Goal: Task Accomplishment & Management: Complete application form

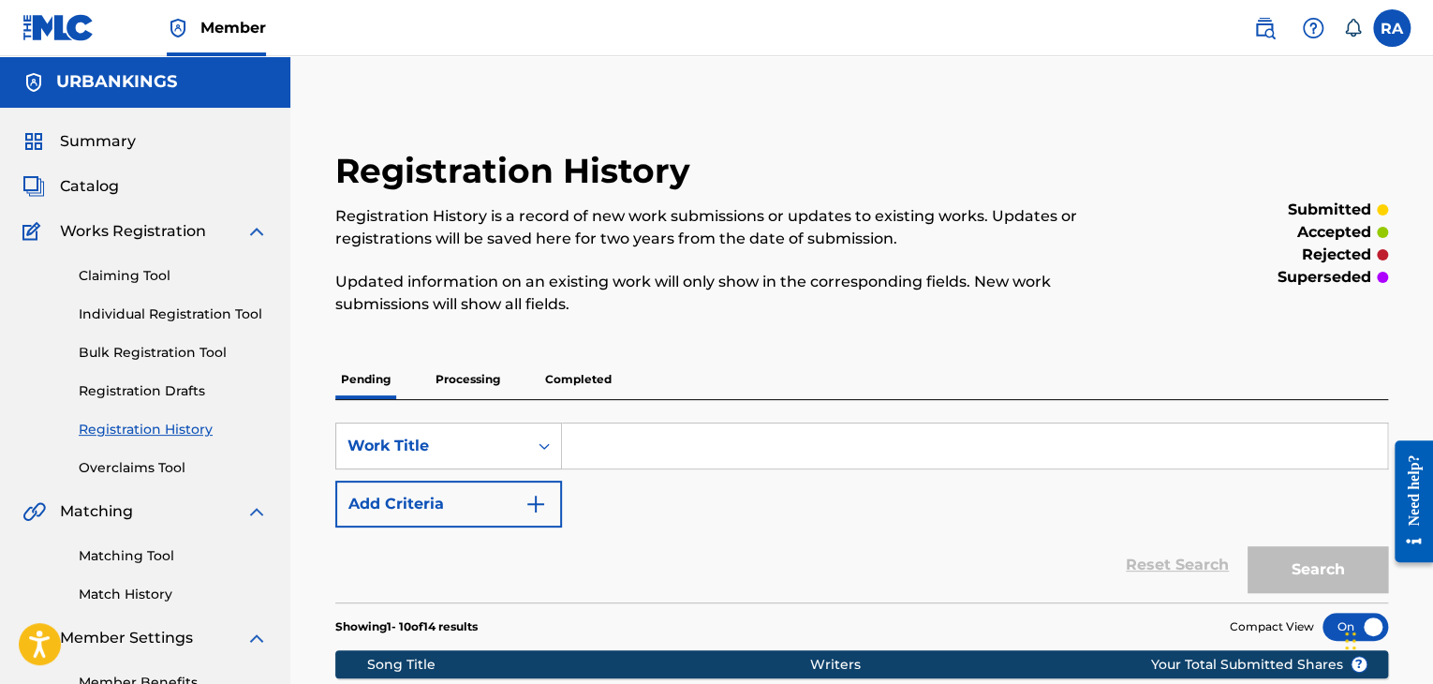
click at [161, 309] on link "Individual Registration Tool" at bounding box center [173, 314] width 189 height 20
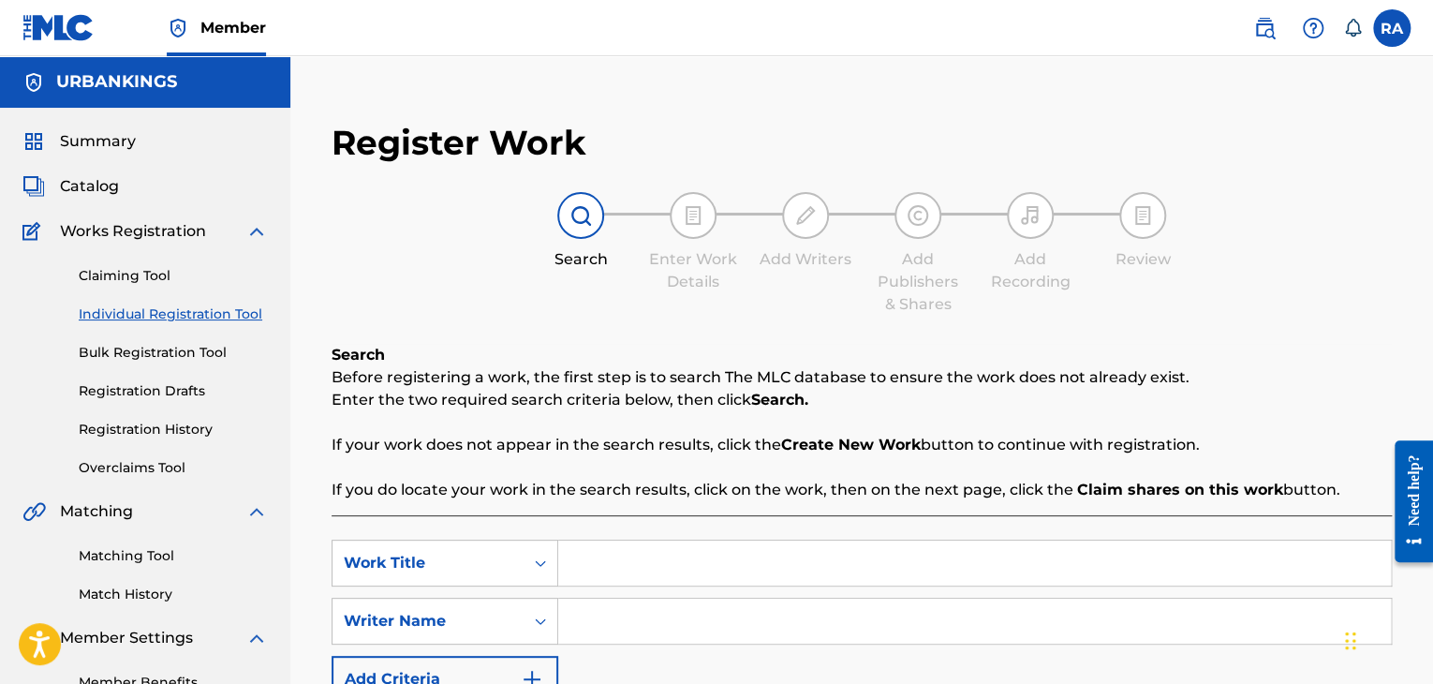
click at [671, 568] on input "Search Form" at bounding box center [974, 562] width 833 height 45
type input "B.I.T.C.H."
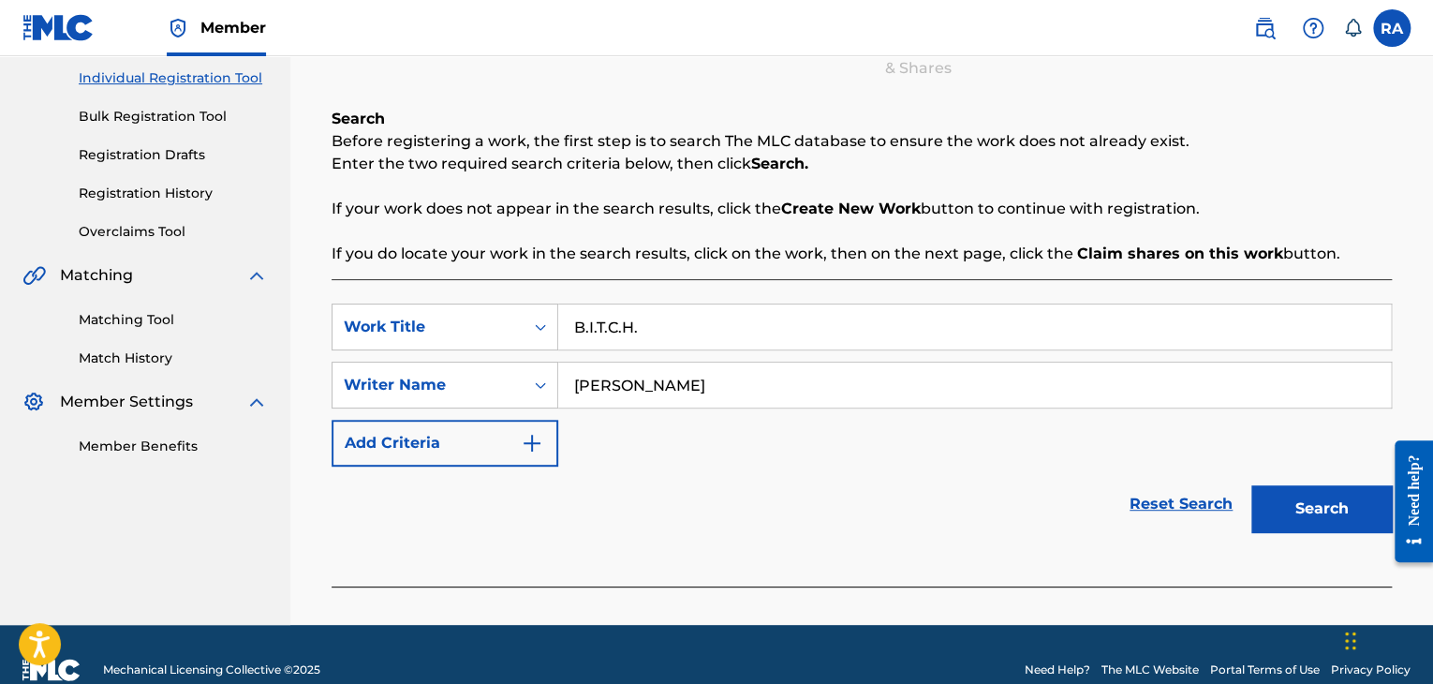
scroll to position [266, 0]
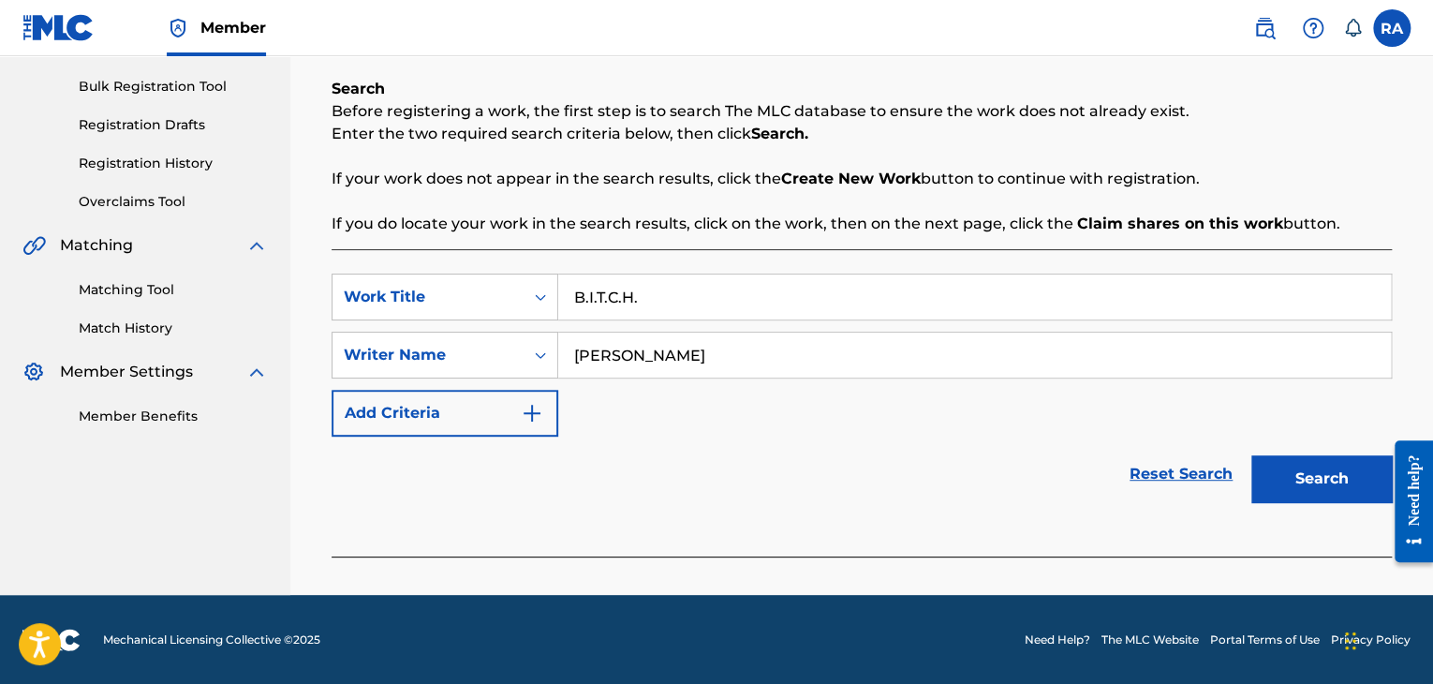
click at [1290, 466] on button "Search" at bounding box center [1321, 478] width 140 height 47
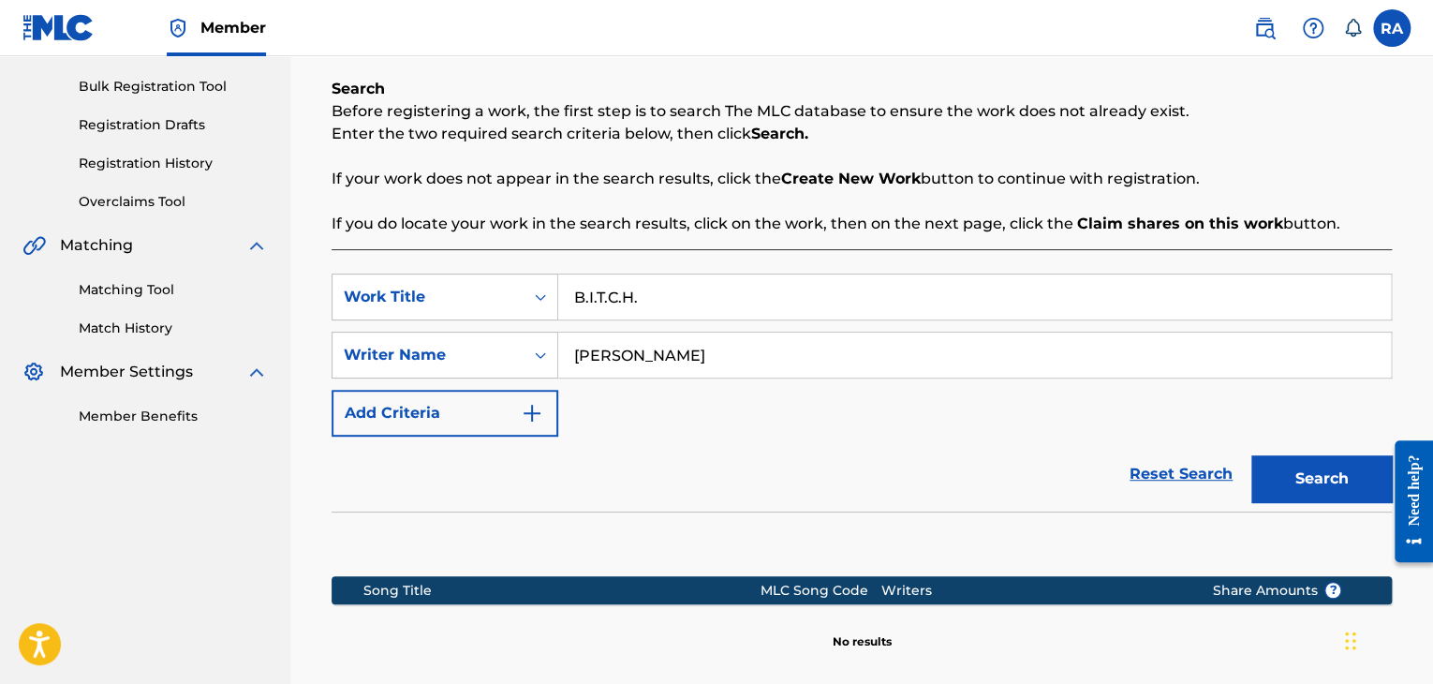
scroll to position [482, 0]
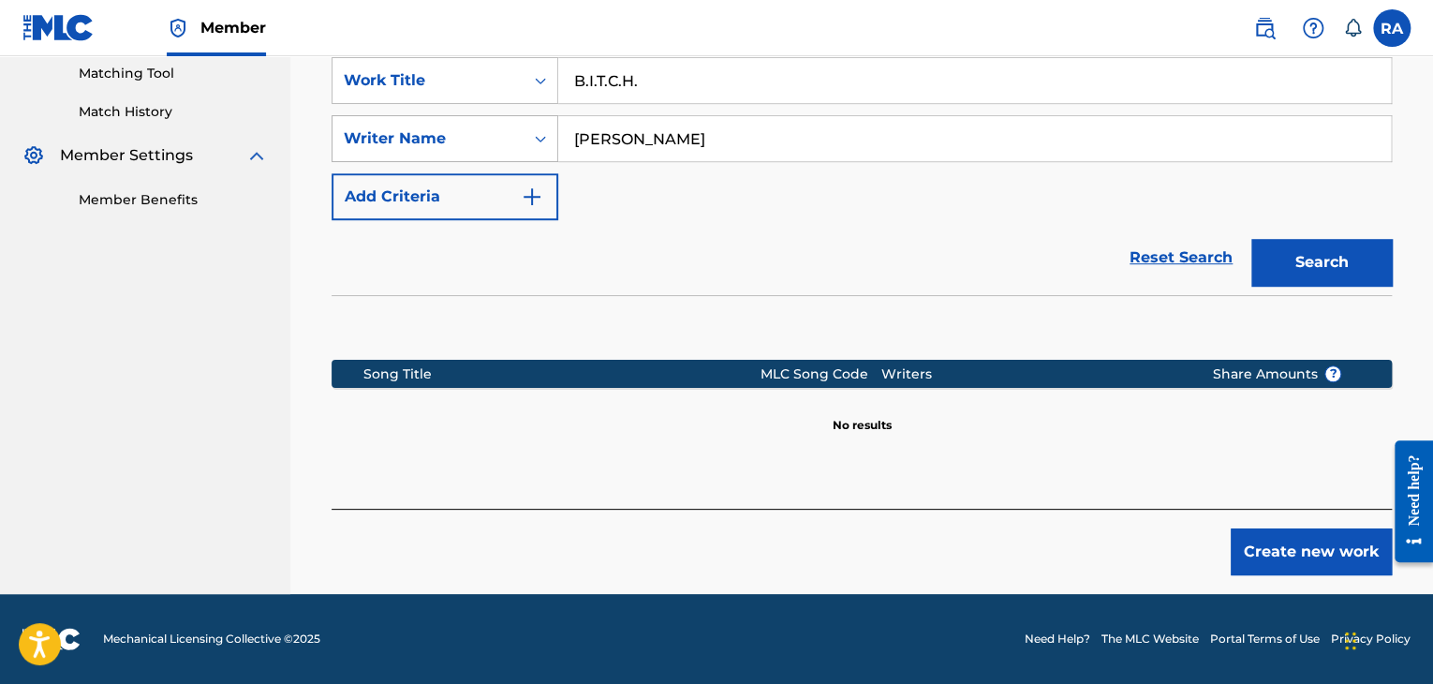
drag, startPoint x: 701, startPoint y: 147, endPoint x: 507, endPoint y: 135, distance: 195.2
click at [507, 135] on div "SearchWithCriteria31f63363-b8d1-448f-b1f8-f09a1b10a978 Writer Name DAVID ACOSTA" at bounding box center [862, 138] width 1060 height 47
click at [1311, 271] on button "Search" at bounding box center [1321, 262] width 140 height 47
drag, startPoint x: 751, startPoint y: 126, endPoint x: 479, endPoint y: 139, distance: 271.9
click at [479, 139] on div "SearchWithCriteria31f63363-b8d1-448f-b1f8-f09a1b10a978 Writer Name david salas" at bounding box center [862, 138] width 1060 height 47
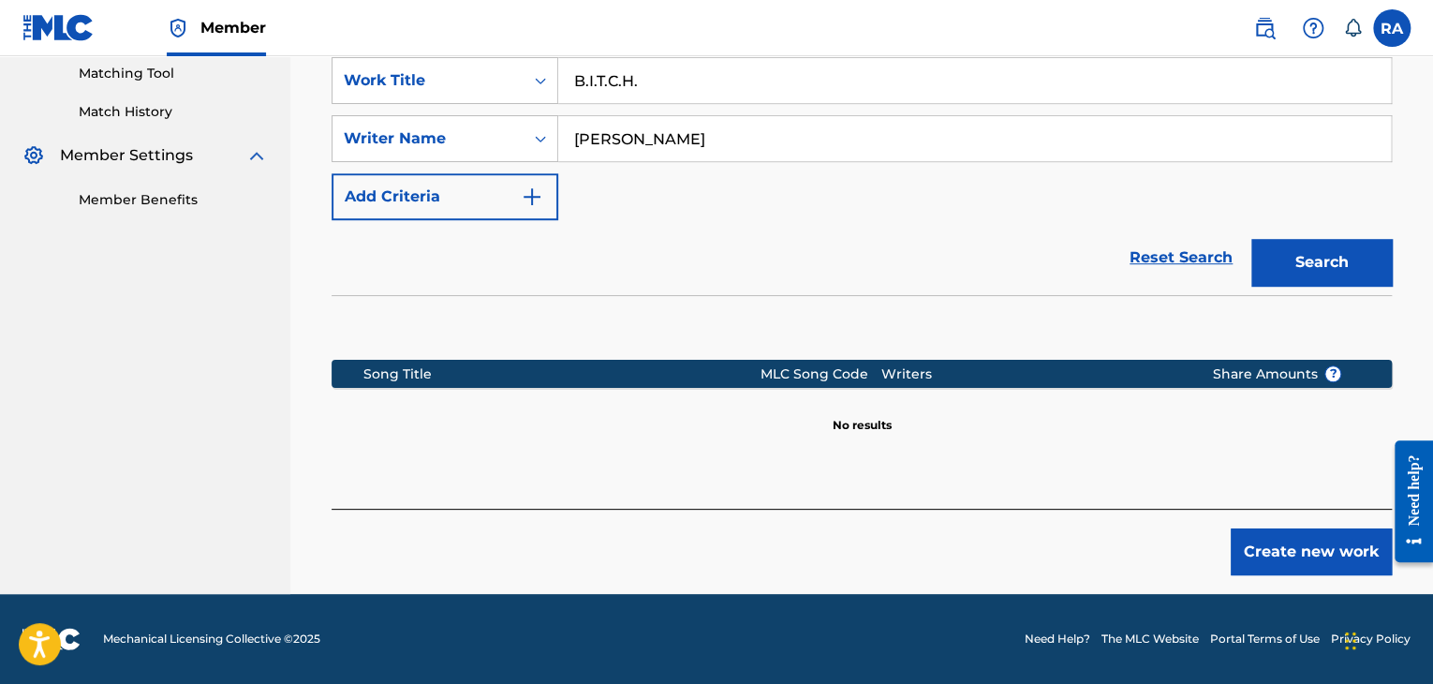
type input "[PERSON_NAME]"
click at [1325, 255] on button "Search" at bounding box center [1321, 262] width 140 height 47
click at [1317, 555] on button "Create new work" at bounding box center [1311, 551] width 161 height 47
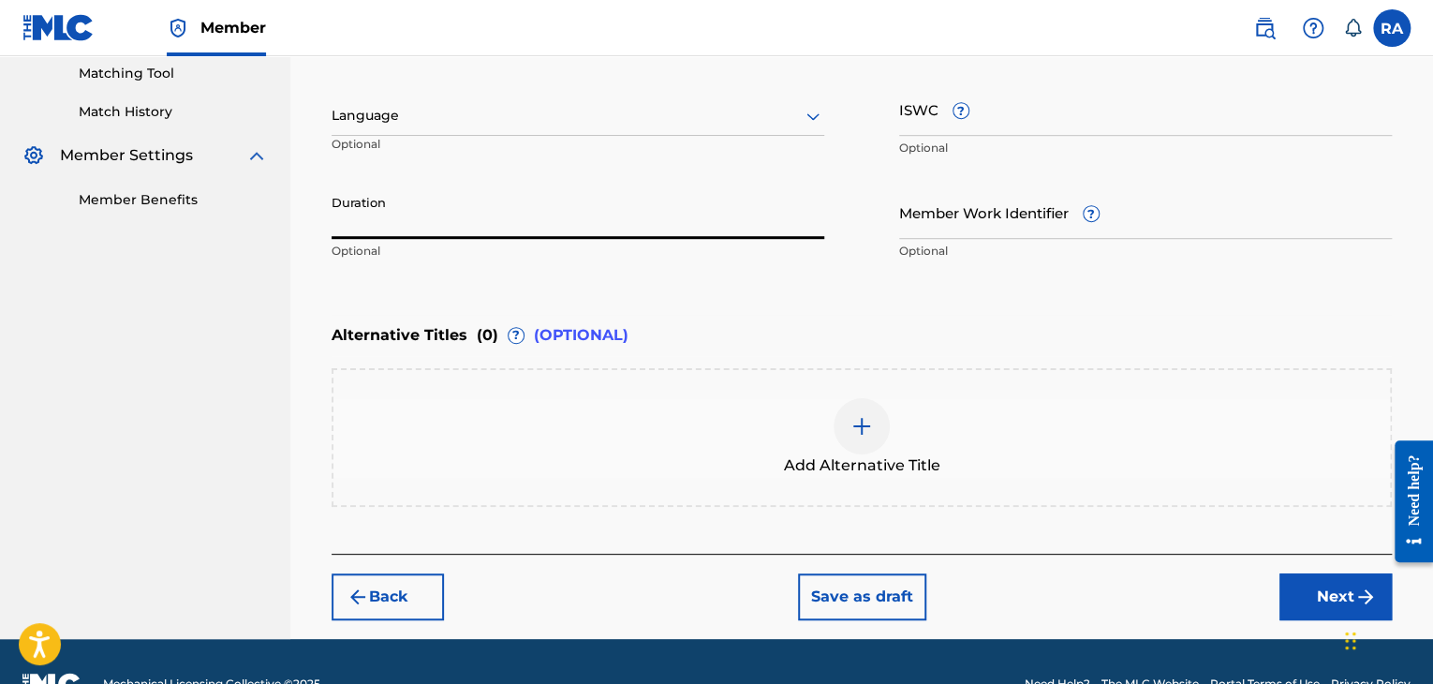
click at [376, 230] on input "Duration" at bounding box center [578, 211] width 493 height 53
type input "04:35"
click at [1322, 597] on button "Next" at bounding box center [1335, 596] width 112 height 47
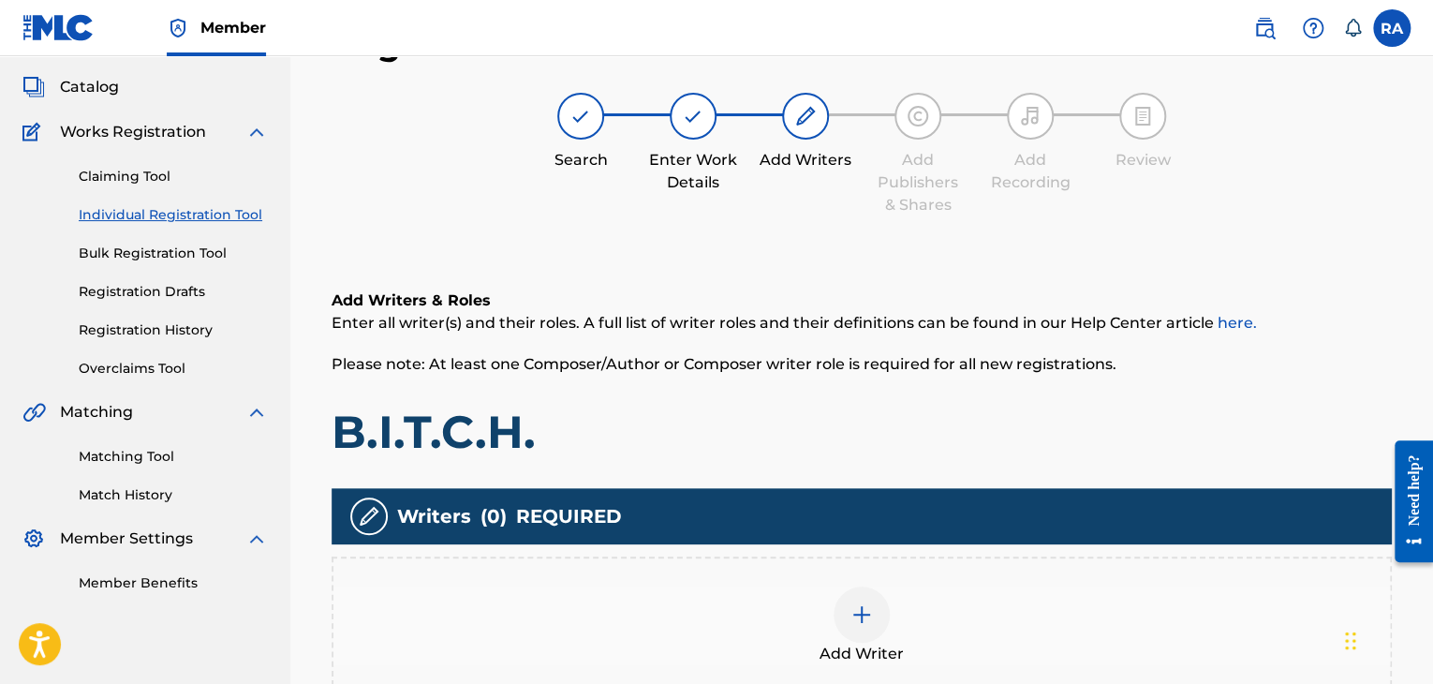
scroll to position [84, 0]
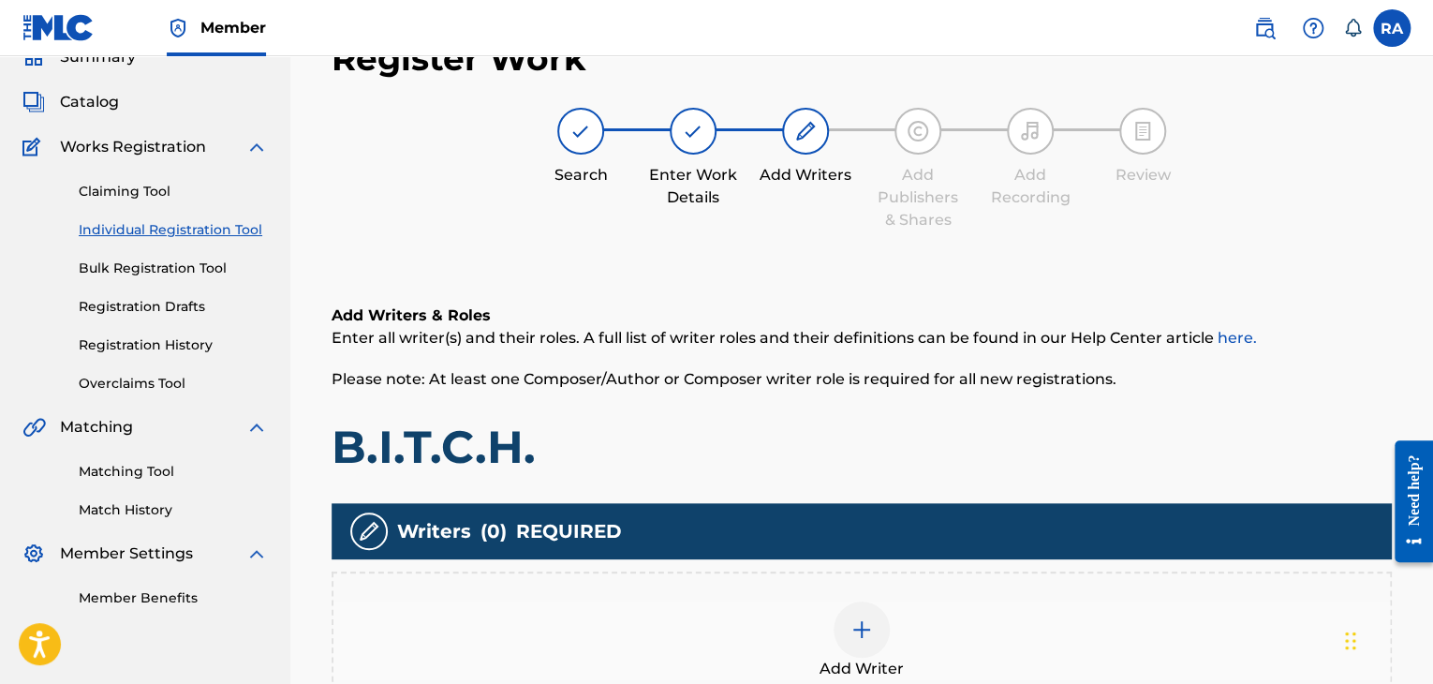
click at [853, 647] on div at bounding box center [861, 629] width 56 height 56
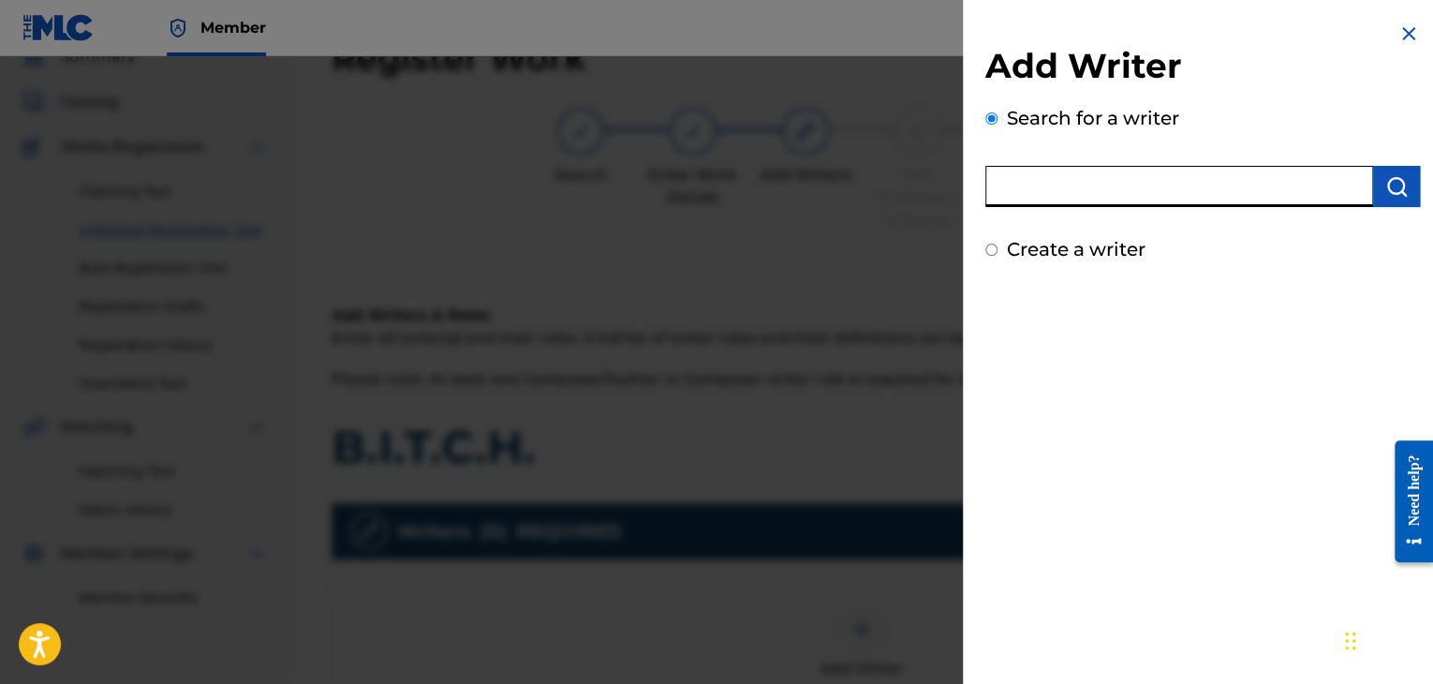
click at [1083, 202] on input "text" at bounding box center [1179, 186] width 388 height 41
type input "[PERSON_NAME]"
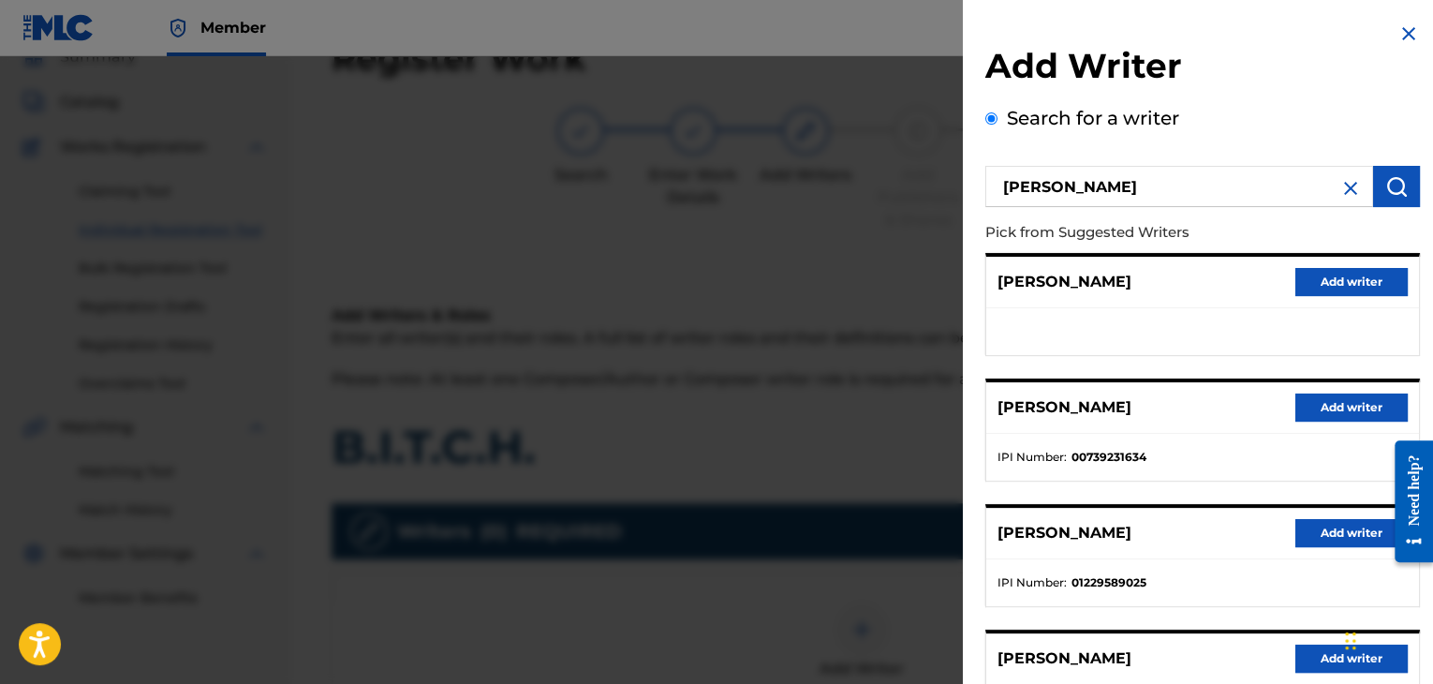
click at [1336, 404] on button "Add writer" at bounding box center [1351, 407] width 112 height 28
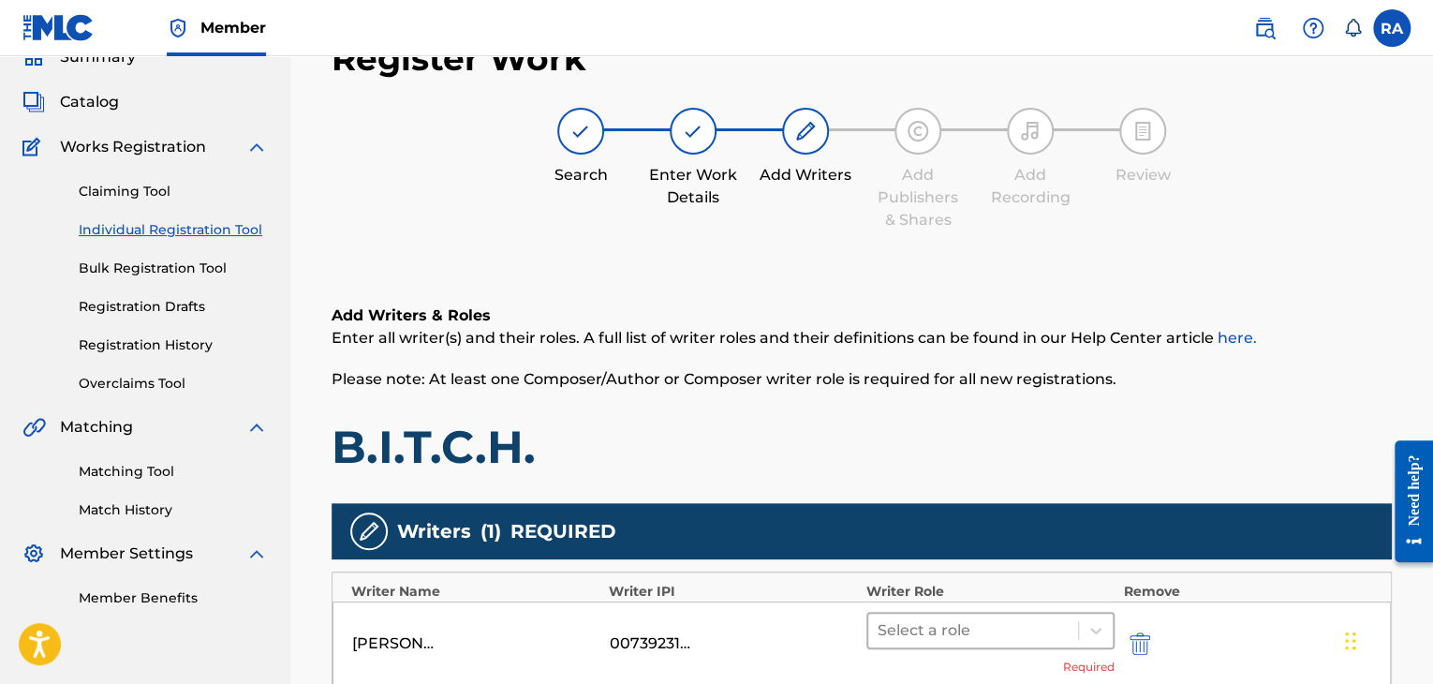
click at [992, 639] on div at bounding box center [972, 630] width 191 height 26
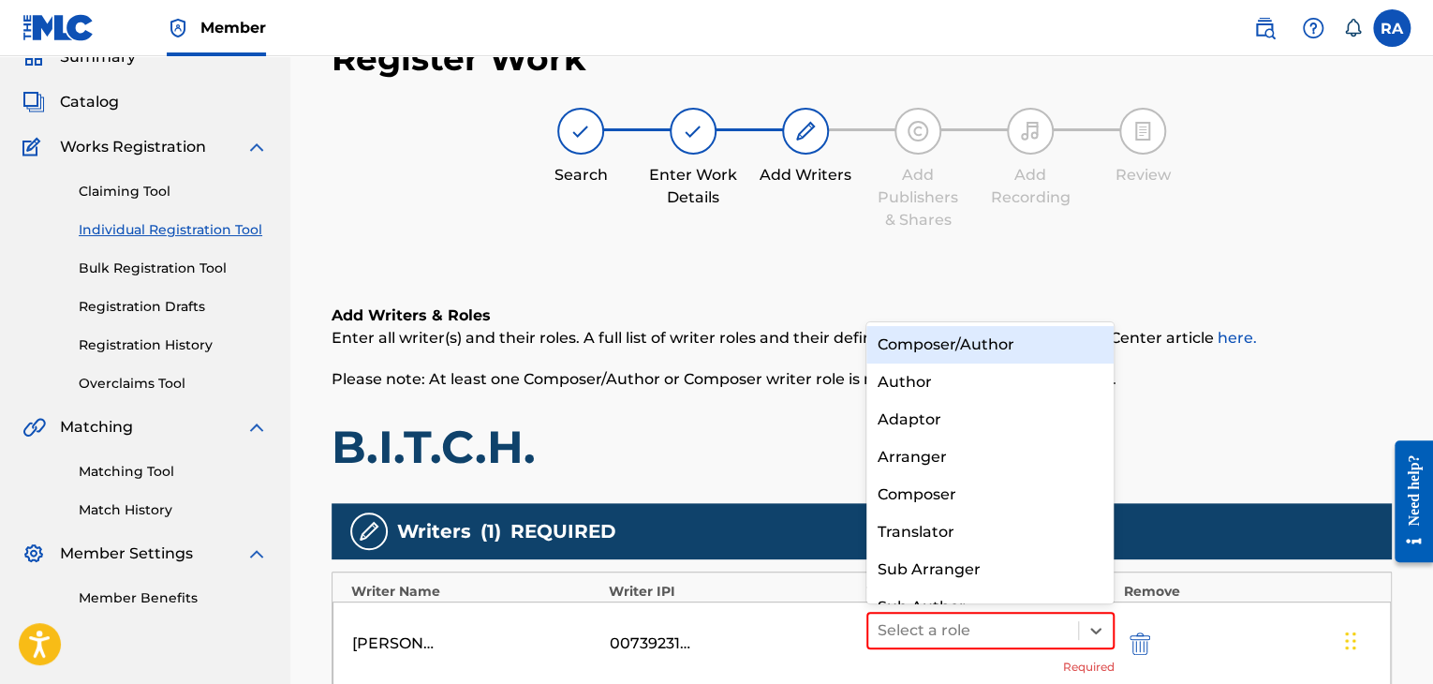
click at [933, 346] on div "Composer/Author" at bounding box center [990, 344] width 248 height 37
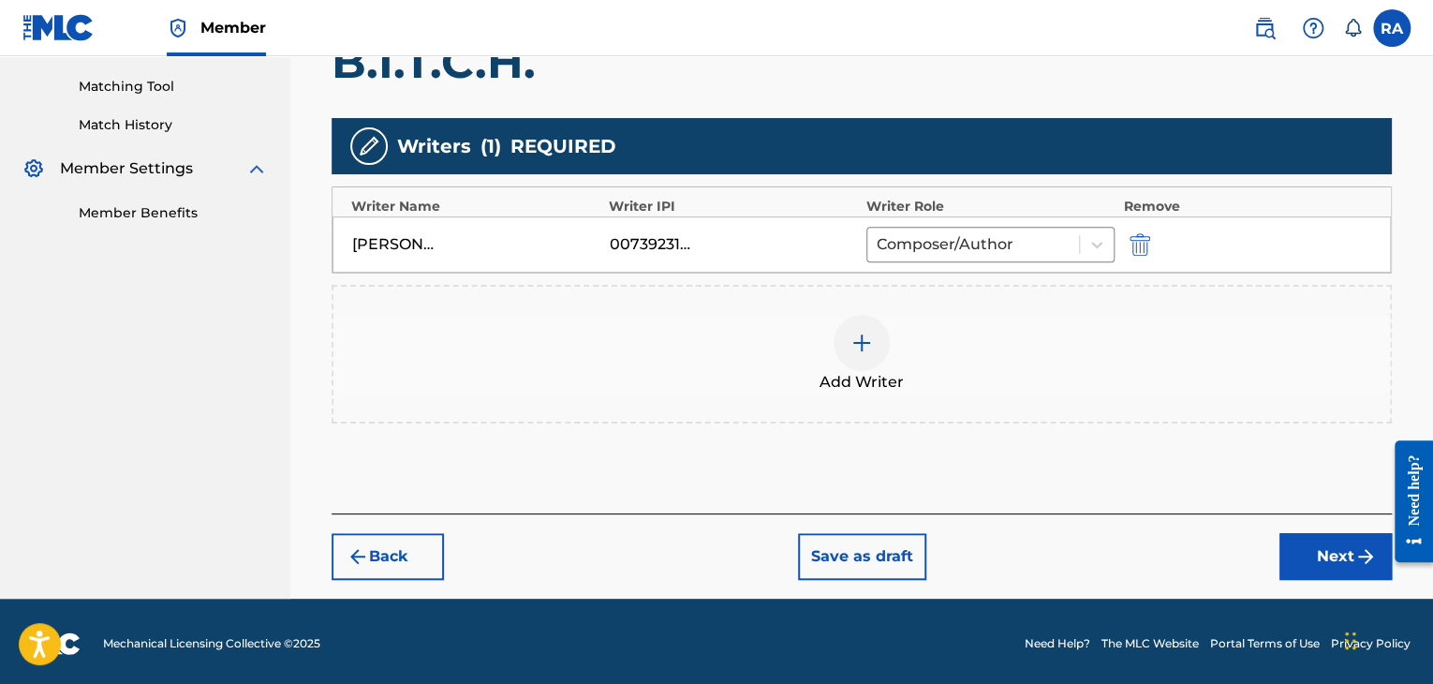
scroll to position [472, 0]
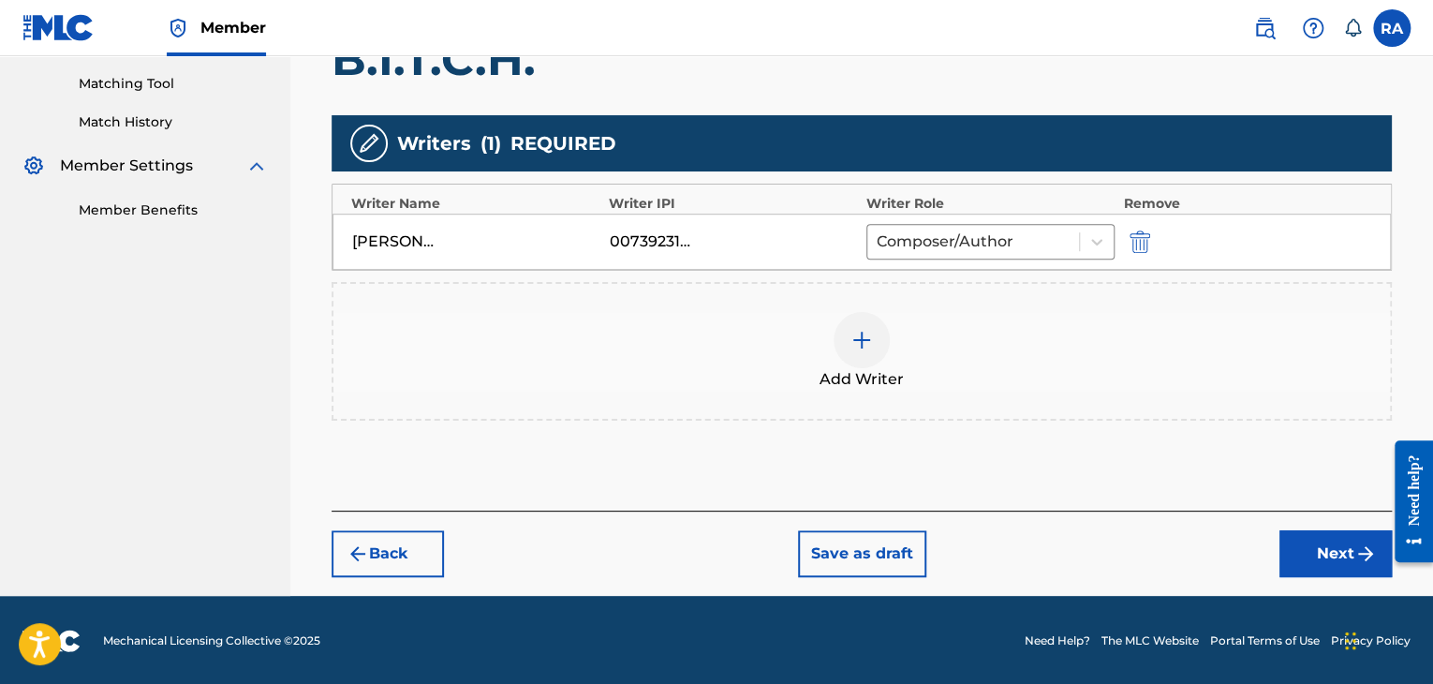
click at [1336, 566] on button "Next" at bounding box center [1335, 553] width 112 height 47
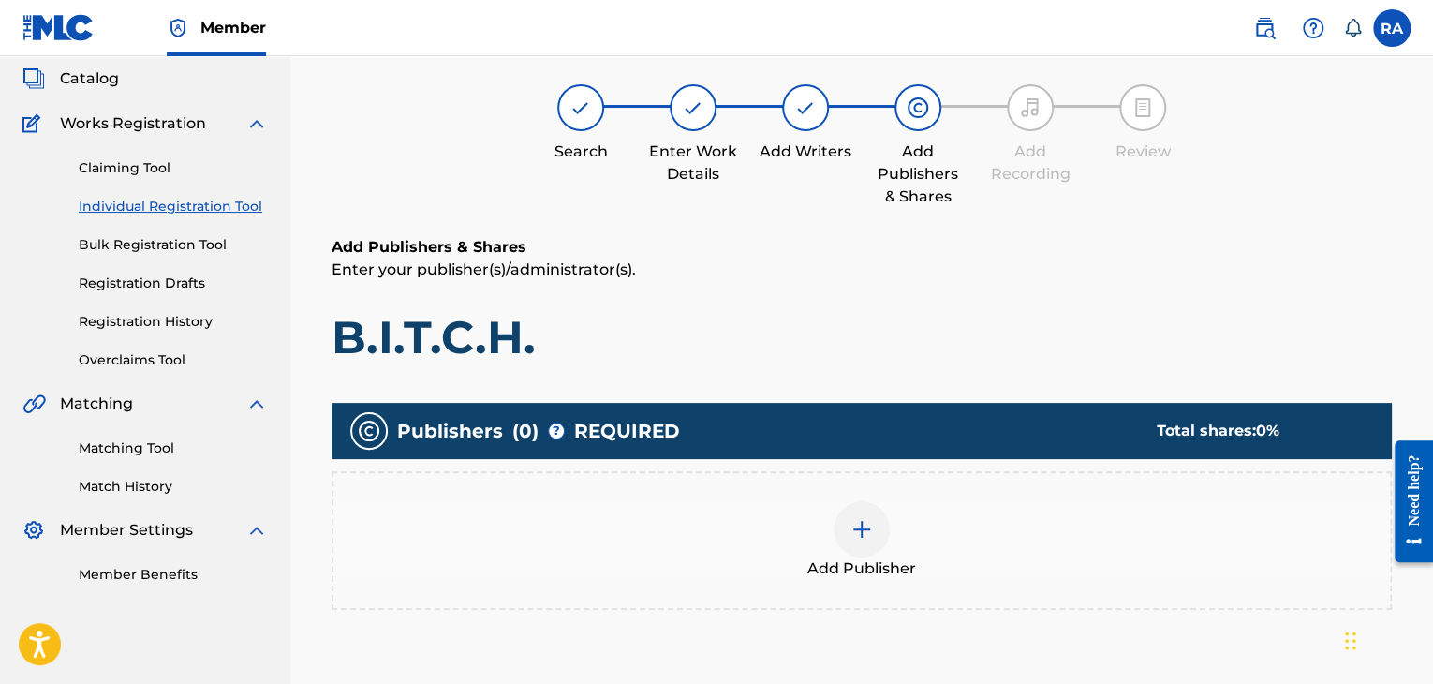
scroll to position [84, 0]
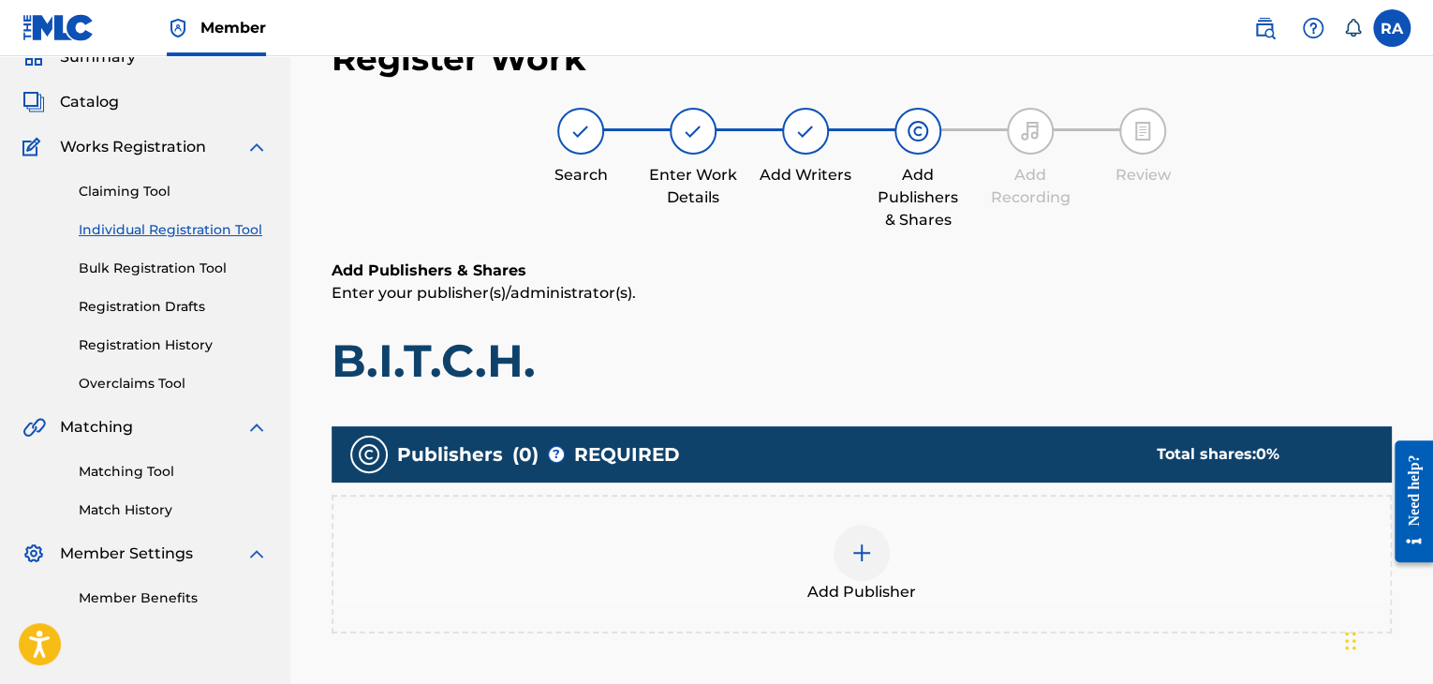
click at [862, 550] on img at bounding box center [861, 552] width 22 height 22
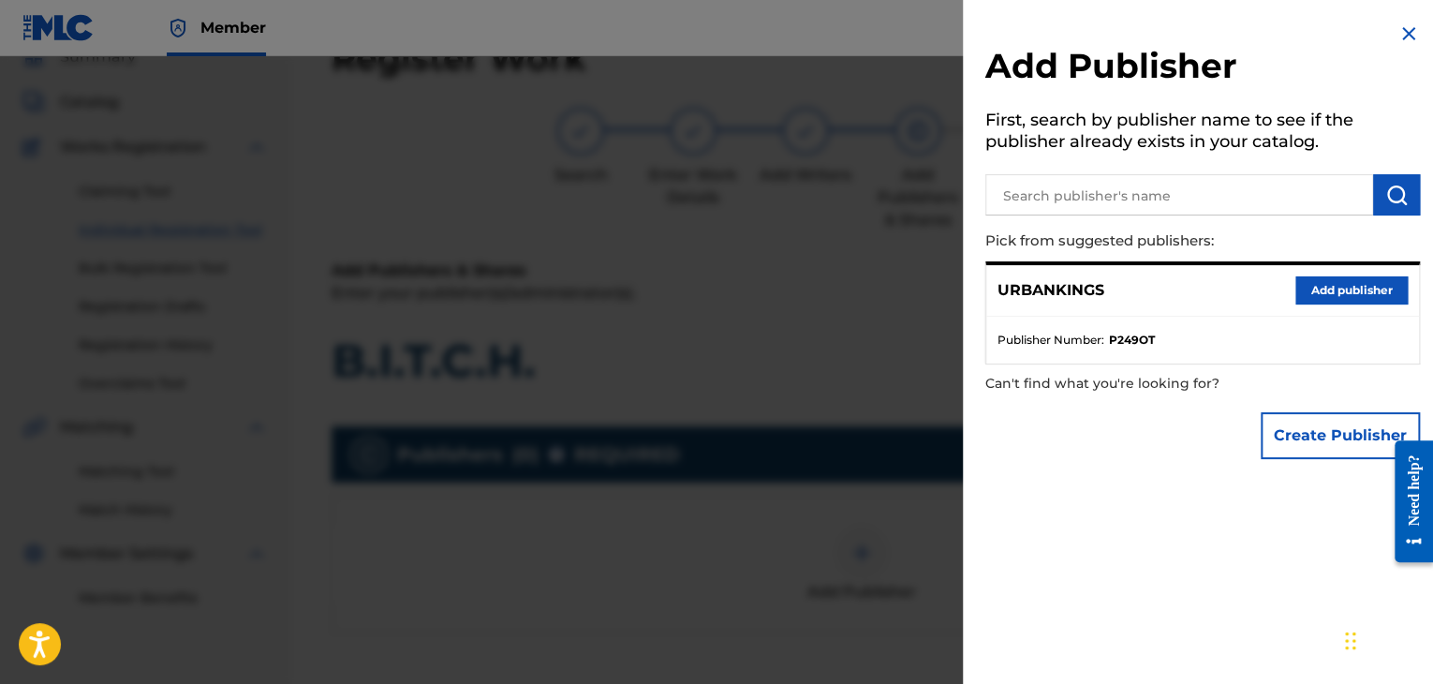
click at [1345, 301] on button "Add publisher" at bounding box center [1351, 290] width 112 height 28
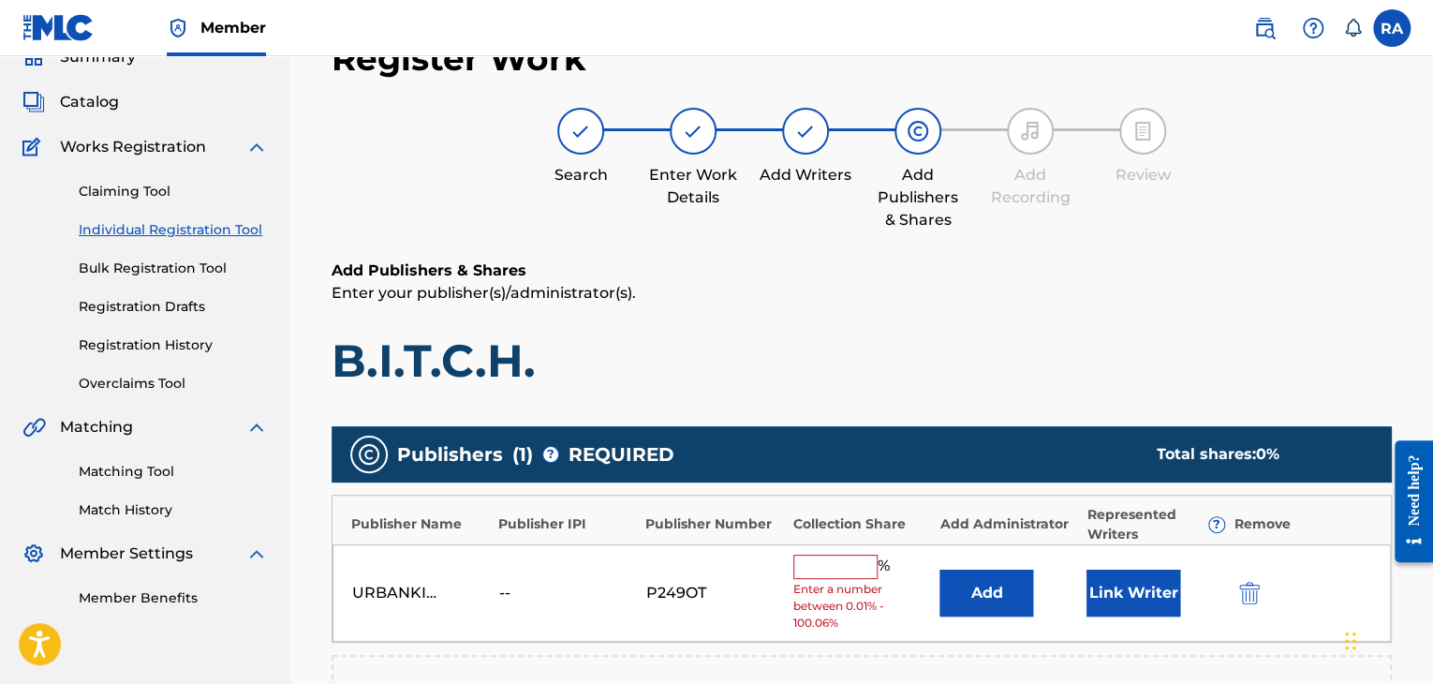
click at [833, 559] on input "text" at bounding box center [835, 566] width 84 height 24
type input "100"
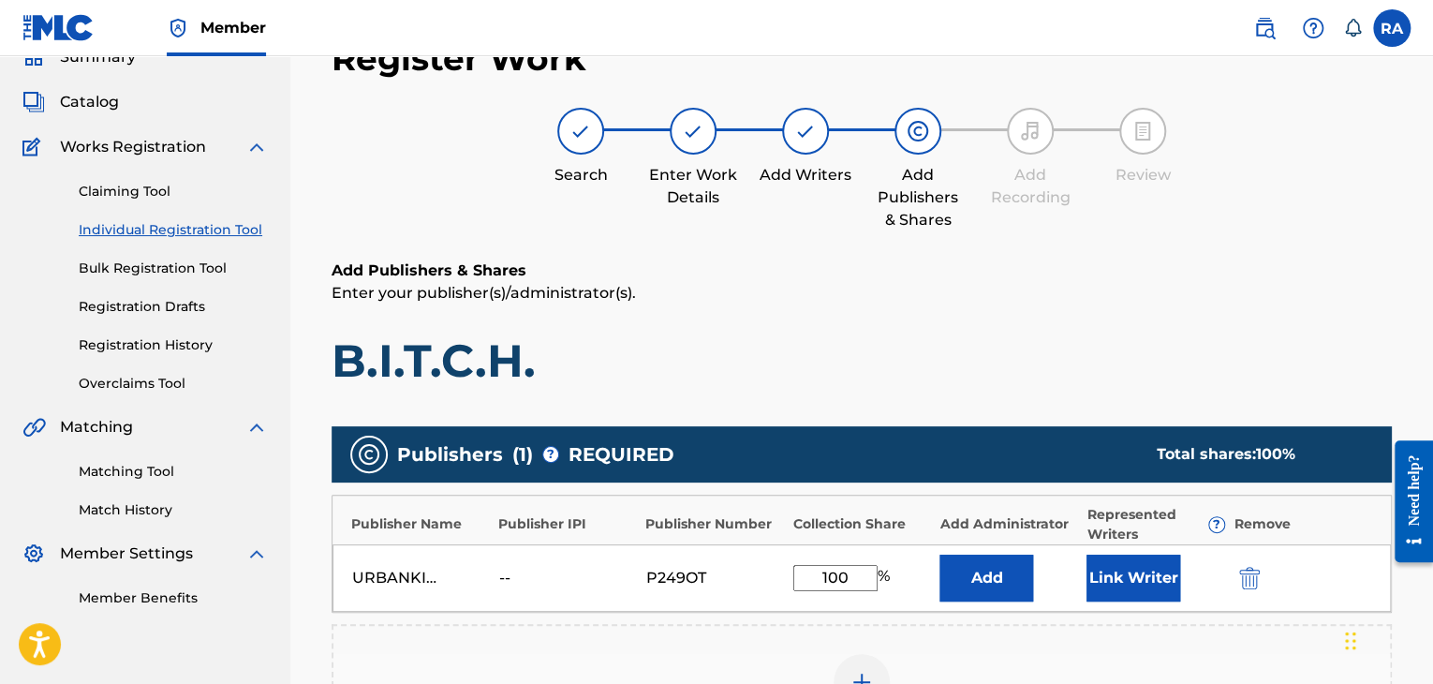
click at [1111, 572] on button "Link Writer" at bounding box center [1133, 577] width 94 height 47
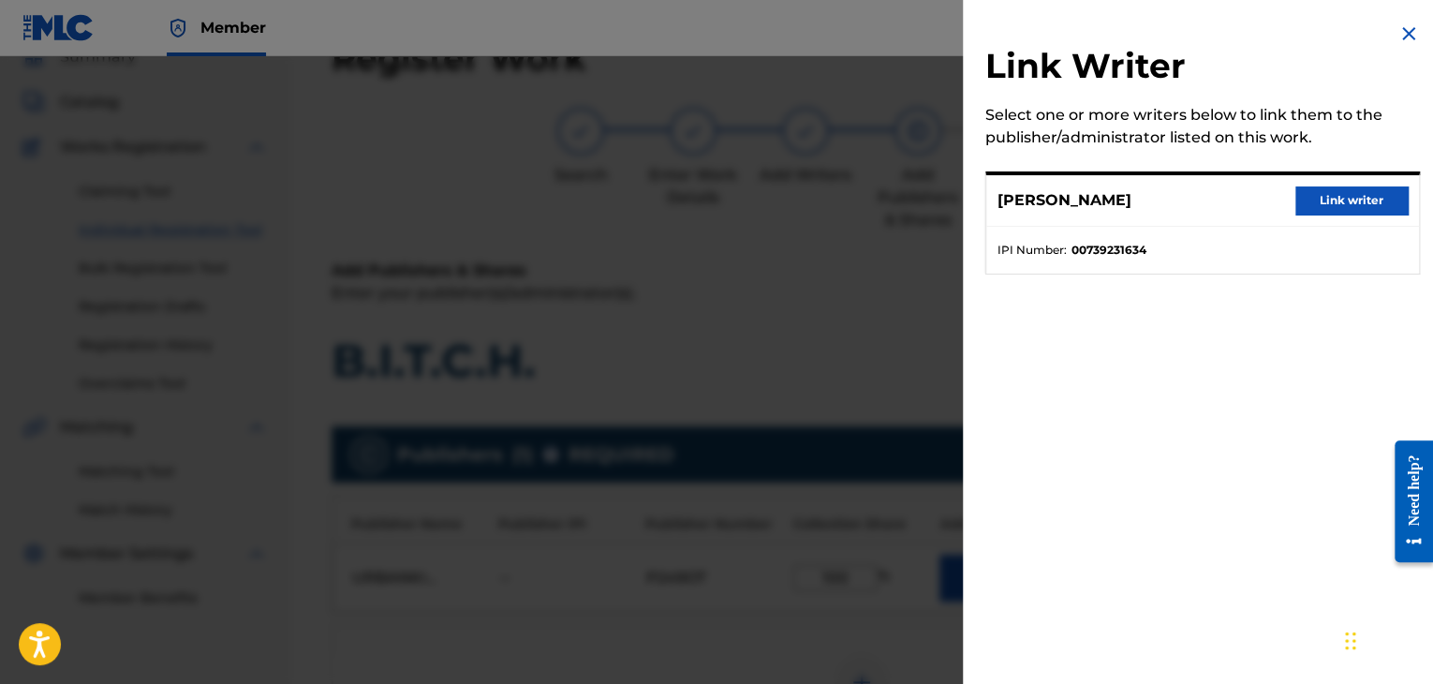
click at [1319, 198] on button "Link writer" at bounding box center [1351, 200] width 112 height 28
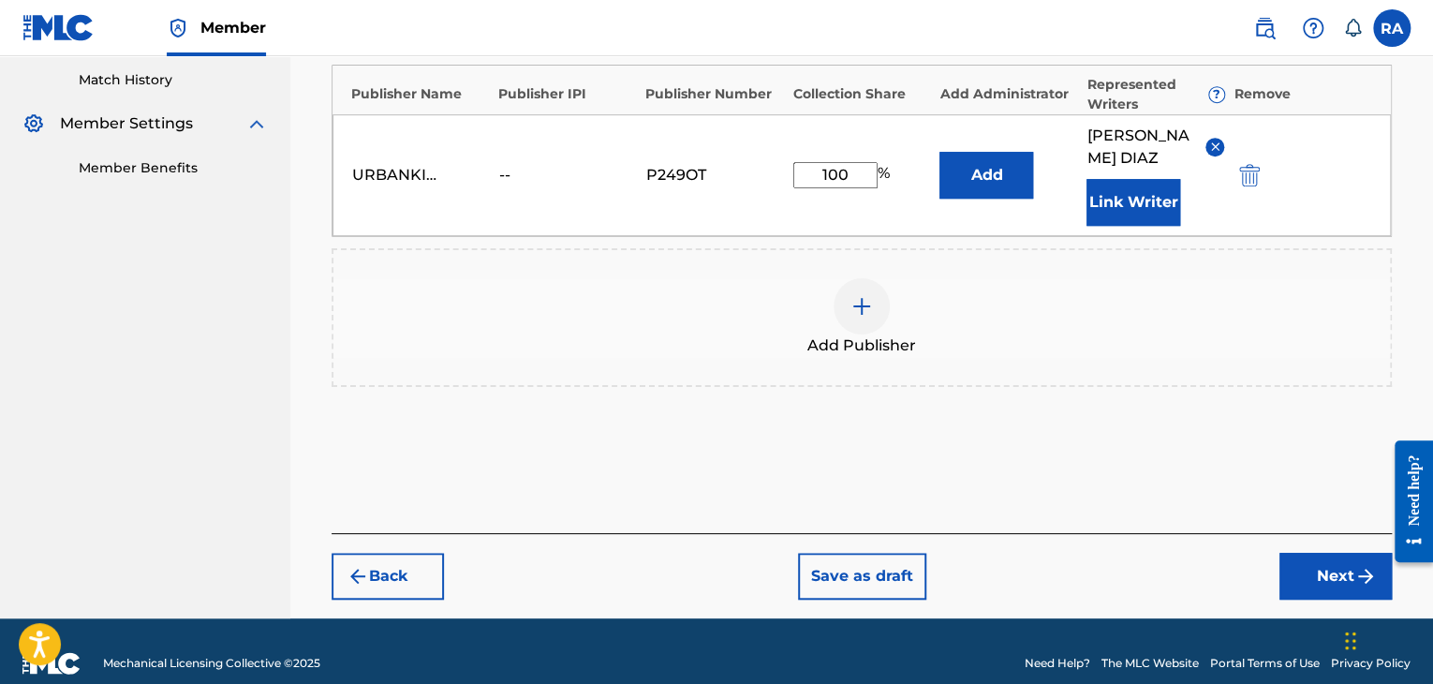
click at [1329, 560] on button "Next" at bounding box center [1335, 576] width 112 height 47
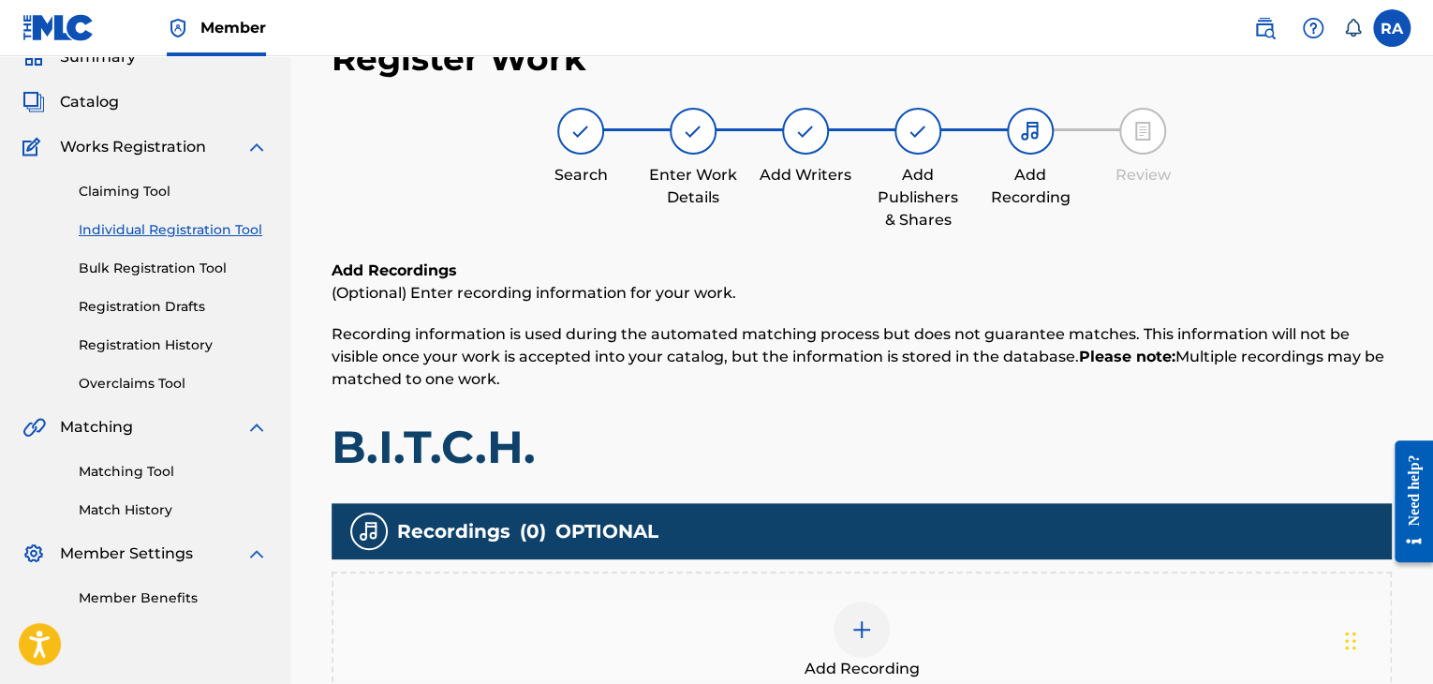
click at [843, 610] on div at bounding box center [861, 629] width 56 height 56
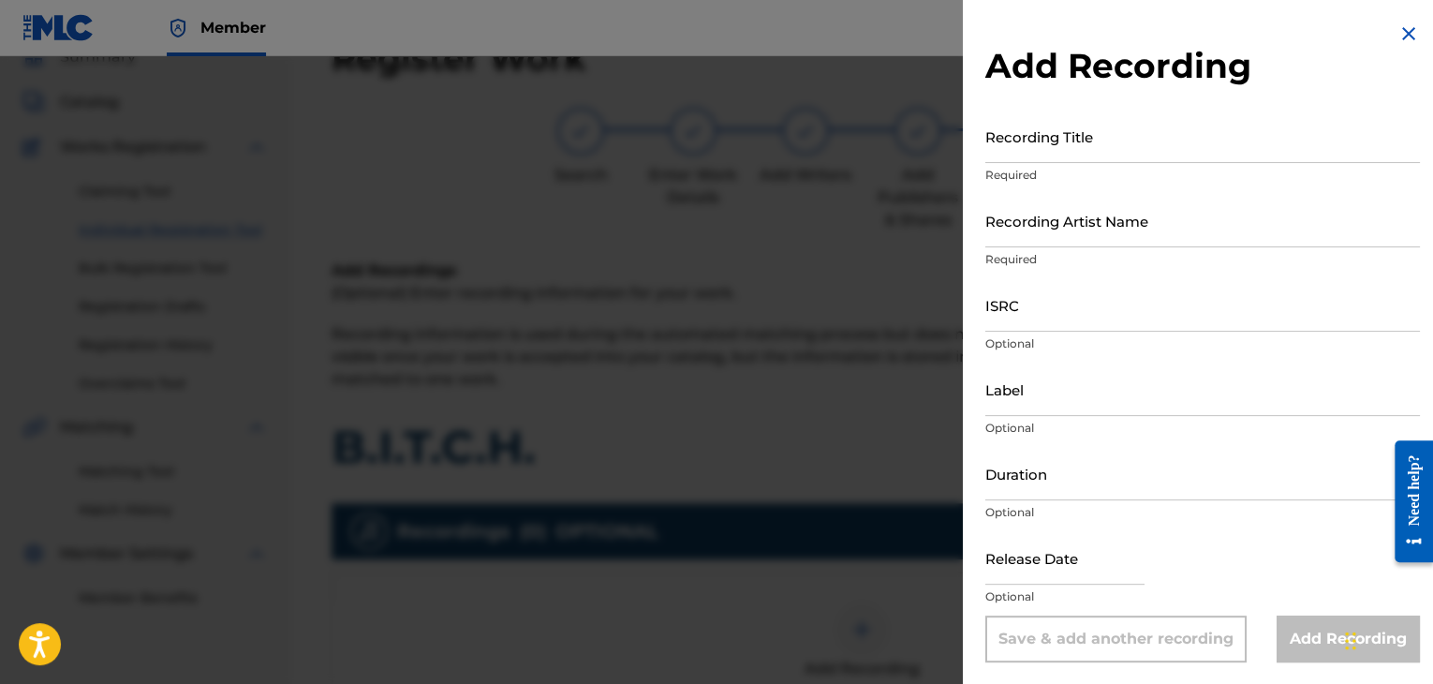
click at [1093, 132] on input "Recording Title" at bounding box center [1202, 136] width 435 height 53
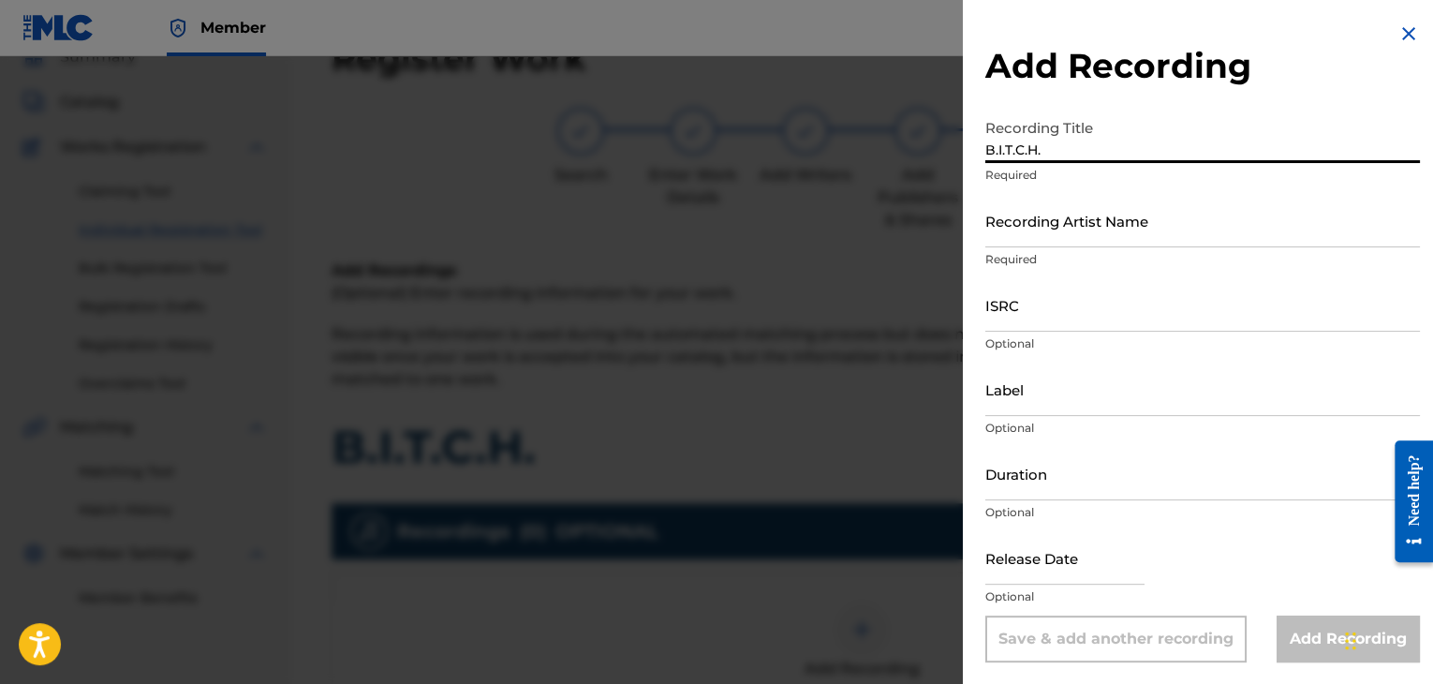
type input "B.I.T.C.H."
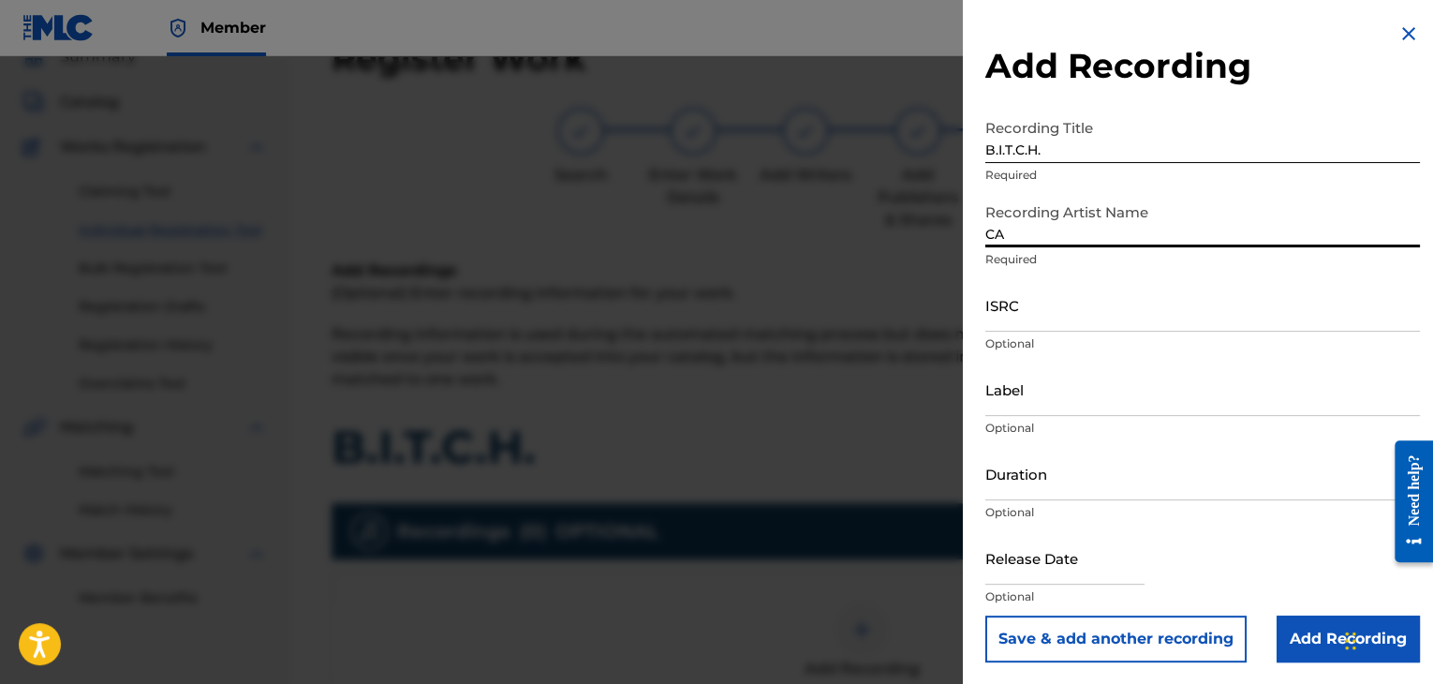
type input "[PERSON_NAME]"
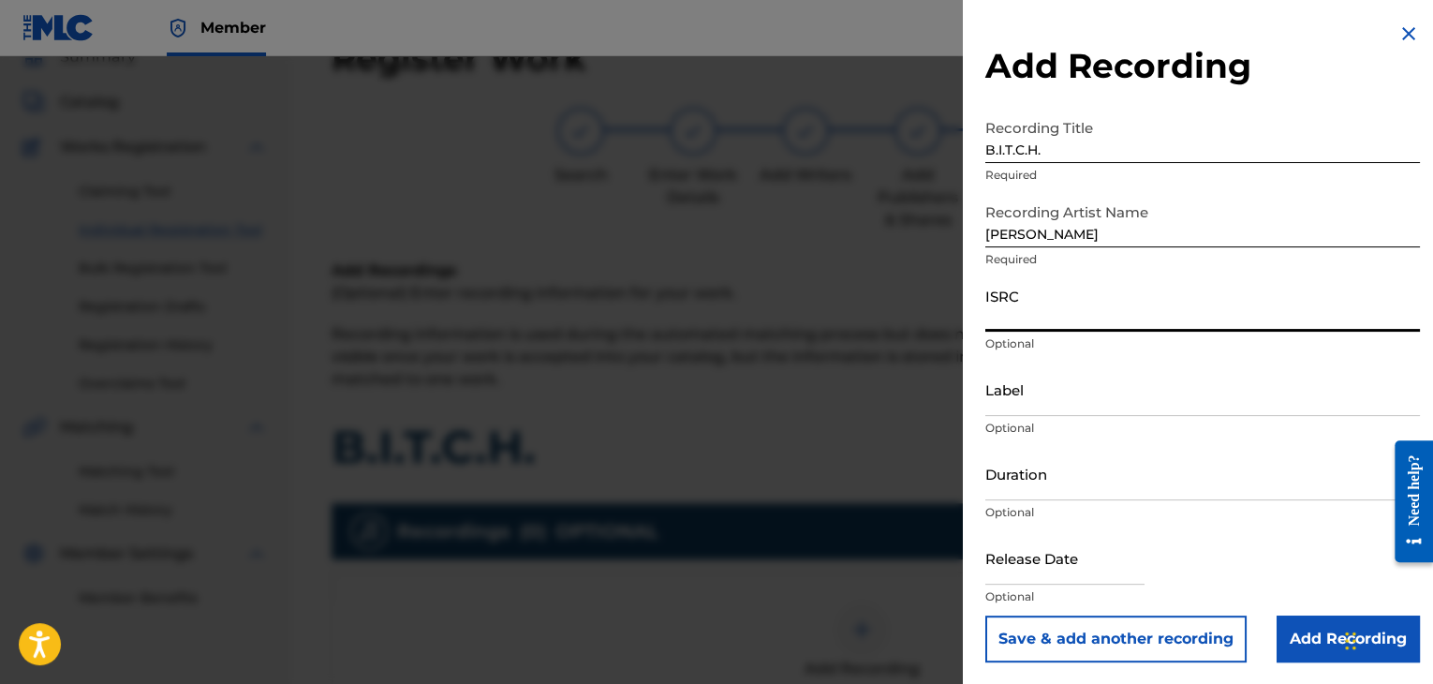
paste input "USPRZ0910058"
type input "USPRZ0910058"
click at [1003, 407] on input "Label" at bounding box center [1202, 388] width 435 height 53
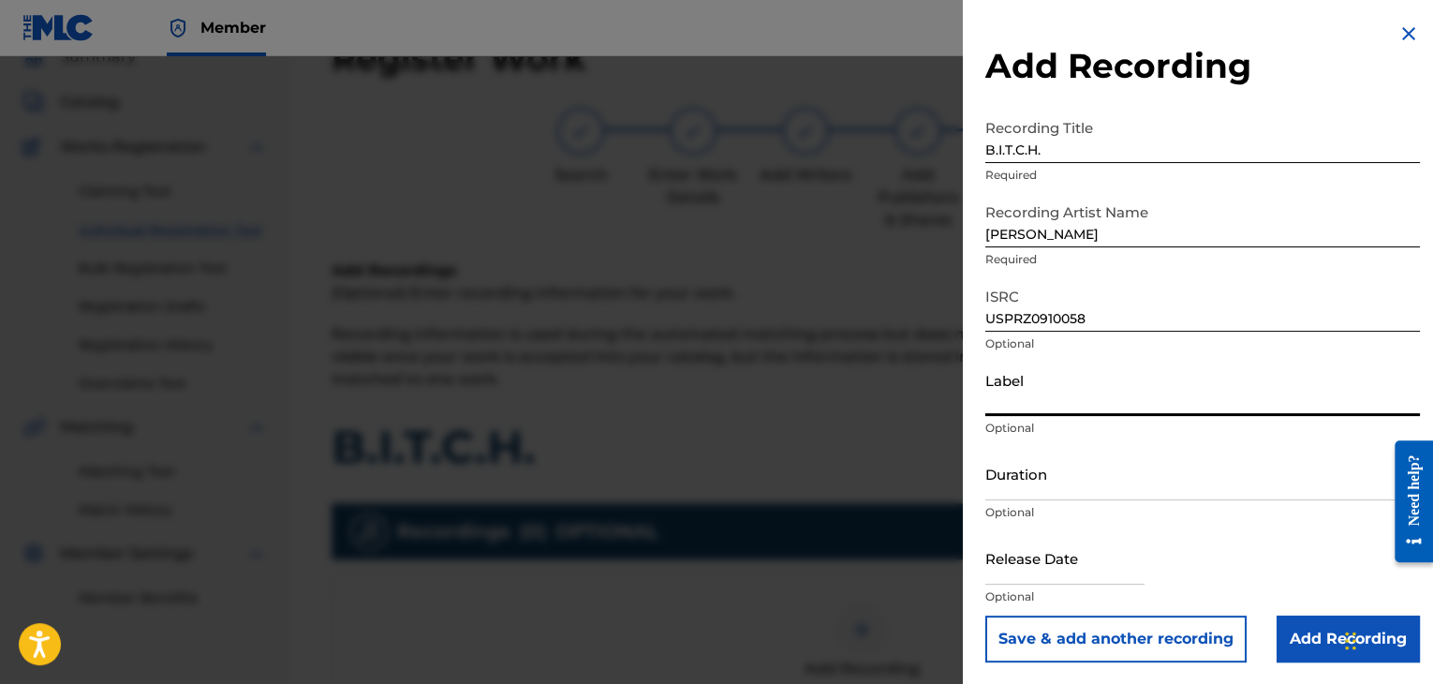
type input "Urban Kings Music Group"
click at [1034, 488] on input "Duration" at bounding box center [1202, 473] width 435 height 53
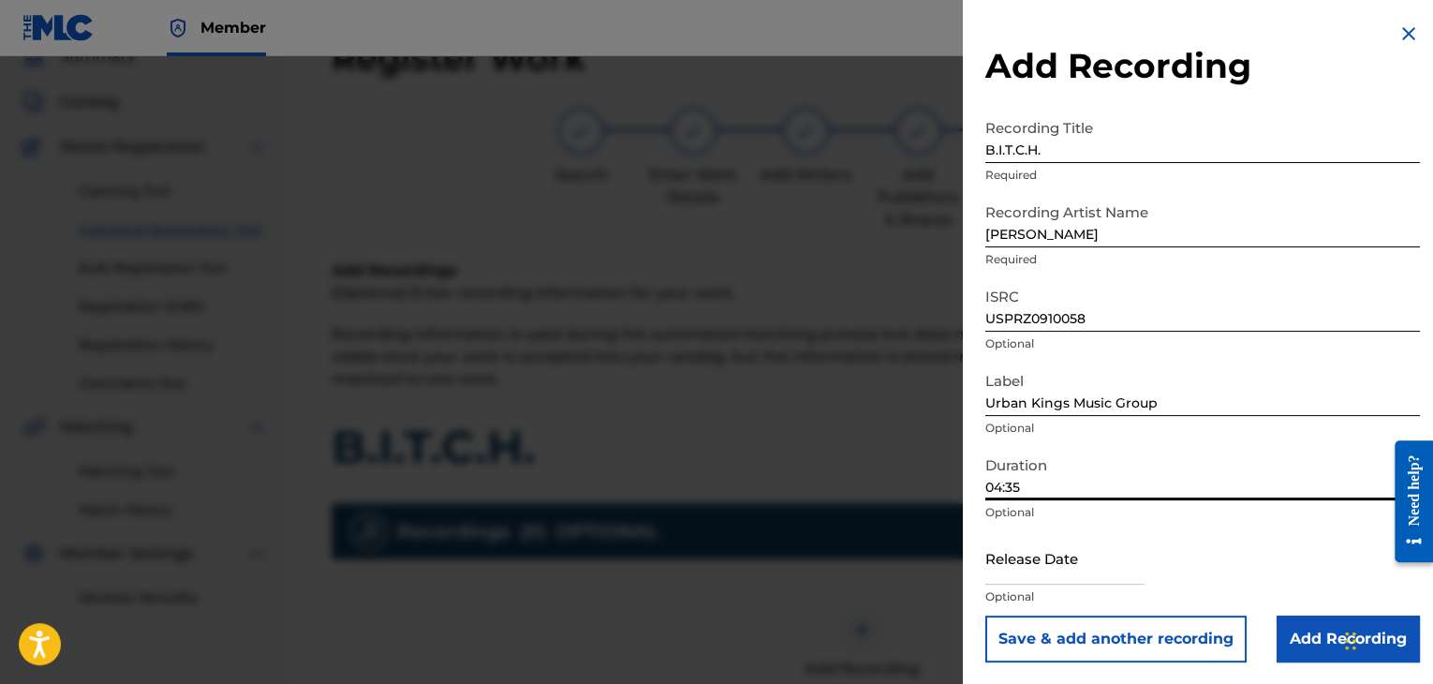
type input "04:35"
click at [1083, 582] on input "text" at bounding box center [1064, 557] width 159 height 53
select select "7"
select select "2025"
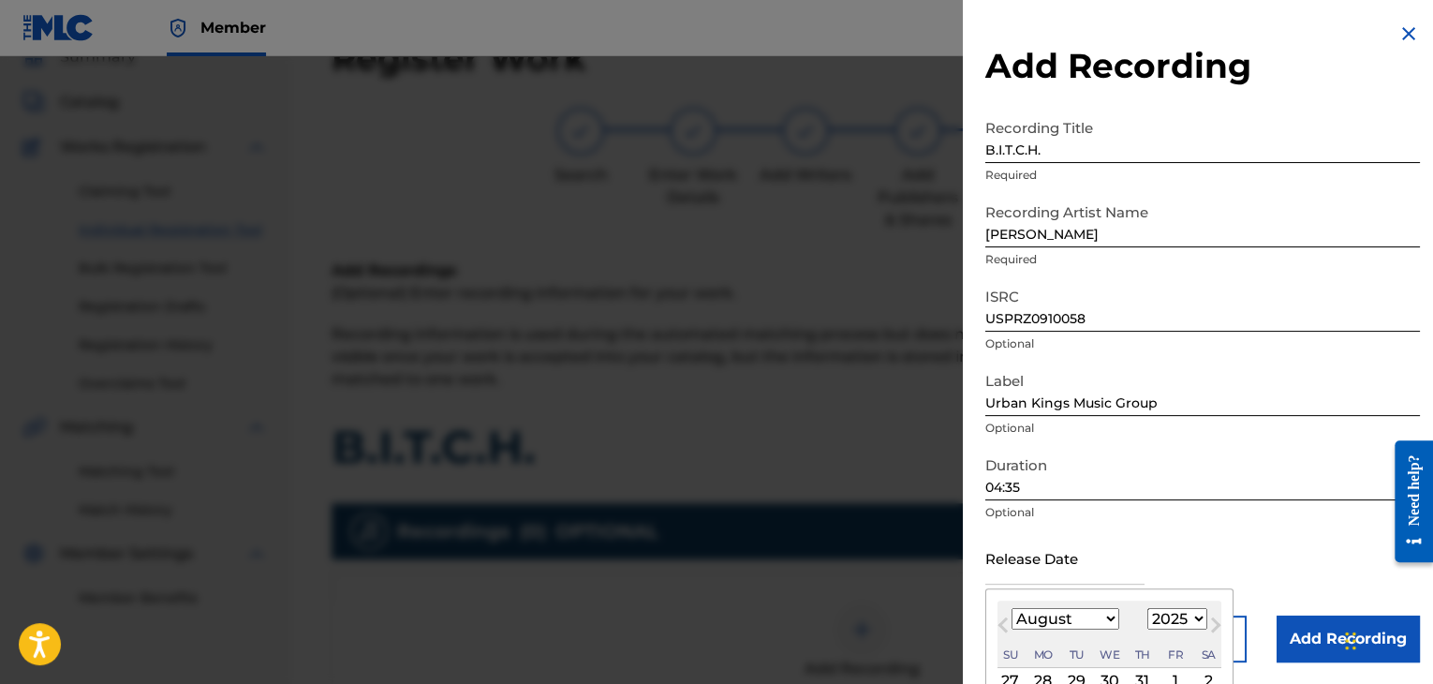
click at [1108, 622] on select "January February March April May June July August September October November De…" at bounding box center [1065, 619] width 108 height 22
select select "3"
click at [1011, 608] on select "January February March April May June July August September October November De…" at bounding box center [1065, 619] width 108 height 22
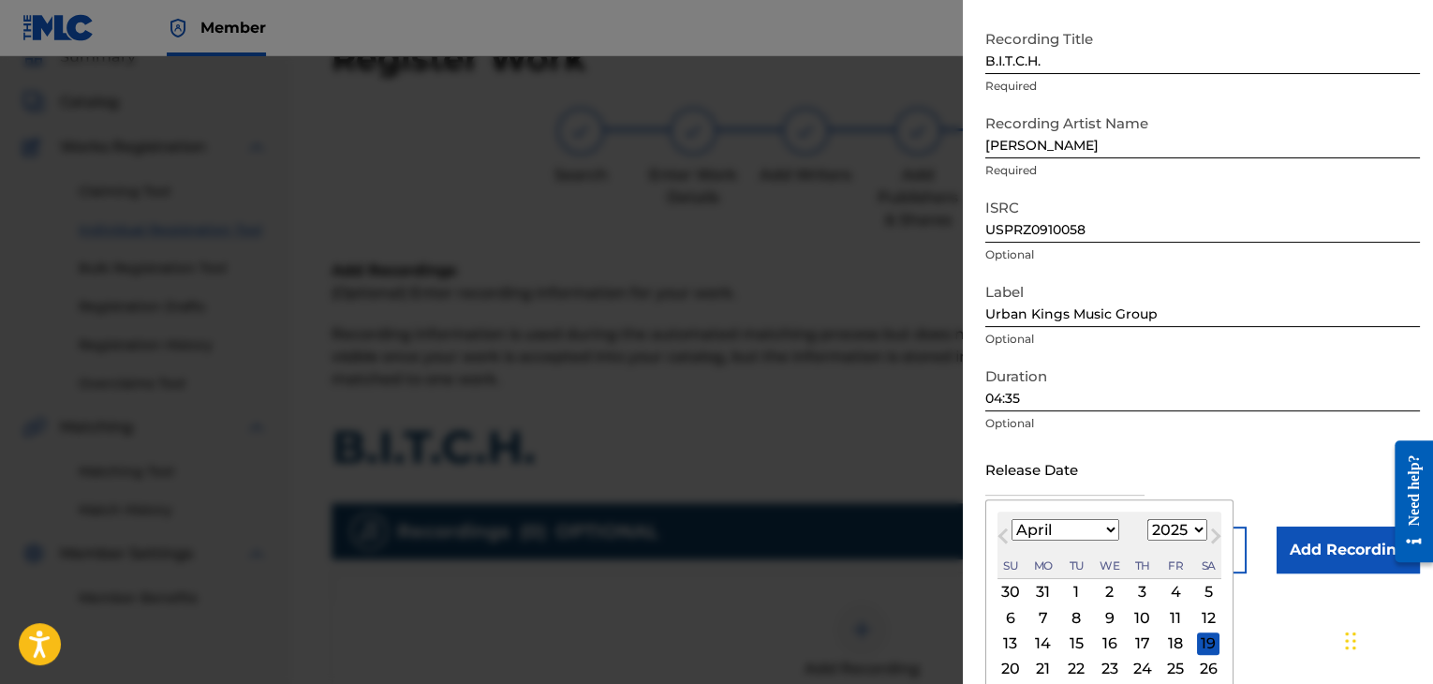
scroll to position [150, 0]
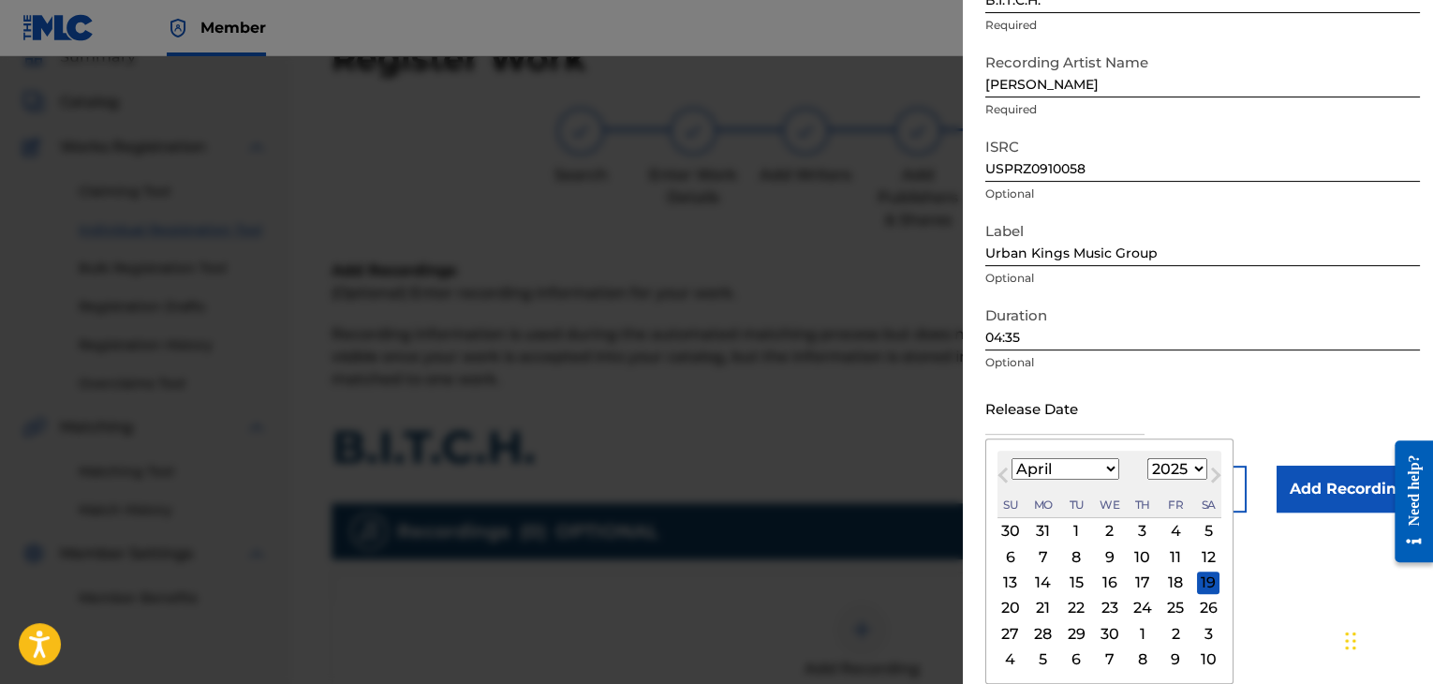
click at [1189, 472] on select "1899 1900 1901 1902 1903 1904 1905 1906 1907 1908 1909 1910 1911 1912 1913 1914…" at bounding box center [1177, 469] width 60 height 22
select select "2009"
click at [1147, 458] on select "1899 1900 1901 1902 1903 1904 1905 1906 1907 1908 1909 1910 1911 1912 1913 1914…" at bounding box center [1177, 469] width 60 height 22
click at [1044, 552] on div "6" at bounding box center [1043, 556] width 22 height 22
type input "[DATE]"
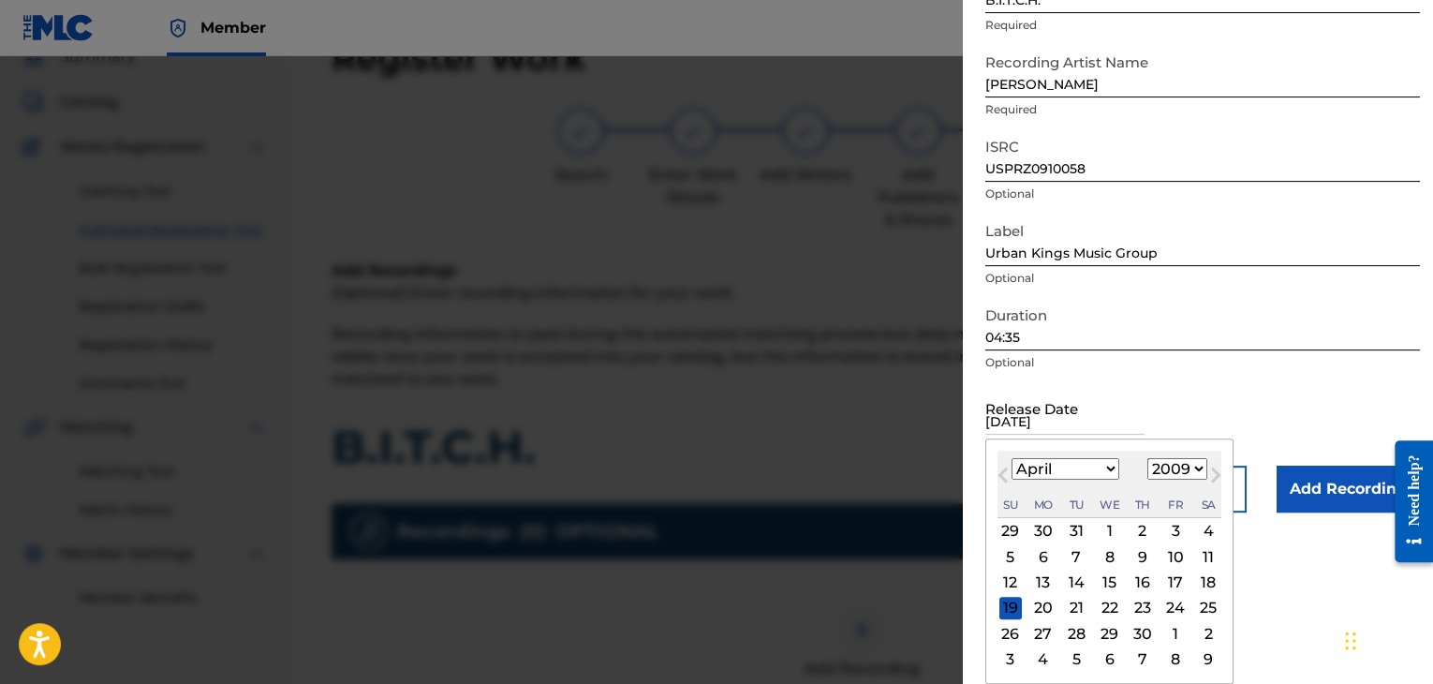
scroll to position [1, 0]
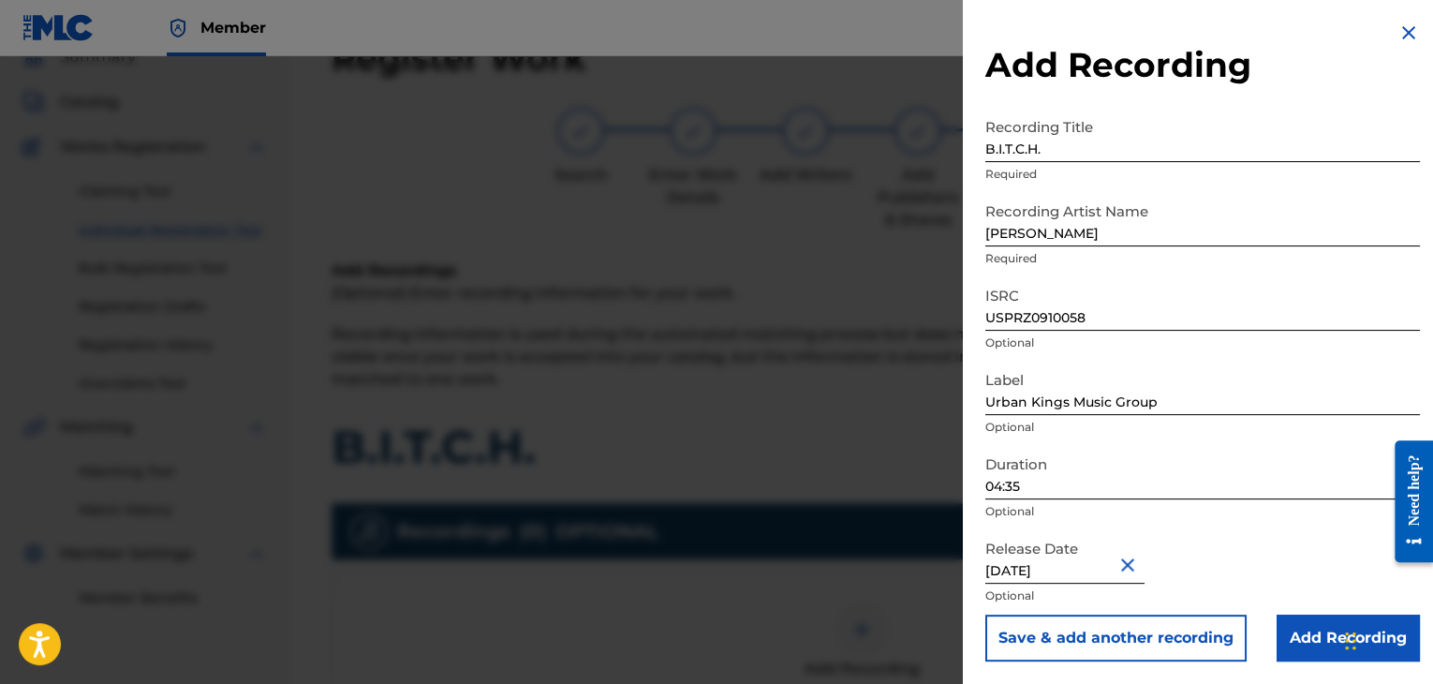
click at [1301, 630] on input "Add Recording" at bounding box center [1347, 637] width 143 height 47
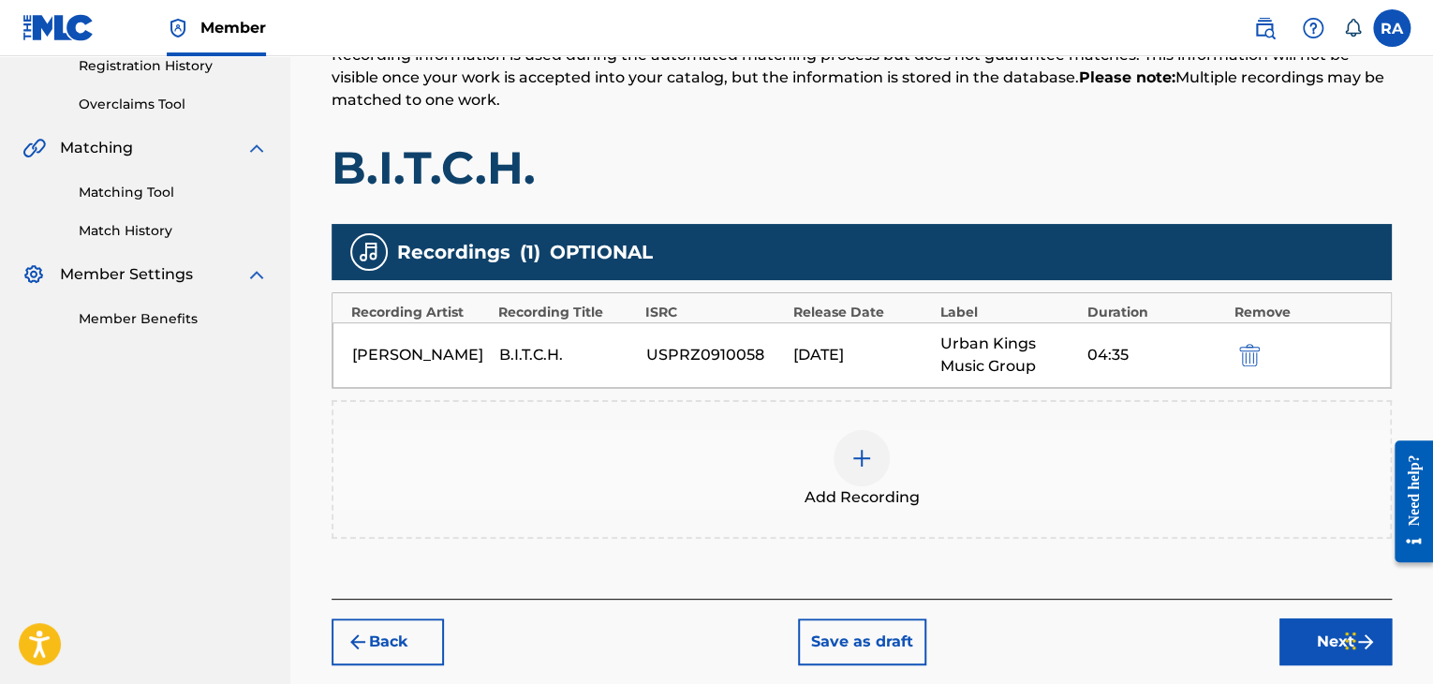
scroll to position [365, 0]
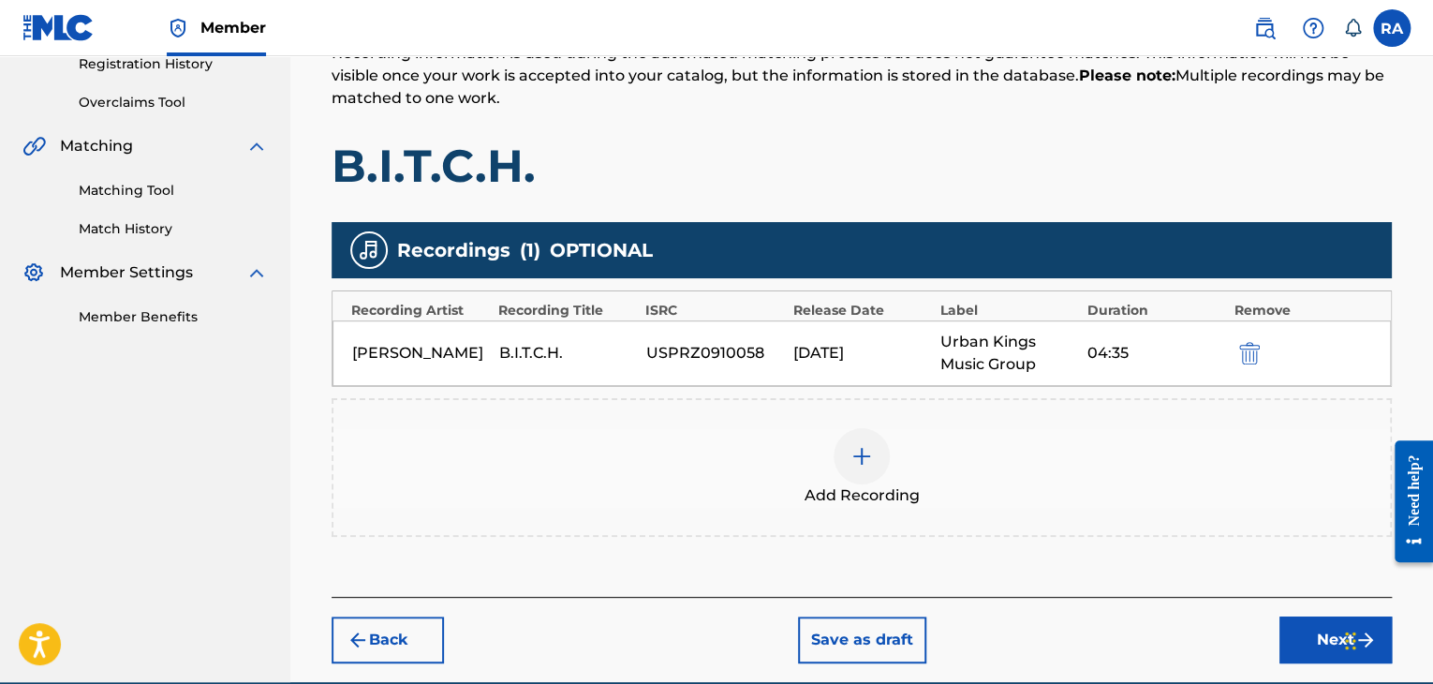
click at [1311, 628] on button "Next" at bounding box center [1335, 639] width 112 height 47
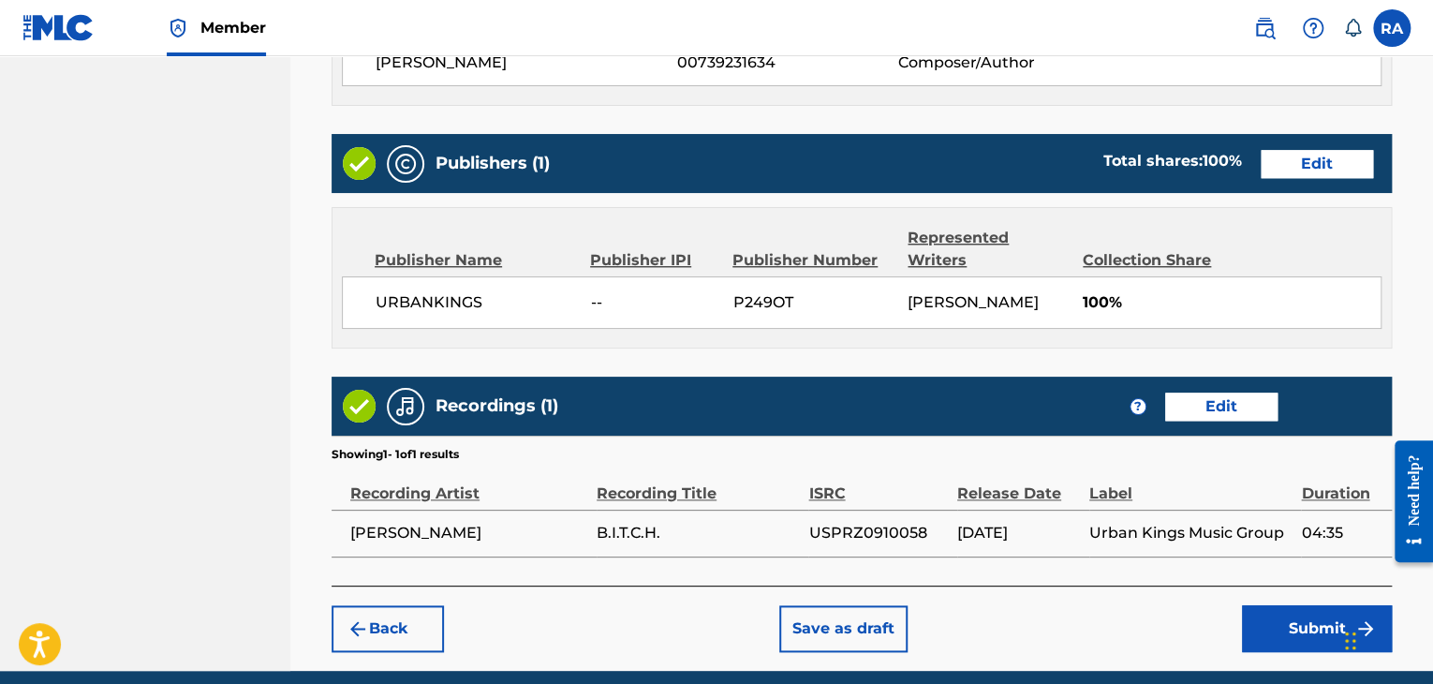
scroll to position [958, 0]
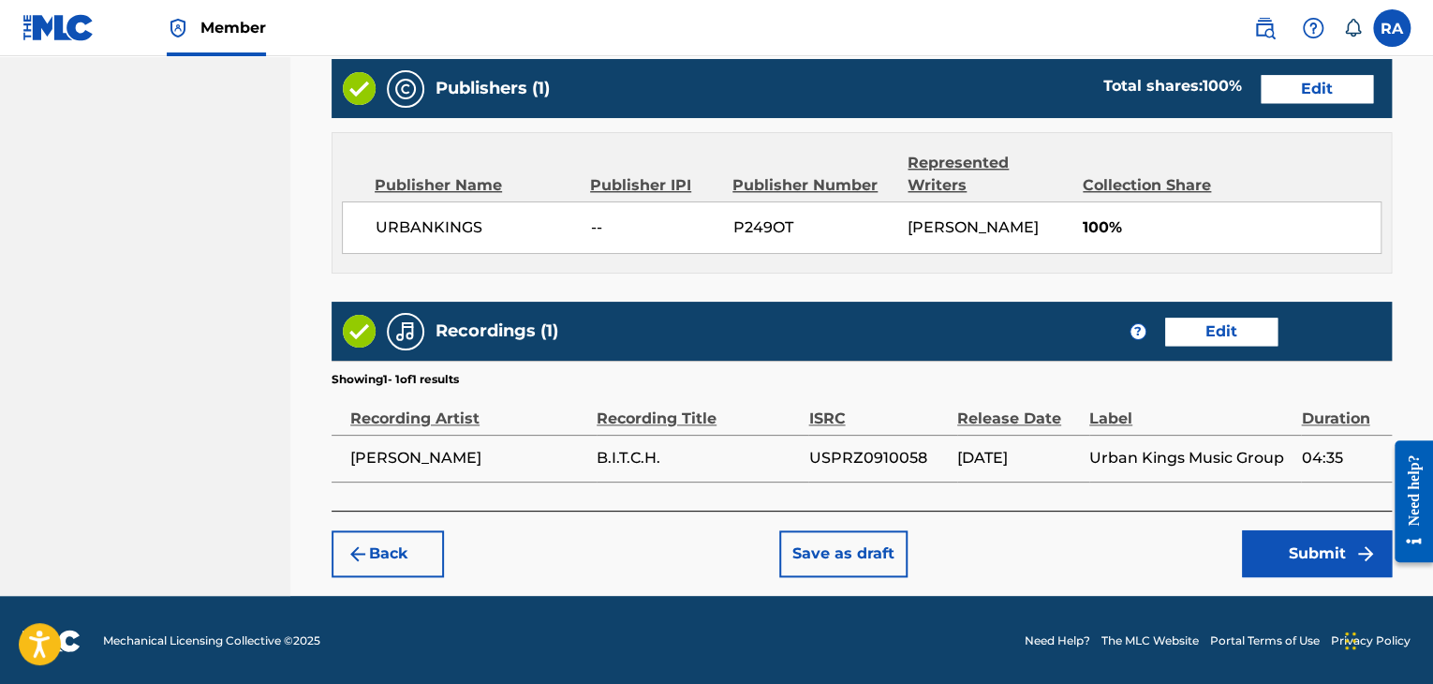
click at [1300, 555] on button "Submit" at bounding box center [1317, 553] width 150 height 47
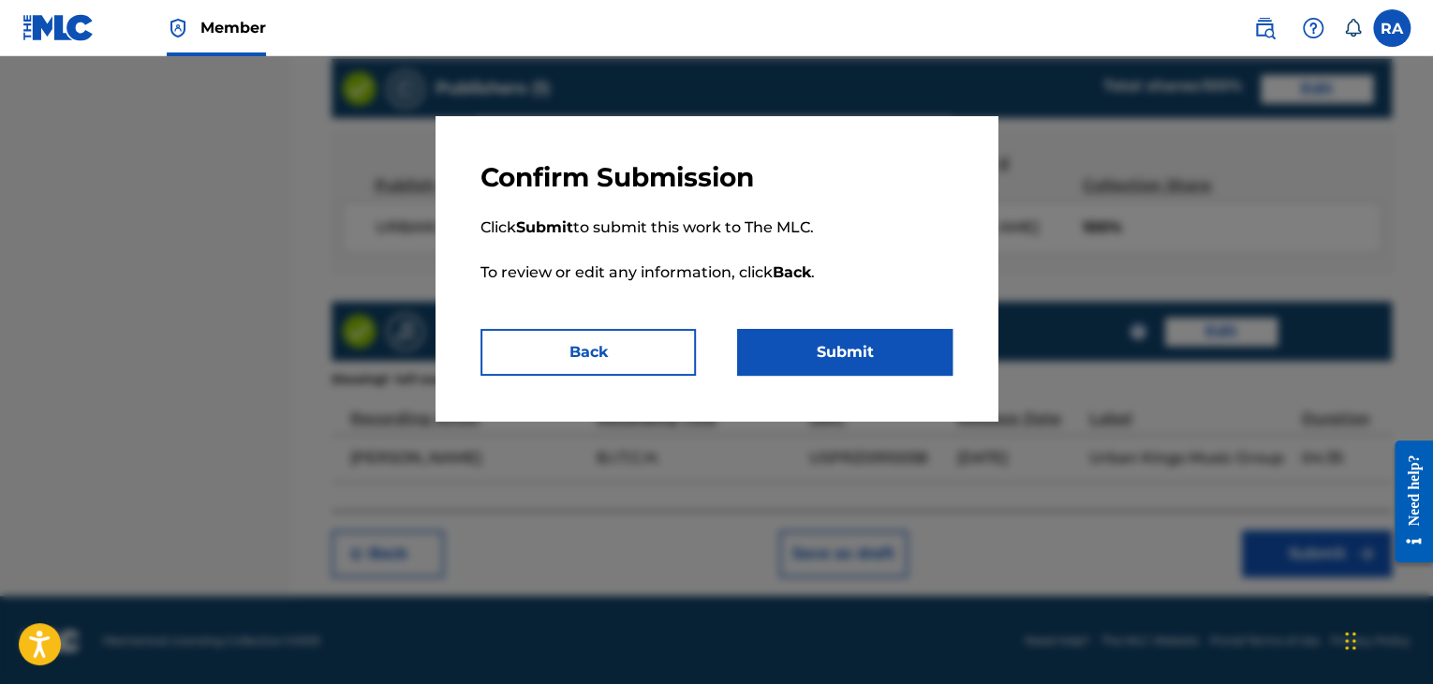
click at [809, 348] on button "Submit" at bounding box center [844, 352] width 215 height 47
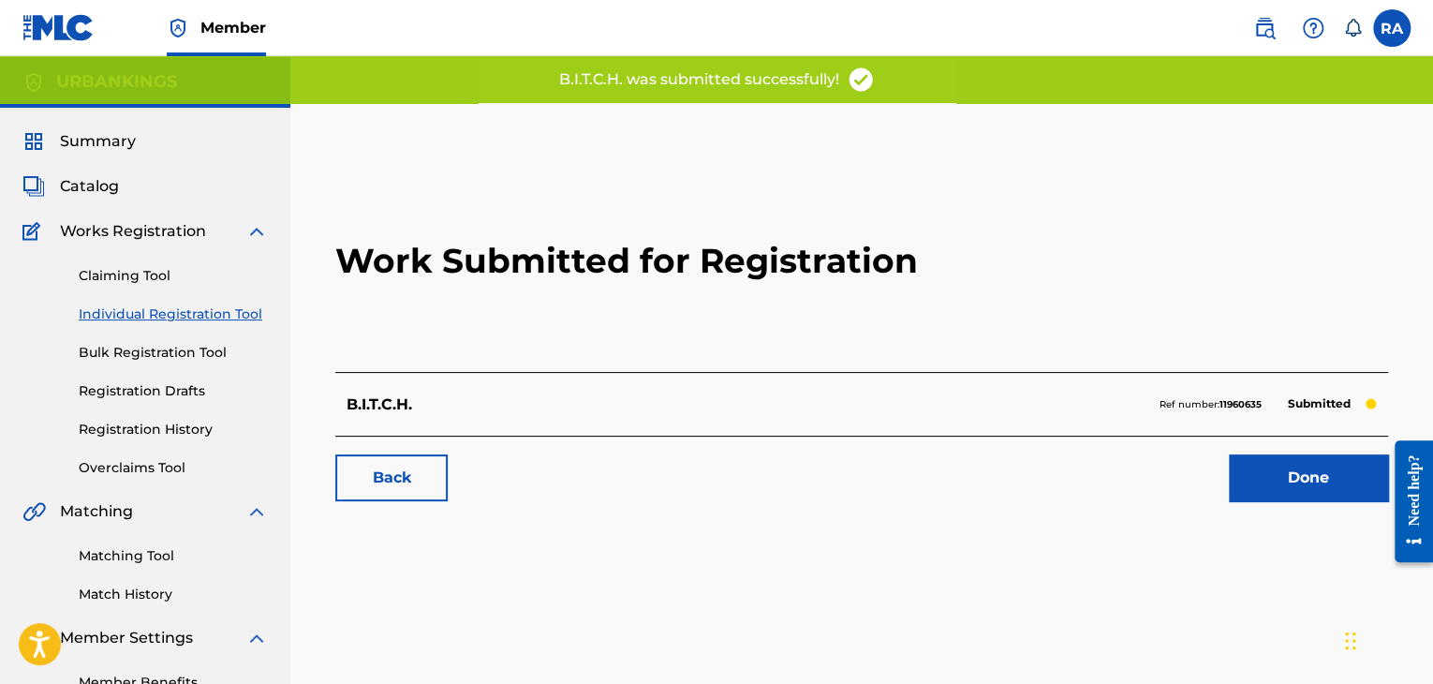
click at [1264, 485] on link "Done" at bounding box center [1308, 477] width 159 height 47
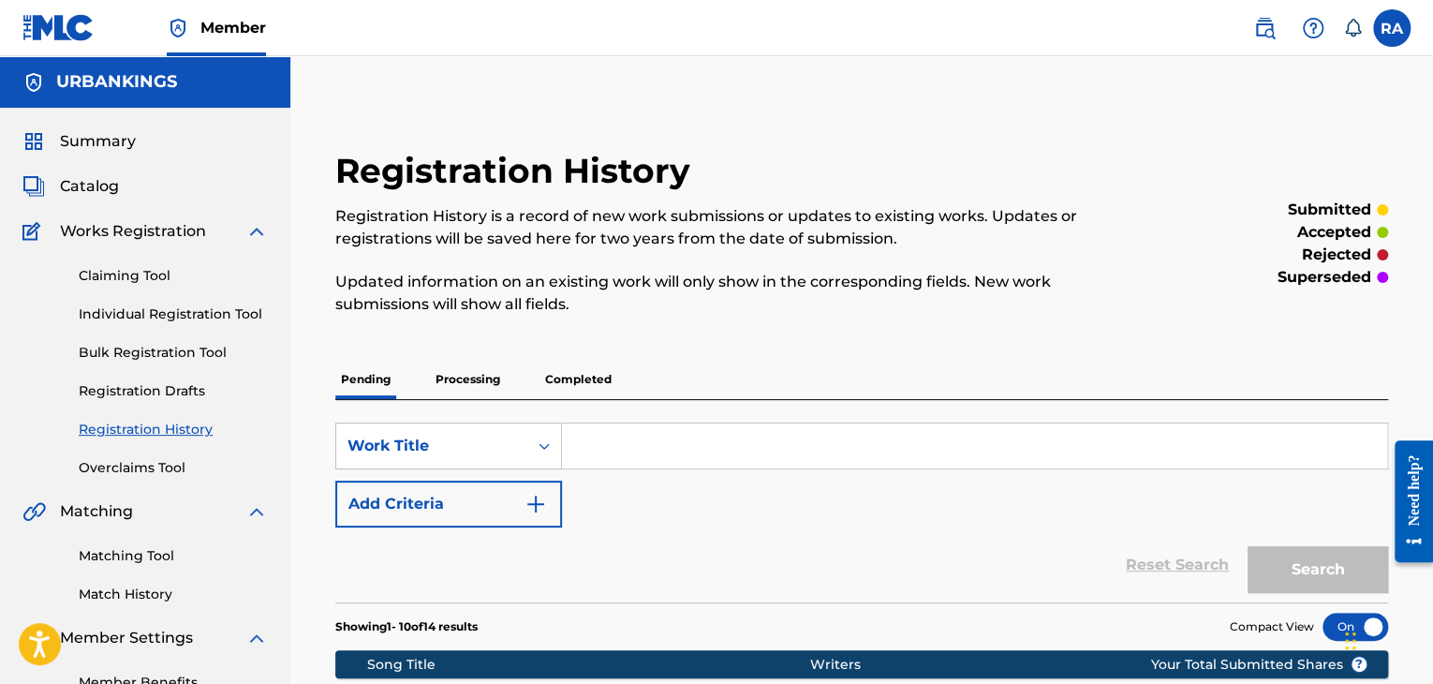
click at [116, 308] on link "Individual Registration Tool" at bounding box center [173, 314] width 189 height 20
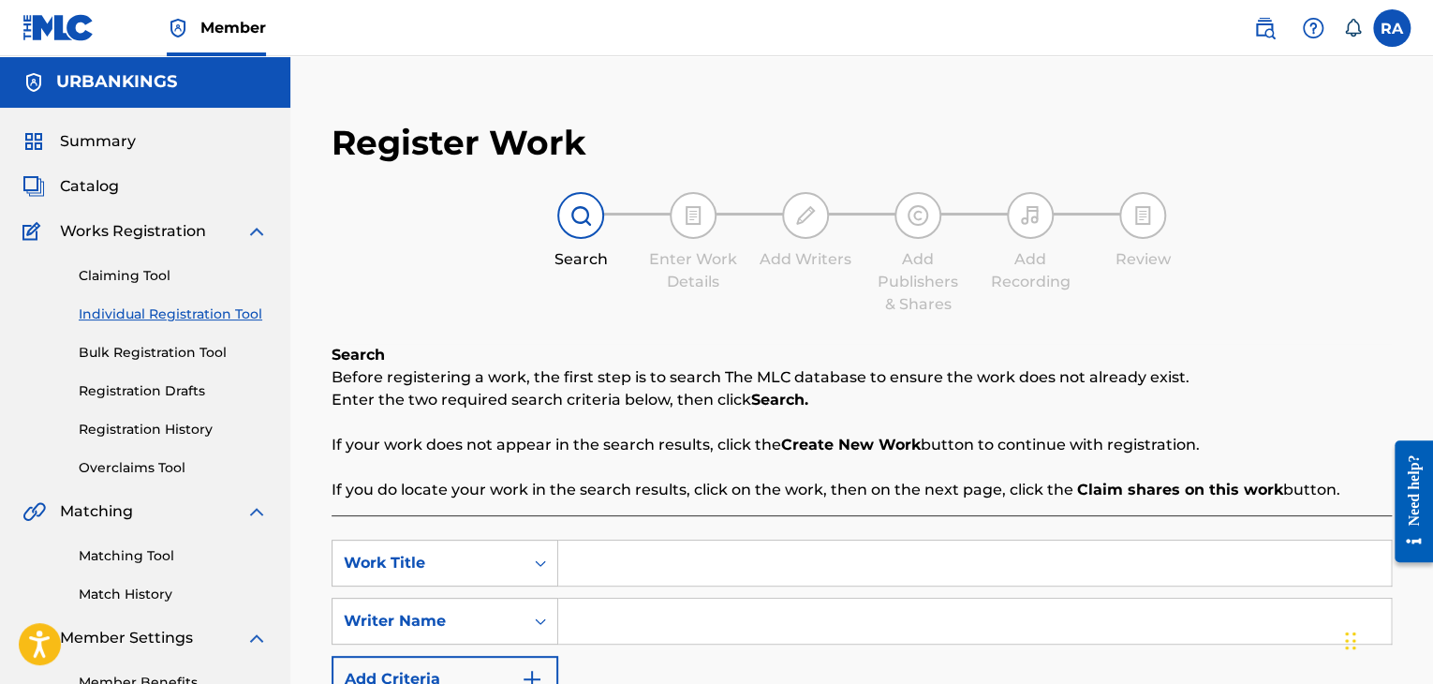
click at [624, 564] on input "Search Form" at bounding box center [974, 562] width 833 height 45
type input "RIDING WITH MY LOCS ON"
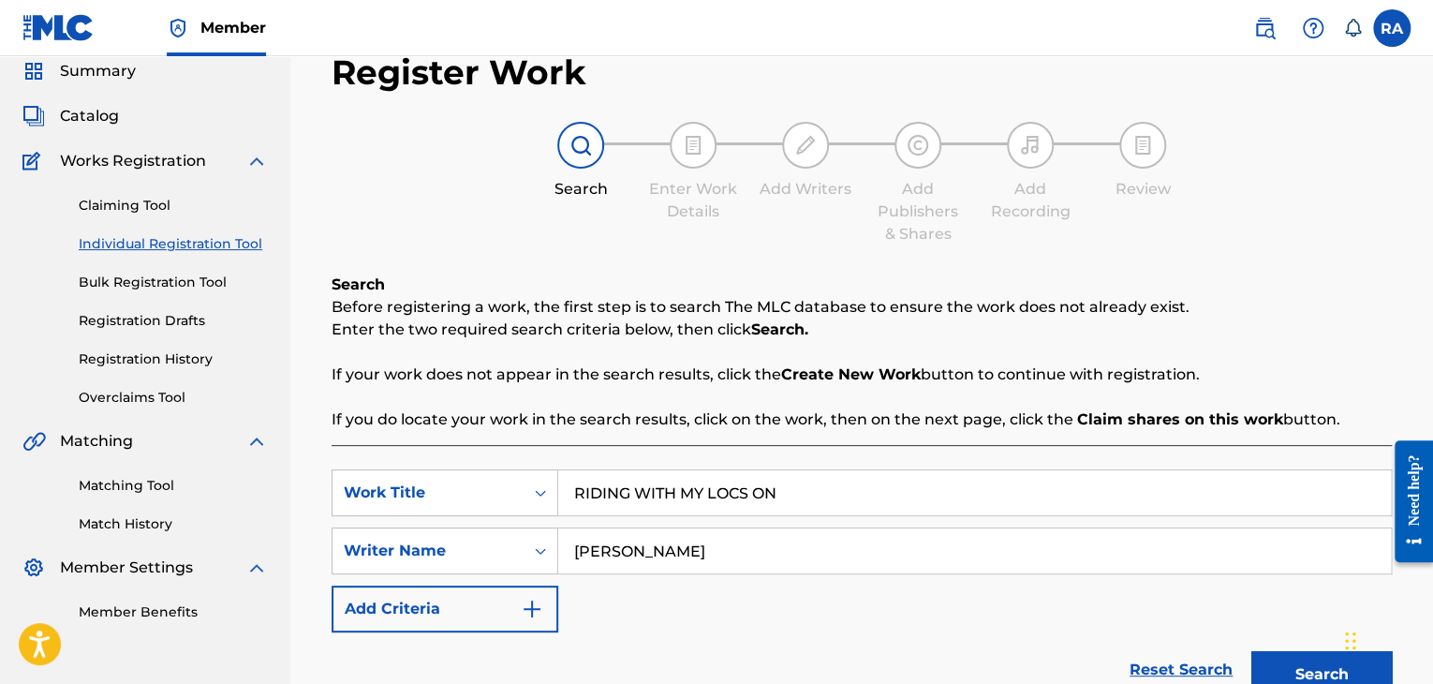
scroll to position [187, 0]
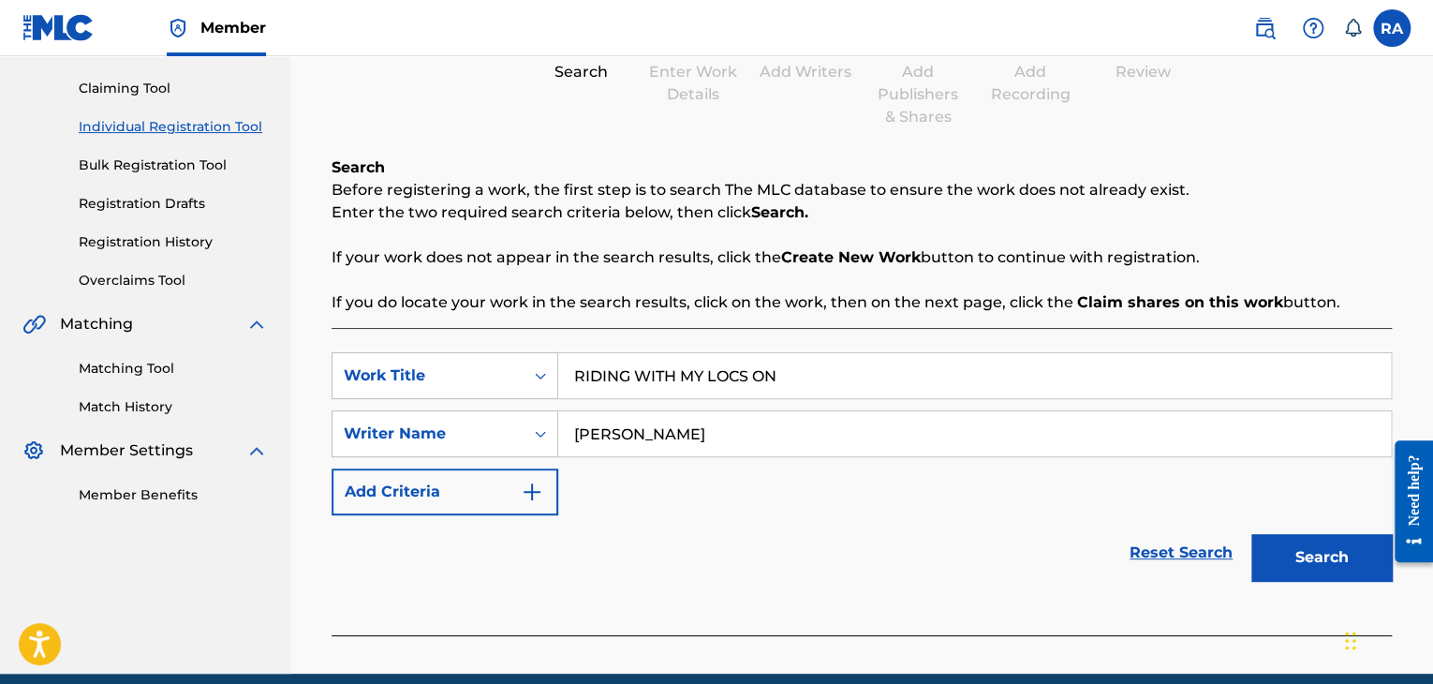
click at [1326, 569] on button "Search" at bounding box center [1321, 557] width 140 height 47
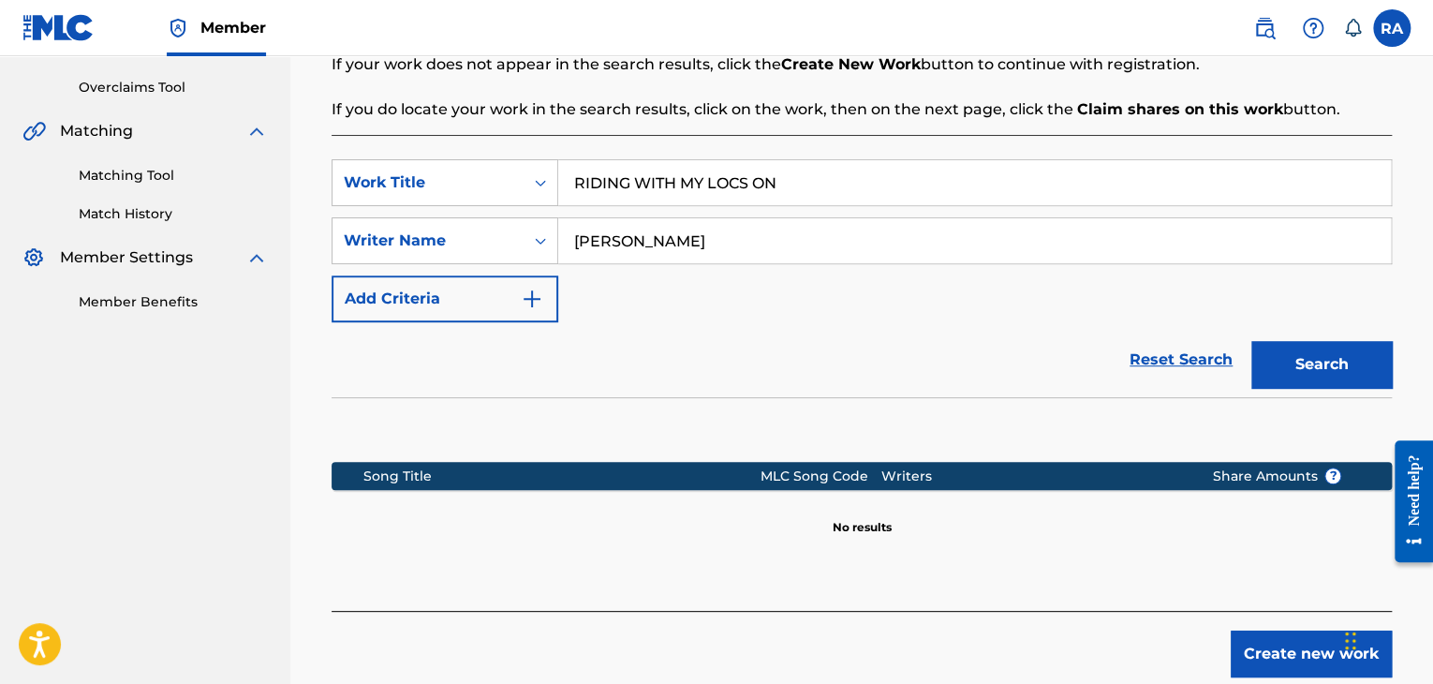
scroll to position [468, 0]
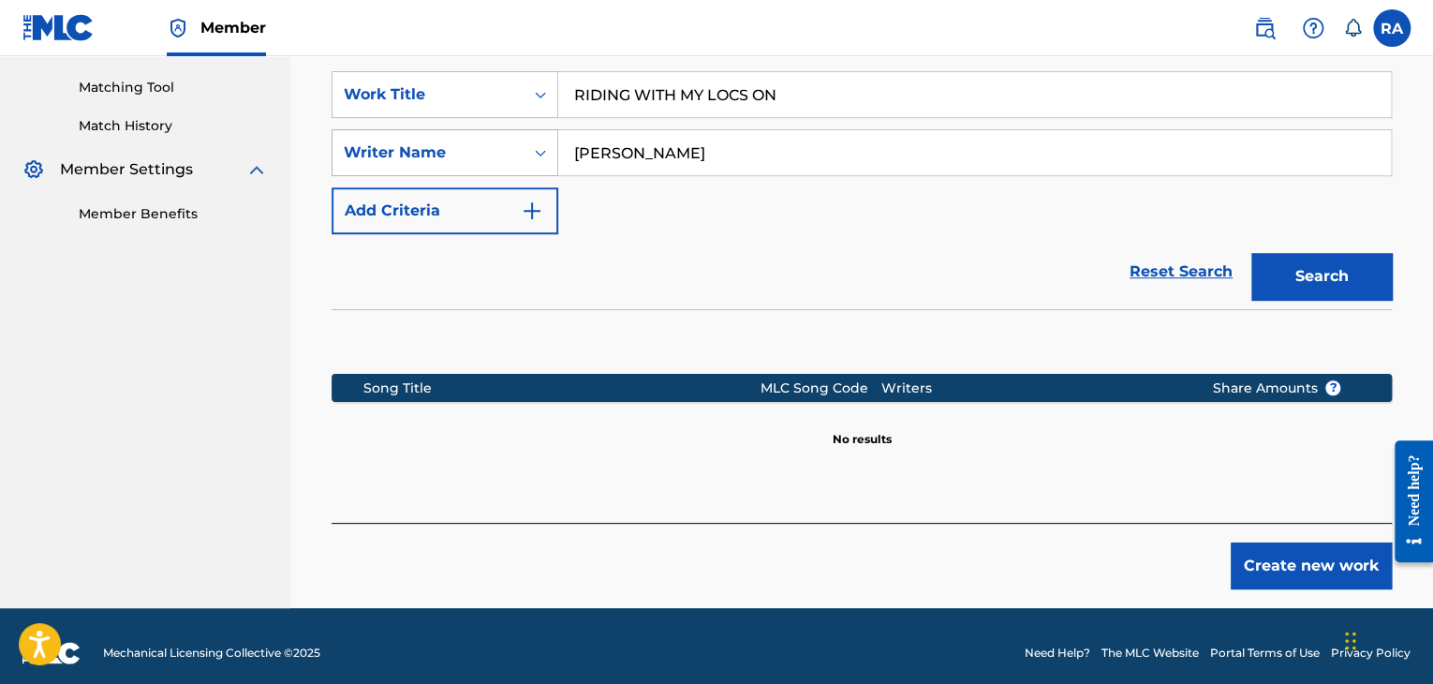
drag, startPoint x: 702, startPoint y: 150, endPoint x: 524, endPoint y: 154, distance: 178.0
click at [524, 154] on div "SearchWithCriteria31f63363-b8d1-448f-b1f8-f09a1b10a978 Writer Name DAVID ACOSTA" at bounding box center [862, 152] width 1060 height 47
type input "[PERSON_NAME]"
click at [1349, 286] on button "Search" at bounding box center [1321, 276] width 140 height 47
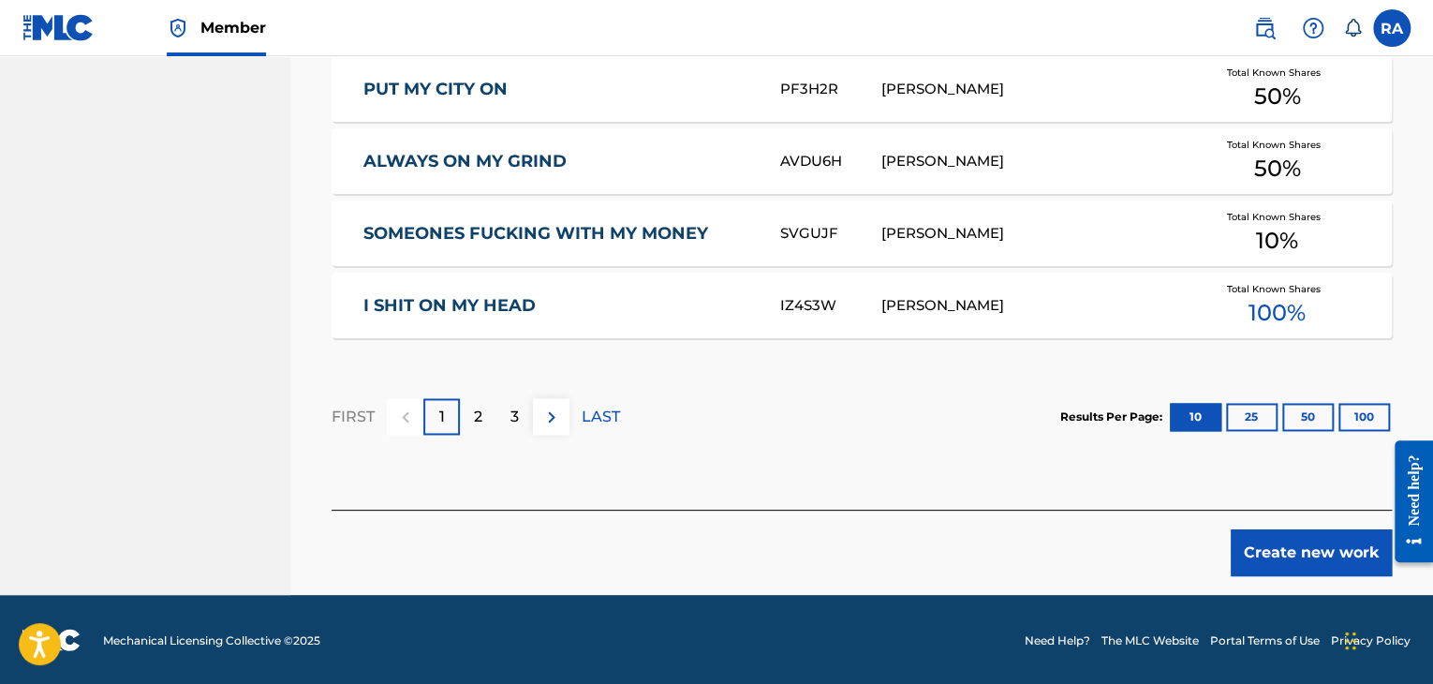
click at [1260, 545] on button "Create new work" at bounding box center [1311, 552] width 161 height 47
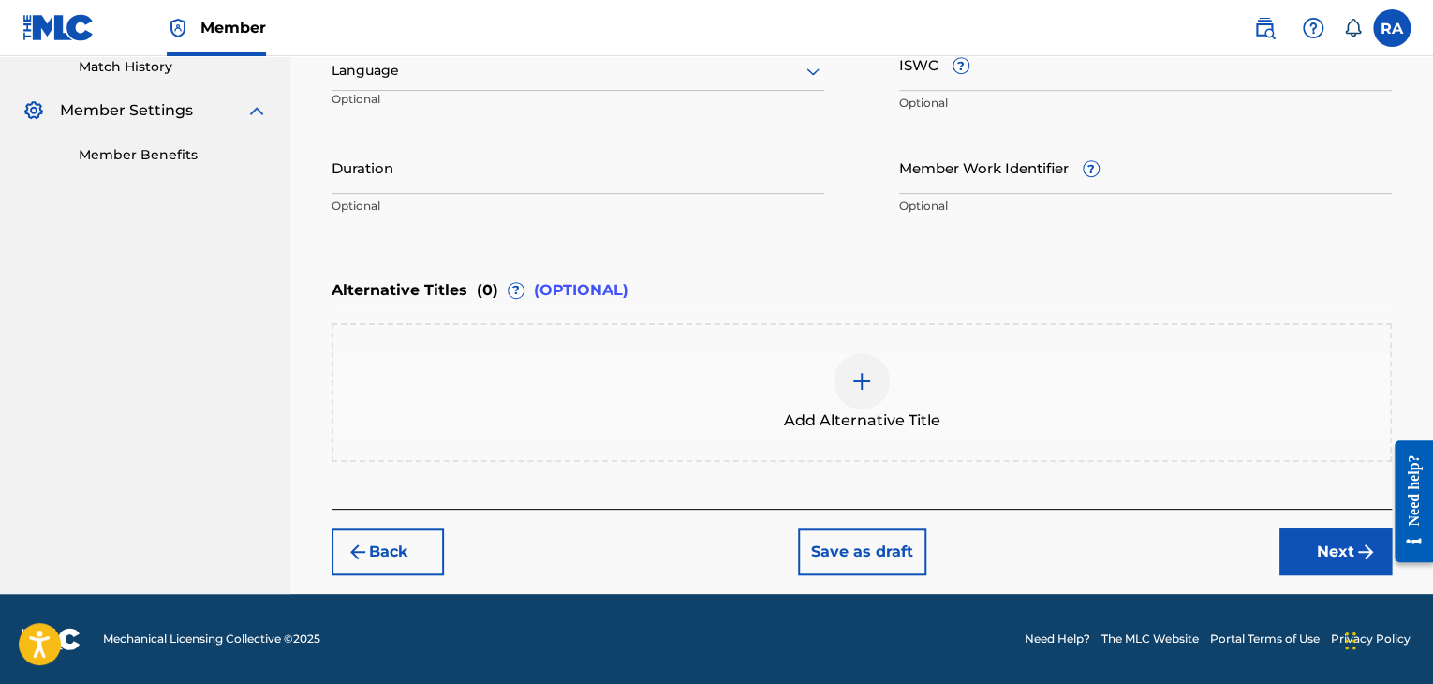
scroll to position [525, 0]
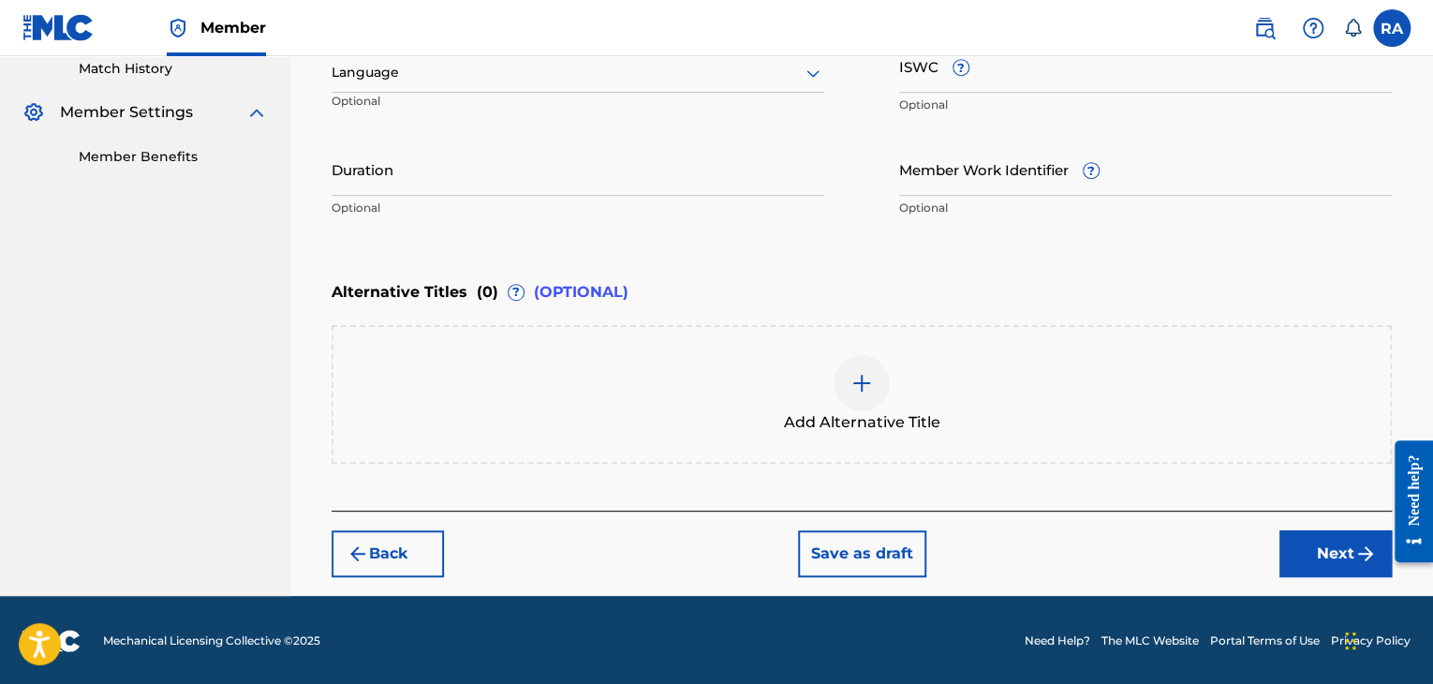
click at [614, 170] on input "Duration" at bounding box center [578, 168] width 493 height 53
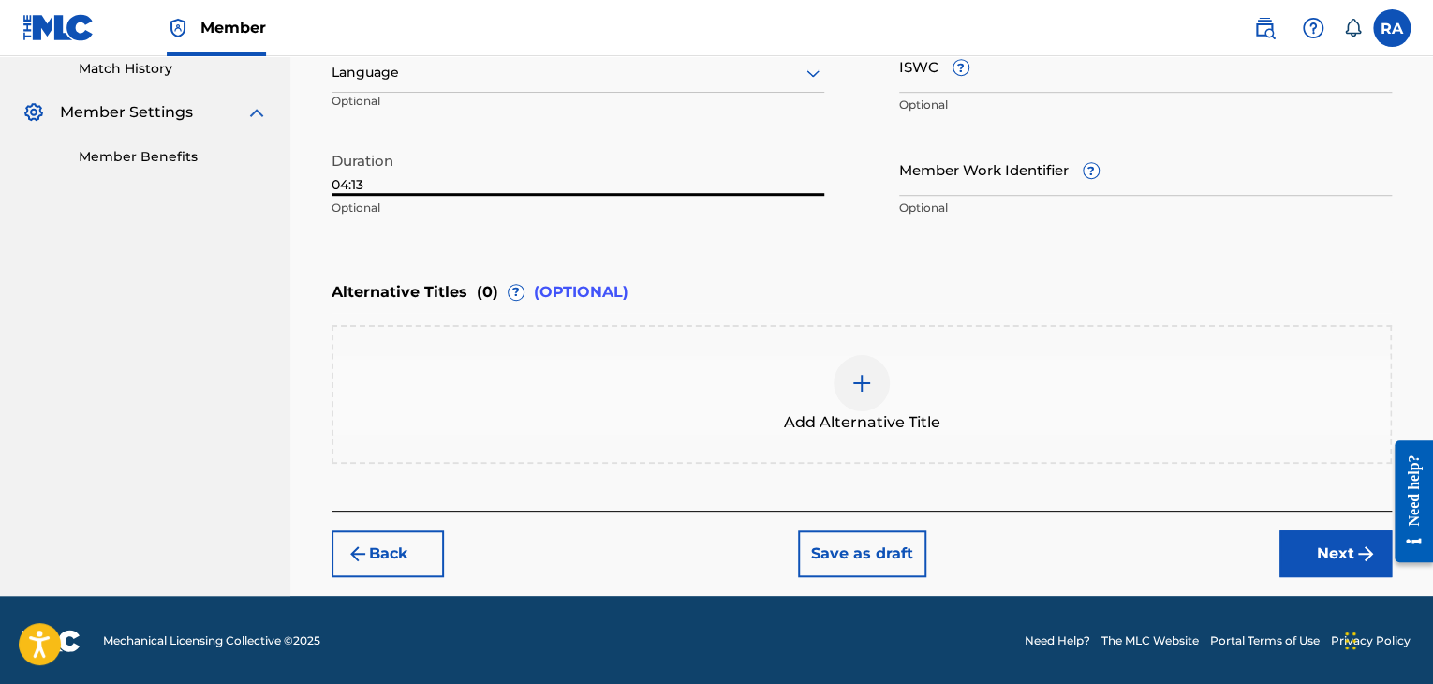
type input "04:13"
click at [1354, 542] on img "submit" at bounding box center [1365, 553] width 22 height 22
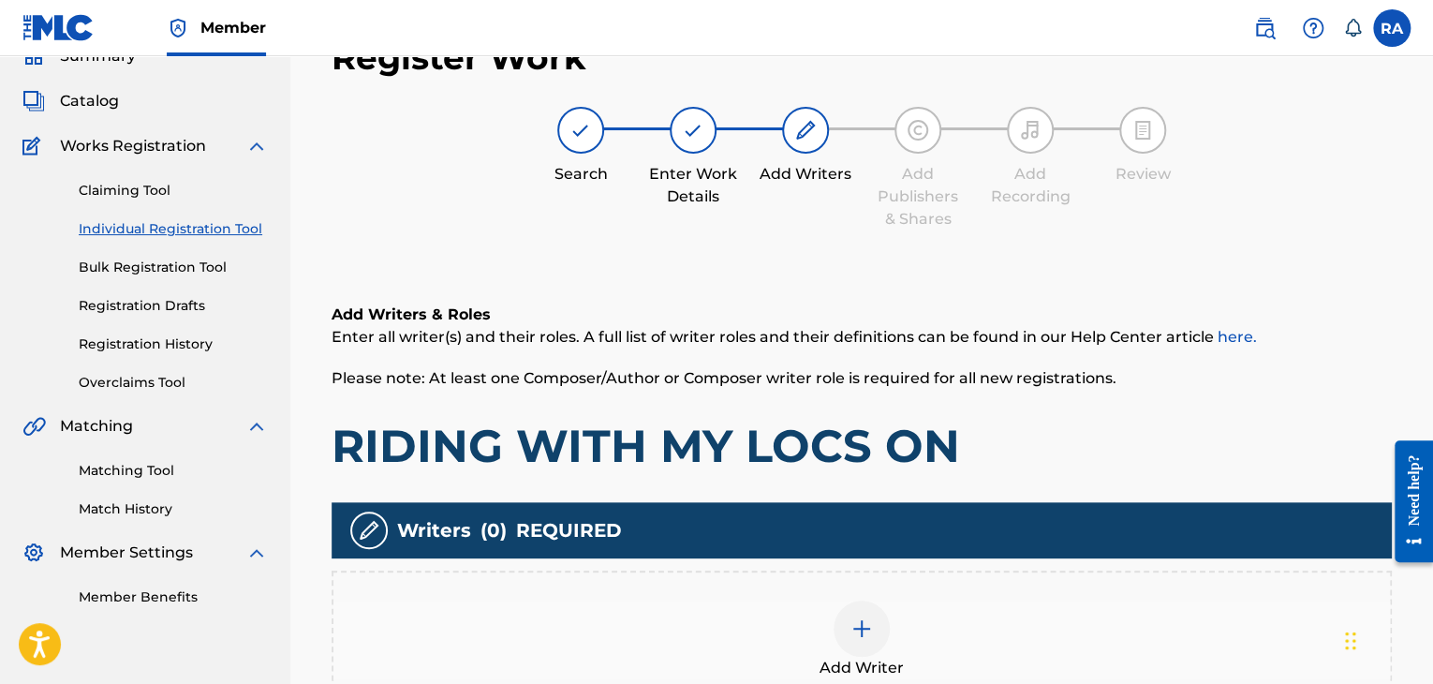
scroll to position [84, 0]
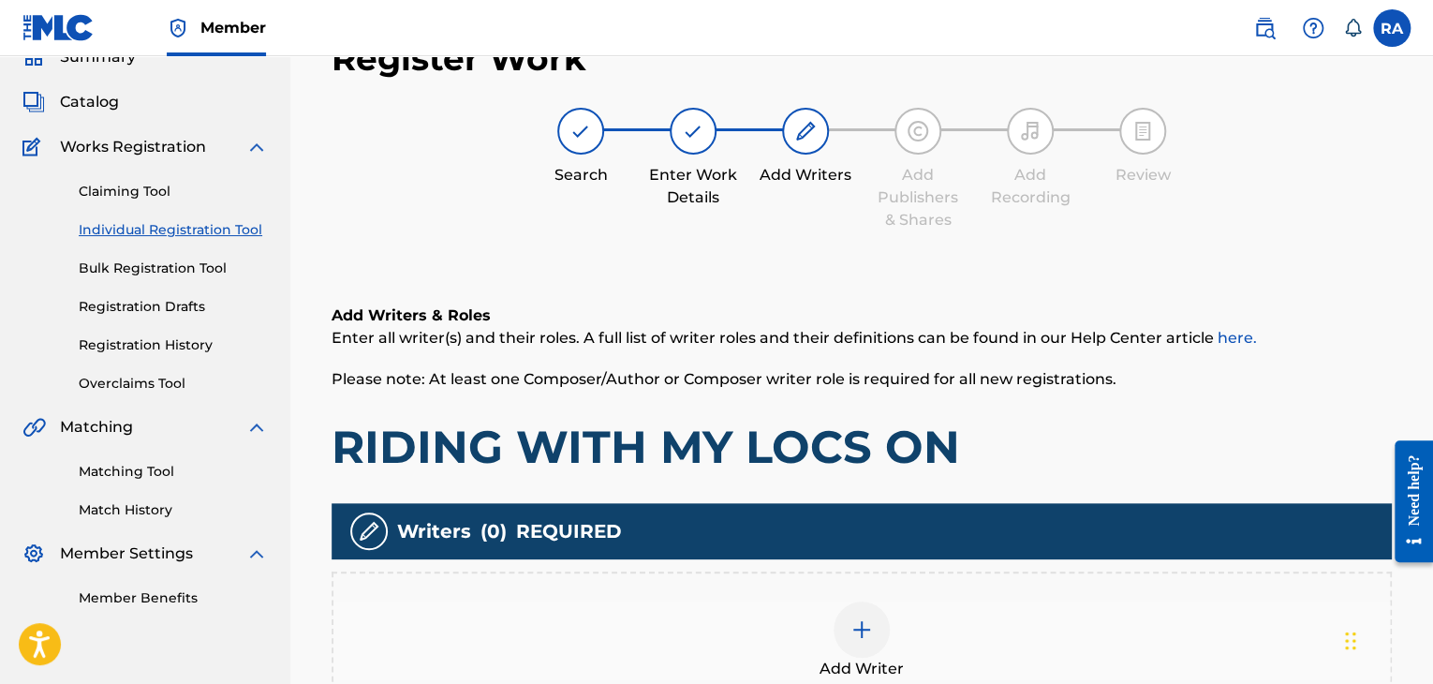
click at [869, 612] on div at bounding box center [861, 629] width 56 height 56
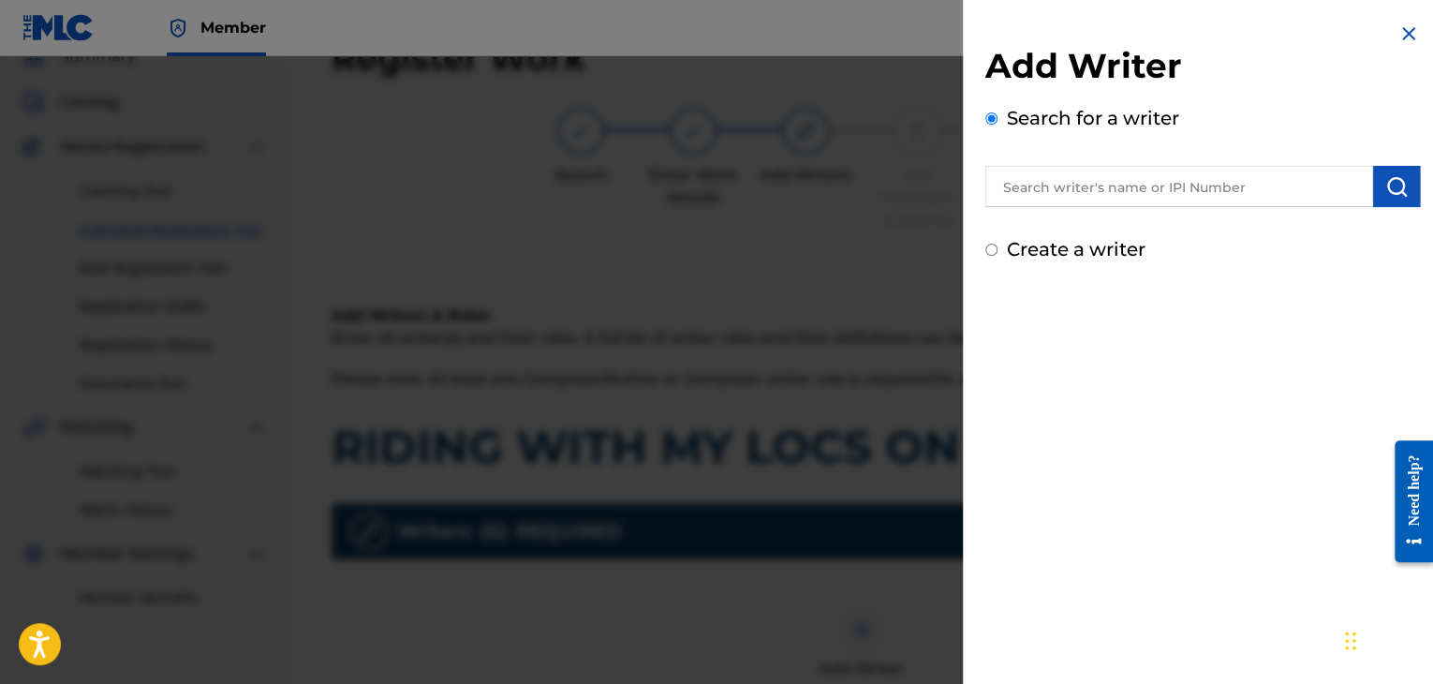
click at [1051, 214] on div "Add Writer Search for a writer Create a writer" at bounding box center [1202, 154] width 435 height 218
click at [1051, 192] on input "text" at bounding box center [1179, 186] width 388 height 41
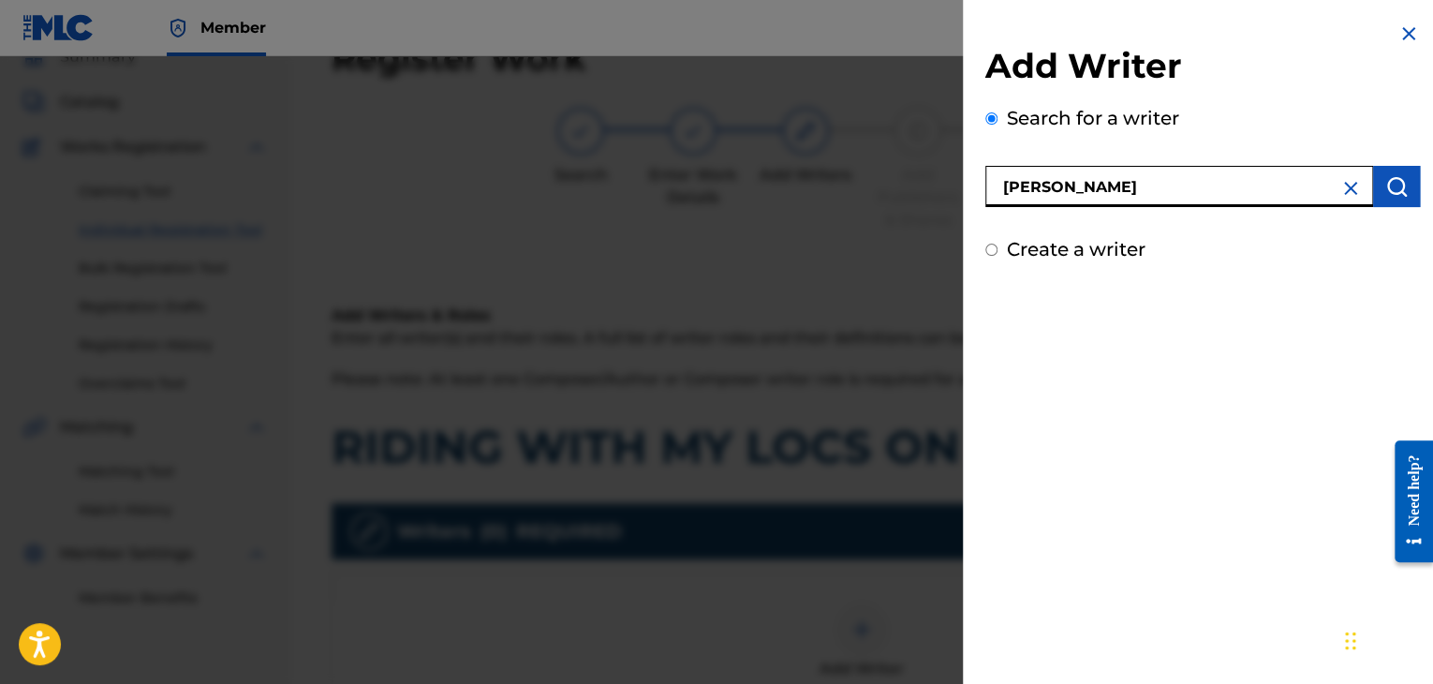
type input "[PERSON_NAME]"
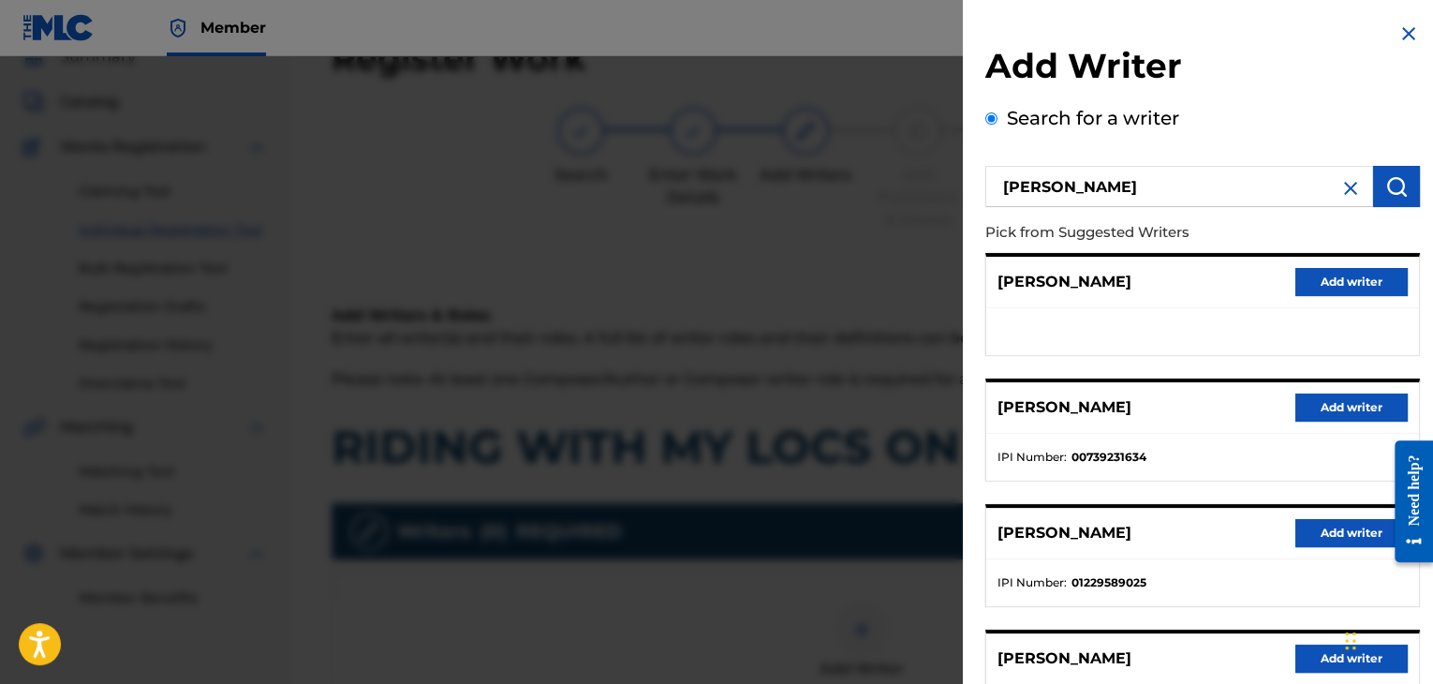
click at [1308, 397] on button "Add writer" at bounding box center [1351, 407] width 112 height 28
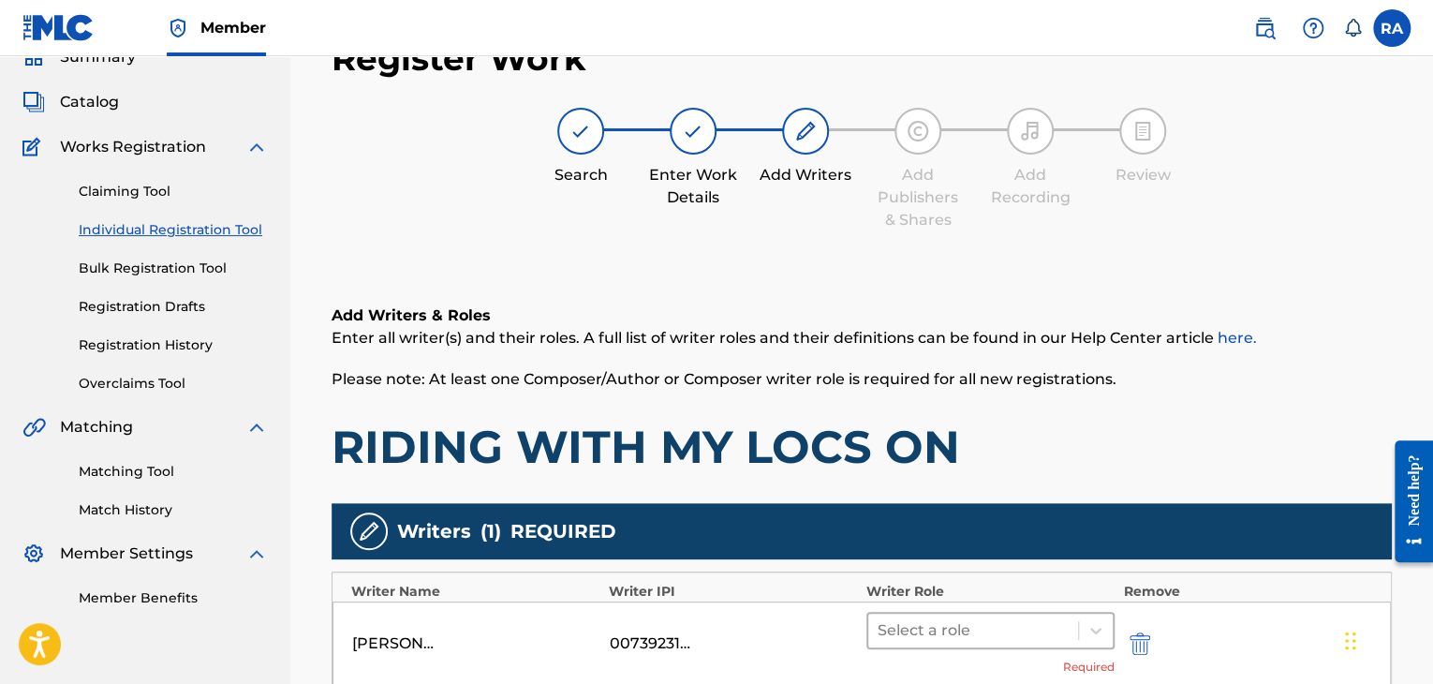
click at [971, 634] on div at bounding box center [972, 630] width 191 height 26
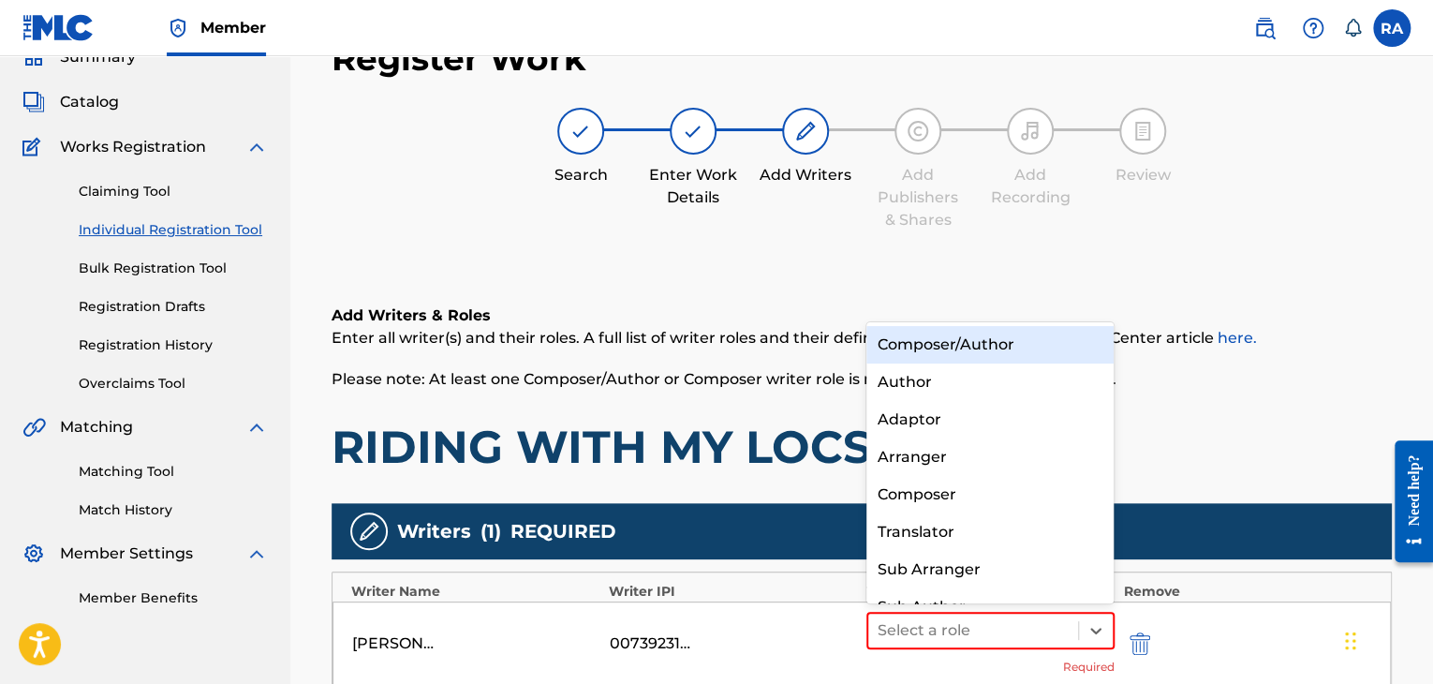
click at [966, 350] on div "Composer/Author" at bounding box center [990, 344] width 248 height 37
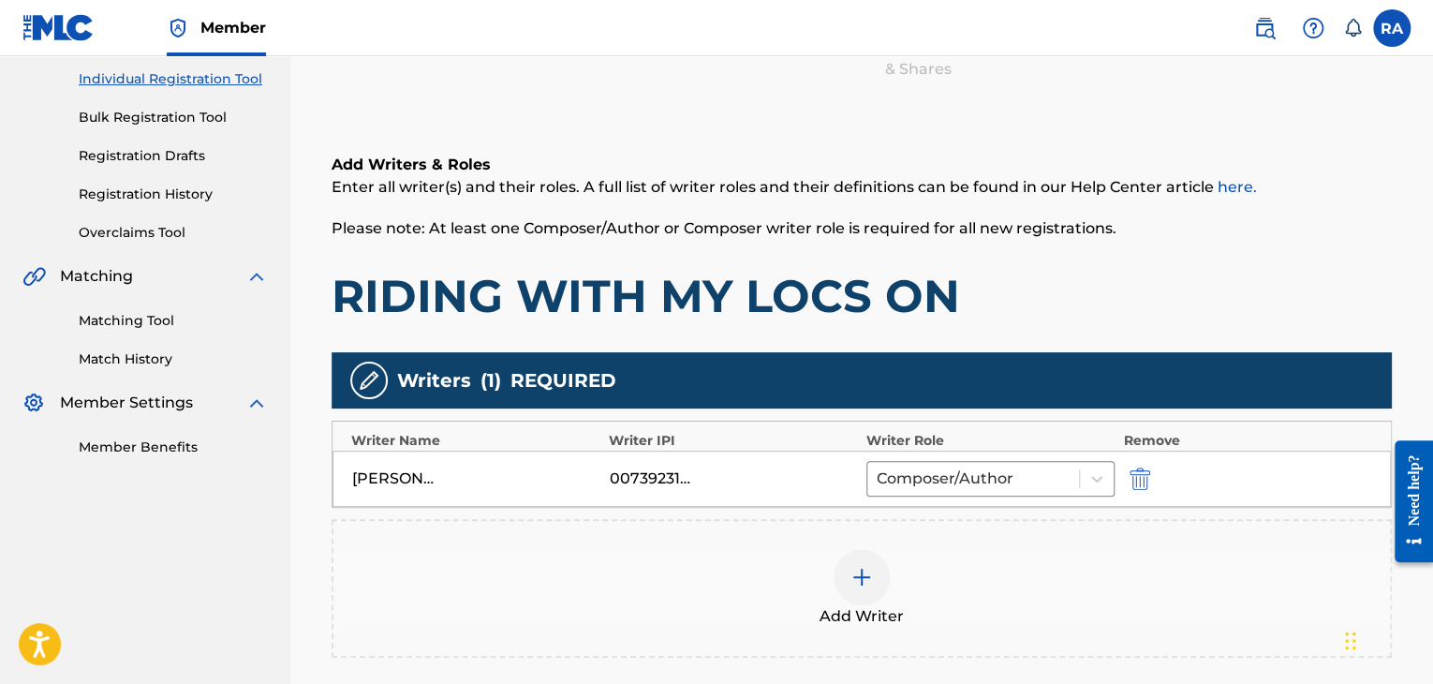
scroll to position [459, 0]
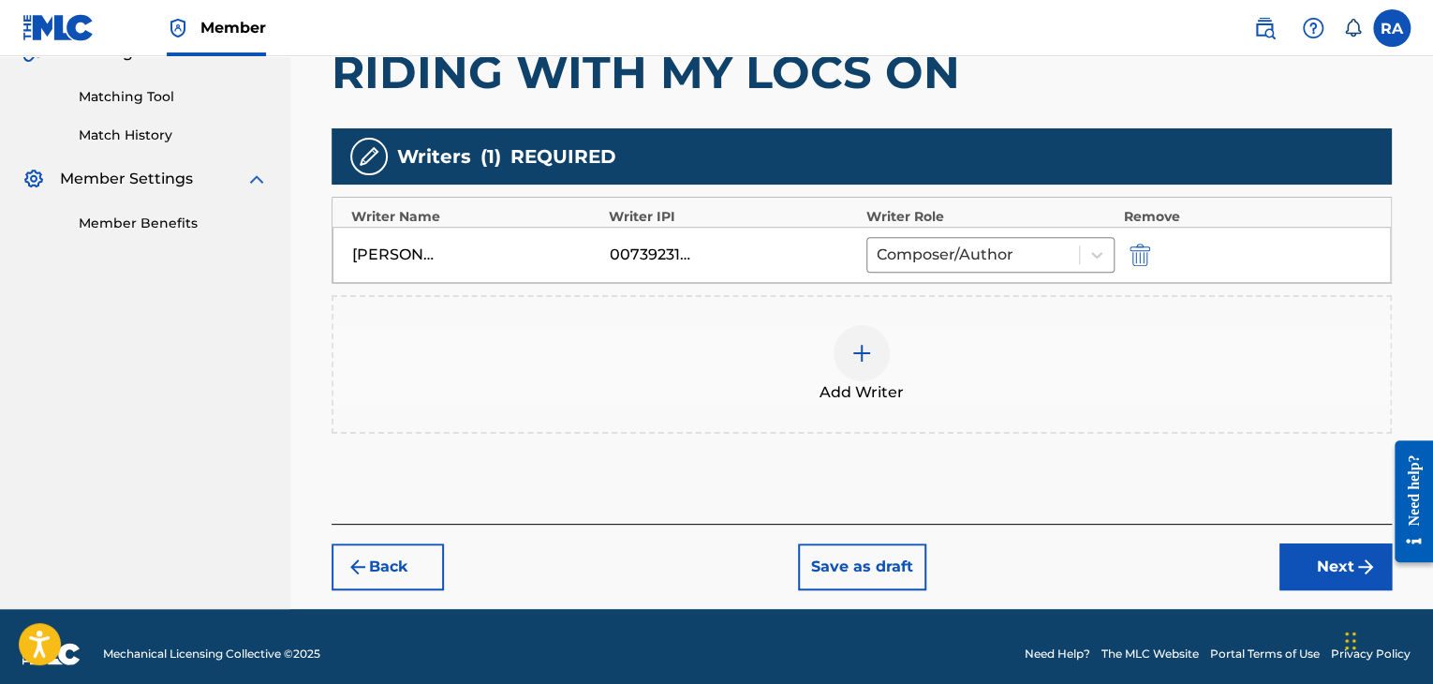
click at [1307, 568] on button "Next" at bounding box center [1335, 566] width 112 height 47
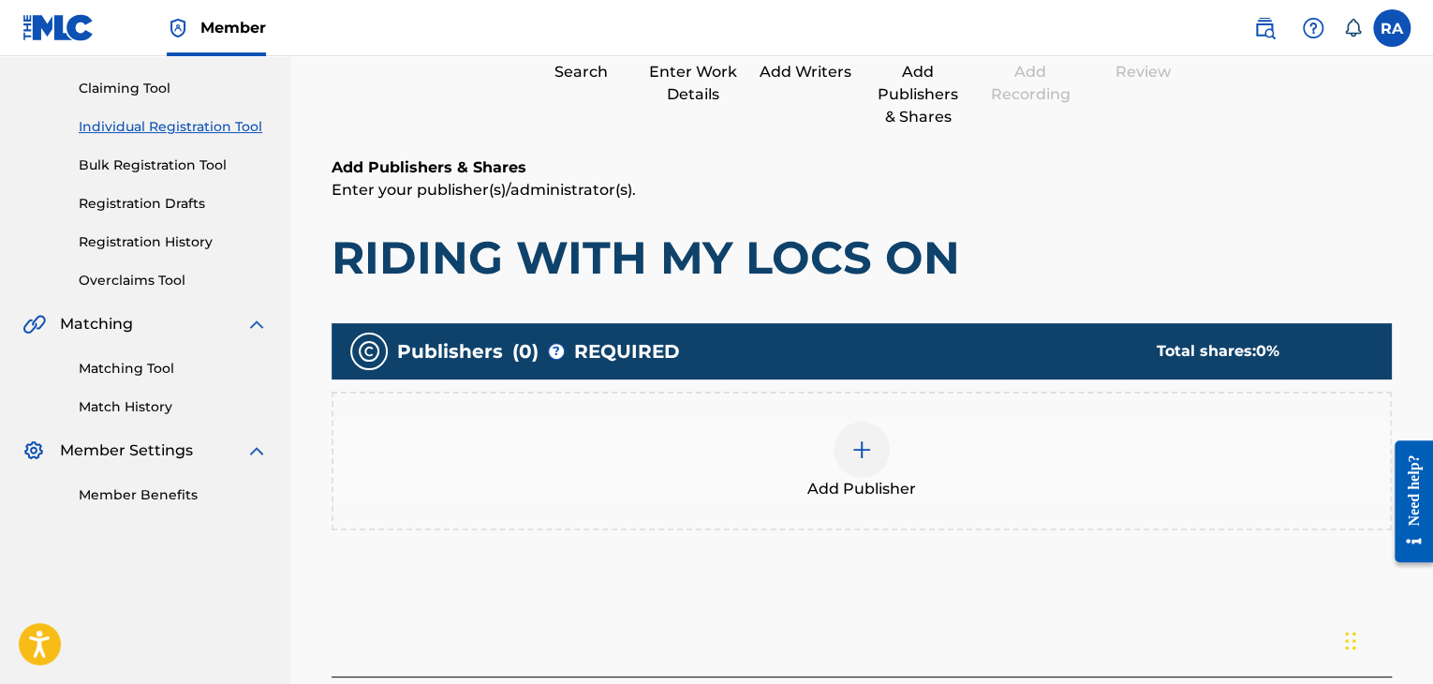
scroll to position [84, 0]
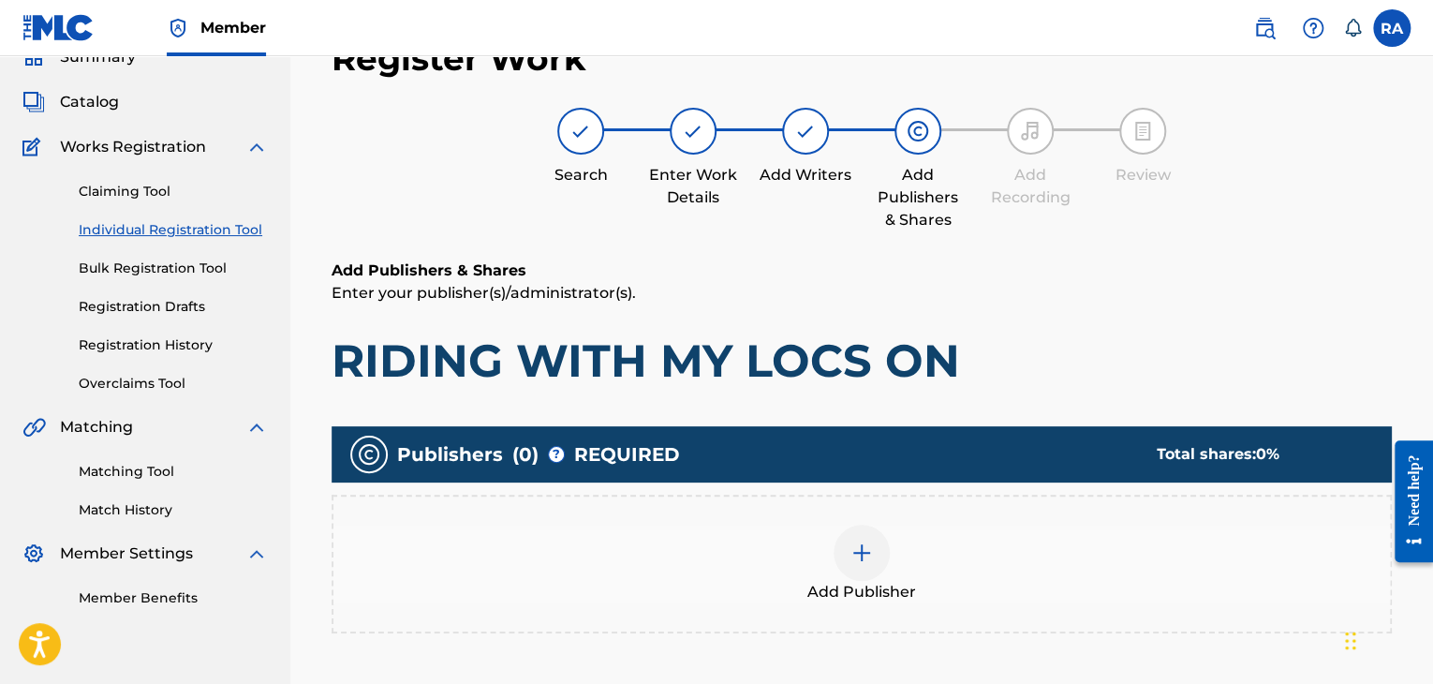
click at [875, 555] on div at bounding box center [861, 552] width 56 height 56
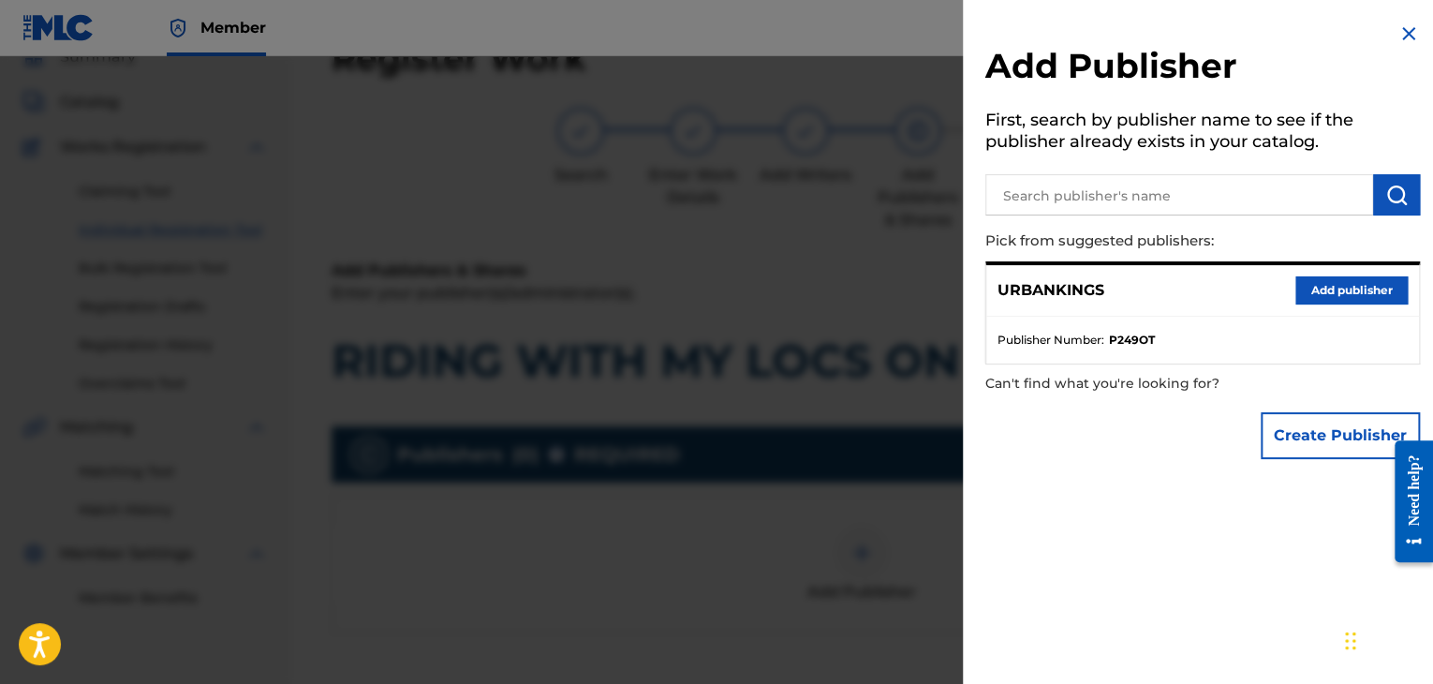
click at [1333, 287] on button "Add publisher" at bounding box center [1351, 290] width 112 height 28
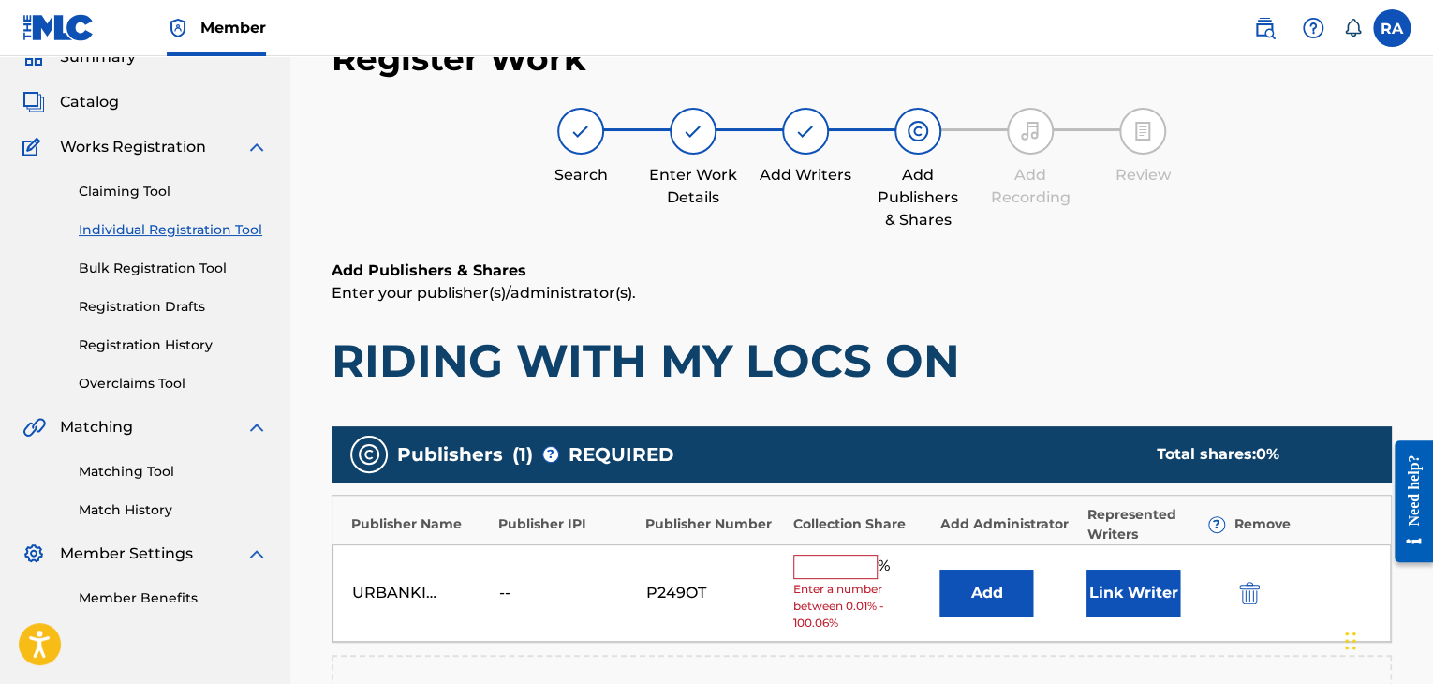
drag, startPoint x: 850, startPoint y: 573, endPoint x: 859, endPoint y: 563, distance: 13.3
click at [850, 573] on input "text" at bounding box center [835, 566] width 84 height 24
type input "100"
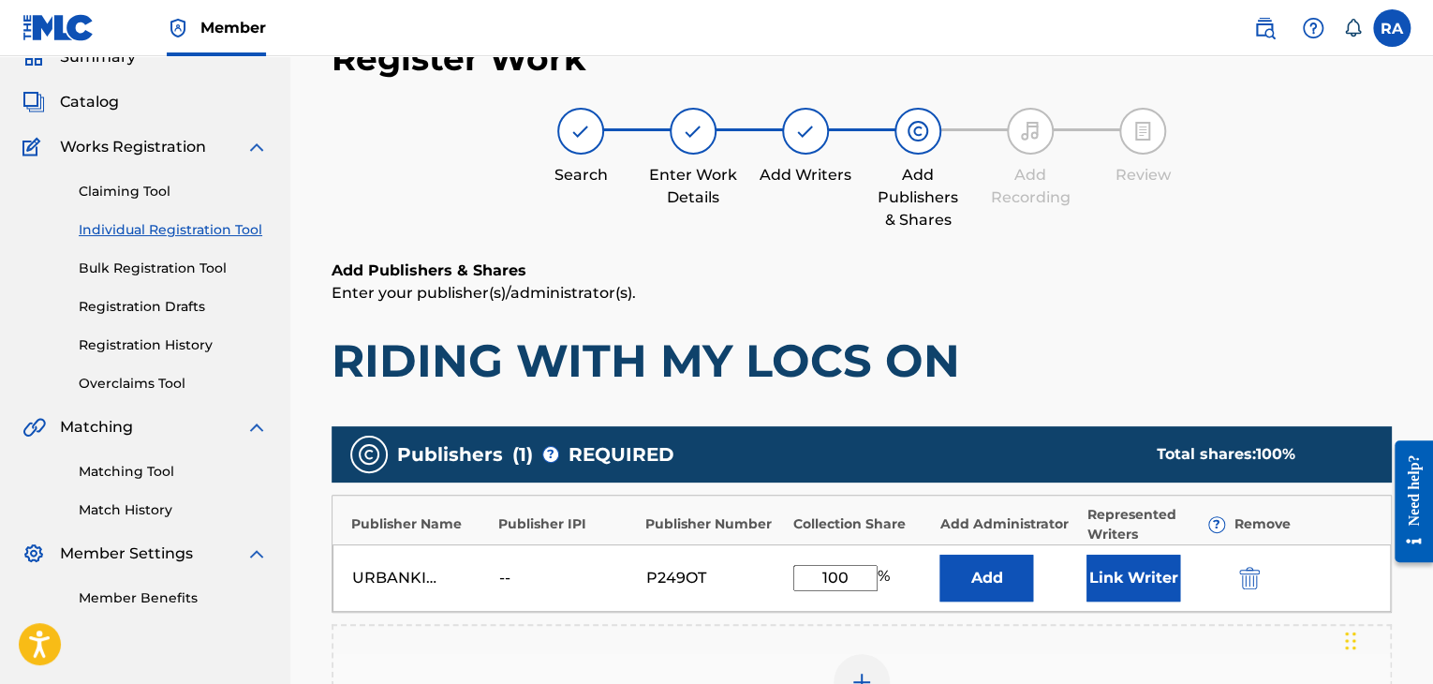
click at [1101, 571] on button "Link Writer" at bounding box center [1133, 577] width 94 height 47
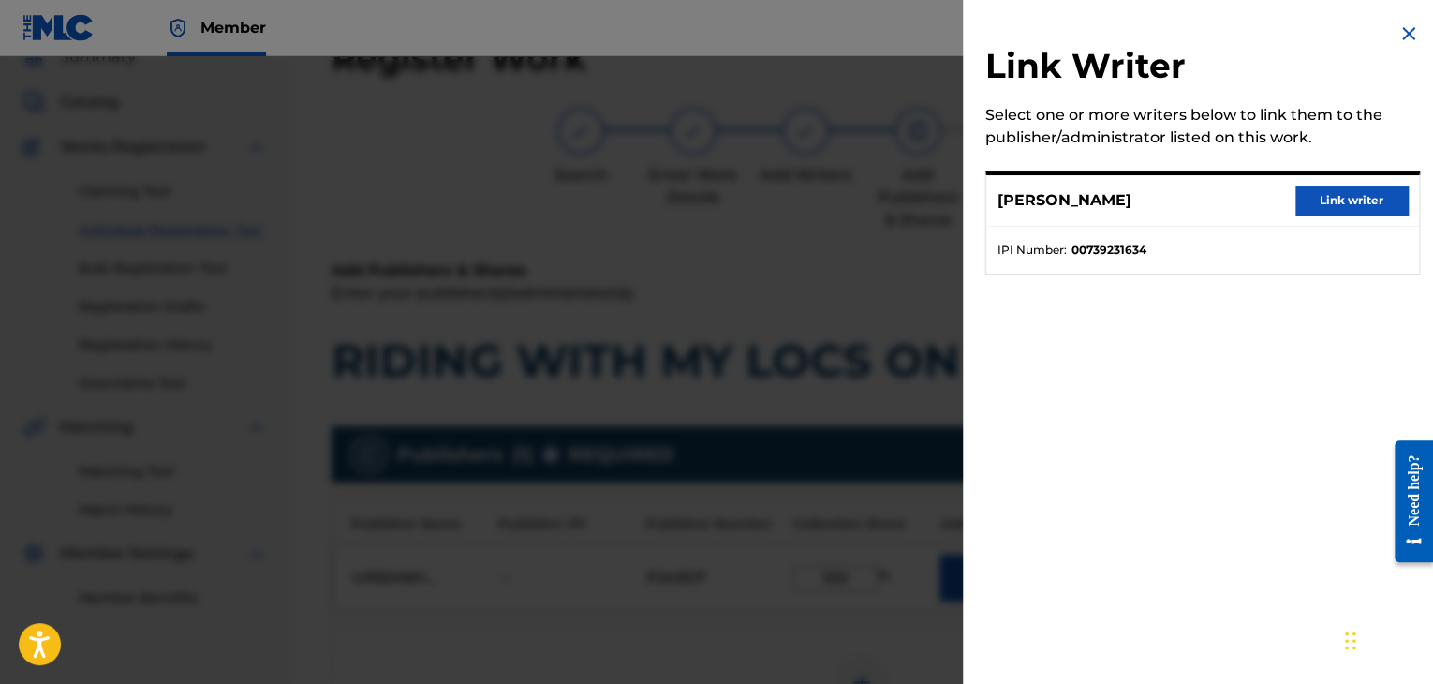
click at [1327, 205] on button "Link writer" at bounding box center [1351, 200] width 112 height 28
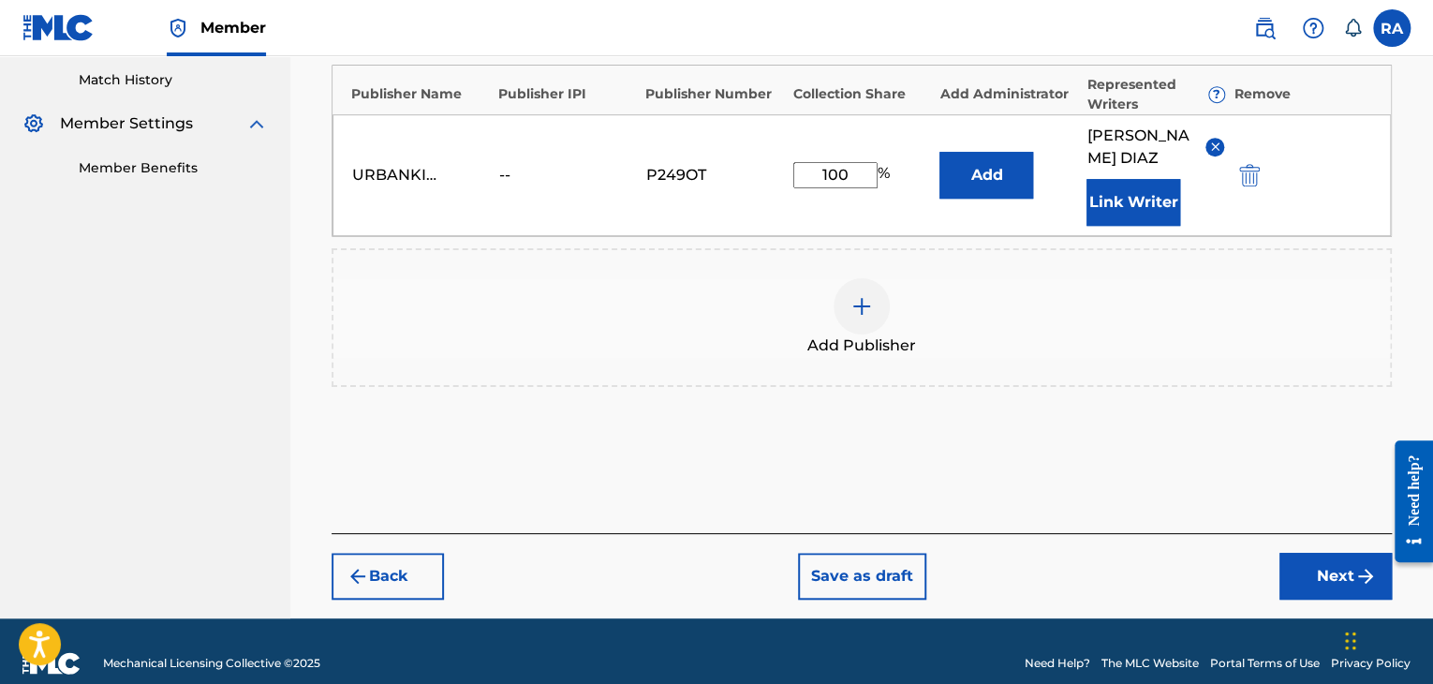
click at [1330, 553] on button "Next" at bounding box center [1335, 576] width 112 height 47
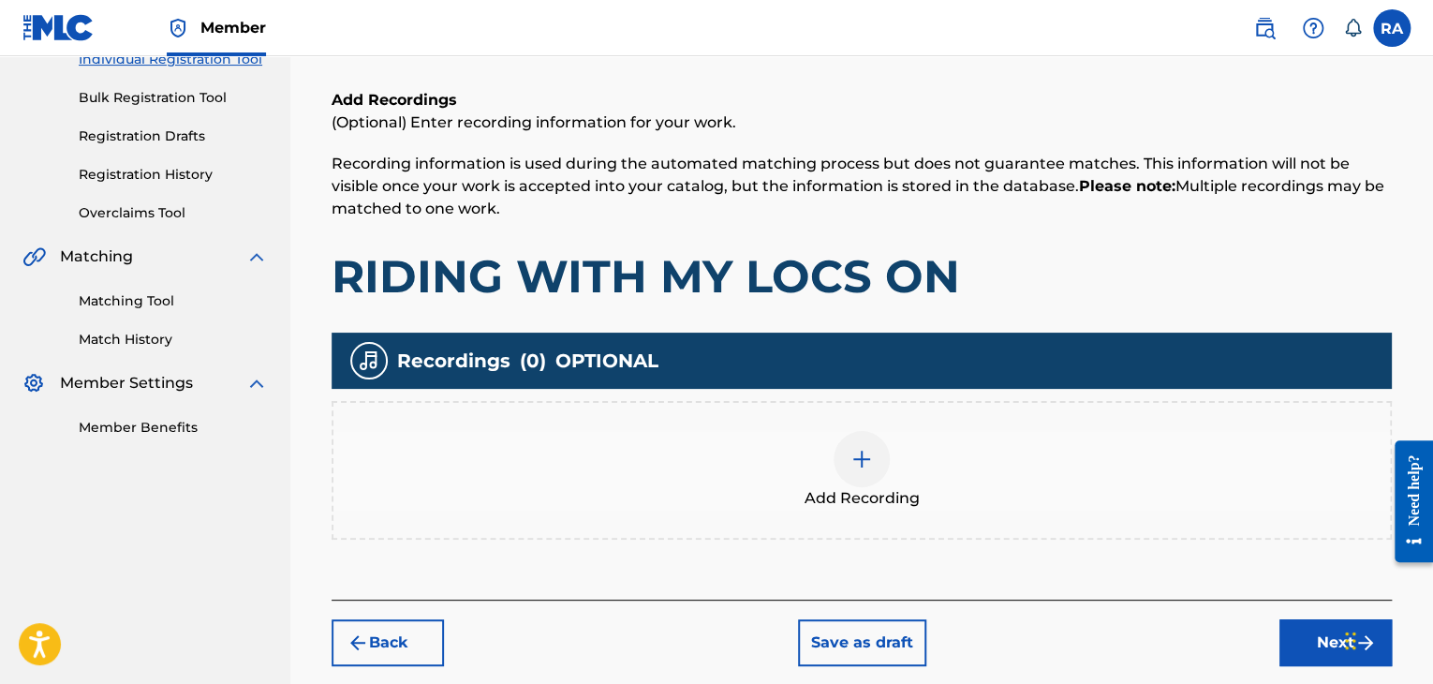
scroll to position [345, 0]
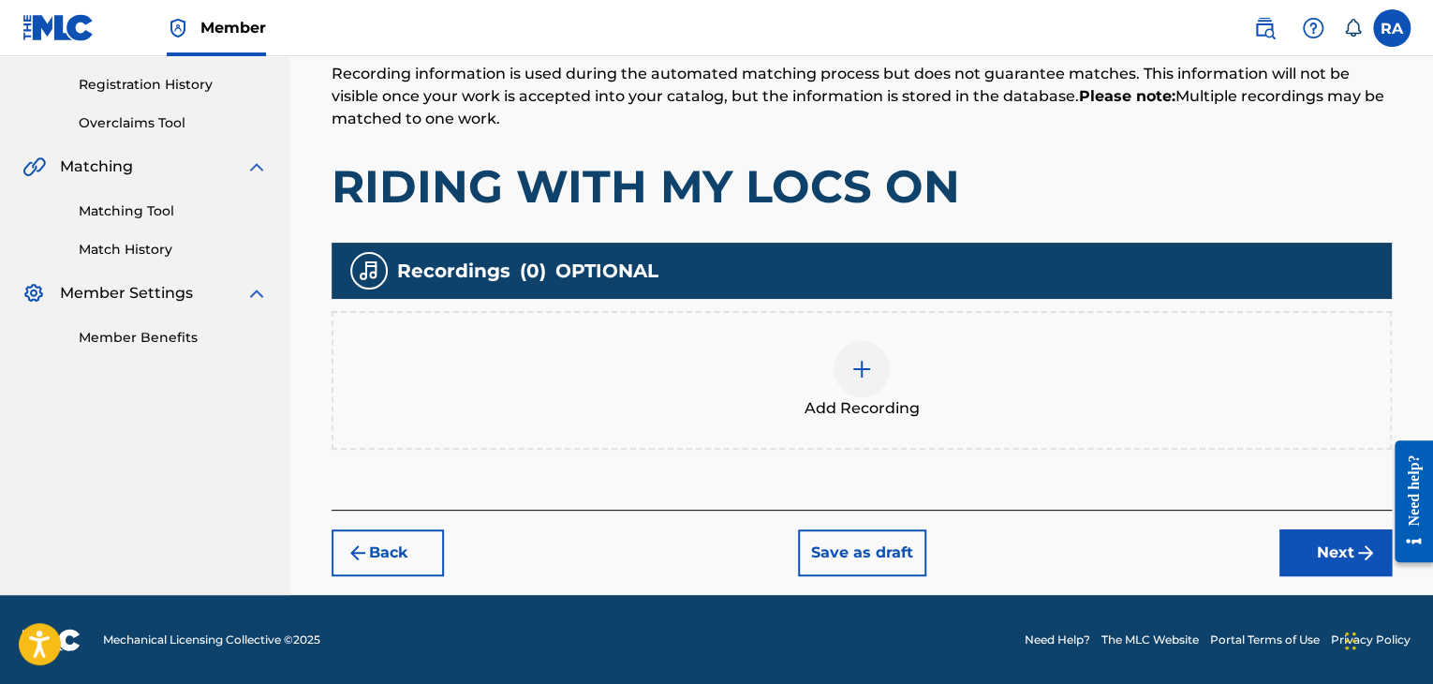
click at [866, 366] on img at bounding box center [861, 369] width 22 height 22
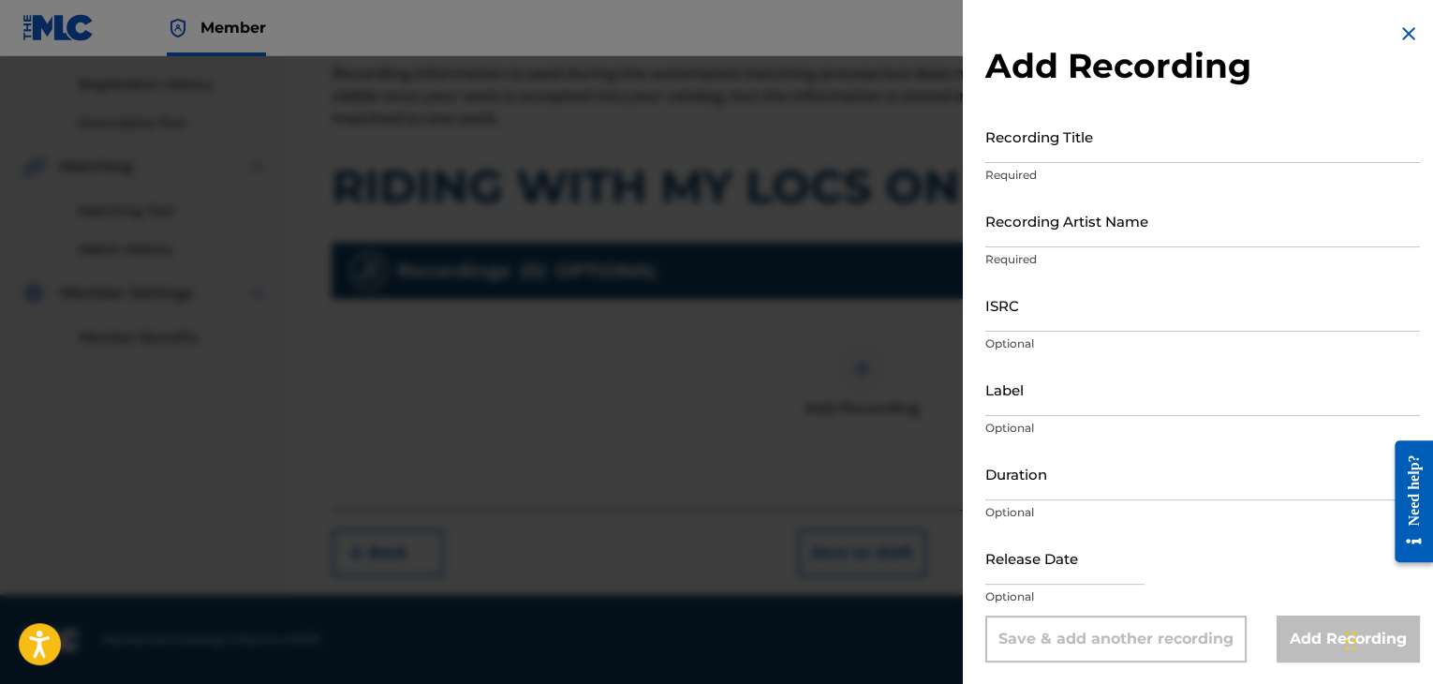
click at [983, 146] on div "Add Recording Recording Title Required Recording Artist Name Required ISRC Opti…" at bounding box center [1202, 342] width 479 height 685
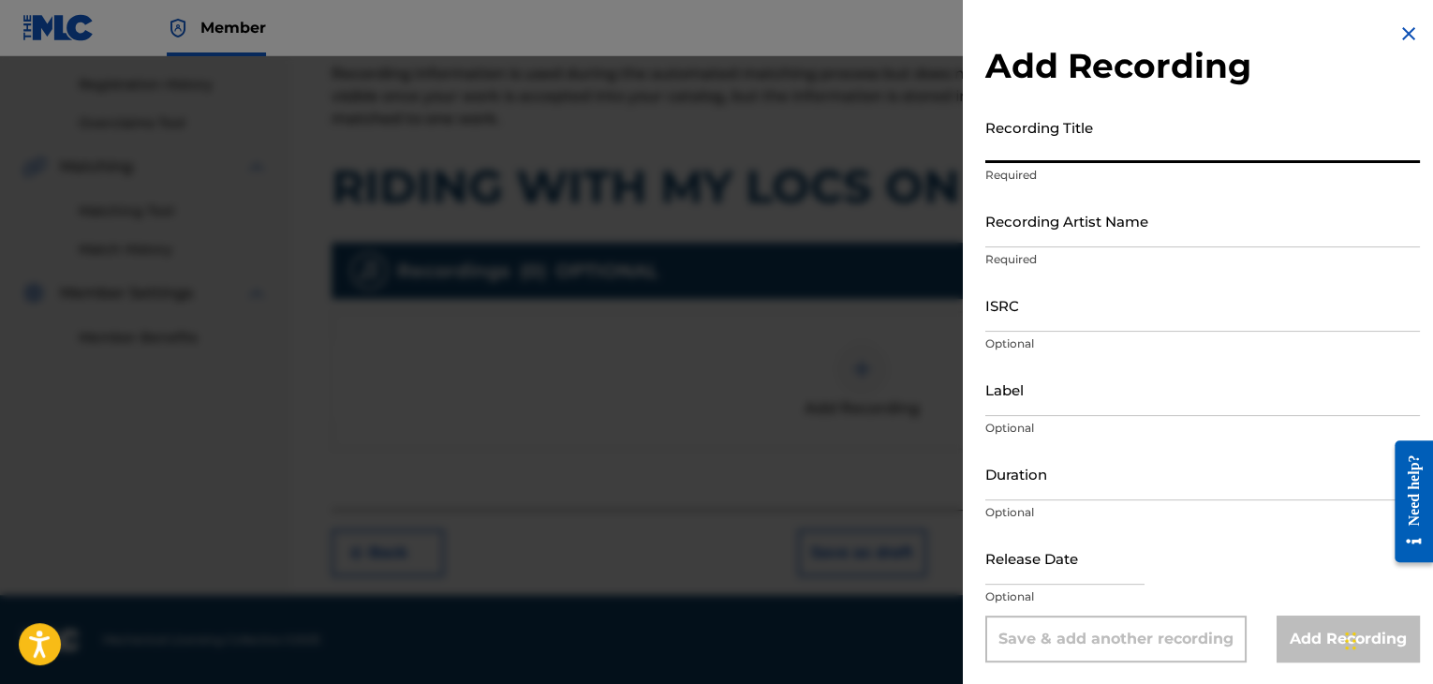
click at [1033, 144] on input "Recording Title" at bounding box center [1202, 136] width 435 height 53
type input "RIDING WITH MY LOCS ON"
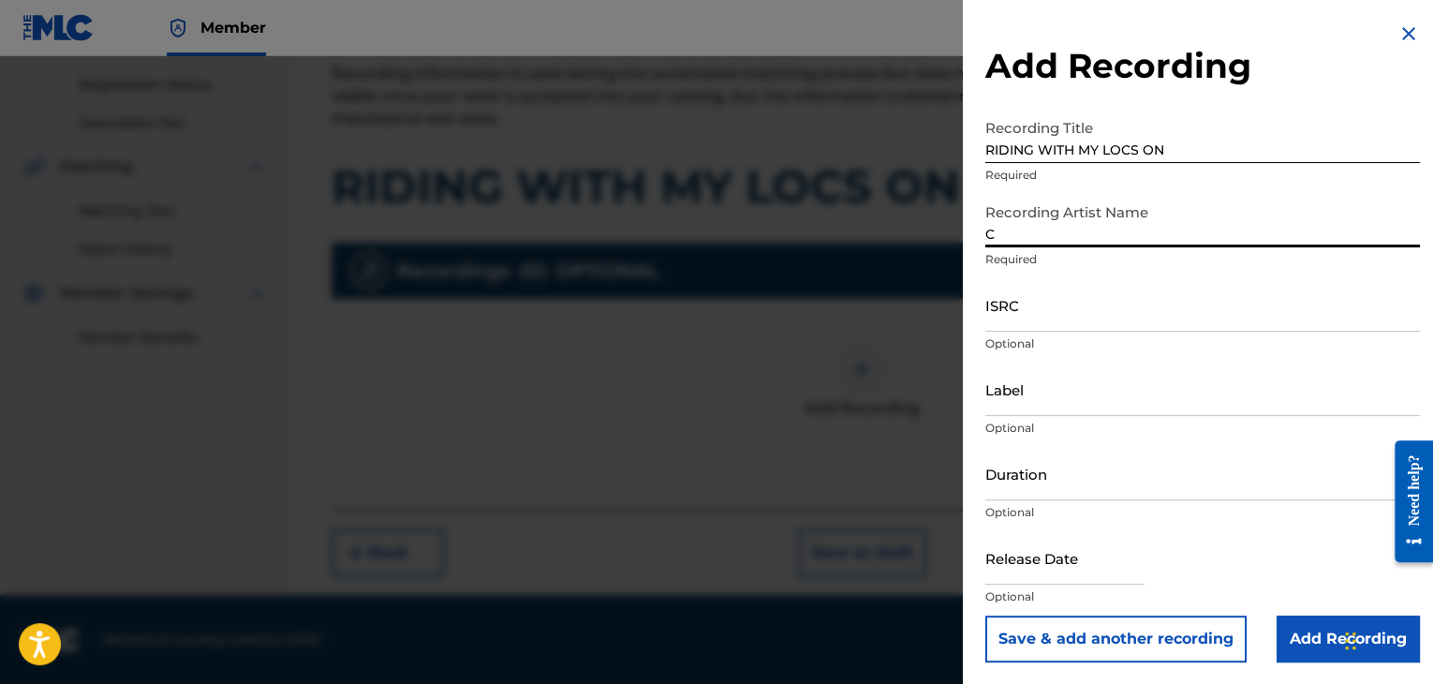
type input "[PERSON_NAME]"
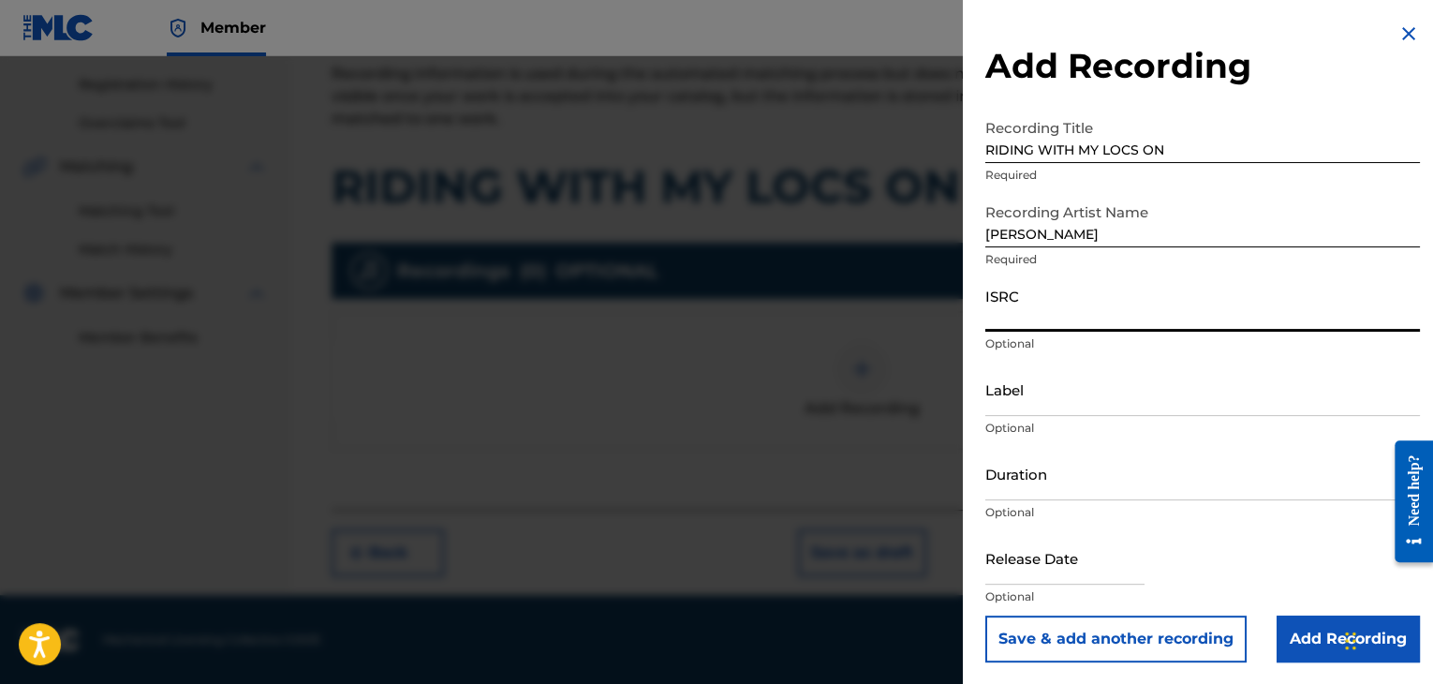
paste input "USPRZ0910058"
type input "USPRZ0910059"
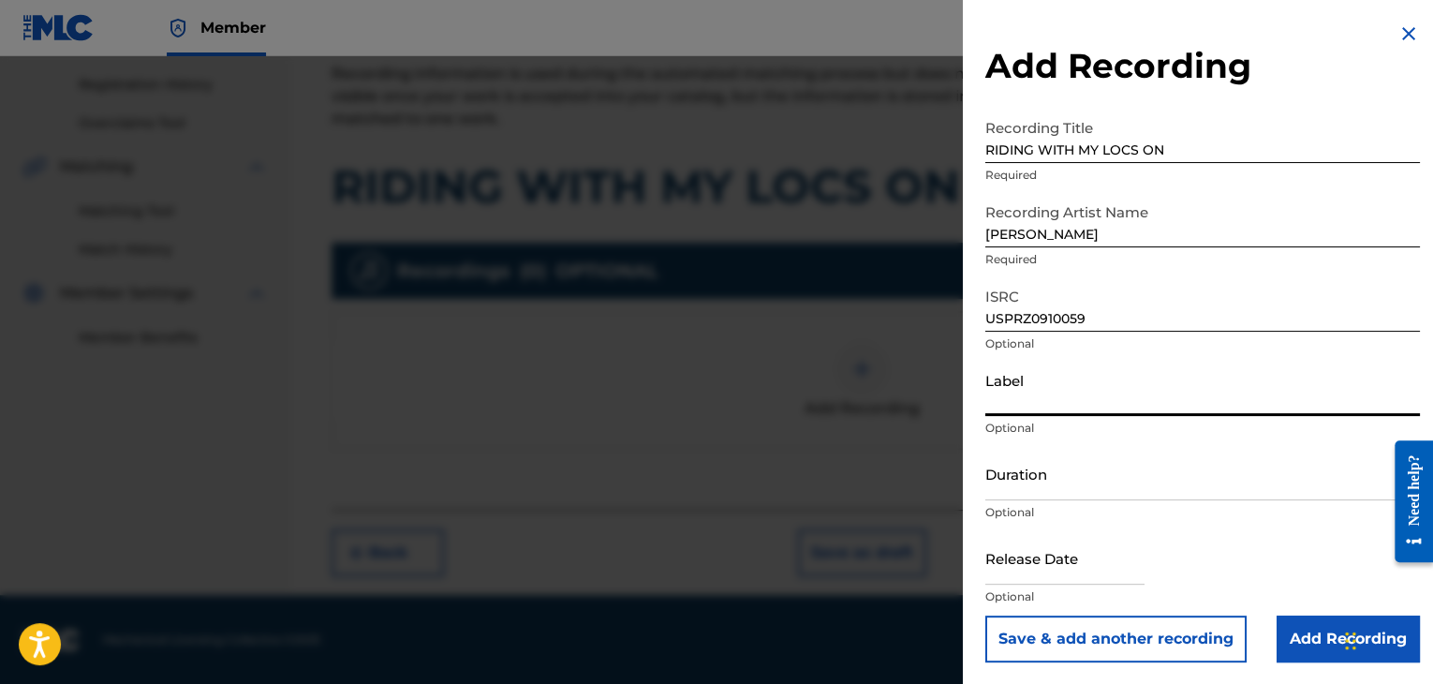
click at [1017, 392] on input "Label" at bounding box center [1202, 388] width 435 height 53
type input "Urban Kings Music Group"
click at [1020, 495] on input "Duration" at bounding box center [1202, 473] width 435 height 53
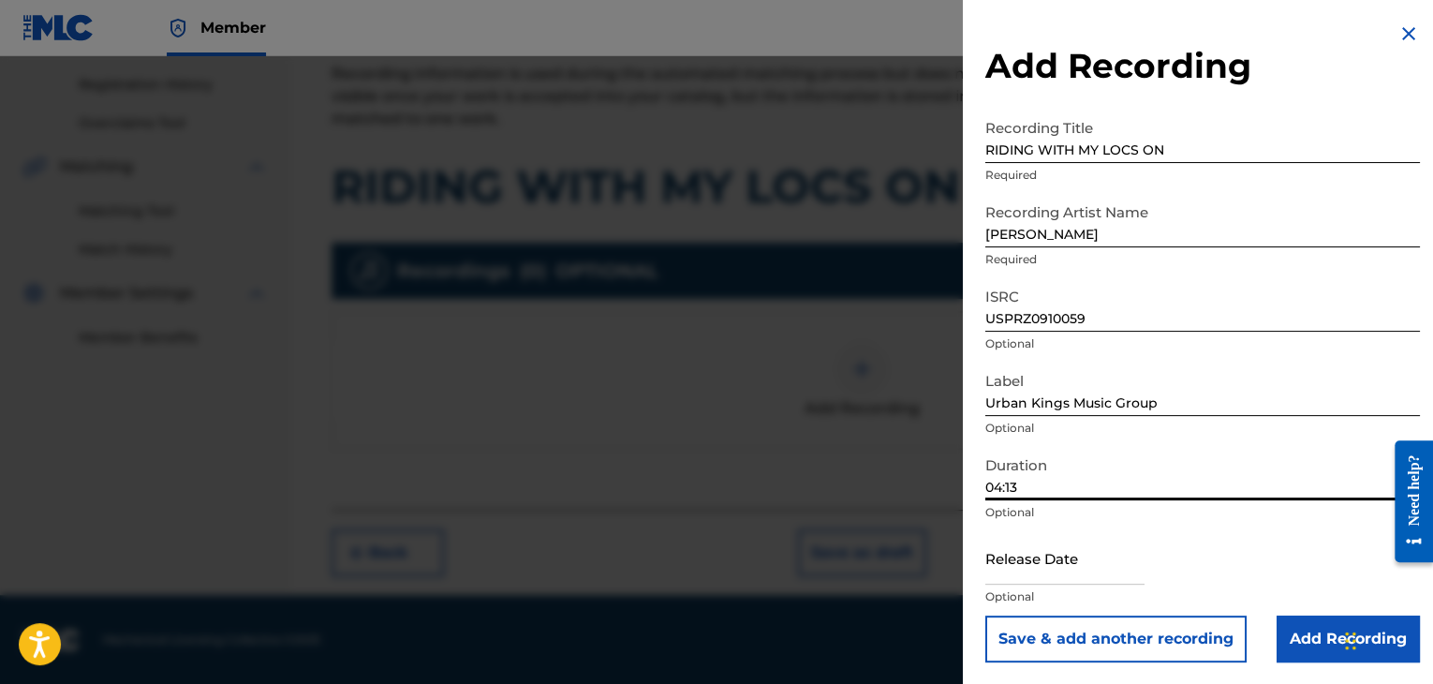
type input "04:13"
click at [1124, 555] on input "text" at bounding box center [1064, 557] width 159 height 53
select select "7"
select select "2025"
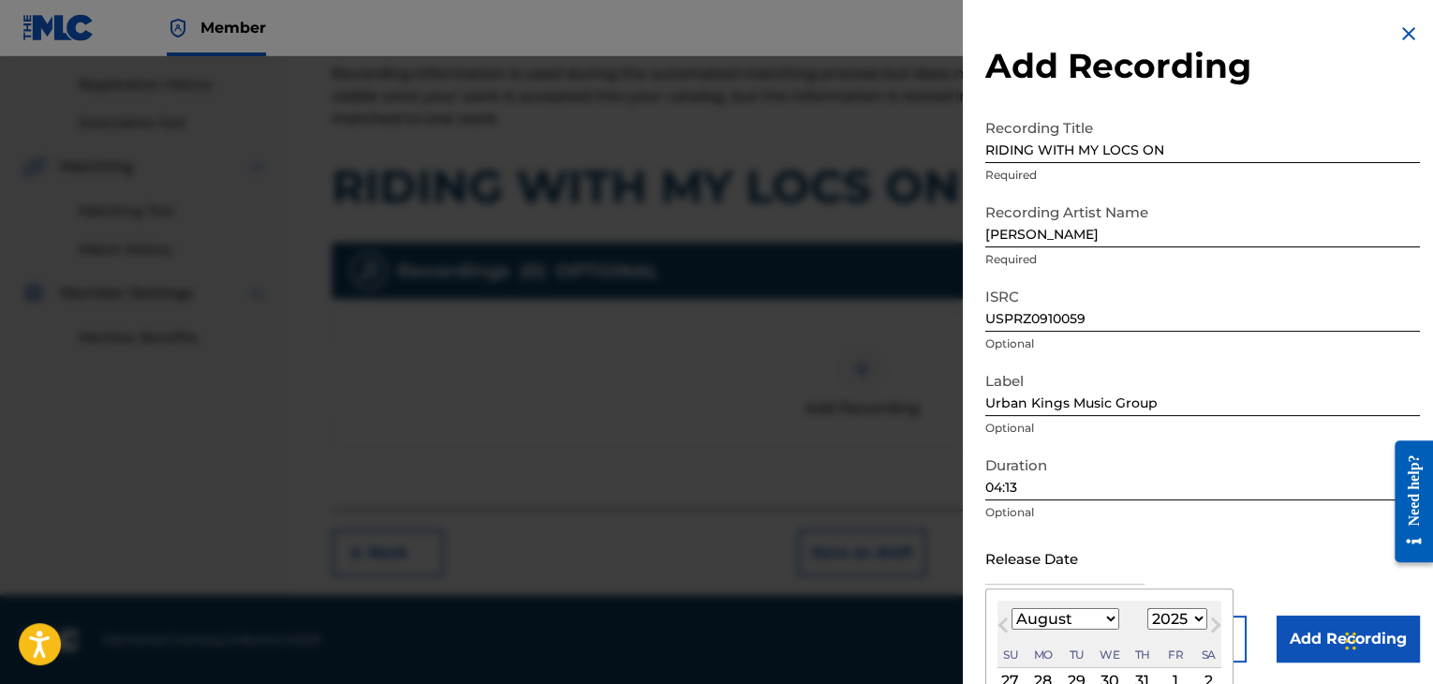
type input "[DATE]"
select select "3"
select select "2009"
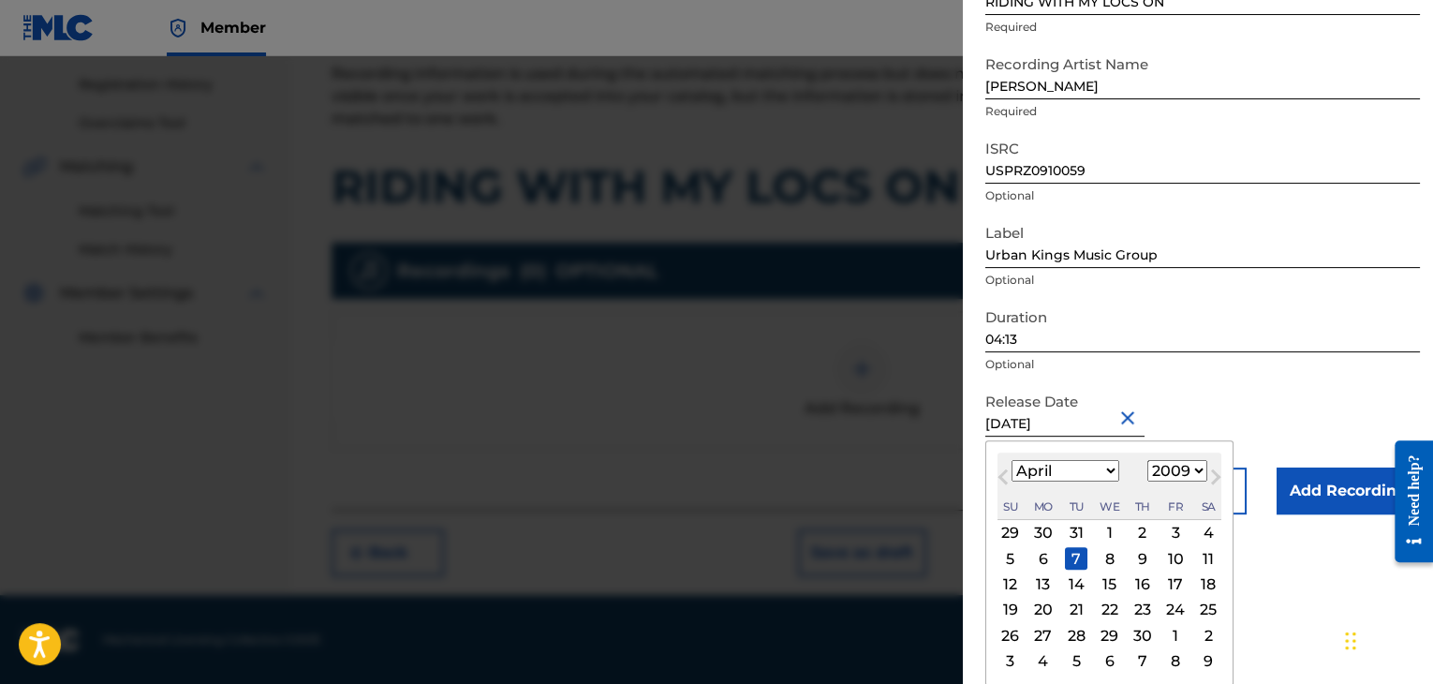
scroll to position [150, 0]
click at [1046, 547] on div "6" at bounding box center [1043, 556] width 22 height 22
type input "[DATE]"
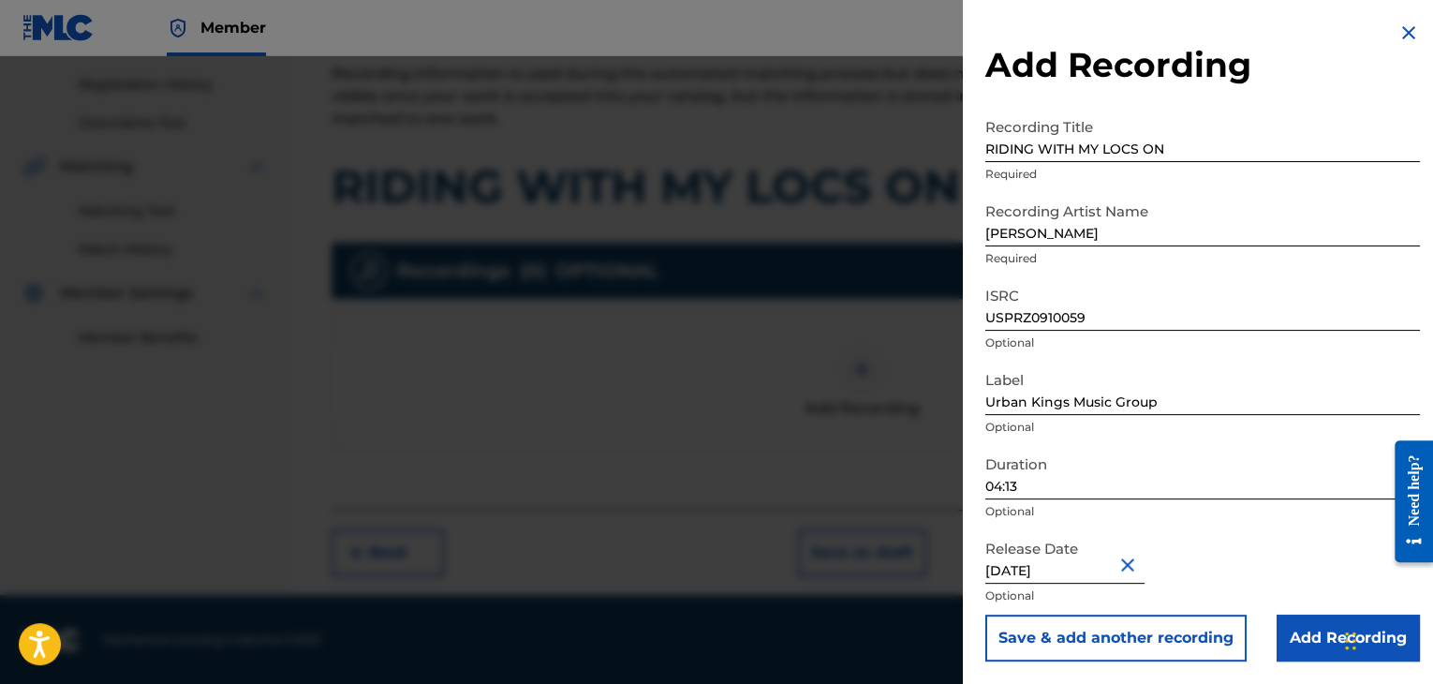
click at [1292, 618] on input "Add Recording" at bounding box center [1347, 637] width 143 height 47
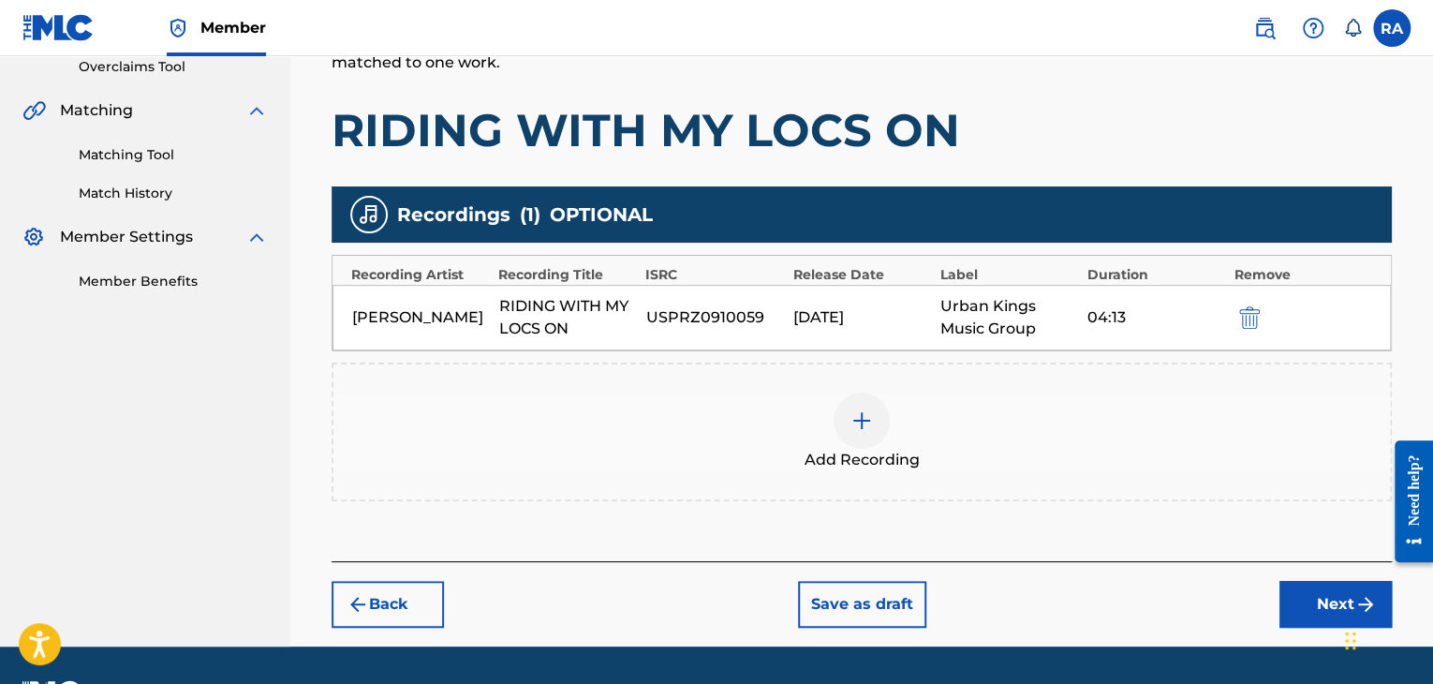
scroll to position [451, 0]
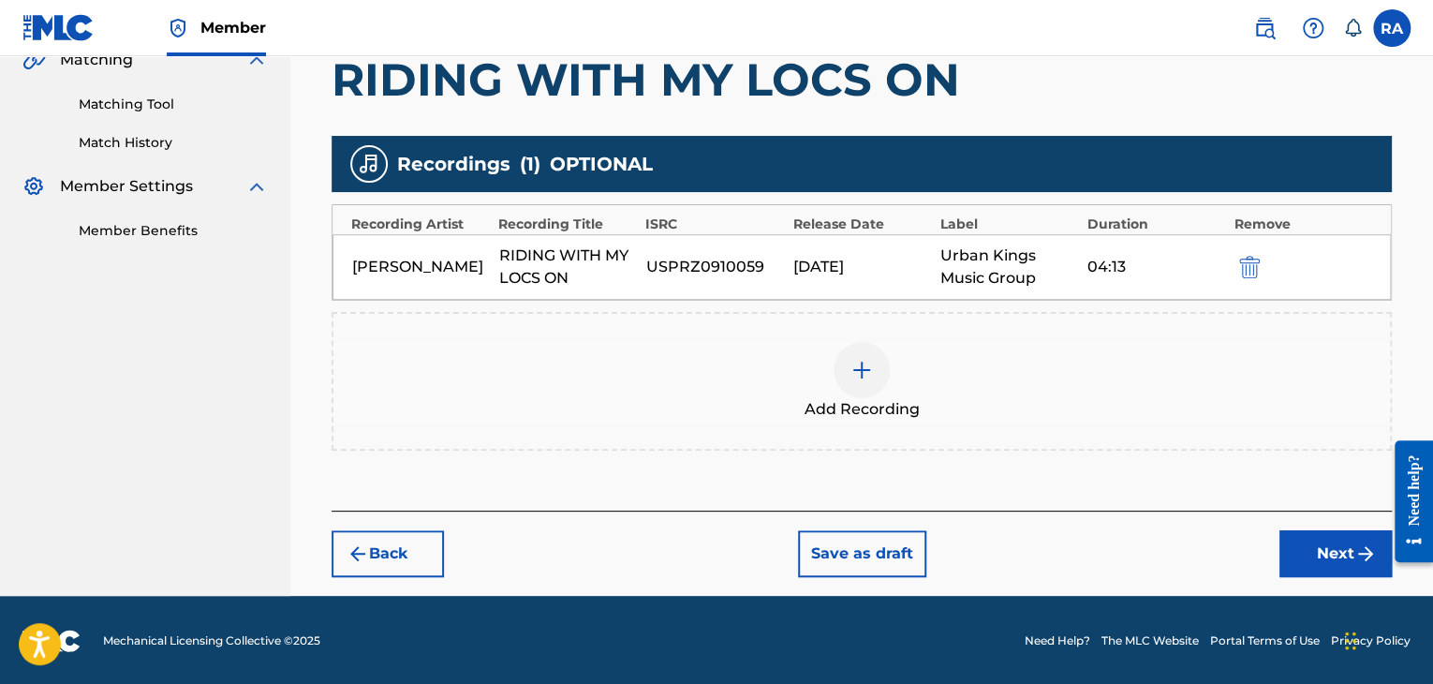
click at [1309, 533] on button "Next" at bounding box center [1335, 553] width 112 height 47
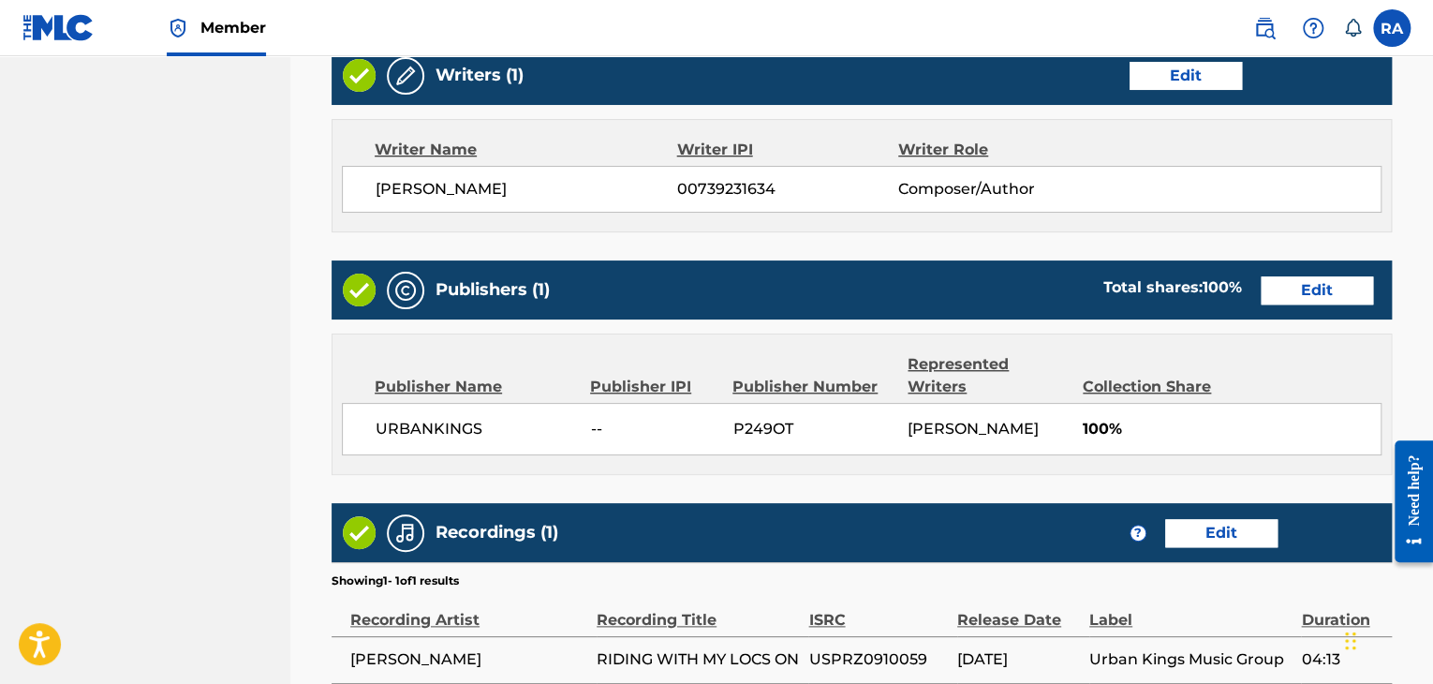
scroll to position [958, 0]
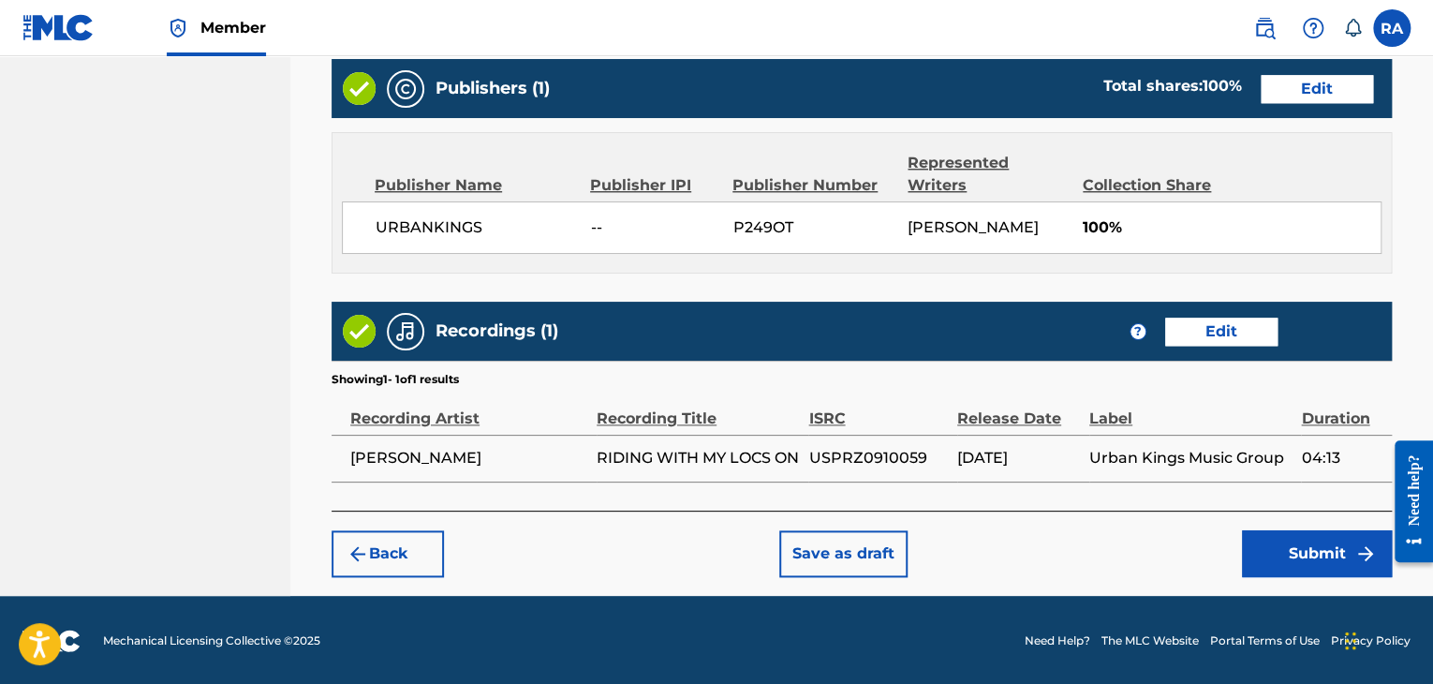
click at [1343, 555] on button "Submit" at bounding box center [1317, 553] width 150 height 47
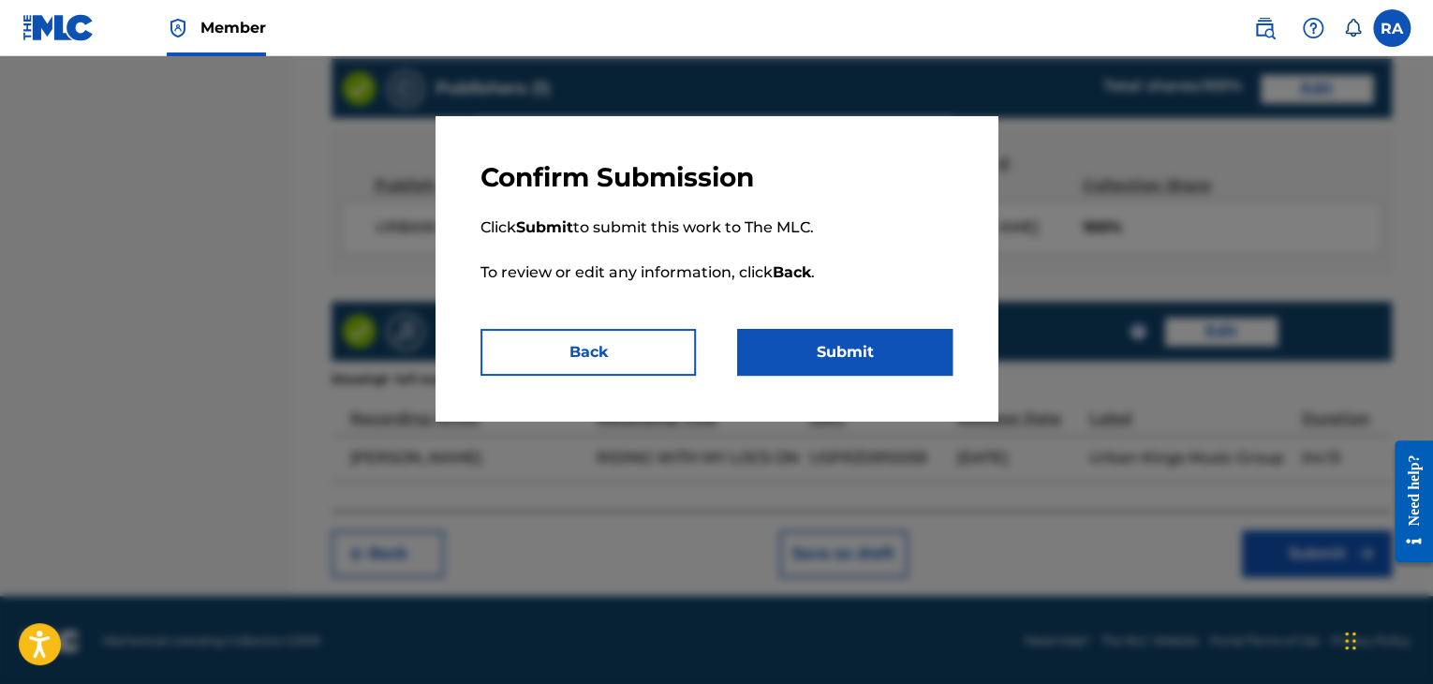
click at [861, 364] on button "Submit" at bounding box center [844, 352] width 215 height 47
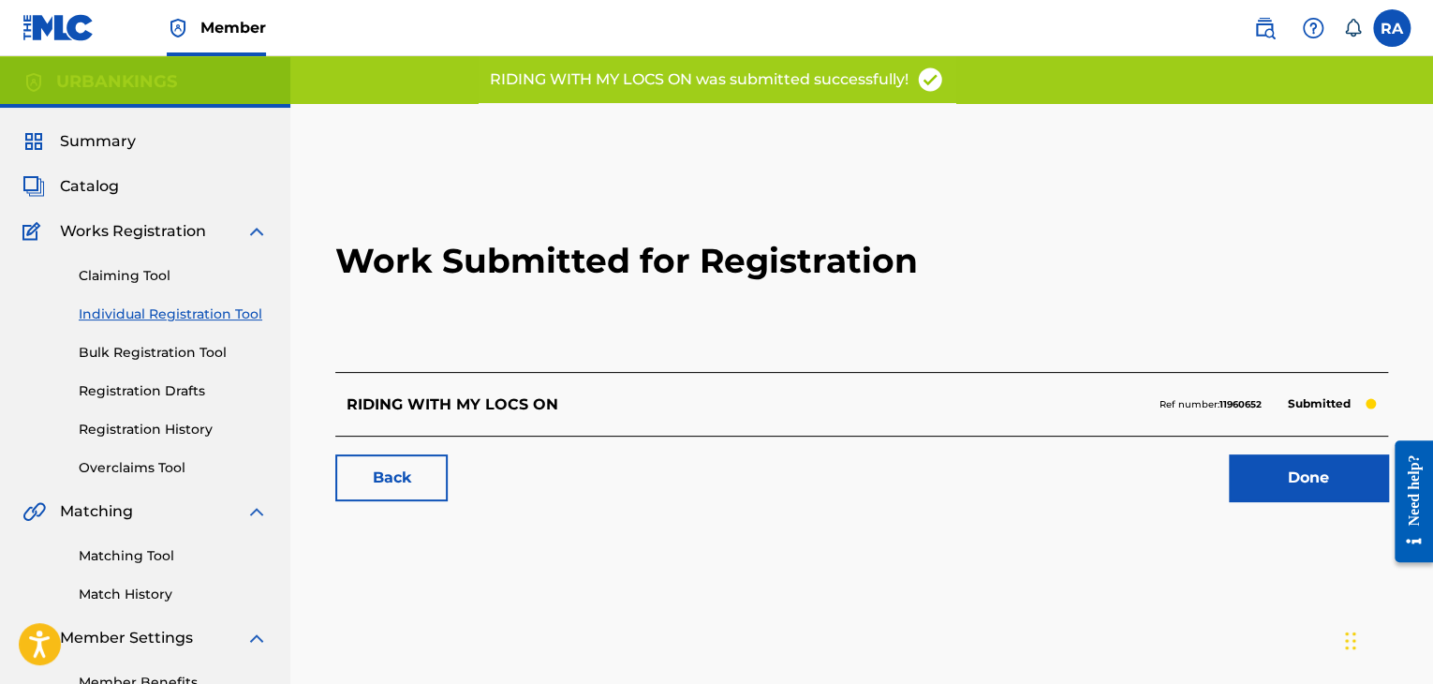
click at [1296, 464] on link "Done" at bounding box center [1308, 477] width 159 height 47
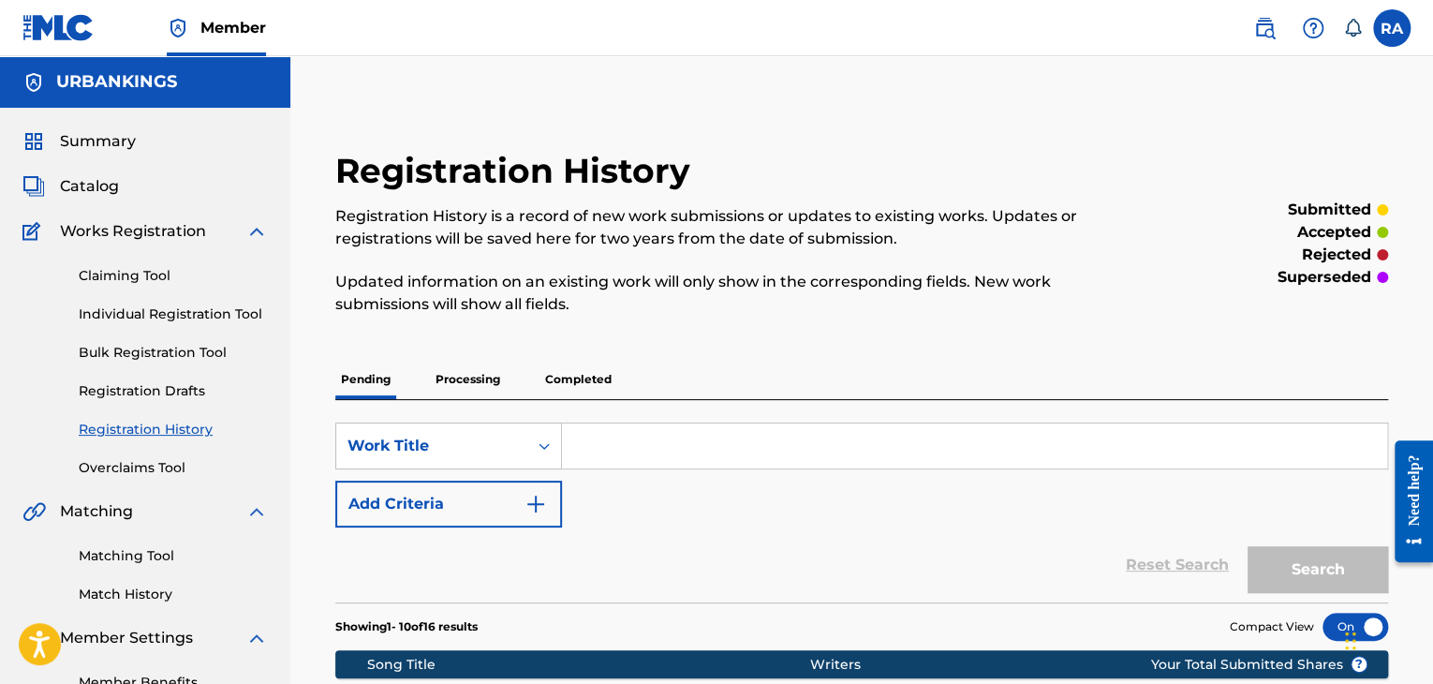
click at [169, 313] on link "Individual Registration Tool" at bounding box center [173, 314] width 189 height 20
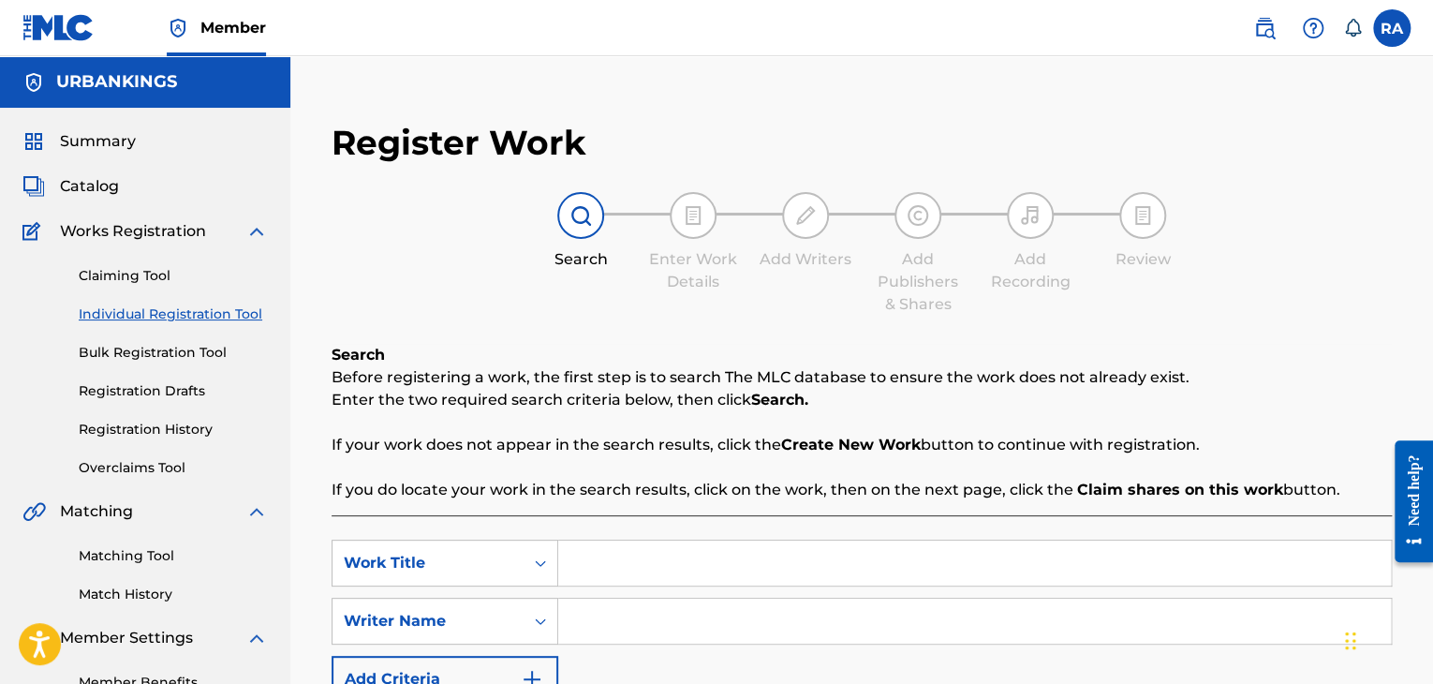
click at [609, 553] on input "Search Form" at bounding box center [974, 562] width 833 height 45
type input "TO THE TOP"
click at [617, 608] on input "Search Form" at bounding box center [974, 620] width 833 height 45
type input "[PERSON_NAME]"
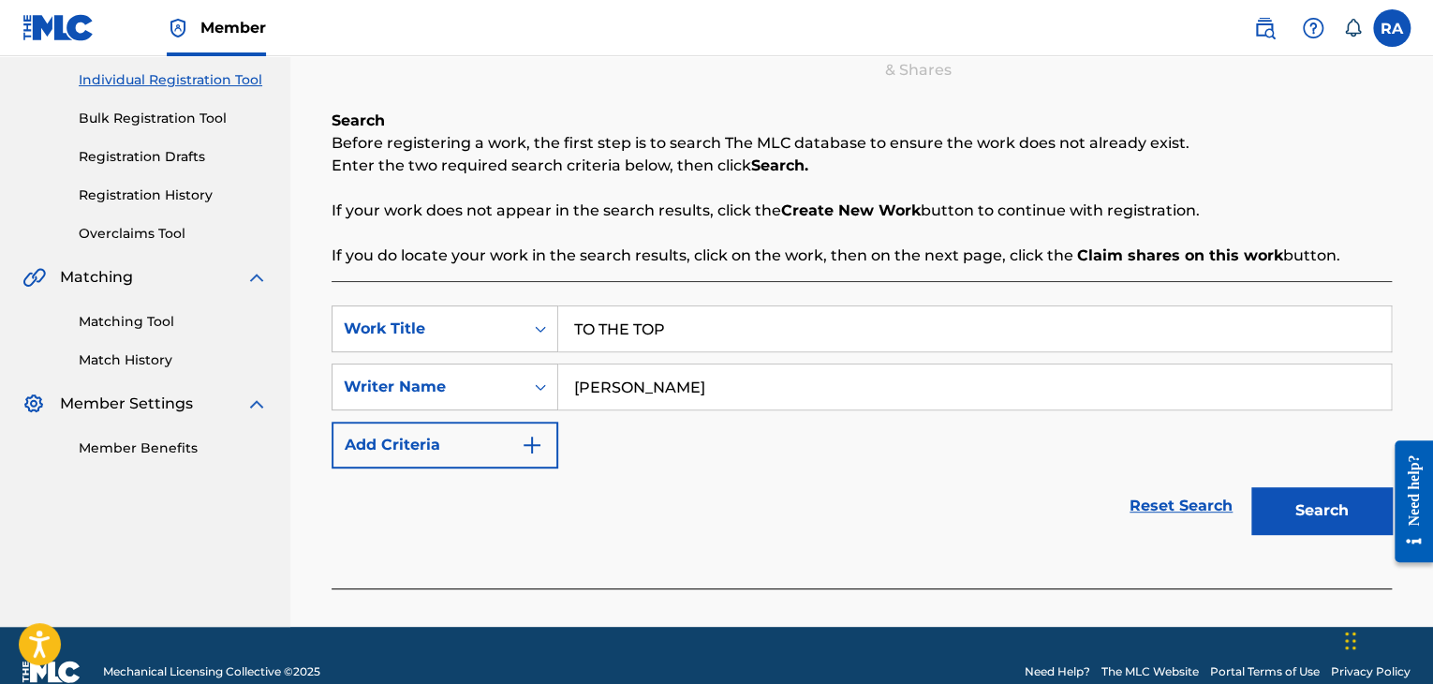
scroll to position [266, 0]
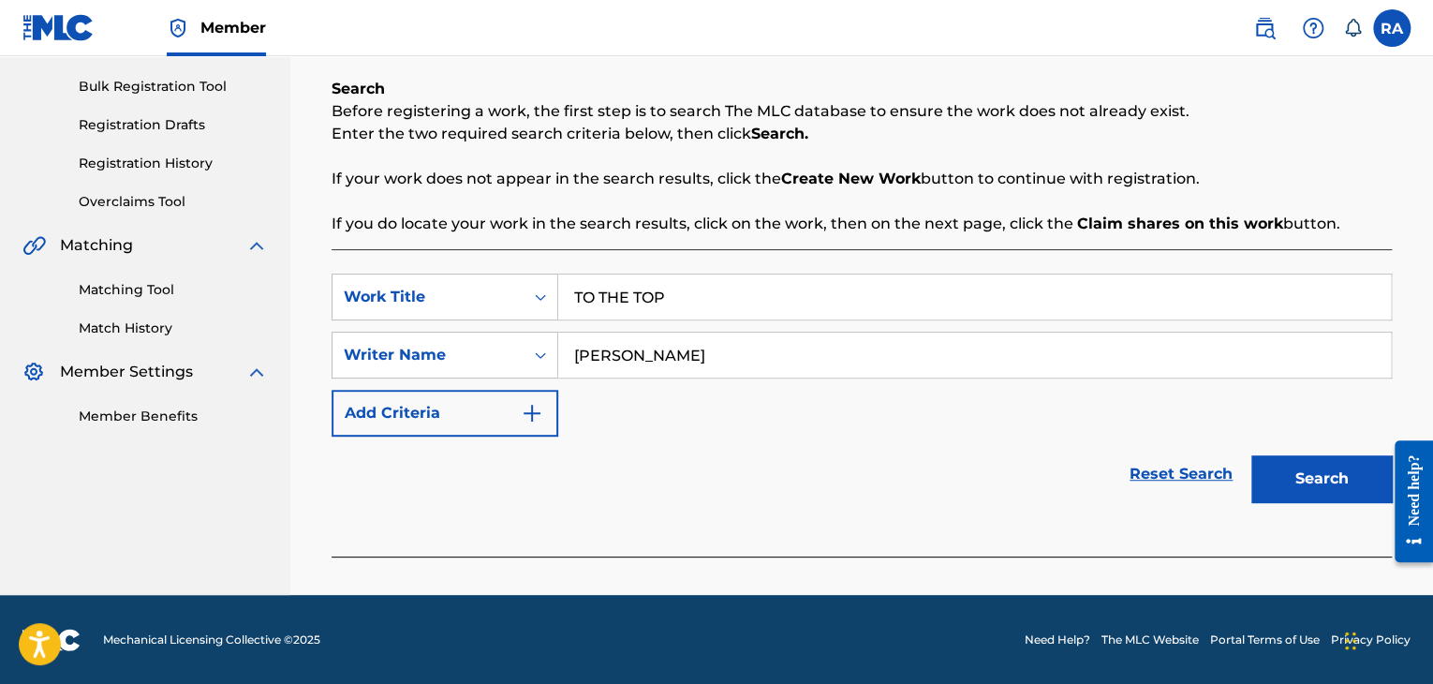
click at [1315, 473] on button "Search" at bounding box center [1321, 478] width 140 height 47
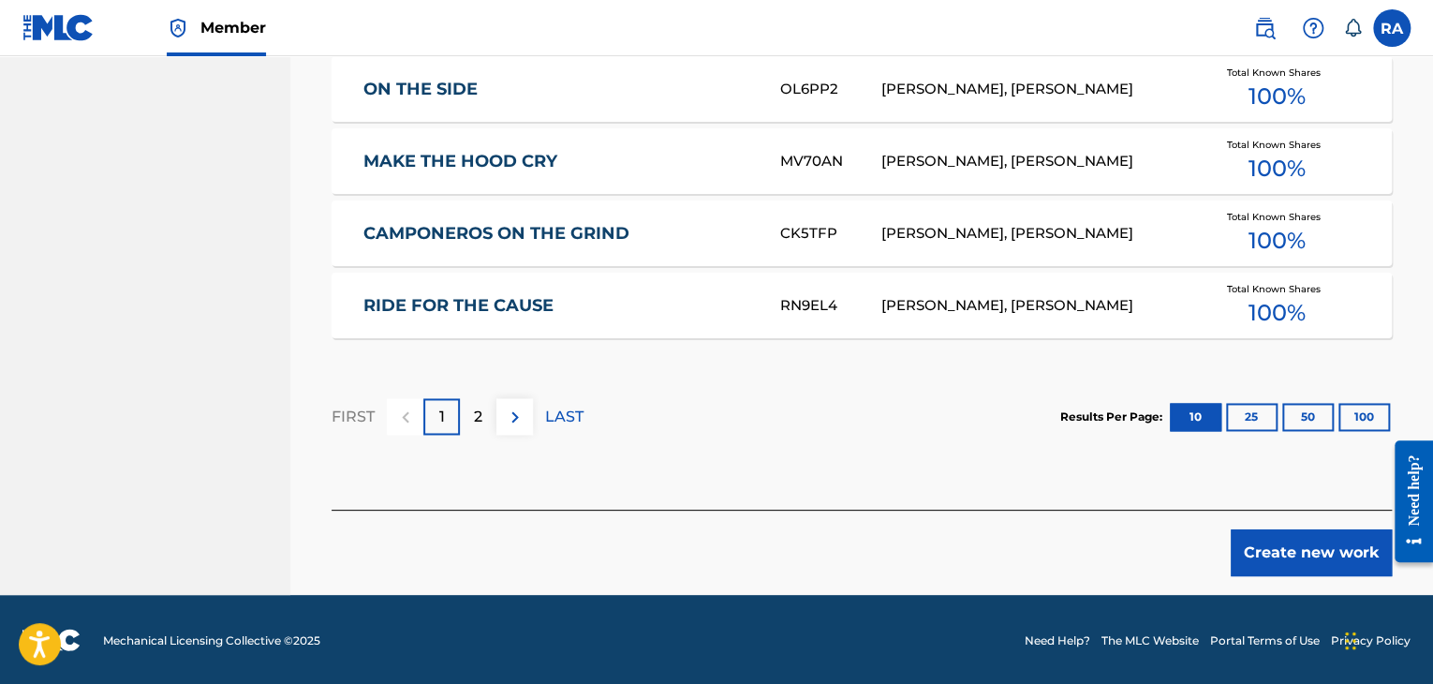
click at [1270, 560] on button "Create new work" at bounding box center [1311, 552] width 161 height 47
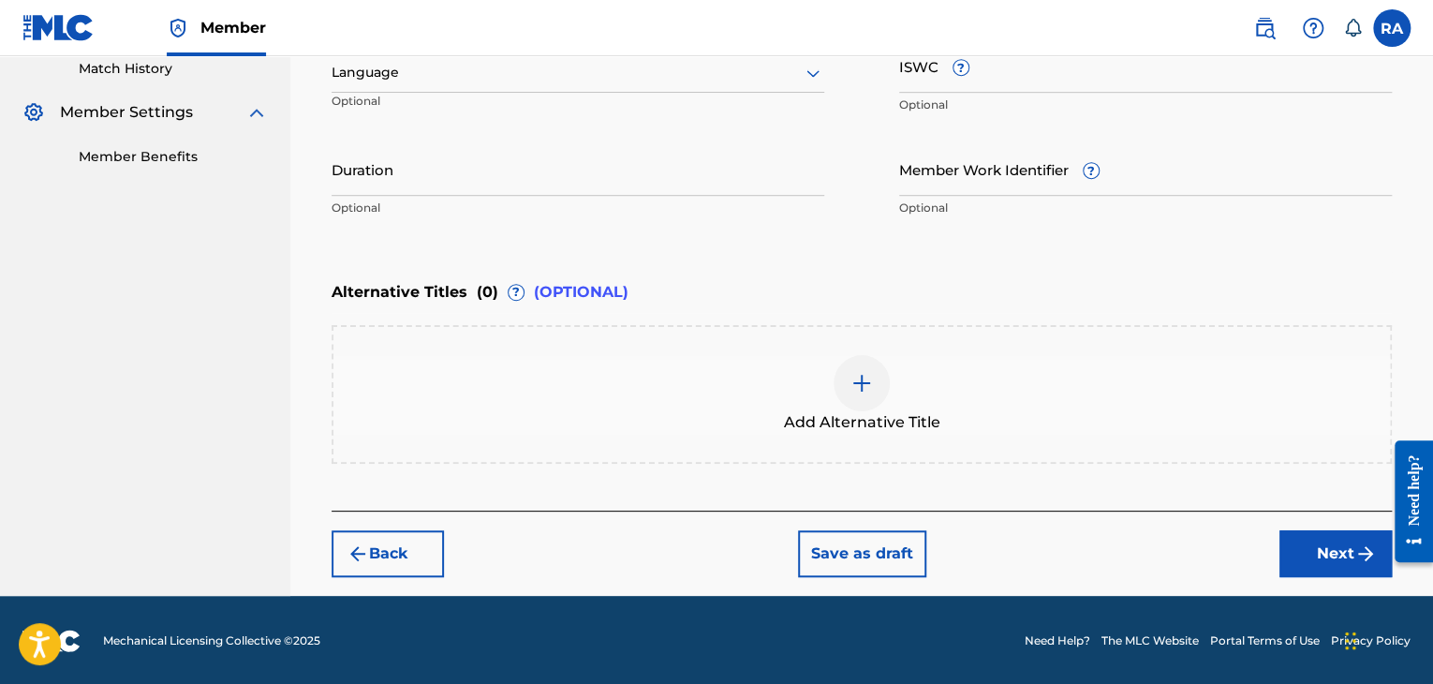
click at [412, 184] on input "Duration" at bounding box center [578, 168] width 493 height 53
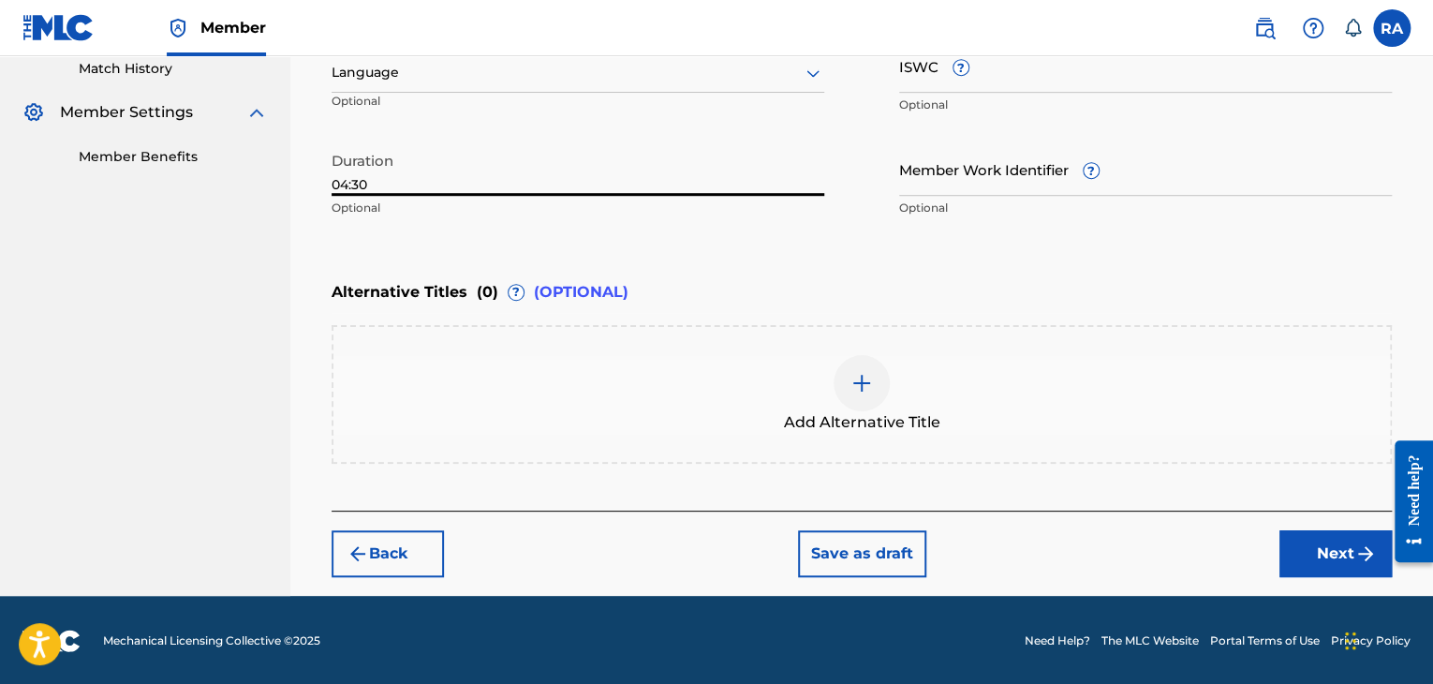
type input "04:30"
click at [1324, 535] on button "Next" at bounding box center [1335, 553] width 112 height 47
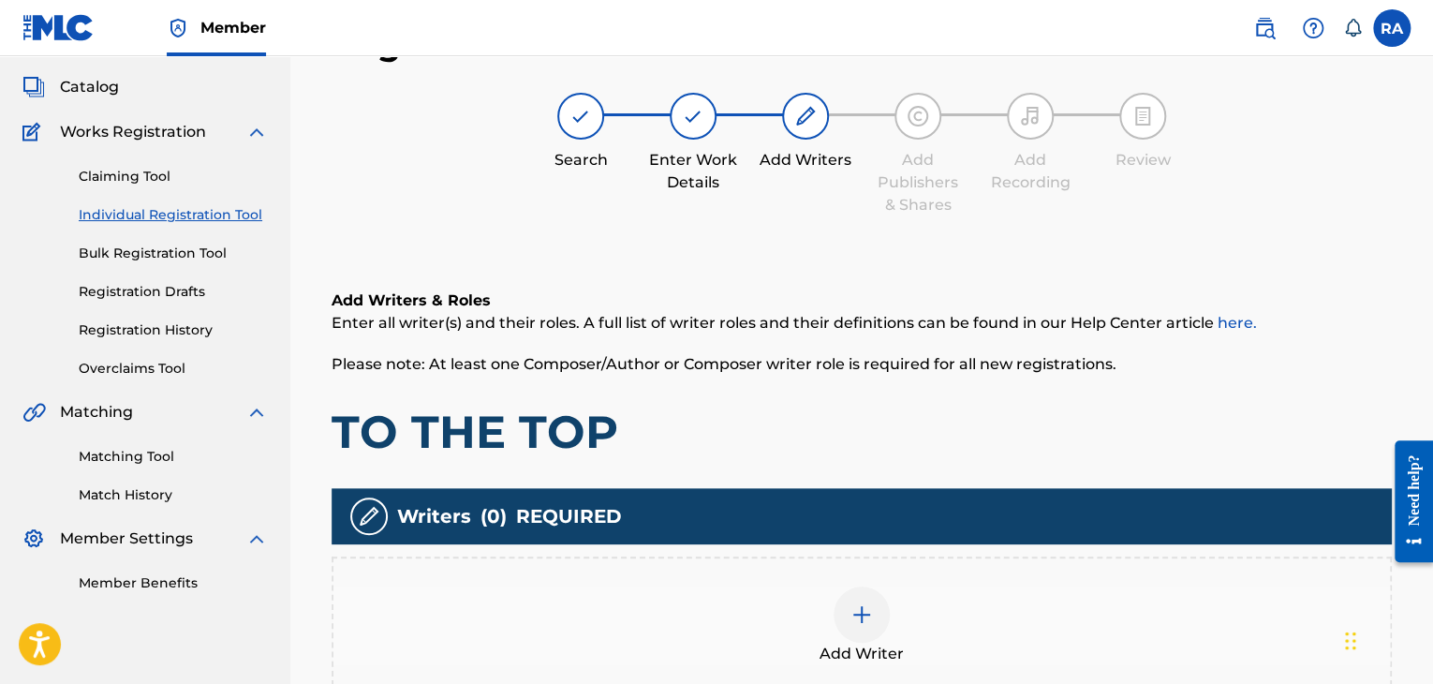
scroll to position [84, 0]
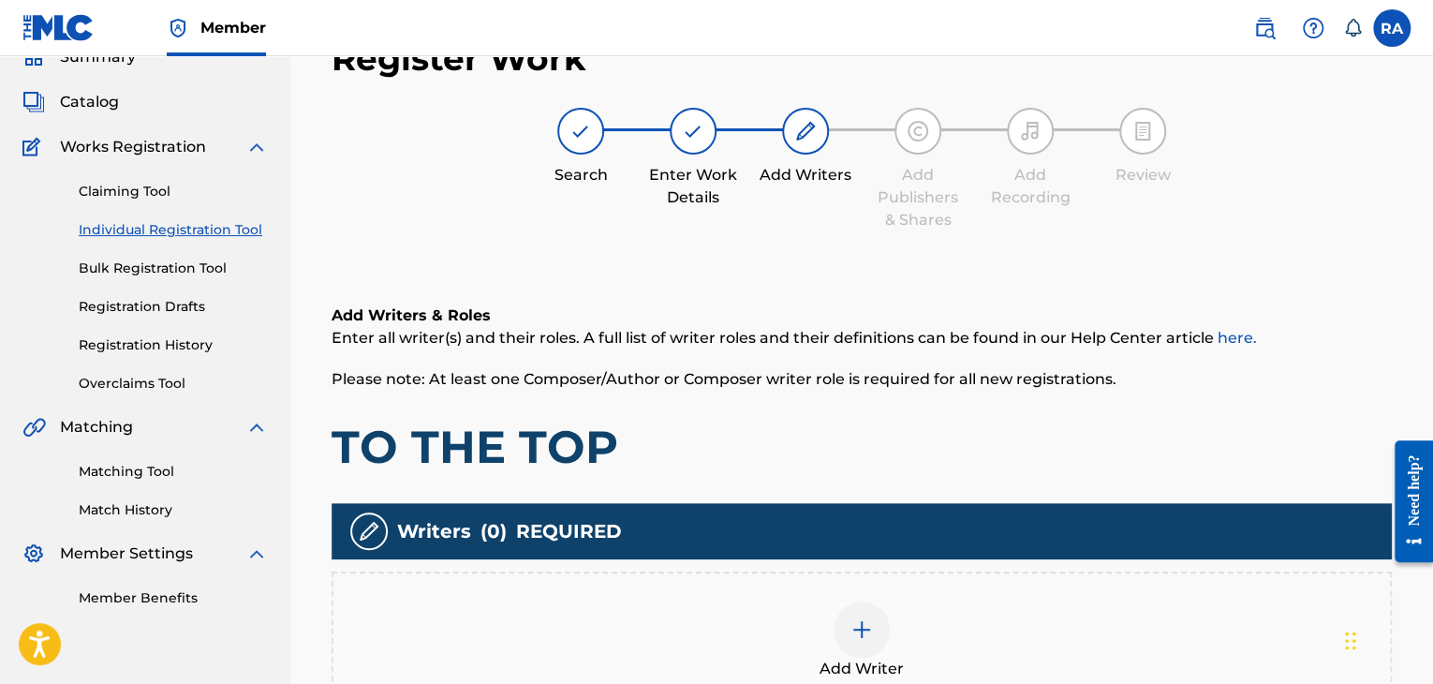
click at [850, 623] on img at bounding box center [861, 629] width 22 height 22
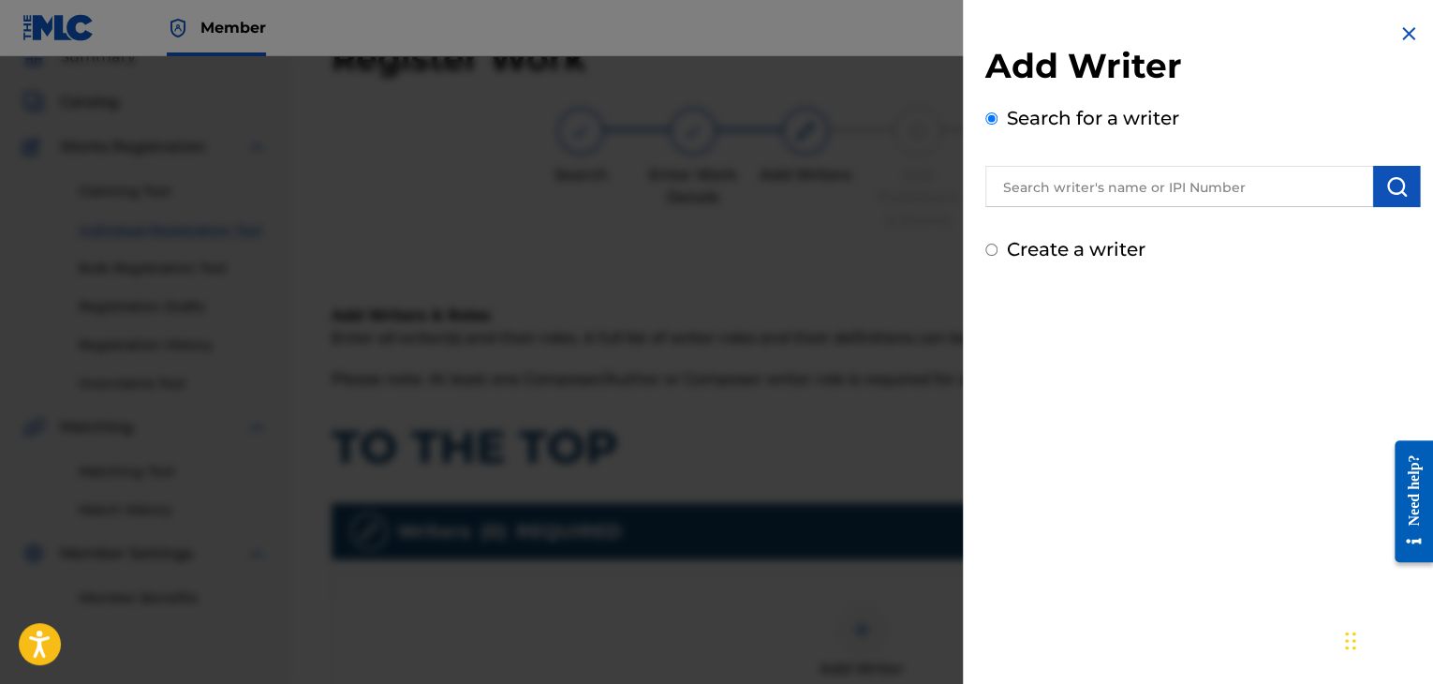
click at [1051, 179] on input "text" at bounding box center [1179, 186] width 388 height 41
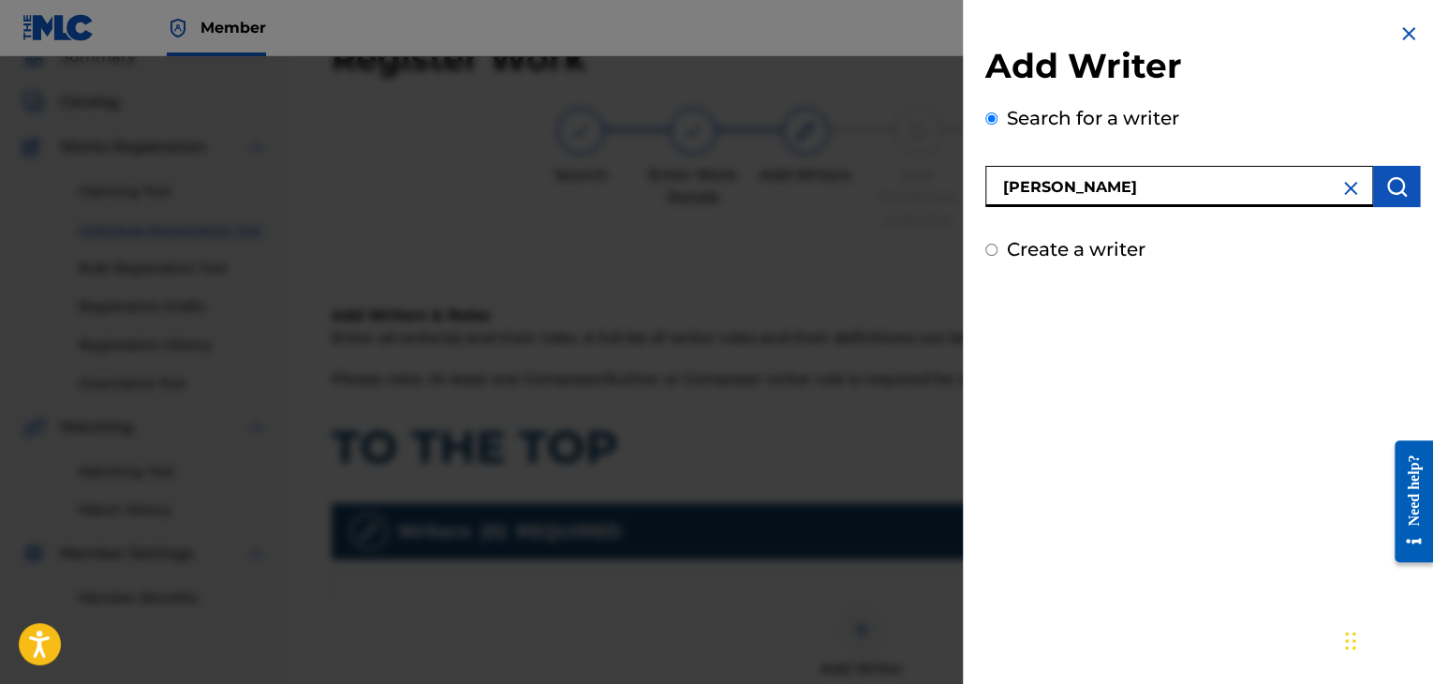
type input "[PERSON_NAME]"
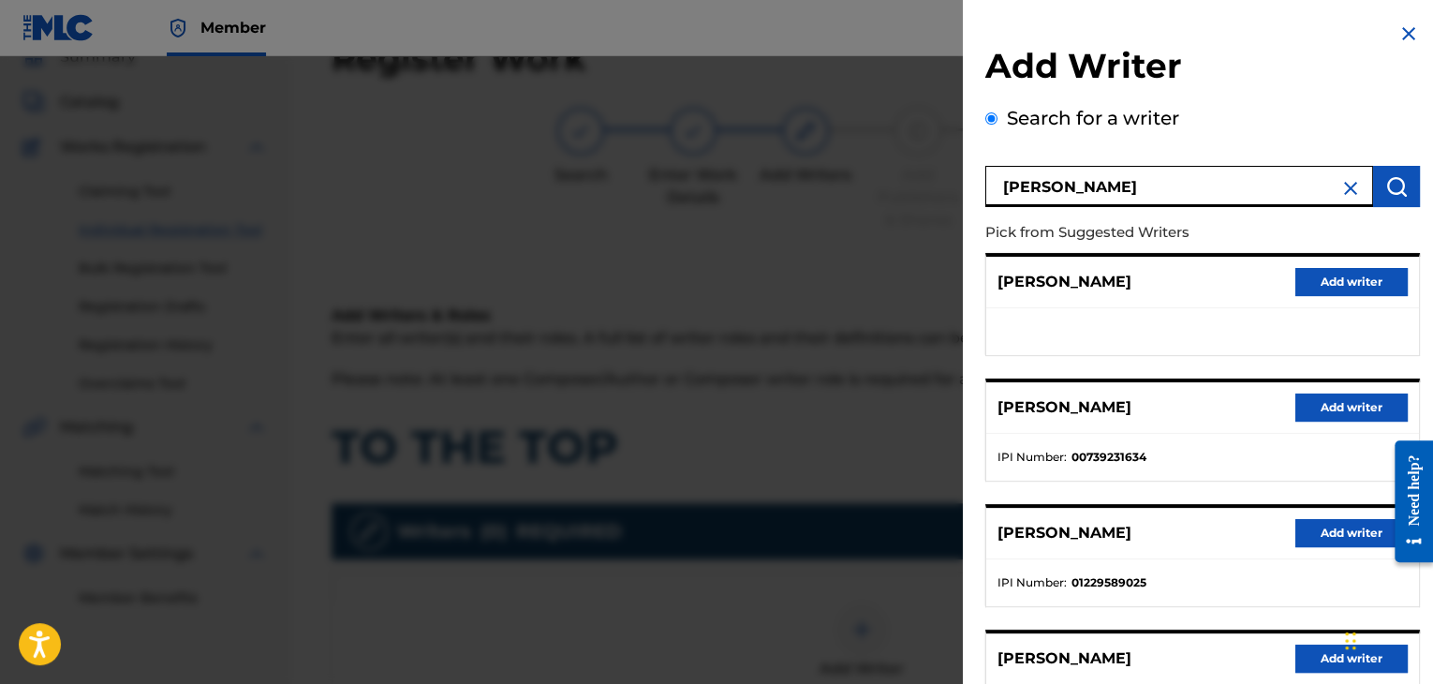
click at [1360, 420] on button "Add writer" at bounding box center [1351, 407] width 112 height 28
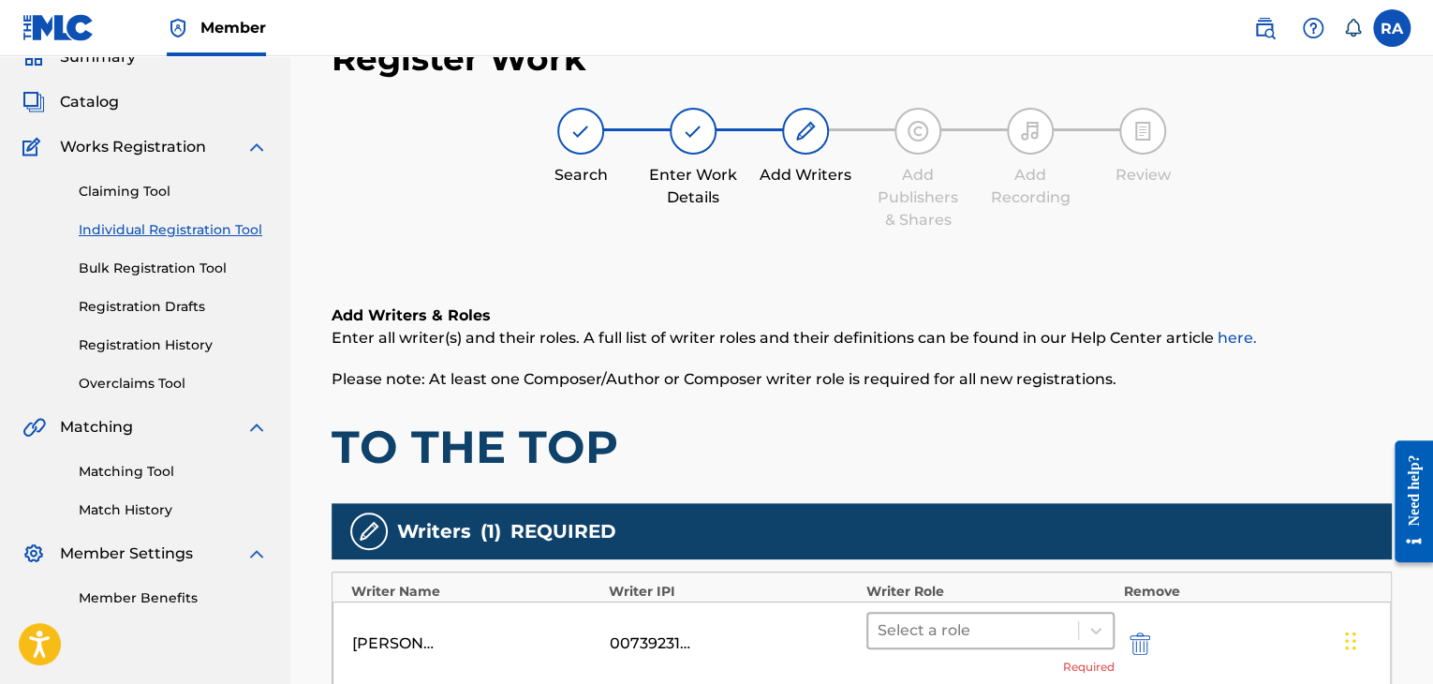
click at [991, 634] on div at bounding box center [972, 630] width 191 height 26
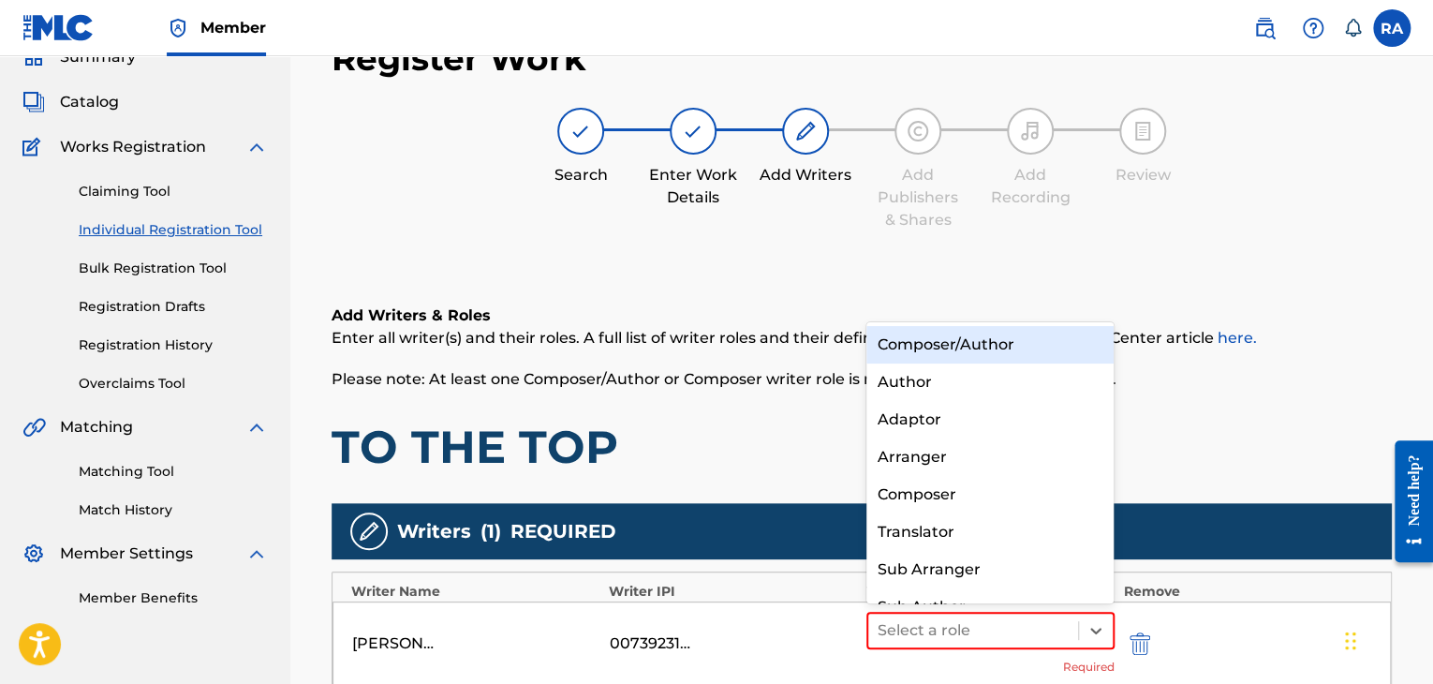
click at [1008, 346] on div "Composer/Author" at bounding box center [990, 344] width 248 height 37
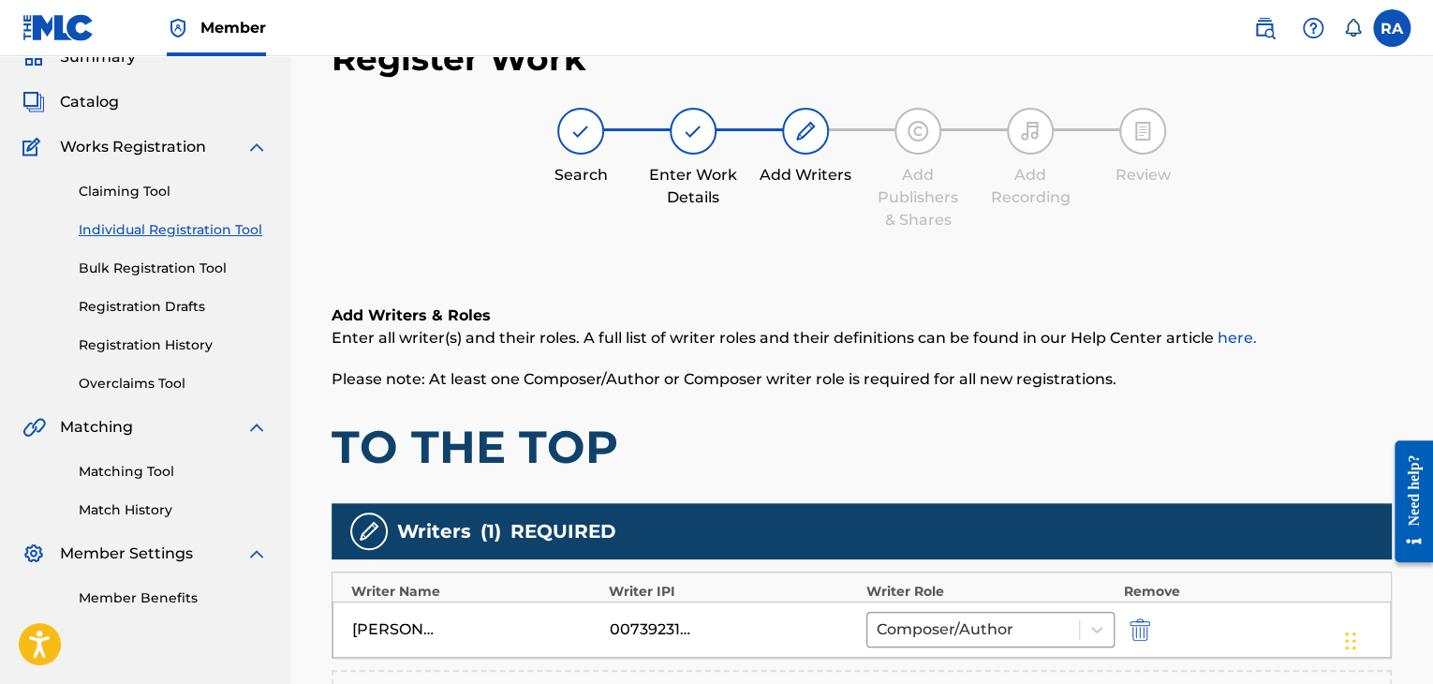
scroll to position [365, 0]
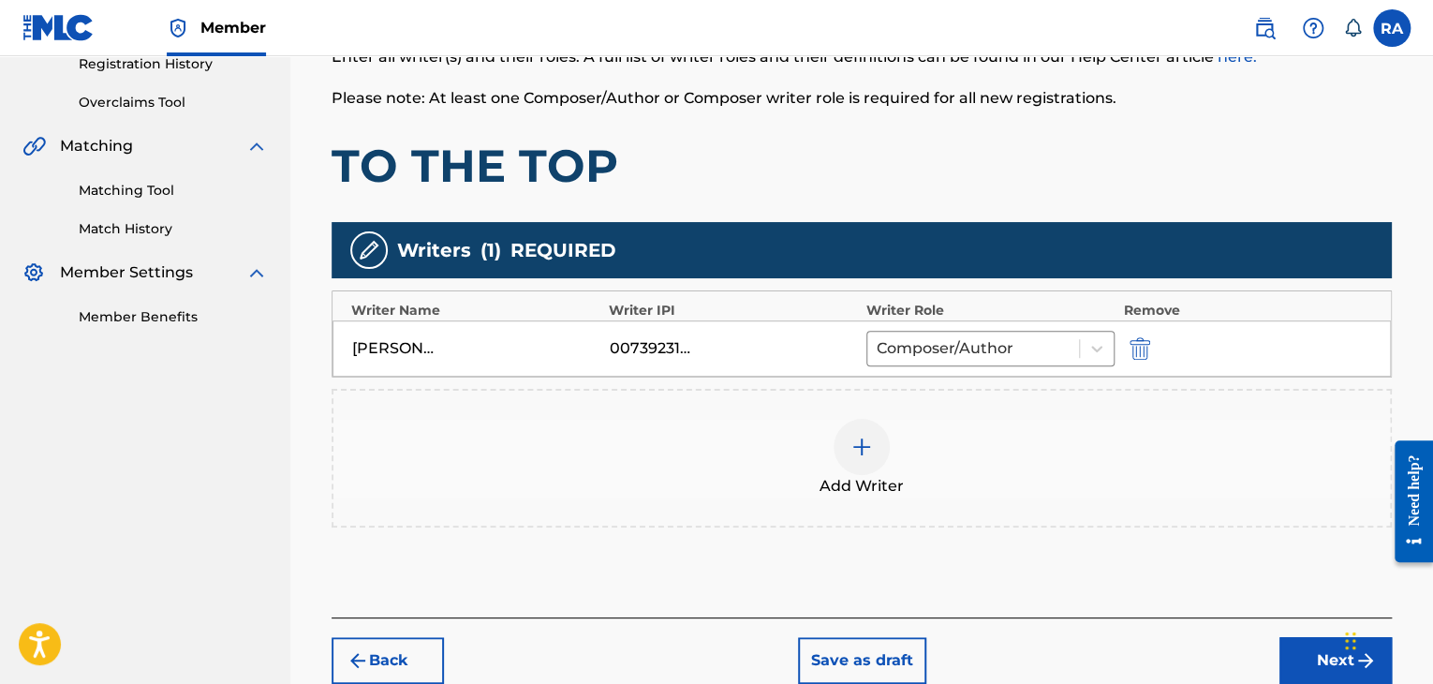
click at [865, 439] on img at bounding box center [861, 446] width 22 height 22
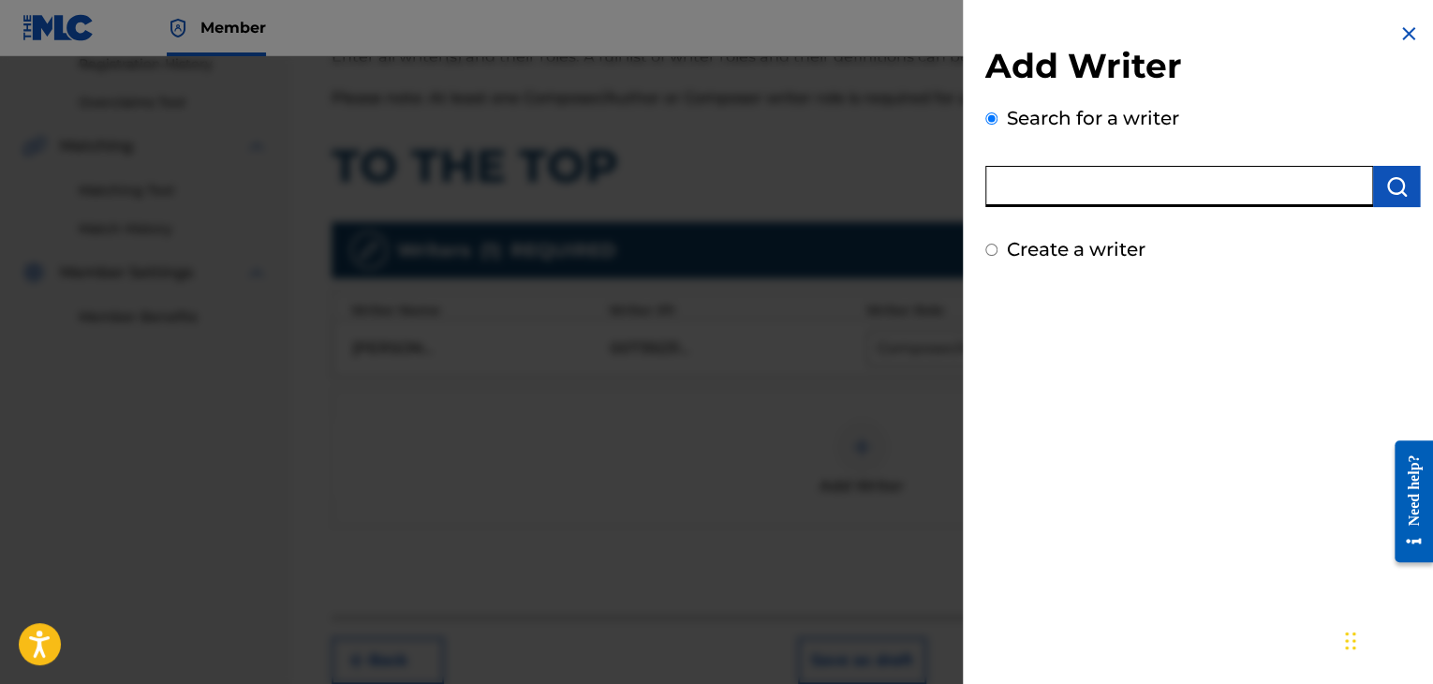
click at [1136, 183] on input "text" at bounding box center [1179, 186] width 388 height 41
type input "[PERSON_NAME]"
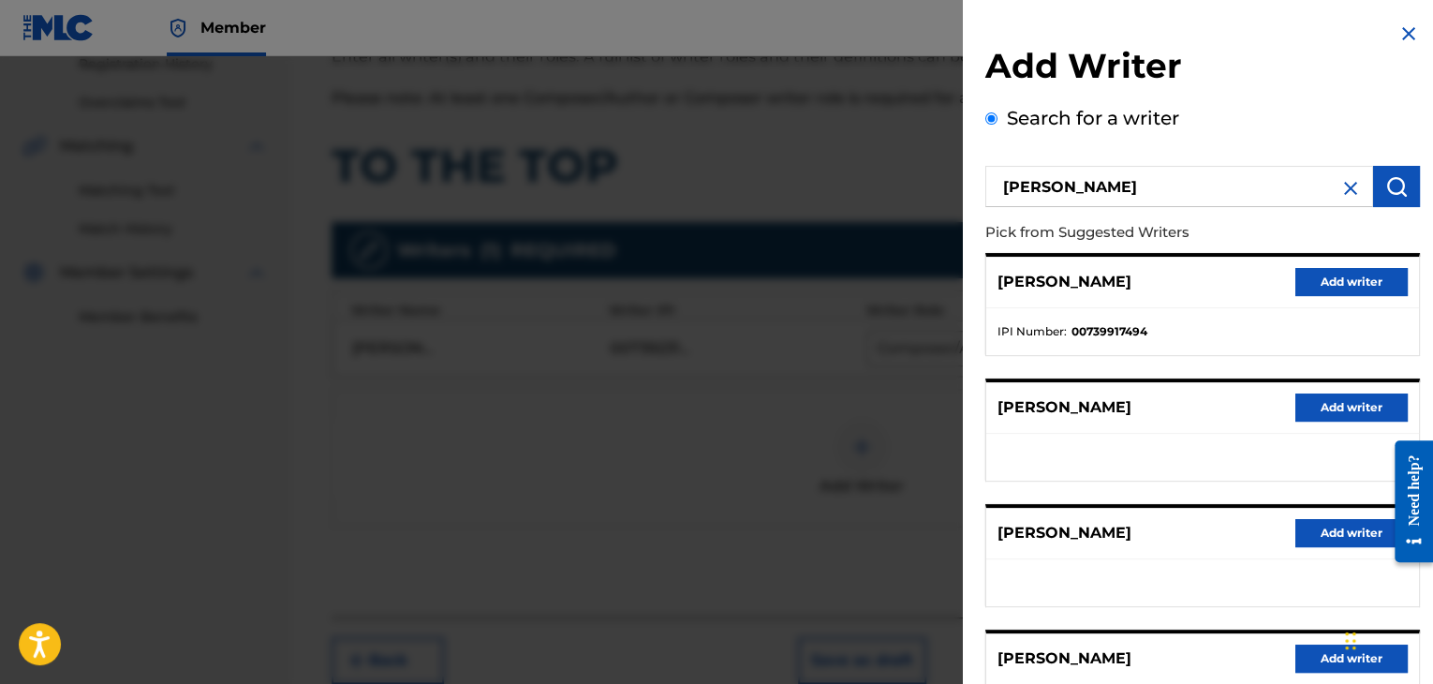
click at [1381, 294] on button "Add writer" at bounding box center [1351, 282] width 112 height 28
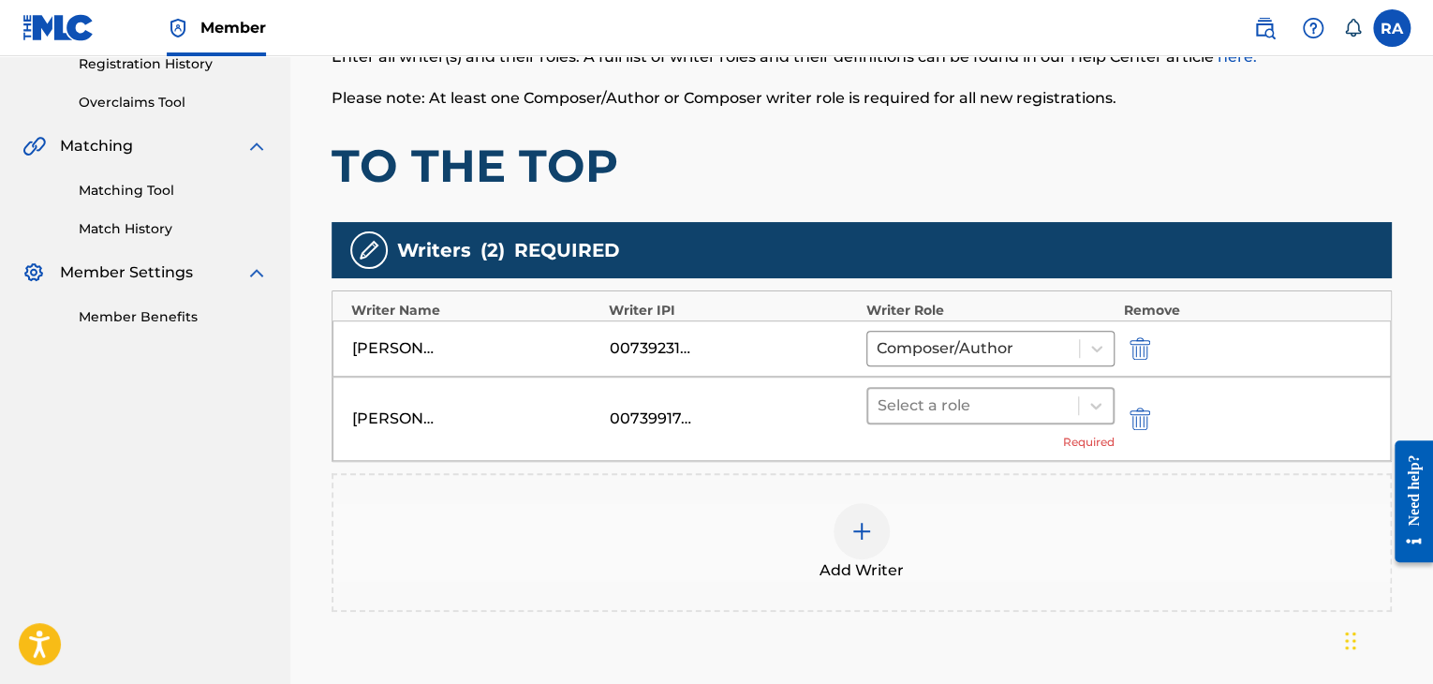
click at [937, 413] on div at bounding box center [972, 405] width 191 height 26
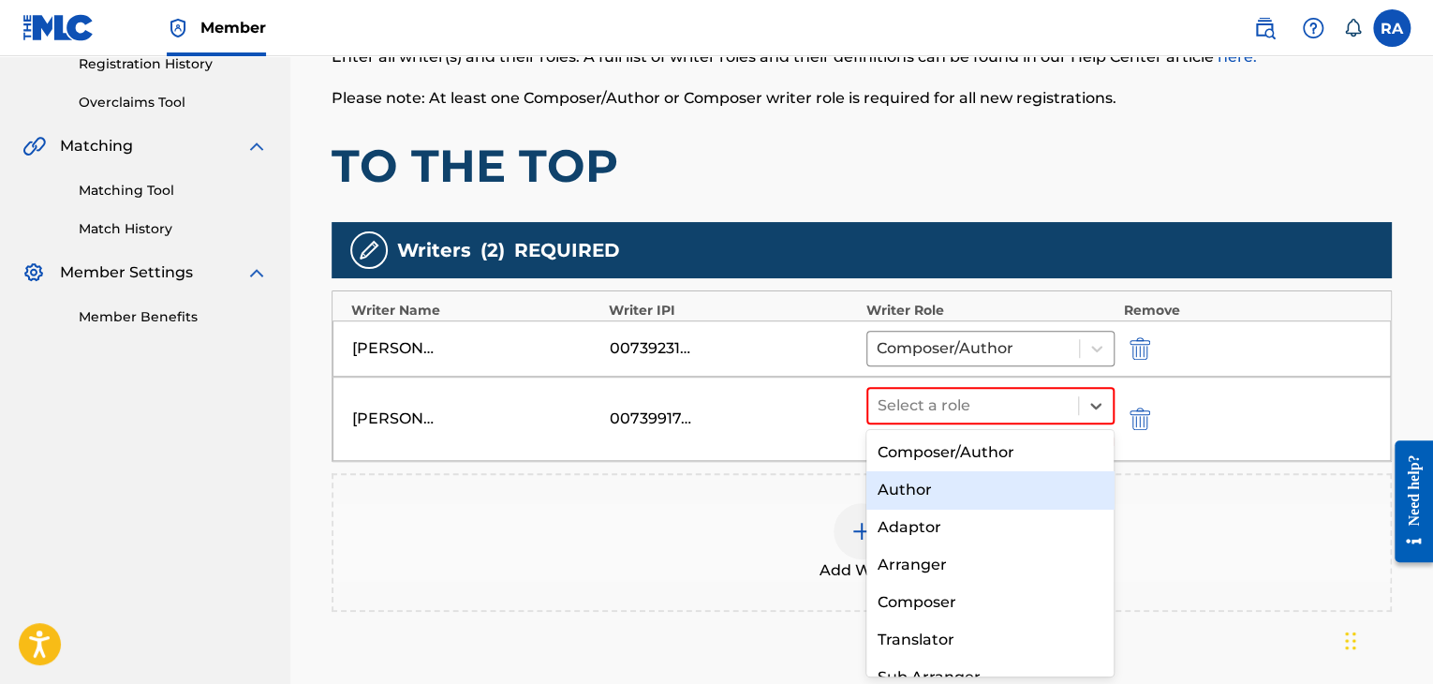
click at [929, 484] on div "Author" at bounding box center [990, 489] width 248 height 37
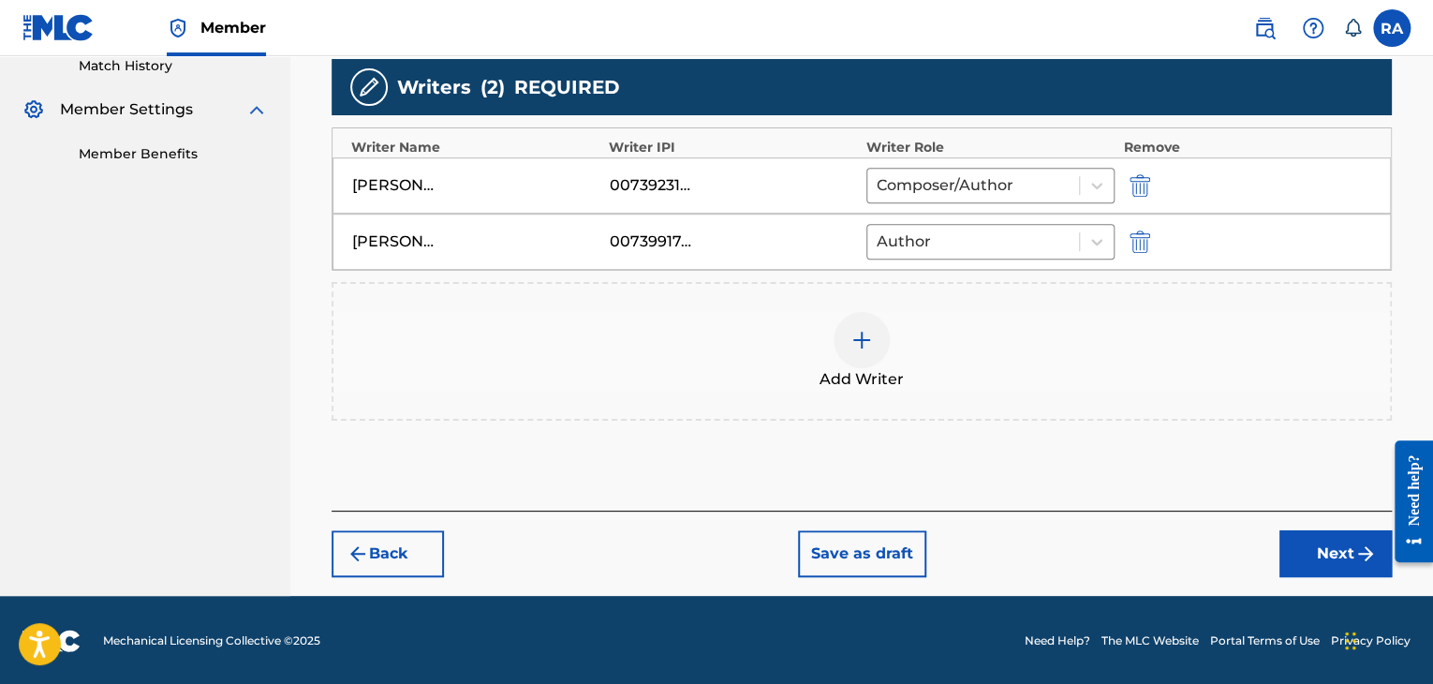
click at [1308, 545] on button "Next" at bounding box center [1335, 553] width 112 height 47
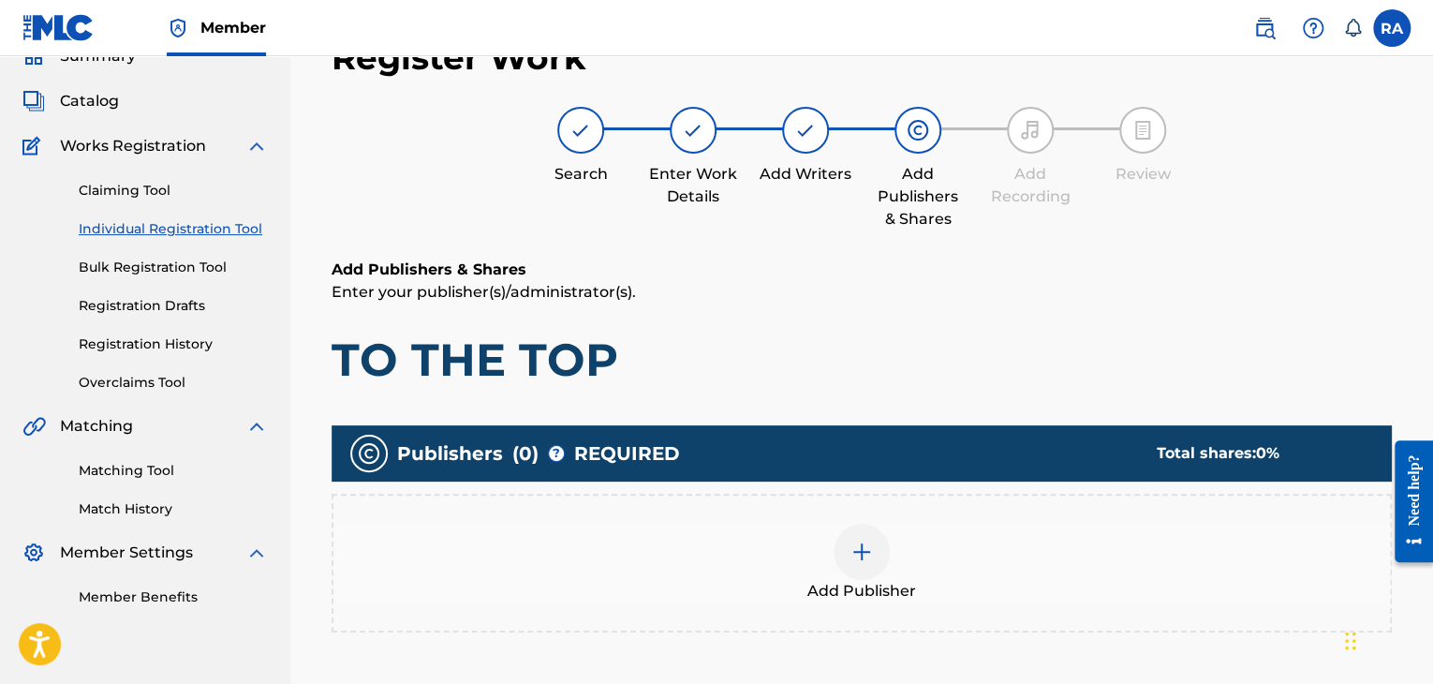
scroll to position [84, 0]
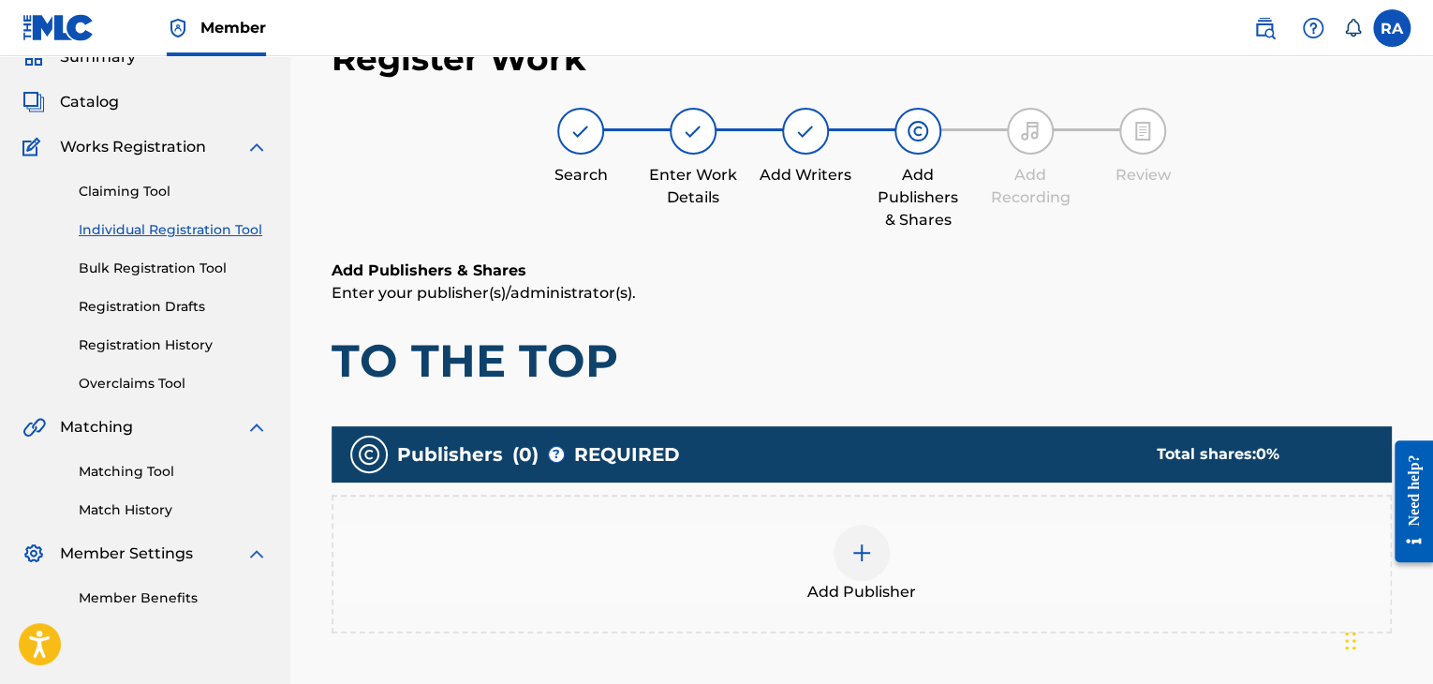
click at [858, 544] on img at bounding box center [861, 552] width 22 height 22
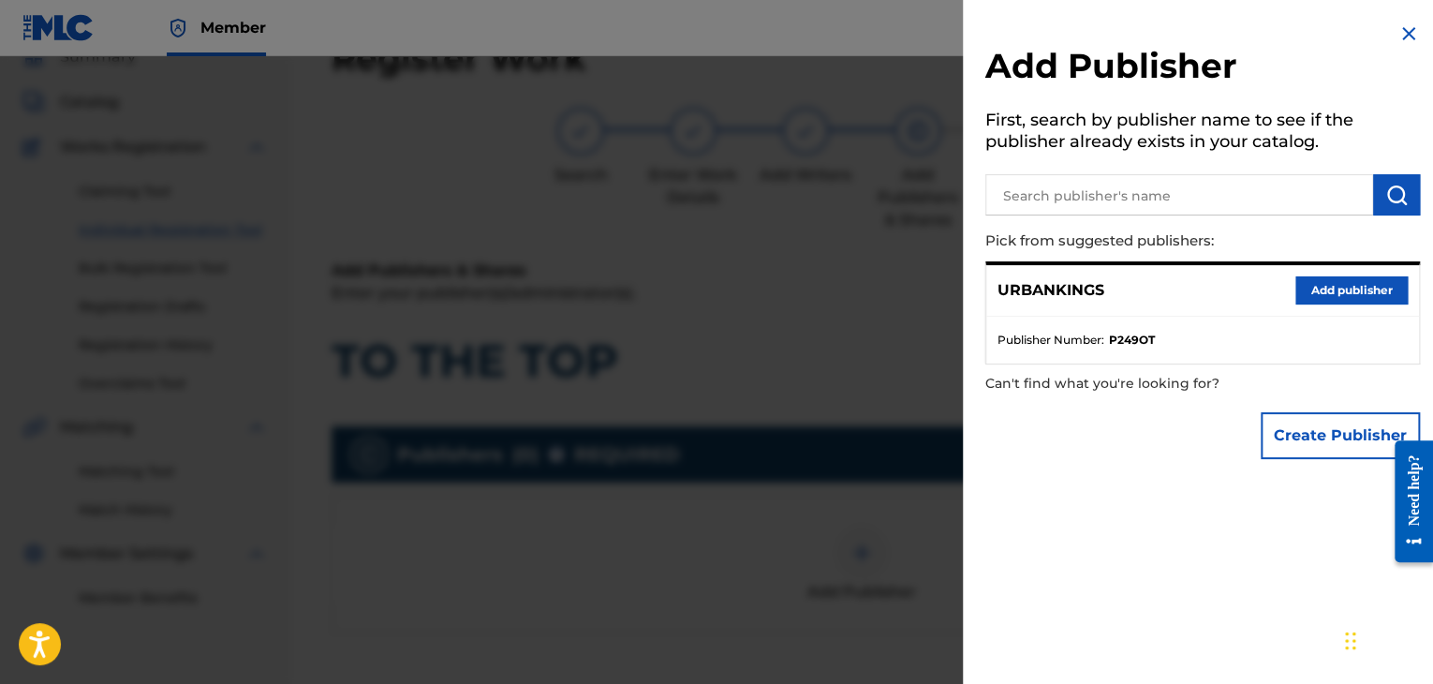
click at [1345, 301] on button "Add publisher" at bounding box center [1351, 290] width 112 height 28
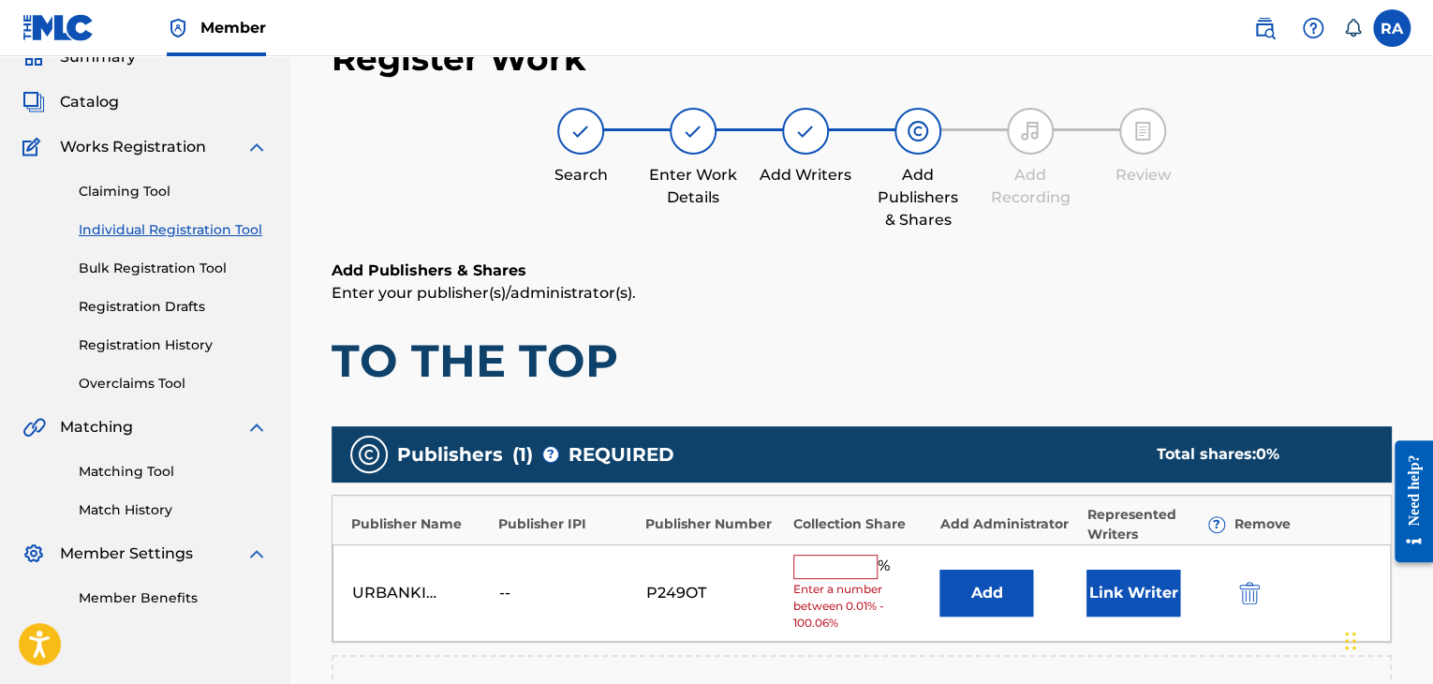
click at [838, 572] on input "text" at bounding box center [835, 566] width 84 height 24
type input "100"
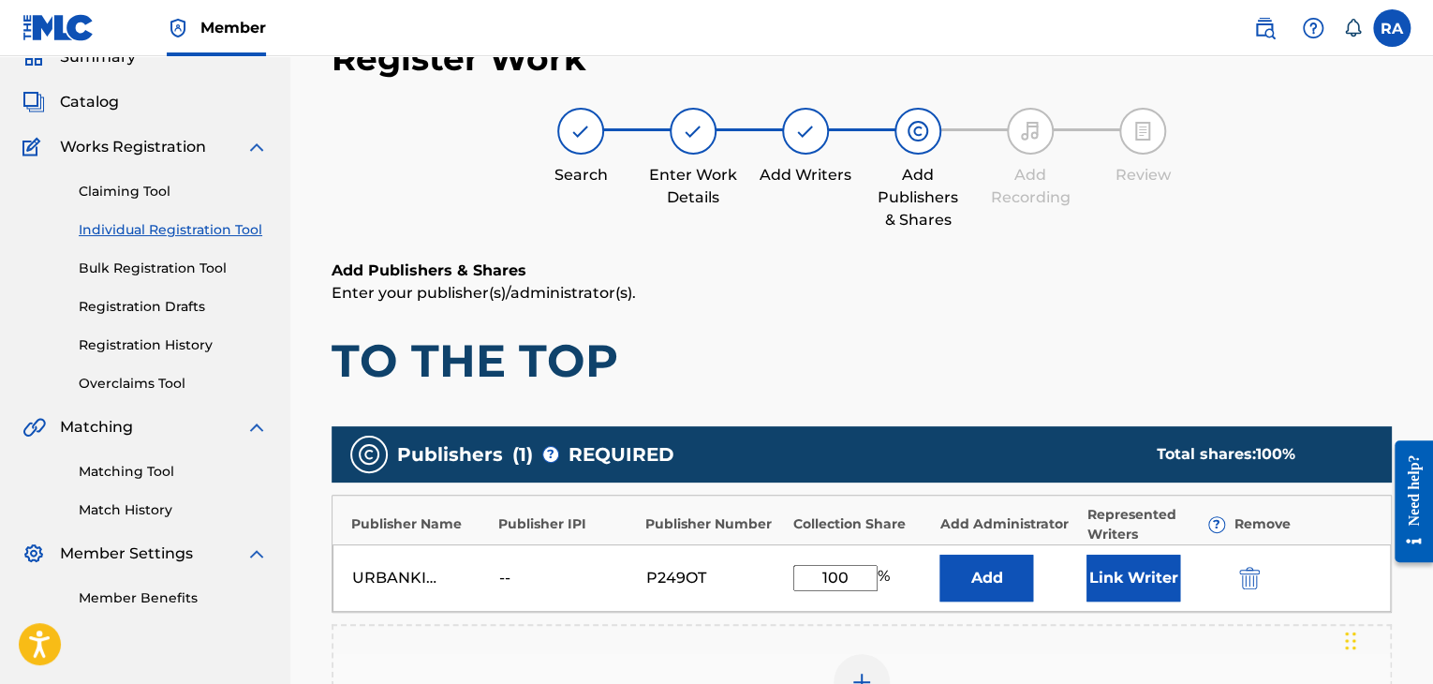
click at [1102, 559] on button "Link Writer" at bounding box center [1133, 577] width 94 height 47
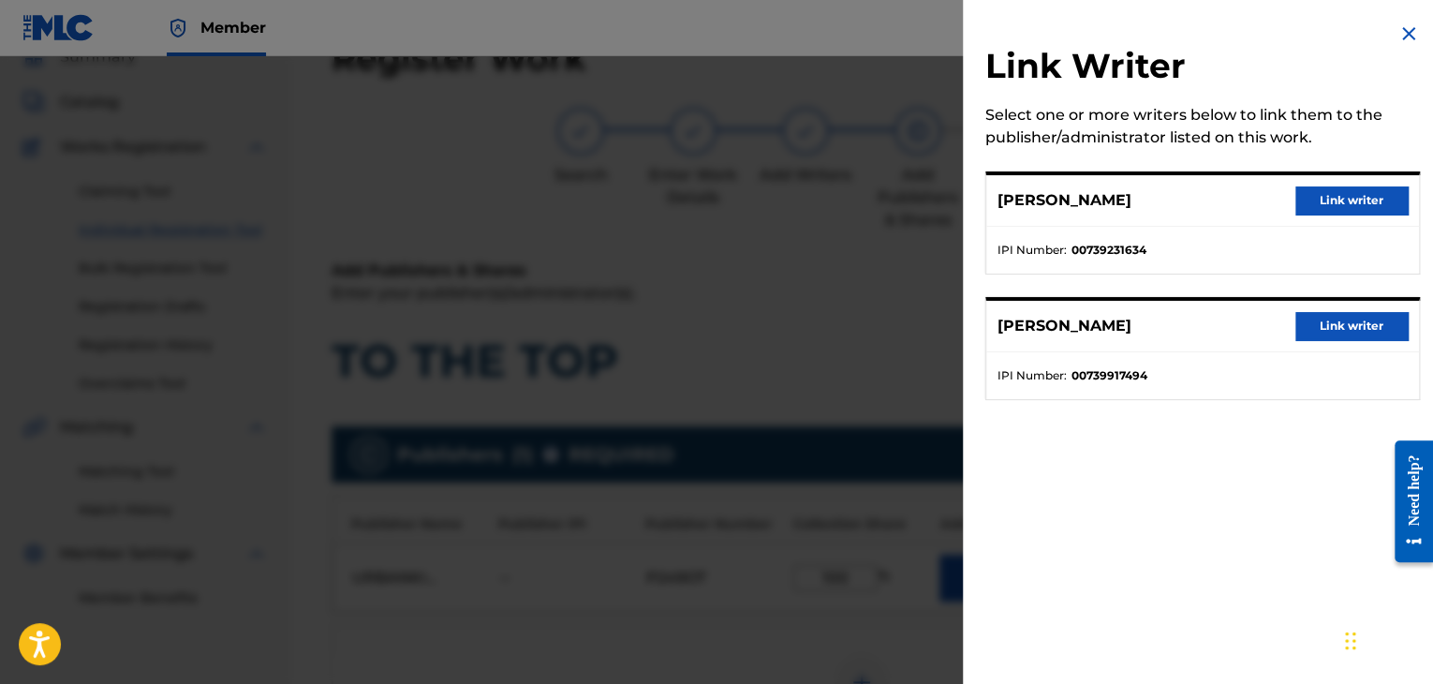
click at [1356, 203] on button "Link writer" at bounding box center [1351, 200] width 112 height 28
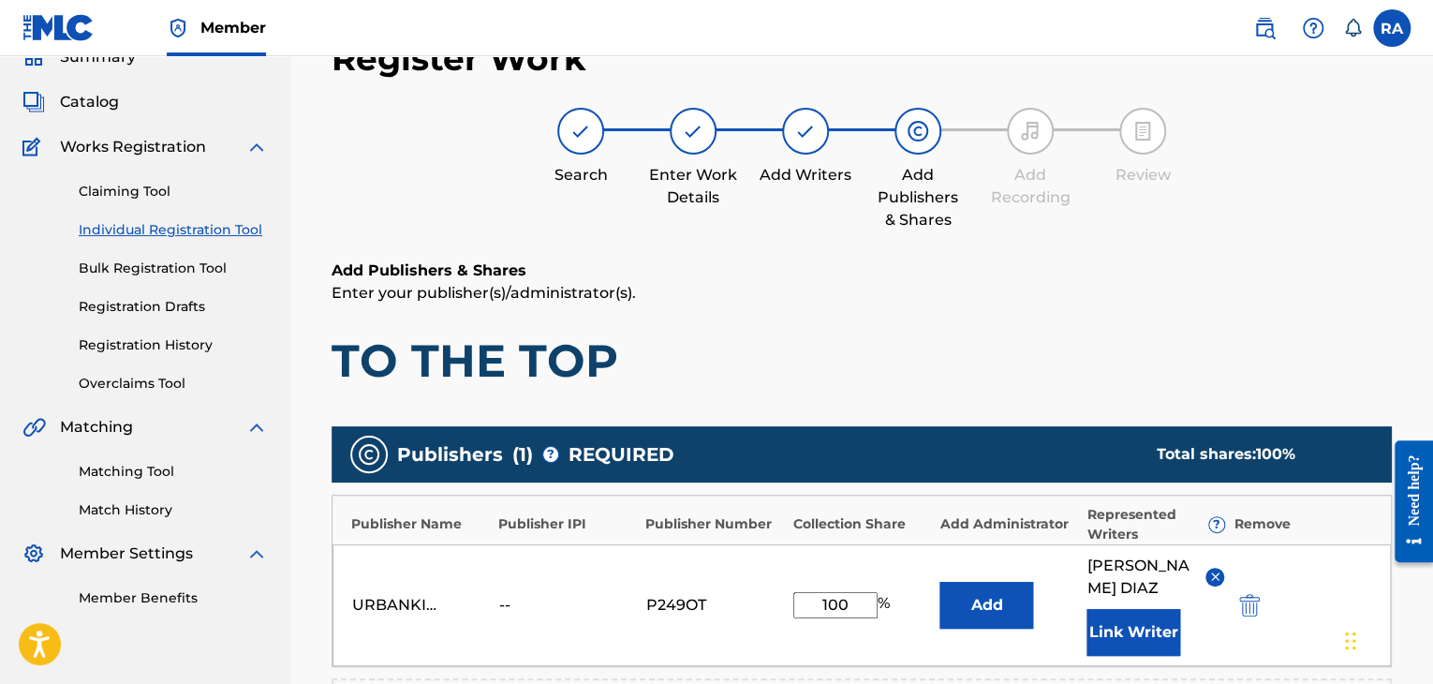
click at [1136, 609] on button "Link Writer" at bounding box center [1133, 632] width 94 height 47
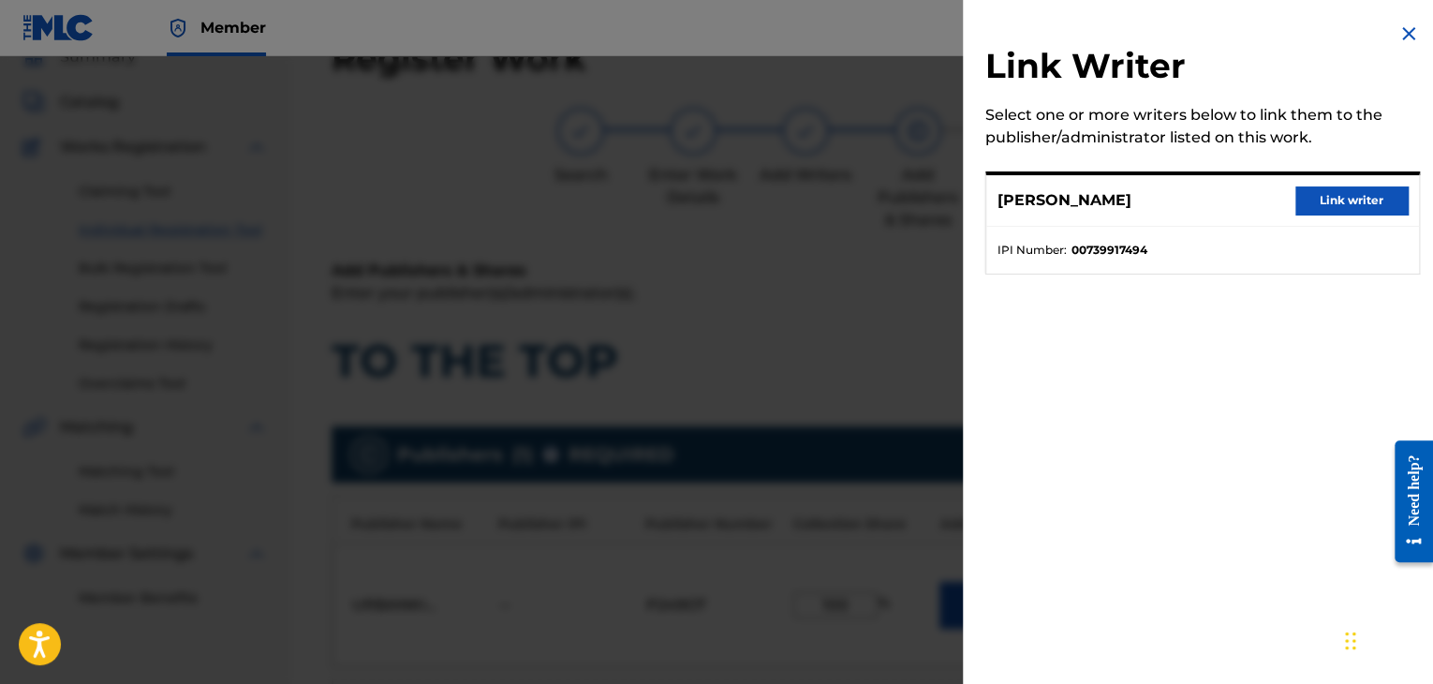
click at [1339, 191] on button "Link writer" at bounding box center [1351, 200] width 112 height 28
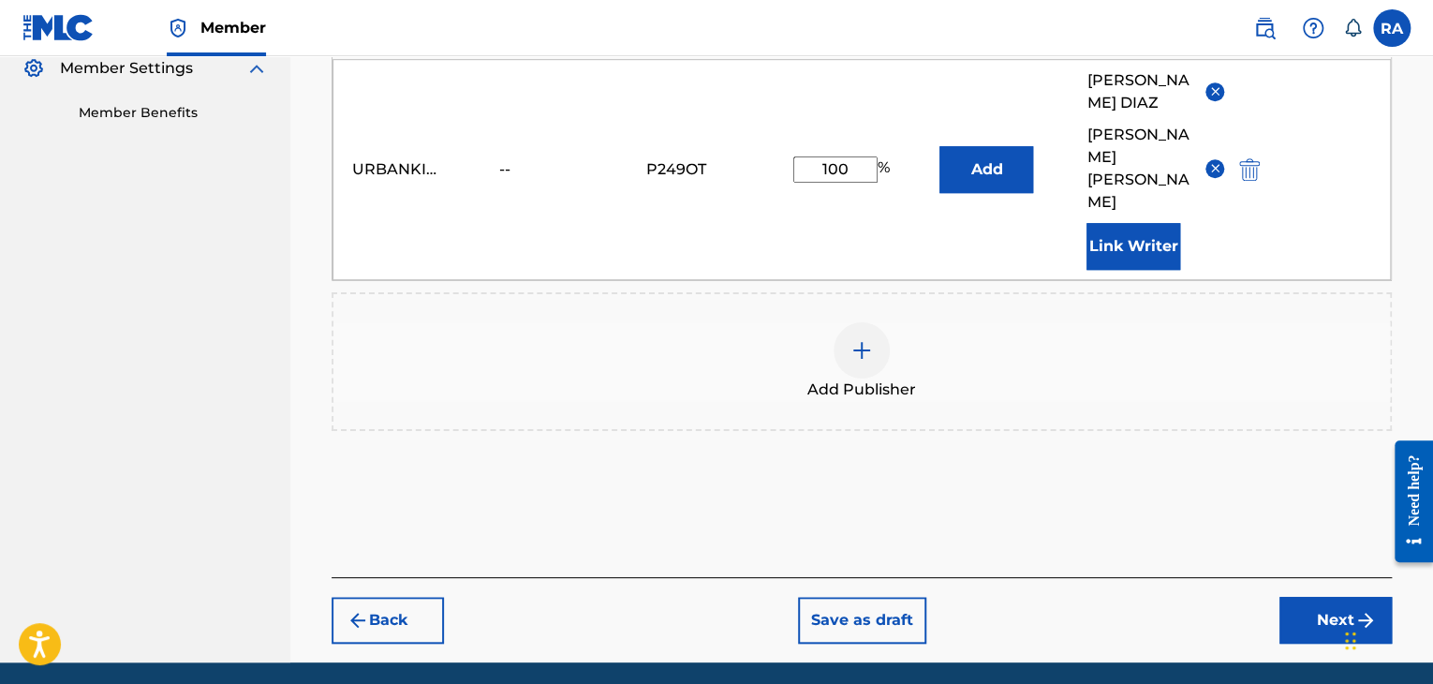
click at [1330, 597] on button "Next" at bounding box center [1335, 620] width 112 height 47
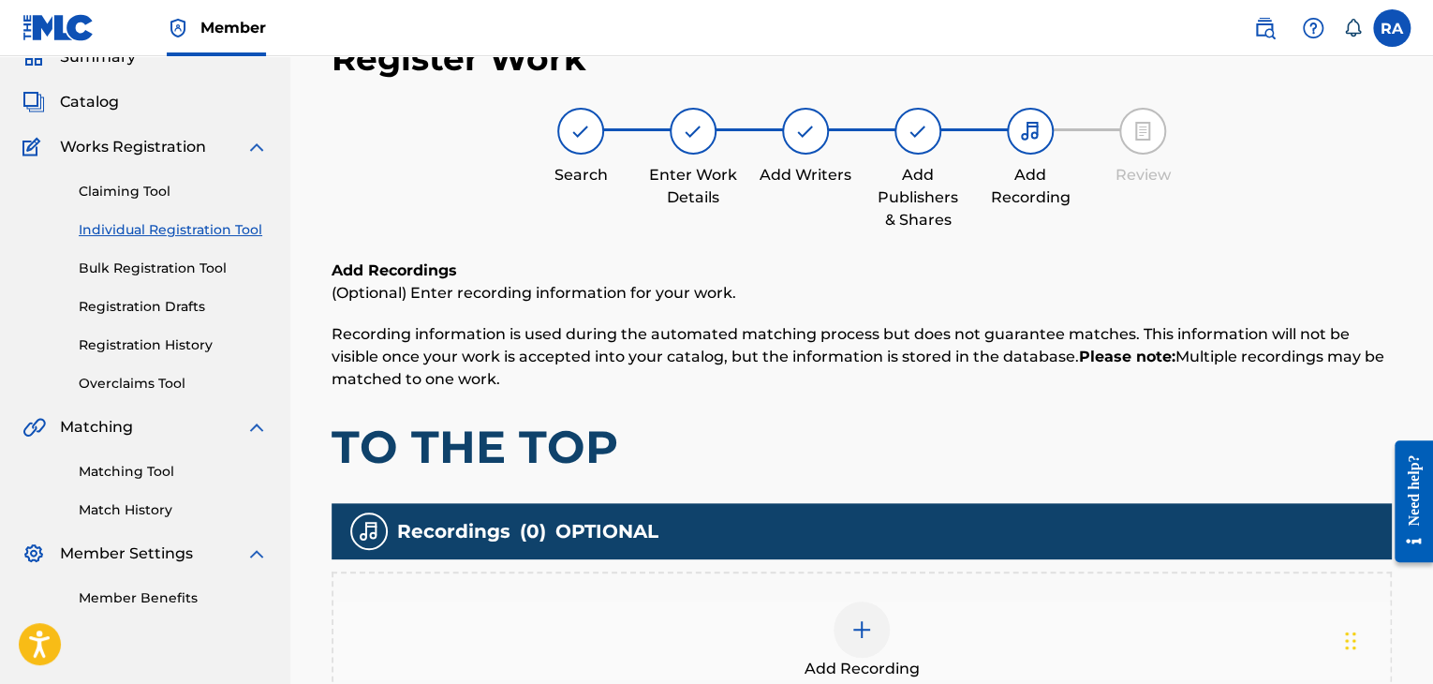
click at [871, 638] on img at bounding box center [861, 629] width 22 height 22
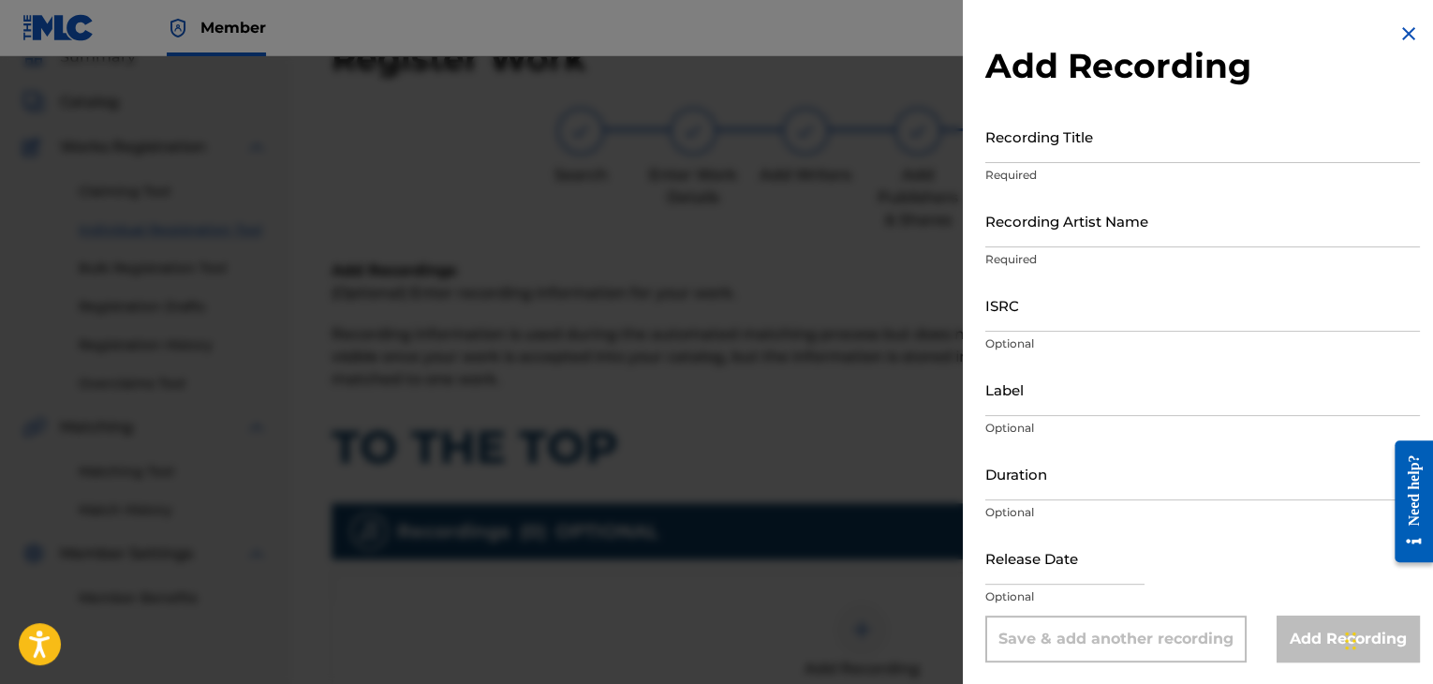
click at [1071, 155] on input "Recording Title" at bounding box center [1202, 136] width 435 height 53
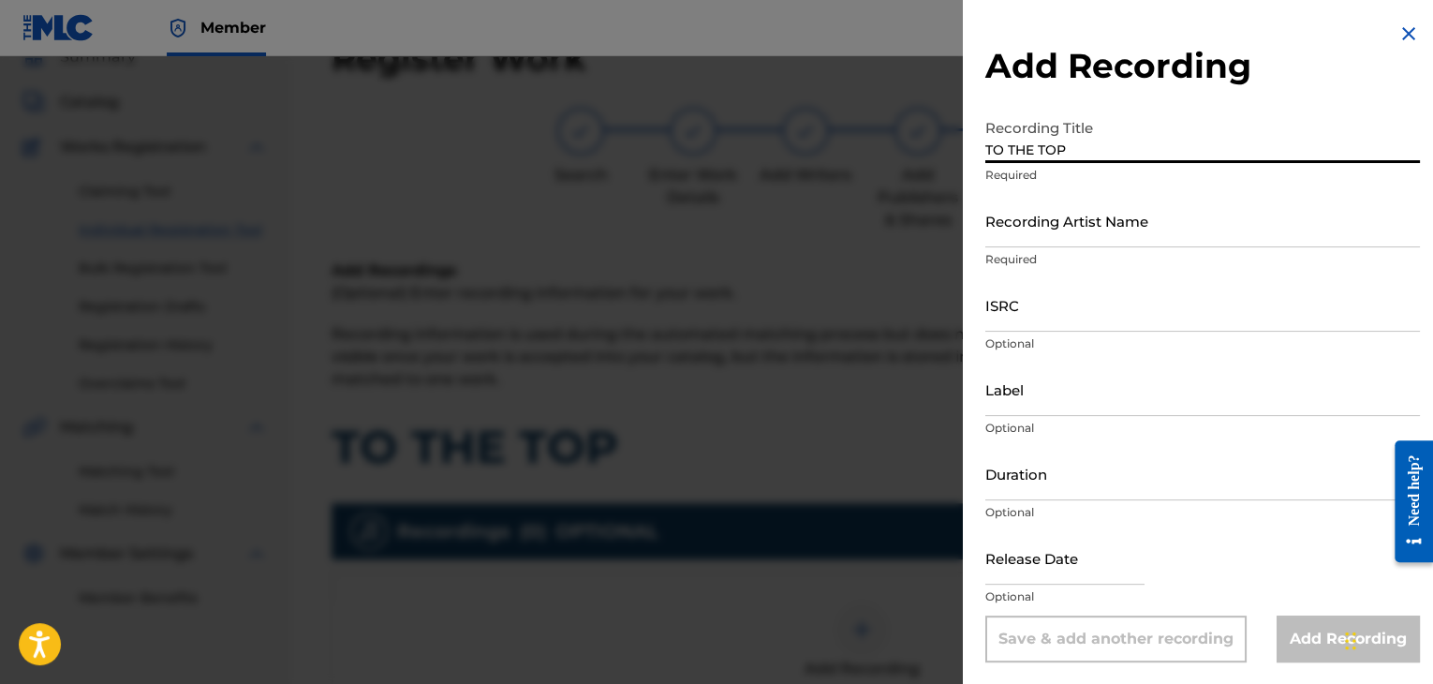
type input "TO THE TOP"
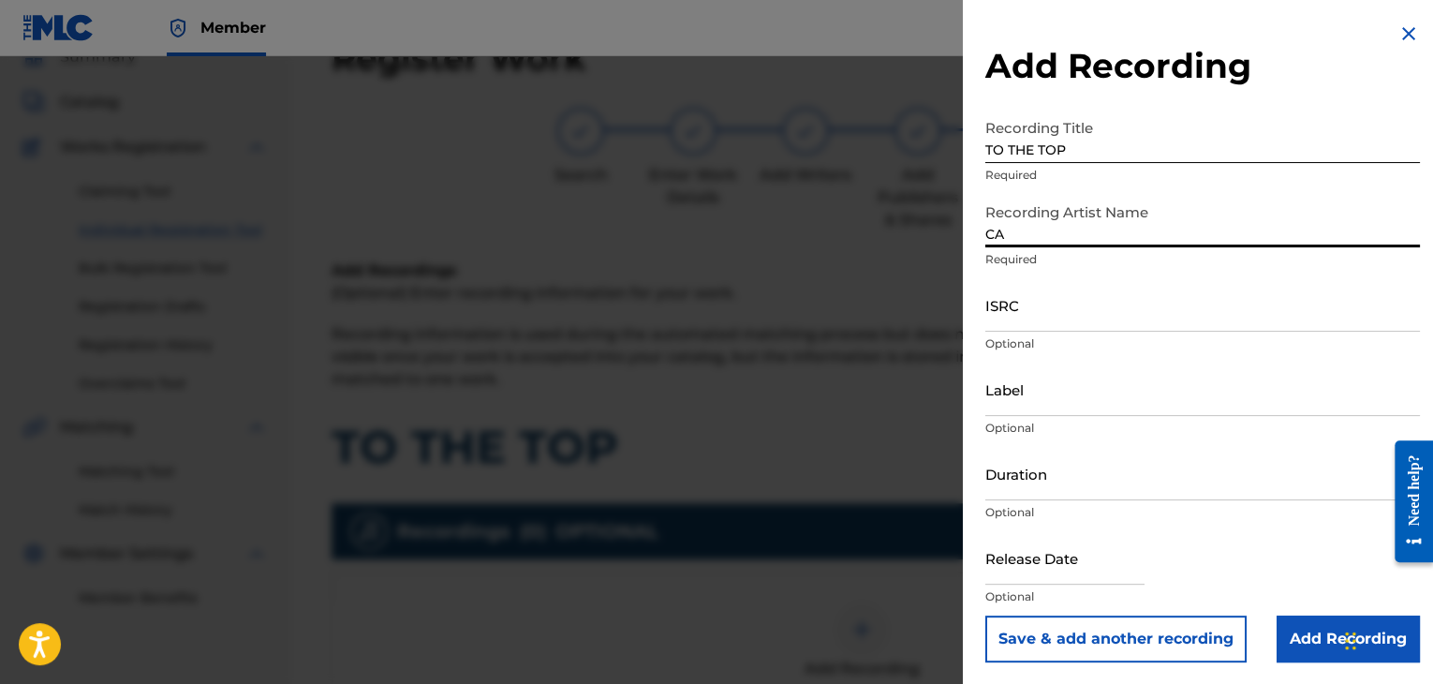
type input "[PERSON_NAME]"
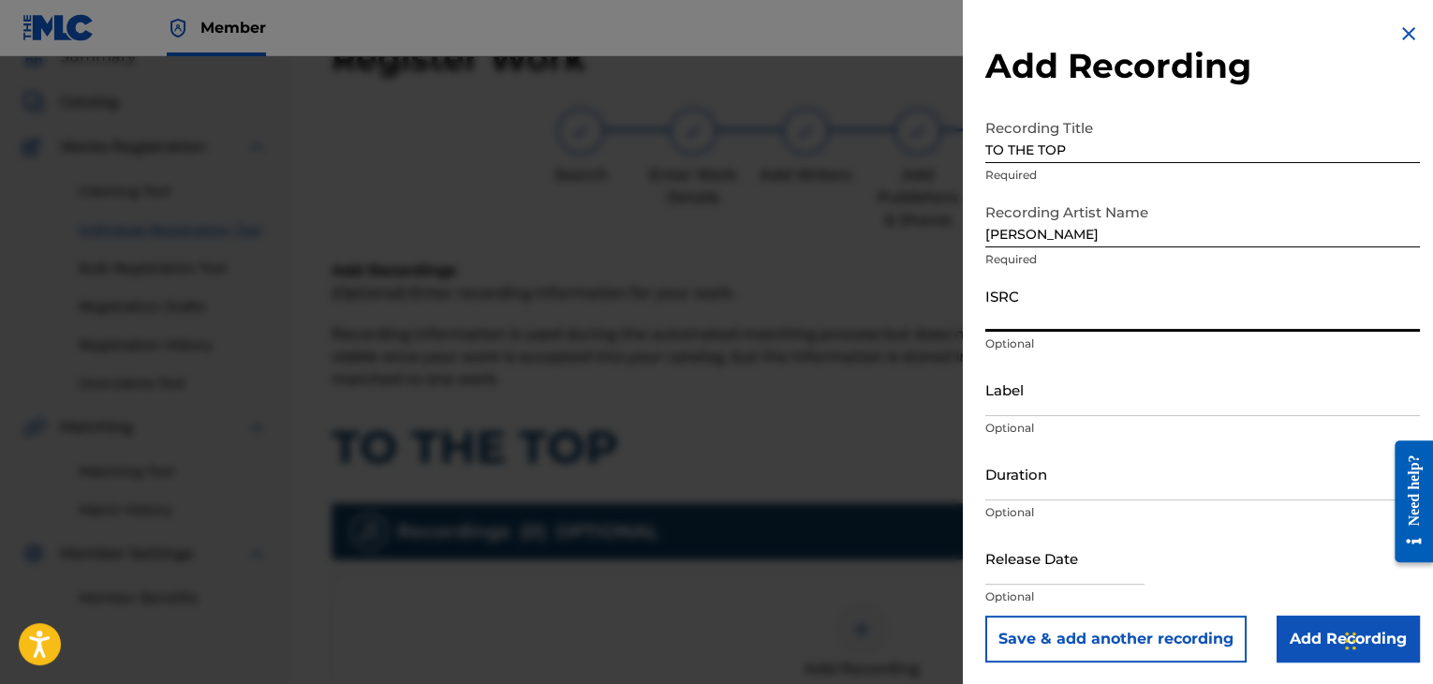
paste input "USPRZ0910060"
type input "USPRZ0910060"
click at [1011, 405] on input "Label" at bounding box center [1202, 388] width 435 height 53
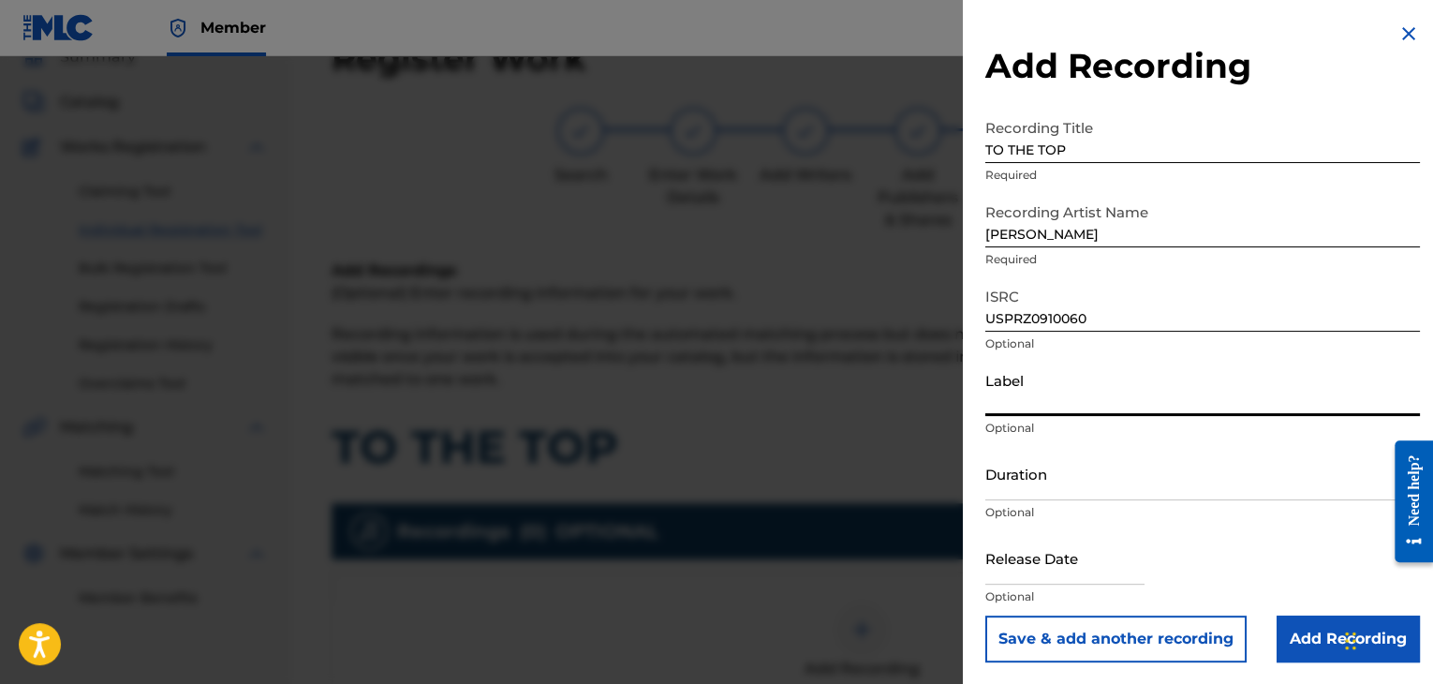
type input "Urban Kings Music Group"
click at [1013, 486] on input "Duration" at bounding box center [1202, 473] width 435 height 53
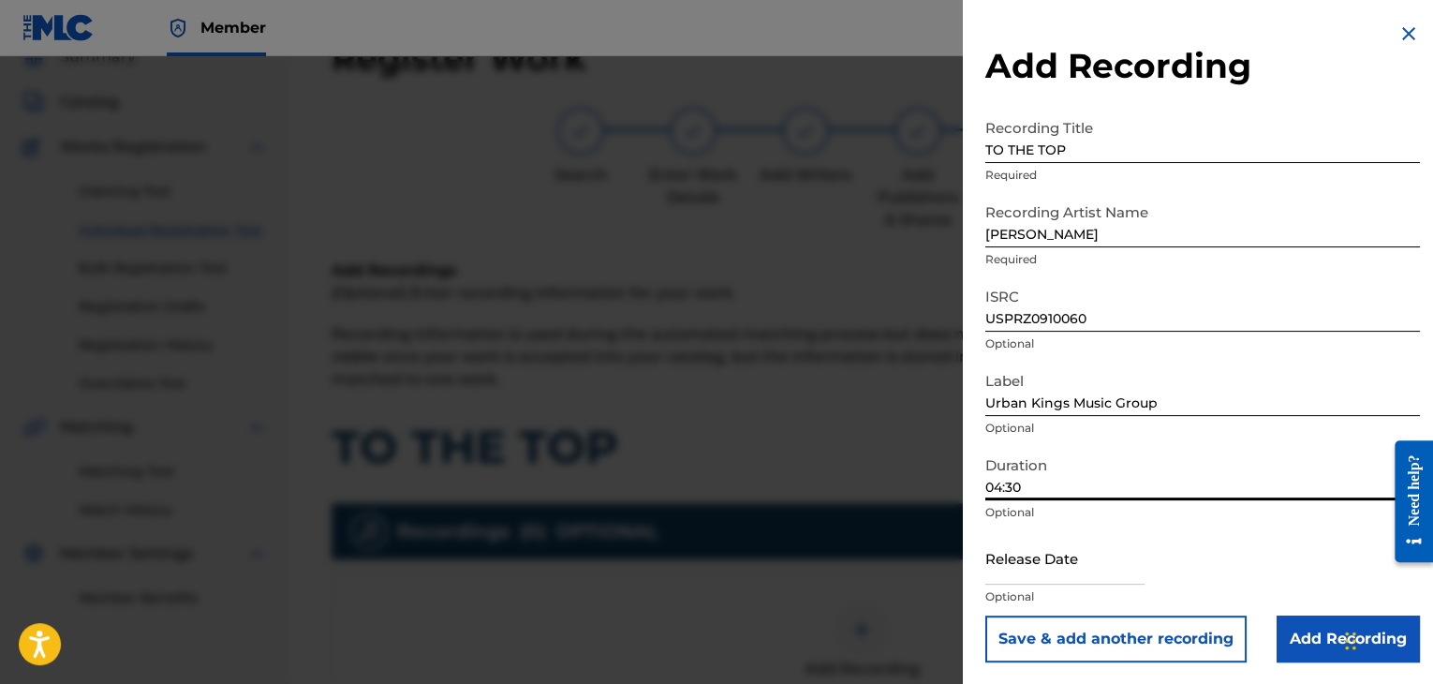
type input "04:30"
click at [1012, 570] on input "text" at bounding box center [1064, 557] width 159 height 53
select select "7"
select select "2025"
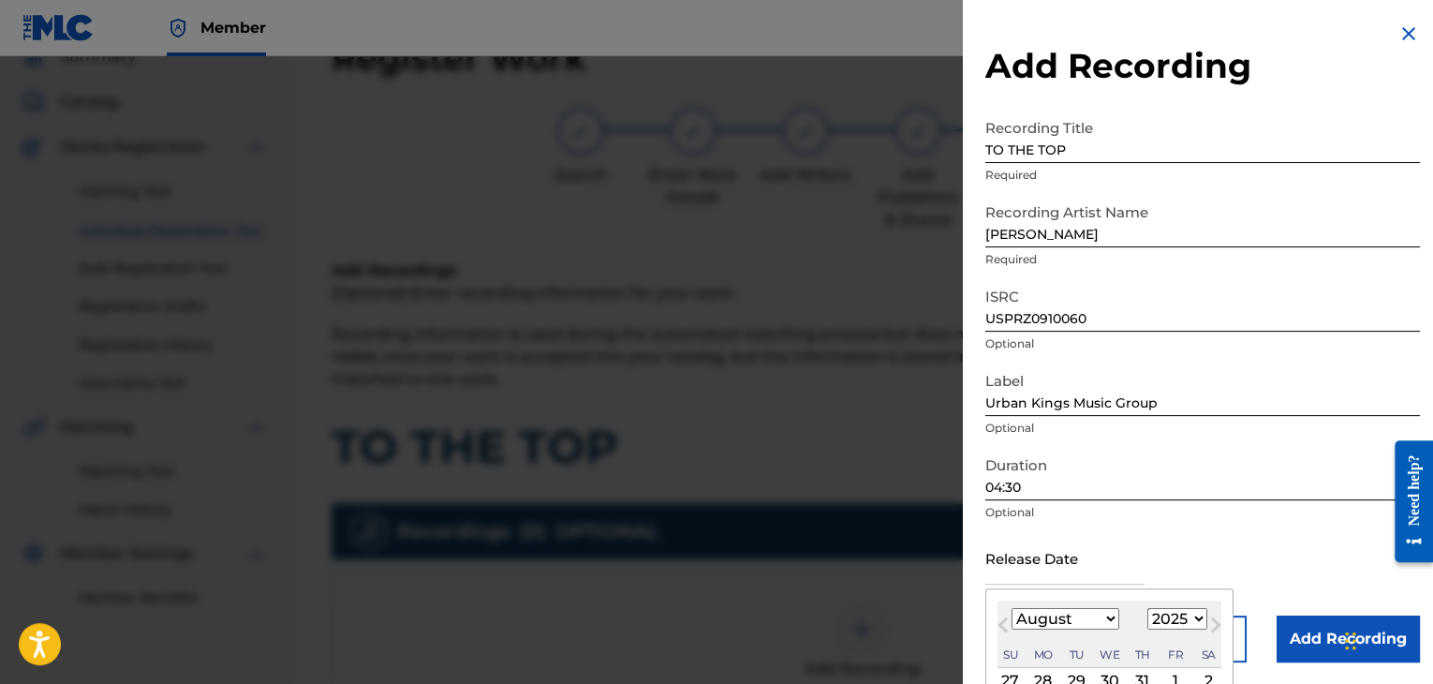
type input "December 20 2016"
select select "11"
select select "2016"
click at [1136, 560] on button "Close" at bounding box center [1130, 565] width 28 height 57
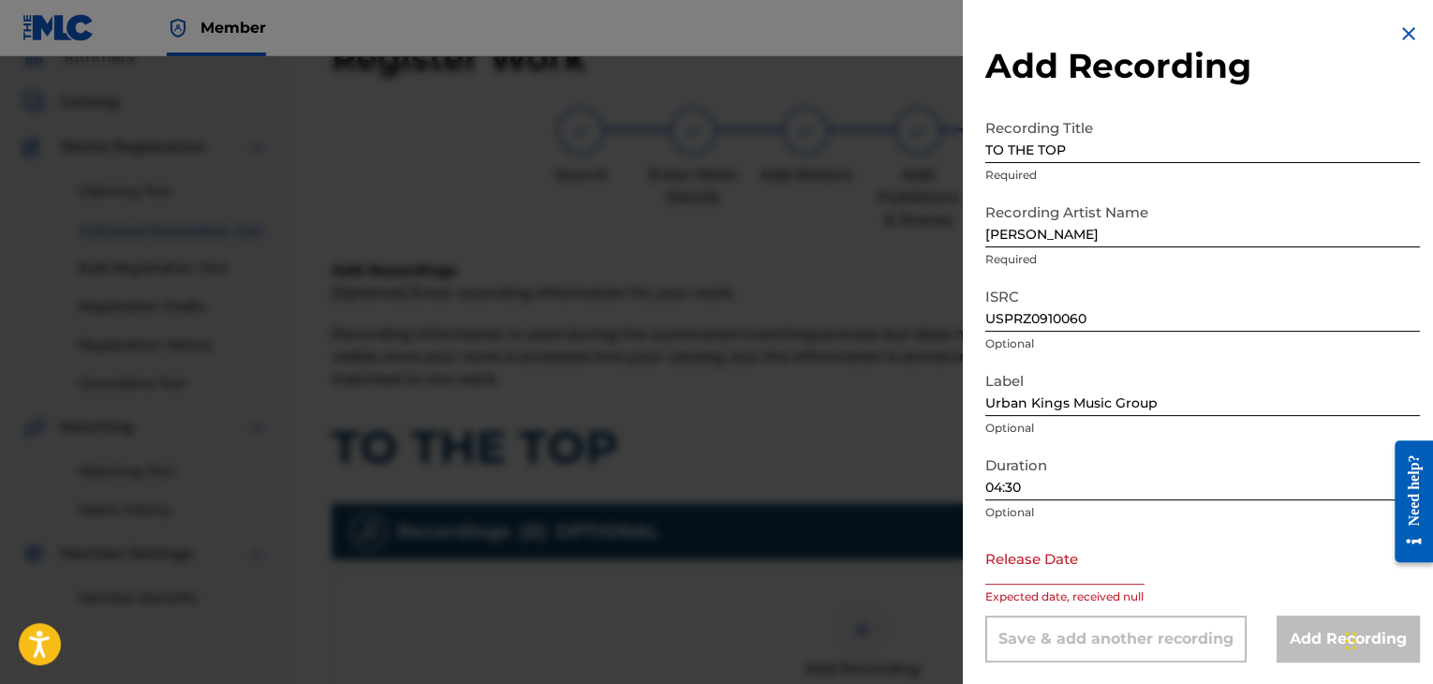
click at [1098, 573] on input "text" at bounding box center [1064, 557] width 159 height 53
select select "7"
select select "2025"
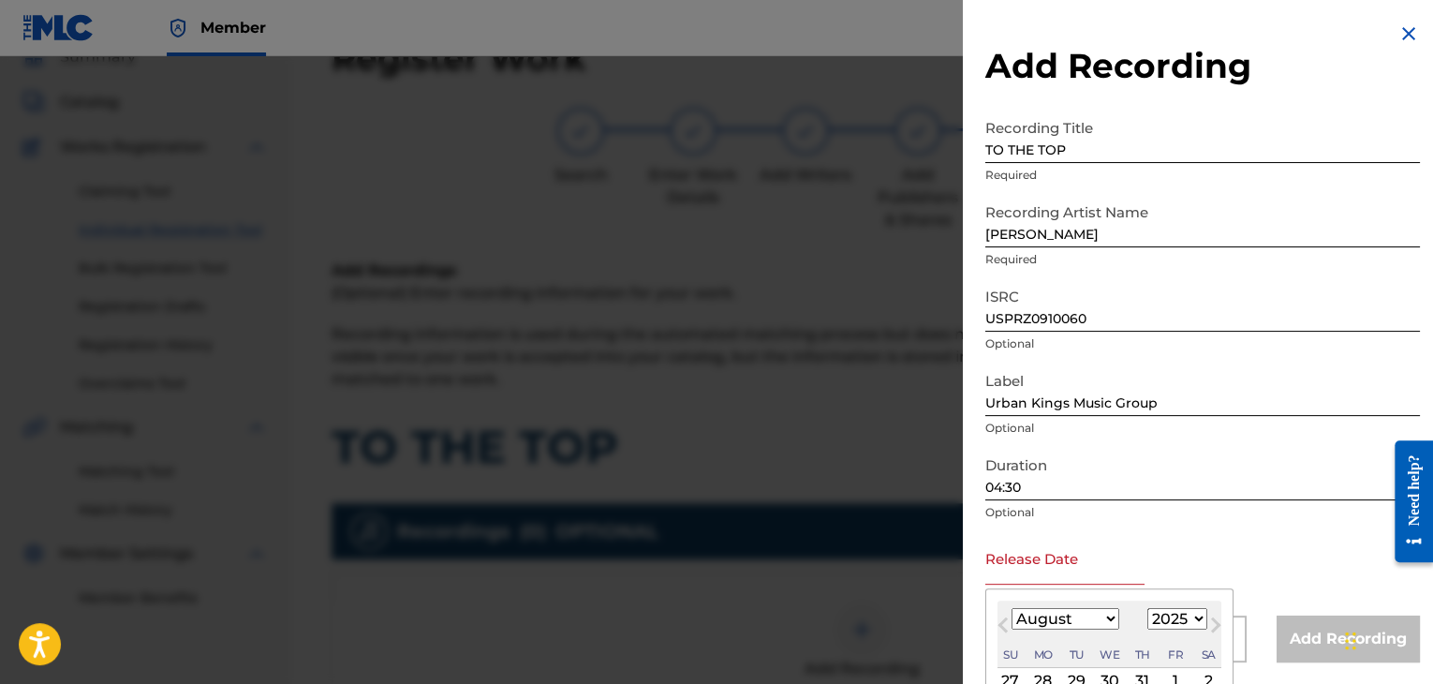
type input "[DATE]"
select select "3"
select select "2009"
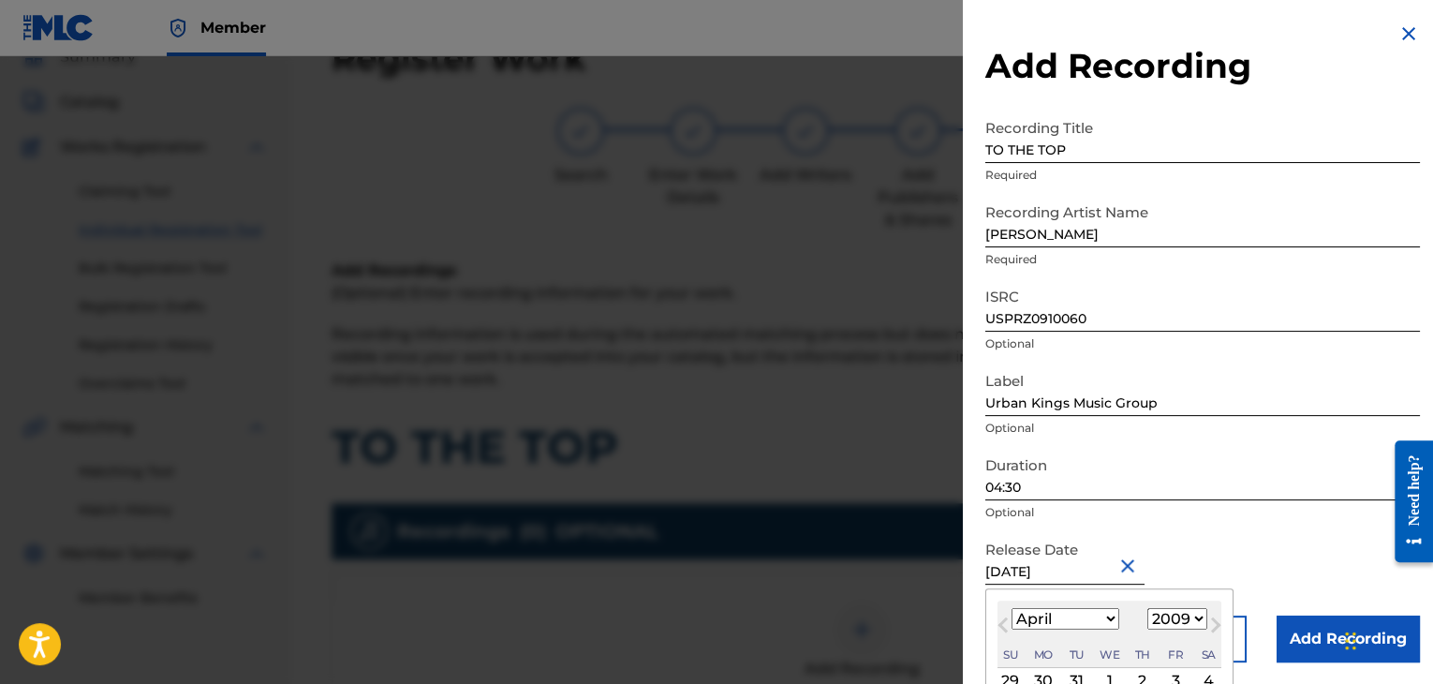
scroll to position [150, 0]
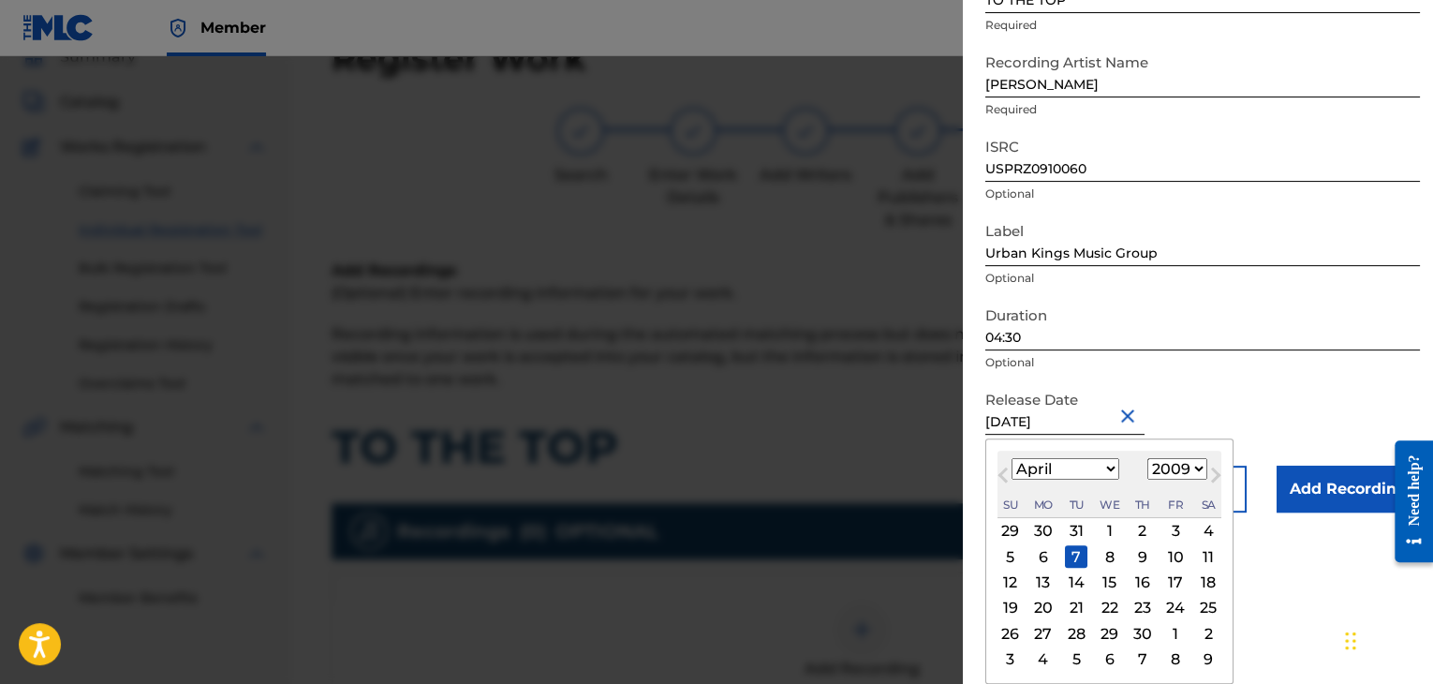
click at [1045, 566] on div "6" at bounding box center [1043, 556] width 22 height 22
type input "[DATE]"
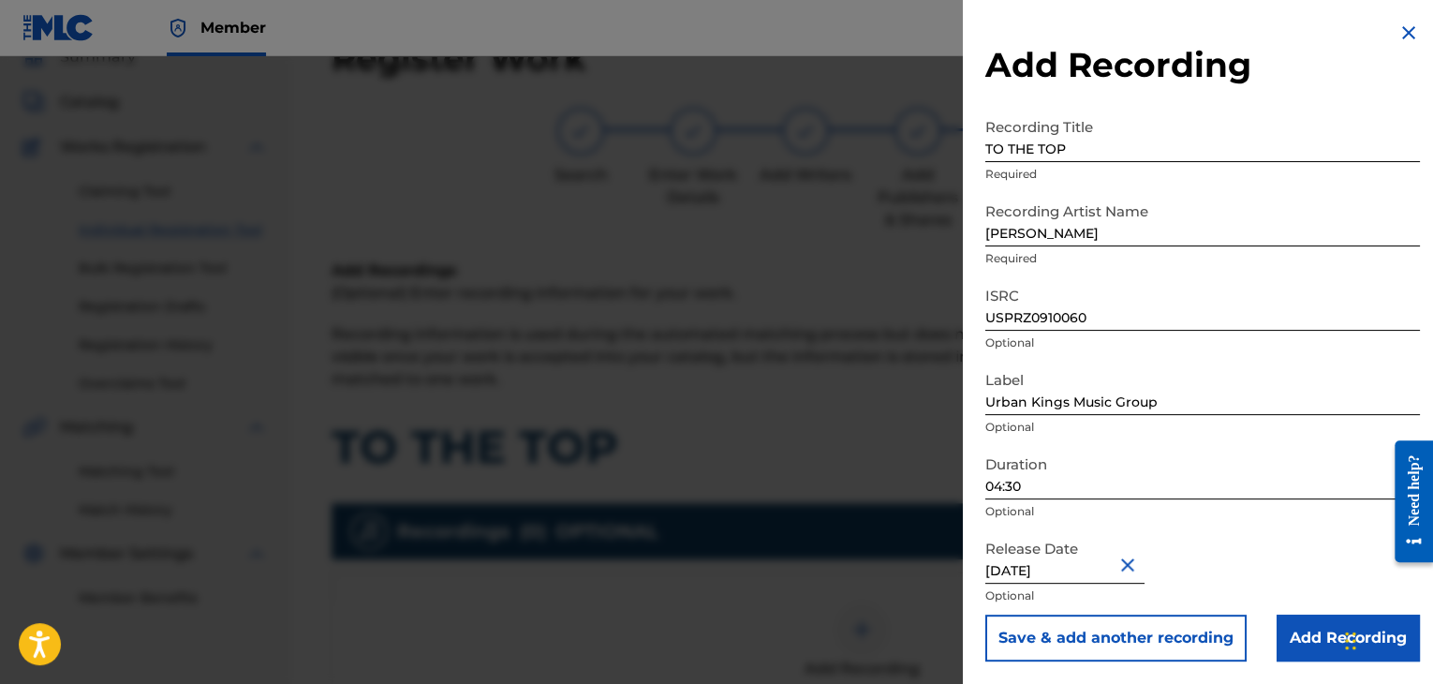
scroll to position [1, 0]
click at [1289, 623] on input "Add Recording" at bounding box center [1347, 637] width 143 height 47
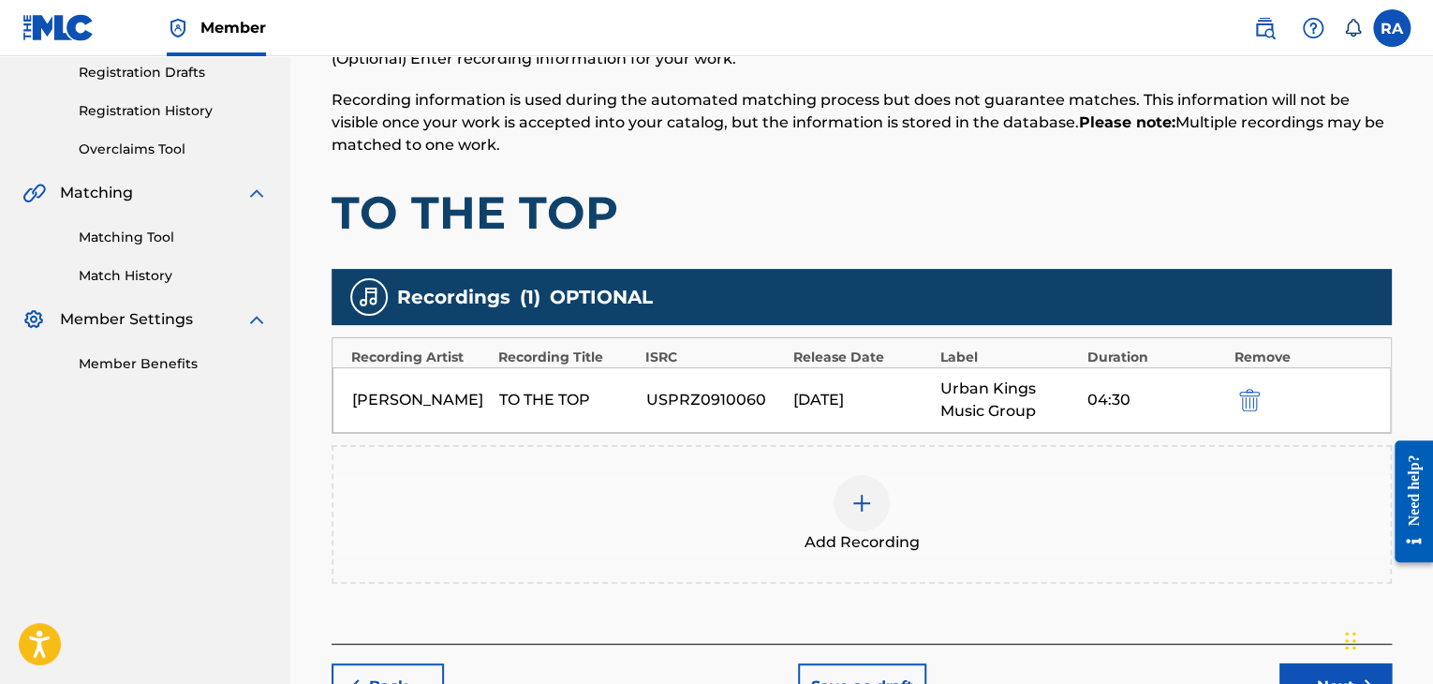
scroll to position [365, 0]
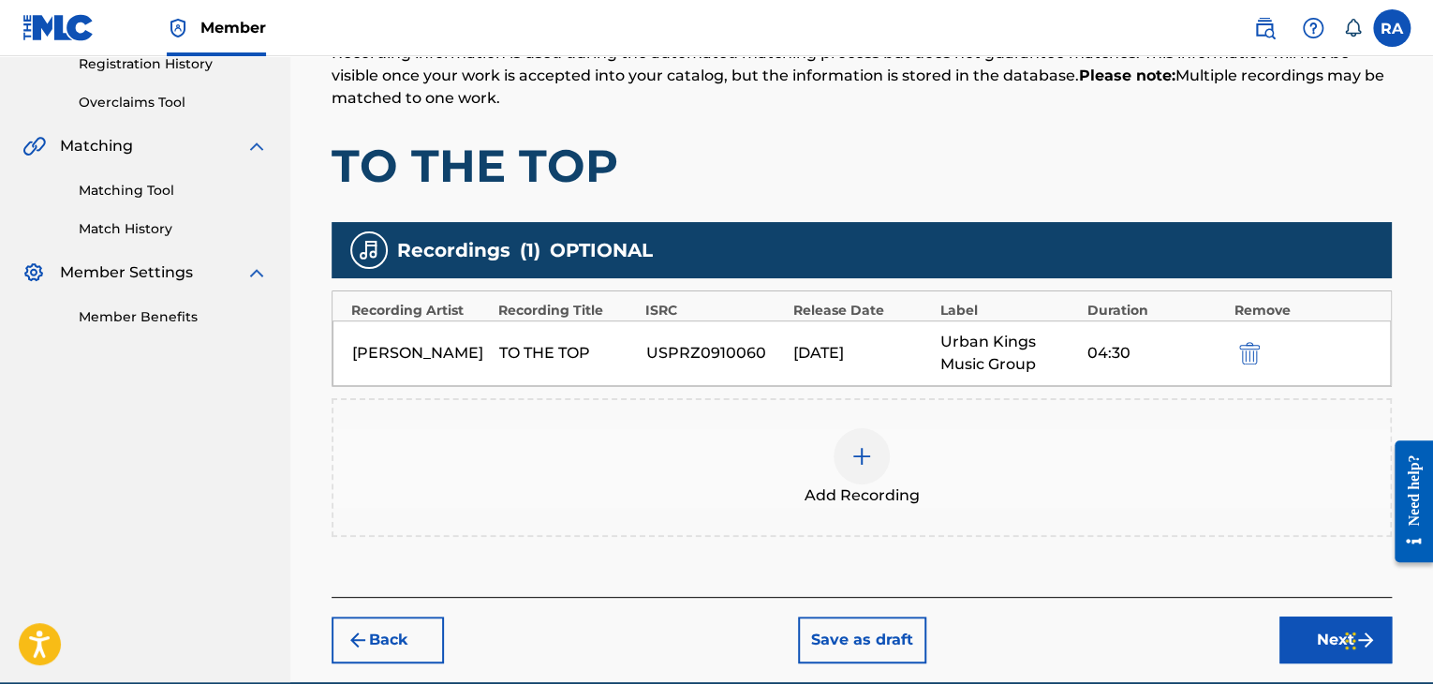
click at [1321, 641] on button "Next" at bounding box center [1335, 639] width 112 height 47
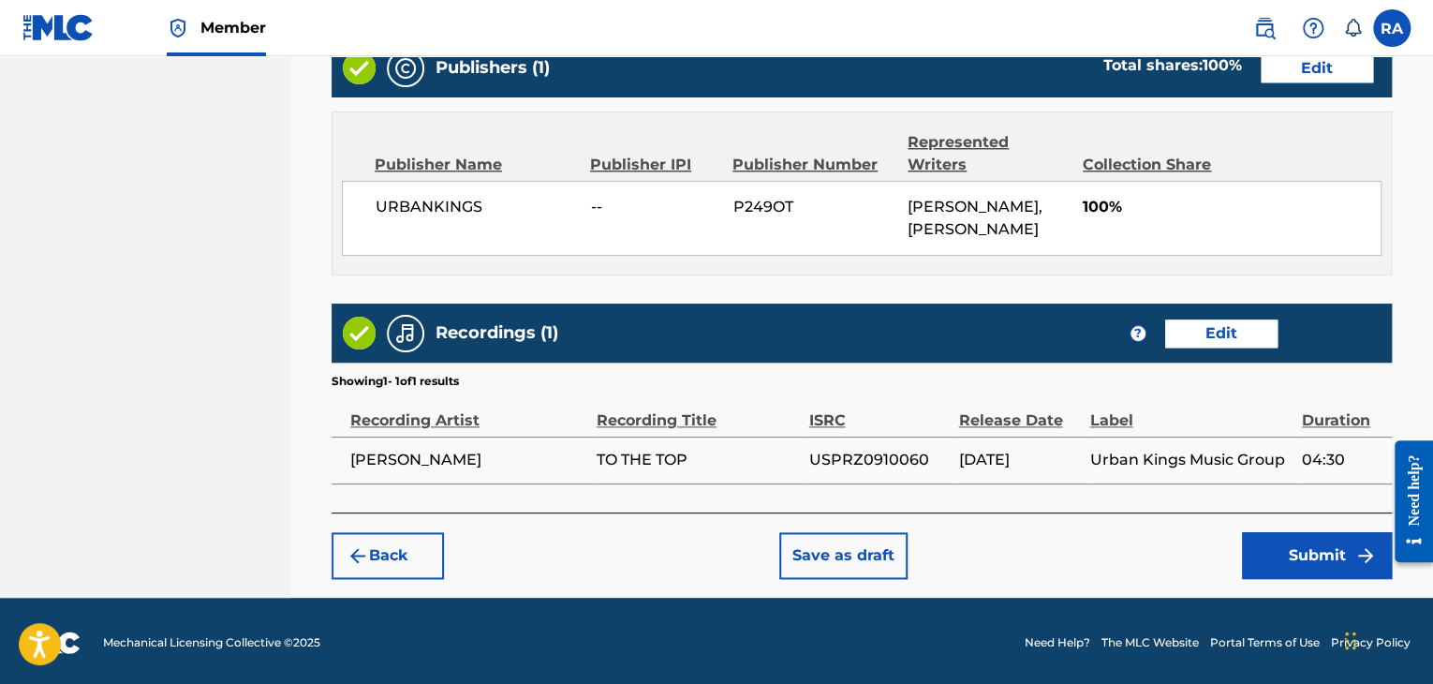
scroll to position [994, 0]
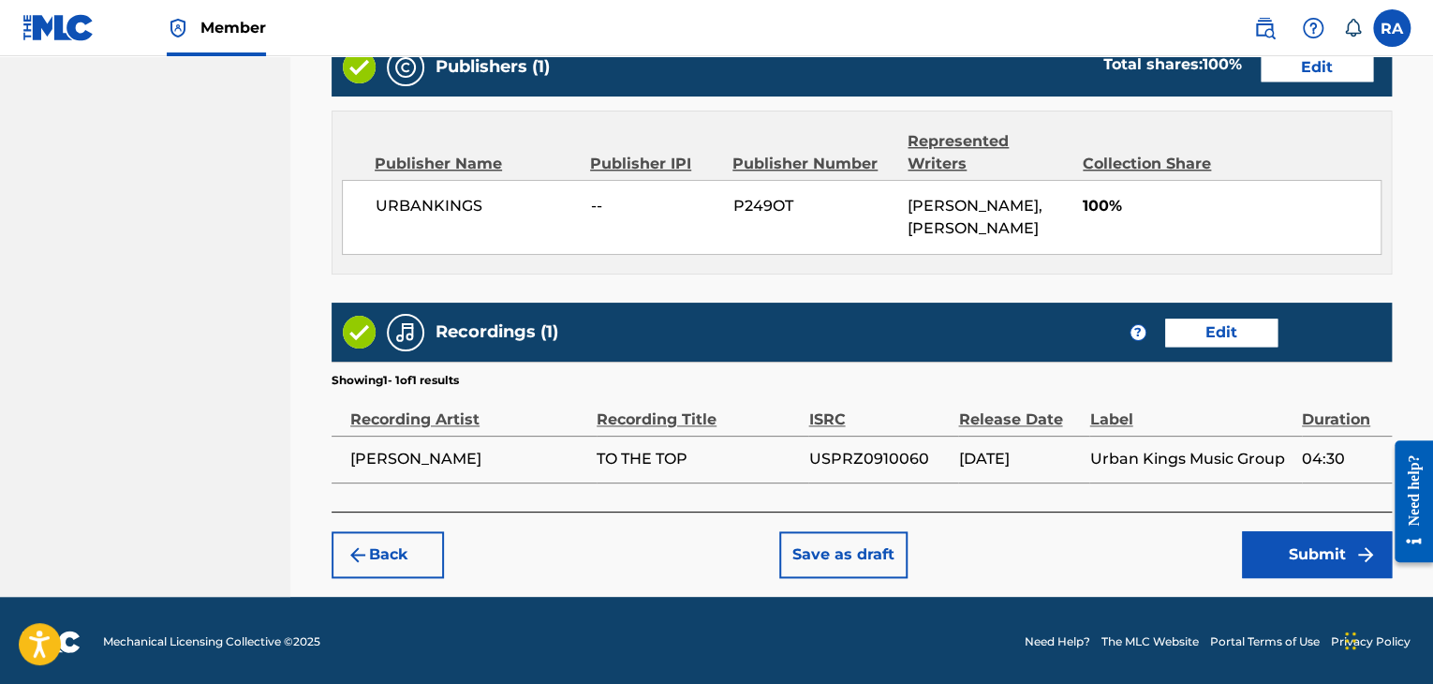
click at [1289, 555] on button "Submit" at bounding box center [1317, 554] width 150 height 47
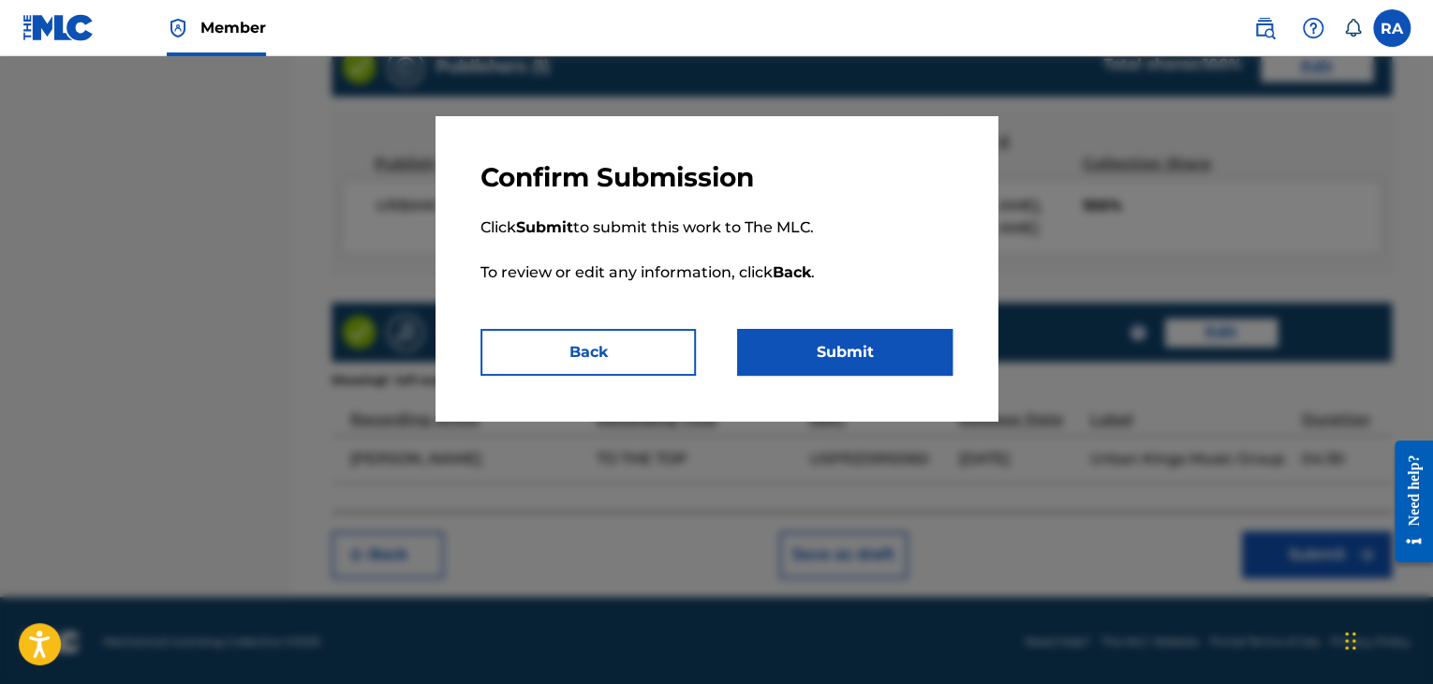
click at [828, 353] on button "Submit" at bounding box center [844, 352] width 215 height 47
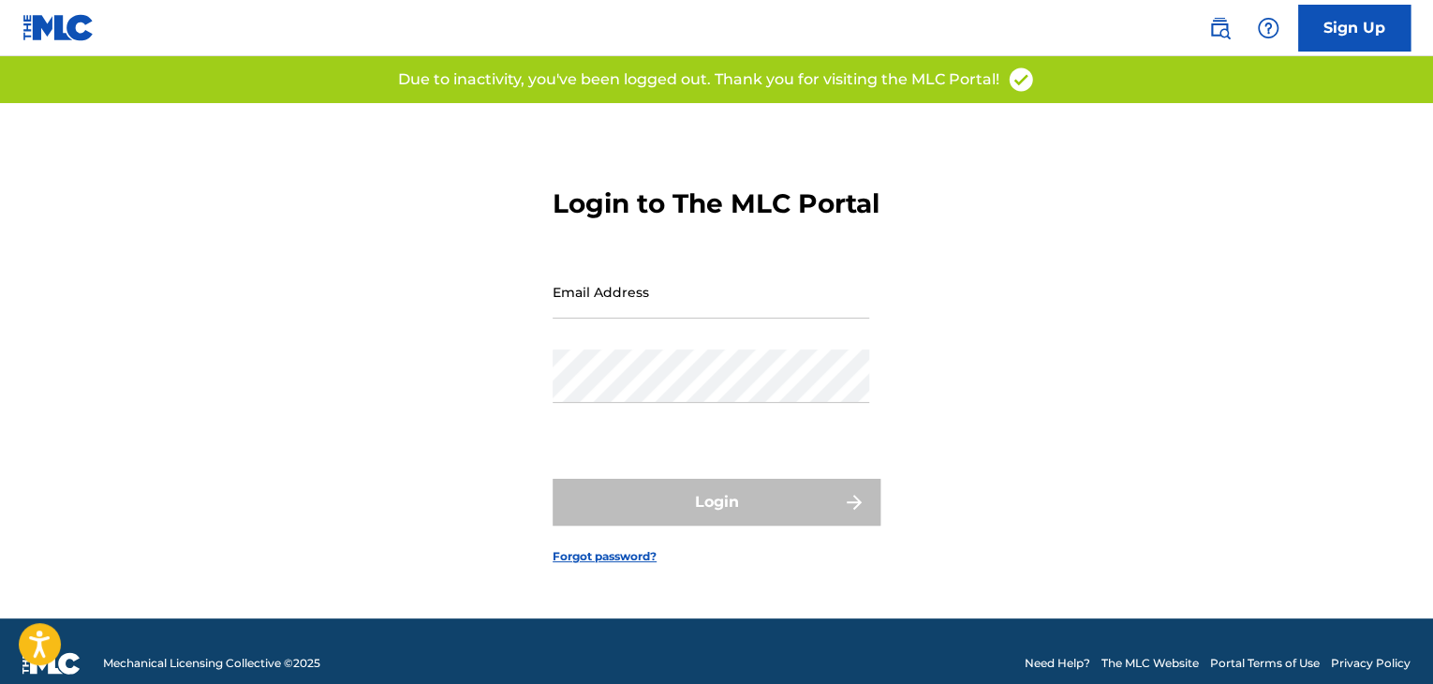
click at [738, 318] on input "Email Address" at bounding box center [711, 291] width 317 height 53
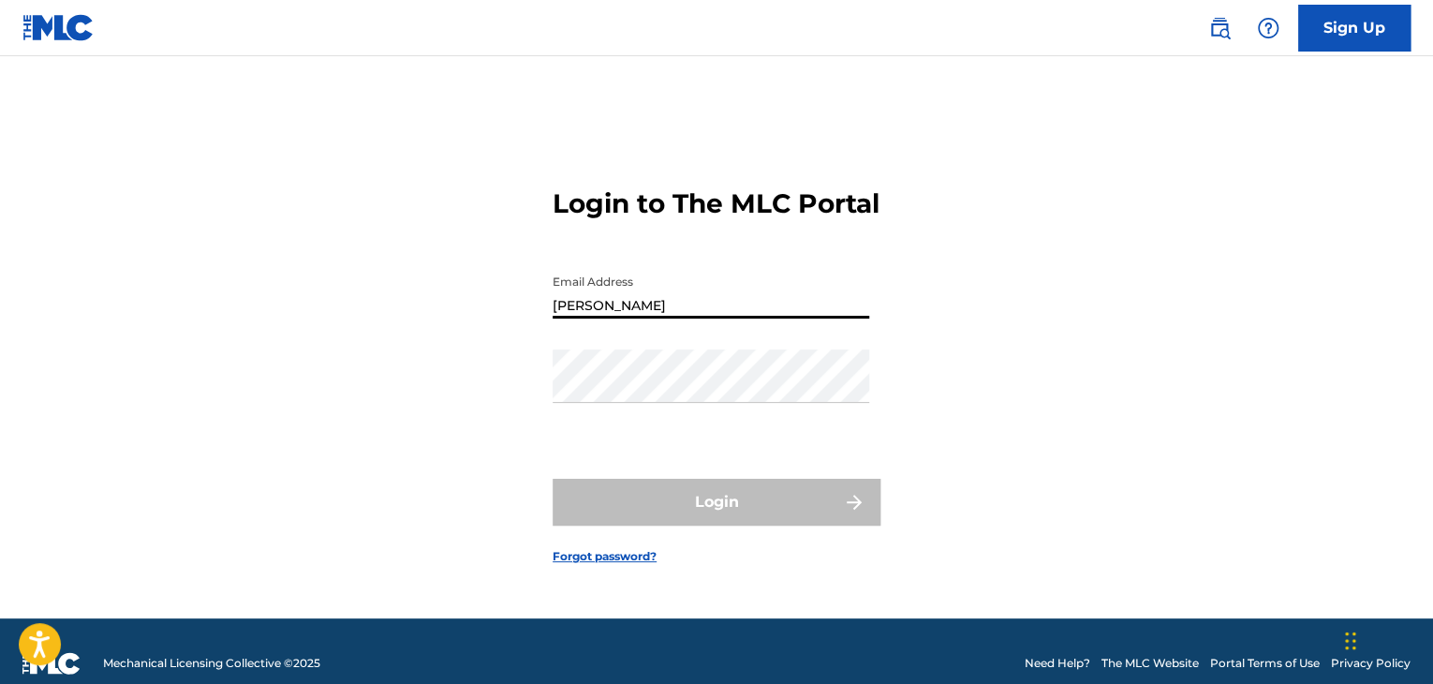
type input "[EMAIL_ADDRESS][DOMAIN_NAME]"
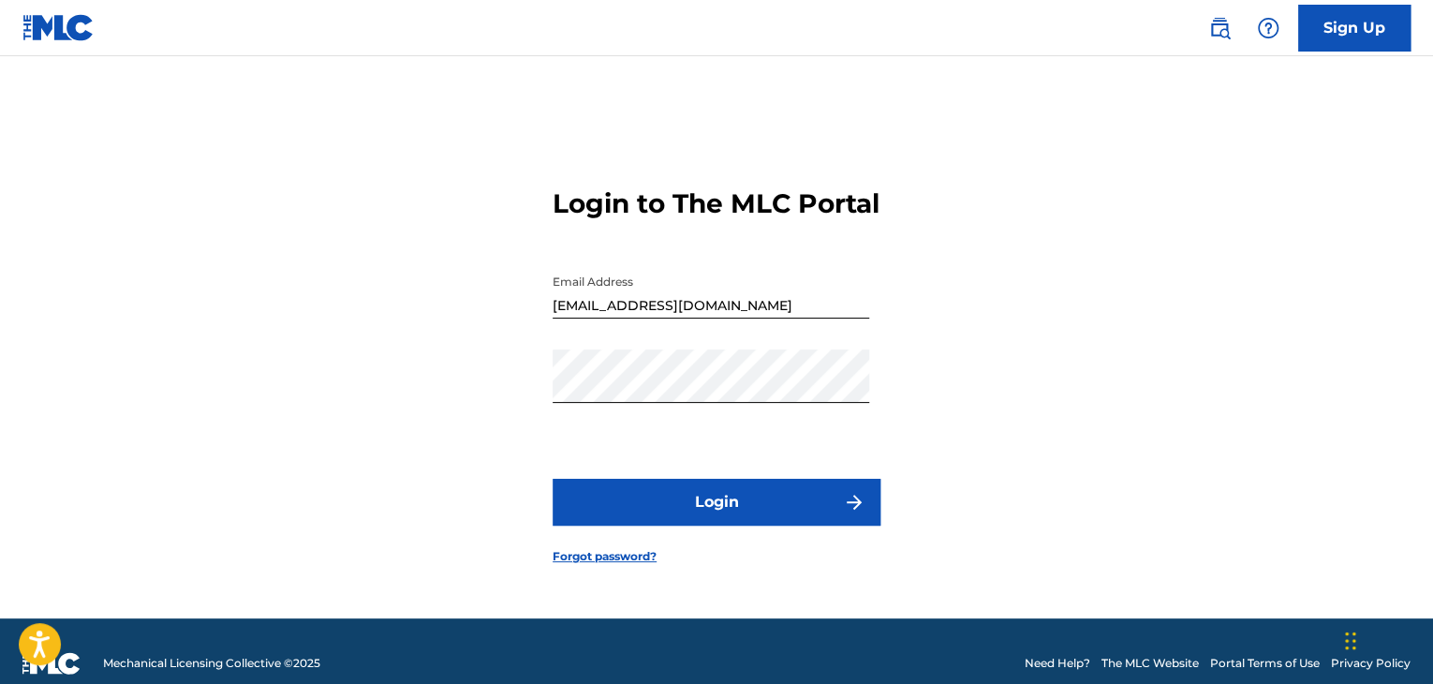
click at [697, 523] on button "Login" at bounding box center [717, 502] width 328 height 47
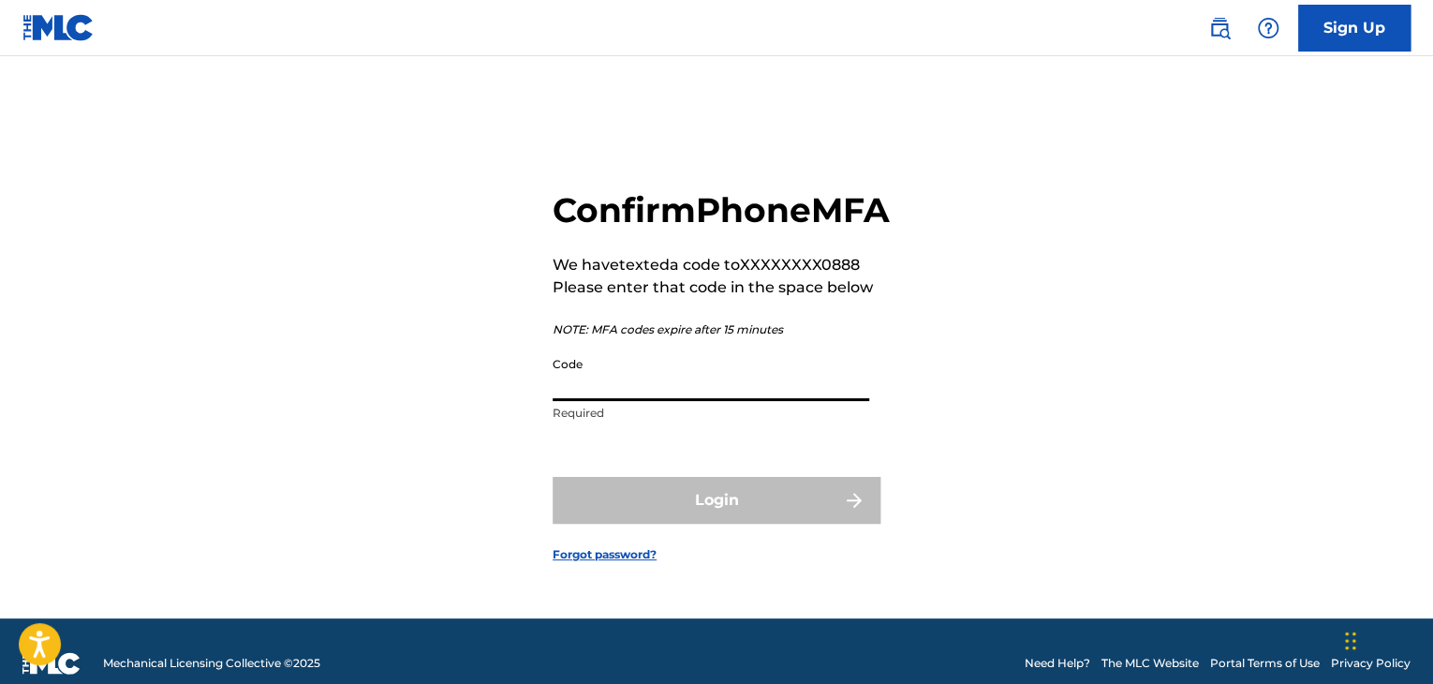
click at [706, 401] on input "Code" at bounding box center [711, 373] width 317 height 53
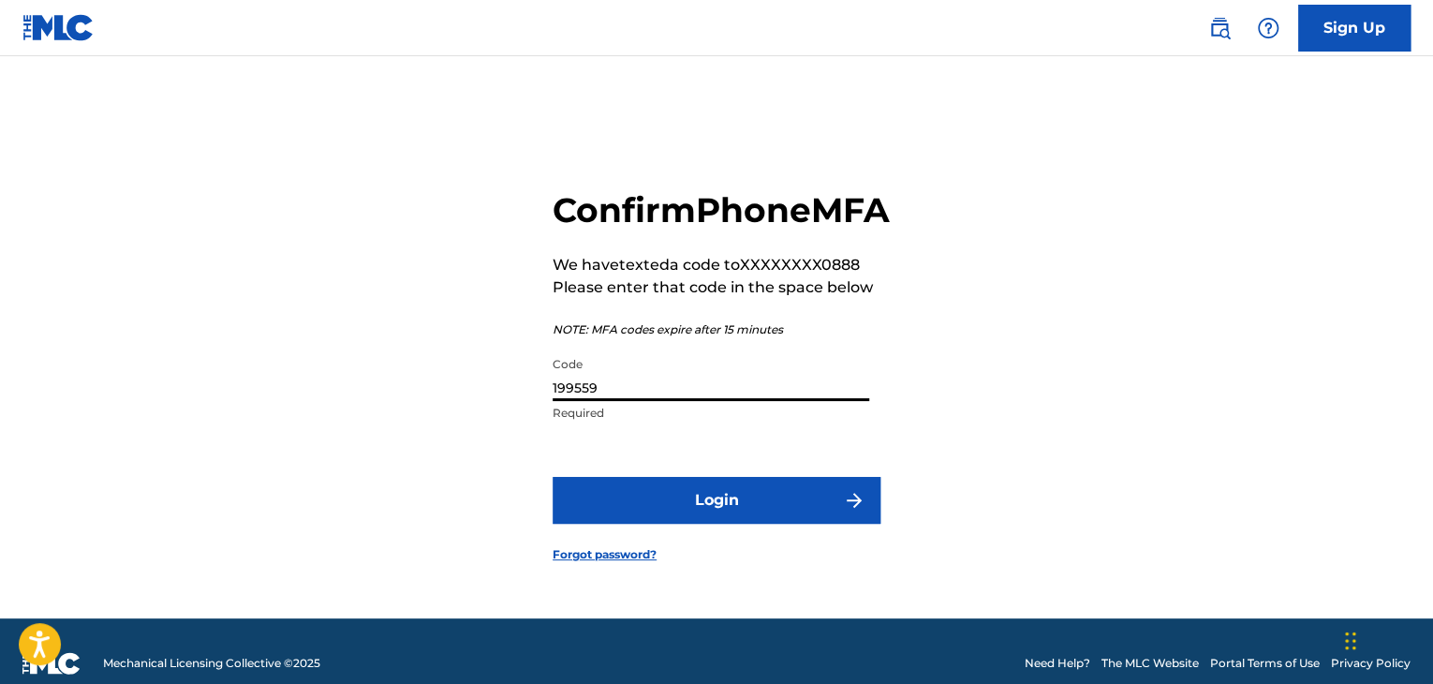
type input "199559"
click at [733, 523] on button "Login" at bounding box center [717, 500] width 328 height 47
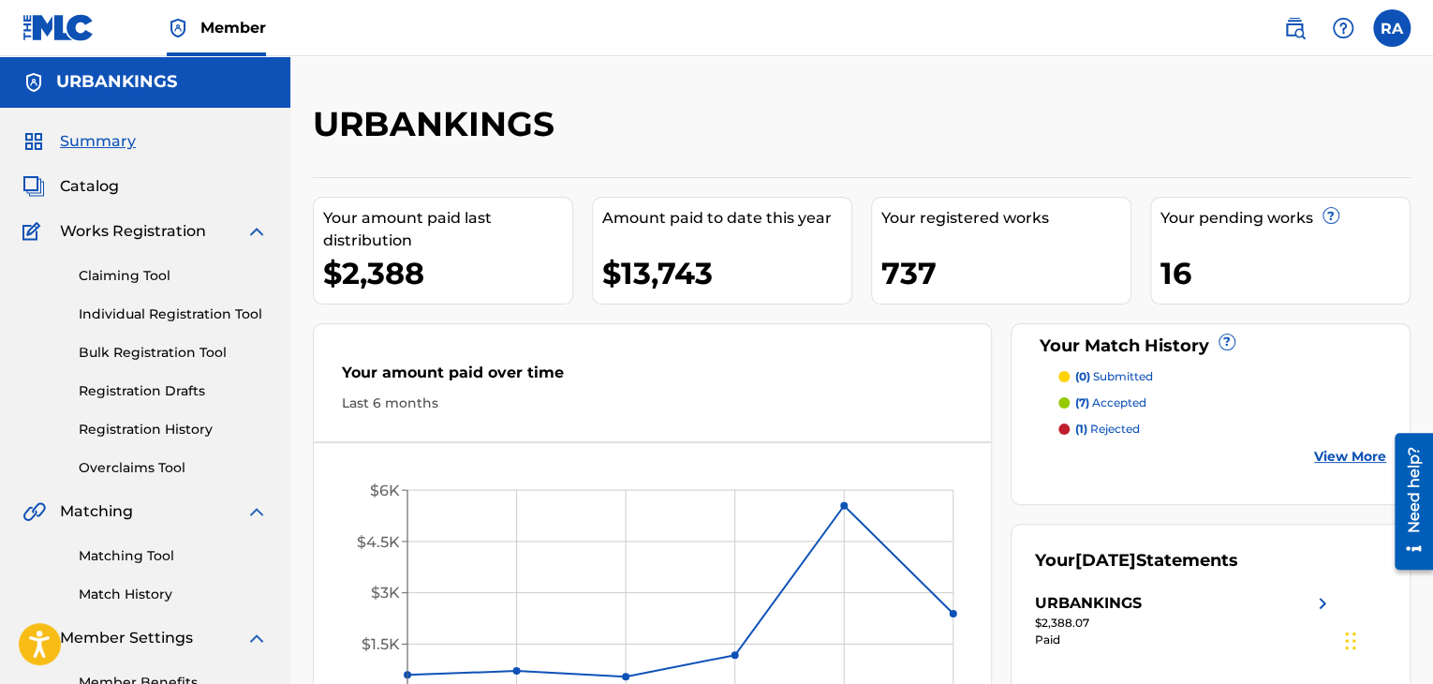
click at [159, 421] on link "Registration History" at bounding box center [173, 430] width 189 height 20
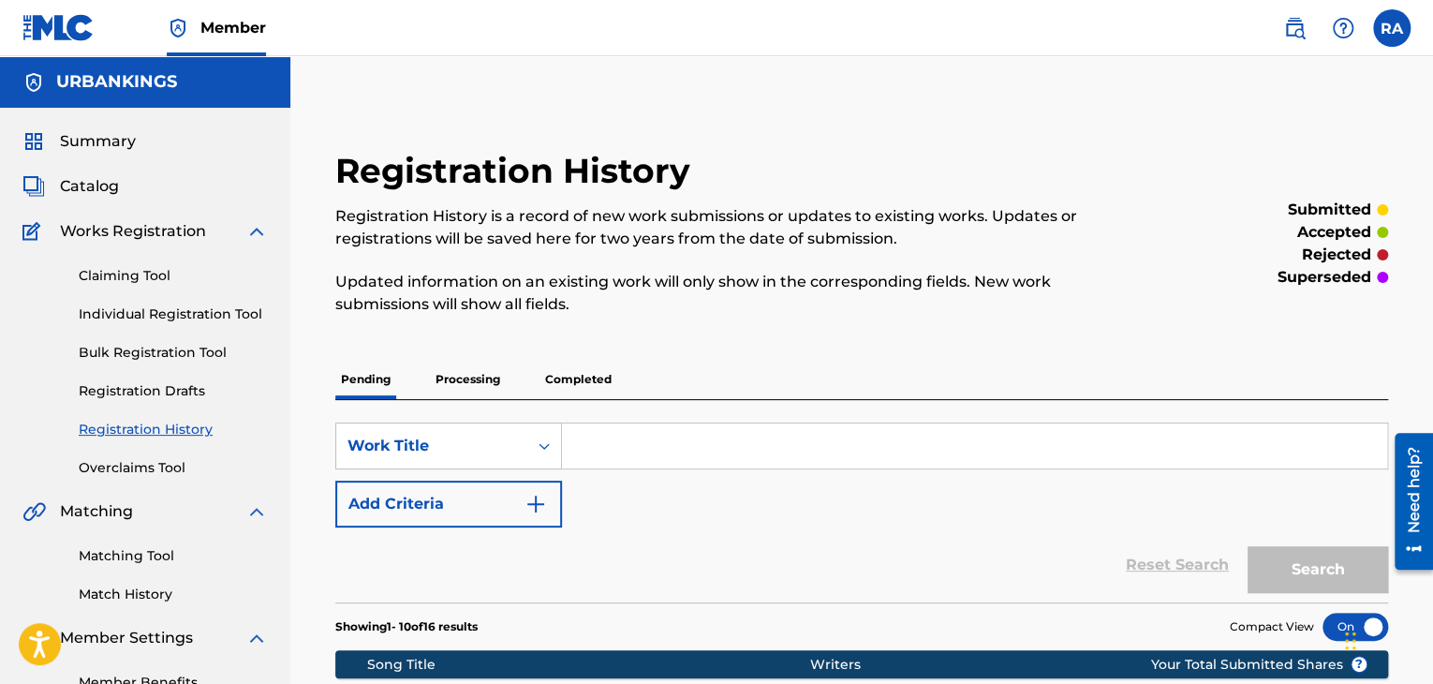
click at [178, 318] on link "Individual Registration Tool" at bounding box center [173, 314] width 189 height 20
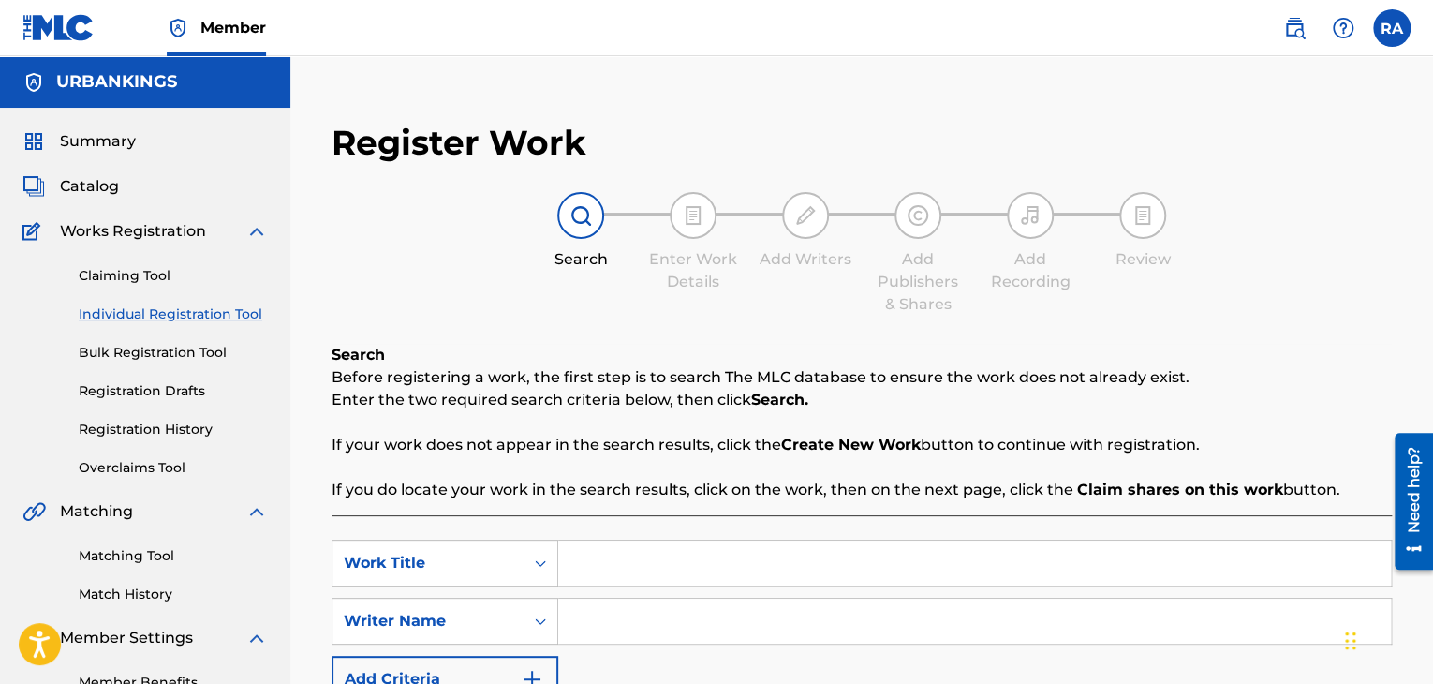
click at [719, 543] on input "Search Form" at bounding box center [974, 562] width 833 height 45
type input "TO THE TOP"
click at [734, 608] on input "Search Form" at bounding box center [974, 620] width 833 height 45
type input "[PERSON_NAME]"
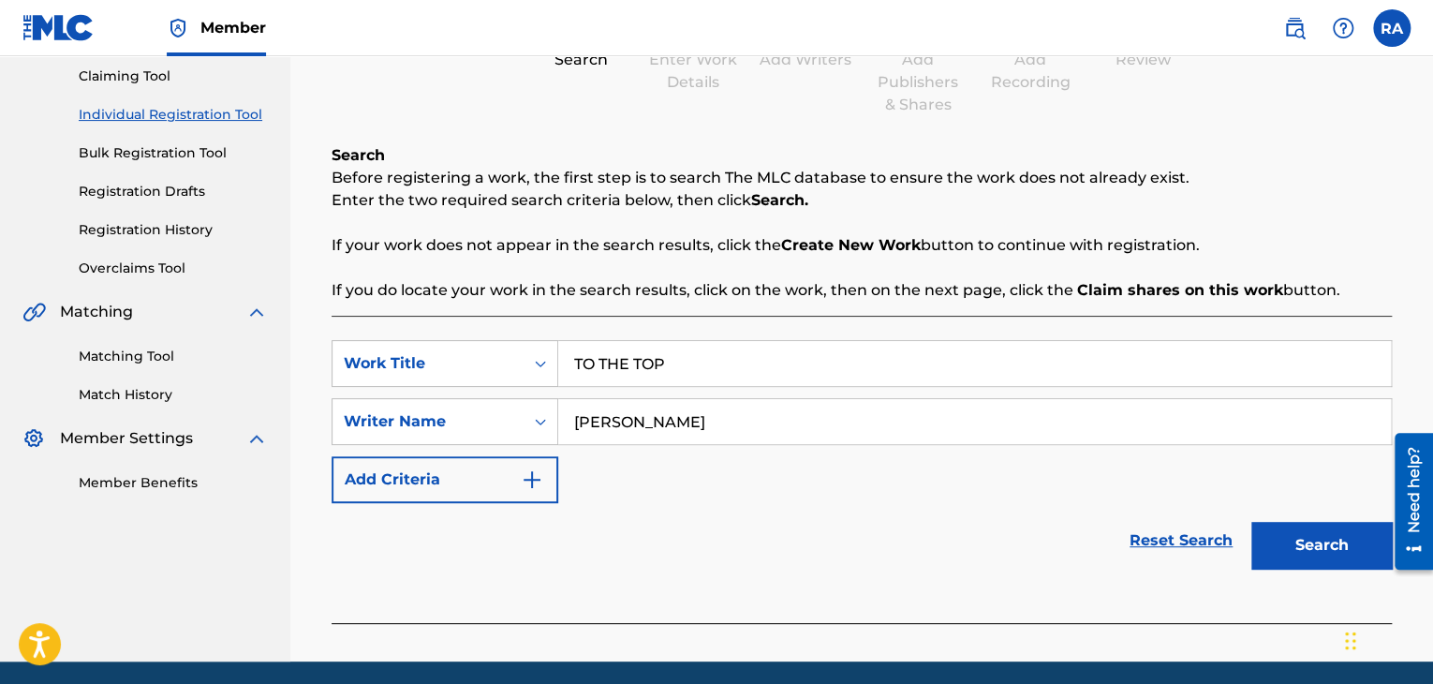
scroll to position [266, 0]
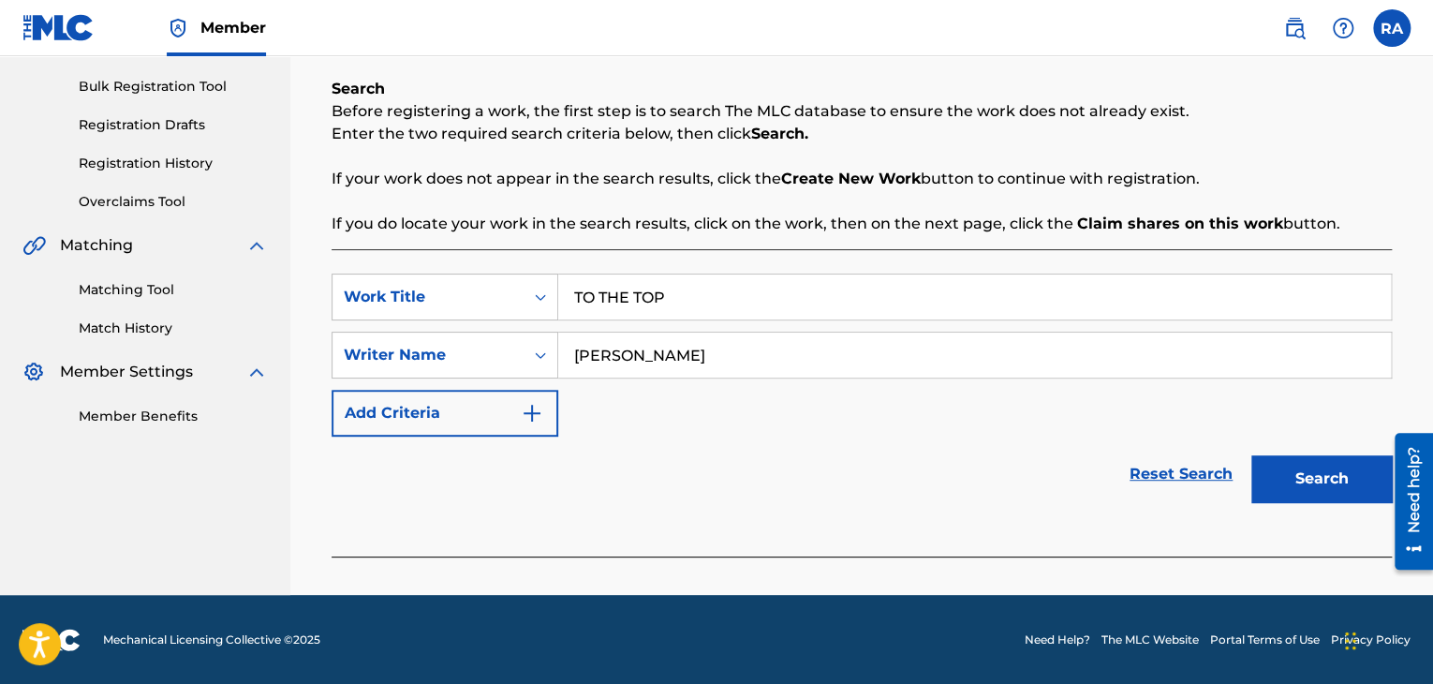
click at [1346, 485] on button "Search" at bounding box center [1321, 478] width 140 height 47
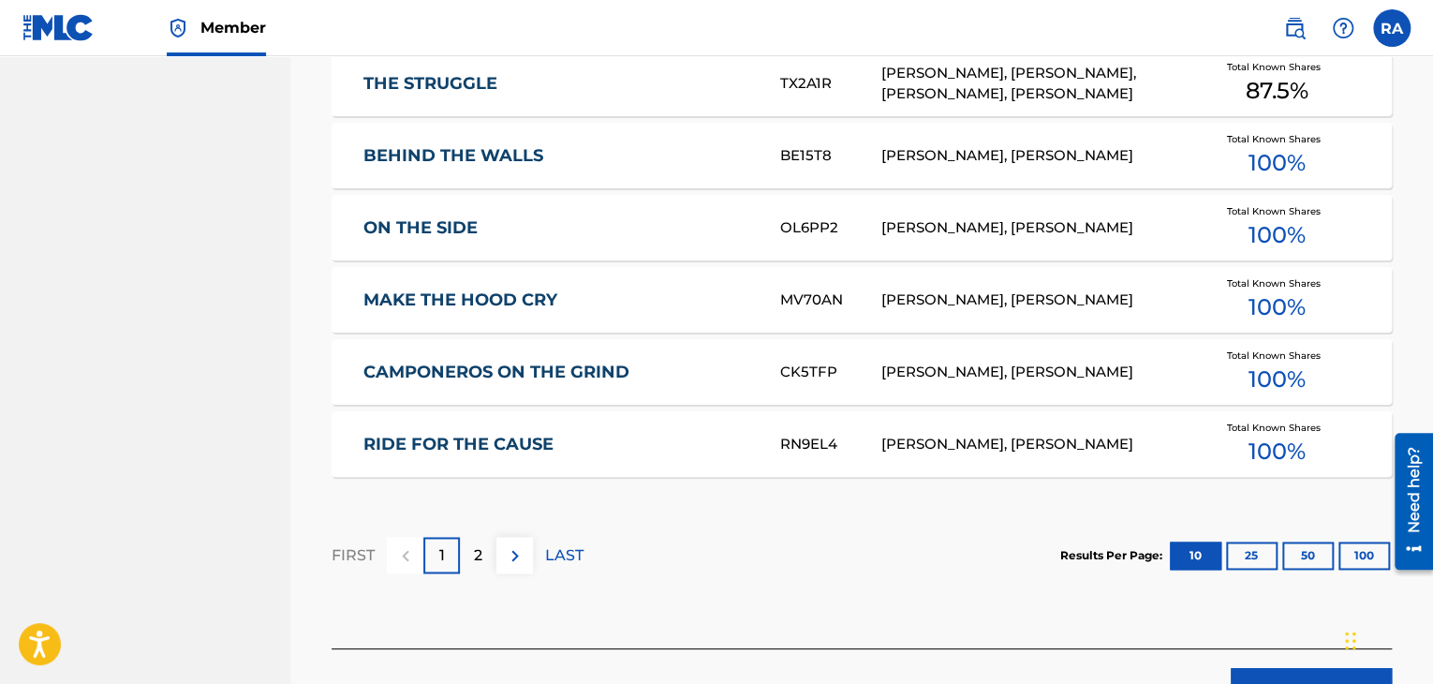
scroll to position [1270, 0]
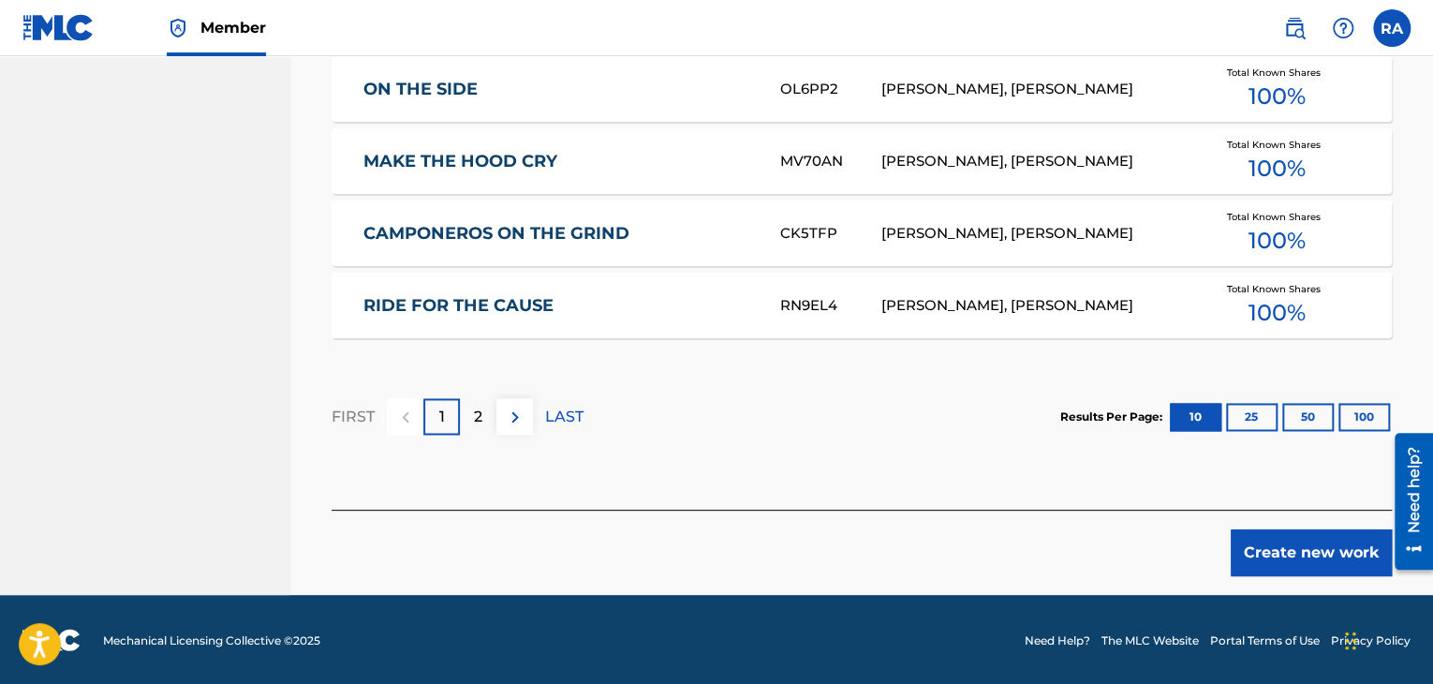
click at [1324, 570] on button "Create new work" at bounding box center [1311, 552] width 161 height 47
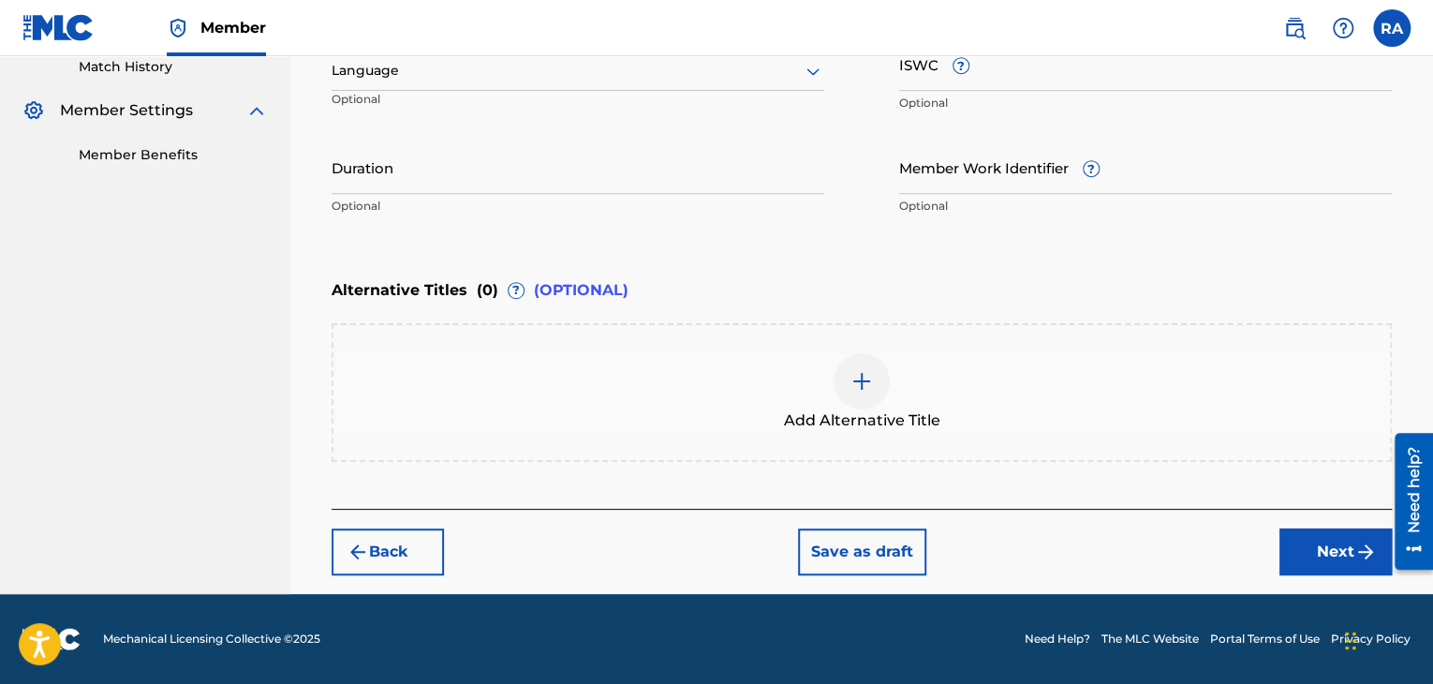
scroll to position [525, 0]
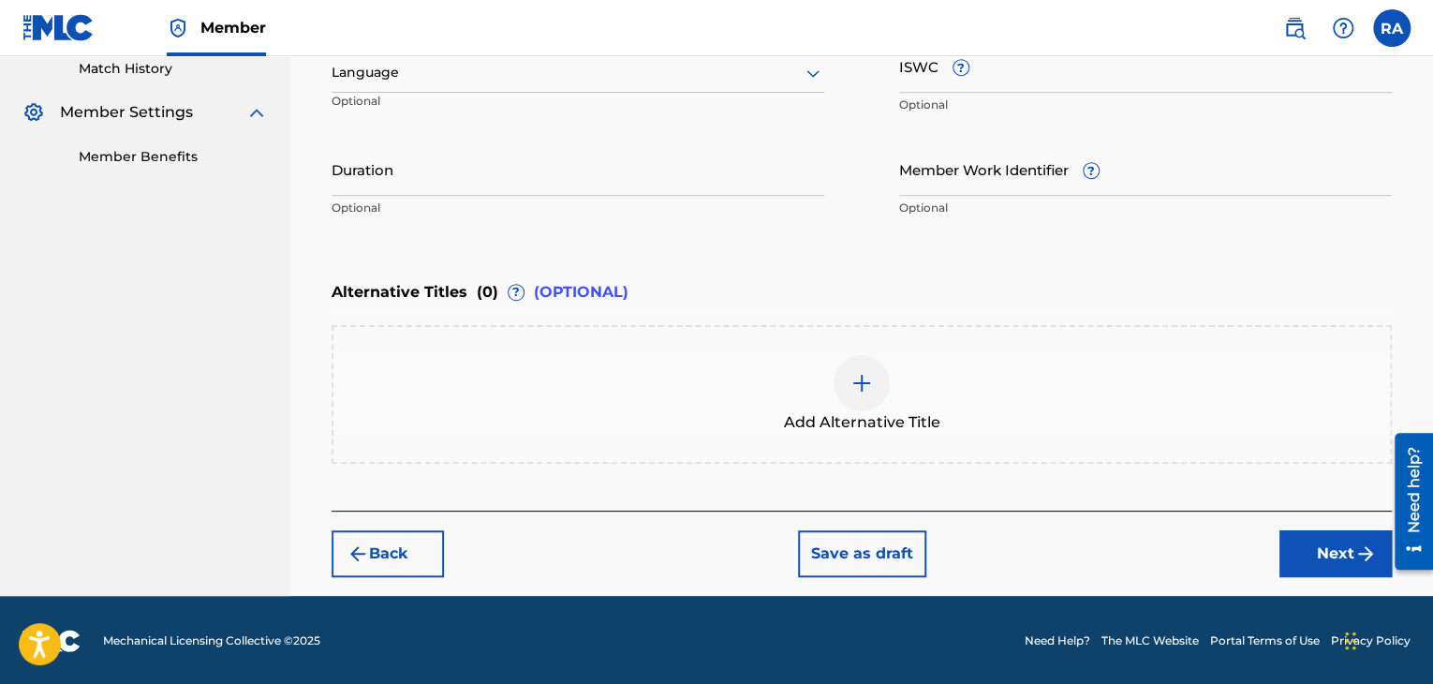
click at [472, 192] on input "Duration" at bounding box center [578, 168] width 493 height 53
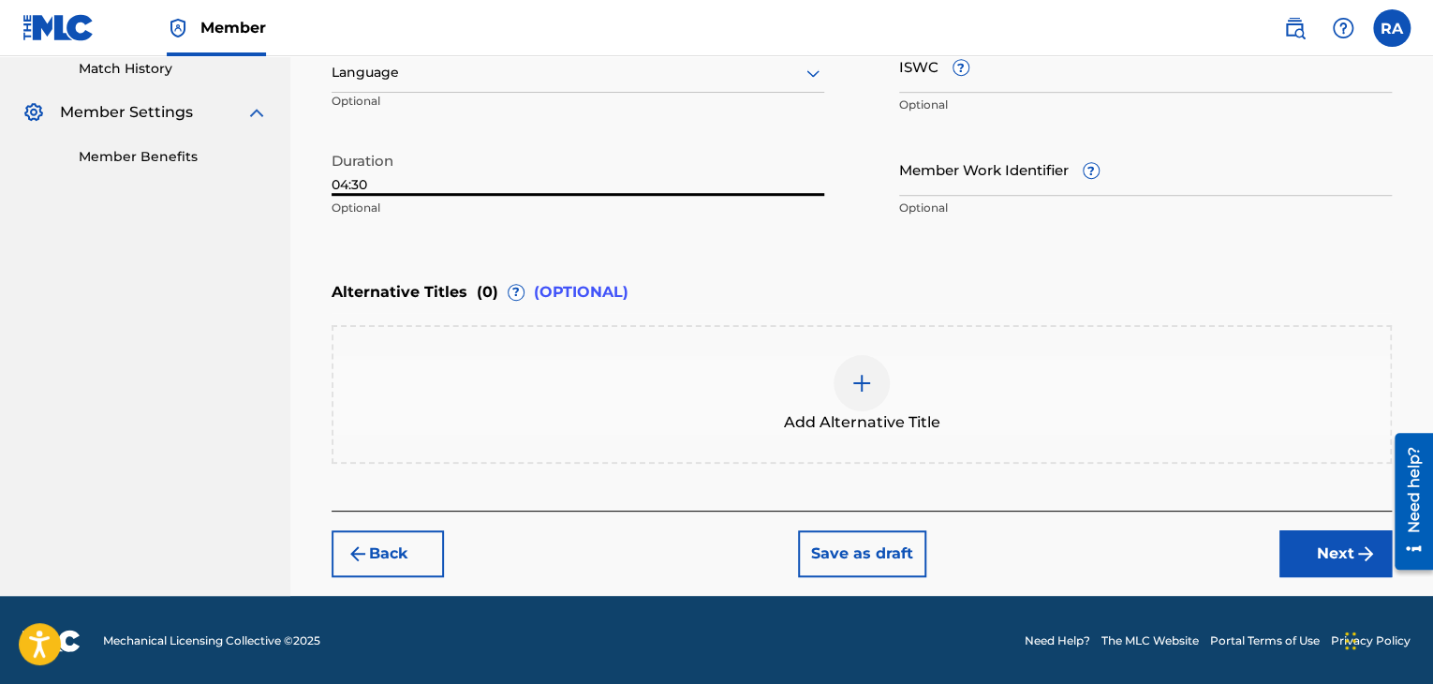
type input "04:30"
click at [1328, 547] on button "Next" at bounding box center [1335, 553] width 112 height 47
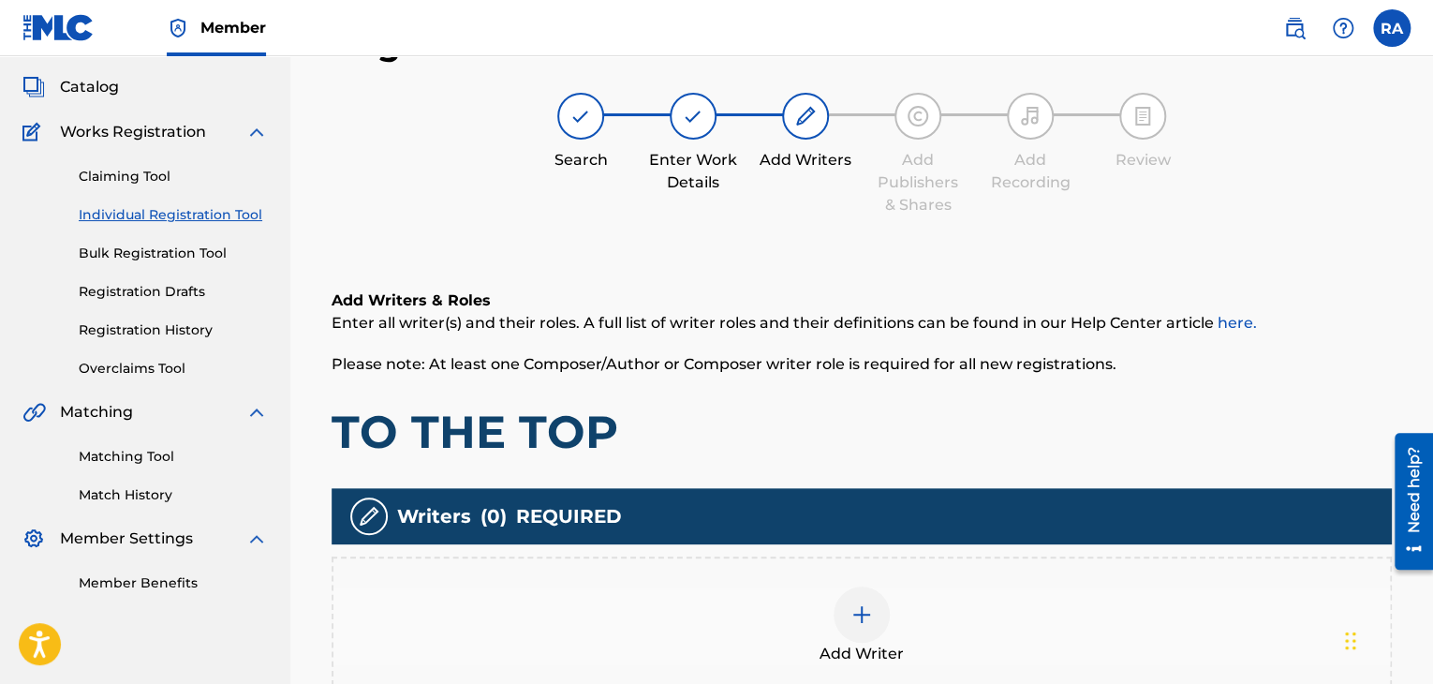
scroll to position [84, 0]
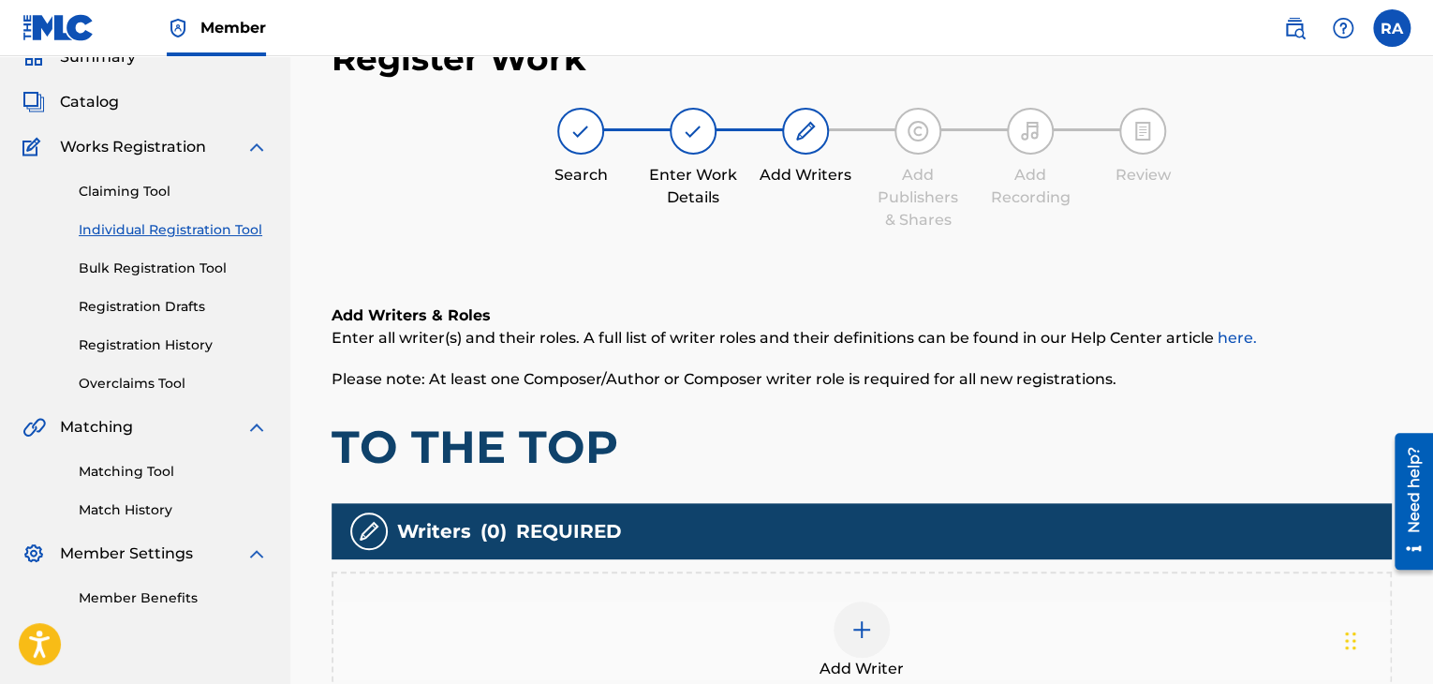
click at [861, 615] on div at bounding box center [861, 629] width 56 height 56
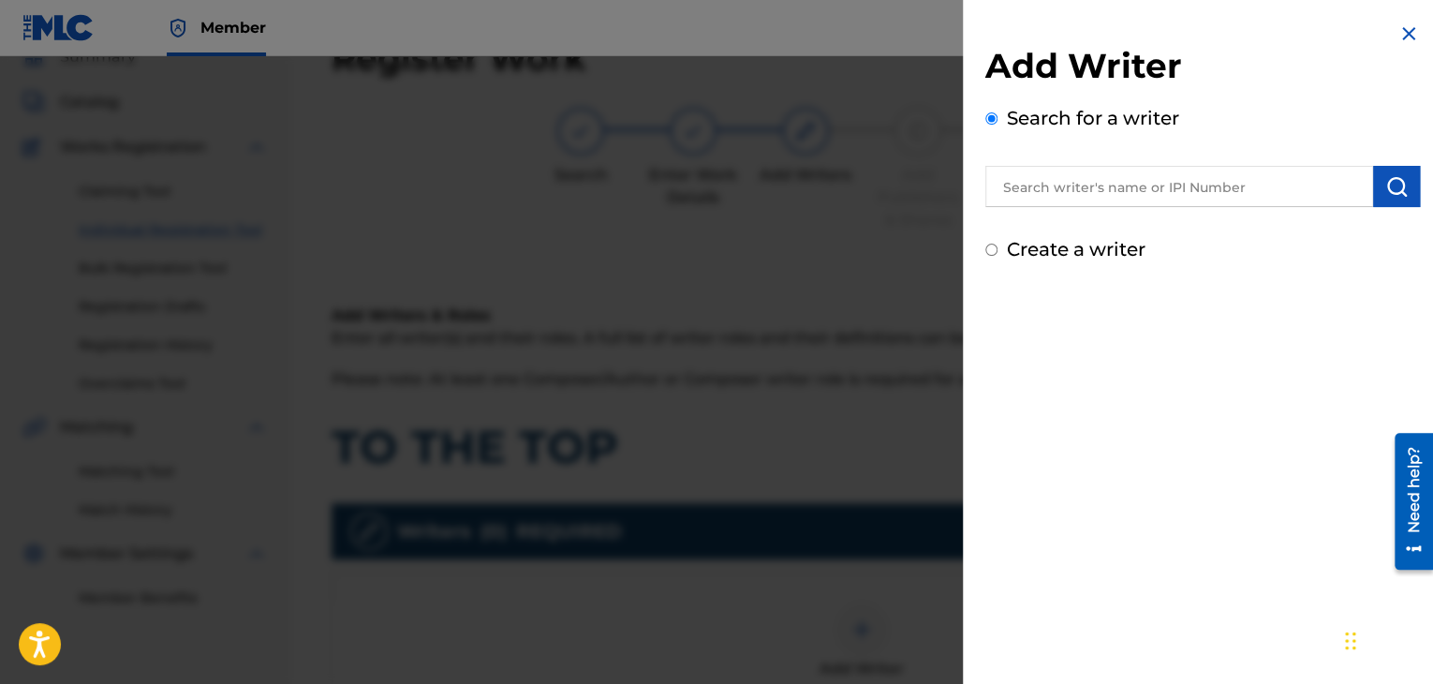
scroll to position [375, 0]
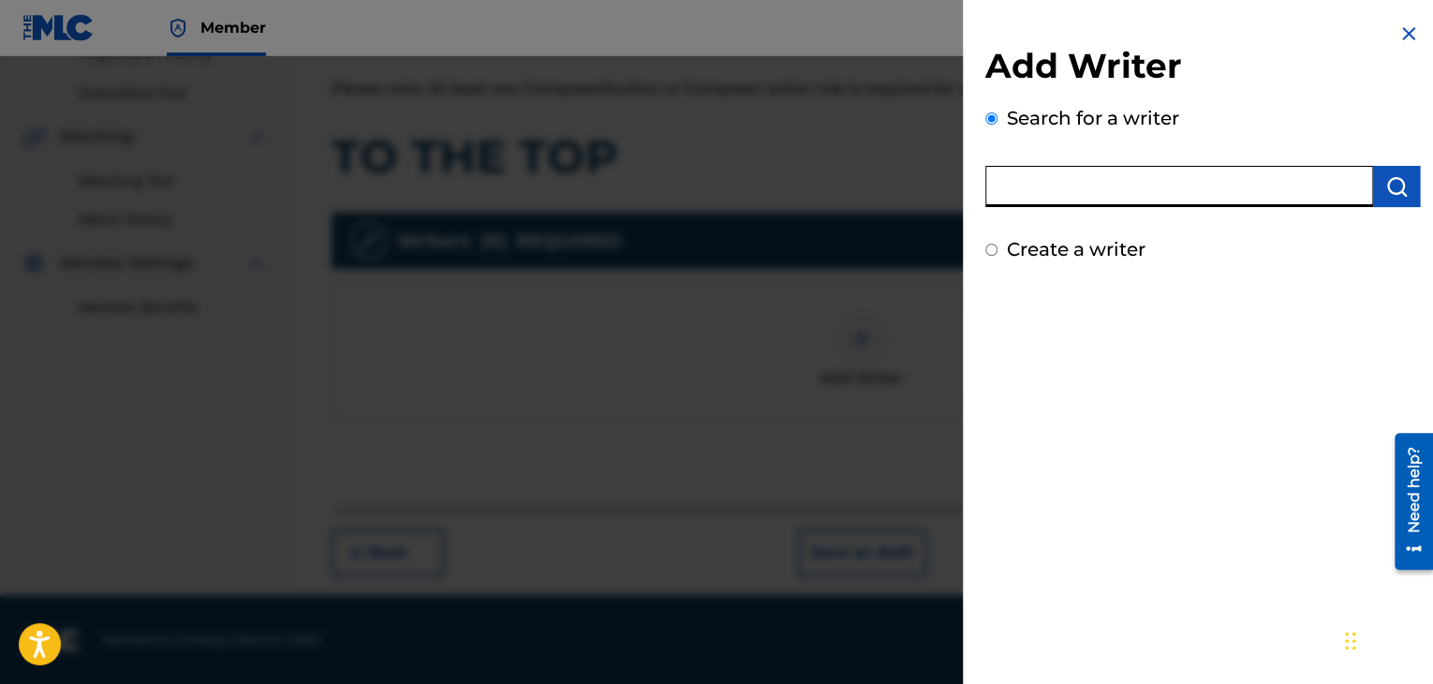
click at [1057, 181] on input "text" at bounding box center [1179, 186] width 388 height 41
type input "[PERSON_NAME]"
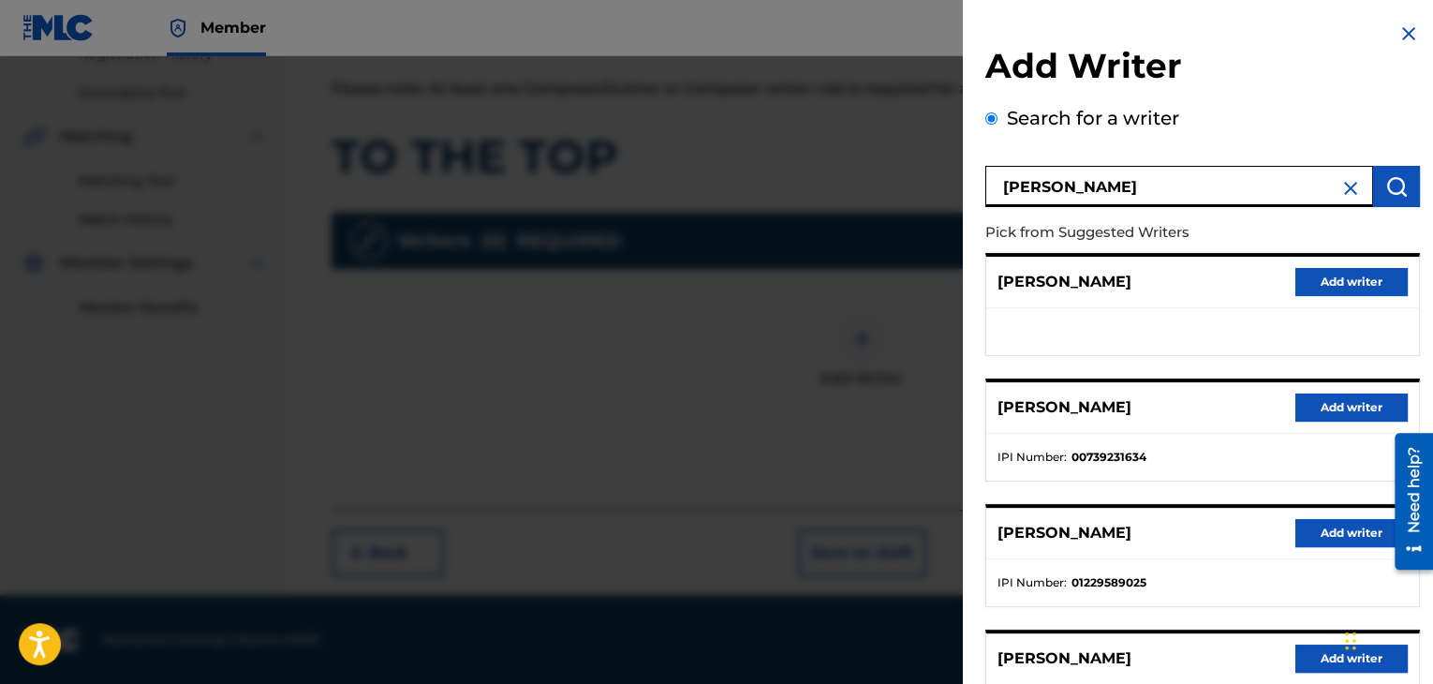
click at [1337, 394] on button "Add writer" at bounding box center [1351, 407] width 112 height 28
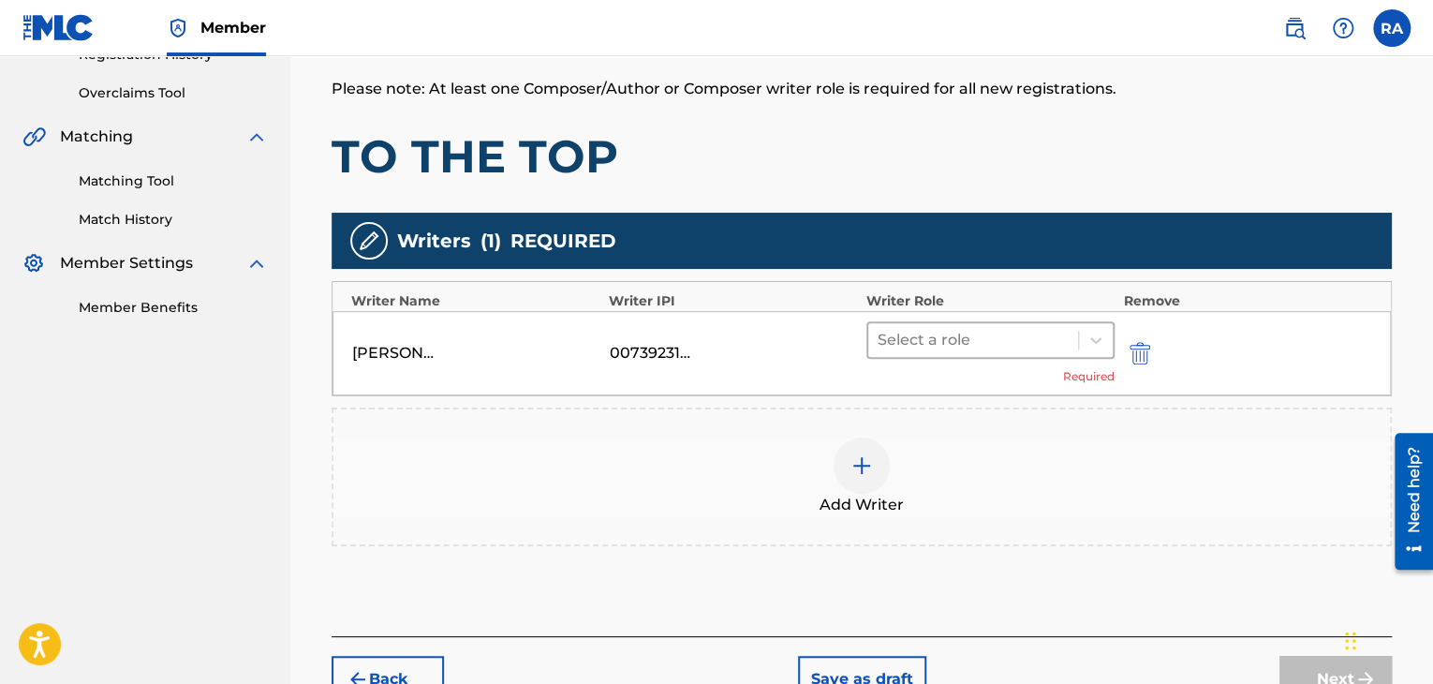
click at [1008, 331] on div at bounding box center [972, 340] width 191 height 26
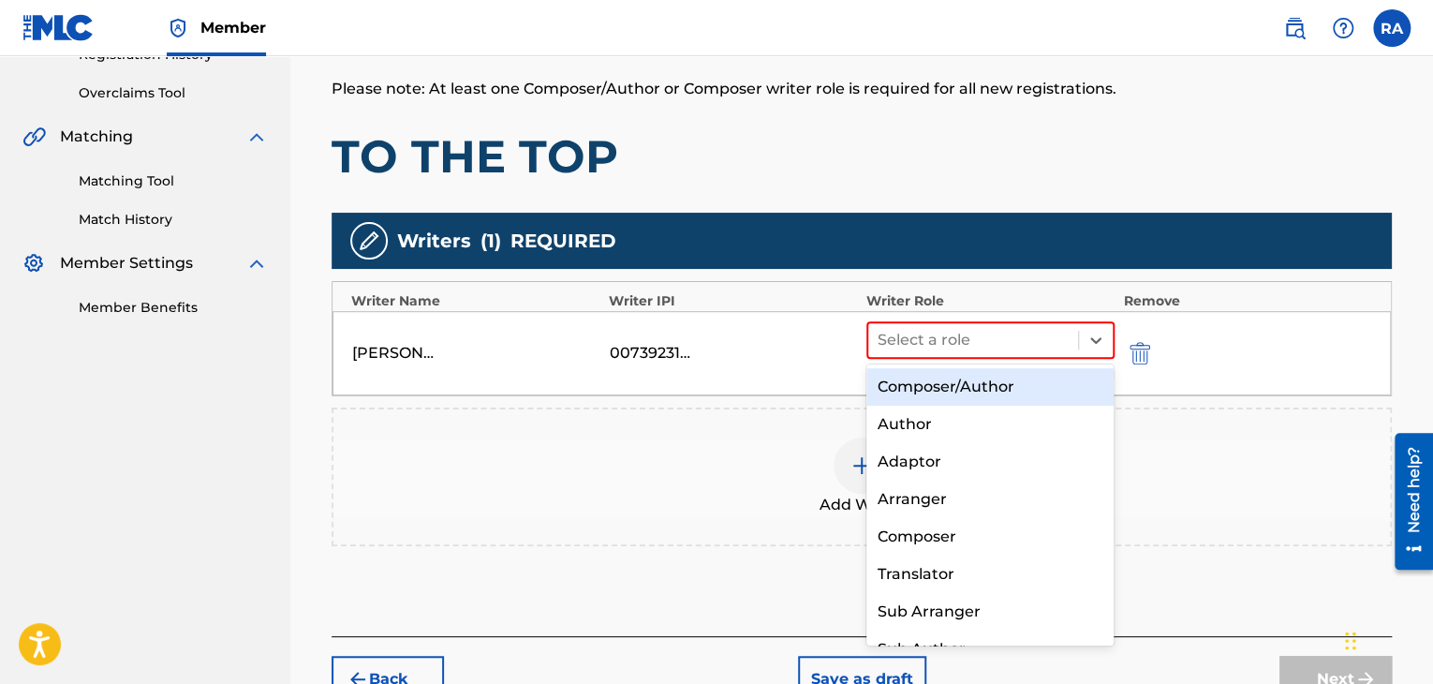
click at [985, 379] on div "Composer/Author" at bounding box center [990, 386] width 248 height 37
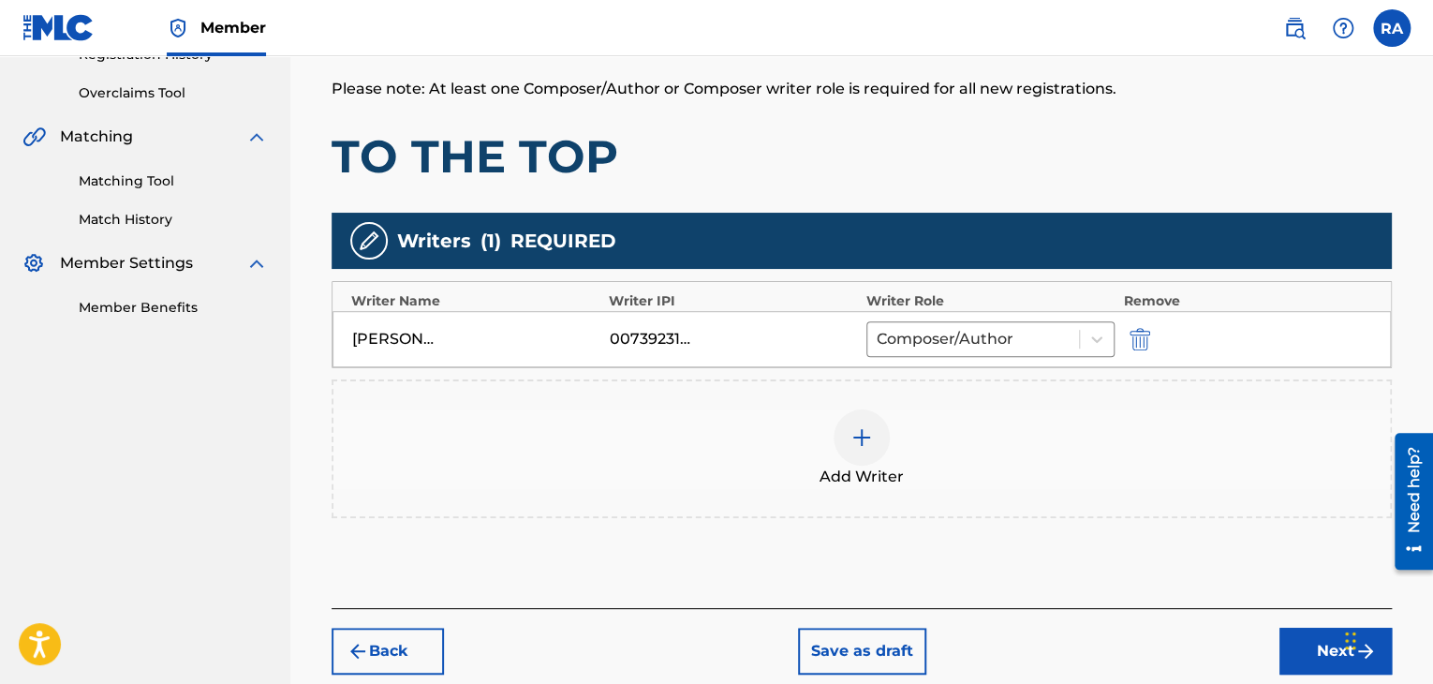
click at [864, 432] on img at bounding box center [861, 437] width 22 height 22
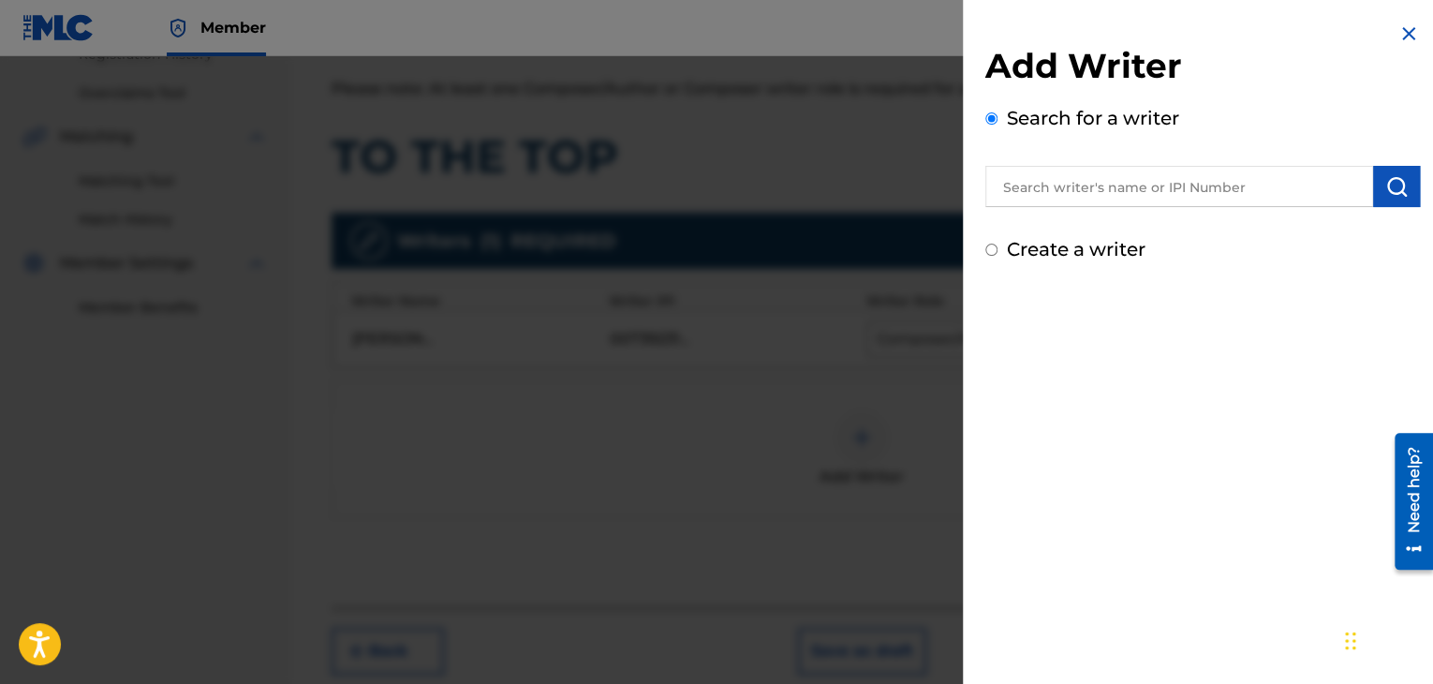
click at [1049, 184] on input "text" at bounding box center [1179, 186] width 388 height 41
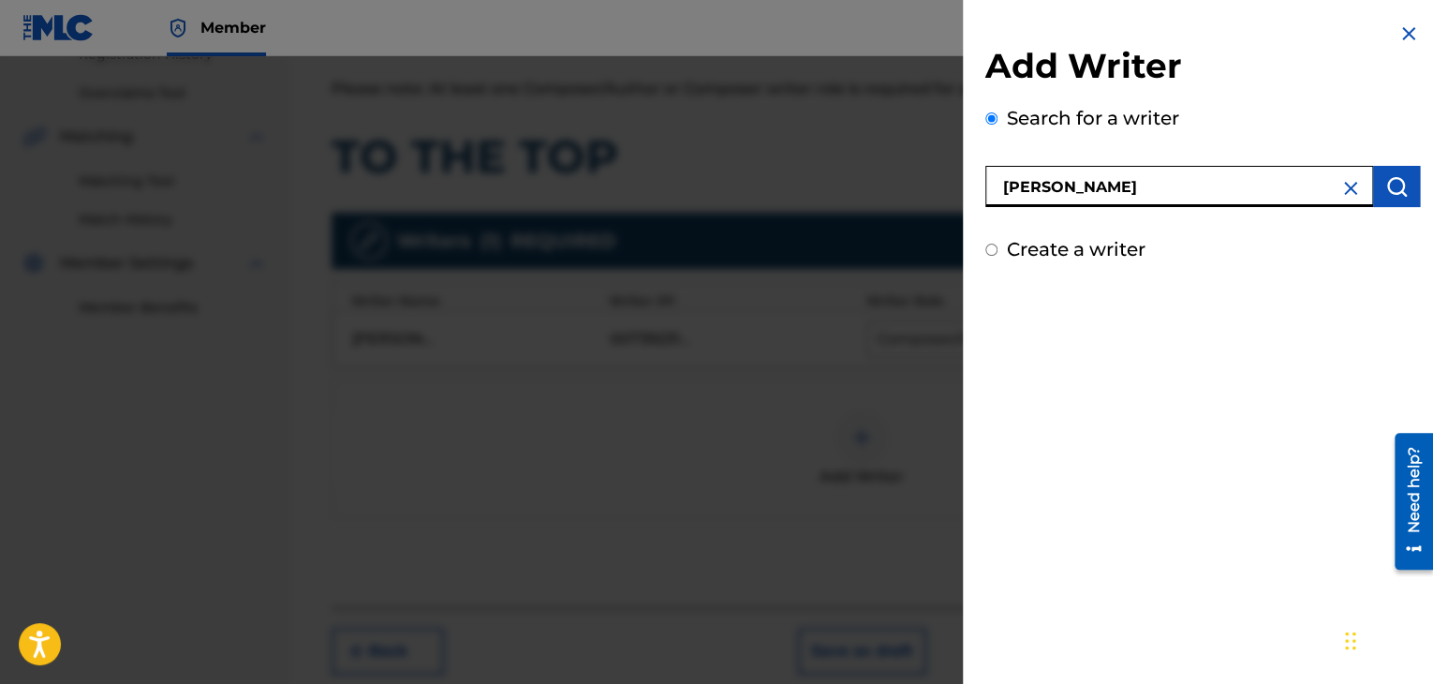
type input "[PERSON_NAME]"
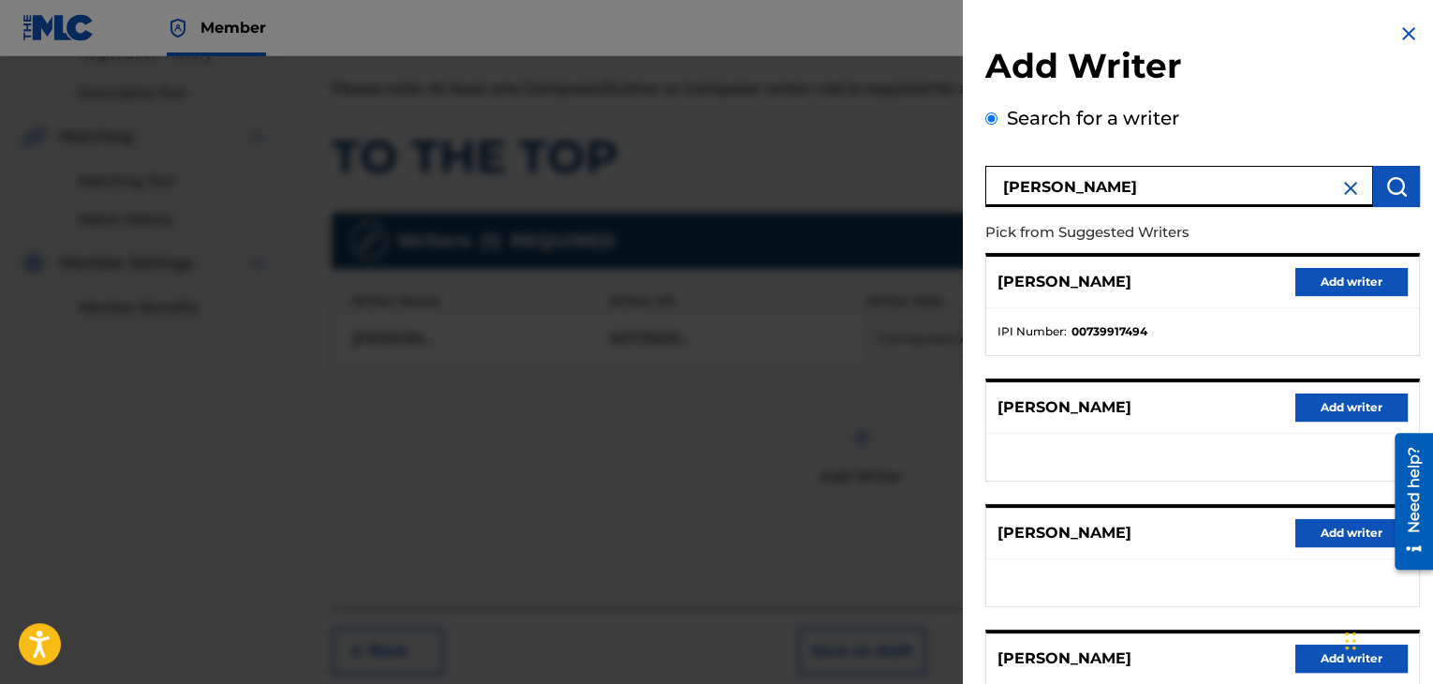
click at [1363, 286] on button "Add writer" at bounding box center [1351, 282] width 112 height 28
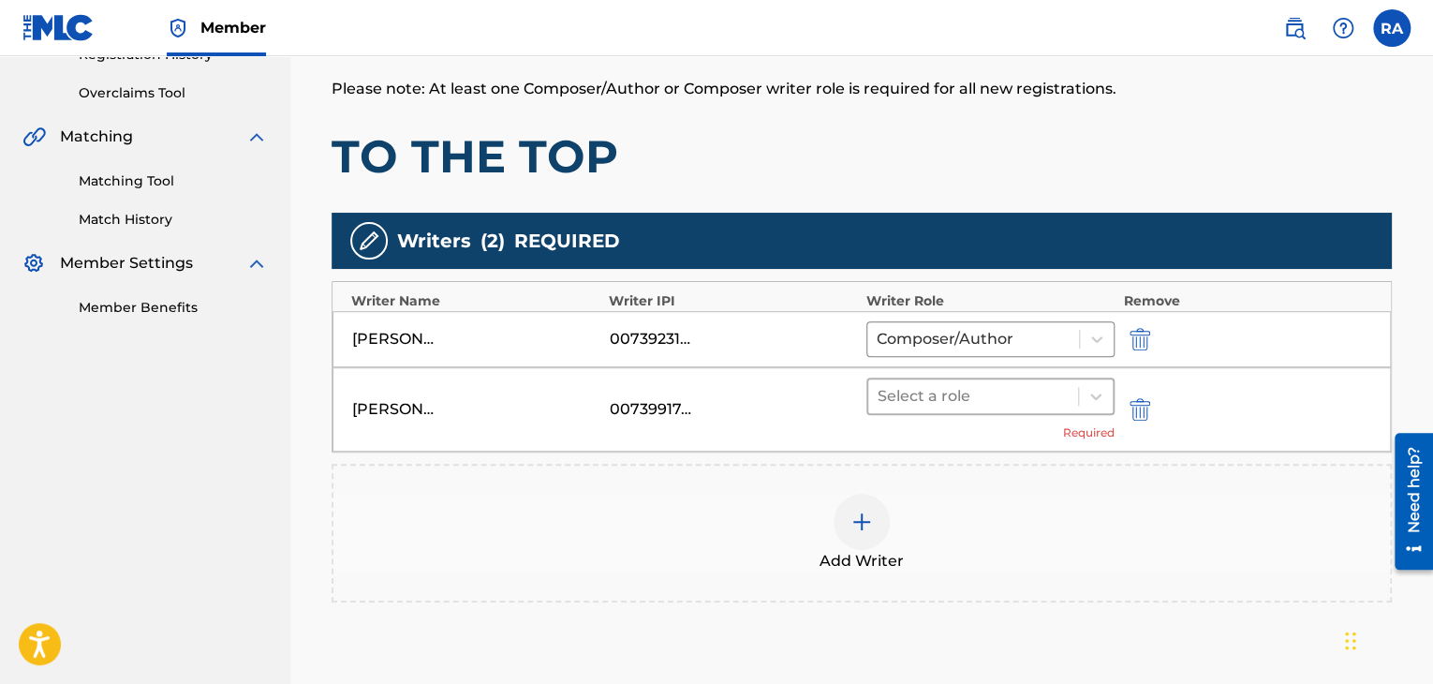
click at [965, 400] on div at bounding box center [972, 396] width 191 height 26
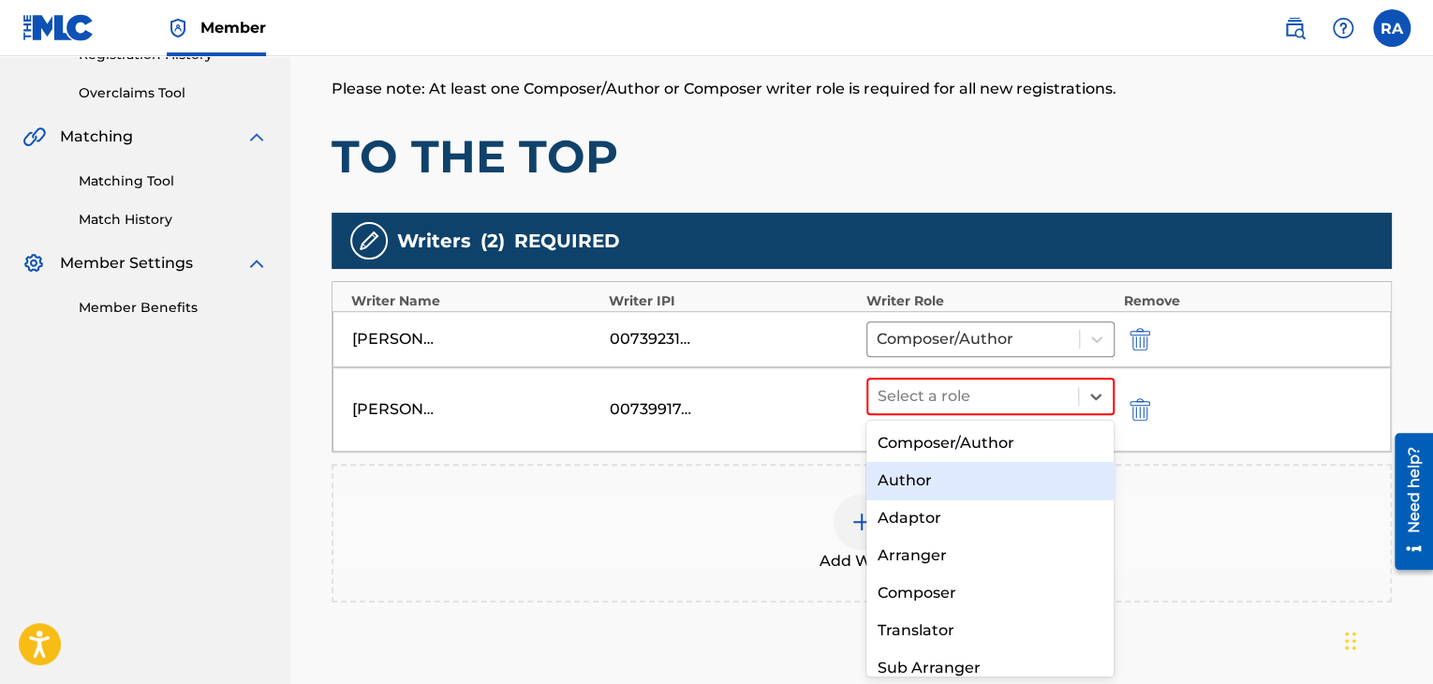
click at [932, 480] on div "Author" at bounding box center [990, 480] width 248 height 37
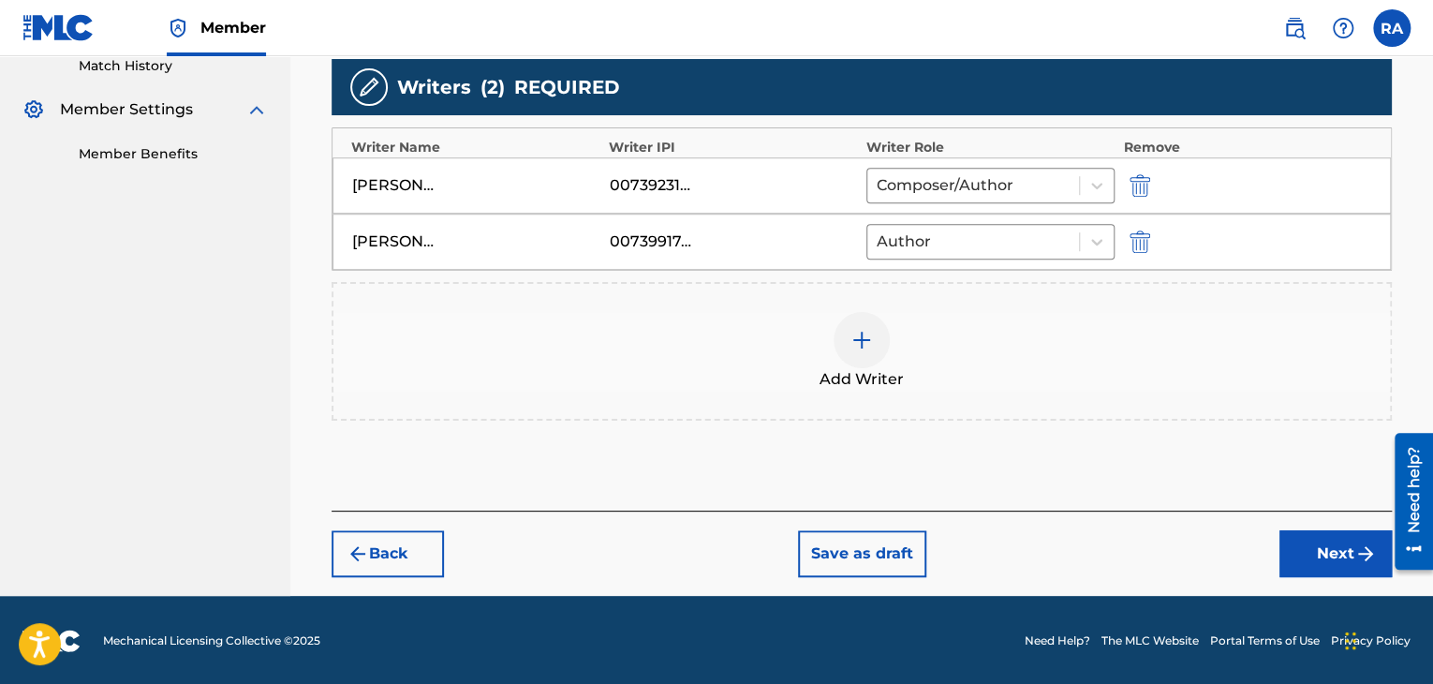
click at [1311, 555] on button "Next" at bounding box center [1335, 553] width 112 height 47
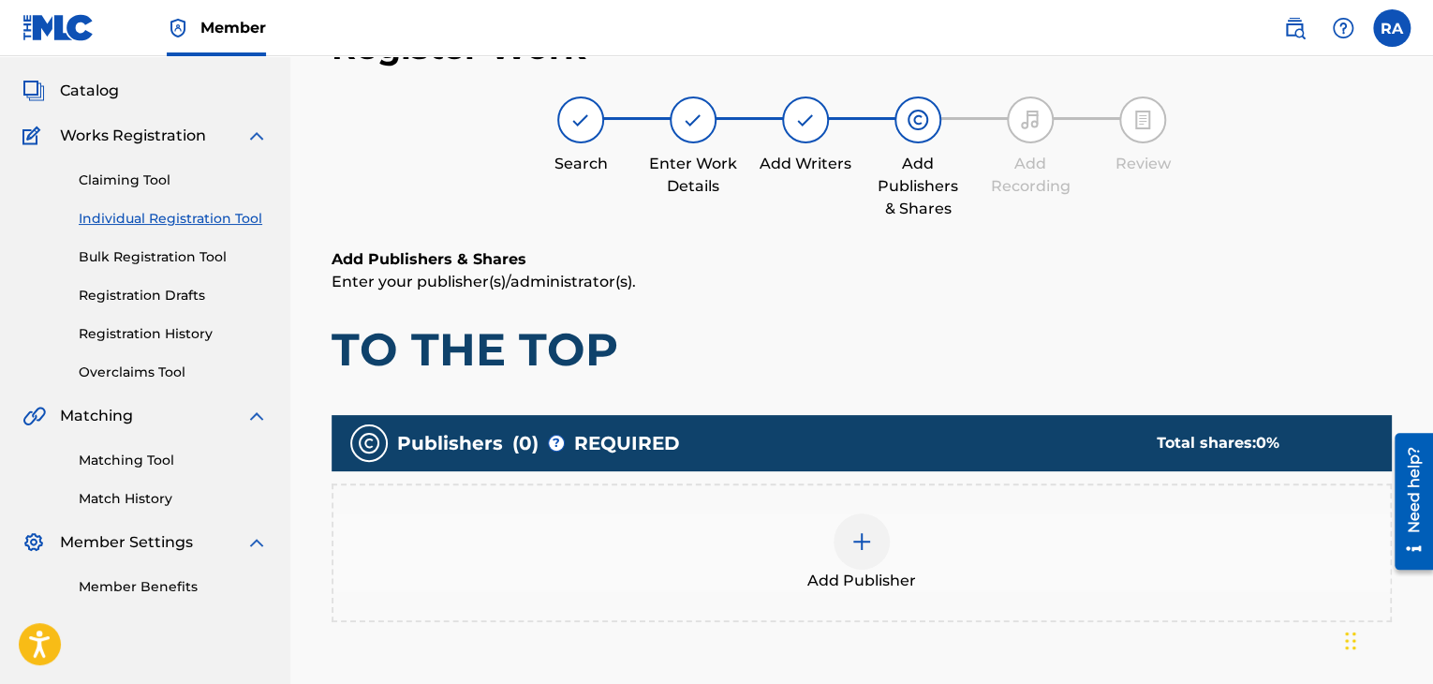
scroll to position [84, 0]
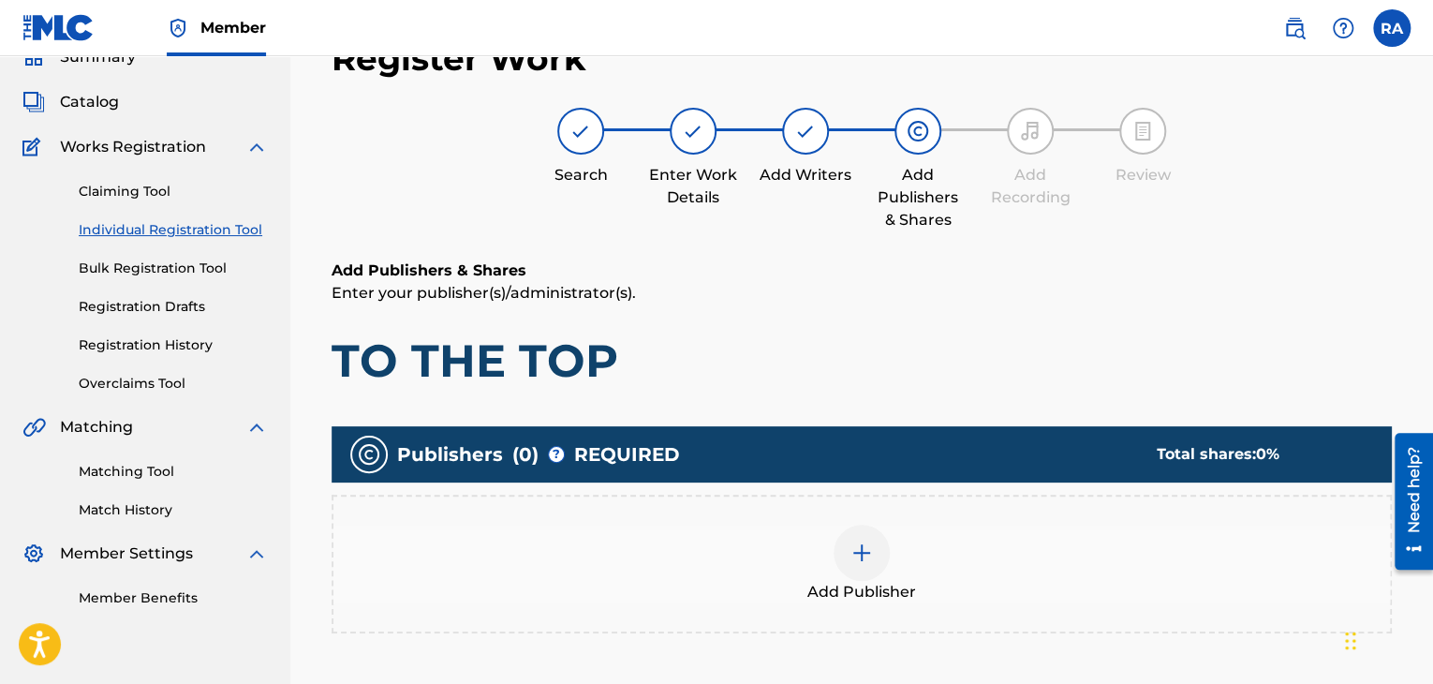
click at [850, 554] on img at bounding box center [861, 552] width 22 height 22
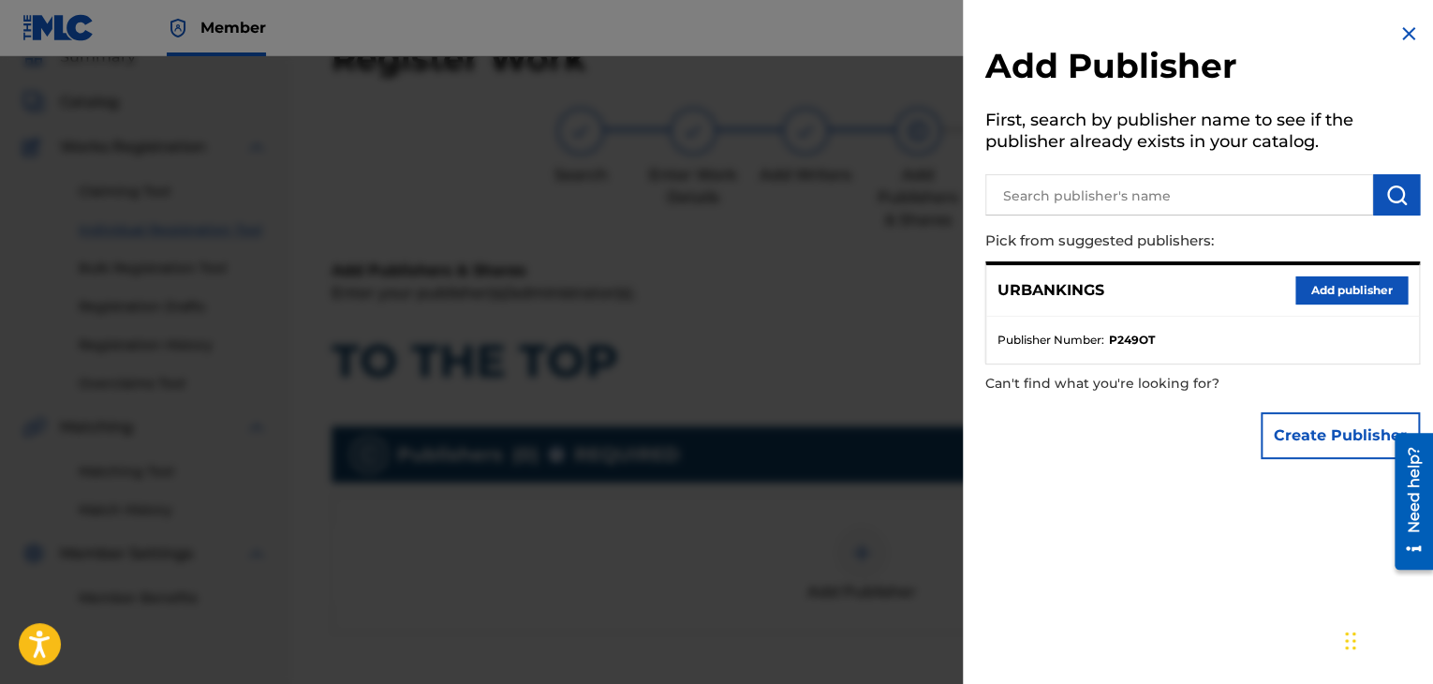
click at [1295, 278] on button "Add publisher" at bounding box center [1351, 290] width 112 height 28
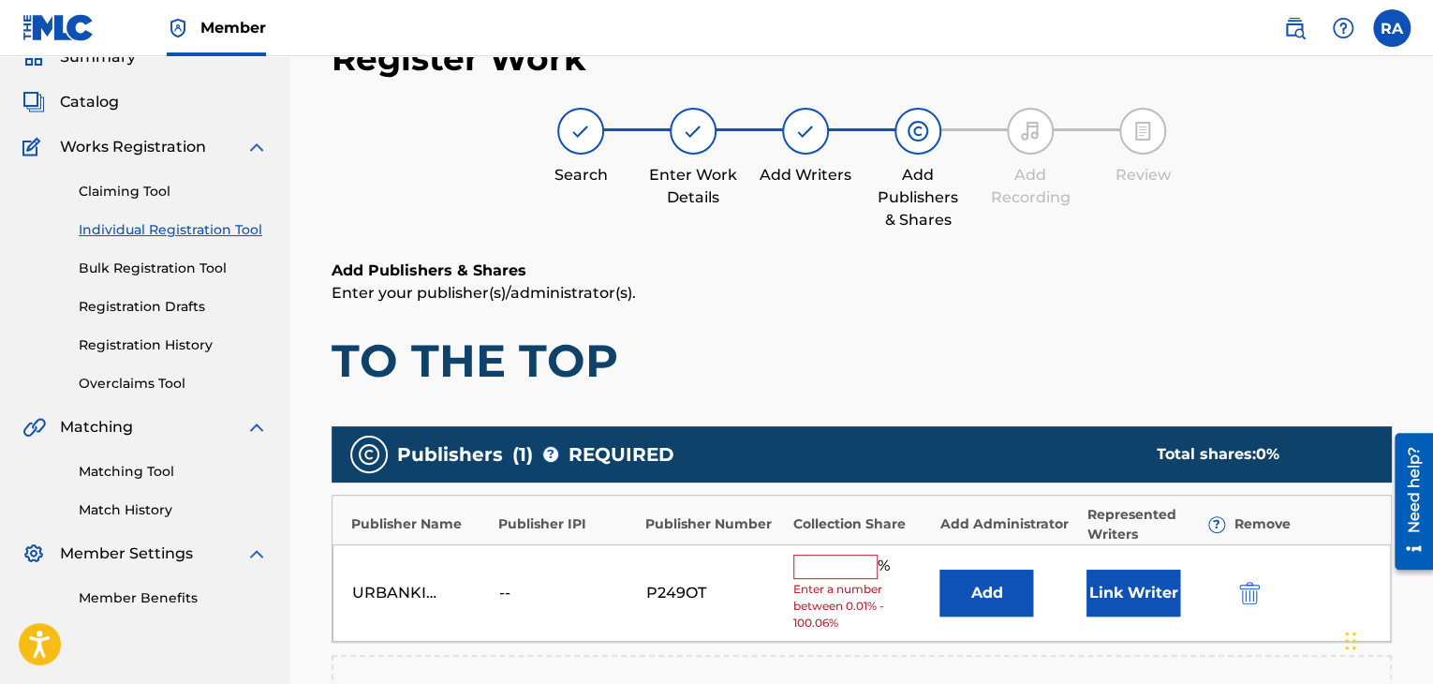
click at [839, 563] on input "text" at bounding box center [835, 566] width 84 height 24
type input "100"
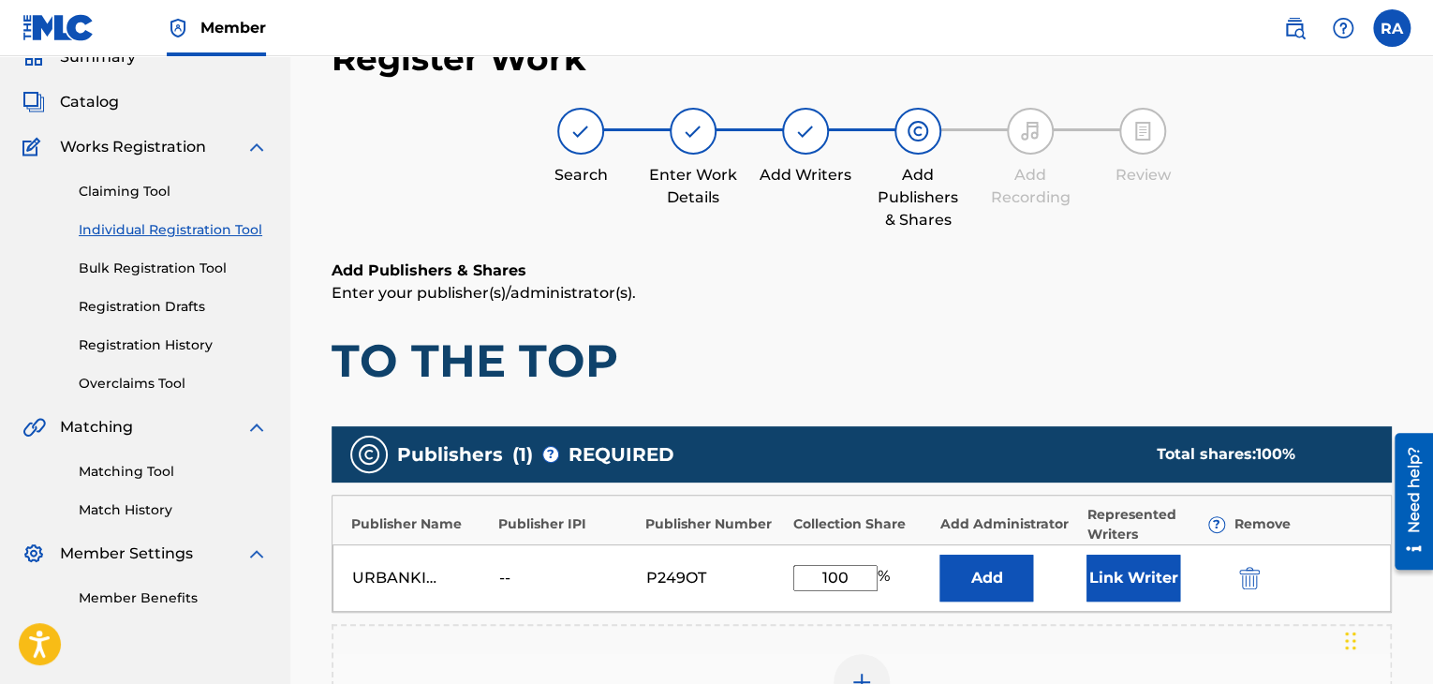
click at [1136, 579] on button "Link Writer" at bounding box center [1133, 577] width 94 height 47
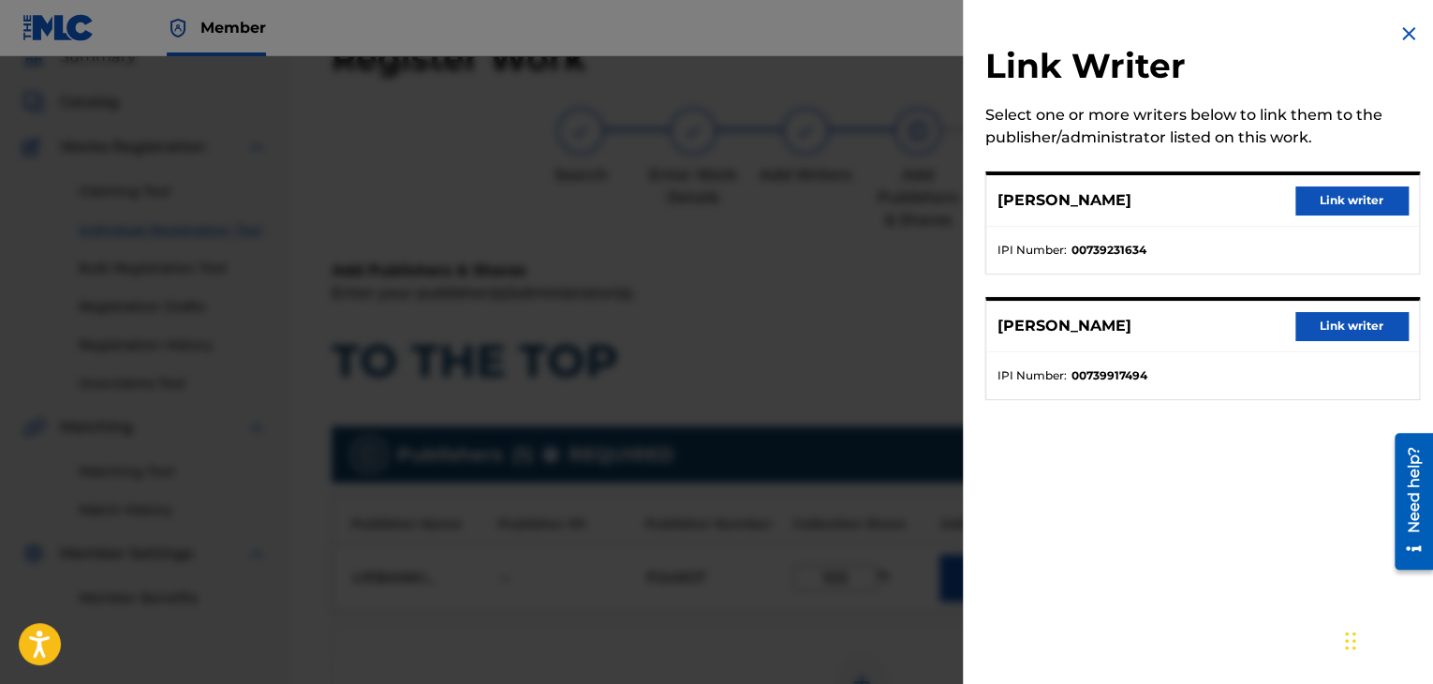
click at [1356, 190] on button "Link writer" at bounding box center [1351, 200] width 112 height 28
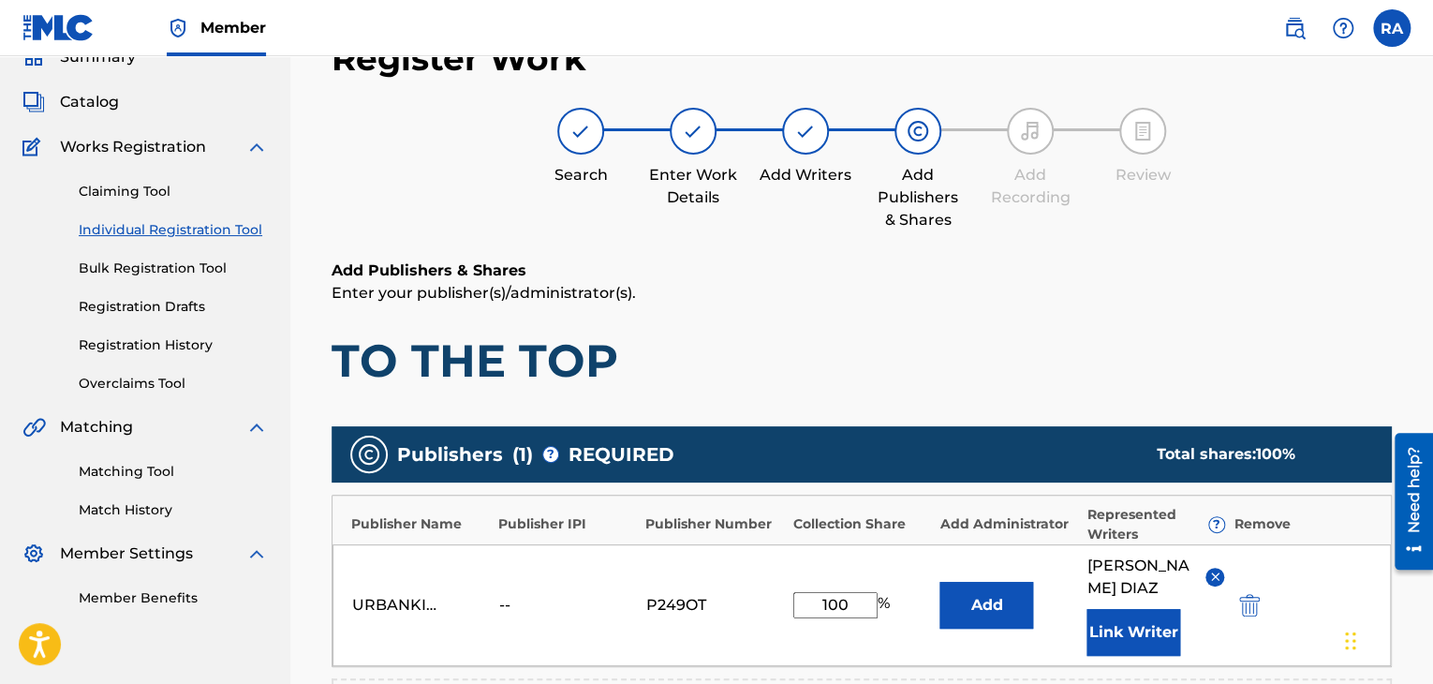
click at [1158, 612] on button "Link Writer" at bounding box center [1133, 632] width 94 height 47
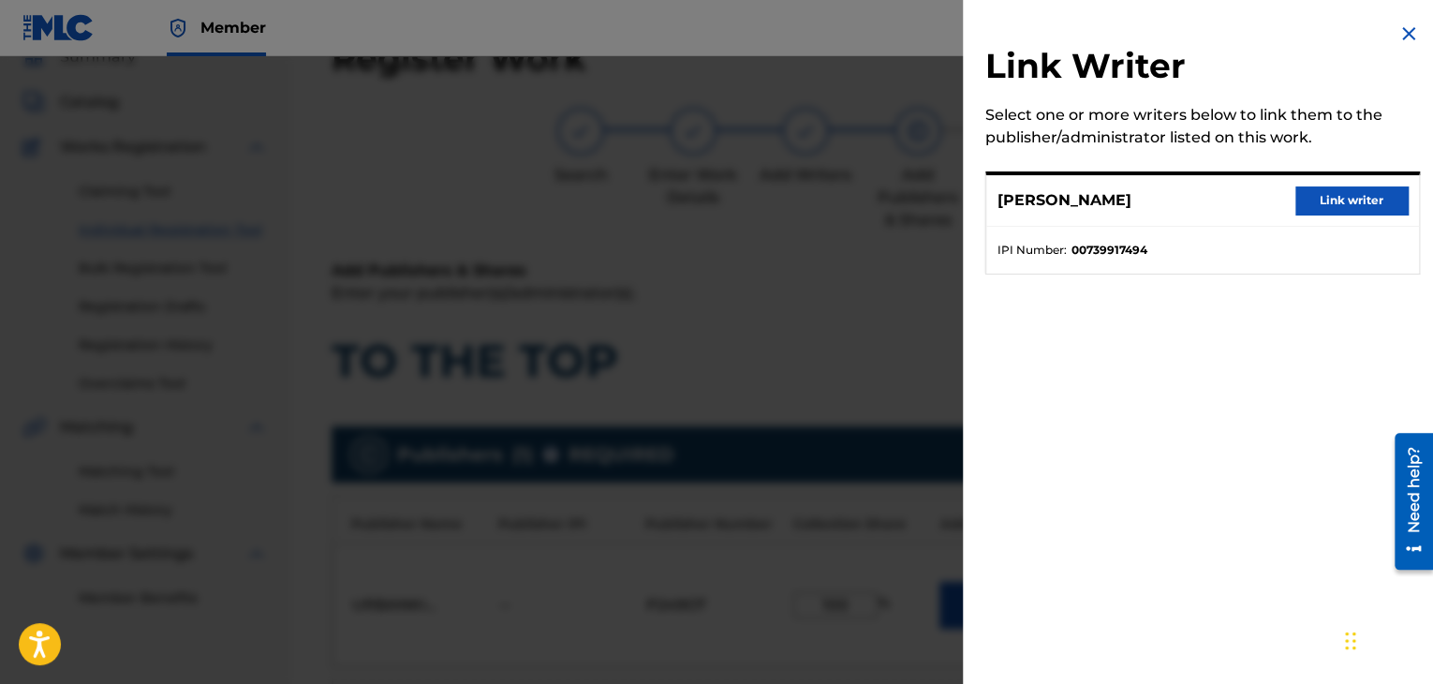
click at [1307, 200] on button "Link writer" at bounding box center [1351, 200] width 112 height 28
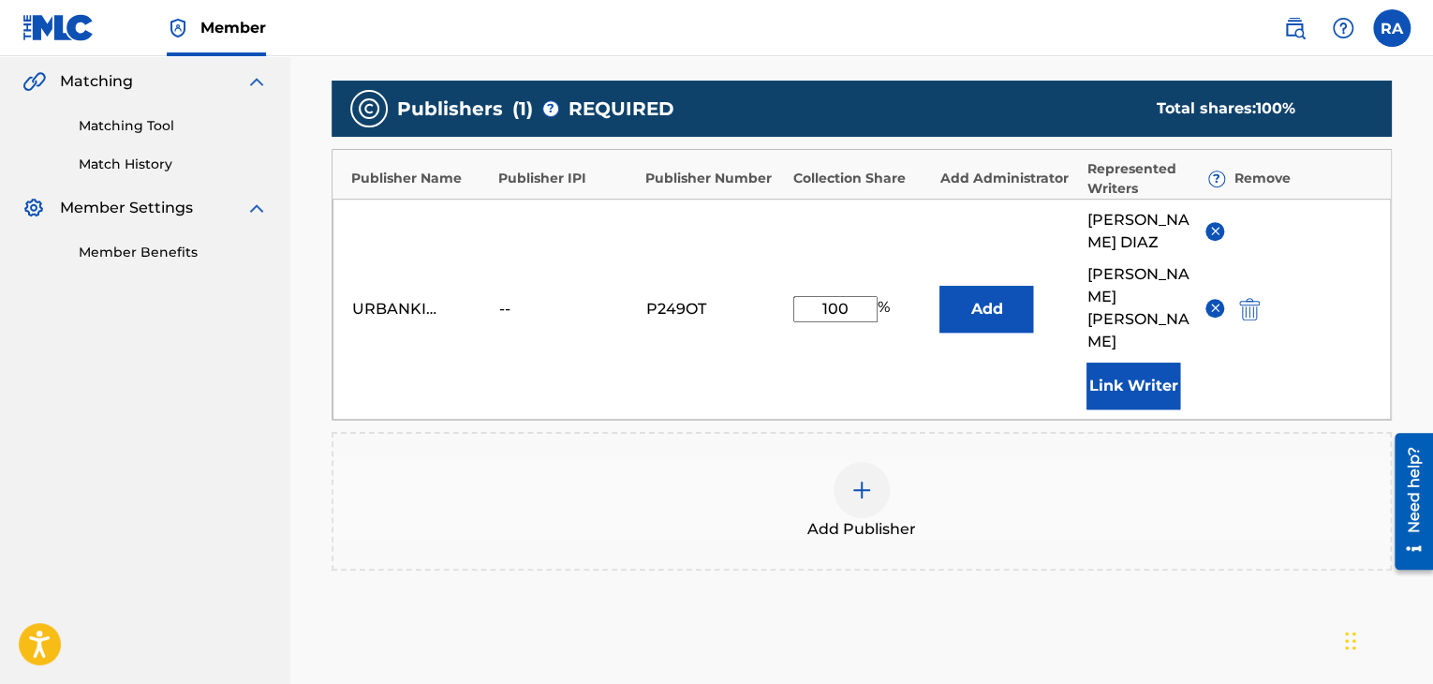
scroll to position [553, 0]
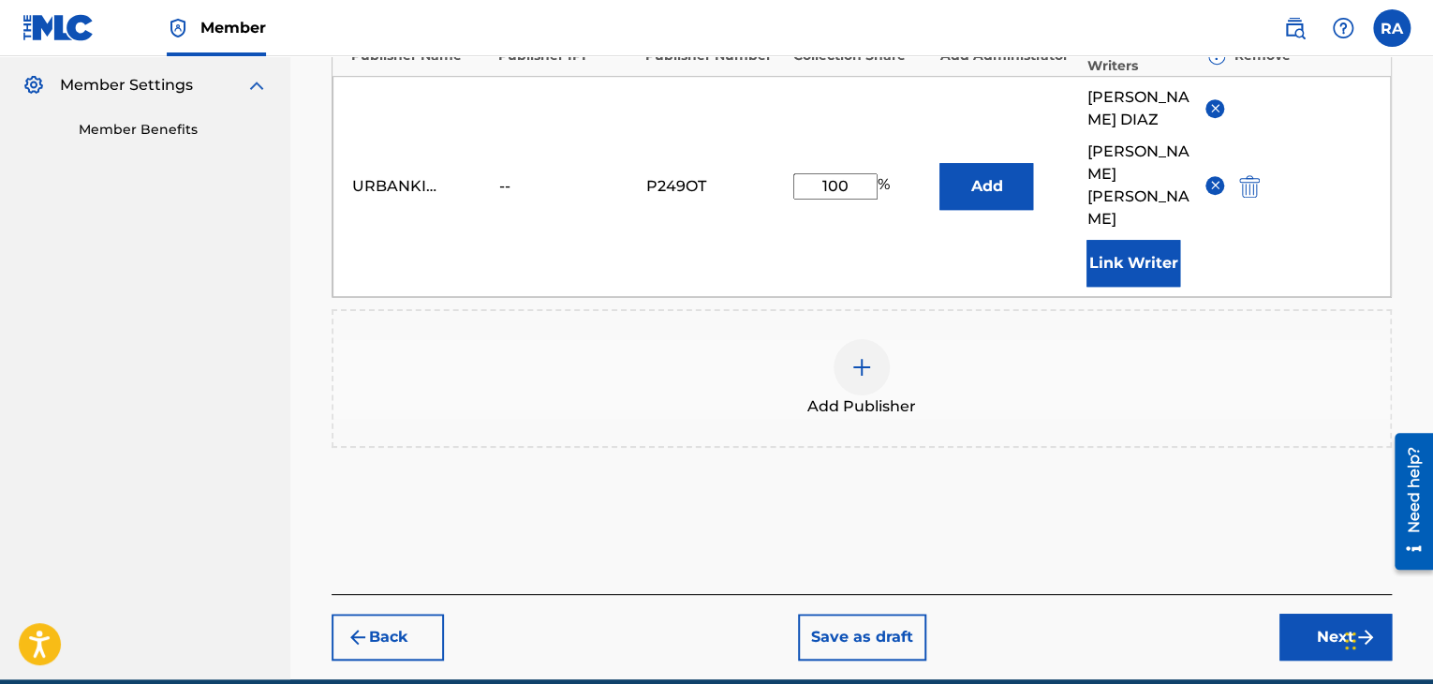
click at [869, 339] on div at bounding box center [861, 367] width 56 height 56
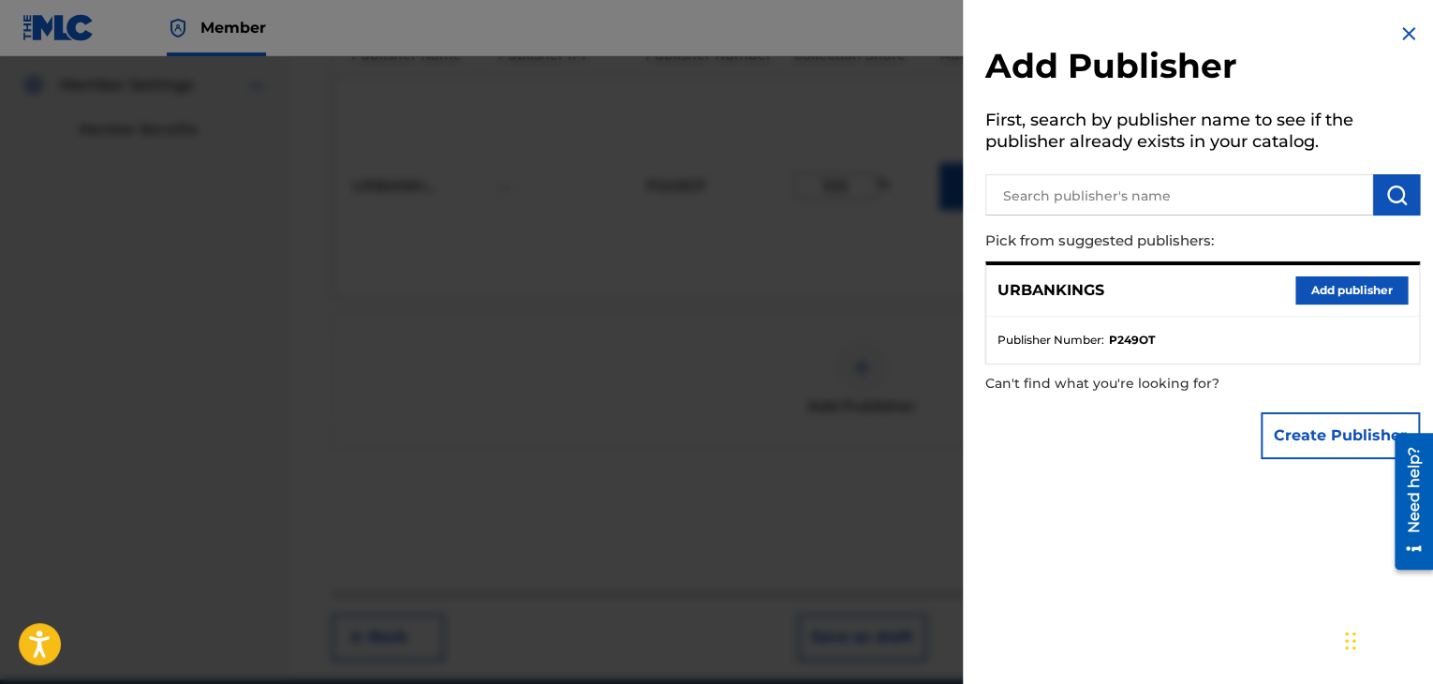
click at [1326, 299] on button "Add publisher" at bounding box center [1351, 290] width 112 height 28
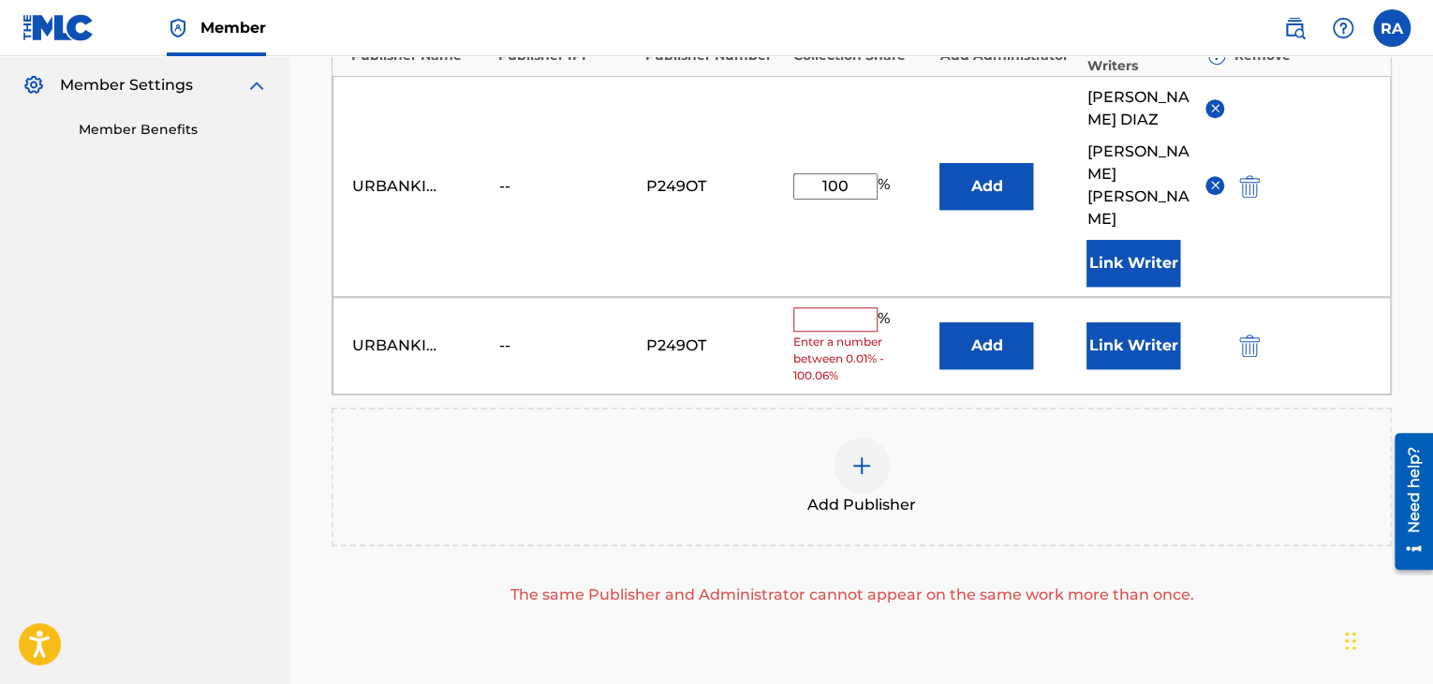
click at [1259, 334] on img "submit" at bounding box center [1249, 345] width 21 height 22
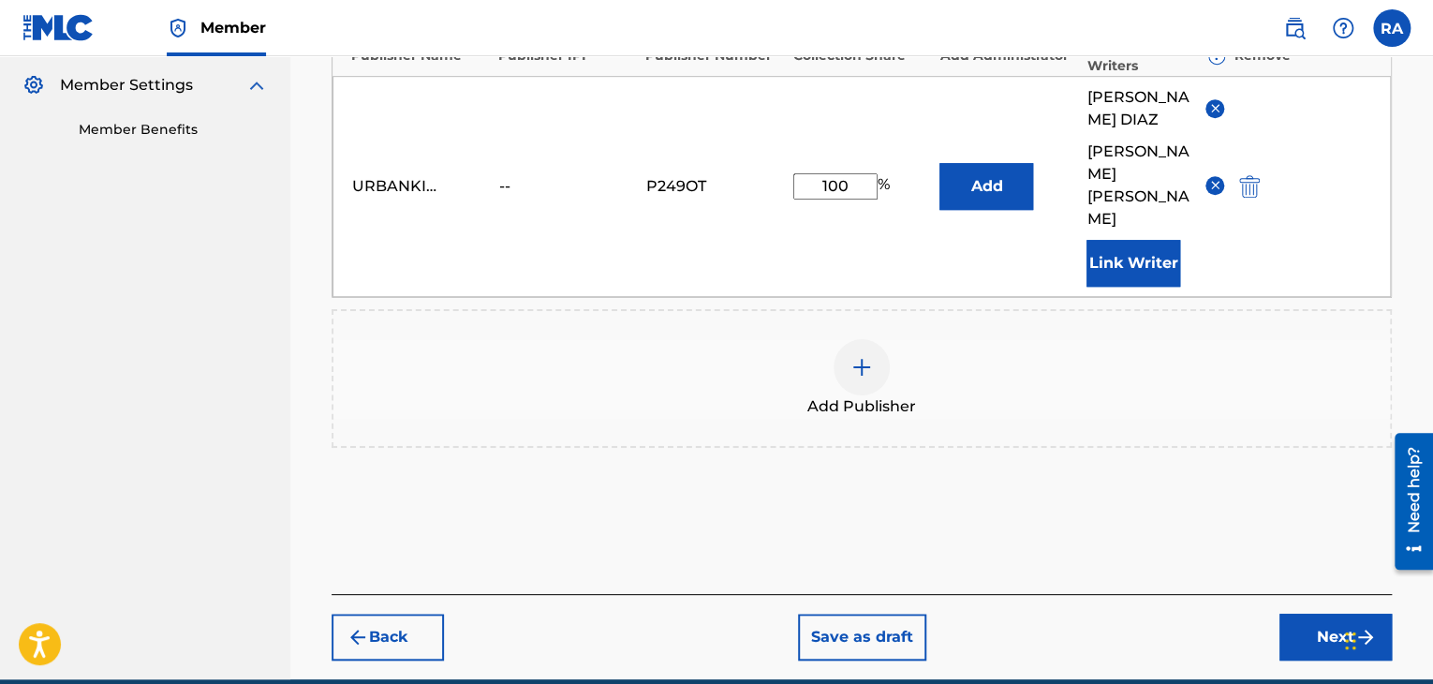
click at [1348, 613] on button "Next" at bounding box center [1335, 636] width 112 height 47
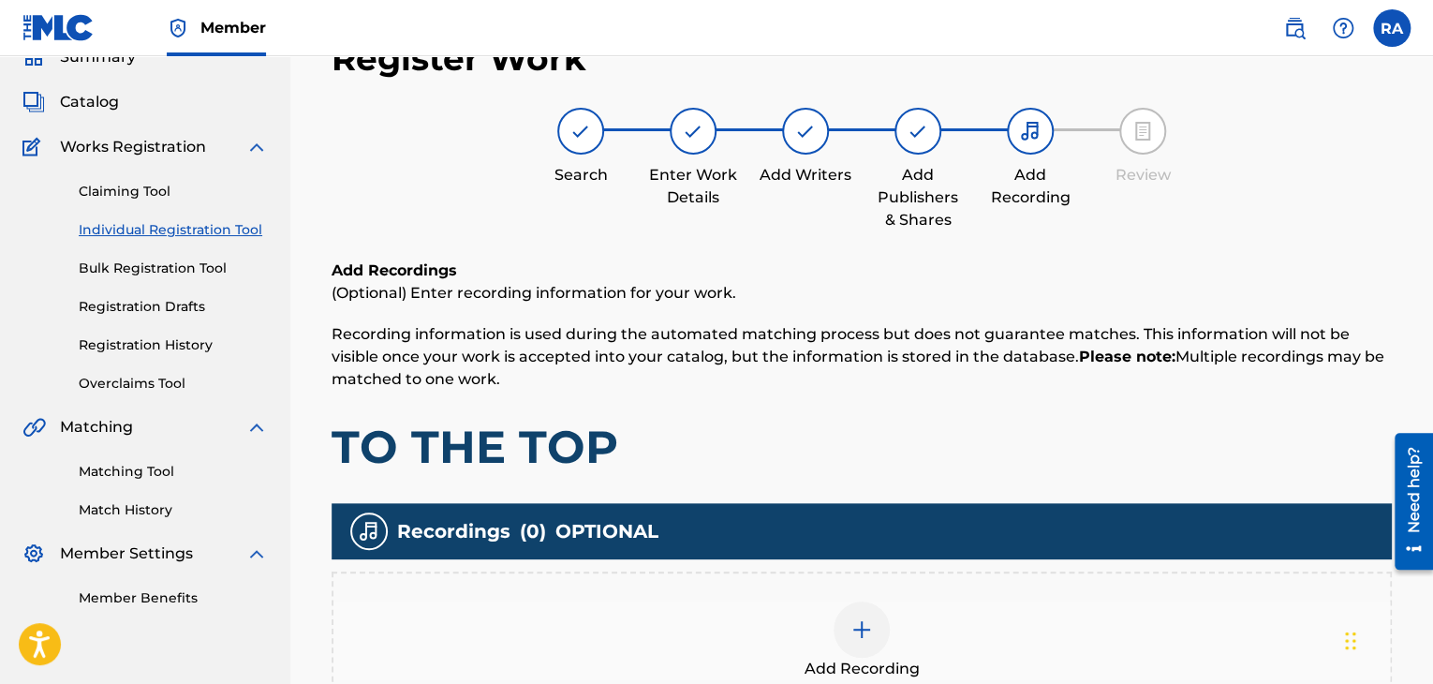
scroll to position [345, 0]
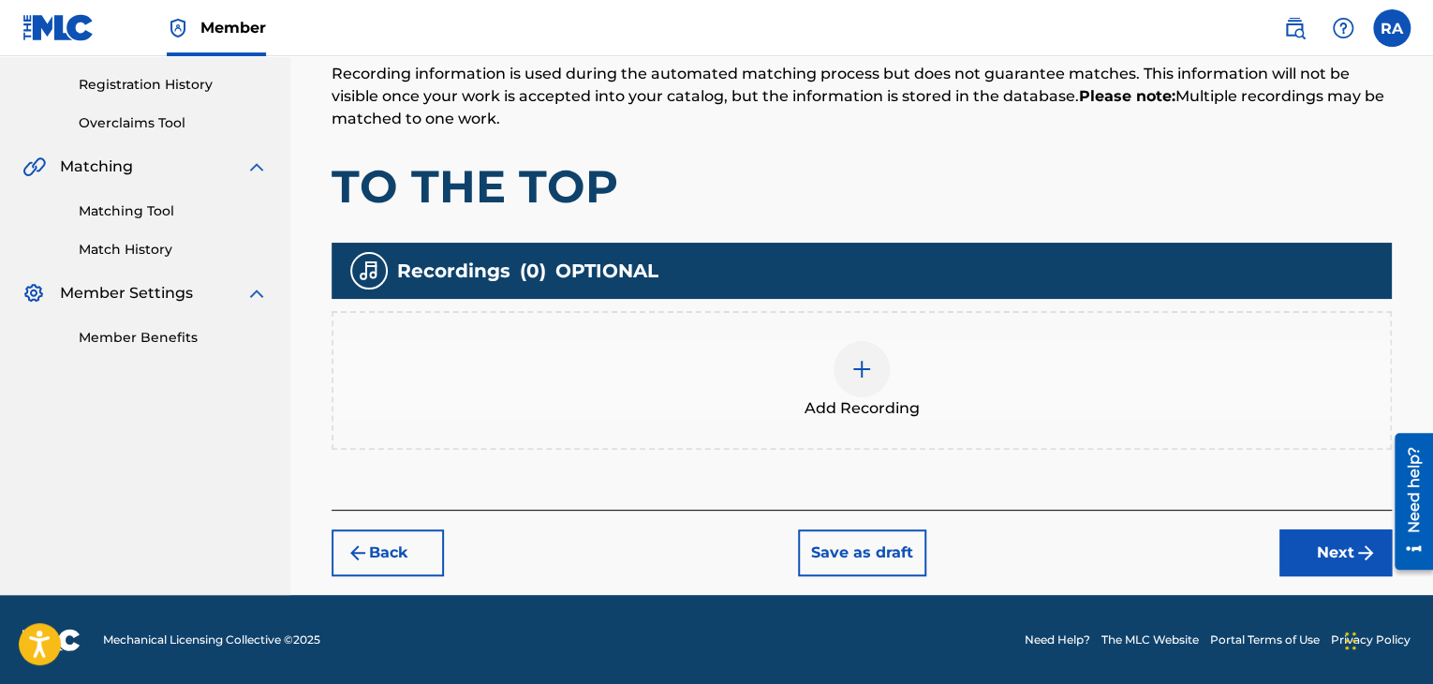
click at [869, 373] on img at bounding box center [861, 369] width 22 height 22
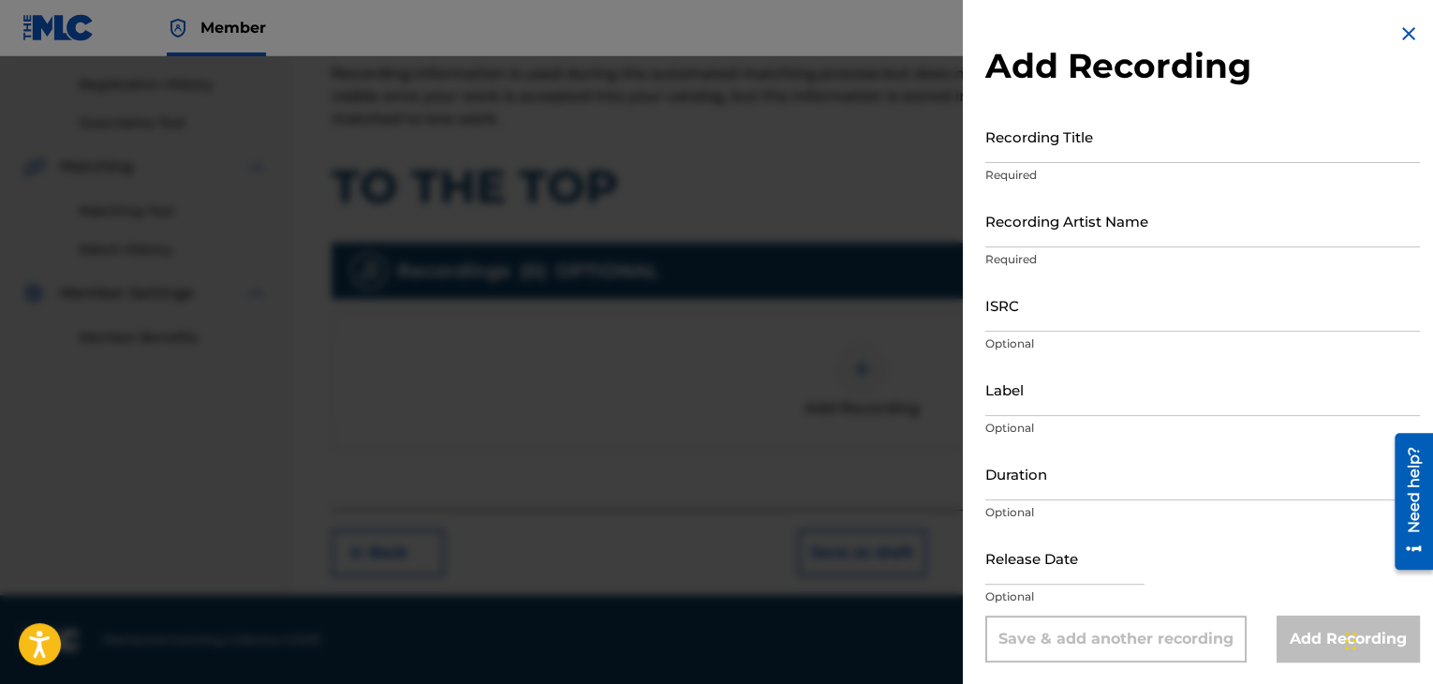
click at [1016, 157] on input "Recording Title" at bounding box center [1202, 136] width 435 height 53
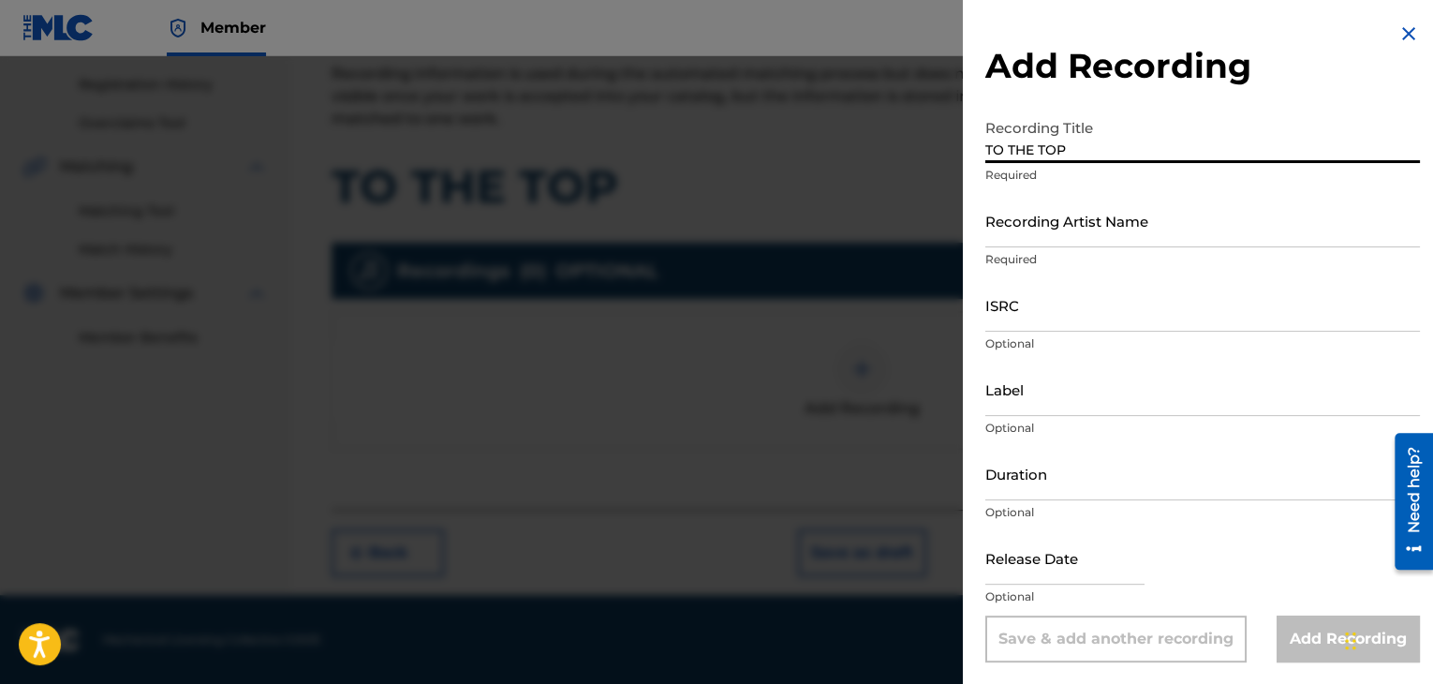
type input "TO THE TOP"
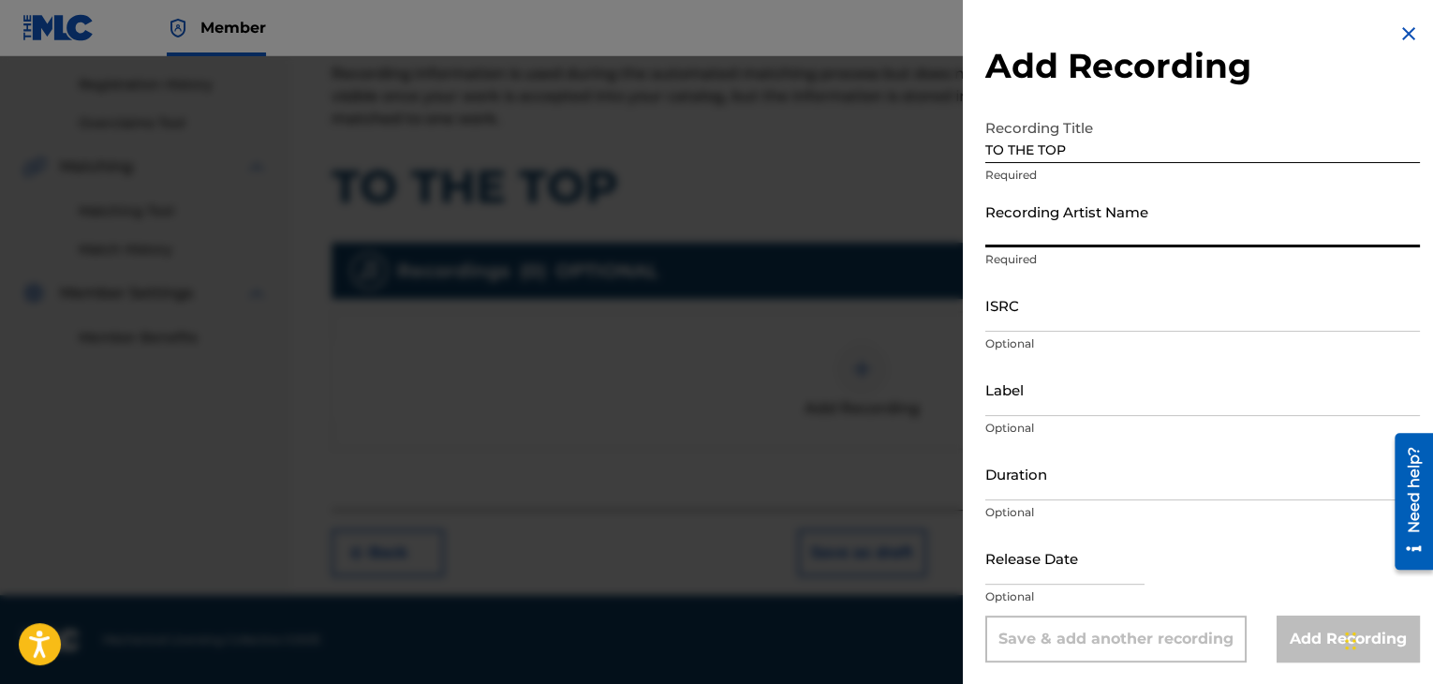
click at [1014, 220] on input "Recording Artist Name" at bounding box center [1202, 220] width 435 height 53
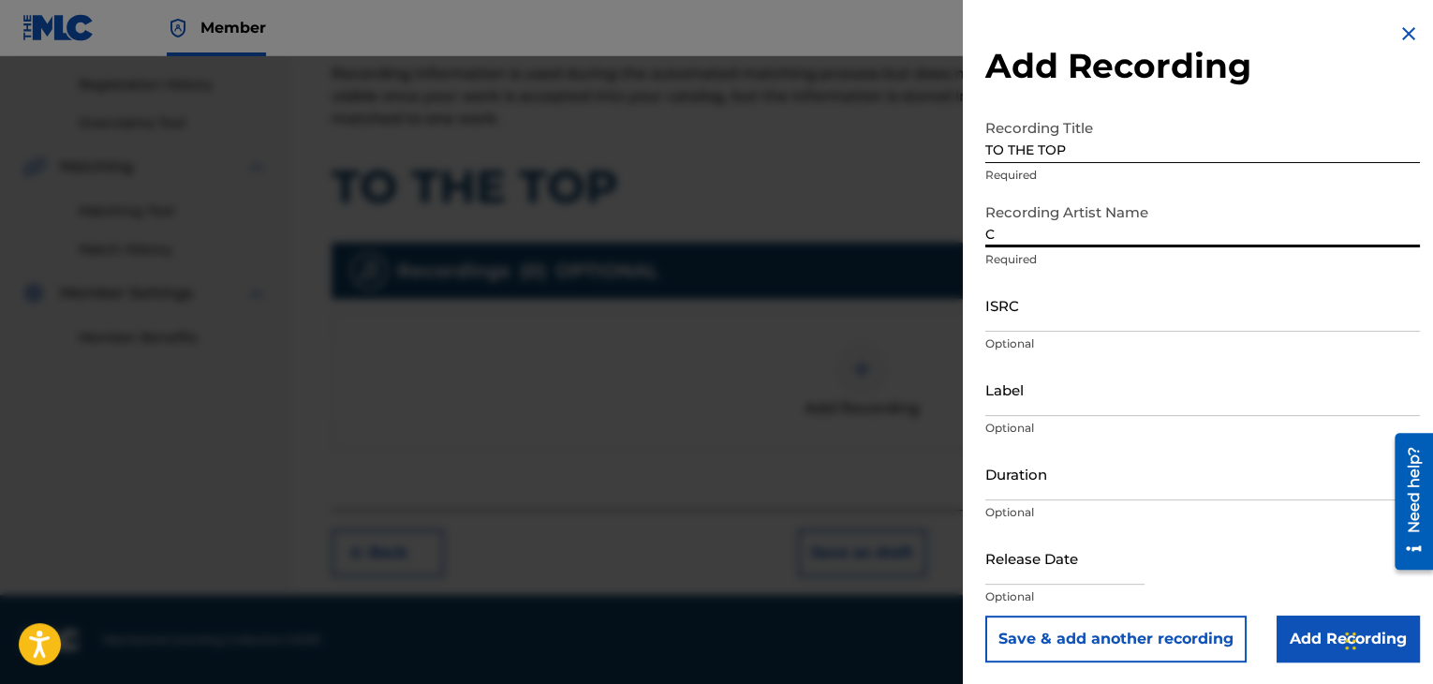
type input "[PERSON_NAME]"
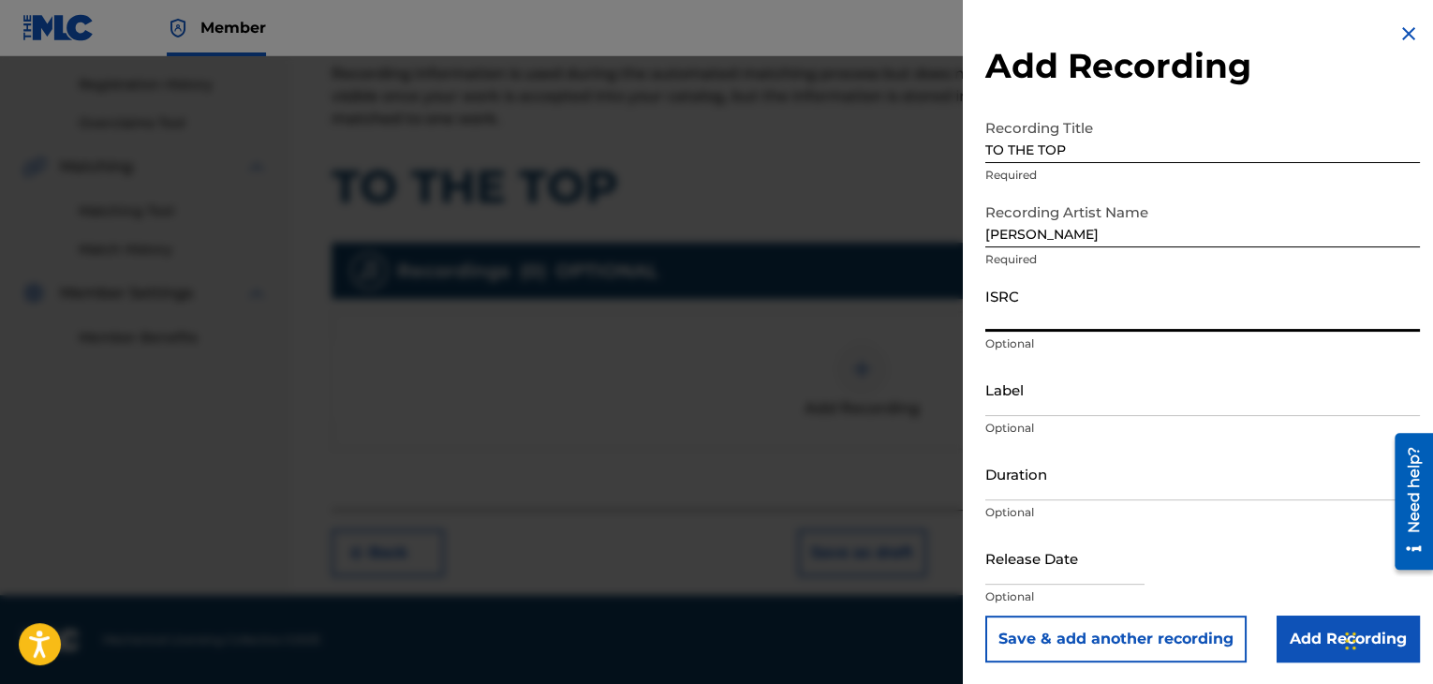
paste input "USPRZ0910060"
type input "USPRZ0910060"
click at [997, 384] on input "Label" at bounding box center [1202, 388] width 435 height 53
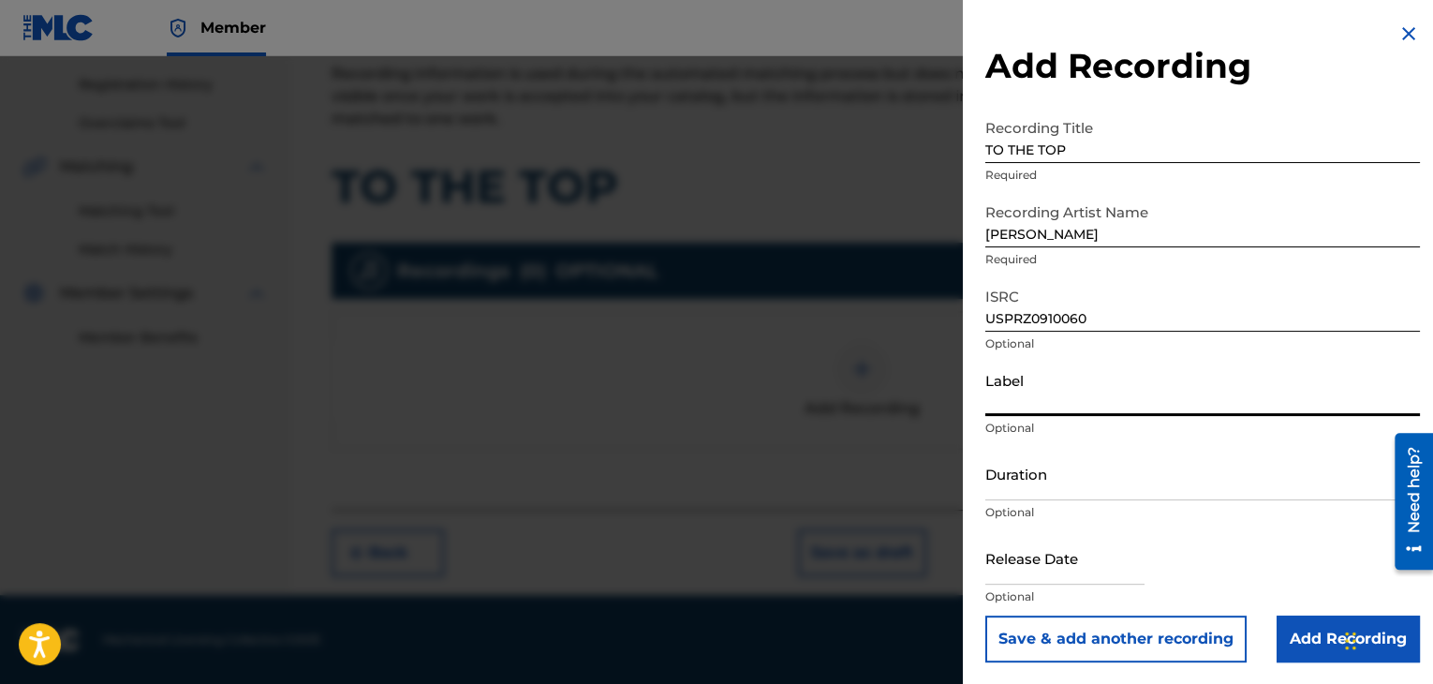
type input "Urban Kings Music Group"
click at [1048, 477] on input "Duration" at bounding box center [1202, 473] width 435 height 53
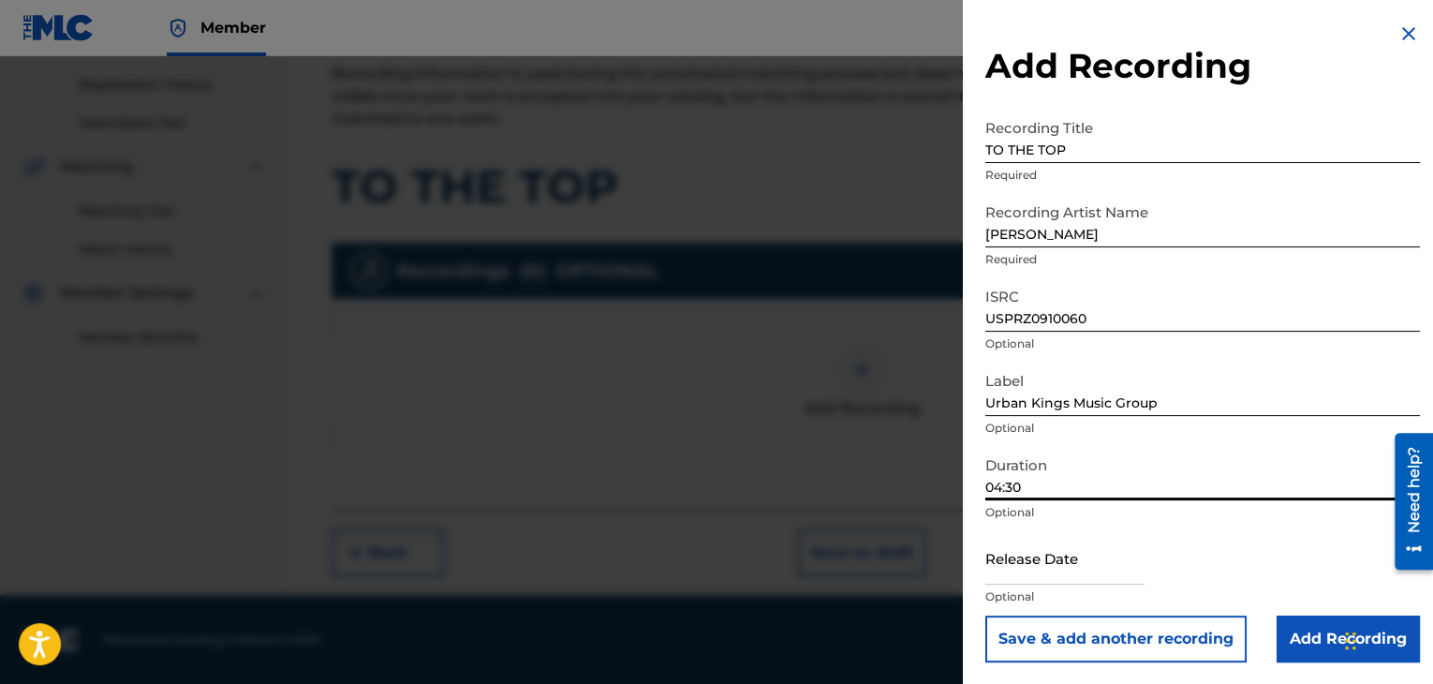
type input "04:30"
click at [1027, 574] on input "text" at bounding box center [1064, 557] width 159 height 53
select select "7"
select select "2025"
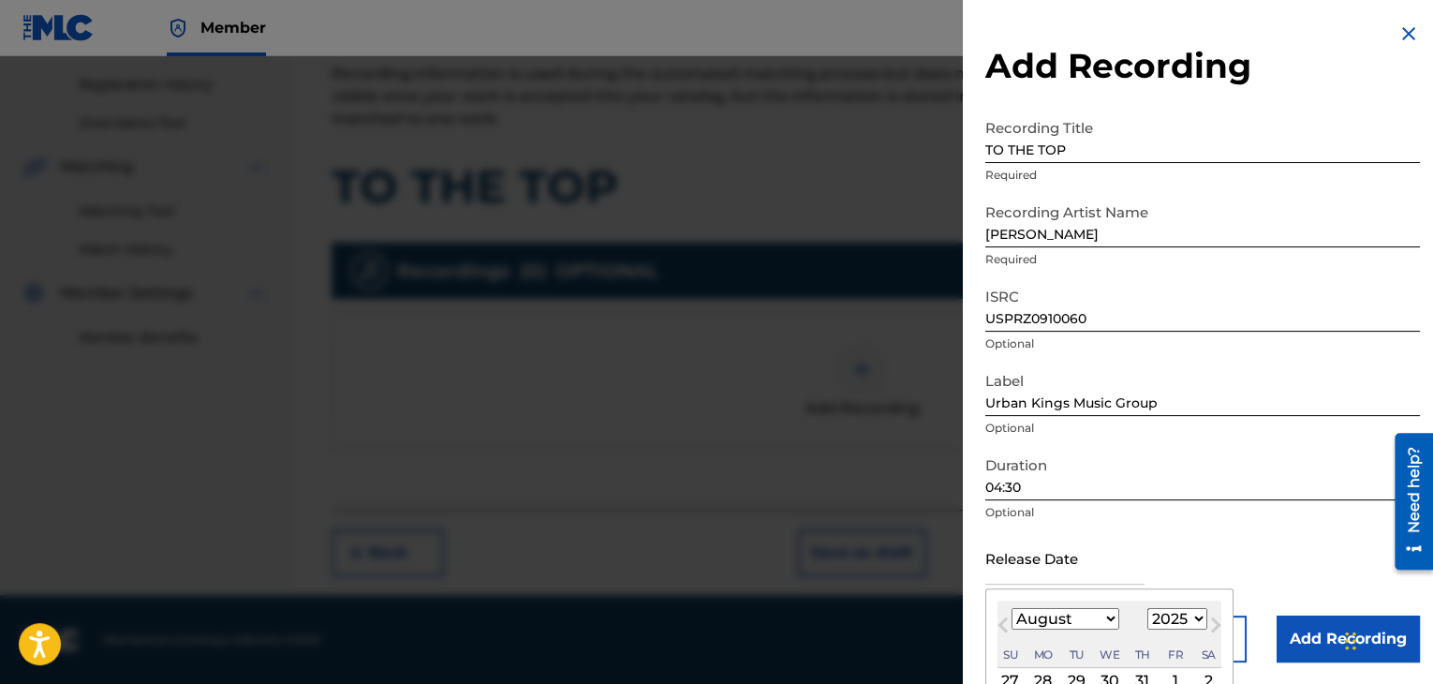
type input "[DATE]"
select select "3"
select select "2009"
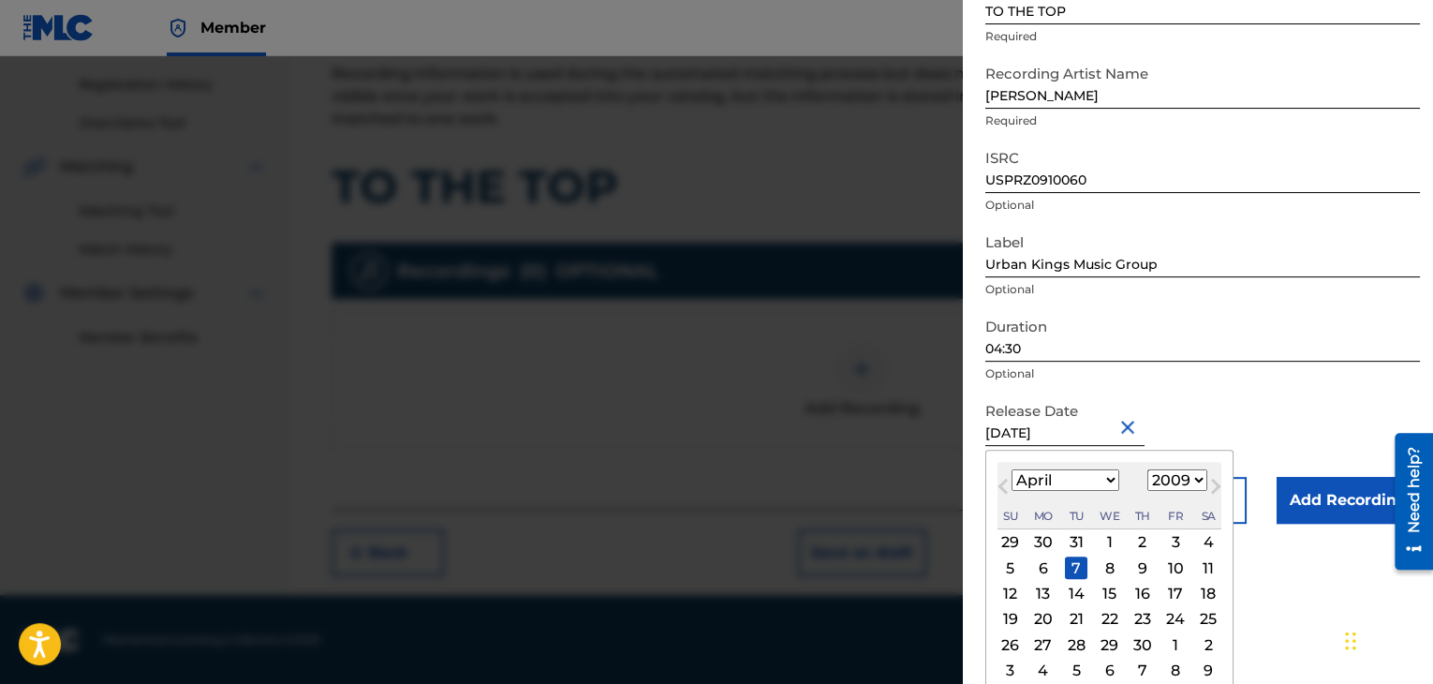
scroll to position [150, 0]
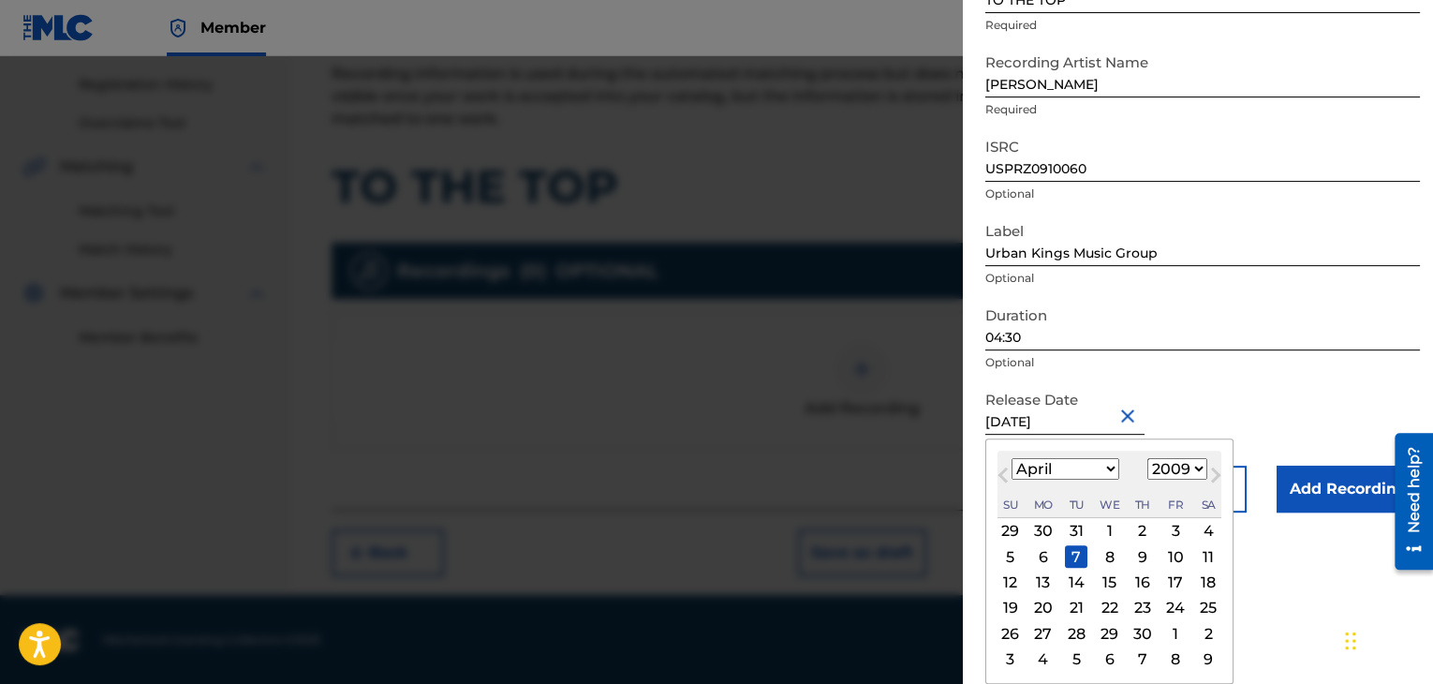
click at [1045, 546] on div "6" at bounding box center [1043, 556] width 22 height 22
type input "[DATE]"
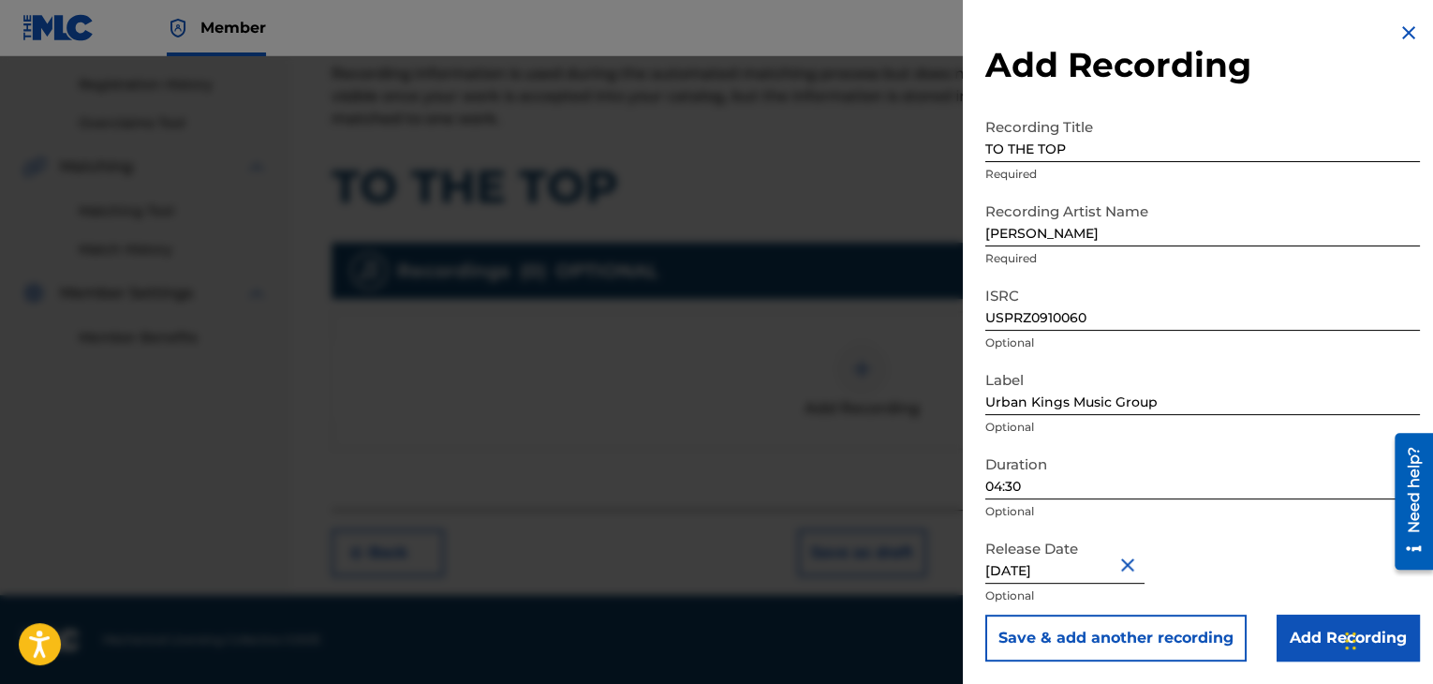
click at [1277, 632] on input "Add Recording" at bounding box center [1347, 637] width 143 height 47
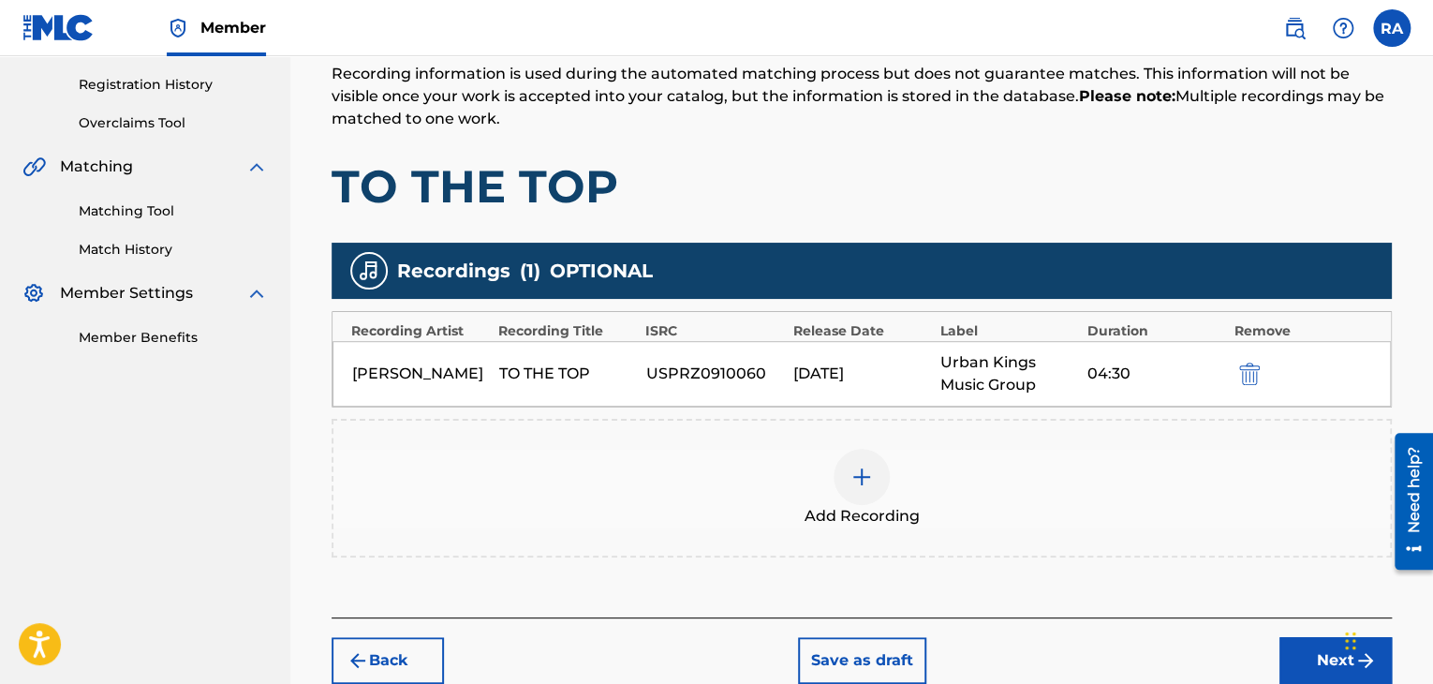
click at [1293, 660] on button "Next" at bounding box center [1335, 660] width 112 height 47
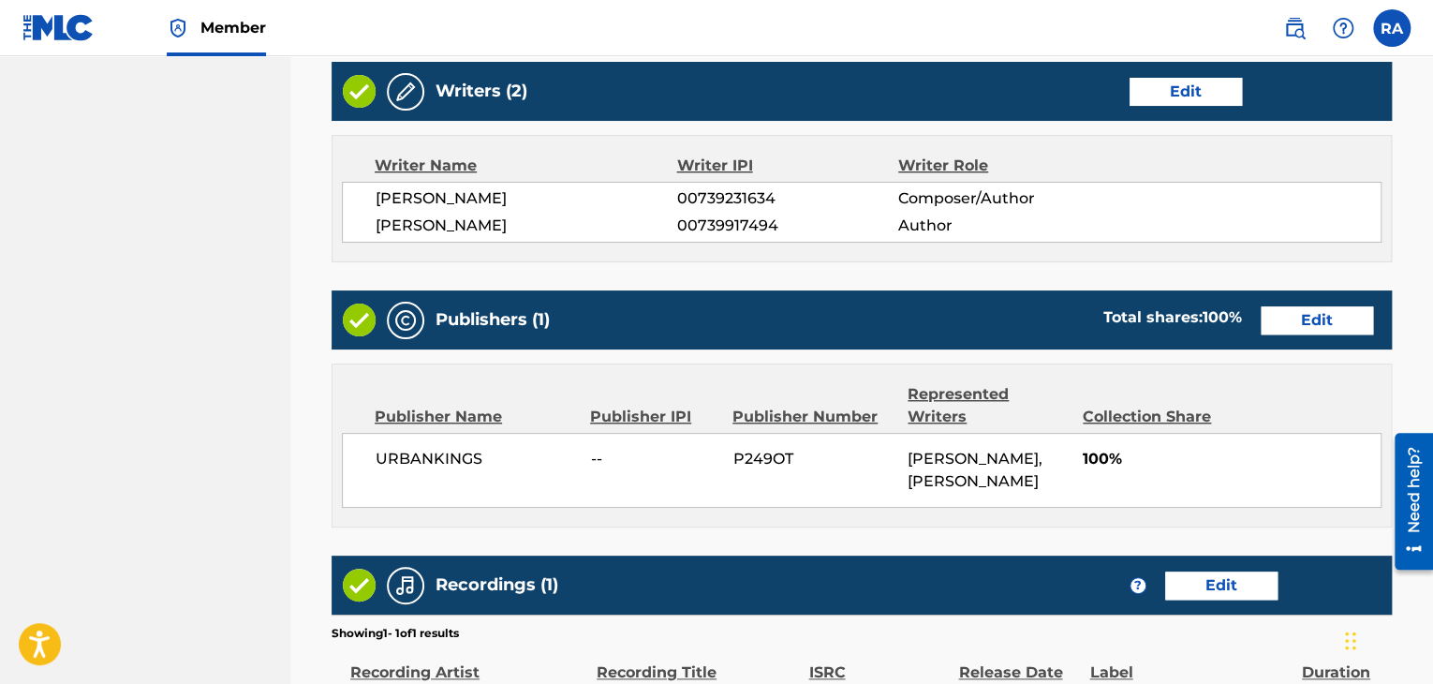
scroll to position [994, 0]
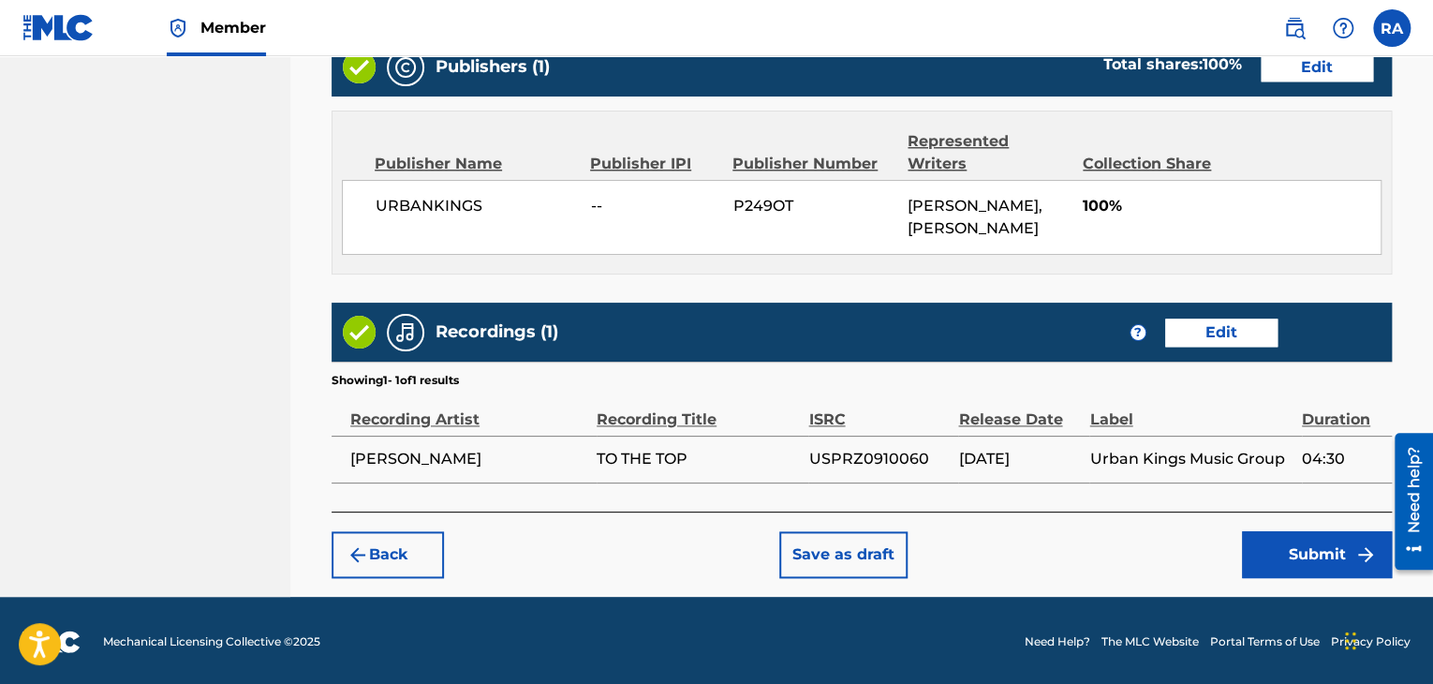
click at [1319, 559] on button "Submit" at bounding box center [1317, 554] width 150 height 47
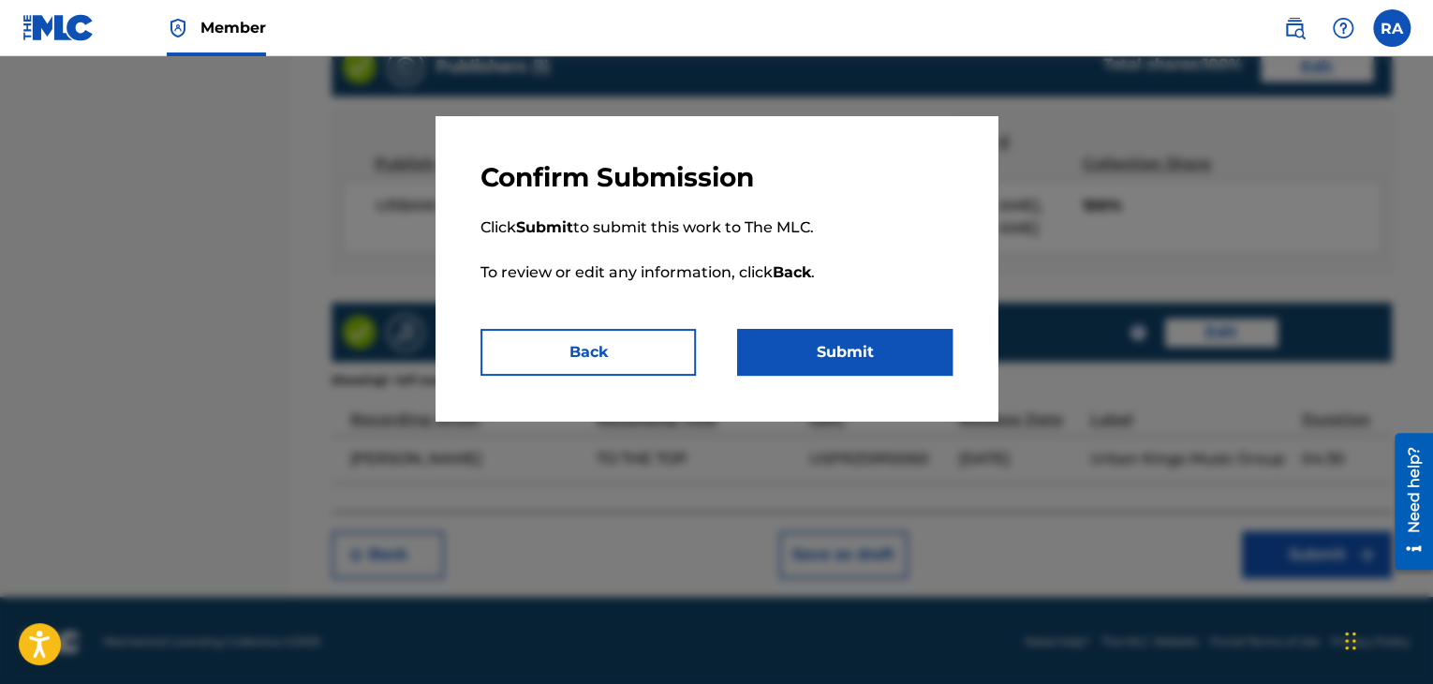
click at [867, 339] on button "Submit" at bounding box center [844, 352] width 215 height 47
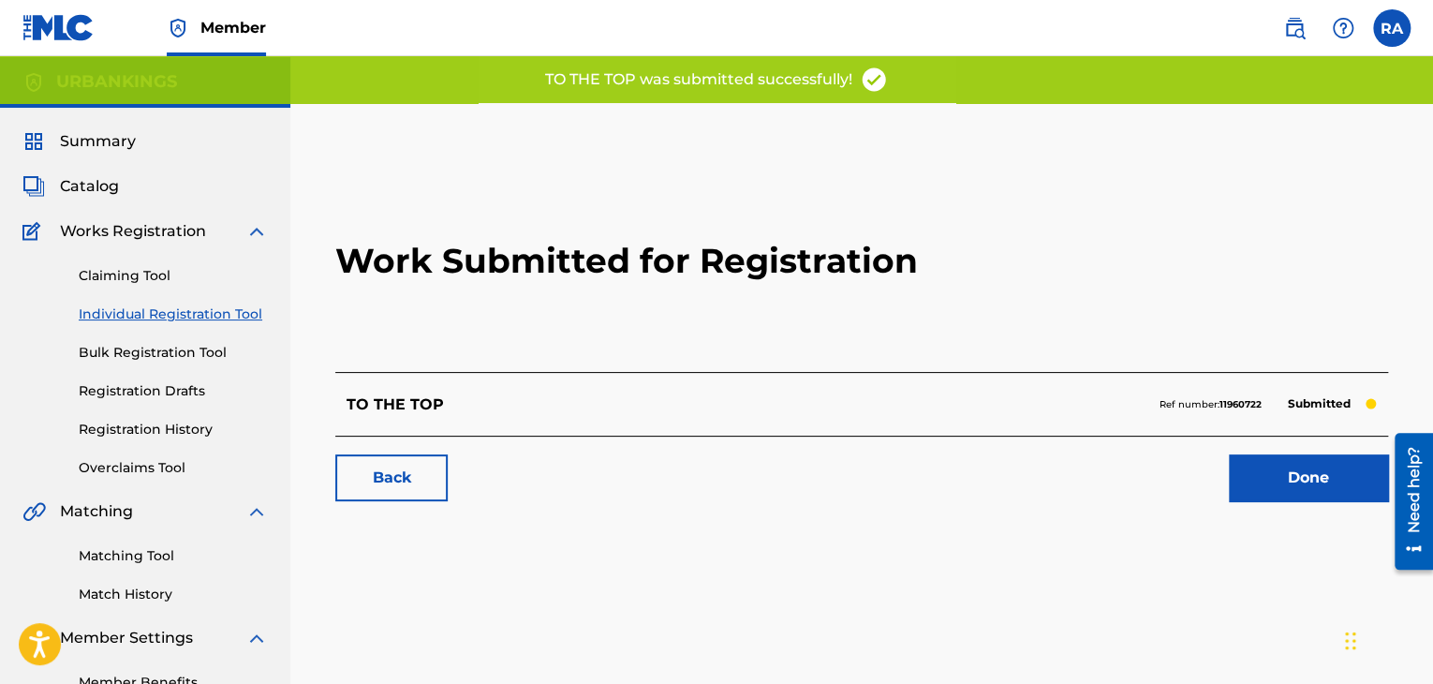
click at [1293, 471] on link "Done" at bounding box center [1308, 477] width 159 height 47
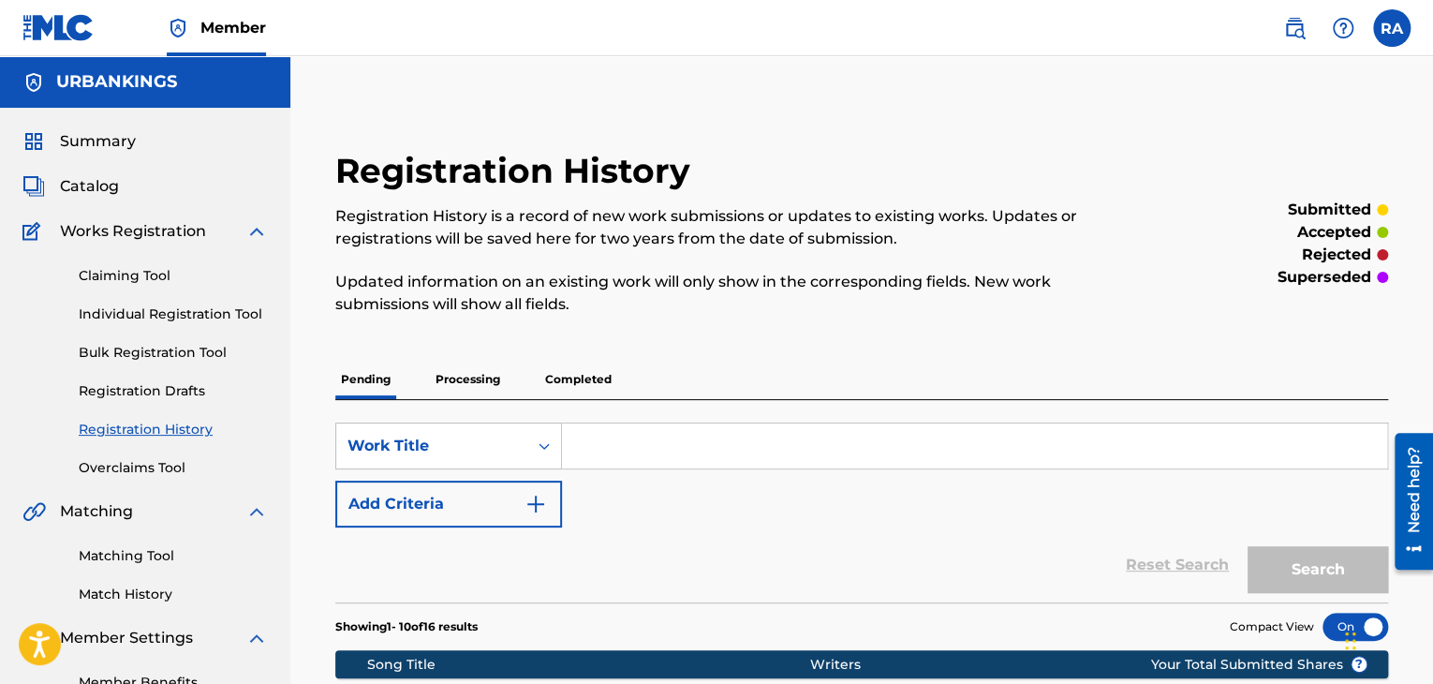
click at [164, 303] on div "Claiming Tool Individual Registration Tool Bulk Registration Tool Registration …" at bounding box center [144, 360] width 245 height 235
click at [169, 324] on div "Claiming Tool Individual Registration Tool Bulk Registration Tool Registration …" at bounding box center [144, 360] width 245 height 235
click at [172, 316] on link "Individual Registration Tool" at bounding box center [173, 314] width 189 height 20
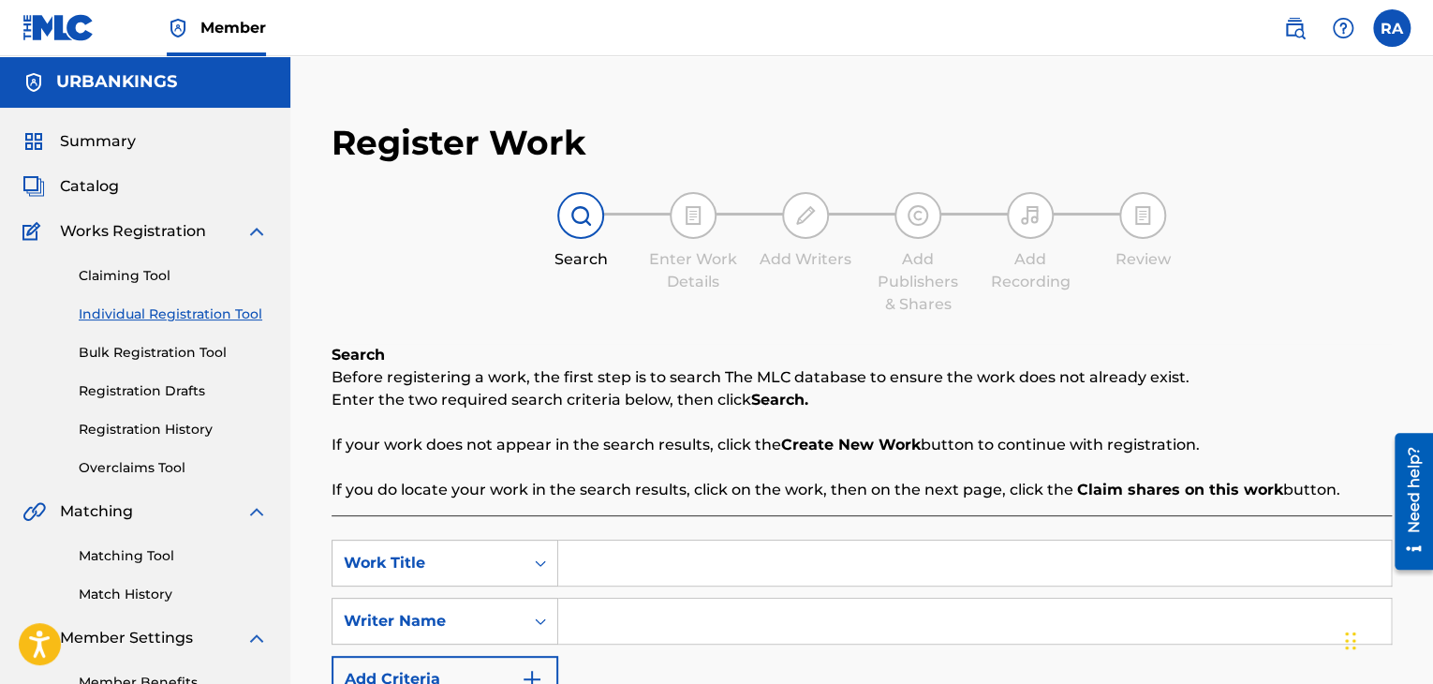
click at [610, 564] on input "Search Form" at bounding box center [974, 562] width 833 height 45
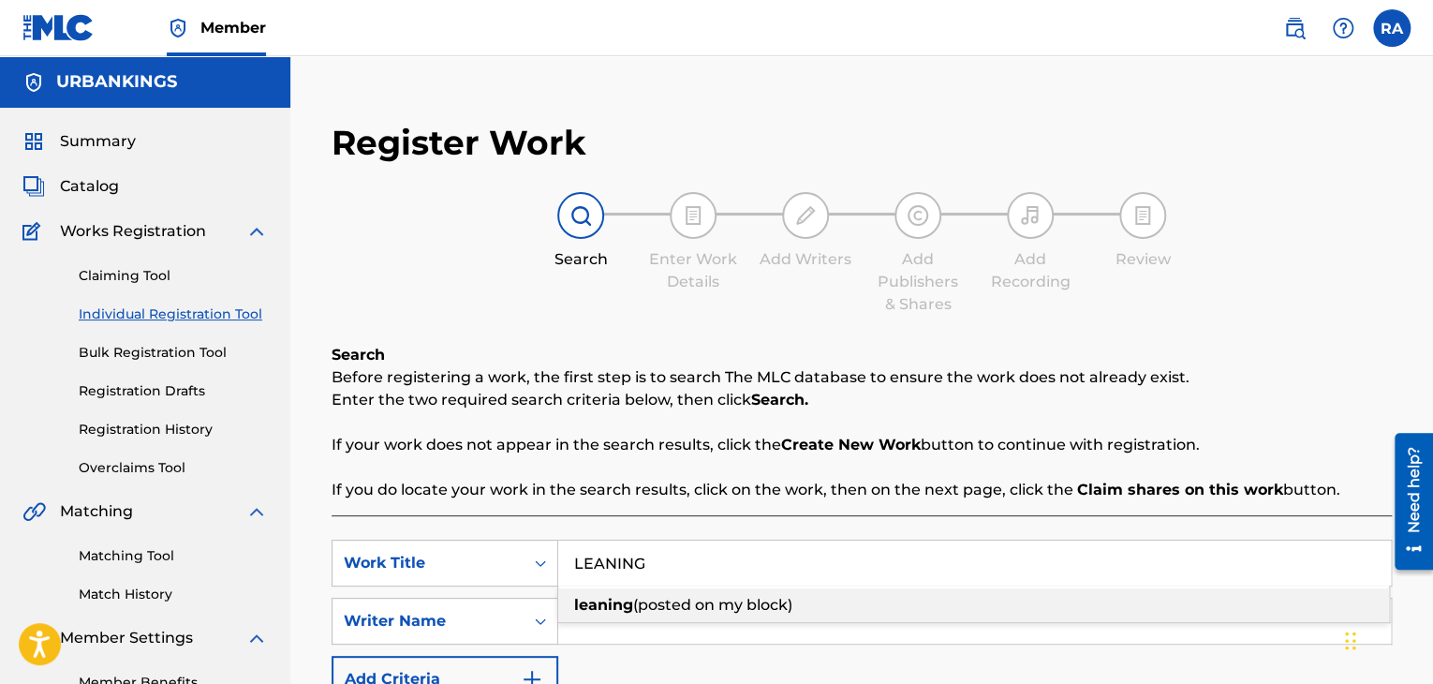
click at [644, 608] on span "(posted on my block)" at bounding box center [712, 605] width 159 height 18
type input "leaning (posted on my block)"
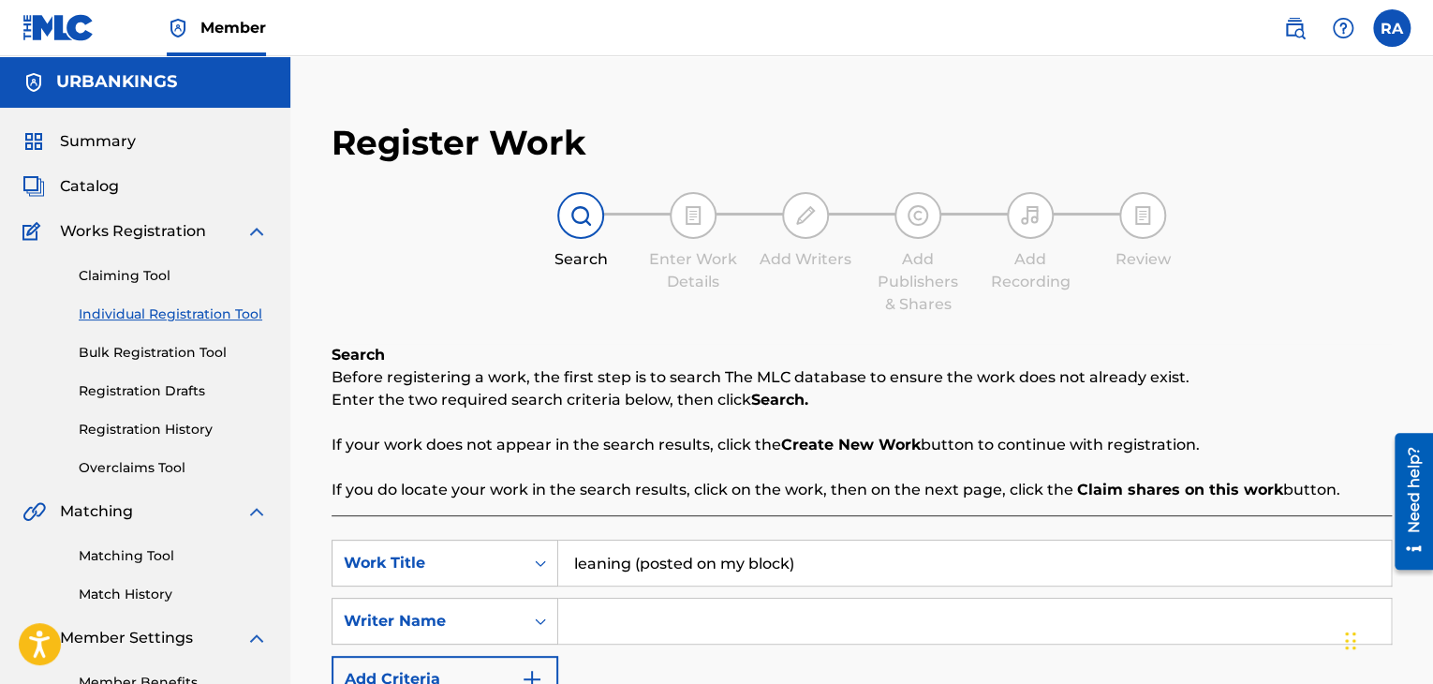
click at [644, 608] on input "Search Form" at bounding box center [974, 620] width 833 height 45
type input "[PERSON_NAME]"
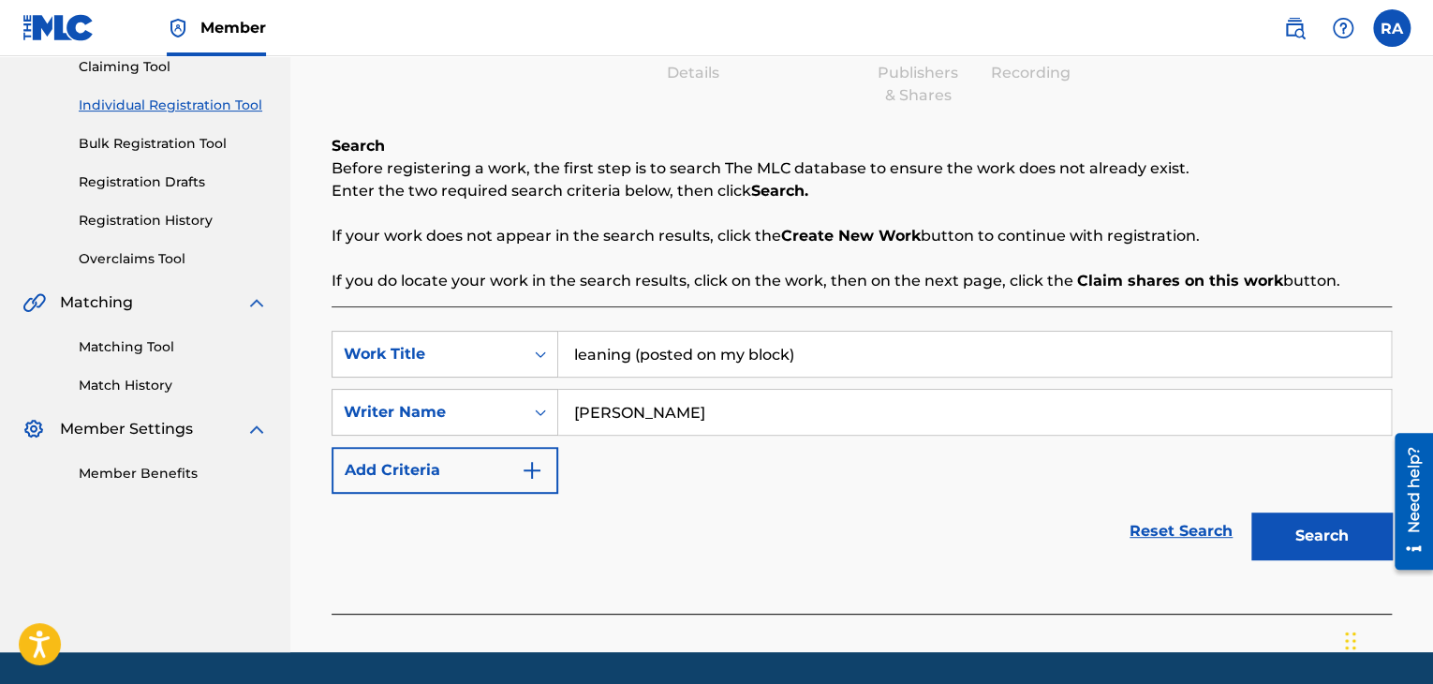
scroll to position [266, 0]
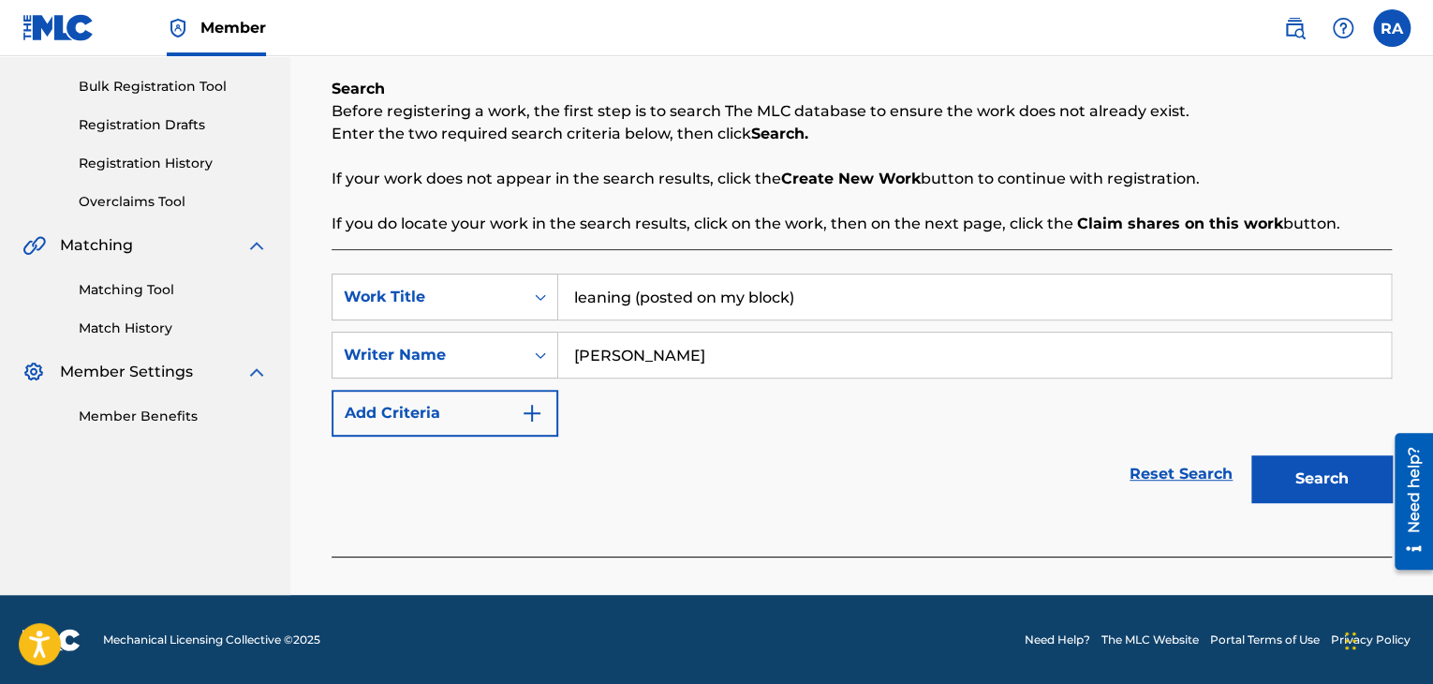
click at [1304, 478] on button "Search" at bounding box center [1321, 478] width 140 height 47
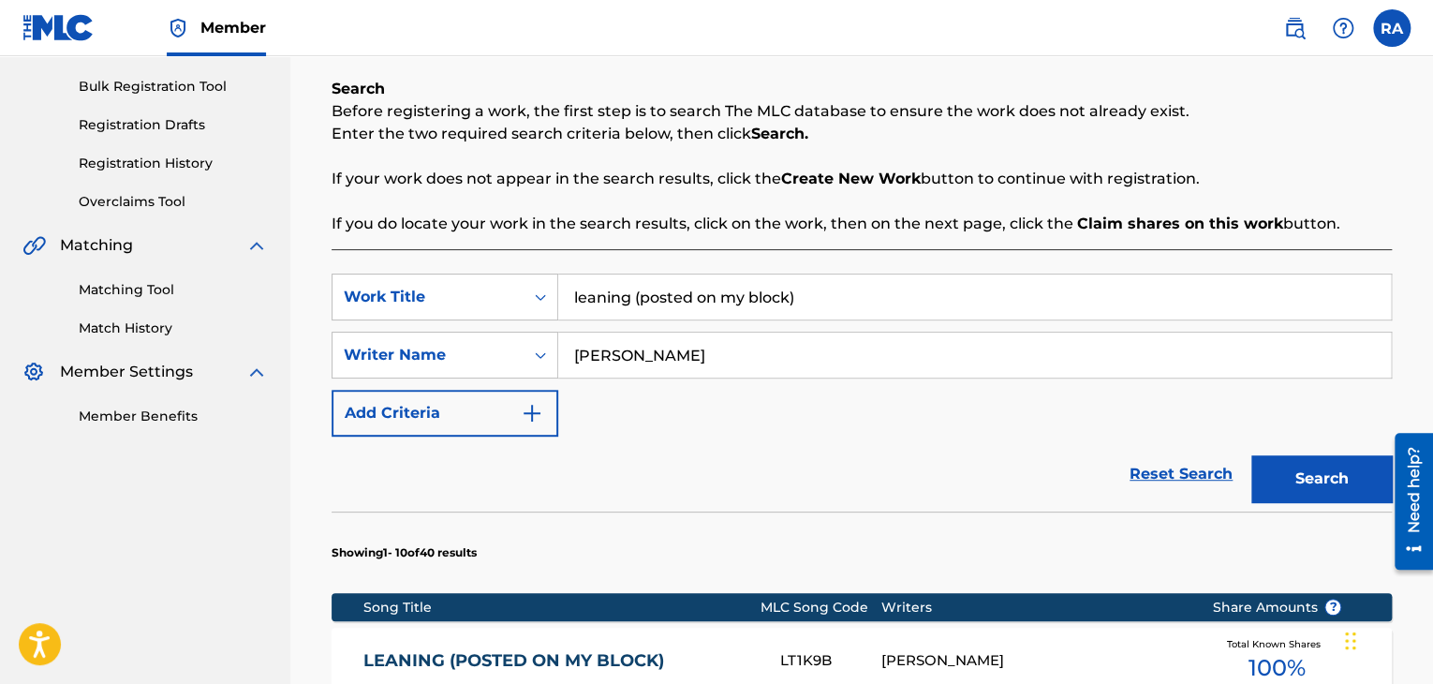
scroll to position [641, 0]
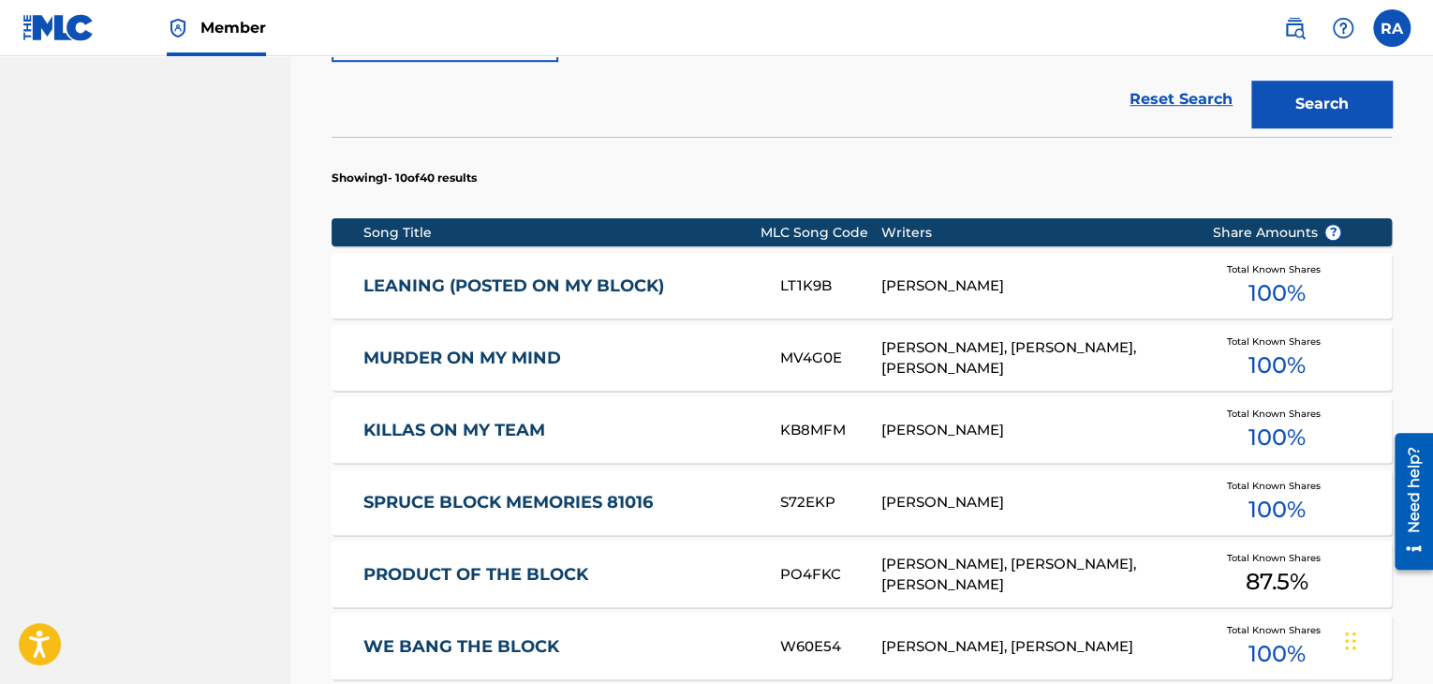
click at [749, 304] on div "LEANING (POSTED ON MY BLOCK) LT1K9B [PERSON_NAME] Total Known Shares 100 %" at bounding box center [862, 286] width 1060 height 66
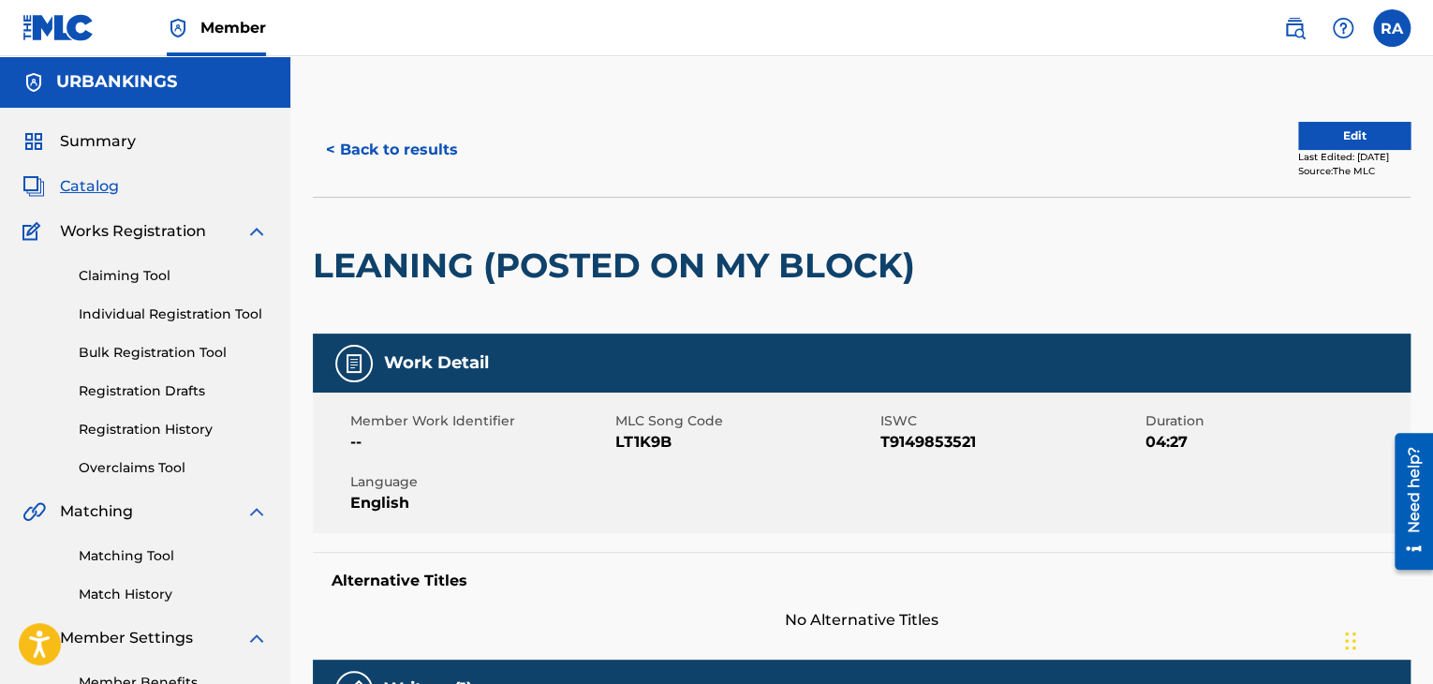
click at [1307, 140] on button "Edit" at bounding box center [1354, 136] width 112 height 28
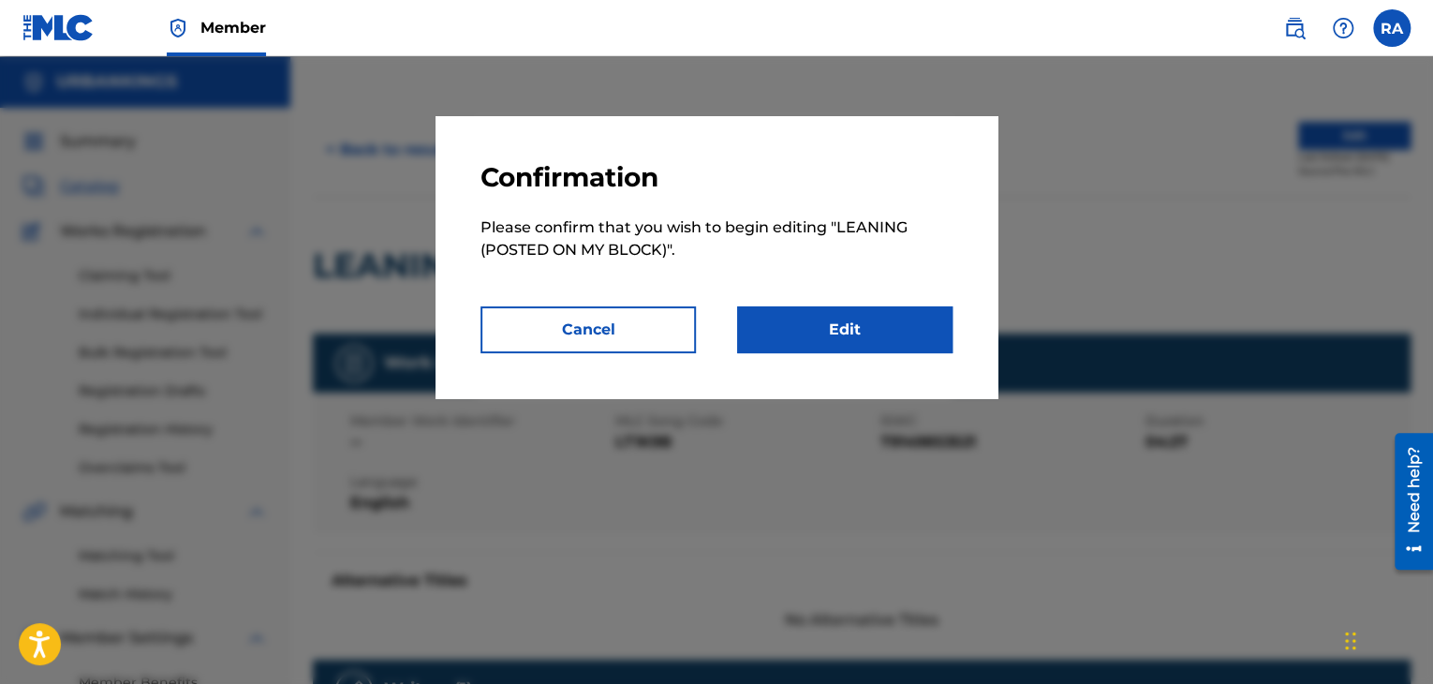
click at [848, 332] on link "Edit" at bounding box center [844, 329] width 215 height 47
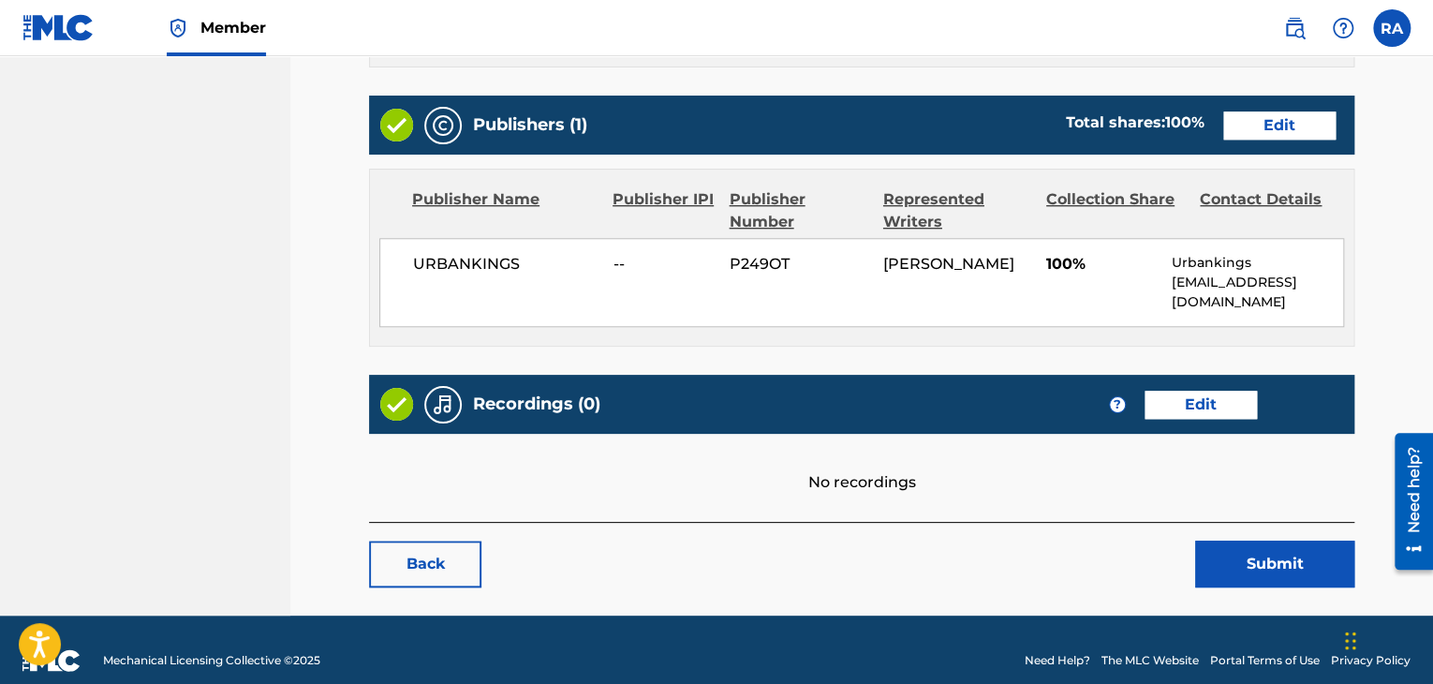
scroll to position [755, 0]
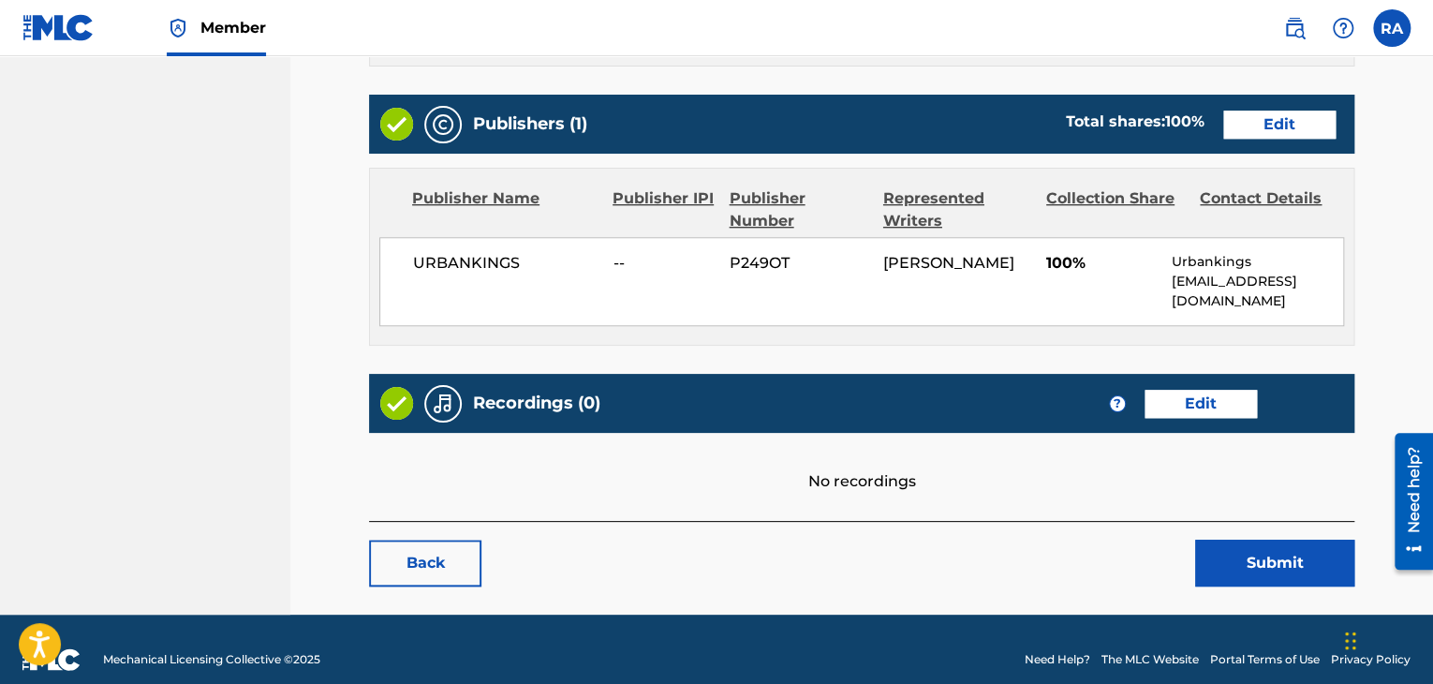
click at [1142, 390] on div "? Edit" at bounding box center [1183, 404] width 148 height 28
click at [1164, 390] on link "Edit" at bounding box center [1200, 404] width 112 height 28
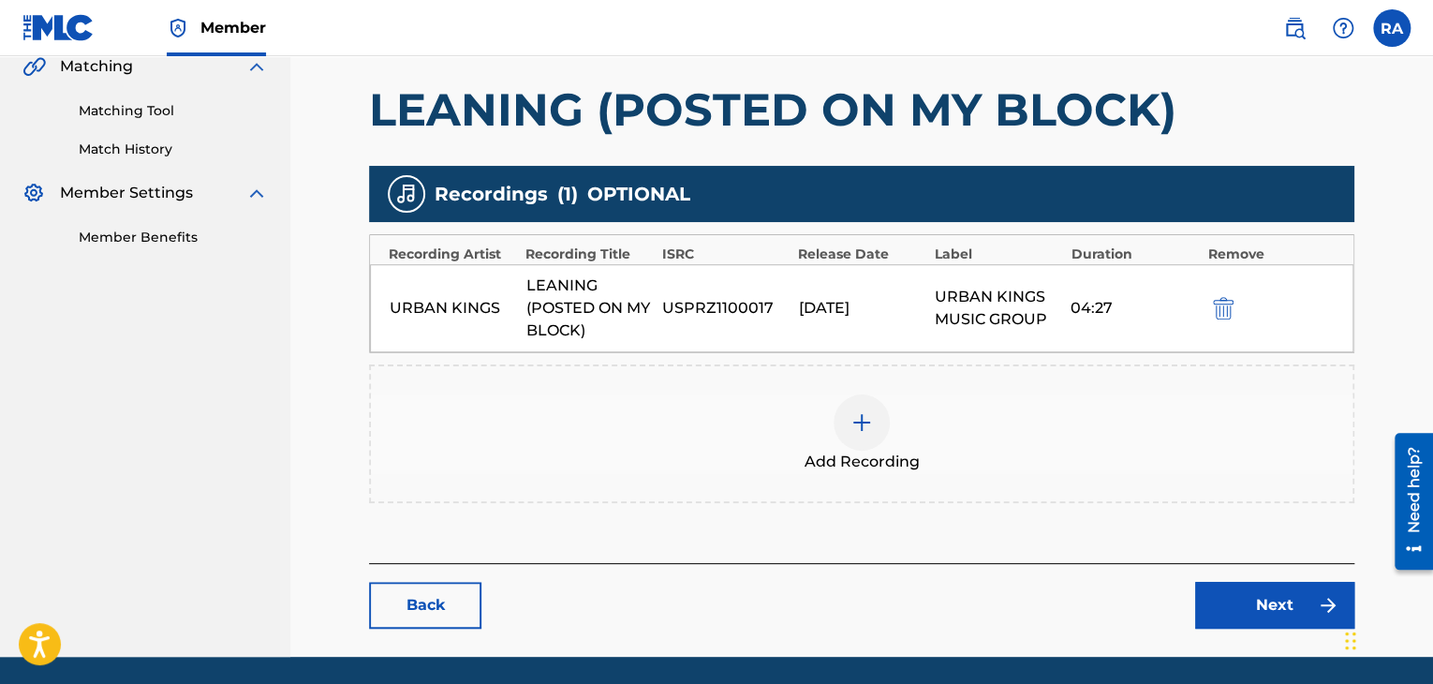
scroll to position [506, 0]
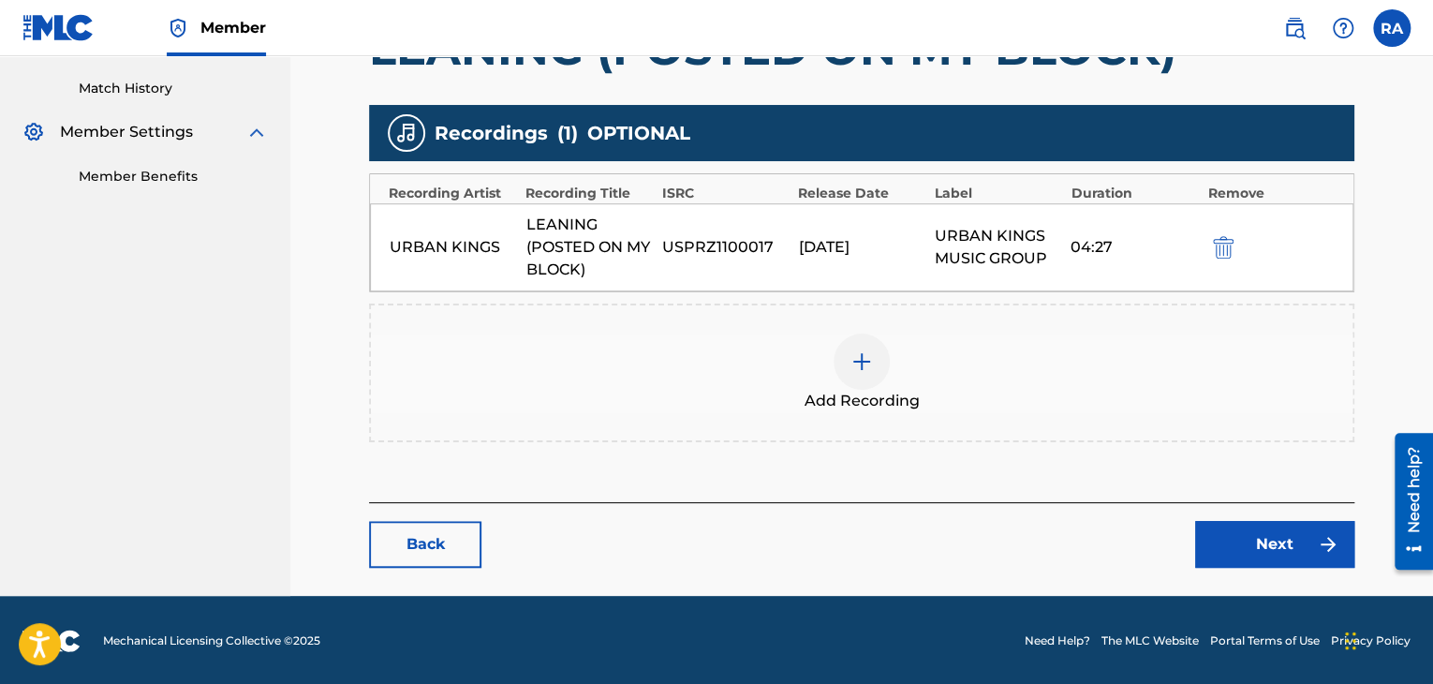
click at [869, 364] on img at bounding box center [861, 361] width 22 height 22
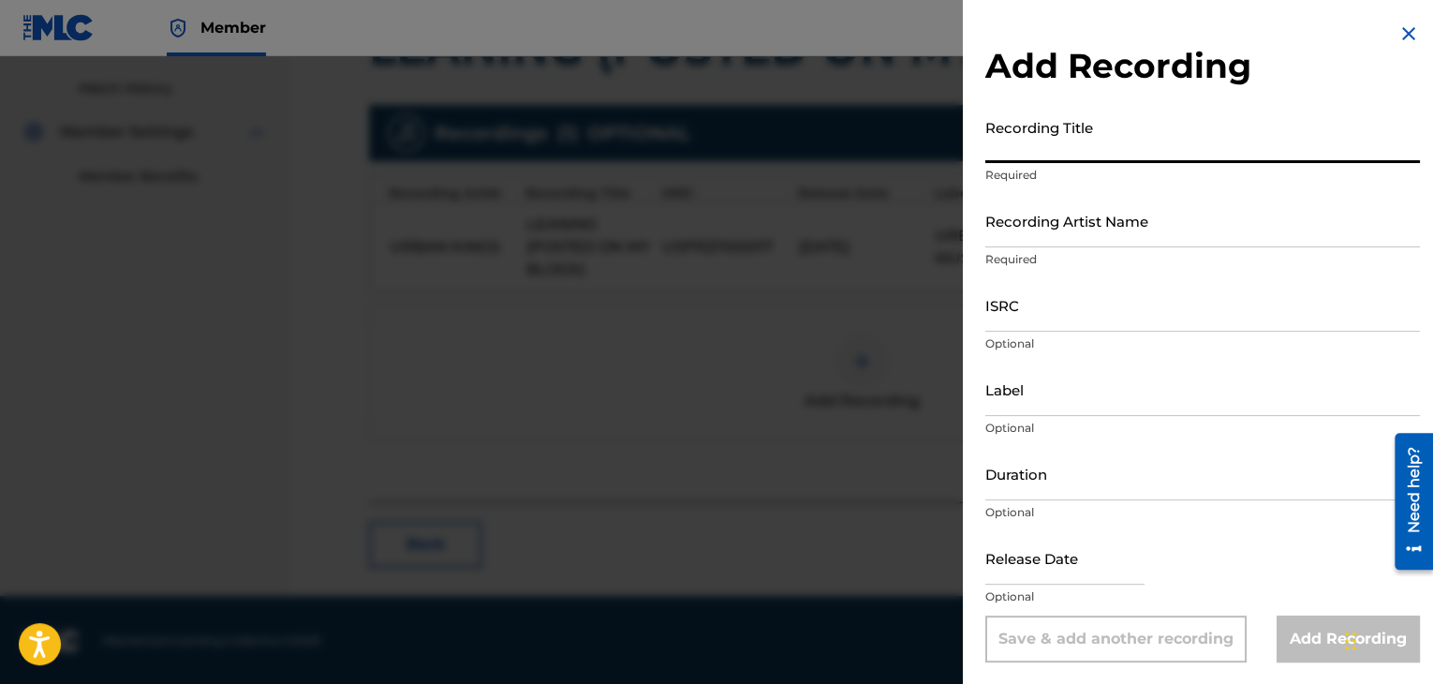
click at [1010, 155] on input "Recording Title" at bounding box center [1202, 136] width 435 height 53
type input "LEANING (POSTED ON MY BLOCK)"
click at [1045, 219] on input "Recording Artist Name" at bounding box center [1202, 220] width 435 height 53
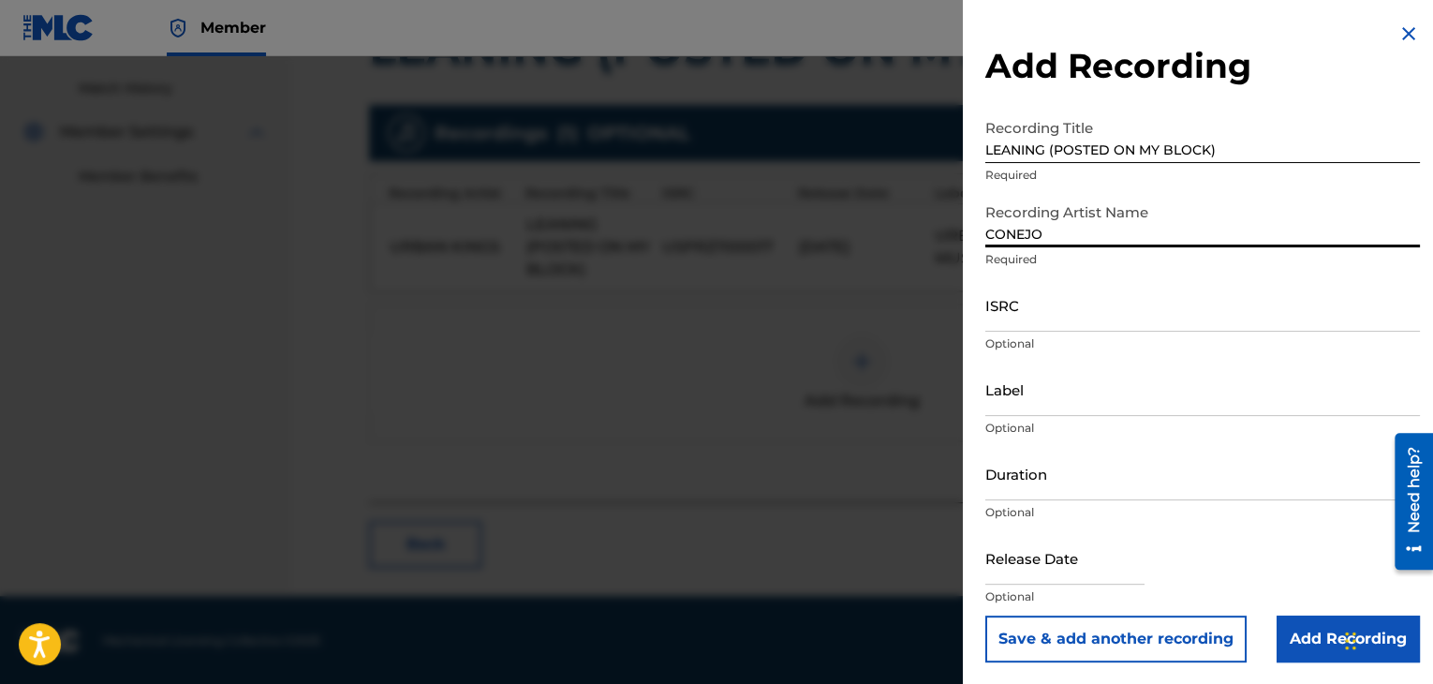
drag, startPoint x: 1068, startPoint y: 233, endPoint x: 966, endPoint y: 239, distance: 102.2
click at [966, 239] on div "Add Recording Recording Title LEANING (POSTED ON MY BLOCK) Required Recording A…" at bounding box center [1202, 342] width 479 height 685
type input "[PERSON_NAME]"
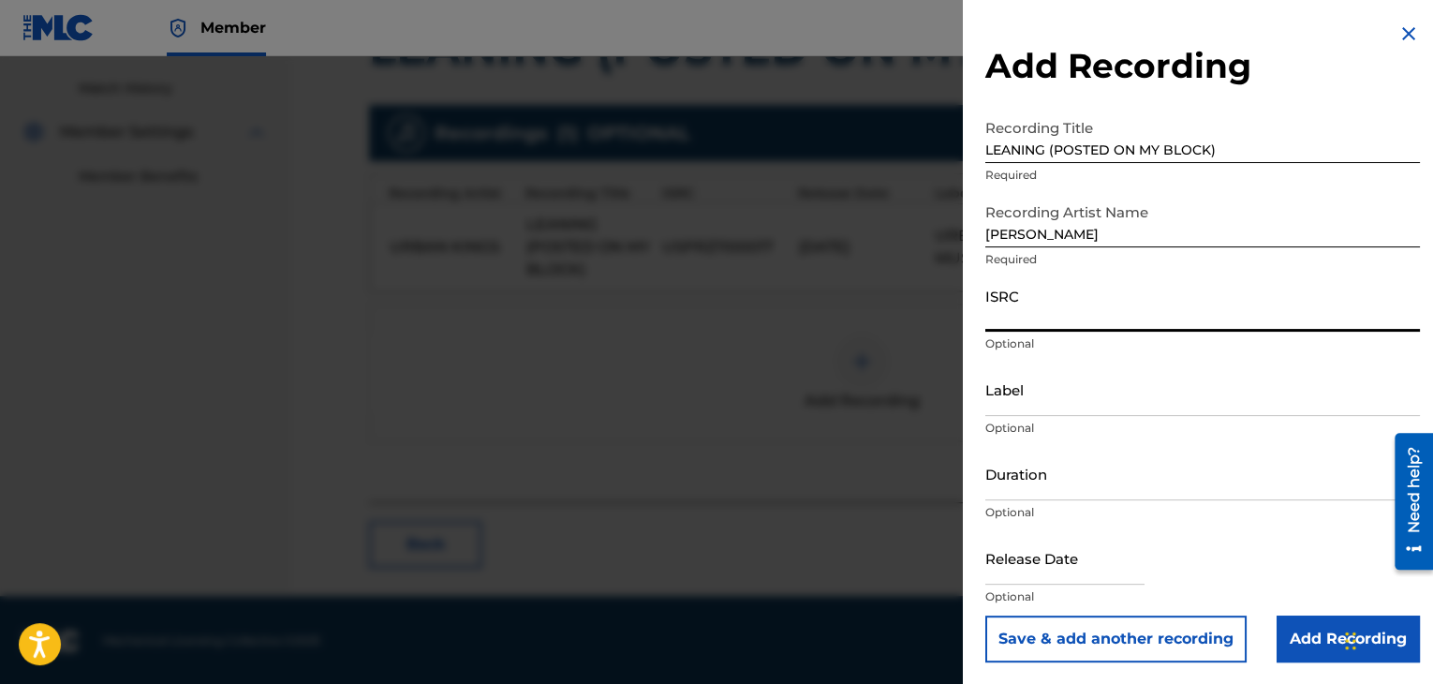
paste input "USPRZ0910061"
type input "USPRZ0910061"
click at [1038, 394] on input "Label" at bounding box center [1202, 388] width 435 height 53
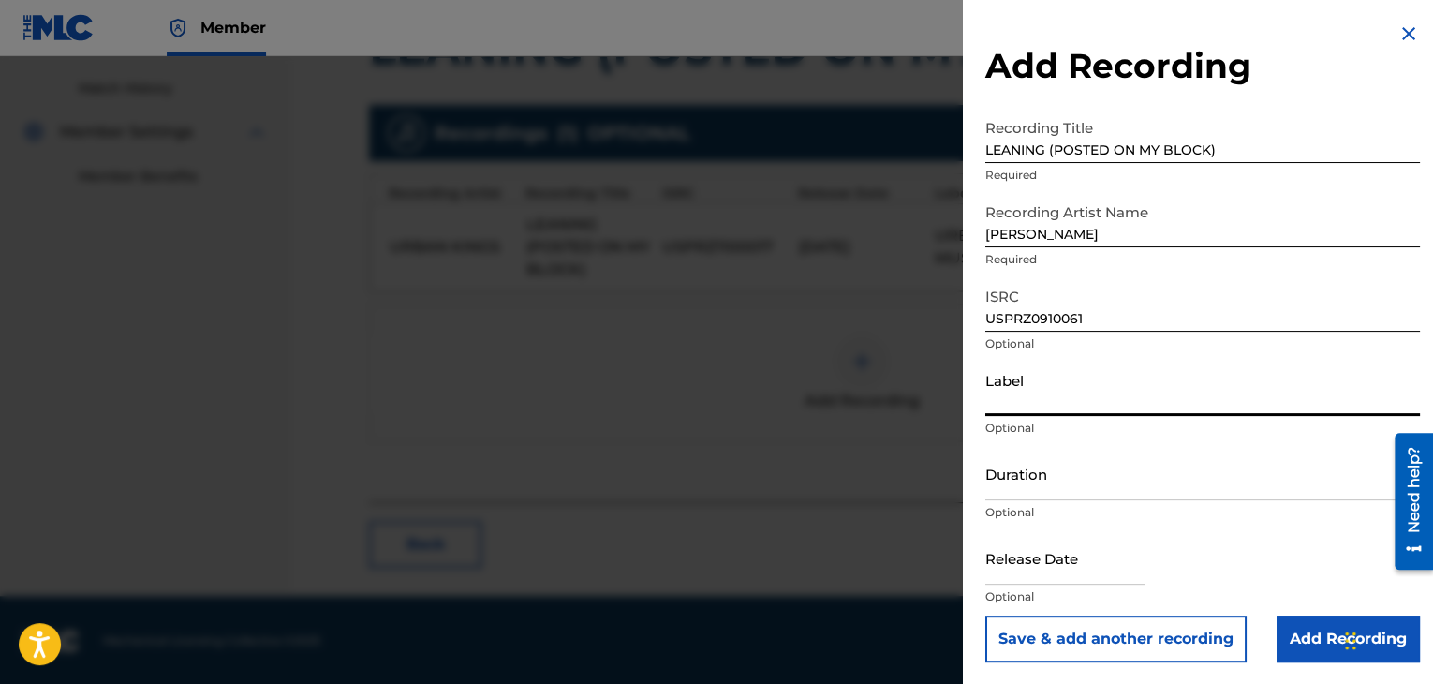
type input "Urban Kings Music Group"
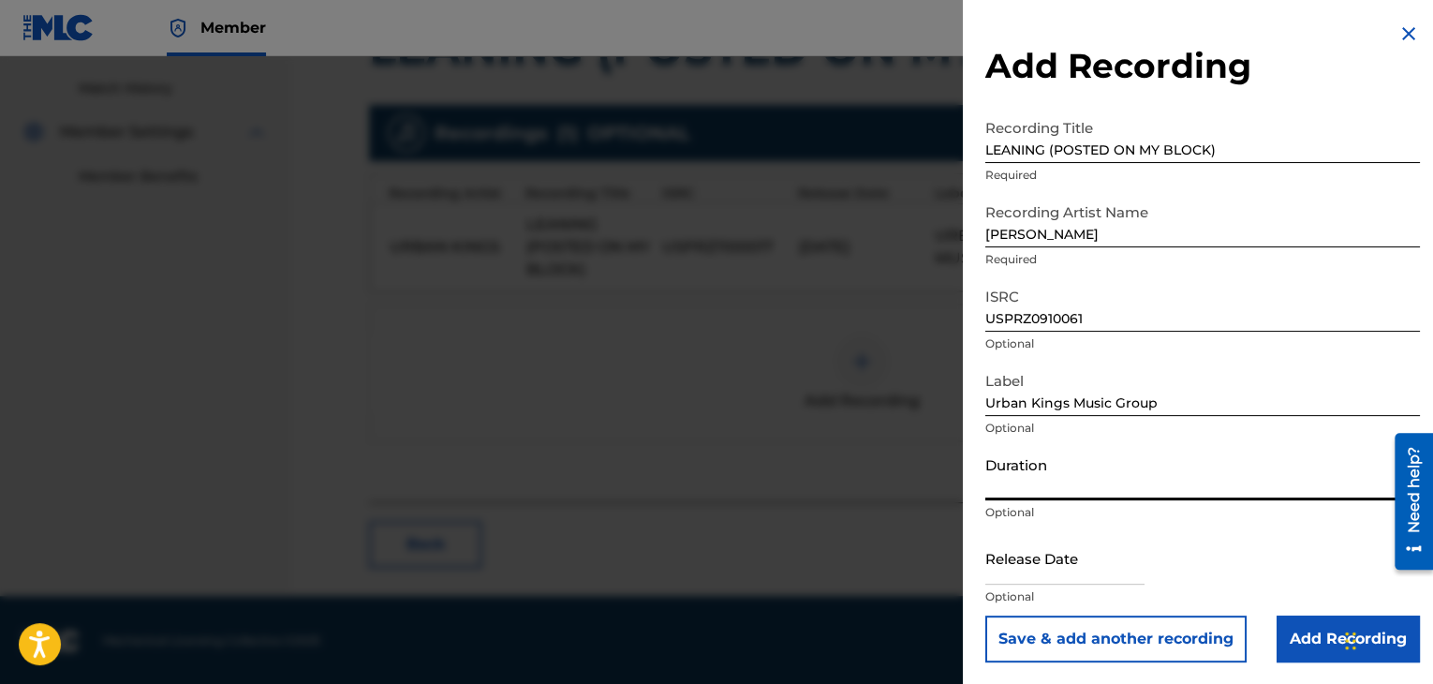
click at [1116, 459] on input "Duration" at bounding box center [1202, 473] width 435 height 53
type input "04:26"
click at [1074, 573] on input "text" at bounding box center [1064, 557] width 159 height 53
select select "7"
select select "2025"
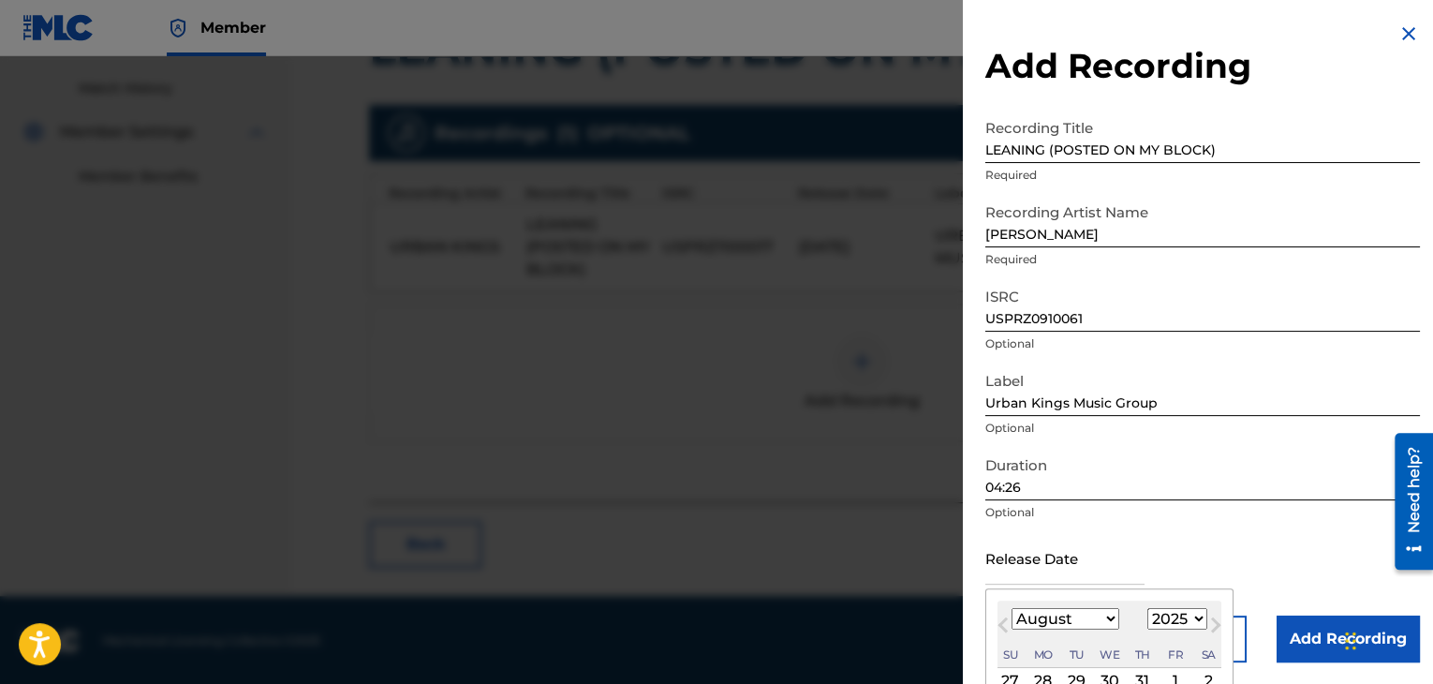
type input "[DATE]"
select select "3"
select select "2009"
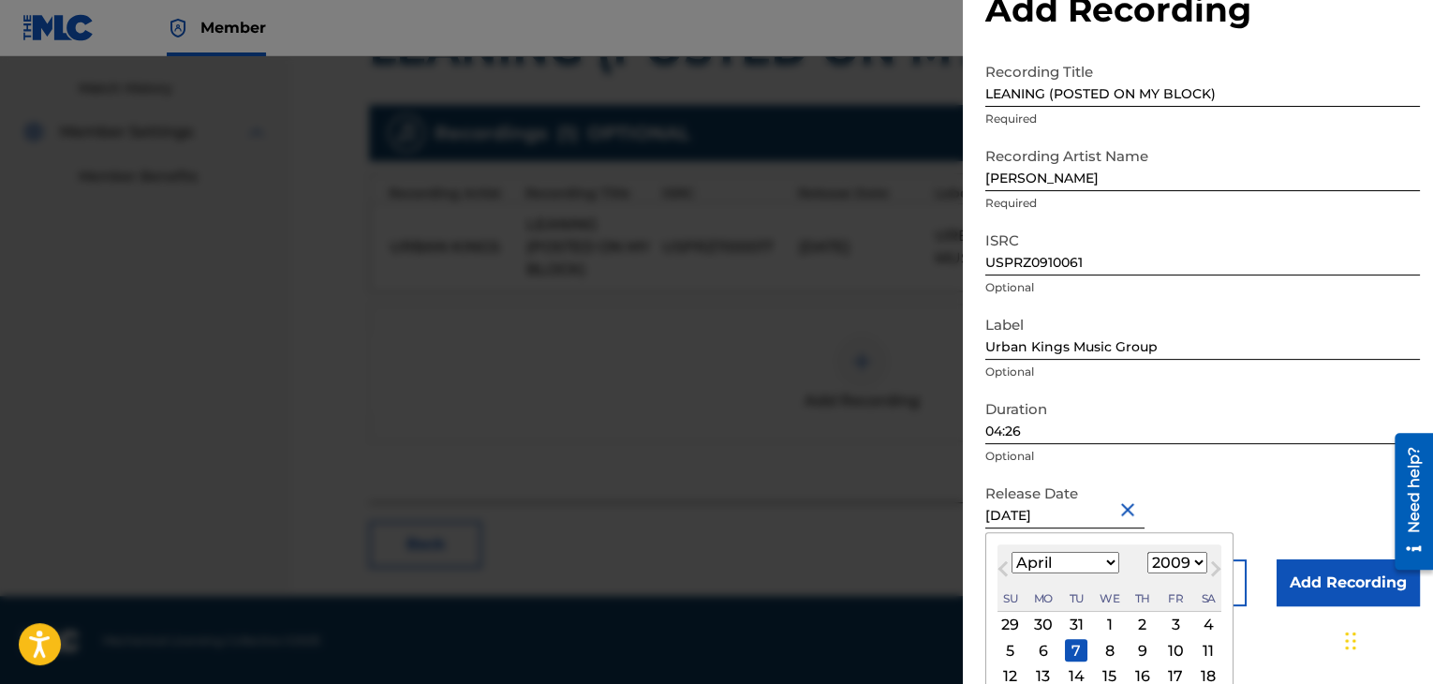
scroll to position [150, 0]
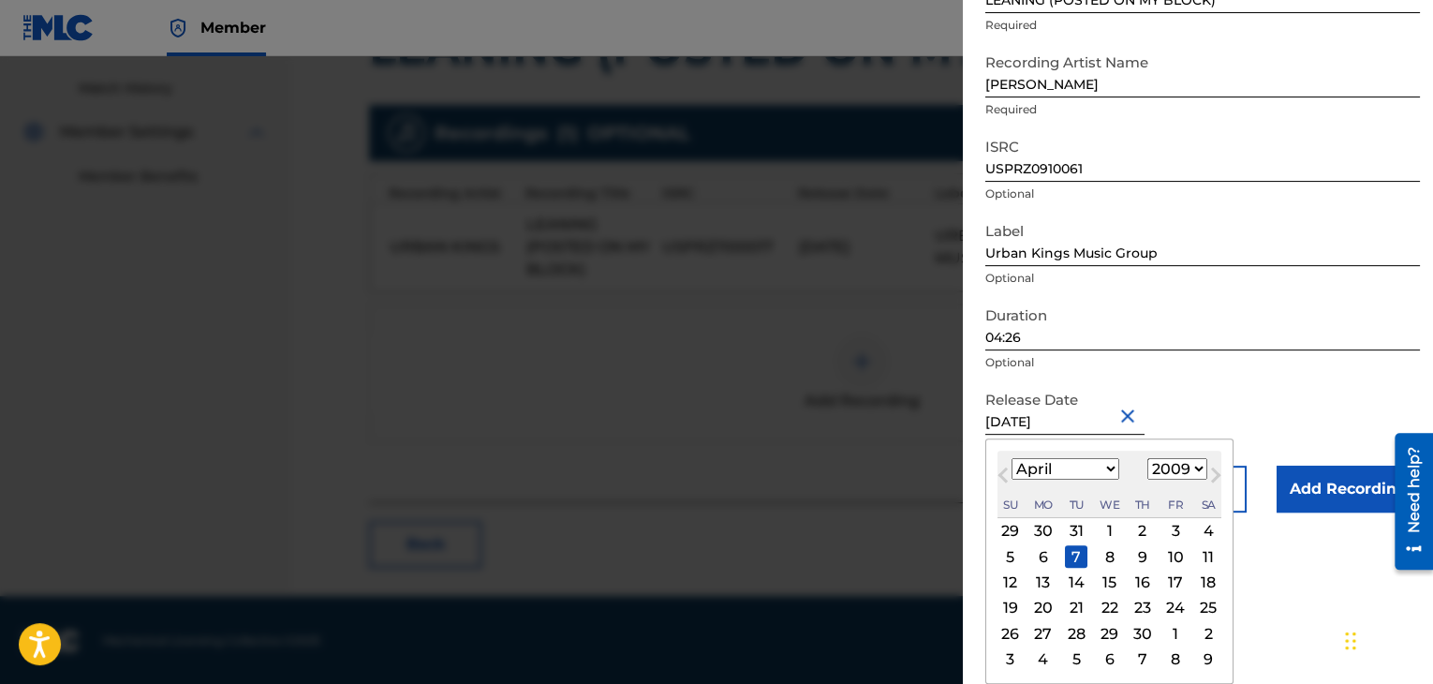
click at [1044, 556] on div "6" at bounding box center [1043, 556] width 22 height 22
type input "[DATE]"
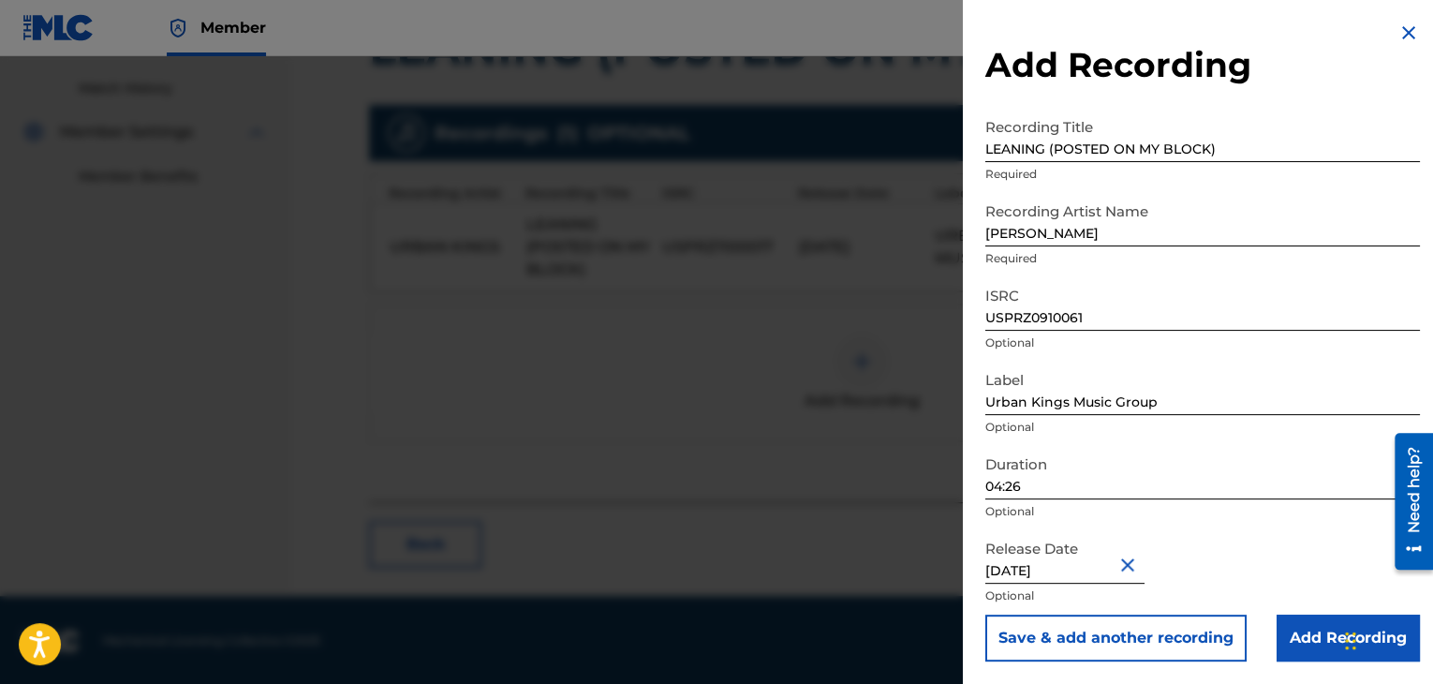
scroll to position [1, 0]
click at [1290, 630] on input "Add Recording" at bounding box center [1347, 637] width 143 height 47
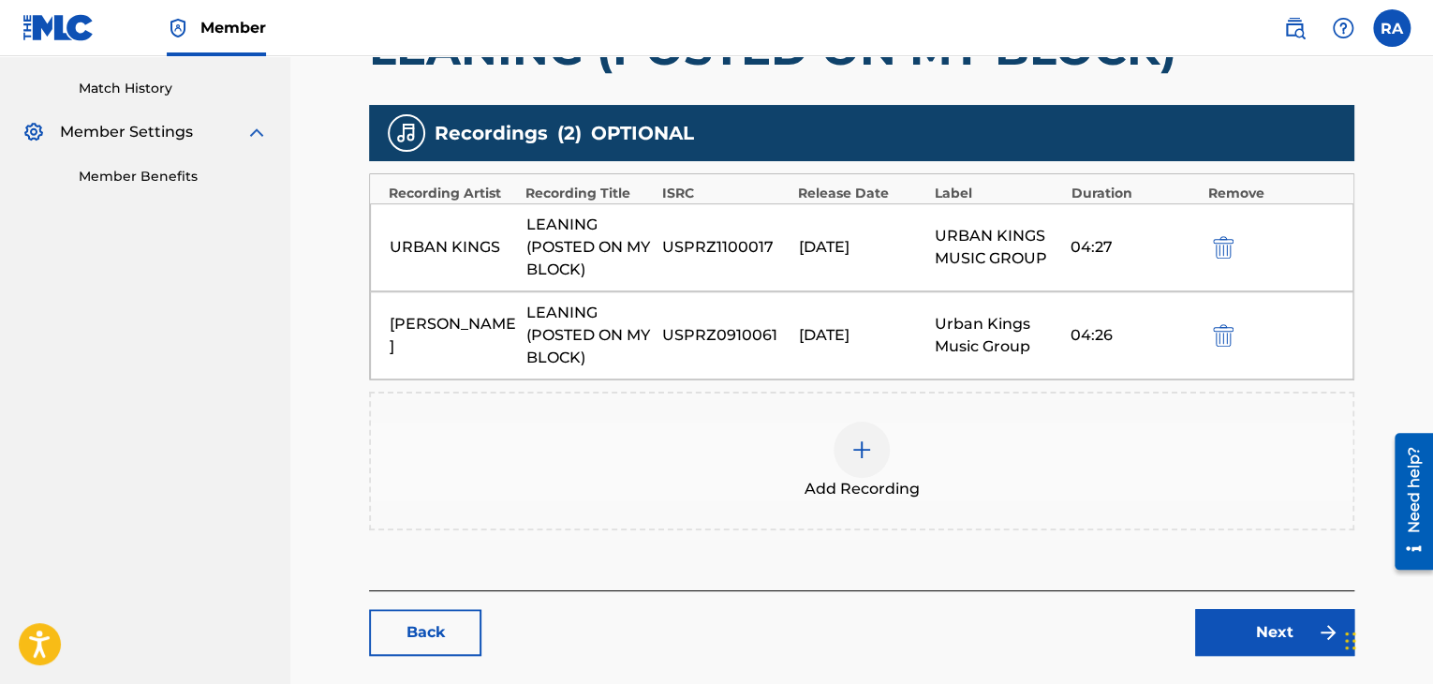
click at [1235, 625] on link "Next" at bounding box center [1274, 632] width 159 height 47
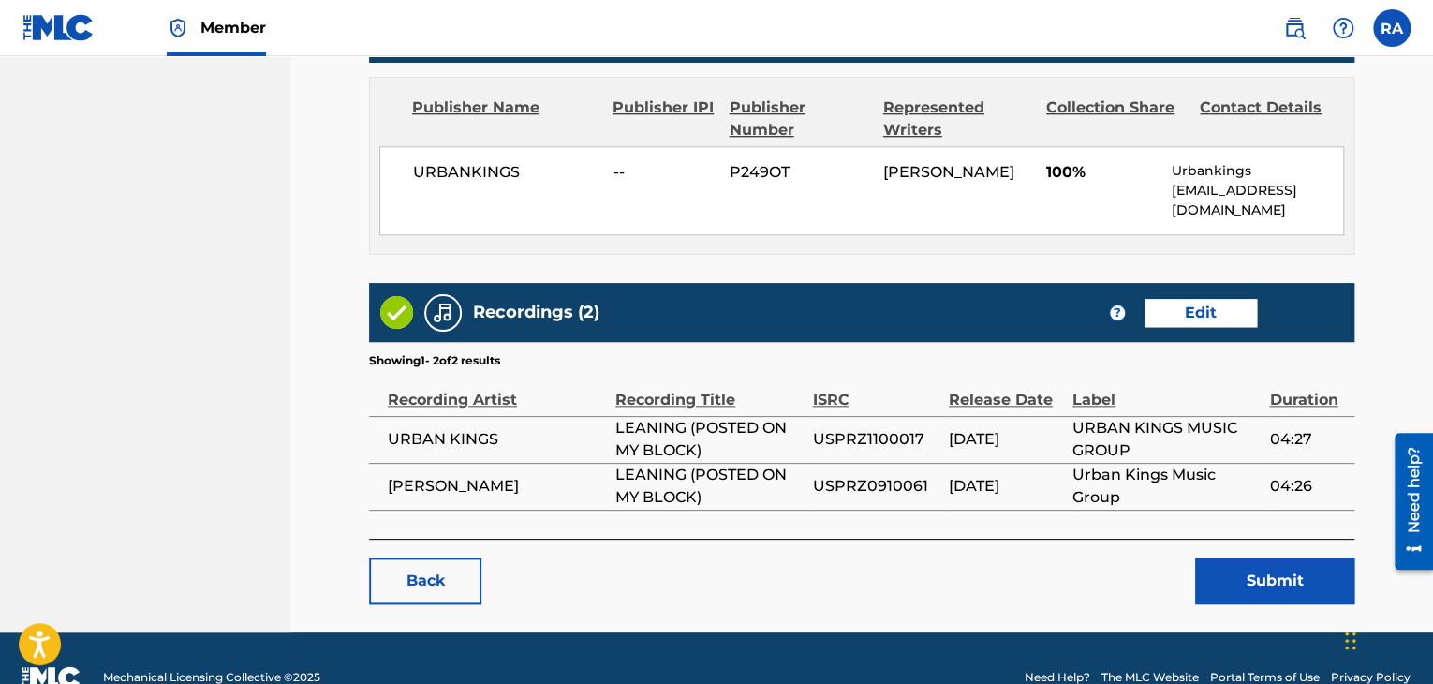
scroll to position [862, 0]
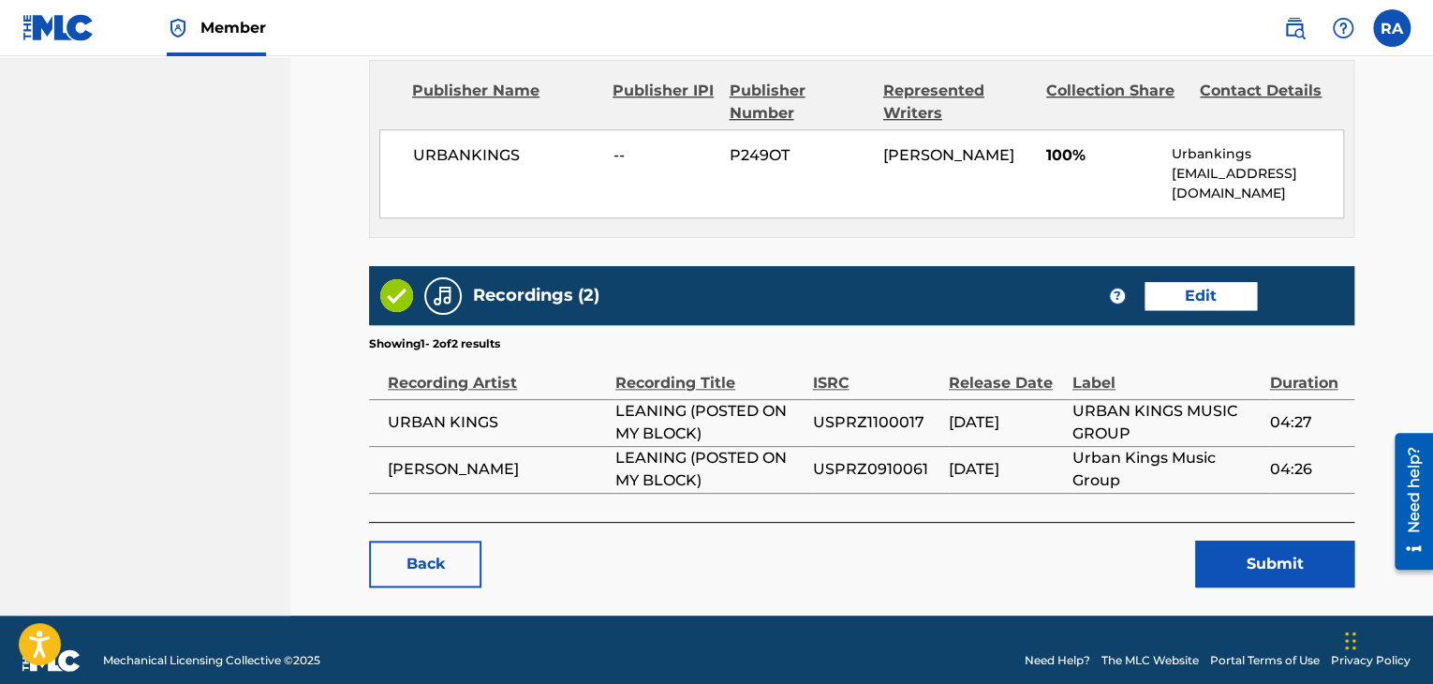
click at [1250, 540] on button "Submit" at bounding box center [1274, 563] width 159 height 47
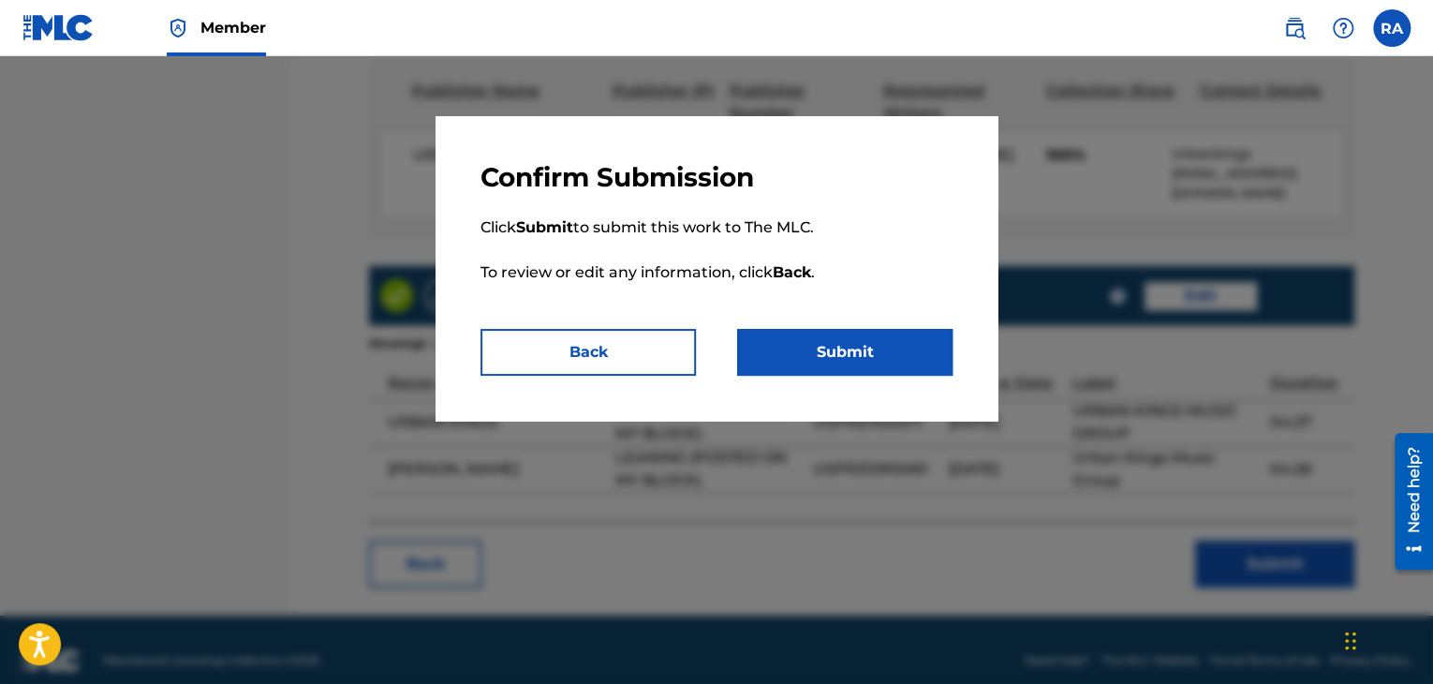
click at [838, 362] on button "Submit" at bounding box center [844, 352] width 215 height 47
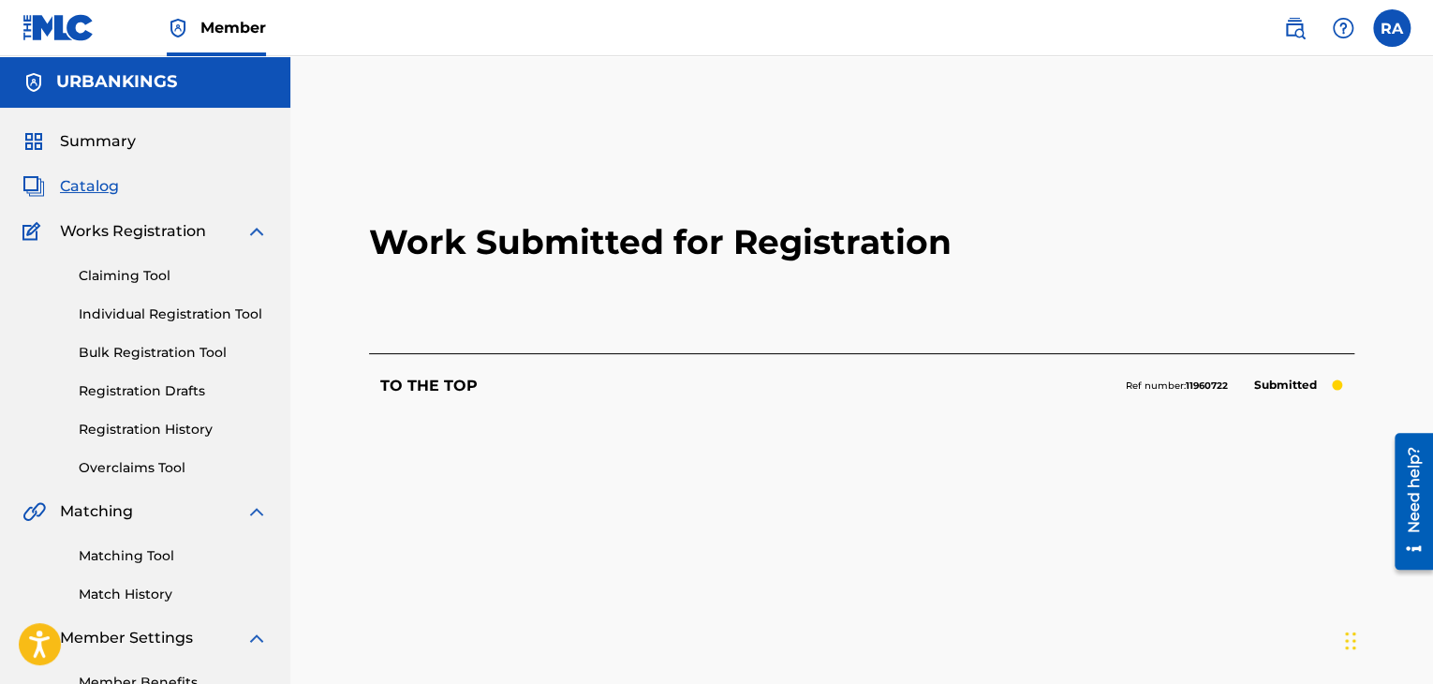
click at [150, 433] on link "Registration History" at bounding box center [173, 430] width 189 height 20
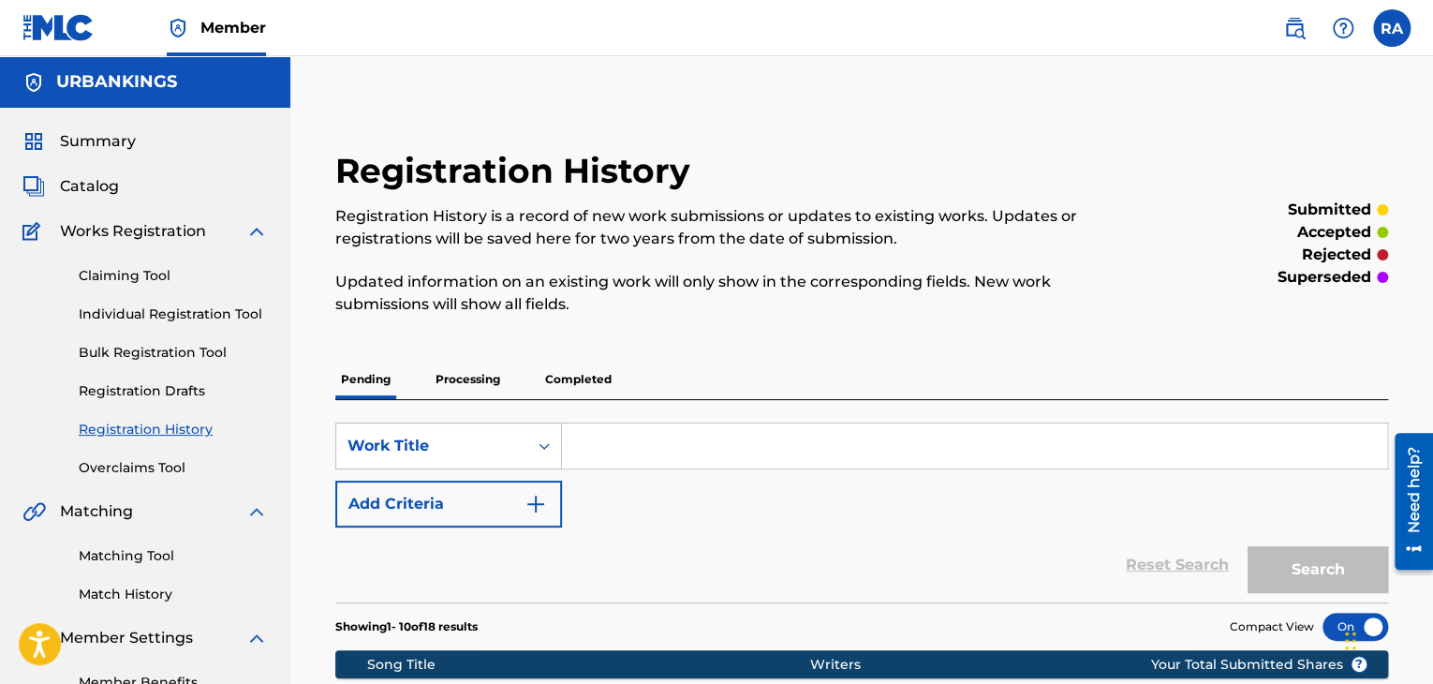
click at [173, 319] on link "Individual Registration Tool" at bounding box center [173, 314] width 189 height 20
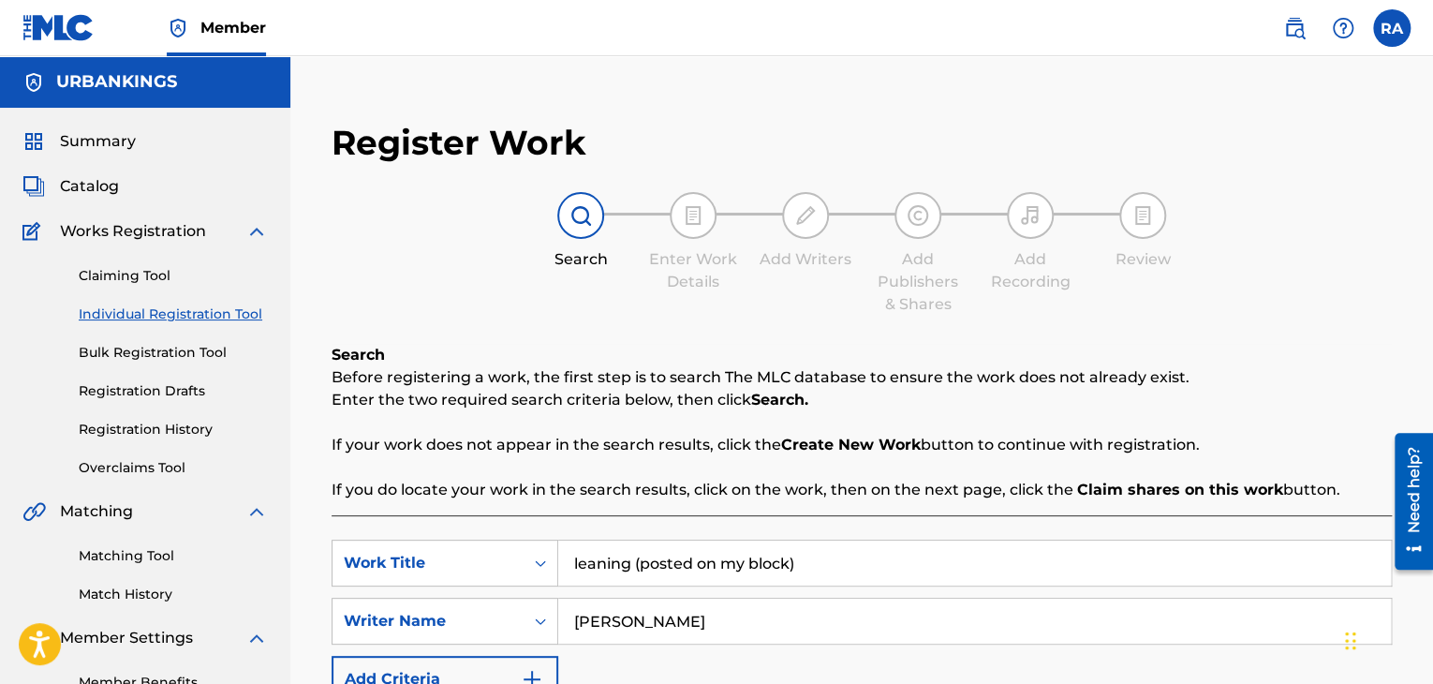
scroll to position [187, 0]
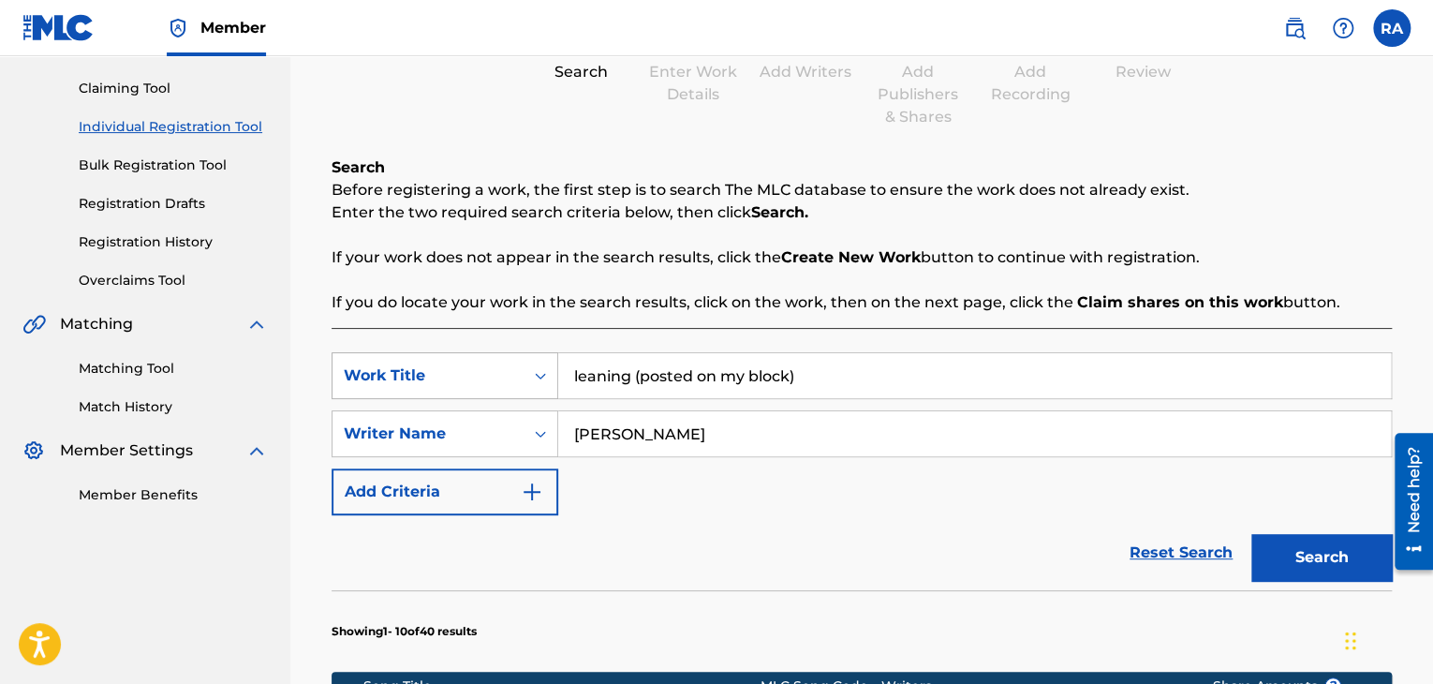
drag, startPoint x: 832, startPoint y: 359, endPoint x: 341, endPoint y: 357, distance: 490.7
click at [341, 357] on div "SearchWithCriteria59052328-f7a2-4302-a968-cf33debdfee0 Work Title leaning (post…" at bounding box center [862, 375] width 1060 height 47
type input "MS [PERSON_NAME] (SKIT)"
click at [1362, 559] on button "Search" at bounding box center [1321, 557] width 140 height 47
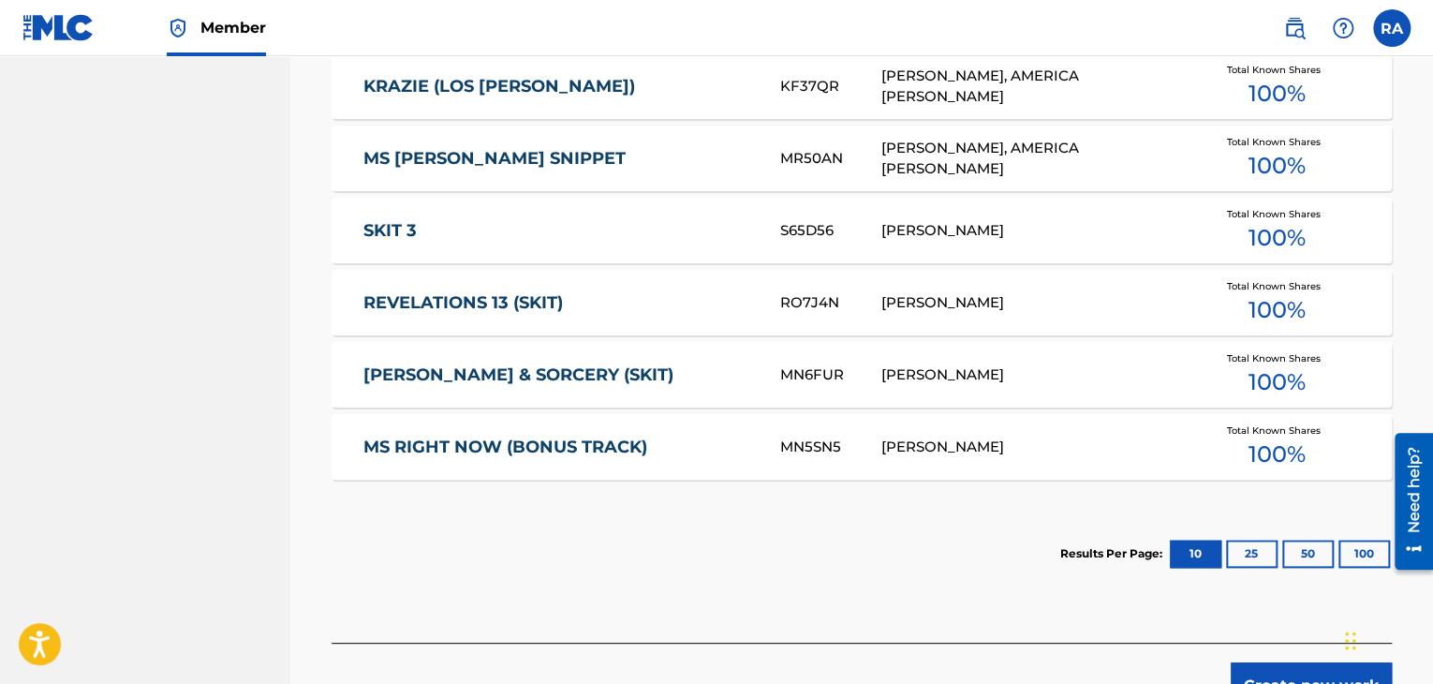
scroll to position [1045, 0]
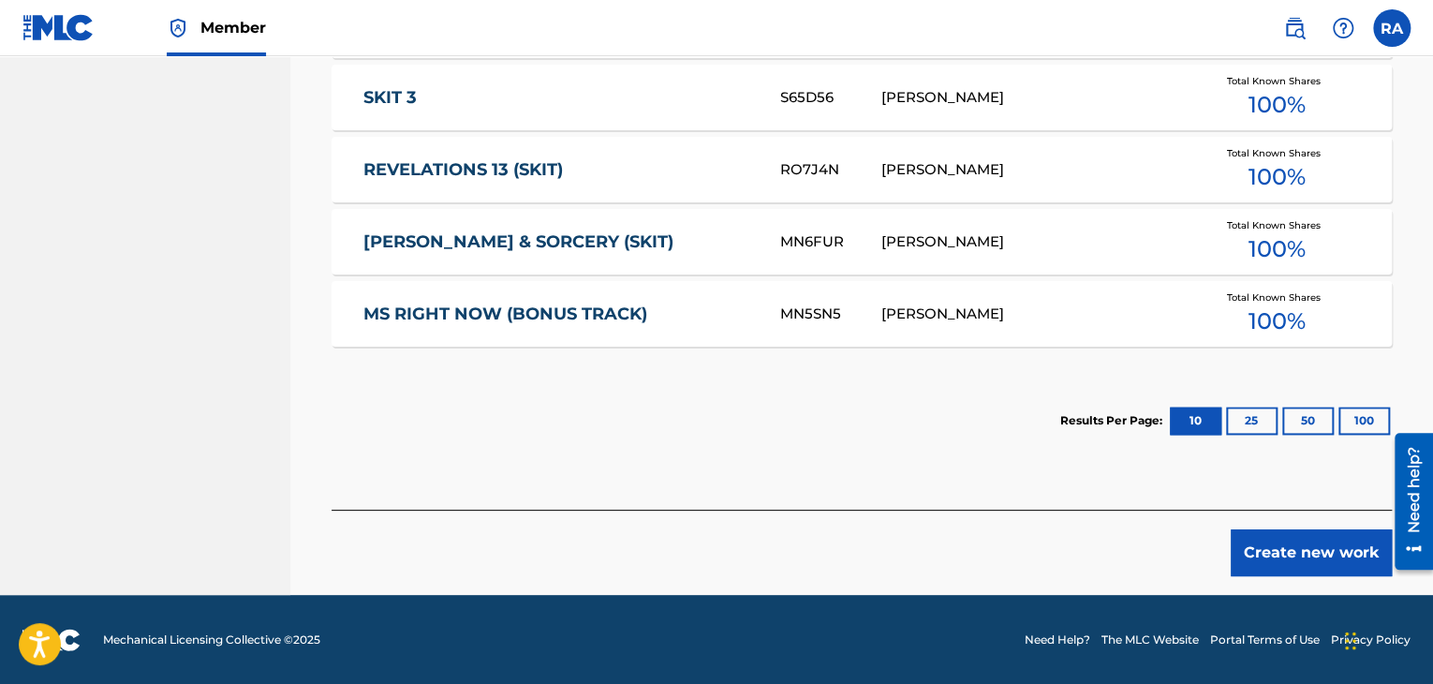
click at [1257, 547] on button "Create new work" at bounding box center [1311, 552] width 161 height 47
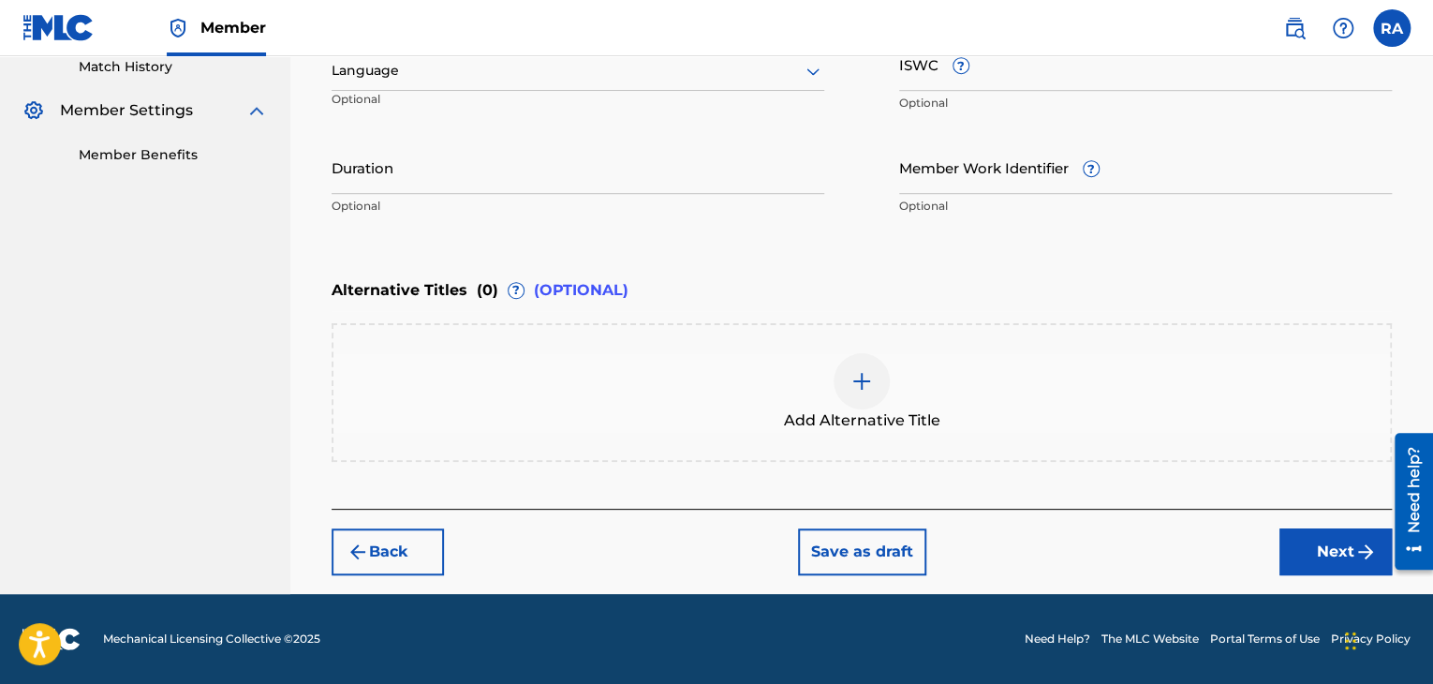
scroll to position [525, 0]
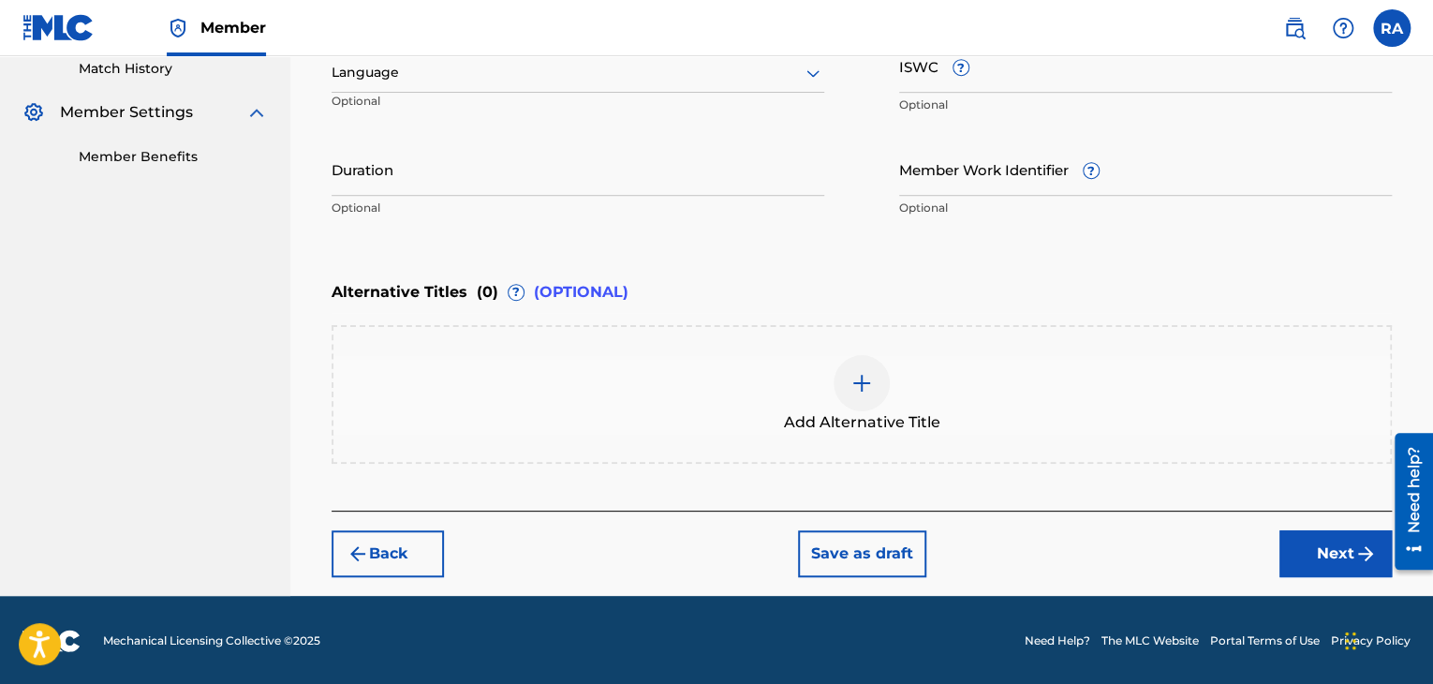
click at [420, 176] on input "Duration" at bounding box center [578, 168] width 493 height 53
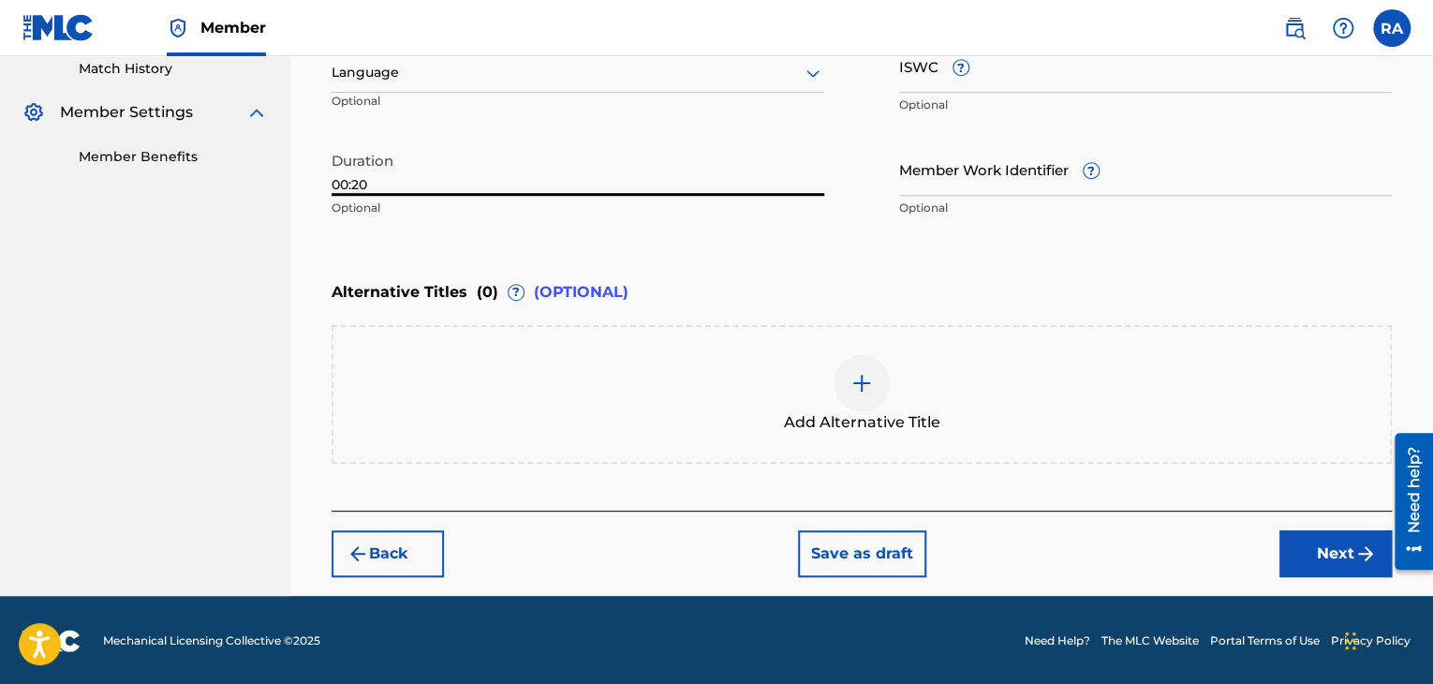
type input "00:20"
click at [1312, 552] on button "Next" at bounding box center [1335, 553] width 112 height 47
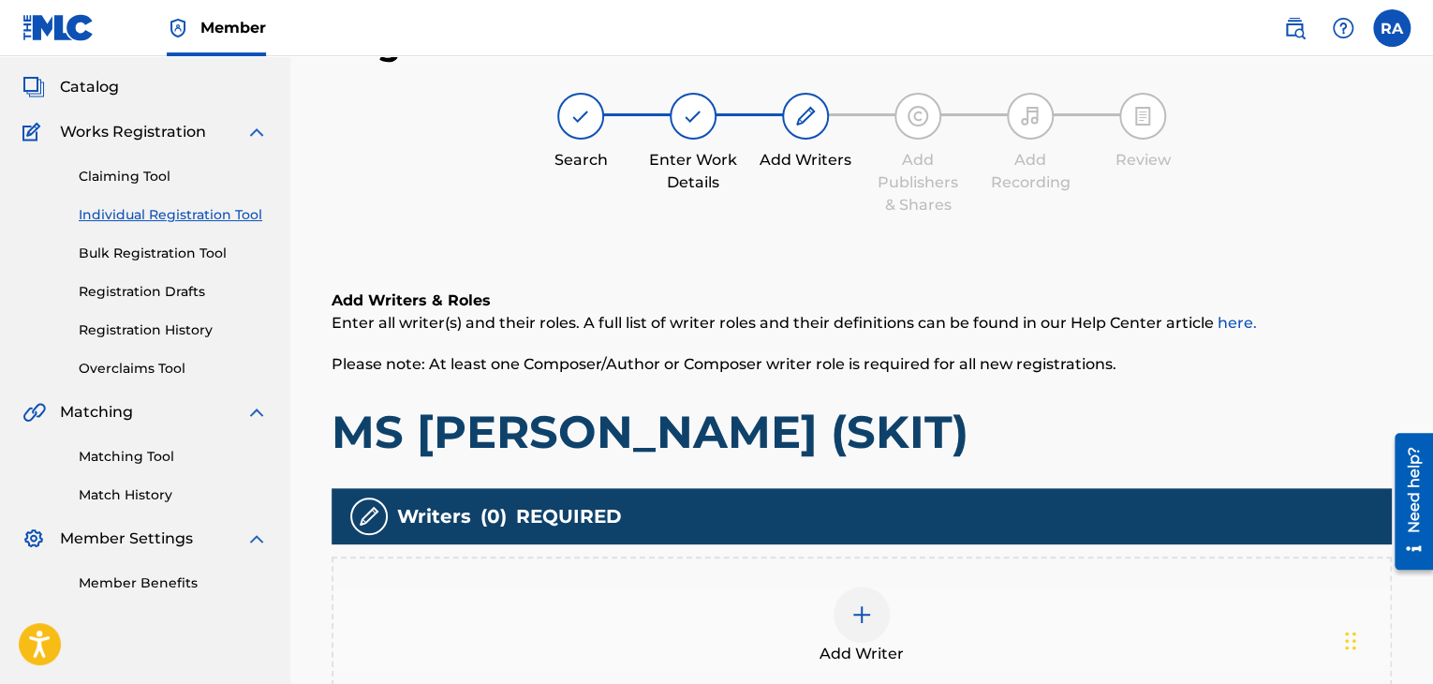
scroll to position [84, 0]
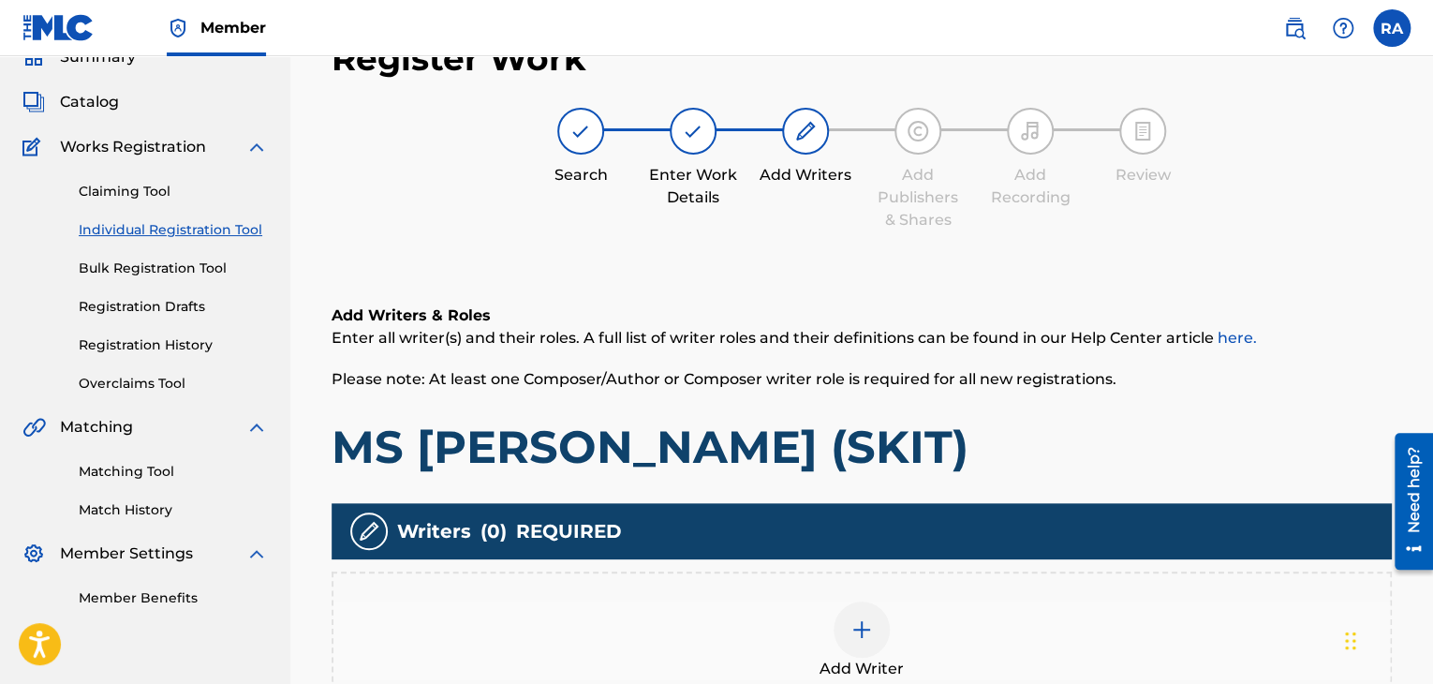
click at [873, 631] on div at bounding box center [861, 629] width 56 height 56
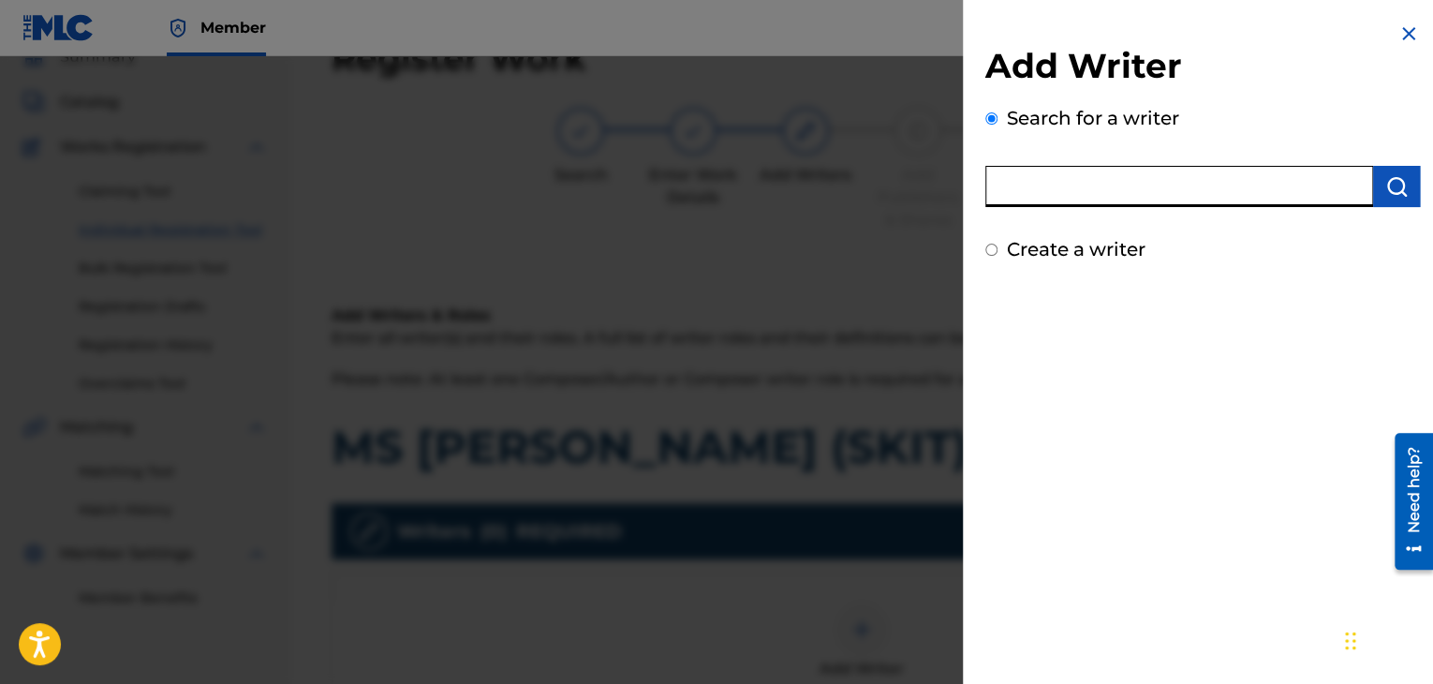
click at [1105, 175] on input "text" at bounding box center [1179, 186] width 388 height 41
type input "[PERSON_NAME]"
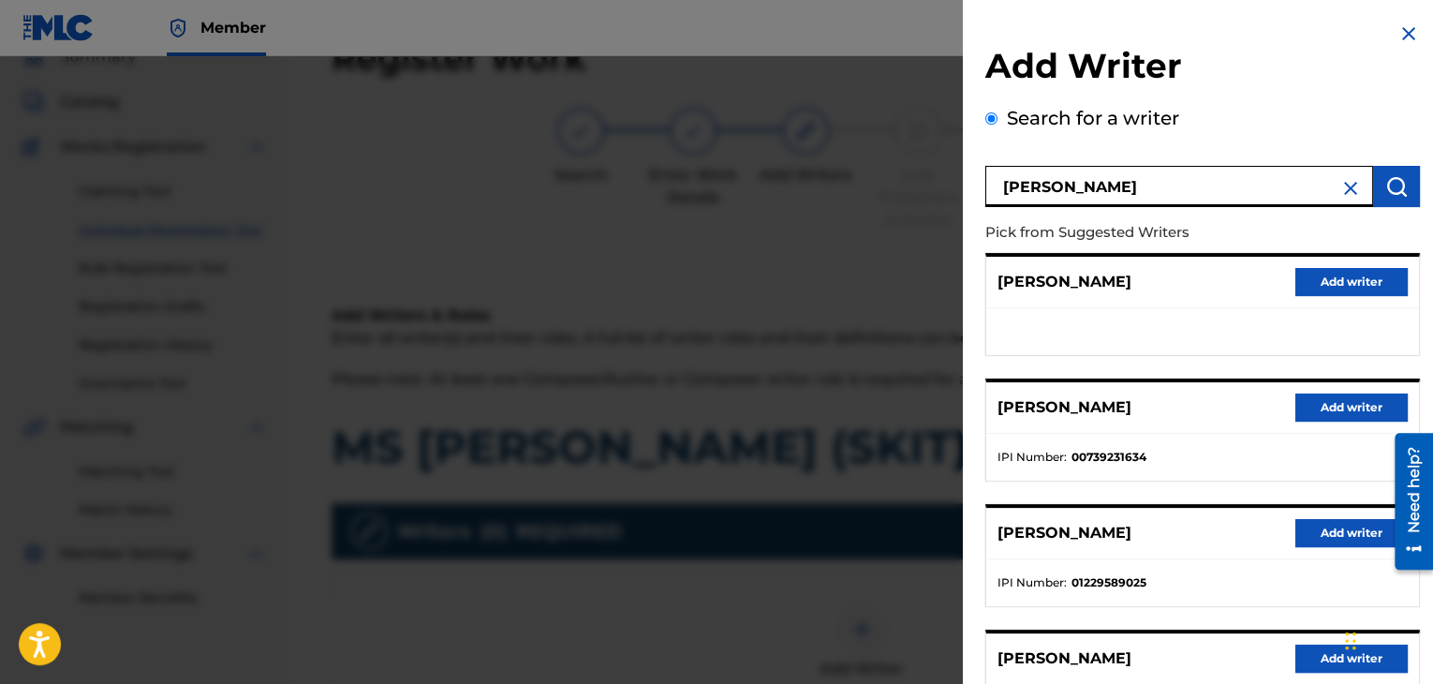
click at [1345, 418] on button "Add writer" at bounding box center [1351, 407] width 112 height 28
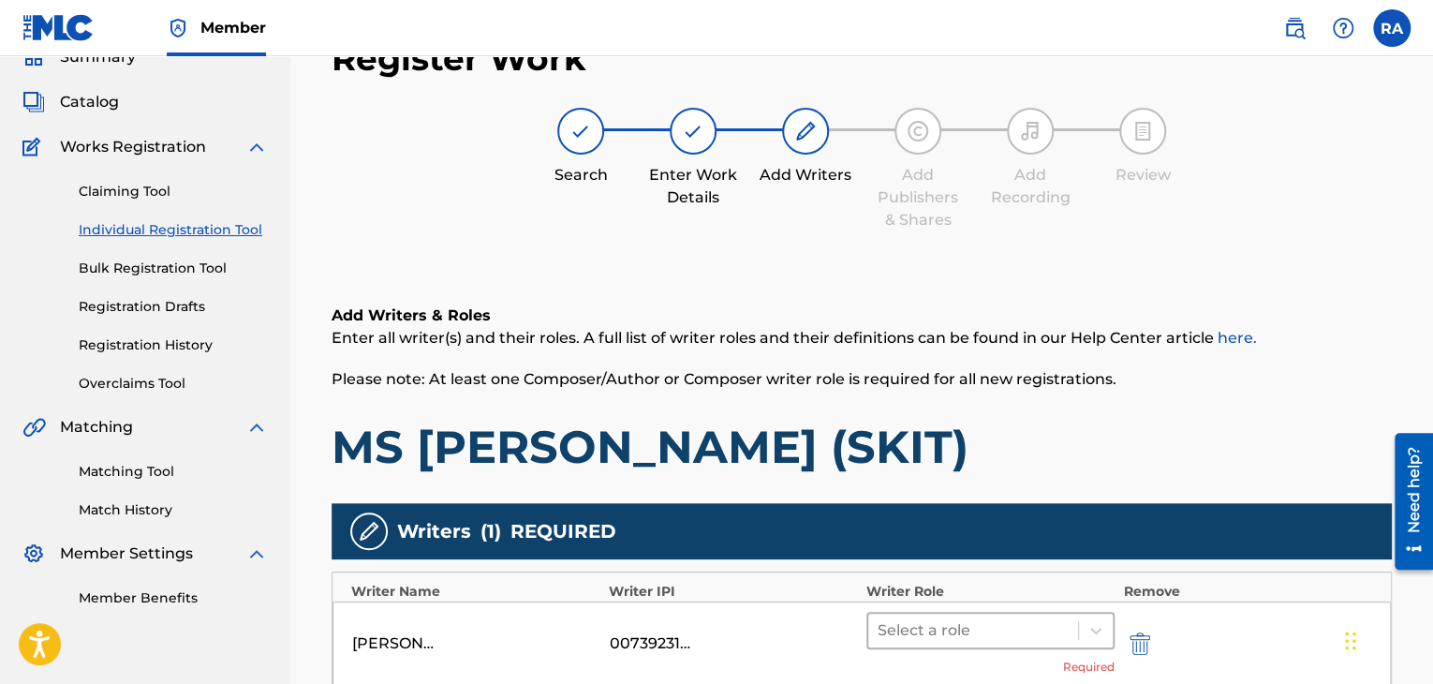
click at [1004, 638] on div at bounding box center [972, 630] width 191 height 26
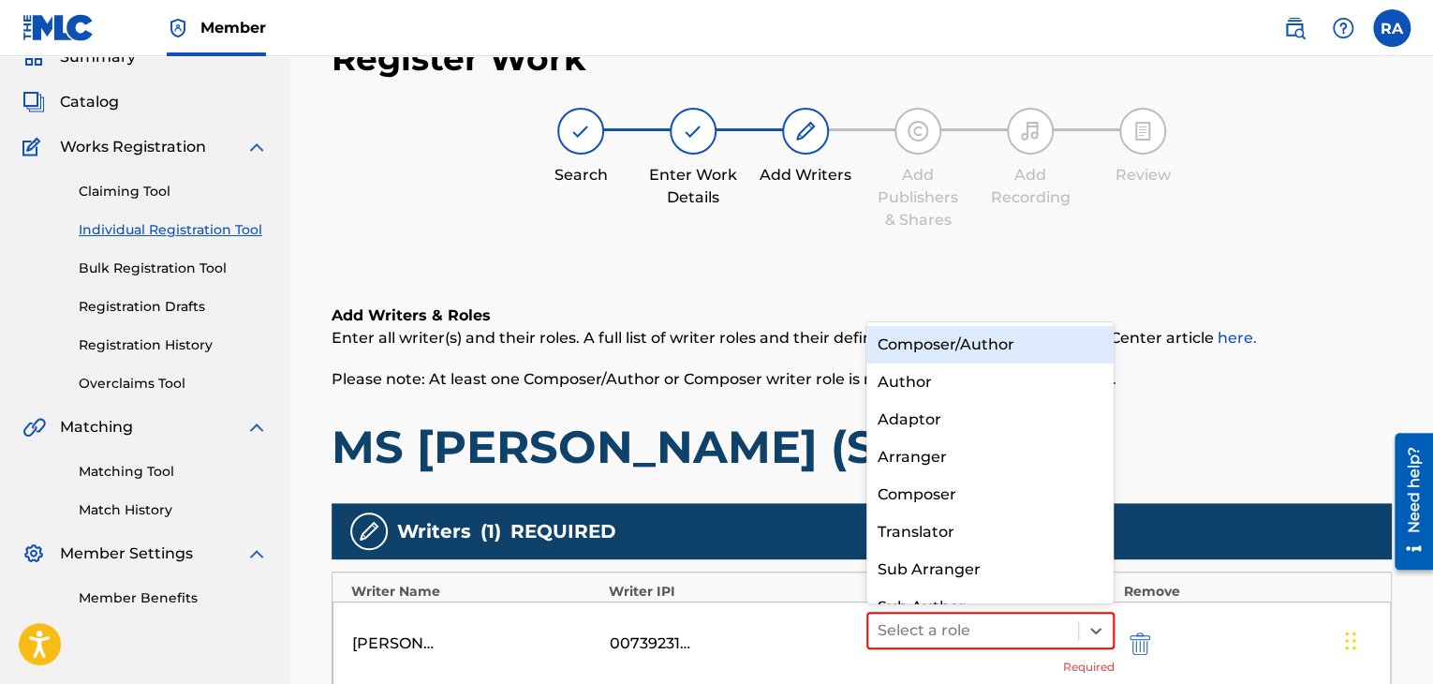
scroll to position [26, 0]
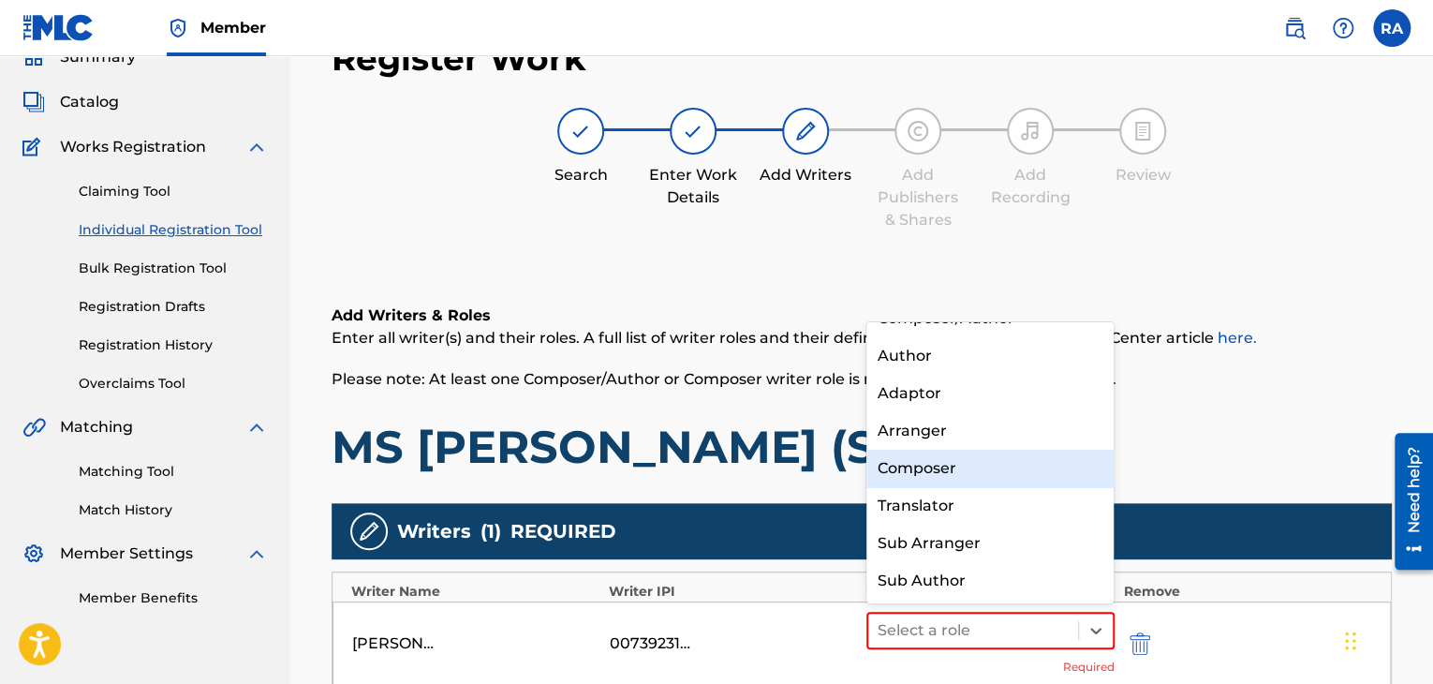
click at [996, 450] on div "Composer" at bounding box center [990, 468] width 248 height 37
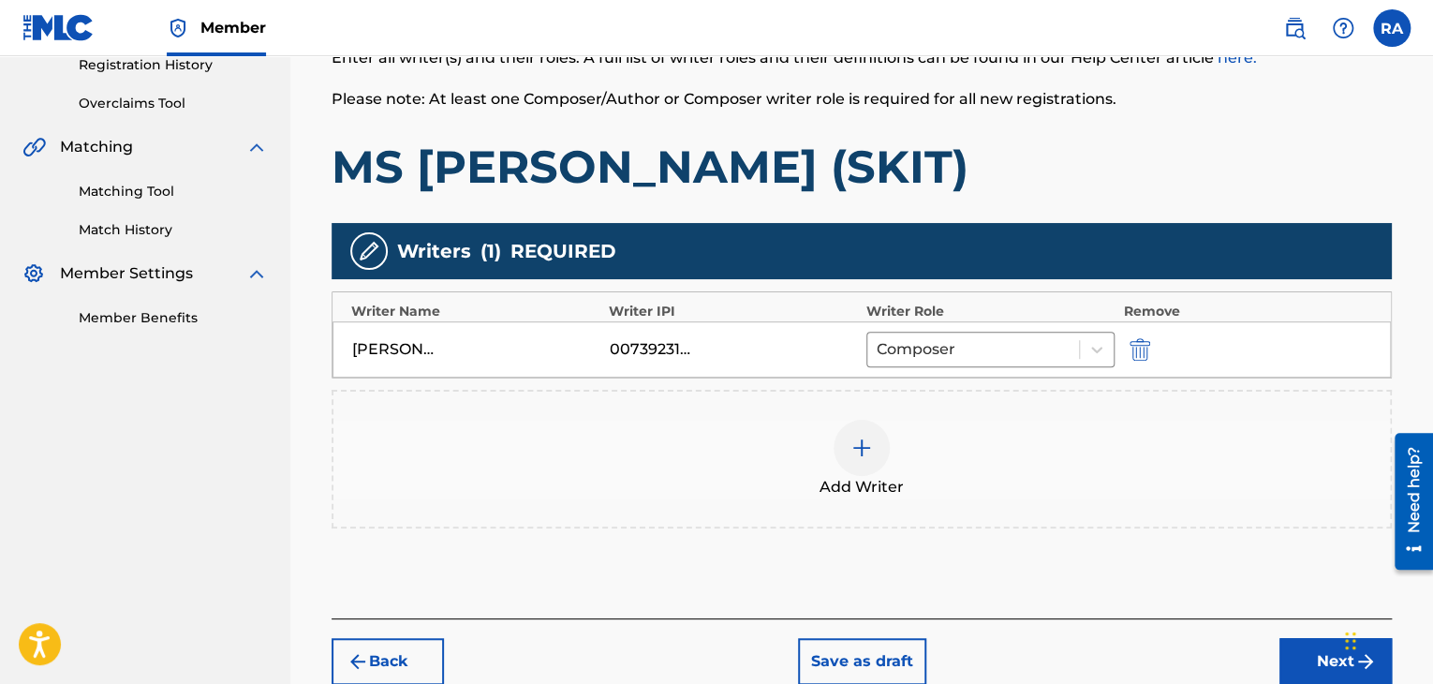
scroll to position [365, 0]
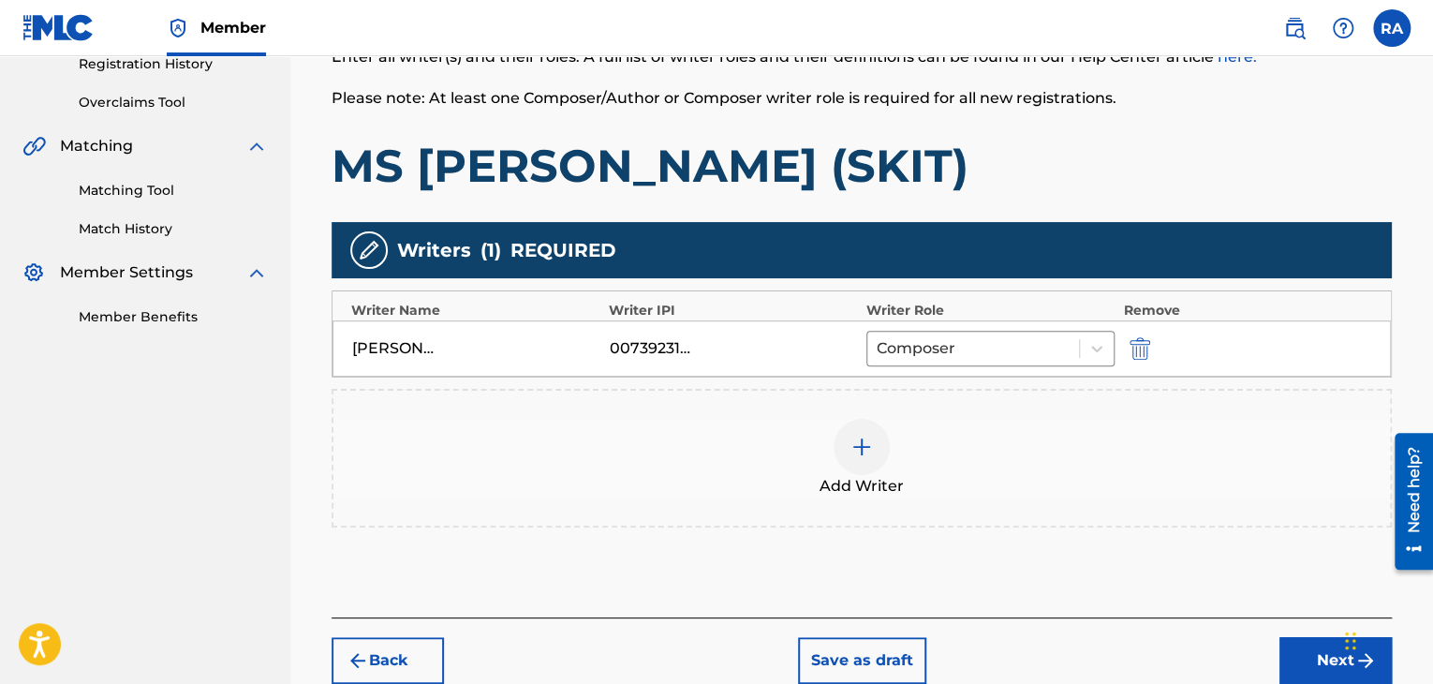
click at [858, 455] on img at bounding box center [861, 446] width 22 height 22
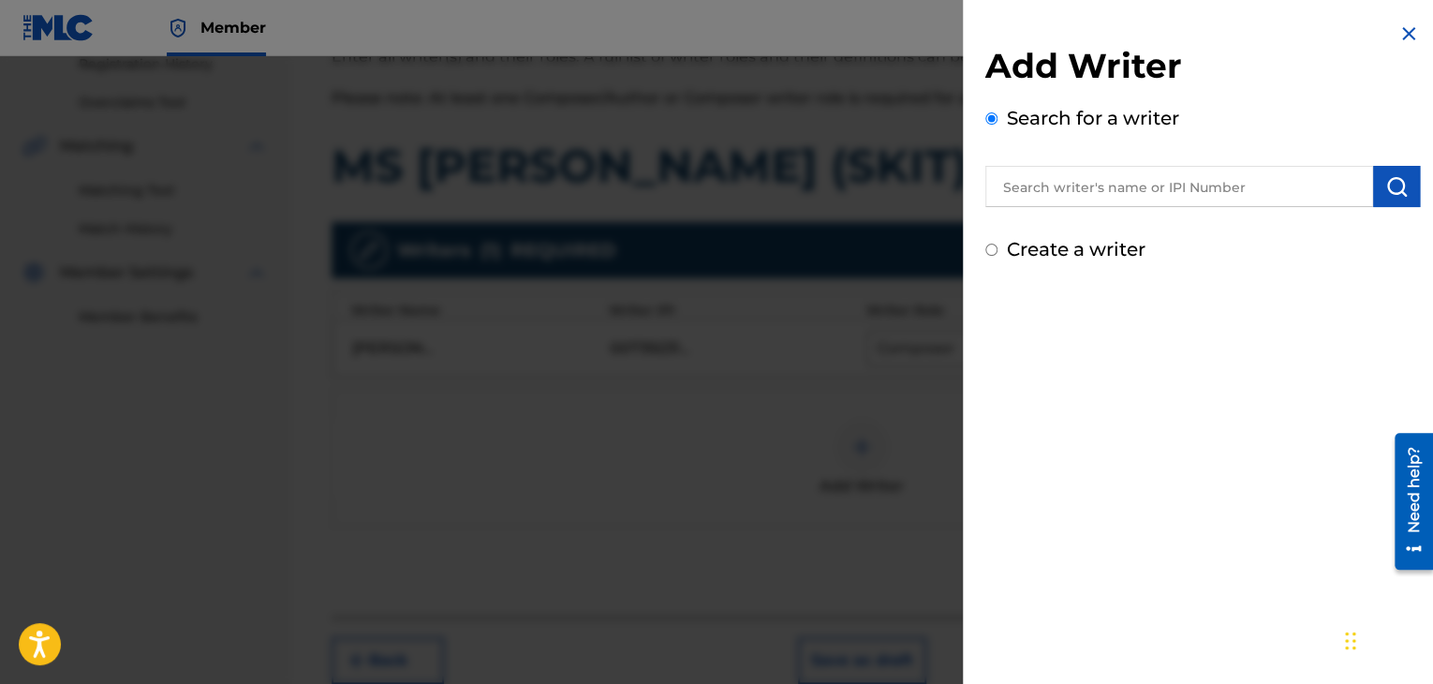
click at [1033, 184] on input "text" at bounding box center [1179, 186] width 388 height 41
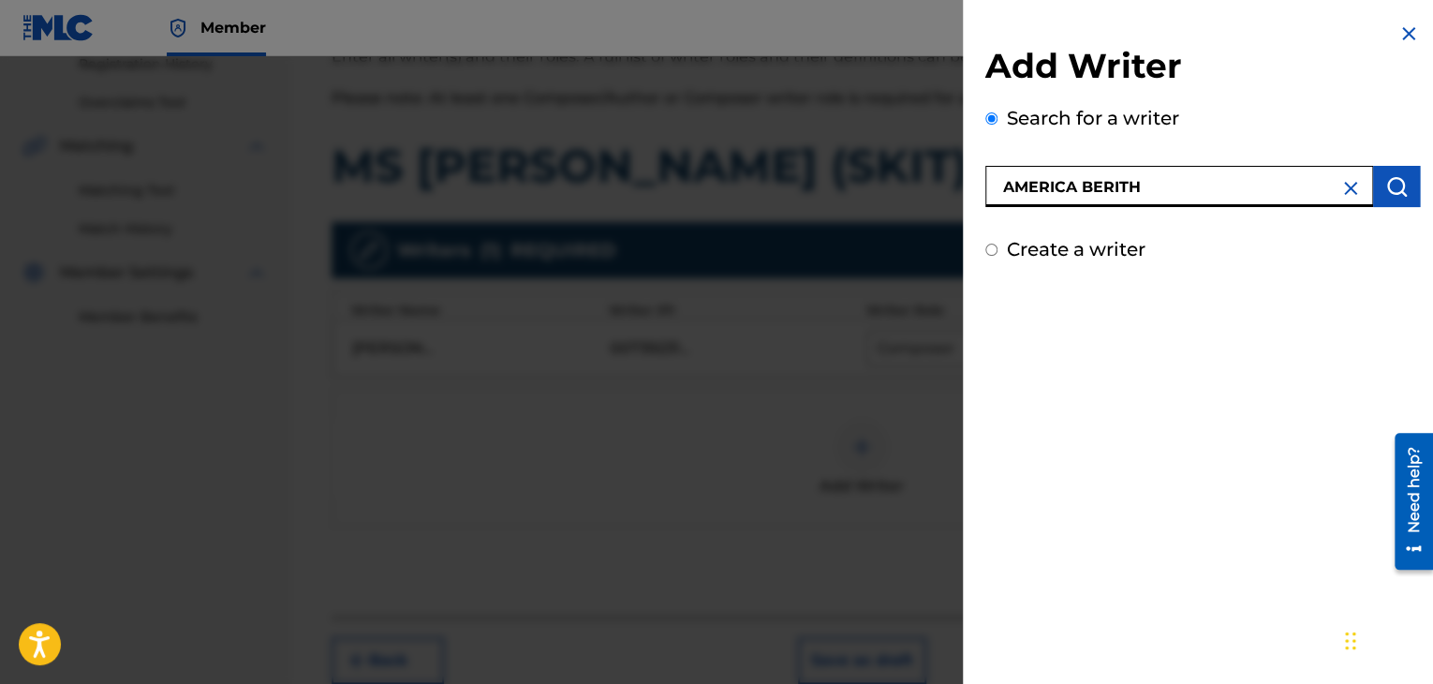
type input "AMERICA BERITH"
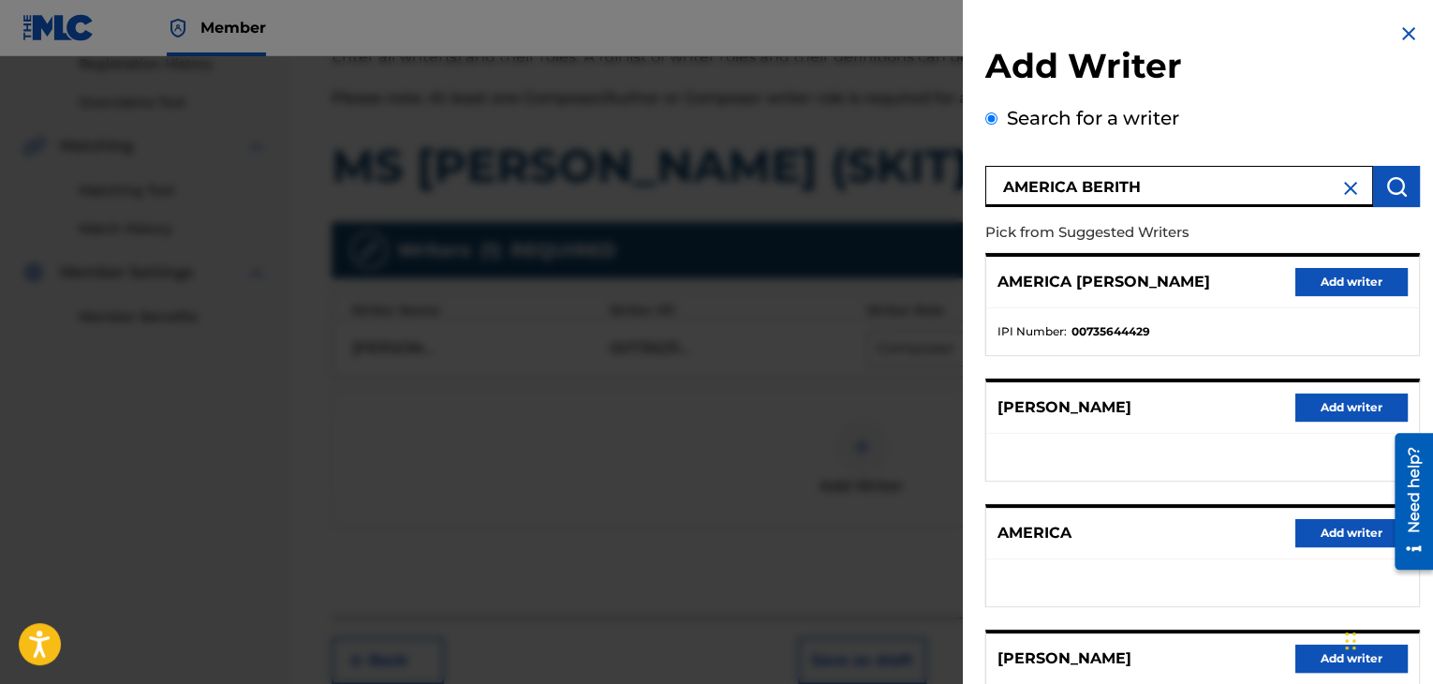
click at [1310, 279] on button "Add writer" at bounding box center [1351, 282] width 112 height 28
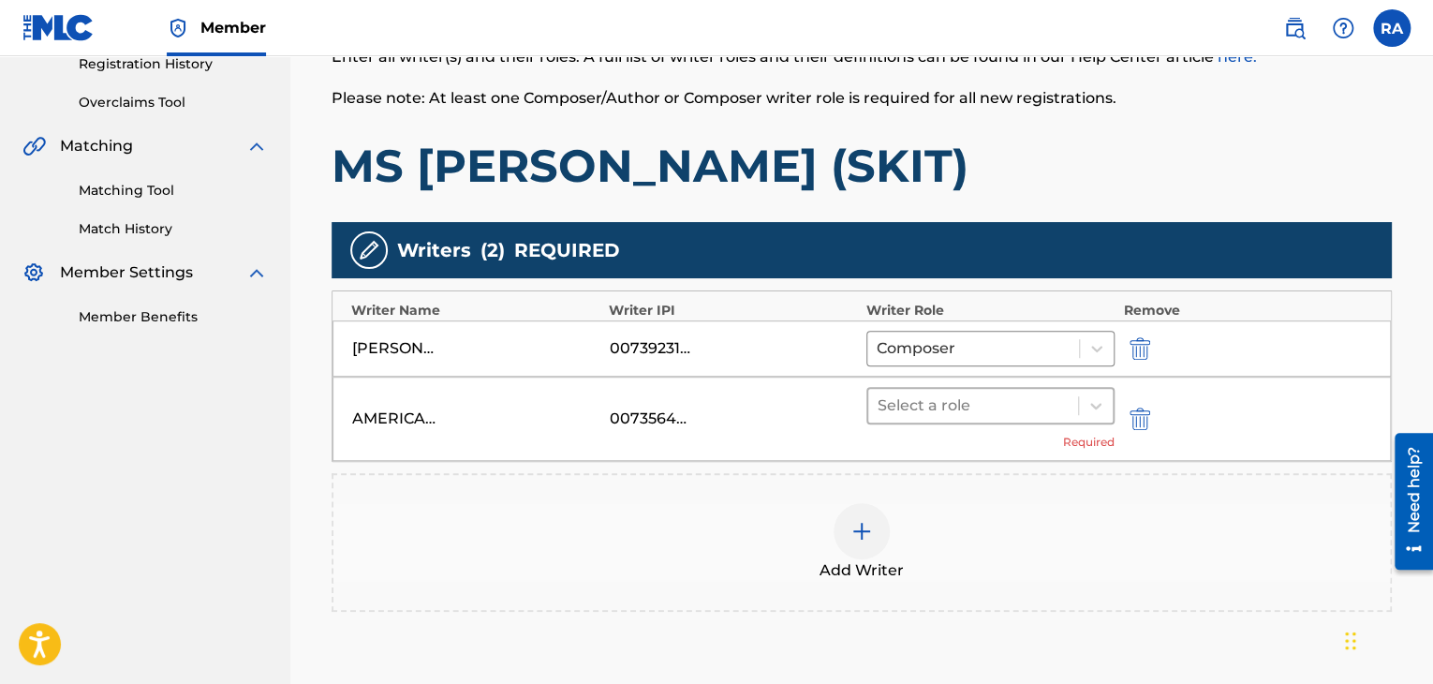
click at [1023, 408] on div at bounding box center [972, 405] width 191 height 26
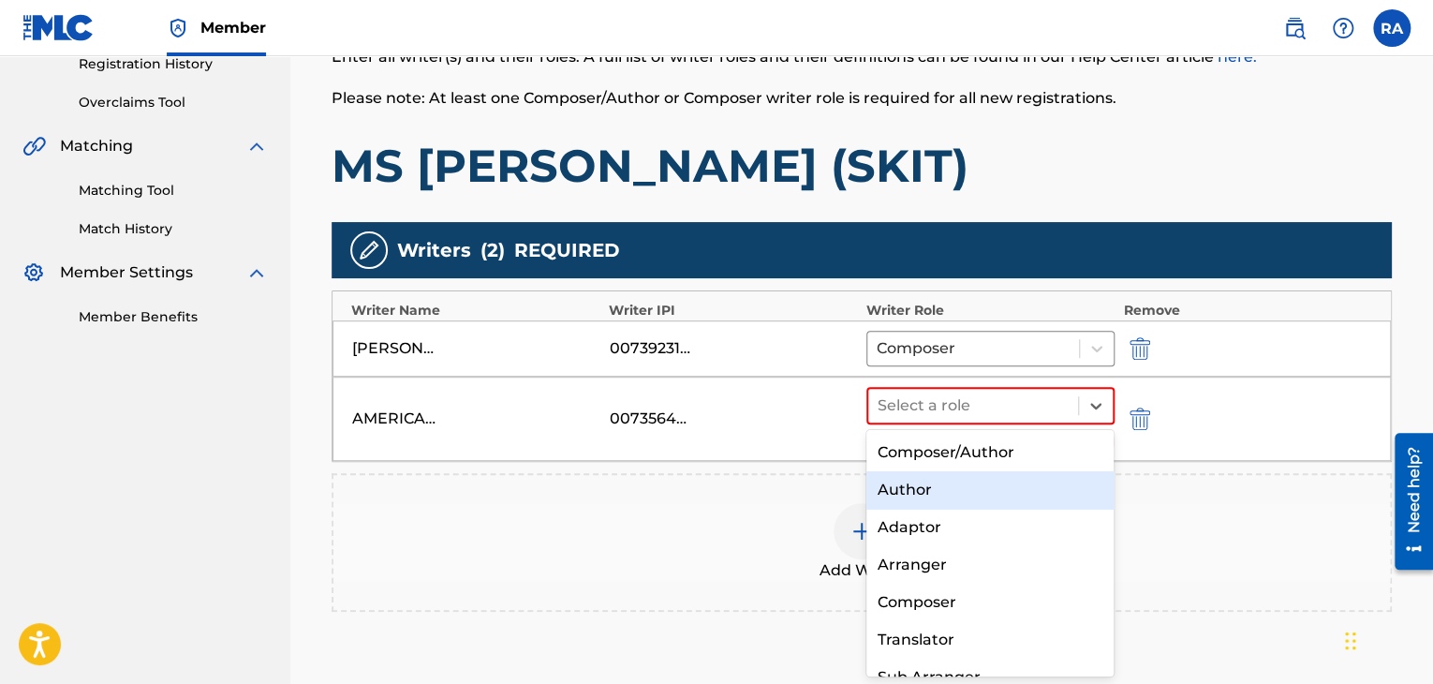
click at [978, 475] on div "Author" at bounding box center [990, 489] width 248 height 37
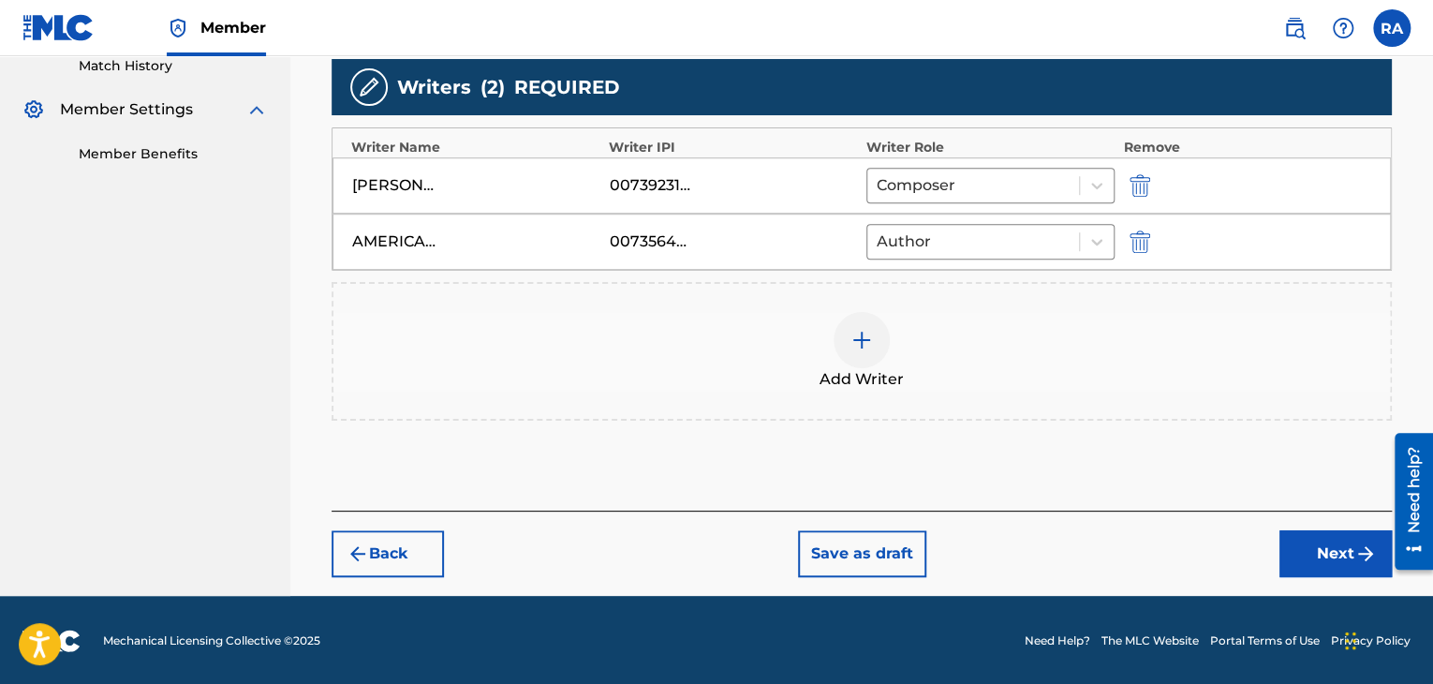
click at [1314, 568] on button "Next" at bounding box center [1335, 553] width 112 height 47
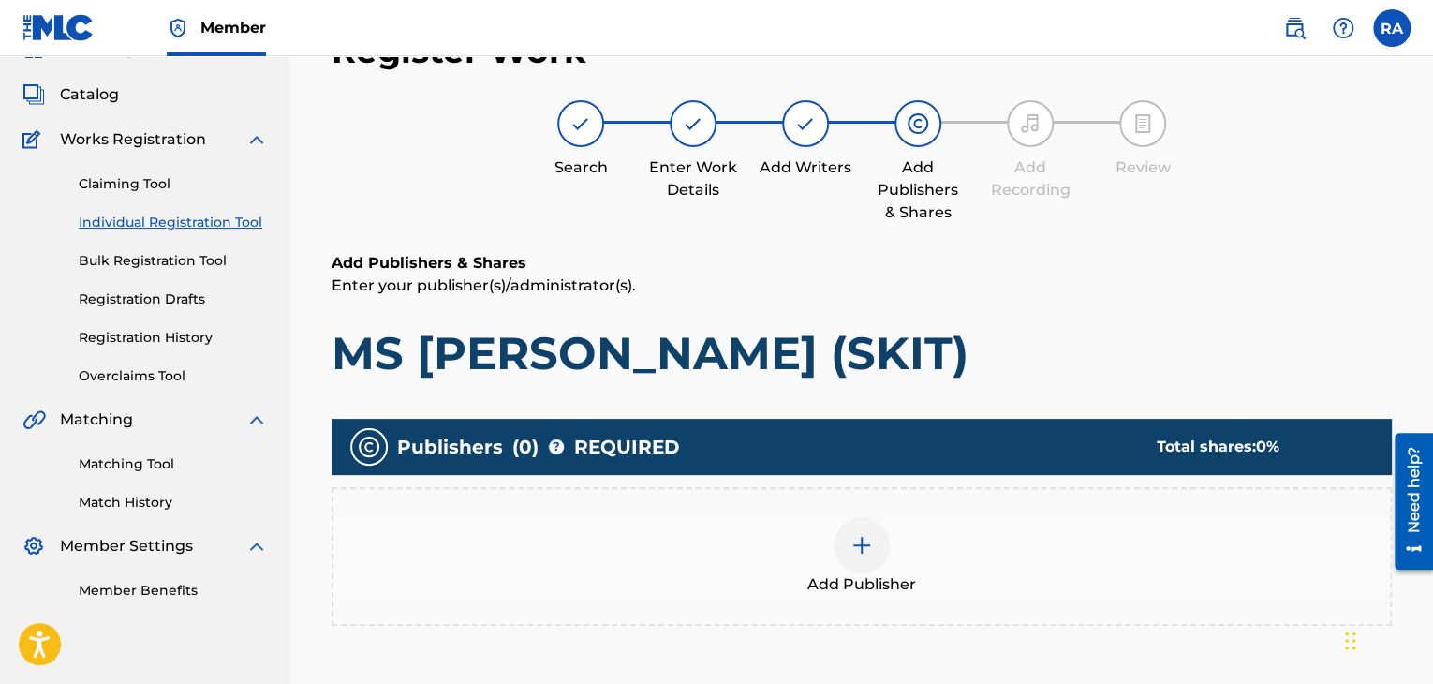
scroll to position [84, 0]
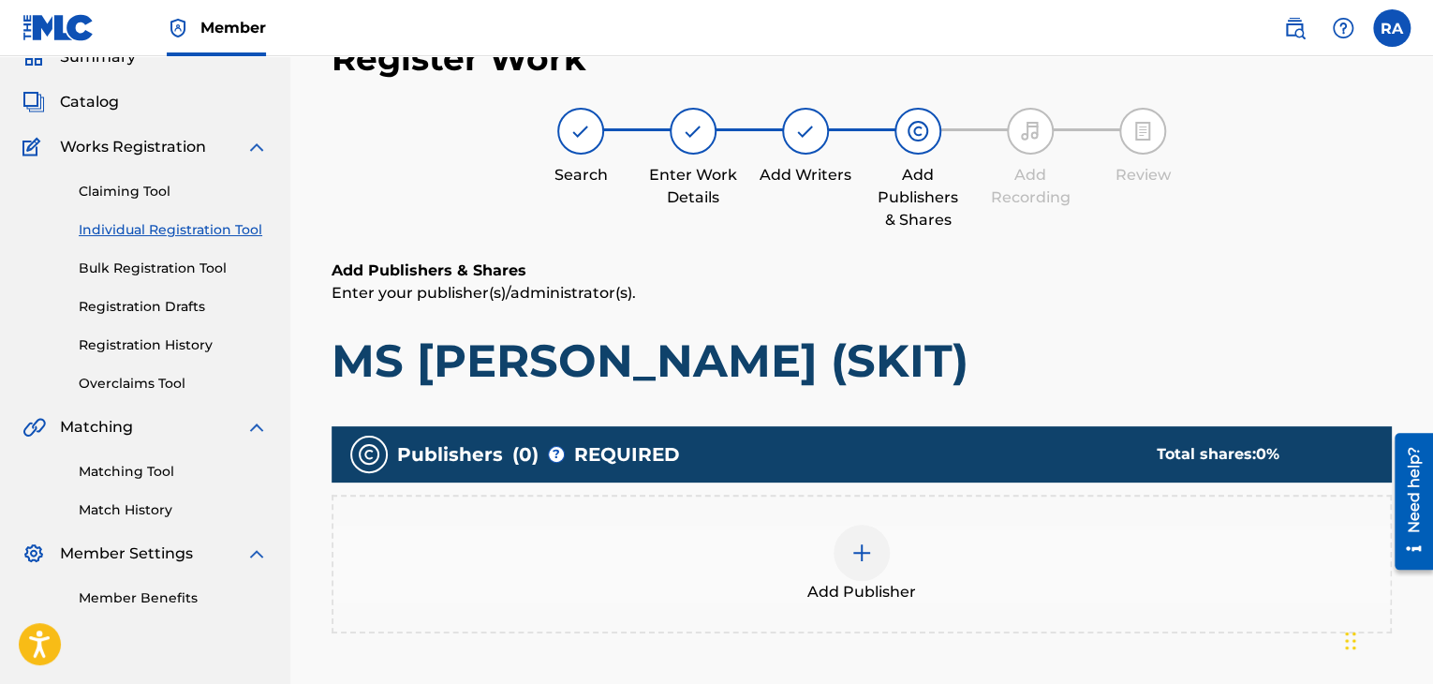
click at [821, 548] on div "Add Publisher" at bounding box center [861, 563] width 1056 height 79
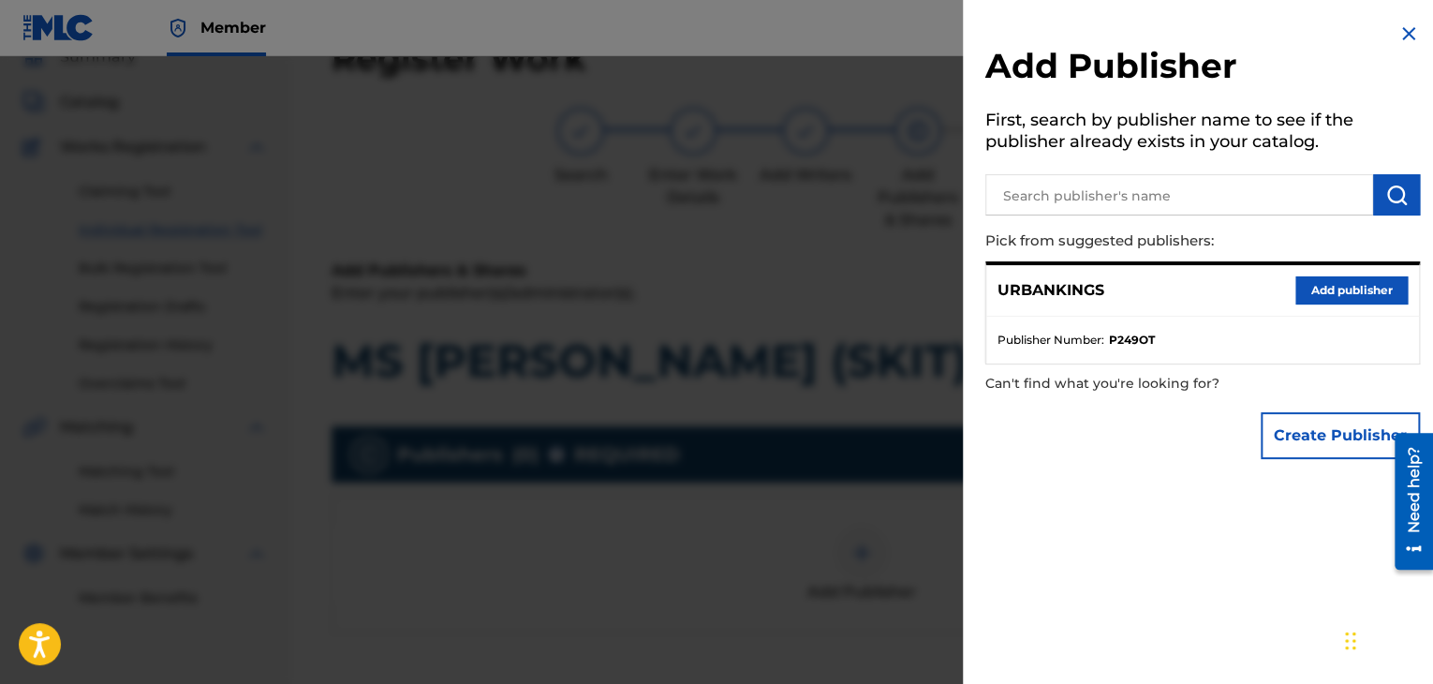
click at [1326, 284] on button "Add publisher" at bounding box center [1351, 290] width 112 height 28
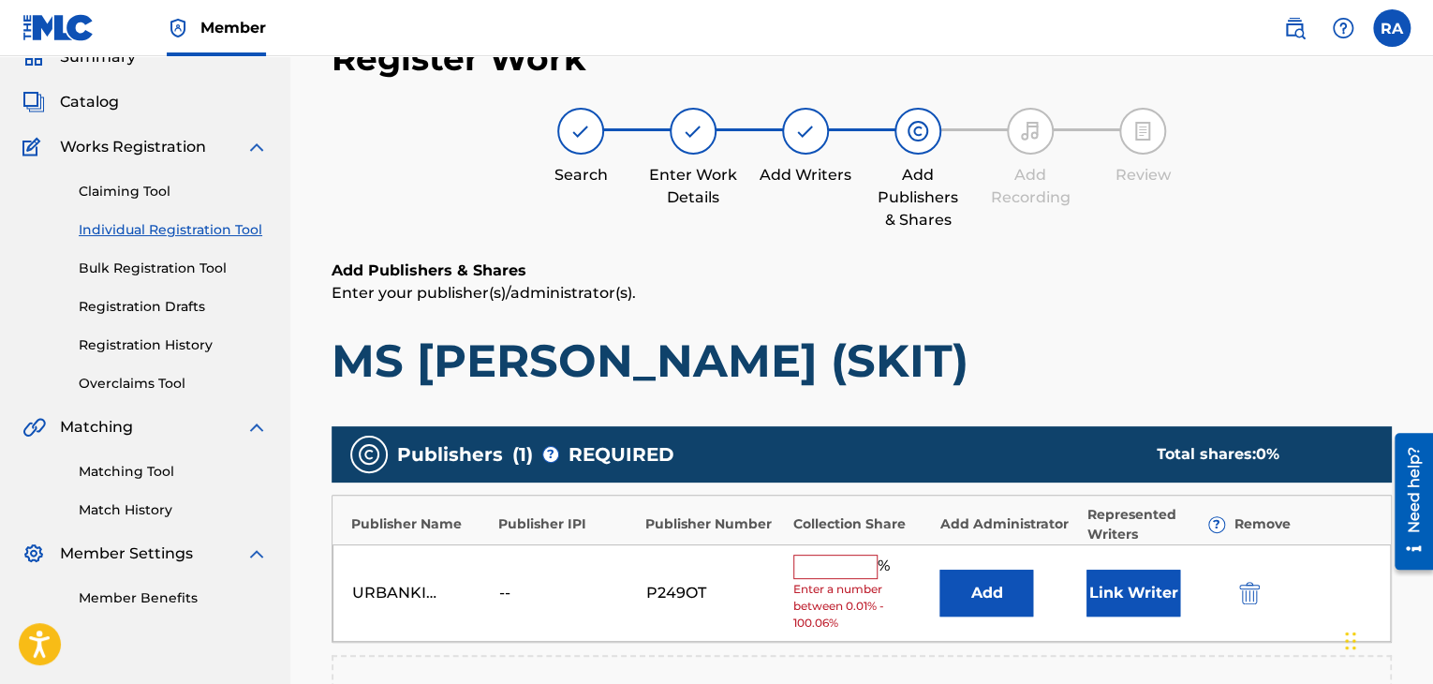
click at [850, 552] on div "URBANKINGS -- P249OT % Enter a number between 0.01% - 100.06% Add Link Writer" at bounding box center [861, 593] width 1058 height 98
click at [850, 559] on input "text" at bounding box center [835, 566] width 84 height 24
type input "100"
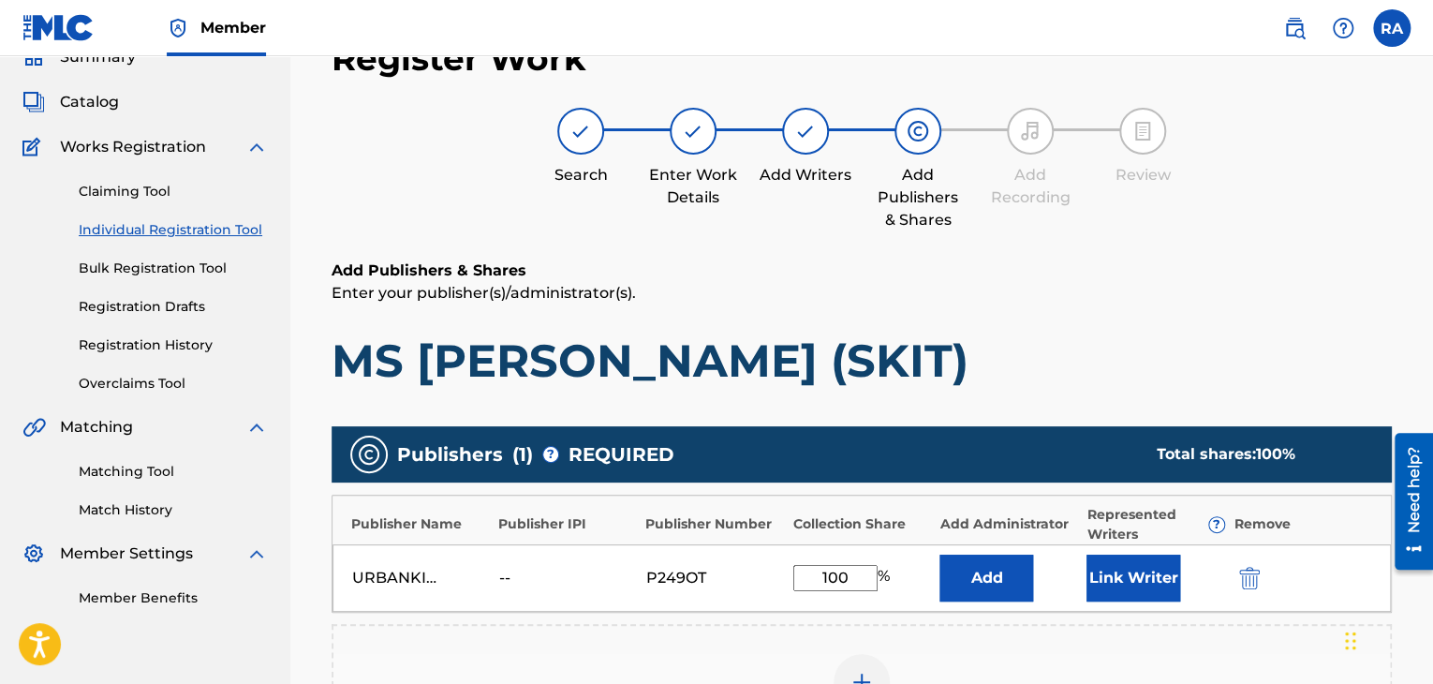
click at [1150, 583] on button "Link Writer" at bounding box center [1133, 577] width 94 height 47
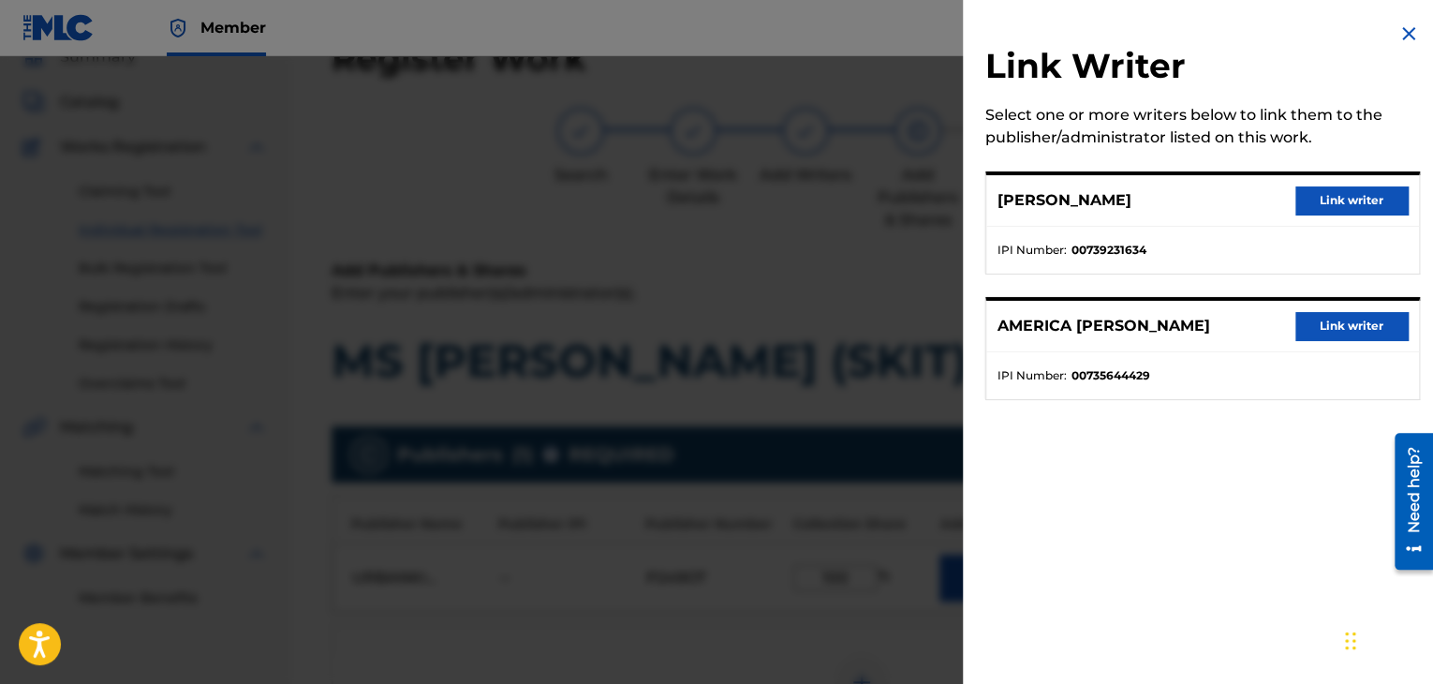
click at [1378, 195] on button "Link writer" at bounding box center [1351, 200] width 112 height 28
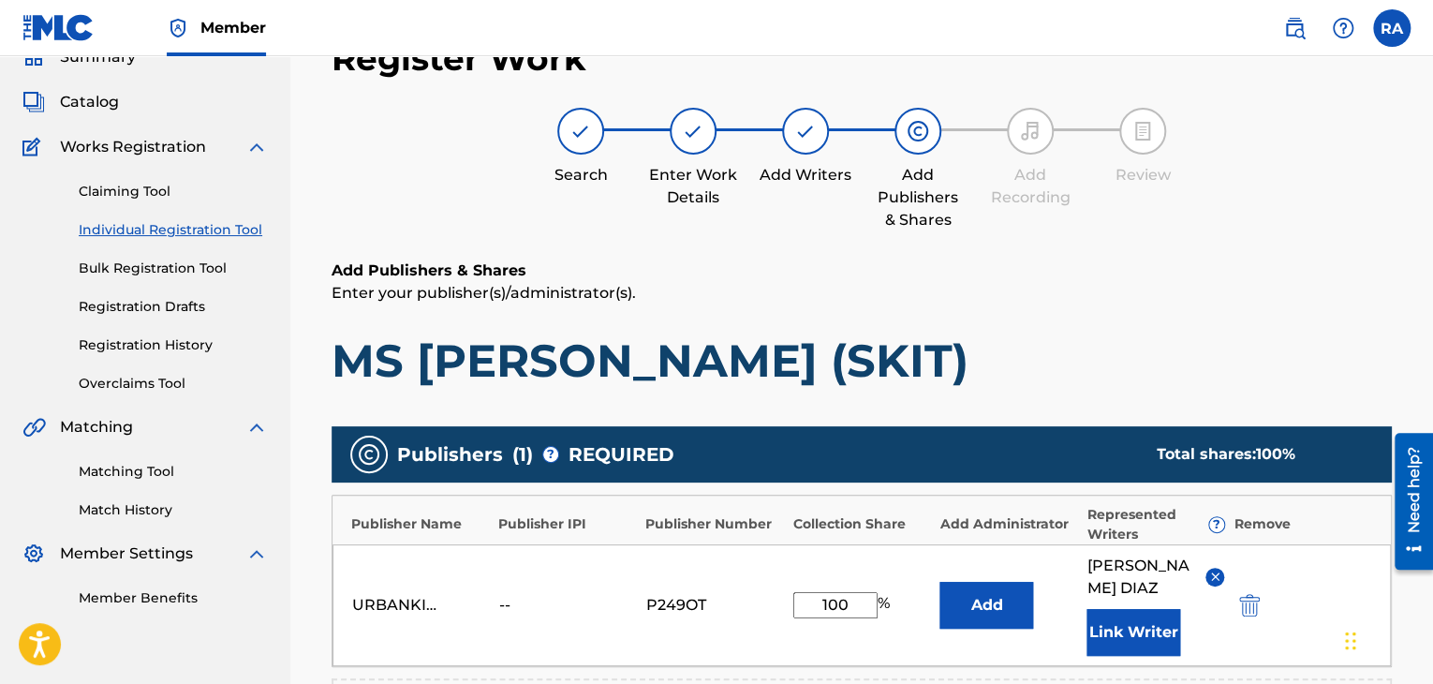
click at [1150, 609] on button "Link Writer" at bounding box center [1133, 632] width 94 height 47
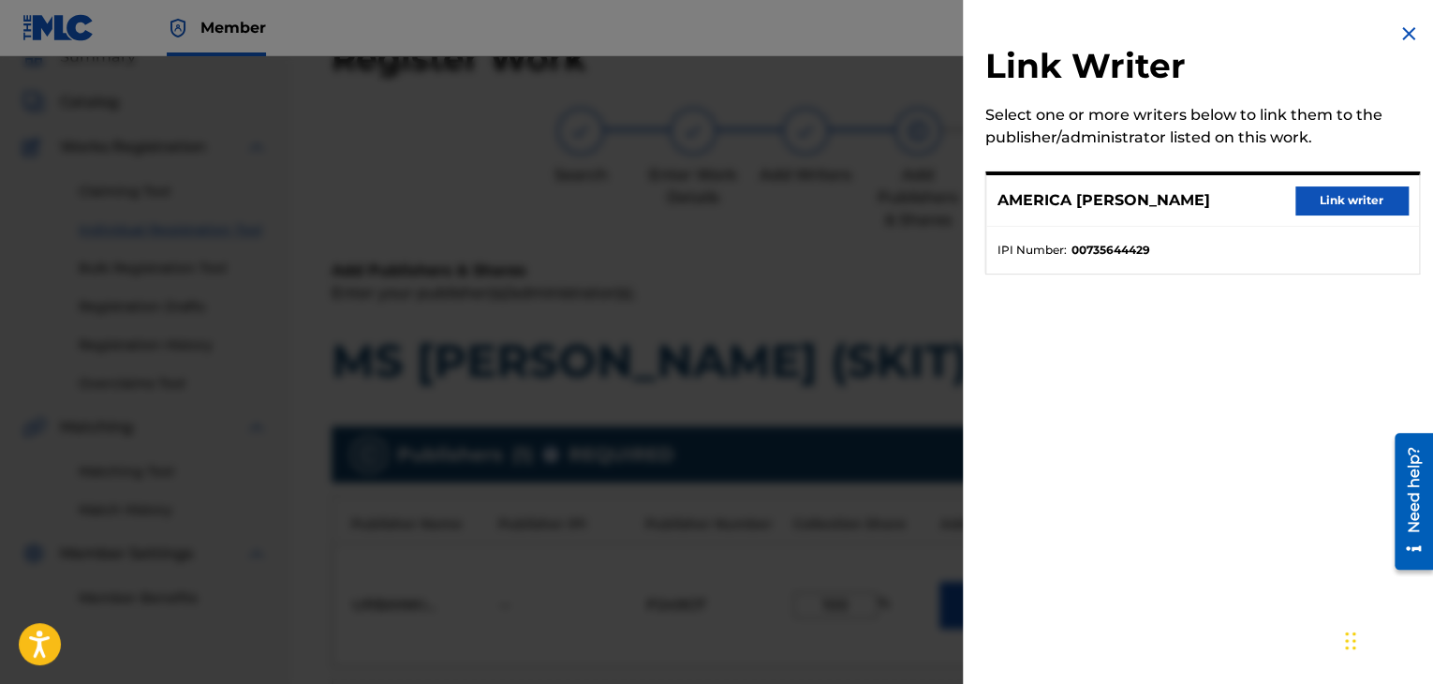
click at [1346, 201] on button "Link writer" at bounding box center [1351, 200] width 112 height 28
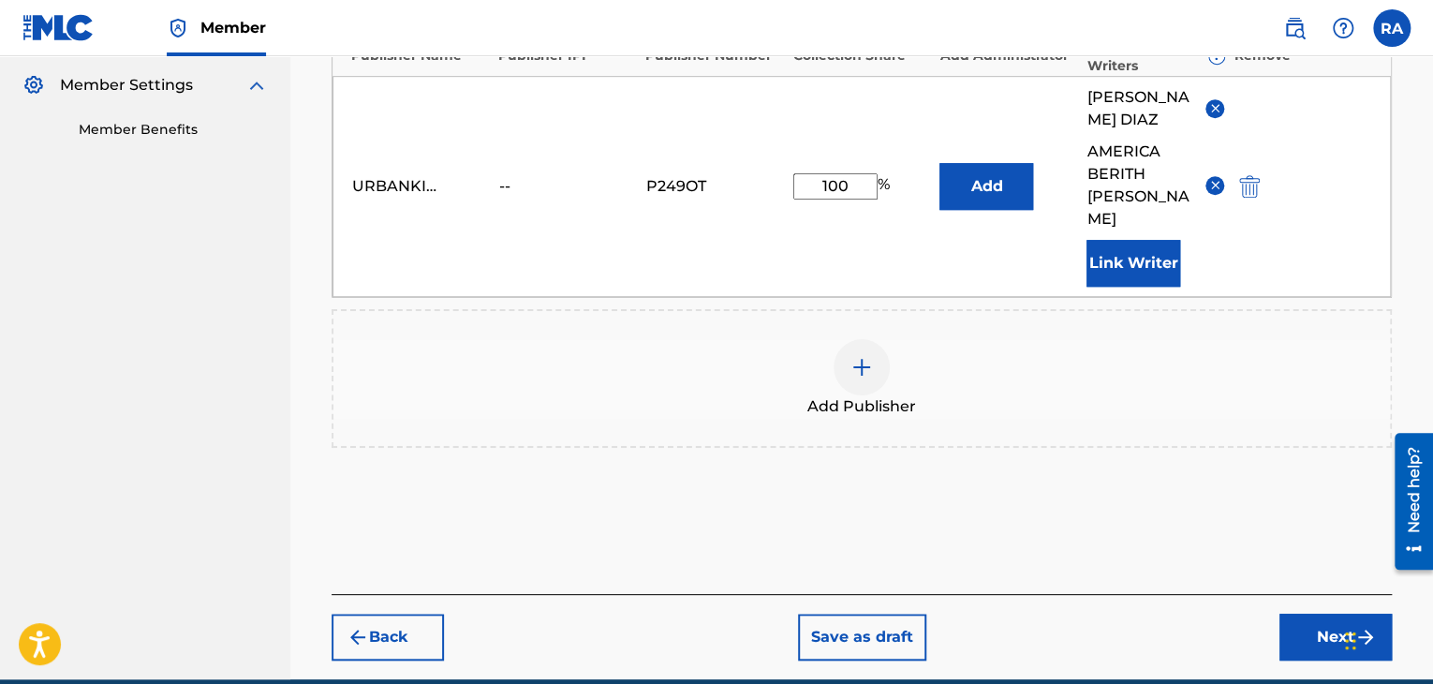
scroll to position [592, 0]
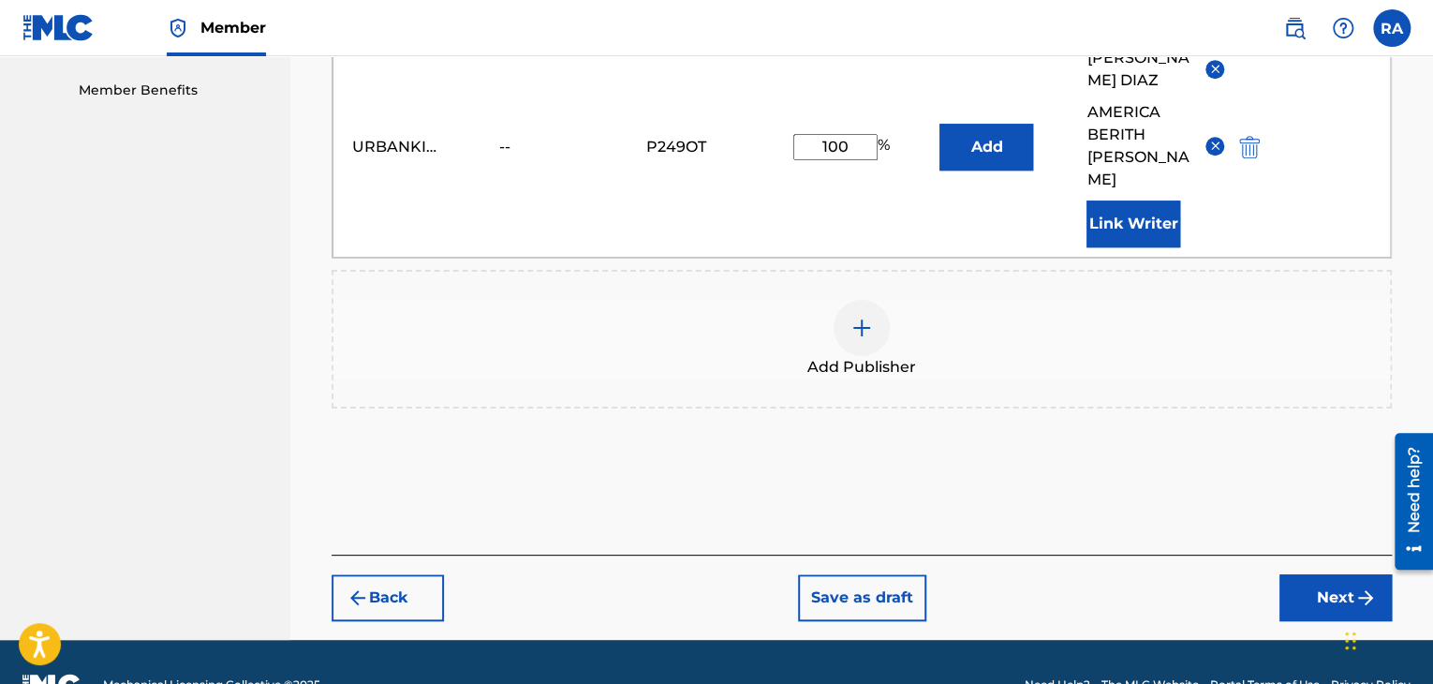
click at [1324, 578] on div "Register Work Search Enter Work Details Add Writers Add Publishers & Shares Add…" at bounding box center [862, 75] width 1098 height 1128
click at [1322, 574] on button "Next" at bounding box center [1335, 597] width 112 height 47
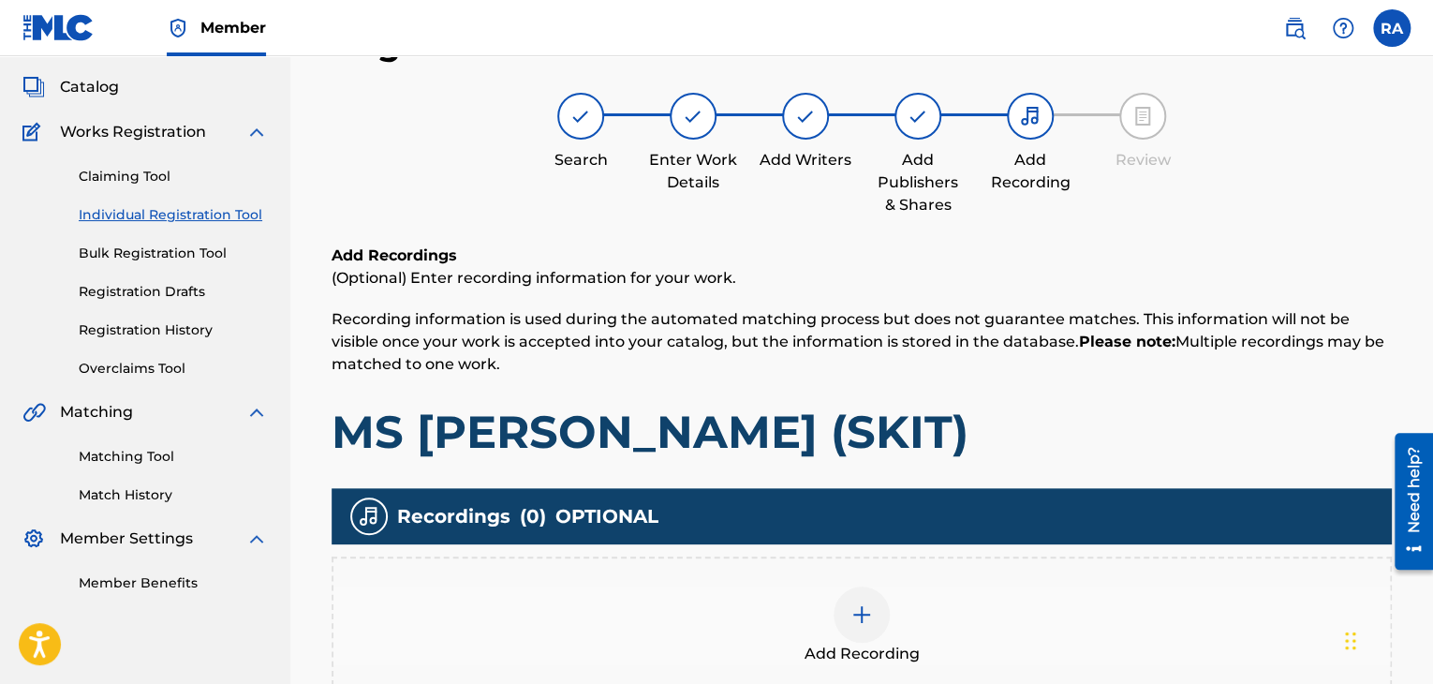
scroll to position [84, 0]
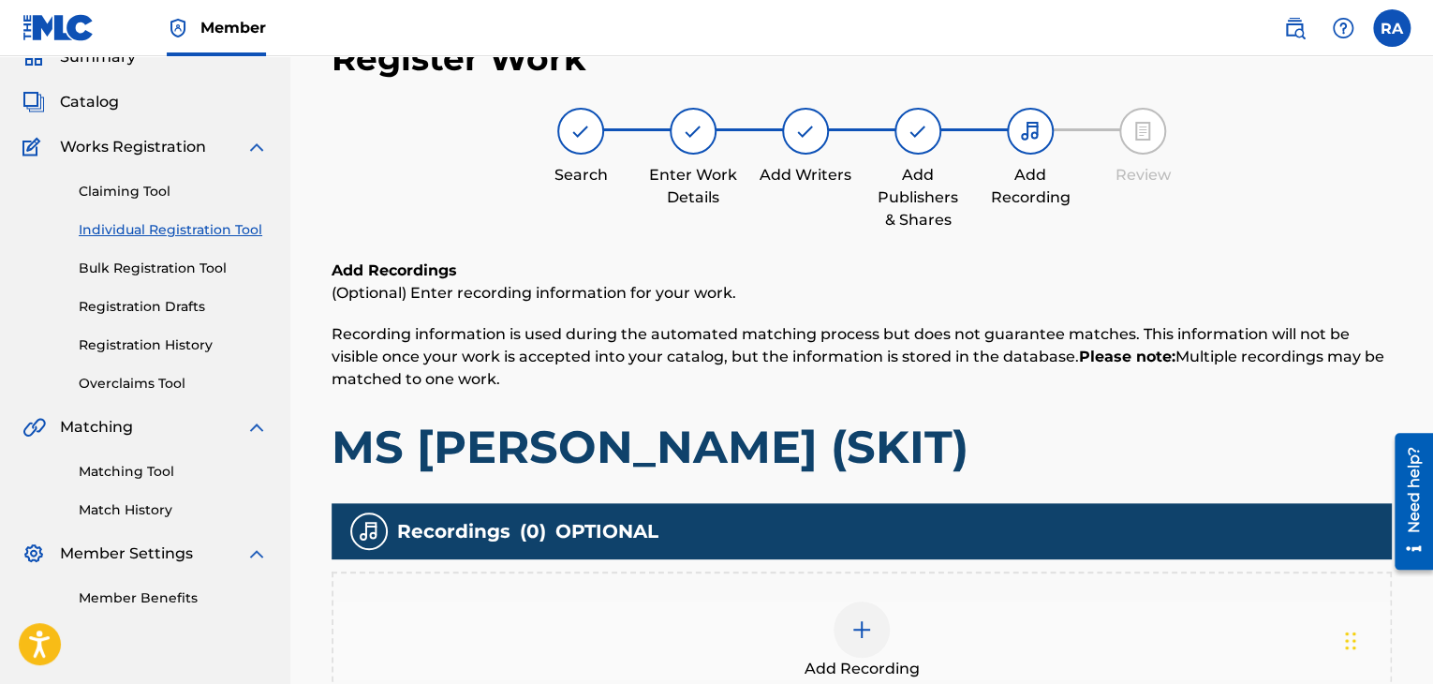
click at [875, 609] on div at bounding box center [861, 629] width 56 height 56
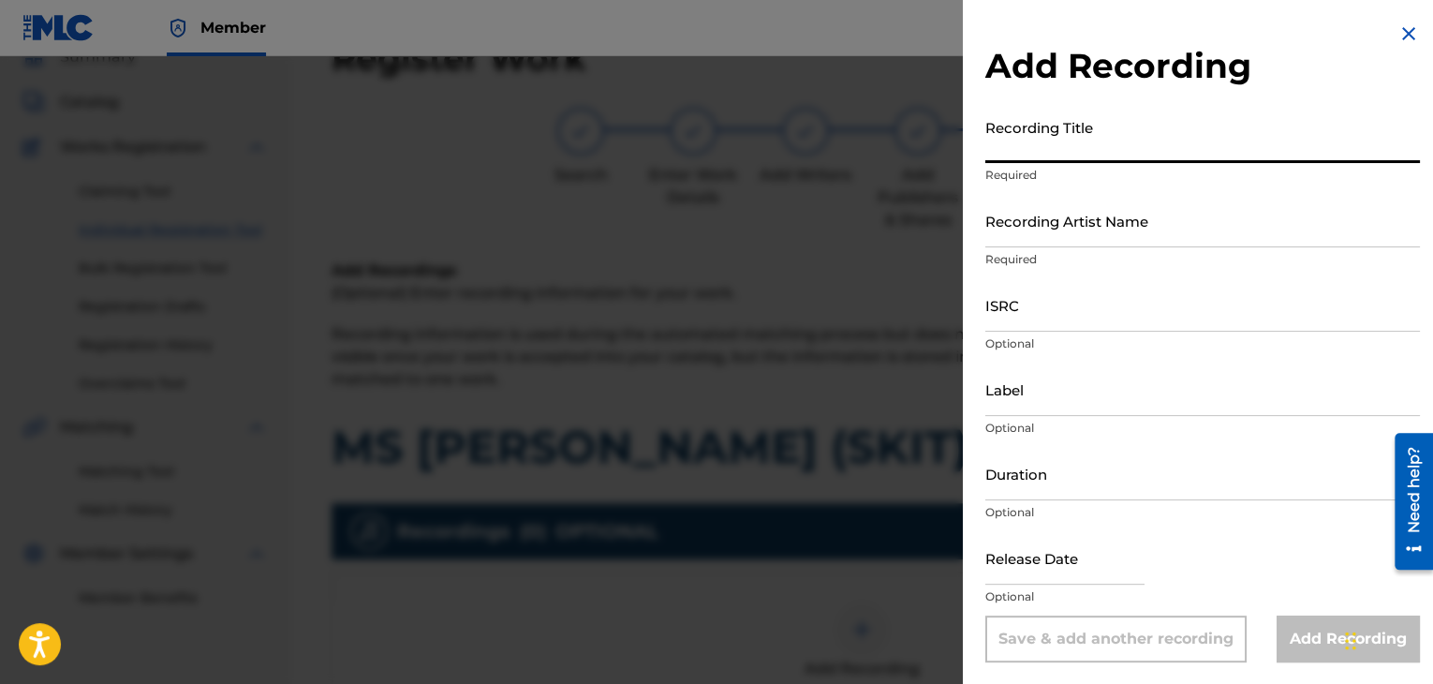
click at [1002, 148] on input "Recording Title" at bounding box center [1202, 136] width 435 height 53
type input "MS [PERSON_NAME] (SKIT)"
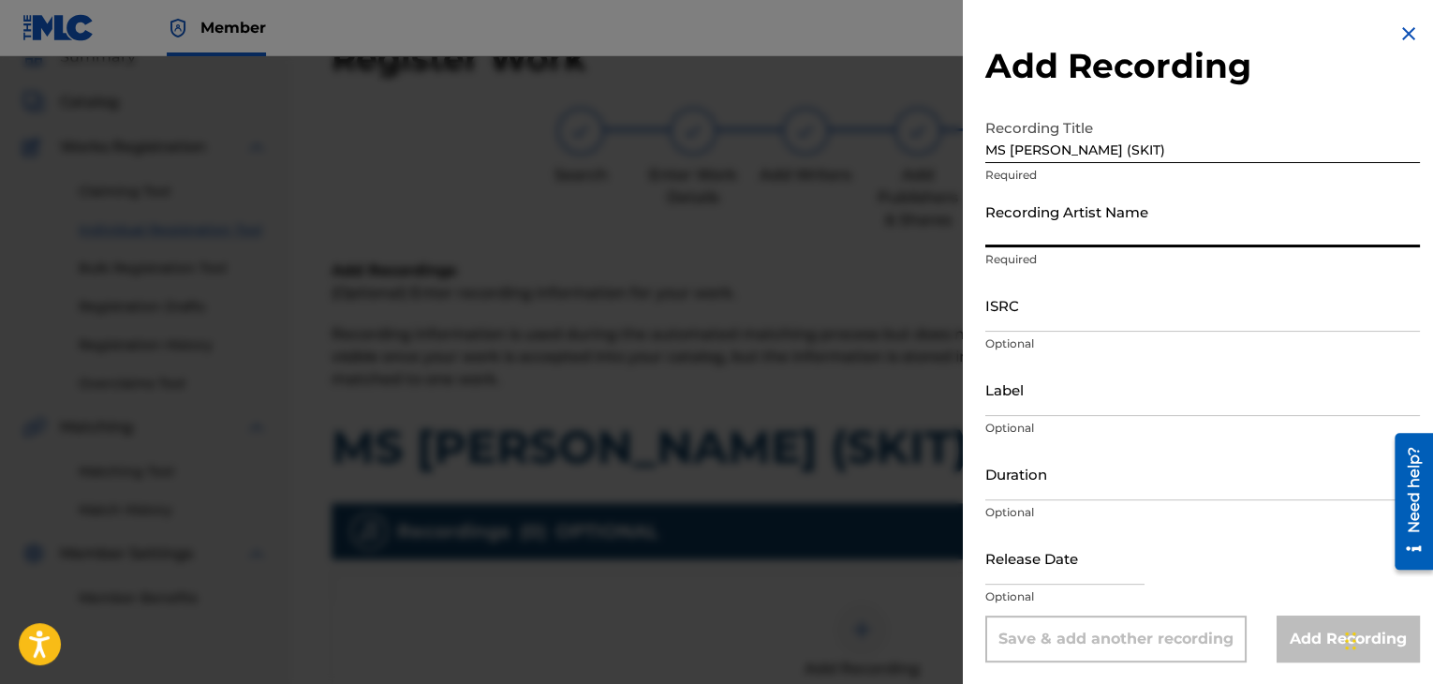
click at [1029, 229] on input "Recording Artist Name" at bounding box center [1202, 220] width 435 height 53
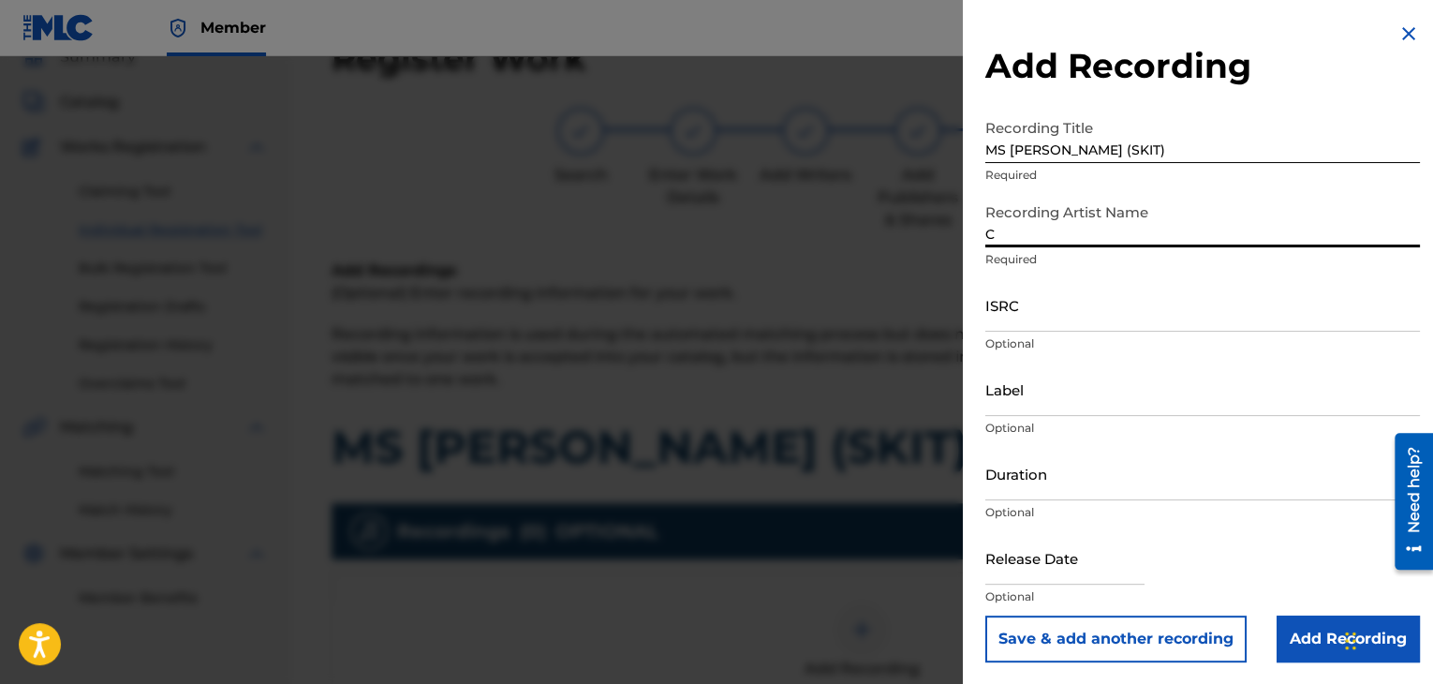
type input "[PERSON_NAME]"
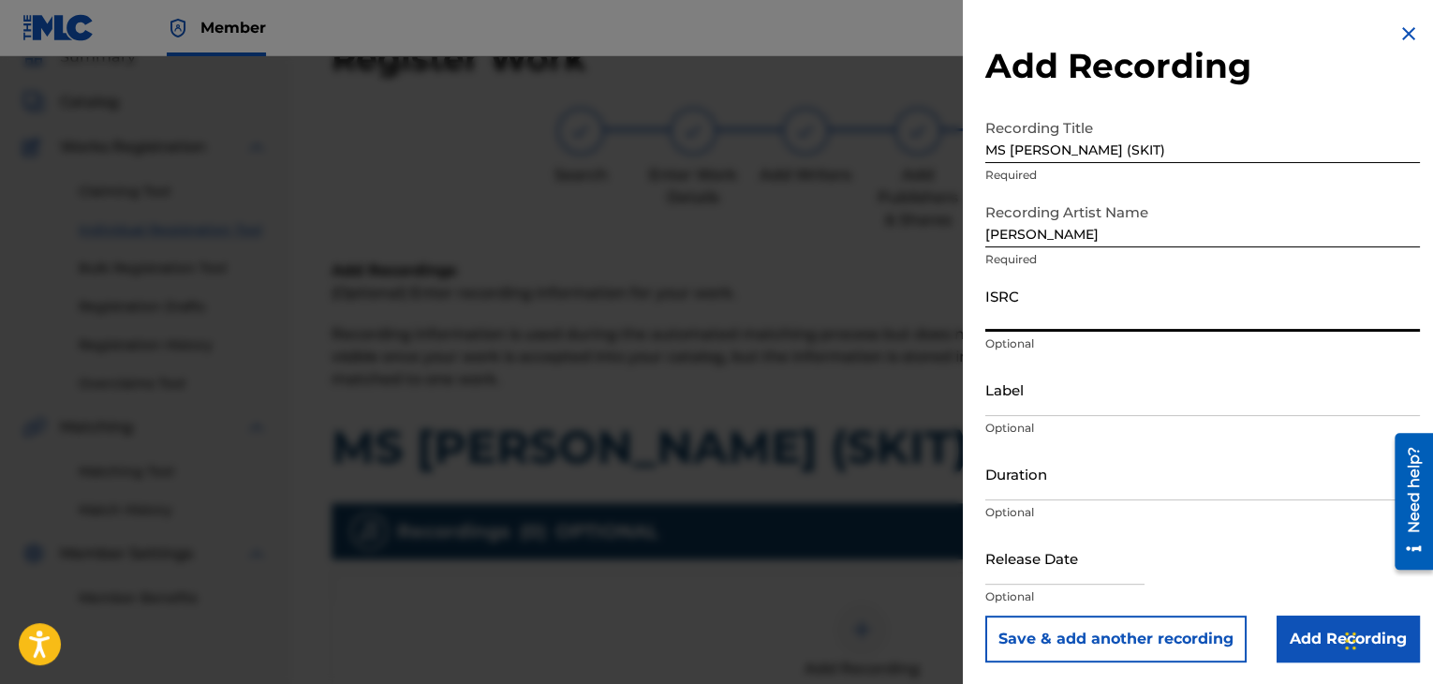
paste input "USPRZ0910062"
type input "USPRZ0910062"
click at [1013, 389] on input "Label" at bounding box center [1202, 388] width 435 height 53
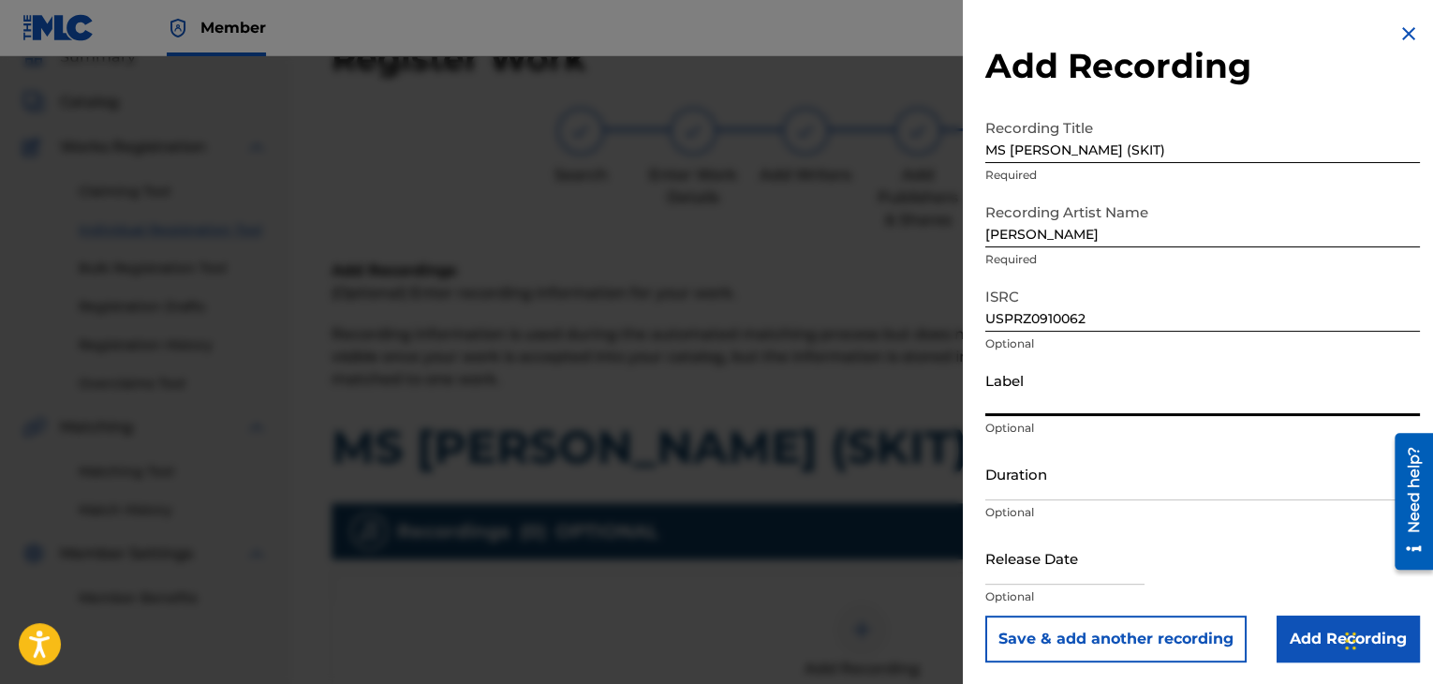
type input "Urban Kings Music Group"
click at [1053, 492] on input "Duration" at bounding box center [1202, 473] width 435 height 53
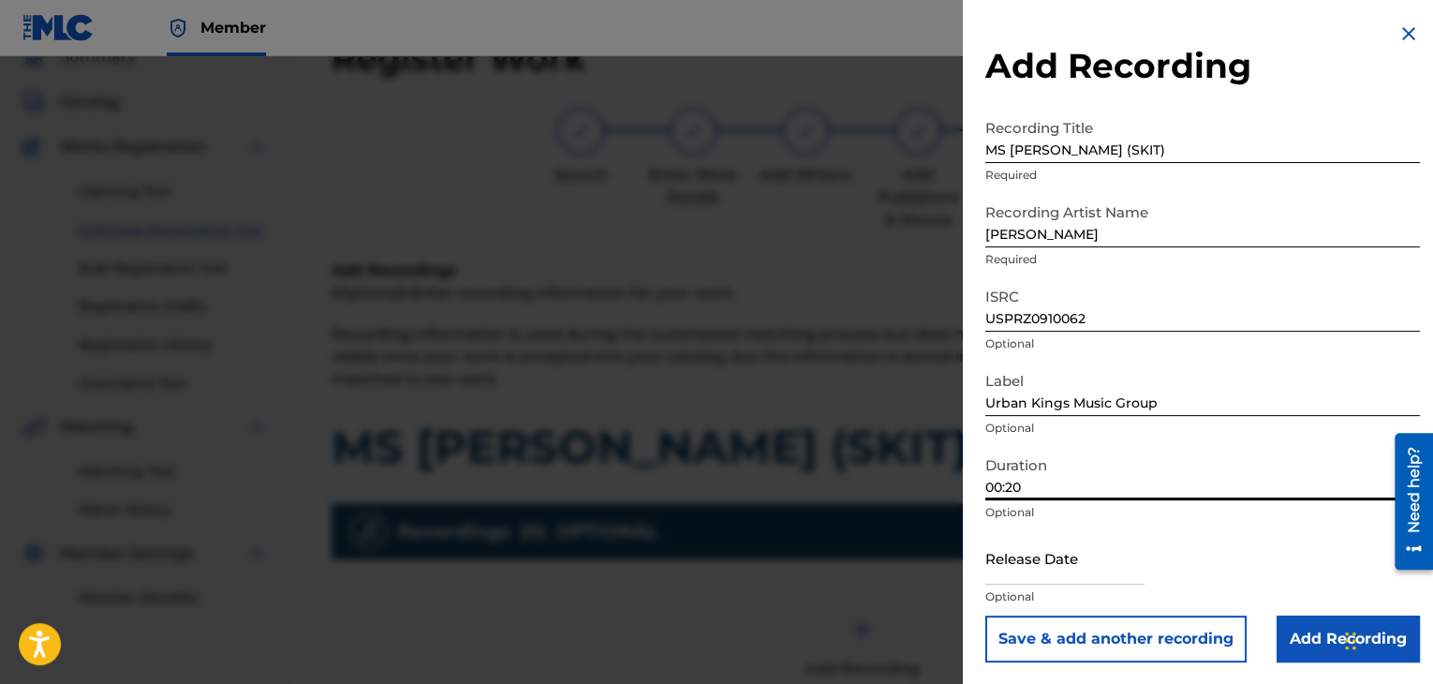
type input "00:20"
click at [1019, 572] on input "text" at bounding box center [1064, 557] width 159 height 53
select select "7"
select select "2025"
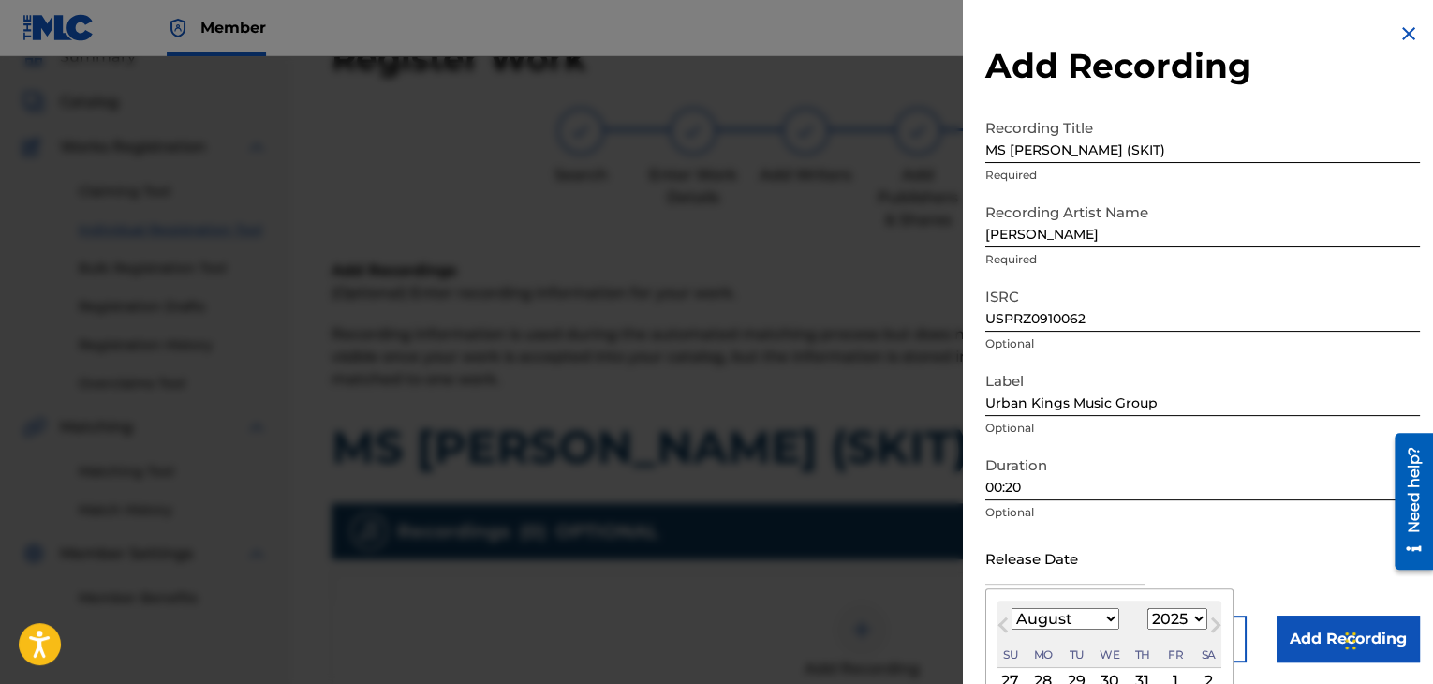
type input "[DATE]"
select select "3"
select select "2009"
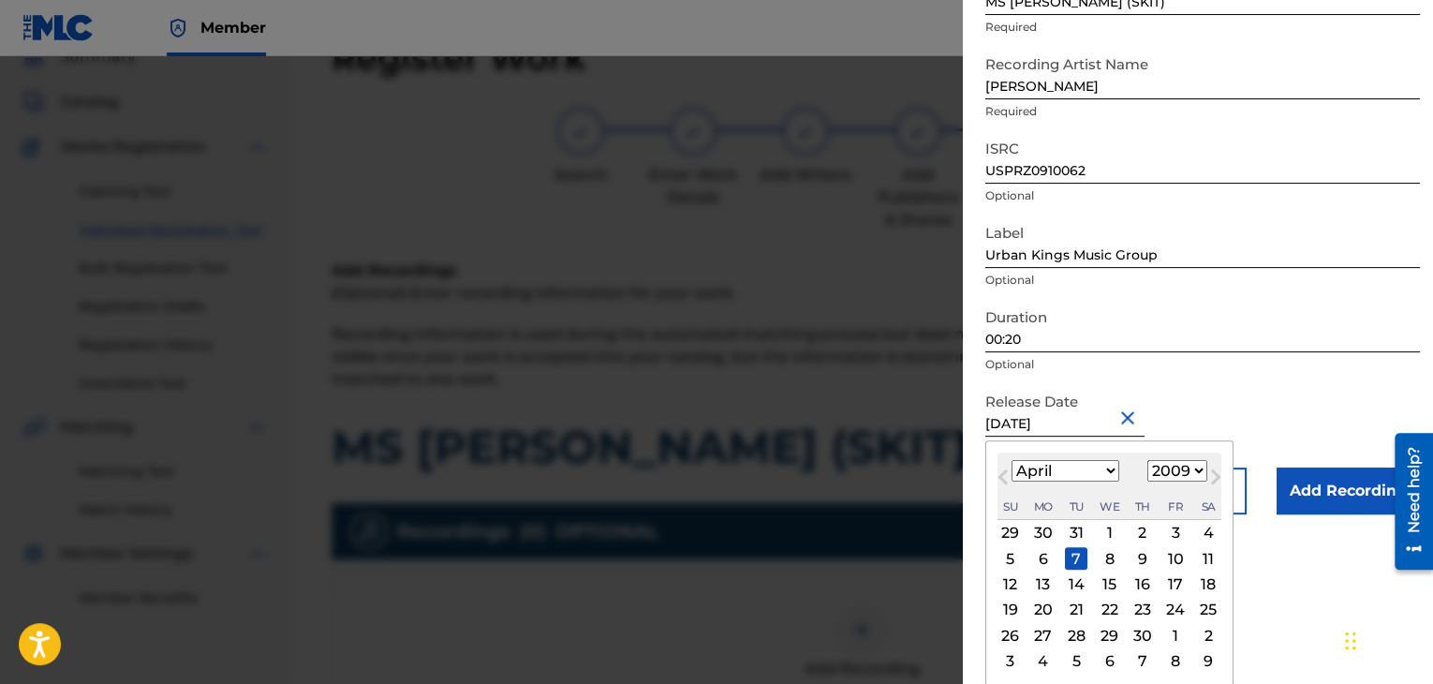
scroll to position [150, 0]
click at [1040, 555] on div "6" at bounding box center [1043, 556] width 22 height 22
type input "[DATE]"
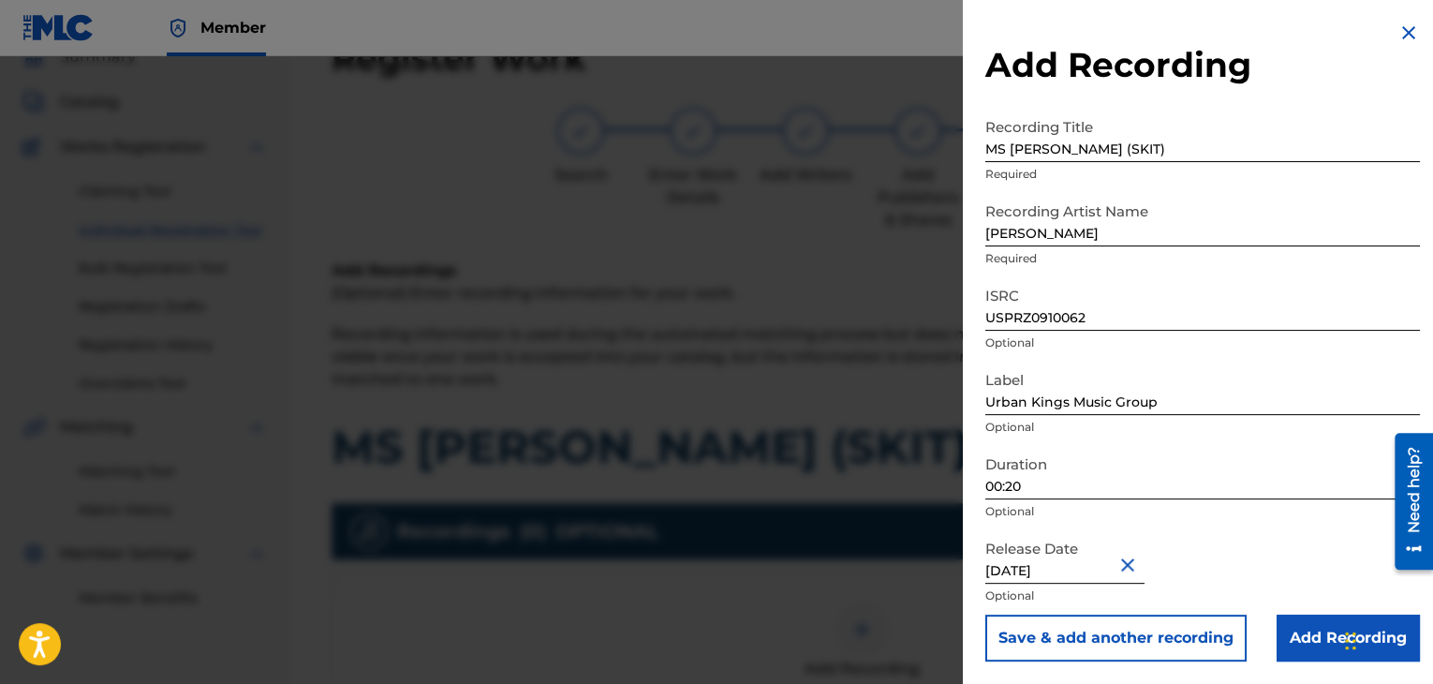
scroll to position [1, 0]
click at [1290, 627] on input "Add Recording" at bounding box center [1347, 637] width 143 height 47
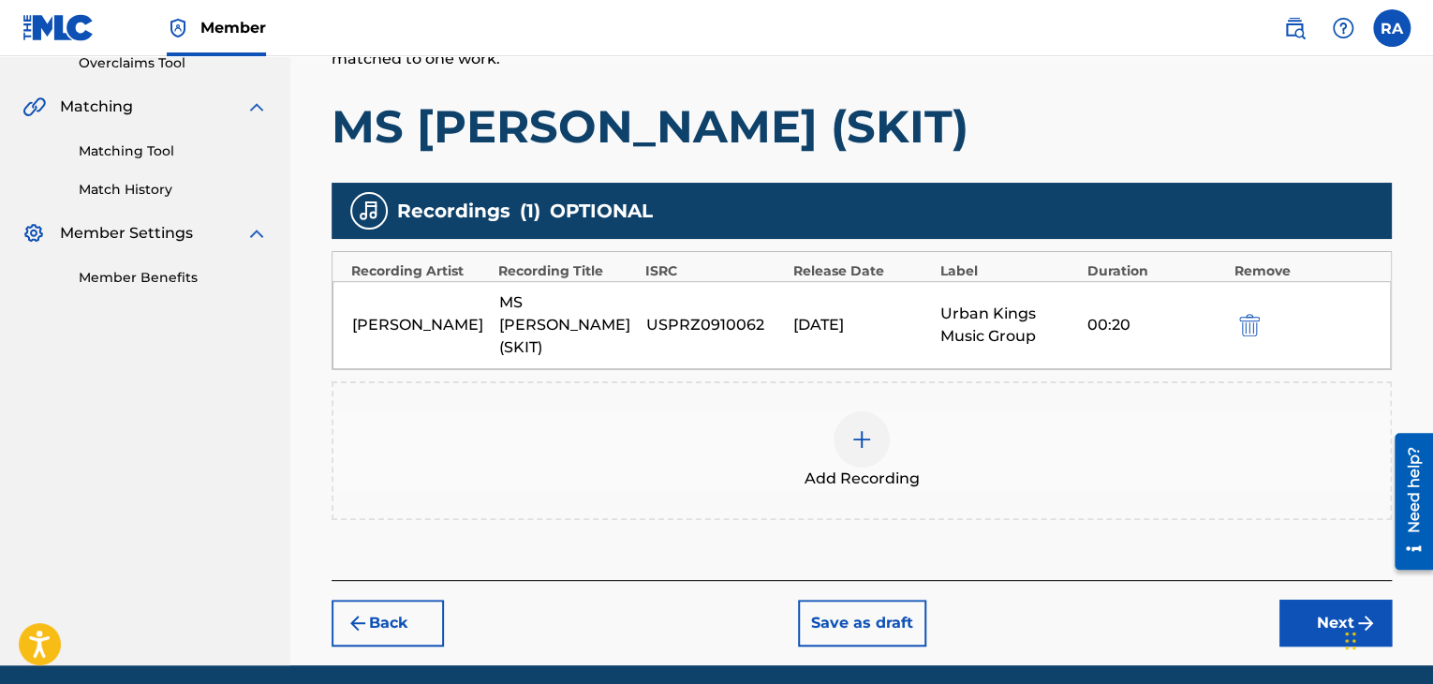
scroll to position [451, 0]
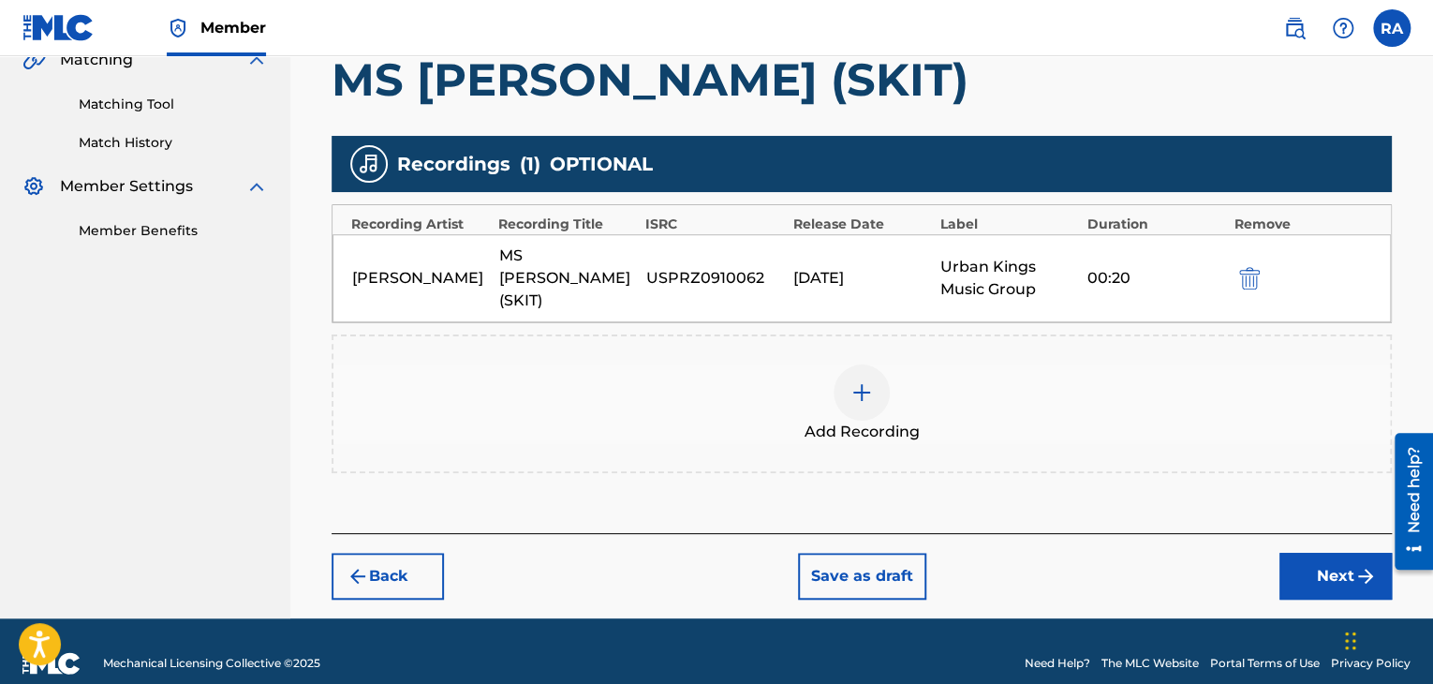
click at [1337, 553] on button "Next" at bounding box center [1335, 576] width 112 height 47
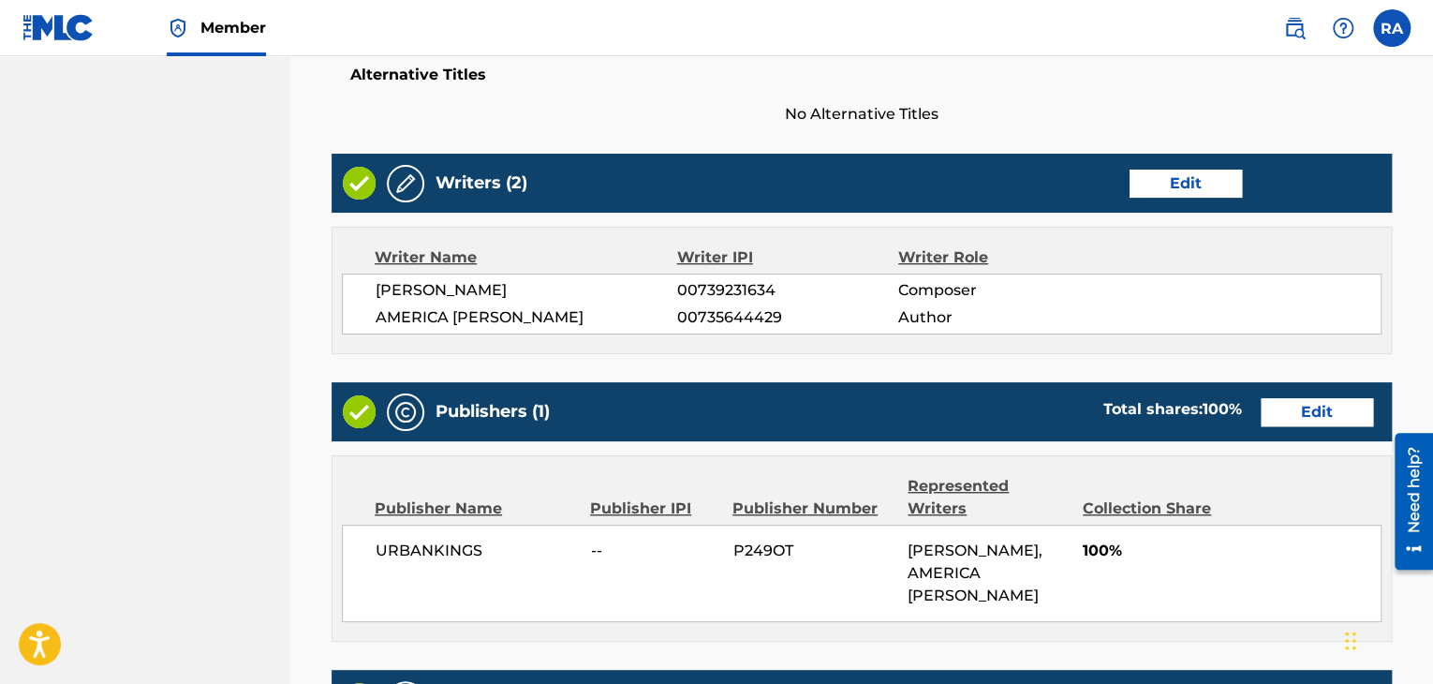
scroll to position [1016, 0]
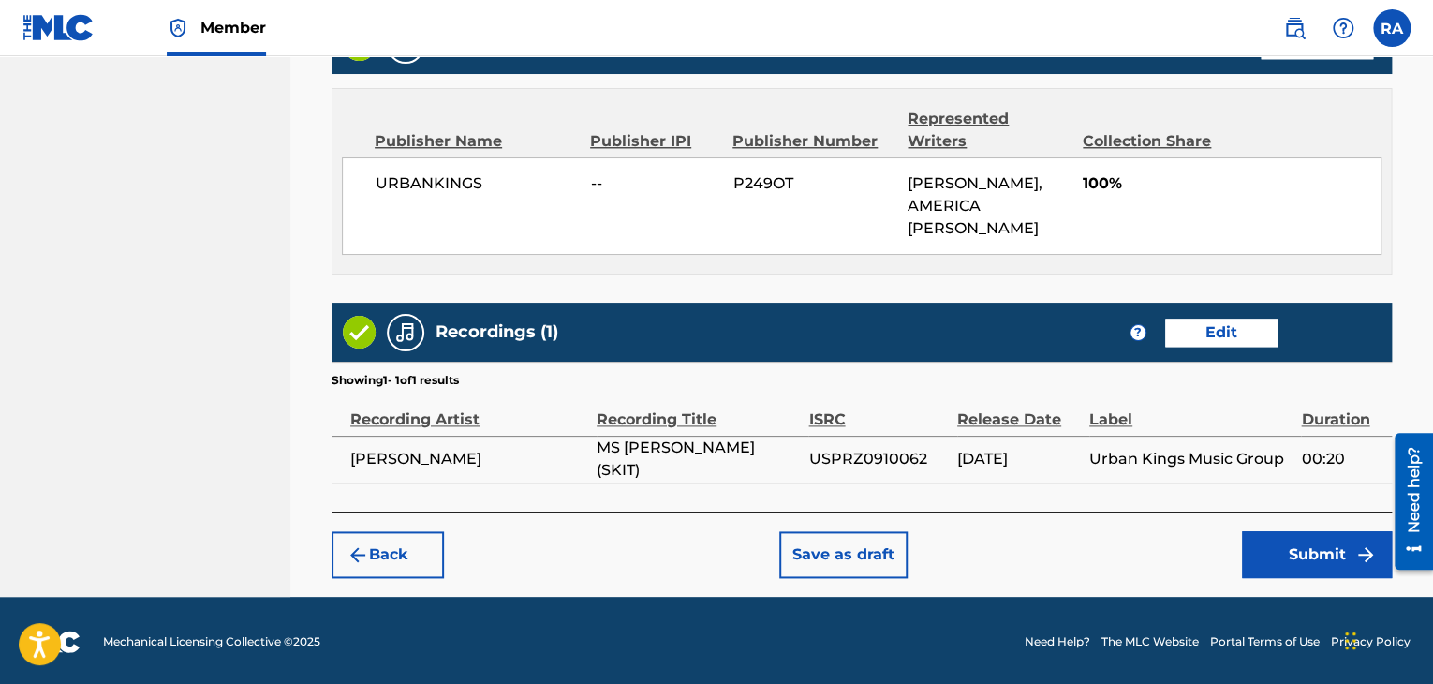
click at [1333, 571] on button "Submit" at bounding box center [1317, 554] width 150 height 47
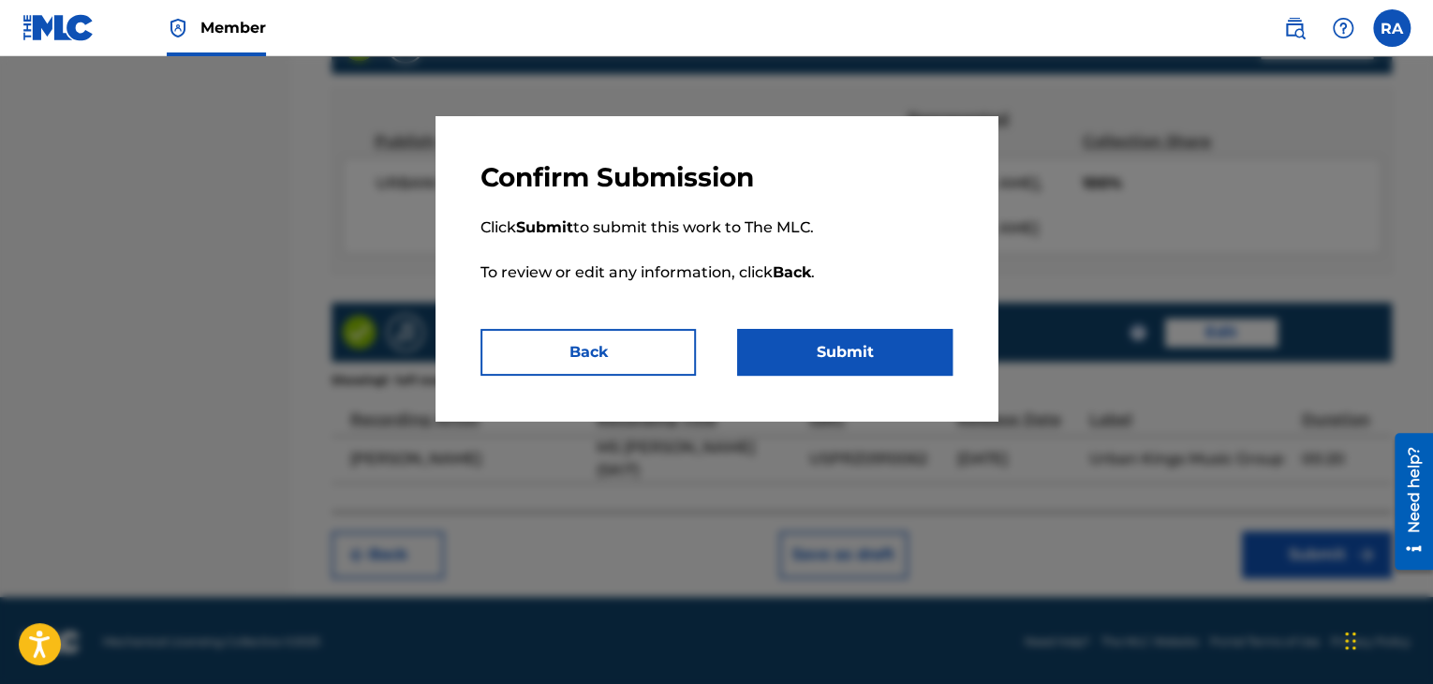
click at [833, 361] on button "Submit" at bounding box center [844, 352] width 215 height 47
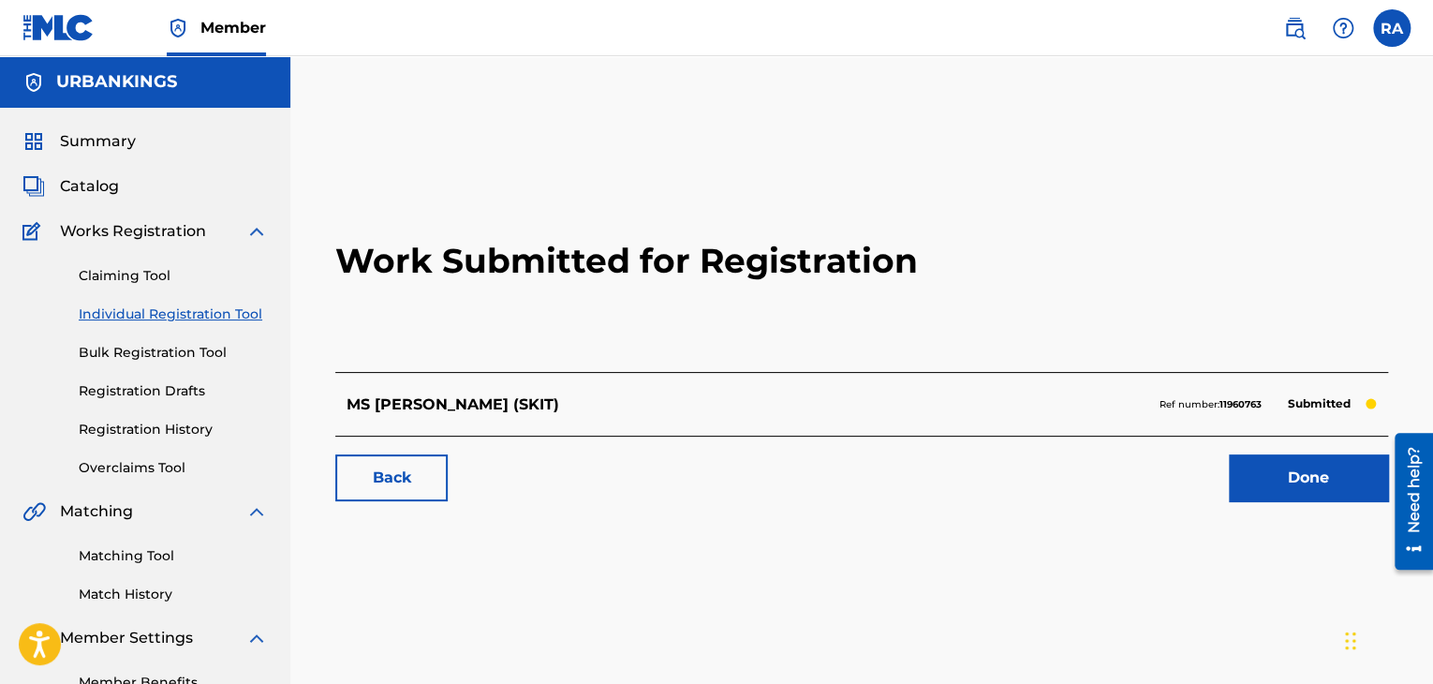
click at [1313, 469] on link "Done" at bounding box center [1308, 477] width 159 height 47
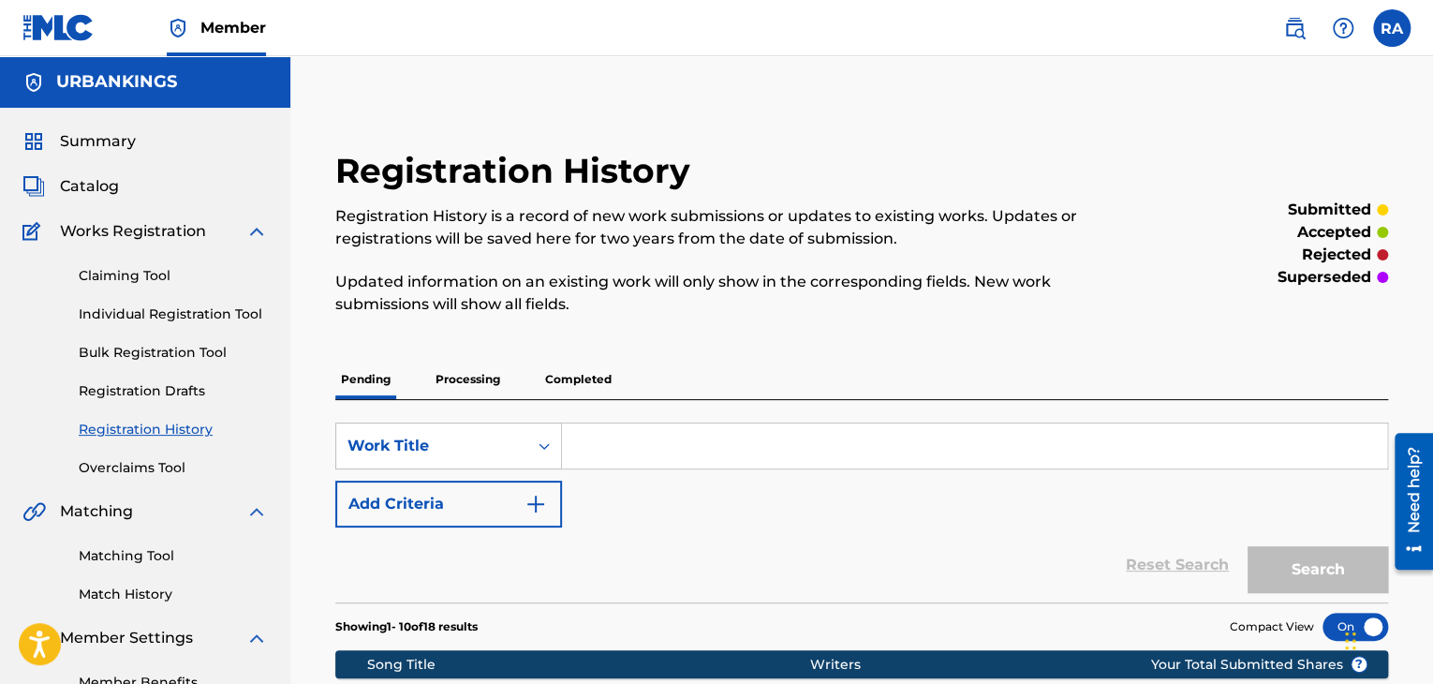
click at [144, 299] on div "Claiming Tool Individual Registration Tool Bulk Registration Tool Registration …" at bounding box center [144, 360] width 245 height 235
click at [155, 304] on link "Individual Registration Tool" at bounding box center [173, 314] width 189 height 20
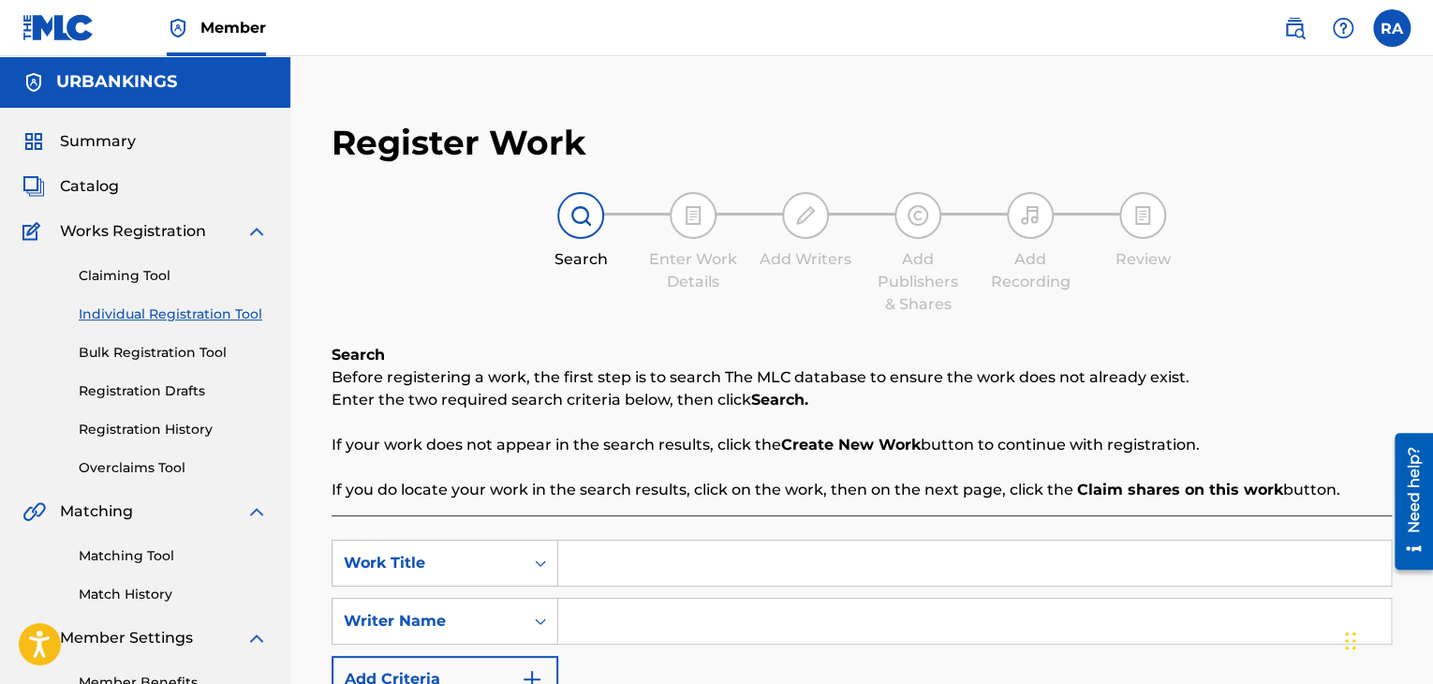
click at [617, 568] on input "Search Form" at bounding box center [974, 562] width 833 height 45
type input "KEEP ON MOVIN"
type input "[PERSON_NAME]"
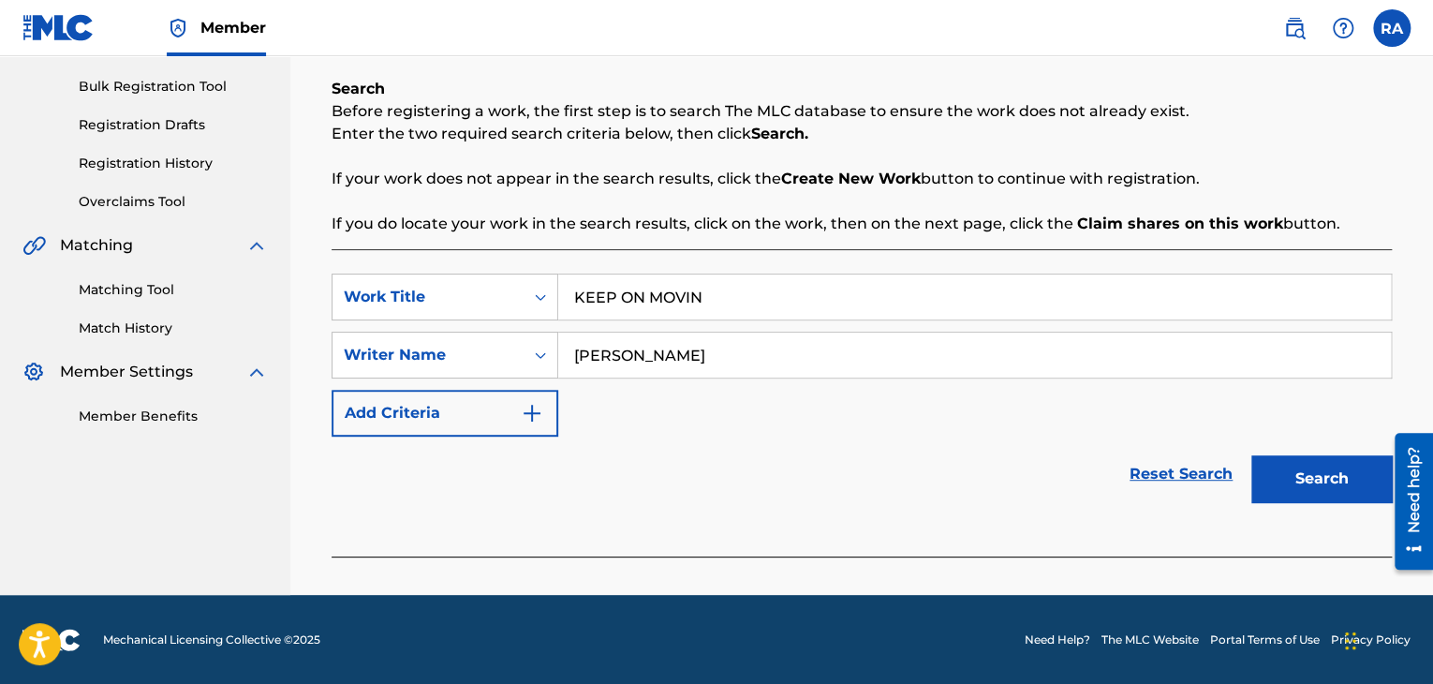
click at [1289, 484] on button "Search" at bounding box center [1321, 478] width 140 height 47
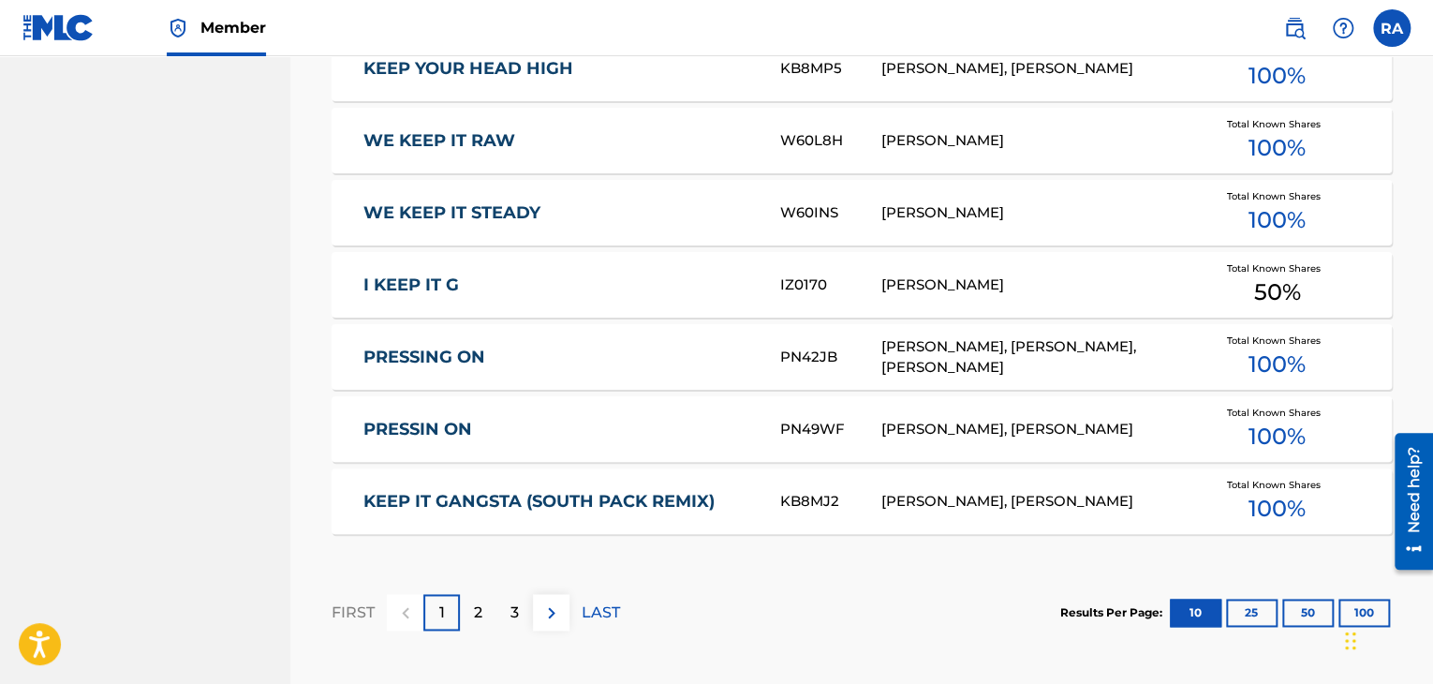
scroll to position [1183, 0]
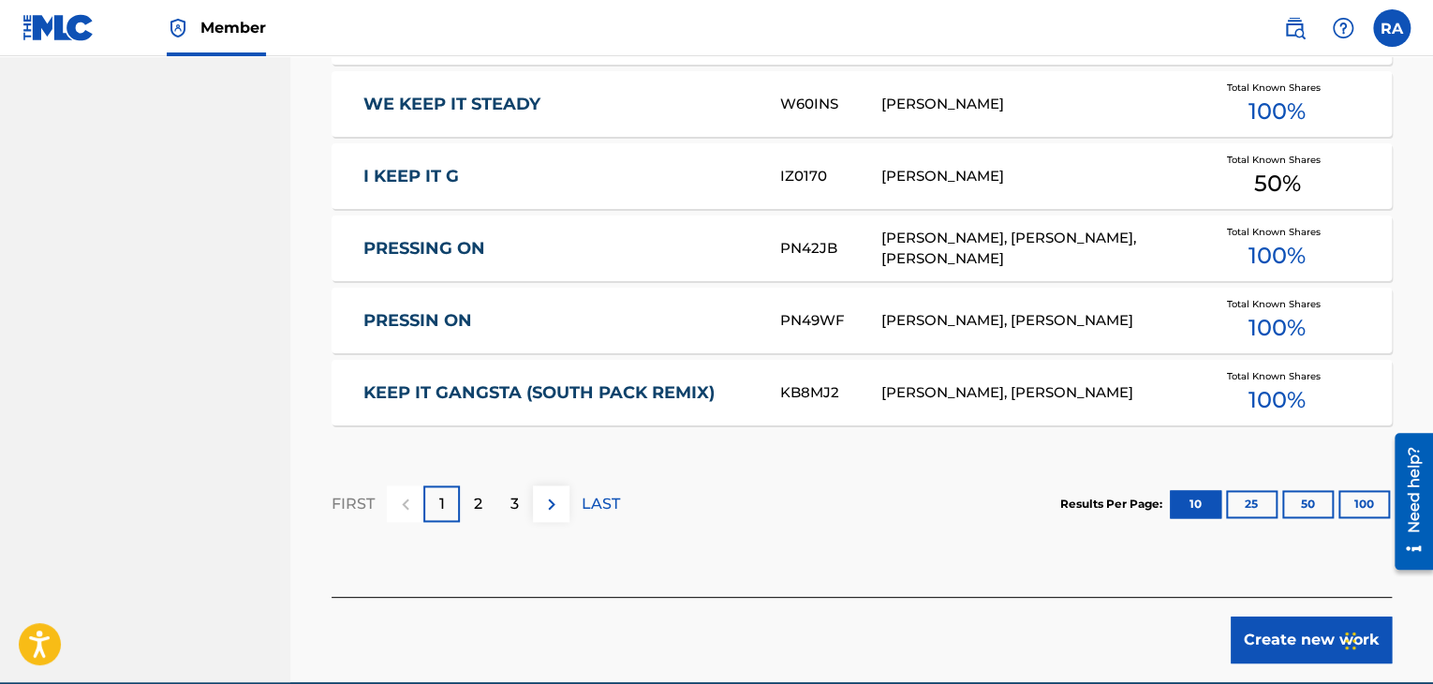
click at [1293, 638] on button "Create new work" at bounding box center [1311, 639] width 161 height 47
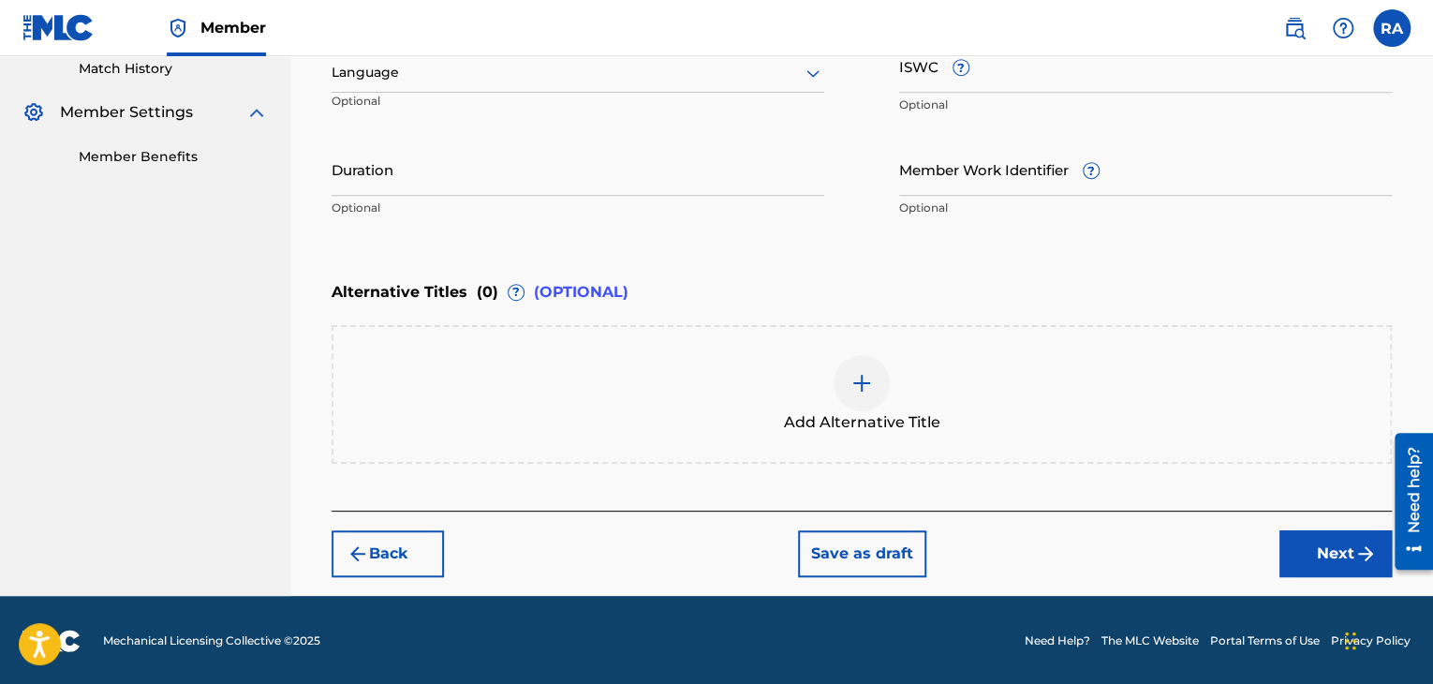
click at [514, 181] on input "Duration" at bounding box center [578, 168] width 493 height 53
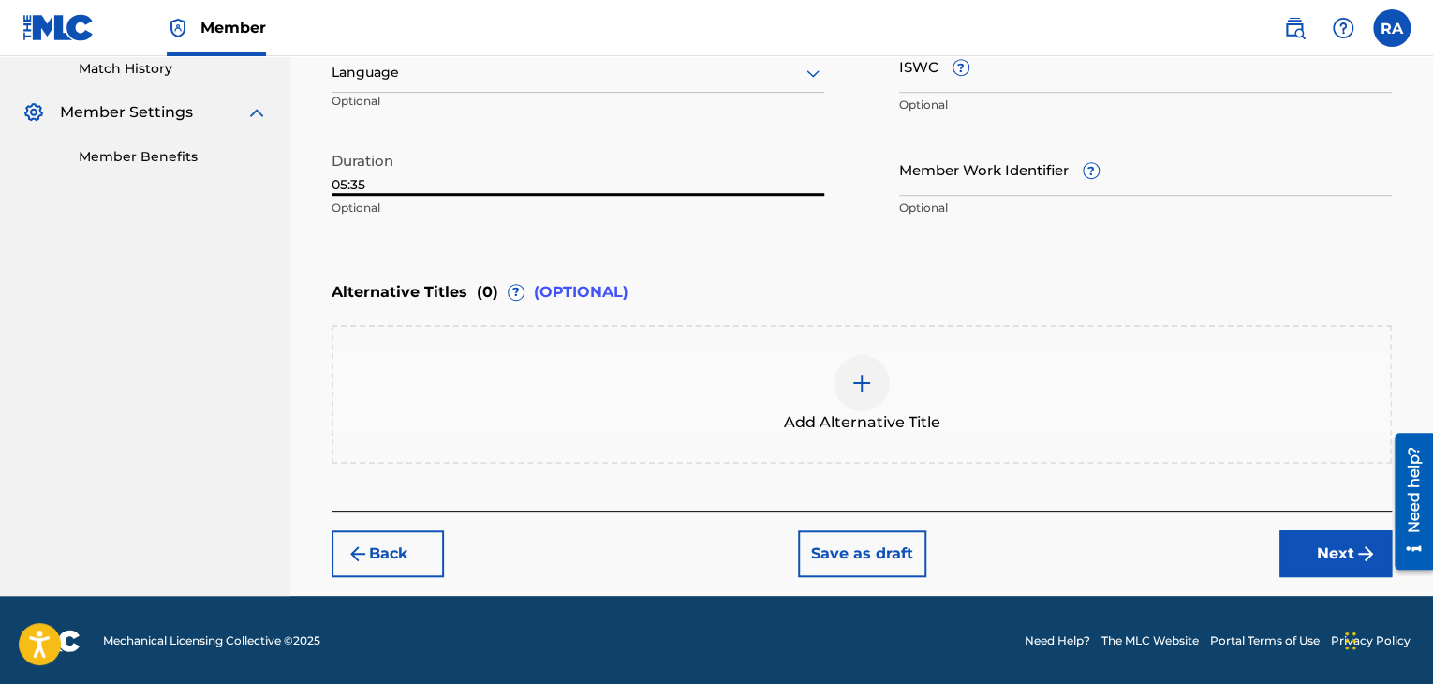
type input "05:35"
click at [1314, 568] on button "Next" at bounding box center [1335, 553] width 112 height 47
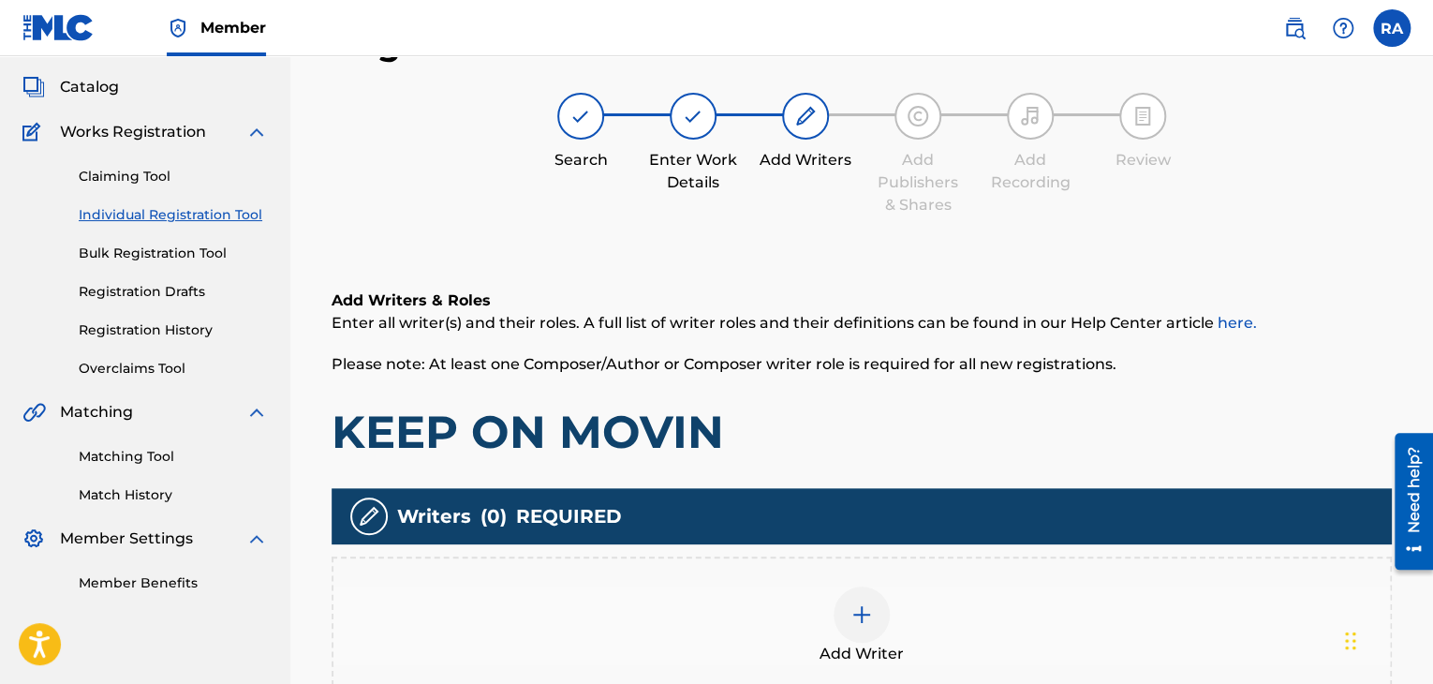
scroll to position [84, 0]
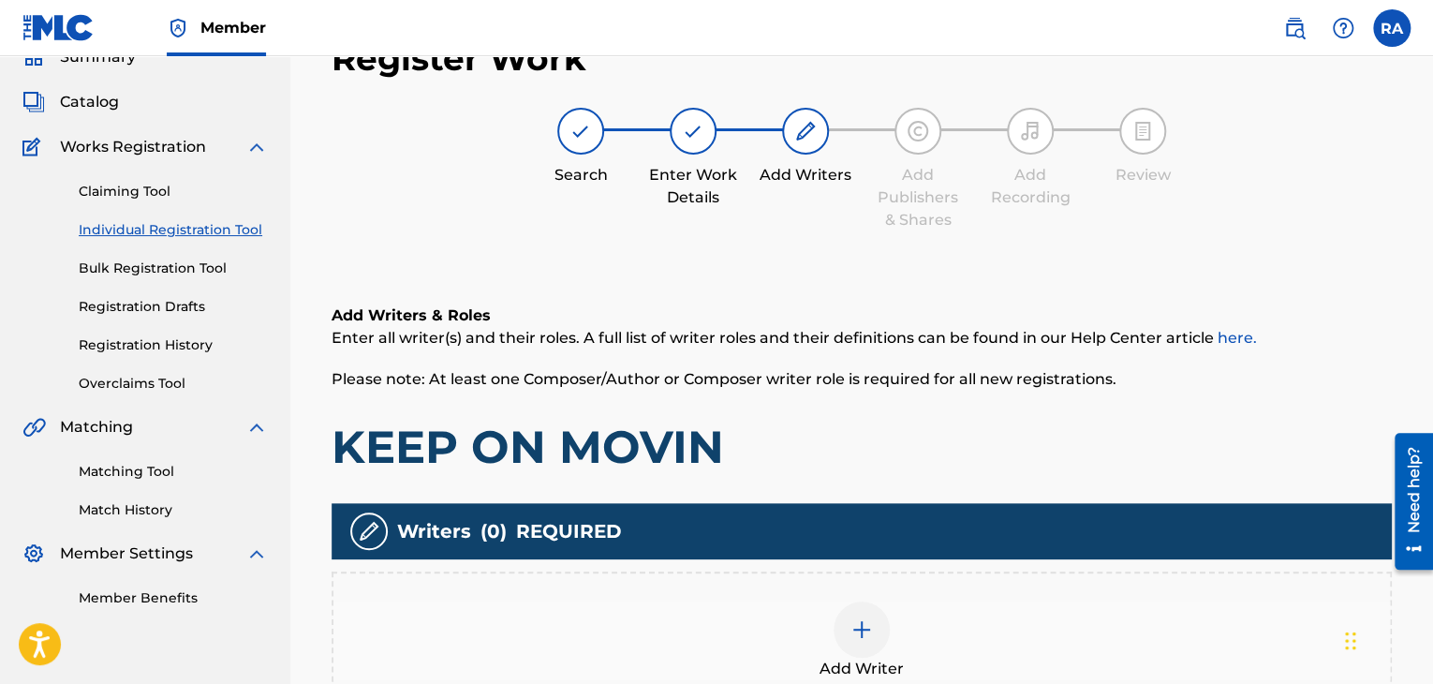
click at [850, 638] on img at bounding box center [861, 629] width 22 height 22
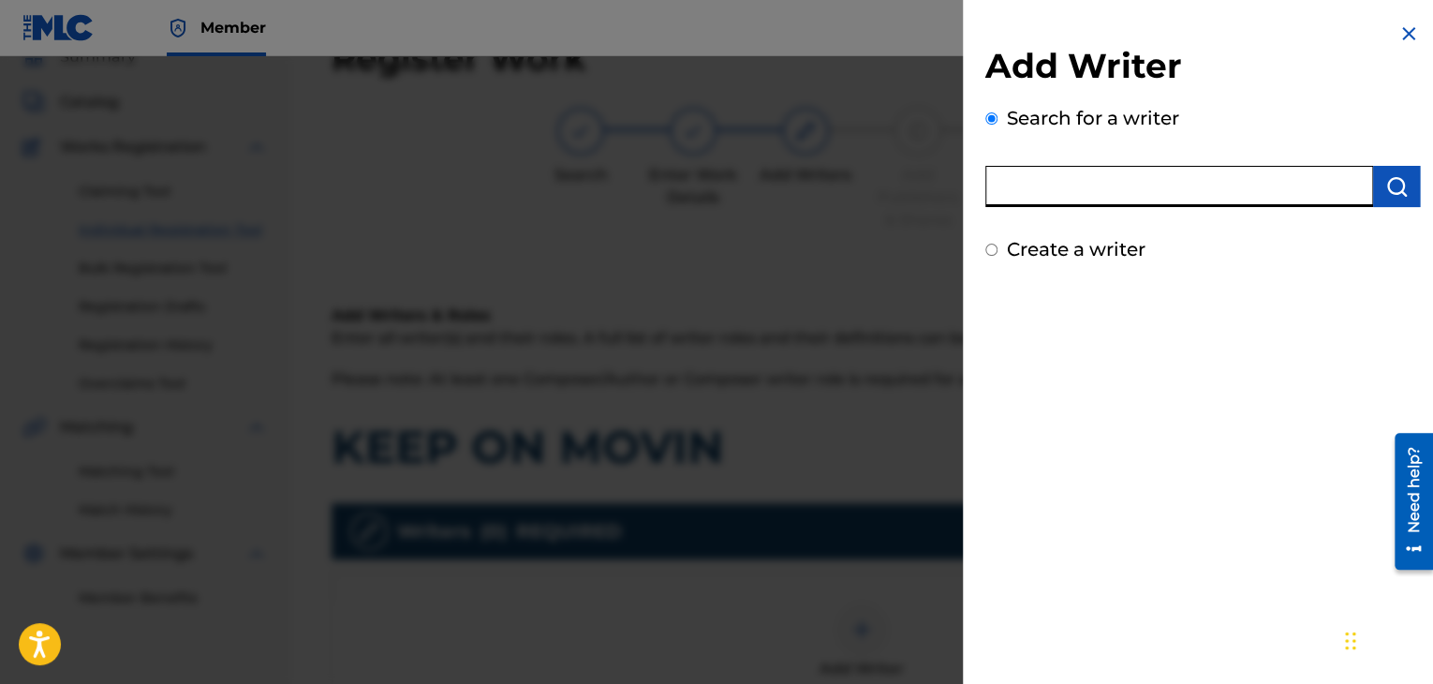
click at [1060, 197] on input "text" at bounding box center [1179, 186] width 388 height 41
type input "[PERSON_NAME]"
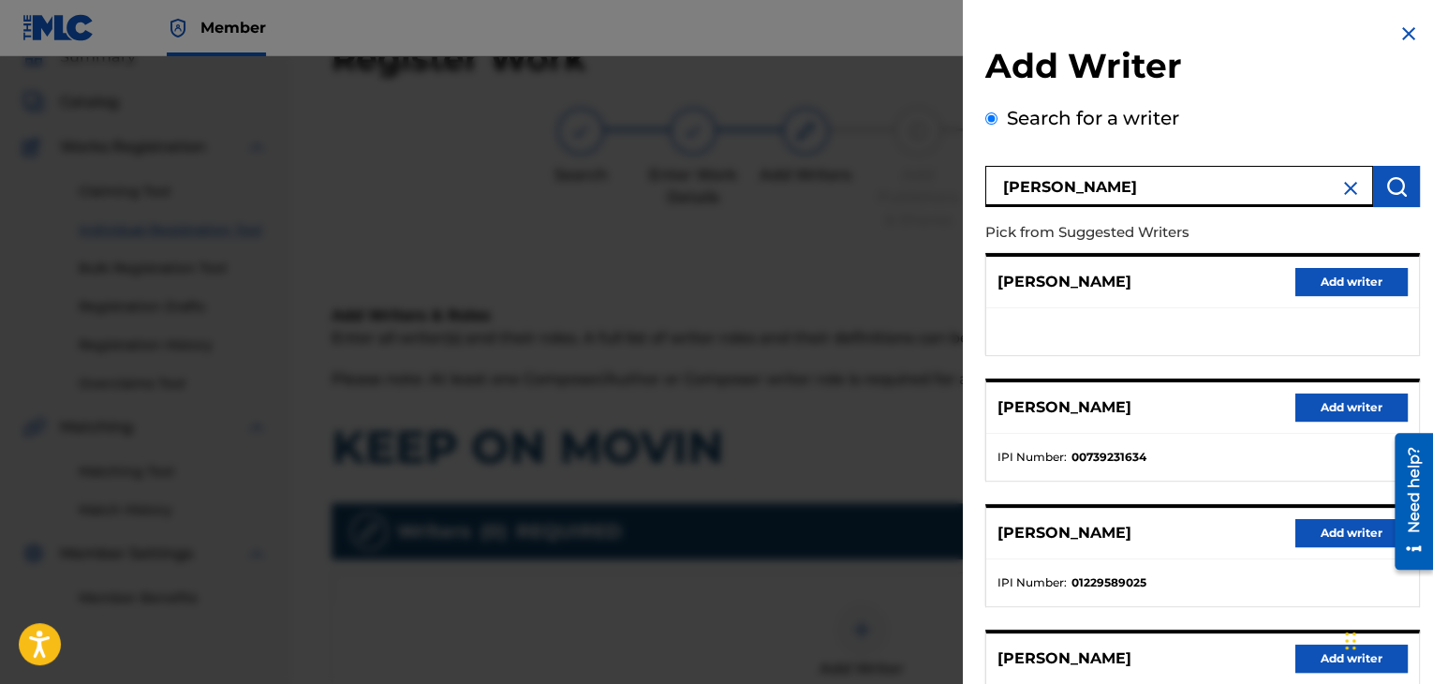
click at [1305, 409] on button "Add writer" at bounding box center [1351, 407] width 112 height 28
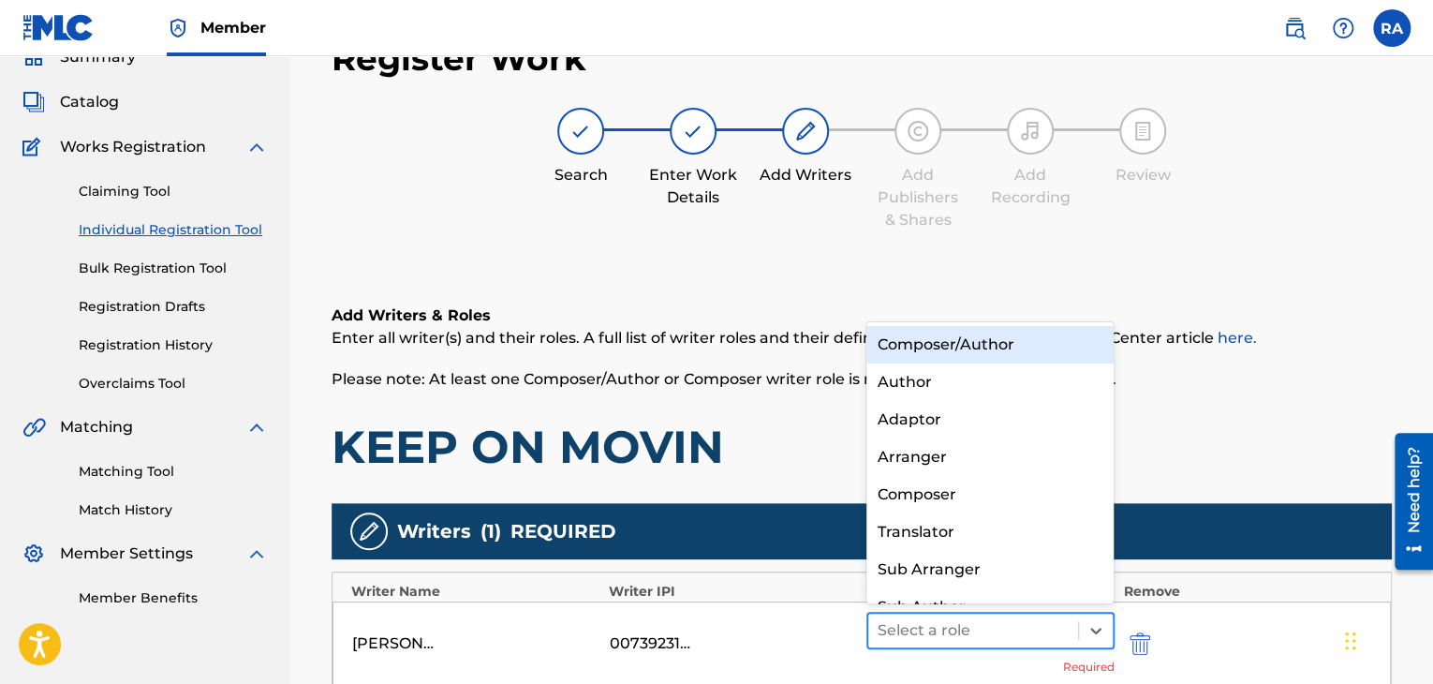
click at [1045, 634] on div at bounding box center [972, 630] width 191 height 26
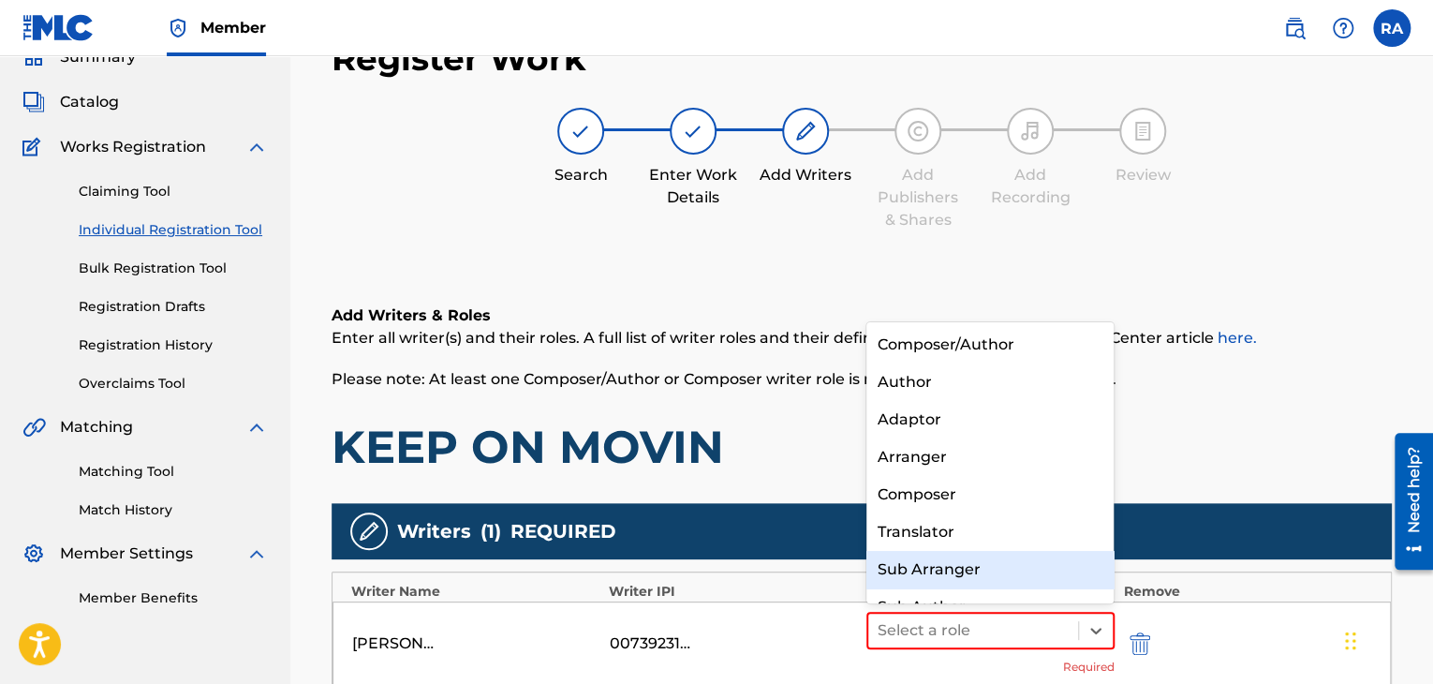
scroll to position [26, 0]
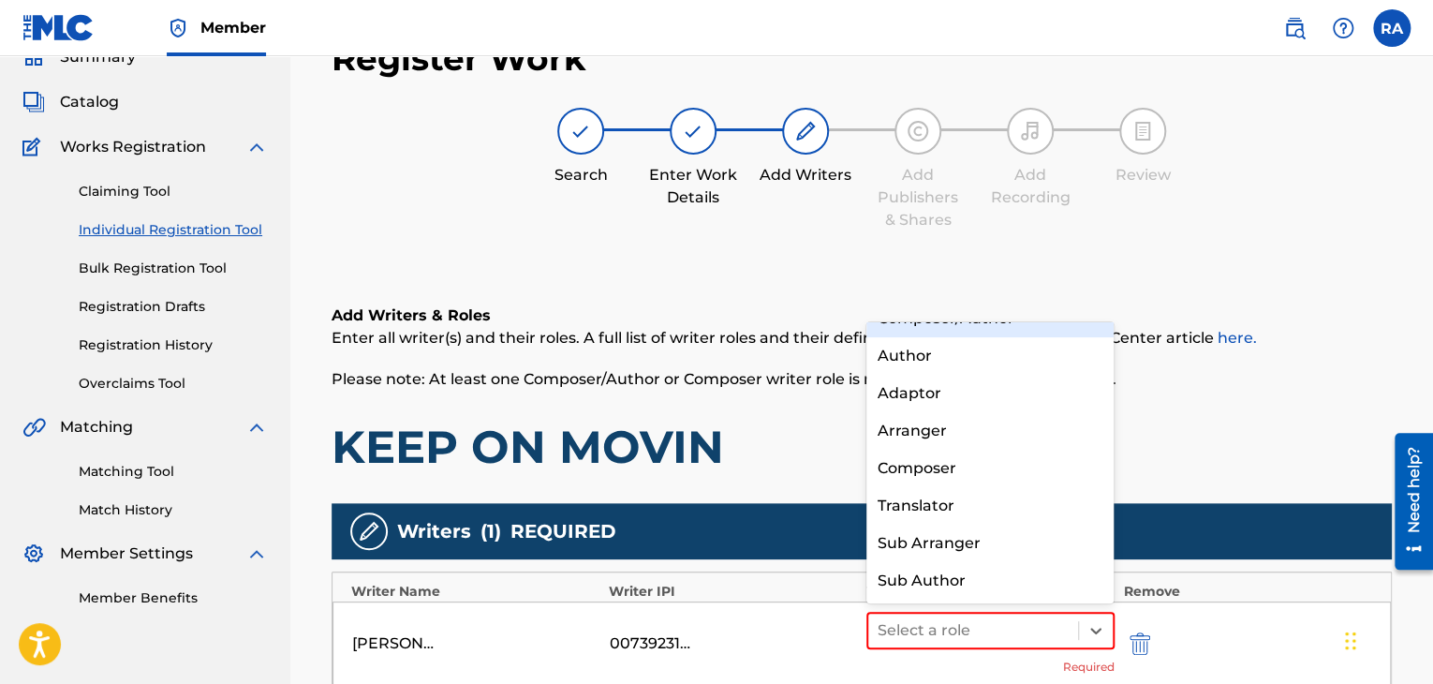
click at [996, 332] on div "Composer/Author" at bounding box center [990, 318] width 248 height 37
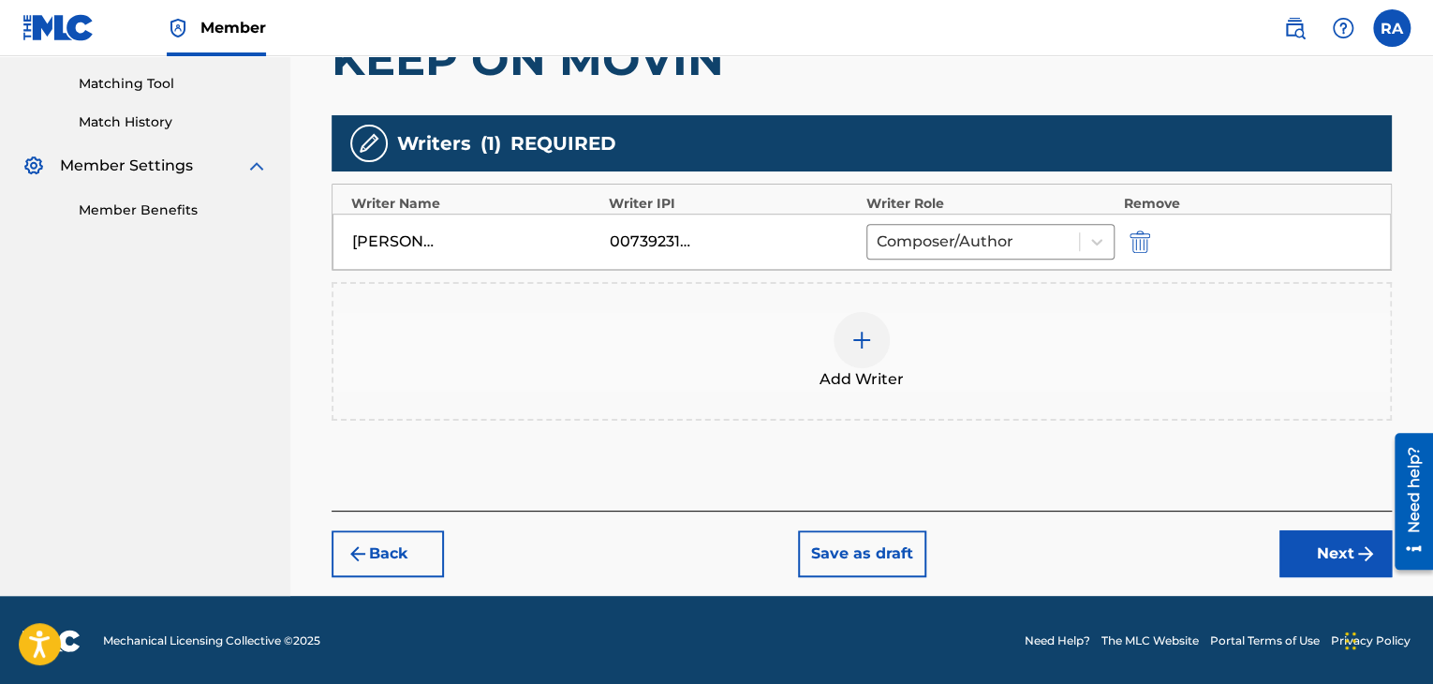
click at [1329, 549] on button "Next" at bounding box center [1335, 553] width 112 height 47
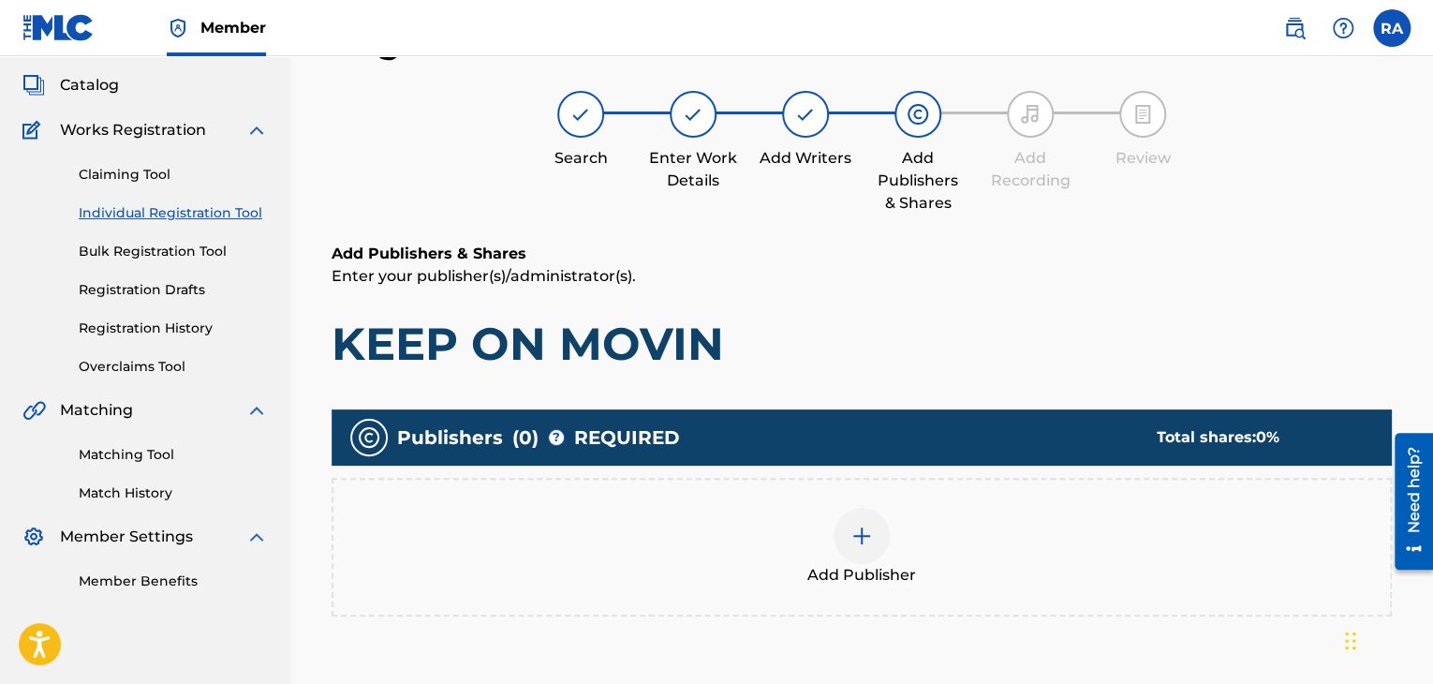
scroll to position [84, 0]
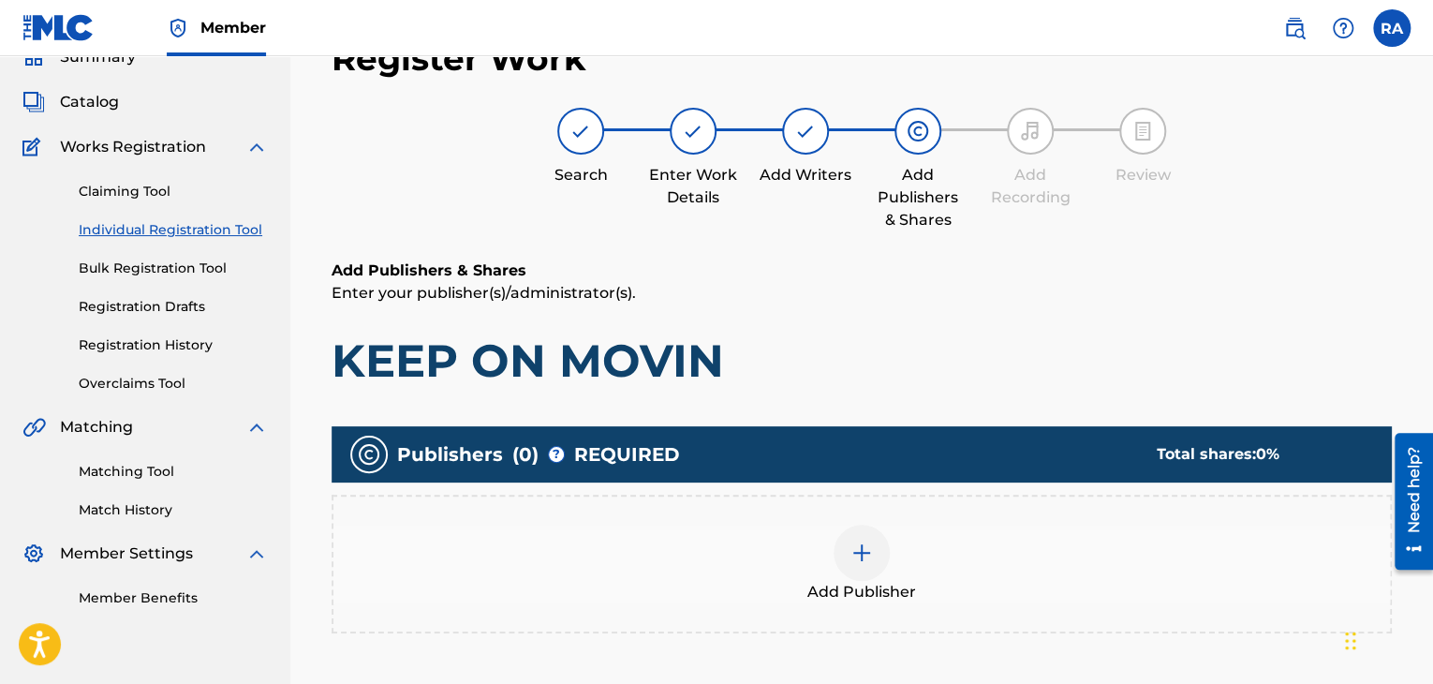
click at [865, 559] on img at bounding box center [861, 552] width 22 height 22
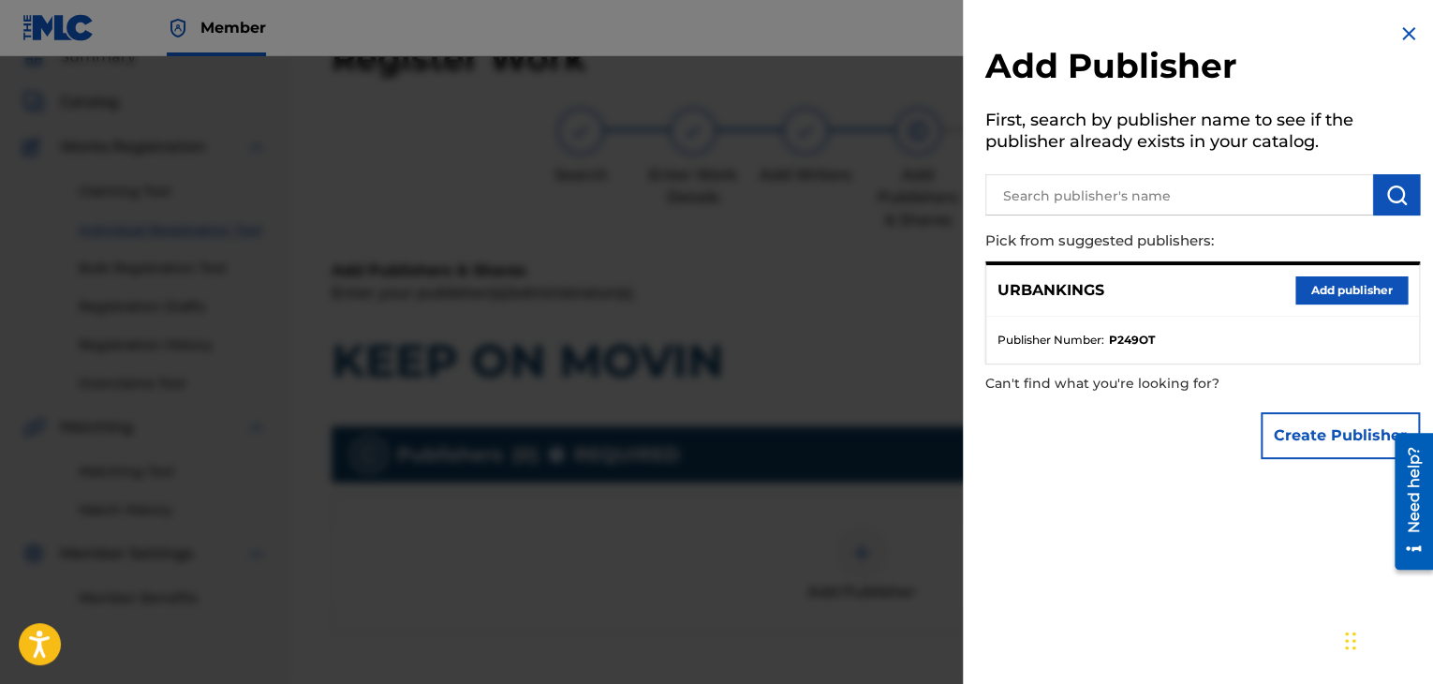
click at [1319, 278] on button "Add publisher" at bounding box center [1351, 290] width 112 height 28
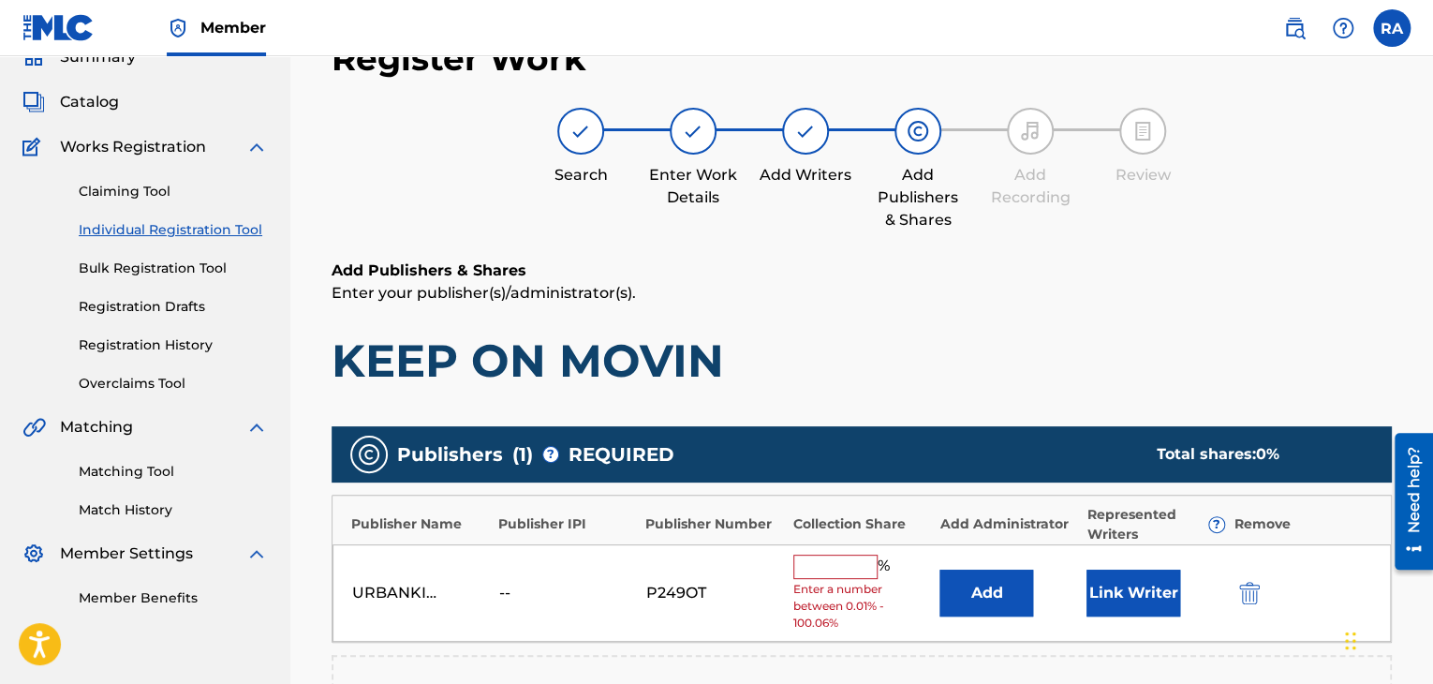
click at [839, 557] on input "text" at bounding box center [835, 566] width 84 height 24
type input "100"
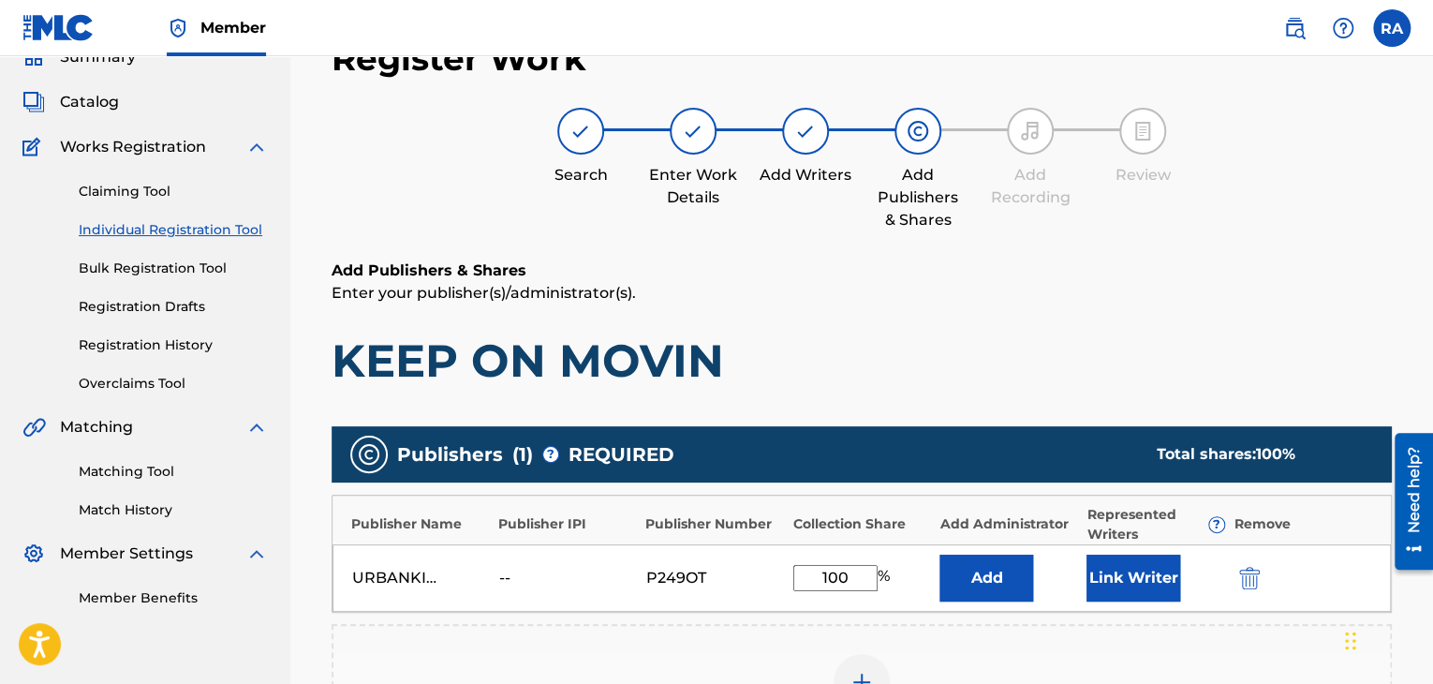
click at [1109, 561] on button "Link Writer" at bounding box center [1133, 577] width 94 height 47
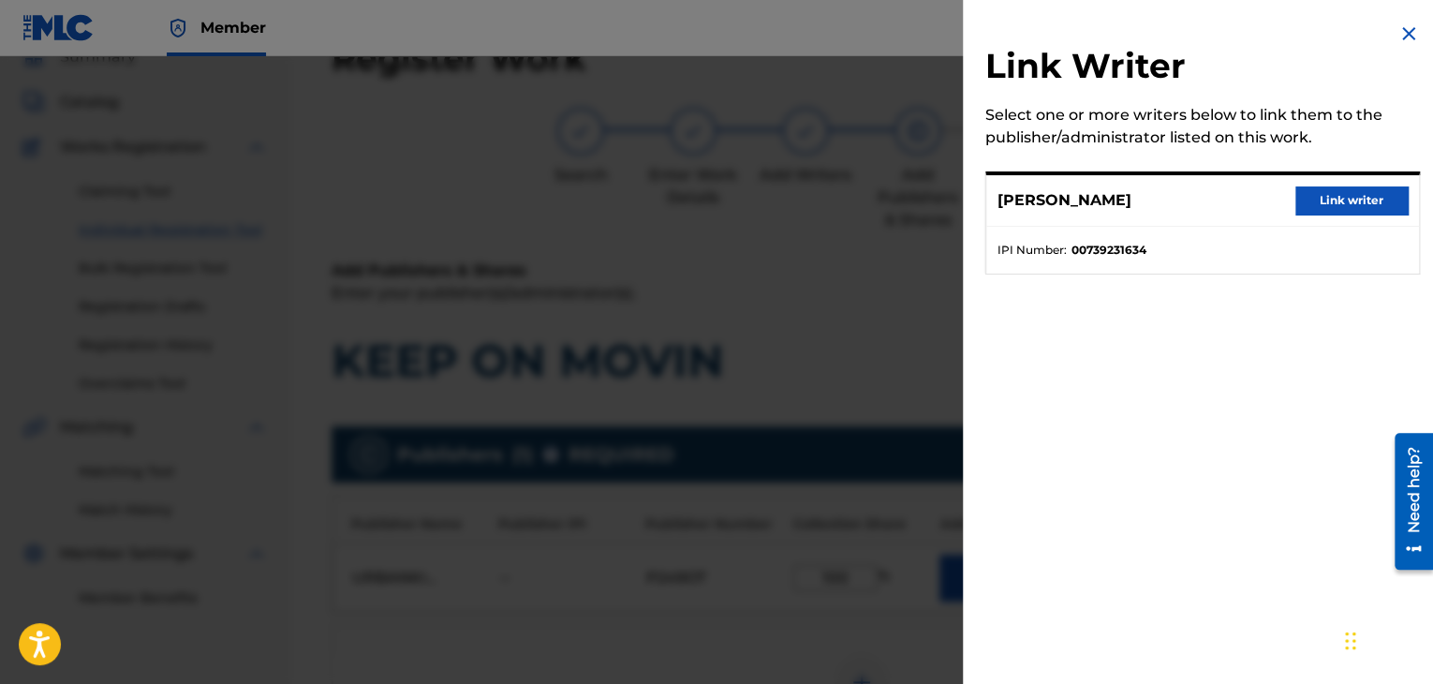
click at [1341, 198] on button "Link writer" at bounding box center [1351, 200] width 112 height 28
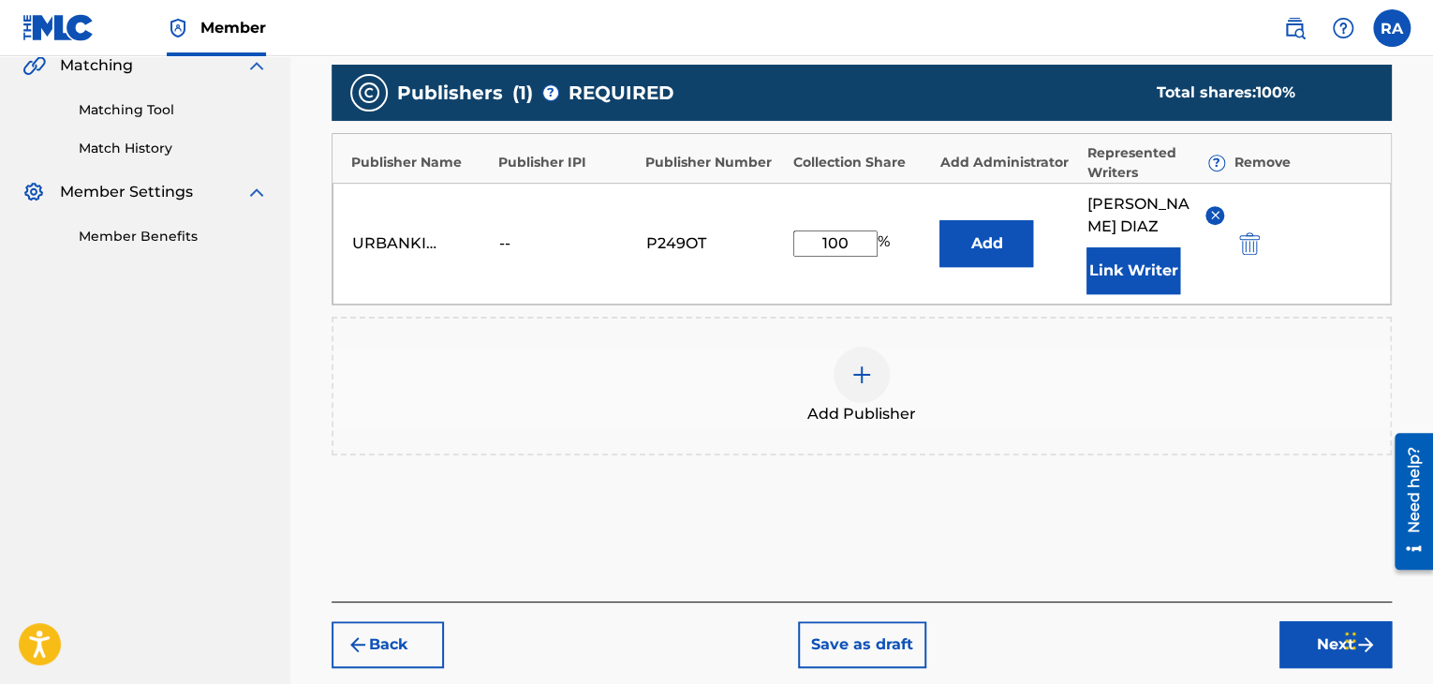
scroll to position [514, 0]
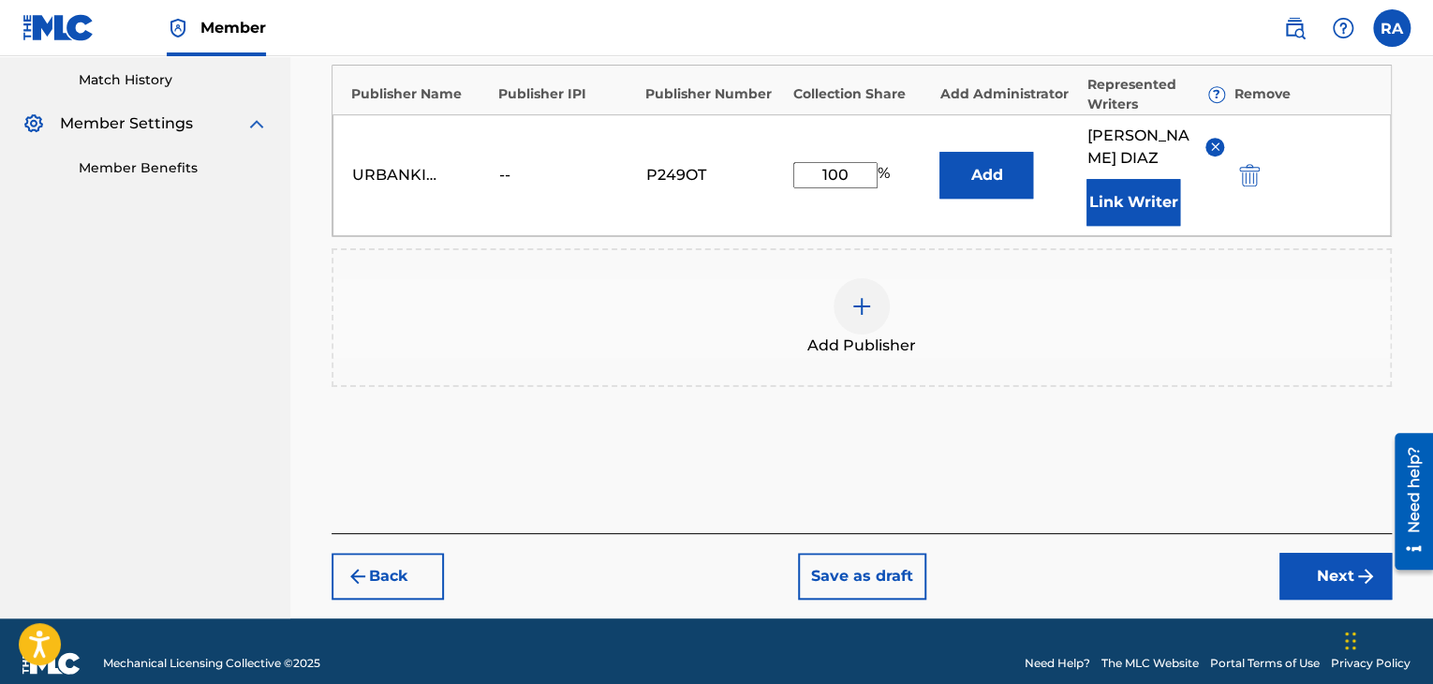
click at [1297, 553] on button "Next" at bounding box center [1335, 576] width 112 height 47
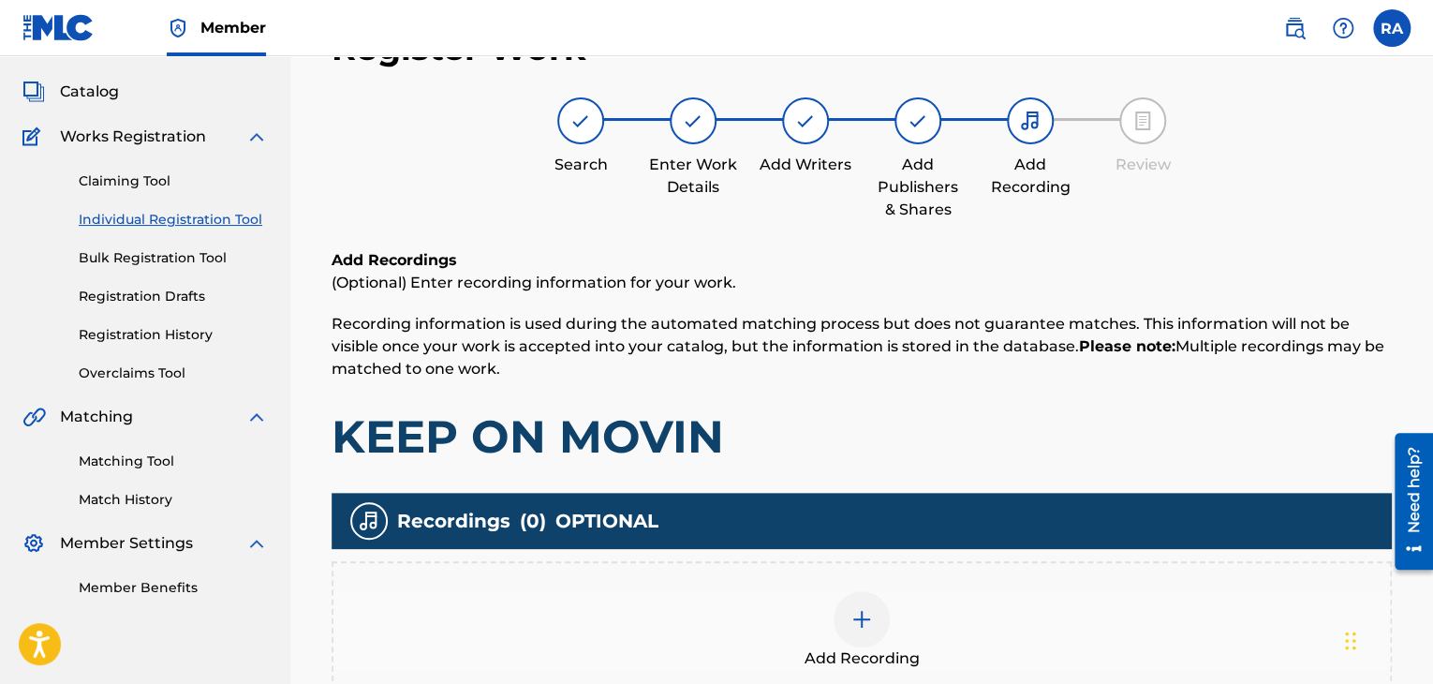
scroll to position [84, 0]
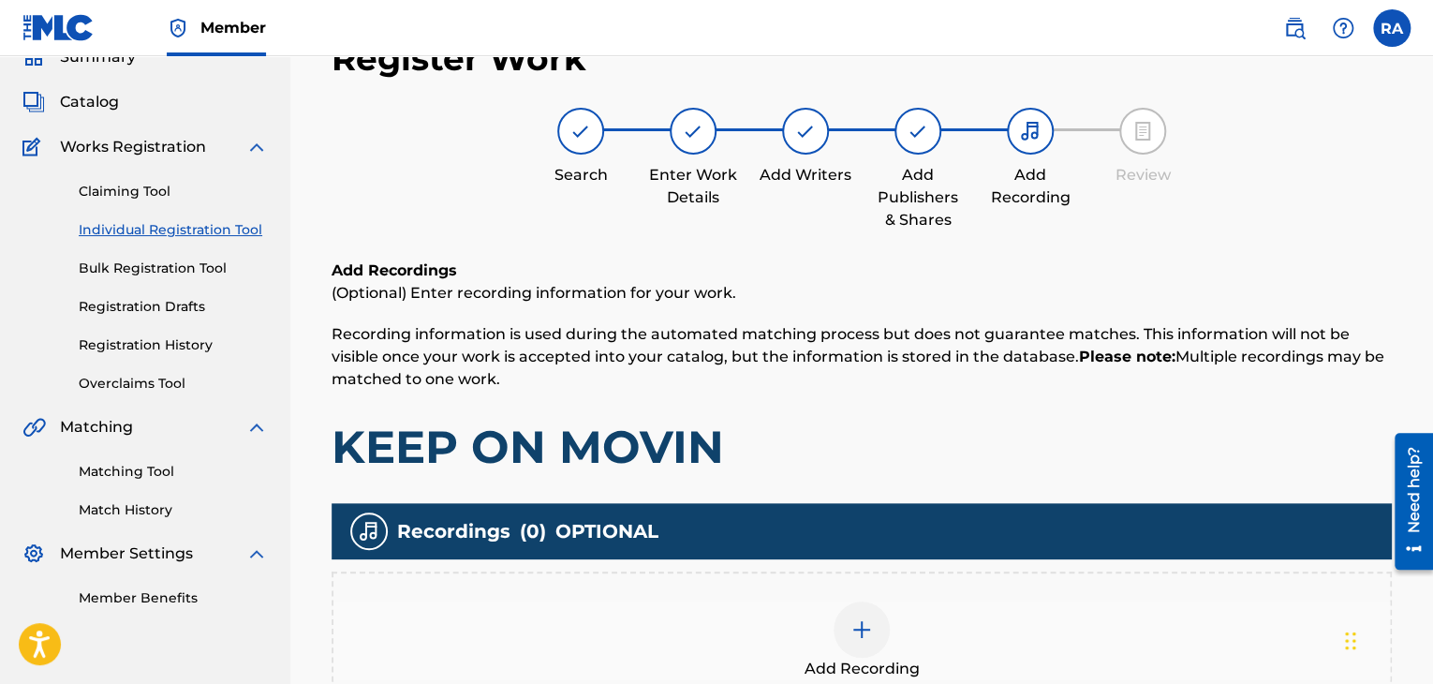
click at [865, 618] on img at bounding box center [861, 629] width 22 height 22
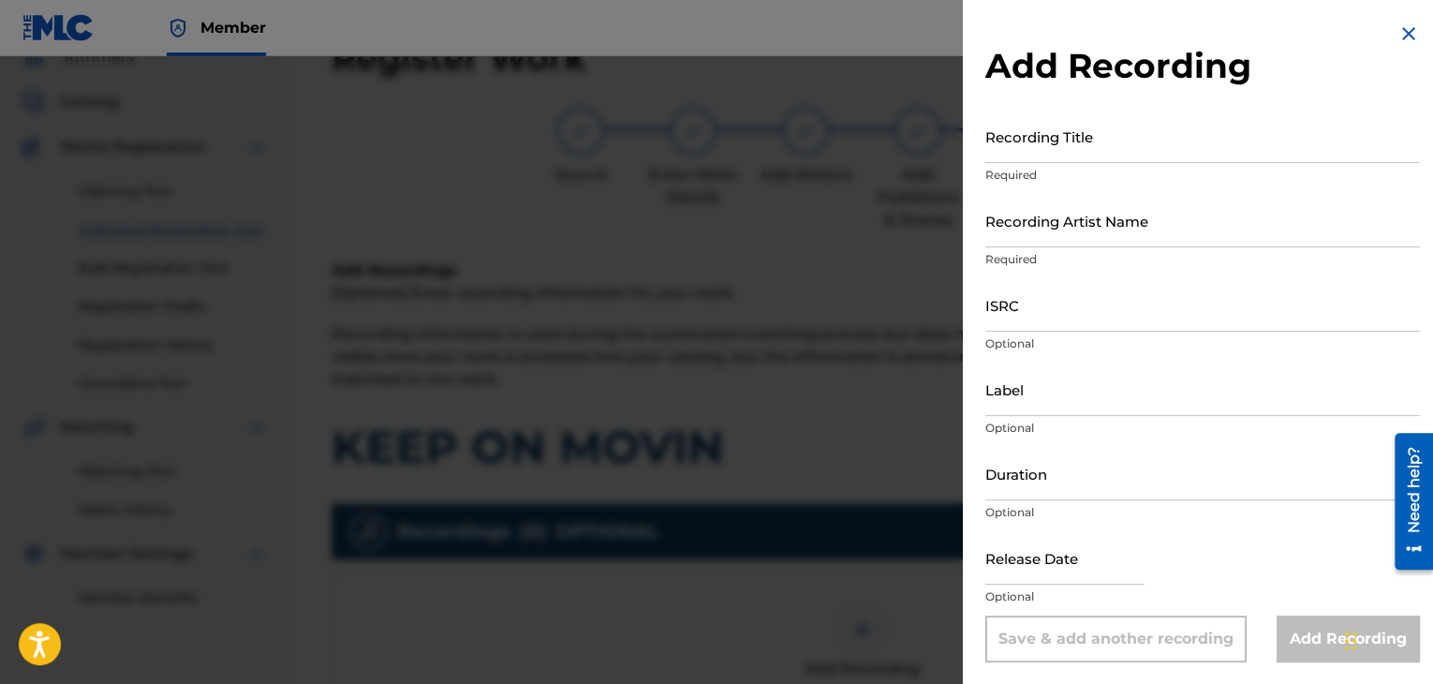
click at [1122, 159] on input "Recording Title" at bounding box center [1202, 136] width 435 height 53
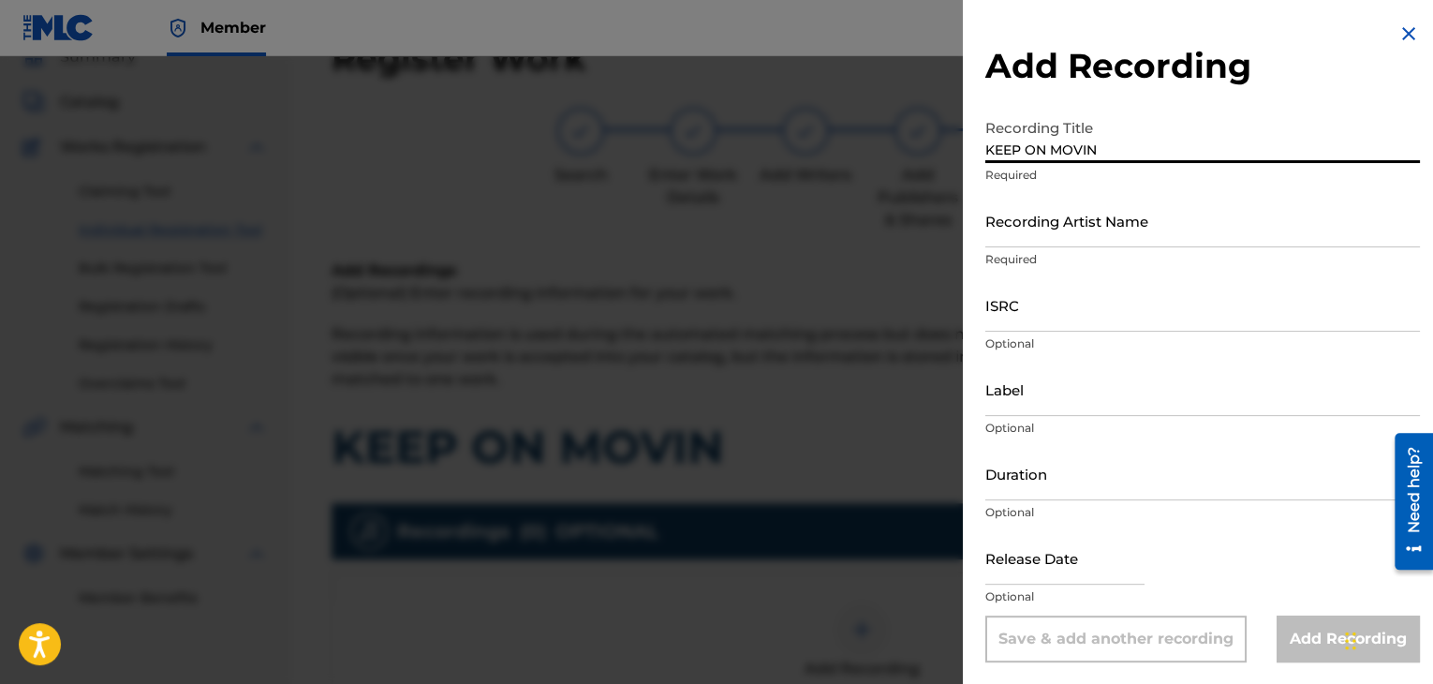
type input "KEEP ON MOVIN"
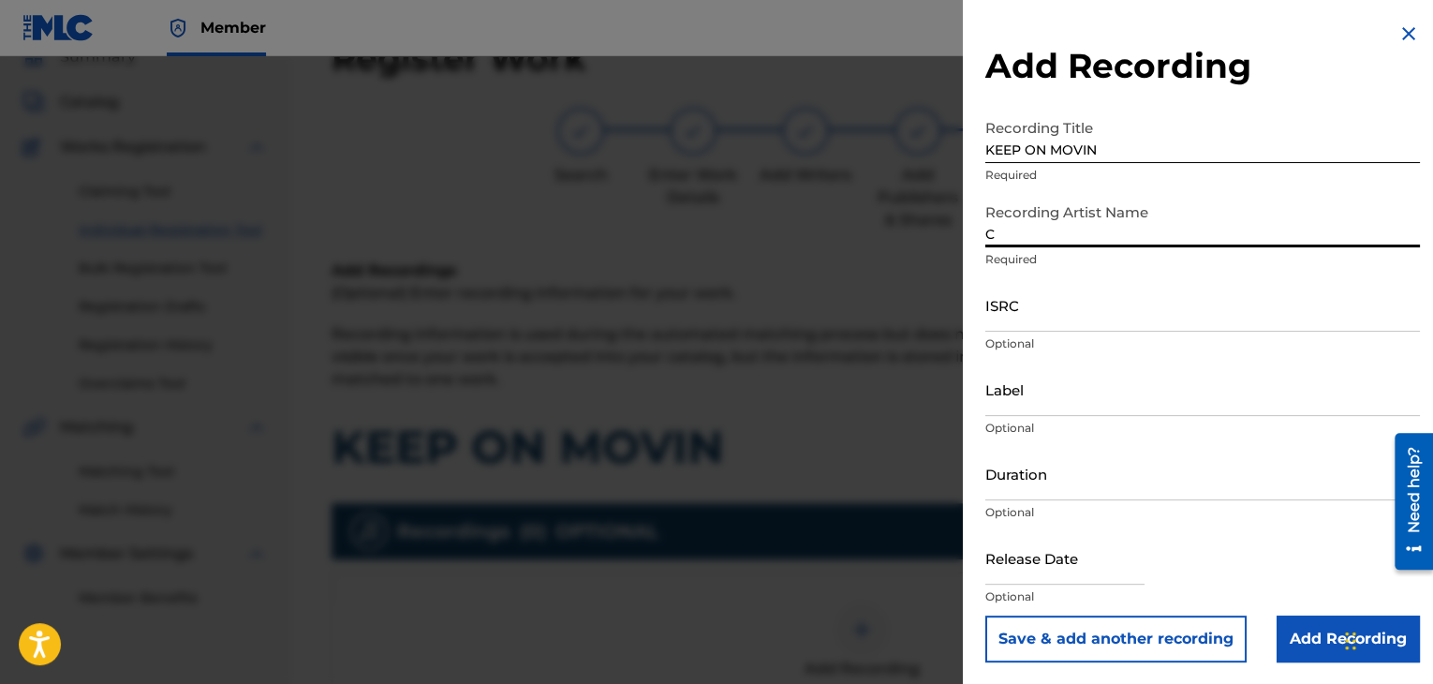
type input "[PERSON_NAME]"
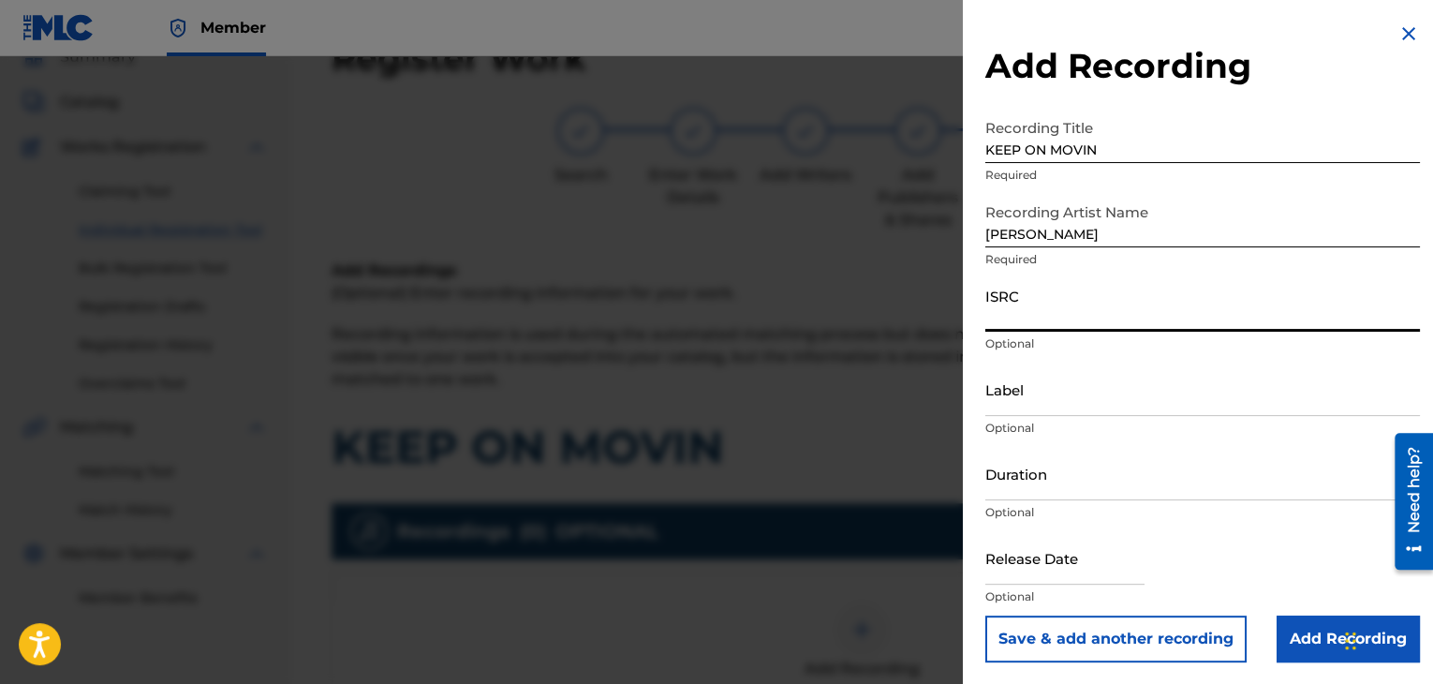
paste input "USPRZ0910062"
type input "USPRZ0910063"
click at [1030, 408] on input "Label" at bounding box center [1202, 388] width 435 height 53
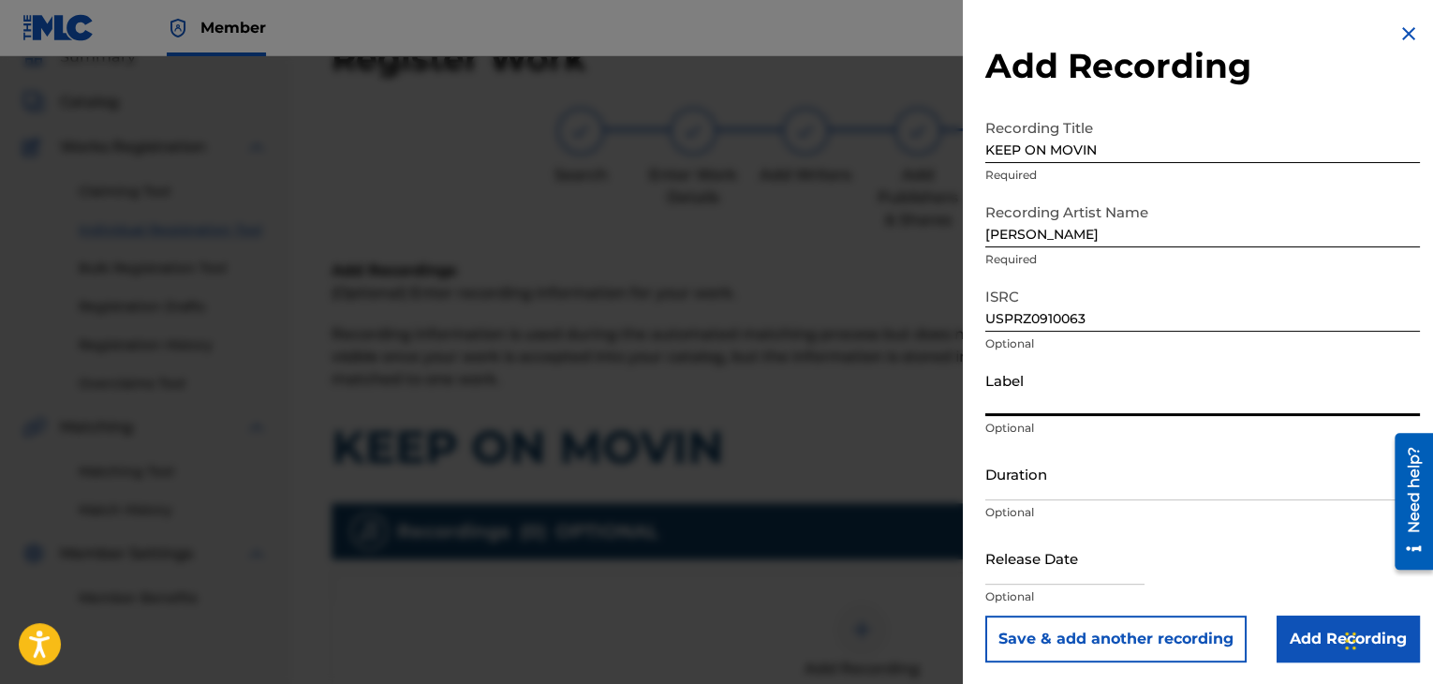
type input "Urban Kings Music Group"
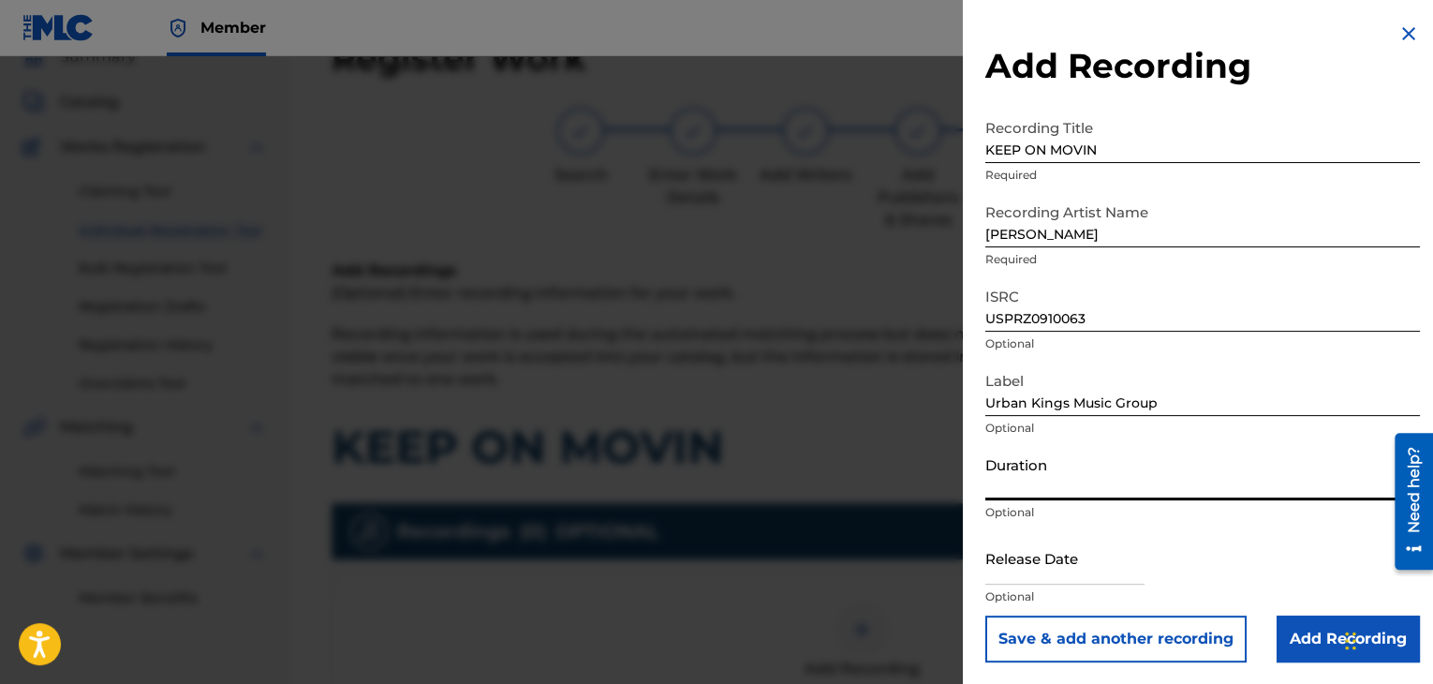
click at [1009, 492] on input "Duration" at bounding box center [1202, 473] width 435 height 53
type input "05:35"
click at [1003, 572] on input "text" at bounding box center [1064, 557] width 159 height 53
select select "7"
select select "2025"
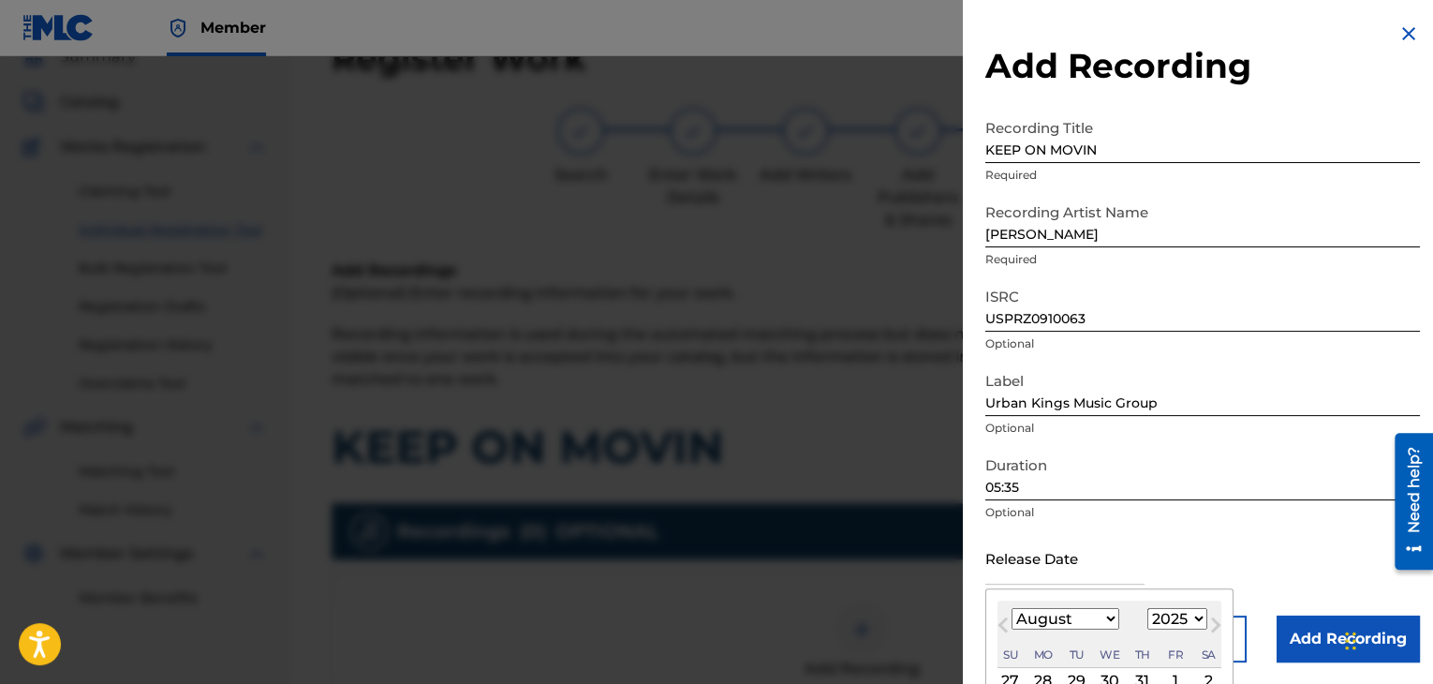
type input "[DATE]"
select select "3"
select select "2009"
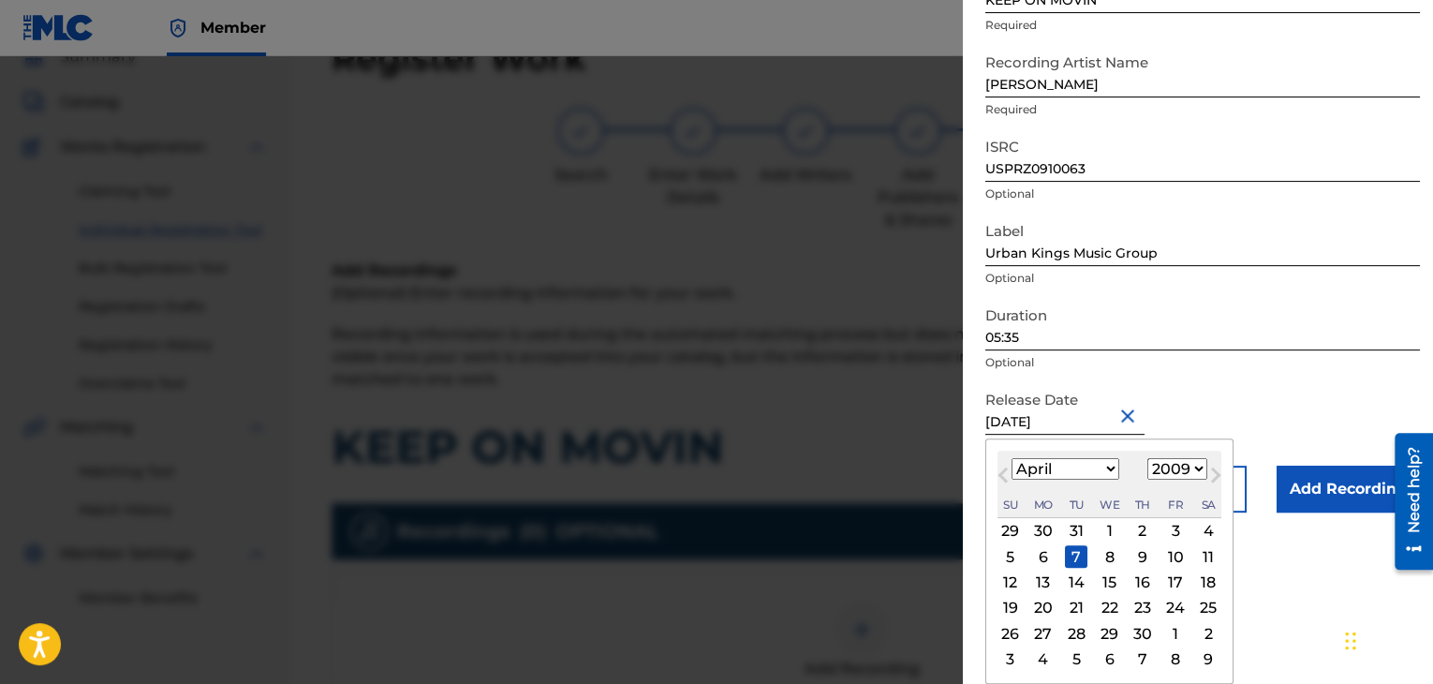
click at [1043, 553] on div "6" at bounding box center [1043, 556] width 22 height 22
type input "[DATE]"
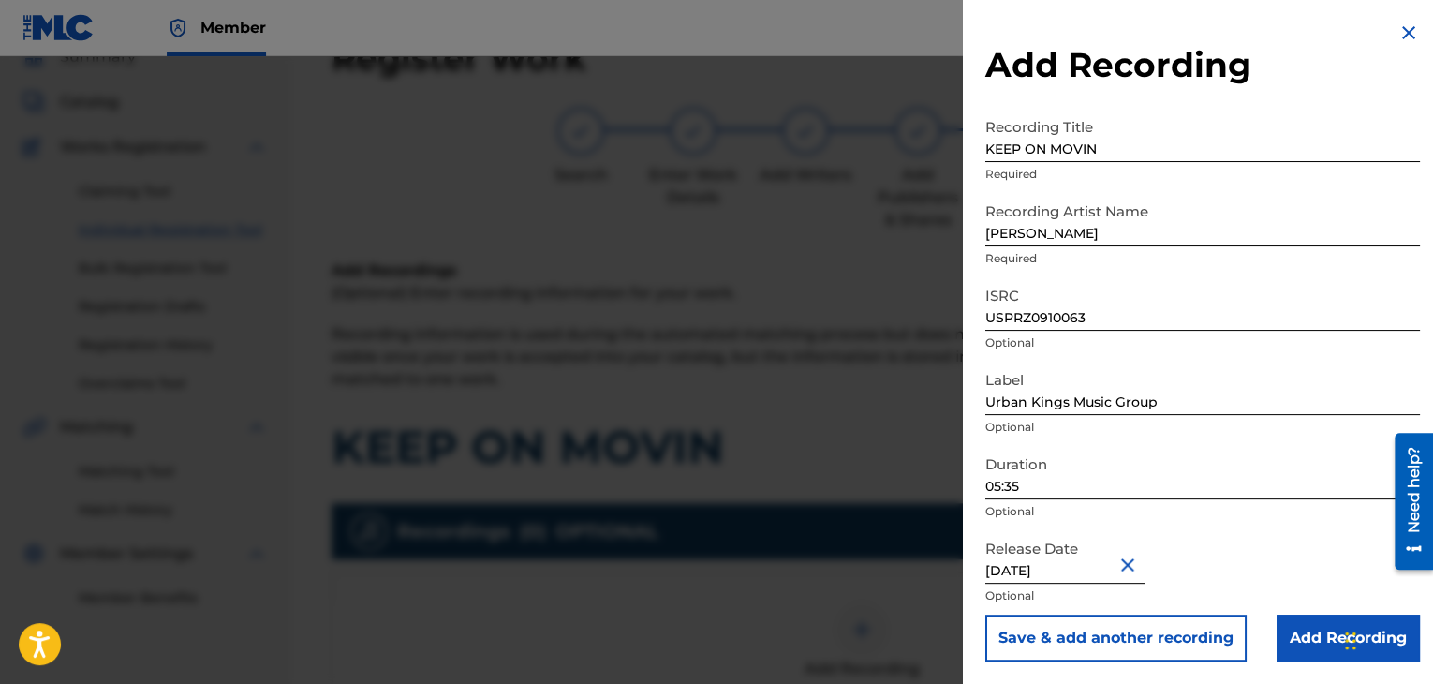
scroll to position [1, 0]
click at [1286, 627] on input "Add Recording" at bounding box center [1347, 637] width 143 height 47
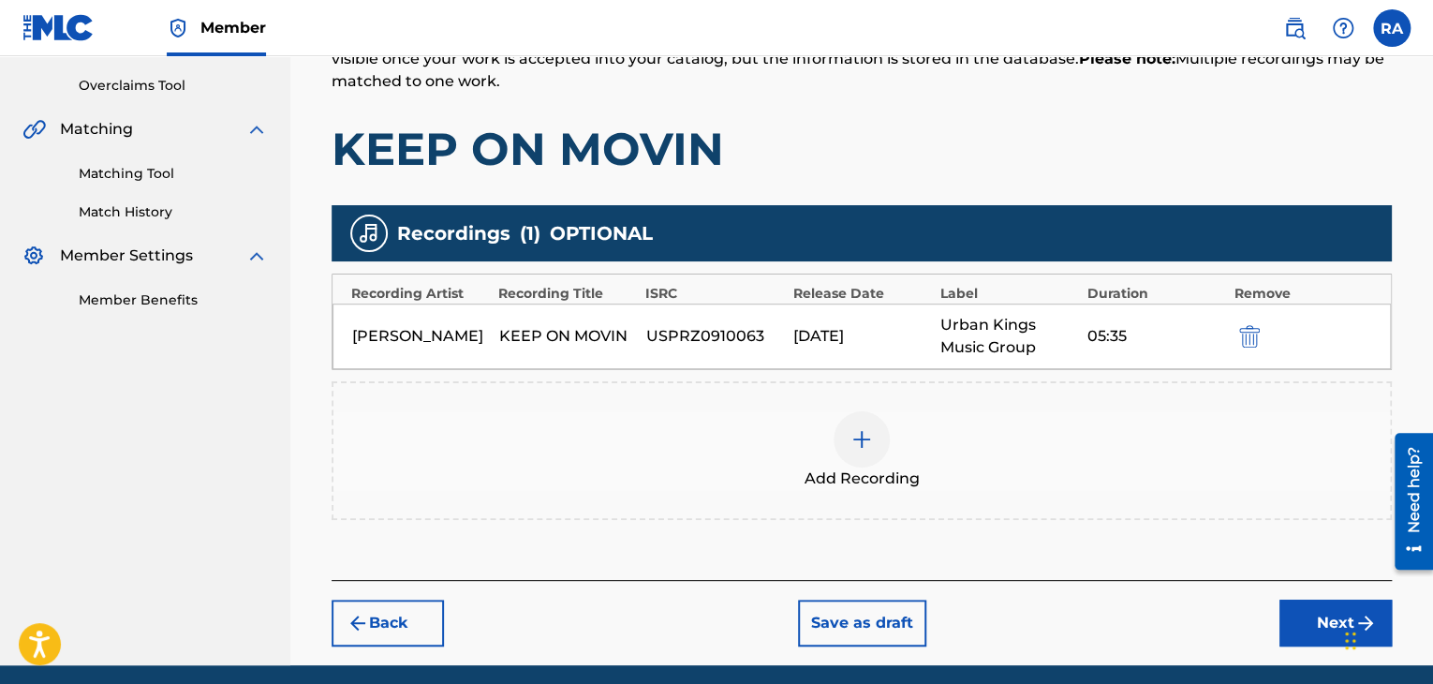
scroll to position [451, 0]
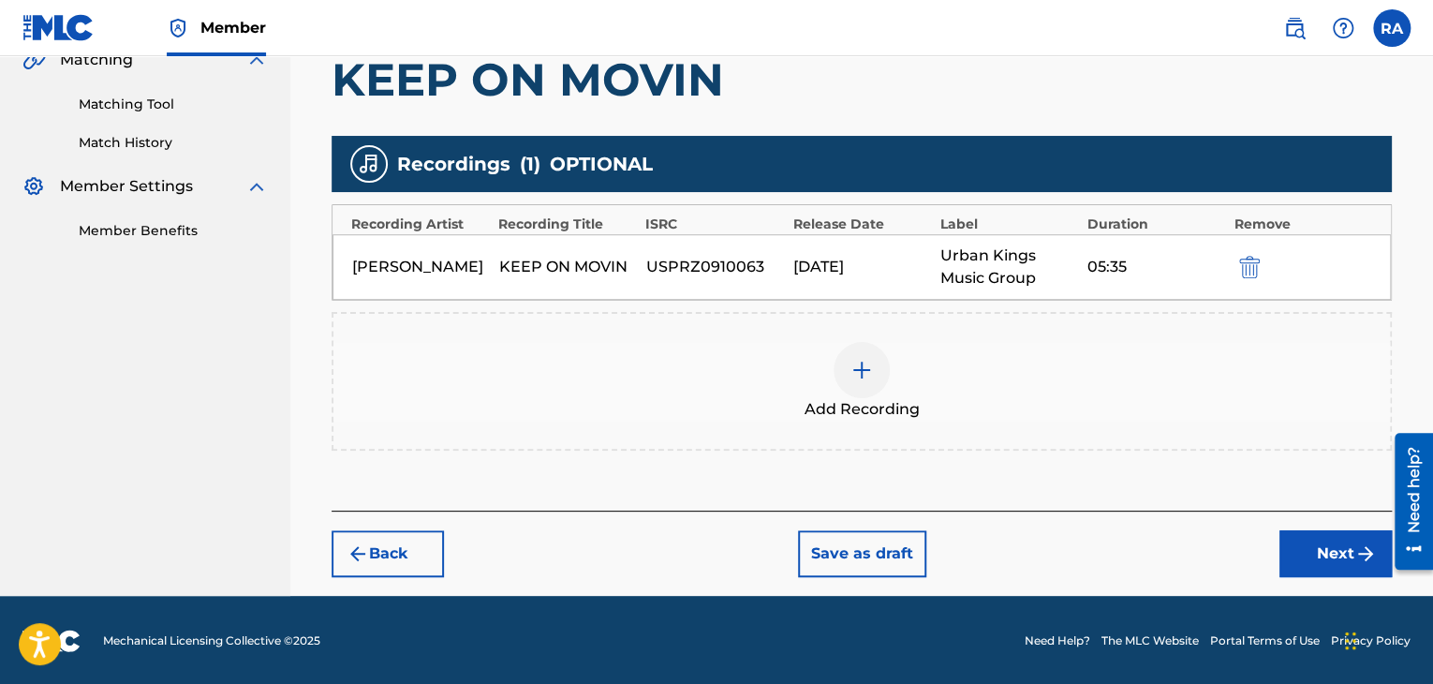
click at [1301, 540] on button "Next" at bounding box center [1335, 553] width 112 height 47
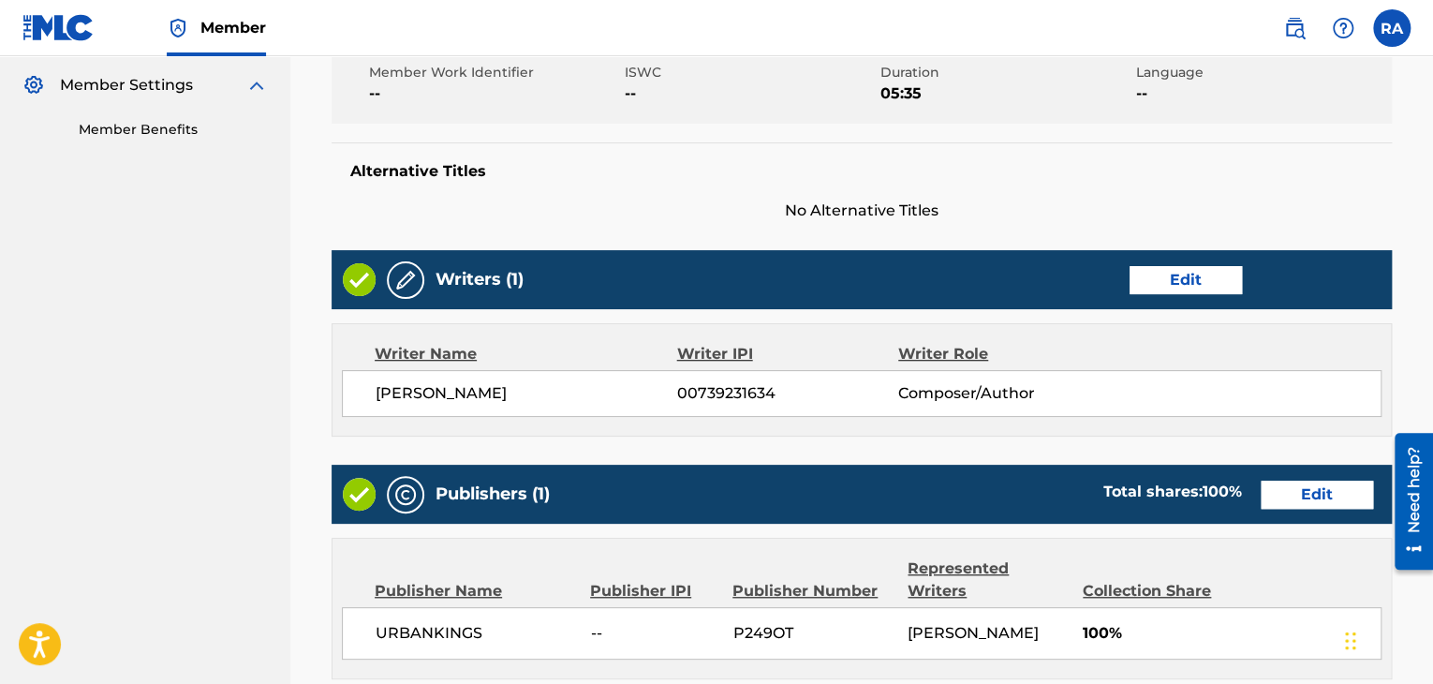
scroll to position [958, 0]
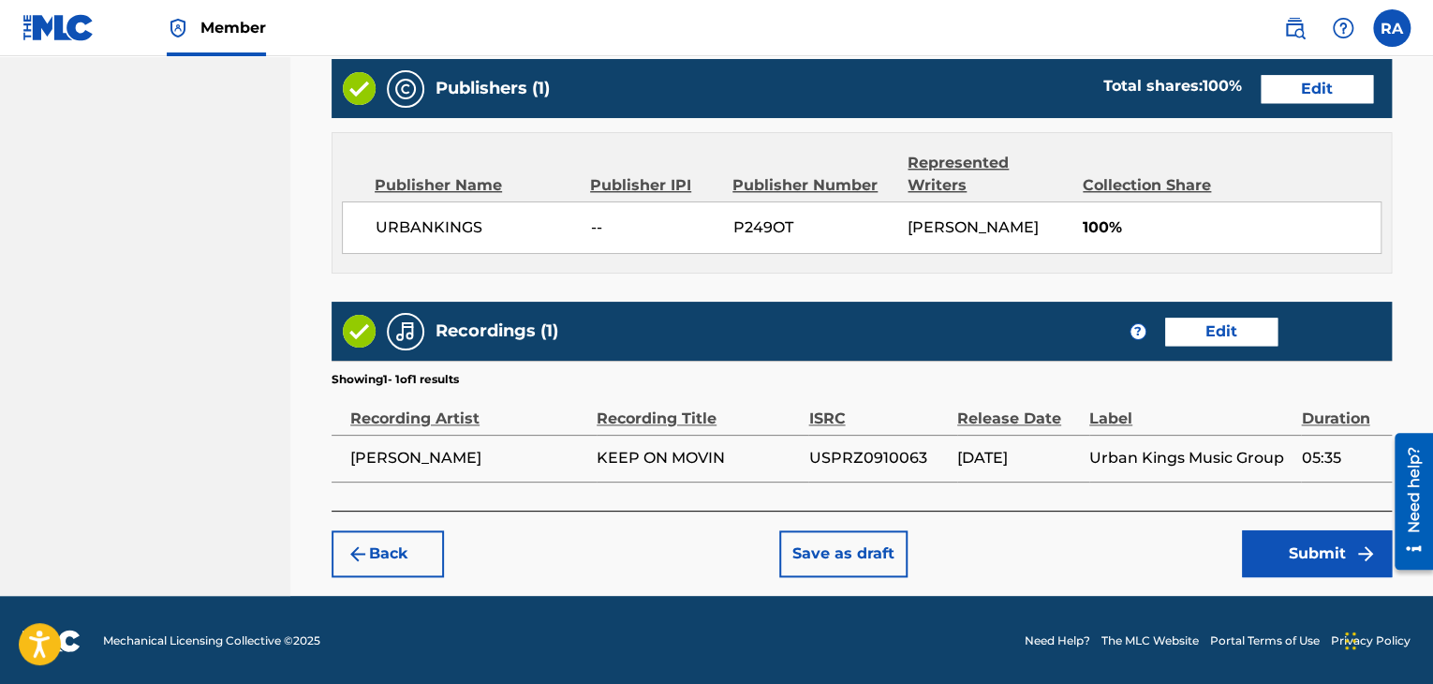
click at [1277, 535] on button "Submit" at bounding box center [1317, 553] width 150 height 47
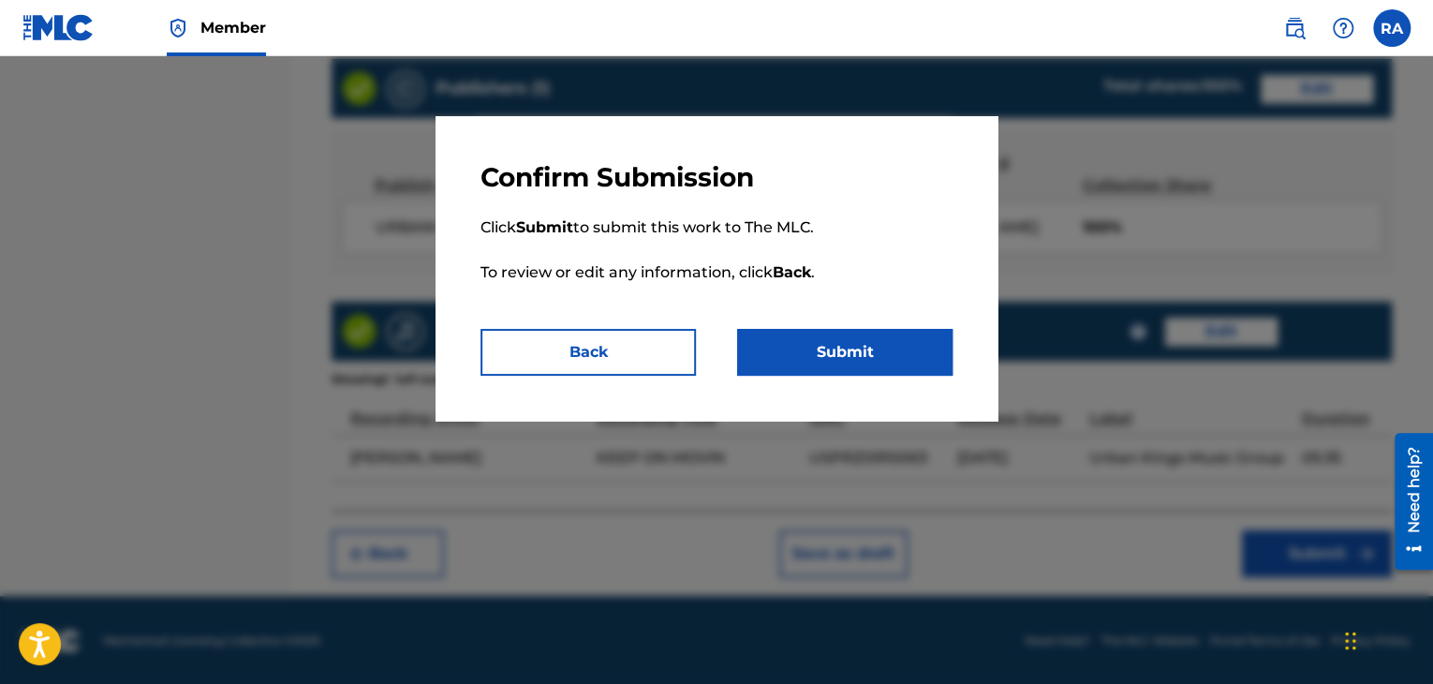
click at [910, 357] on button "Submit" at bounding box center [844, 352] width 215 height 47
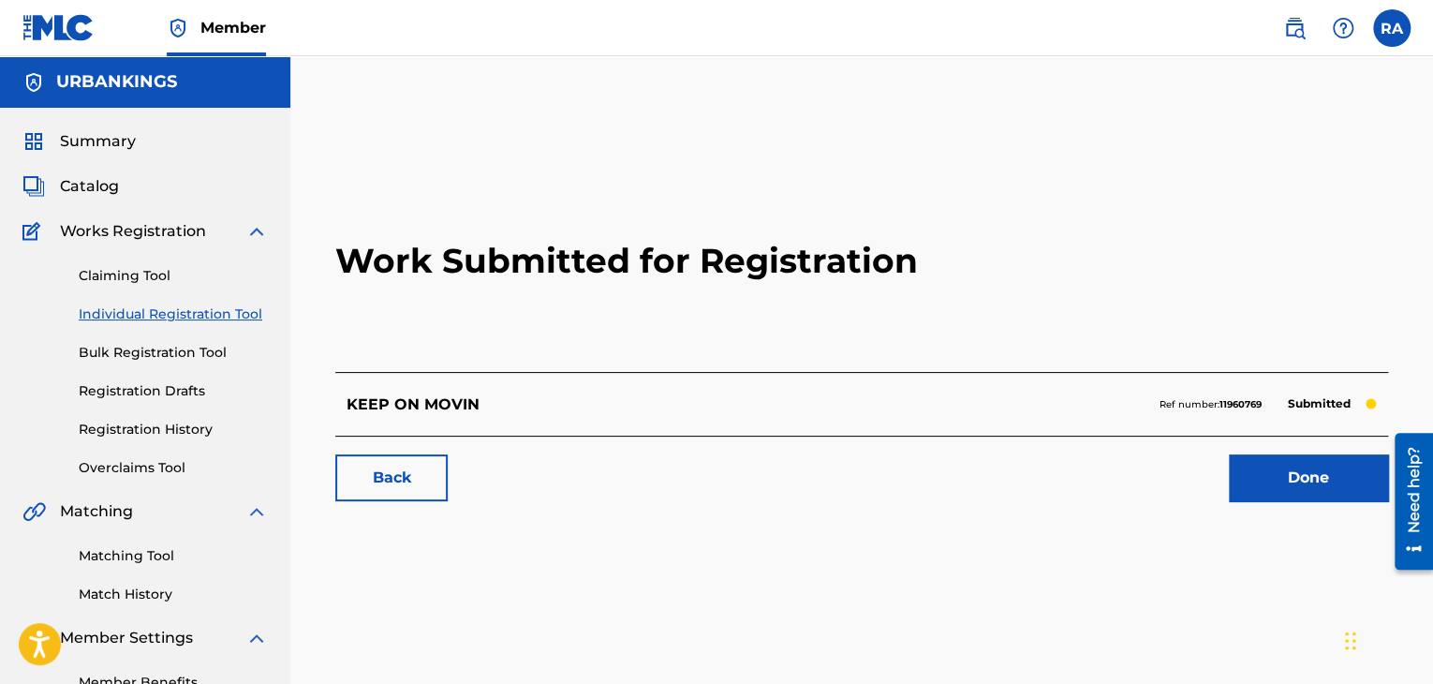
click at [1266, 469] on link "Done" at bounding box center [1308, 477] width 159 height 47
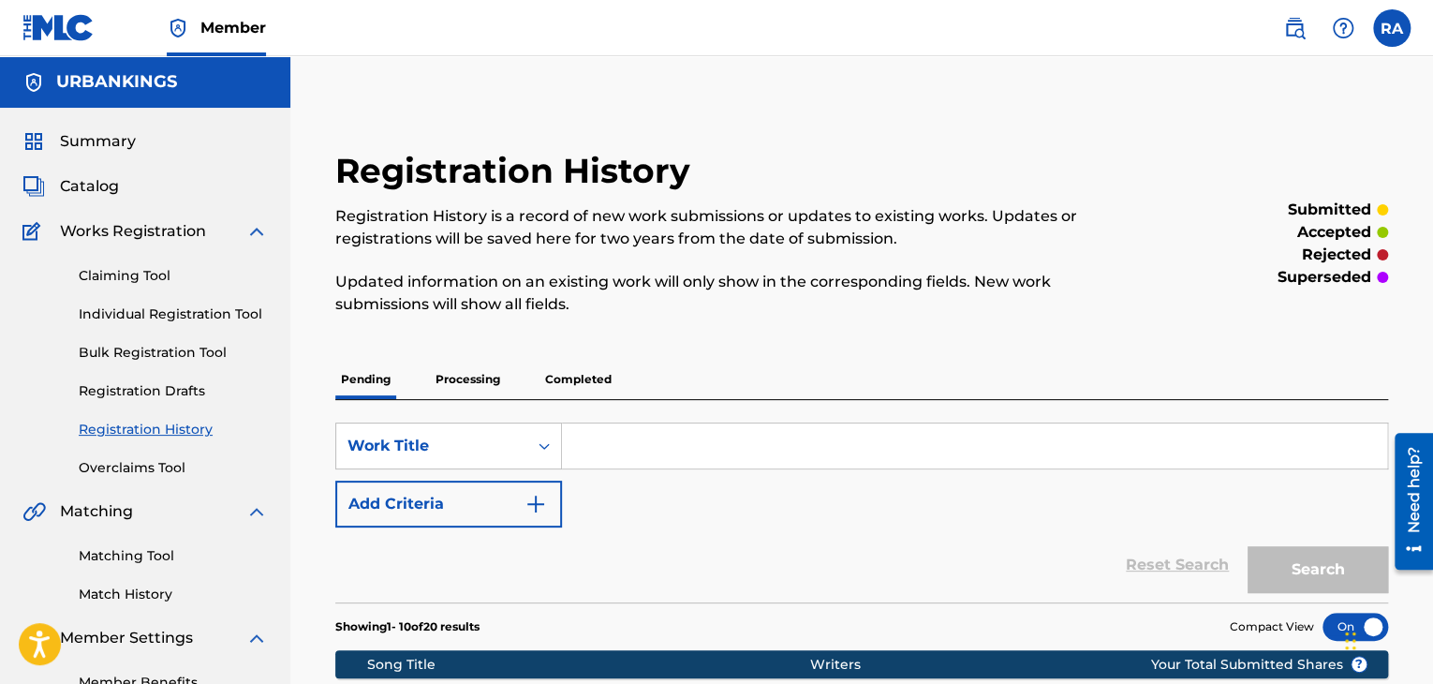
click at [206, 312] on link "Individual Registration Tool" at bounding box center [173, 314] width 189 height 20
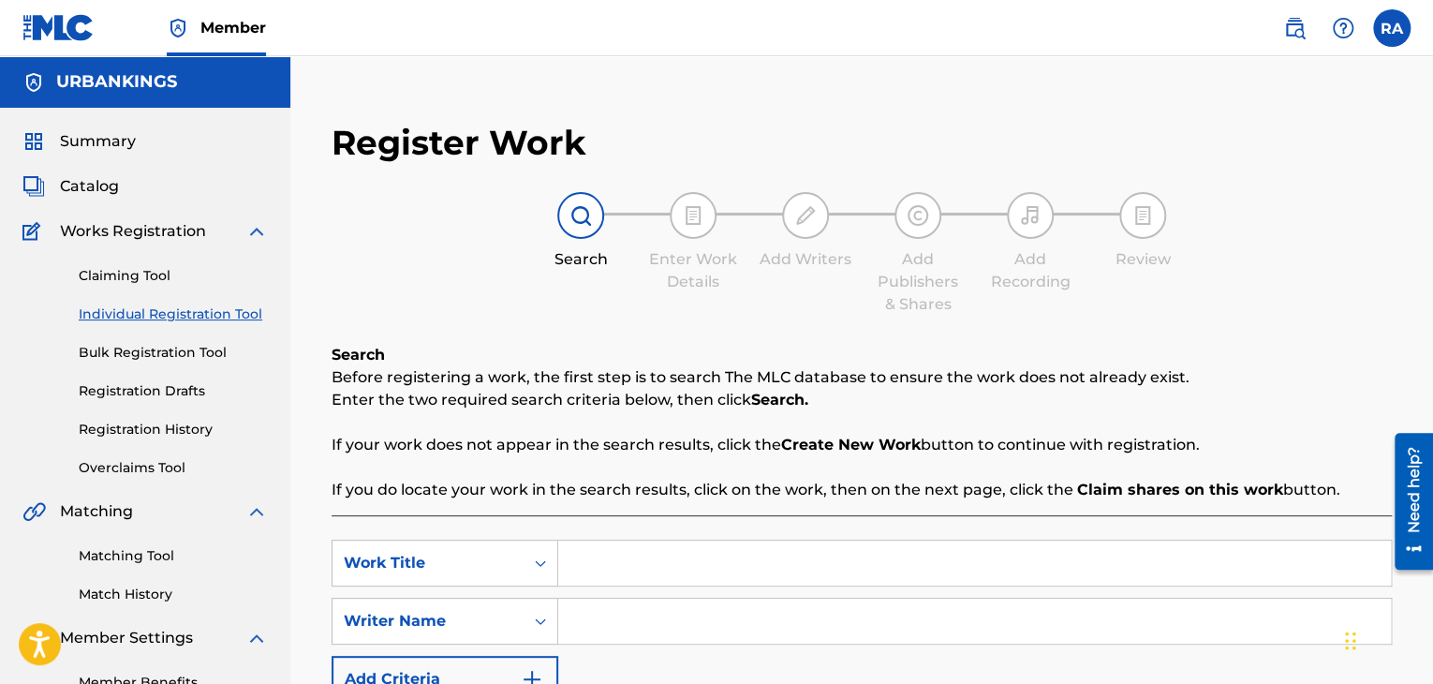
click at [673, 548] on input "Search Form" at bounding box center [974, 562] width 833 height 45
type input "I STAY LOYAL"
click at [592, 638] on input "Search Form" at bounding box center [974, 620] width 833 height 45
type input "[PERSON_NAME]"
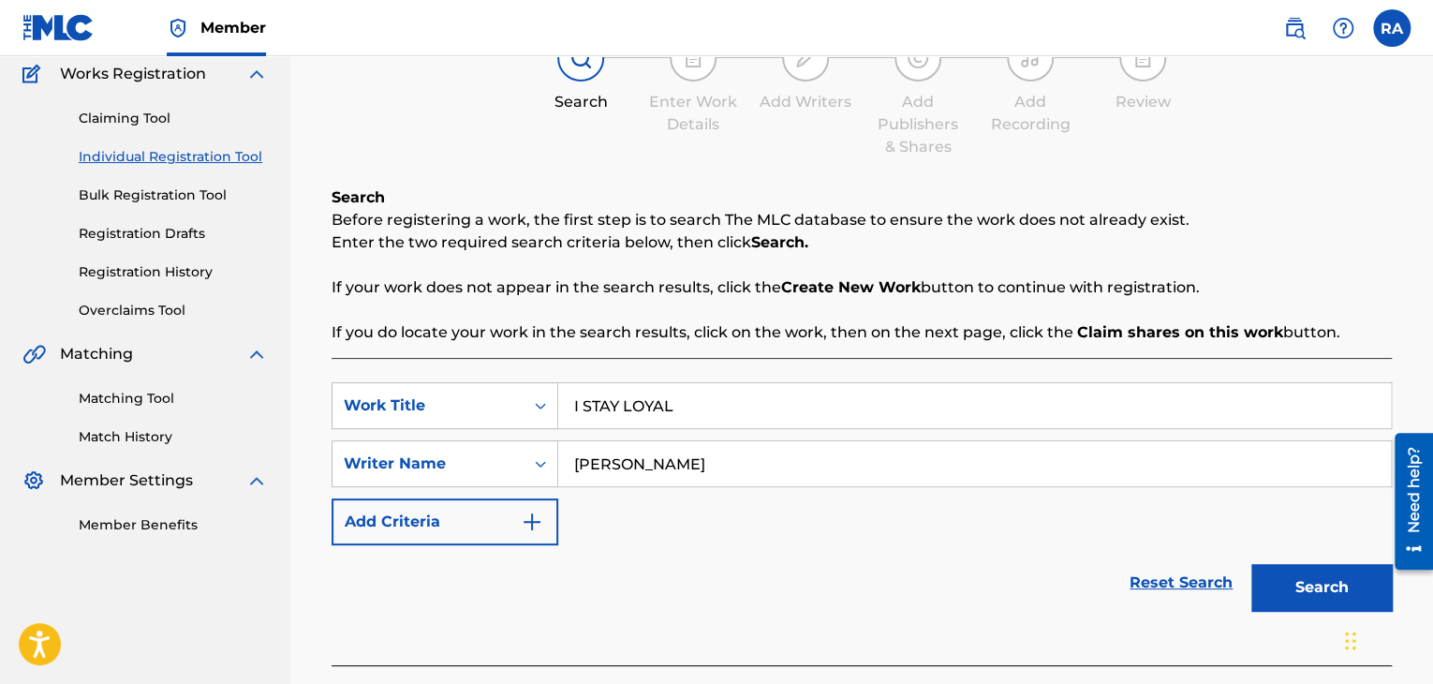
scroll to position [266, 0]
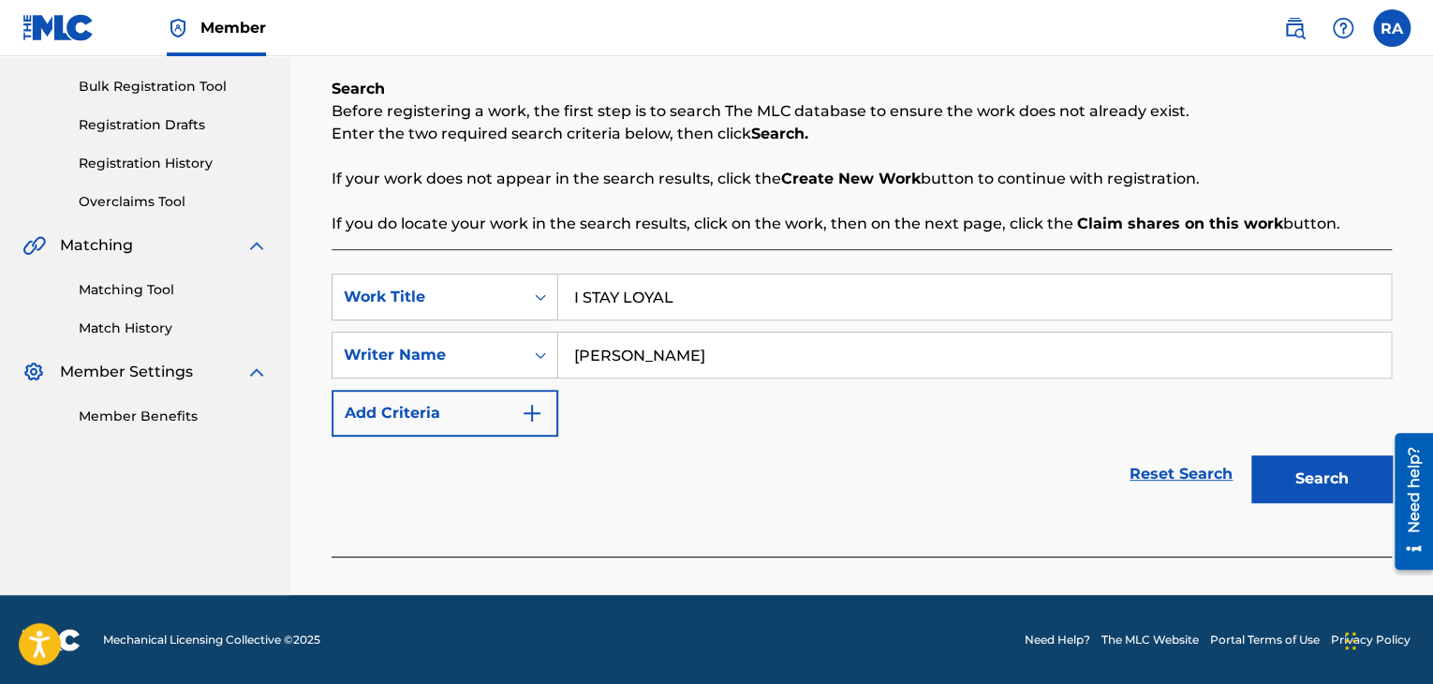
click at [1293, 455] on button "Search" at bounding box center [1321, 478] width 140 height 47
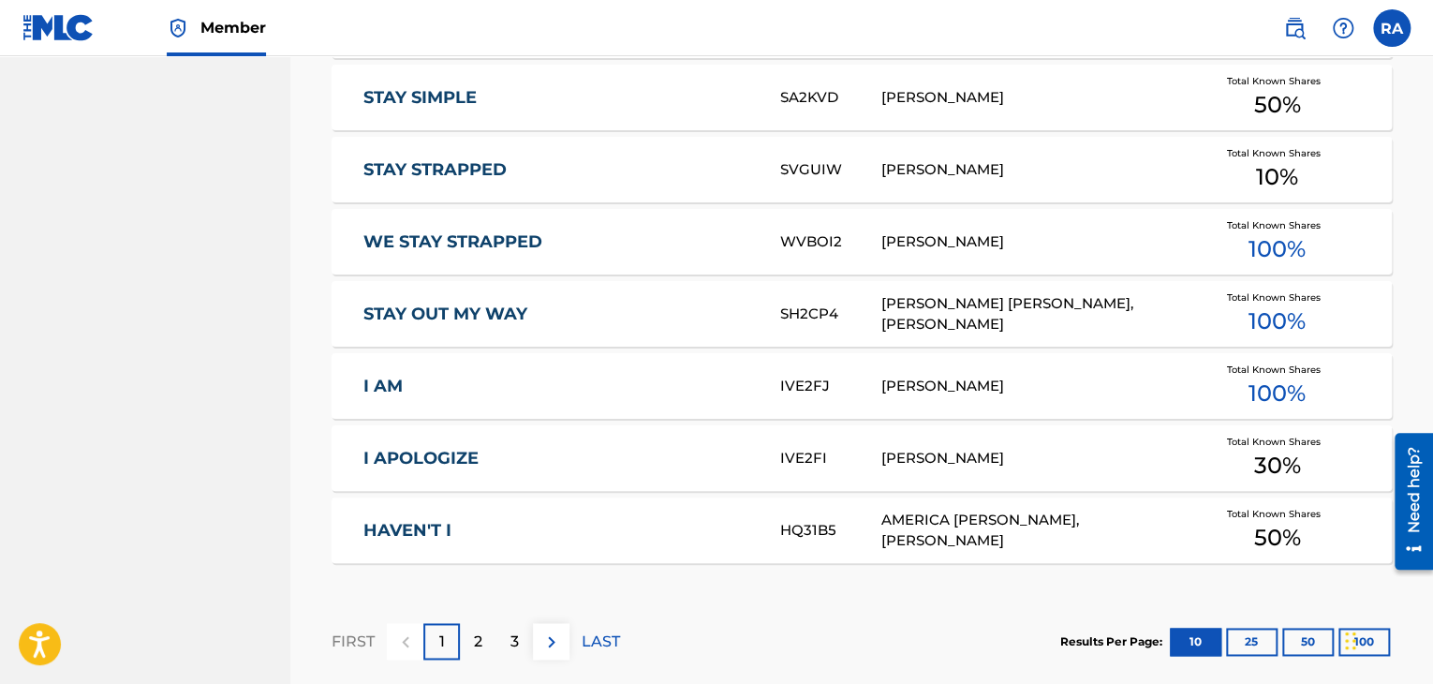
scroll to position [1135, 0]
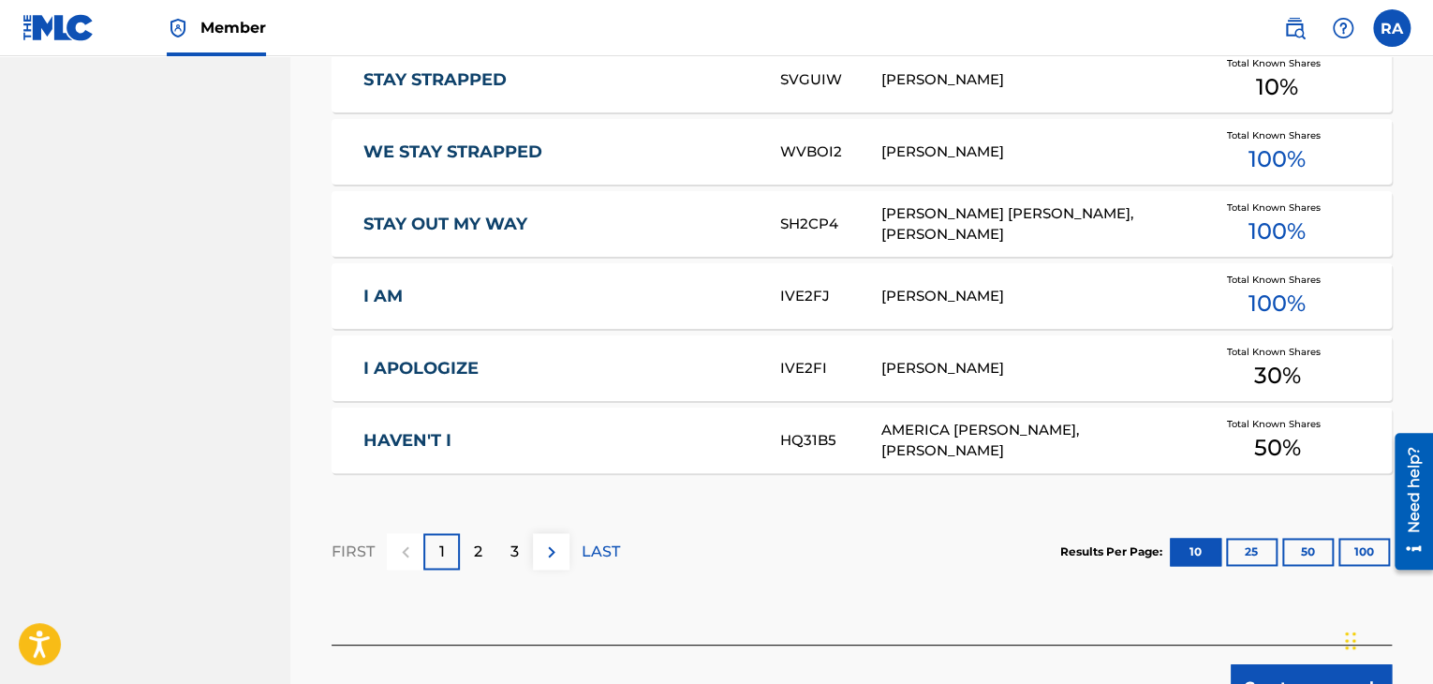
click at [1285, 668] on button "Create new work" at bounding box center [1311, 687] width 161 height 47
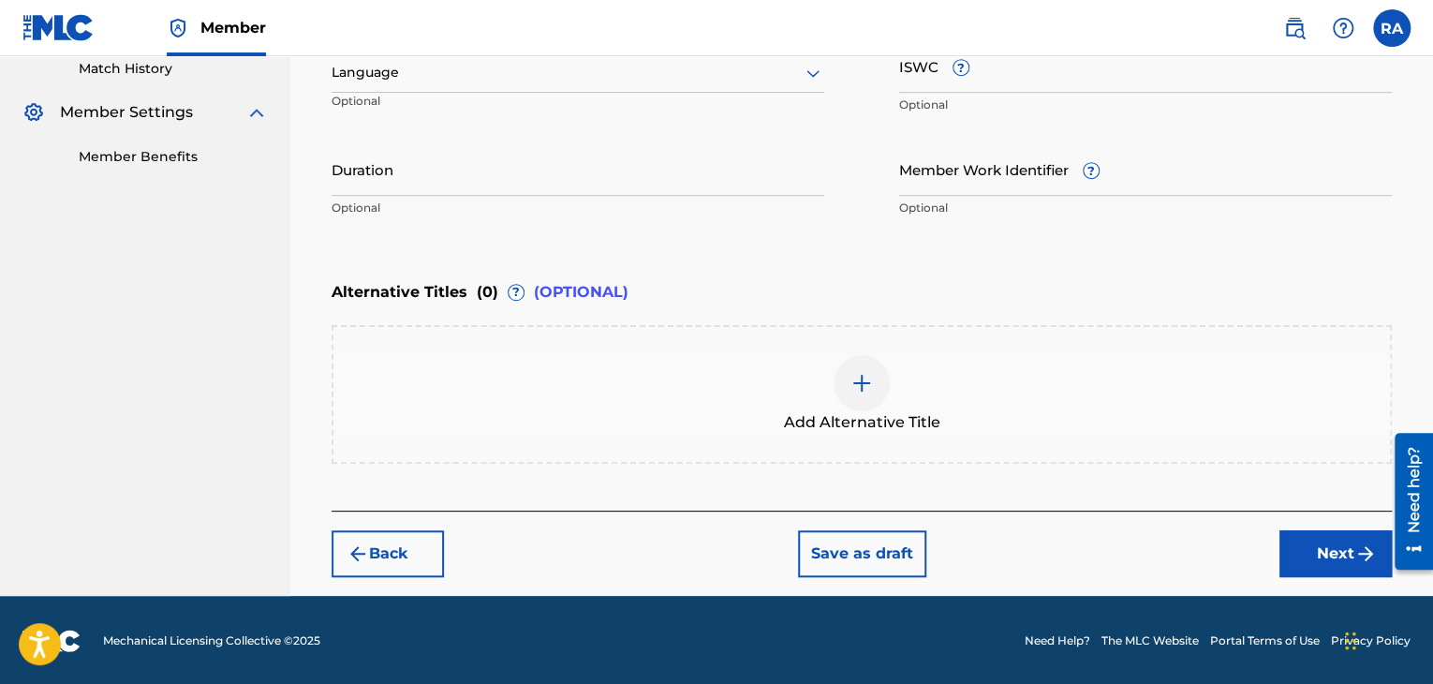
click at [379, 170] on input "Duration" at bounding box center [578, 168] width 493 height 53
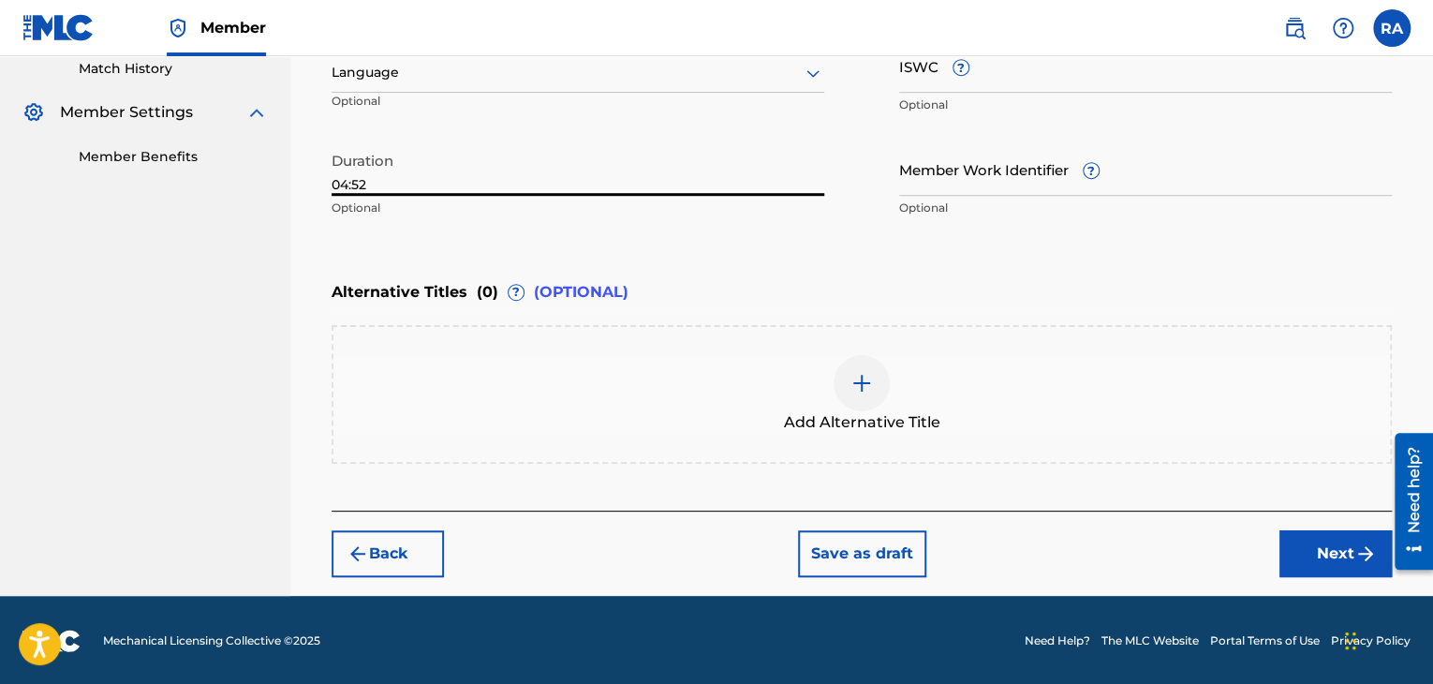
type input "04:52"
click at [1316, 566] on button "Next" at bounding box center [1335, 553] width 112 height 47
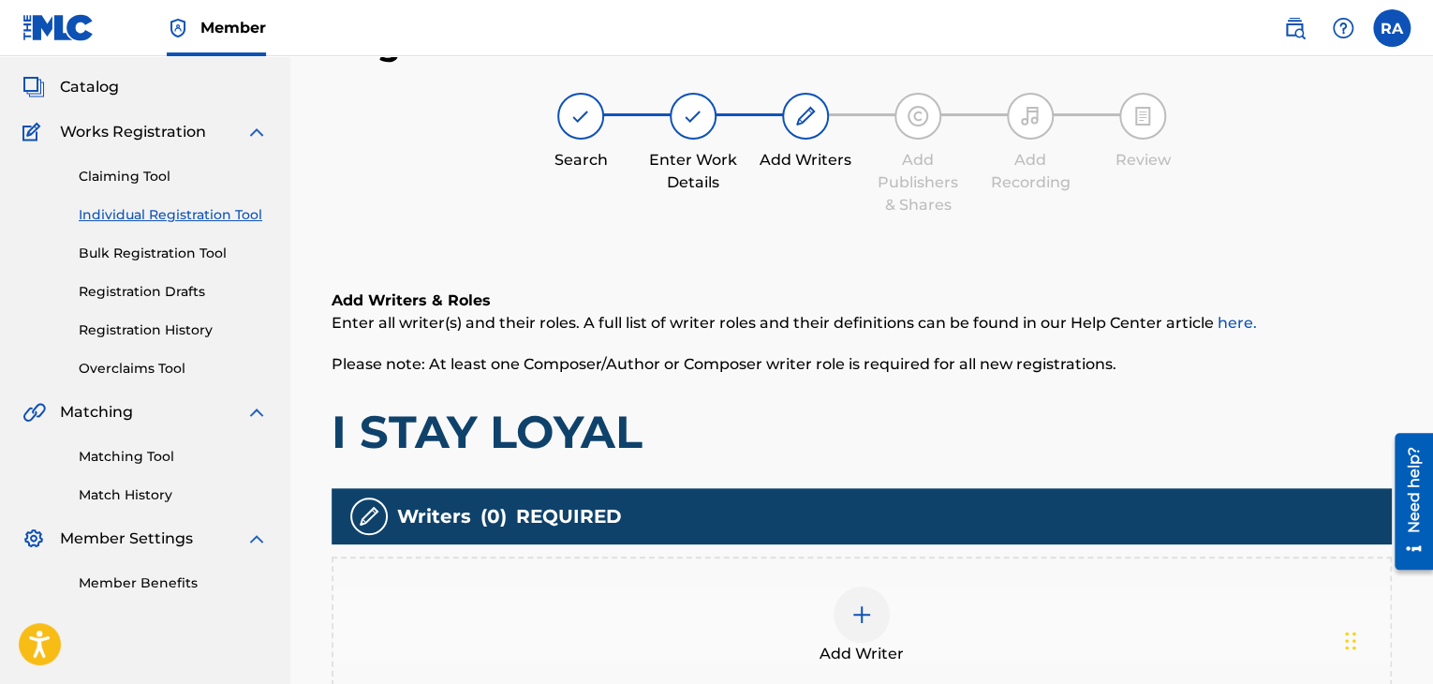
scroll to position [84, 0]
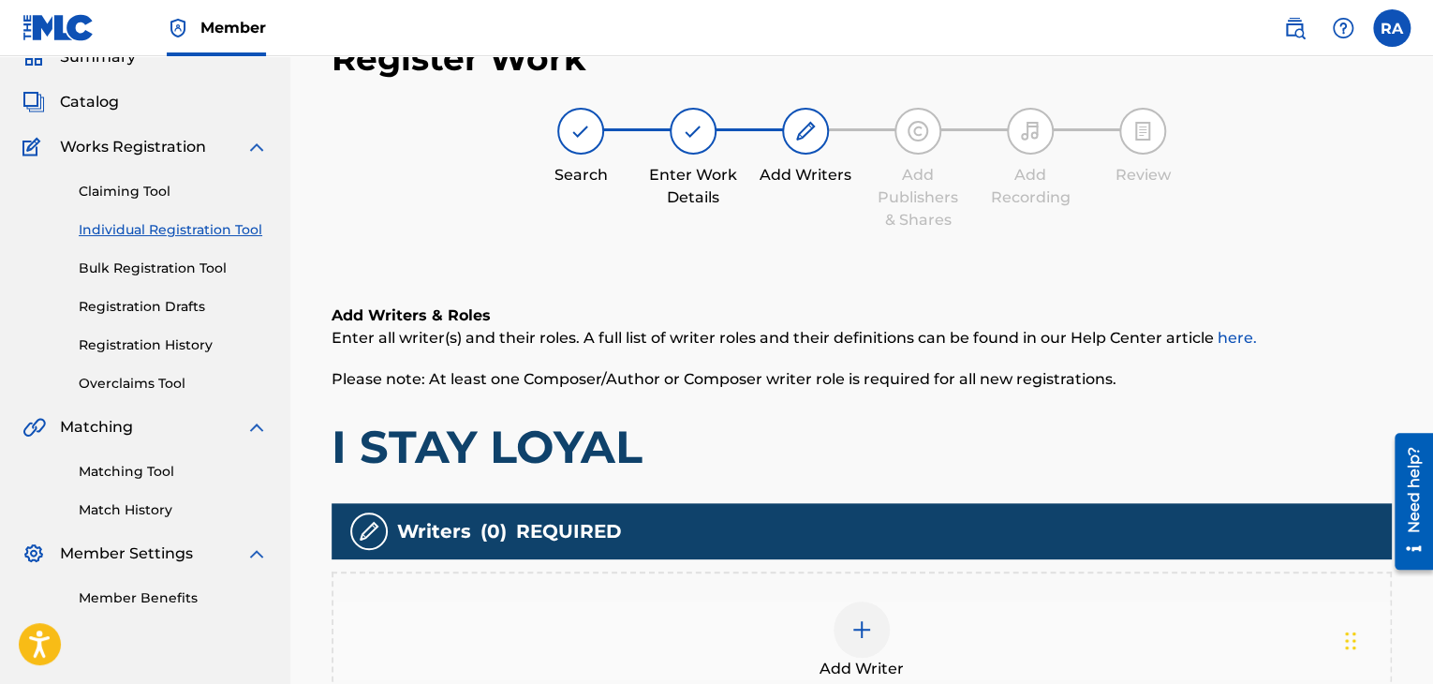
click at [845, 627] on div at bounding box center [861, 629] width 56 height 56
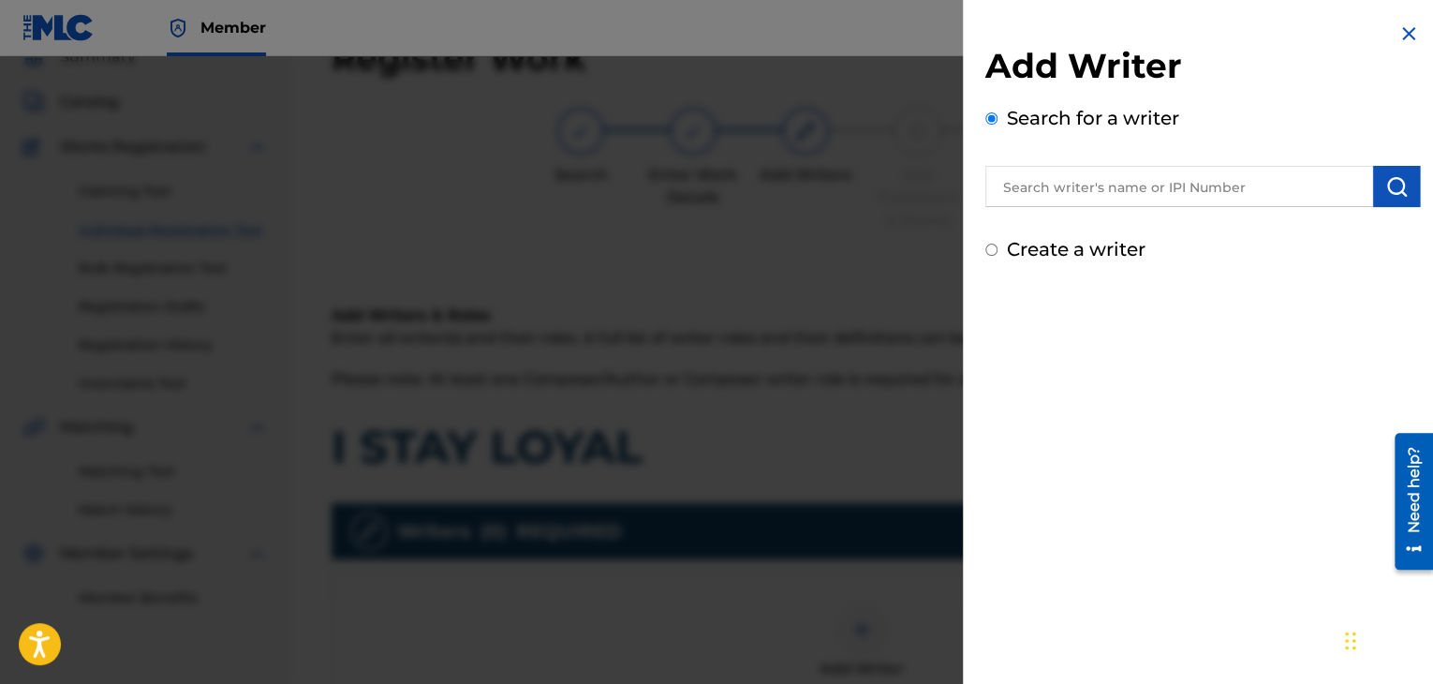
click at [1184, 176] on input "text" at bounding box center [1179, 186] width 388 height 41
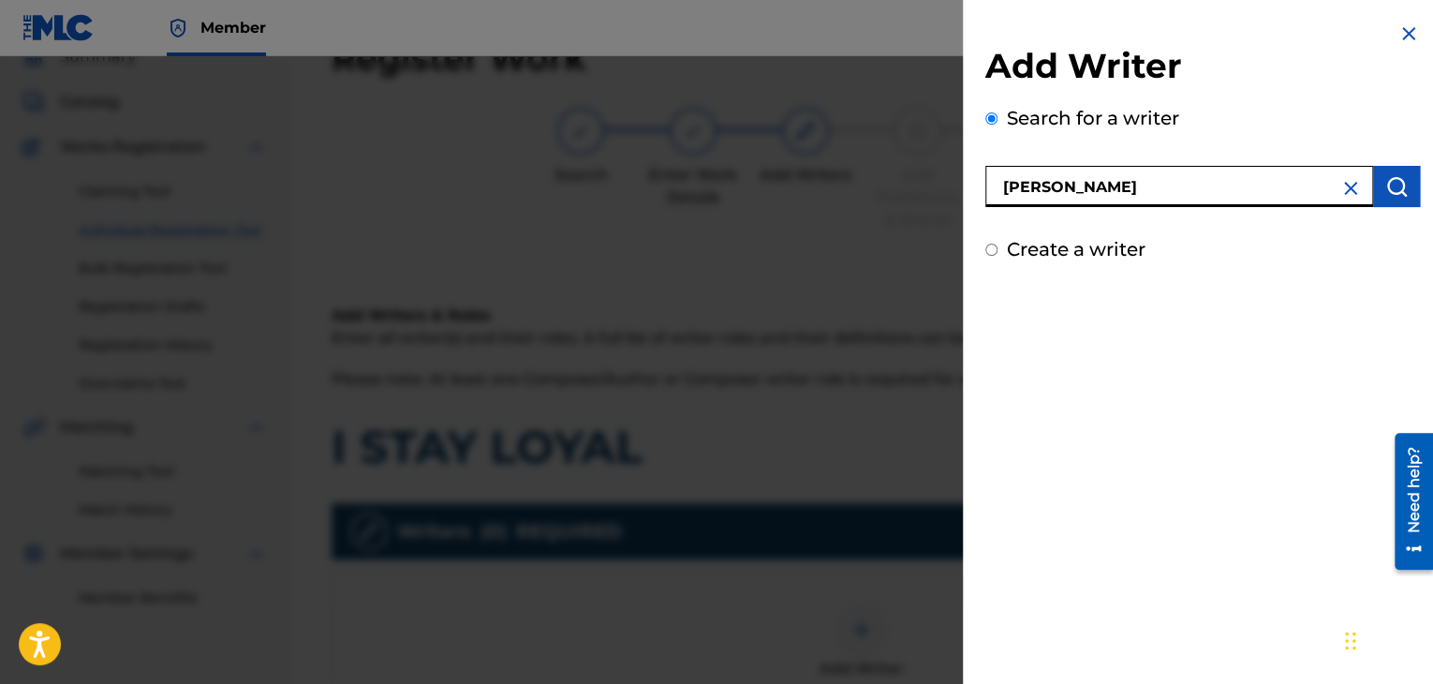
type input "[PERSON_NAME]"
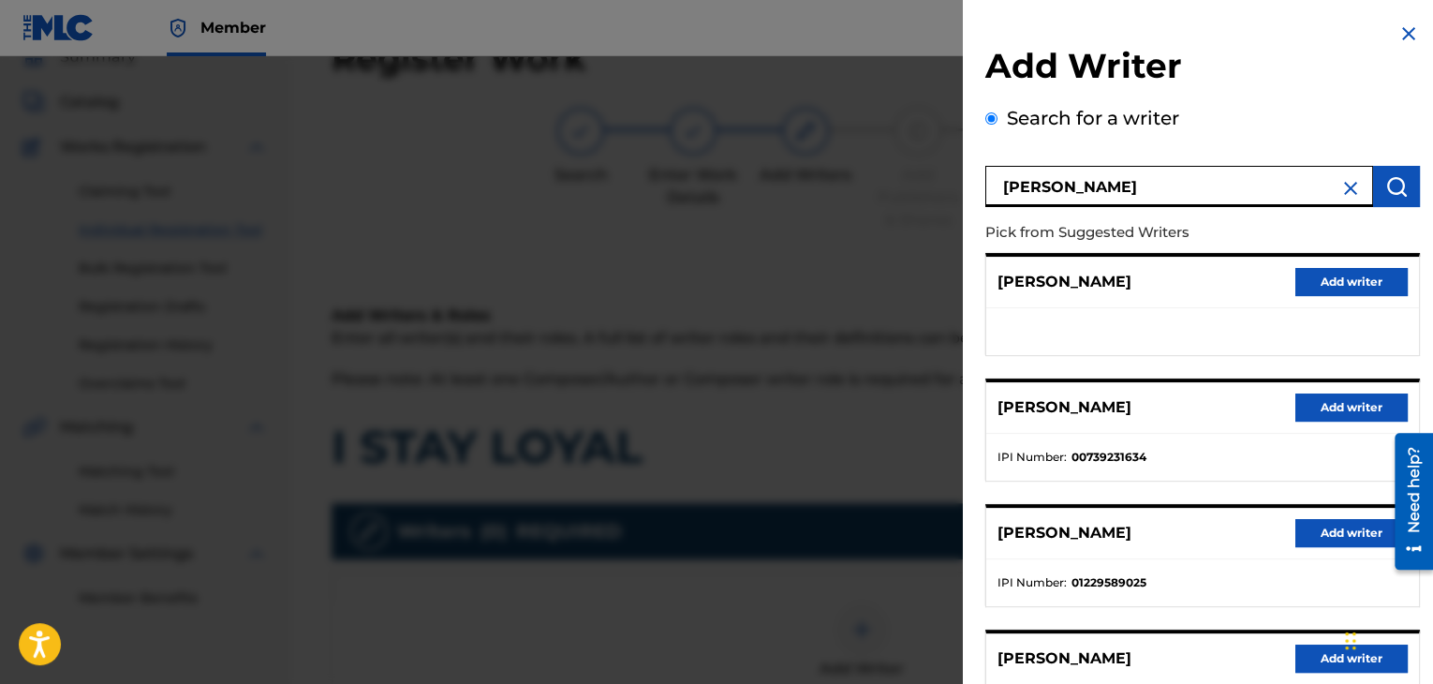
click at [1324, 405] on button "Add writer" at bounding box center [1351, 407] width 112 height 28
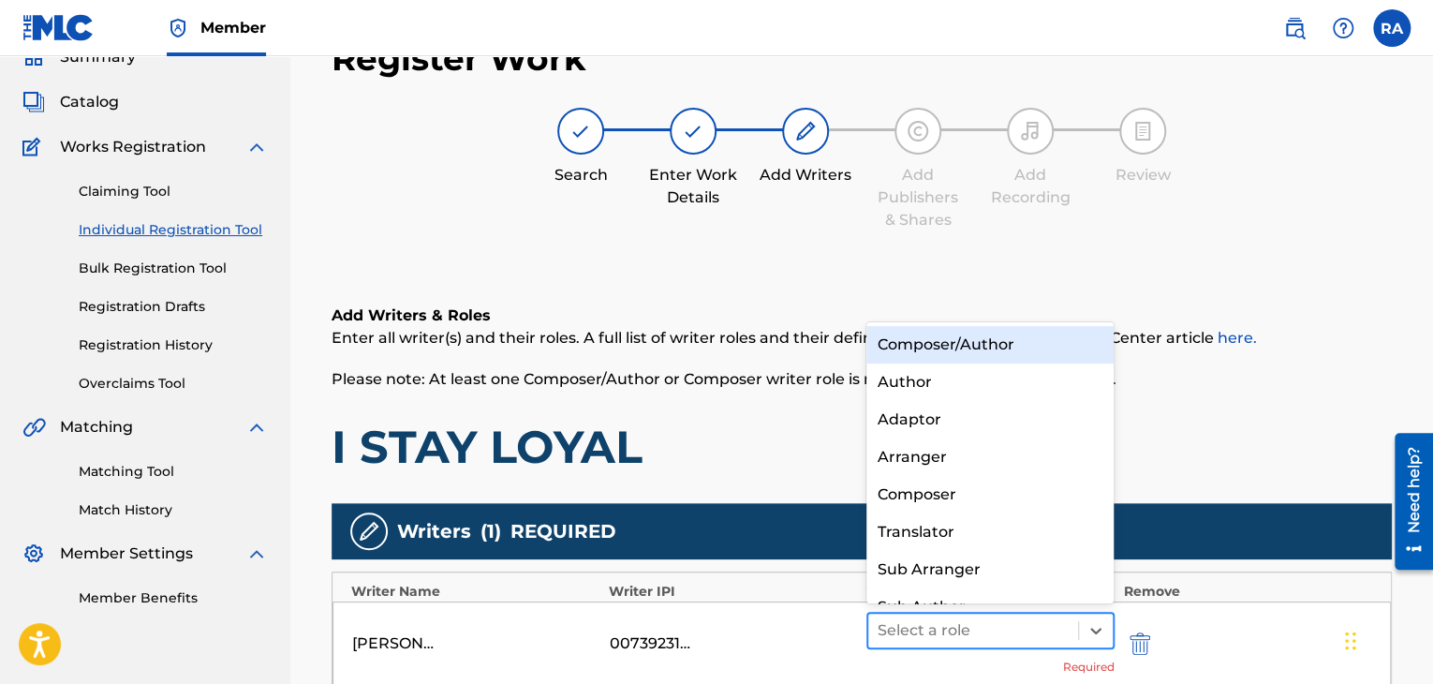
click at [909, 627] on div at bounding box center [972, 630] width 191 height 26
click at [899, 349] on div "Composer/Author" at bounding box center [990, 344] width 248 height 37
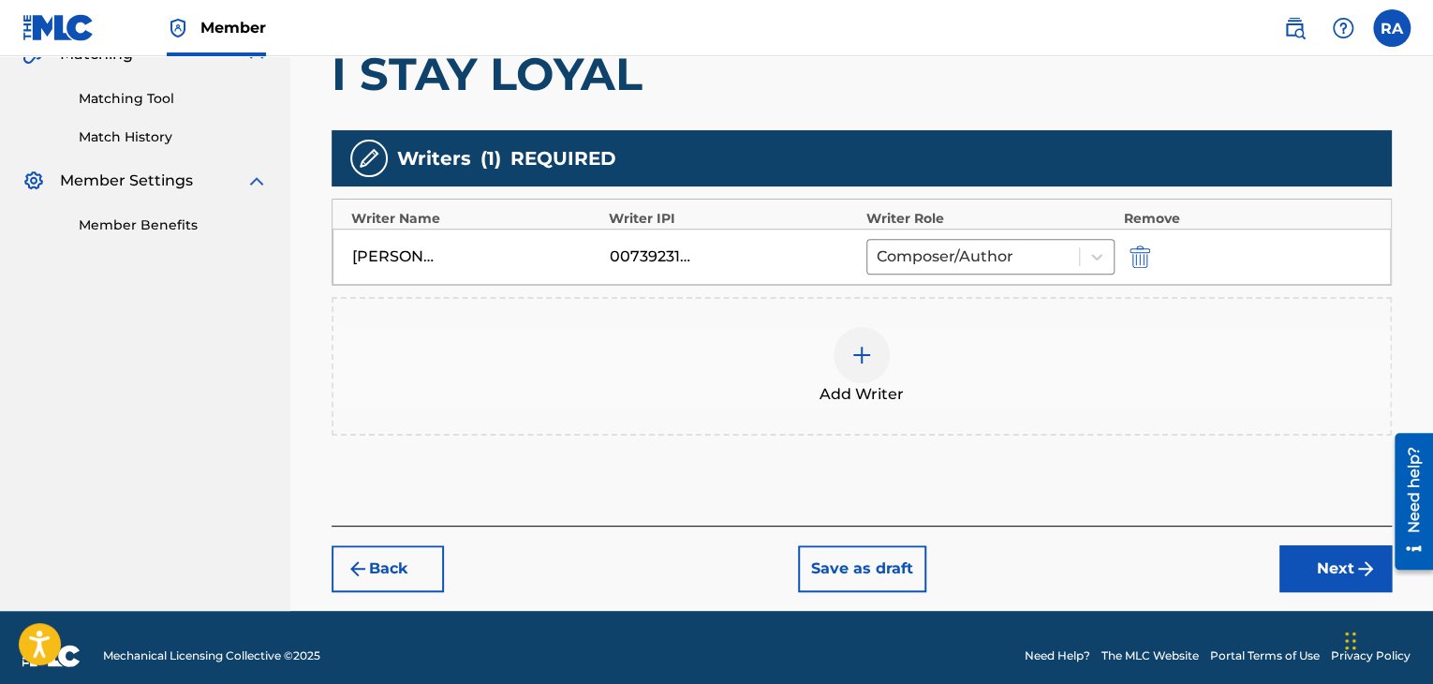
scroll to position [459, 0]
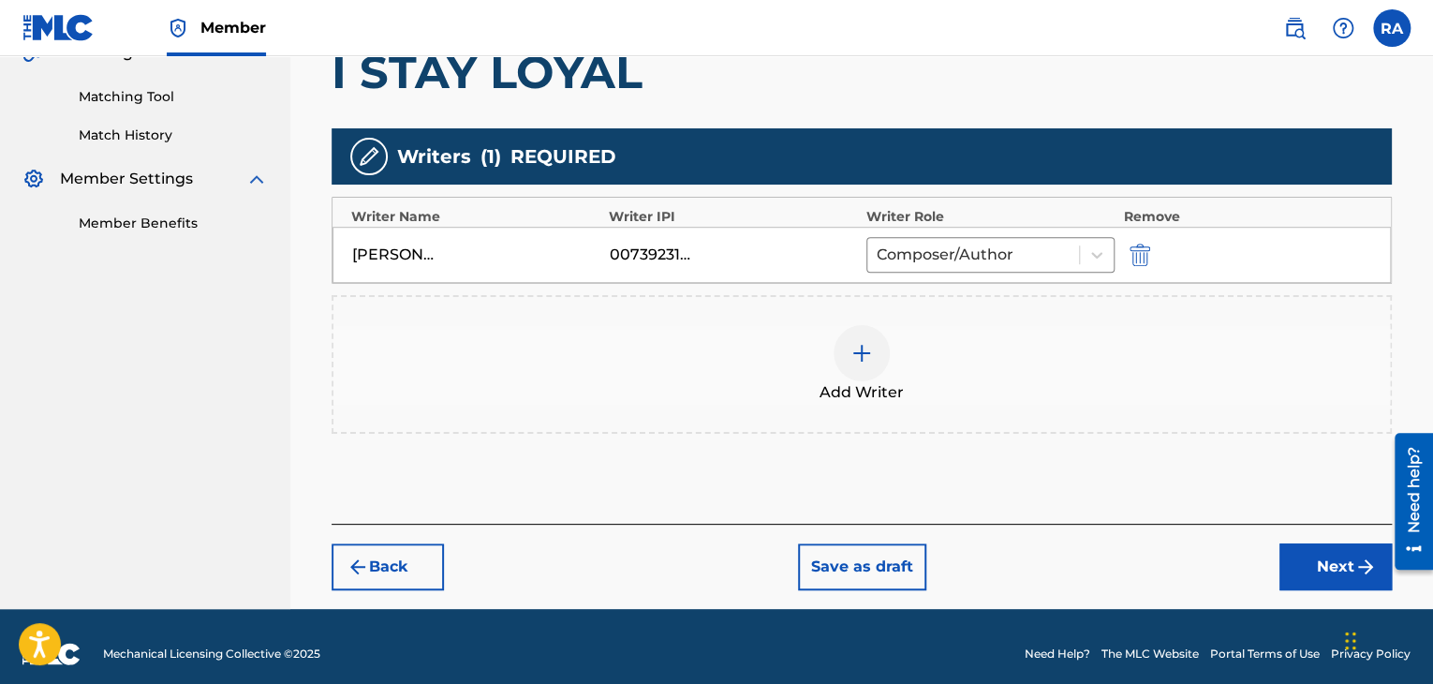
click at [862, 346] on img at bounding box center [861, 353] width 22 height 22
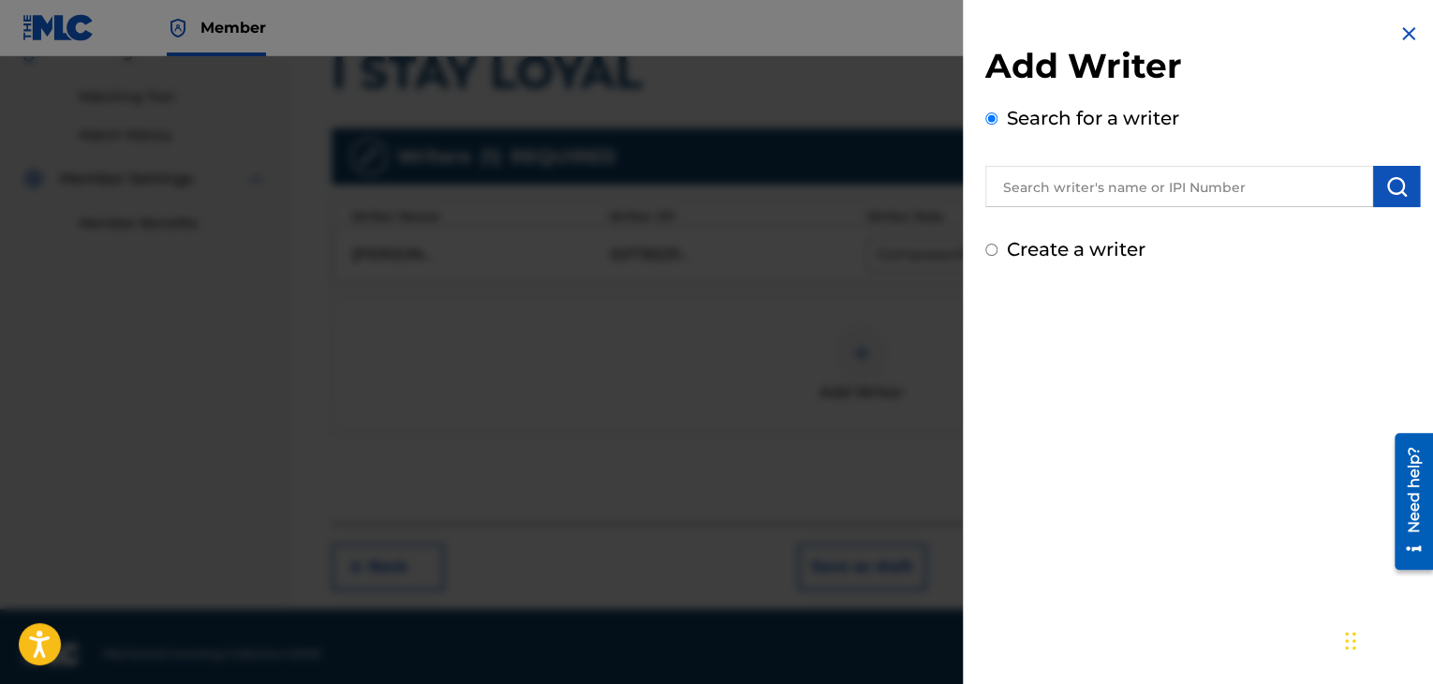
click at [1045, 163] on div at bounding box center [1202, 183] width 435 height 47
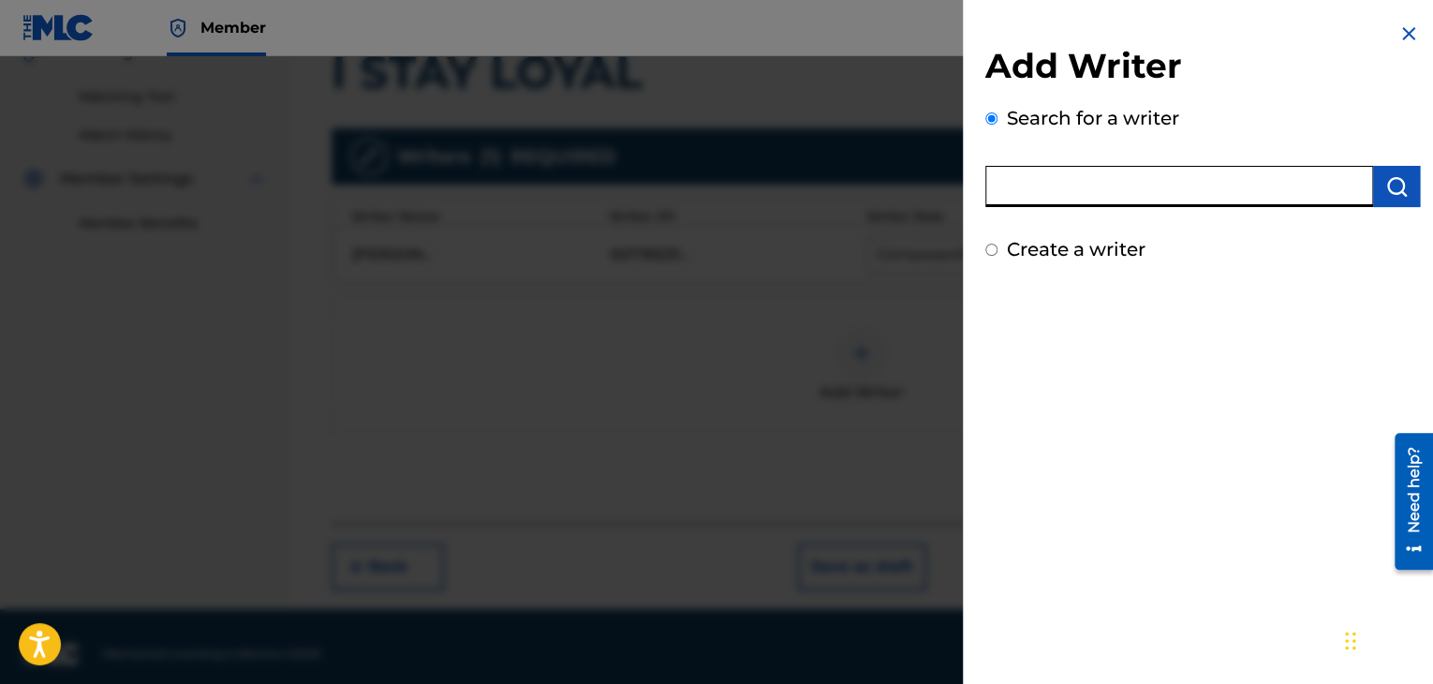
click at [1069, 170] on input "text" at bounding box center [1179, 186] width 388 height 41
type input "AMERICA BERITH"
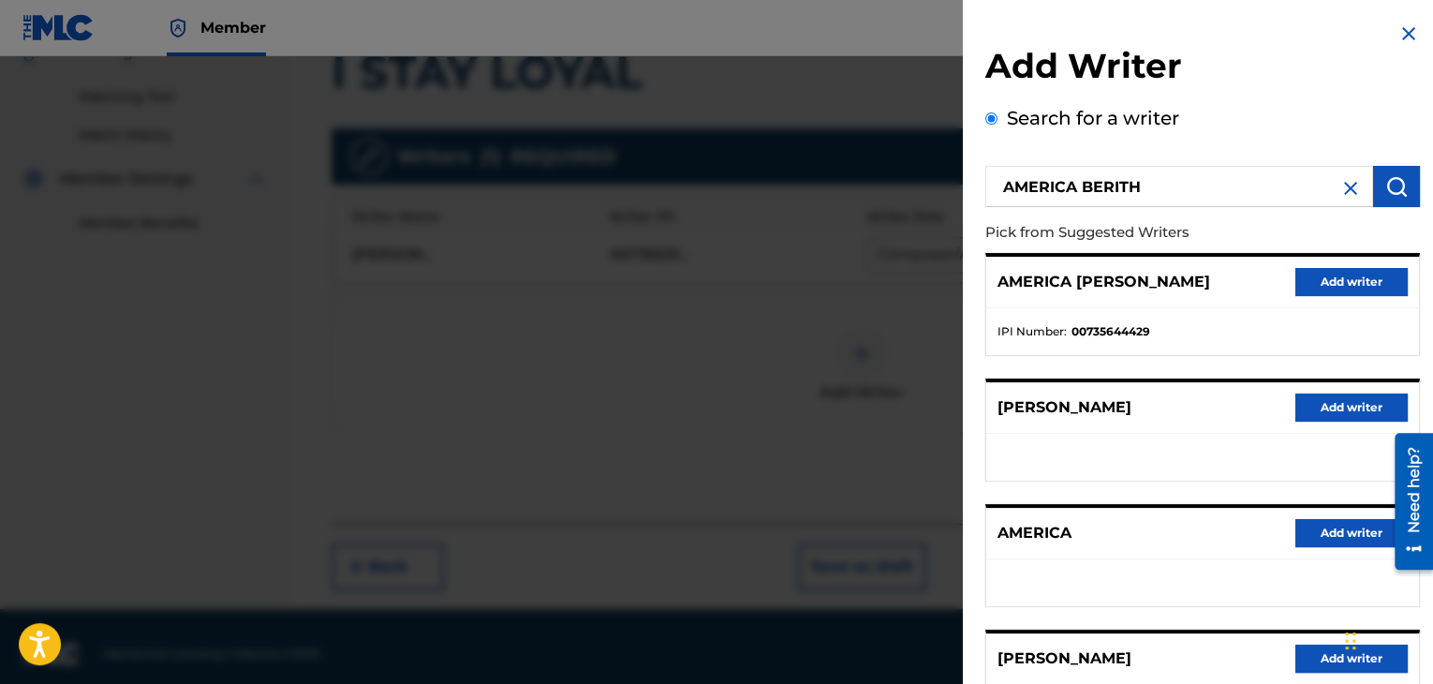
click at [1295, 290] on button "Add writer" at bounding box center [1351, 282] width 112 height 28
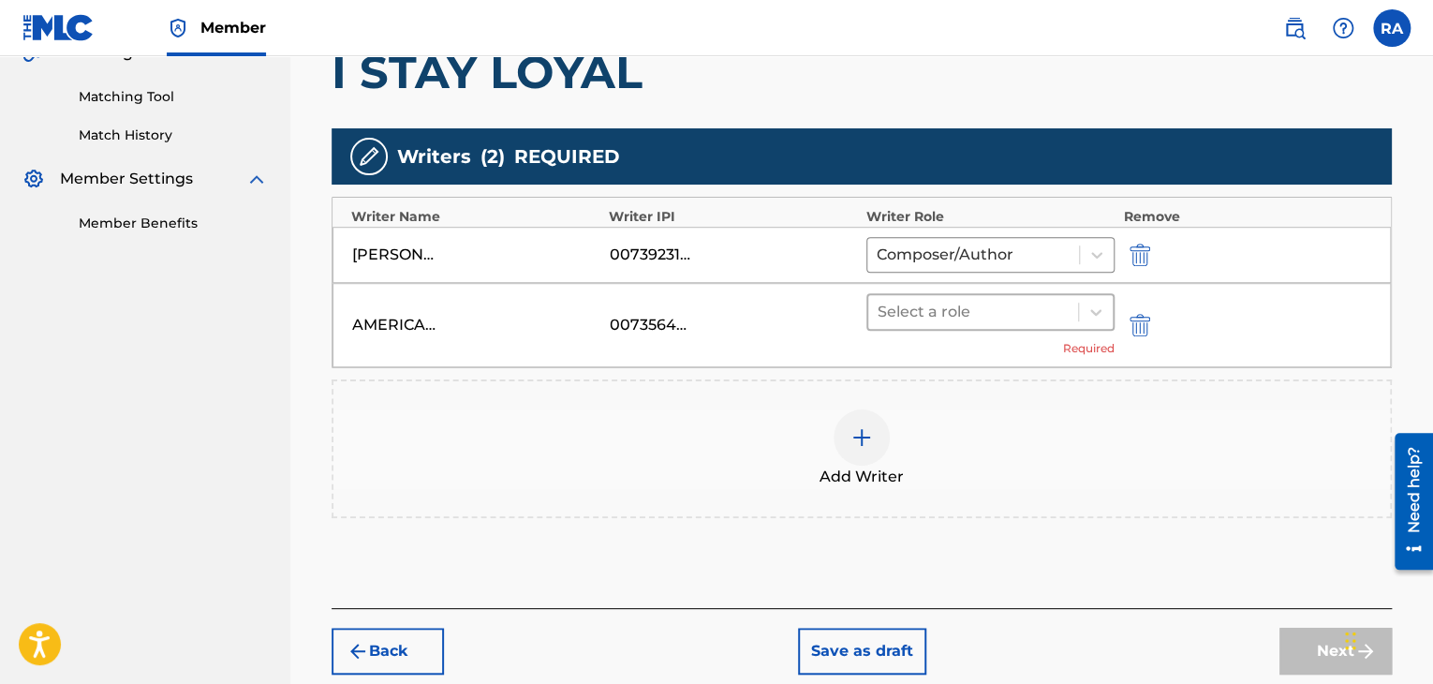
click at [907, 299] on div at bounding box center [972, 312] width 191 height 26
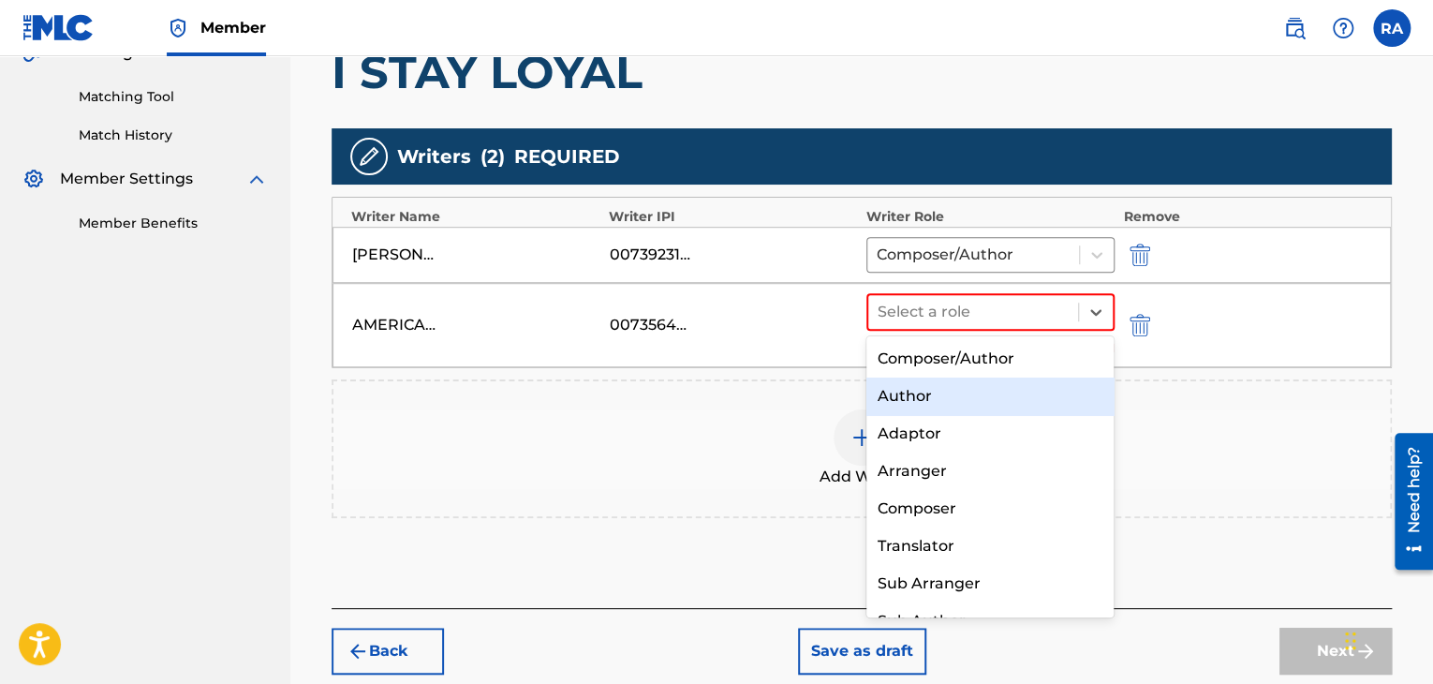
click at [905, 410] on div "Author" at bounding box center [990, 395] width 248 height 37
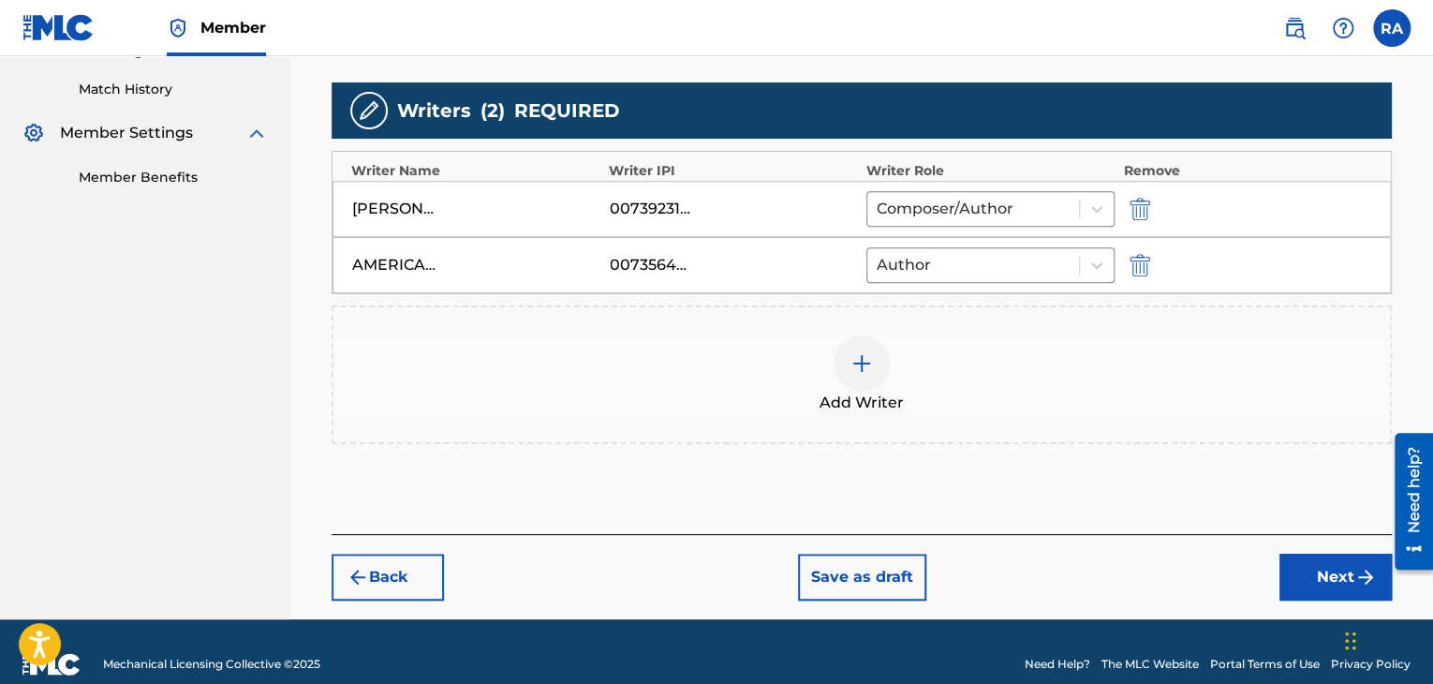
scroll to position [528, 0]
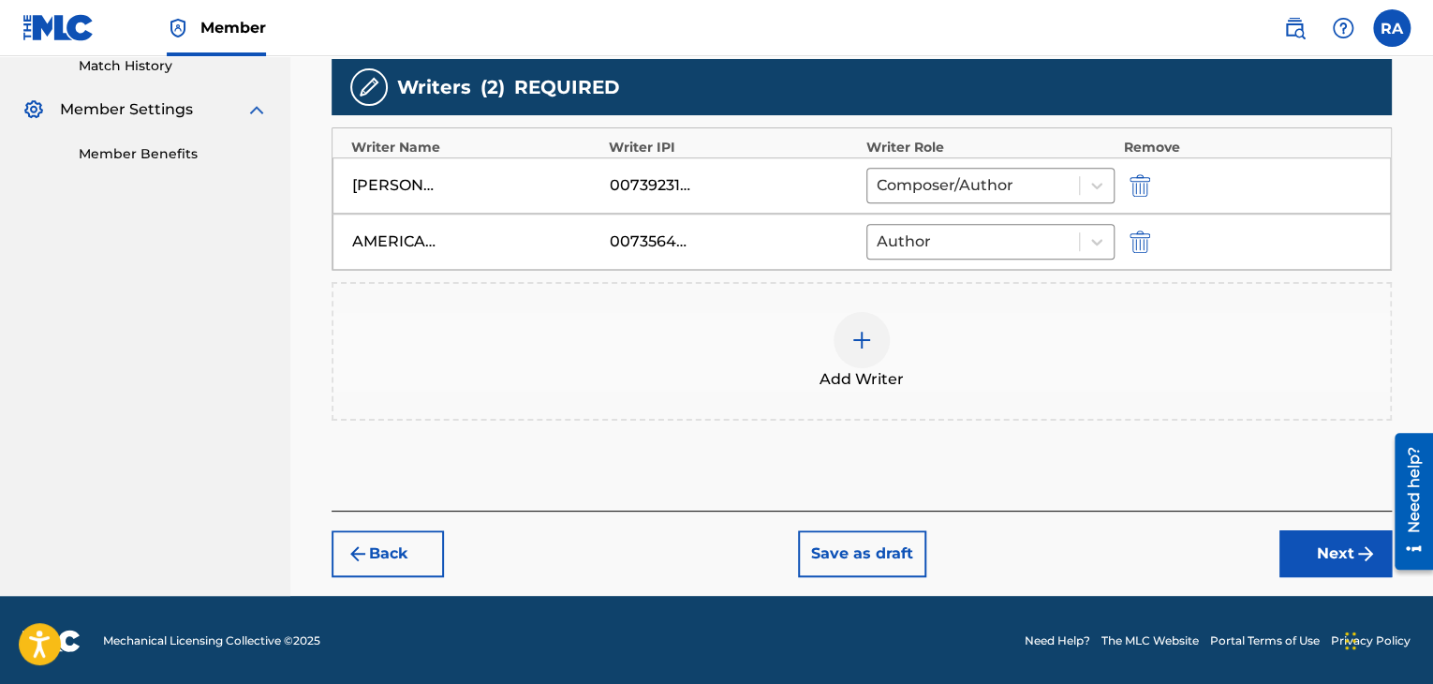
click at [1306, 523] on div "Back Save as draft Next" at bounding box center [862, 543] width 1060 height 66
click at [1306, 546] on button "Next" at bounding box center [1335, 553] width 112 height 47
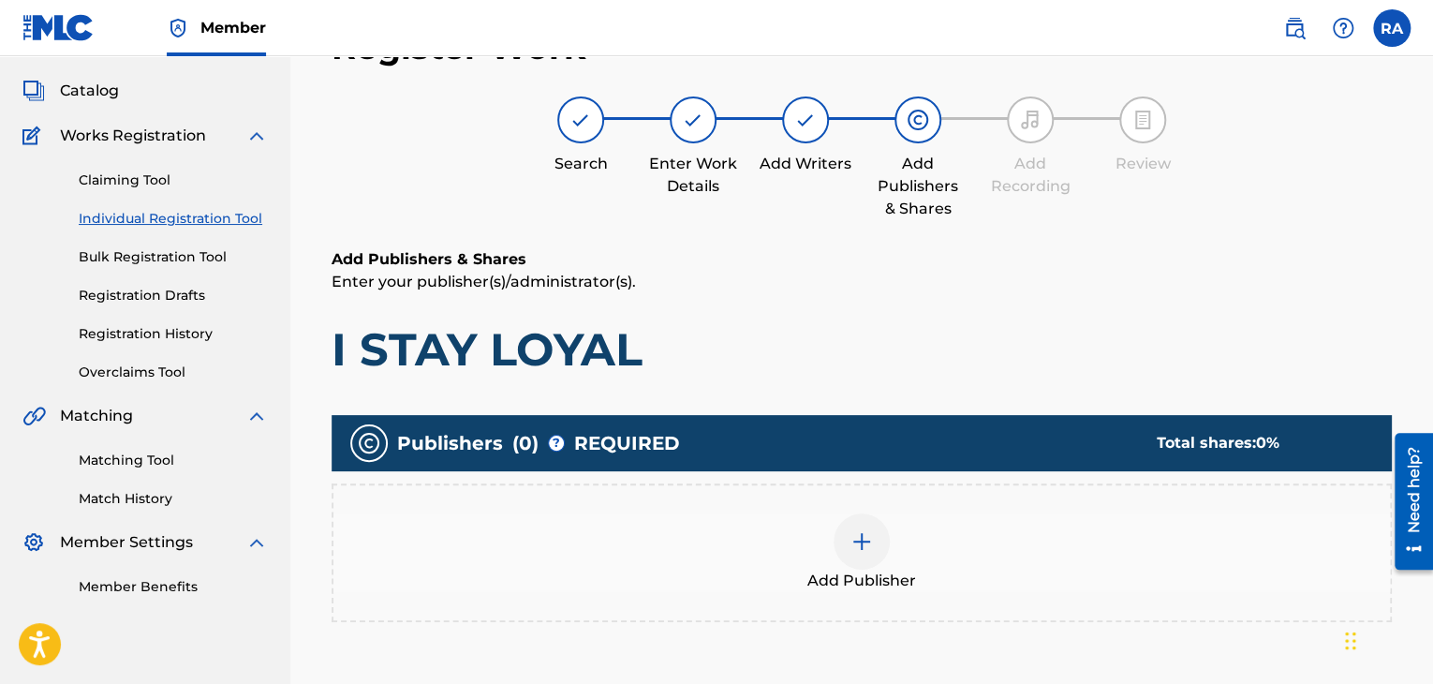
scroll to position [84, 0]
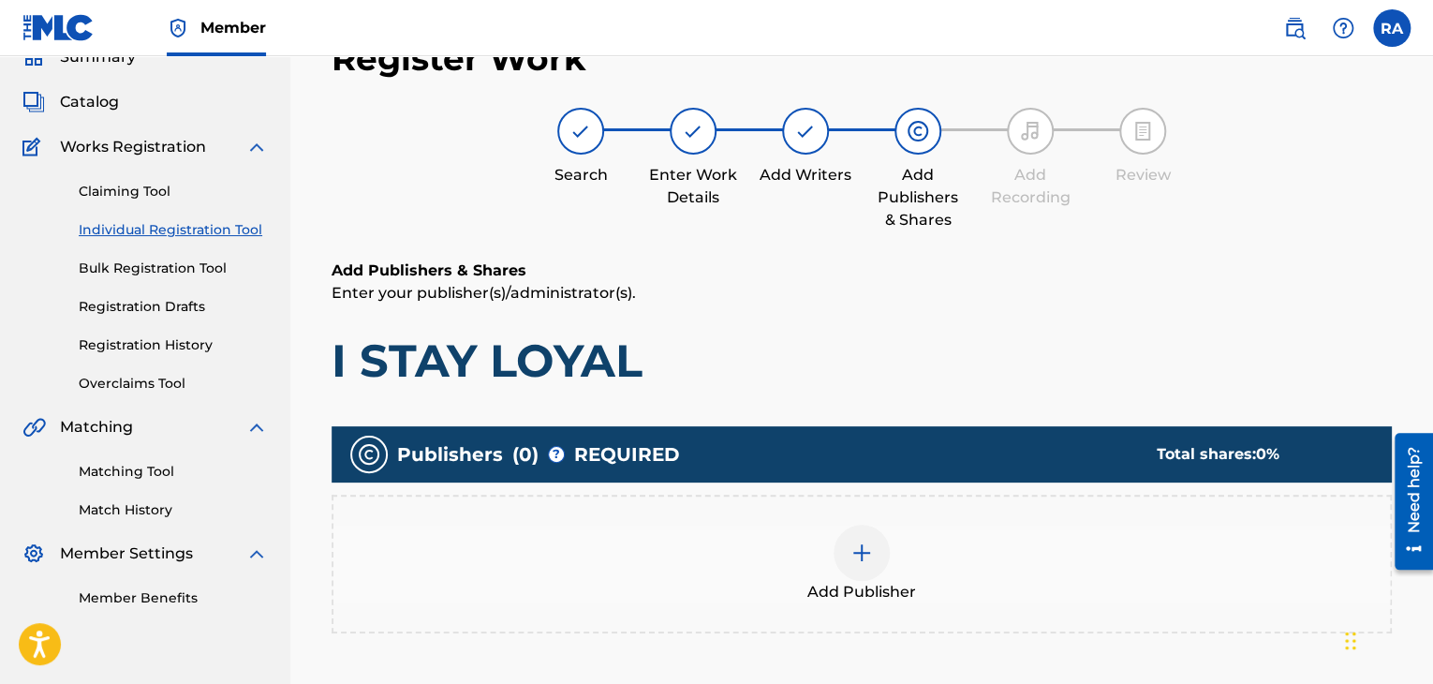
click at [836, 555] on div at bounding box center [861, 552] width 56 height 56
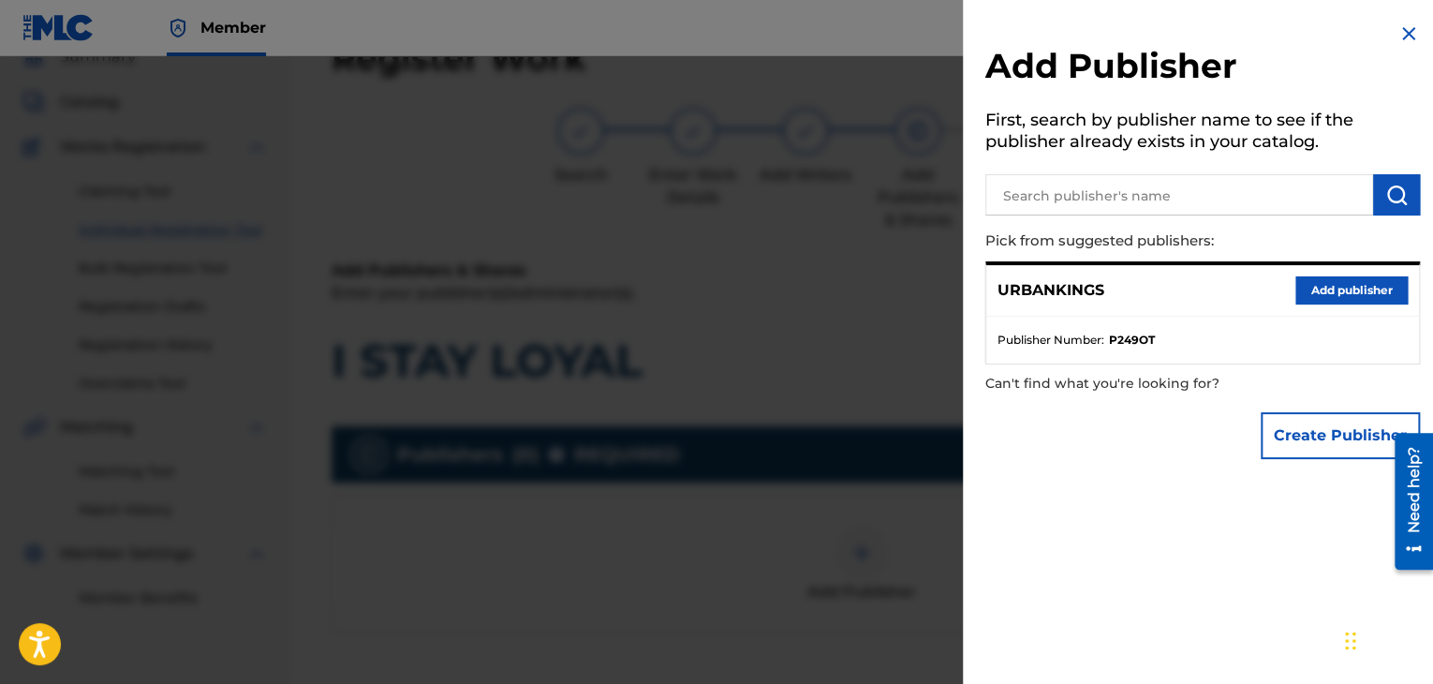
click at [1349, 297] on button "Add publisher" at bounding box center [1351, 290] width 112 height 28
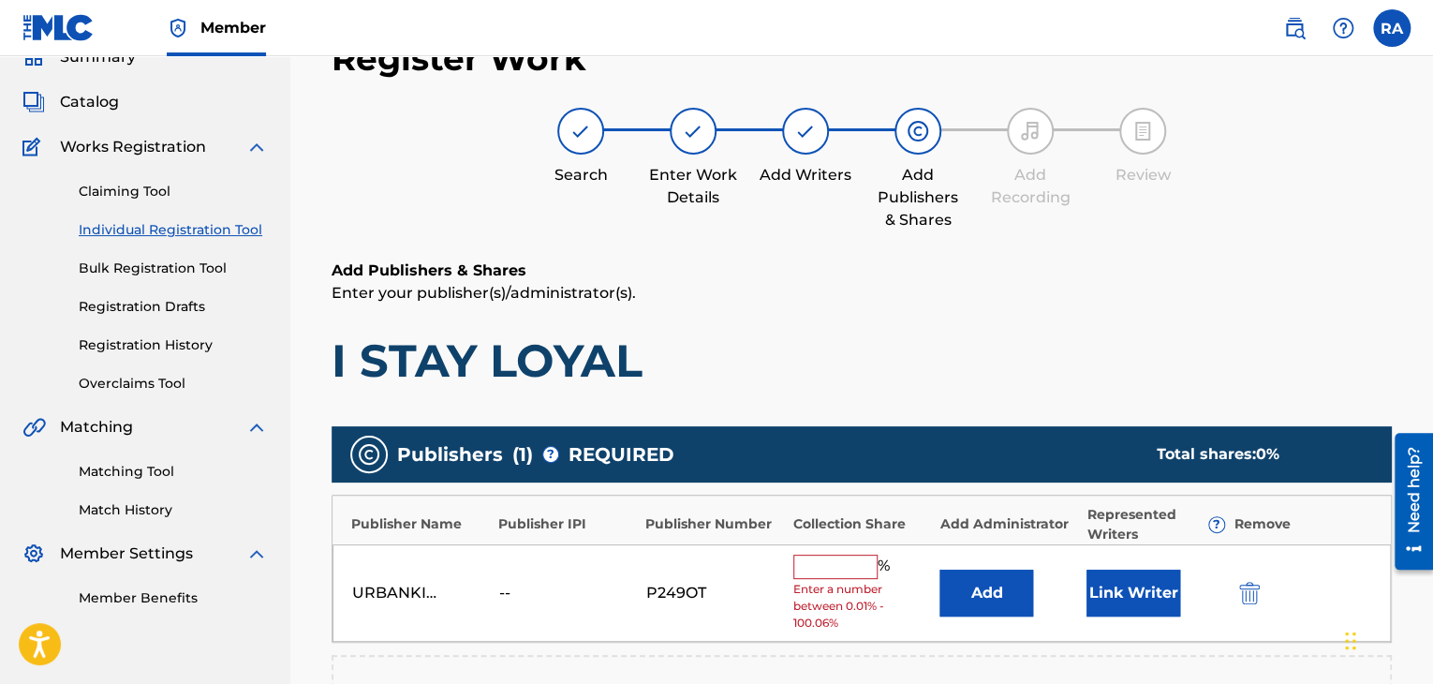
click at [810, 568] on input "text" at bounding box center [835, 566] width 84 height 24
type input "100"
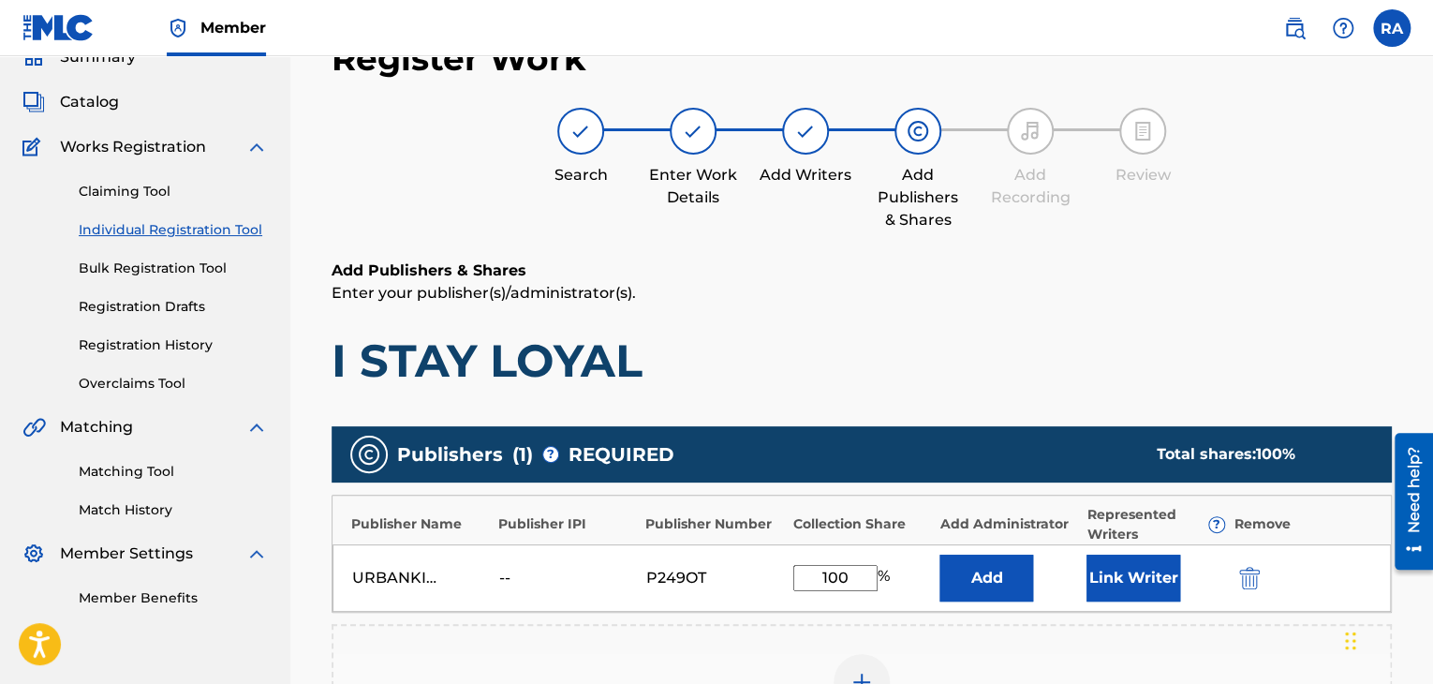
click at [1135, 590] on button "Link Writer" at bounding box center [1133, 577] width 94 height 47
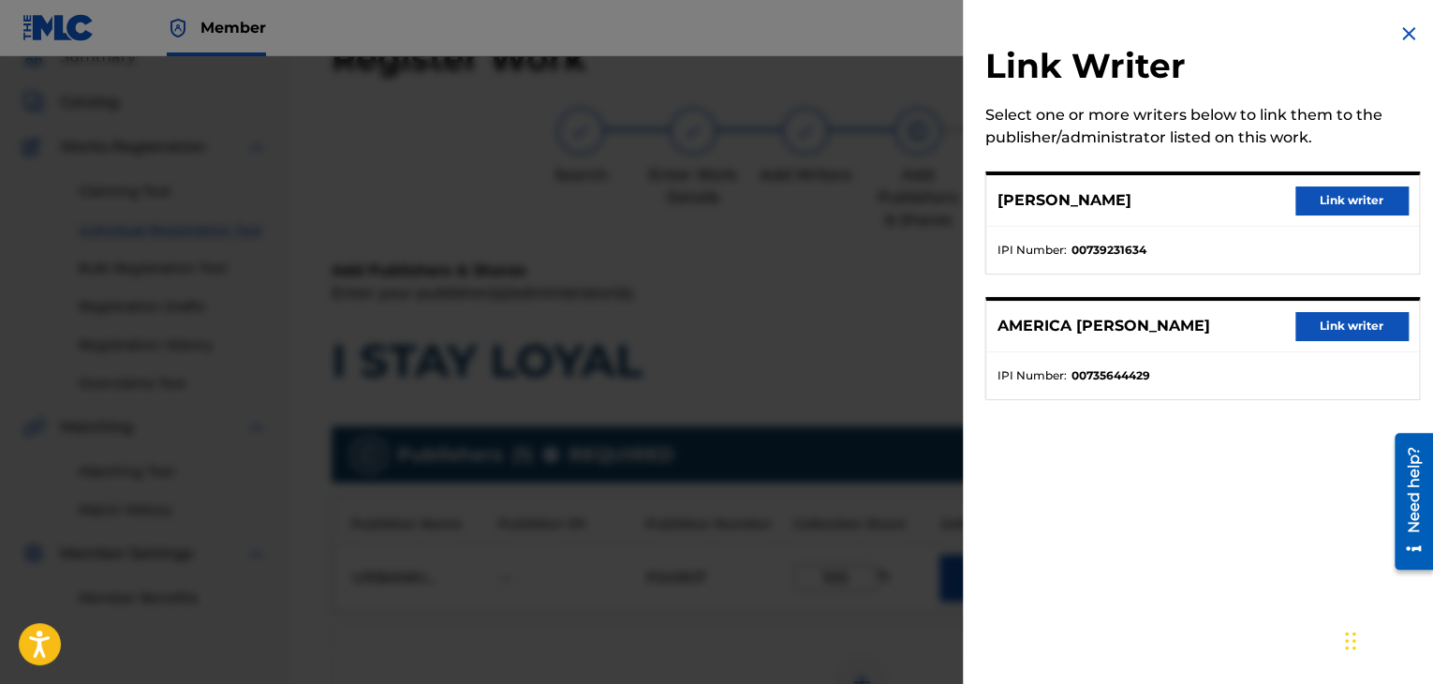
click at [1318, 210] on button "Link writer" at bounding box center [1351, 200] width 112 height 28
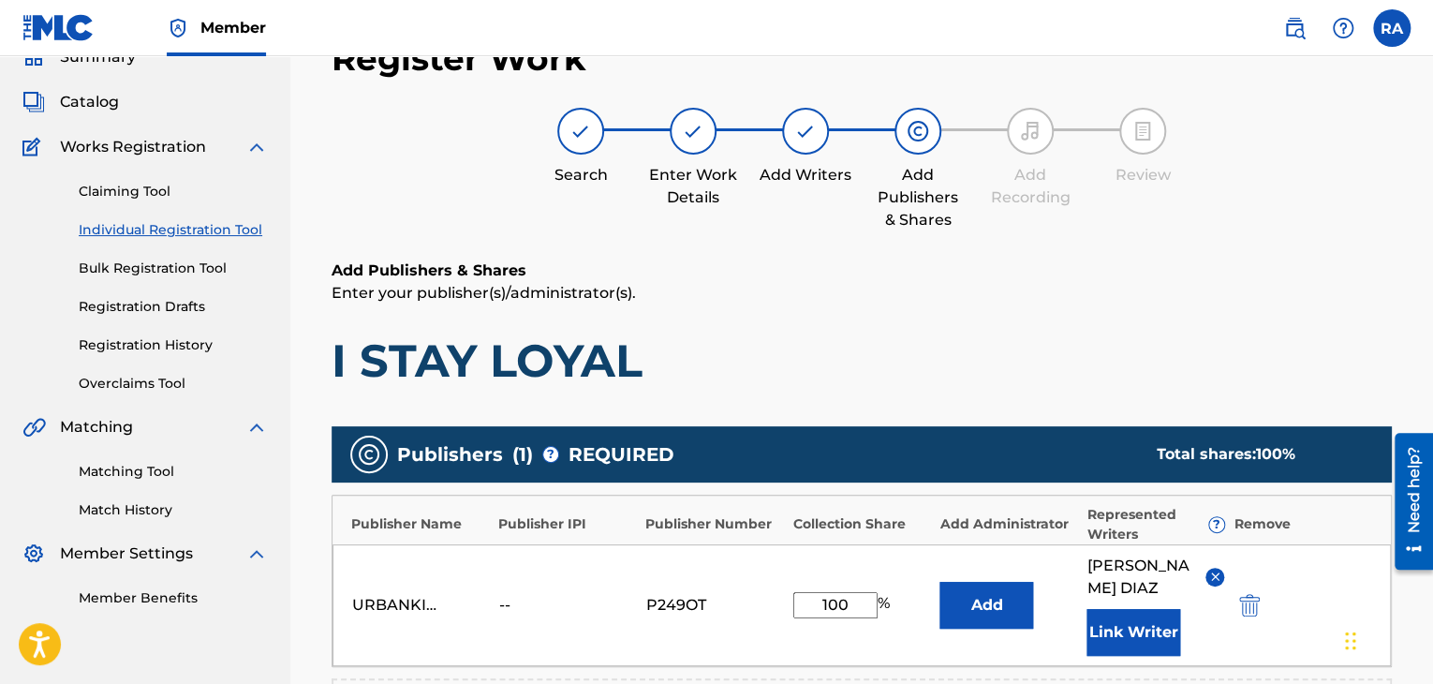
click at [1132, 611] on button "Link Writer" at bounding box center [1133, 632] width 94 height 47
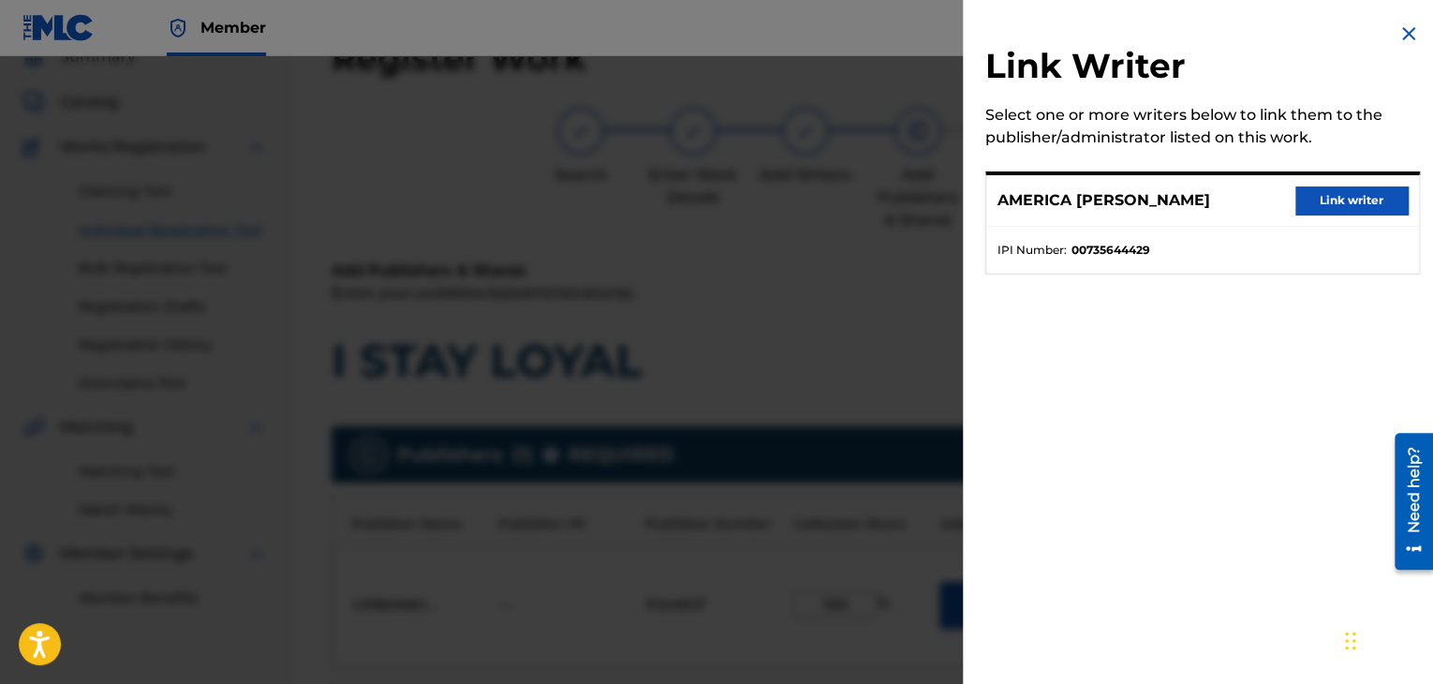
click at [1363, 201] on button "Link writer" at bounding box center [1351, 200] width 112 height 28
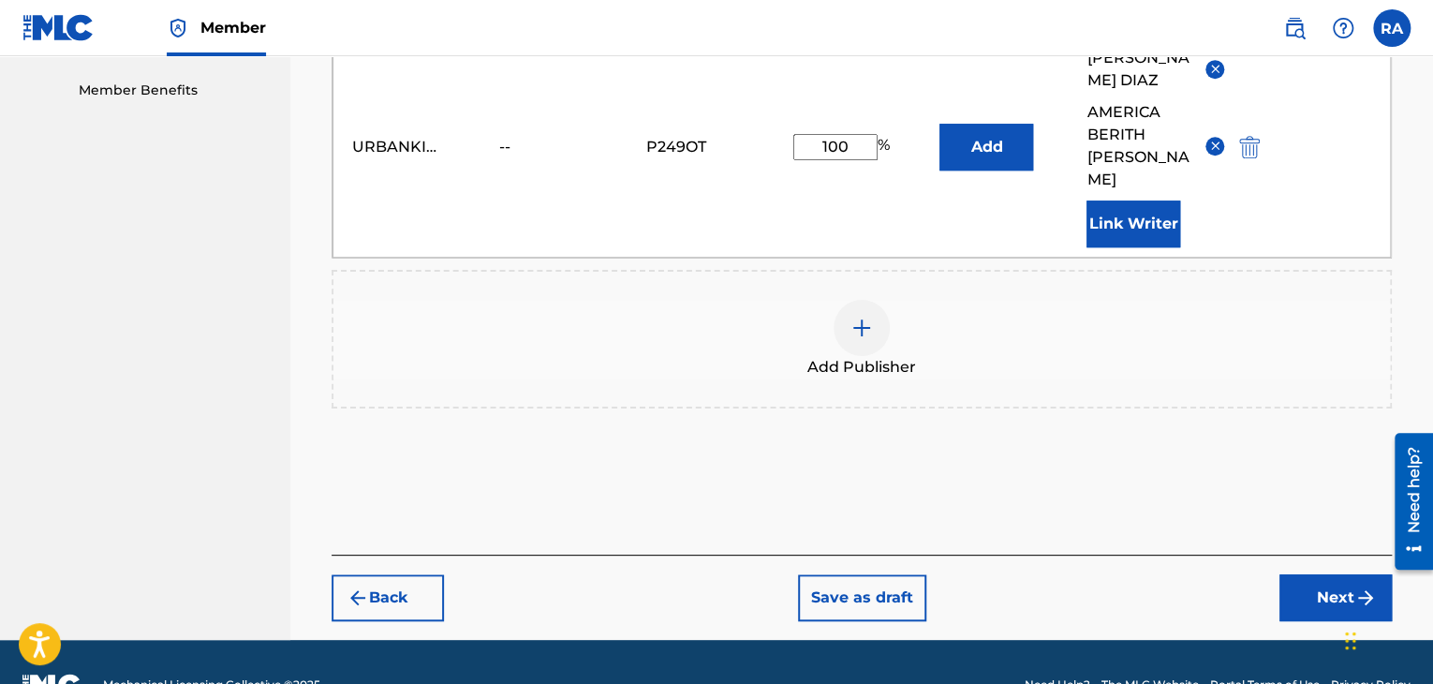
click at [1319, 574] on button "Next" at bounding box center [1335, 597] width 112 height 47
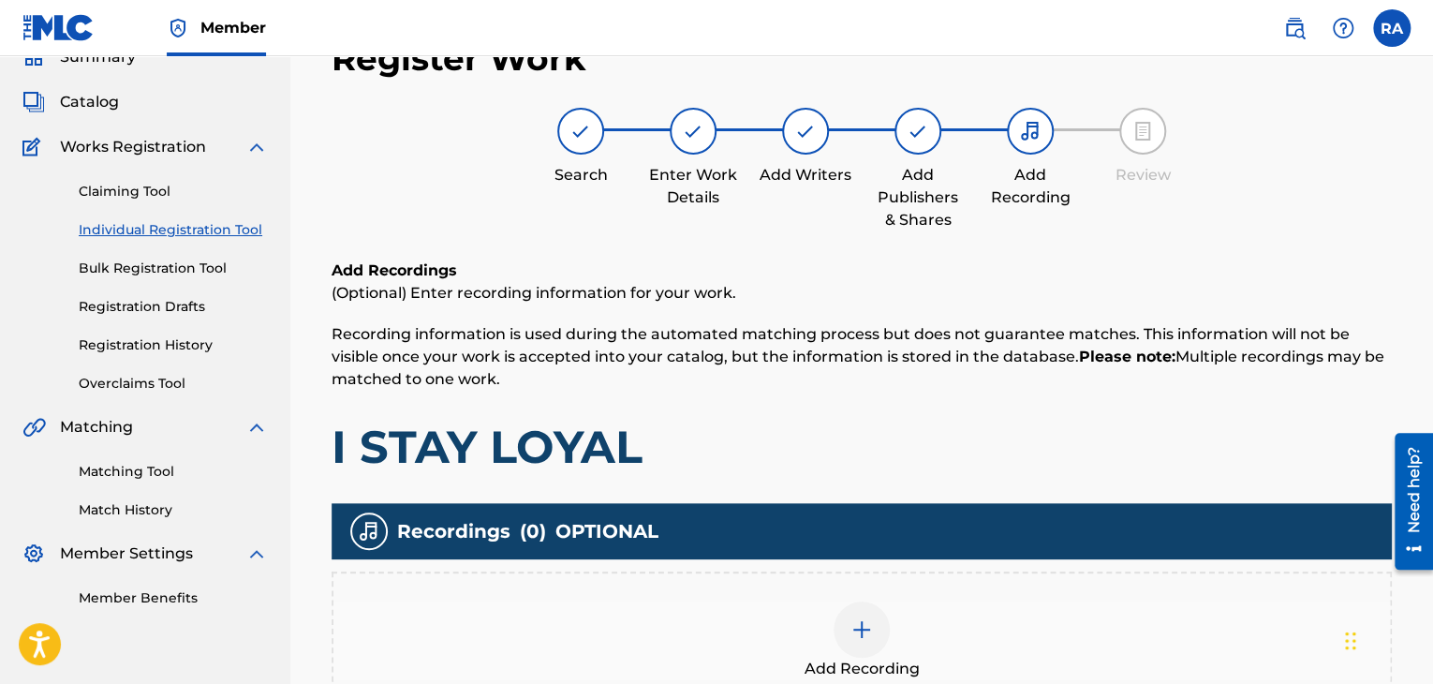
click at [862, 636] on img at bounding box center [861, 629] width 22 height 22
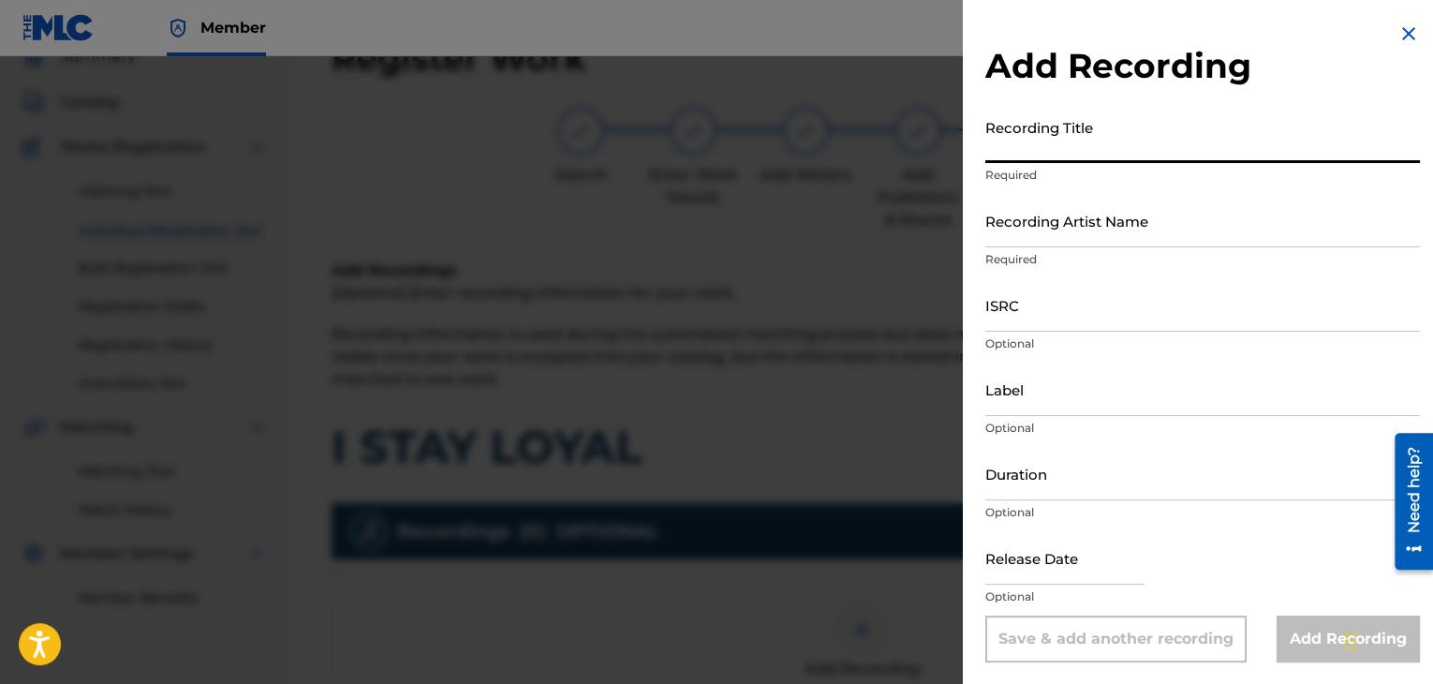
click at [1137, 147] on input "Recording Title" at bounding box center [1202, 136] width 435 height 53
type input "I STAY LOYAL"
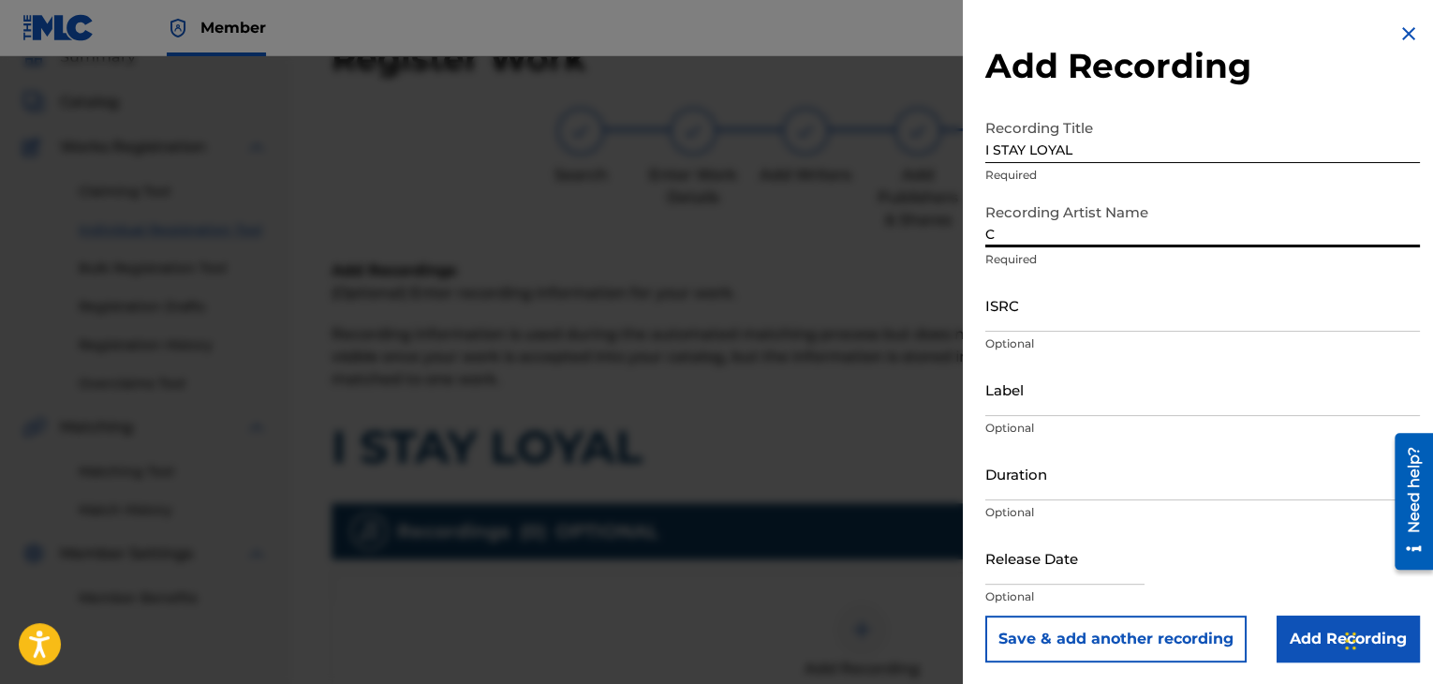
type input "[PERSON_NAME]"
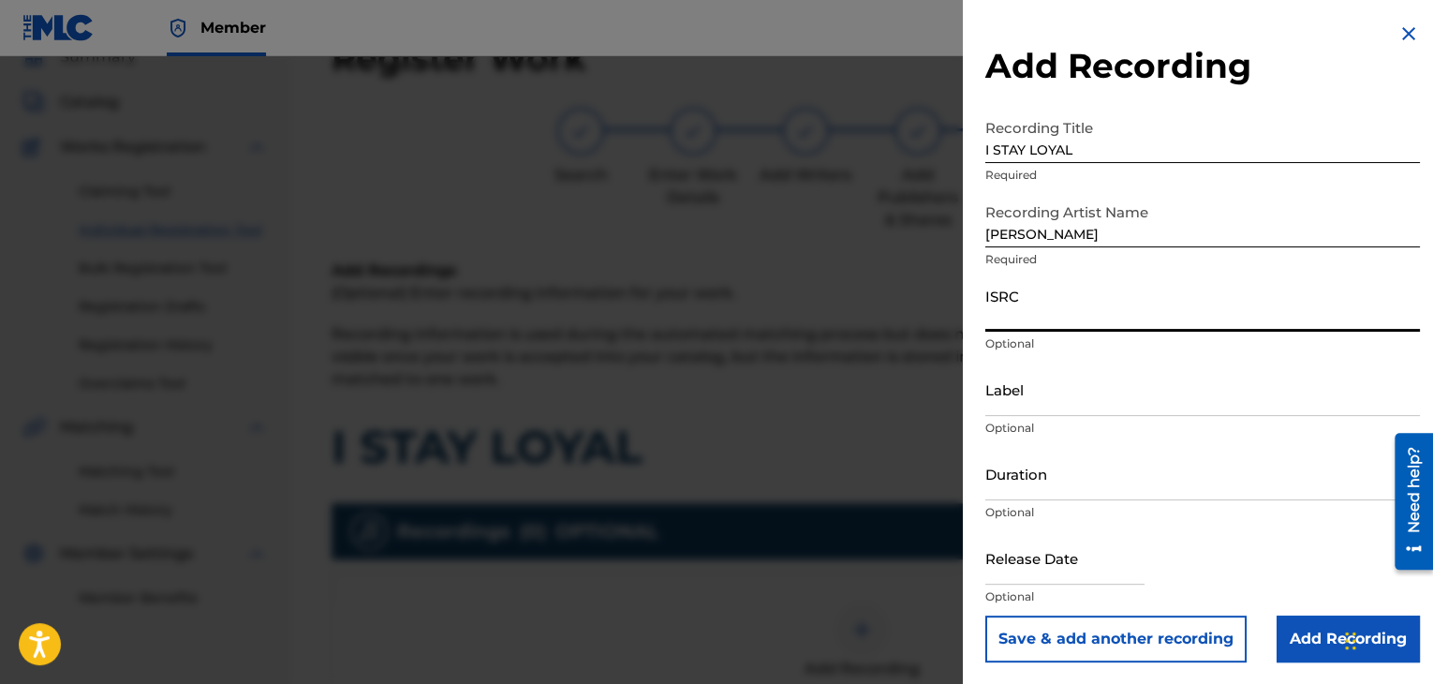
paste input "USPRZ0910062"
type input "USPRZ0910064"
click at [1043, 391] on input "Label" at bounding box center [1202, 388] width 435 height 53
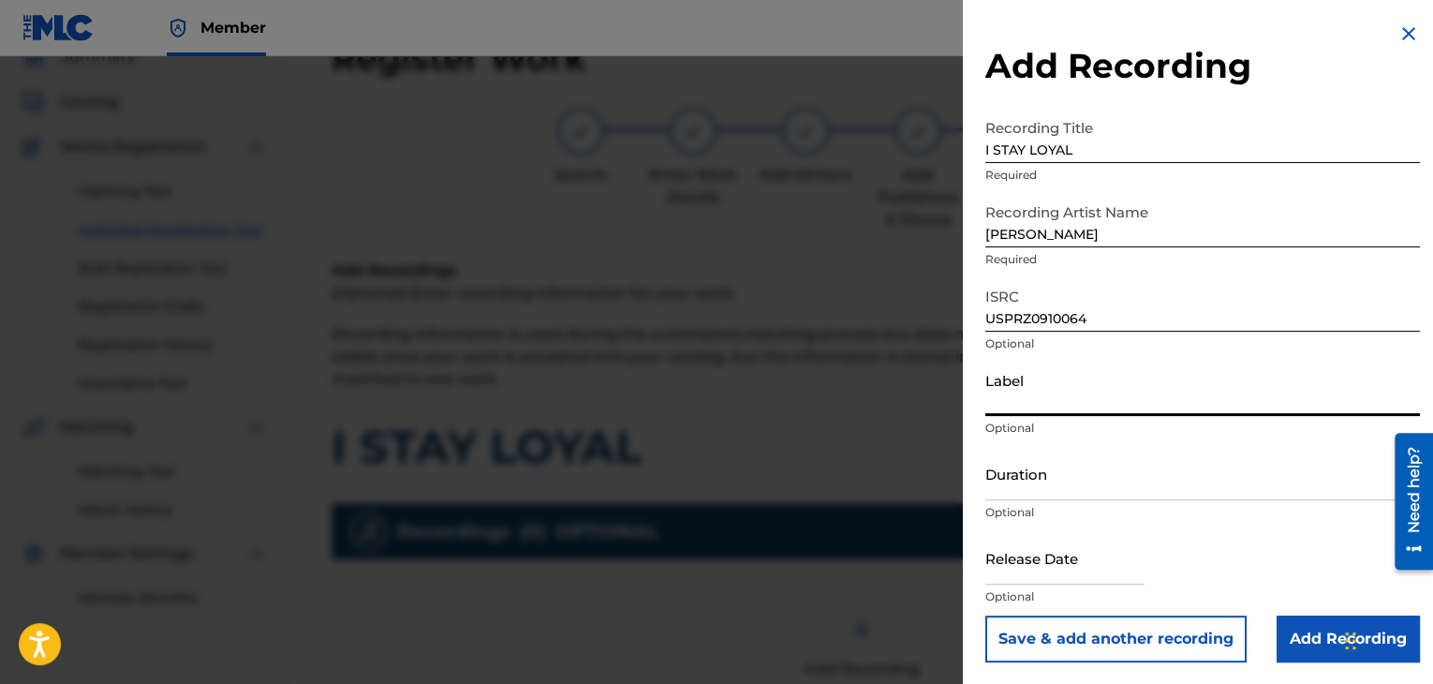
type input "Urban Kings Music Group"
click at [1076, 456] on input "Duration" at bounding box center [1202, 473] width 435 height 53
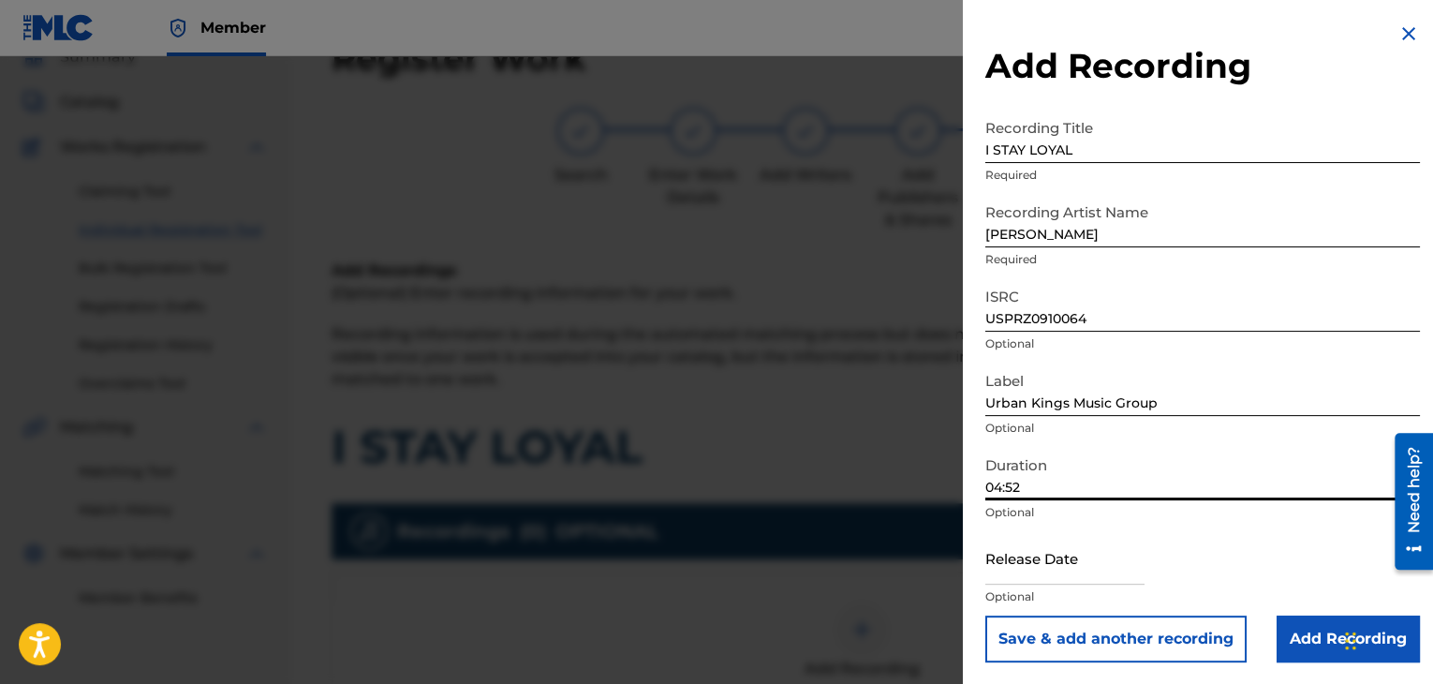
type input "04:52"
select select "7"
select select "2025"
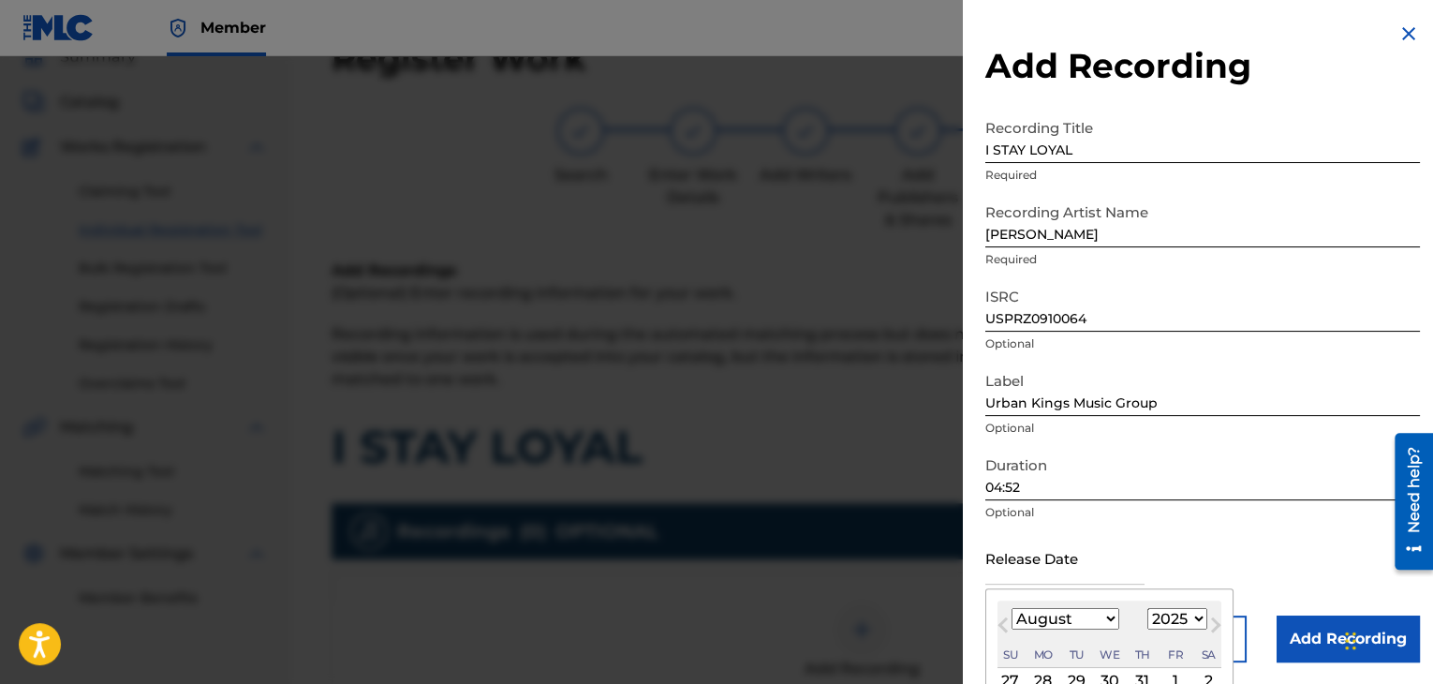
click at [1025, 562] on input "text" at bounding box center [1064, 557] width 159 height 53
type input "[DATE]"
select select "3"
select select "2009"
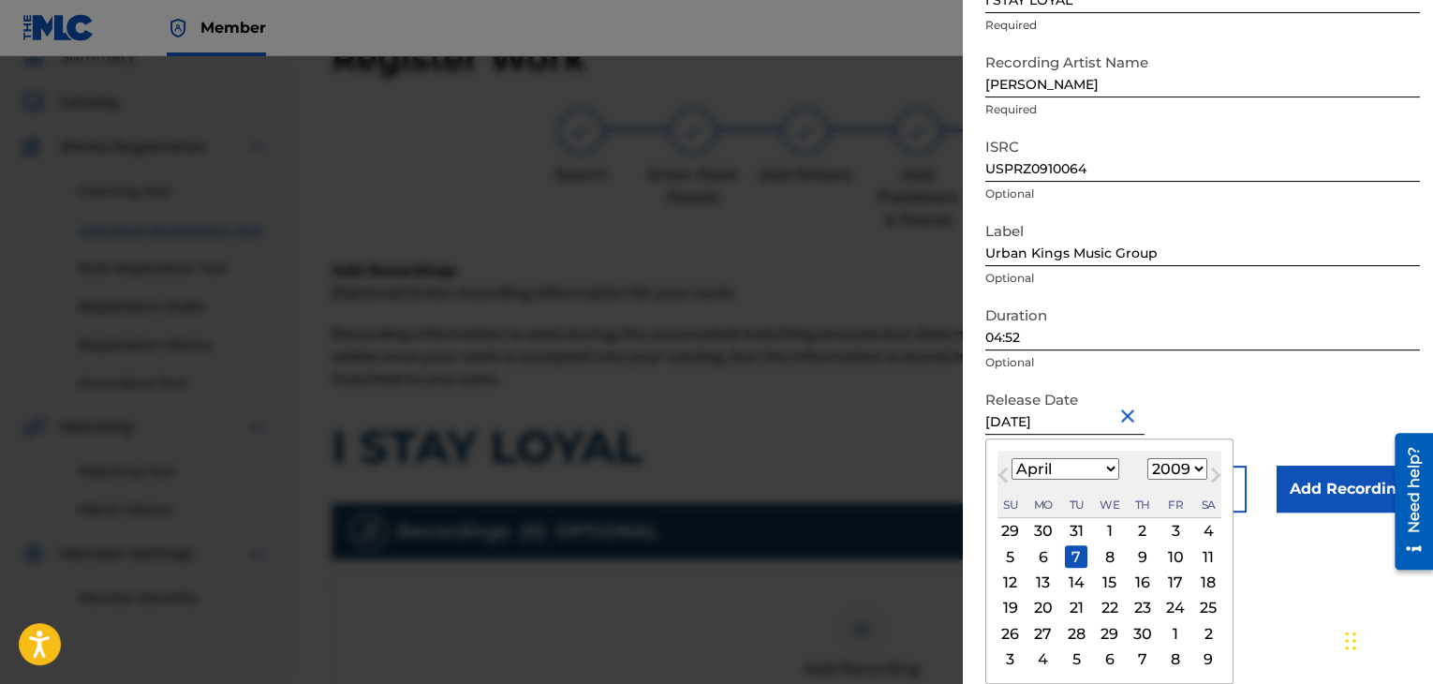
click at [1038, 567] on div "6" at bounding box center [1043, 556] width 22 height 22
type input "[DATE]"
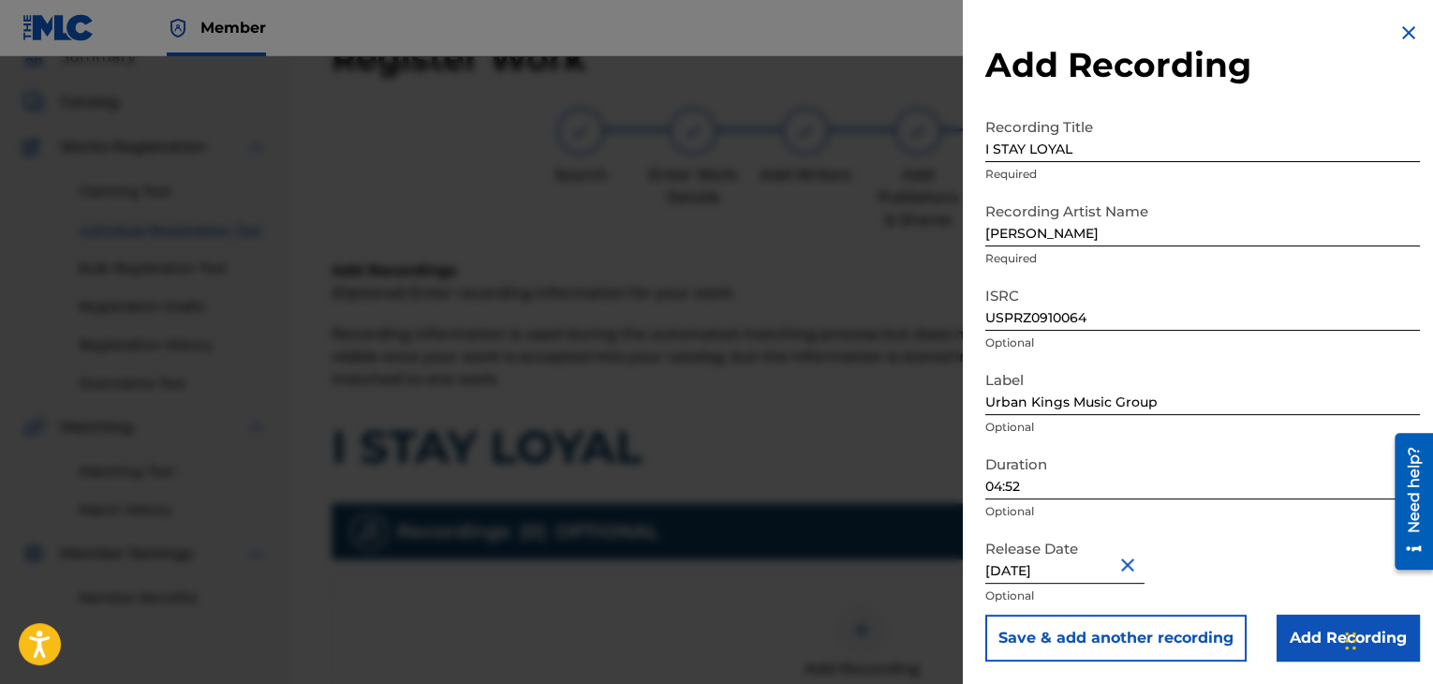
click at [1296, 637] on input "Add Recording" at bounding box center [1347, 637] width 143 height 47
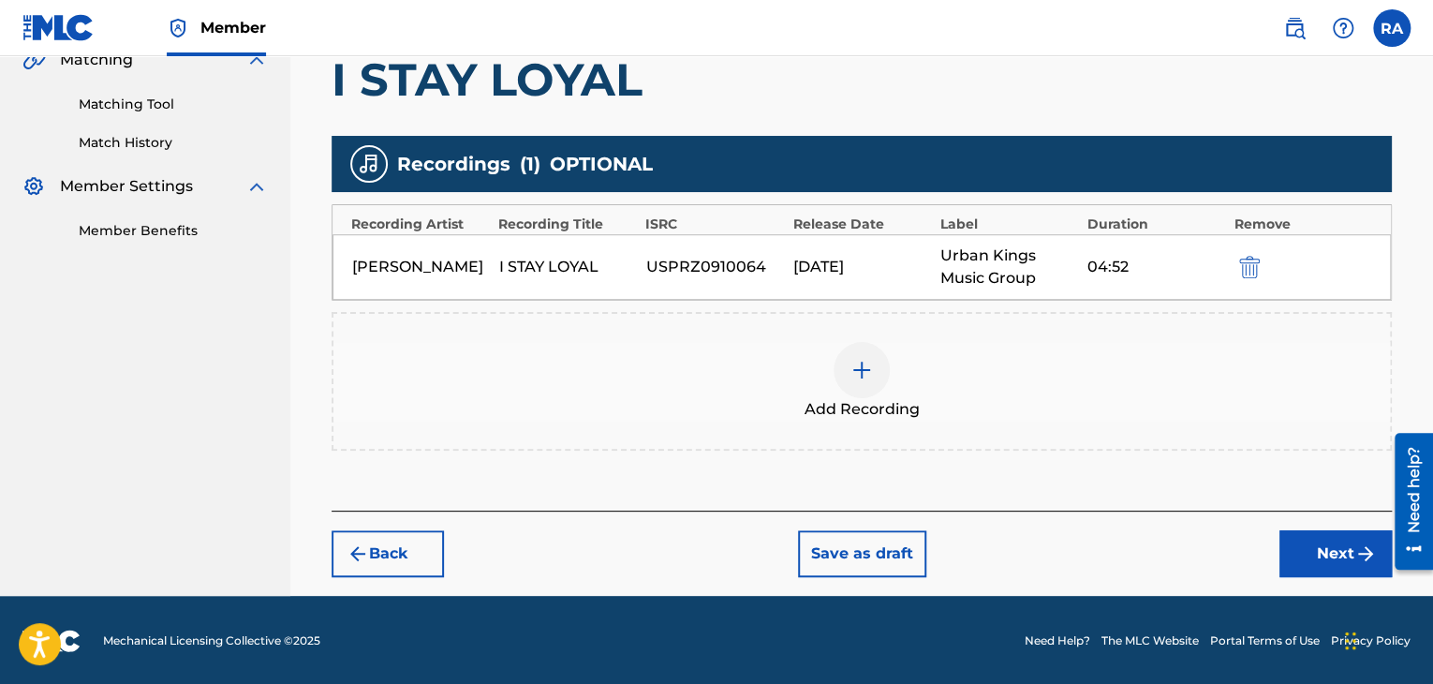
click at [1298, 540] on button "Next" at bounding box center [1335, 553] width 112 height 47
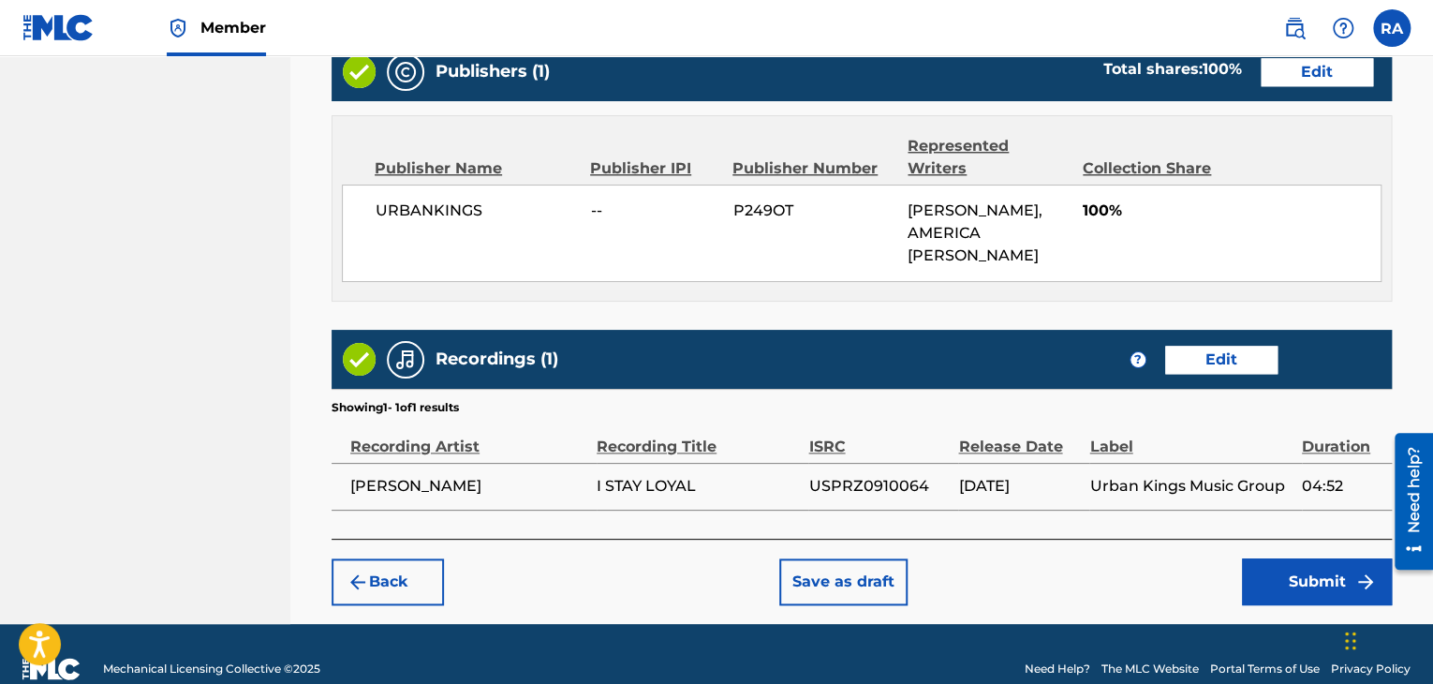
scroll to position [1016, 0]
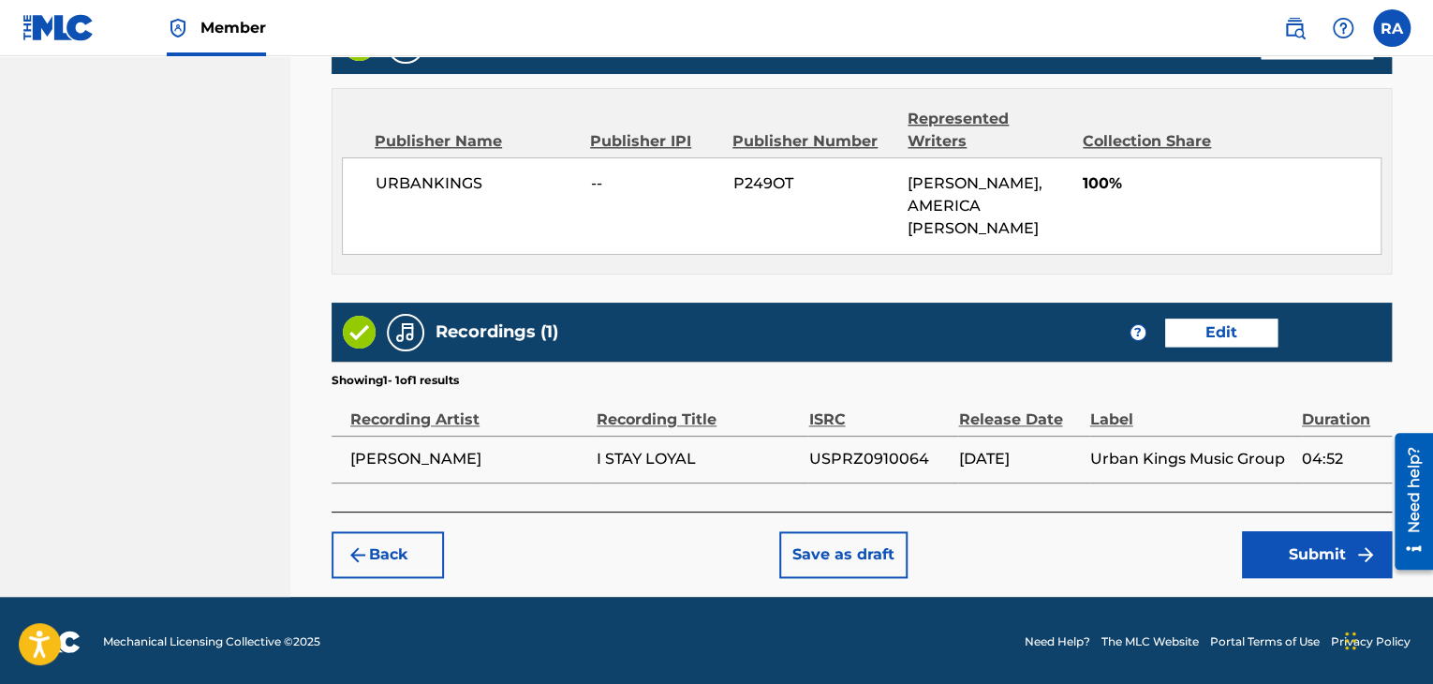
click at [1285, 547] on button "Submit" at bounding box center [1317, 554] width 150 height 47
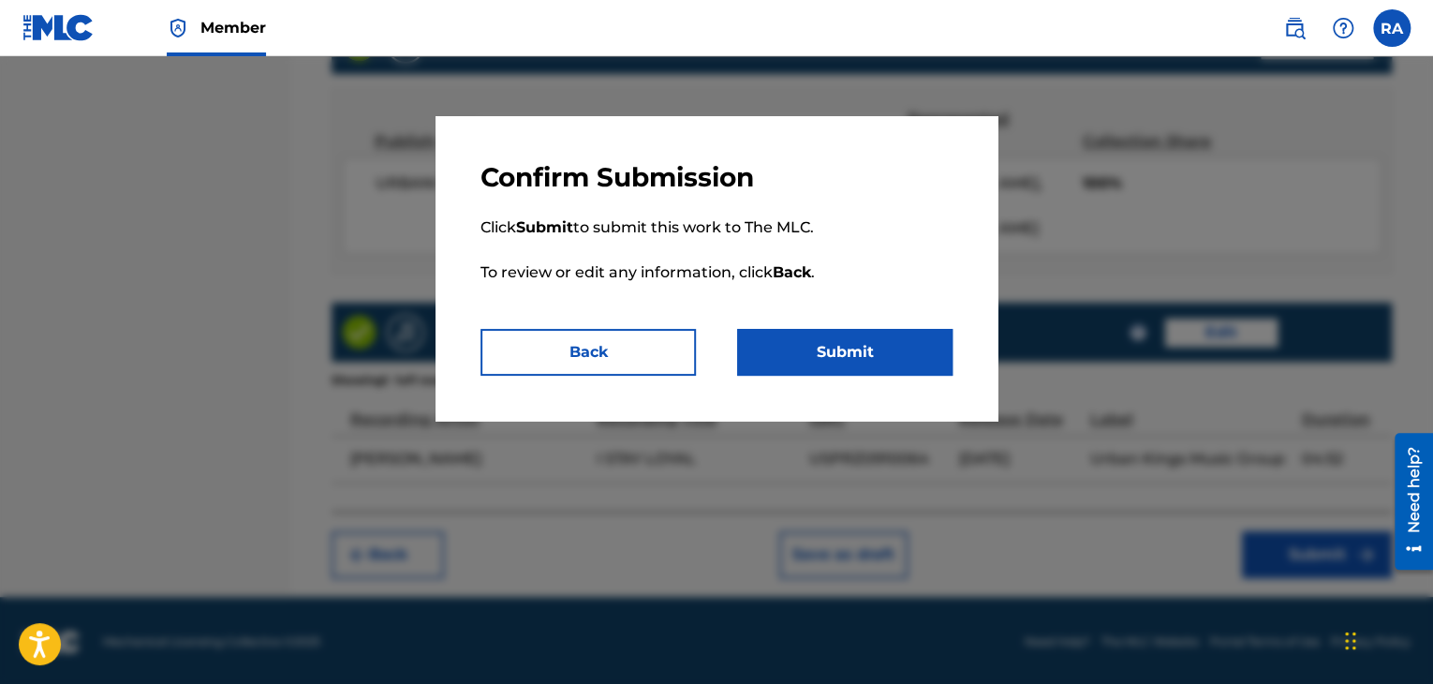
click at [888, 347] on button "Submit" at bounding box center [844, 352] width 215 height 47
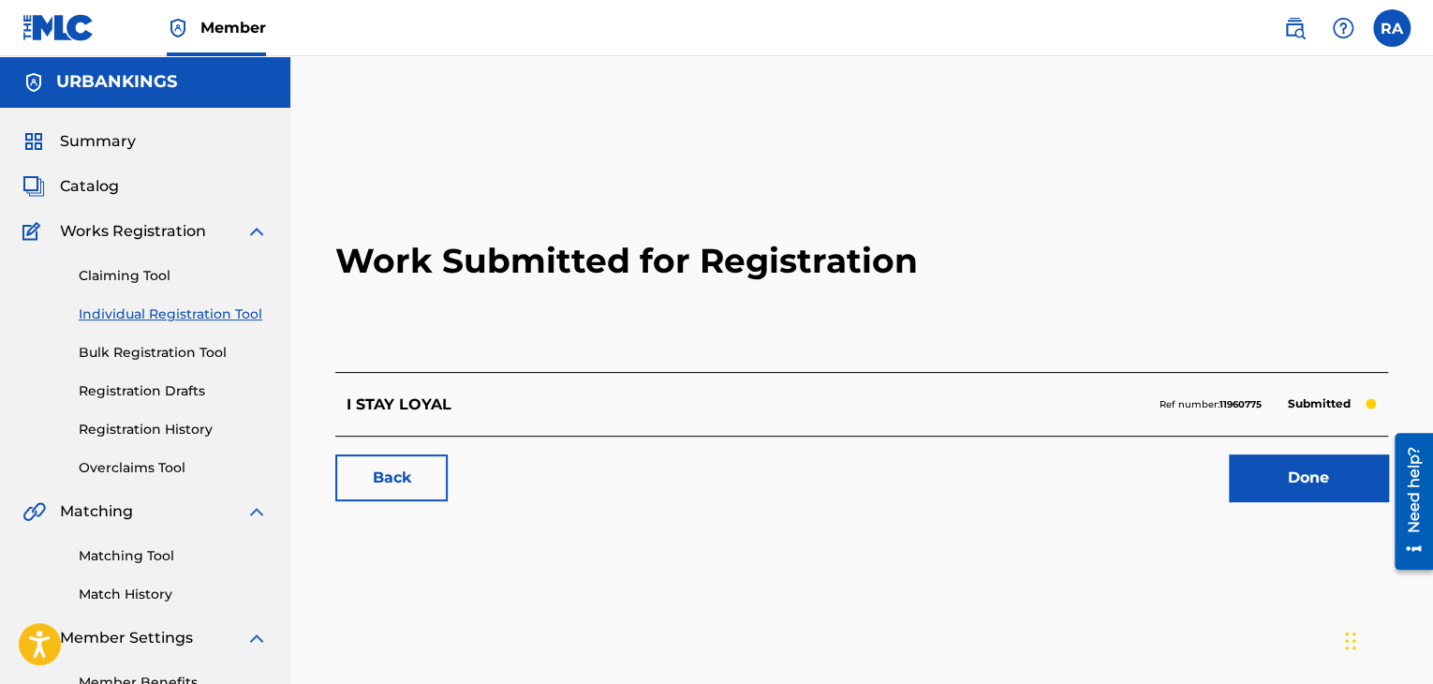
click at [1257, 476] on link "Done" at bounding box center [1308, 477] width 159 height 47
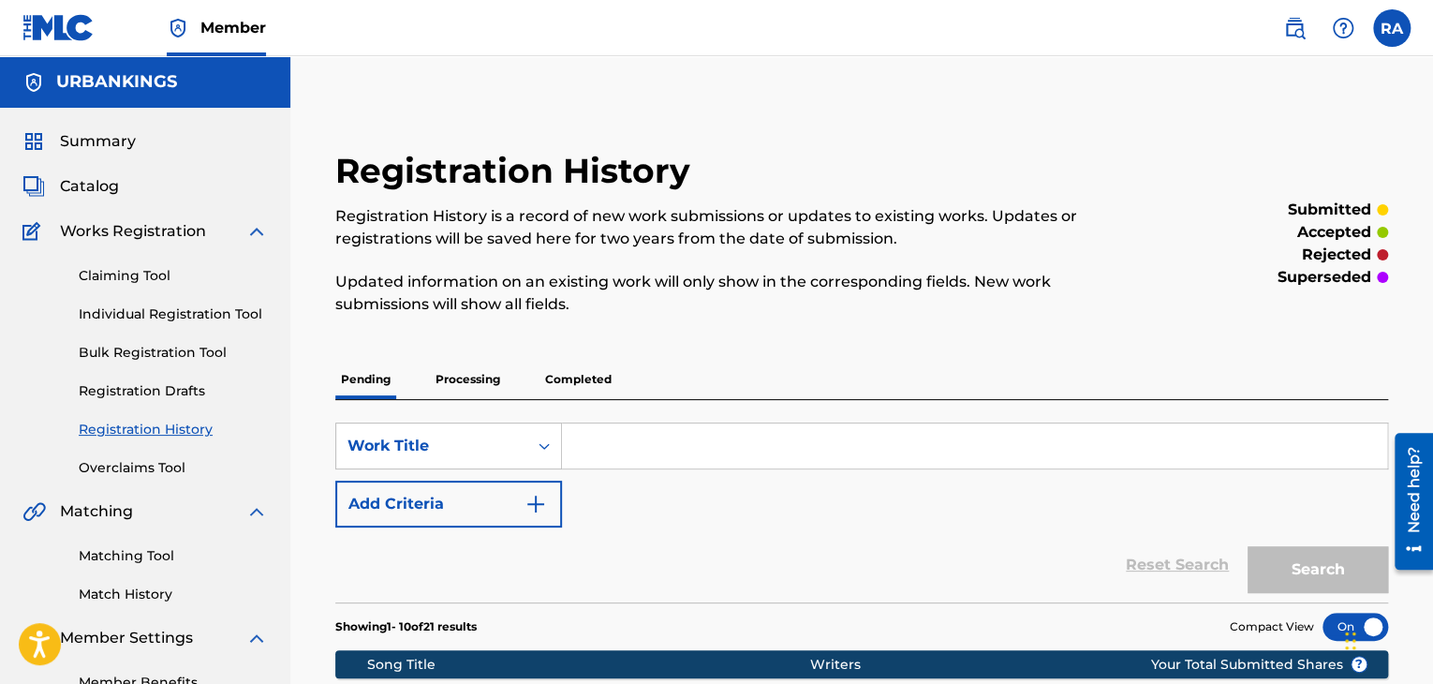
click at [135, 310] on link "Individual Registration Tool" at bounding box center [173, 314] width 189 height 20
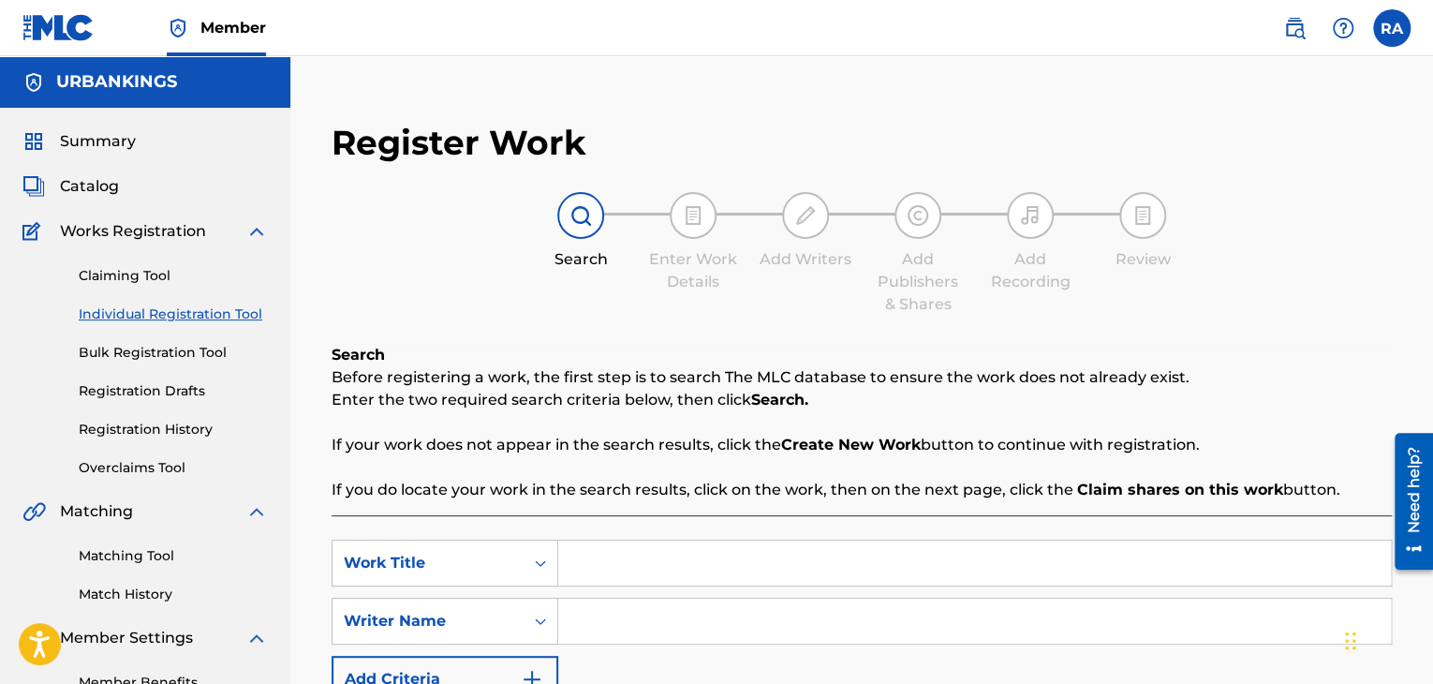
click at [648, 574] on input "Search Form" at bounding box center [974, 562] width 833 height 45
type input "INSIDE MY RHYME BOOK"
type input "[PERSON_NAME]"
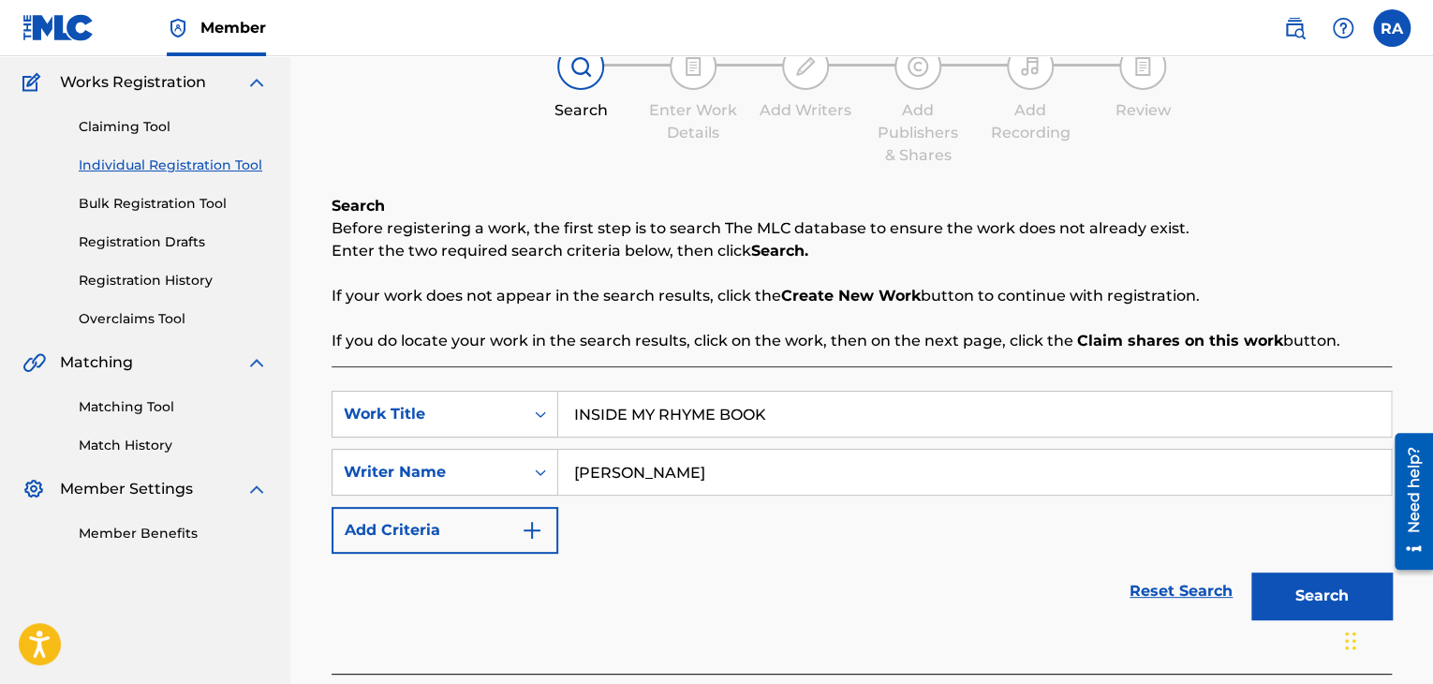
scroll to position [266, 0]
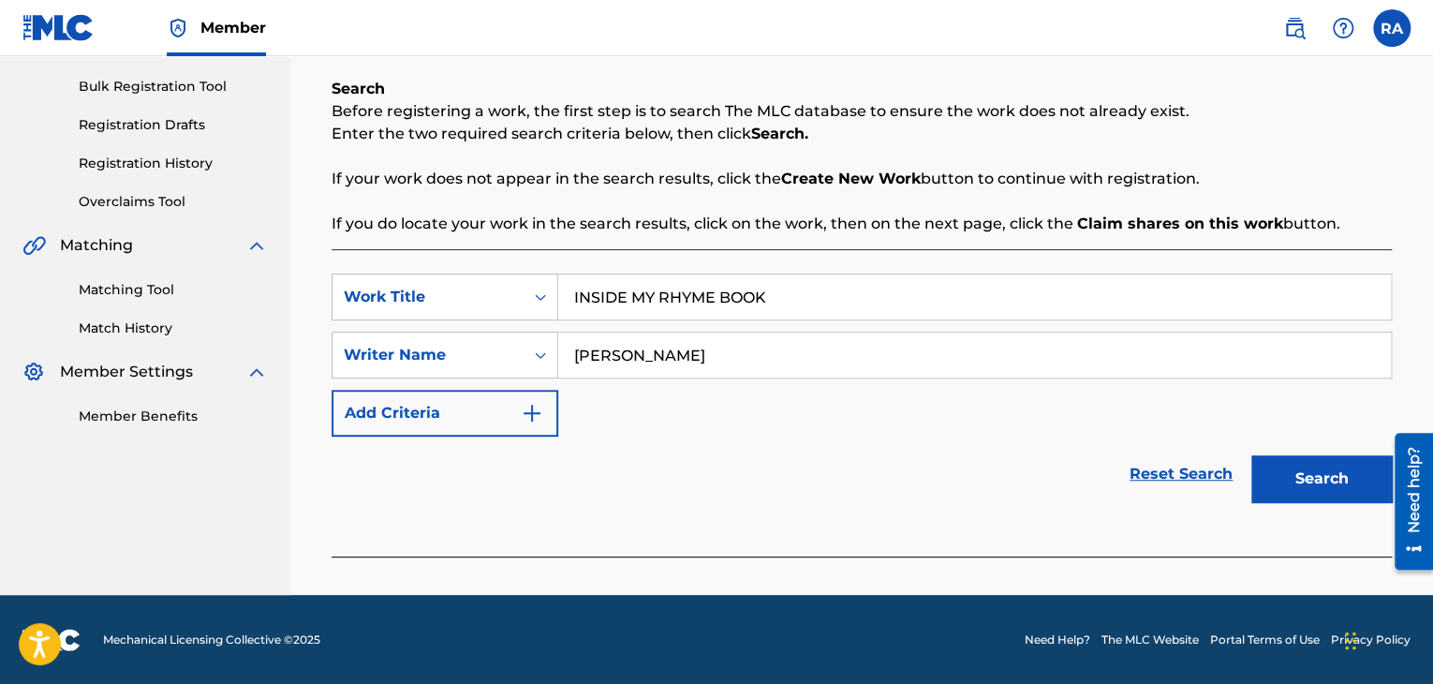
click at [1320, 466] on button "Search" at bounding box center [1321, 478] width 140 height 47
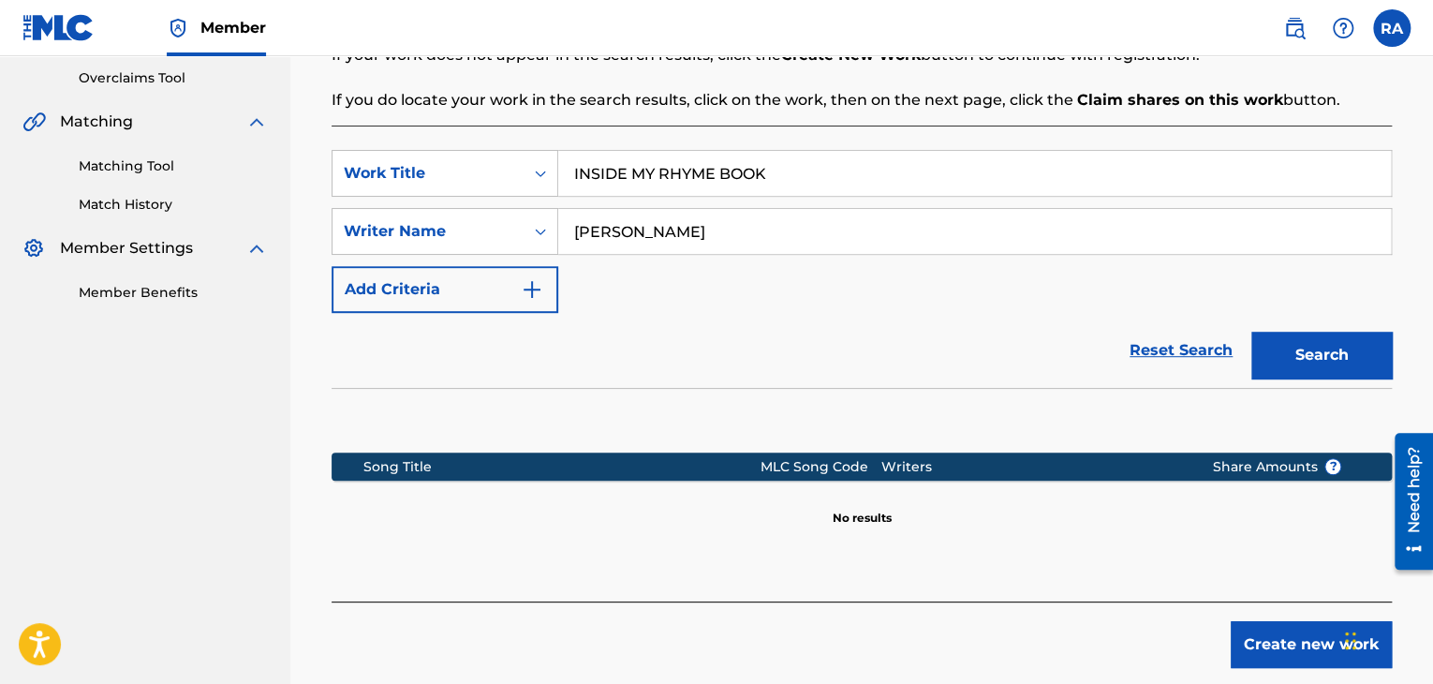
scroll to position [482, 0]
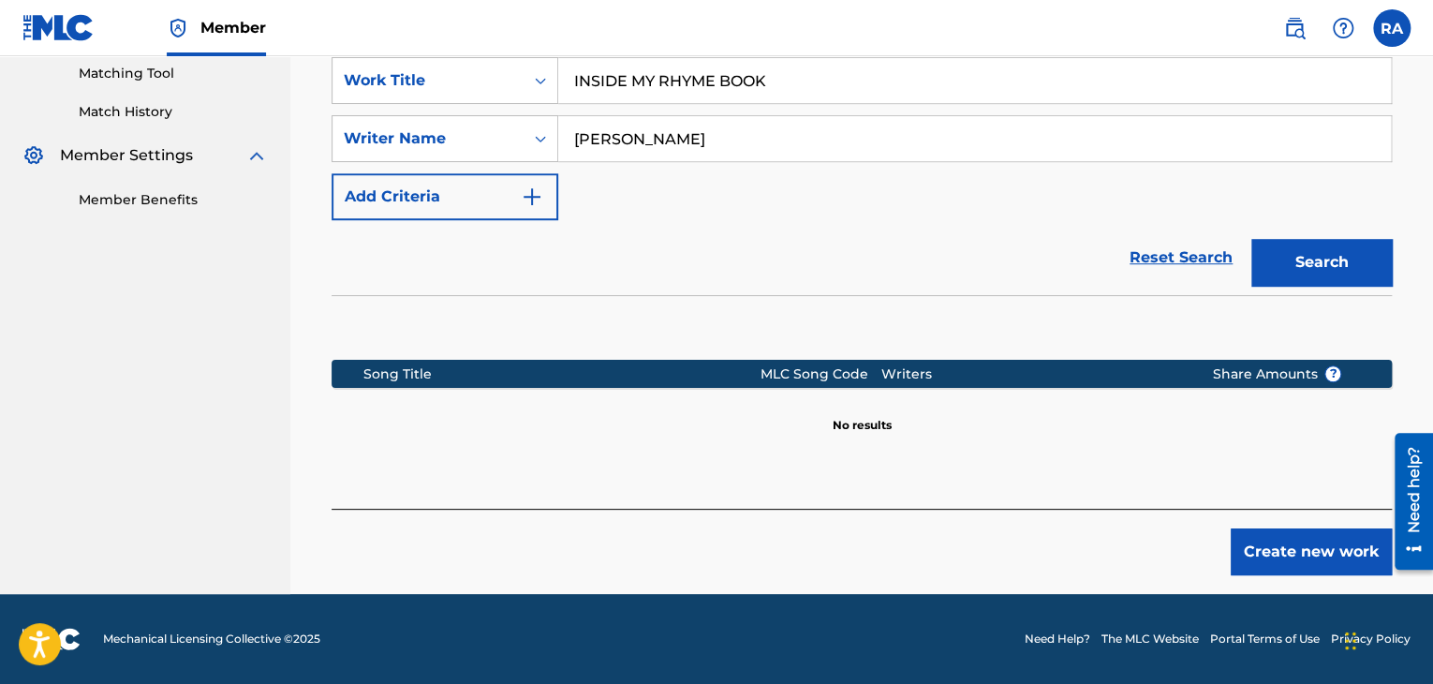
click at [1359, 568] on button "Create new work" at bounding box center [1311, 551] width 161 height 47
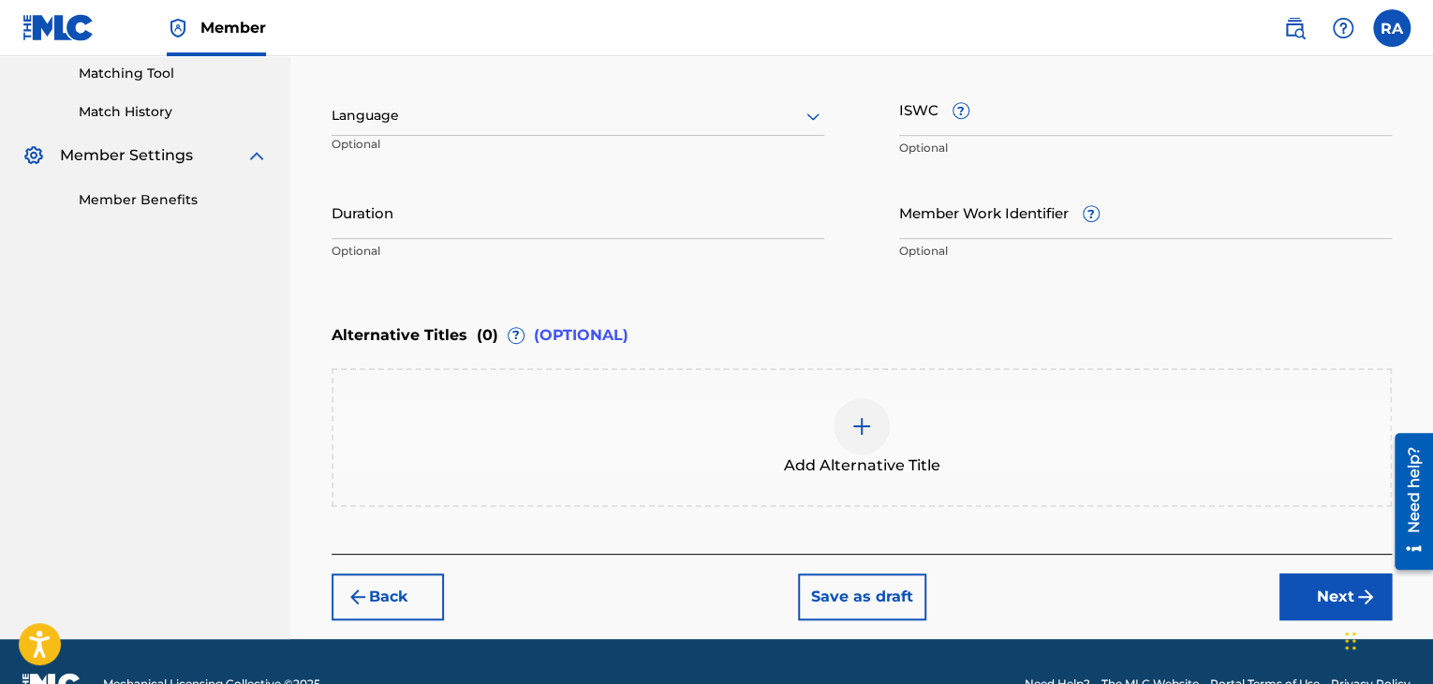
click at [525, 234] on input "Duration" at bounding box center [578, 211] width 493 height 53
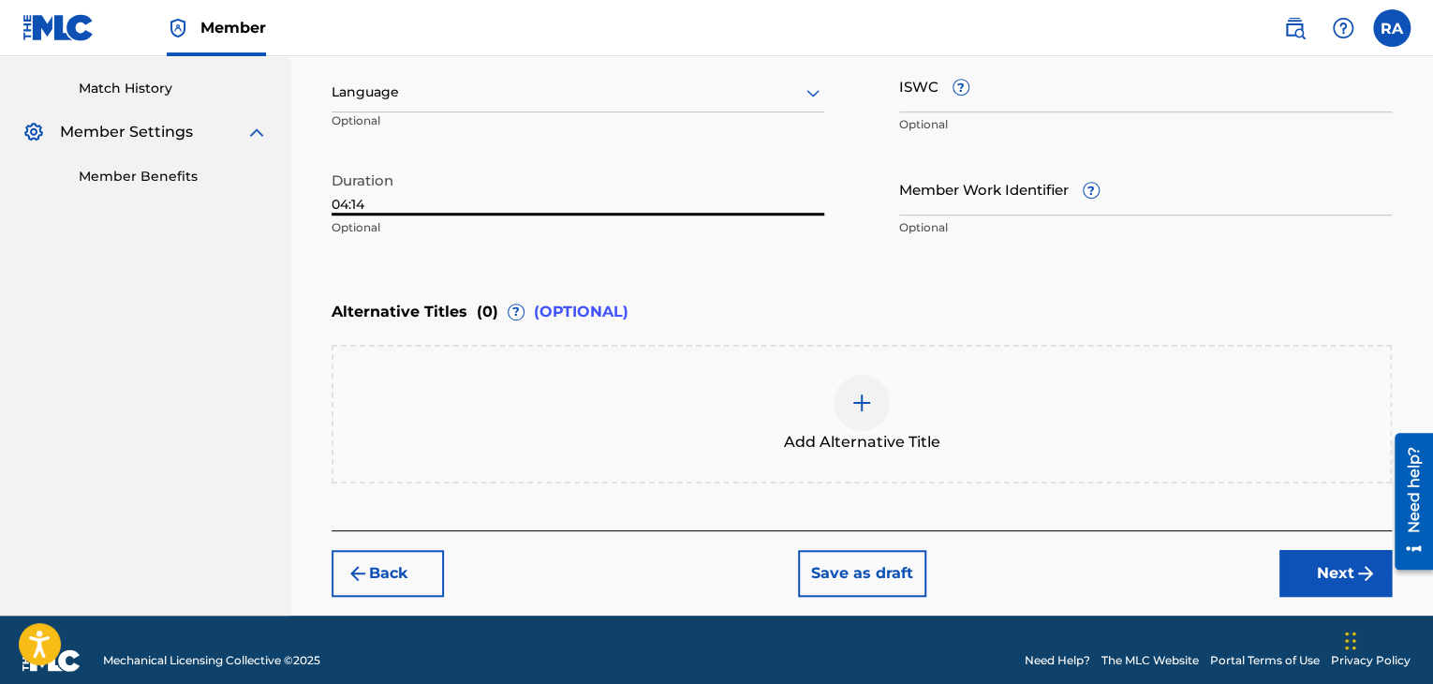
scroll to position [525, 0]
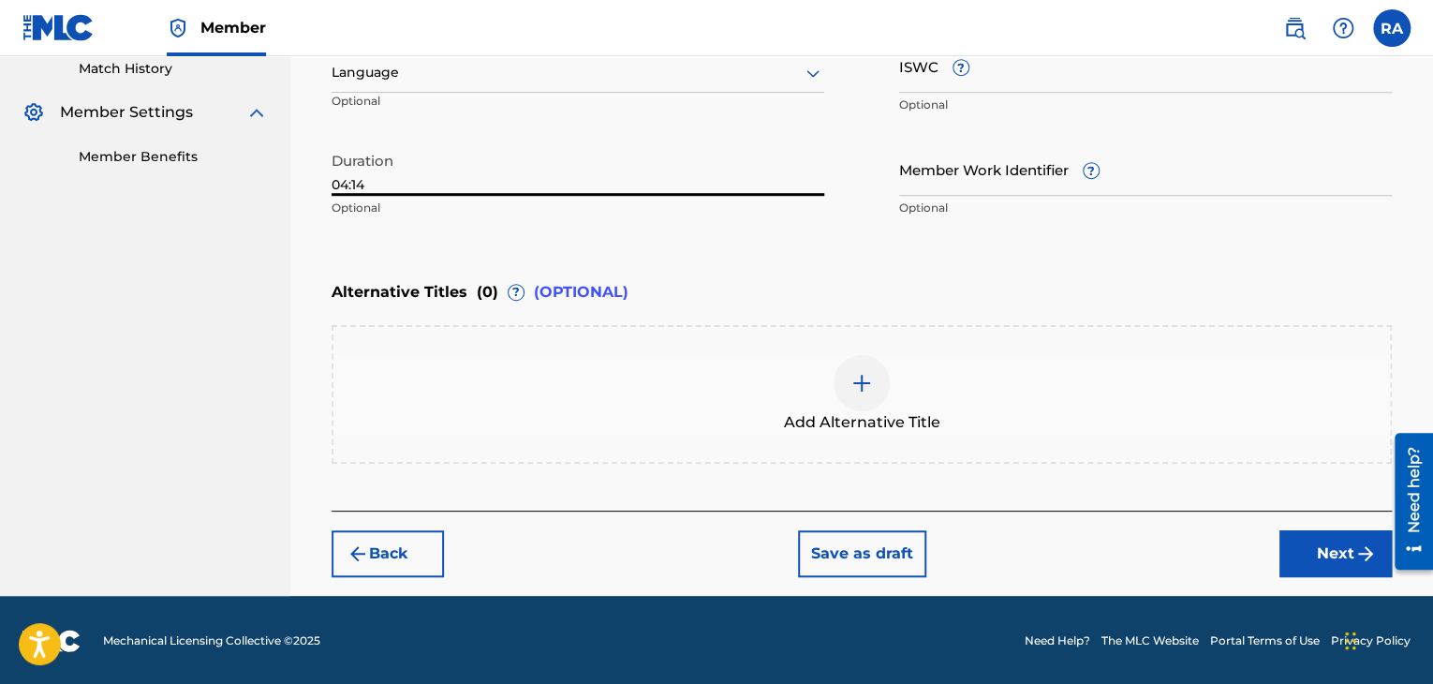
type input "04:14"
click at [1364, 563] on button "Next" at bounding box center [1335, 553] width 112 height 47
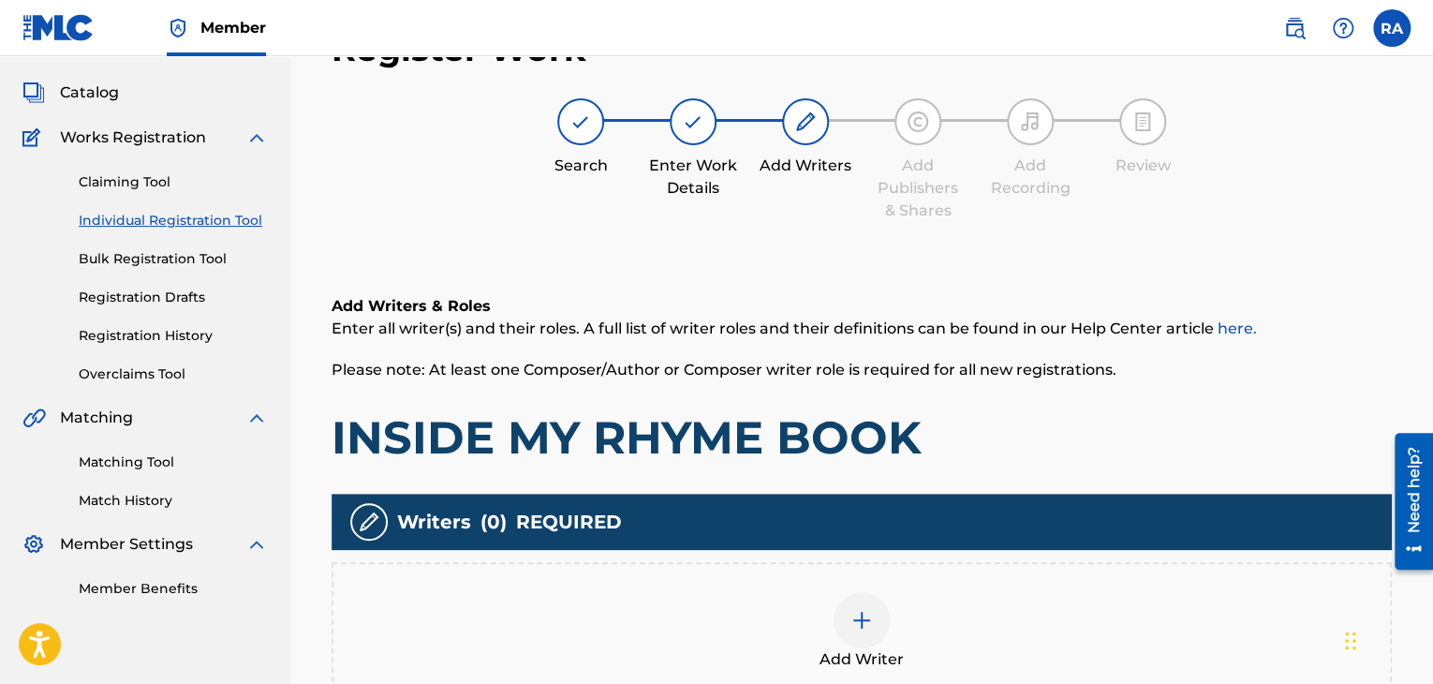
scroll to position [84, 0]
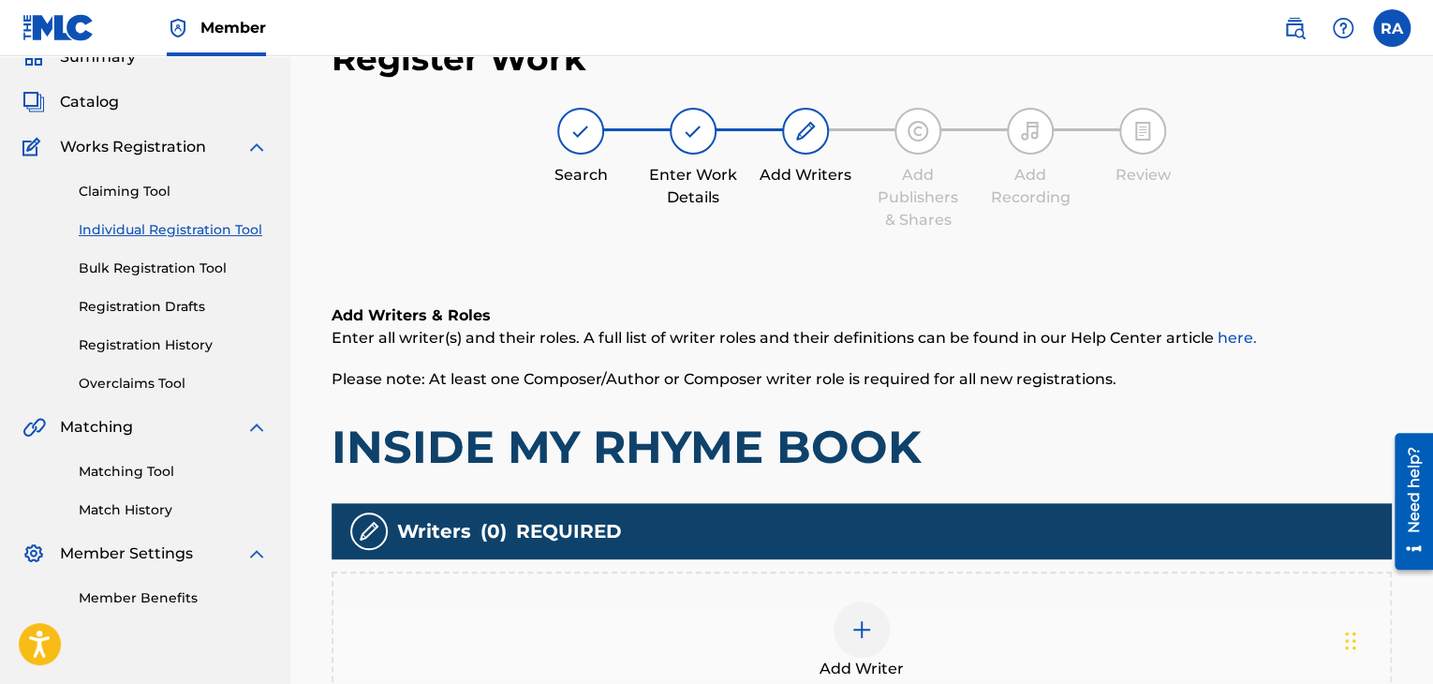
click at [844, 617] on div at bounding box center [861, 629] width 56 height 56
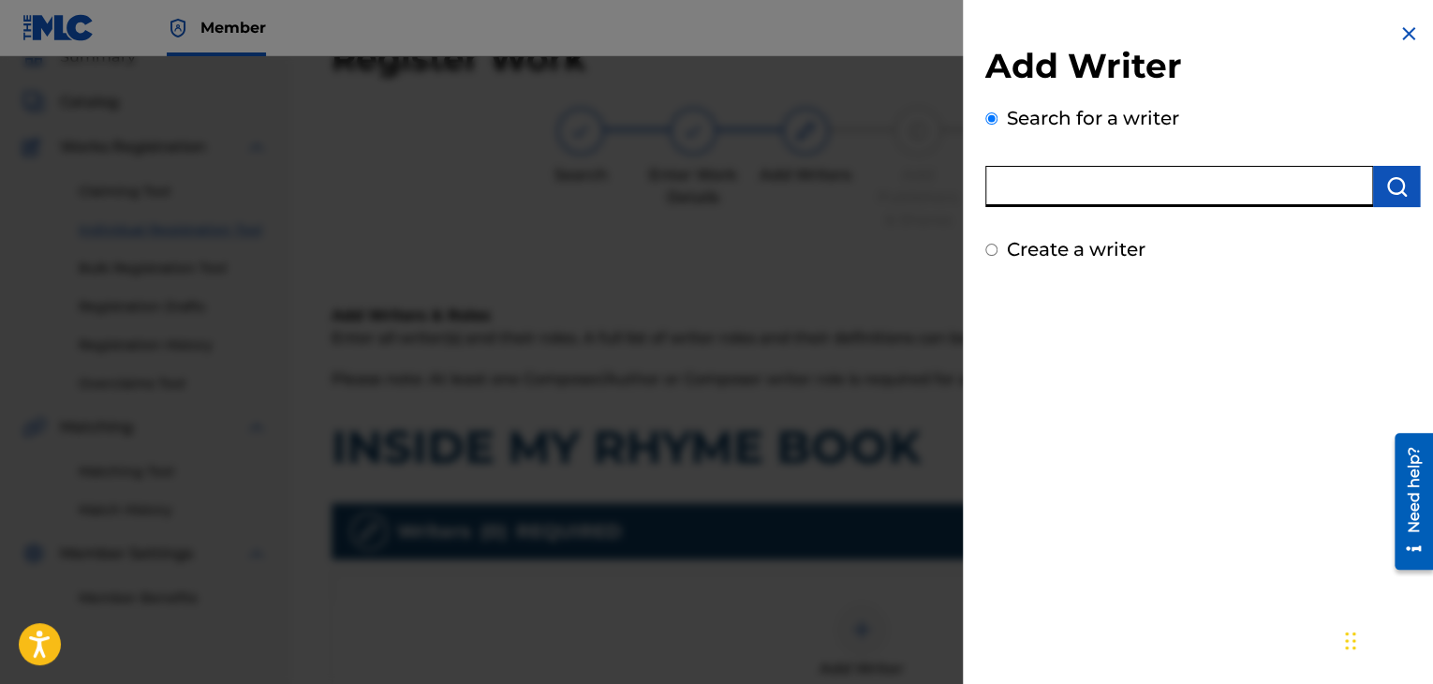
click at [1207, 187] on input "text" at bounding box center [1179, 186] width 388 height 41
type input "[PERSON_NAME]"
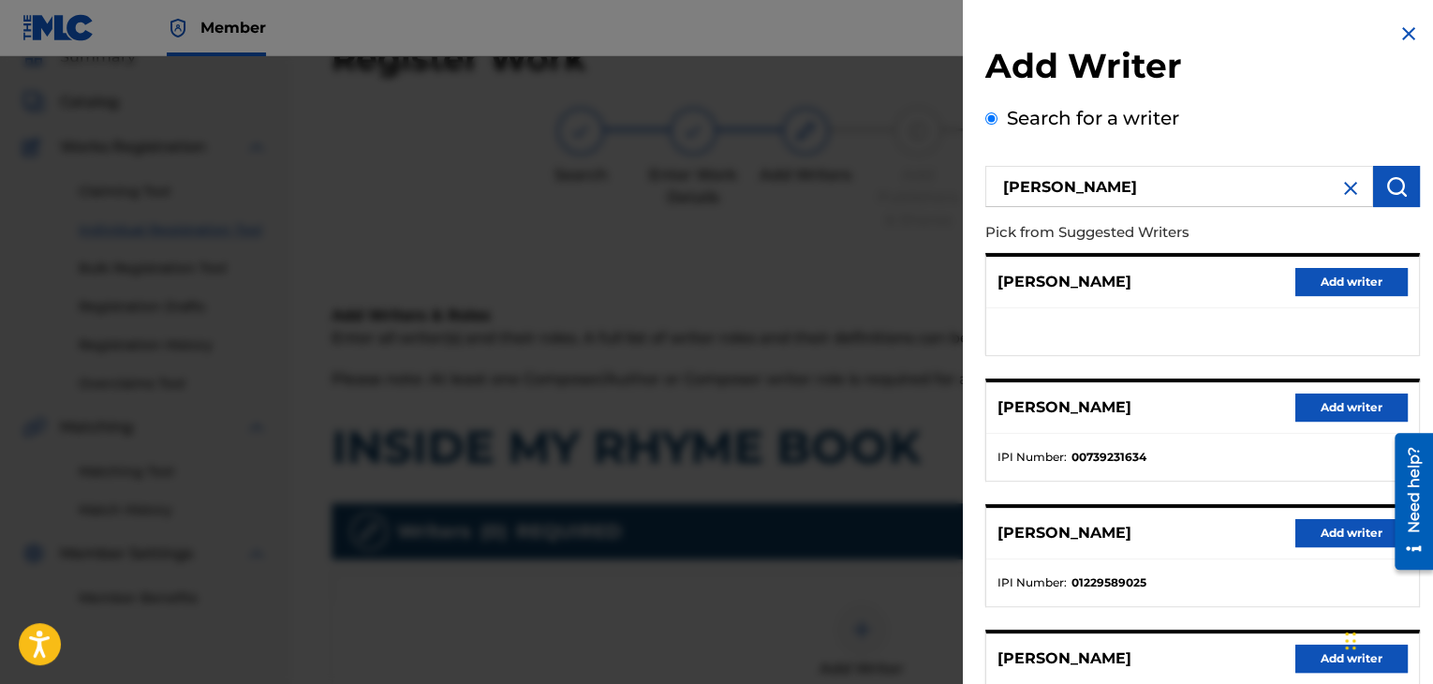
click at [1338, 402] on button "Add writer" at bounding box center [1351, 407] width 112 height 28
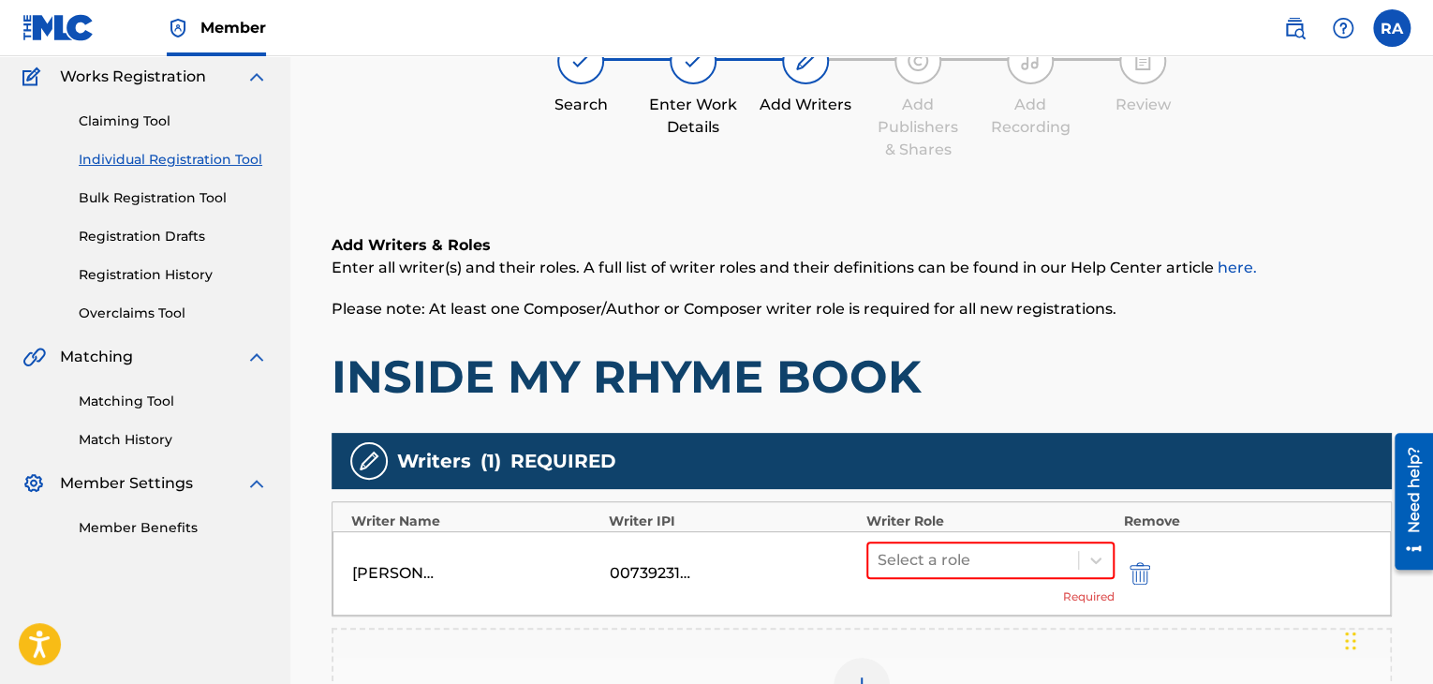
scroll to position [272, 0]
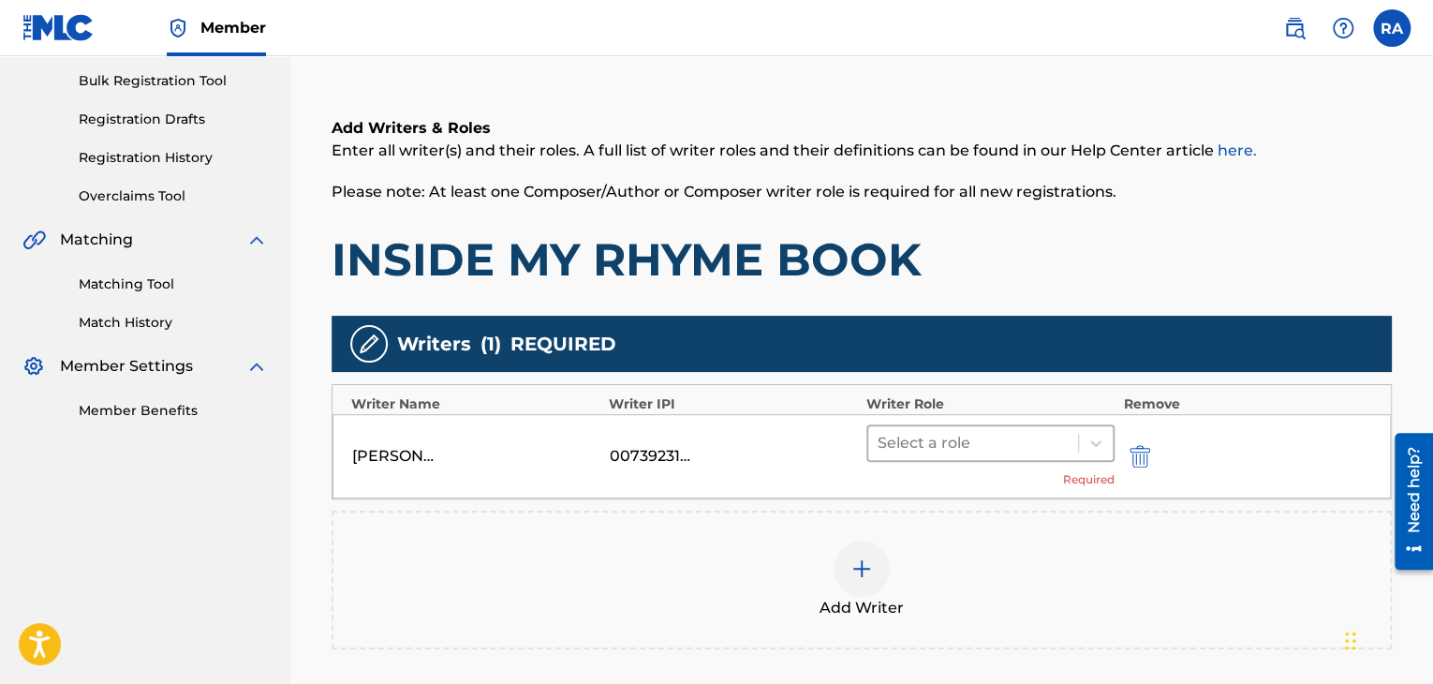
click at [1002, 439] on div at bounding box center [972, 443] width 191 height 26
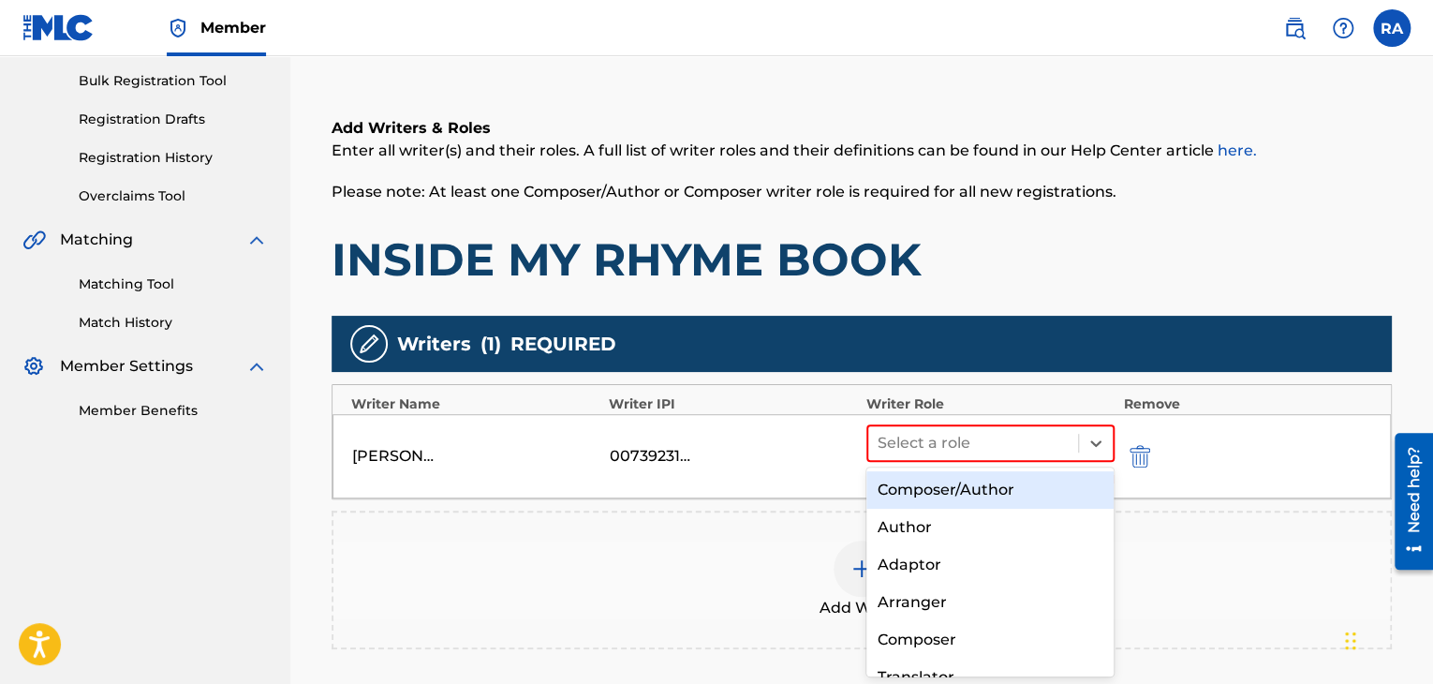
click at [972, 489] on div "Composer/Author" at bounding box center [990, 489] width 248 height 37
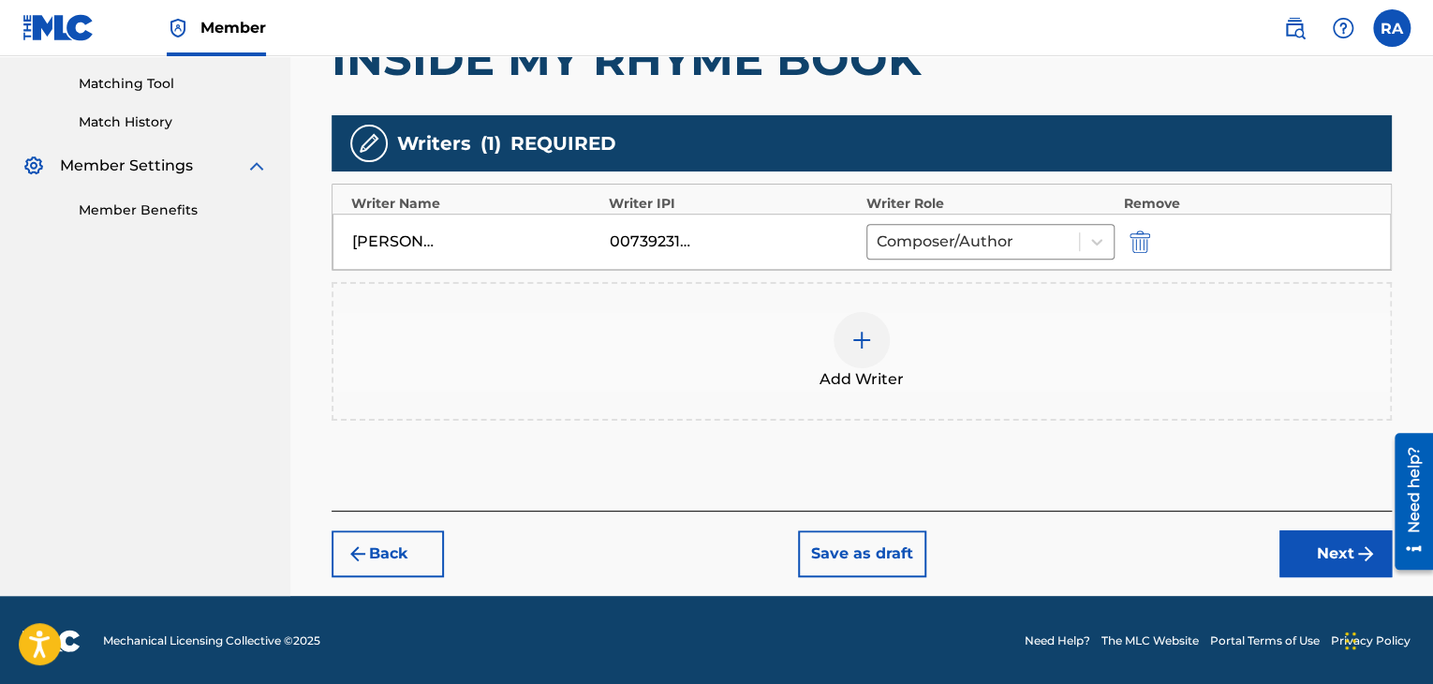
click at [1358, 545] on img "submit" at bounding box center [1365, 553] width 22 height 22
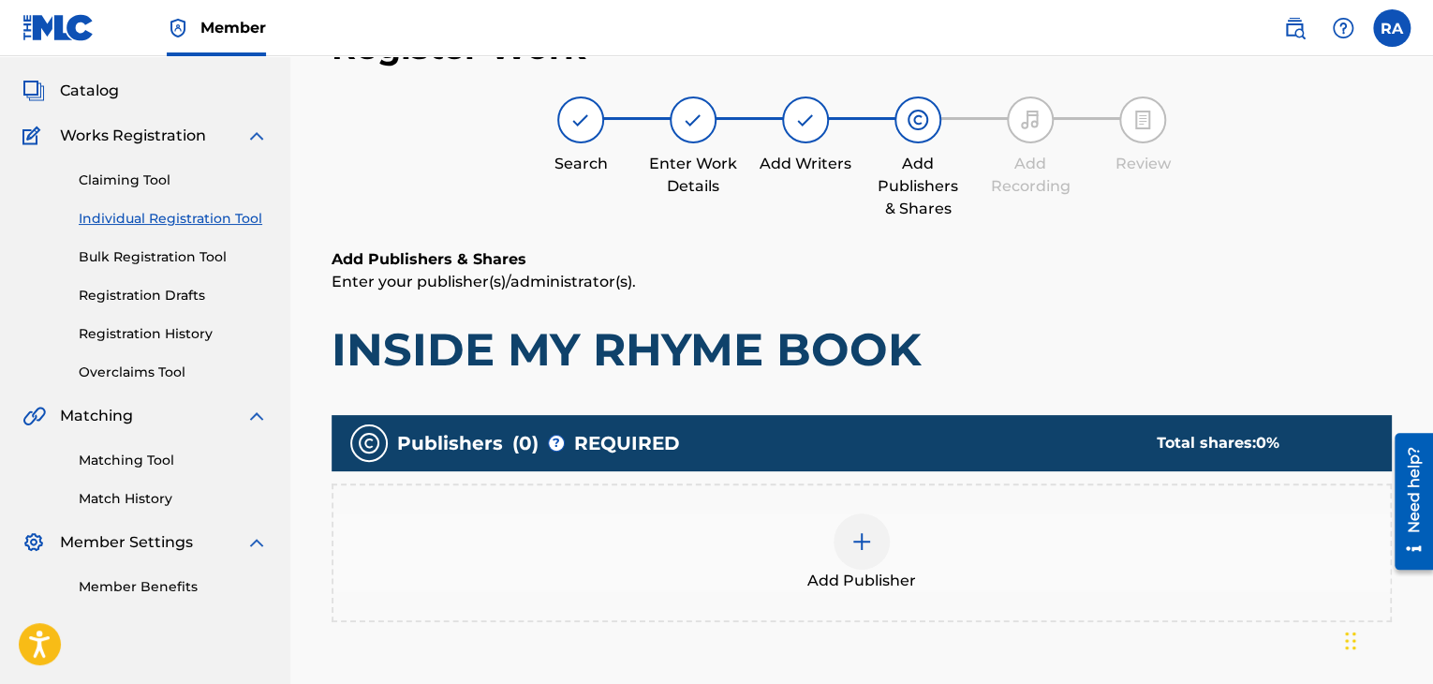
scroll to position [84, 0]
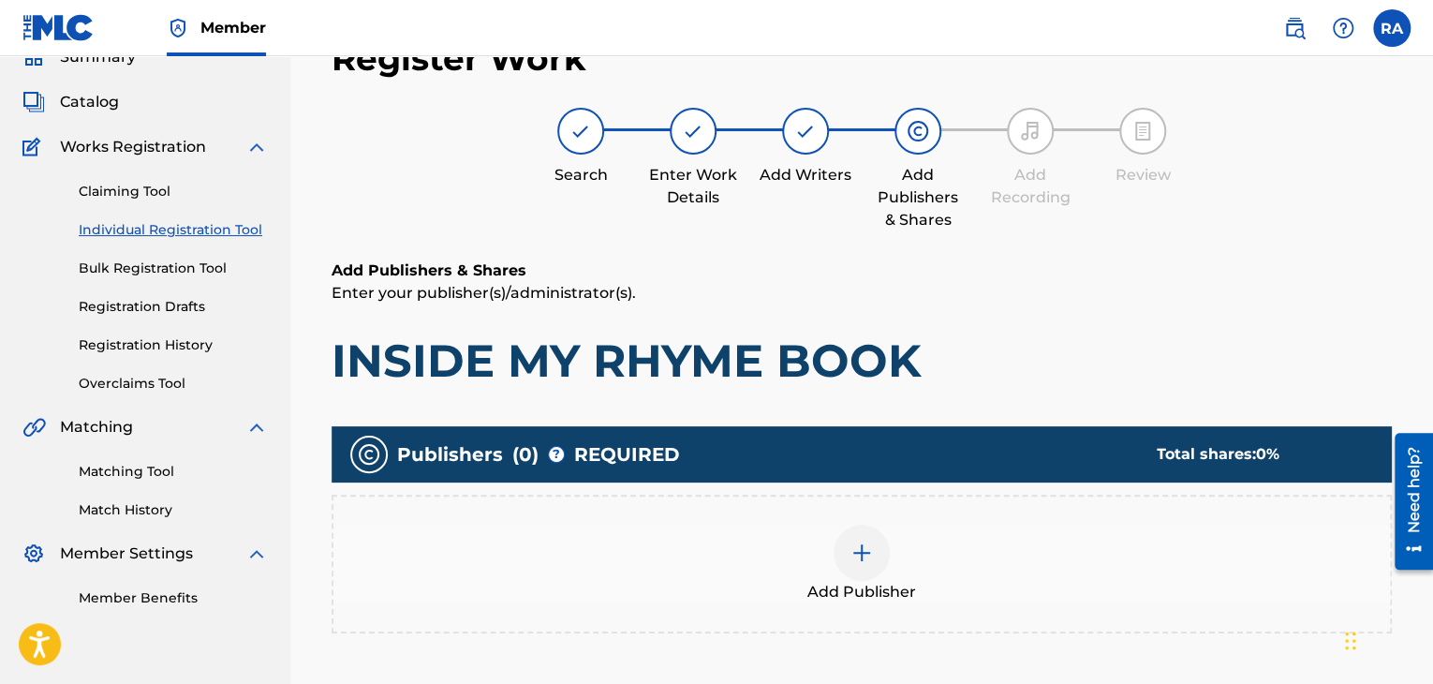
click at [868, 533] on div at bounding box center [861, 552] width 56 height 56
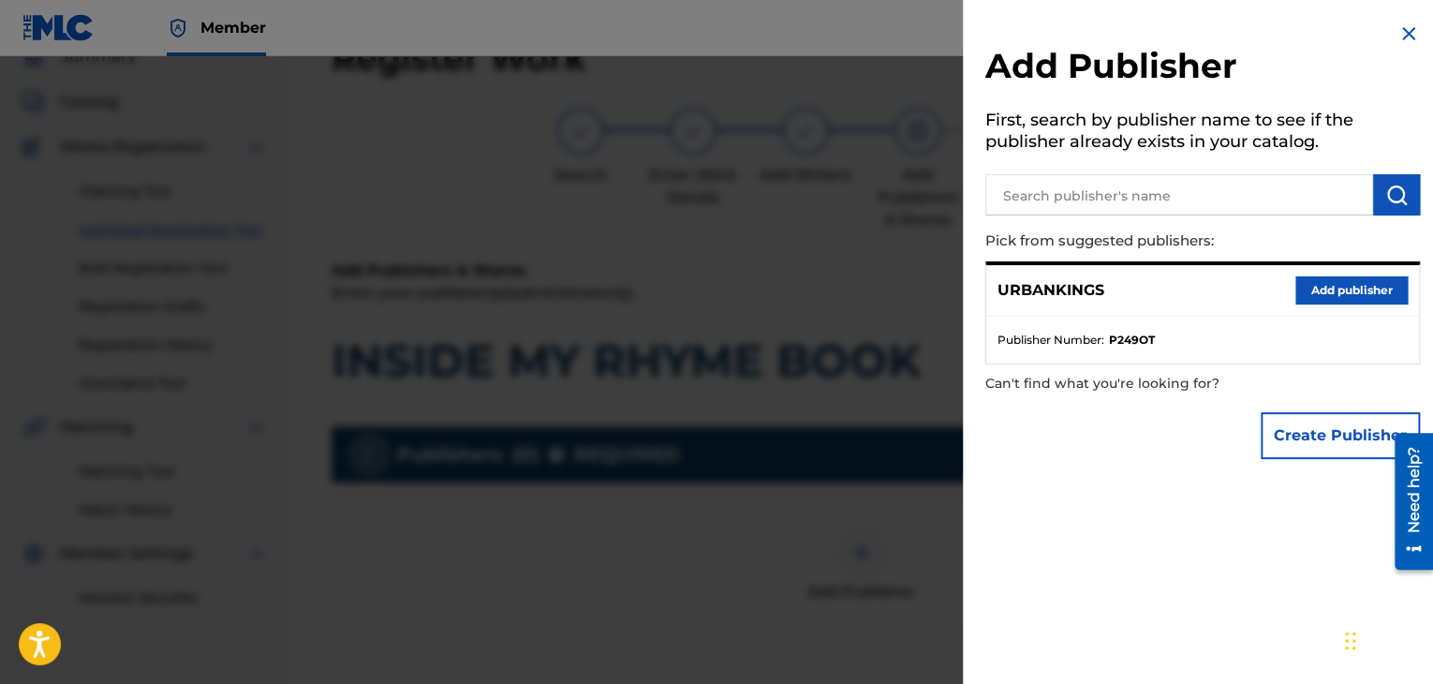
click at [1295, 289] on button "Add publisher" at bounding box center [1351, 290] width 112 height 28
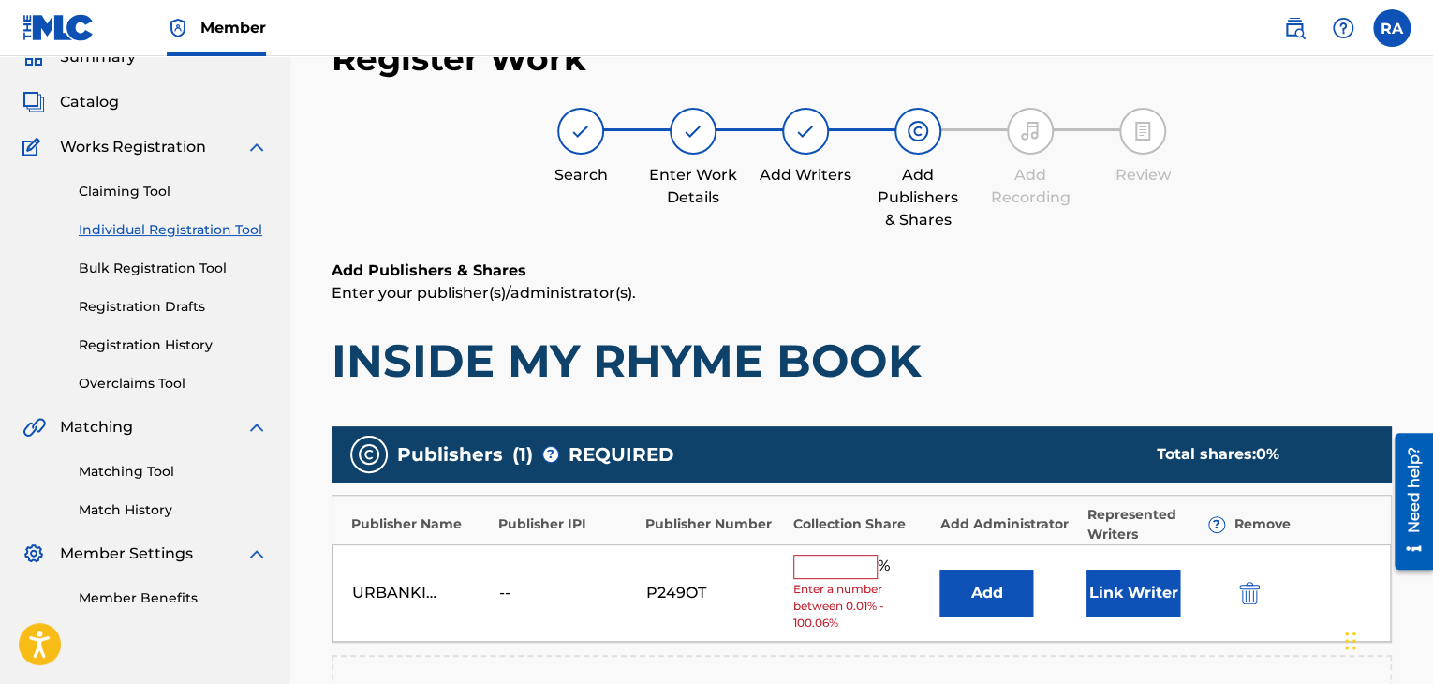
click at [865, 567] on input "text" at bounding box center [835, 566] width 84 height 24
type input "100"
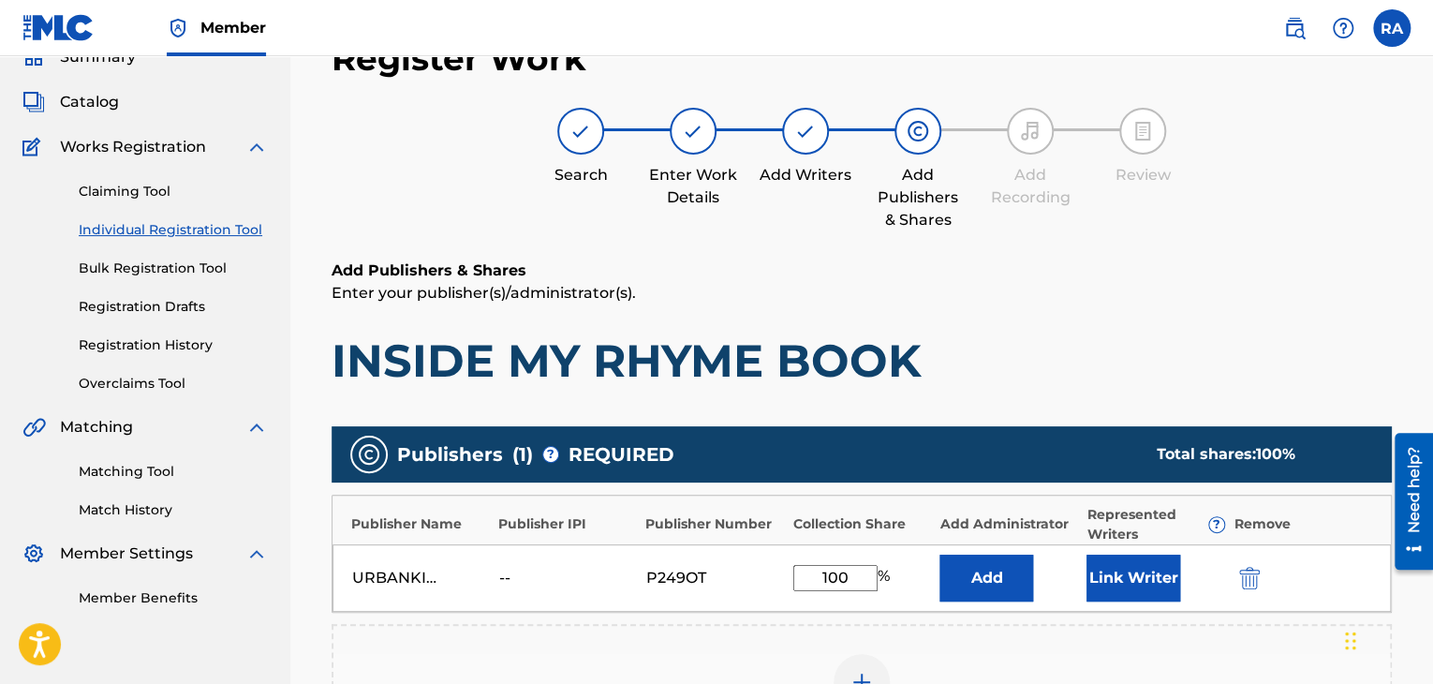
click at [1131, 580] on button "Link Writer" at bounding box center [1133, 577] width 94 height 47
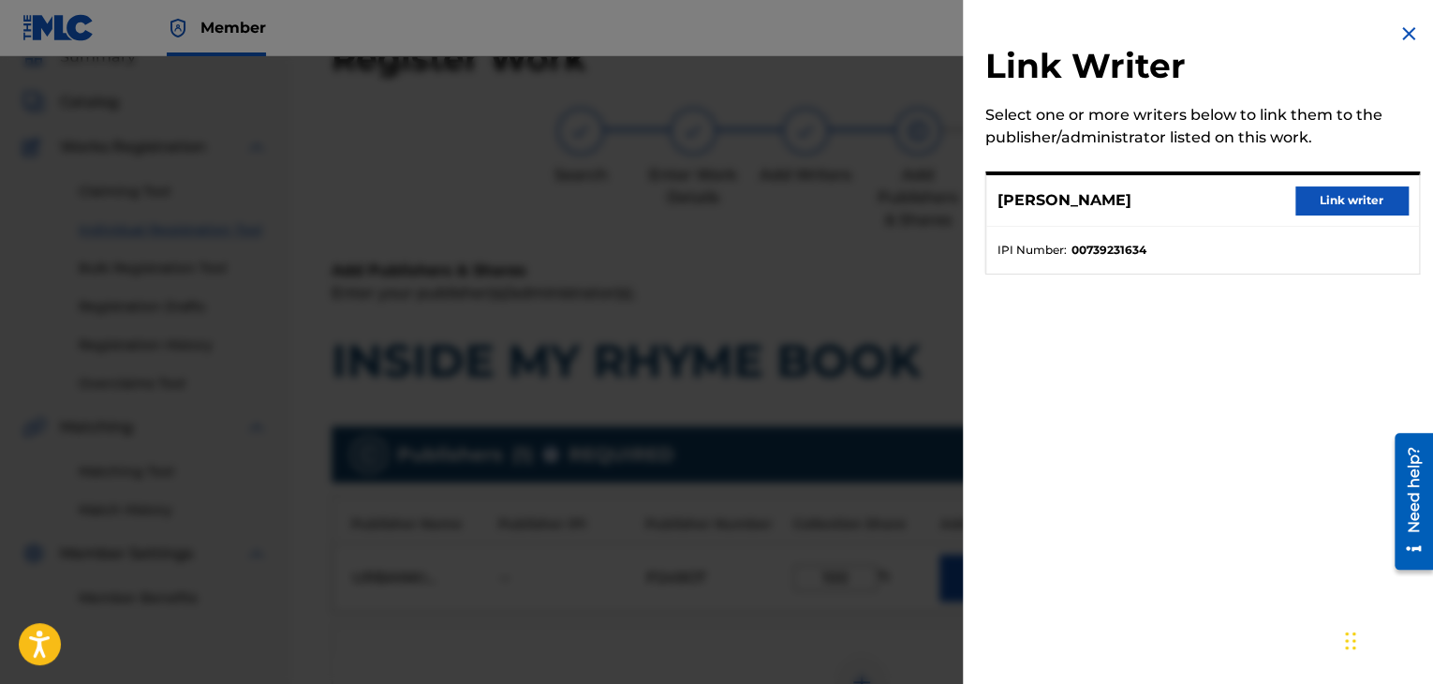
click at [1390, 191] on button "Link writer" at bounding box center [1351, 200] width 112 height 28
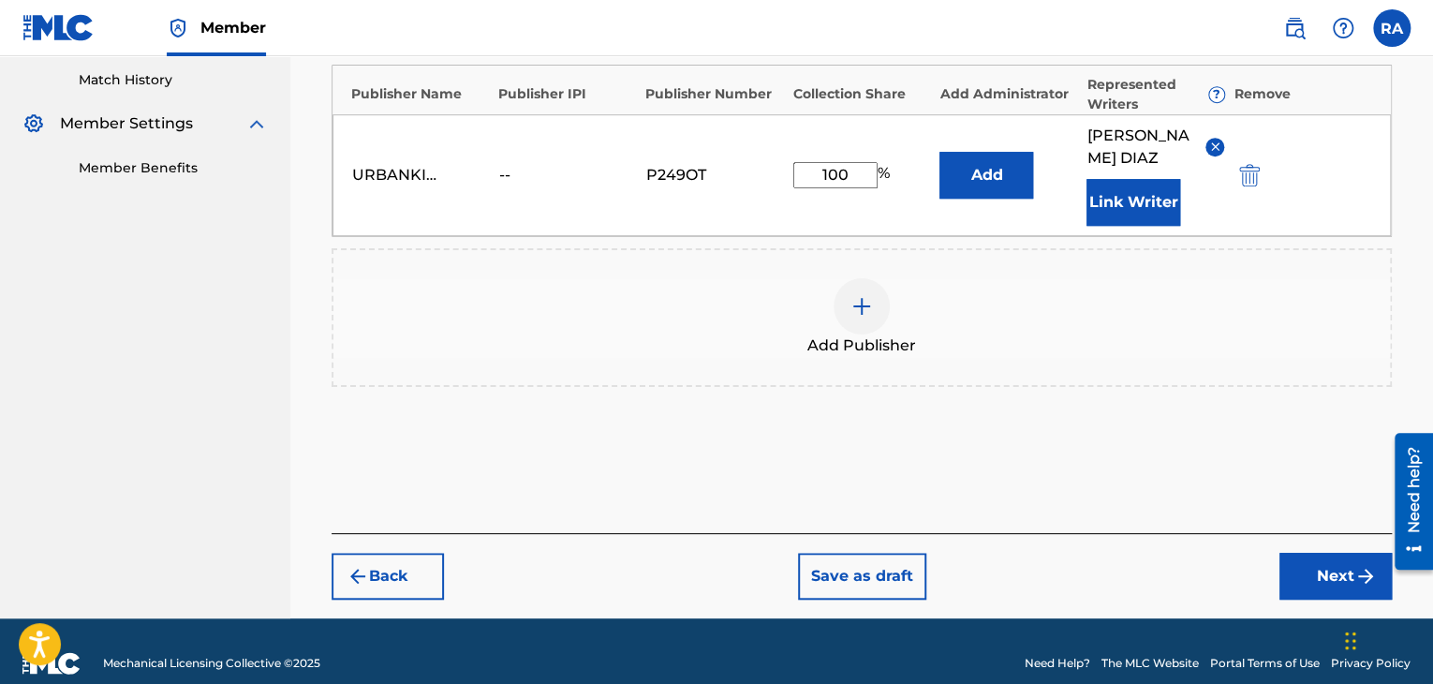
click at [1311, 553] on button "Next" at bounding box center [1335, 576] width 112 height 47
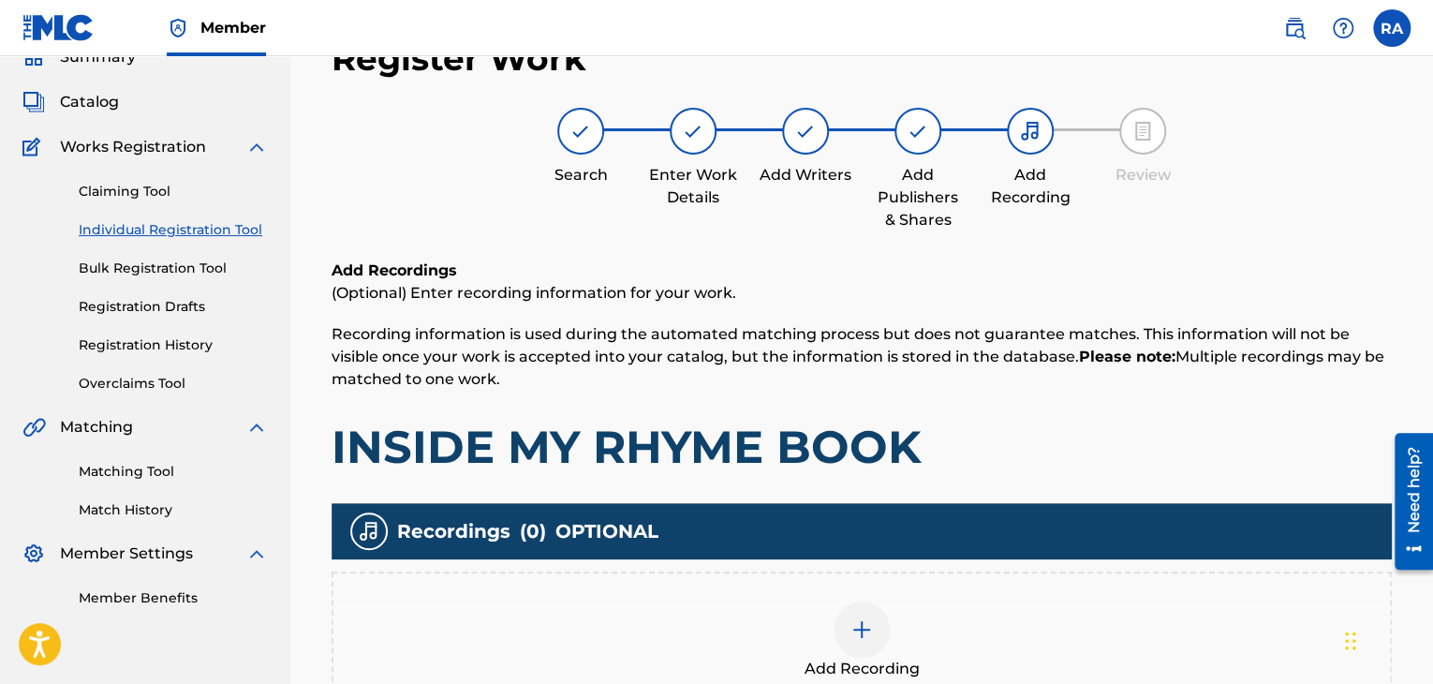
click at [865, 636] on img at bounding box center [861, 629] width 22 height 22
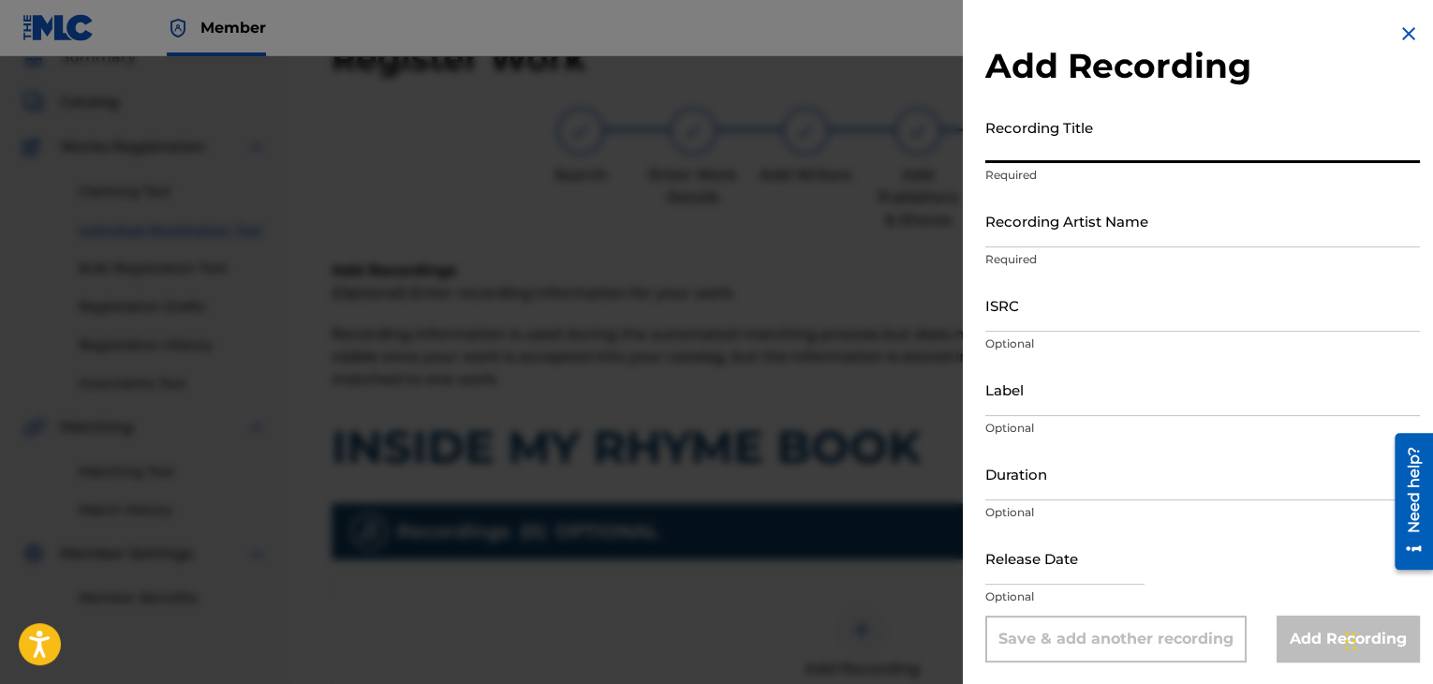
click at [1066, 143] on input "Recording Title" at bounding box center [1202, 136] width 435 height 53
type input "INSIDE MY RHYME BOOK"
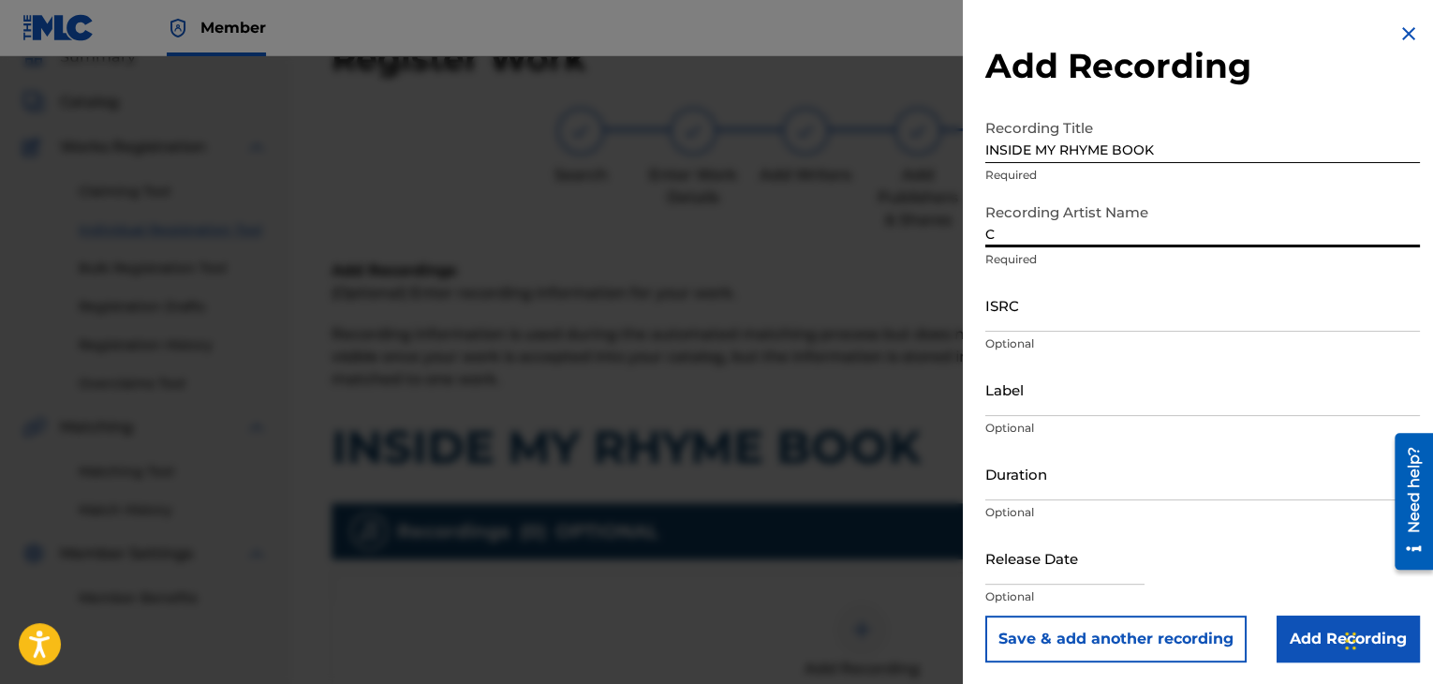
type input "[PERSON_NAME]"
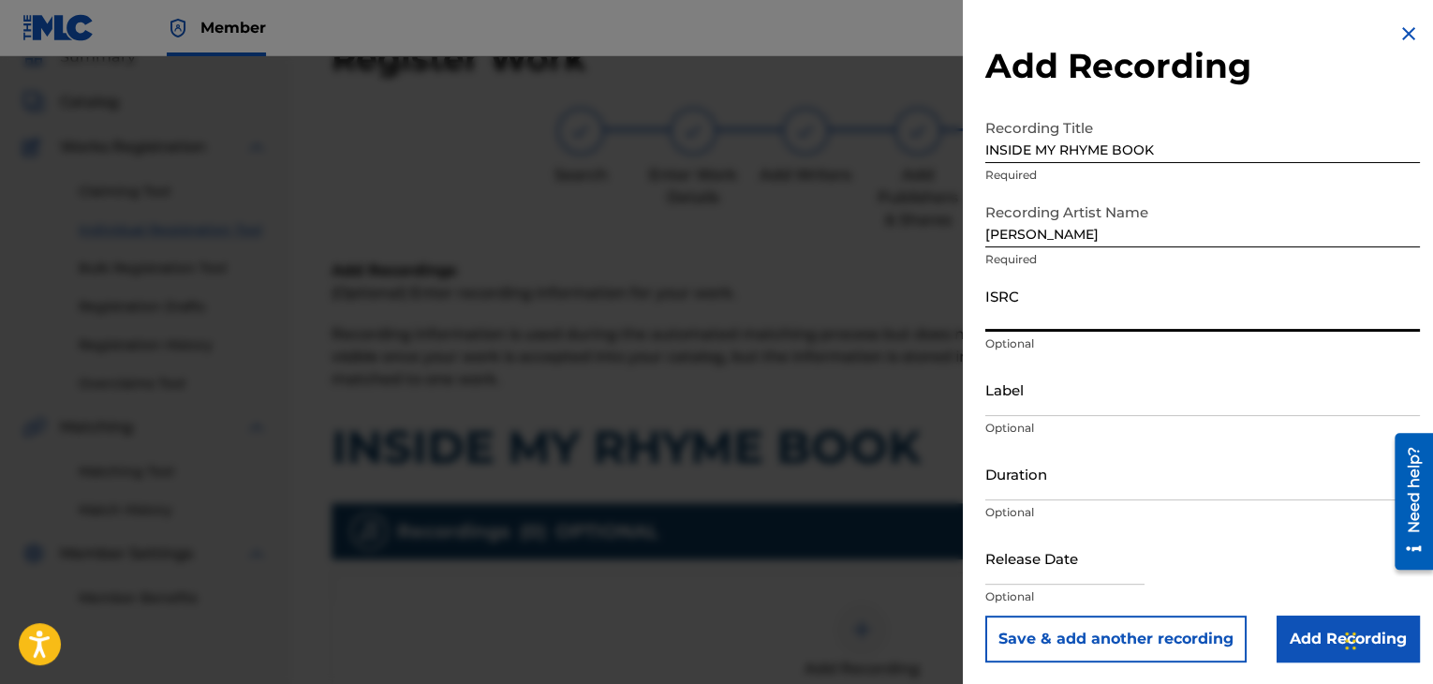
paste input "USPRZ0910062"
type input "USPRZ0910065"
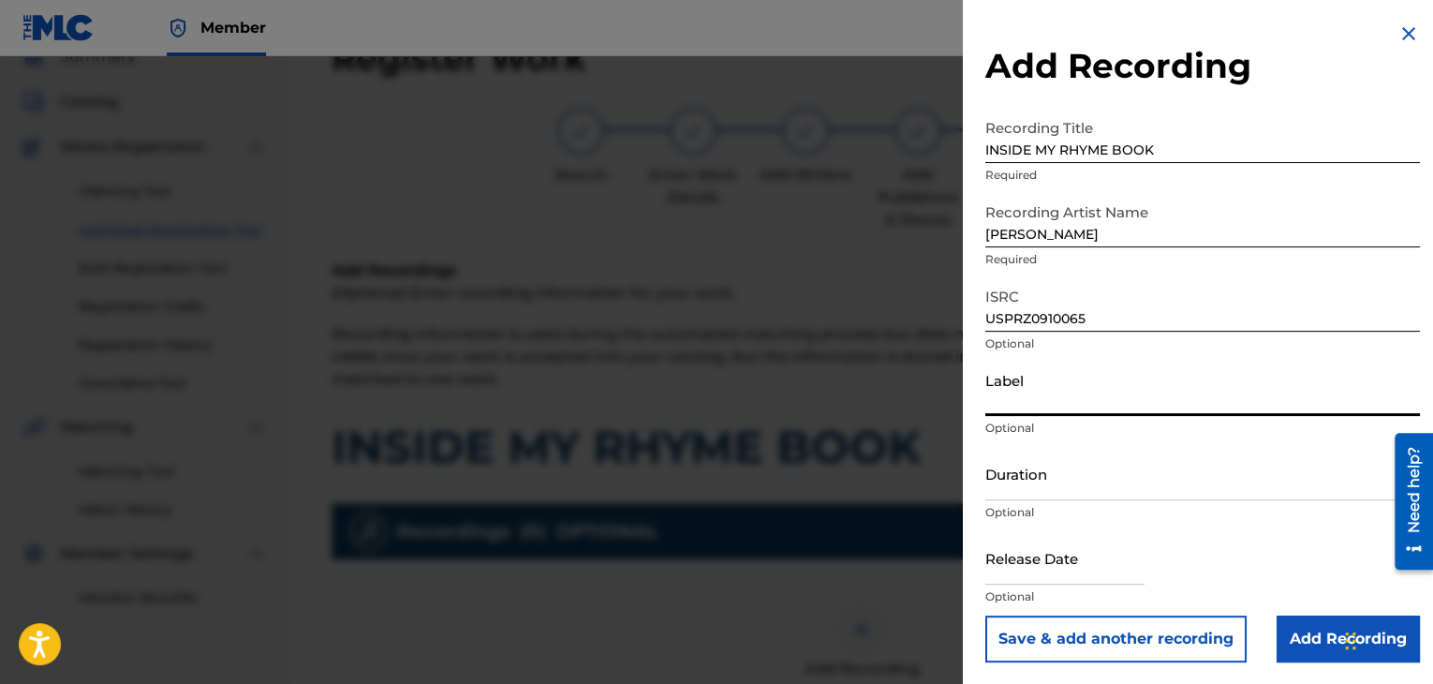
click at [1050, 403] on input "Label" at bounding box center [1202, 388] width 435 height 53
type input "Urban Kings Music Group"
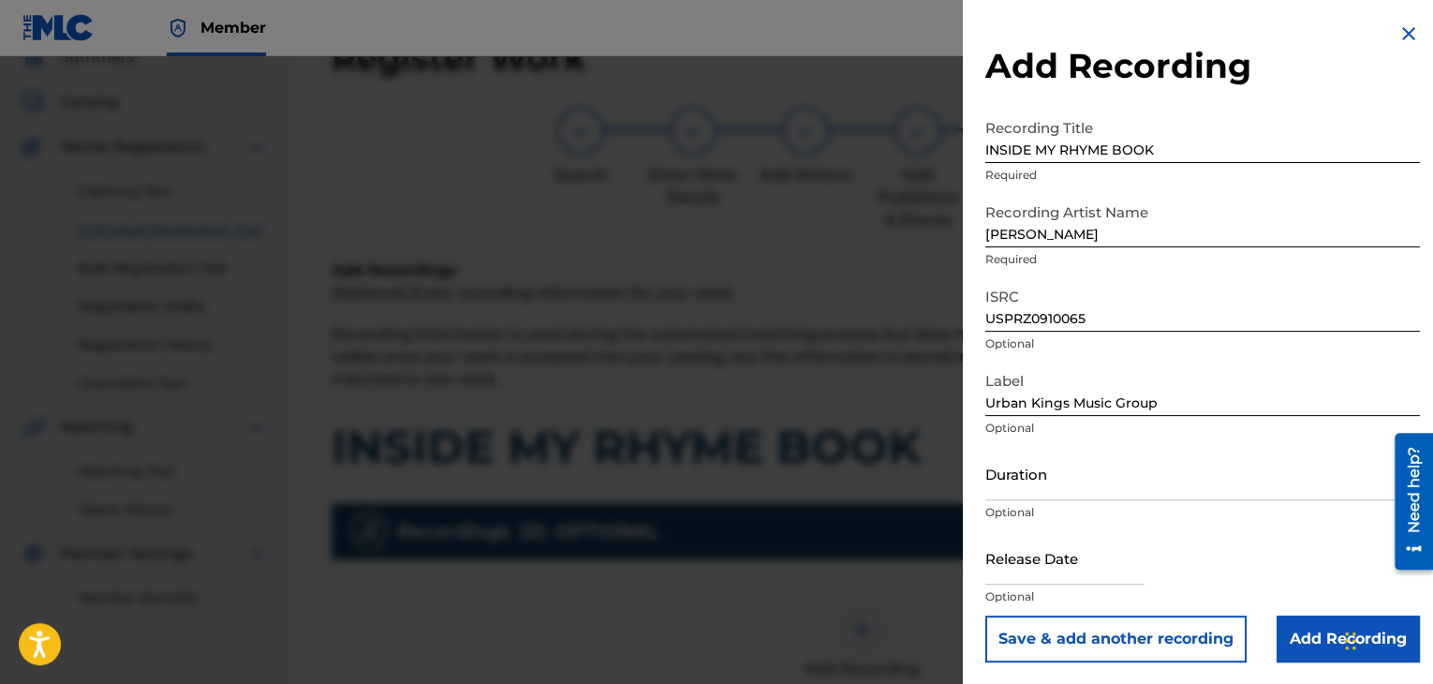
click at [1071, 500] on div "Duration Optional" at bounding box center [1202, 489] width 435 height 84
click at [1077, 495] on input "Duration" at bounding box center [1202, 473] width 435 height 53
type input "04:14"
click at [1007, 578] on input "text" at bounding box center [1064, 557] width 159 height 53
select select "7"
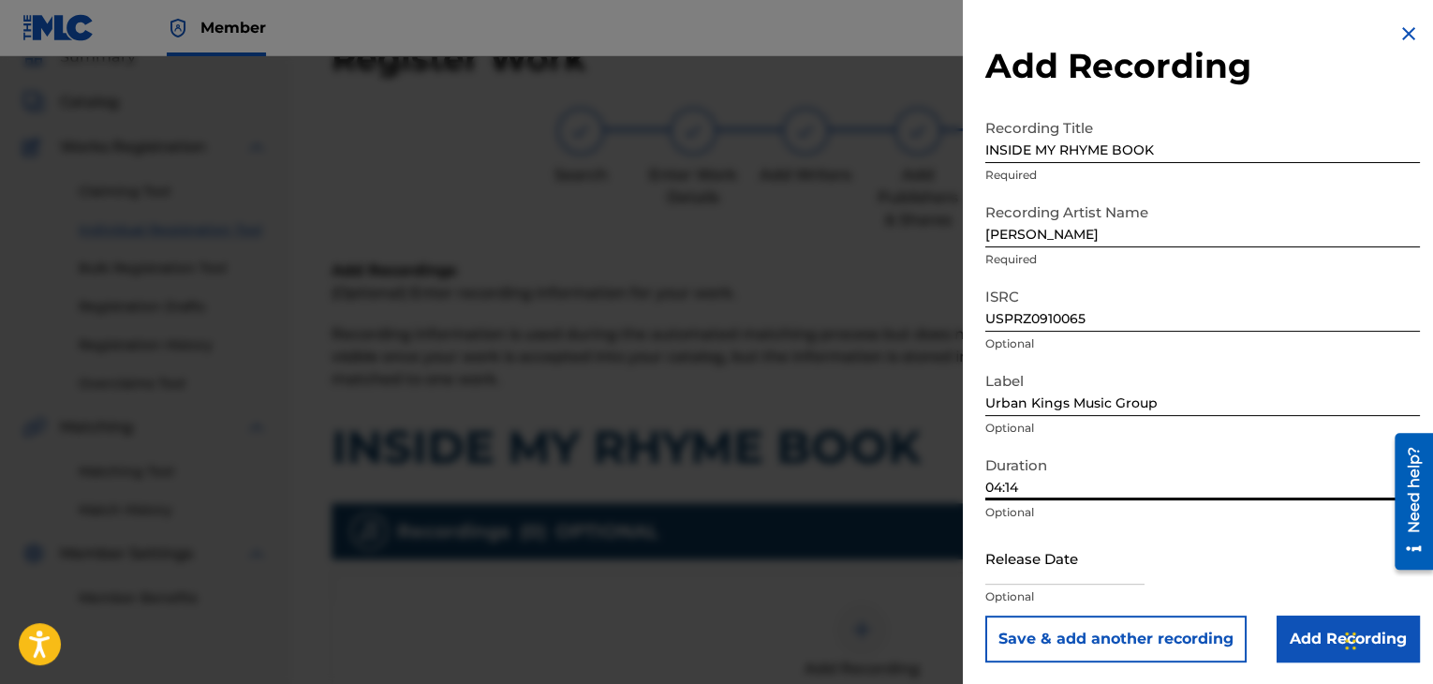
select select "2025"
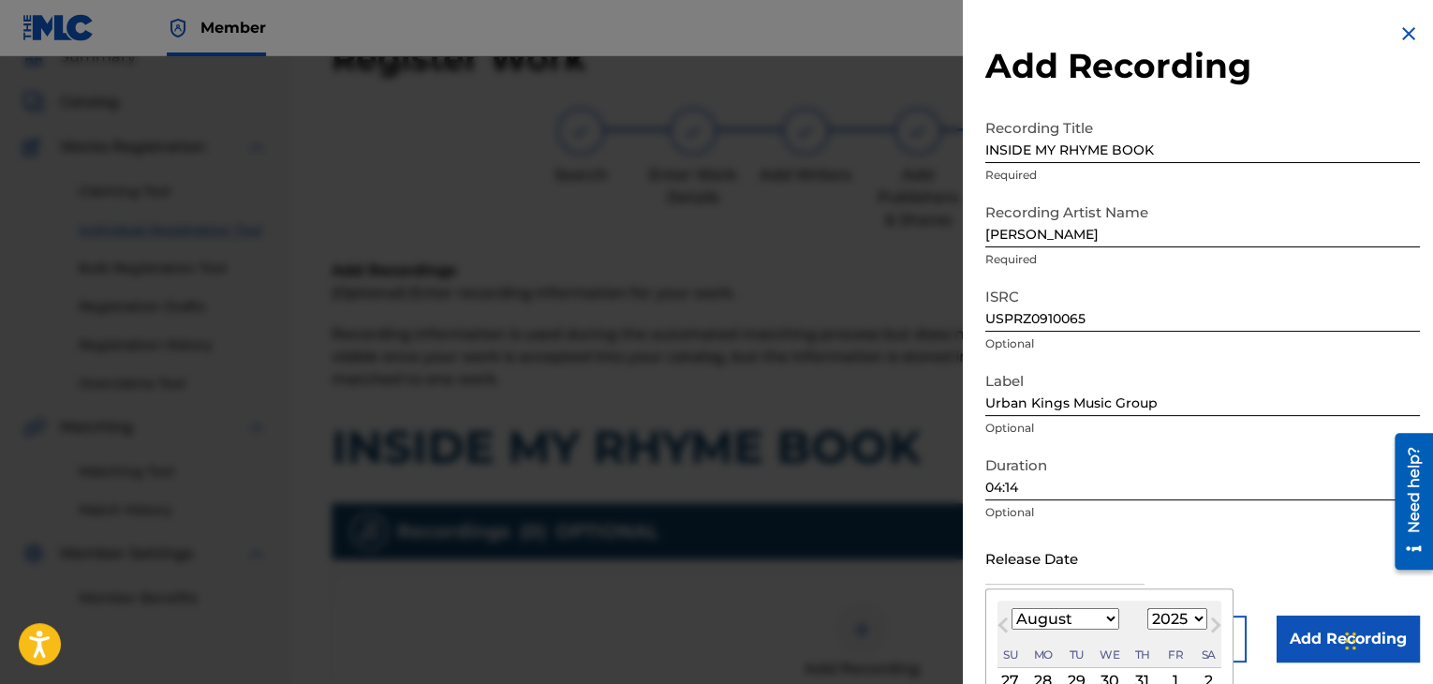
type input "[DATE]"
select select "3"
select select "2009"
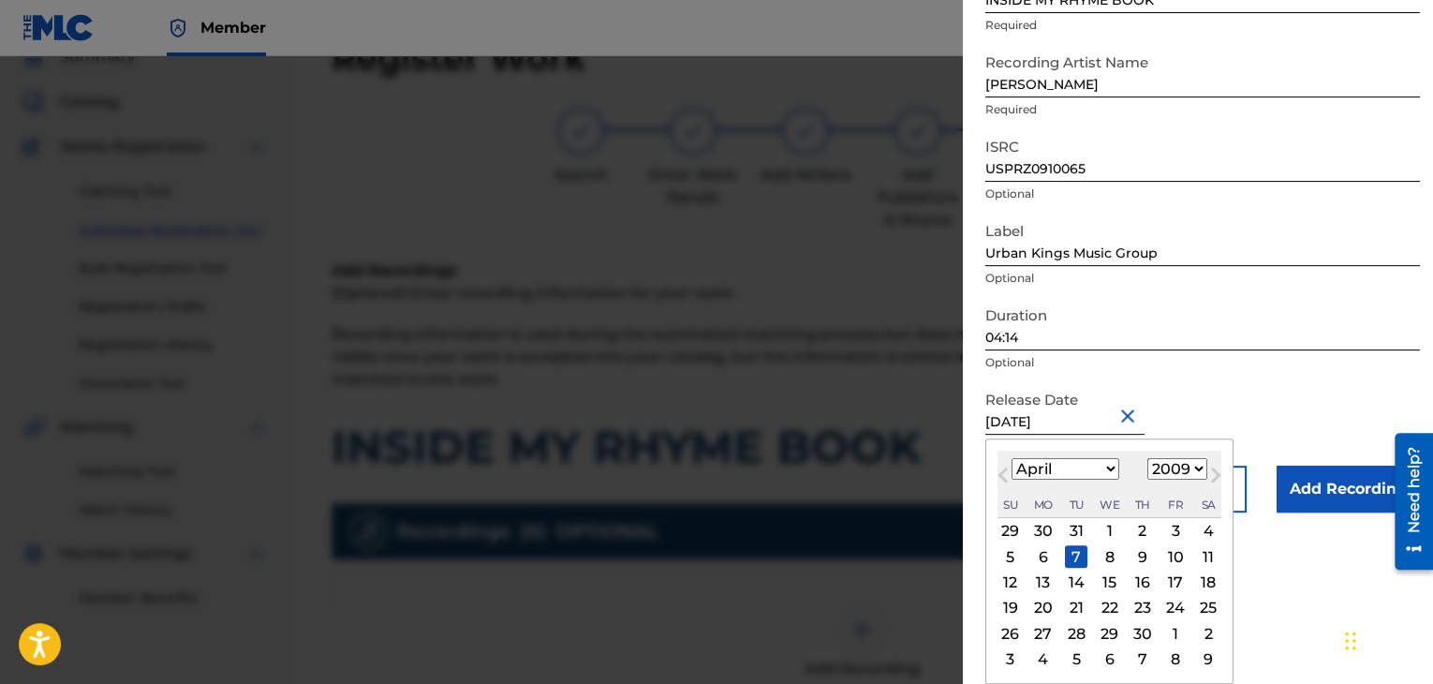
click at [1041, 549] on div "6" at bounding box center [1043, 556] width 22 height 22
type input "[DATE]"
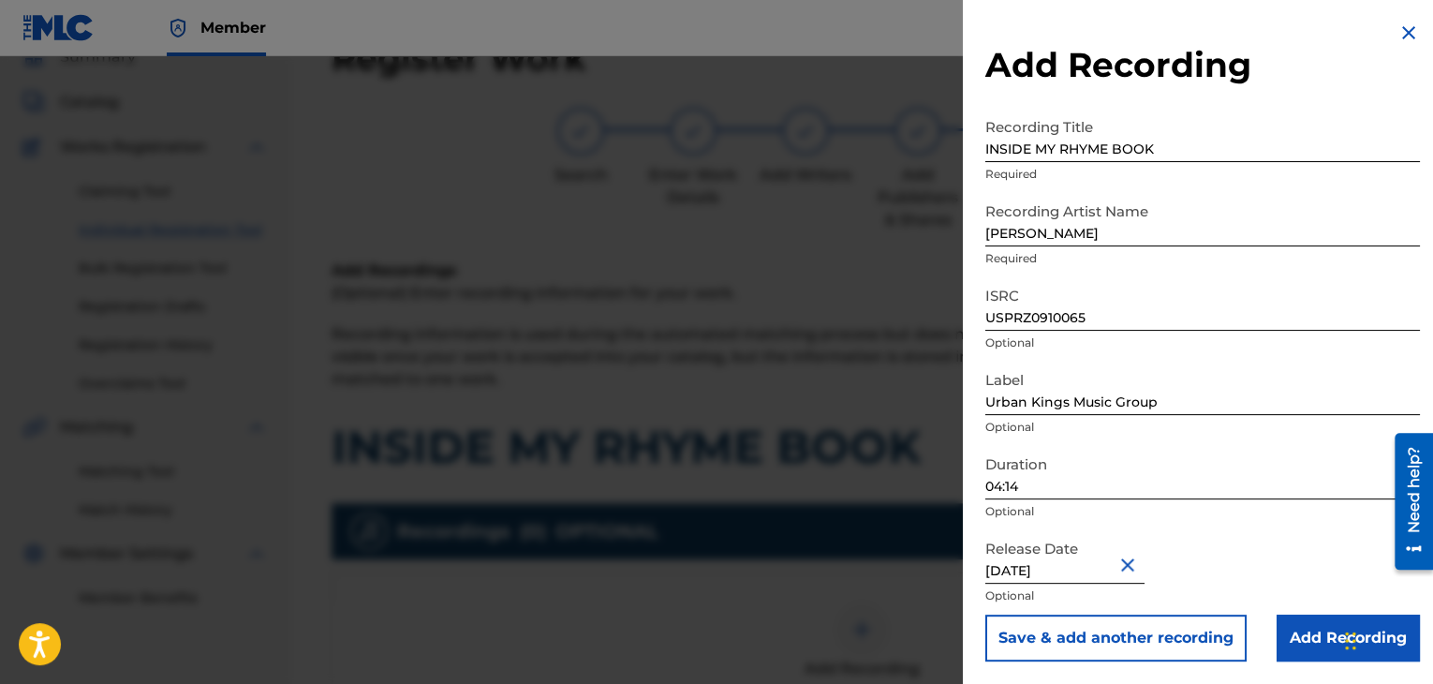
click at [1296, 638] on input "Add Recording" at bounding box center [1347, 637] width 143 height 47
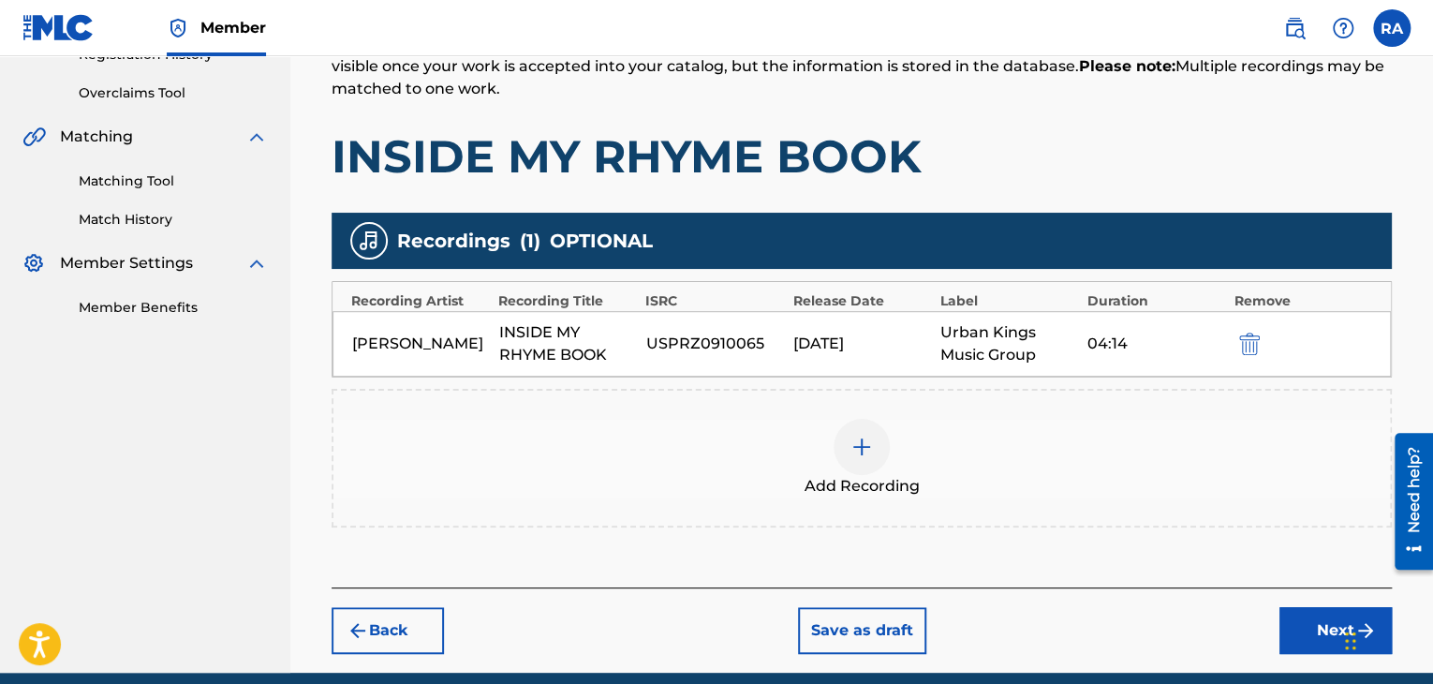
scroll to position [451, 0]
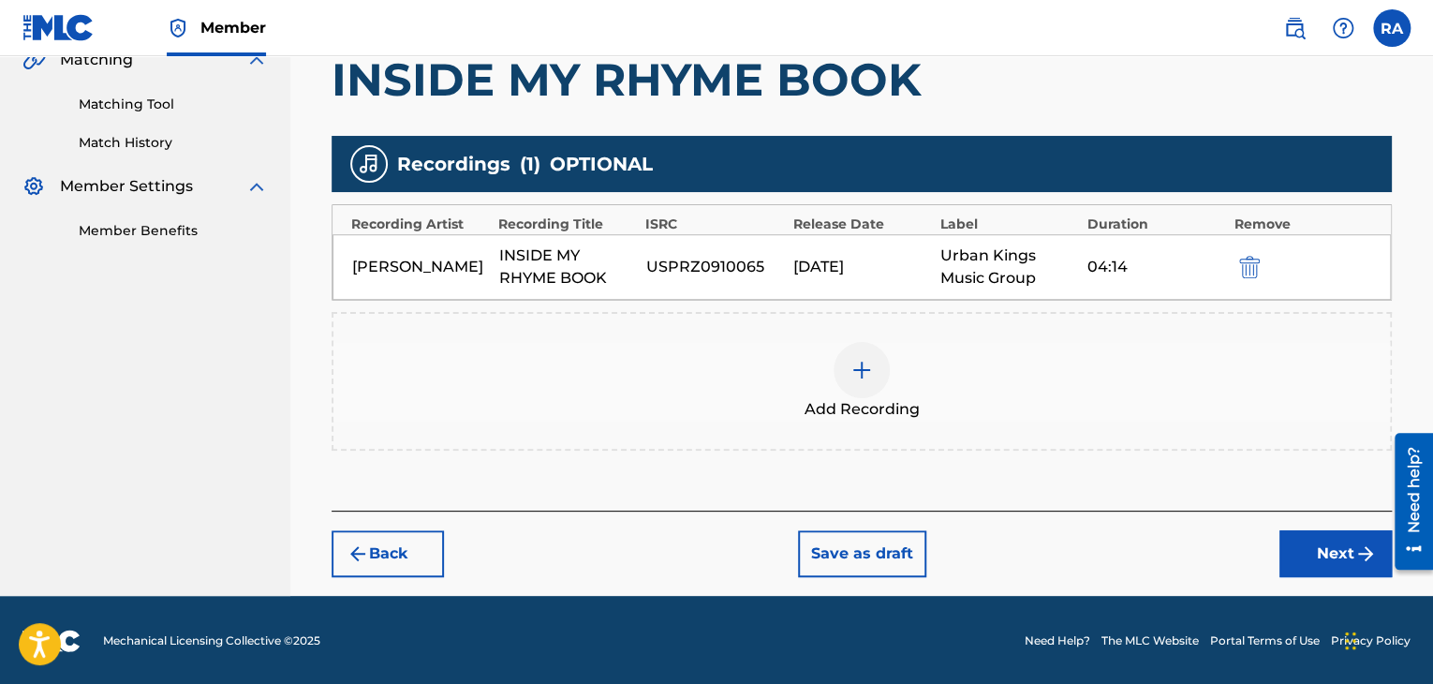
click at [1299, 547] on button "Next" at bounding box center [1335, 553] width 112 height 47
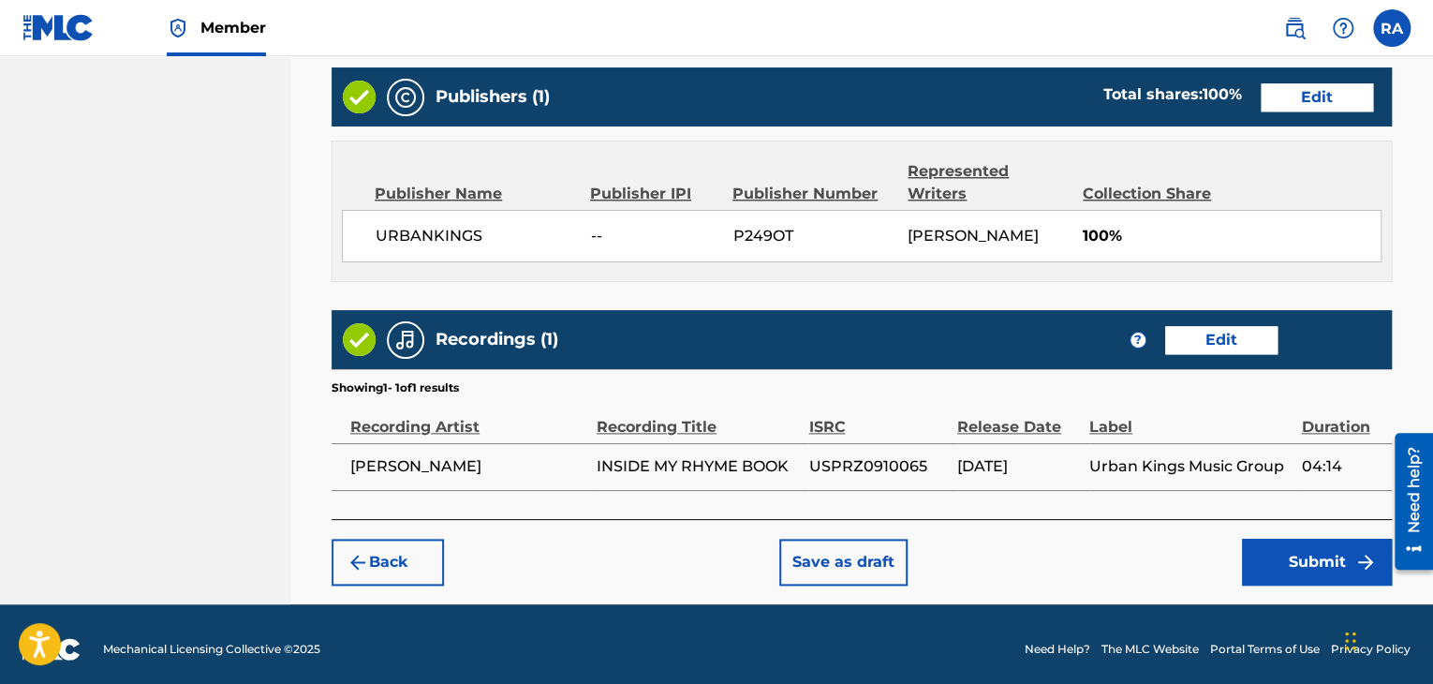
scroll to position [958, 0]
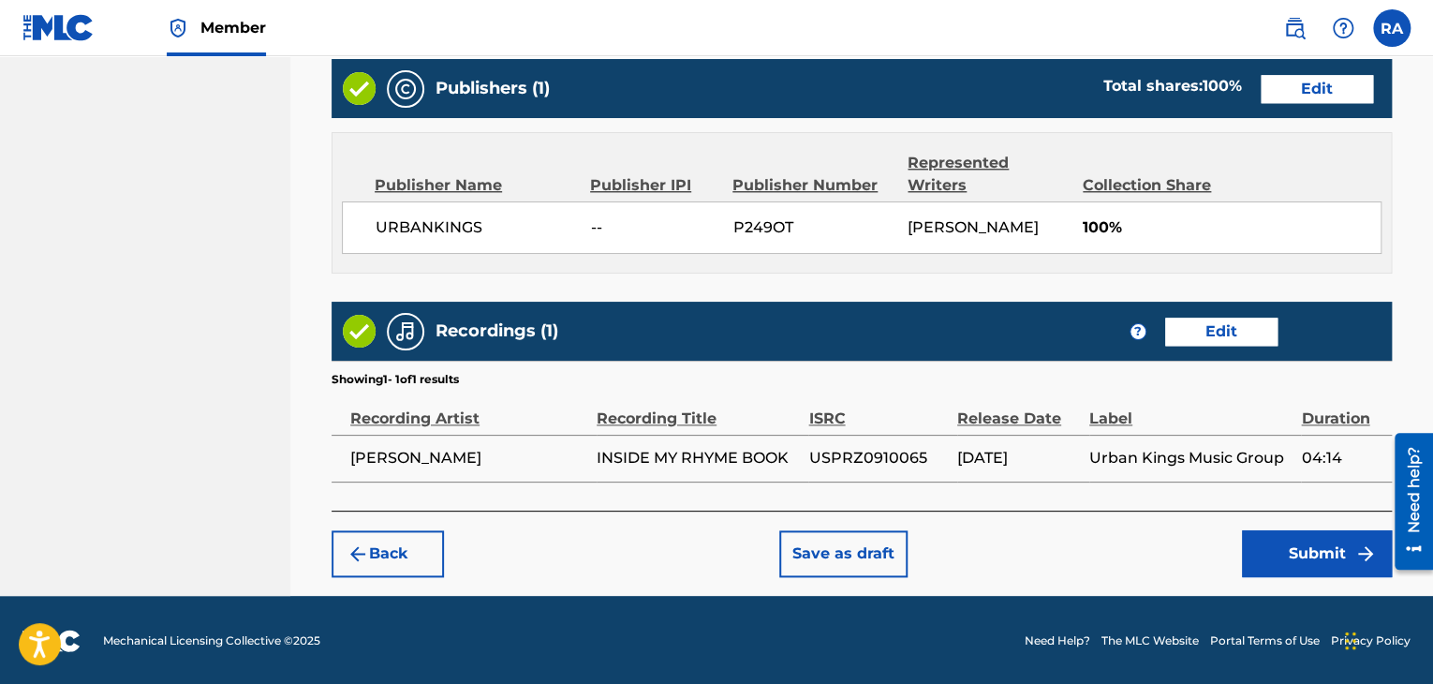
click at [1325, 564] on button "Submit" at bounding box center [1317, 553] width 150 height 47
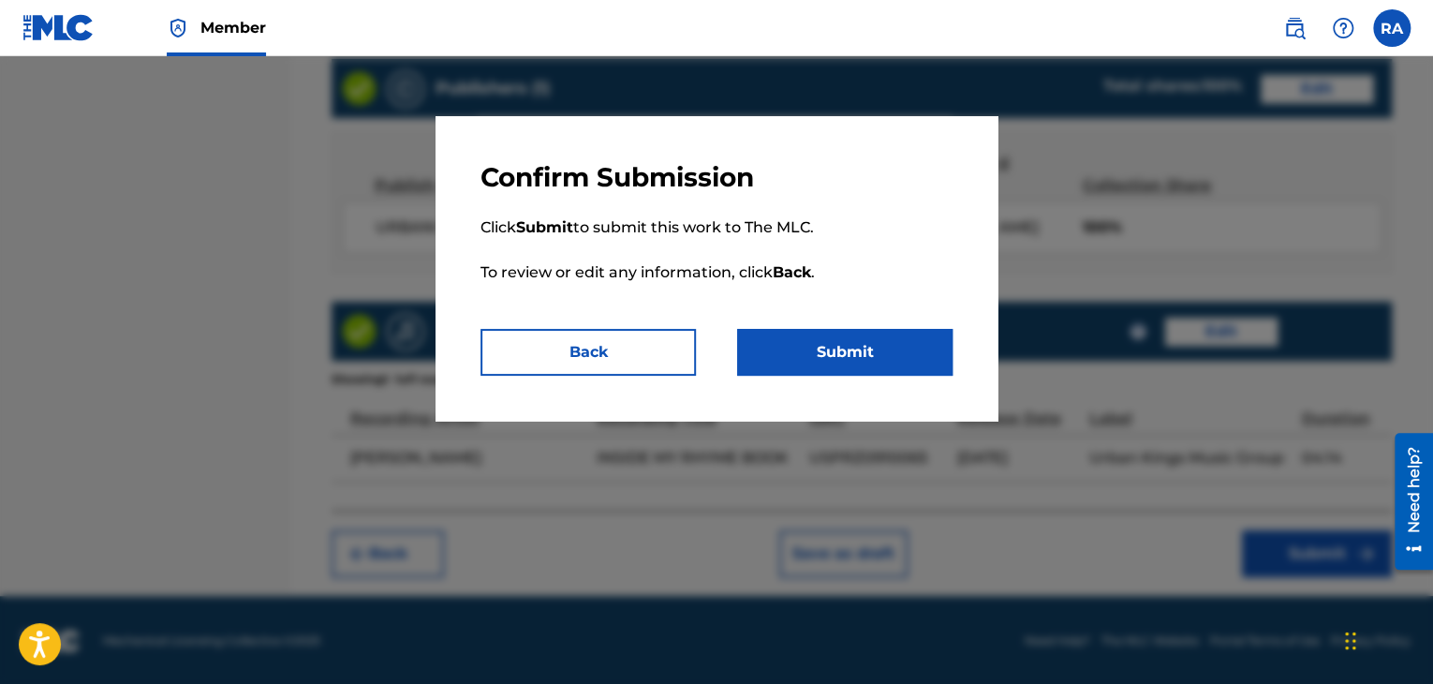
click at [820, 355] on button "Submit" at bounding box center [844, 352] width 215 height 47
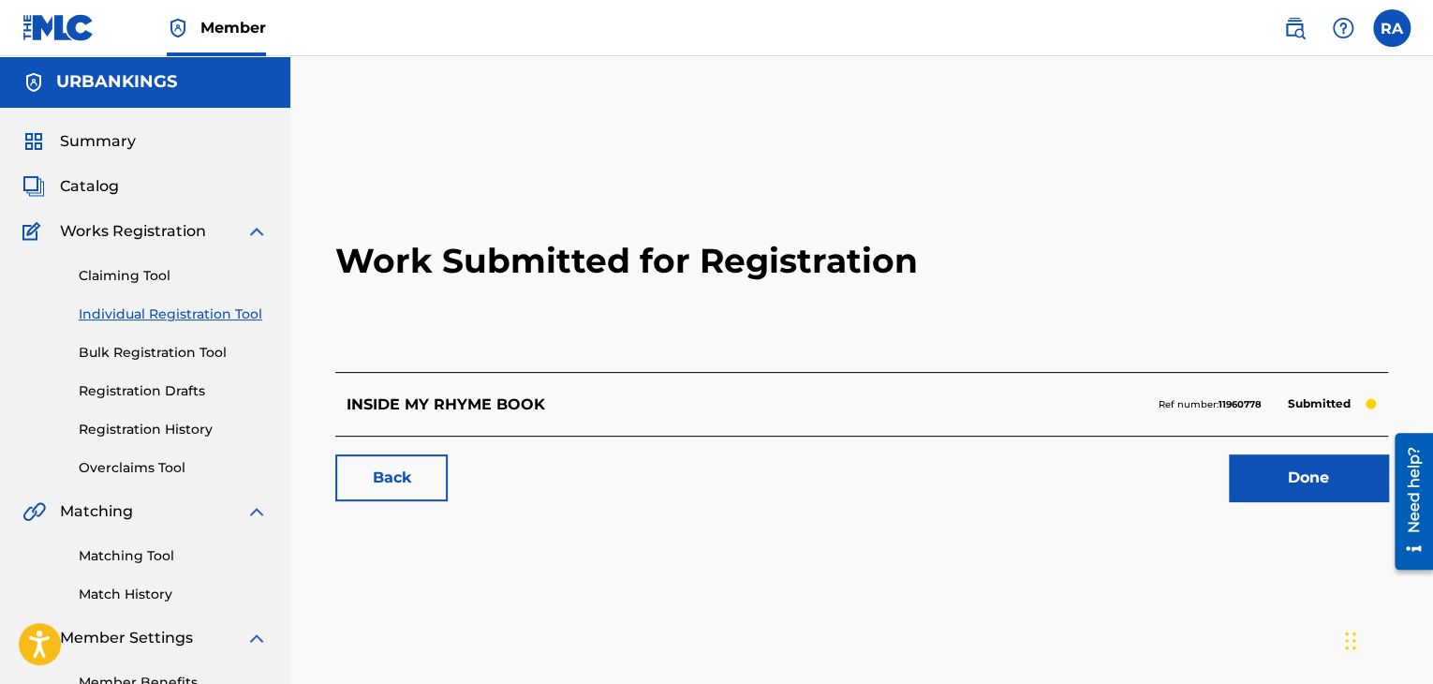
click at [1275, 475] on link "Done" at bounding box center [1308, 477] width 159 height 47
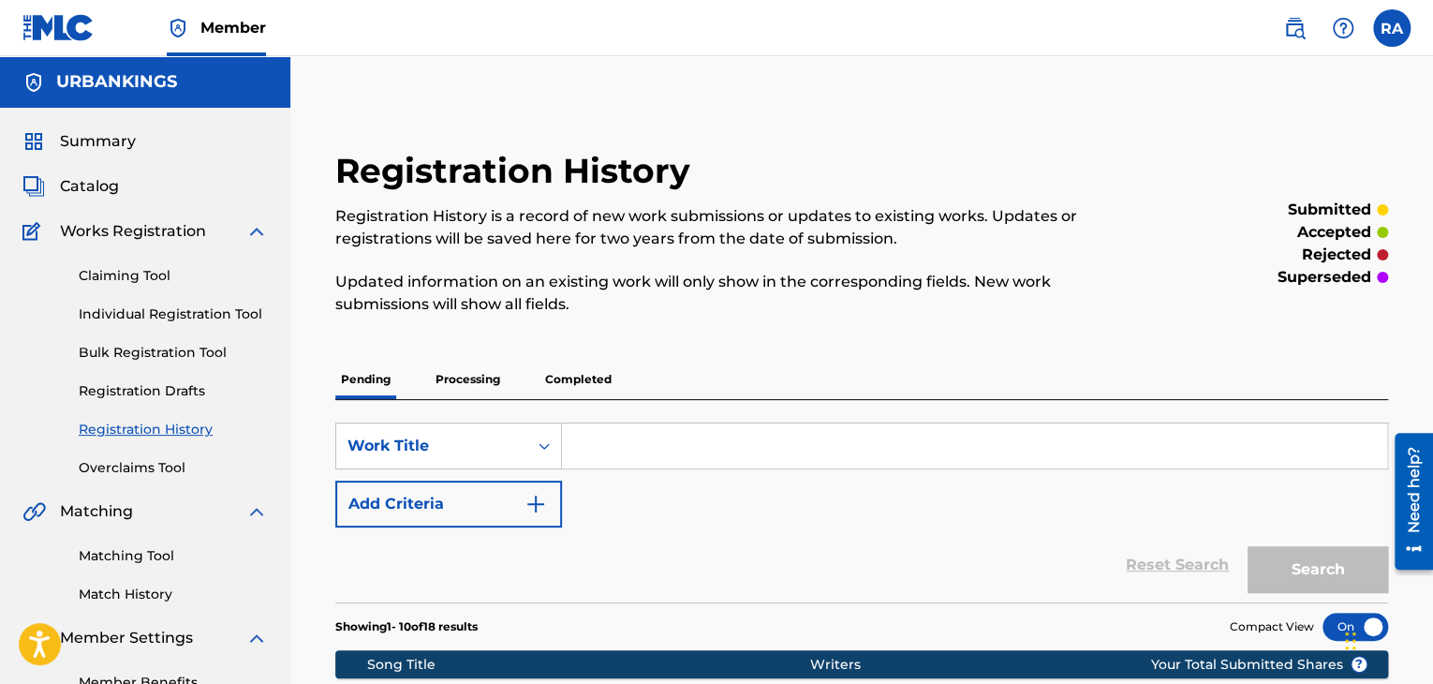
click at [132, 302] on div "Claiming Tool Individual Registration Tool Bulk Registration Tool Registration …" at bounding box center [144, 360] width 245 height 235
click at [153, 311] on link "Individual Registration Tool" at bounding box center [173, 314] width 189 height 20
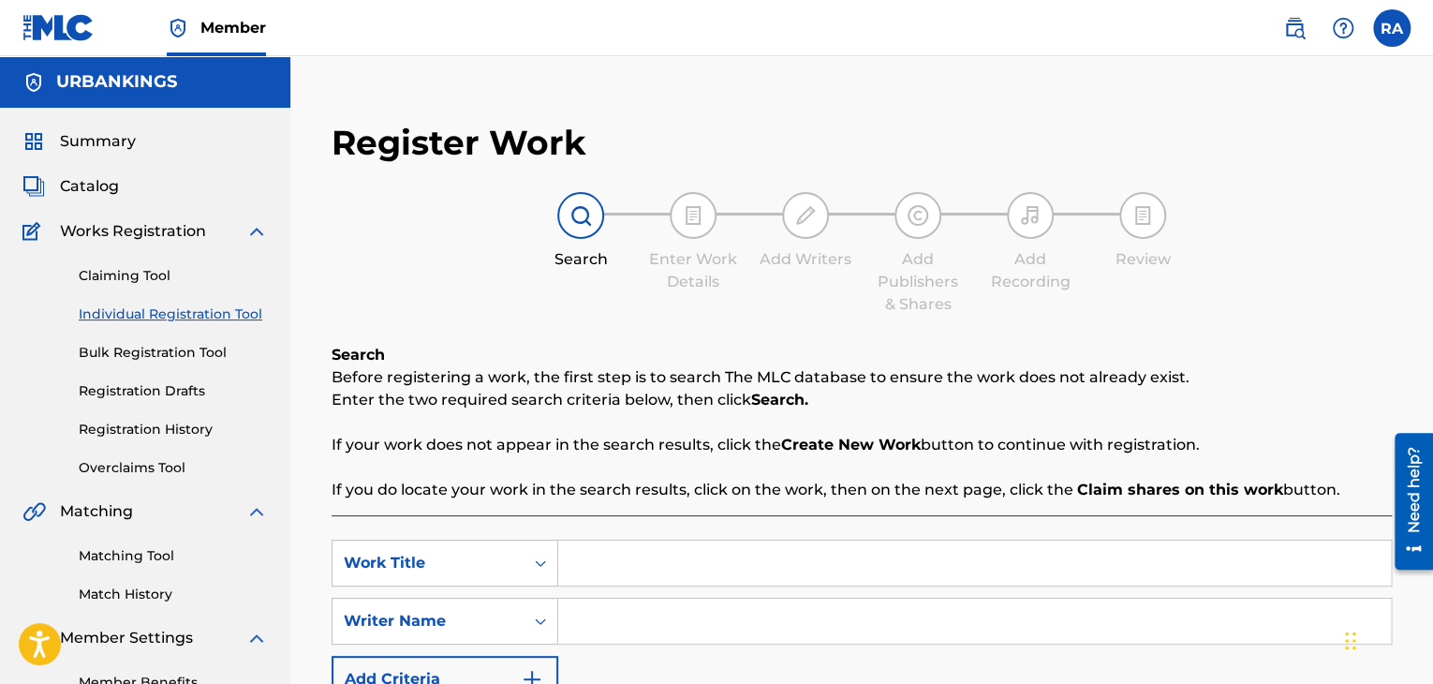
click at [702, 545] on input "Search Form" at bounding box center [974, 562] width 833 height 45
type input "SLIDE OFF ME"
type input "[PERSON_NAME]"
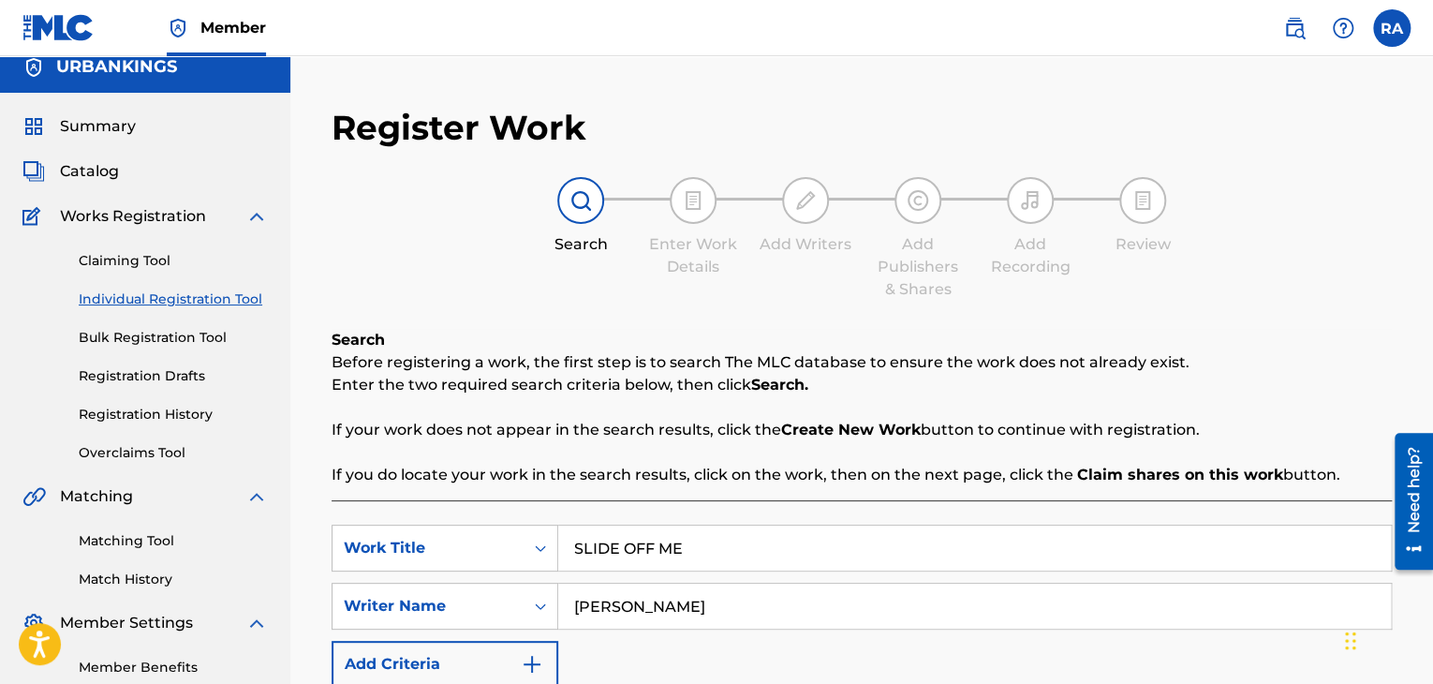
scroll to position [266, 0]
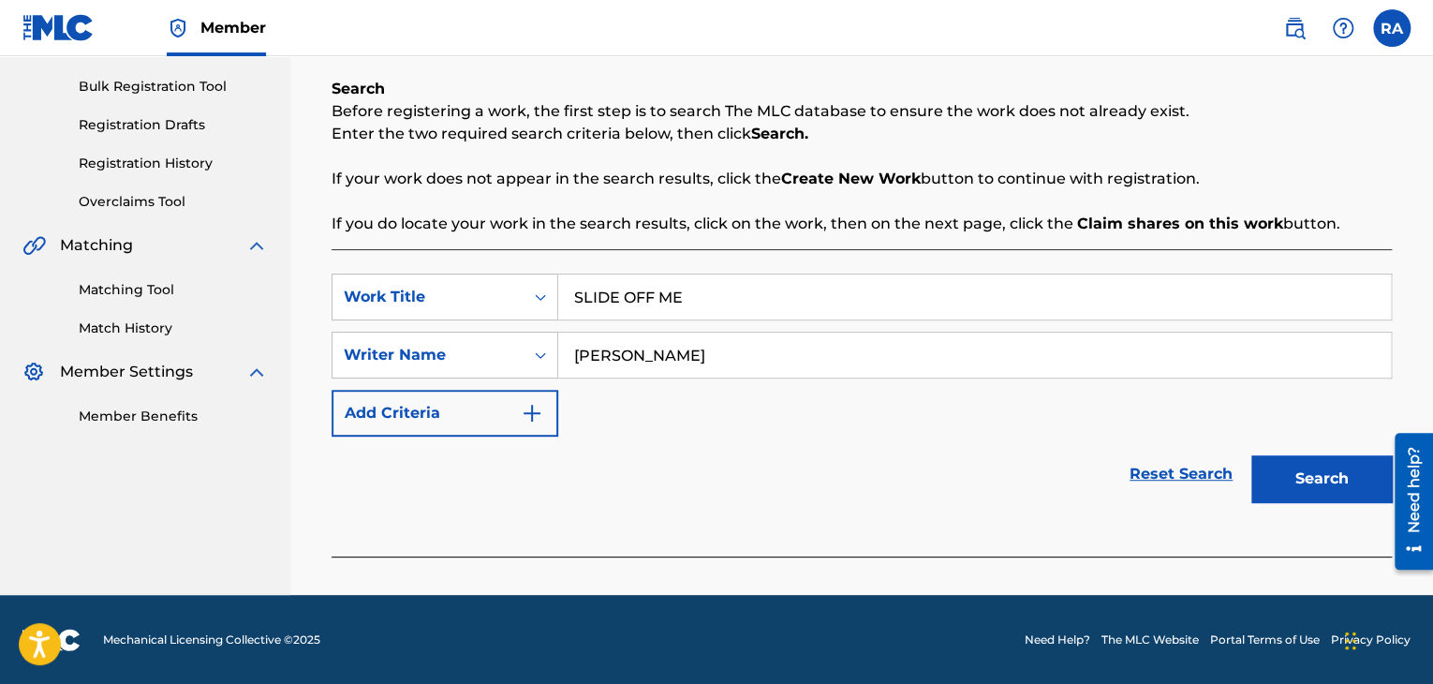
click at [1318, 477] on button "Search" at bounding box center [1321, 478] width 140 height 47
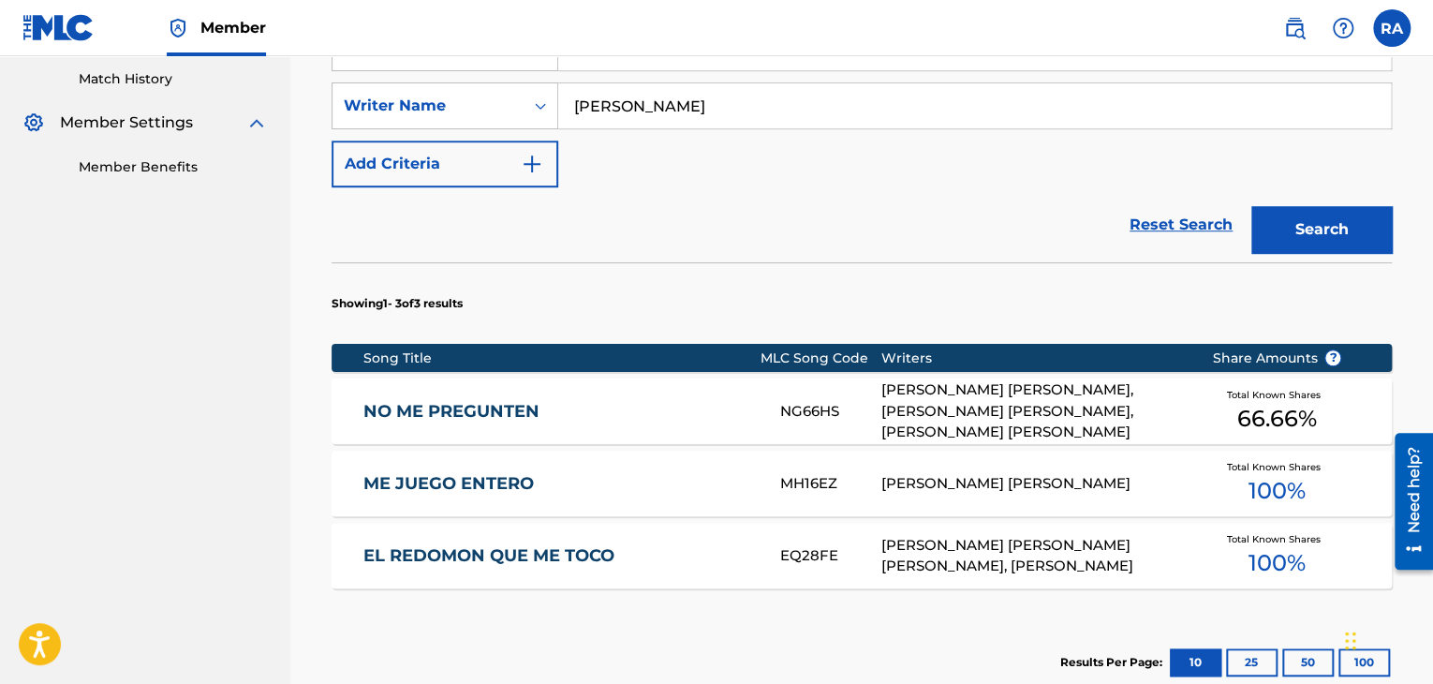
scroll to position [667, 0]
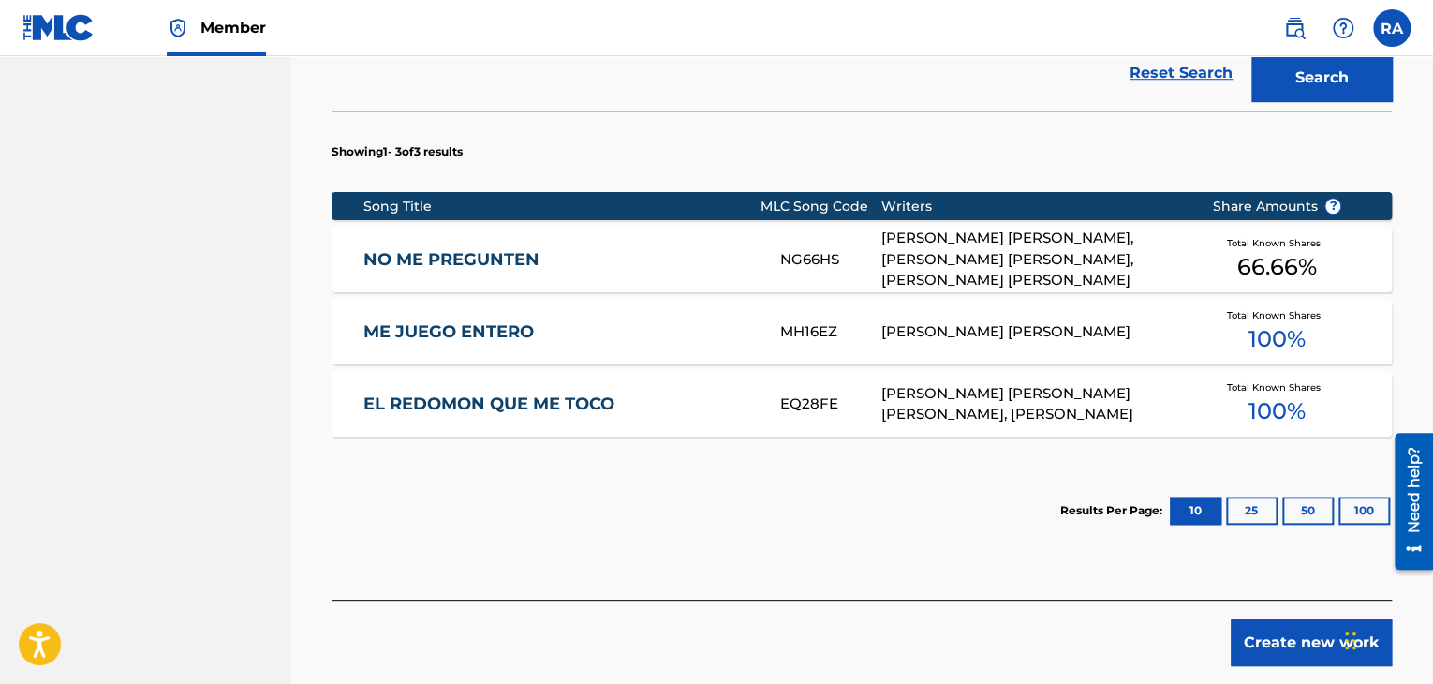
click at [1289, 653] on button "Create new work" at bounding box center [1311, 642] width 161 height 47
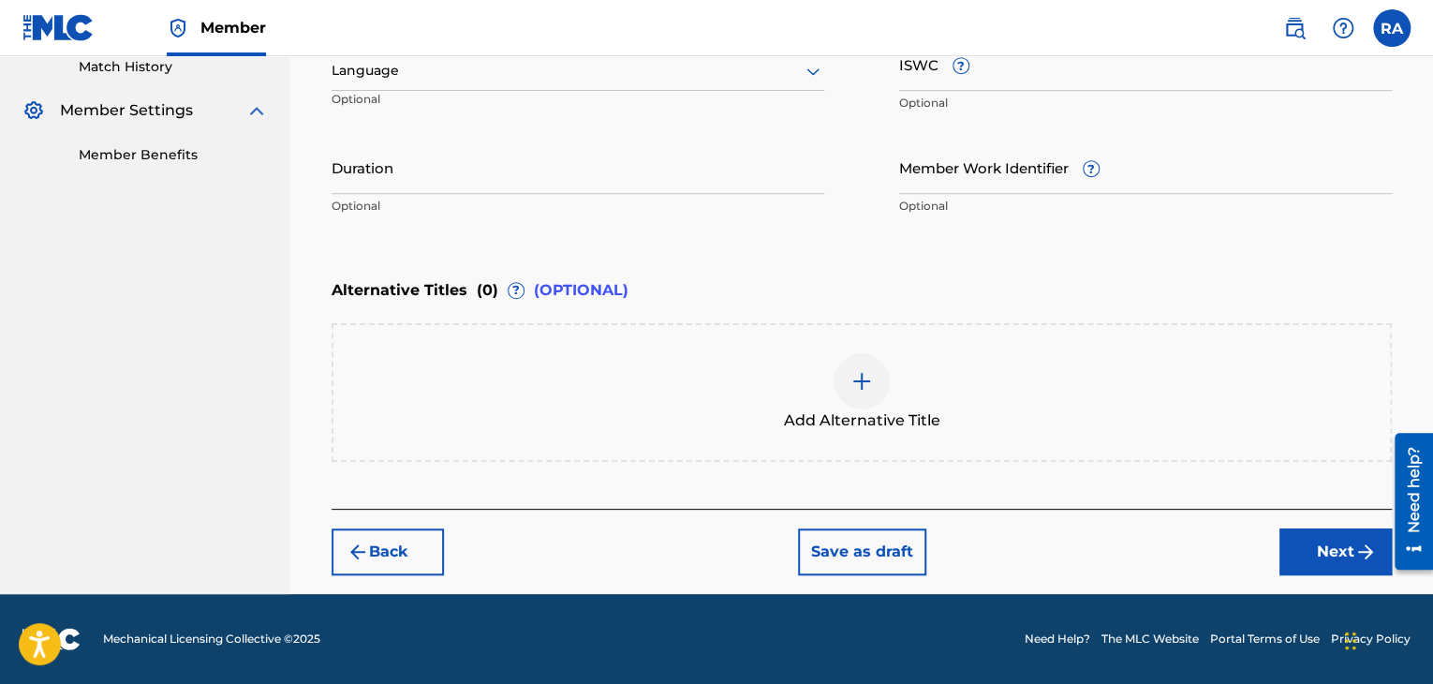
scroll to position [525, 0]
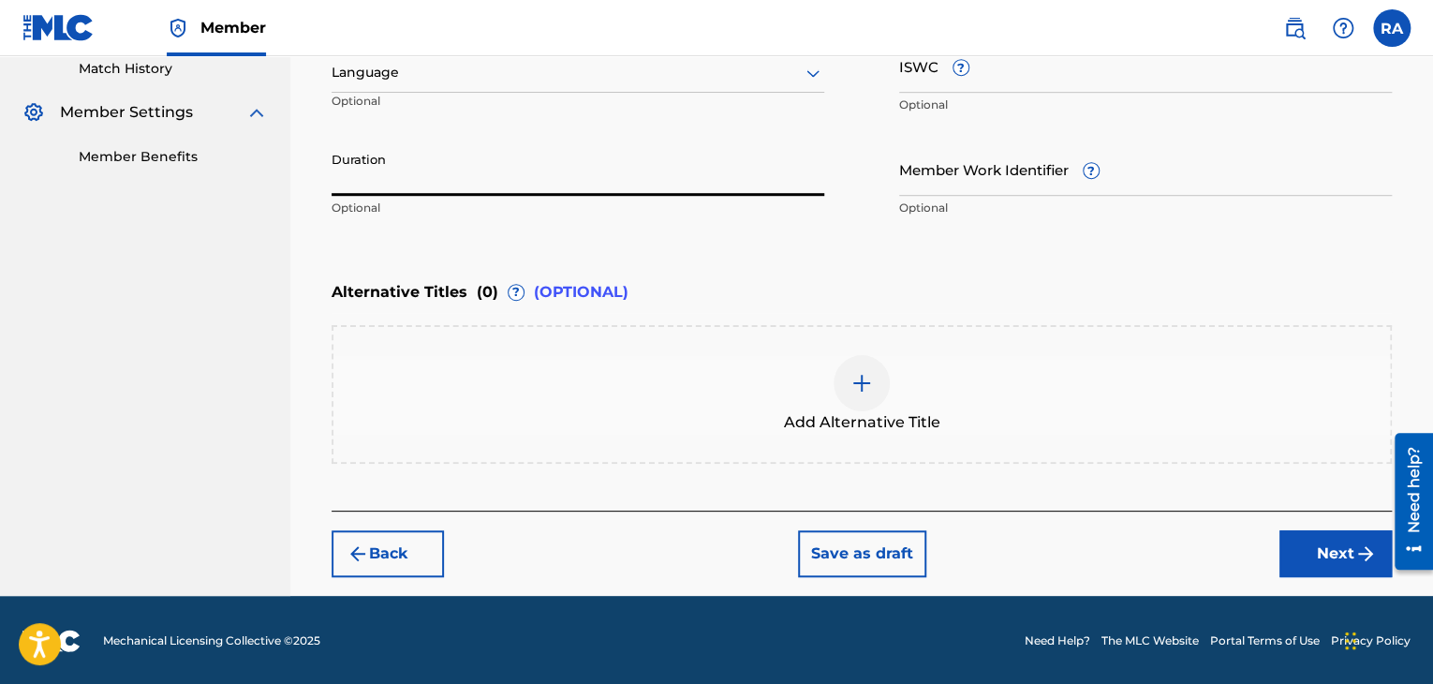
click at [467, 181] on input "Duration" at bounding box center [578, 168] width 493 height 53
type input "03:47"
click at [1294, 559] on button "Next" at bounding box center [1335, 553] width 112 height 47
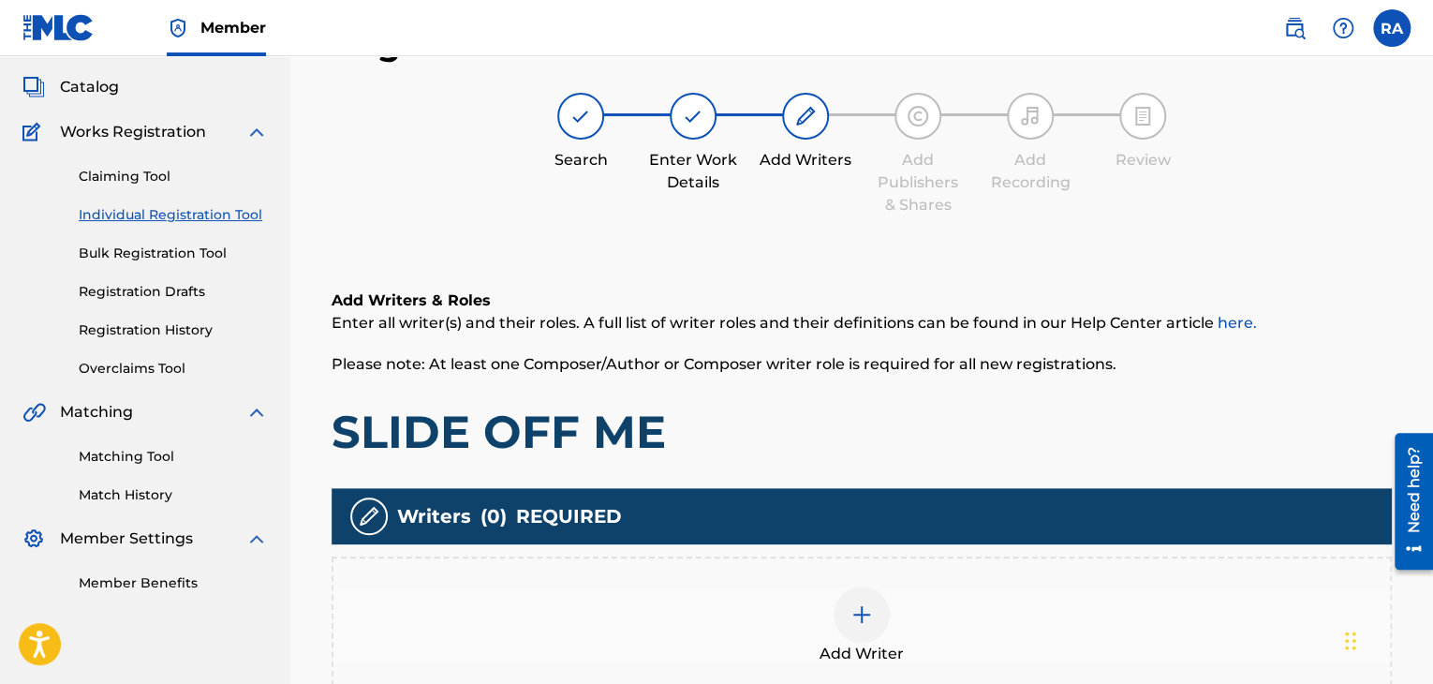
scroll to position [84, 0]
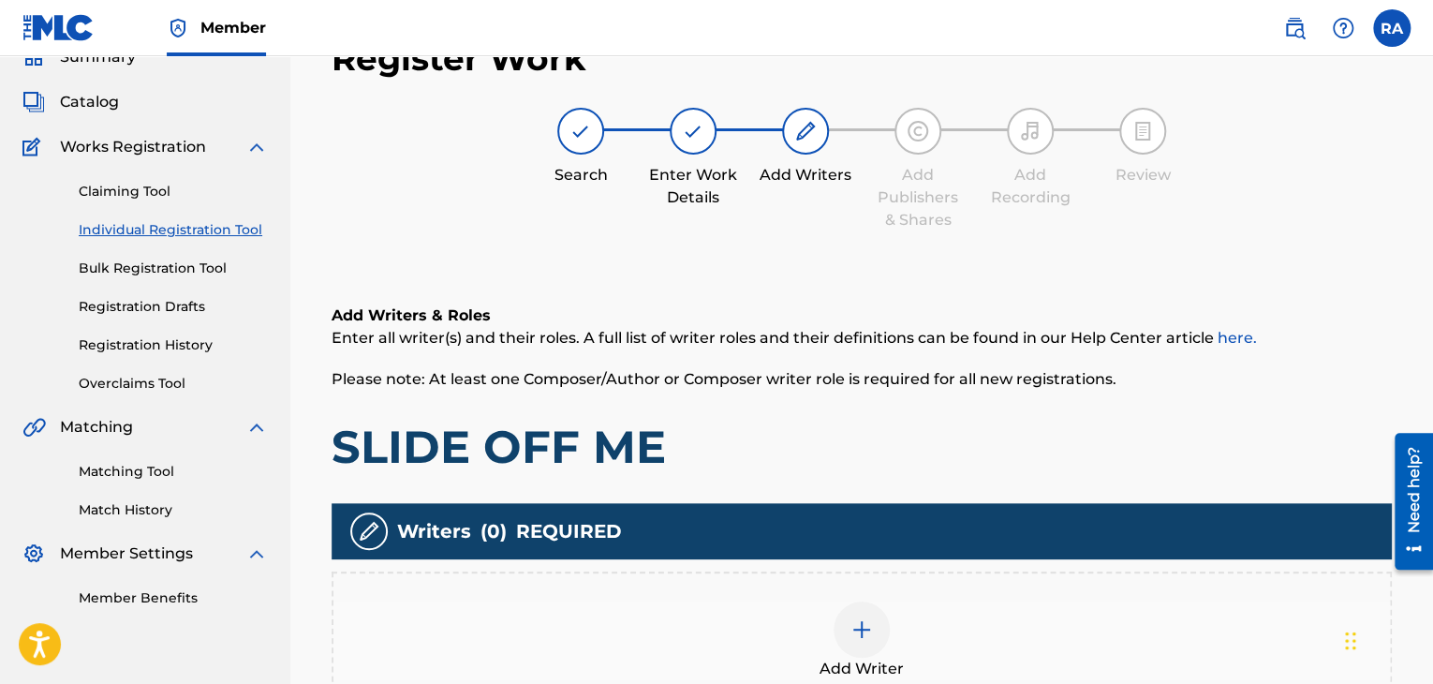
click at [867, 641] on div at bounding box center [861, 629] width 56 height 56
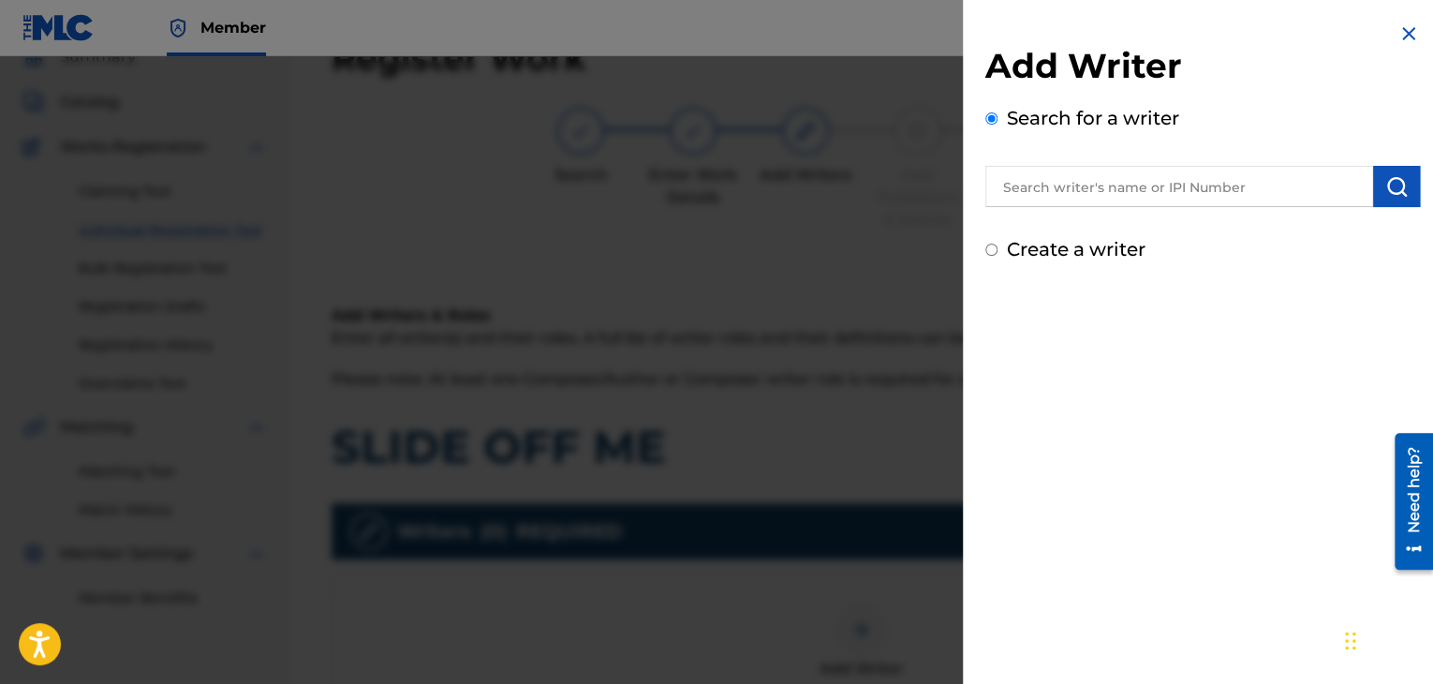
click at [1095, 117] on label "Search for a writer" at bounding box center [1093, 118] width 172 height 22
click at [997, 117] on input "Search for a writer" at bounding box center [991, 118] width 12 height 12
click at [1082, 169] on input "text" at bounding box center [1179, 186] width 388 height 41
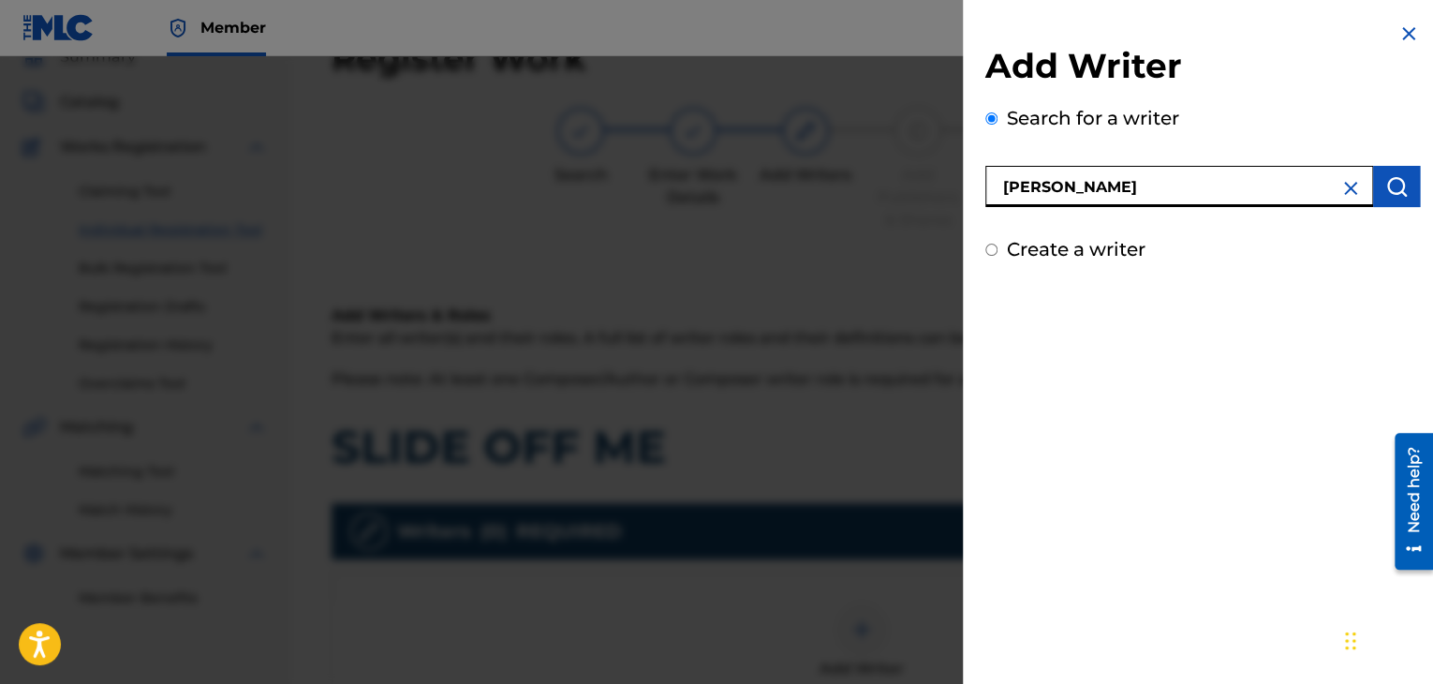
type input "[PERSON_NAME]"
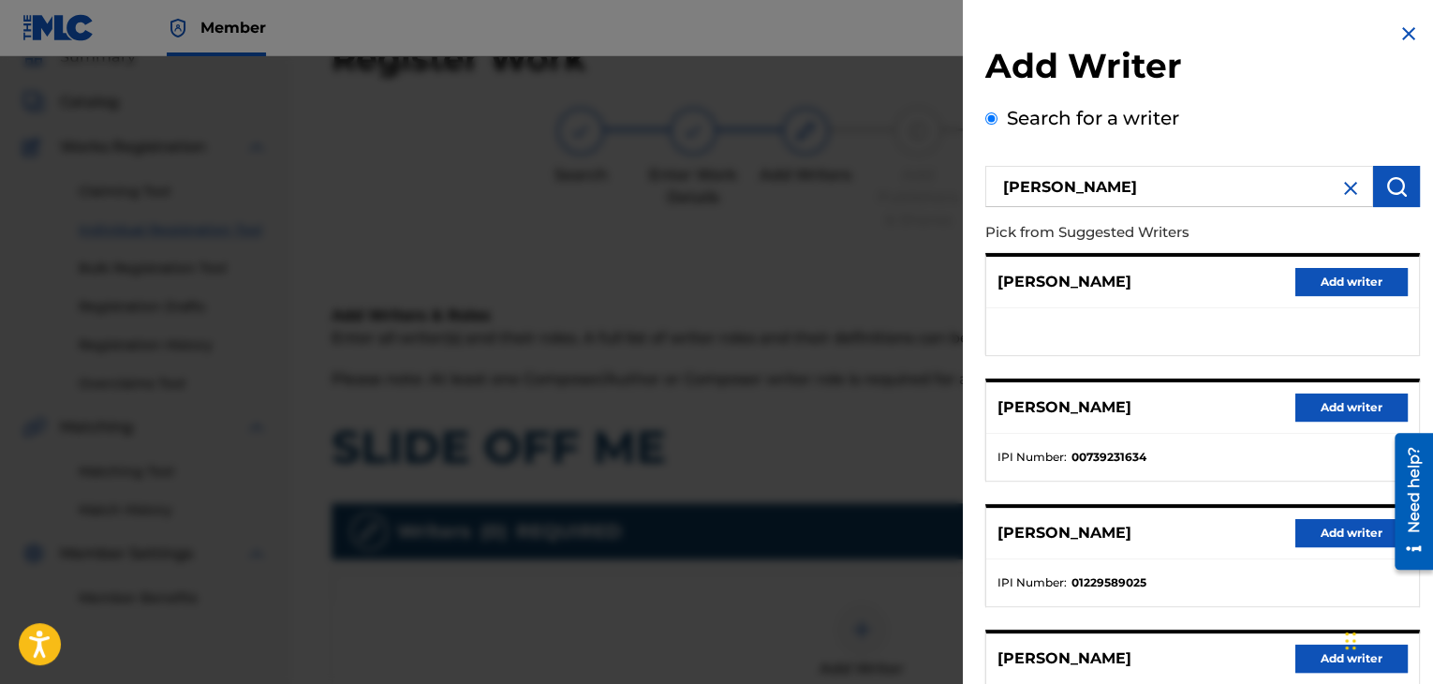
click at [1349, 413] on button "Add writer" at bounding box center [1351, 407] width 112 height 28
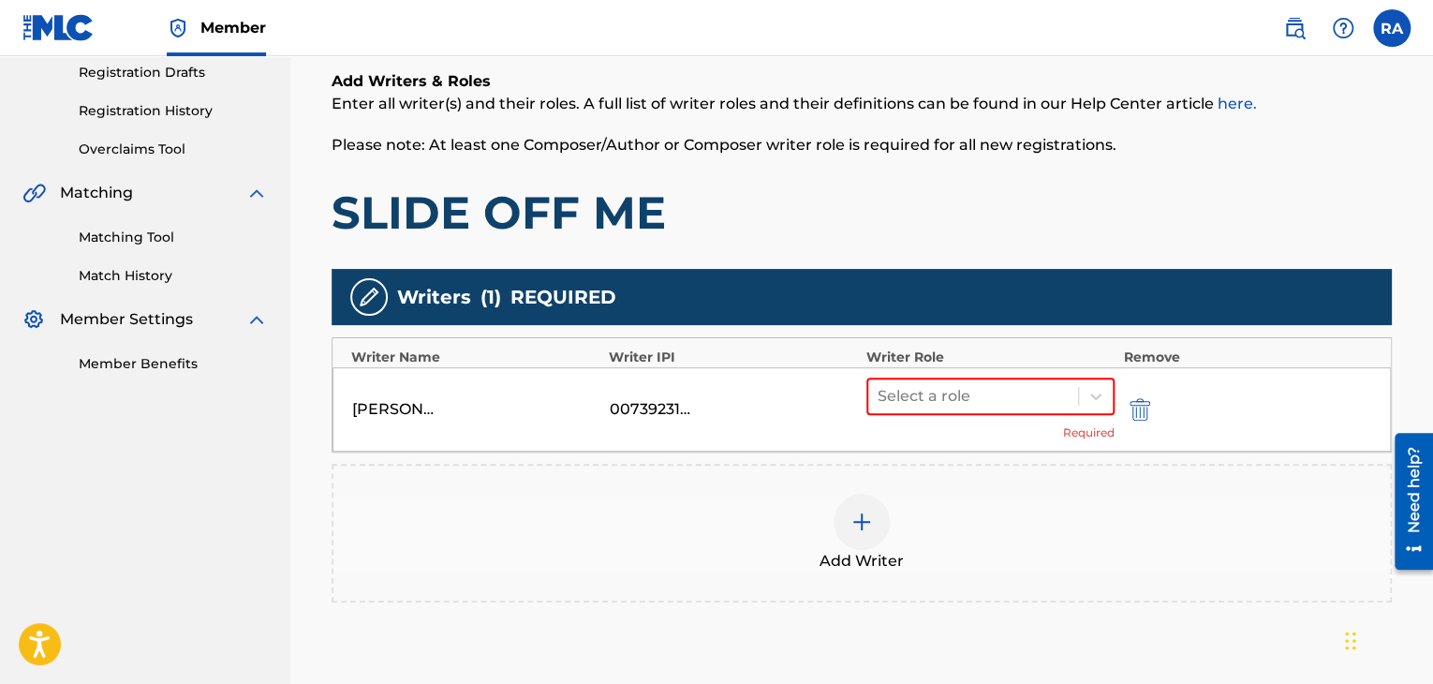
scroll to position [459, 0]
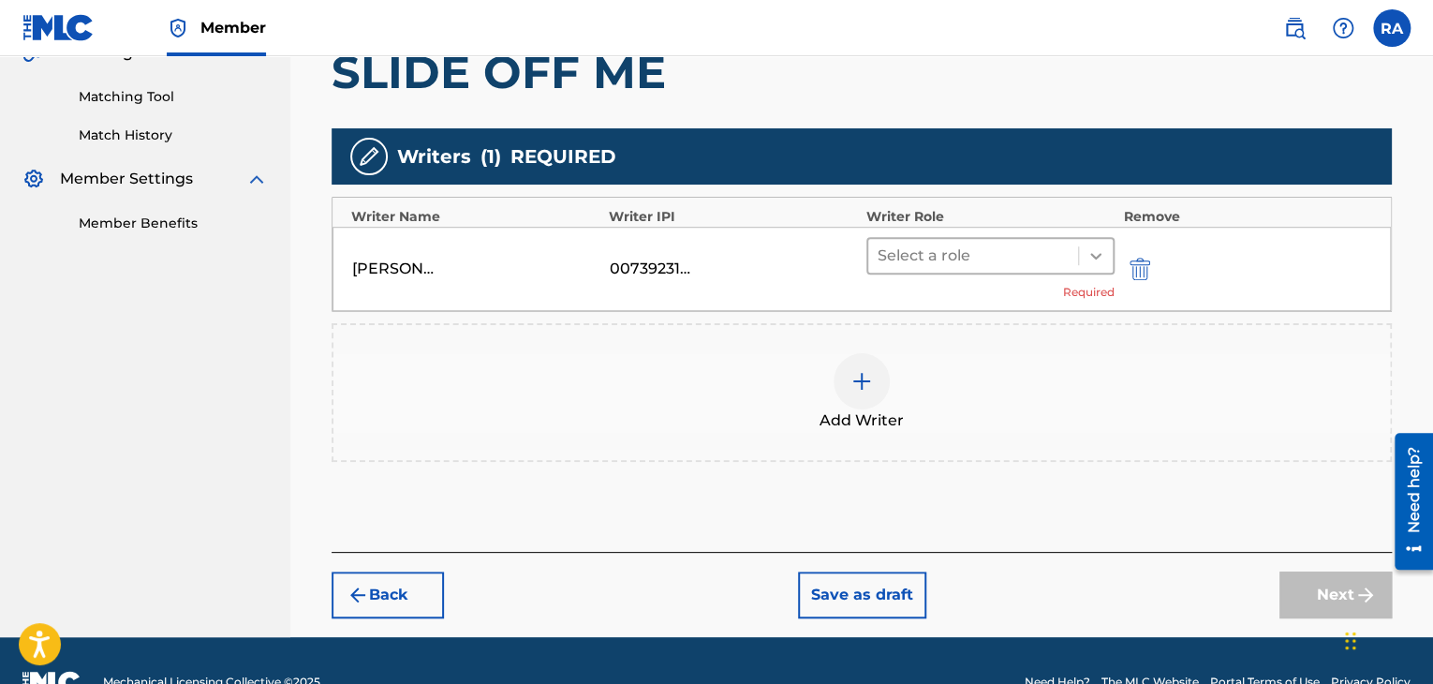
click at [1085, 239] on div at bounding box center [1096, 256] width 34 height 34
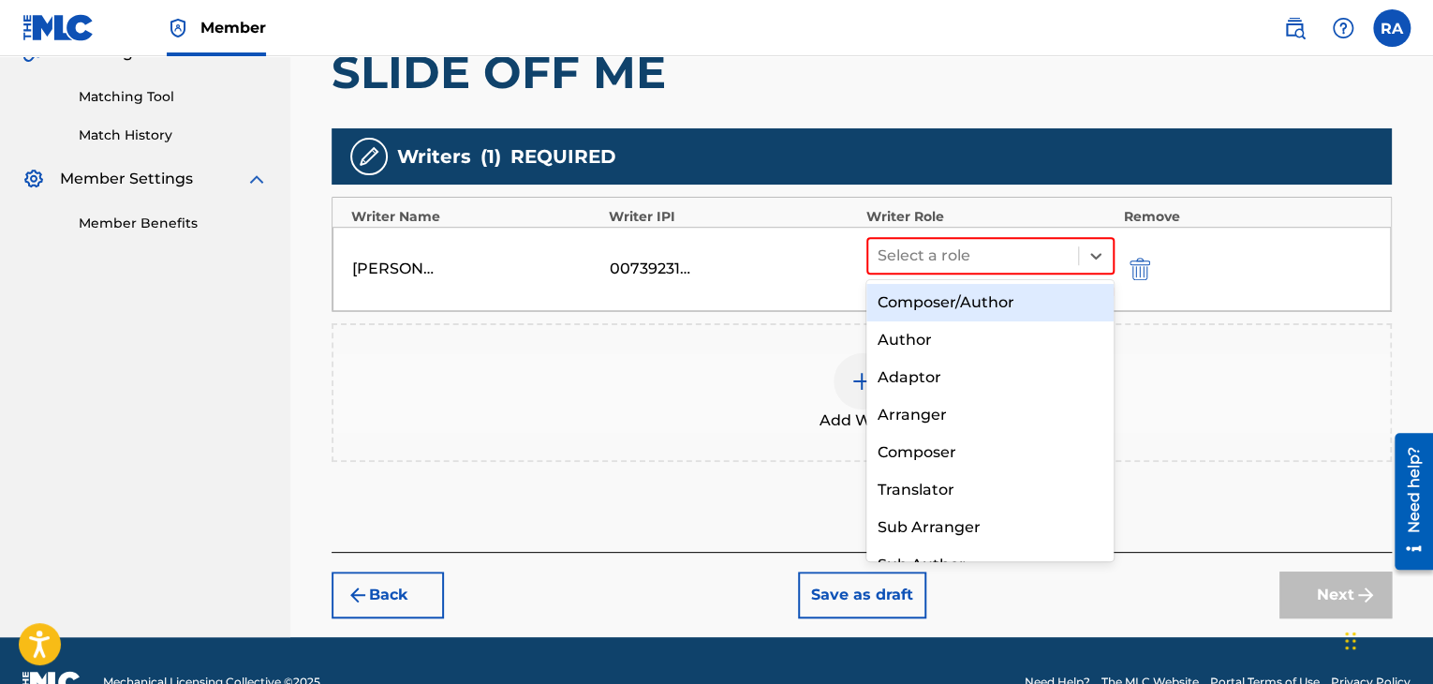
click at [978, 304] on div "Composer/Author" at bounding box center [990, 302] width 248 height 37
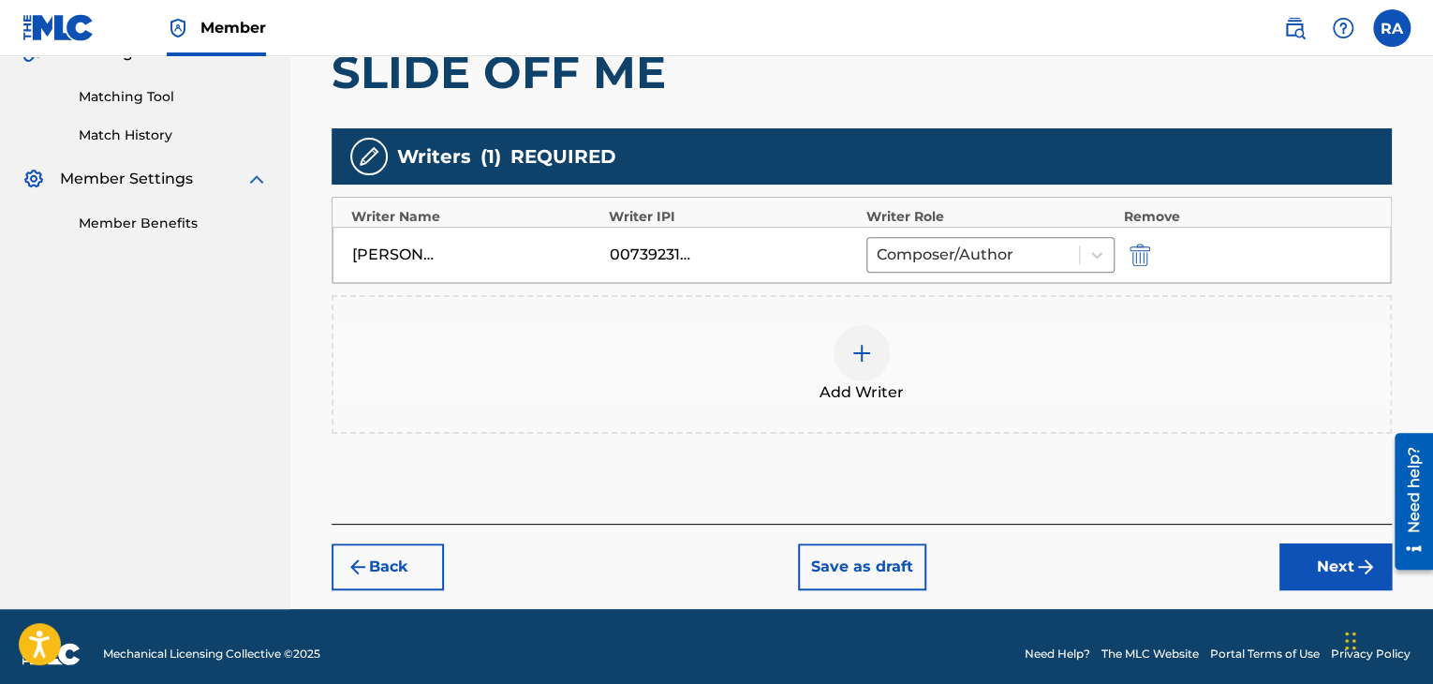
click at [1307, 557] on button "Next" at bounding box center [1335, 566] width 112 height 47
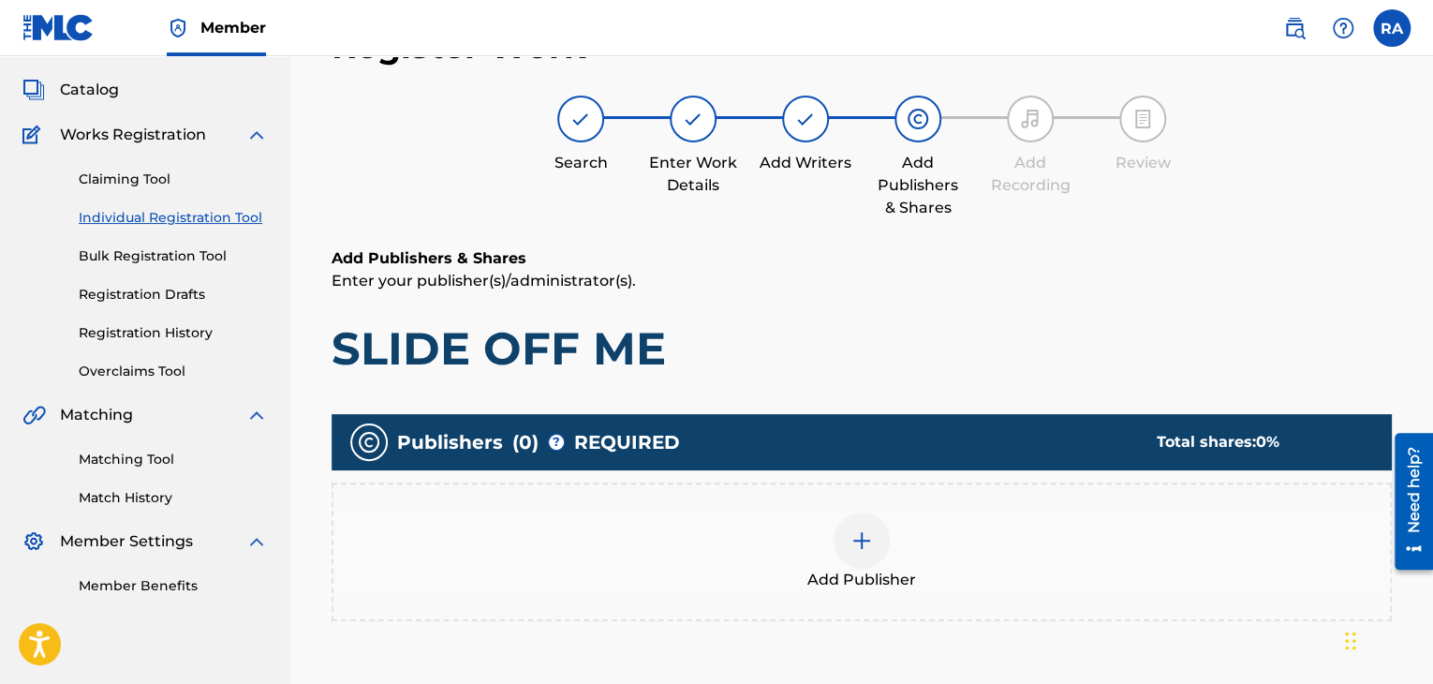
scroll to position [84, 0]
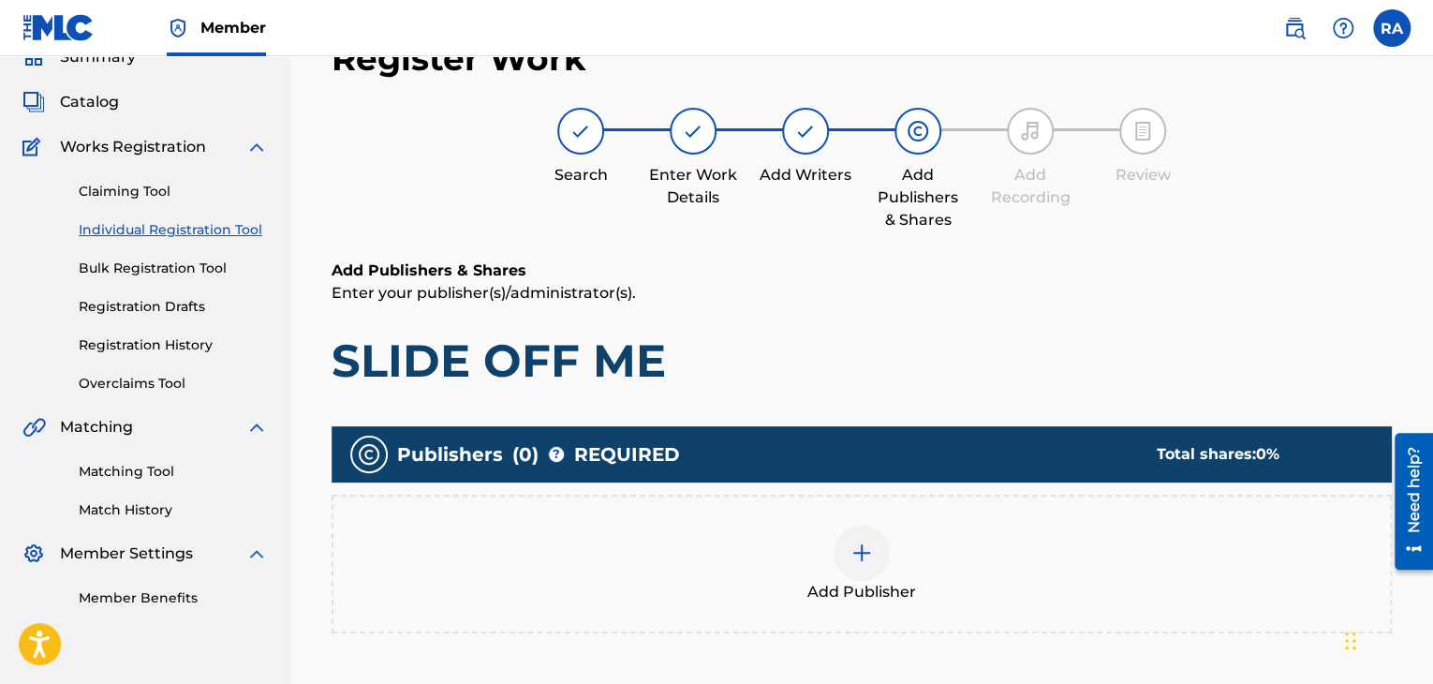
click at [862, 541] on img at bounding box center [861, 552] width 22 height 22
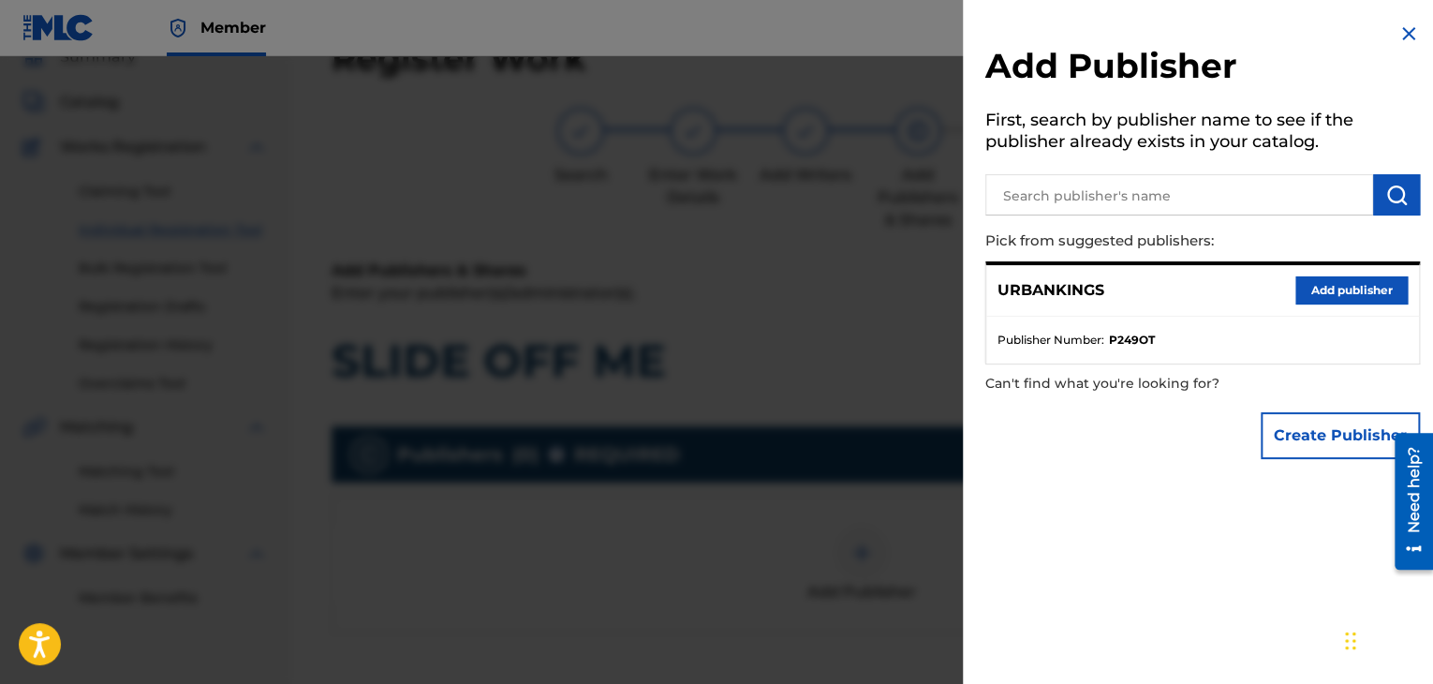
click at [1326, 299] on button "Add publisher" at bounding box center [1351, 290] width 112 height 28
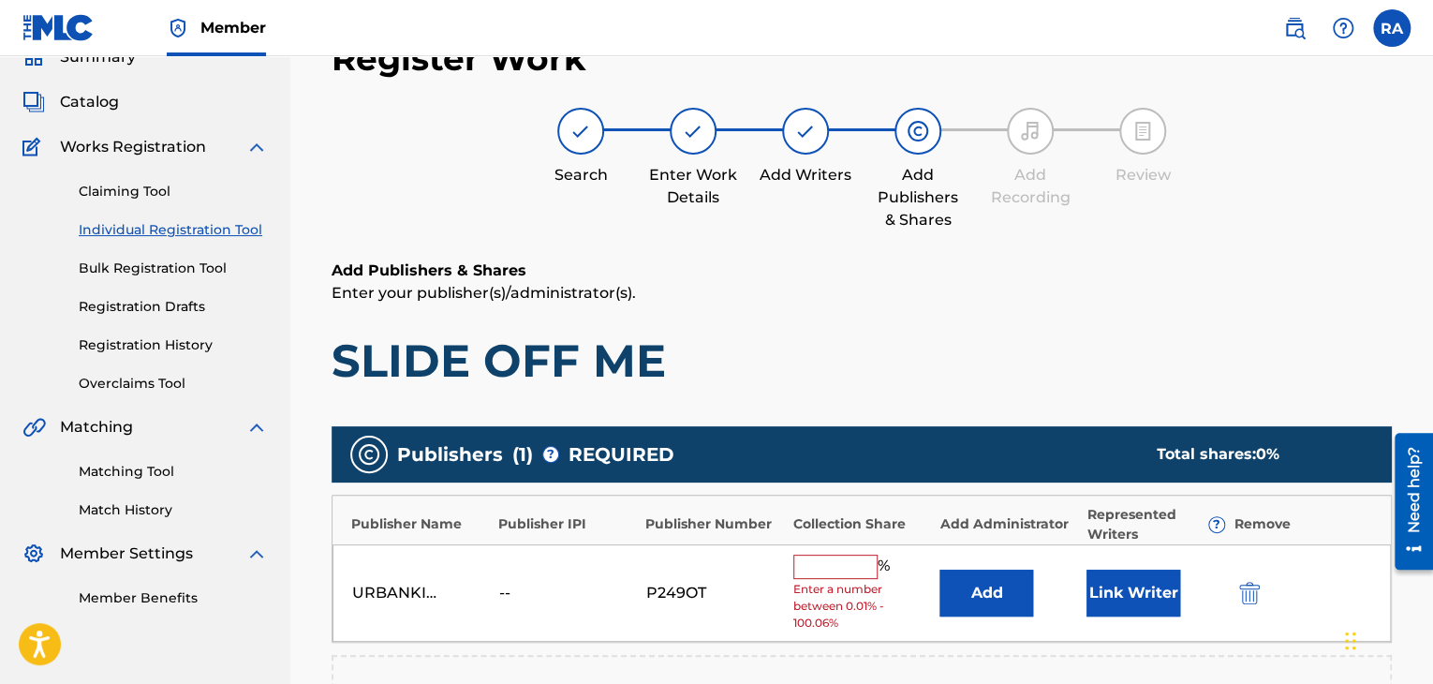
click at [820, 576] on input "text" at bounding box center [835, 566] width 84 height 24
type input "100"
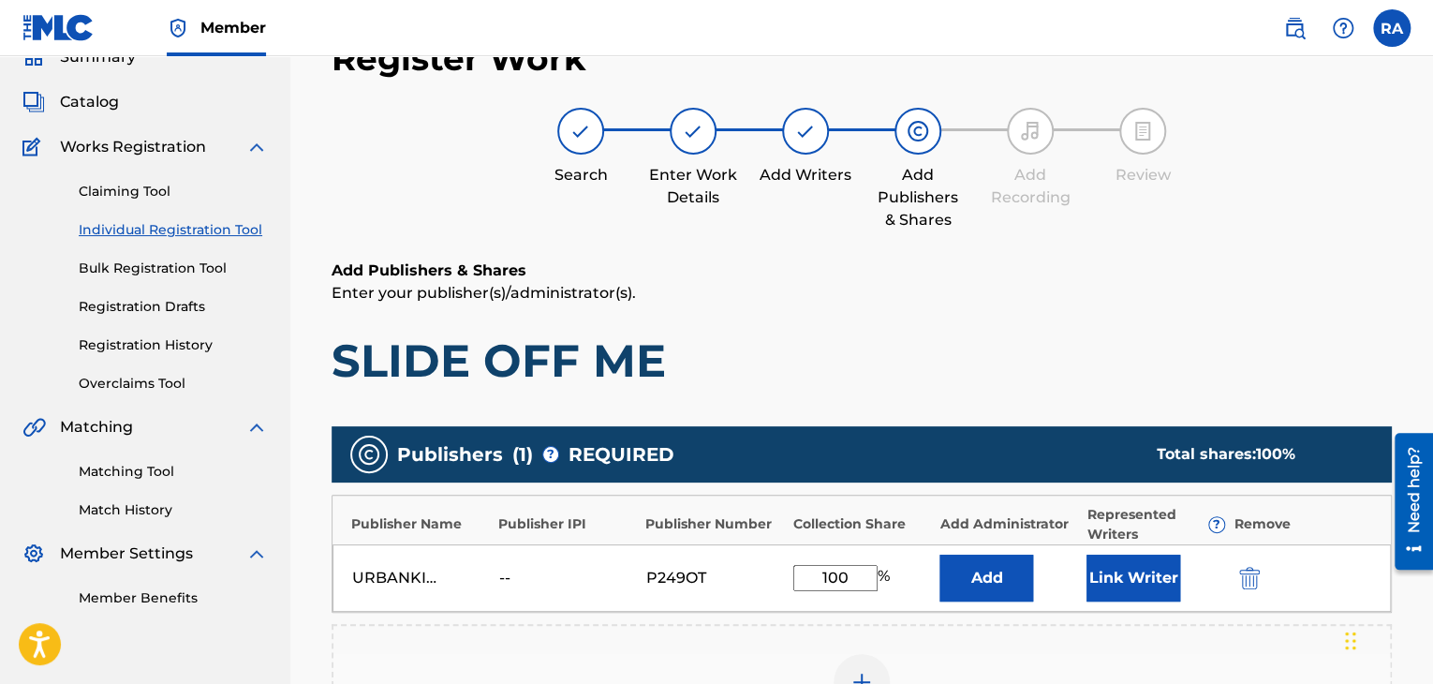
click at [1140, 586] on button "Link Writer" at bounding box center [1133, 577] width 94 height 47
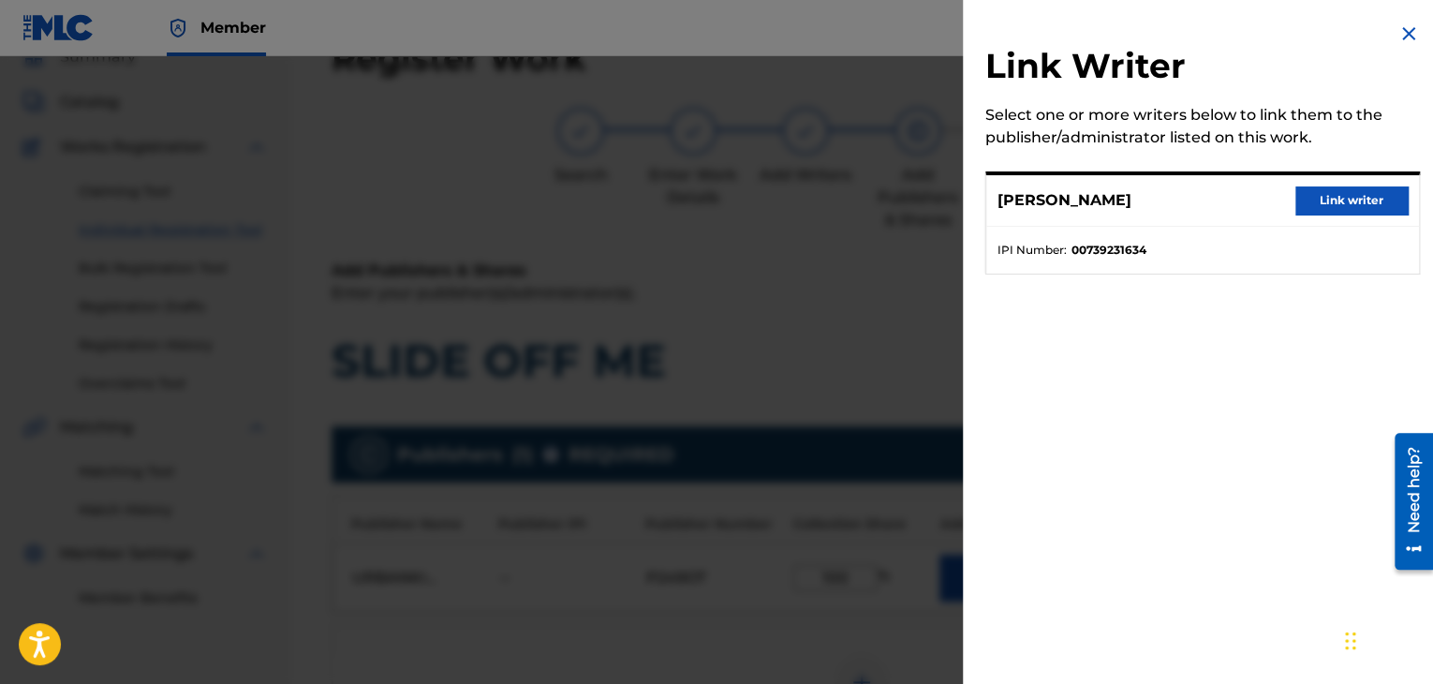
click at [1316, 206] on button "Link writer" at bounding box center [1351, 200] width 112 height 28
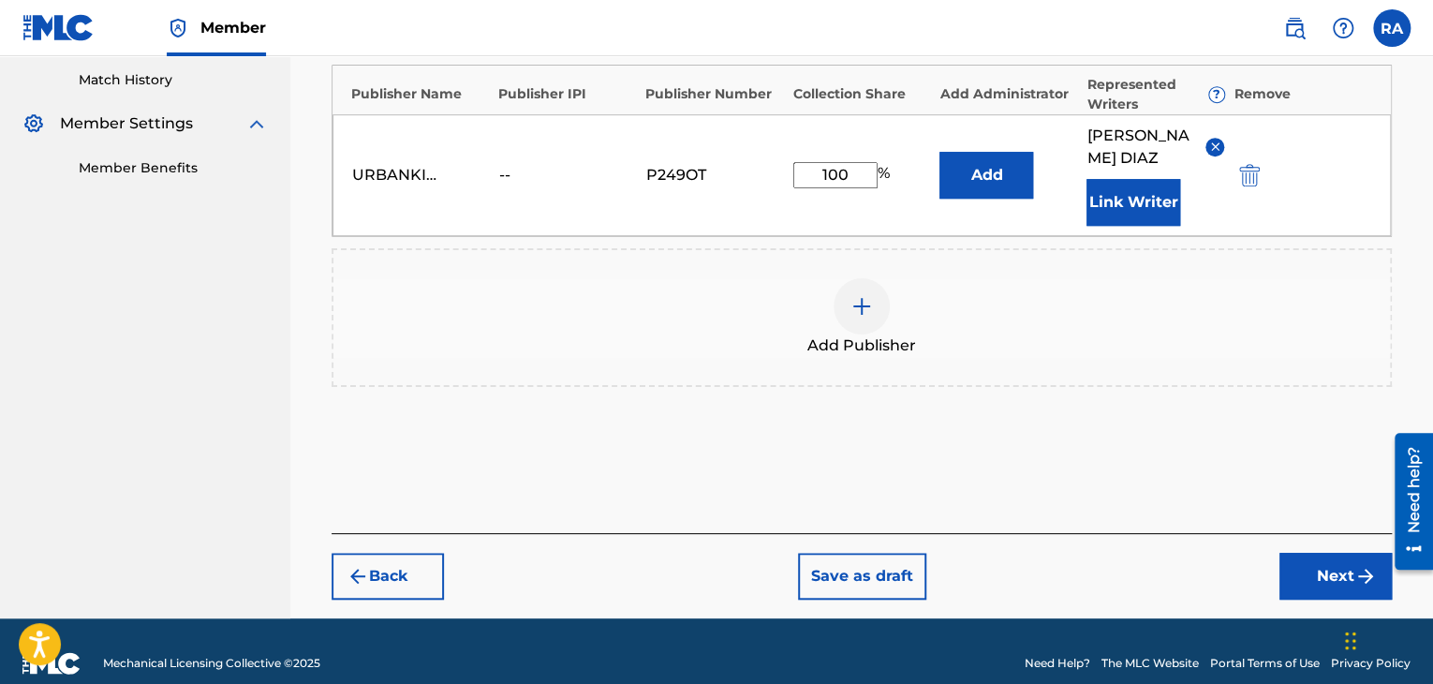
click at [1304, 562] on button "Next" at bounding box center [1335, 576] width 112 height 47
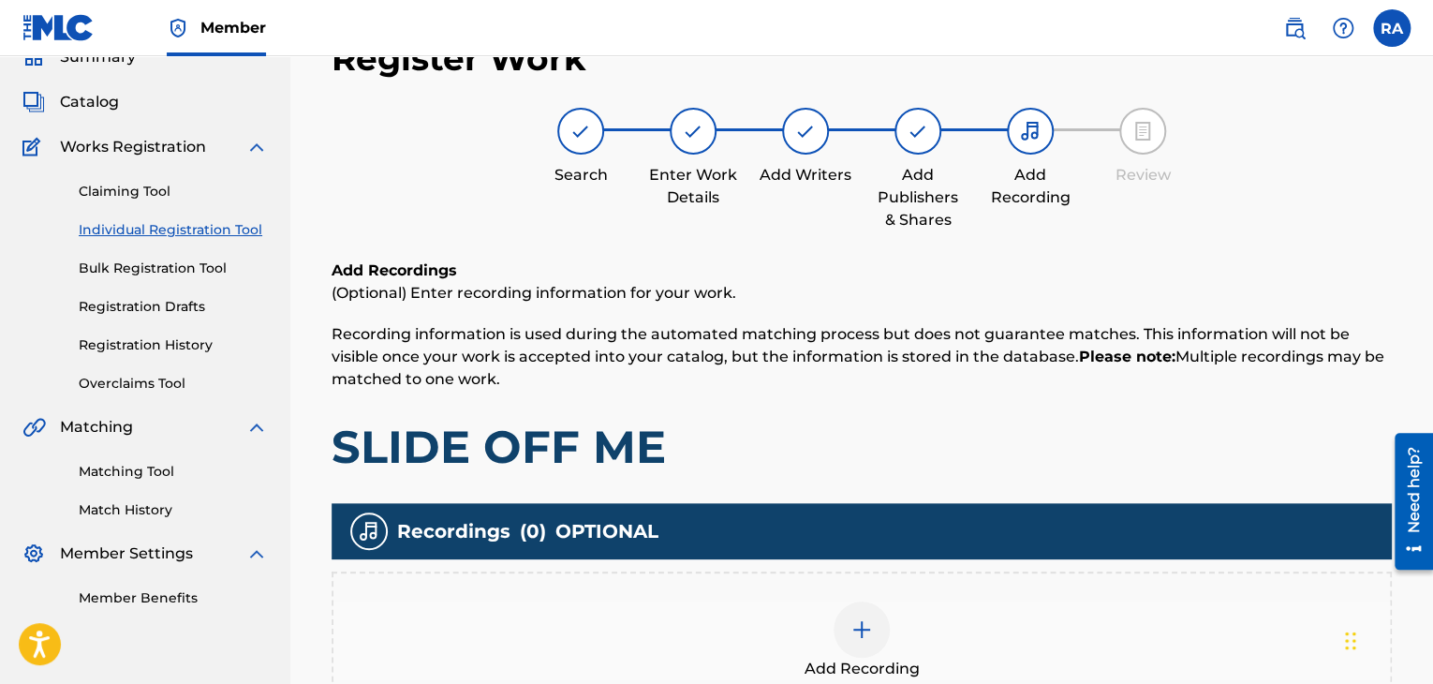
click at [855, 641] on div at bounding box center [861, 629] width 56 height 56
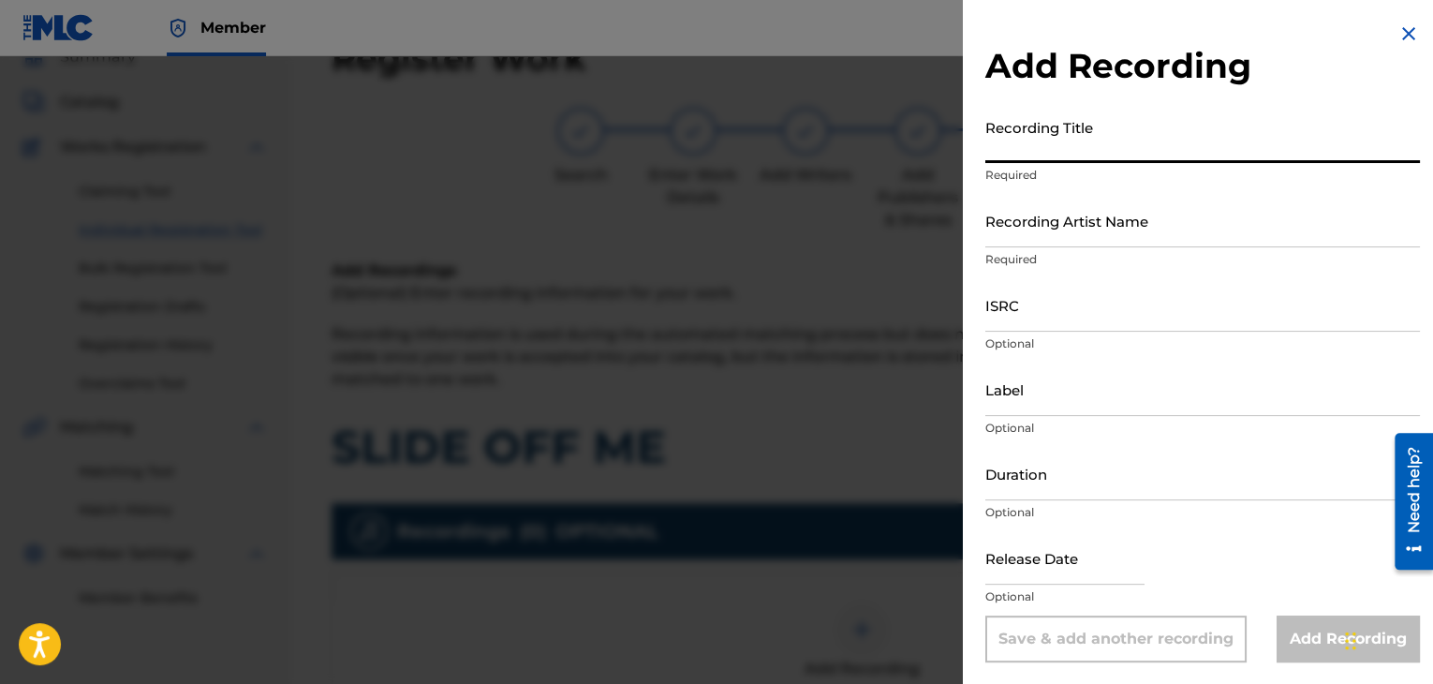
click at [1064, 130] on input "Recording Title" at bounding box center [1202, 136] width 435 height 53
type input "SLIDE OFF ME"
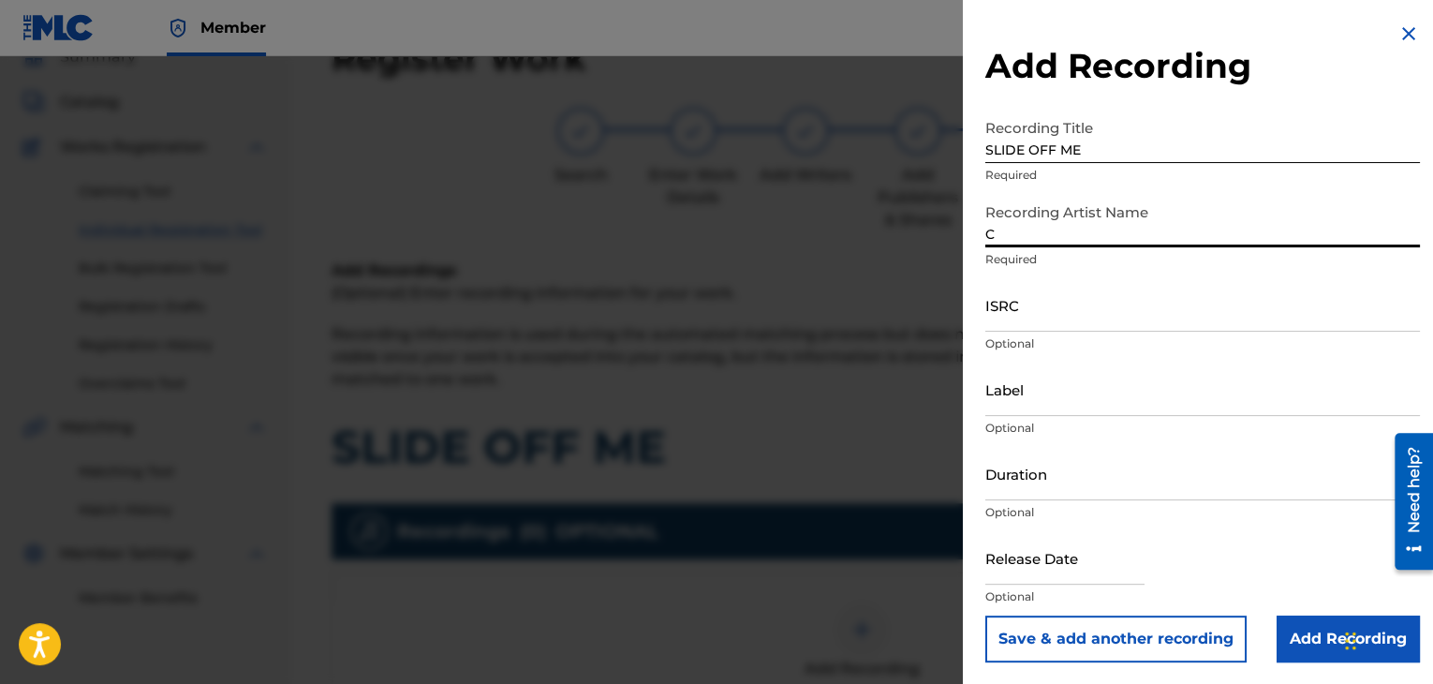
type input "[PERSON_NAME]"
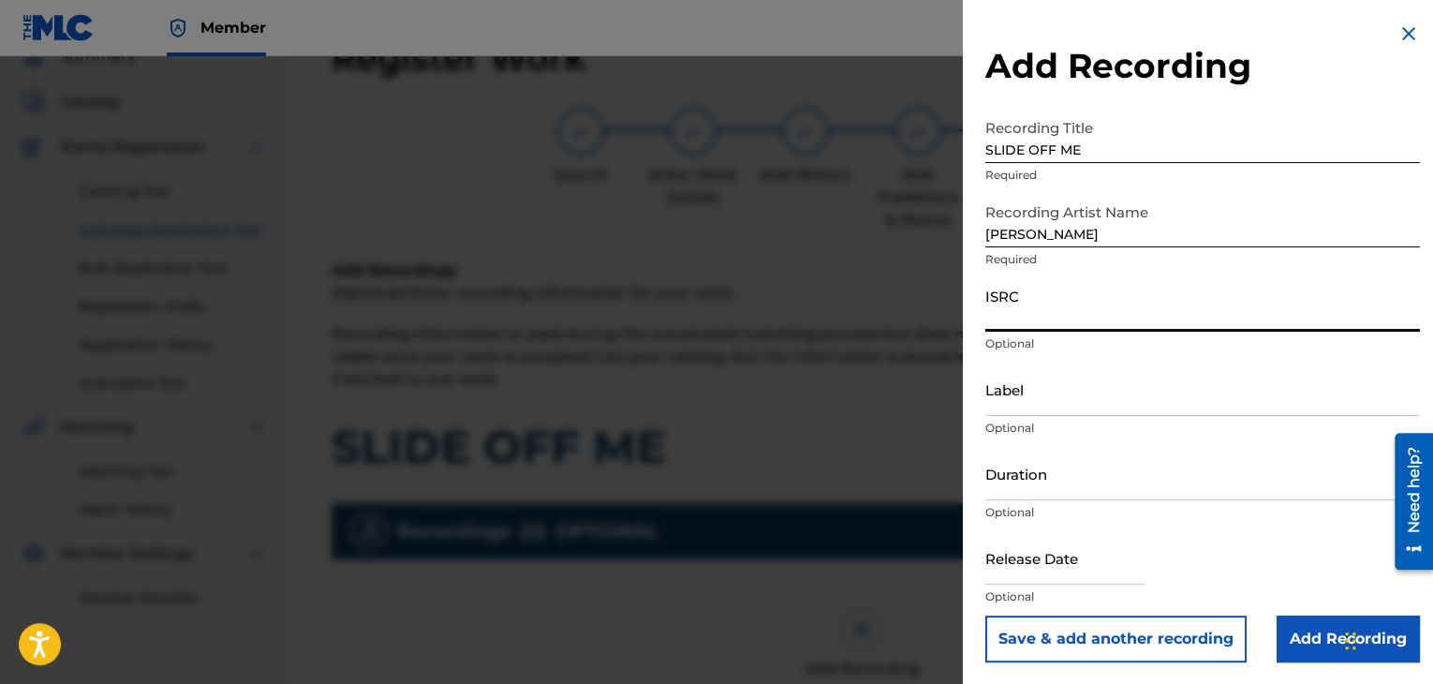
paste input "USPRZ0910062"
type input "USPRZ0910066"
click at [1011, 397] on input "Label" at bounding box center [1202, 388] width 435 height 53
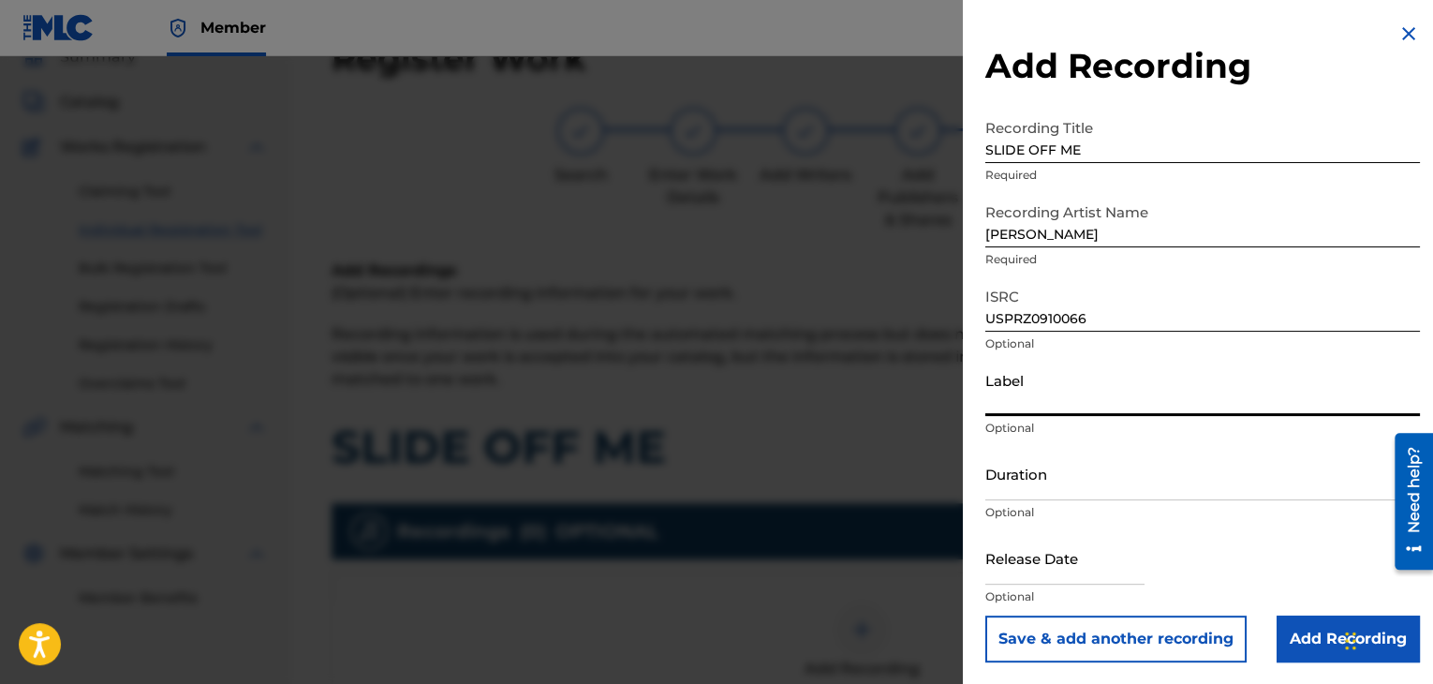
type input "Urban Kings Music Group"
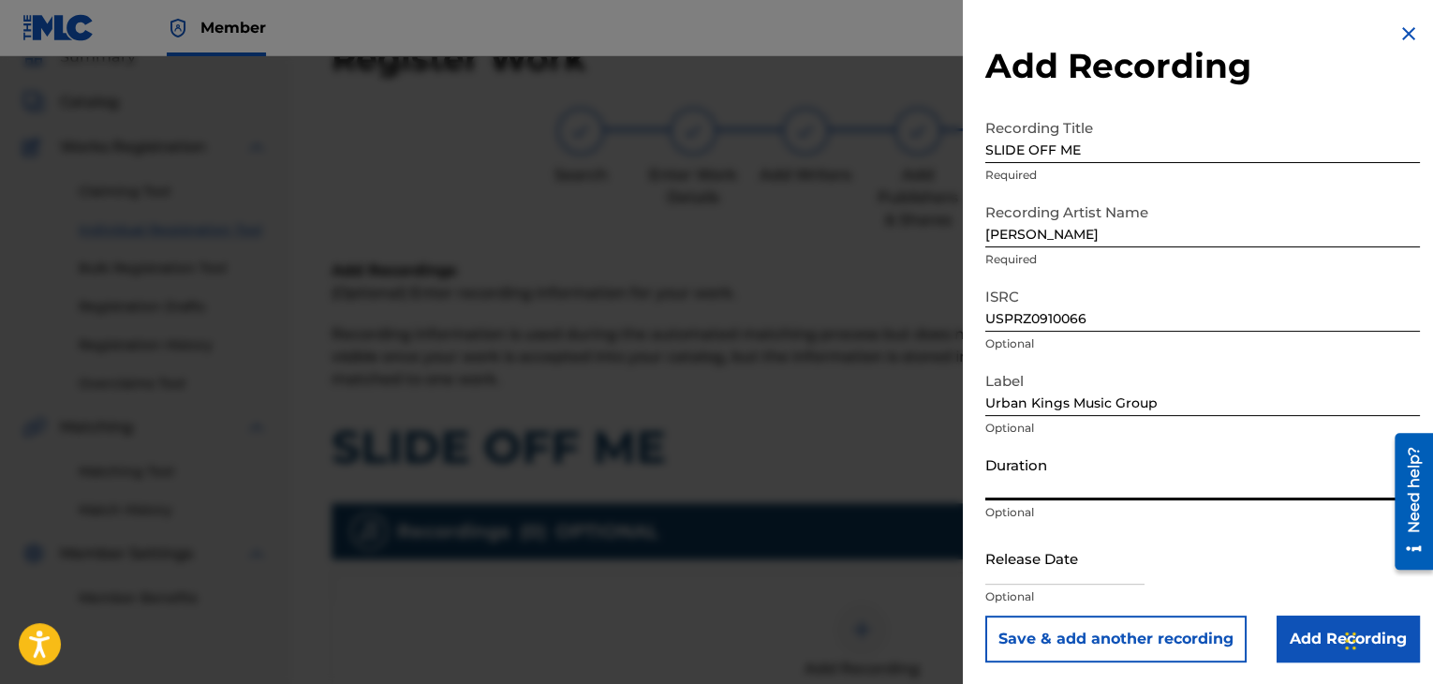
click at [987, 485] on input "Duration" at bounding box center [1202, 473] width 435 height 53
type input "03:47"
select select "7"
select select "2025"
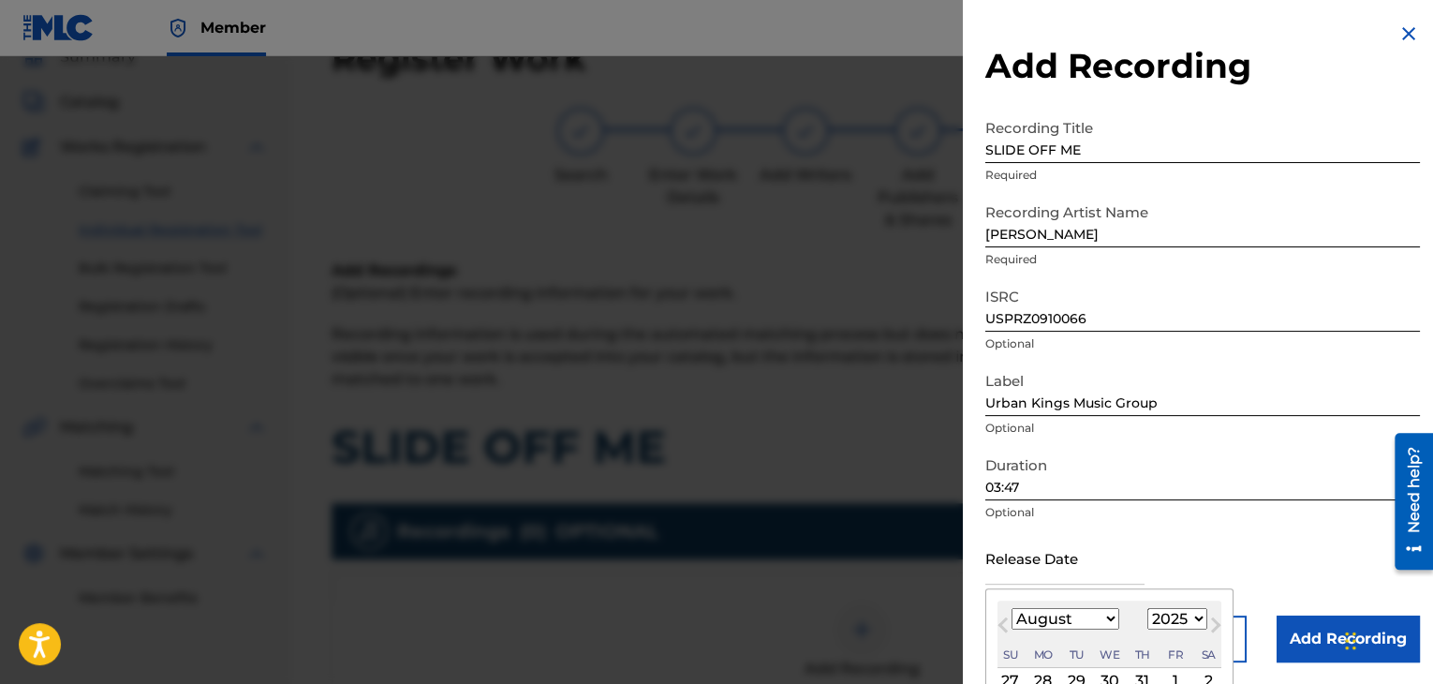
click at [1010, 557] on input "text" at bounding box center [1064, 557] width 159 height 53
type input "[DATE]"
select select "3"
select select "2009"
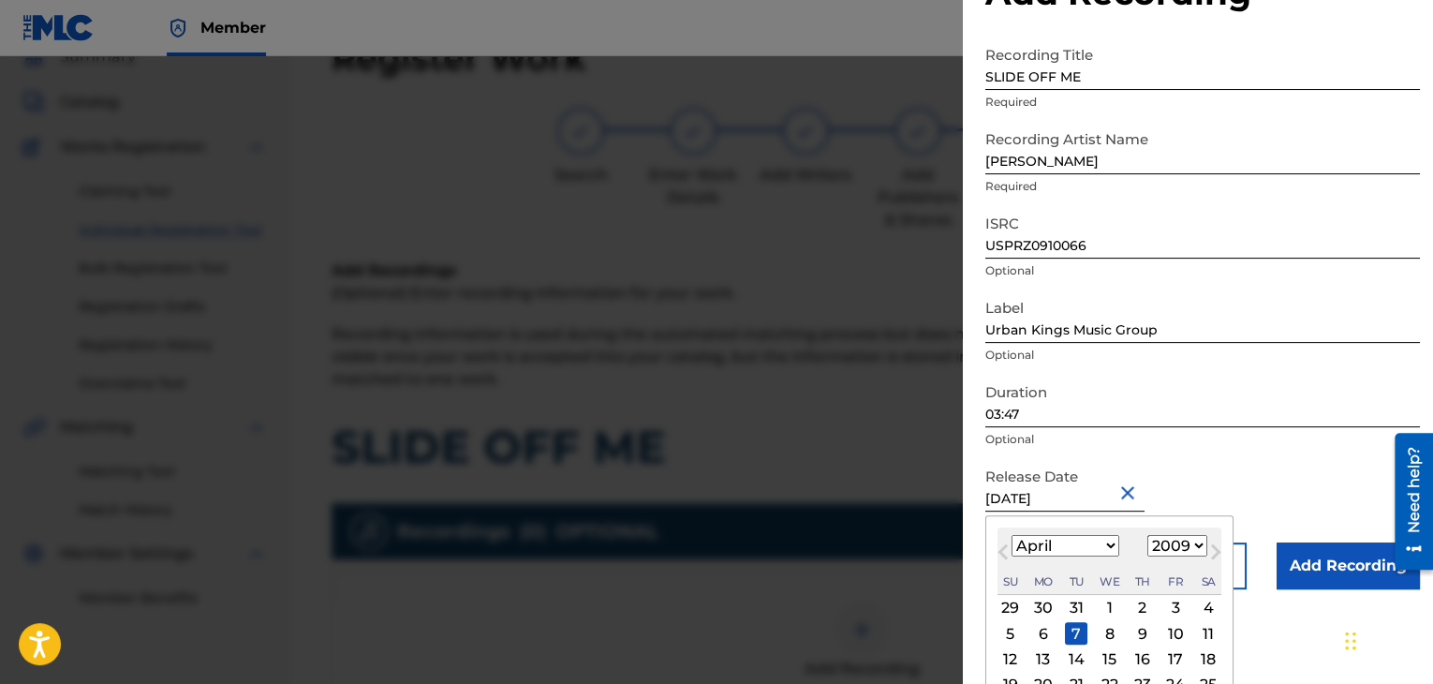
scroll to position [150, 0]
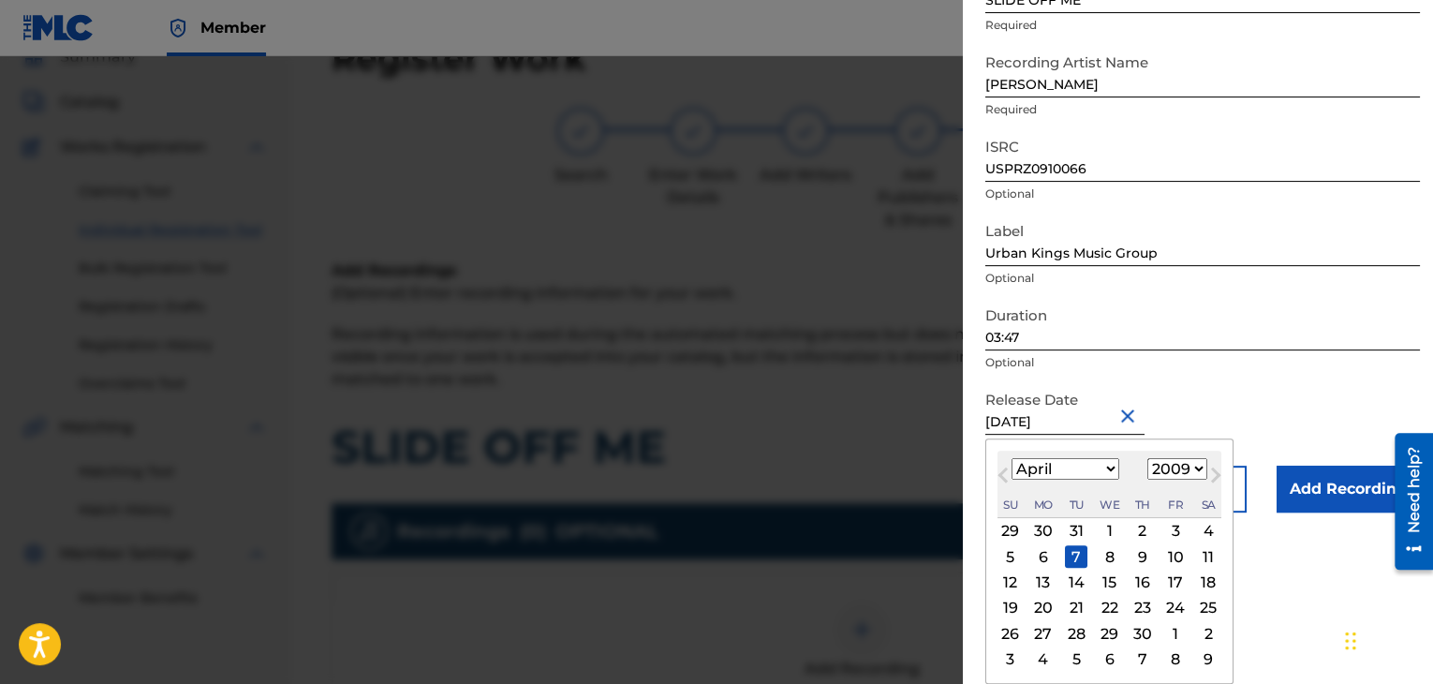
click at [1043, 545] on div "6" at bounding box center [1043, 556] width 22 height 22
type input "[DATE]"
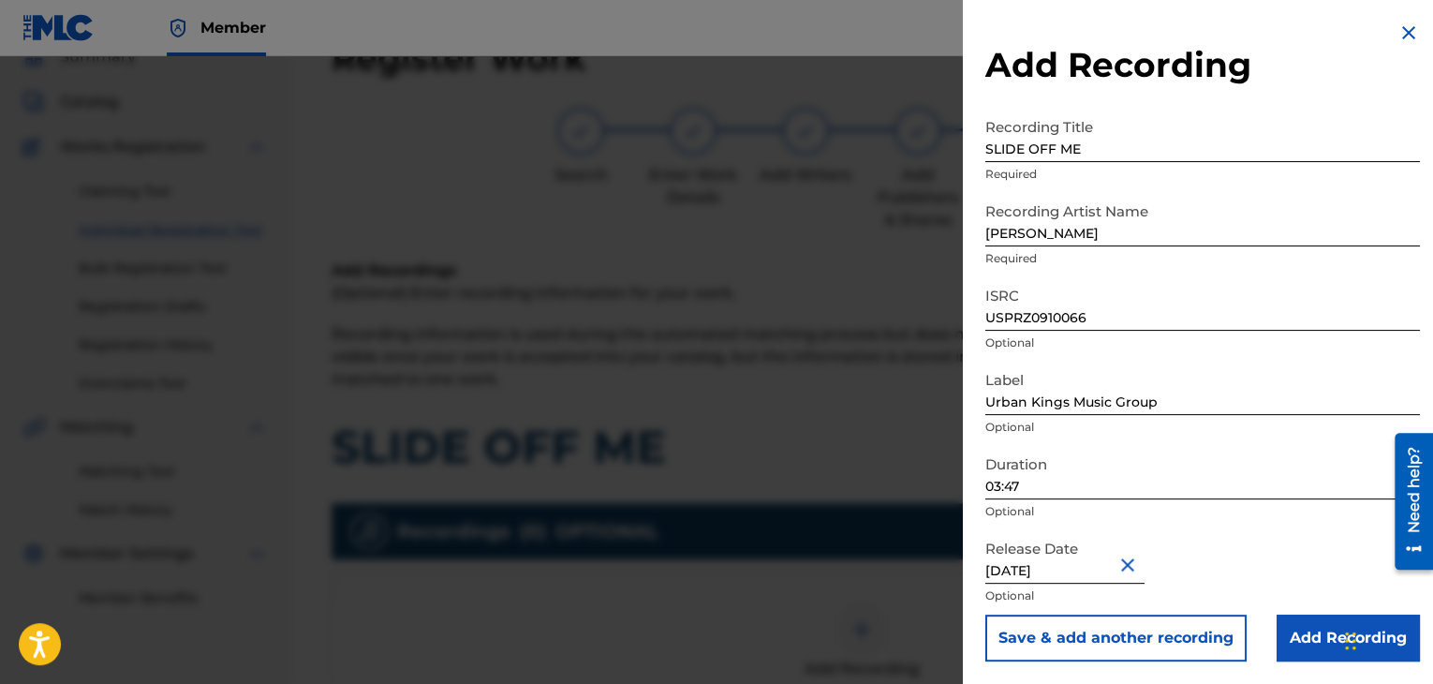
click at [1300, 629] on input "Add Recording" at bounding box center [1347, 637] width 143 height 47
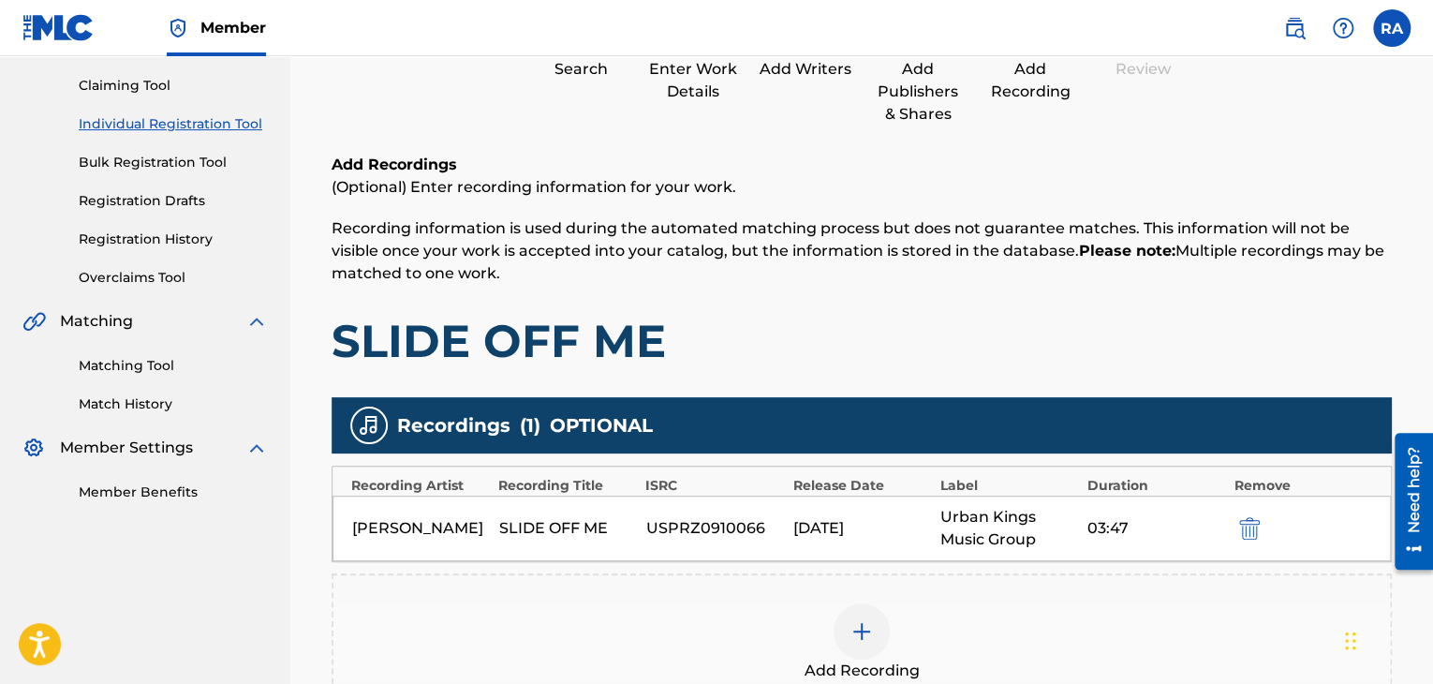
scroll to position [451, 0]
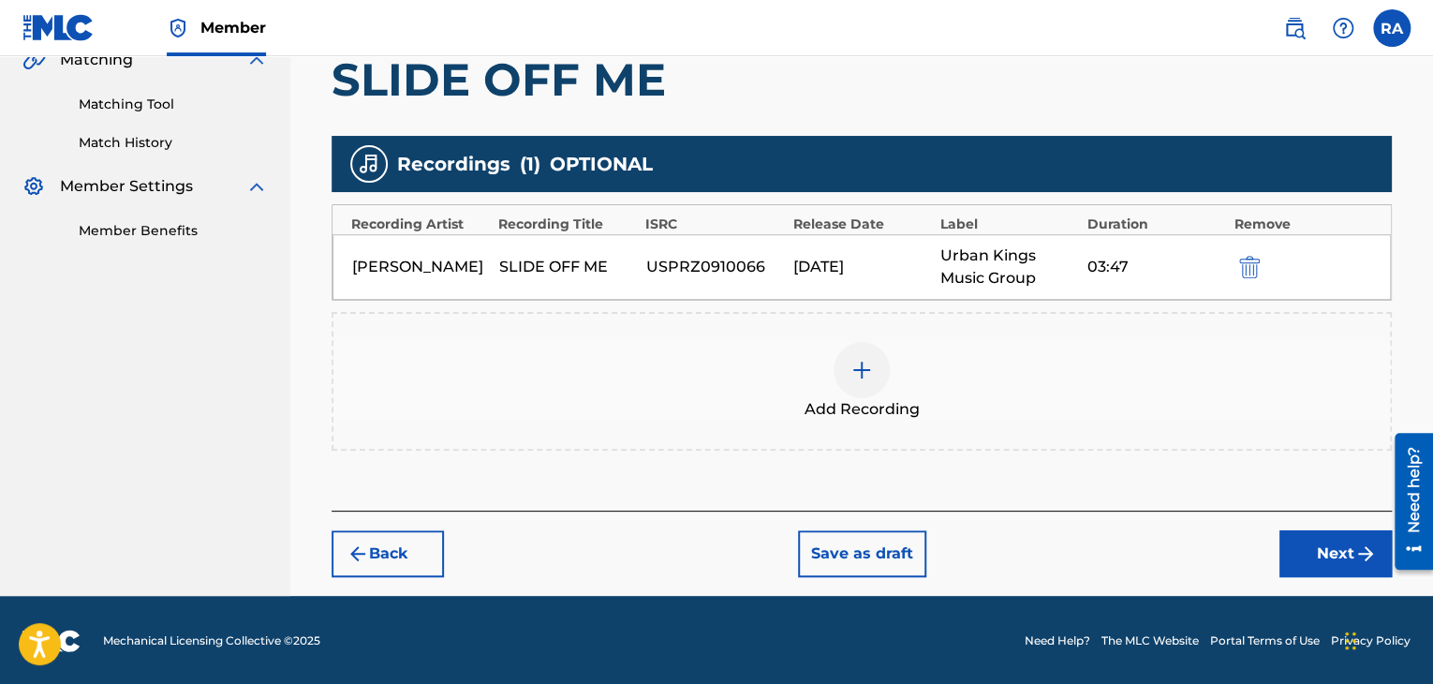
click at [1305, 559] on button "Next" at bounding box center [1335, 553] width 112 height 47
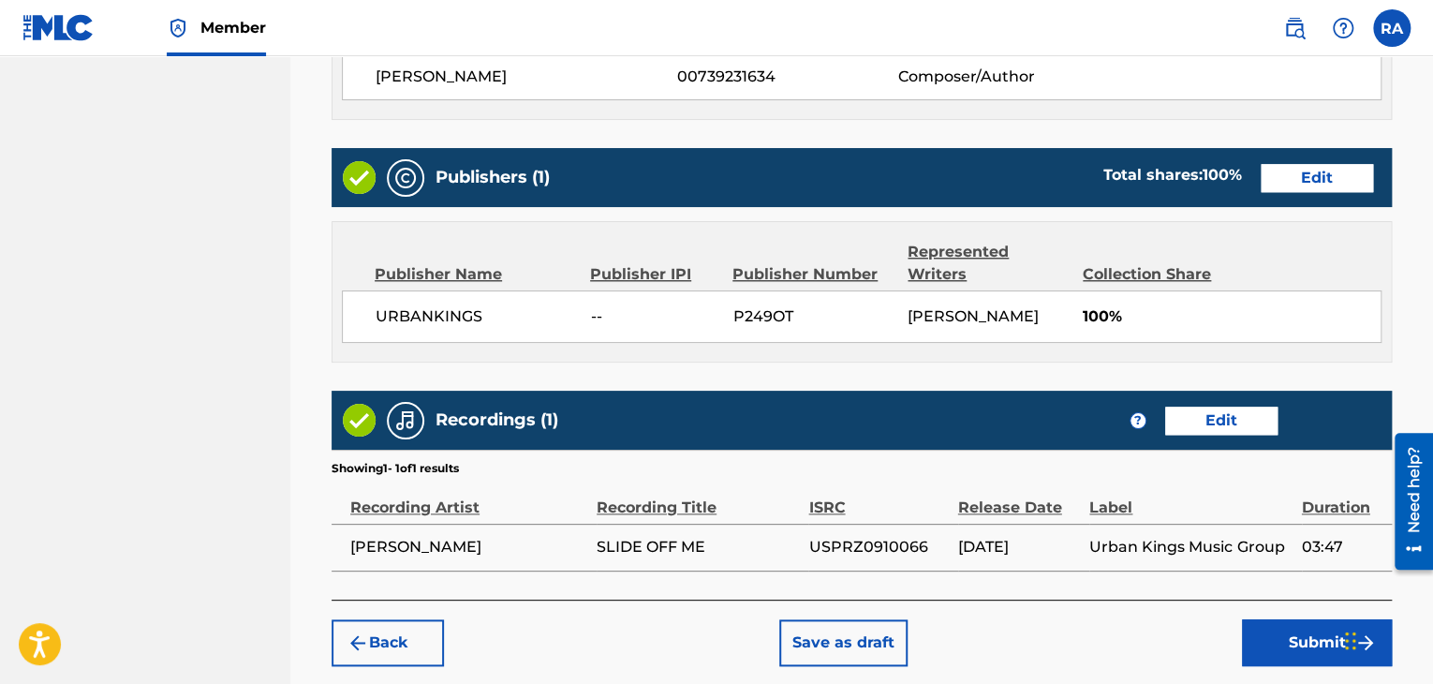
scroll to position [958, 0]
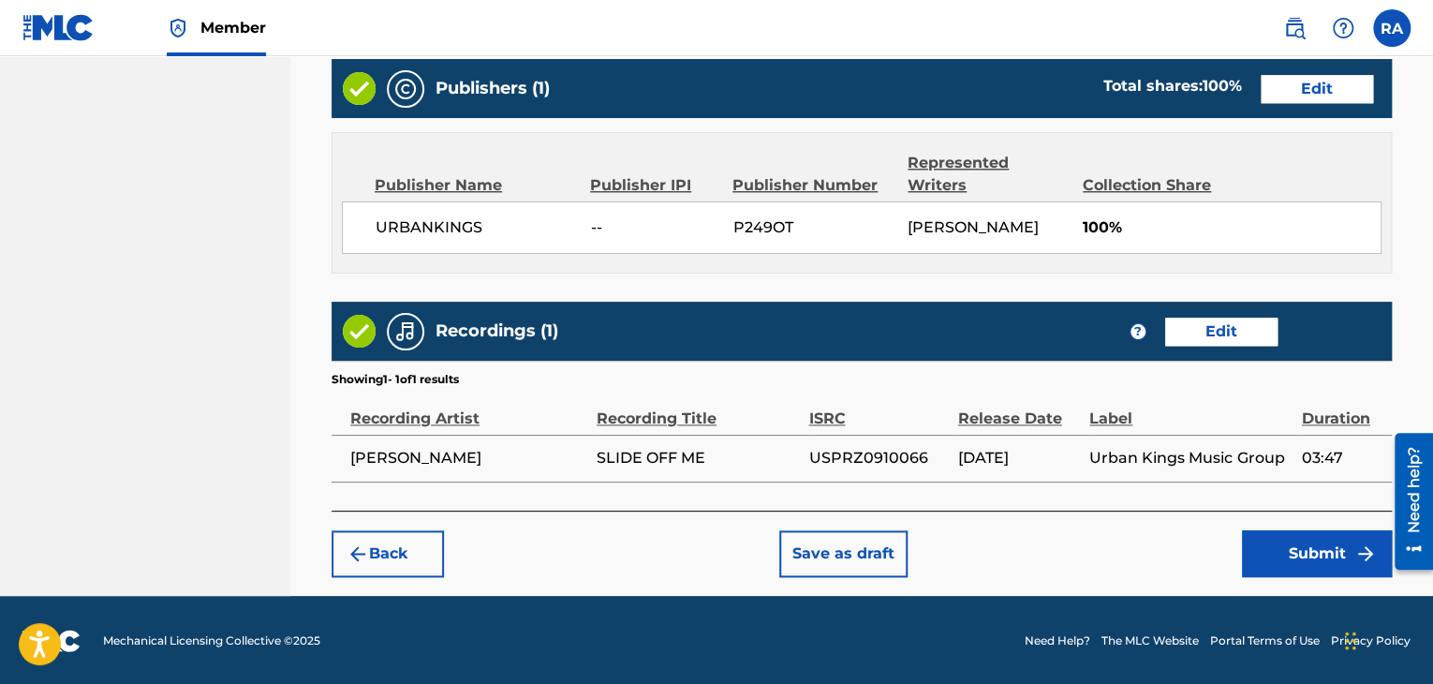
click at [1305, 557] on button "Submit" at bounding box center [1317, 553] width 150 height 47
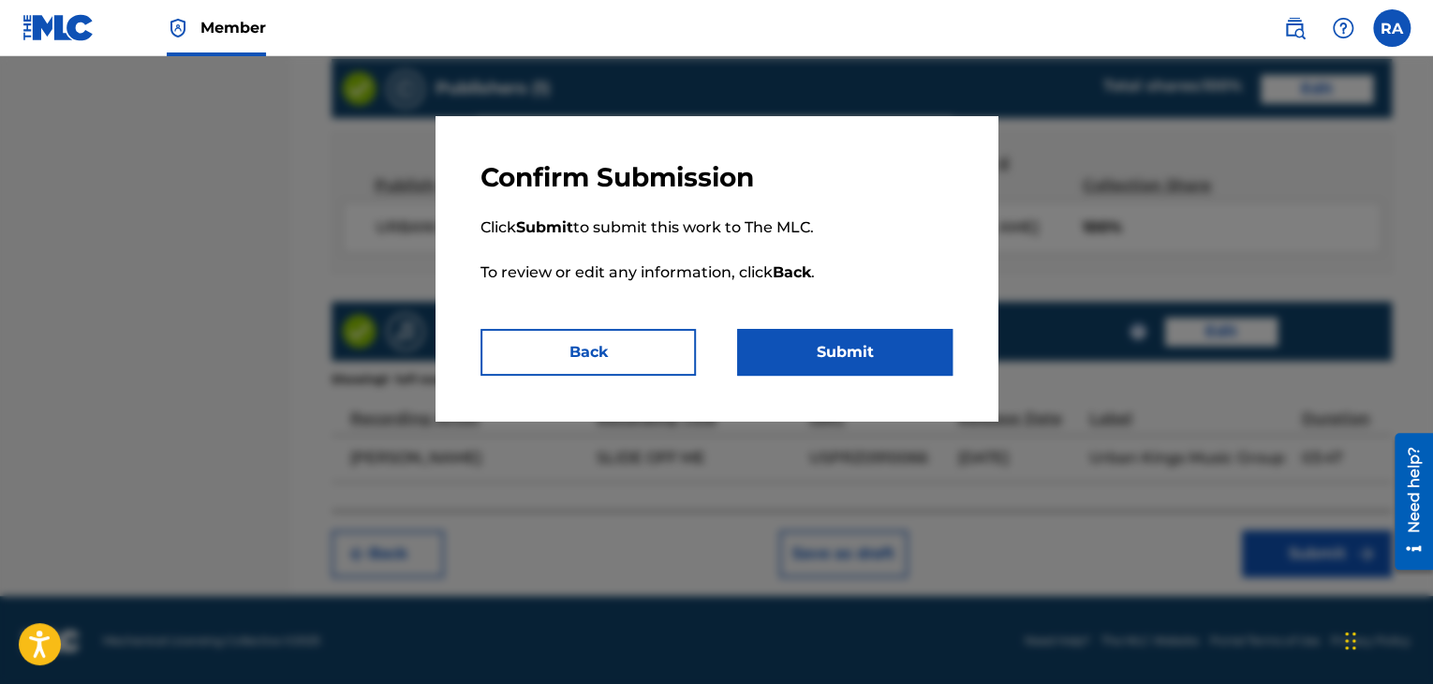
click at [865, 352] on button "Submit" at bounding box center [844, 352] width 215 height 47
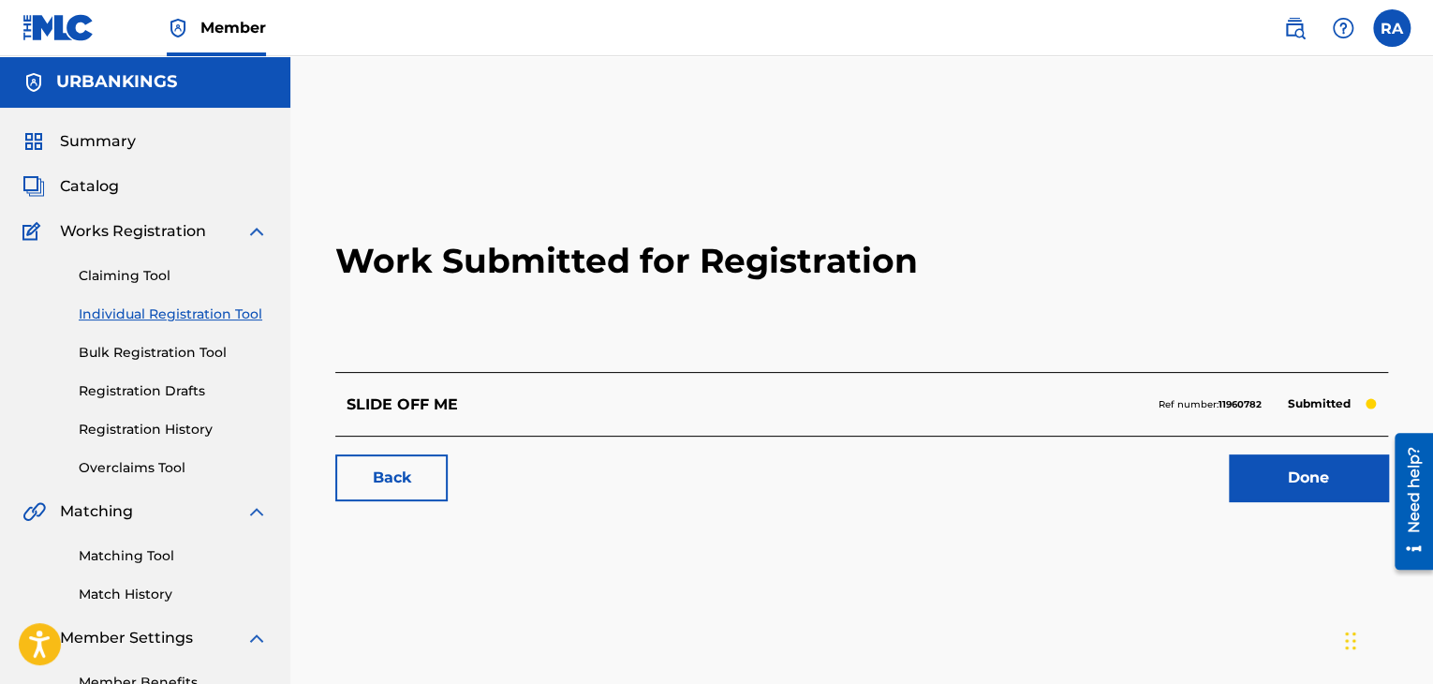
click at [1255, 469] on link "Done" at bounding box center [1308, 477] width 159 height 47
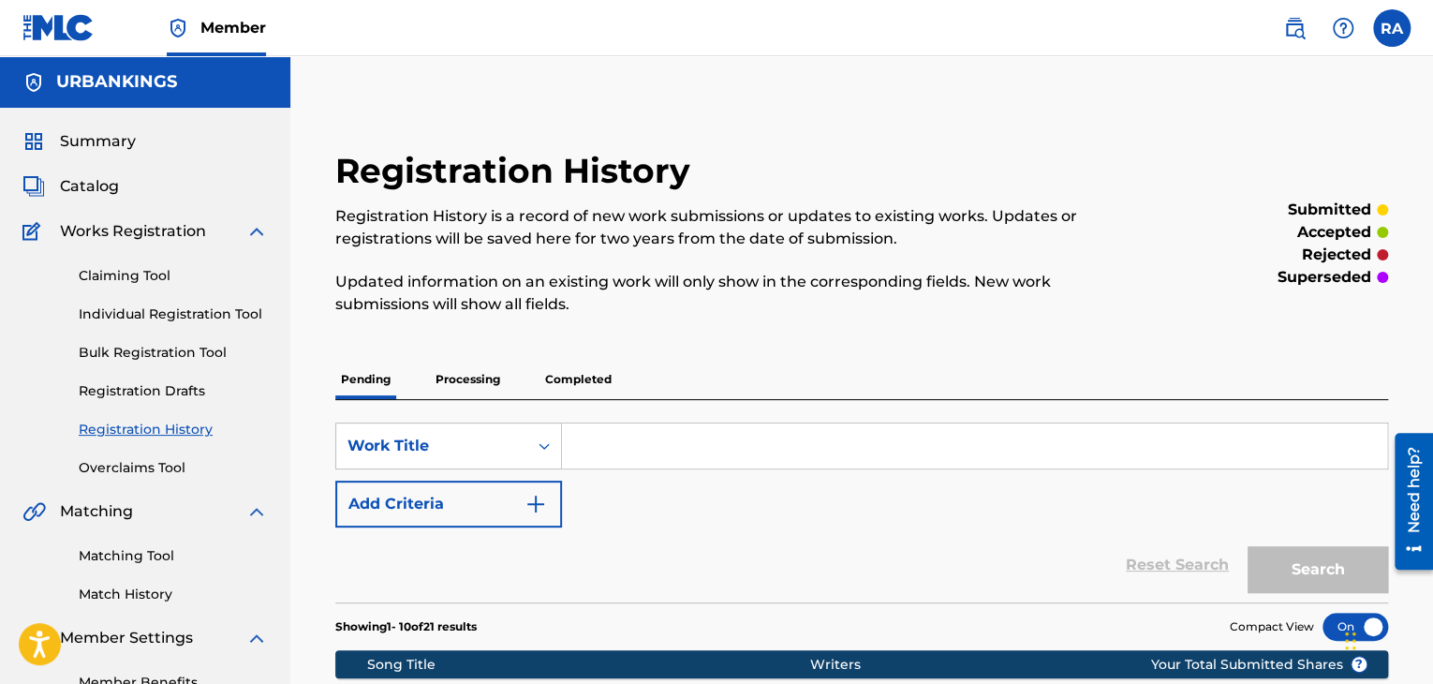
click at [174, 319] on link "Individual Registration Tool" at bounding box center [173, 314] width 189 height 20
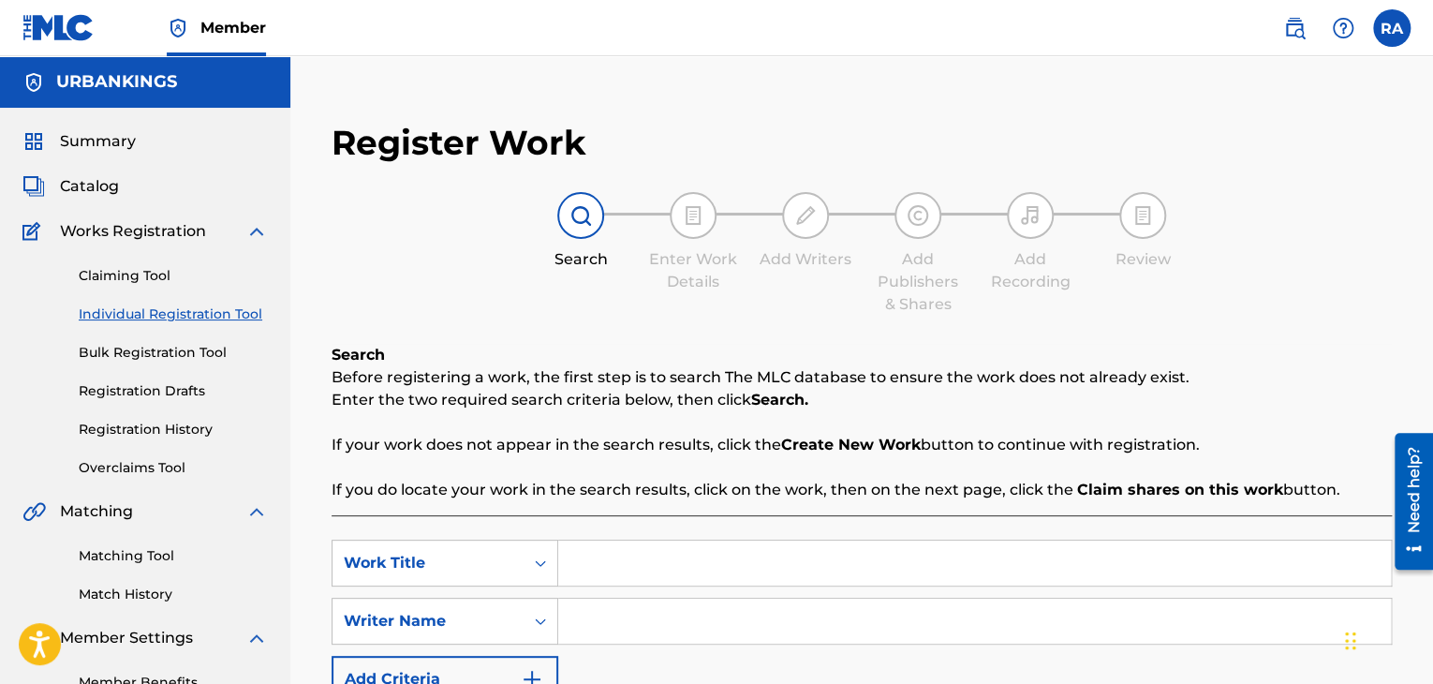
click at [575, 537] on div "SearchWithCriteria59052328-f7a2-4302-a968-cf33debdfee0 Work Title SearchWithCri…" at bounding box center [862, 668] width 1060 height 307
click at [597, 549] on input "Search Form" at bounding box center [974, 562] width 833 height 45
type input "AM STILL HOOD"
type input "[PERSON_NAME]"
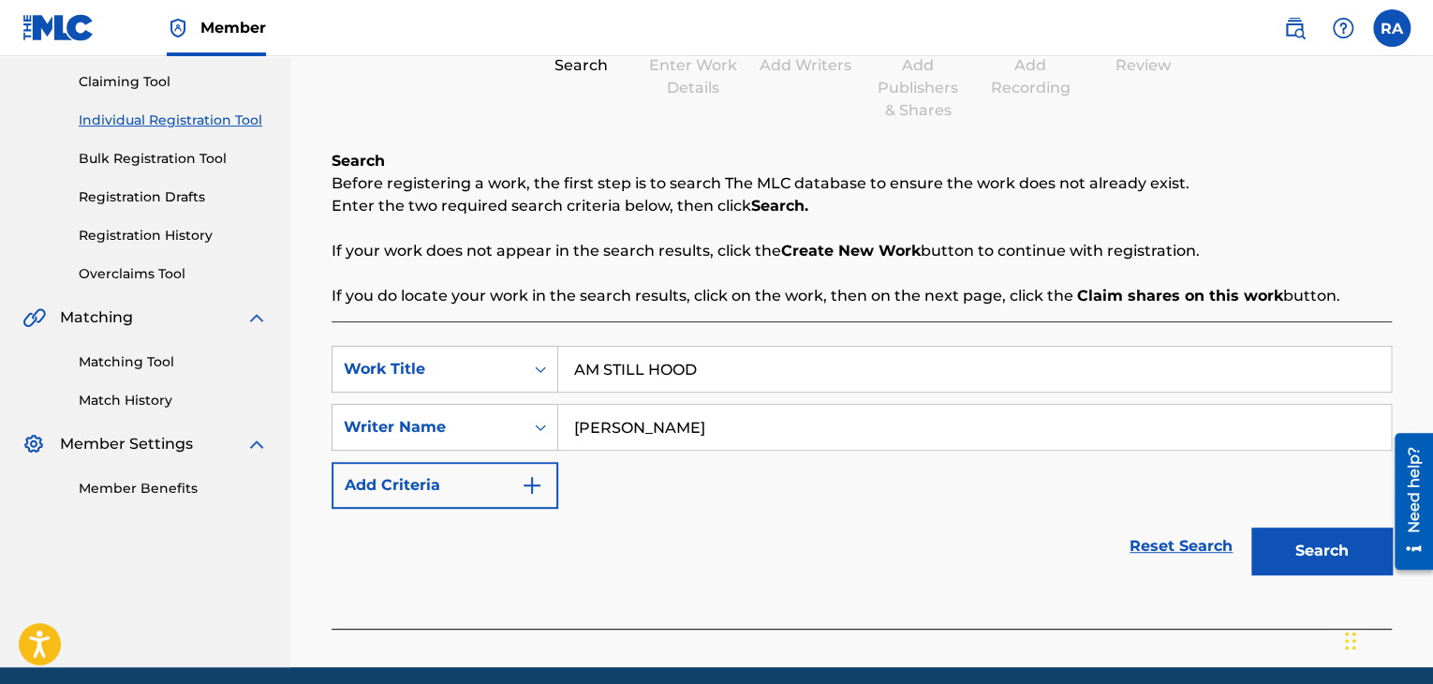
scroll to position [266, 0]
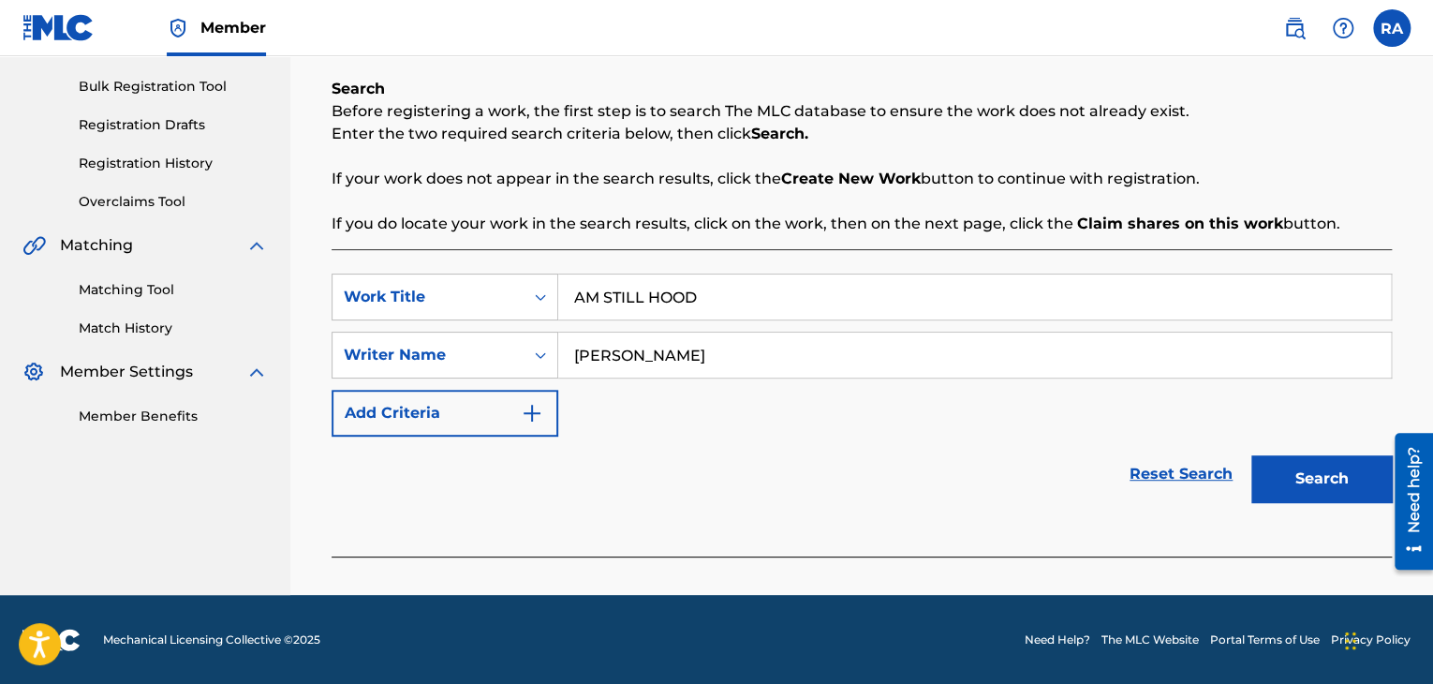
click at [1361, 484] on button "Search" at bounding box center [1321, 478] width 140 height 47
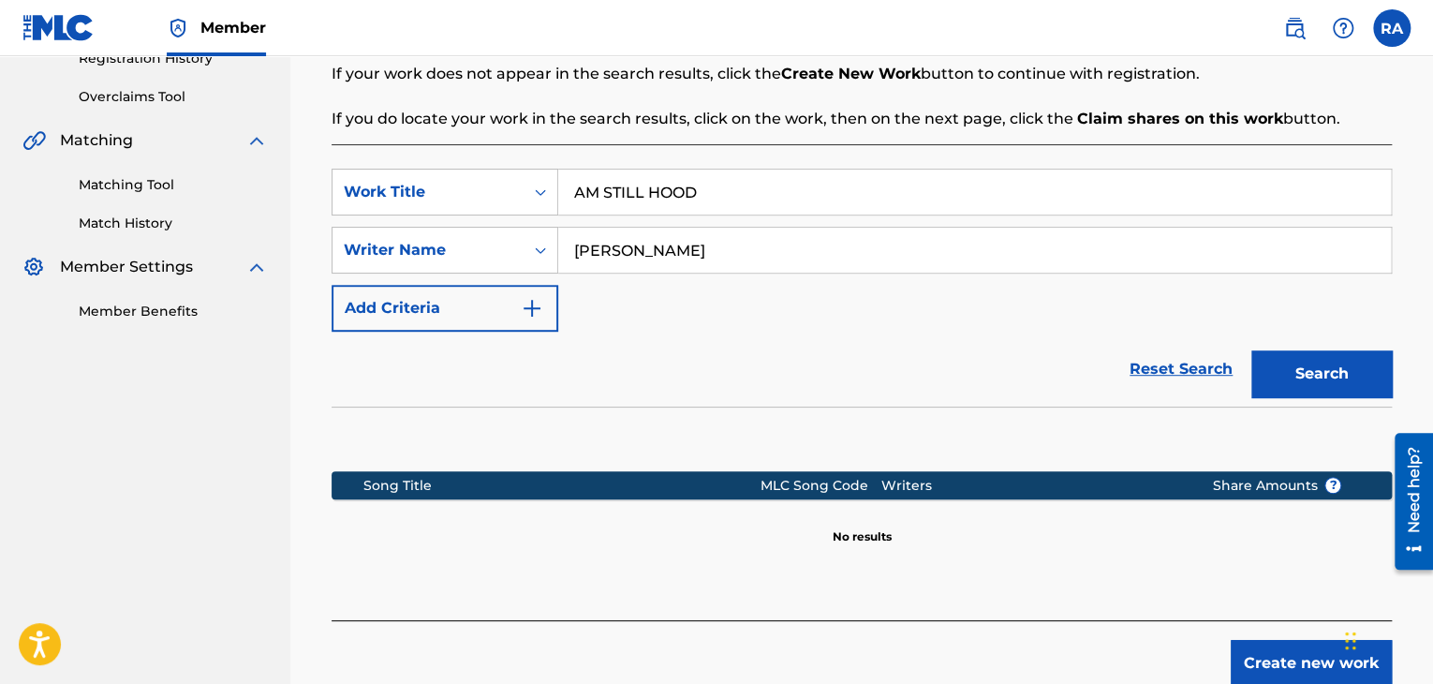
scroll to position [482, 0]
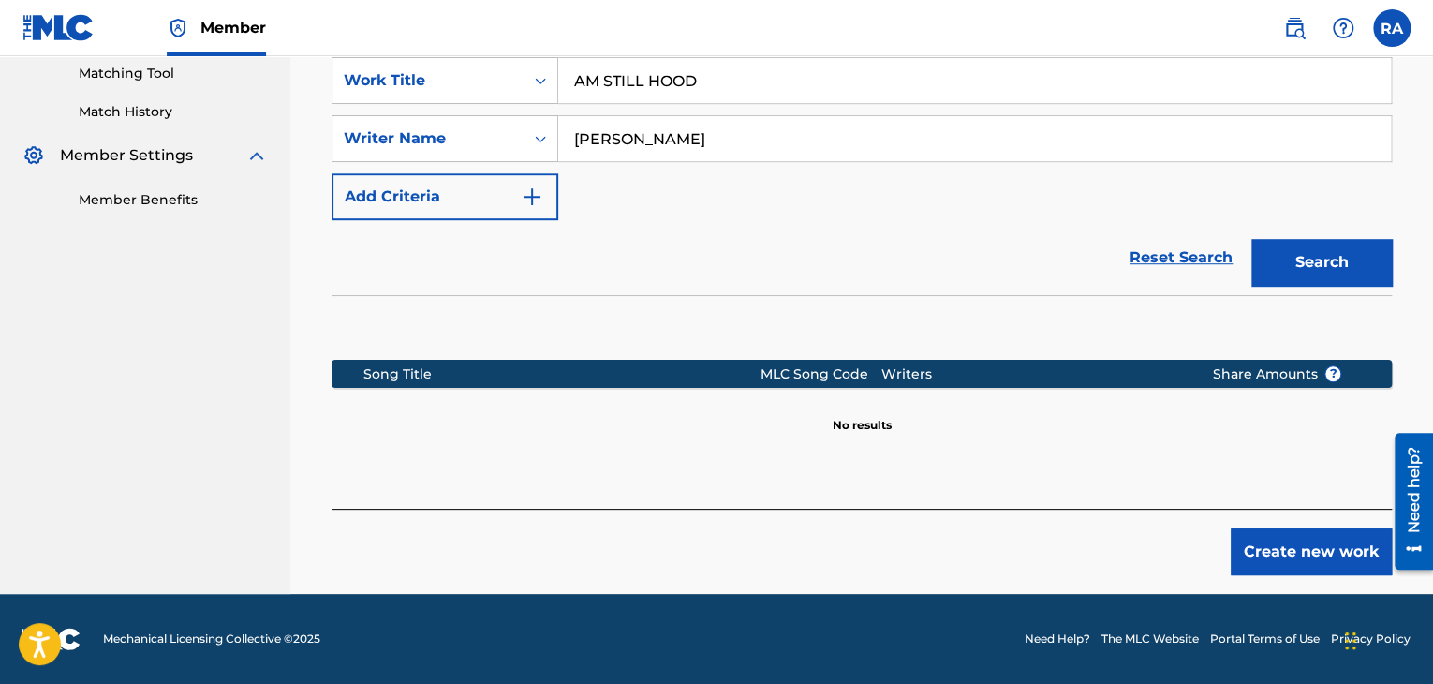
click at [1320, 550] on button "Create new work" at bounding box center [1311, 551] width 161 height 47
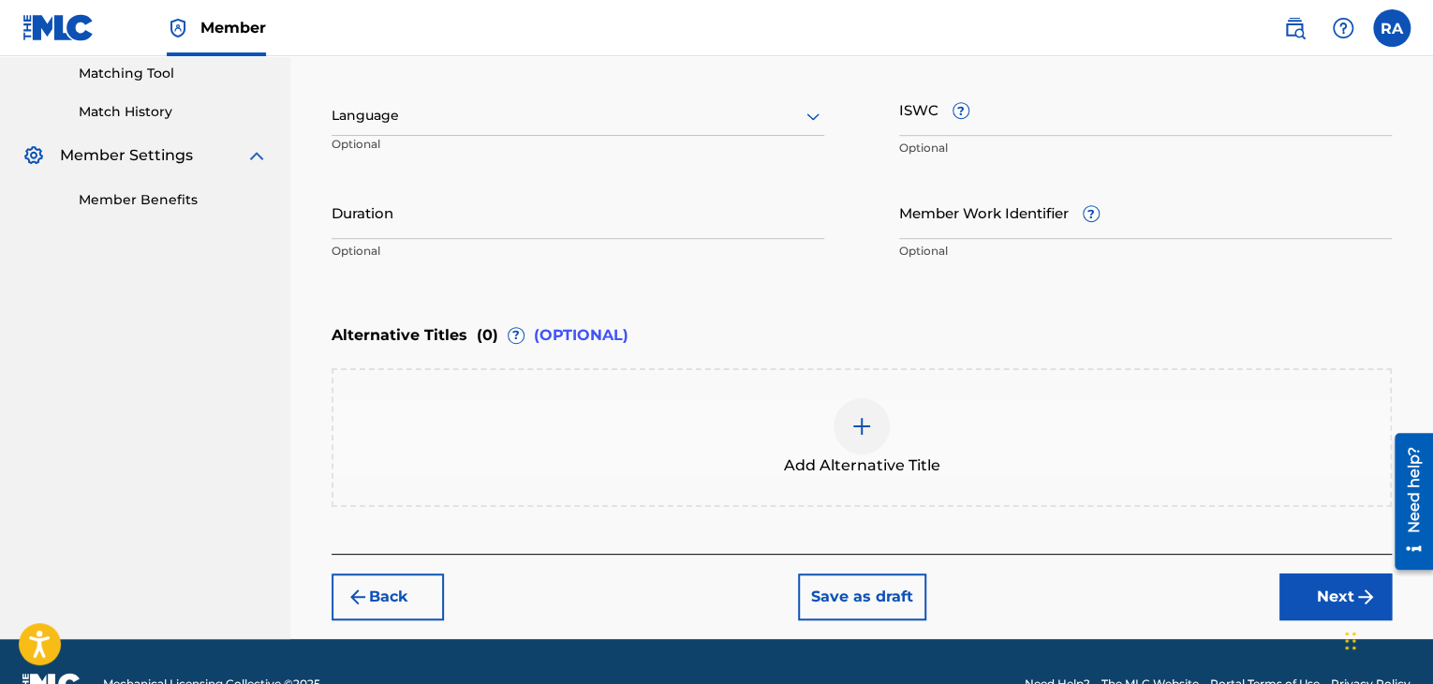
click at [392, 221] on input "Duration" at bounding box center [578, 211] width 493 height 53
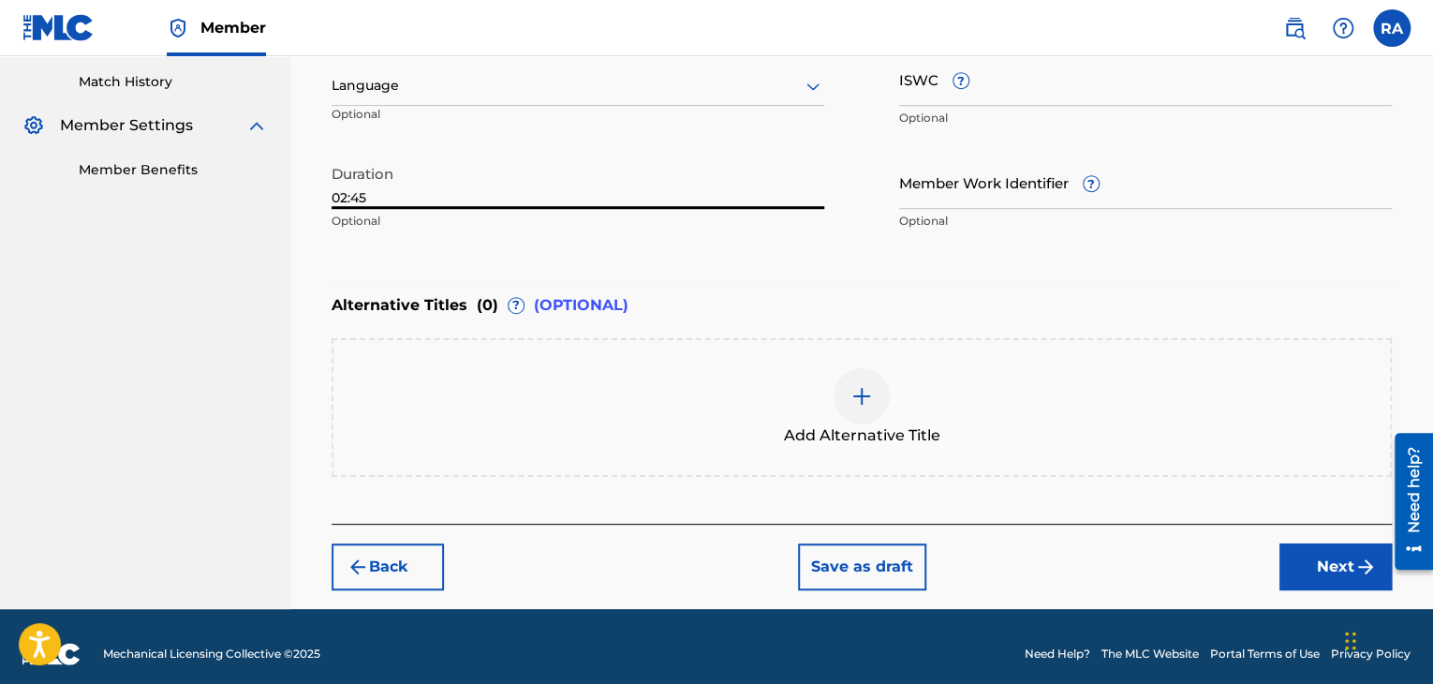
scroll to position [525, 0]
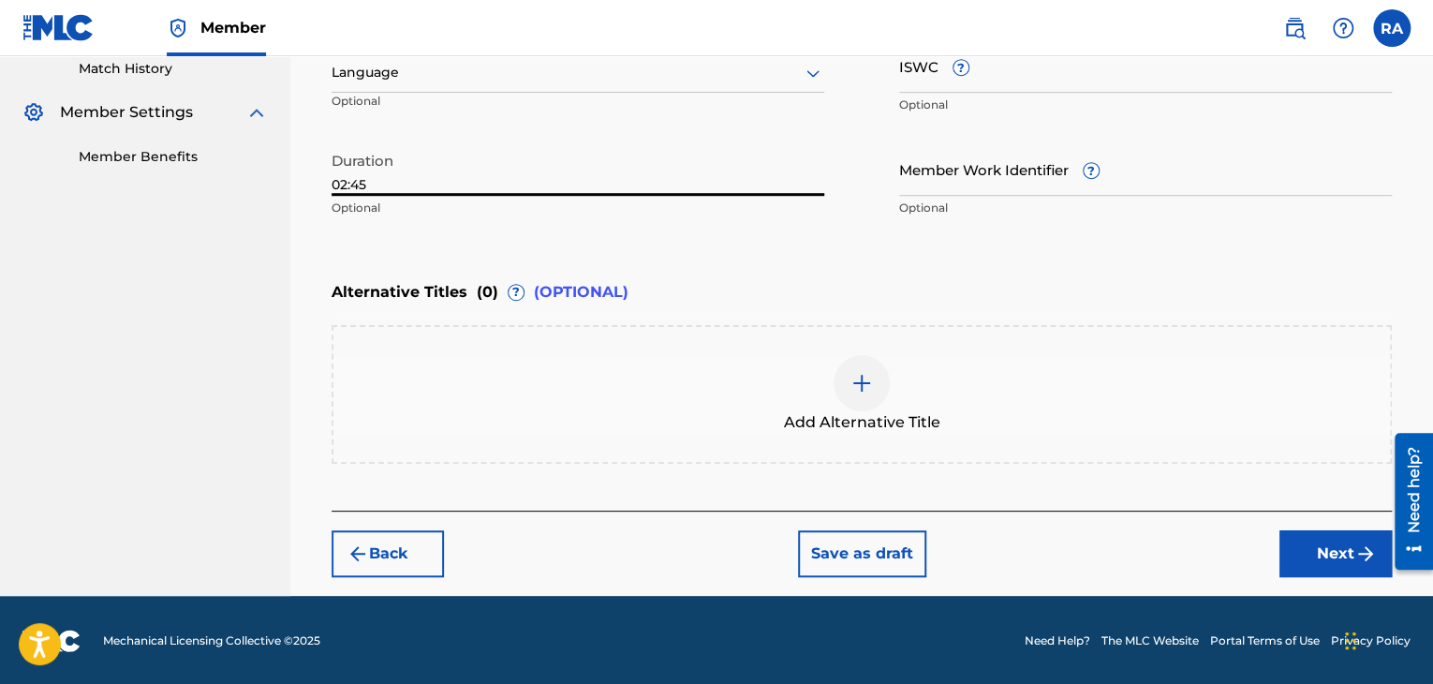
type input "02:45"
click at [1323, 555] on button "Next" at bounding box center [1335, 553] width 112 height 47
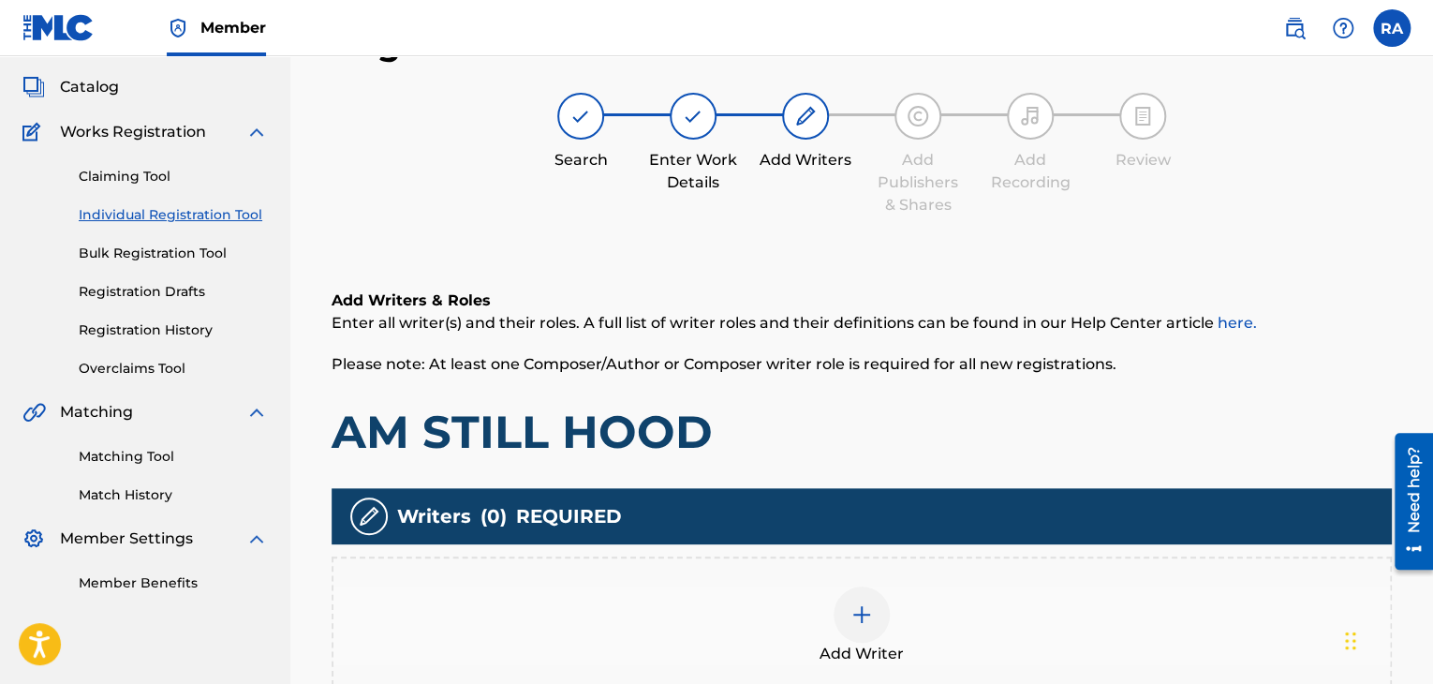
scroll to position [84, 0]
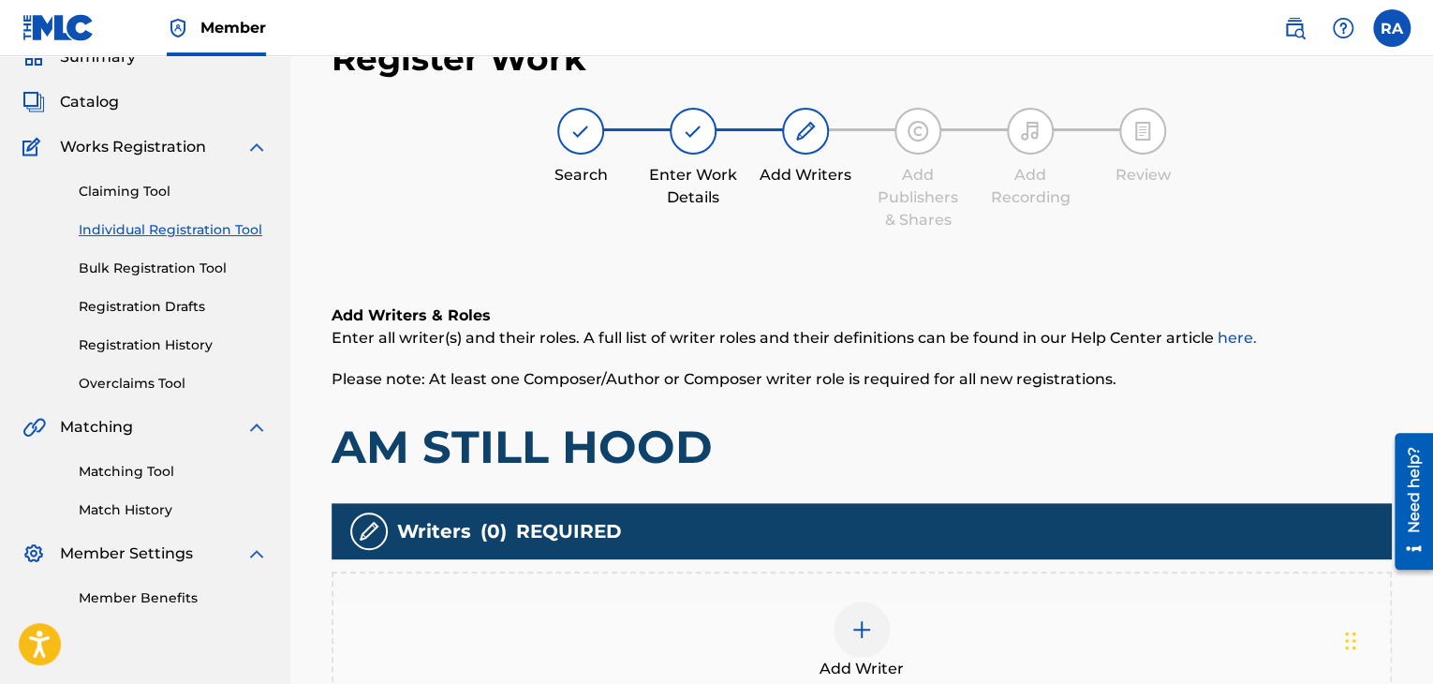
click at [848, 629] on div at bounding box center [861, 629] width 56 height 56
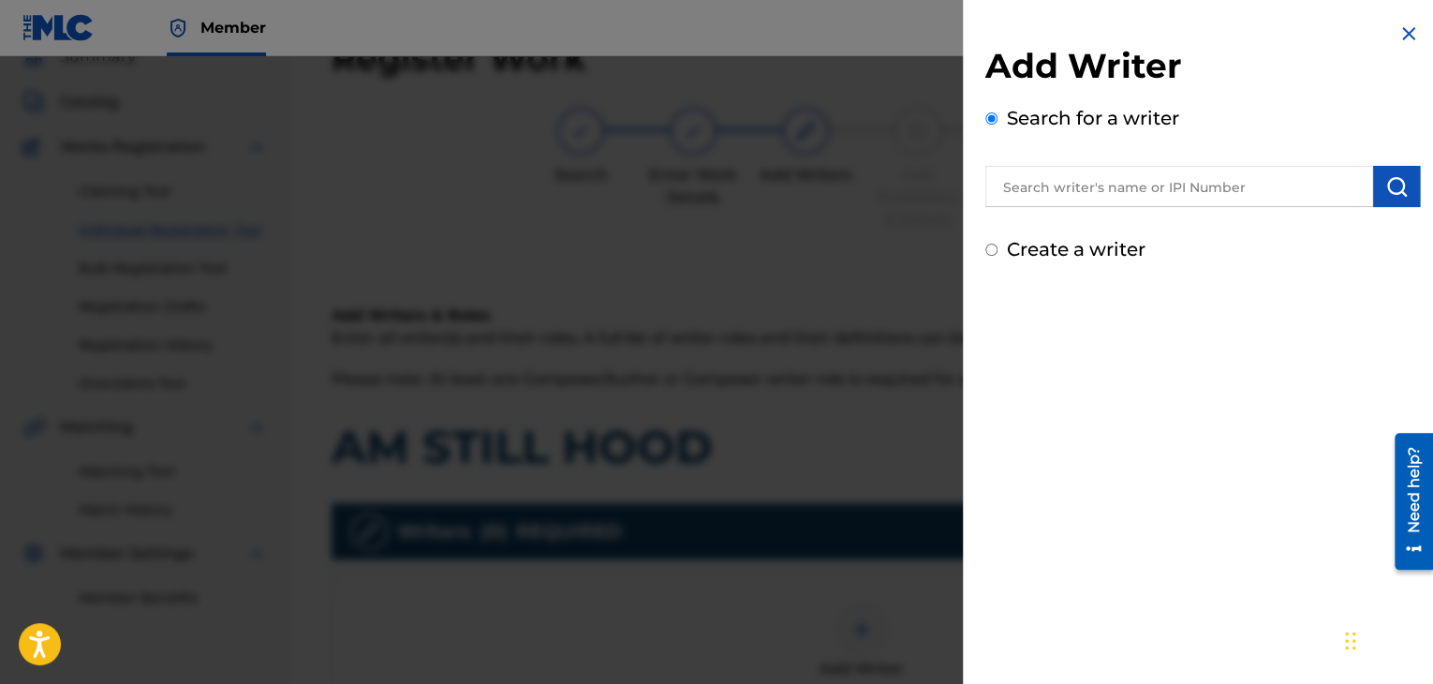
click at [1039, 196] on input "text" at bounding box center [1179, 186] width 388 height 41
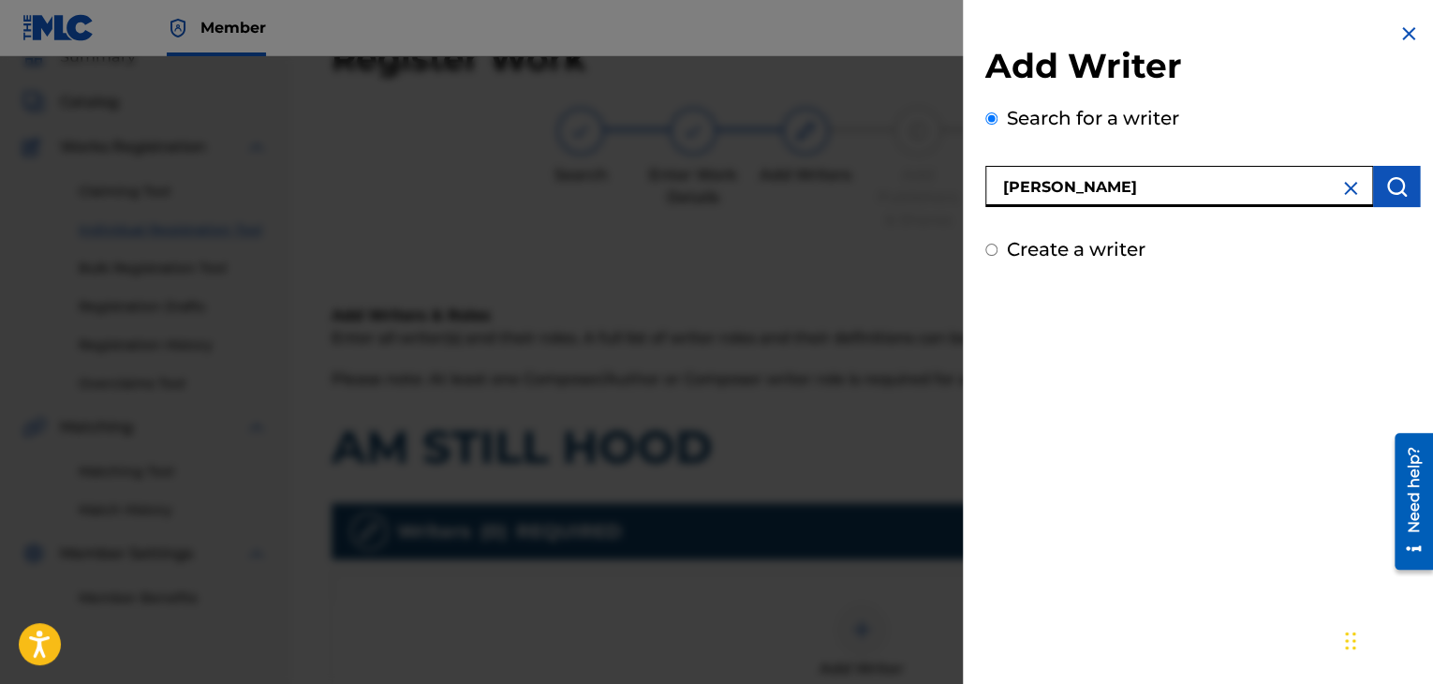
type input "[PERSON_NAME]"
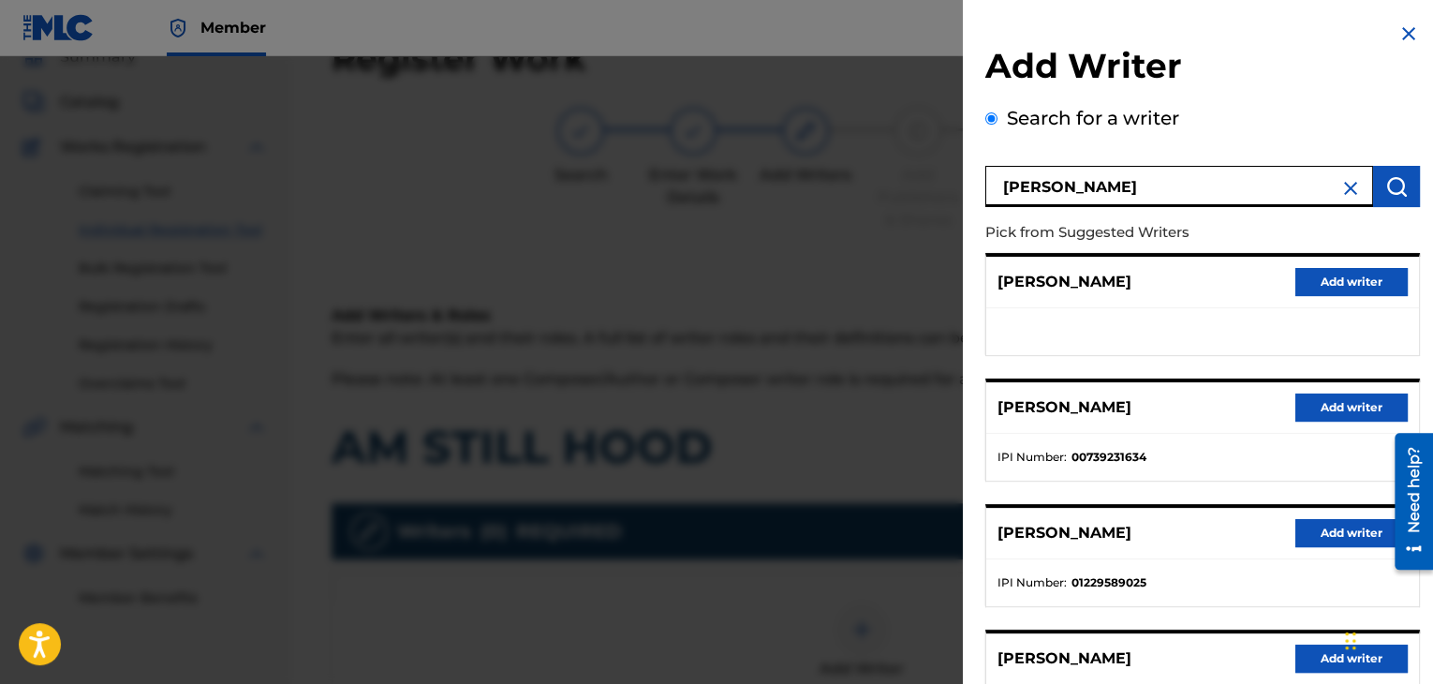
click at [1316, 398] on button "Add writer" at bounding box center [1351, 407] width 112 height 28
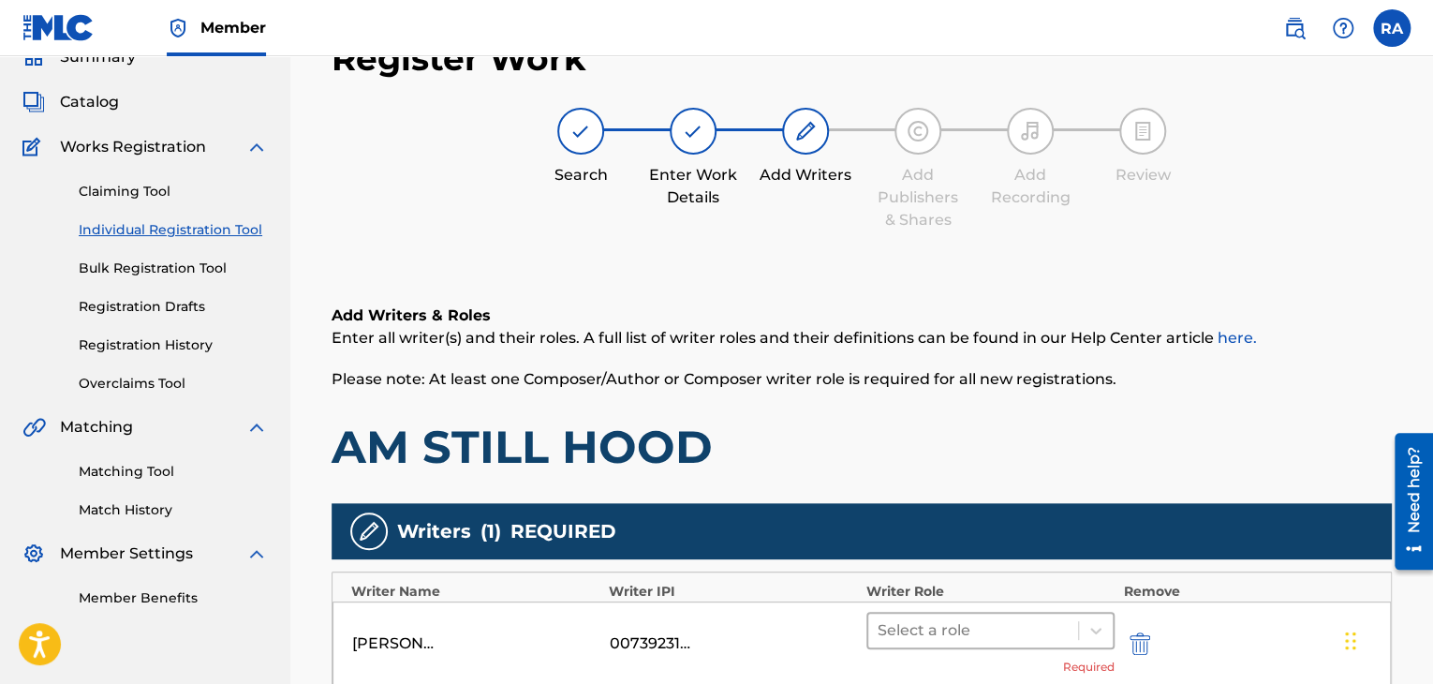
click at [1030, 635] on div at bounding box center [972, 630] width 191 height 26
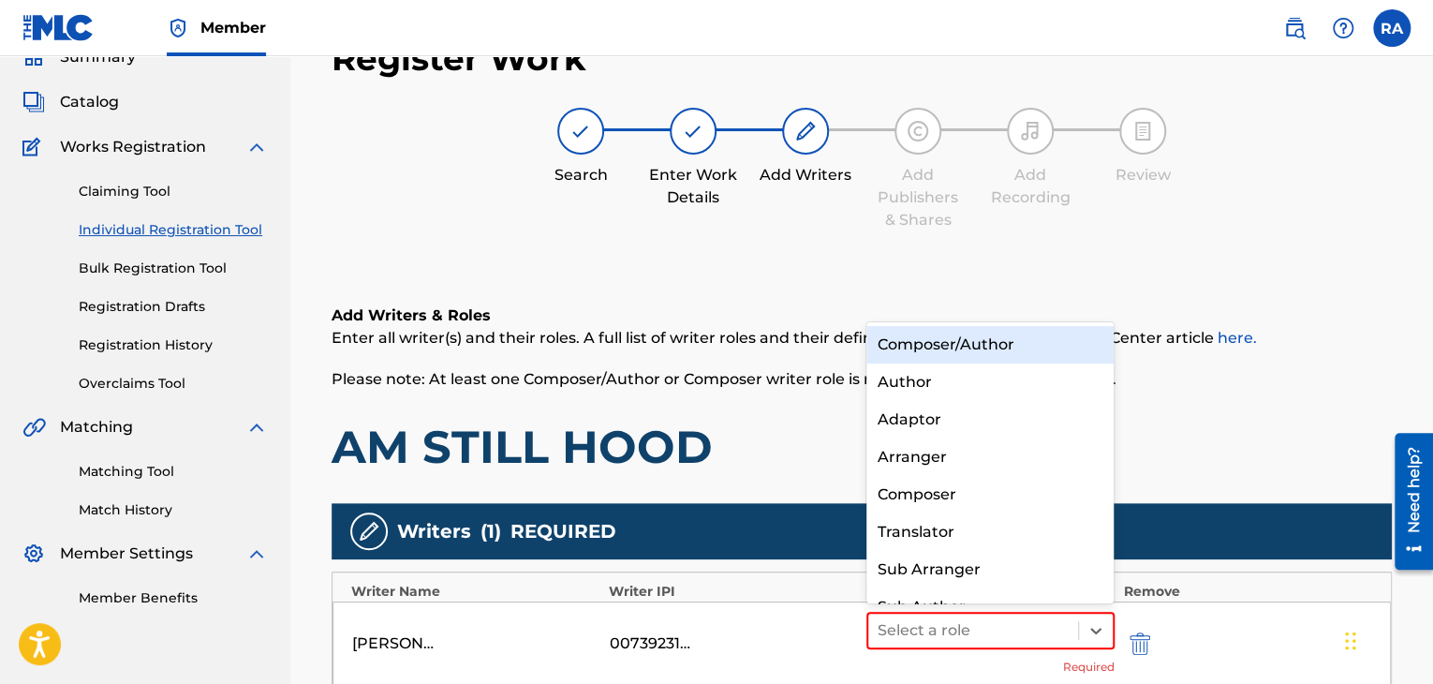
scroll to position [26, 0]
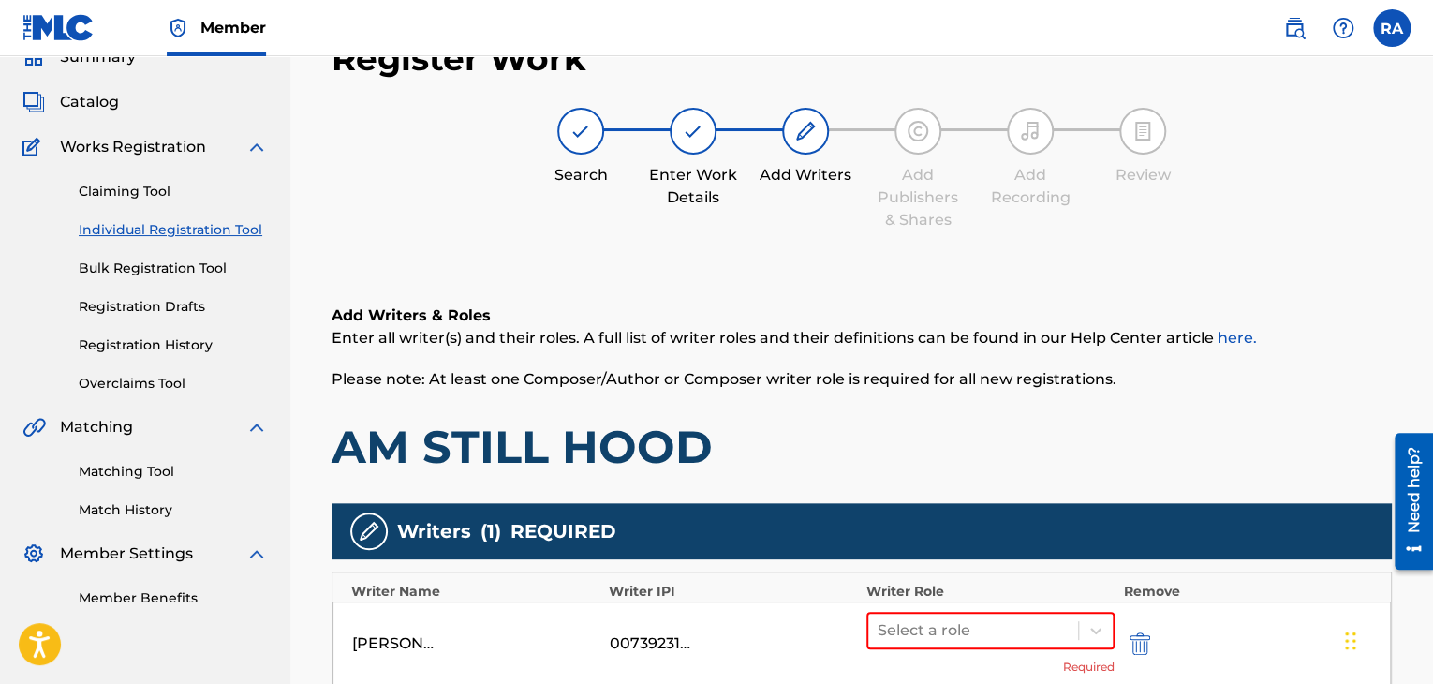
click at [966, 319] on h6 "Add Writers & Roles" at bounding box center [862, 315] width 1060 height 22
click at [1051, 612] on div "Select a role" at bounding box center [990, 630] width 248 height 37
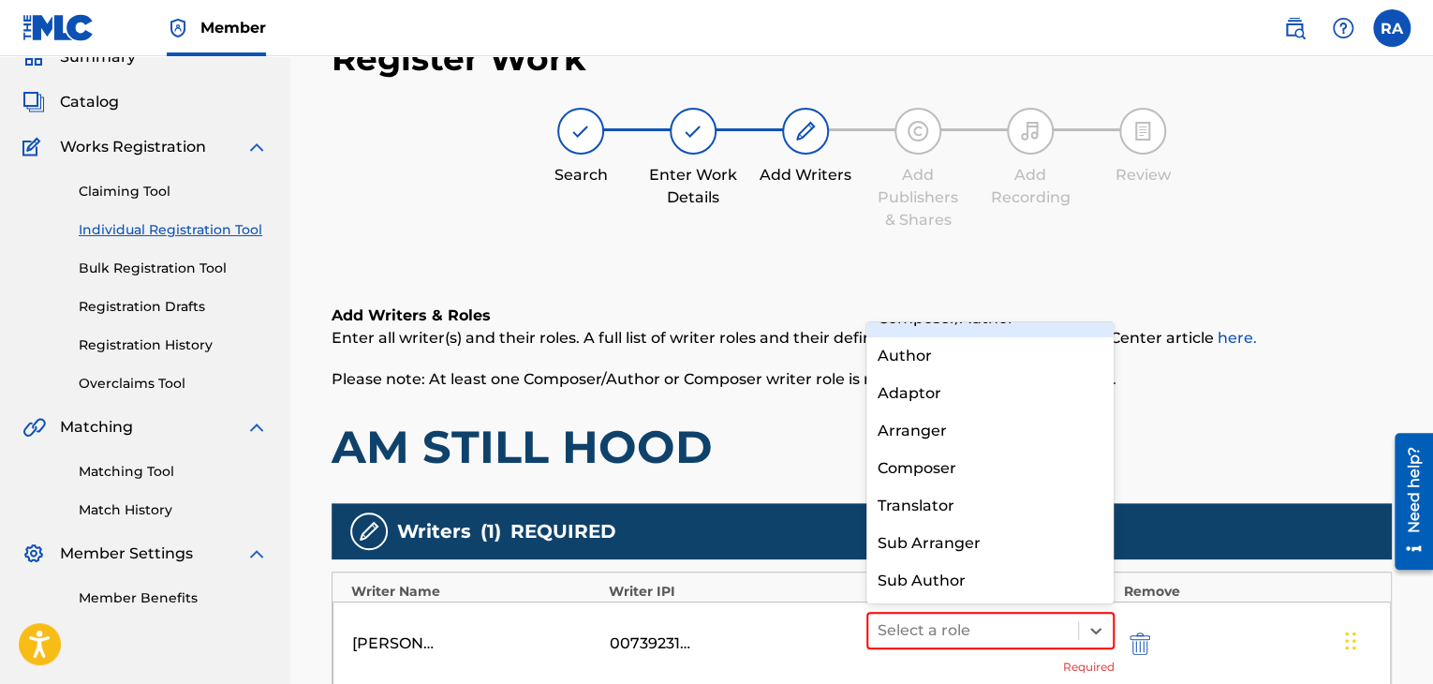
click at [993, 331] on div "Composer/Author" at bounding box center [990, 318] width 248 height 37
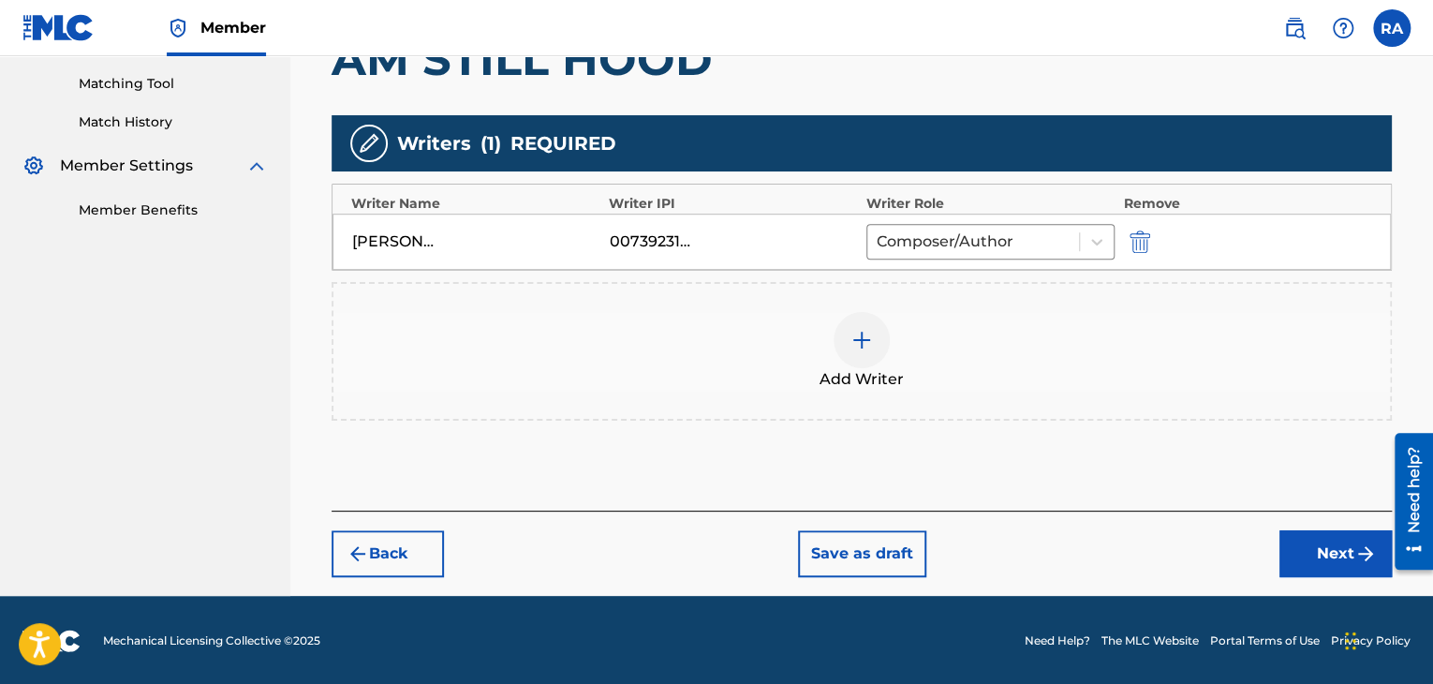
click at [1319, 541] on button "Next" at bounding box center [1335, 553] width 112 height 47
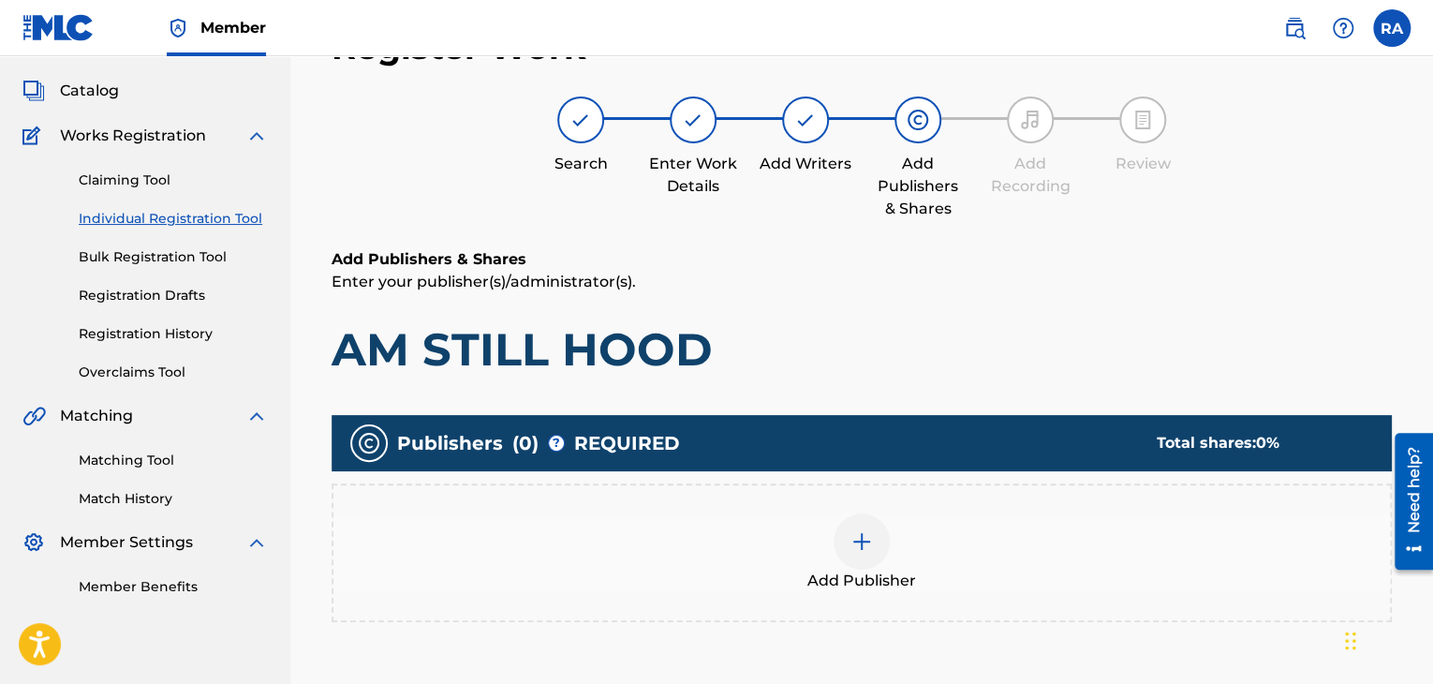
scroll to position [84, 0]
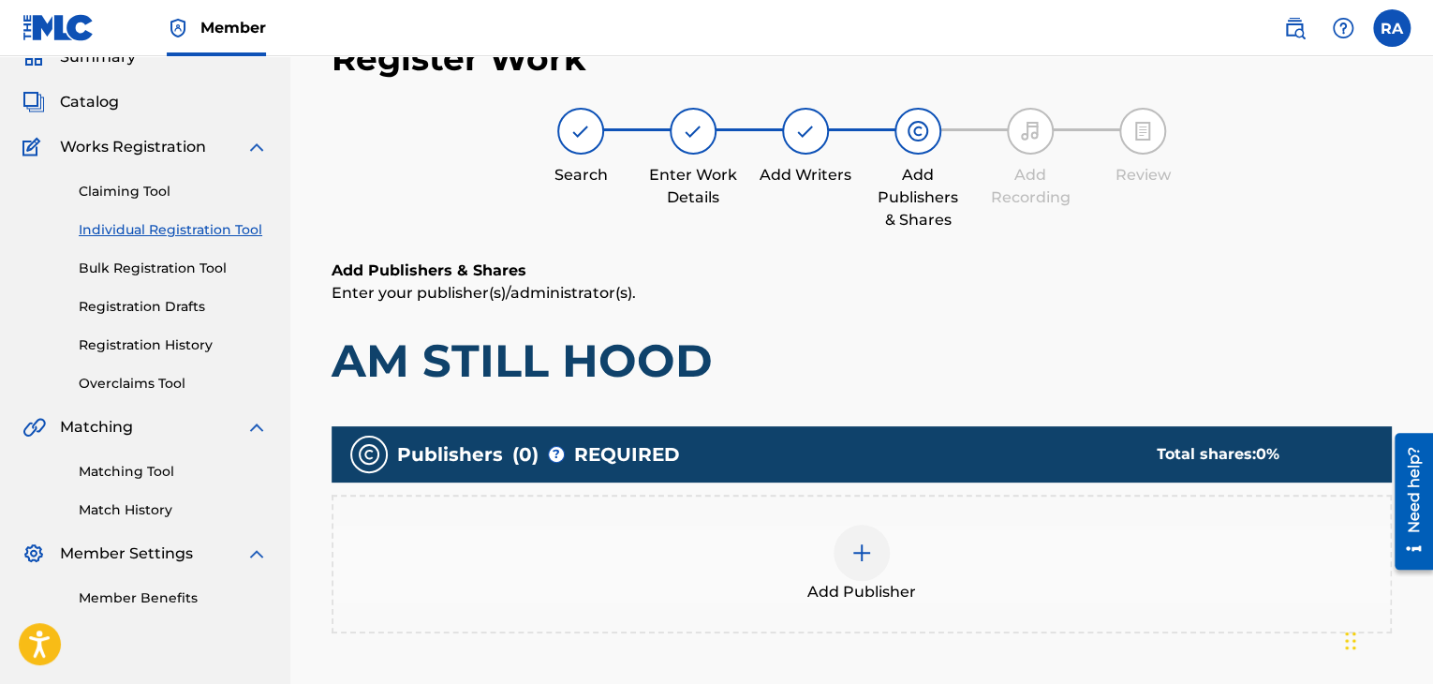
click at [840, 544] on div at bounding box center [861, 552] width 56 height 56
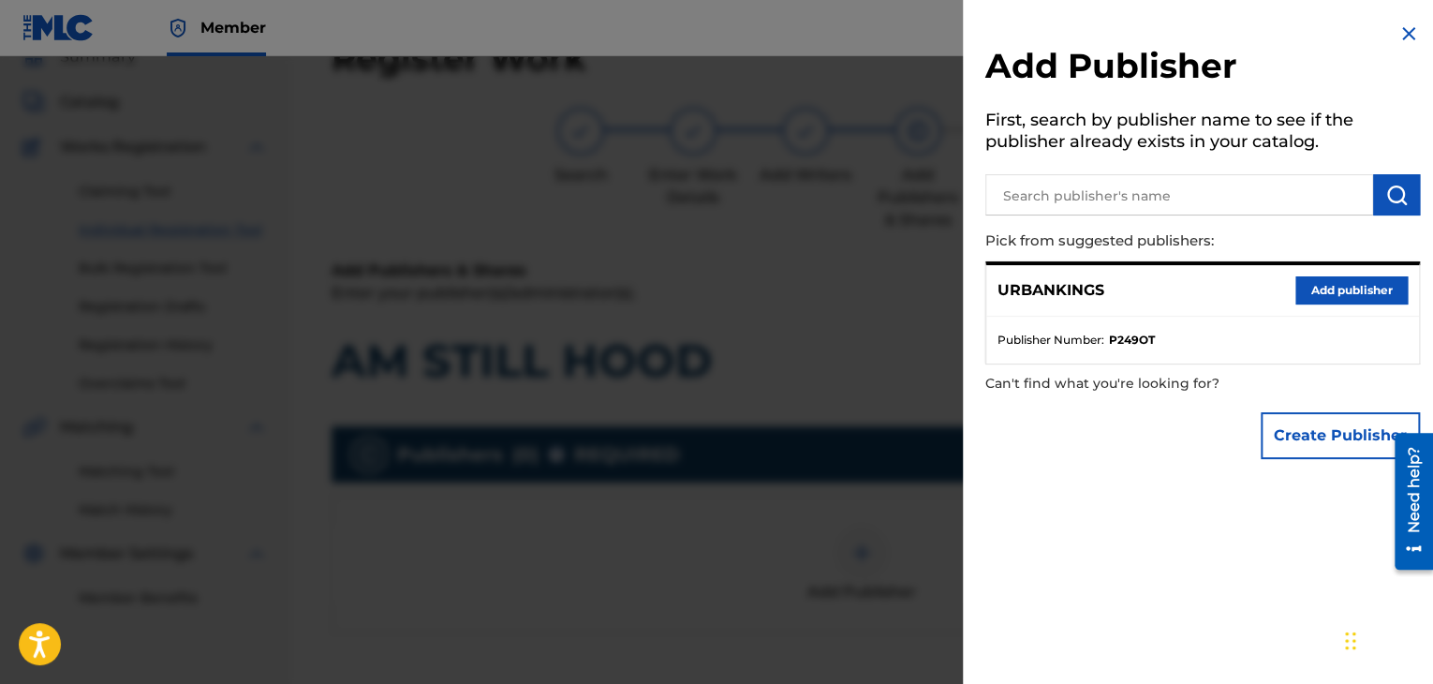
click at [1309, 292] on button "Add publisher" at bounding box center [1351, 290] width 112 height 28
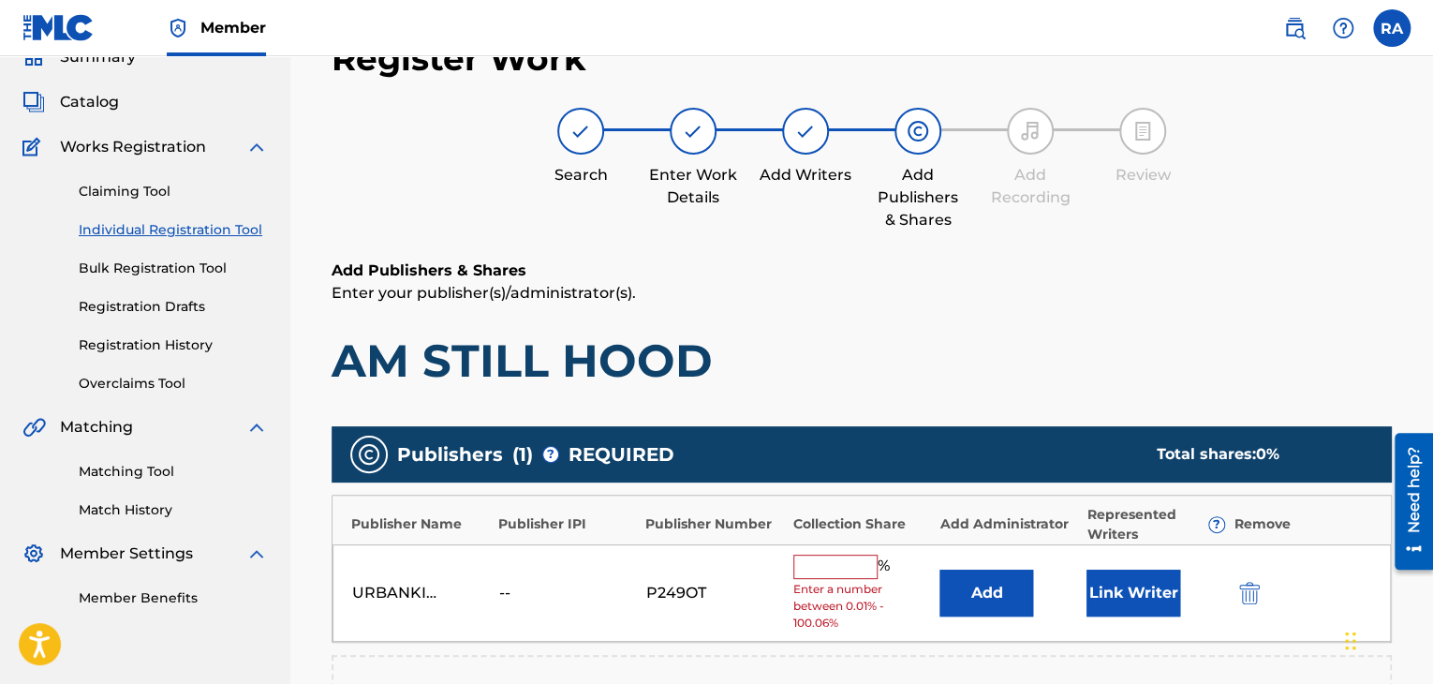
click at [862, 555] on input "text" at bounding box center [835, 566] width 84 height 24
type input "100"
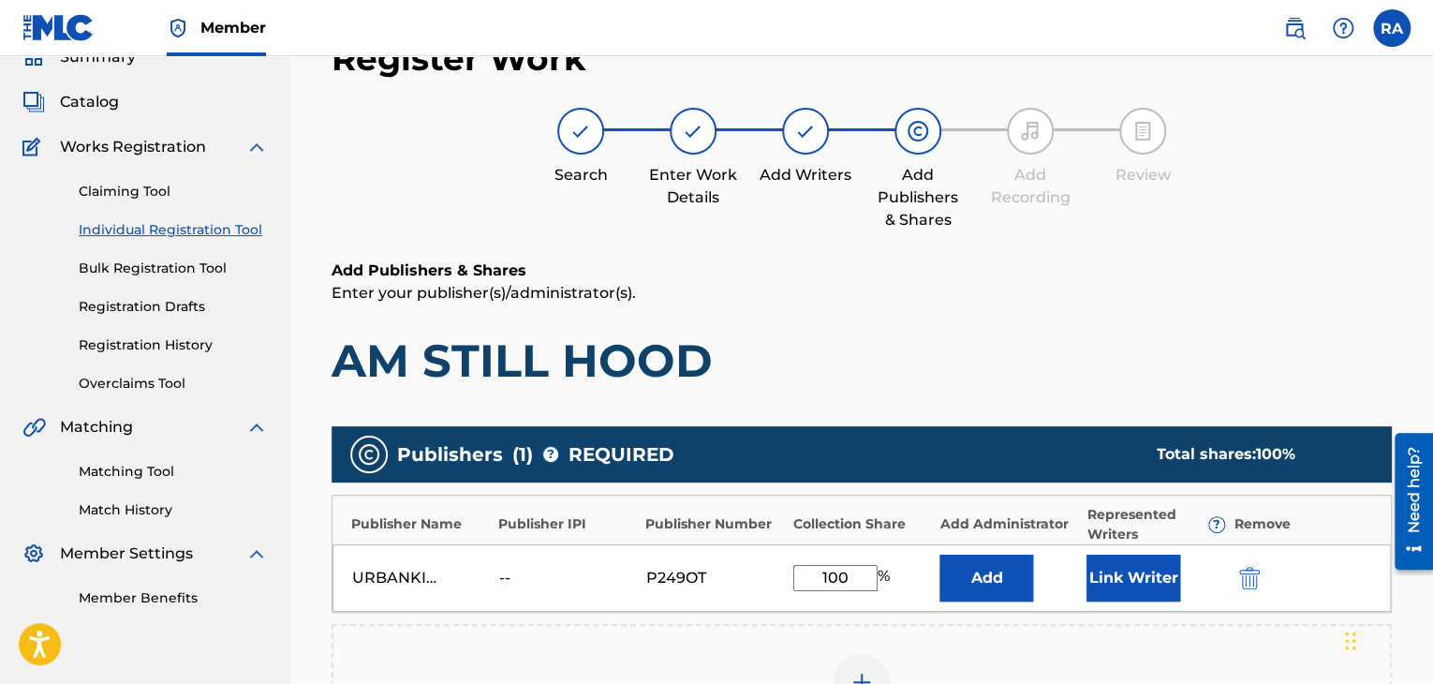
click at [1134, 568] on button "Link Writer" at bounding box center [1133, 577] width 94 height 47
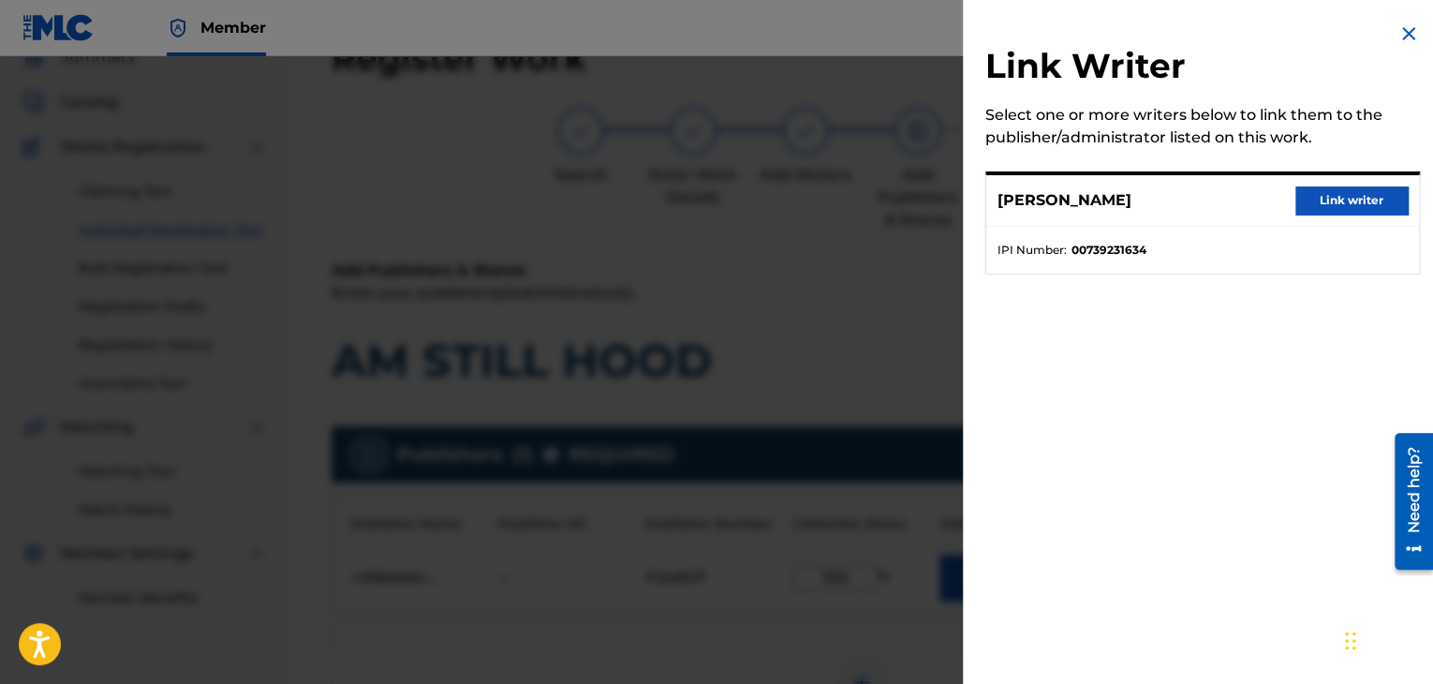
click at [1389, 186] on button "Link writer" at bounding box center [1351, 200] width 112 height 28
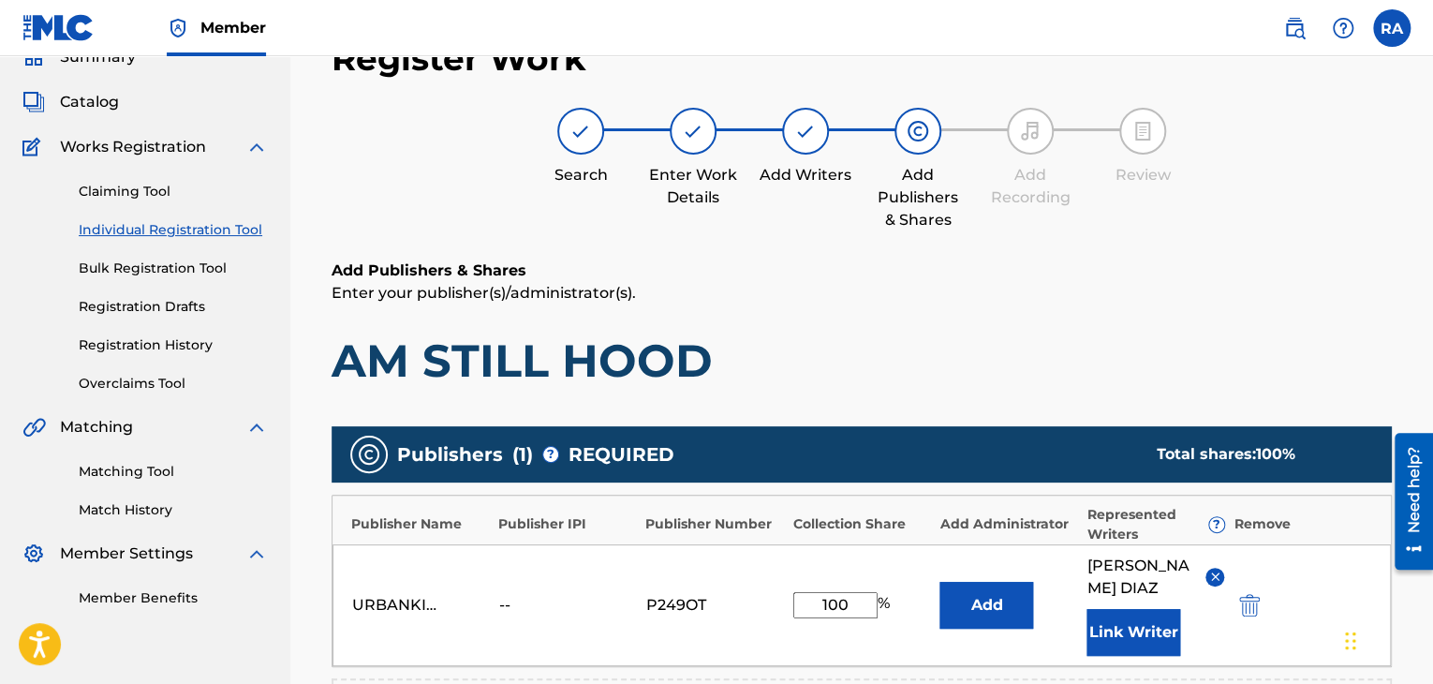
scroll to position [514, 0]
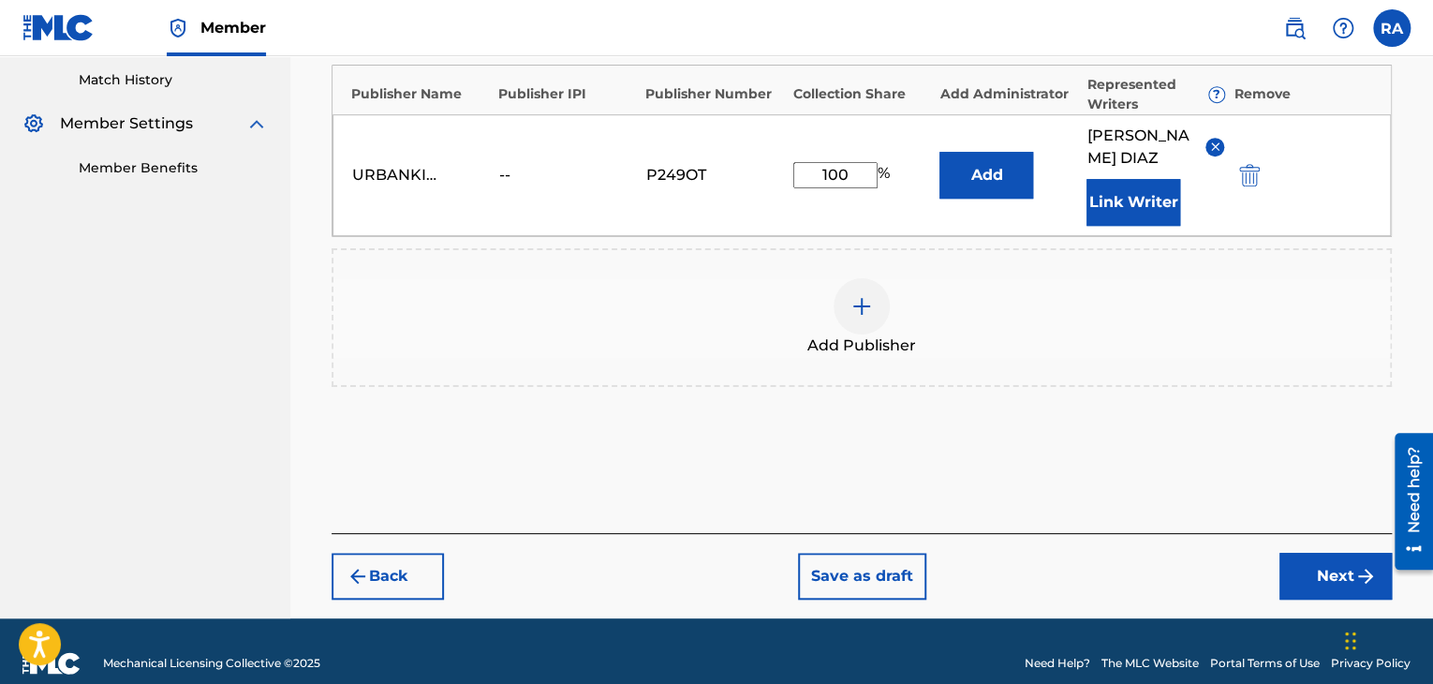
click at [1315, 553] on button "Next" at bounding box center [1335, 576] width 112 height 47
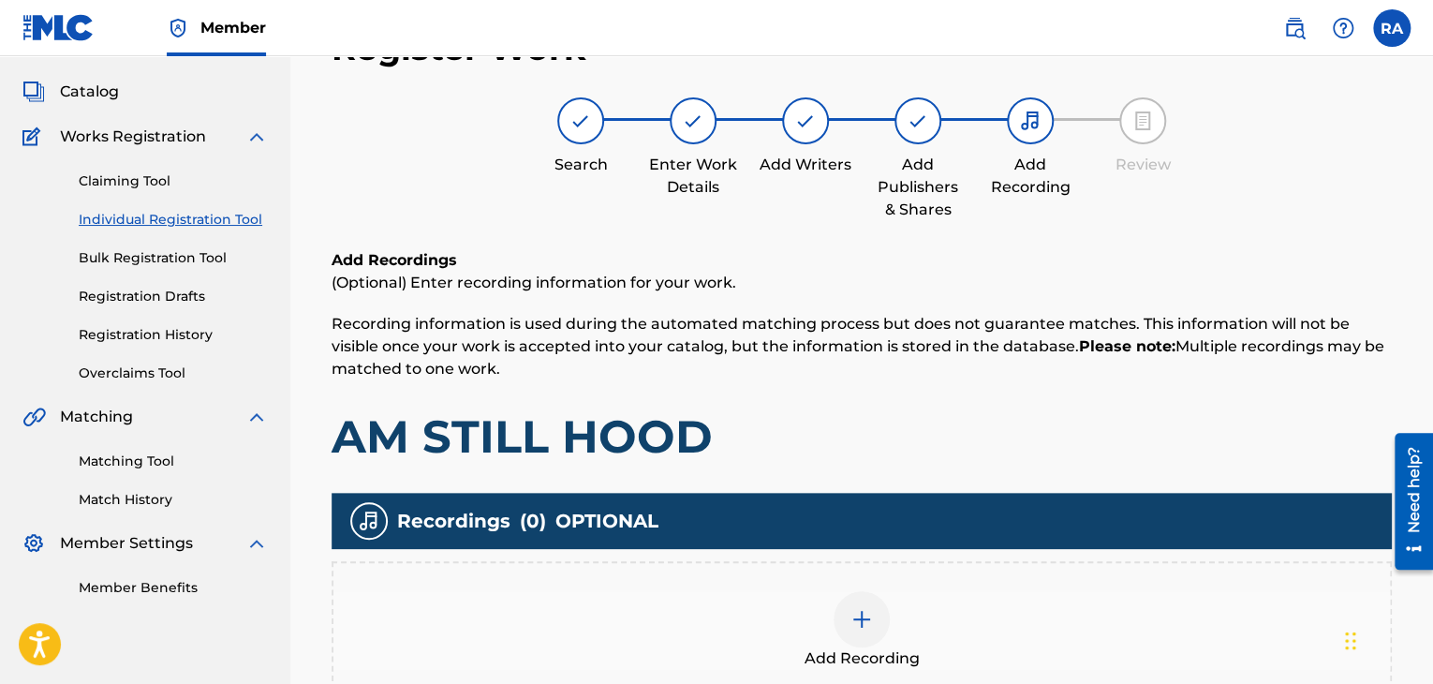
scroll to position [84, 0]
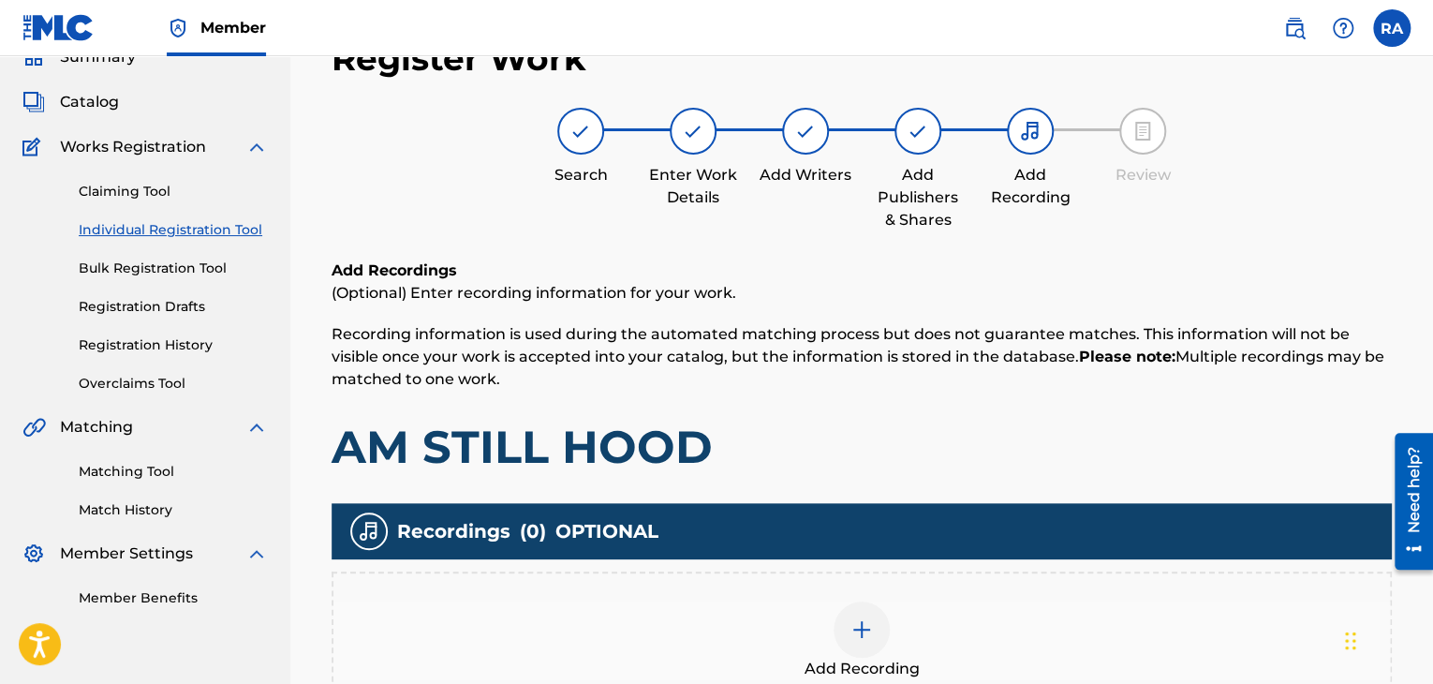
click at [862, 622] on img at bounding box center [861, 629] width 22 height 22
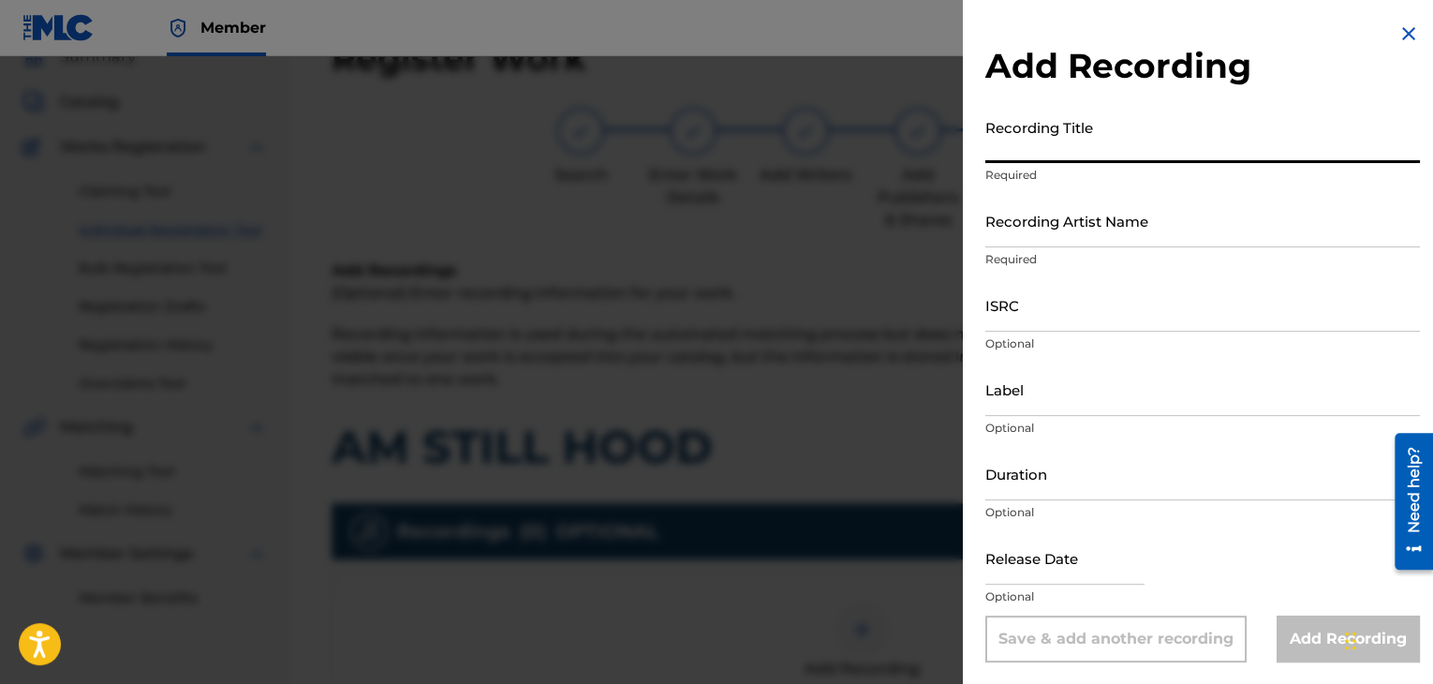
click at [1188, 141] on input "Recording Title" at bounding box center [1202, 136] width 435 height 53
type input "AM STILL HOOD"
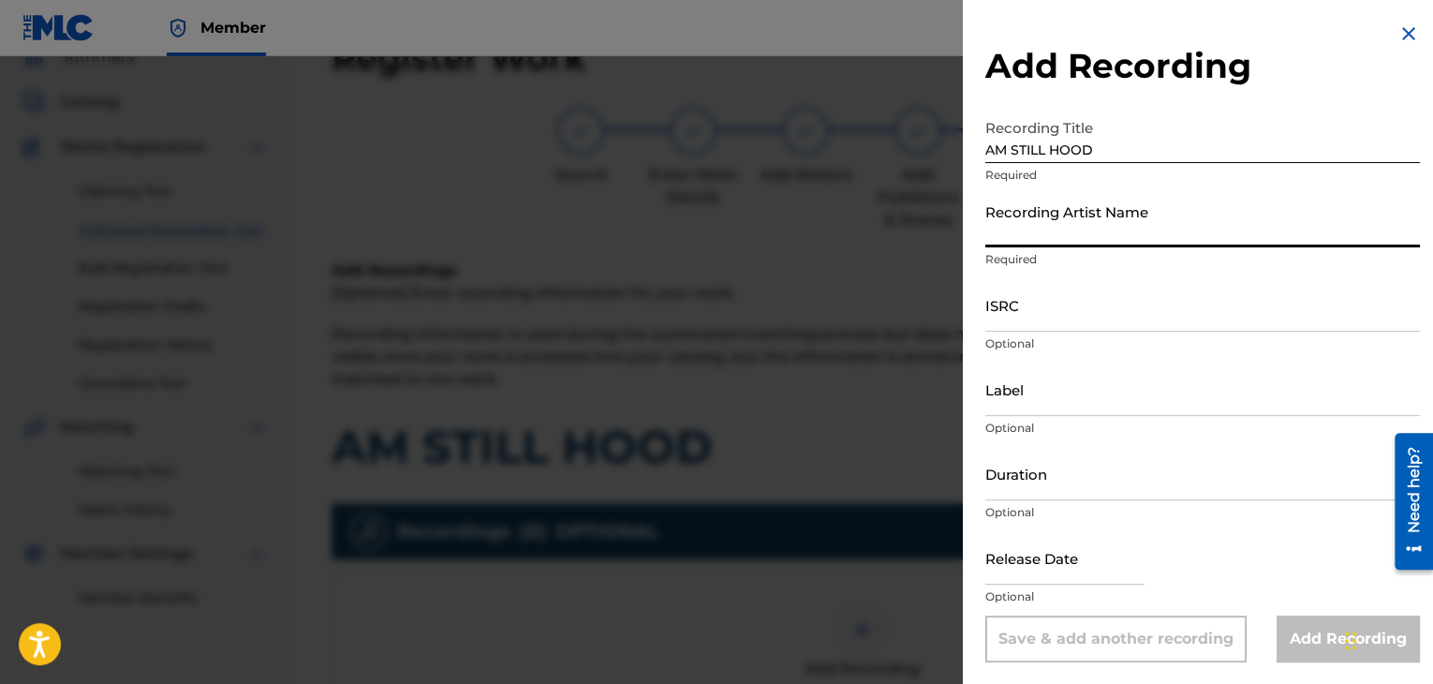
type input "X"
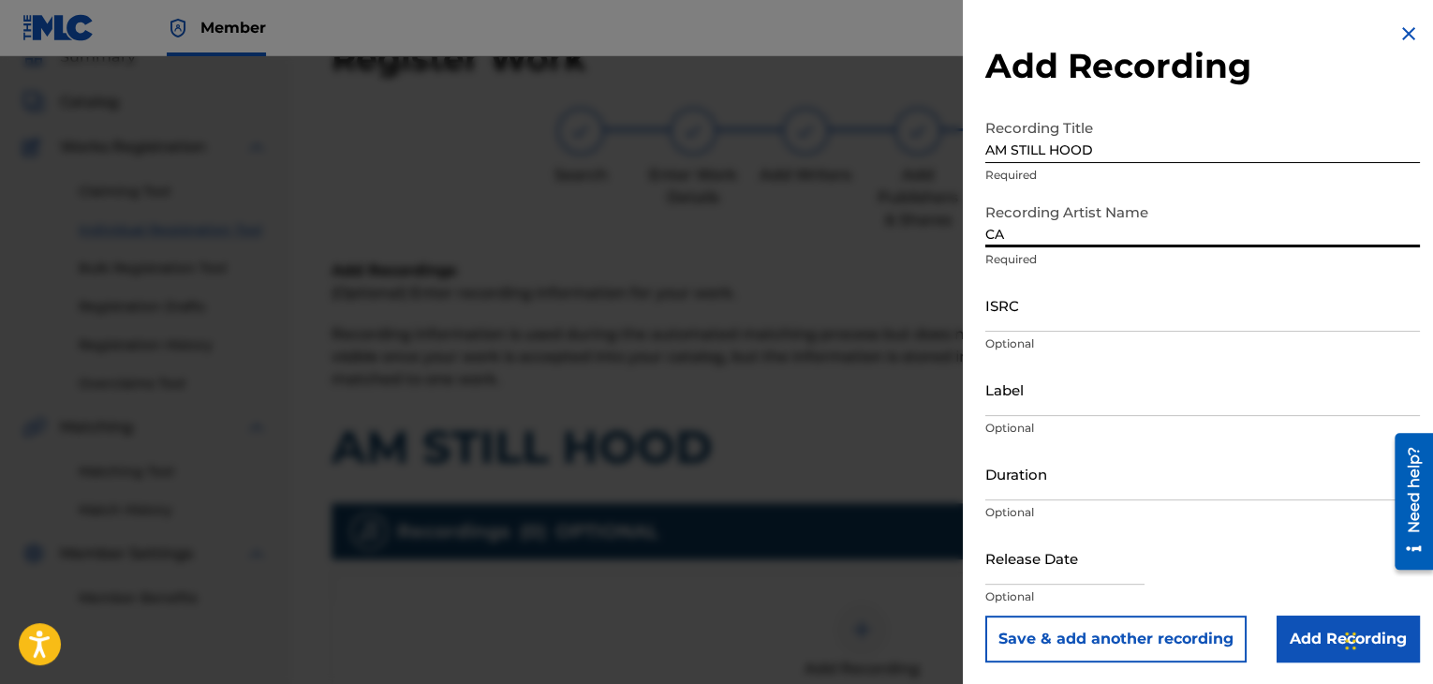
type input "[PERSON_NAME]"
drag, startPoint x: 977, startPoint y: 321, endPoint x: 991, endPoint y: 249, distance: 73.5
click at [991, 249] on div "Recording Artist Name [PERSON_NAME] Required" at bounding box center [1202, 236] width 435 height 84
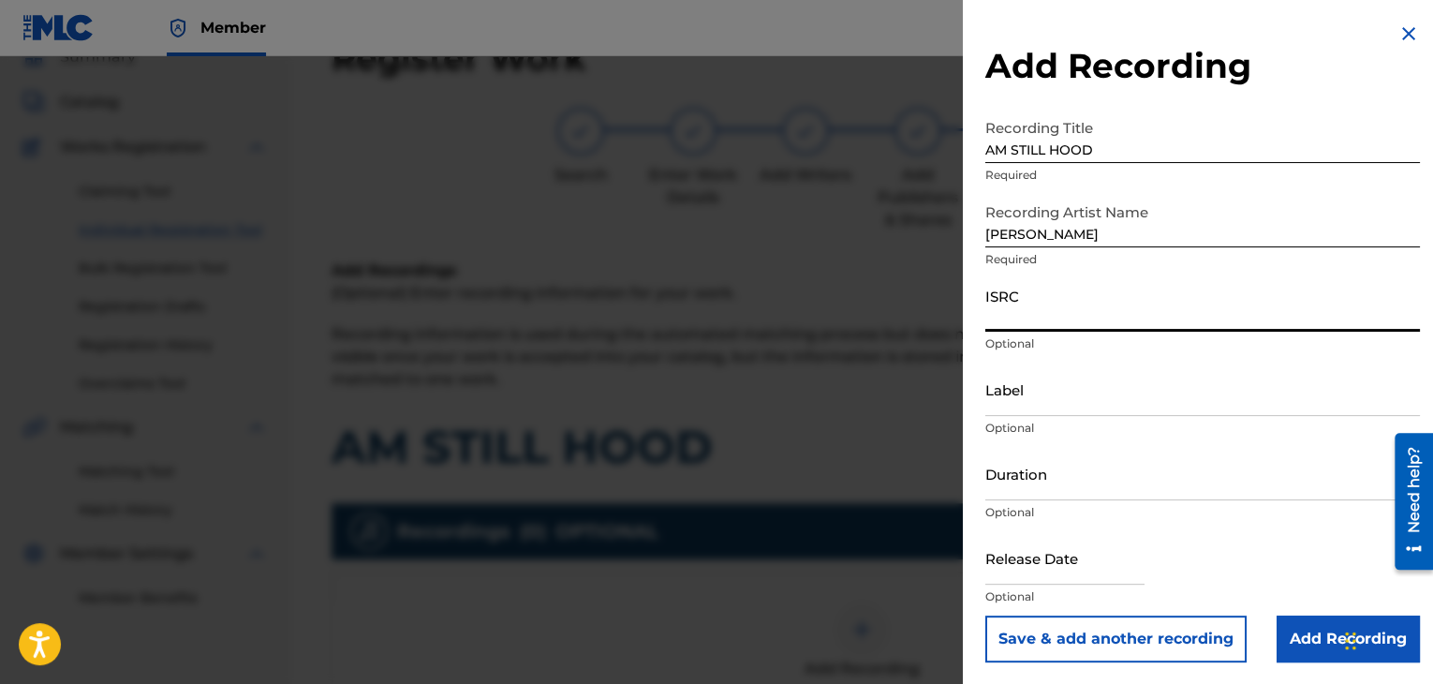
paste input "USPRZ0910062"
type input "USPRZ0910067"
click at [1011, 386] on input "Label" at bounding box center [1202, 388] width 435 height 53
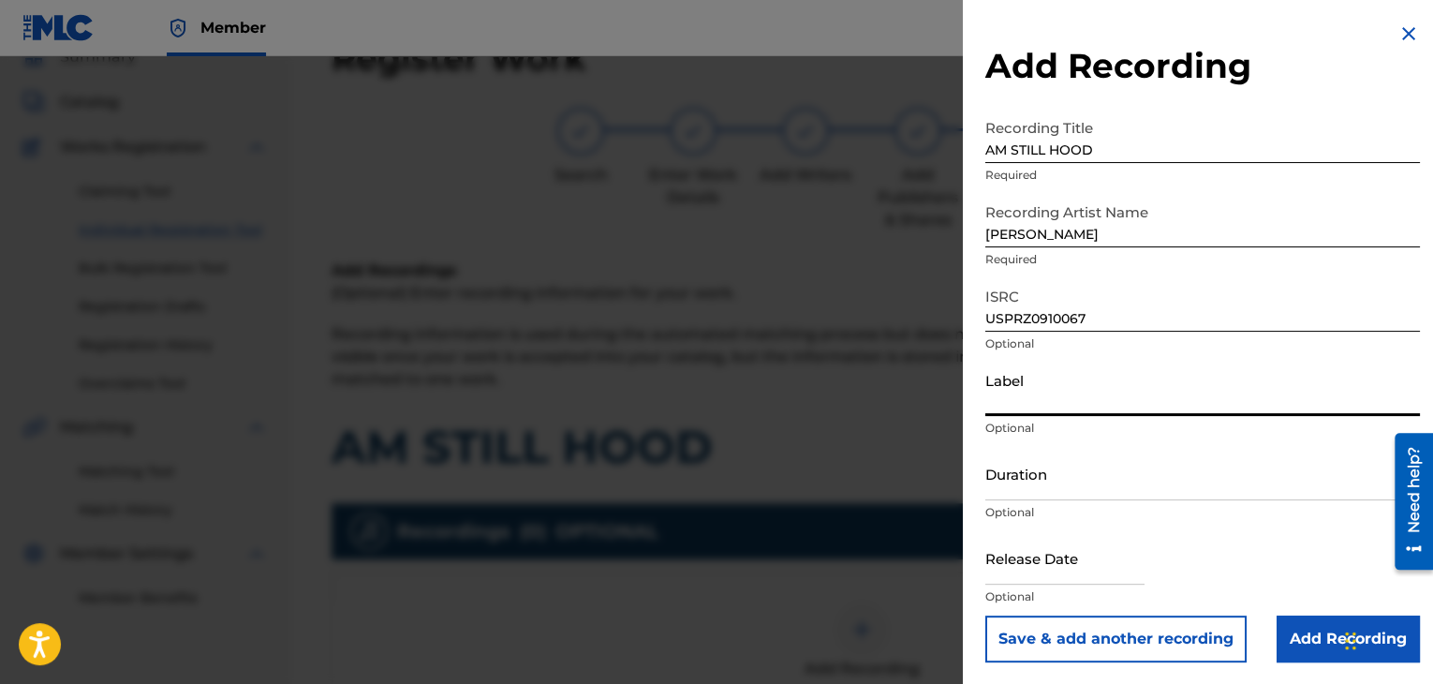
type input "Urban Kings Music Group"
click at [1077, 478] on input "Duration" at bounding box center [1202, 473] width 435 height 53
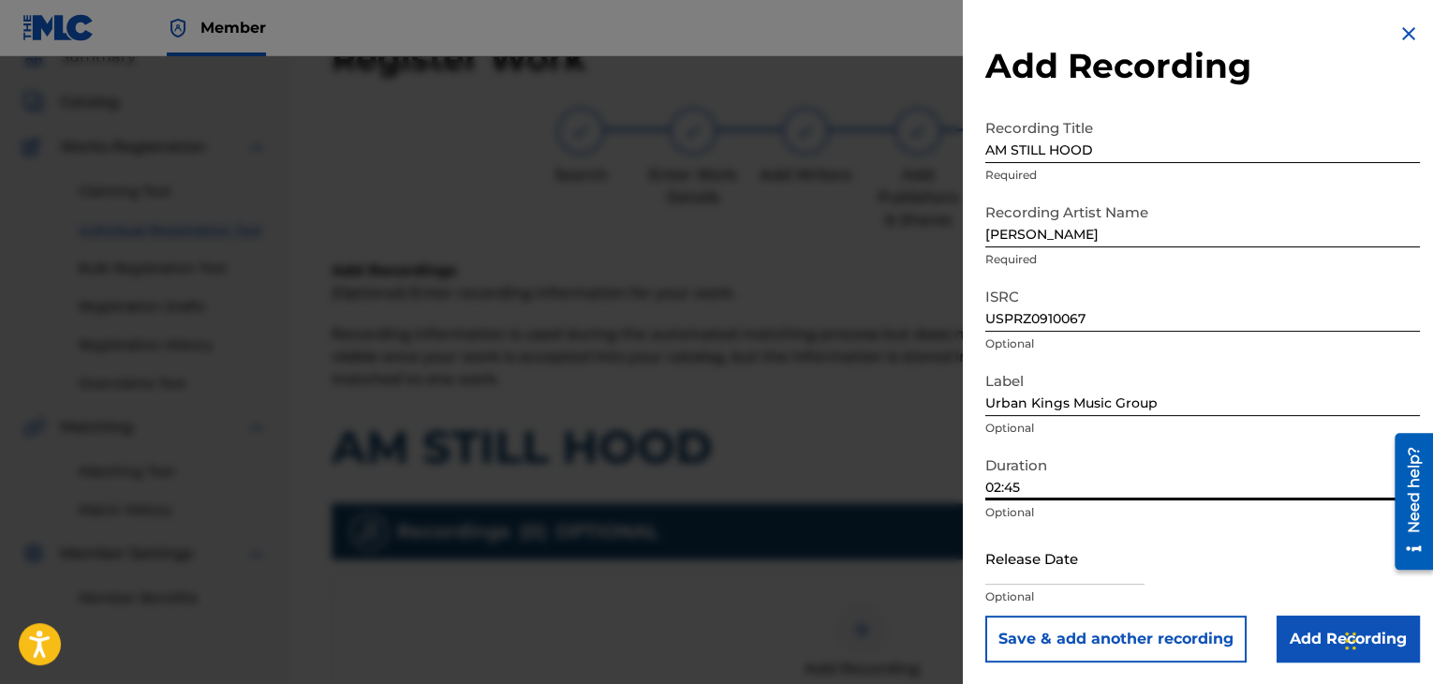
type input "02:45"
click at [1031, 554] on input "text" at bounding box center [1064, 557] width 159 height 53
select select "7"
select select "2025"
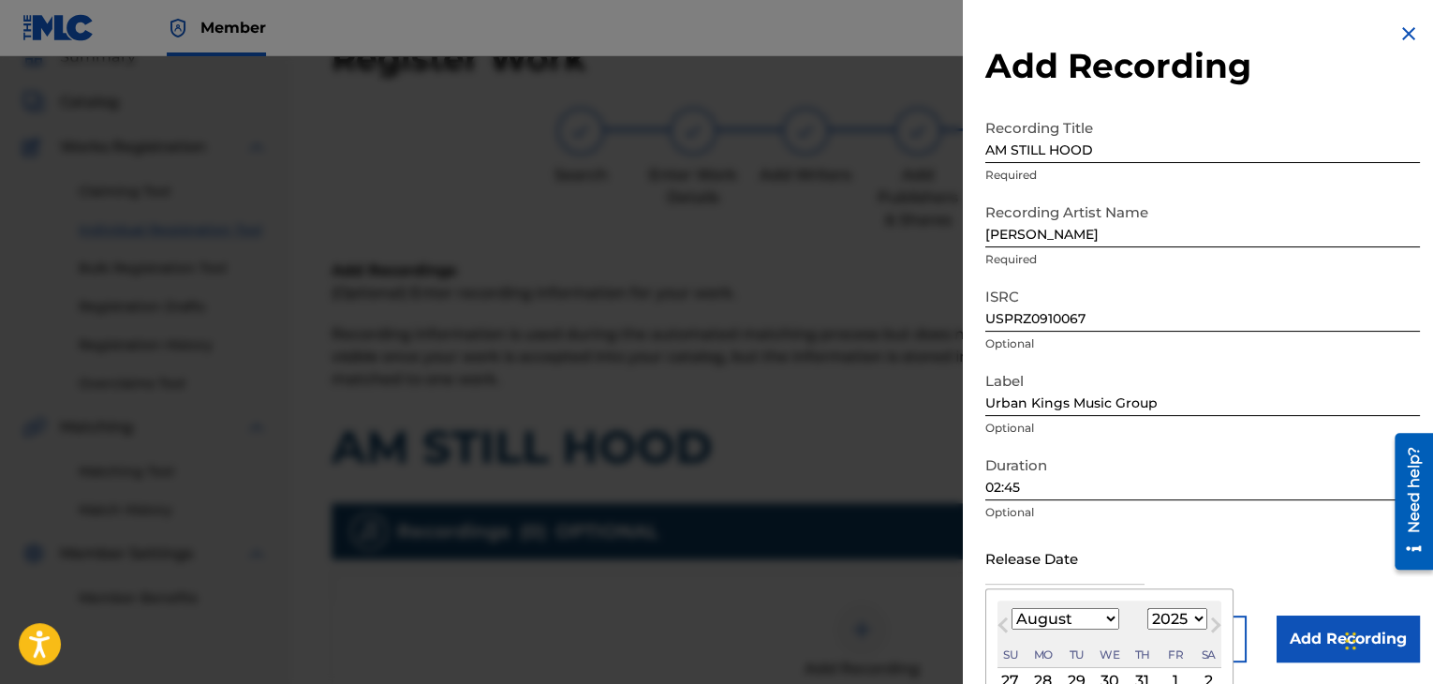
type input "[DATE]"
select select "3"
select select "2009"
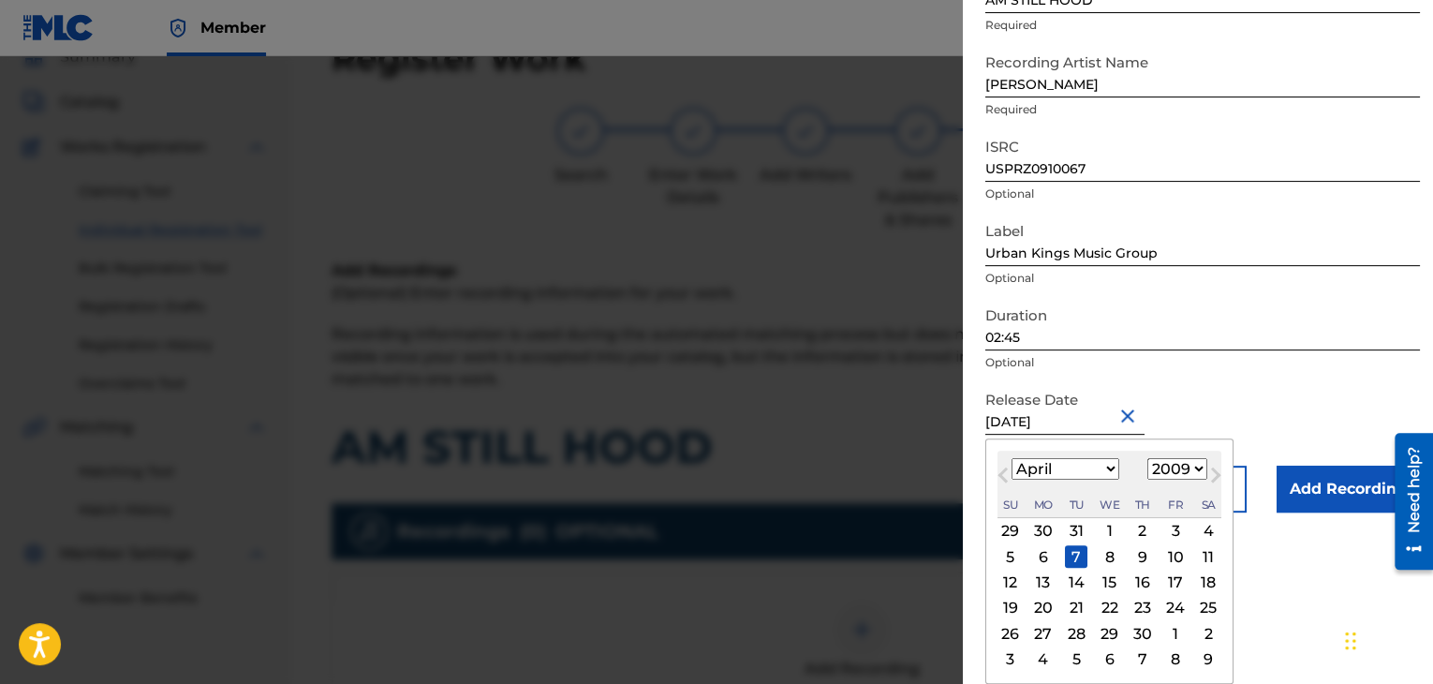
click at [1041, 555] on div "6" at bounding box center [1043, 556] width 22 height 22
type input "[DATE]"
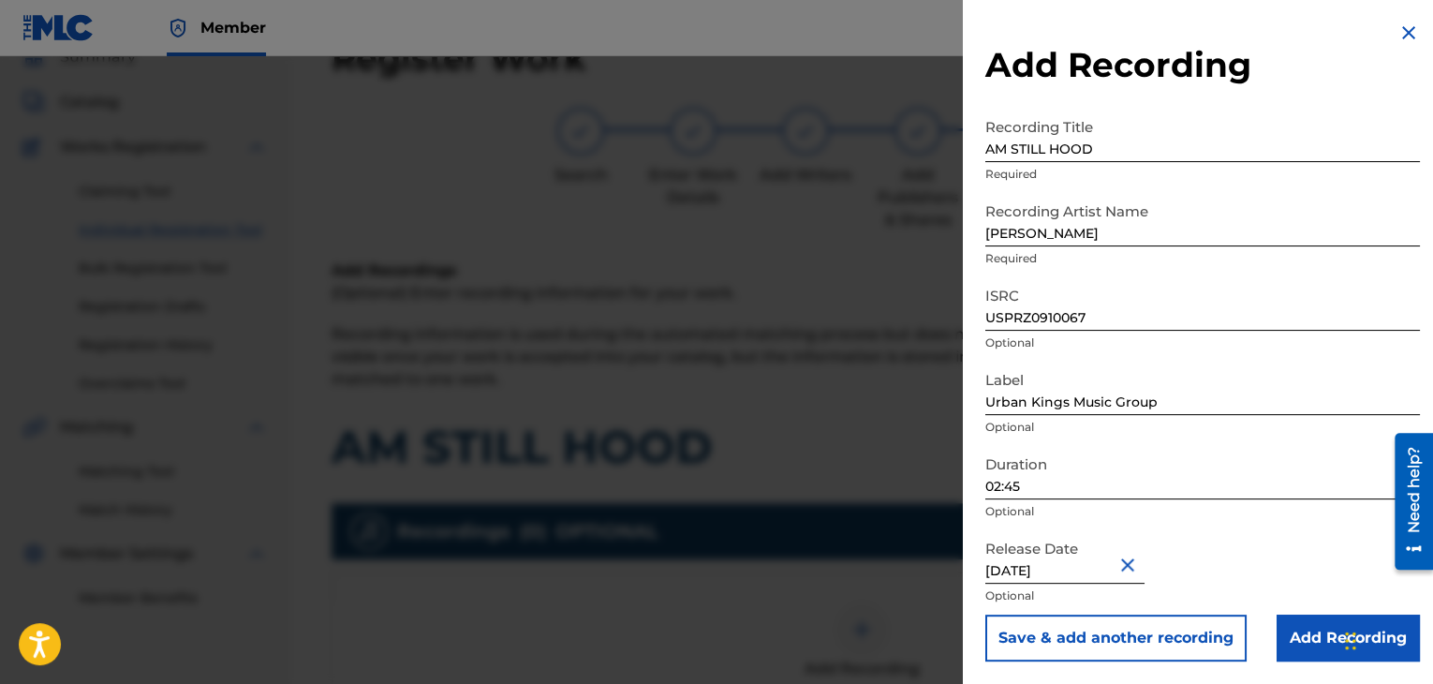
click at [1301, 634] on input "Add Recording" at bounding box center [1347, 637] width 143 height 47
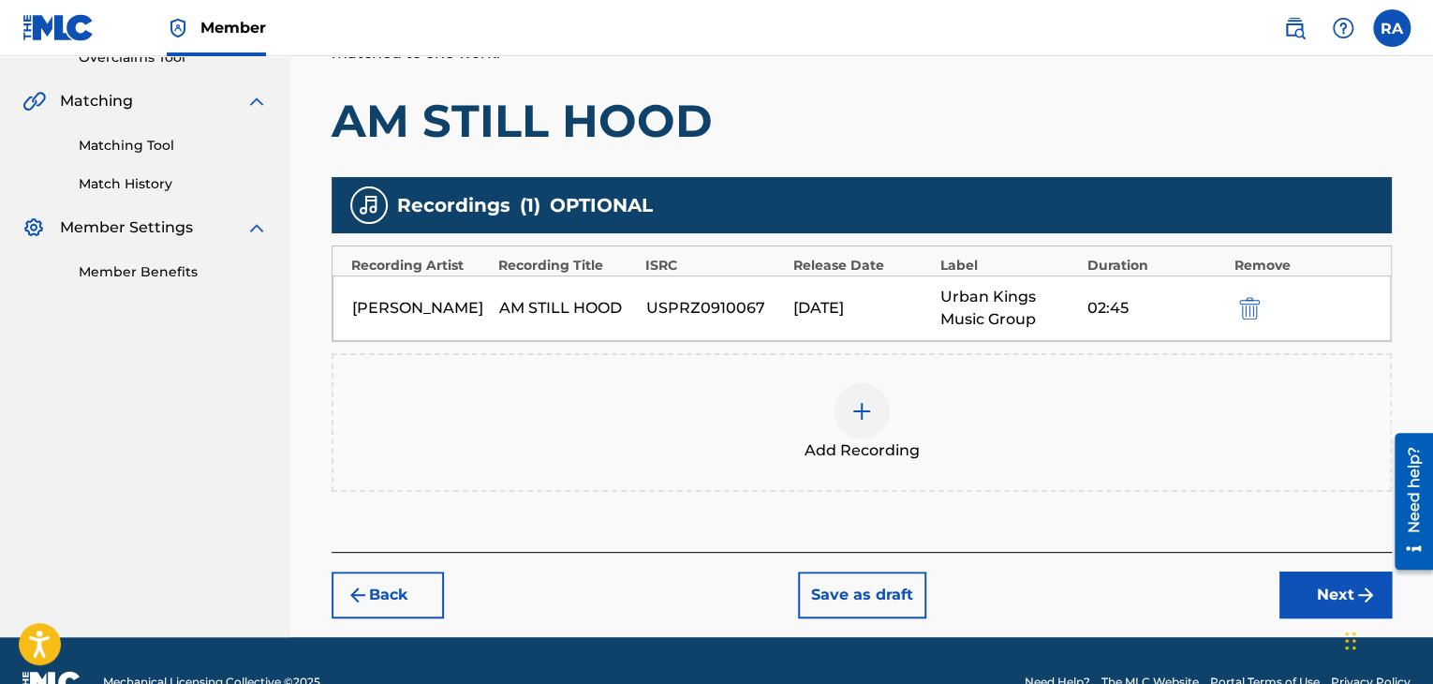
scroll to position [451, 0]
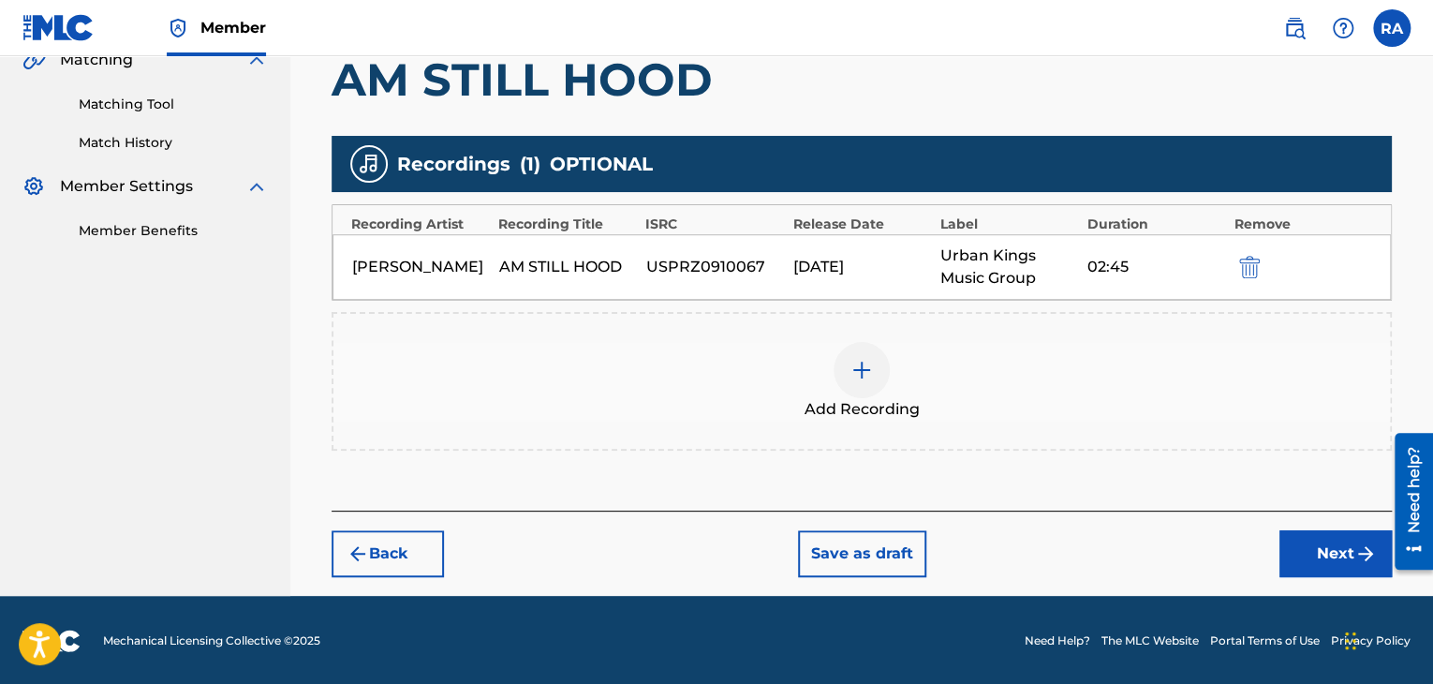
click at [1324, 533] on button "Next" at bounding box center [1335, 553] width 112 height 47
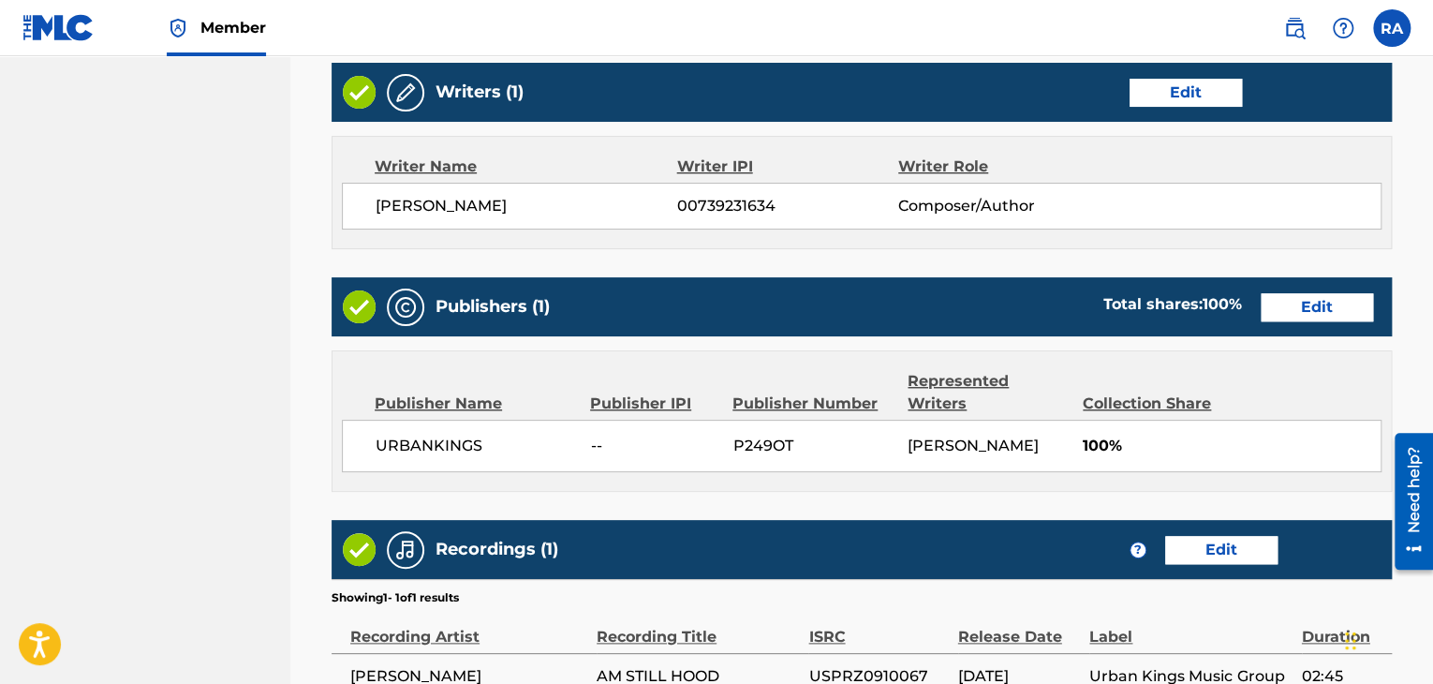
scroll to position [958, 0]
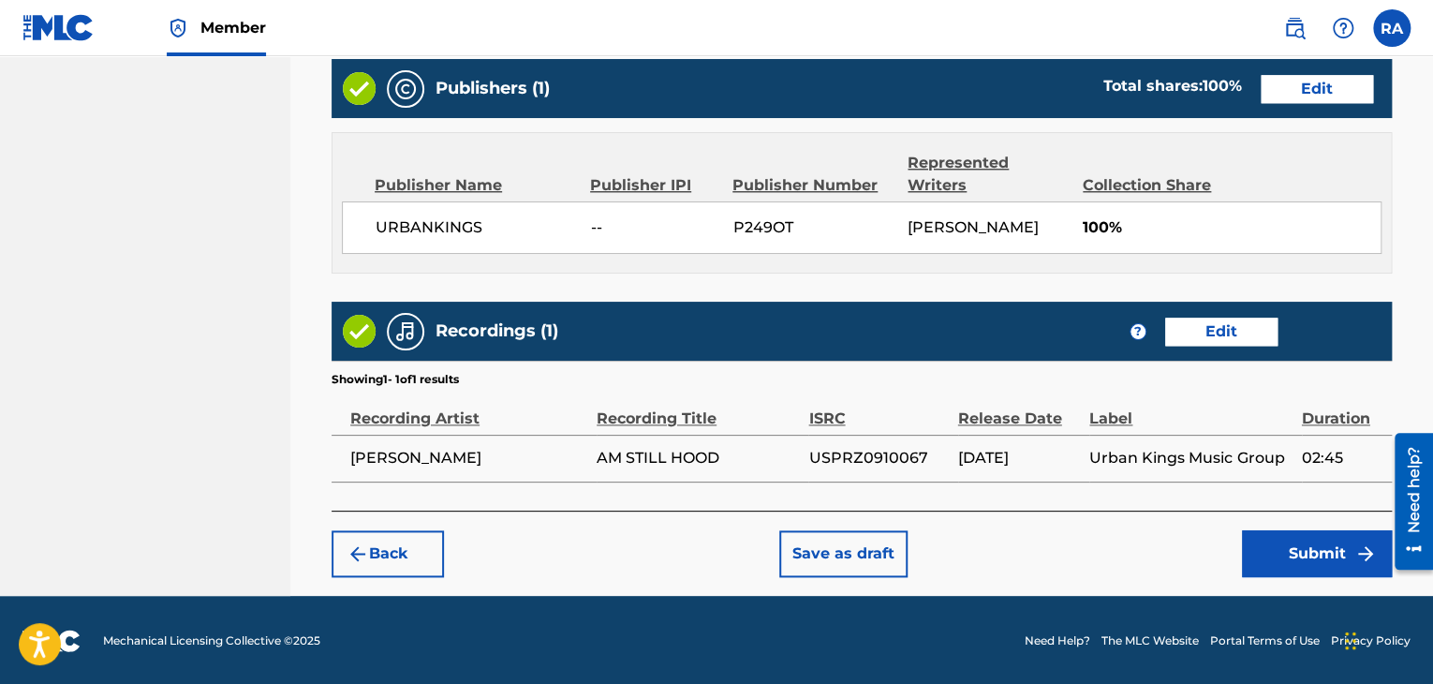
click at [1305, 548] on button "Submit" at bounding box center [1317, 553] width 150 height 47
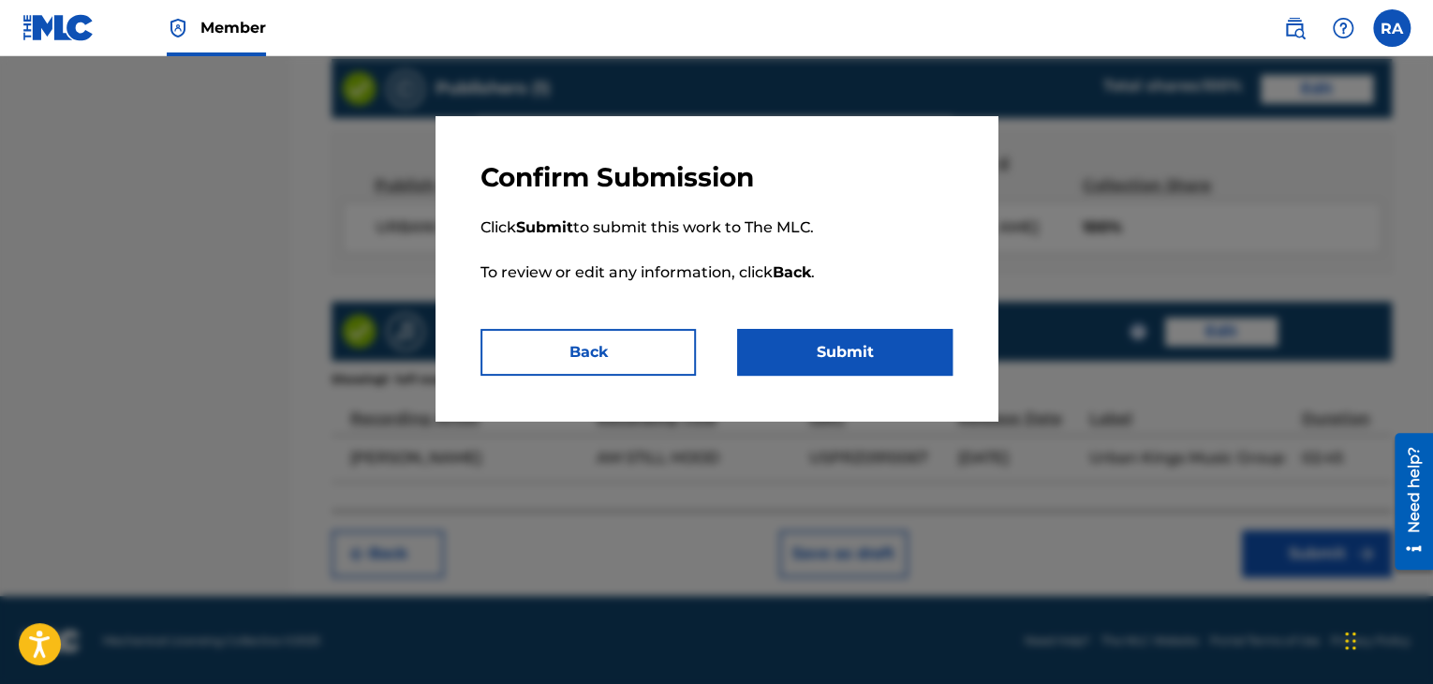
click at [869, 362] on button "Submit" at bounding box center [844, 352] width 215 height 47
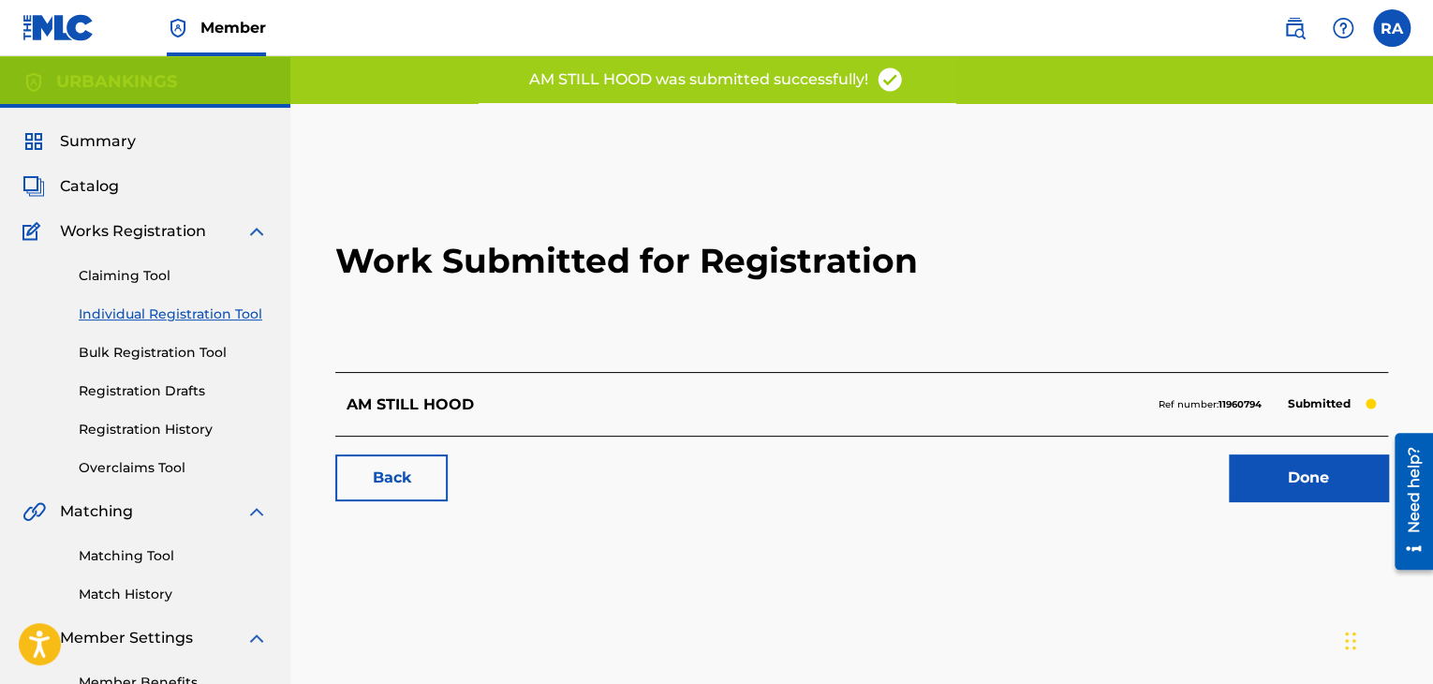
click at [1321, 212] on h2 "Work Submitted for Registration" at bounding box center [861, 261] width 1053 height 222
click at [1293, 480] on link "Done" at bounding box center [1308, 477] width 159 height 47
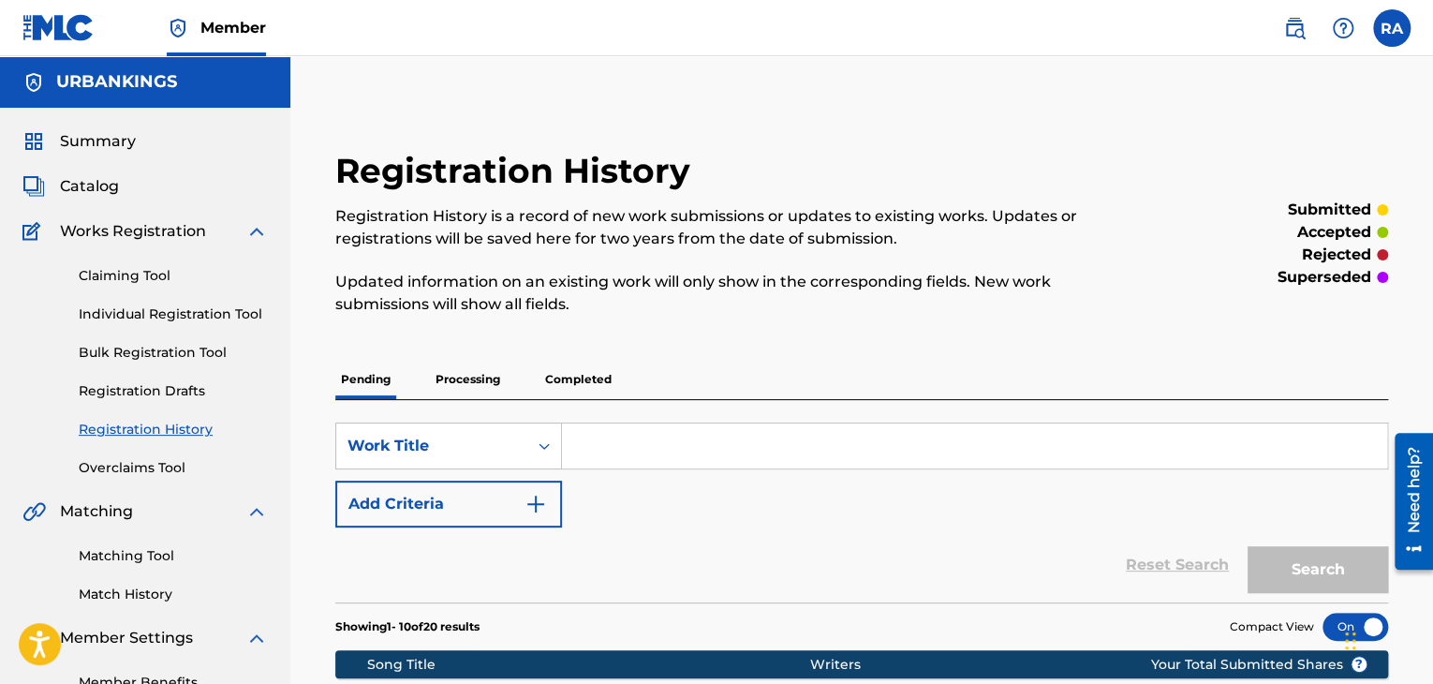
click at [125, 337] on div "Claiming Tool Individual Registration Tool Bulk Registration Tool Registration …" at bounding box center [144, 360] width 245 height 235
click at [132, 313] on link "Individual Registration Tool" at bounding box center [173, 314] width 189 height 20
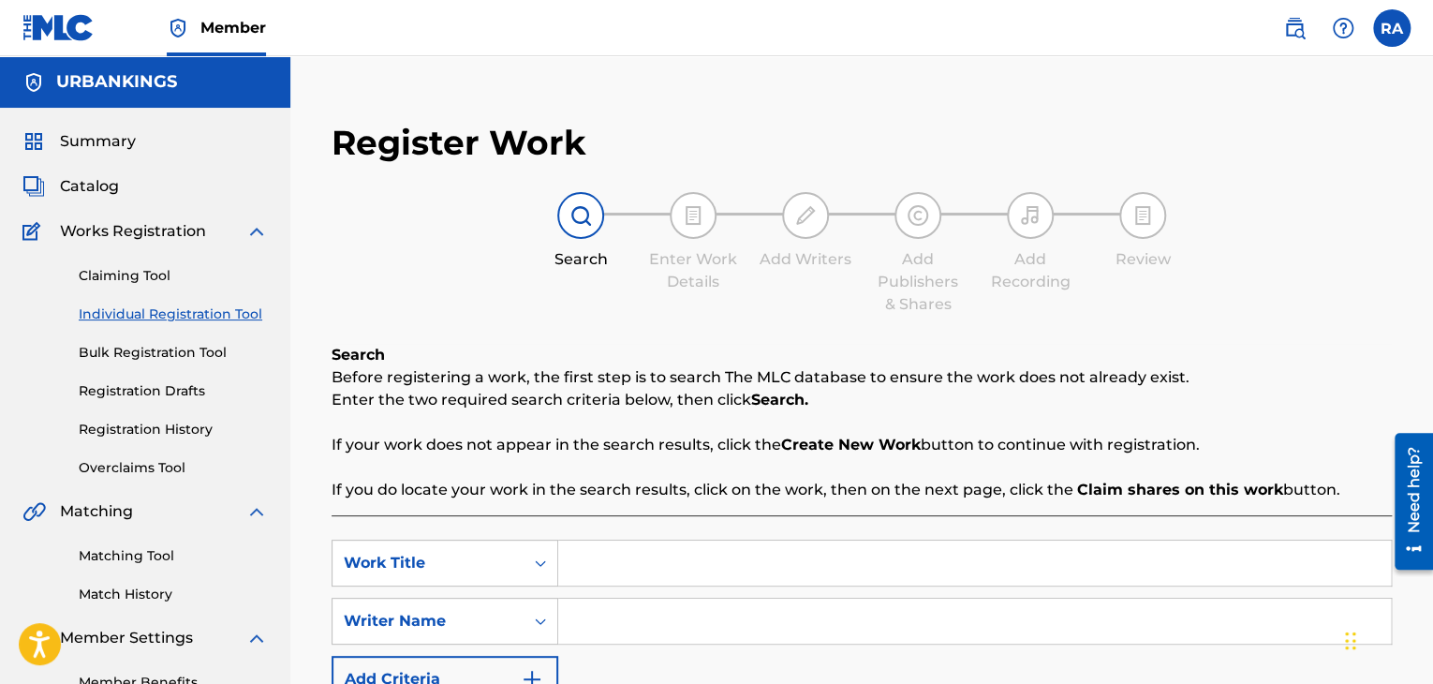
click at [633, 580] on input "Search Form" at bounding box center [974, 562] width 833 height 45
type input "STILL BANGIN' (RADIO EDITS)"
click at [835, 622] on input "Search Form" at bounding box center [974, 620] width 833 height 45
type input "[PERSON_NAME]"
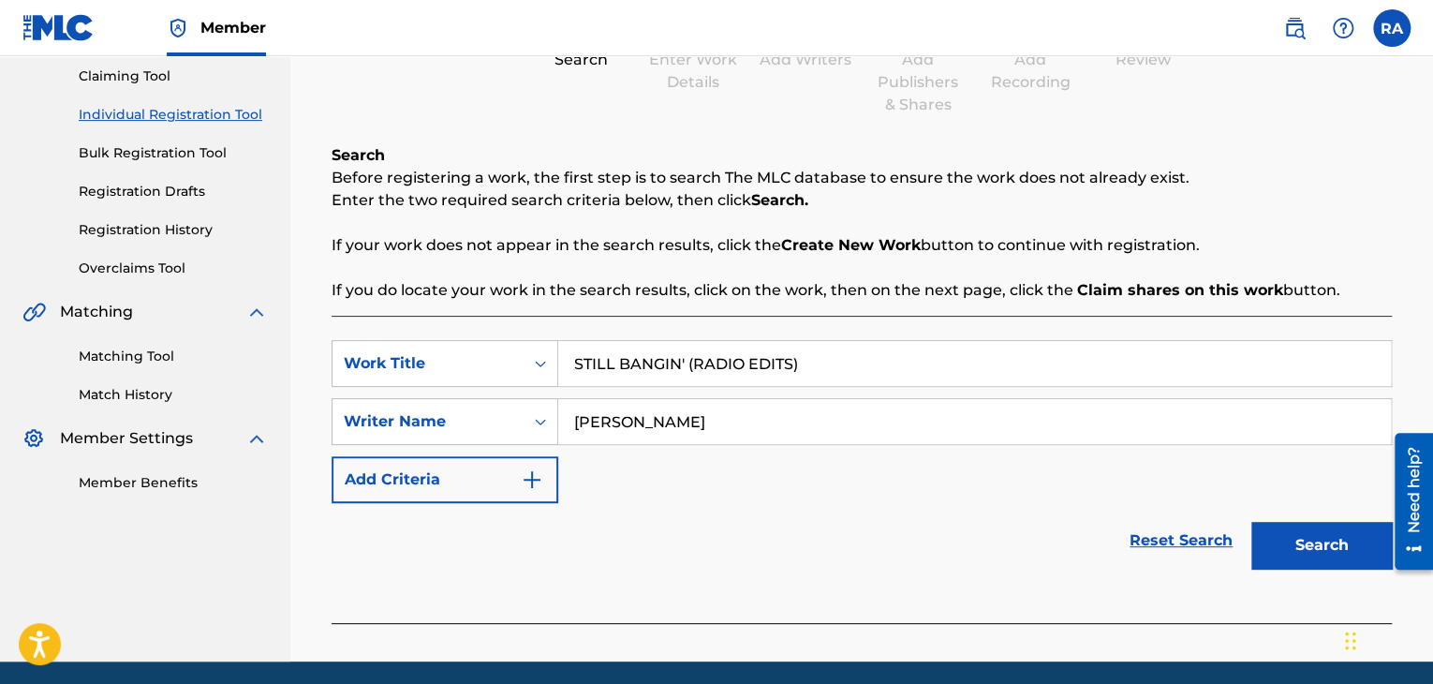
scroll to position [266, 0]
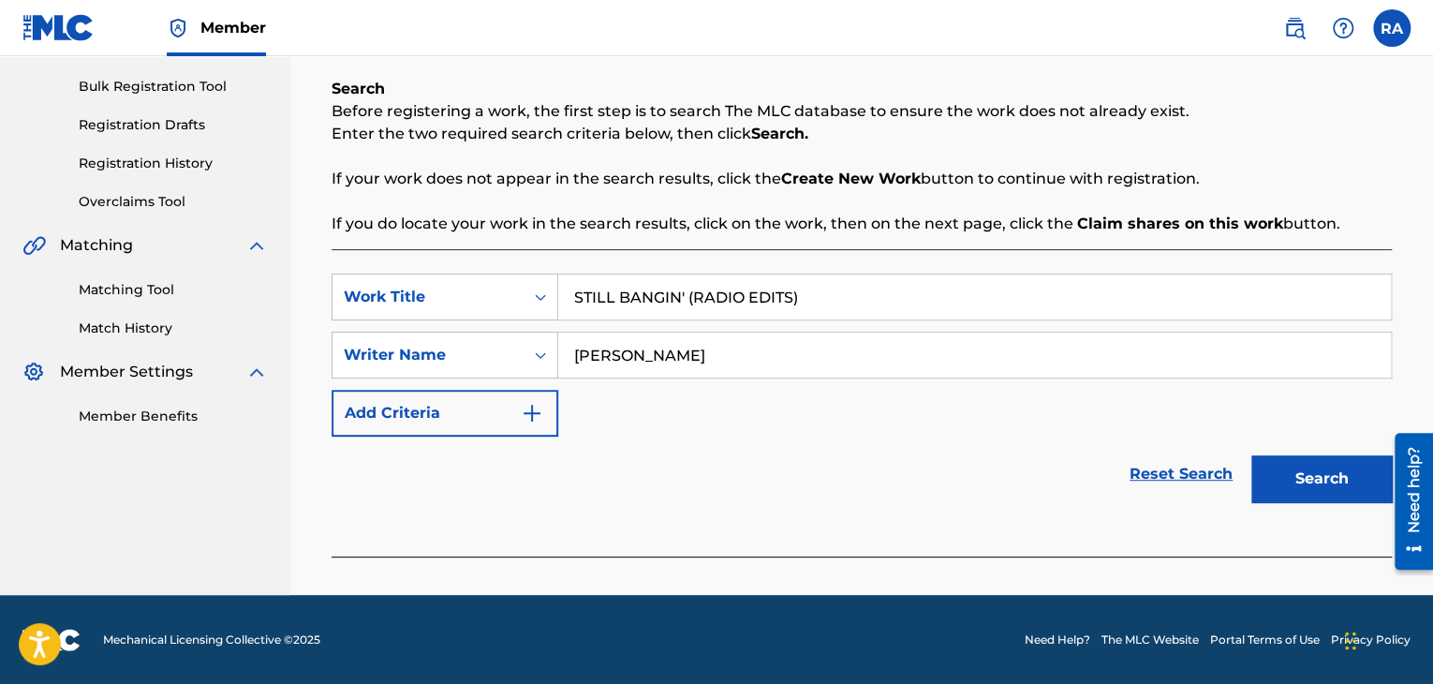
click at [1327, 484] on button "Search" at bounding box center [1321, 478] width 140 height 47
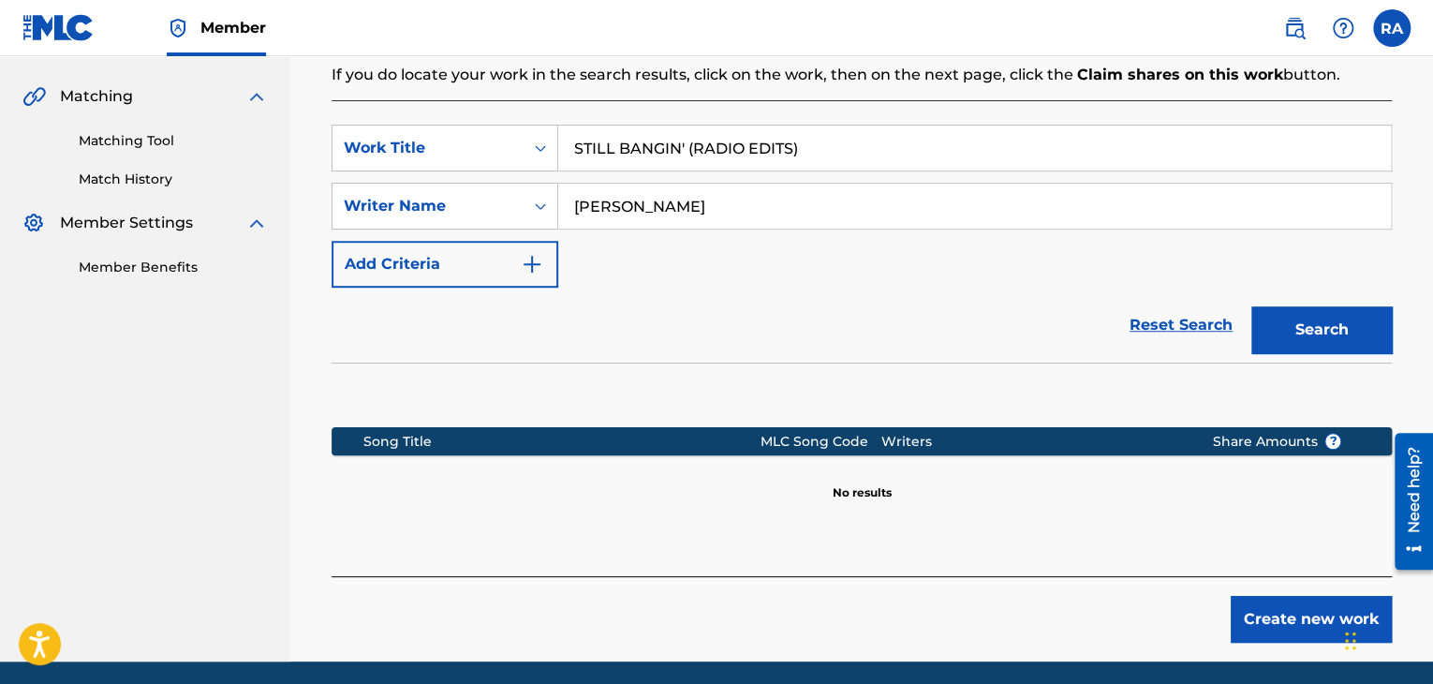
scroll to position [482, 0]
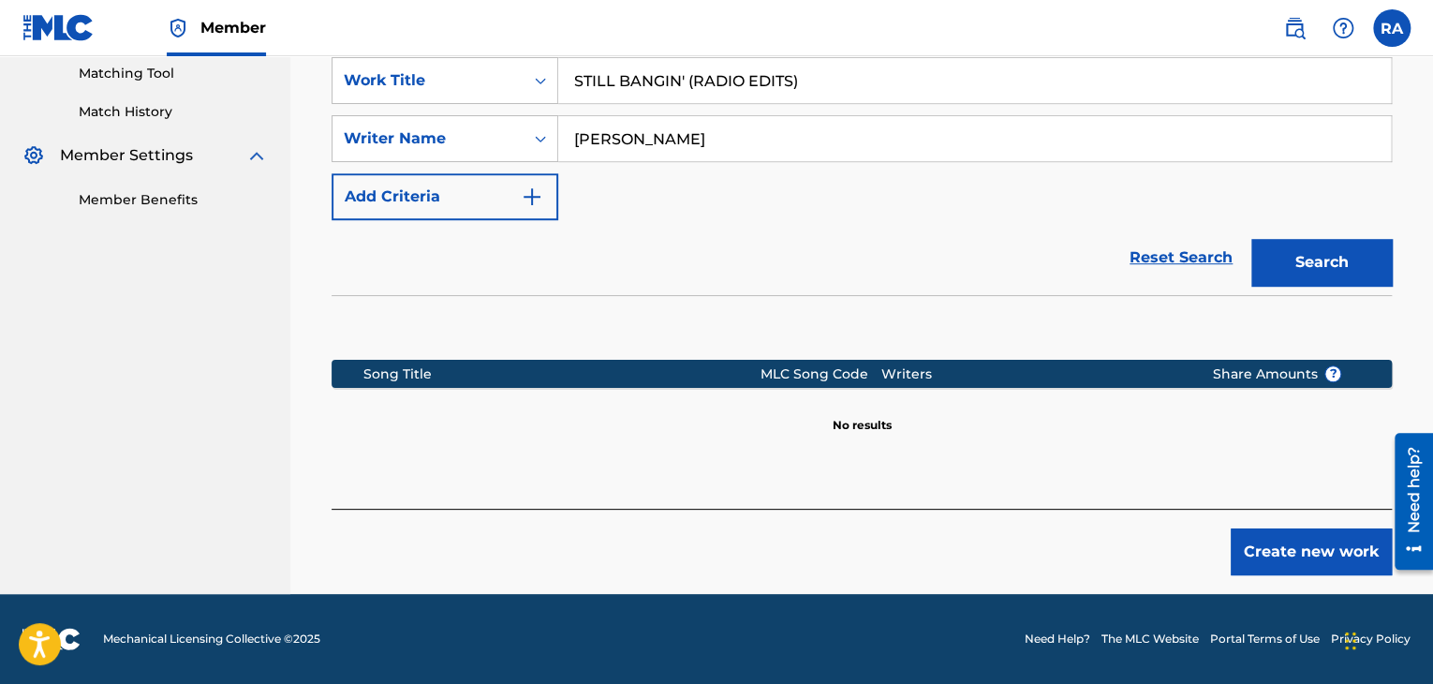
click at [1302, 540] on button "Create new work" at bounding box center [1311, 551] width 161 height 47
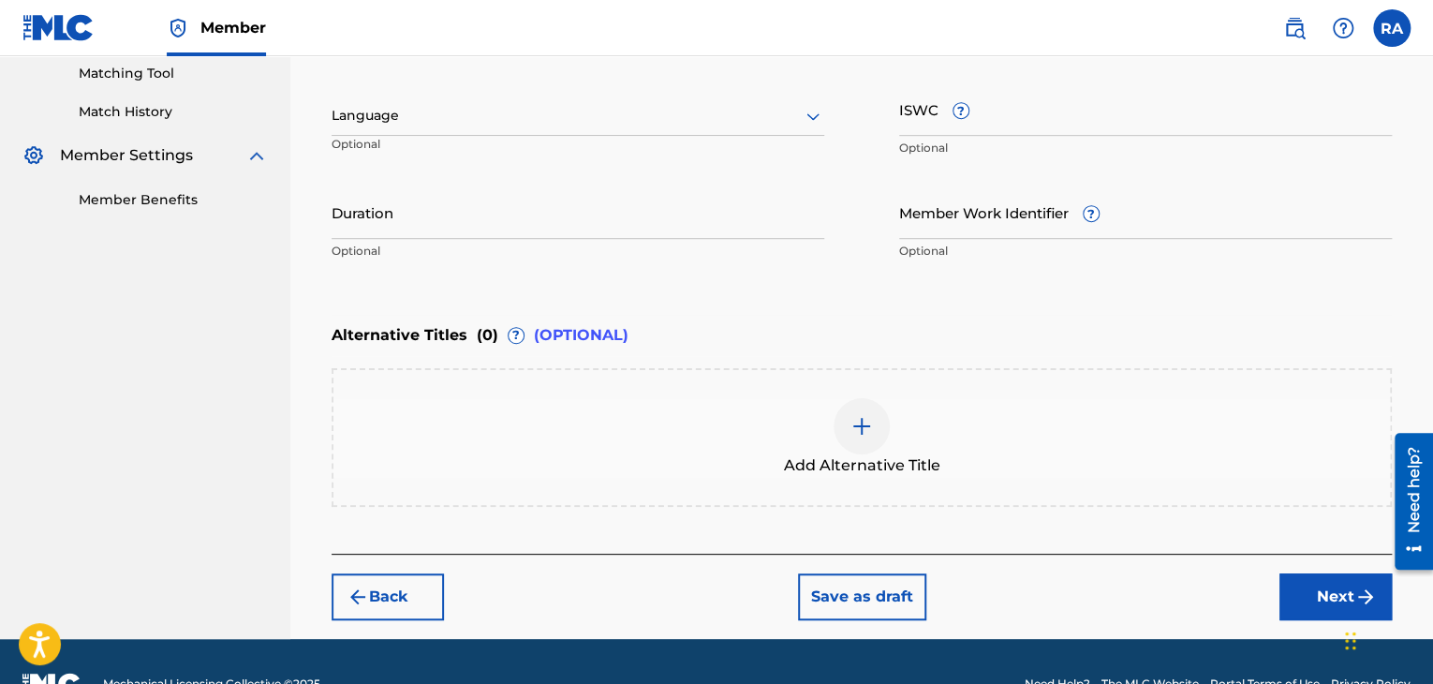
click at [597, 211] on input "Duration" at bounding box center [578, 211] width 493 height 53
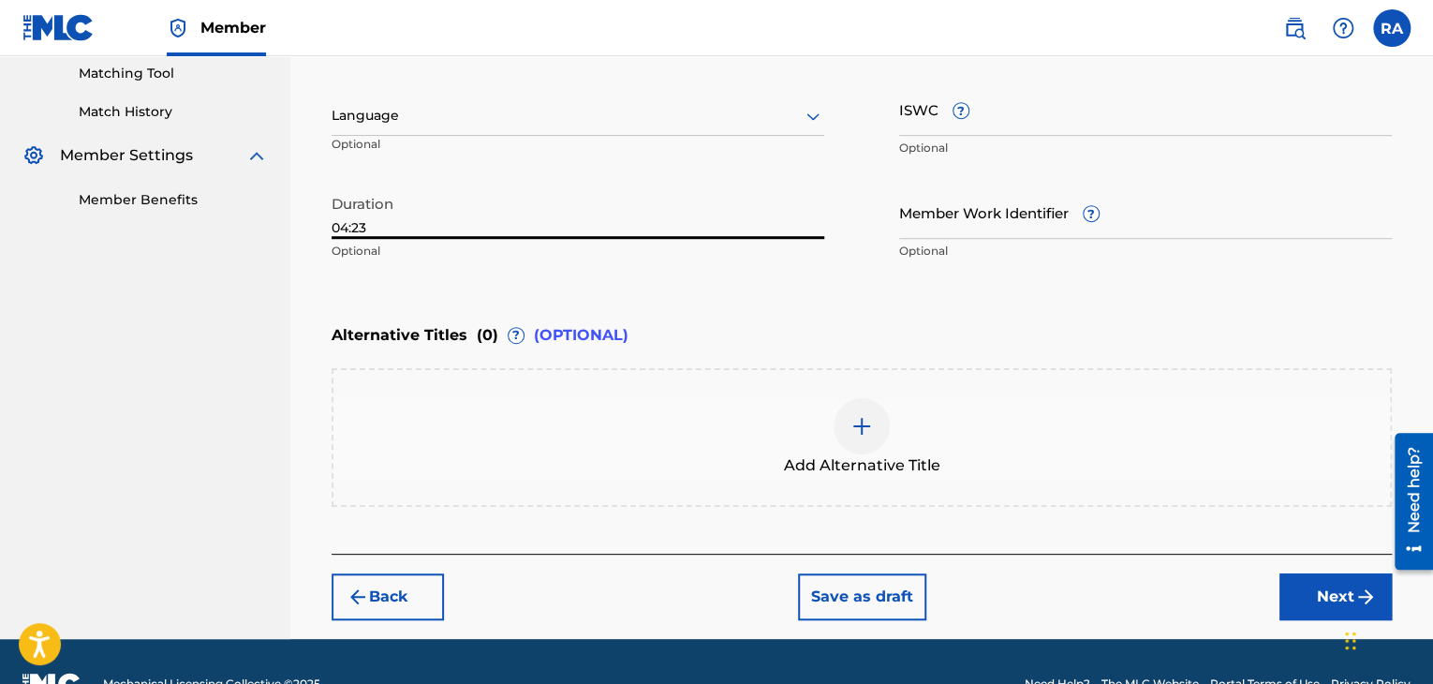
type input "04:23"
click at [1314, 597] on button "Next" at bounding box center [1335, 596] width 112 height 47
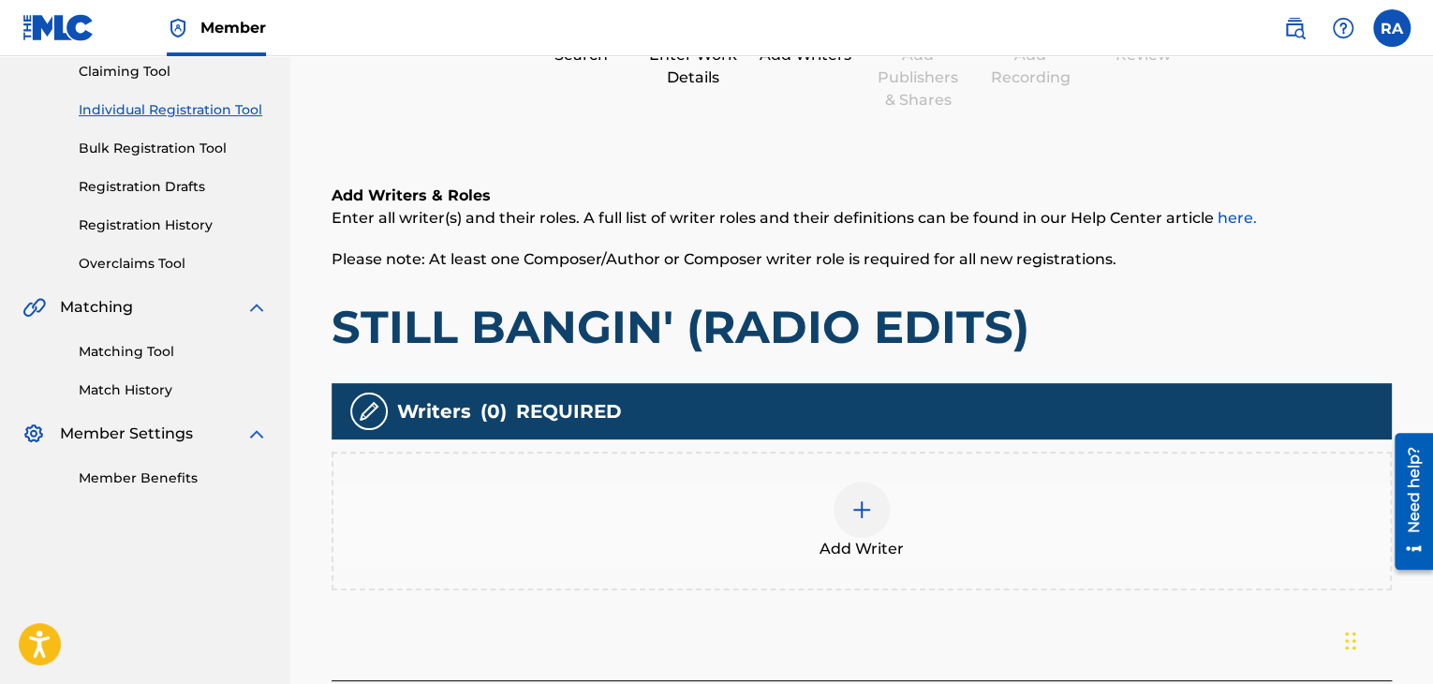
scroll to position [84, 0]
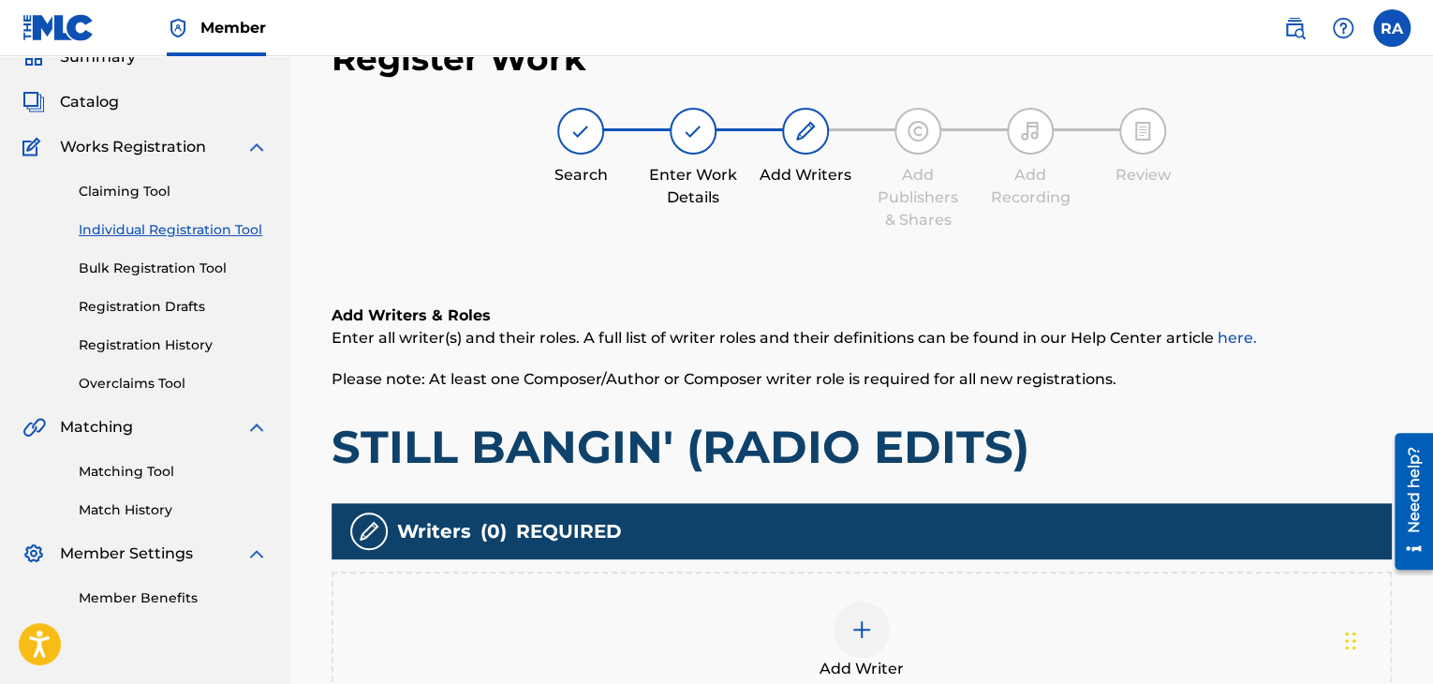
click at [841, 609] on div at bounding box center [861, 629] width 56 height 56
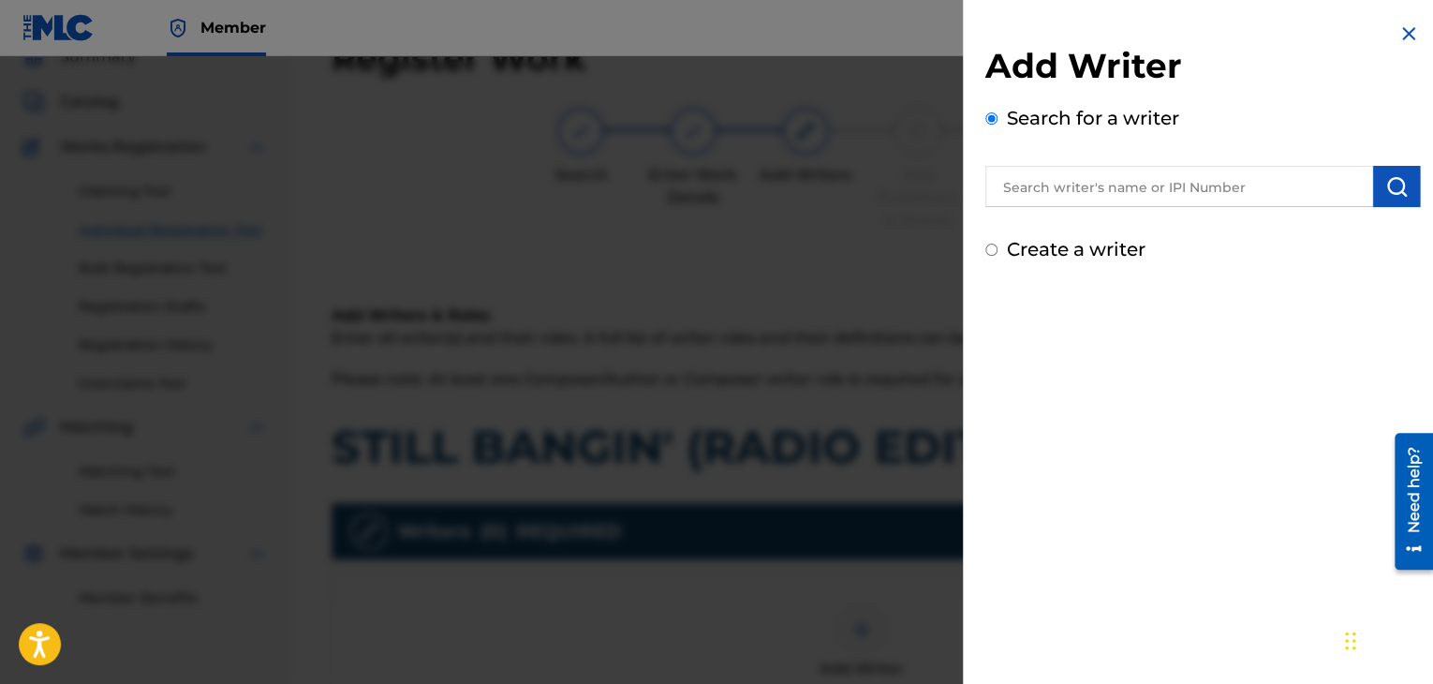
click at [1067, 184] on input "text" at bounding box center [1179, 186] width 388 height 41
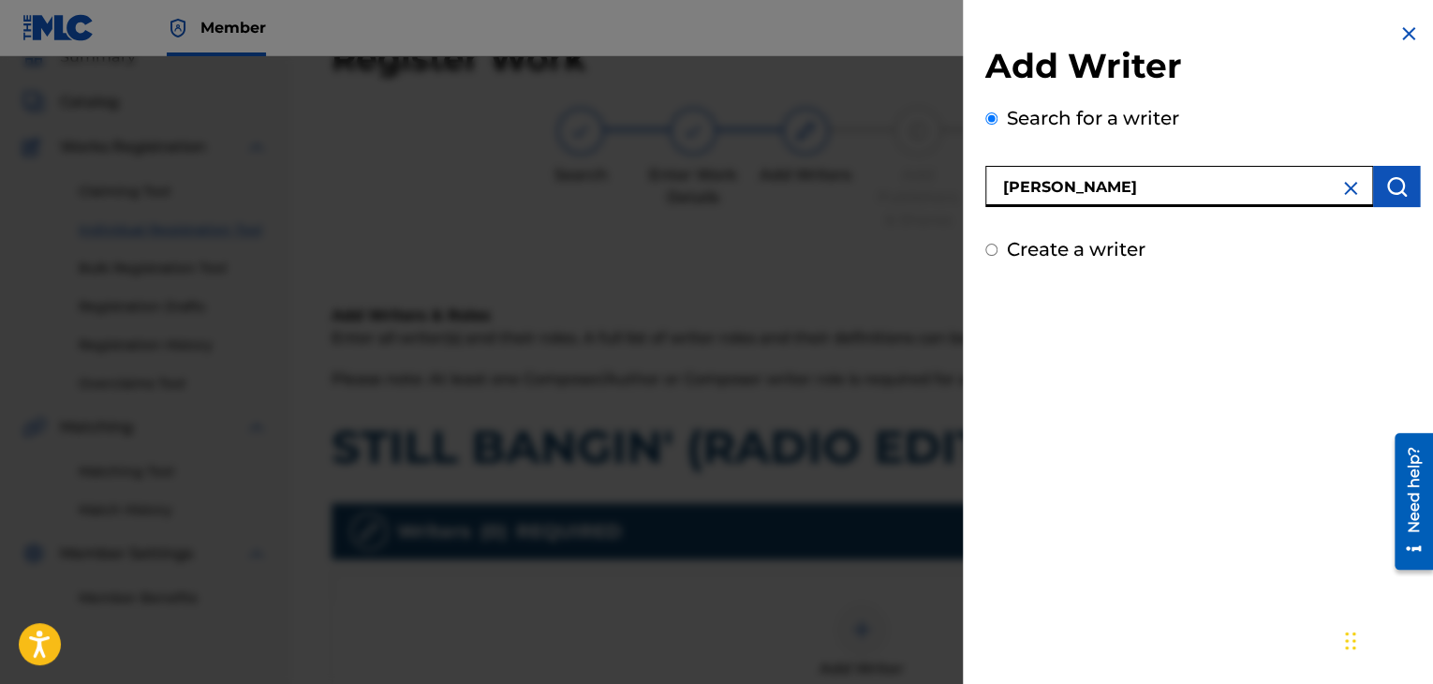
type input "[PERSON_NAME]"
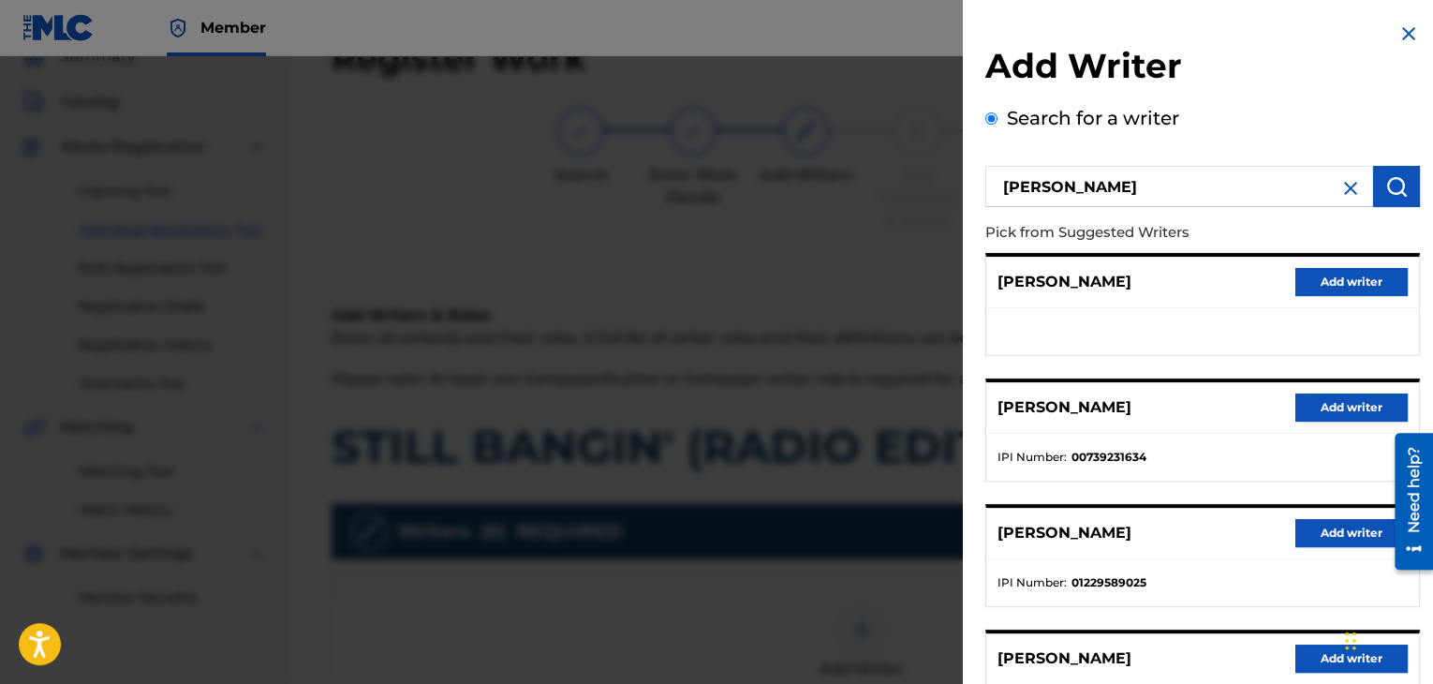
drag, startPoint x: 1326, startPoint y: 412, endPoint x: 1340, endPoint y: 409, distance: 14.3
click at [1328, 412] on button "Add writer" at bounding box center [1351, 407] width 112 height 28
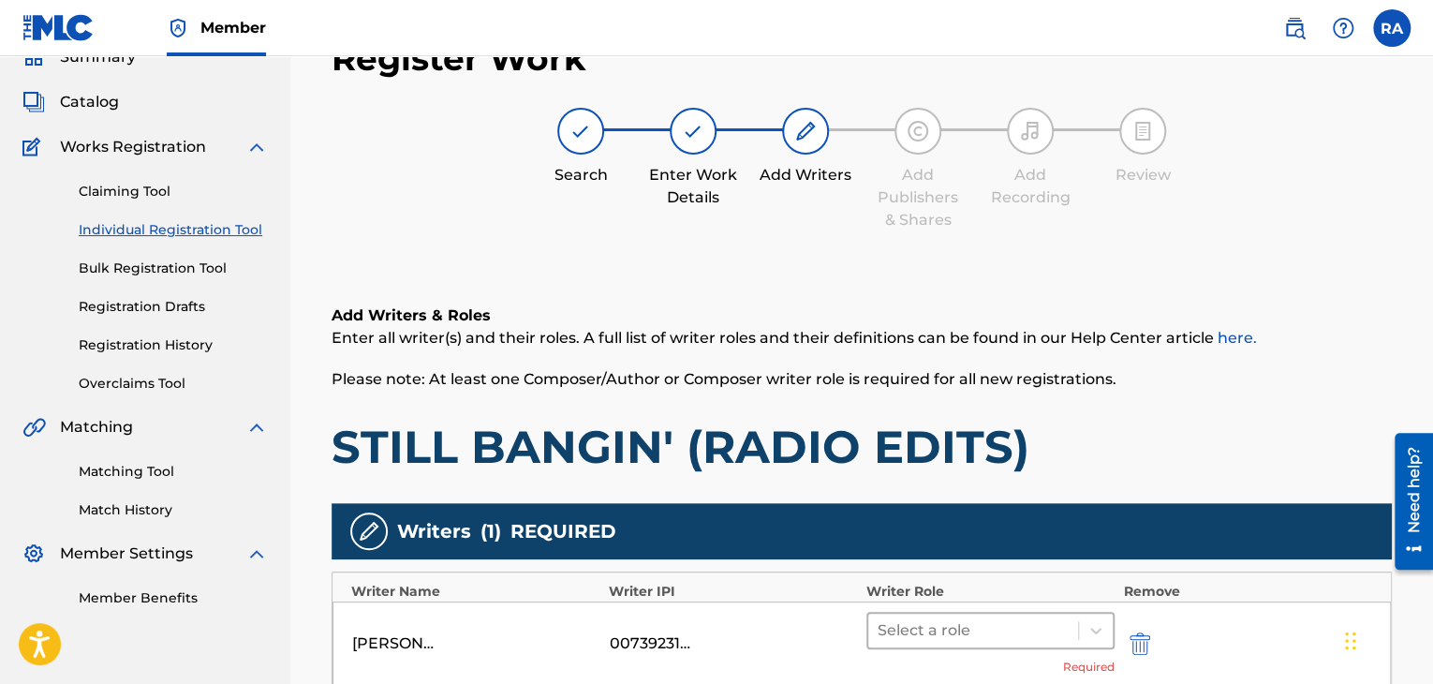
click at [981, 630] on div at bounding box center [972, 630] width 191 height 26
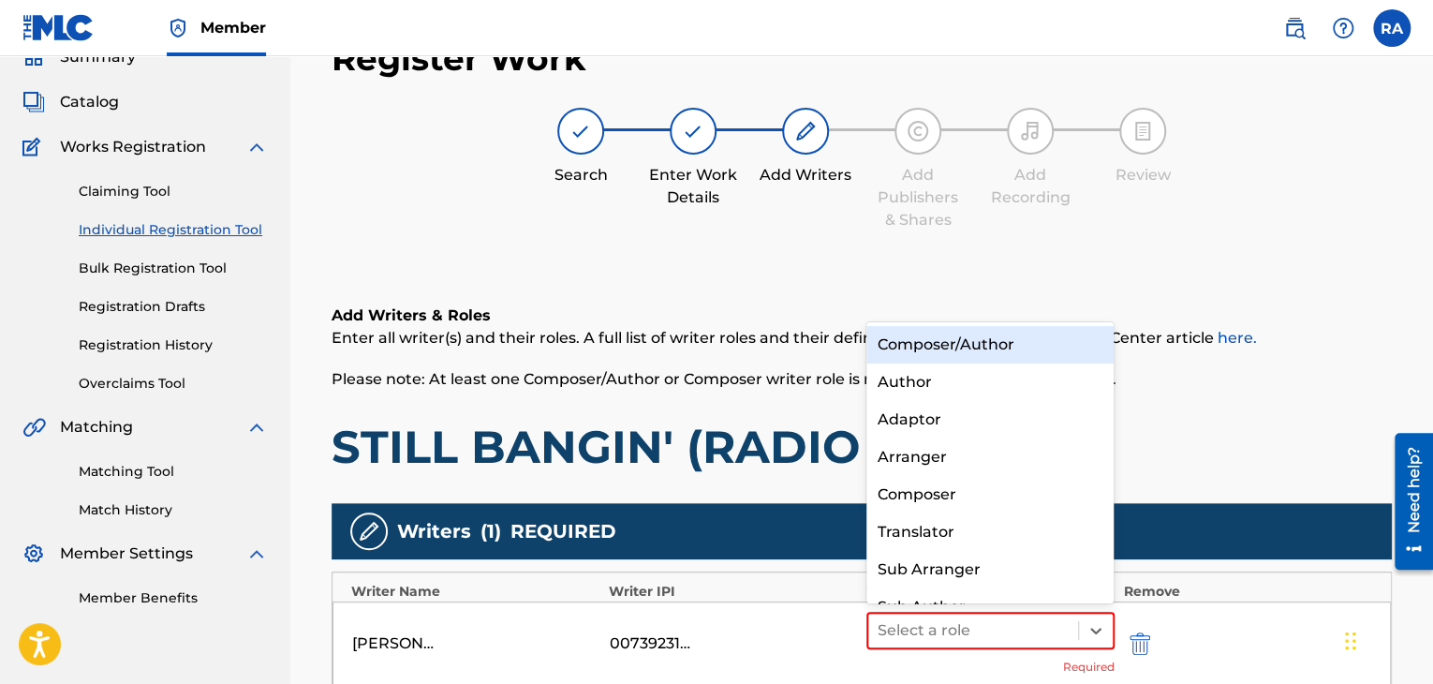
click at [1022, 349] on div "Composer/Author" at bounding box center [990, 344] width 248 height 37
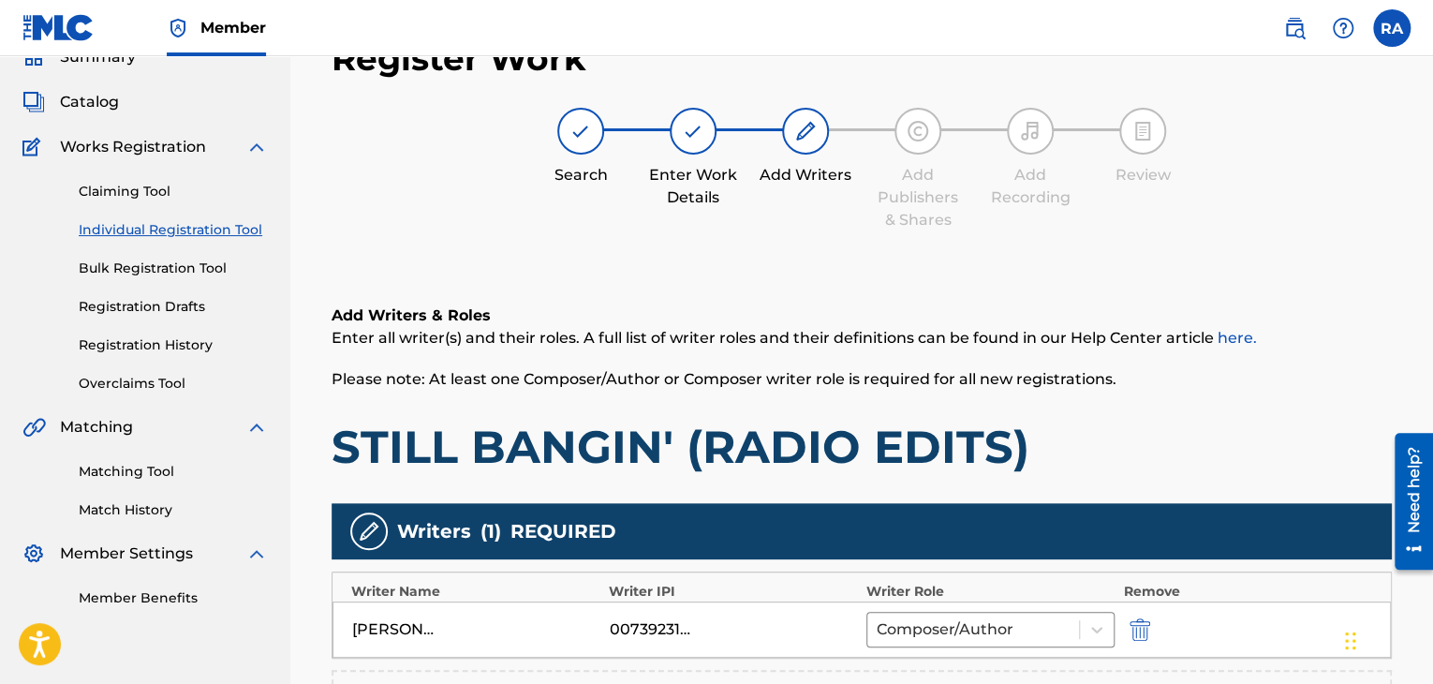
scroll to position [459, 0]
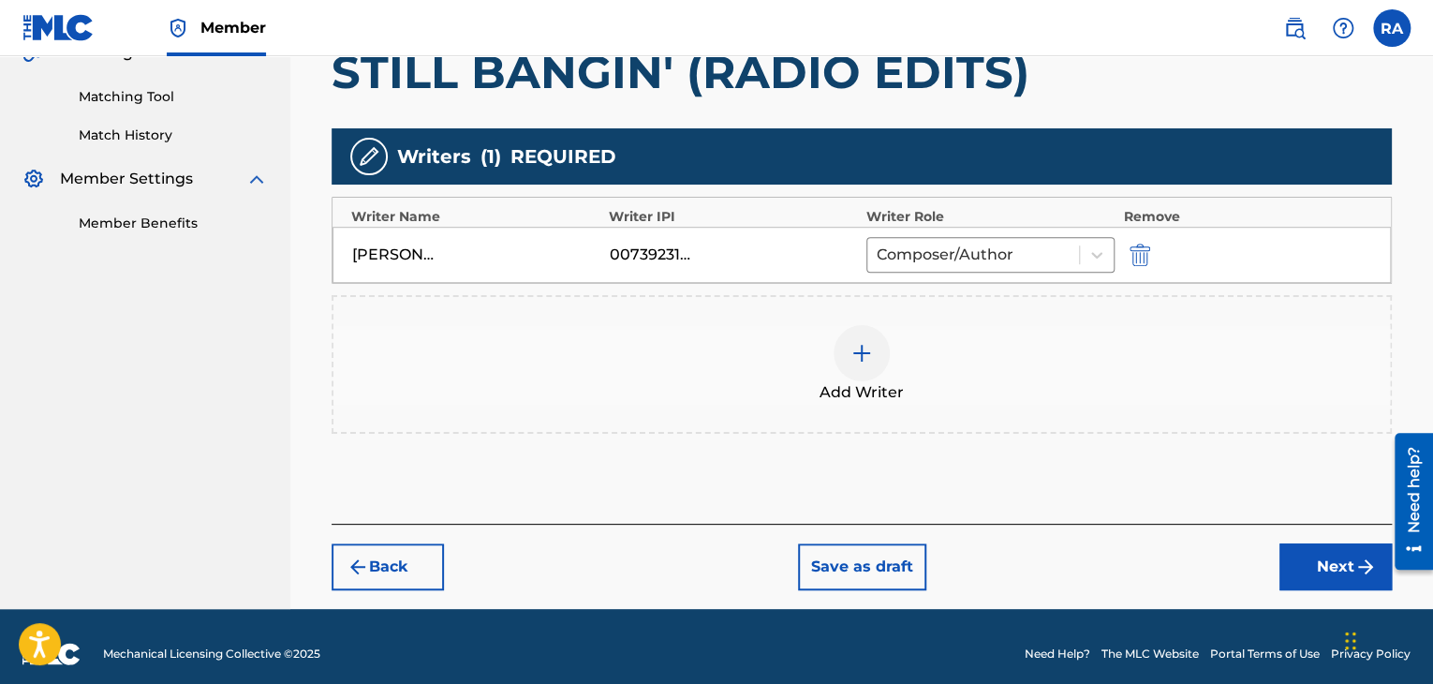
click at [1310, 569] on button "Next" at bounding box center [1335, 566] width 112 height 47
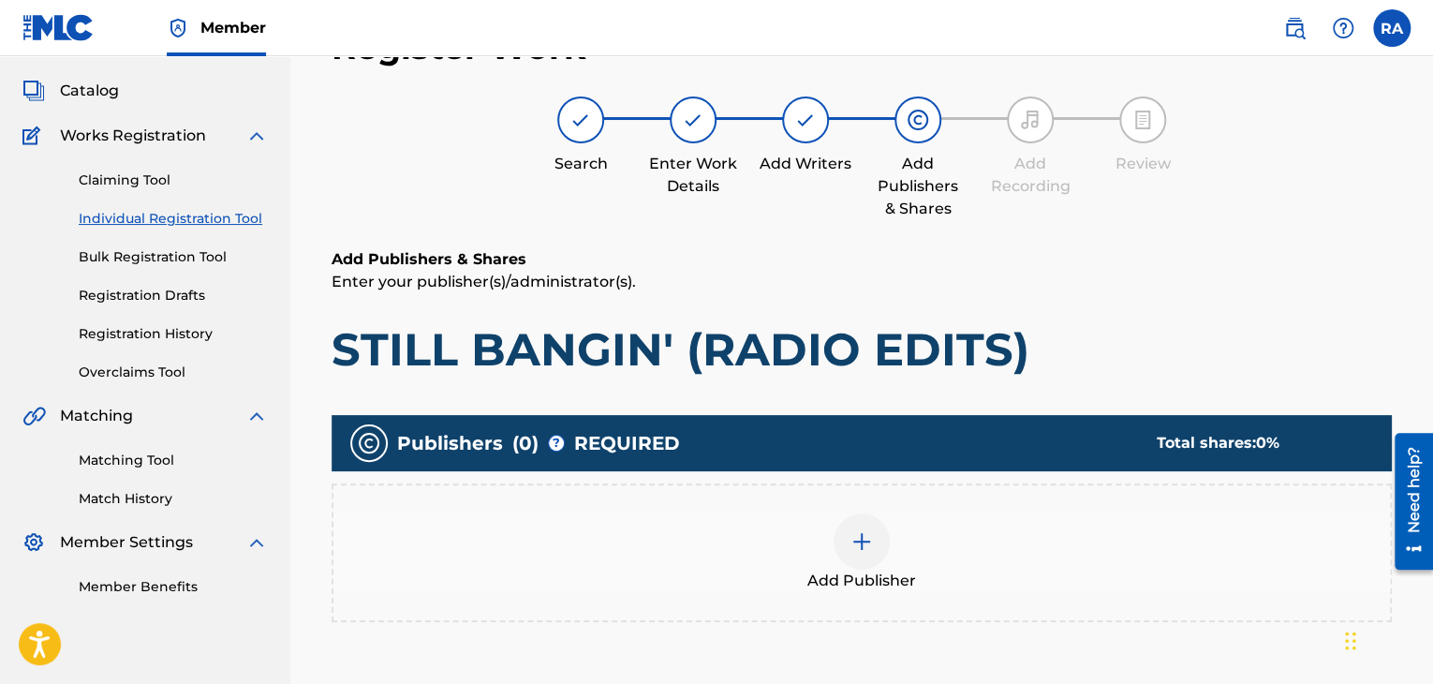
scroll to position [84, 0]
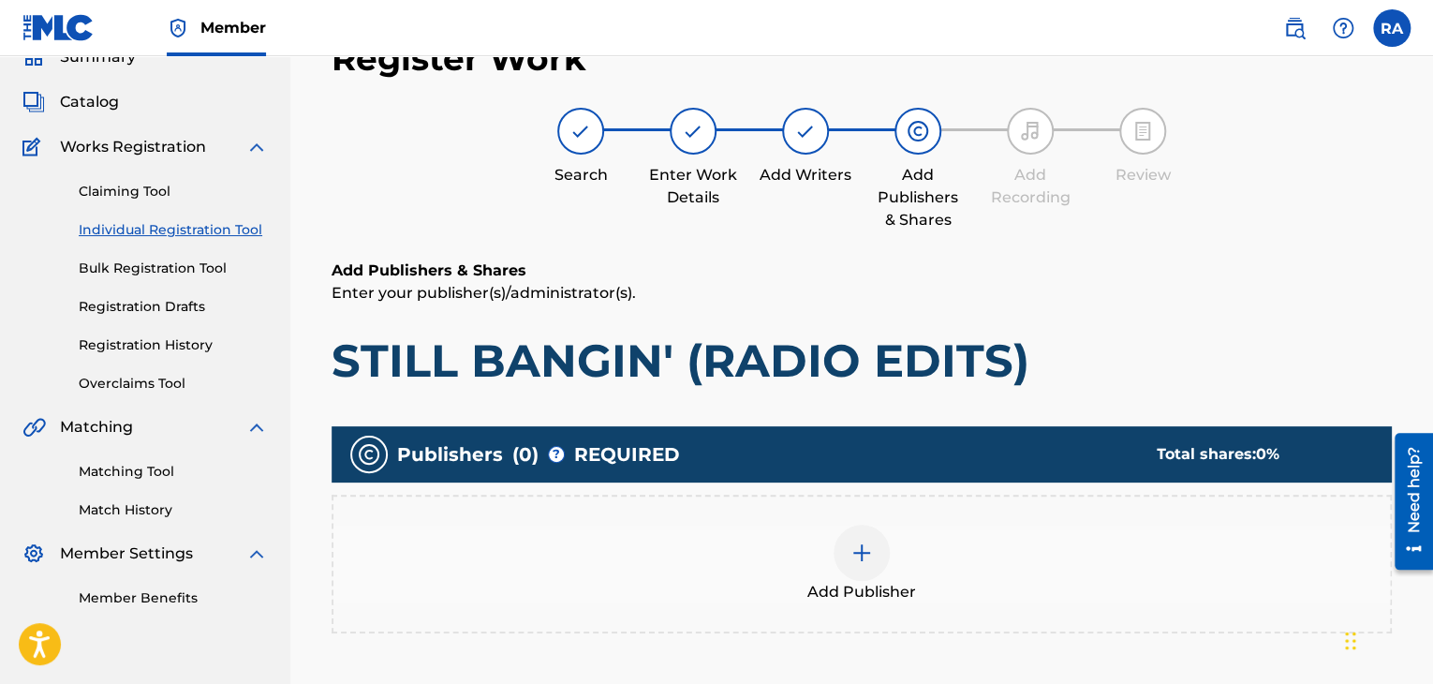
click at [862, 546] on img at bounding box center [861, 552] width 22 height 22
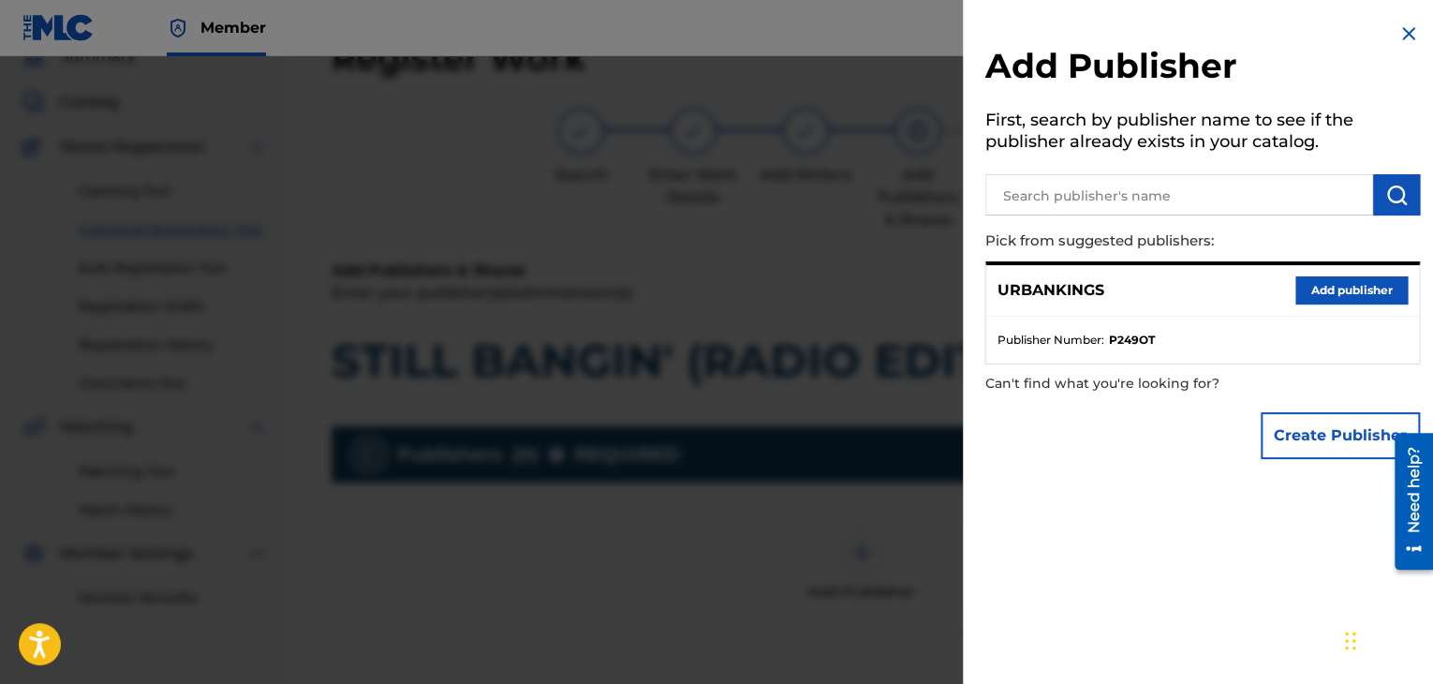
click at [1315, 285] on button "Add publisher" at bounding box center [1351, 290] width 112 height 28
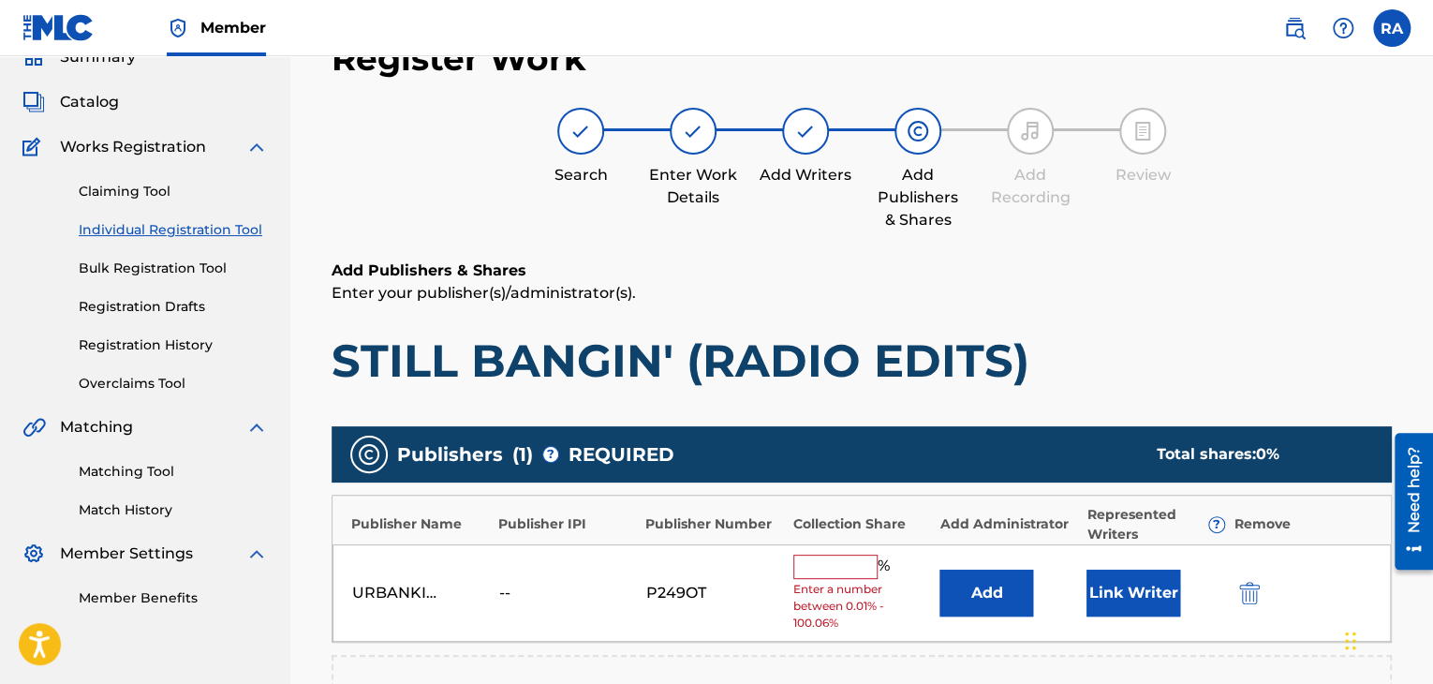
click at [842, 563] on input "text" at bounding box center [835, 566] width 84 height 24
type input "100"
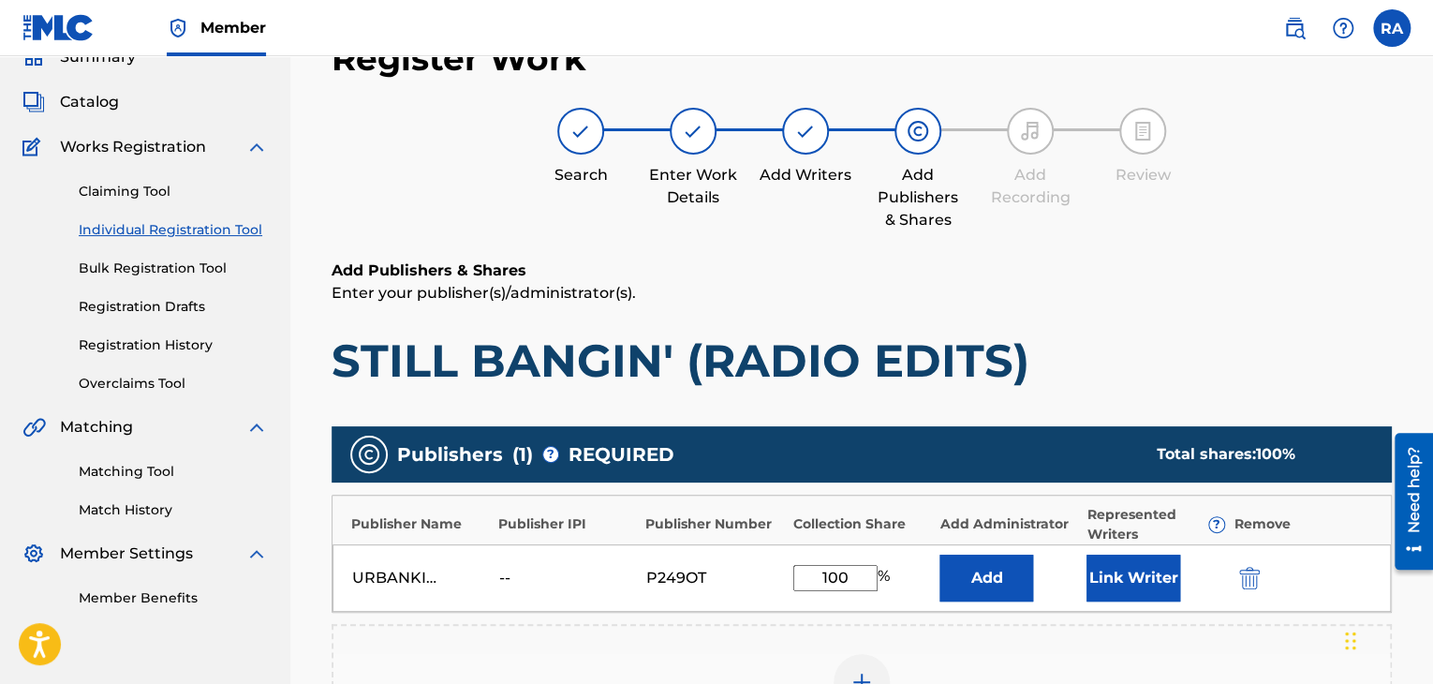
click at [1155, 586] on button "Link Writer" at bounding box center [1133, 577] width 94 height 47
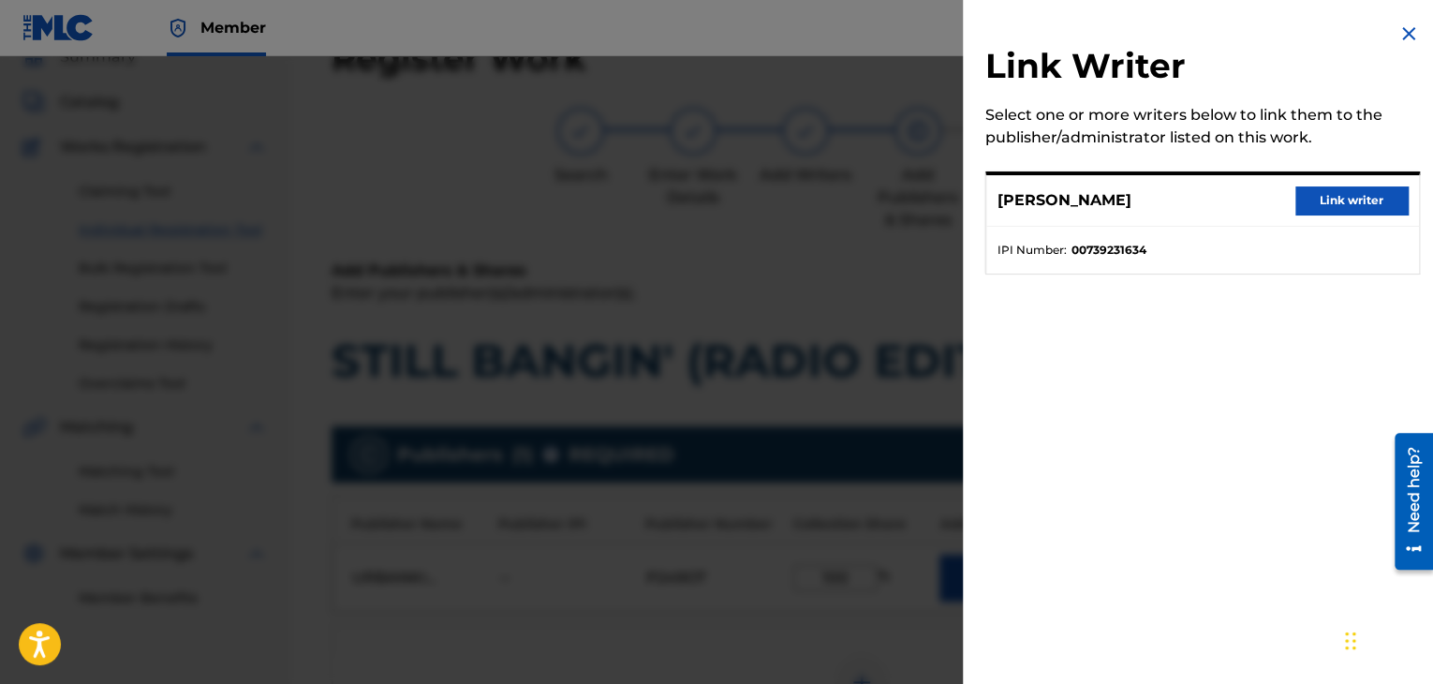
click at [1304, 196] on button "Link writer" at bounding box center [1351, 200] width 112 height 28
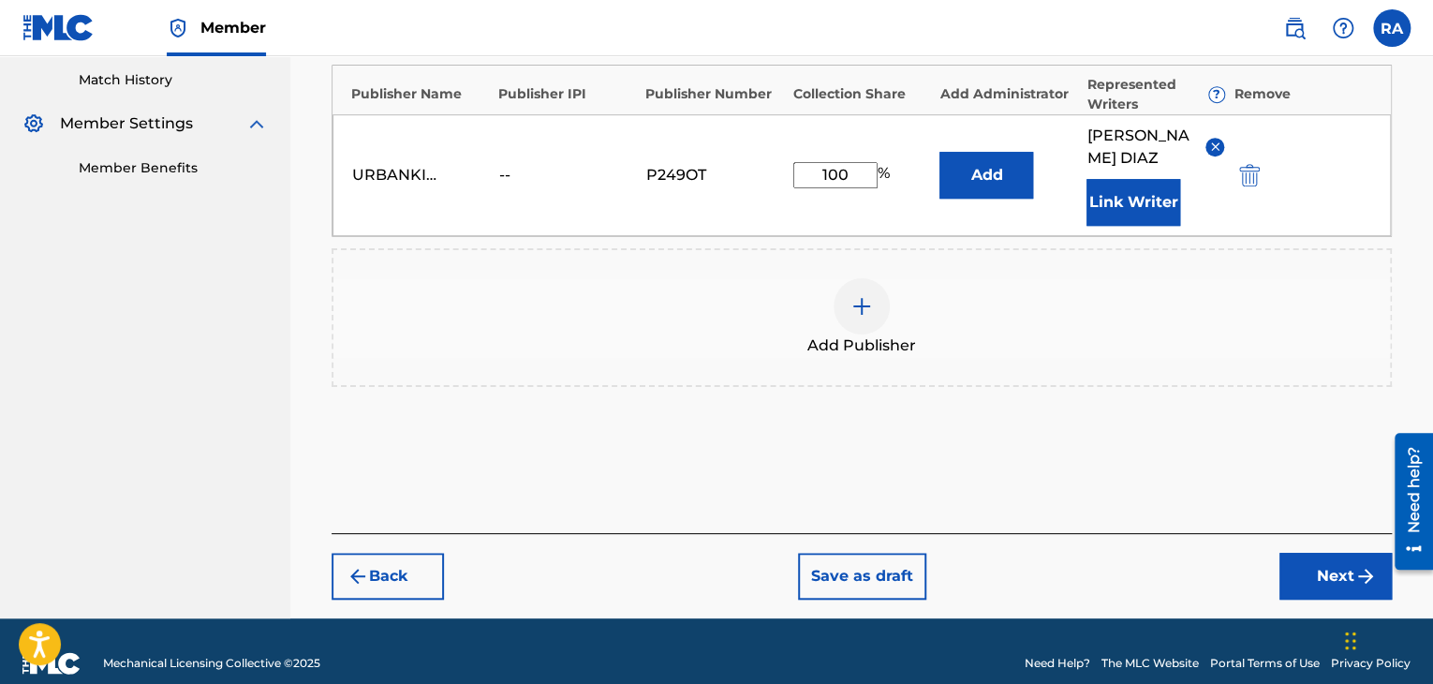
click at [1314, 555] on button "Next" at bounding box center [1335, 576] width 112 height 47
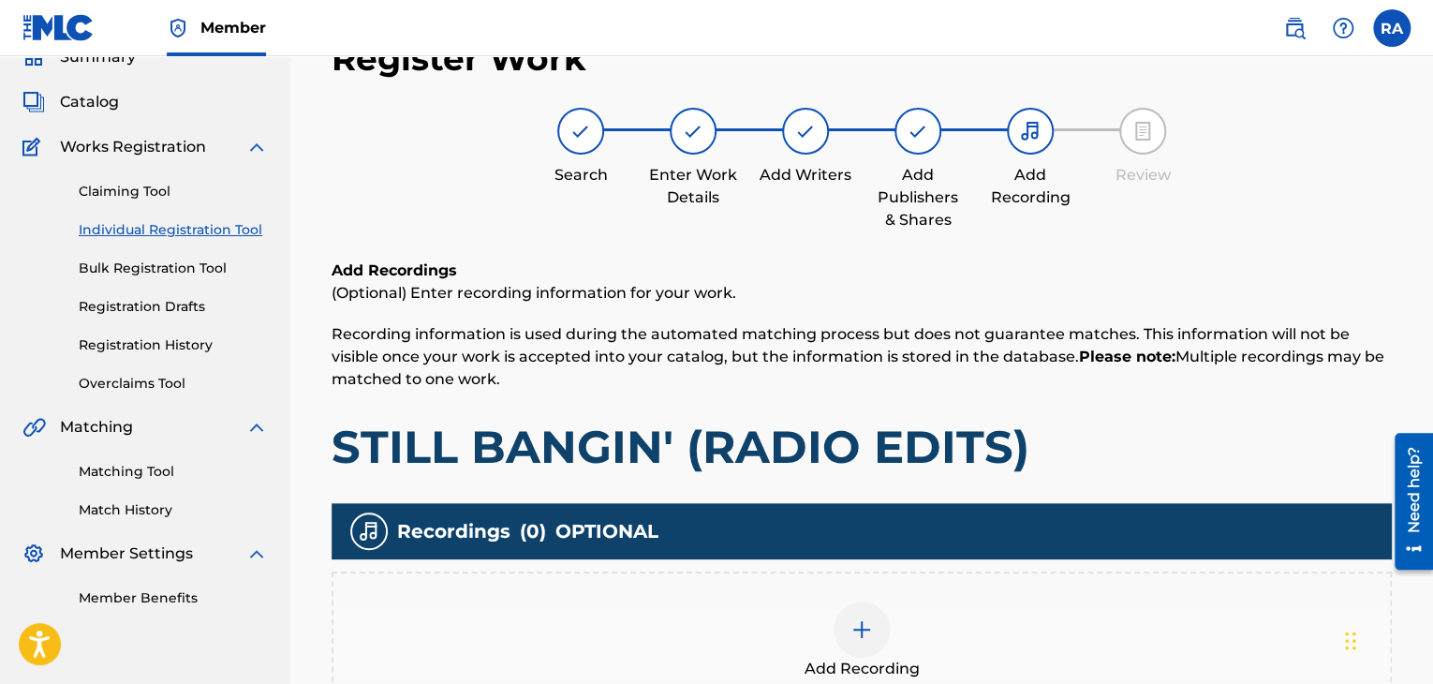
click at [865, 626] on img at bounding box center [861, 629] width 22 height 22
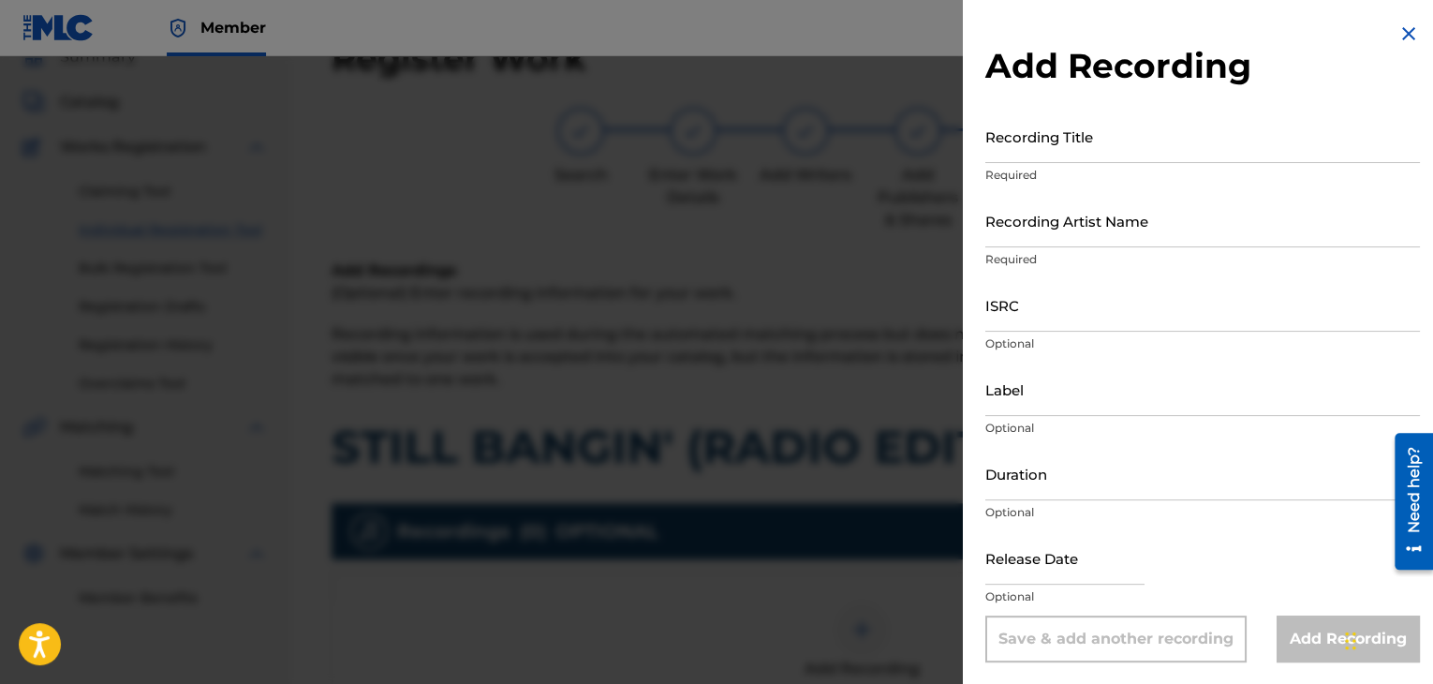
click at [1087, 163] on div "Recording Title Required" at bounding box center [1202, 152] width 435 height 84
click at [1093, 158] on input "Recording Title" at bounding box center [1202, 136] width 435 height 53
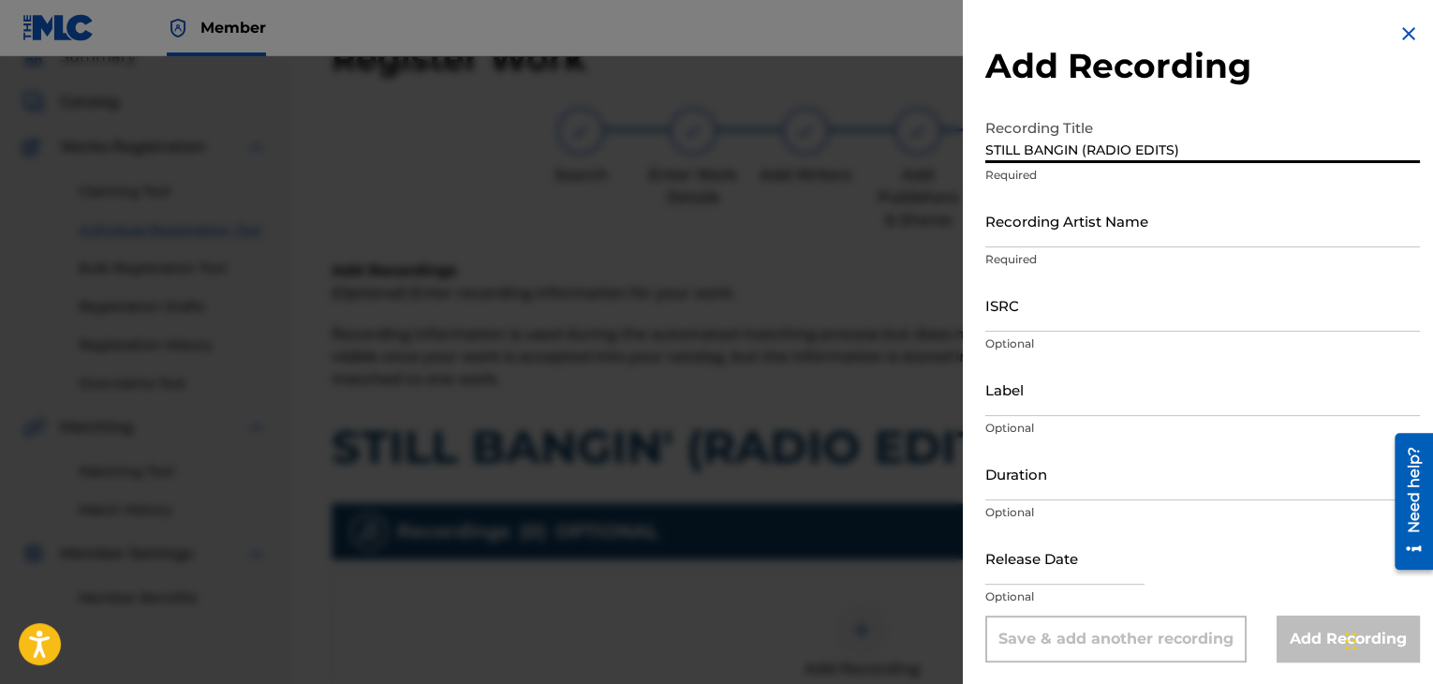
type input "STILL BANGIN (RADIO EDITS)"
click at [1063, 225] on input "Recording Artist Name" at bounding box center [1202, 220] width 435 height 53
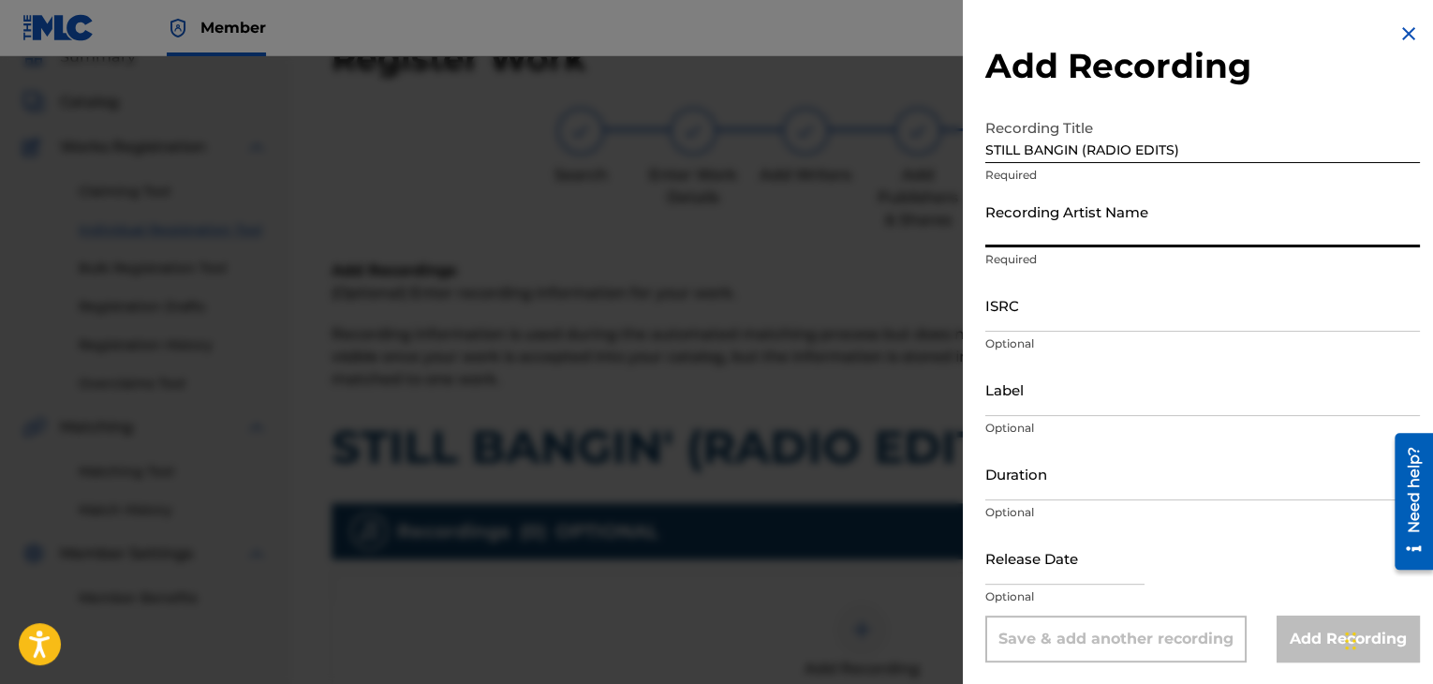
type input "[PERSON_NAME]"
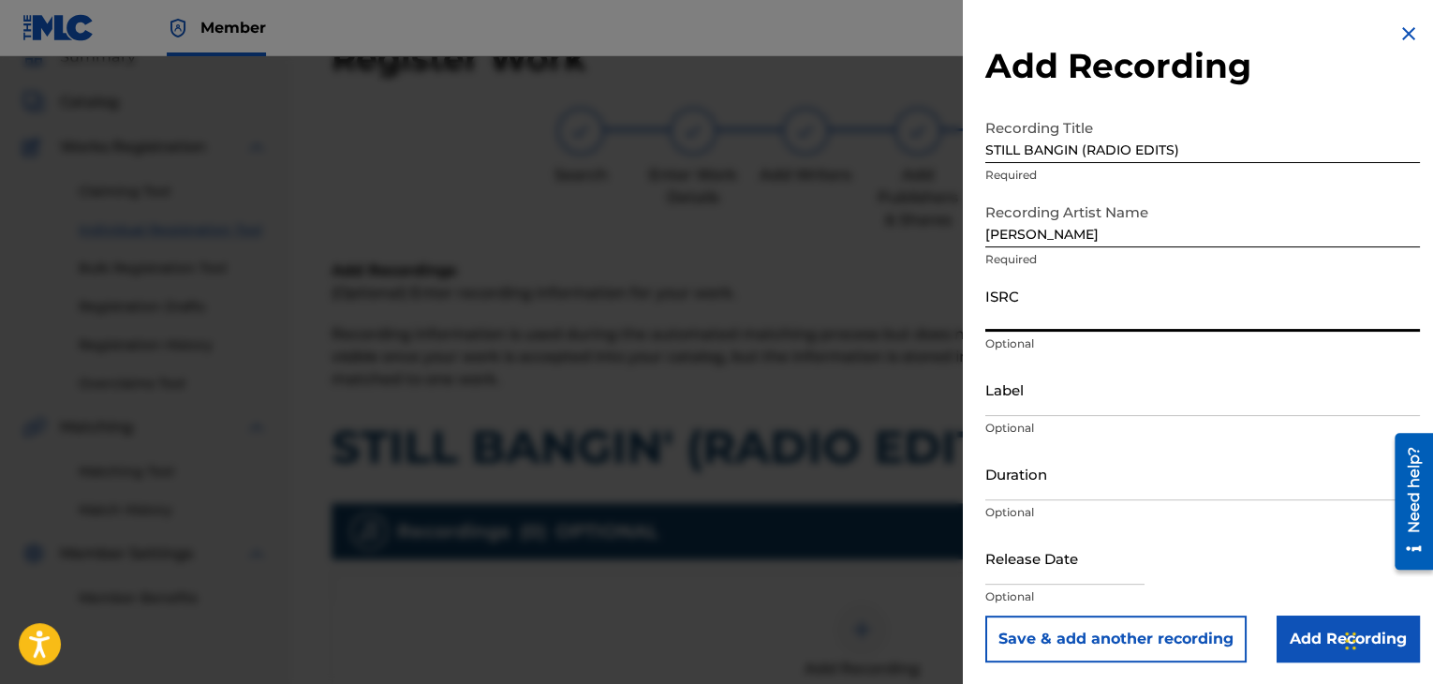
paste input "USPRZ0910068"
type input "USPRZ0910068"
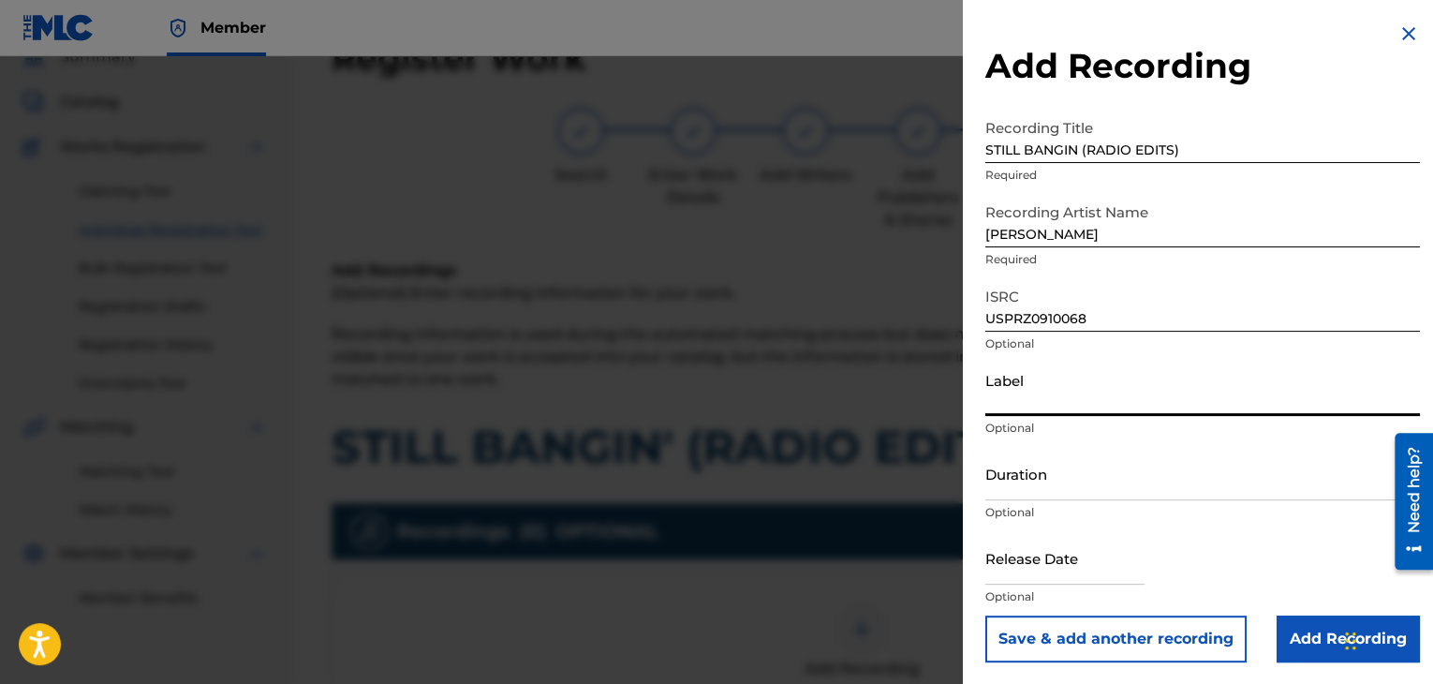
click at [1040, 402] on input "Label" at bounding box center [1202, 388] width 435 height 53
type input "Urban Kings Music Group"
click at [1118, 458] on input "Duration" at bounding box center [1202, 473] width 435 height 53
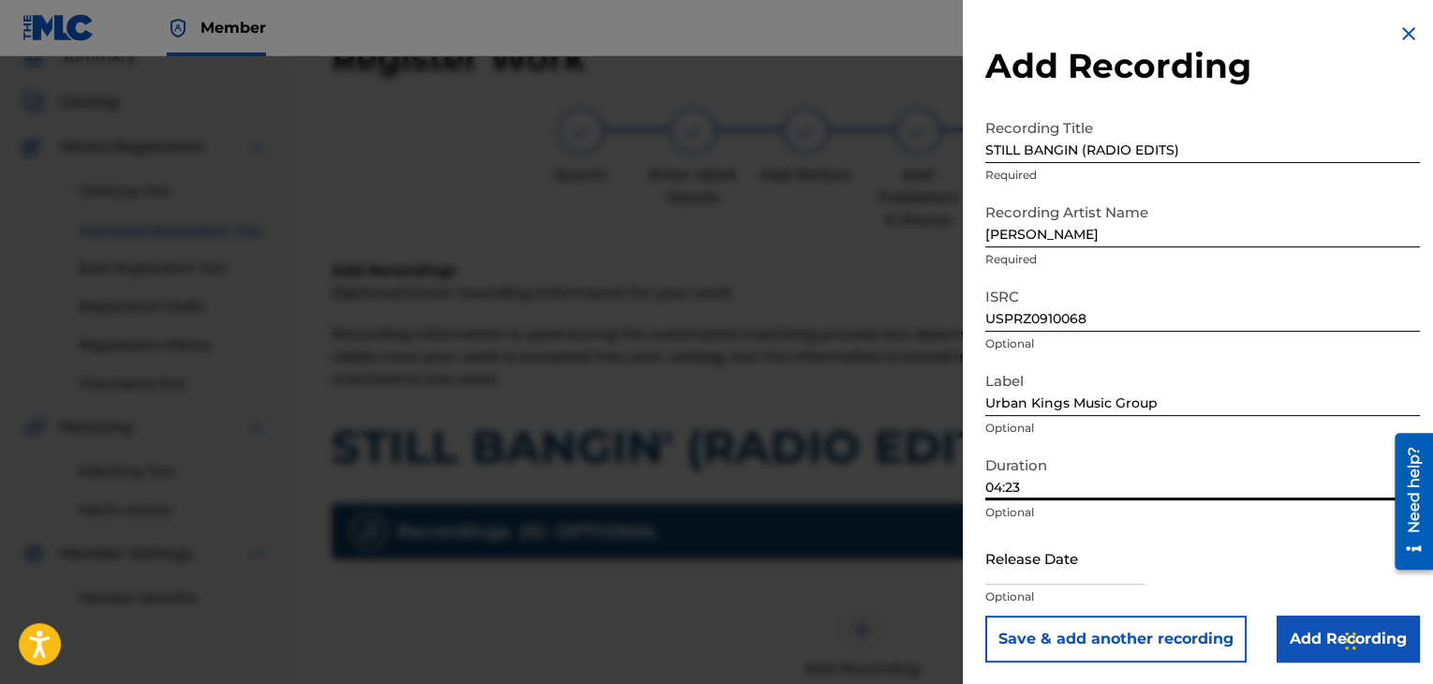
type input "04:23"
click at [1068, 572] on input "text" at bounding box center [1064, 557] width 159 height 53
select select "7"
select select "2025"
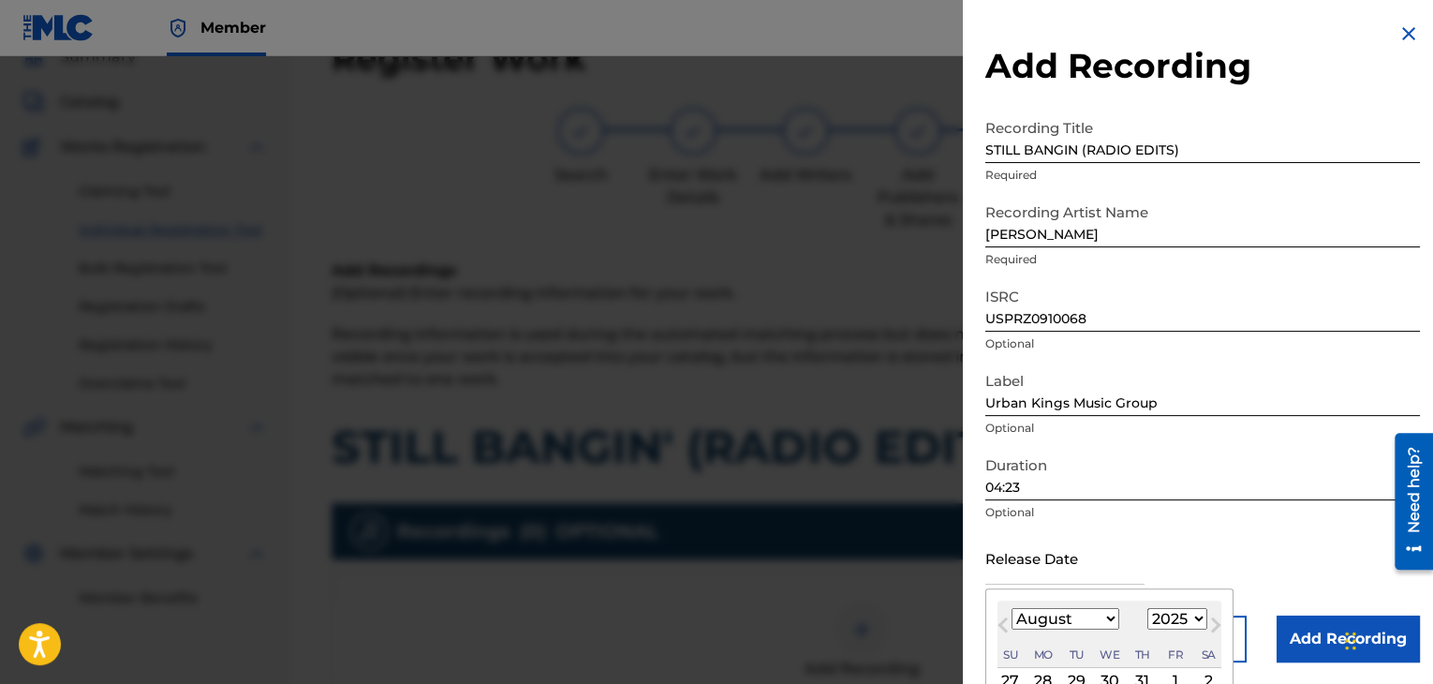
type input "[DATE]"
select select "3"
select select "2009"
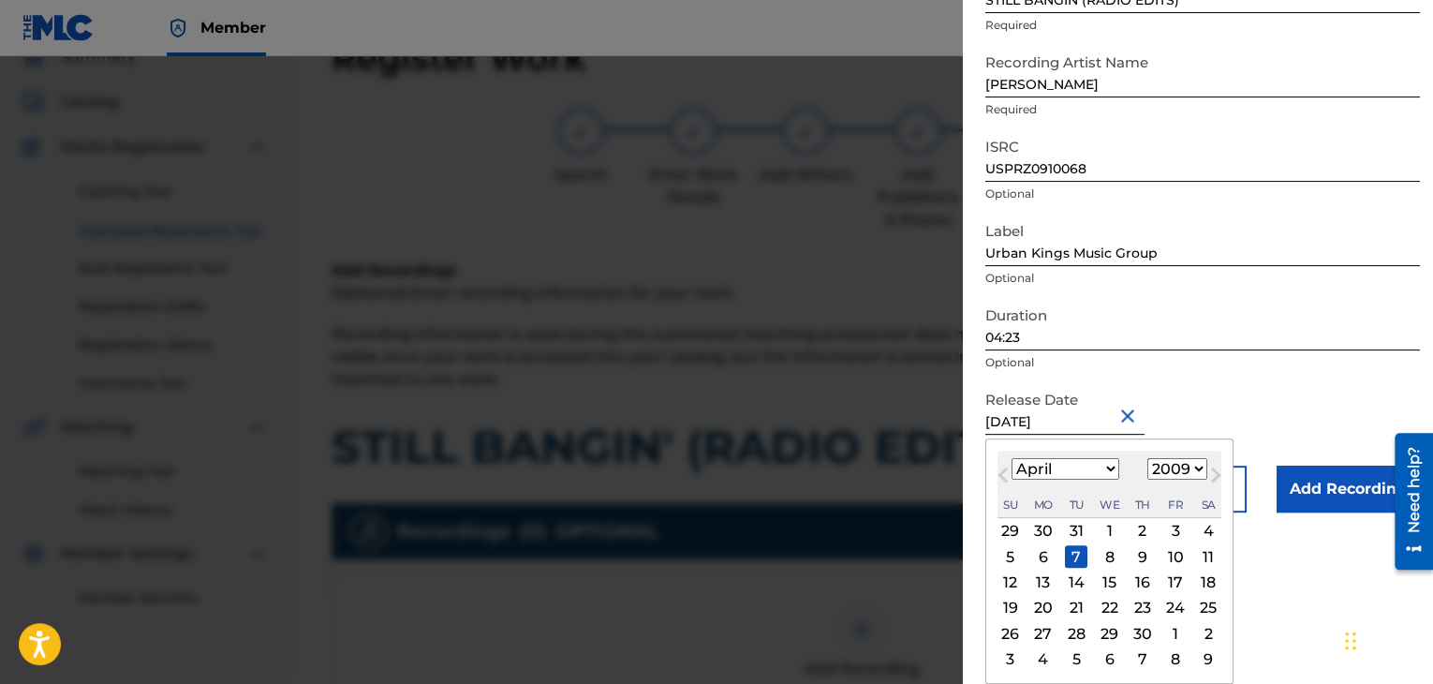
click at [1043, 546] on div "6" at bounding box center [1043, 556] width 22 height 22
type input "[DATE]"
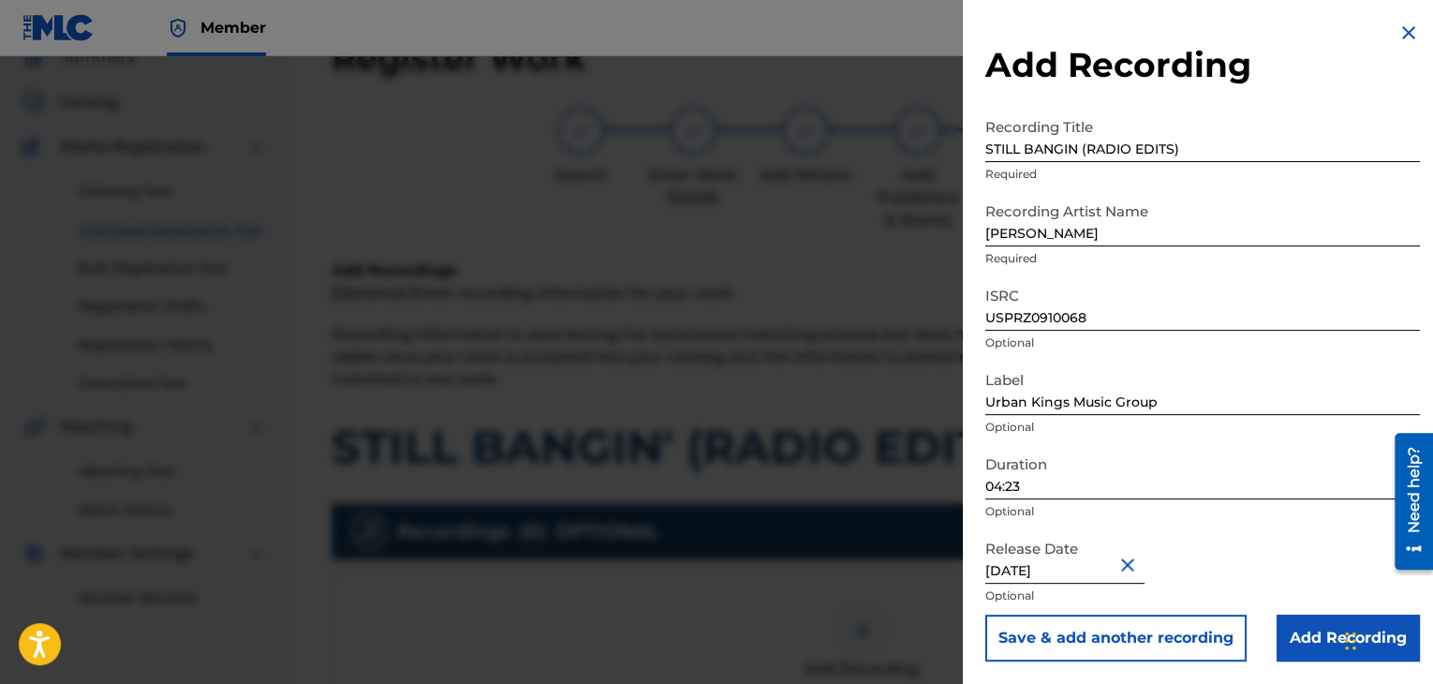
scroll to position [1, 0]
click at [1297, 629] on input "Add Recording" at bounding box center [1347, 637] width 143 height 47
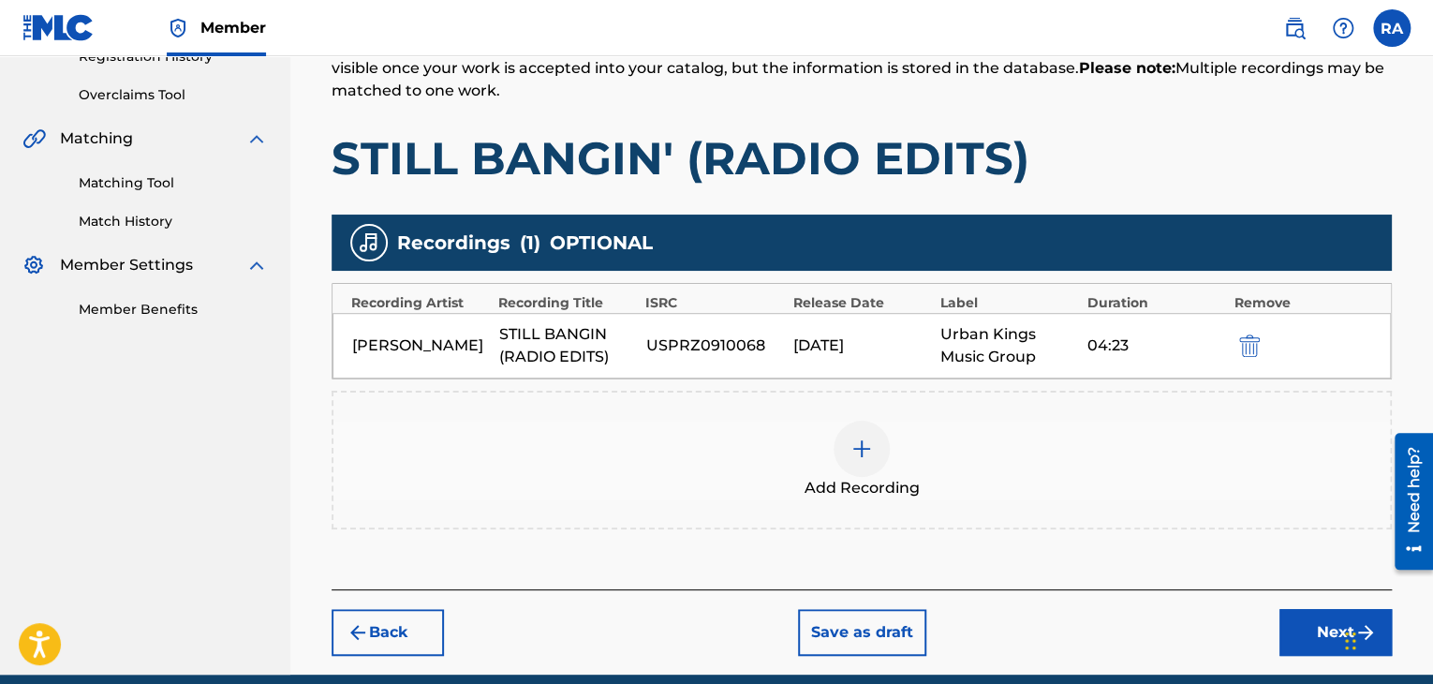
scroll to position [451, 0]
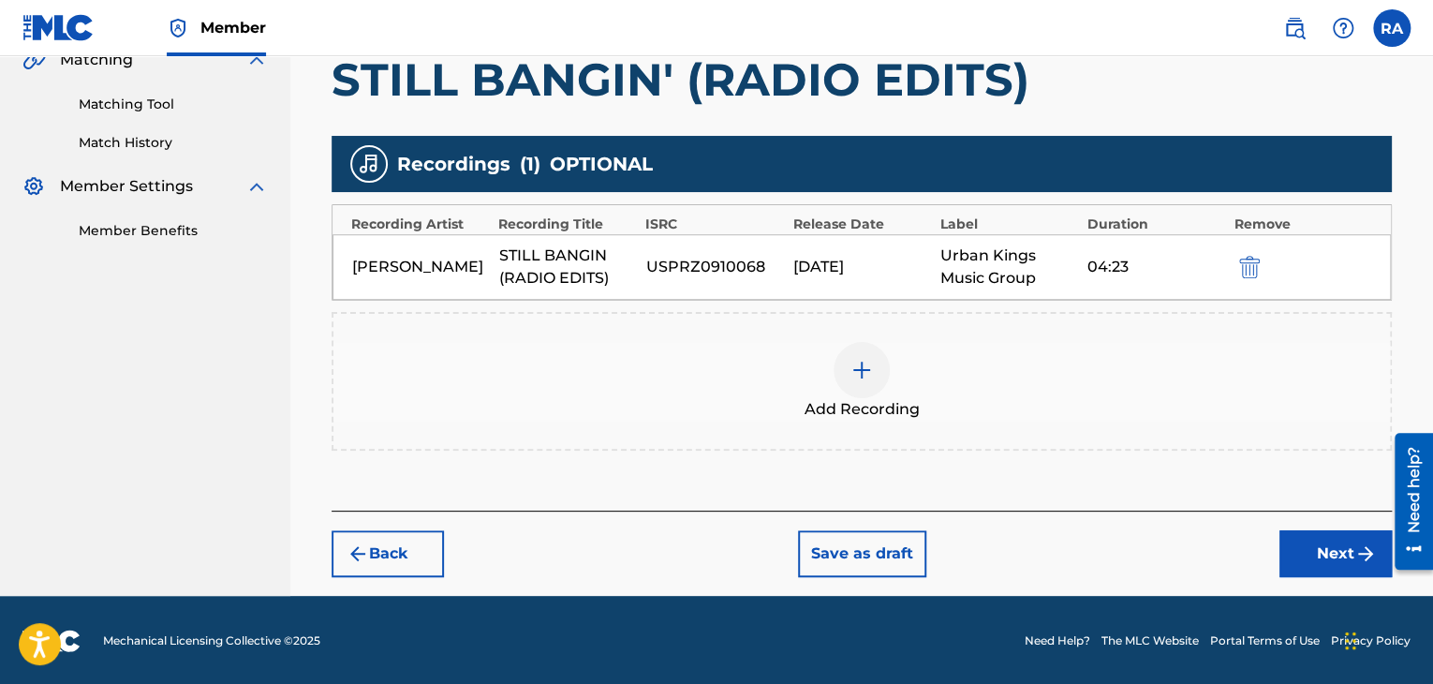
click at [1310, 551] on button "Next" at bounding box center [1335, 553] width 112 height 47
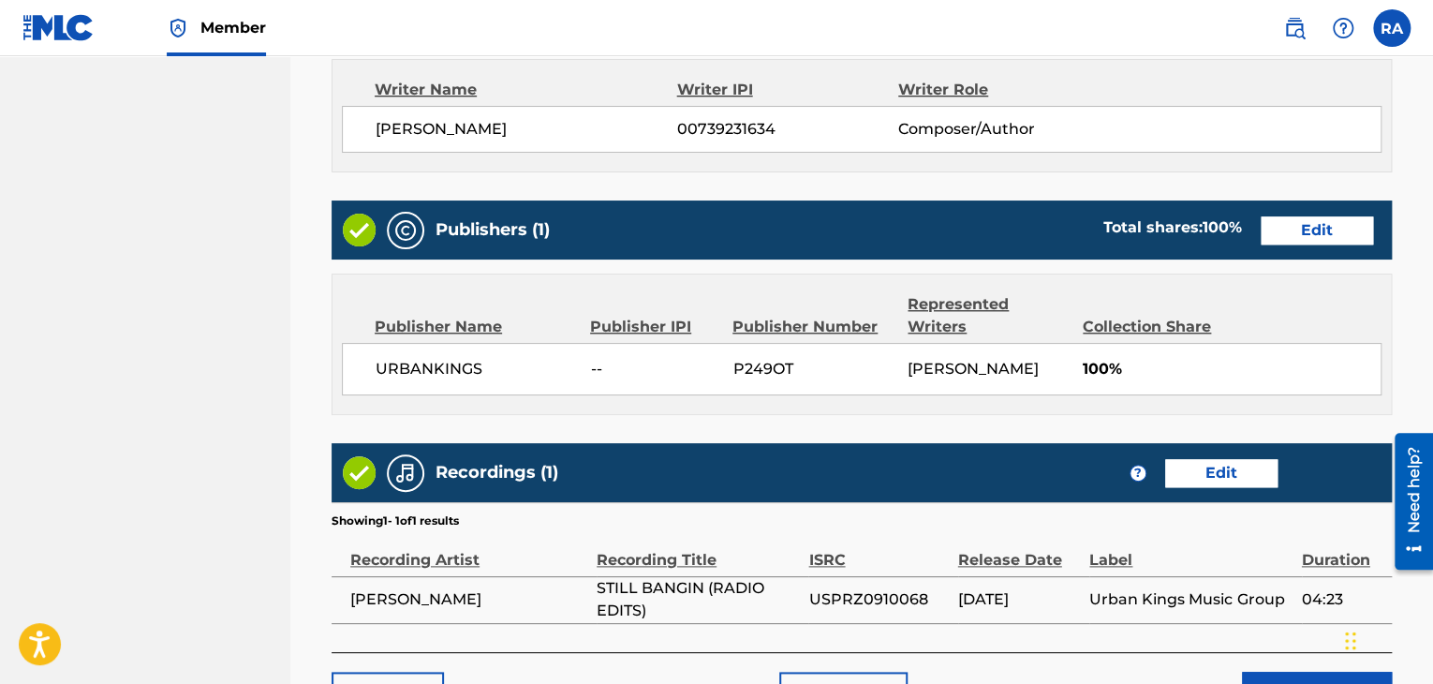
scroll to position [927, 0]
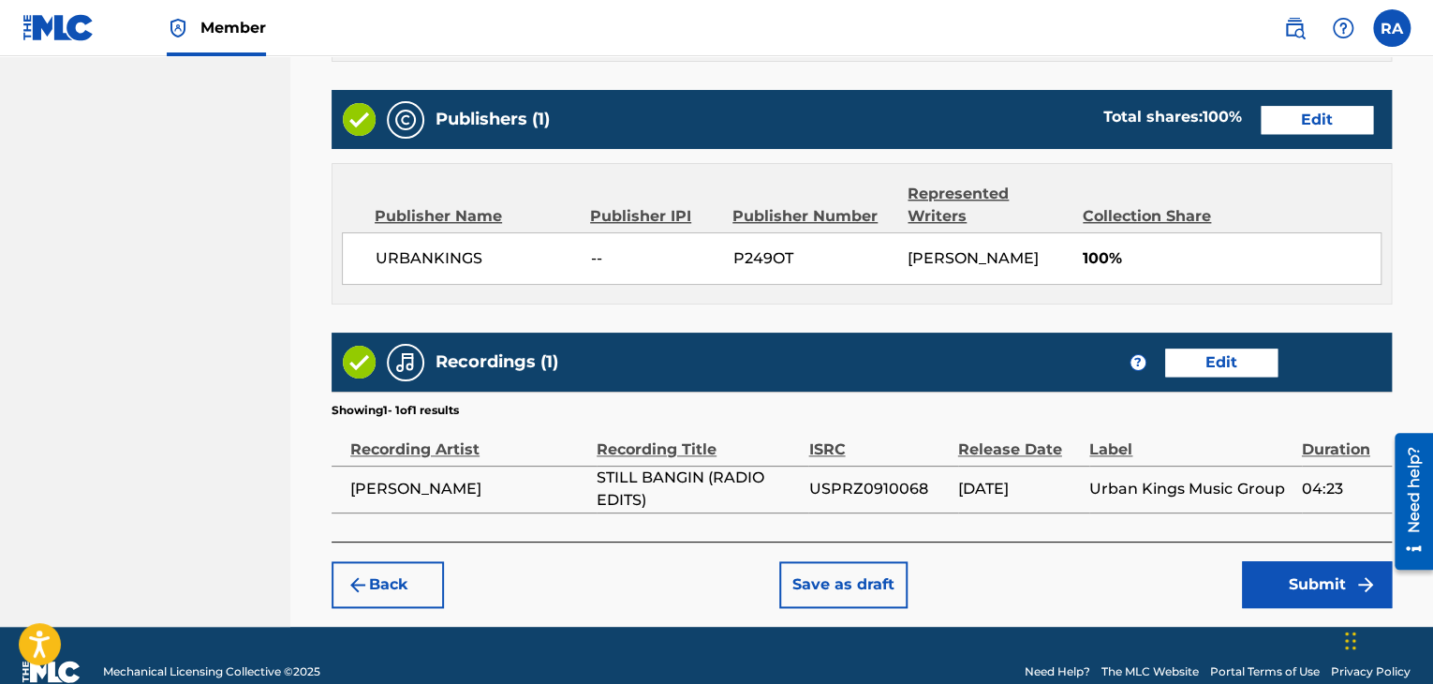
click at [1245, 584] on button "Submit" at bounding box center [1317, 584] width 150 height 47
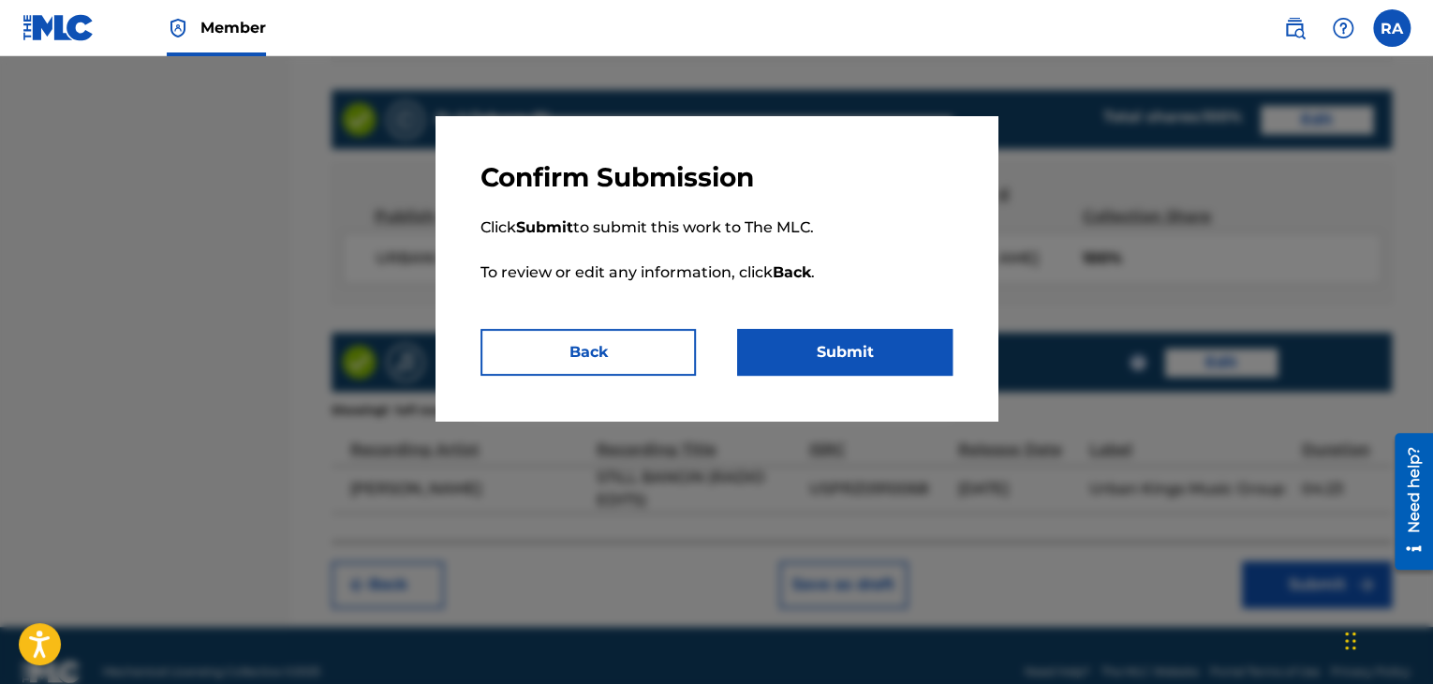
click at [842, 352] on button "Submit" at bounding box center [844, 352] width 215 height 47
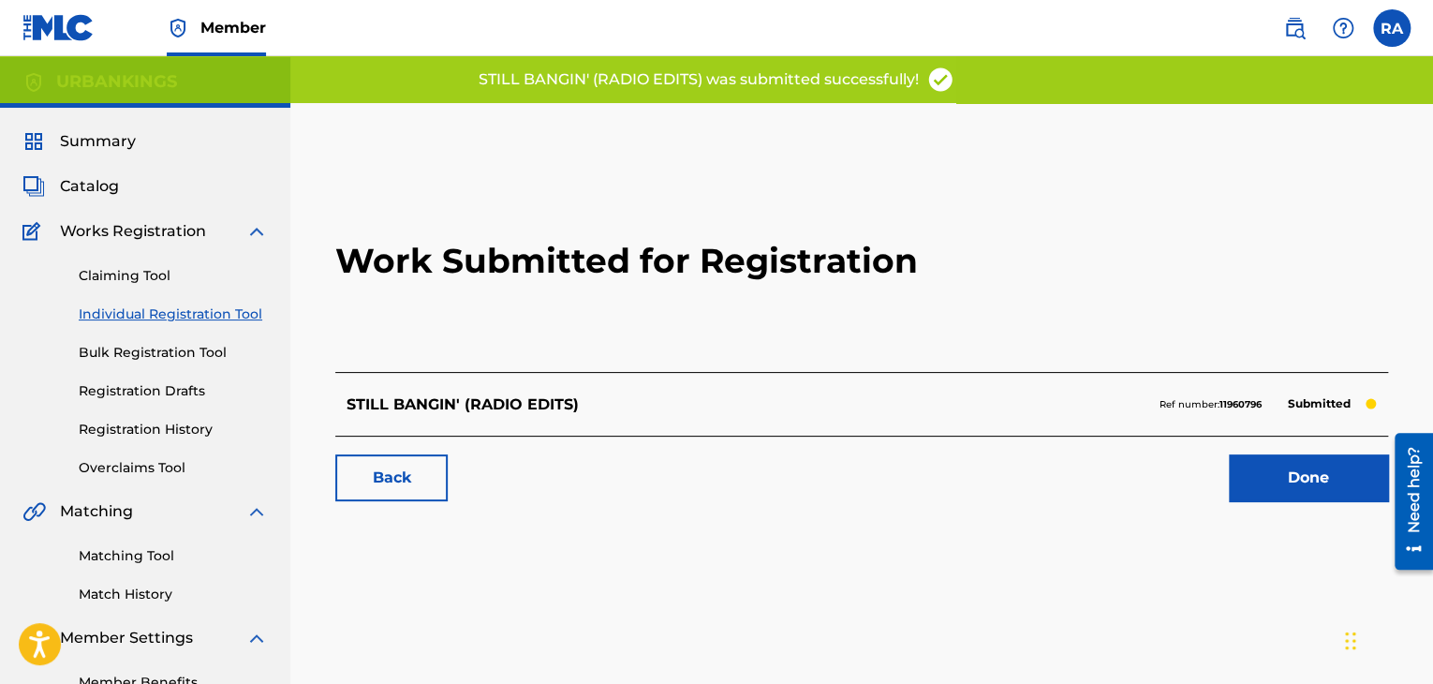
click at [1298, 478] on link "Done" at bounding box center [1308, 477] width 159 height 47
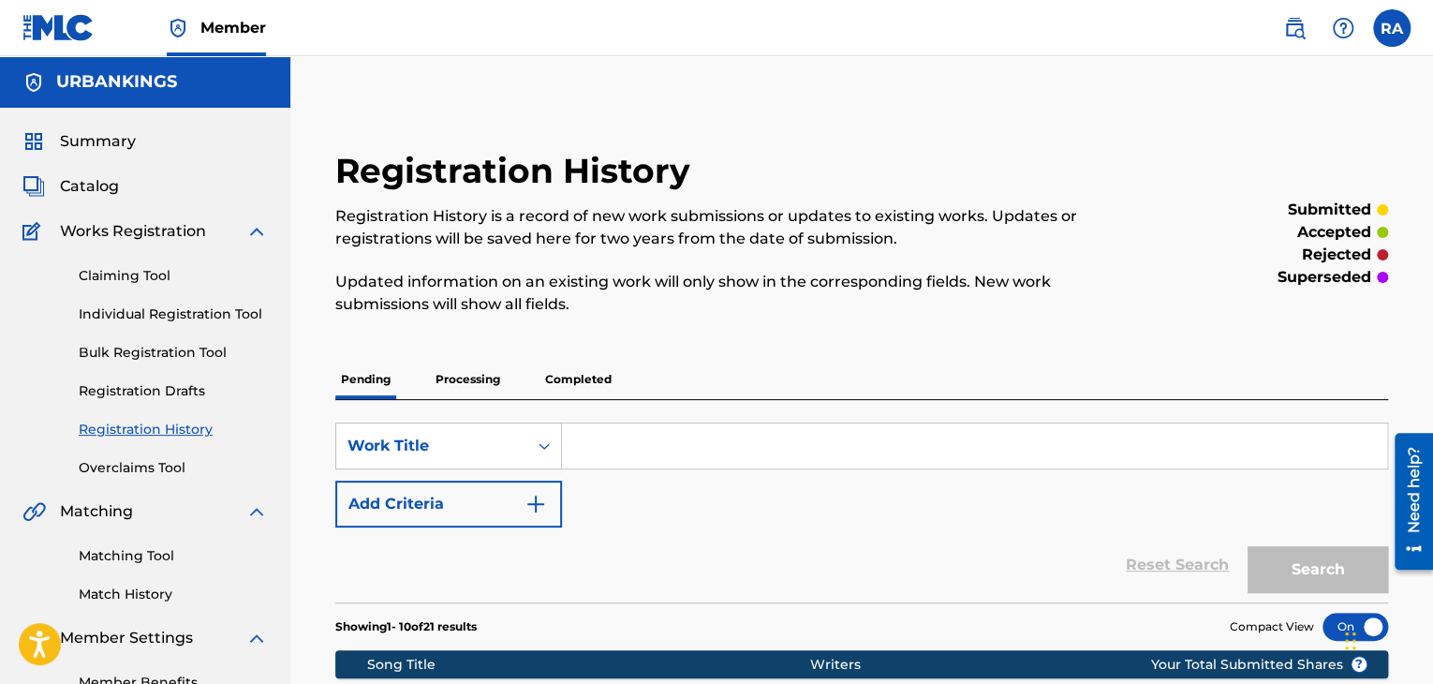
click at [200, 312] on link "Individual Registration Tool" at bounding box center [173, 314] width 189 height 20
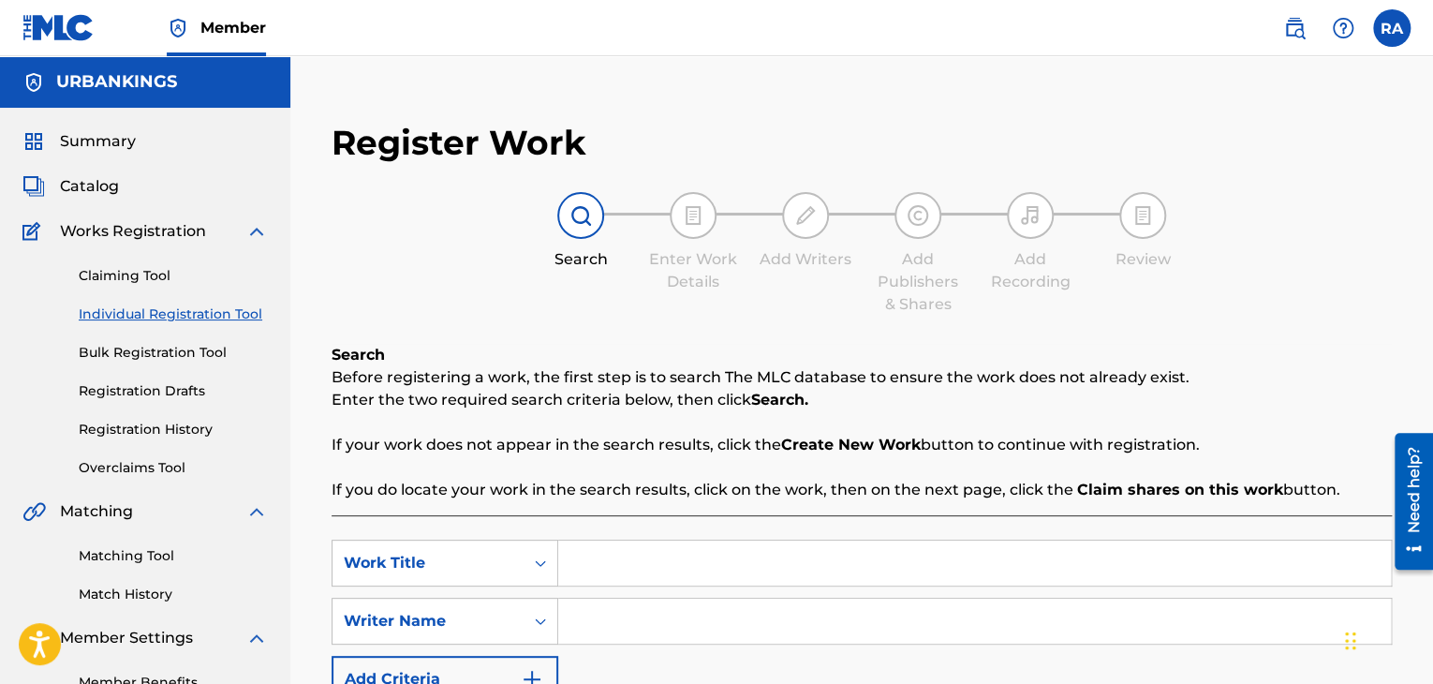
click at [730, 563] on input "Search Form" at bounding box center [974, 562] width 833 height 45
type input "RIDING WITH MY LOCS ON (RADIO VERSION)"
click at [665, 608] on input "Search Form" at bounding box center [974, 620] width 833 height 45
type input "[PERSON_NAME]"
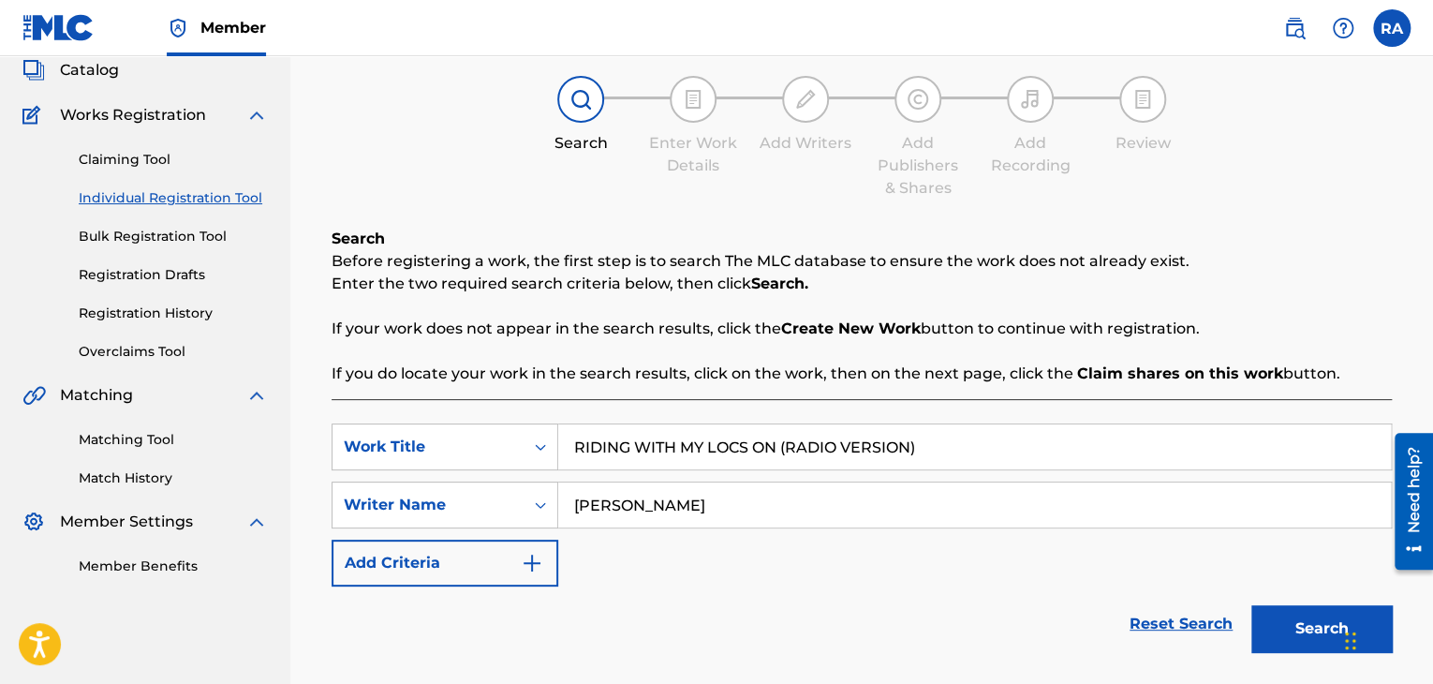
scroll to position [266, 0]
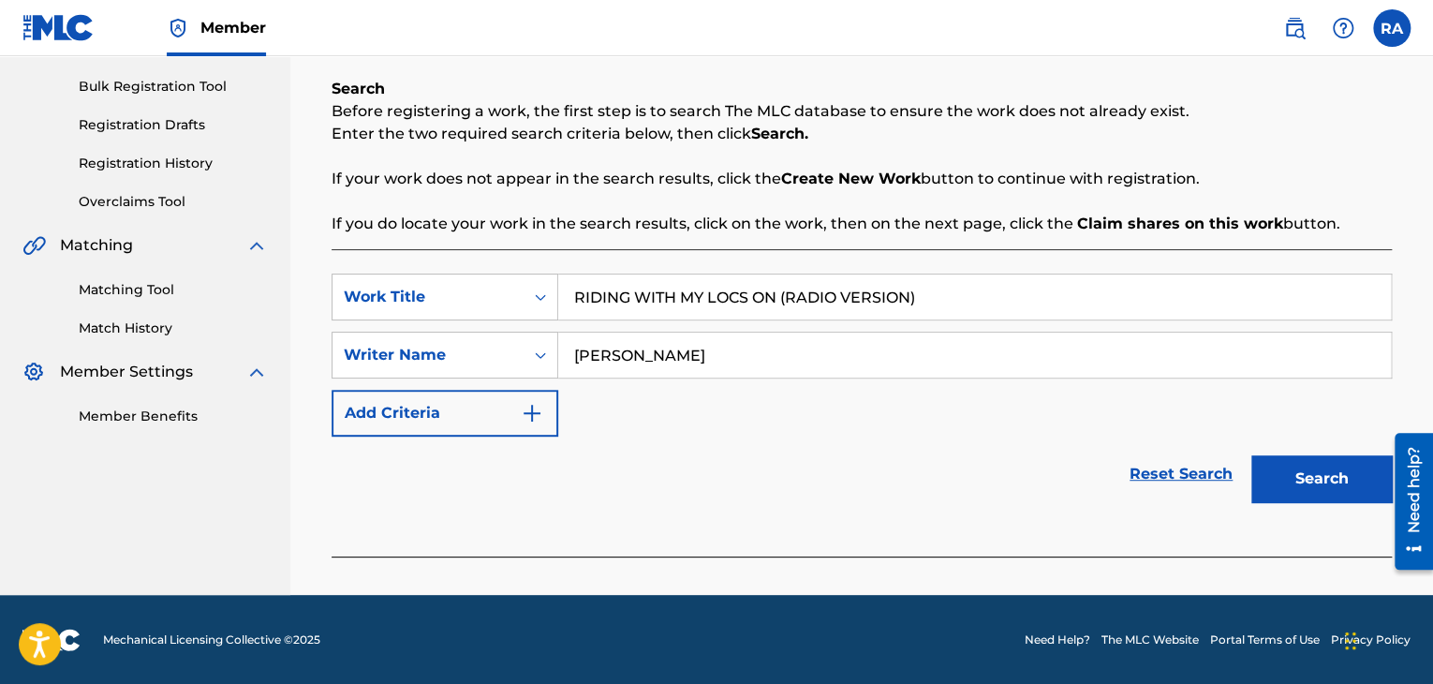
click at [1322, 462] on button "Search" at bounding box center [1321, 478] width 140 height 47
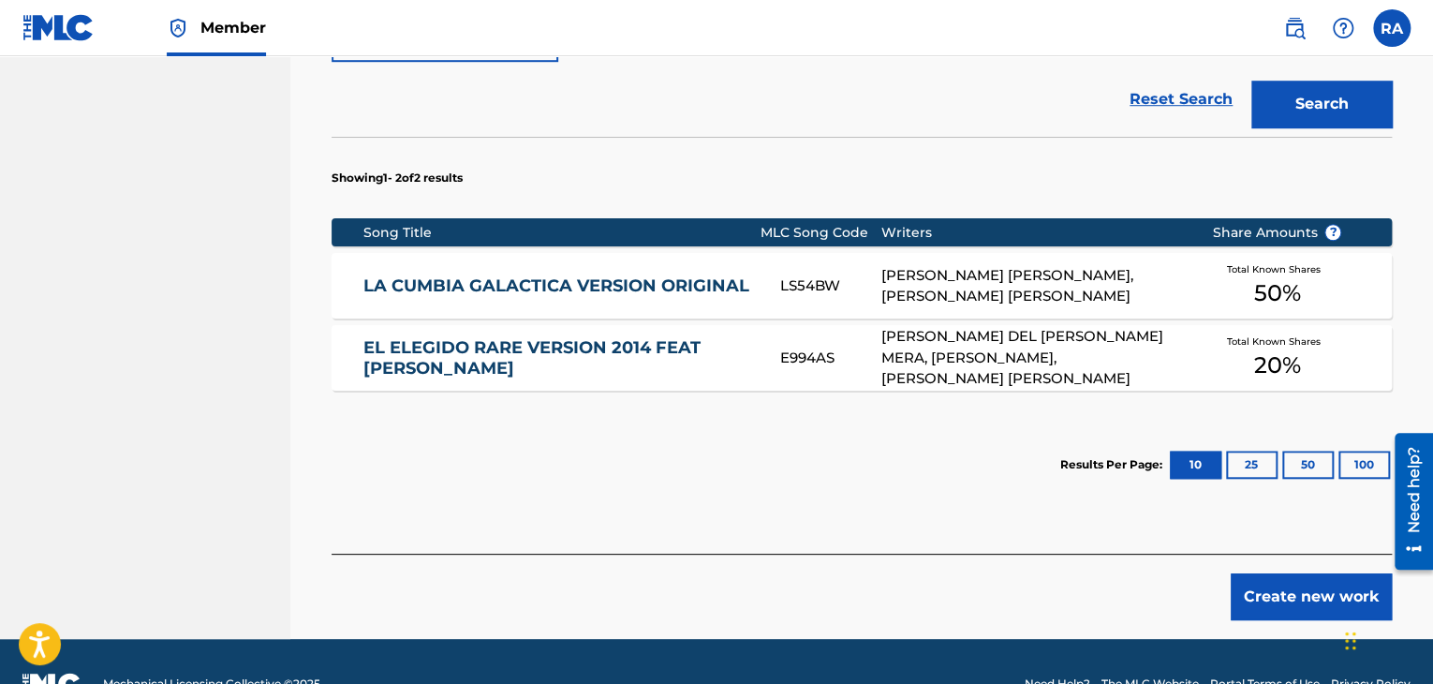
scroll to position [641, 0]
click at [1285, 578] on button "Create new work" at bounding box center [1311, 596] width 161 height 47
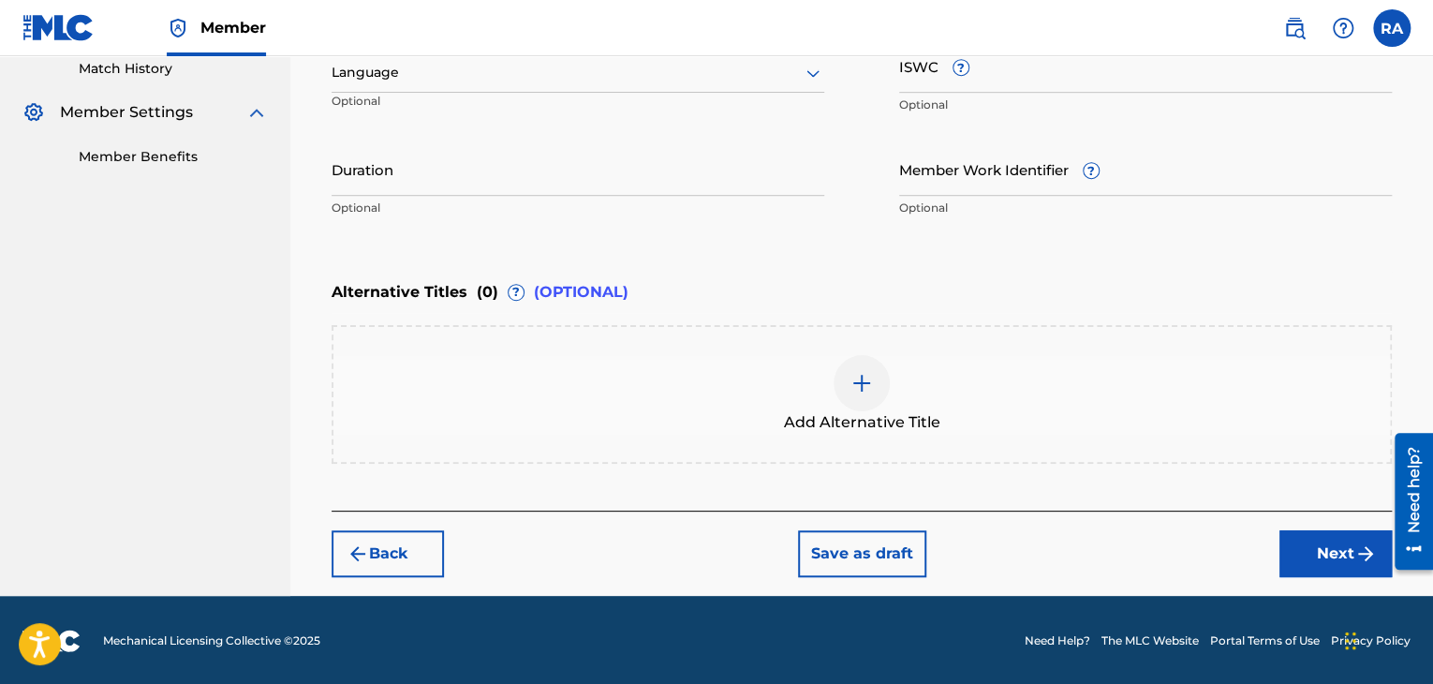
click at [497, 191] on input "Duration" at bounding box center [578, 168] width 493 height 53
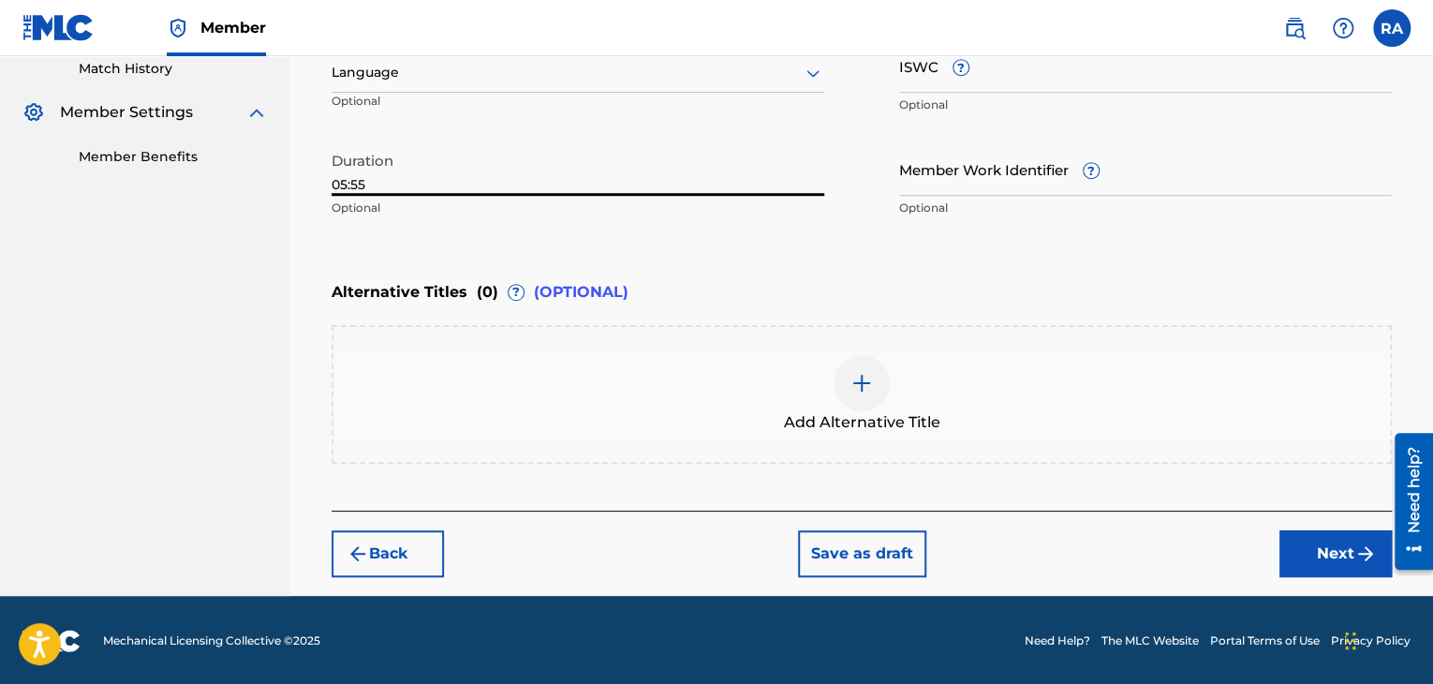
type input "05:55"
click at [1344, 574] on button "Next" at bounding box center [1335, 553] width 112 height 47
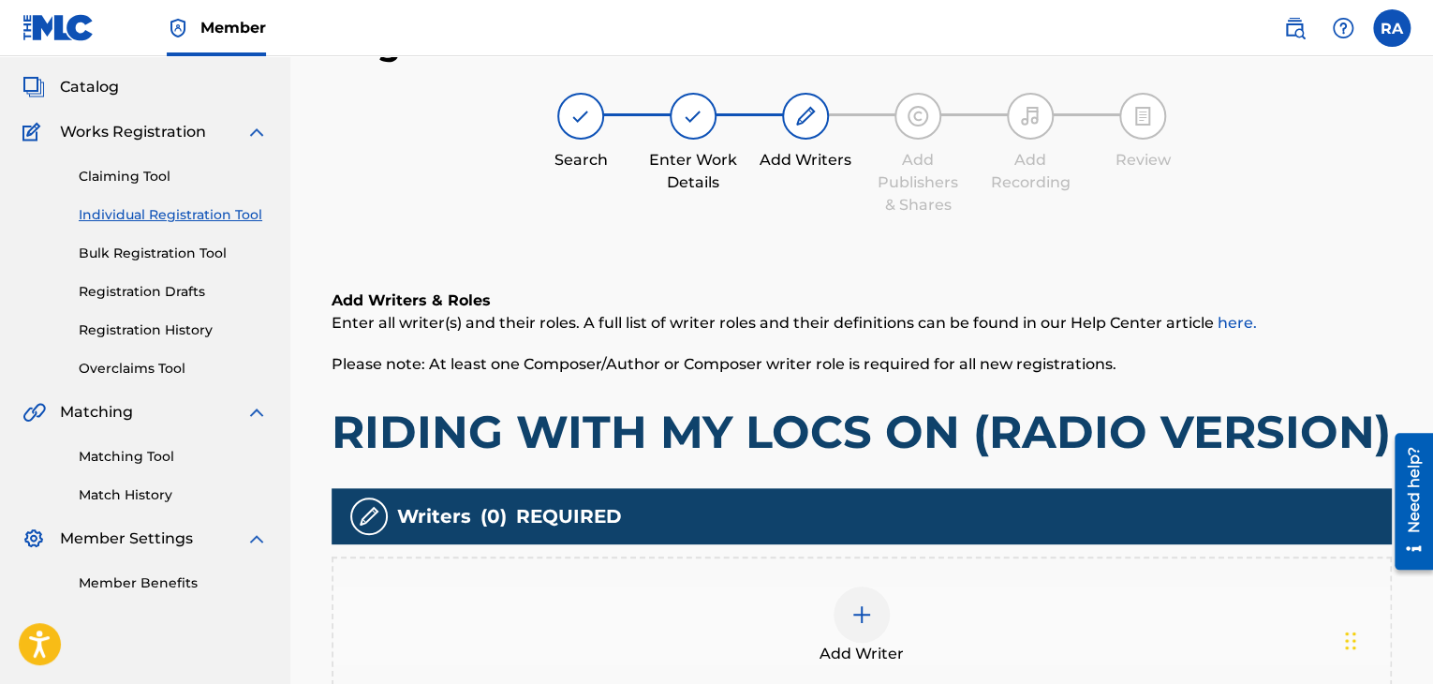
scroll to position [84, 0]
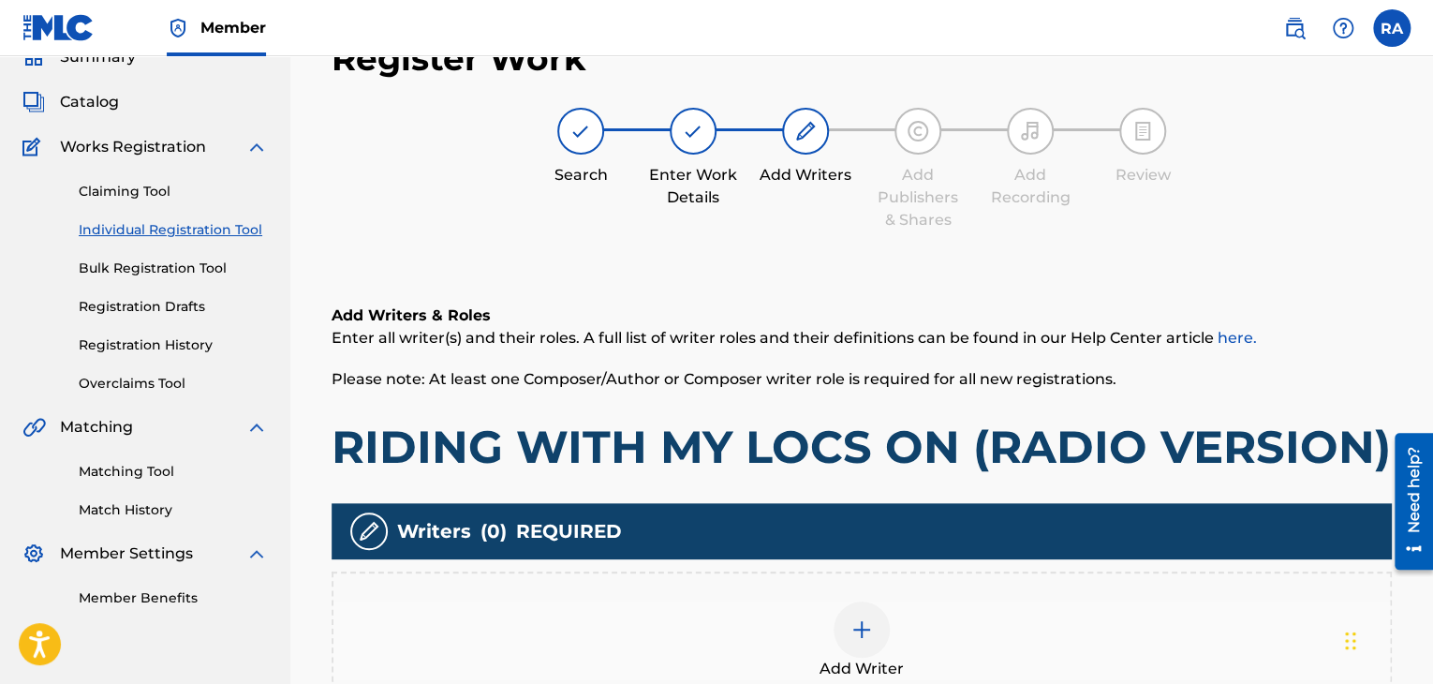
click at [877, 631] on div at bounding box center [861, 629] width 56 height 56
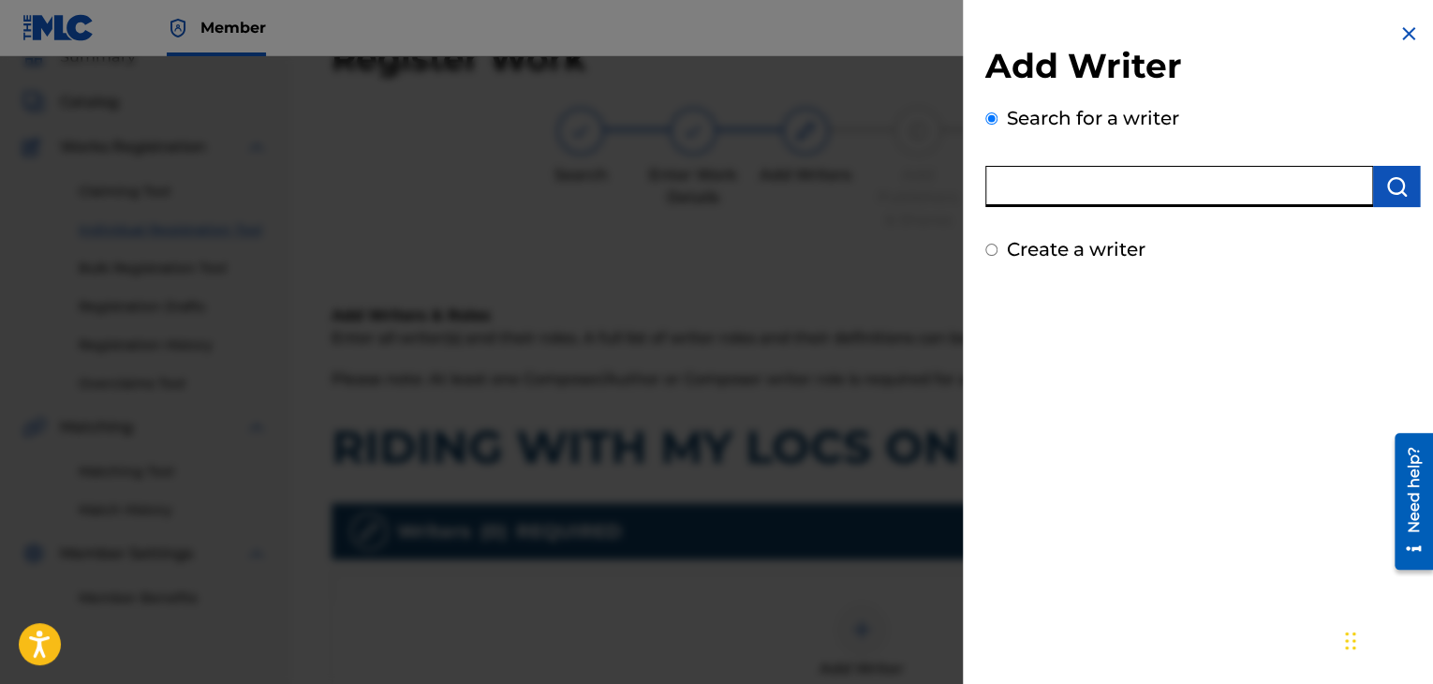
click at [1091, 177] on input "text" at bounding box center [1179, 186] width 388 height 41
type input "[PERSON_NAME]"
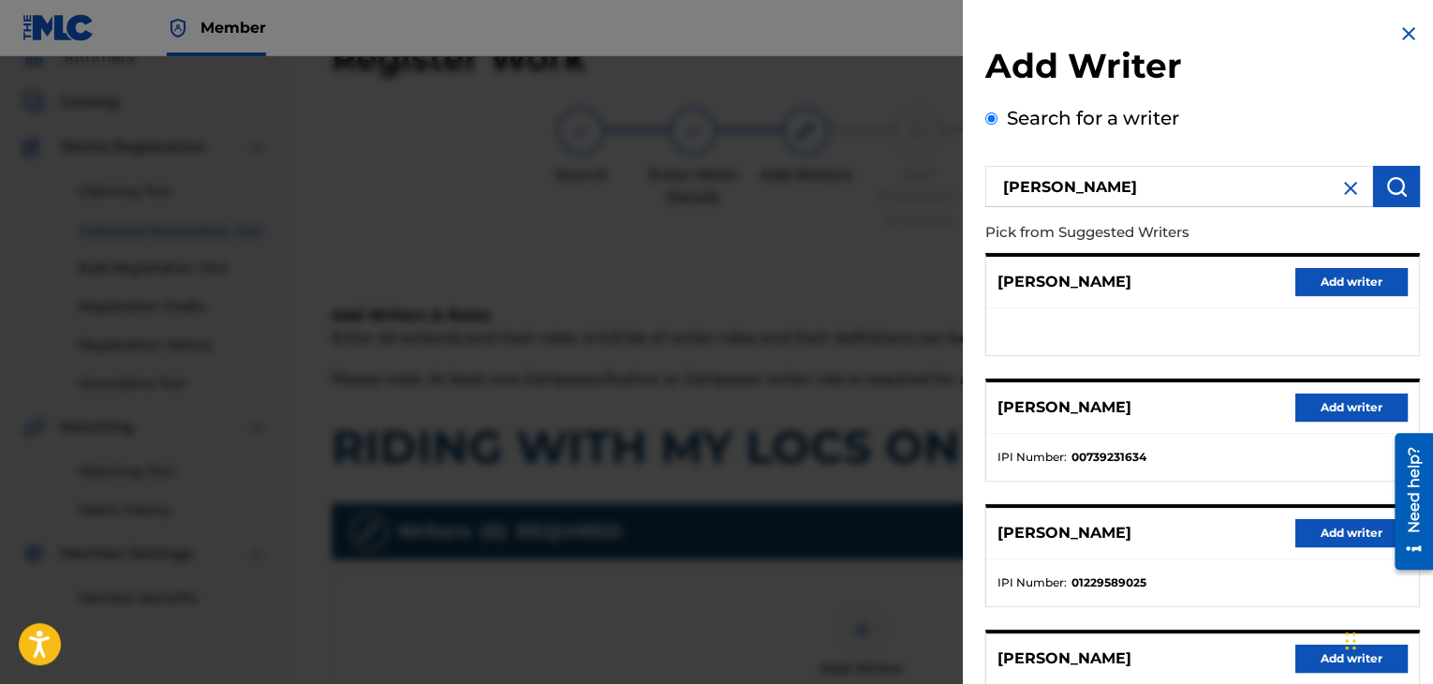
click at [1368, 394] on button "Add writer" at bounding box center [1351, 407] width 112 height 28
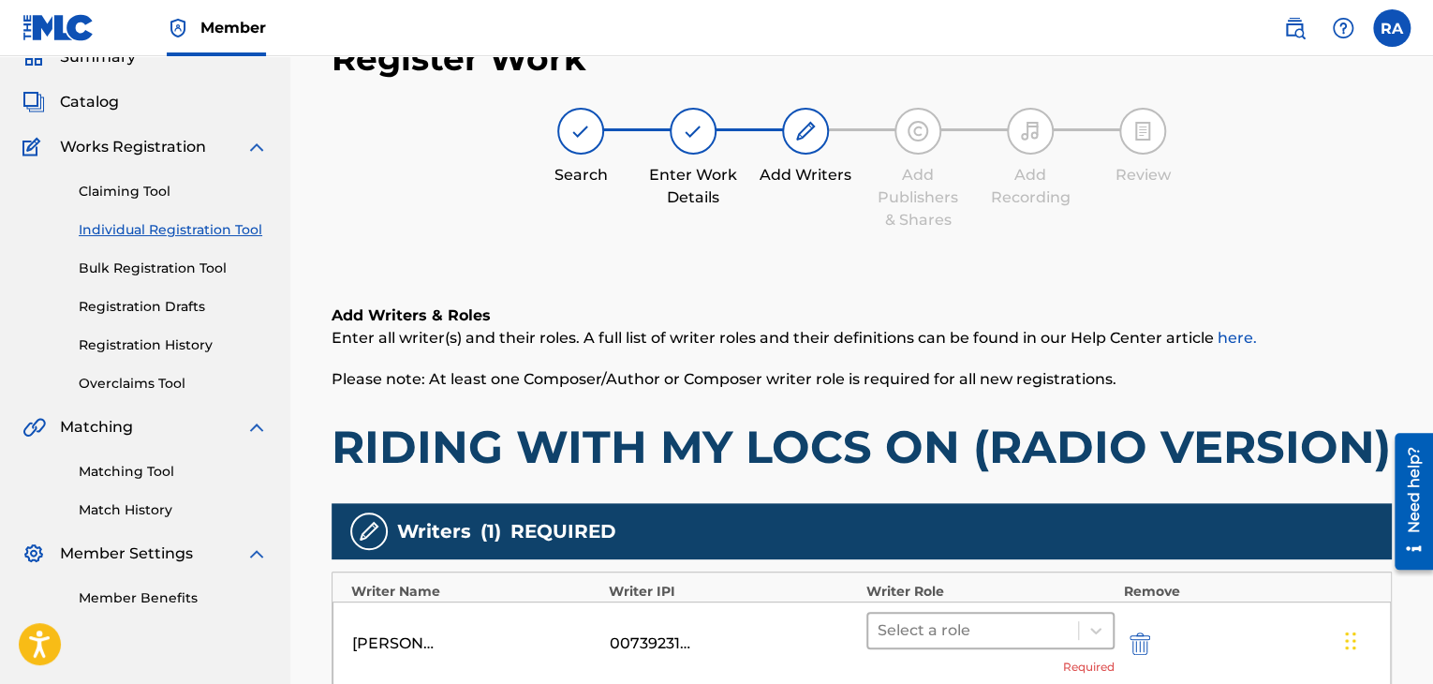
click at [915, 641] on div at bounding box center [972, 630] width 191 height 26
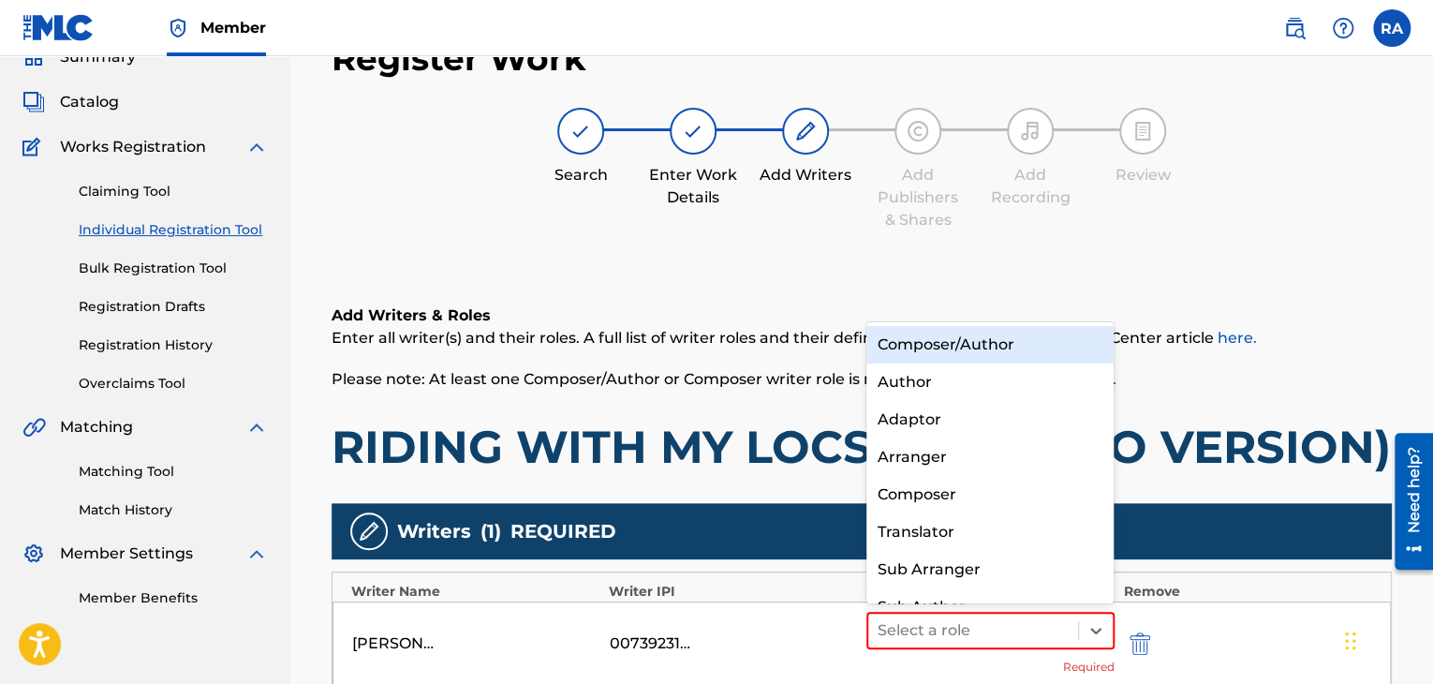
scroll to position [26, 0]
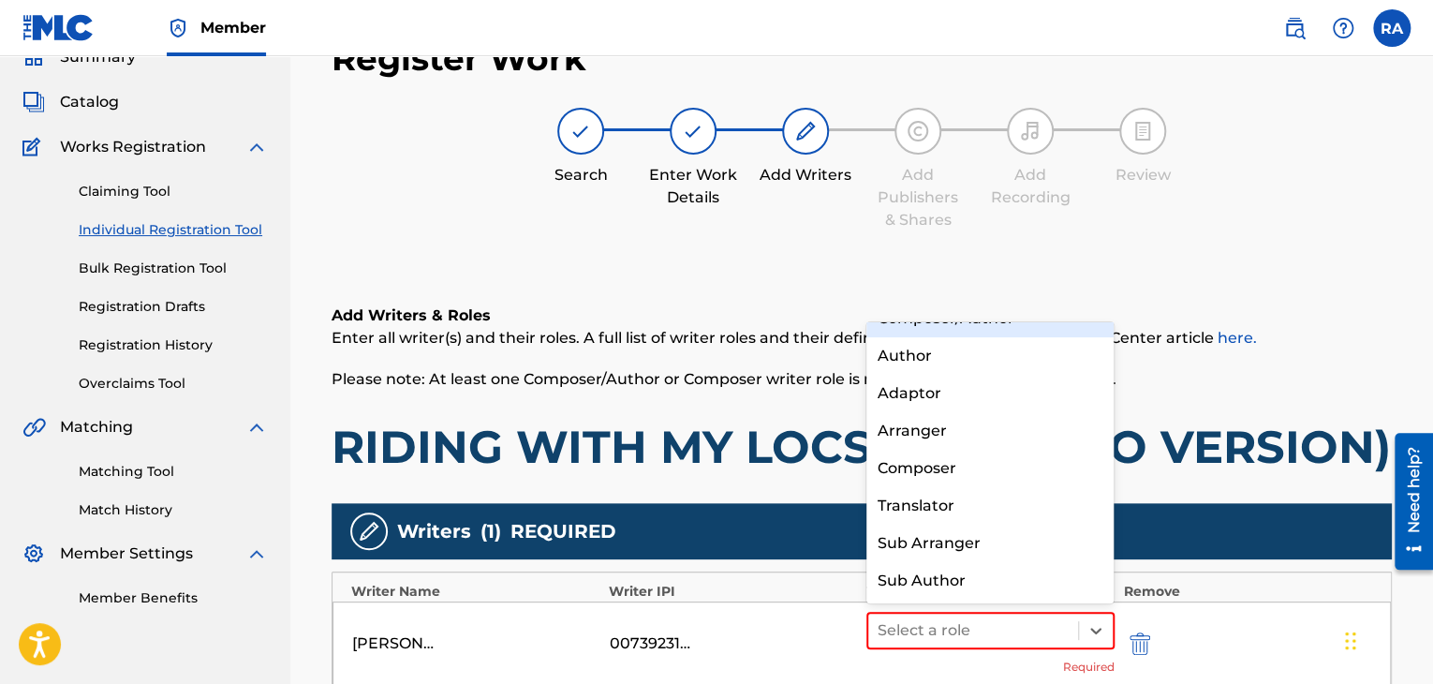
click at [962, 332] on div "Composer/Author" at bounding box center [990, 318] width 248 height 37
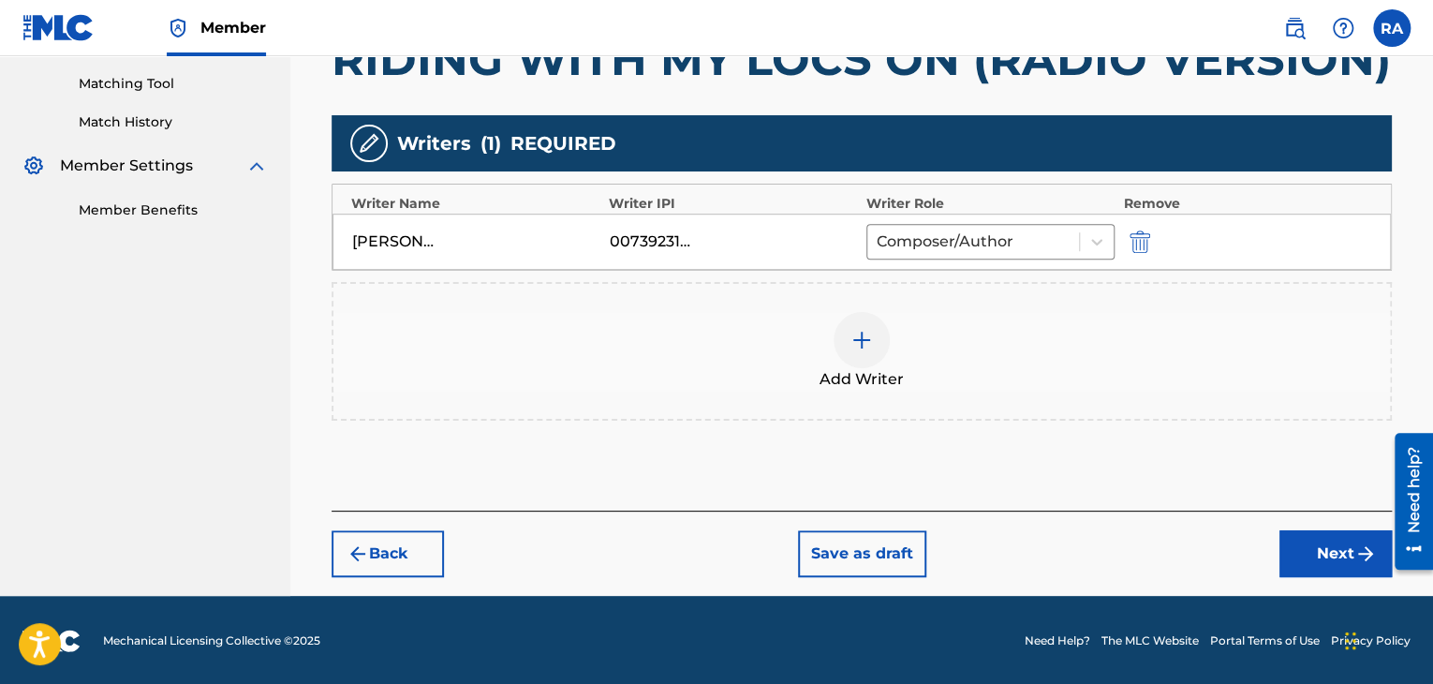
click at [1325, 537] on button "Next" at bounding box center [1335, 553] width 112 height 47
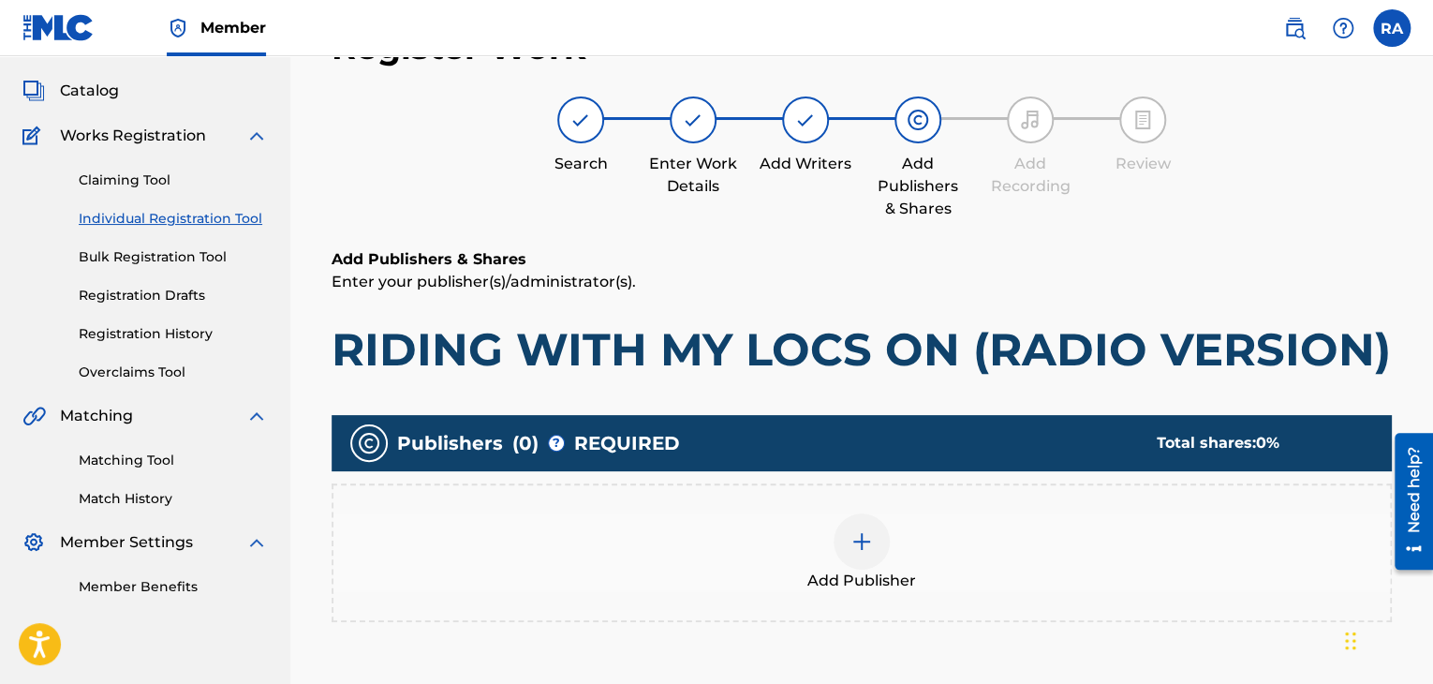
scroll to position [84, 0]
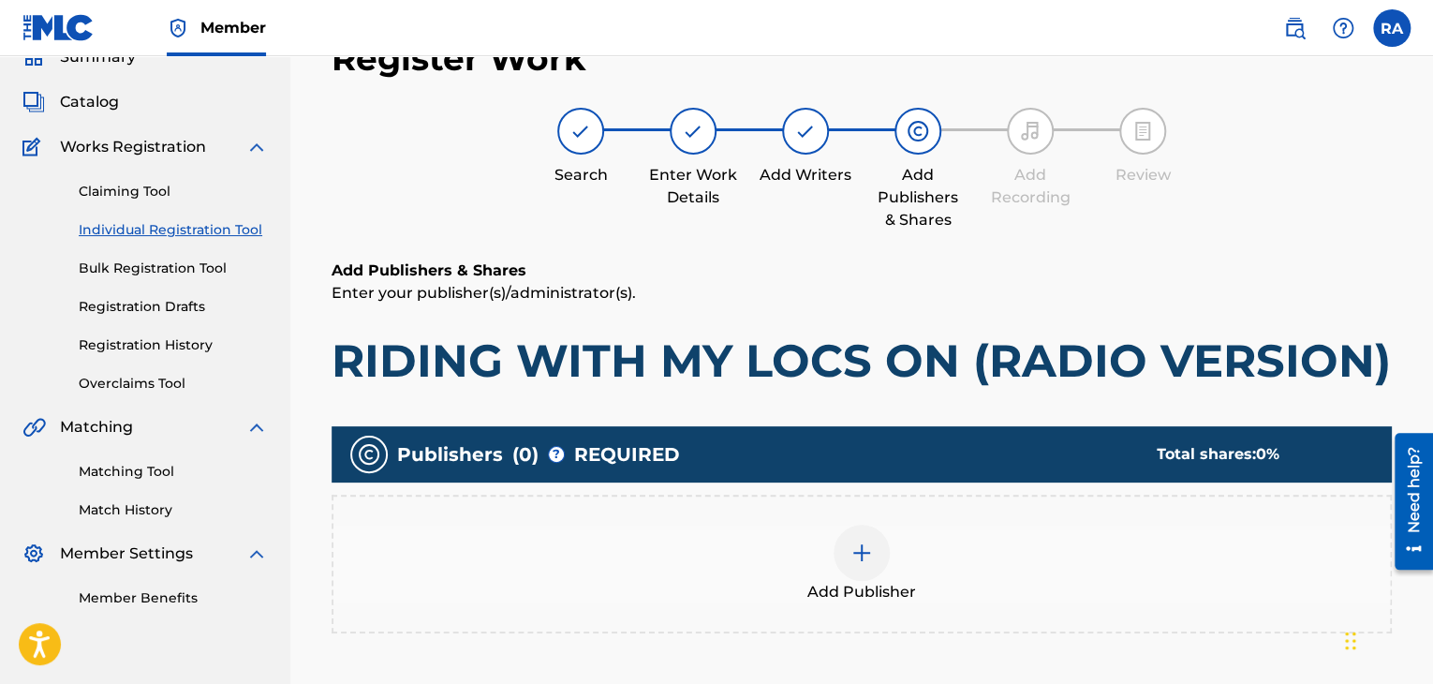
click at [862, 561] on img at bounding box center [861, 552] width 22 height 22
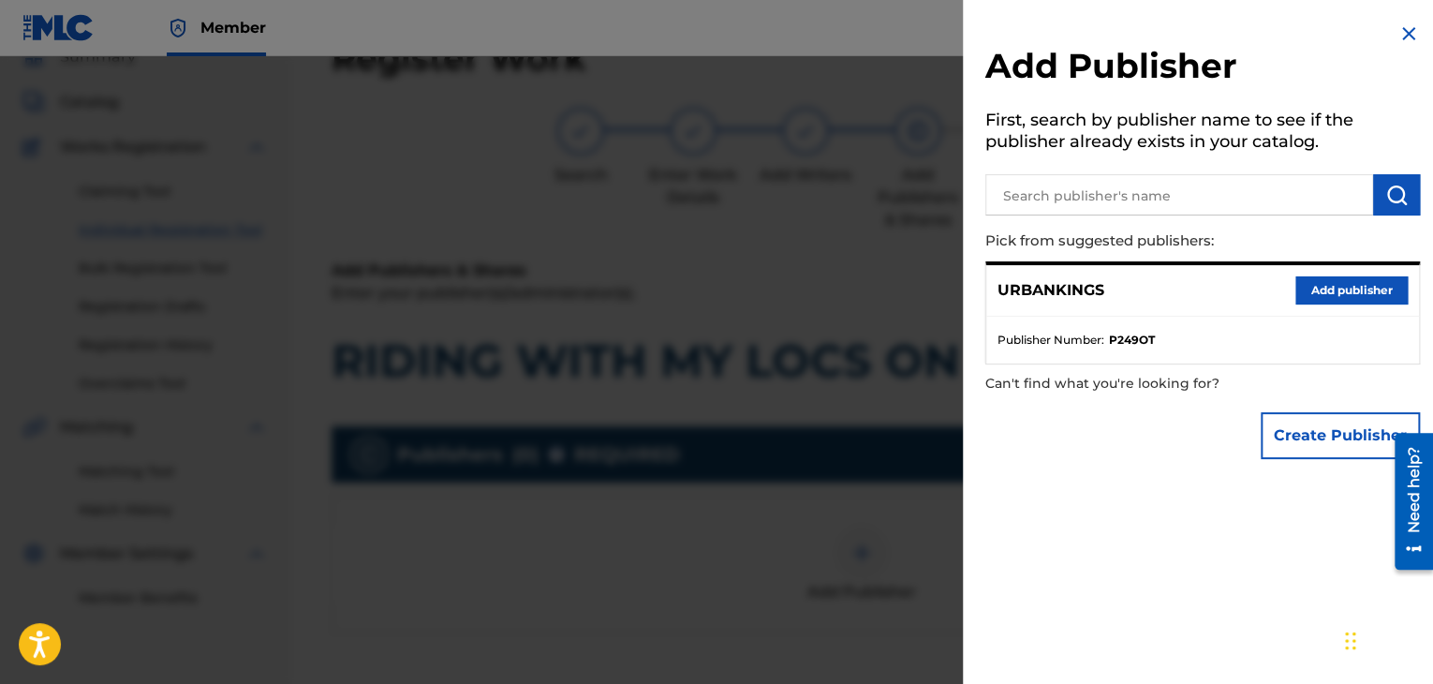
click at [1337, 286] on button "Add publisher" at bounding box center [1351, 290] width 112 height 28
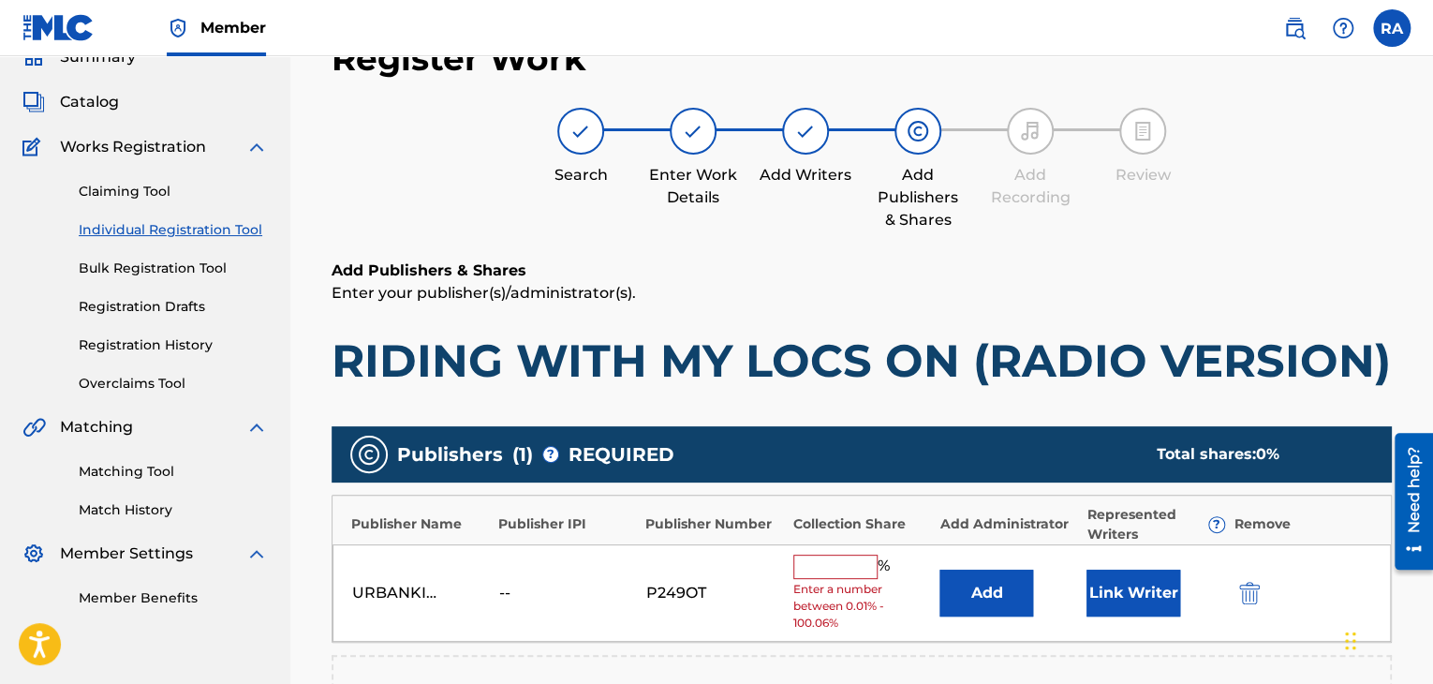
click at [856, 577] on input "text" at bounding box center [835, 566] width 84 height 24
type input "100"
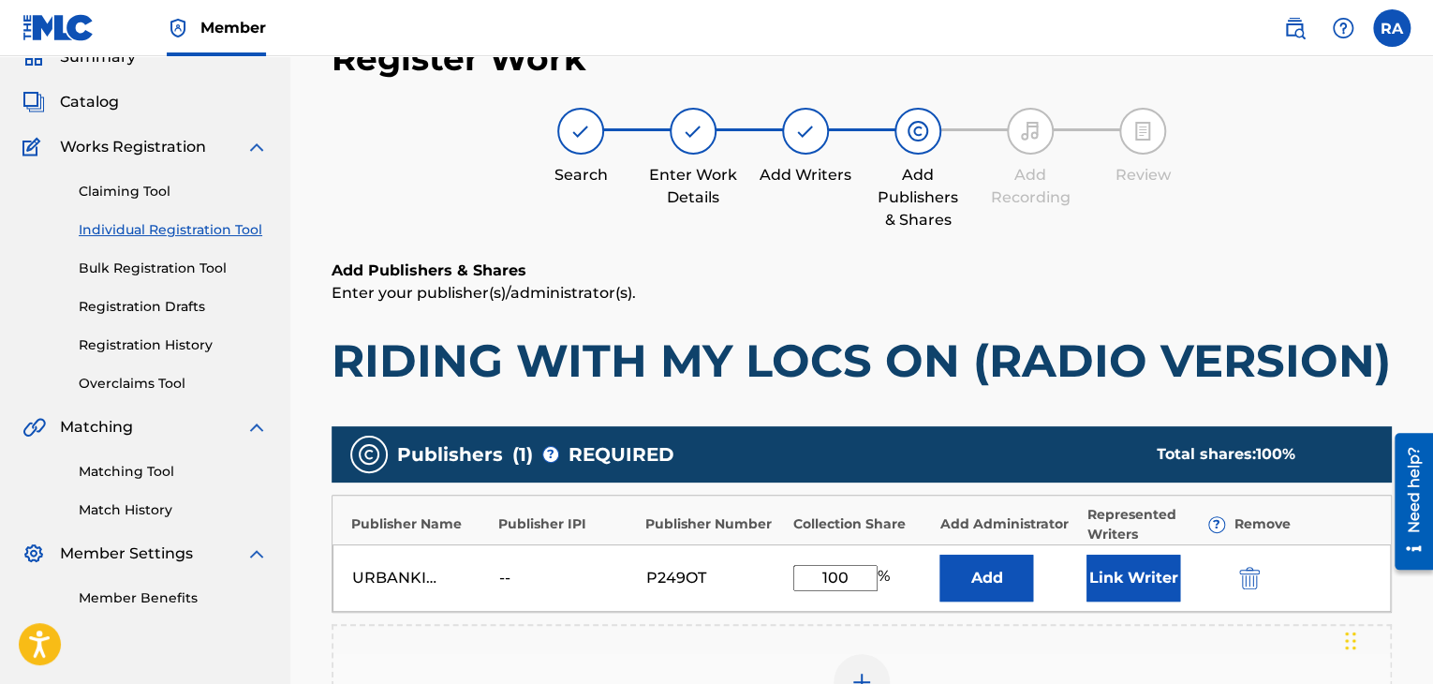
click at [1109, 596] on button "Link Writer" at bounding box center [1133, 577] width 94 height 47
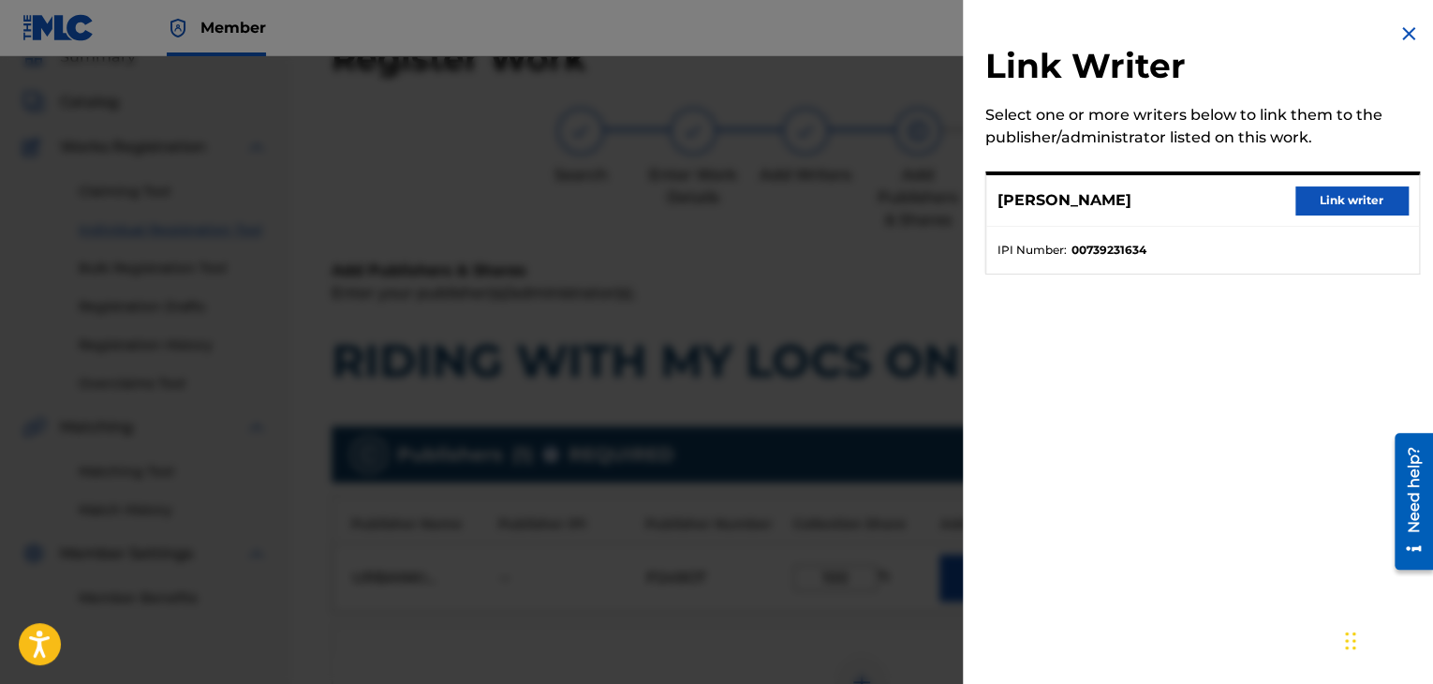
click at [1337, 199] on button "Link writer" at bounding box center [1351, 200] width 112 height 28
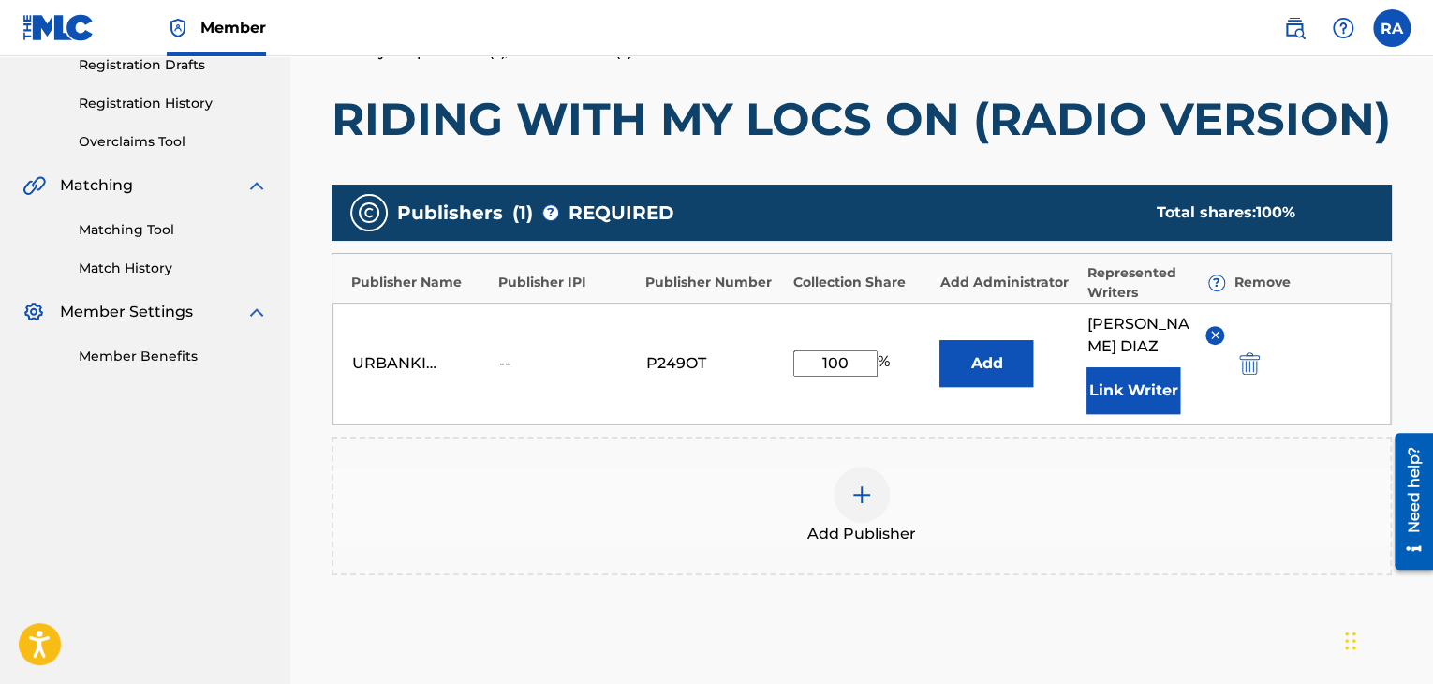
scroll to position [514, 0]
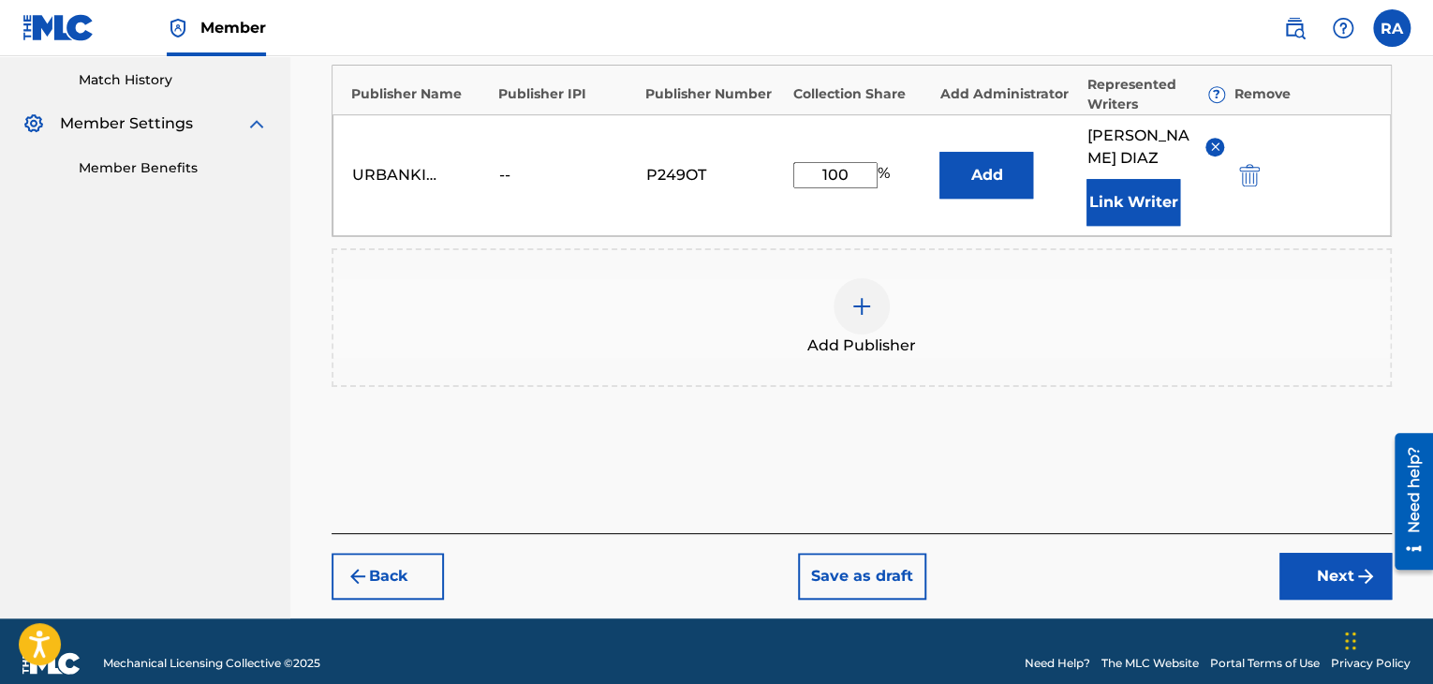
click at [1295, 553] on button "Next" at bounding box center [1335, 576] width 112 height 47
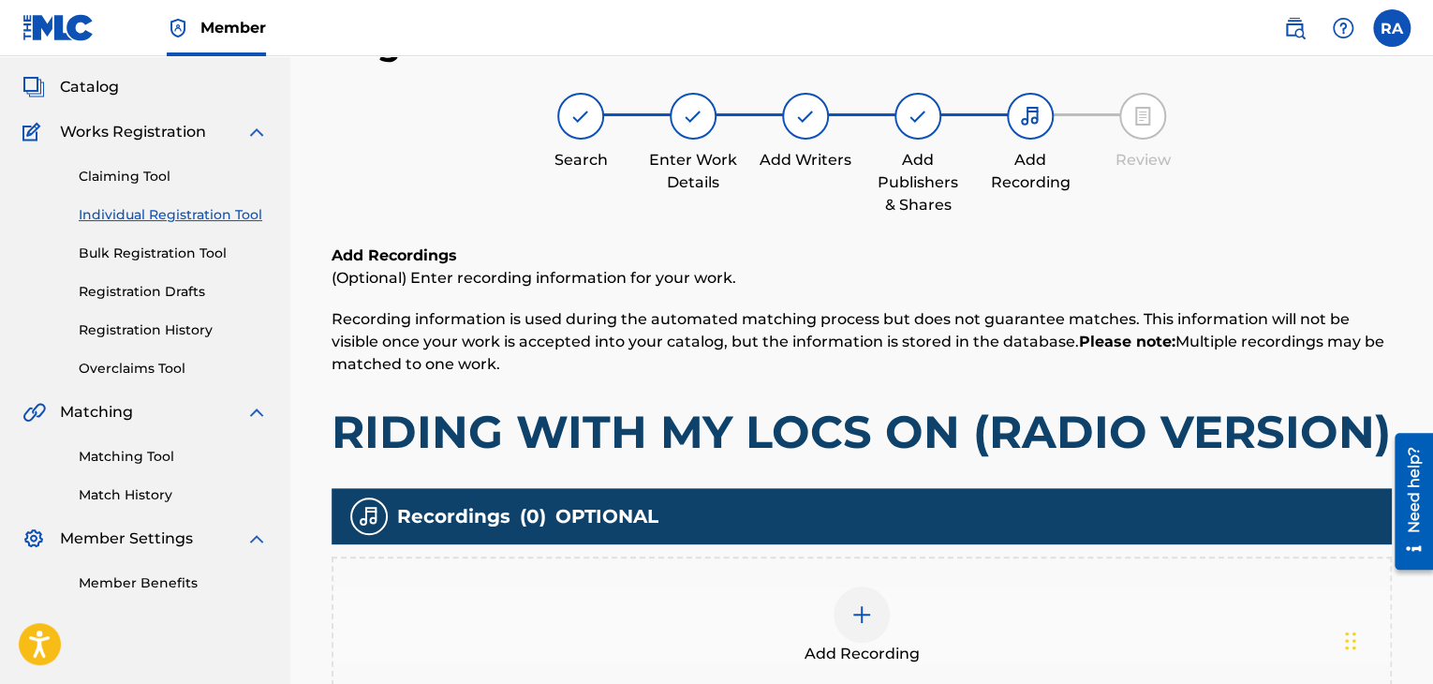
scroll to position [84, 0]
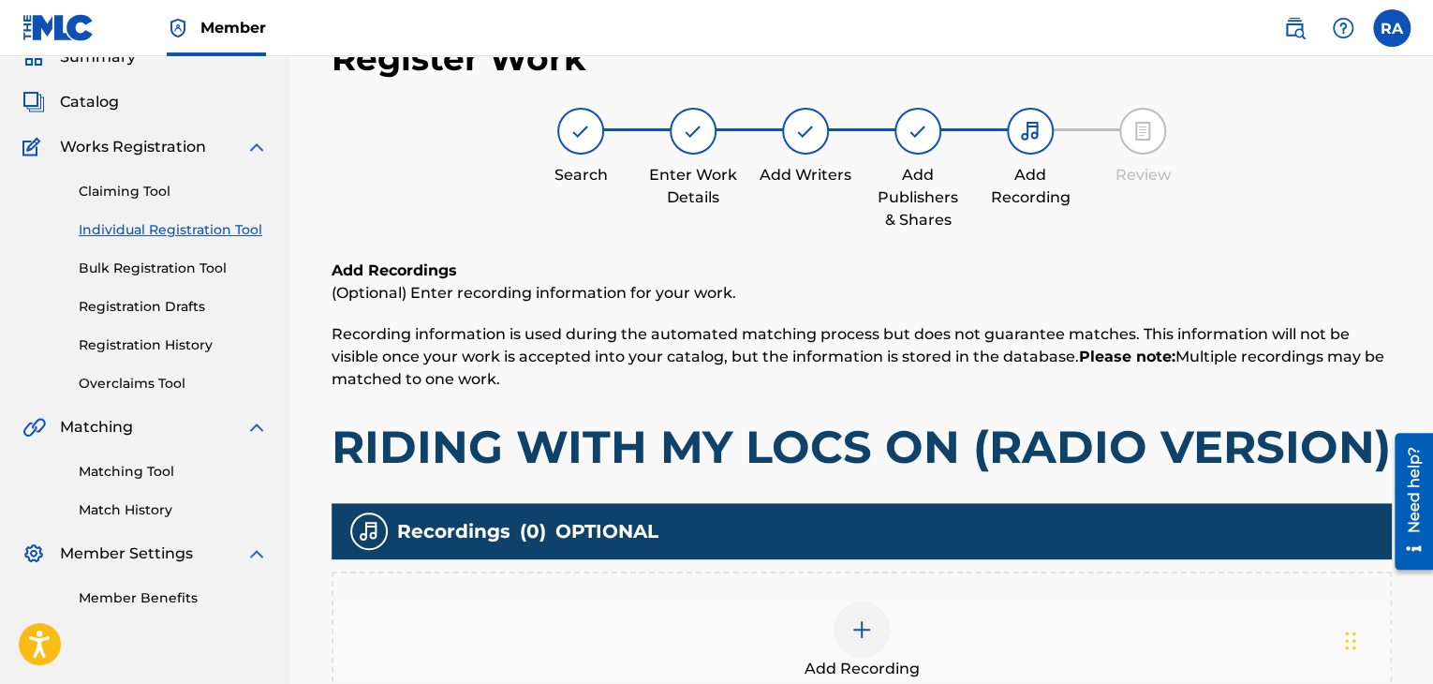
click at [811, 633] on div "Add Recording" at bounding box center [861, 640] width 1056 height 79
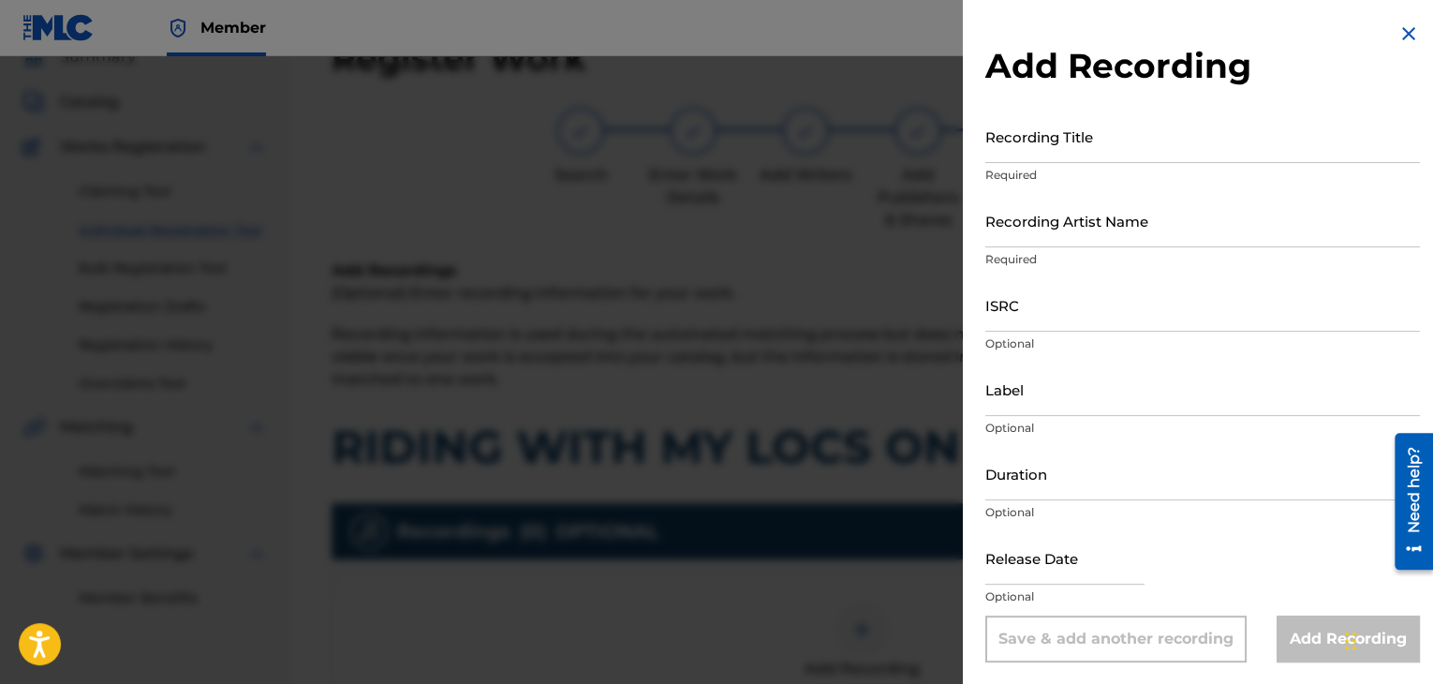
click at [1024, 162] on input "Recording Title" at bounding box center [1202, 136] width 435 height 53
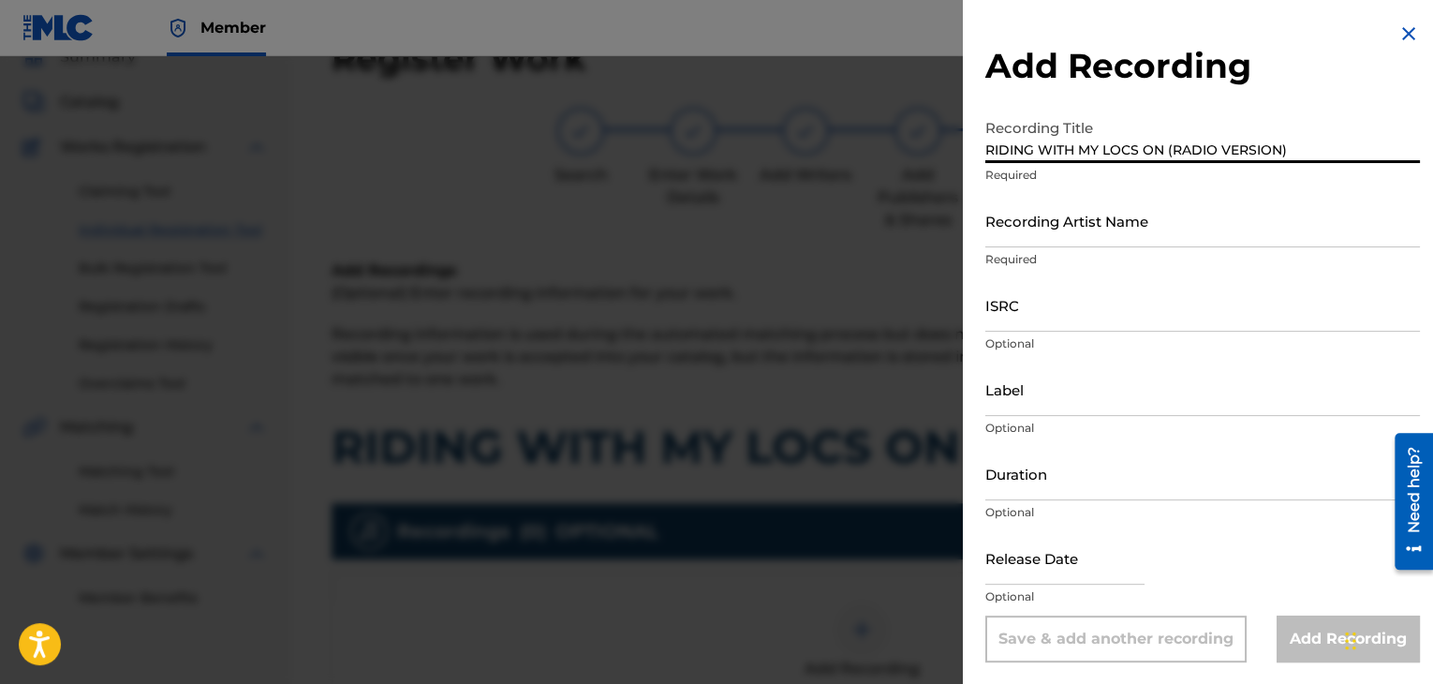
type input "RIDING WITH MY LOCS ON (RADIO VERSION)"
click at [1188, 239] on input "Recording Artist Name" at bounding box center [1202, 220] width 435 height 53
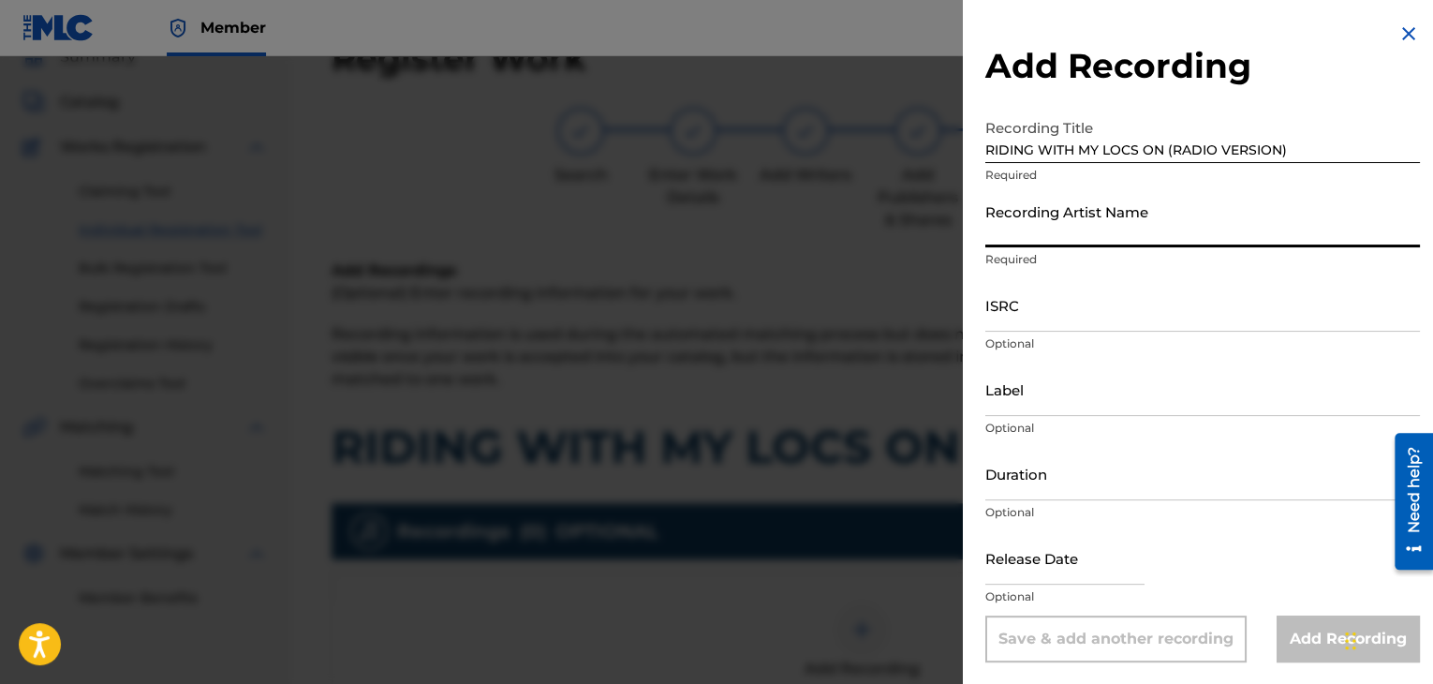
type input "[PERSON_NAME]"
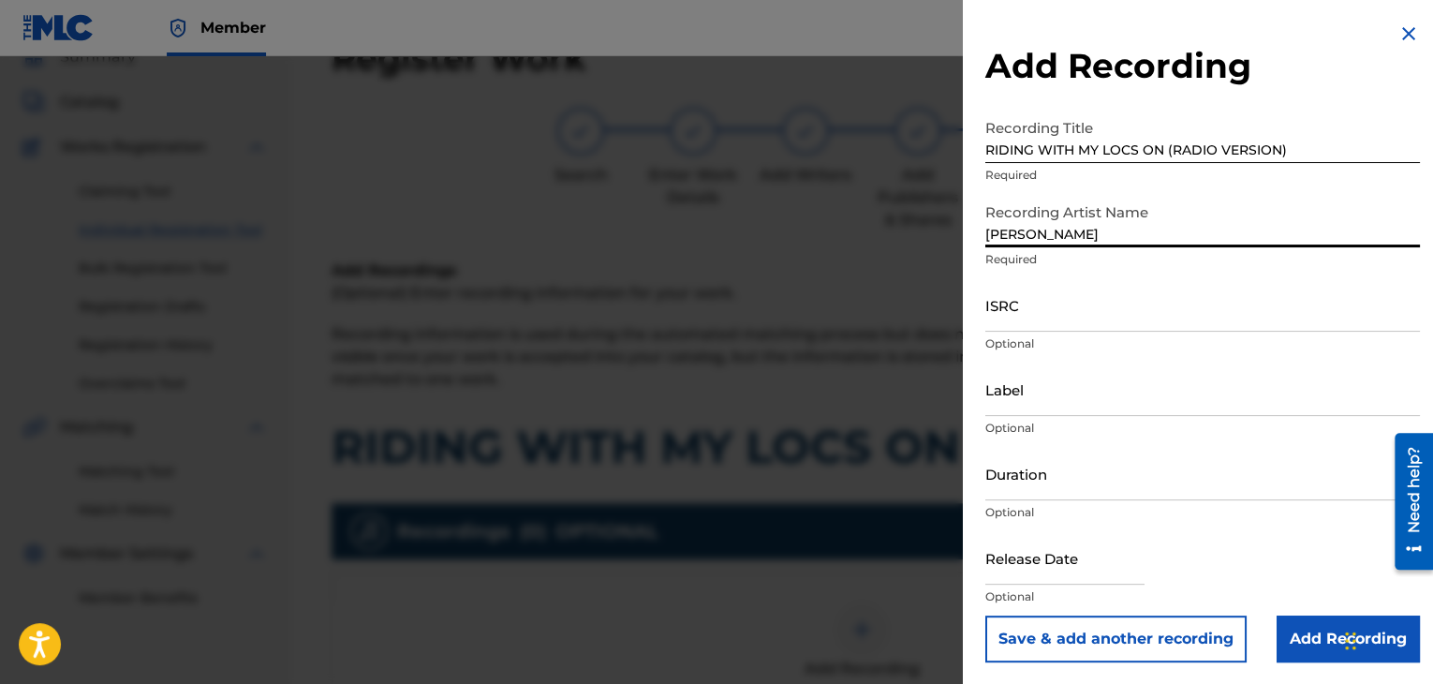
click at [996, 323] on input "ISRC" at bounding box center [1202, 304] width 435 height 53
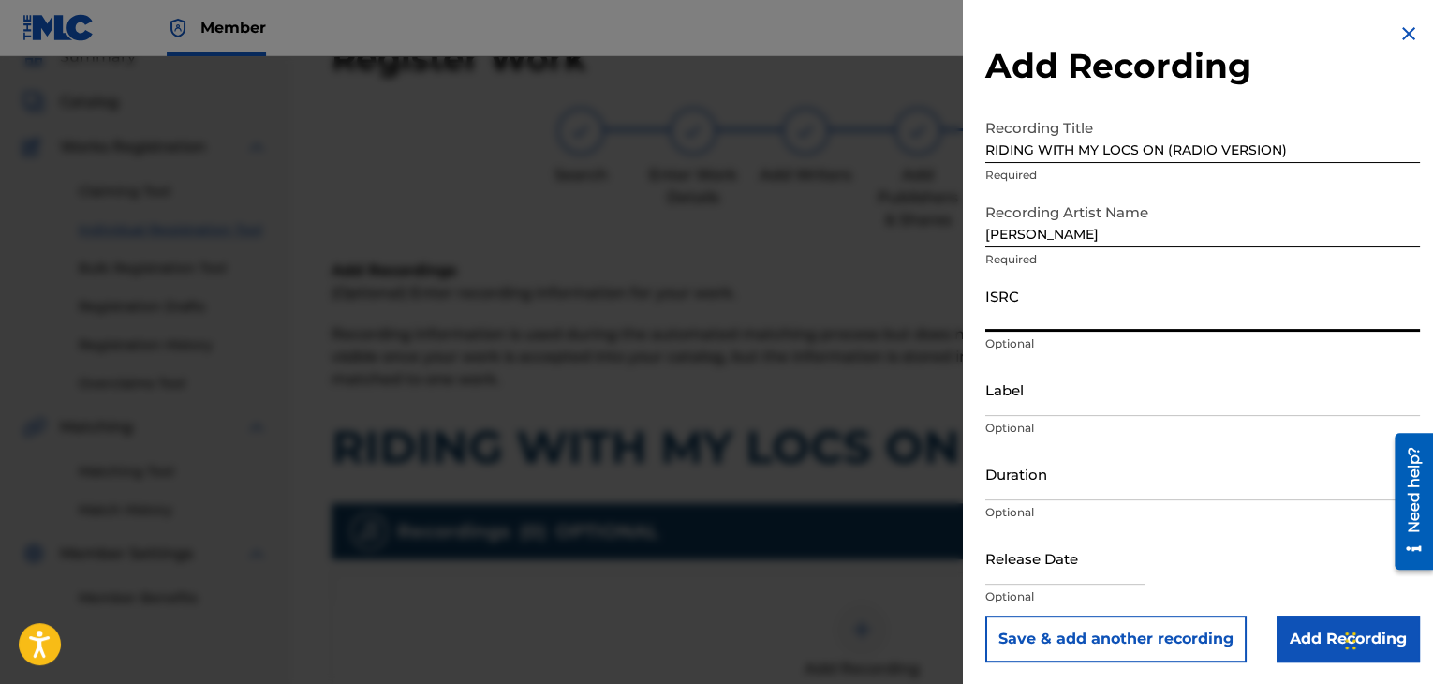
paste input "USPRZ0910069"
type input "USPRZ0910069"
click at [1032, 411] on input "Label" at bounding box center [1202, 388] width 435 height 53
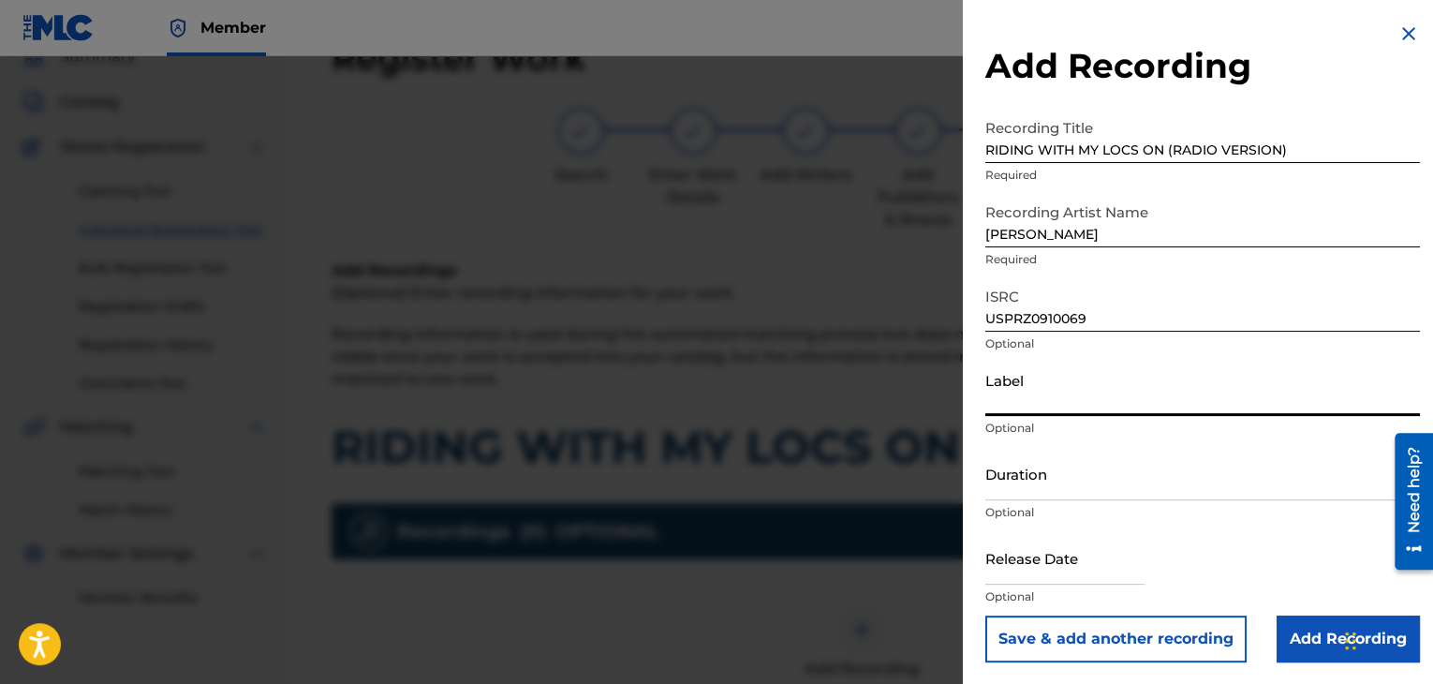
type input "Urban Kings Music Group"
click at [1089, 464] on input "Duration" at bounding box center [1202, 473] width 435 height 53
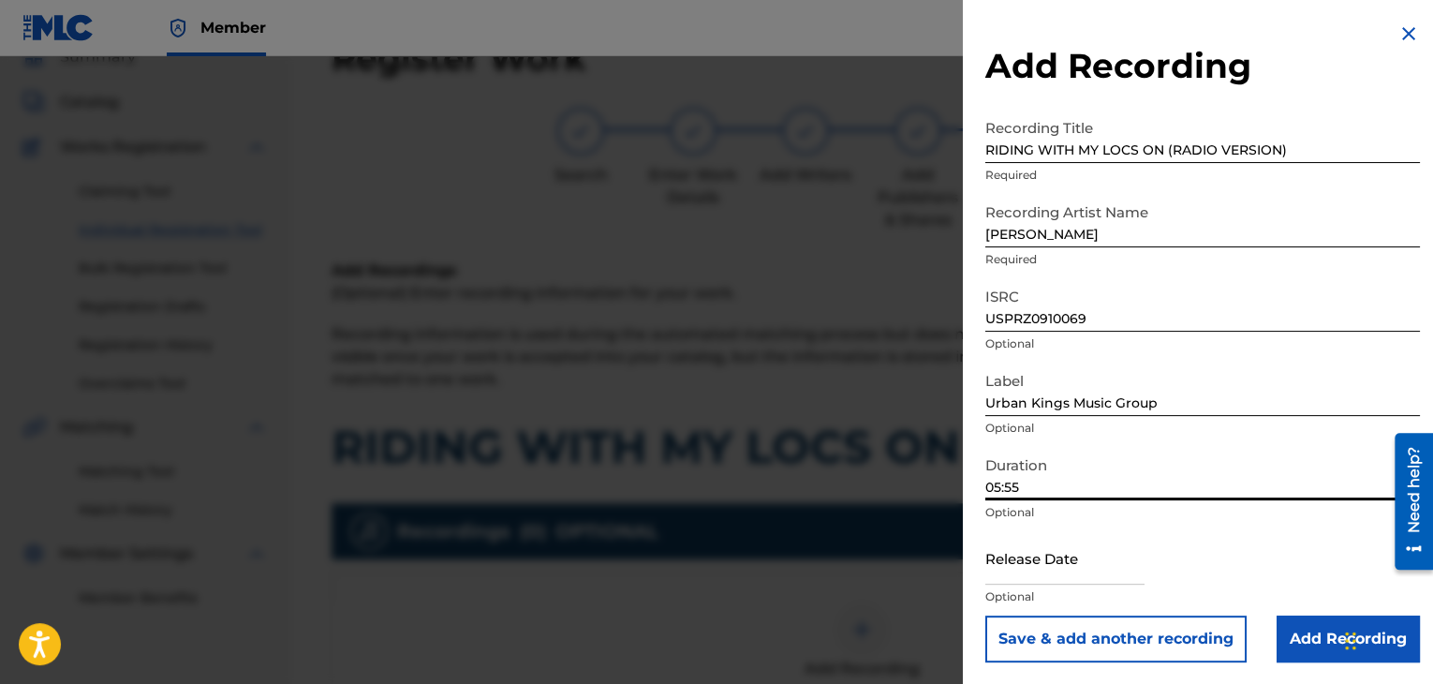
type input "05:55"
click at [1056, 578] on input "text" at bounding box center [1064, 557] width 159 height 53
select select "7"
select select "2025"
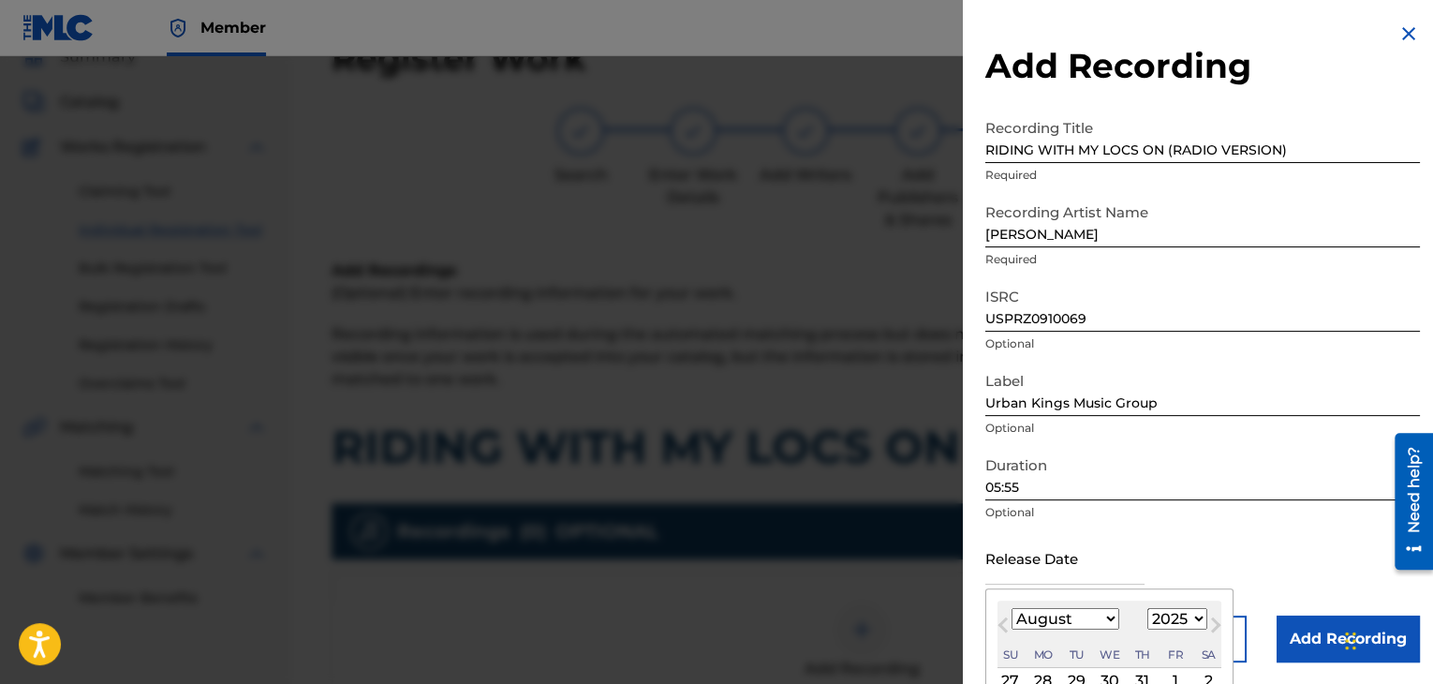
type input "[DATE]"
select select "3"
select select "2009"
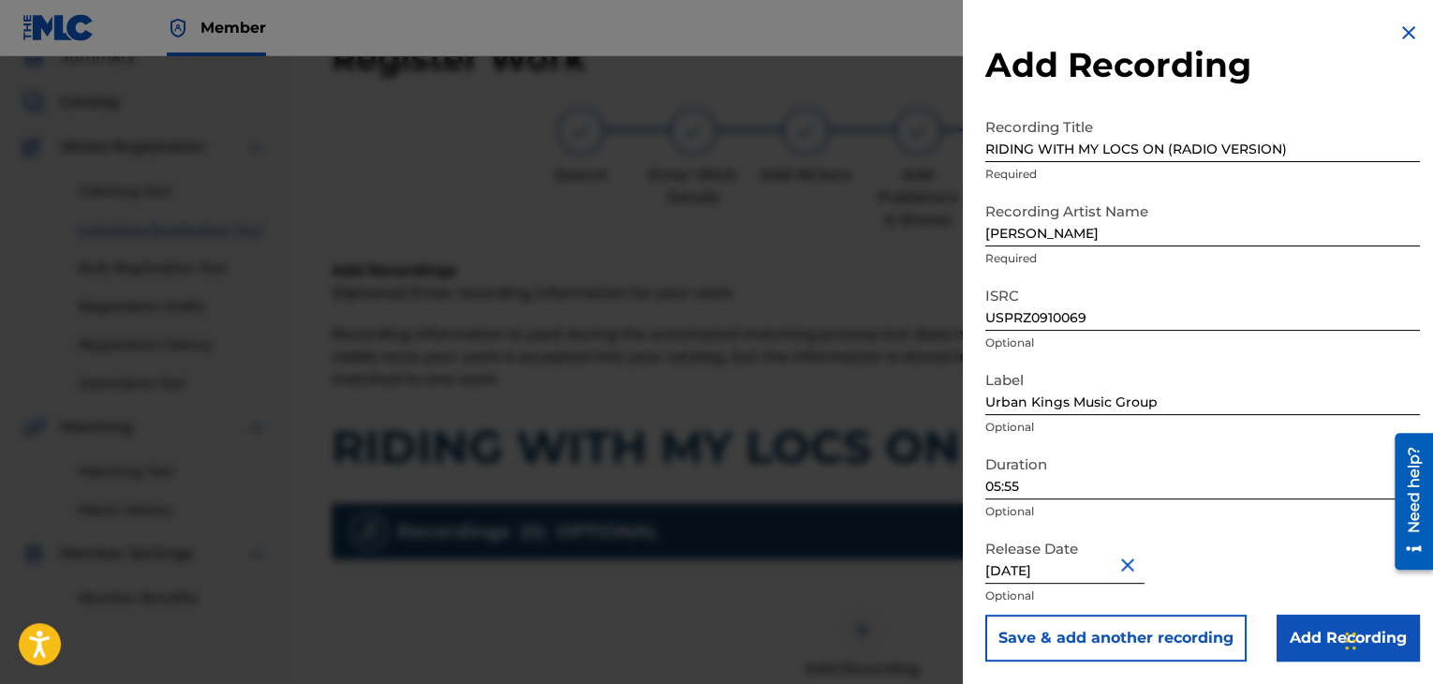
scroll to position [1, 0]
click at [1300, 634] on input "Add Recording" at bounding box center [1347, 637] width 143 height 47
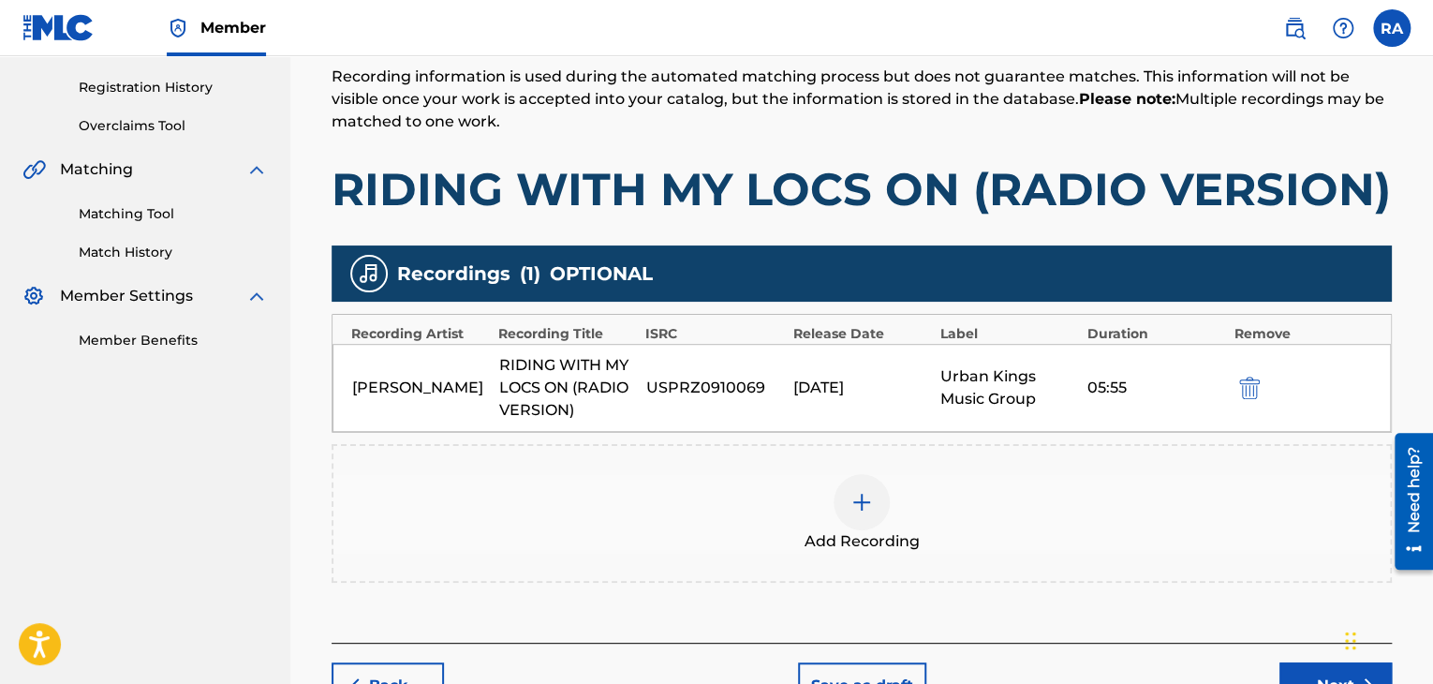
scroll to position [474, 0]
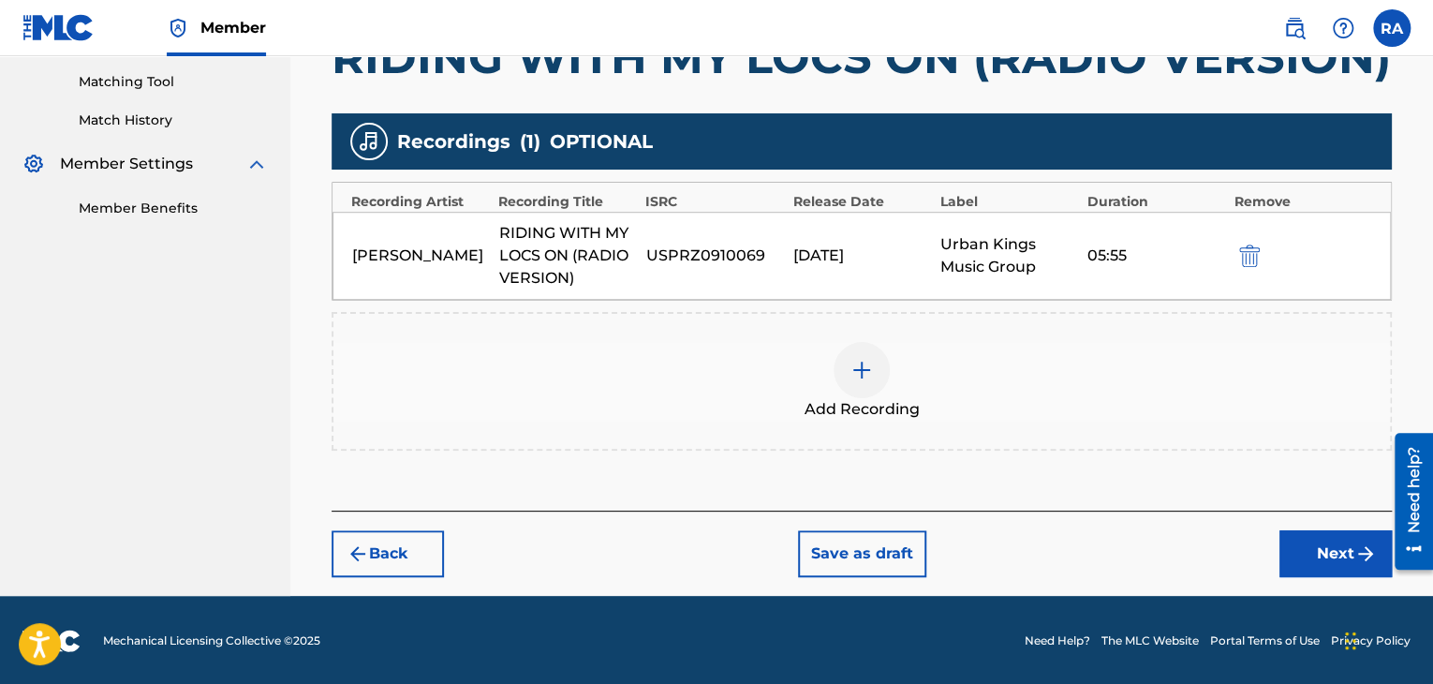
click at [1325, 550] on button "Next" at bounding box center [1335, 553] width 112 height 47
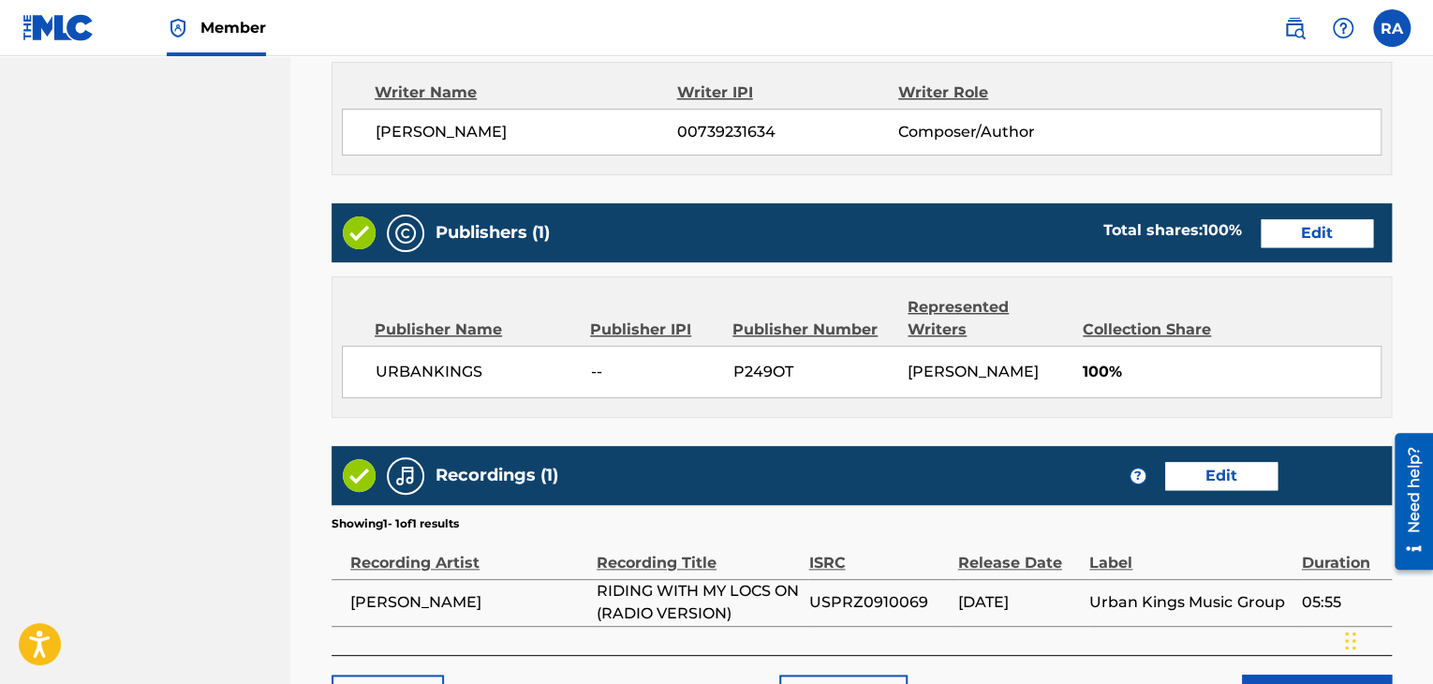
scroll to position [958, 0]
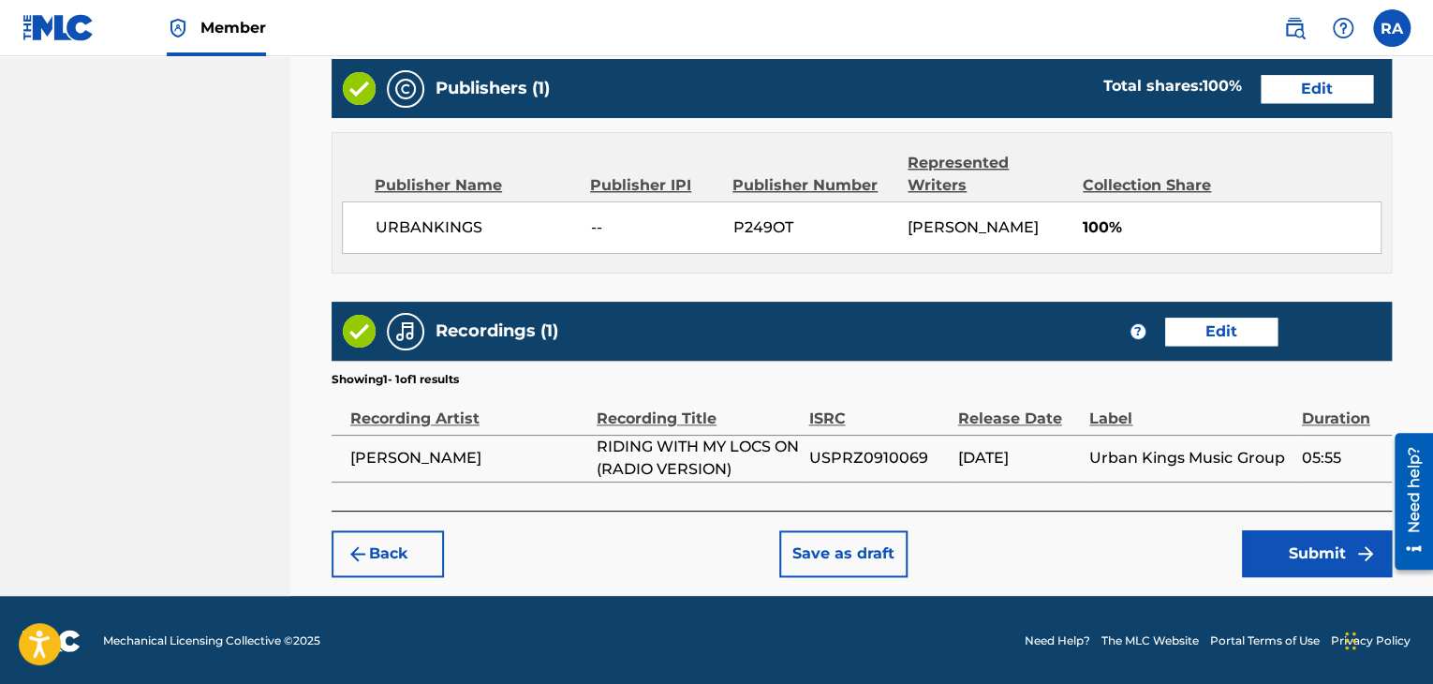
click at [1270, 546] on button "Submit" at bounding box center [1317, 553] width 150 height 47
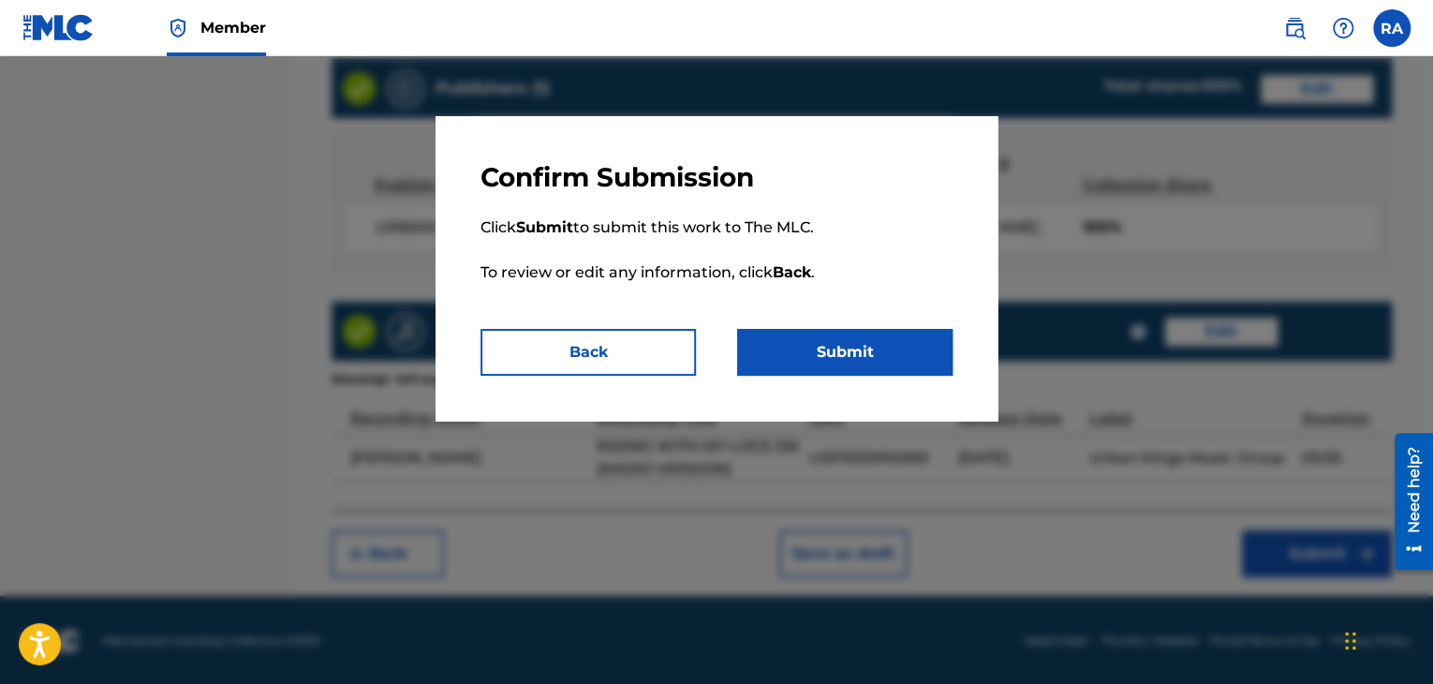
click at [860, 364] on button "Submit" at bounding box center [844, 352] width 215 height 47
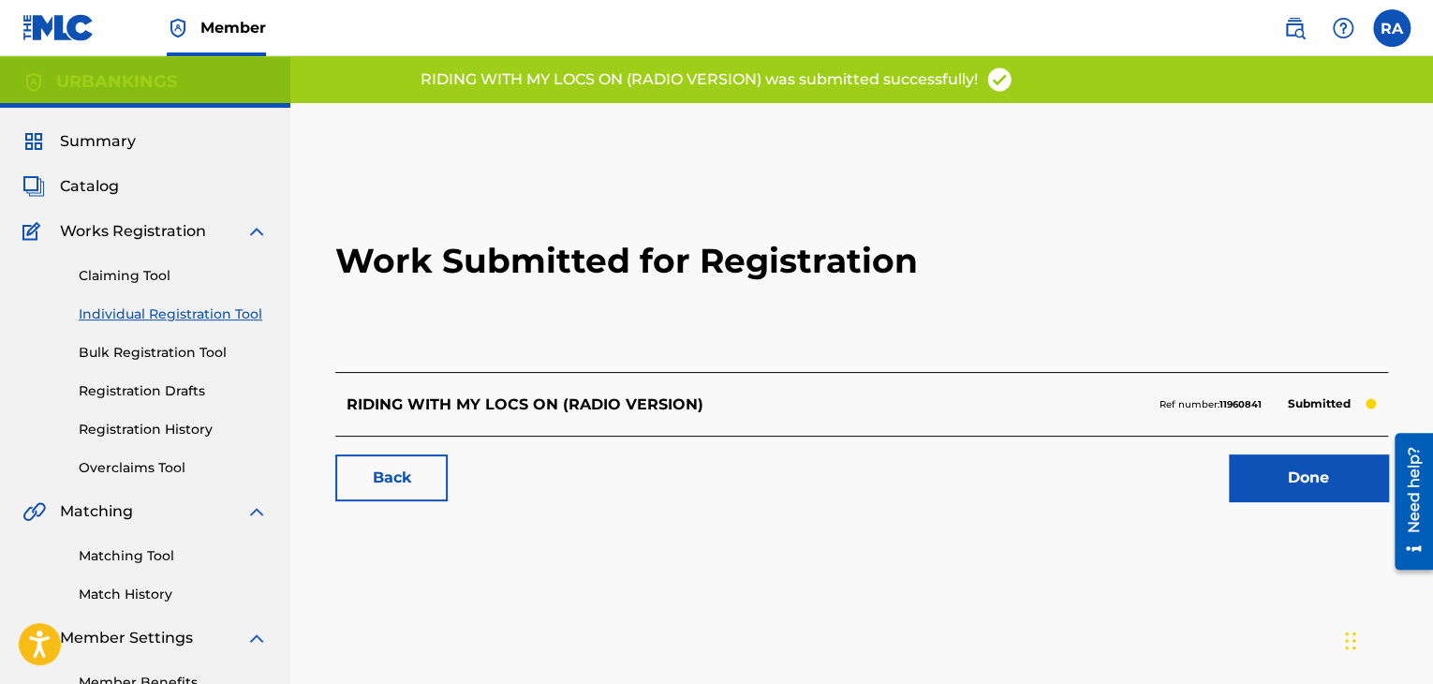
click at [1265, 478] on link "Done" at bounding box center [1308, 477] width 159 height 47
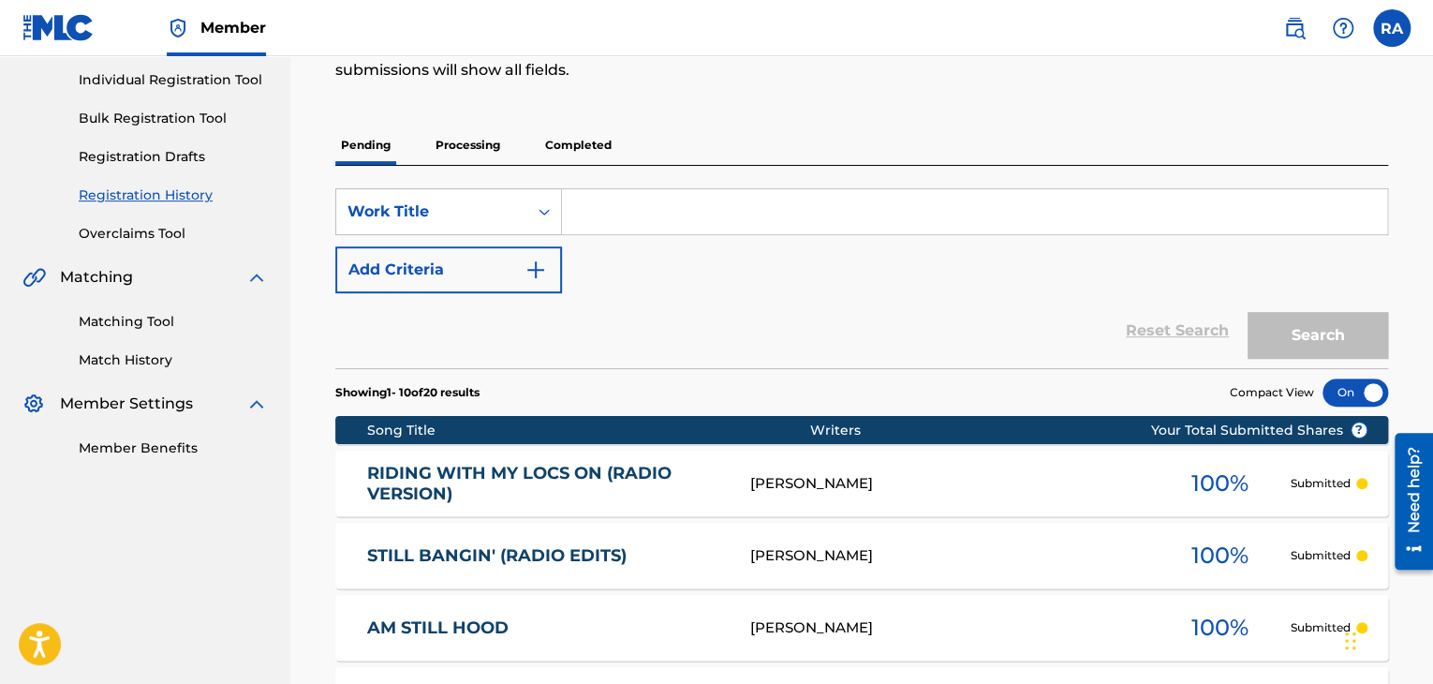
scroll to position [468, 0]
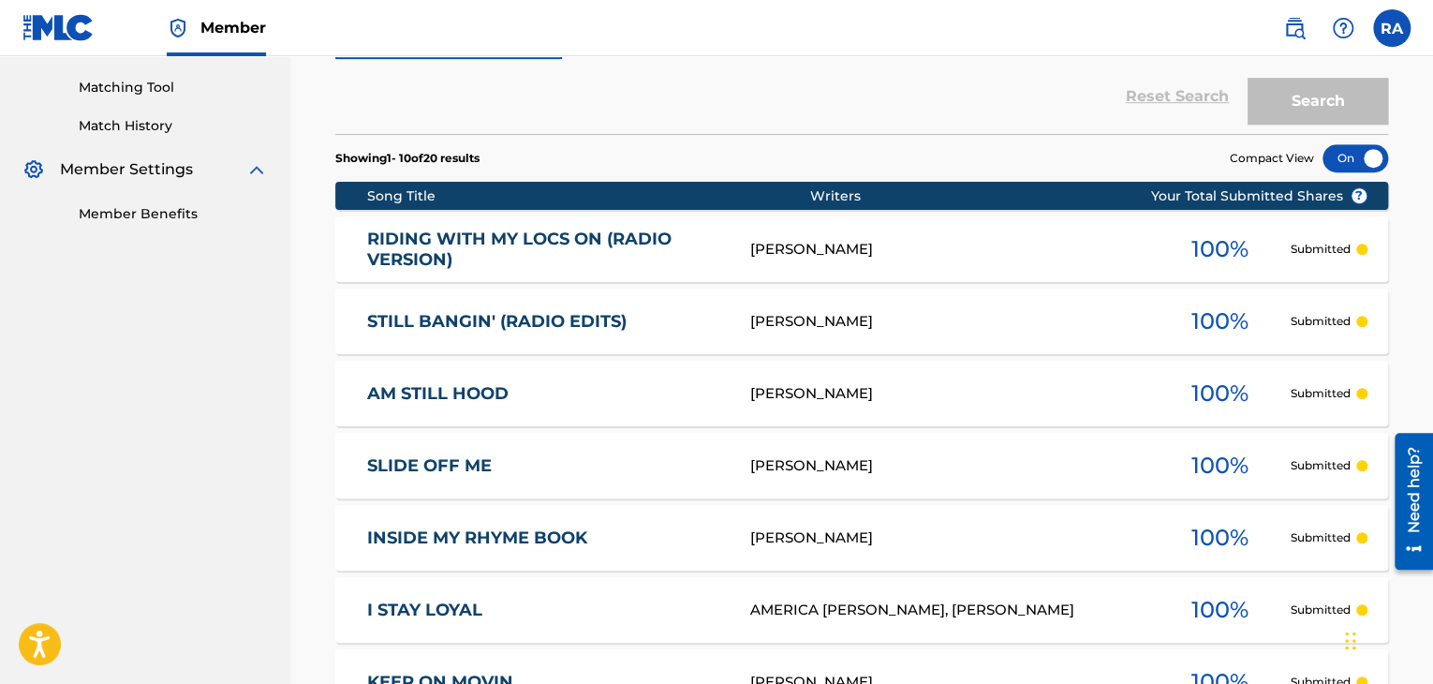
click at [618, 256] on link "RIDING WITH MY LOCS ON (RADIO VERSION)" at bounding box center [546, 249] width 358 height 42
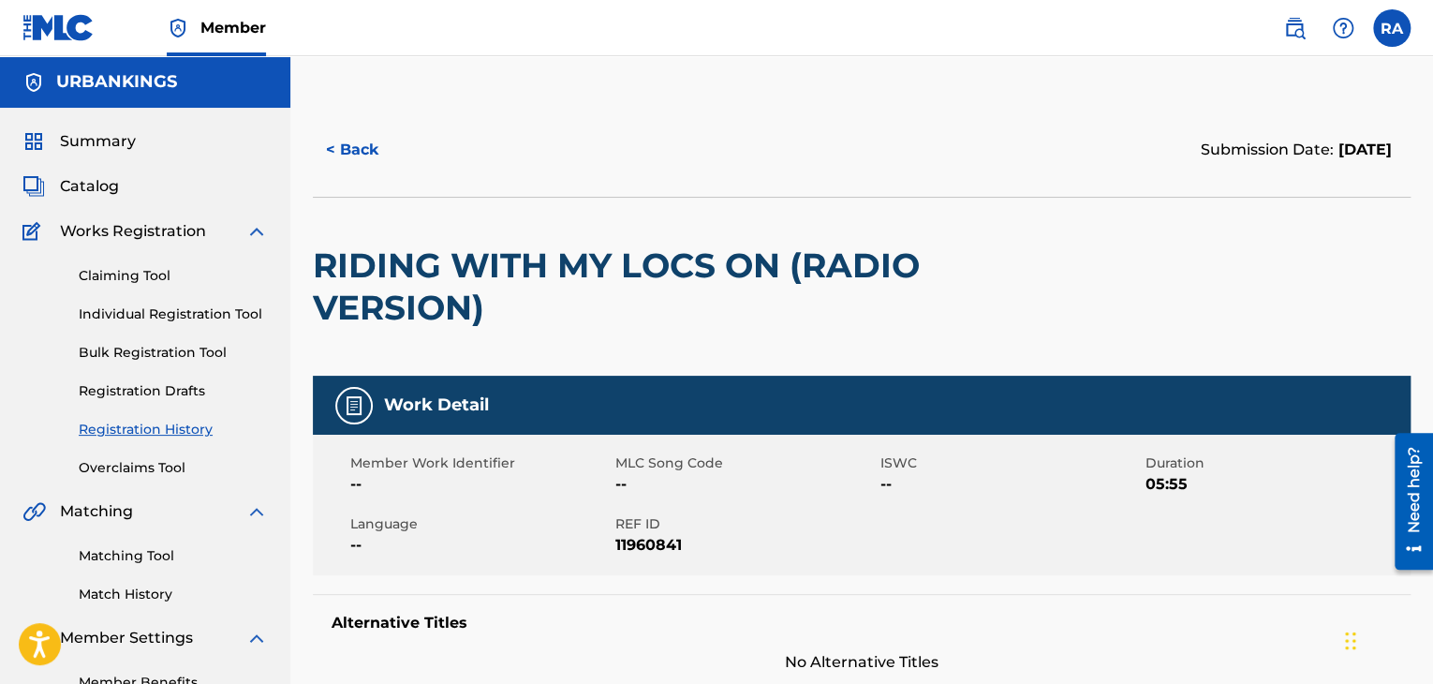
click at [387, 158] on button "< Back" at bounding box center [369, 149] width 112 height 47
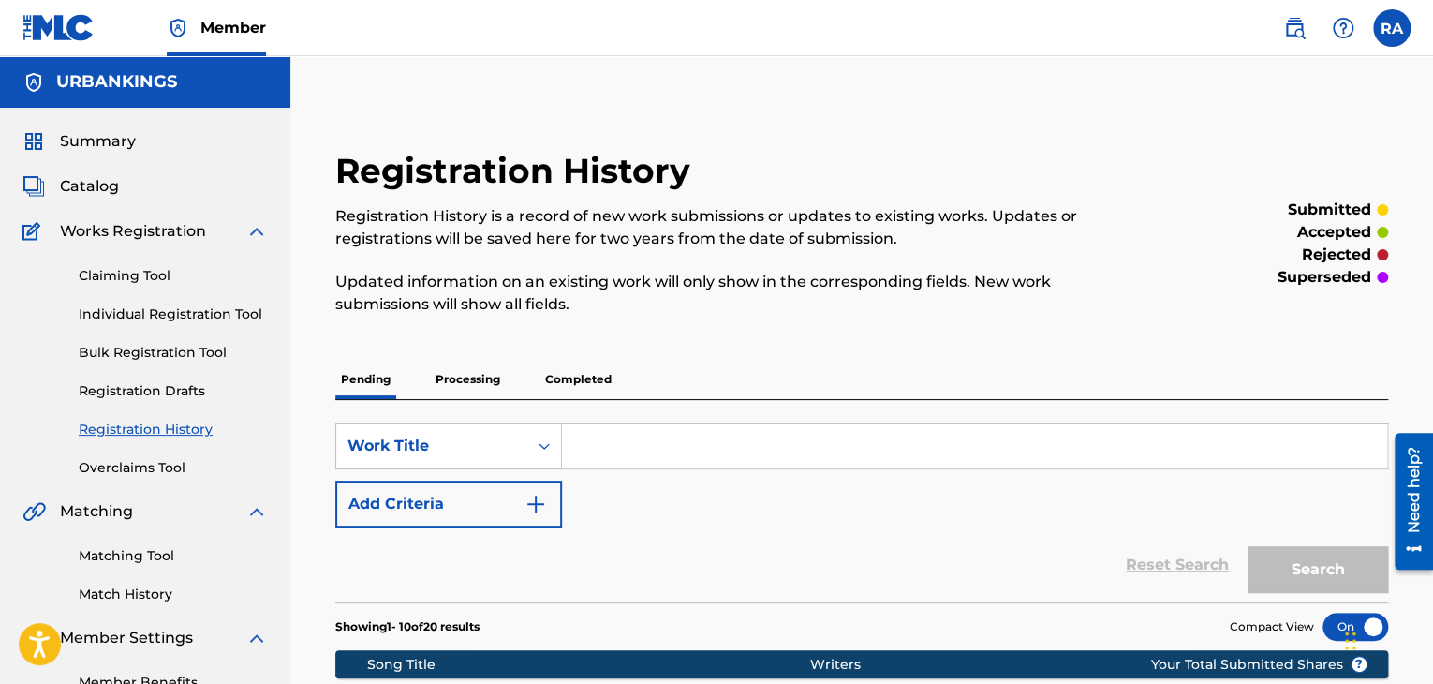
click at [153, 312] on link "Individual Registration Tool" at bounding box center [173, 314] width 189 height 20
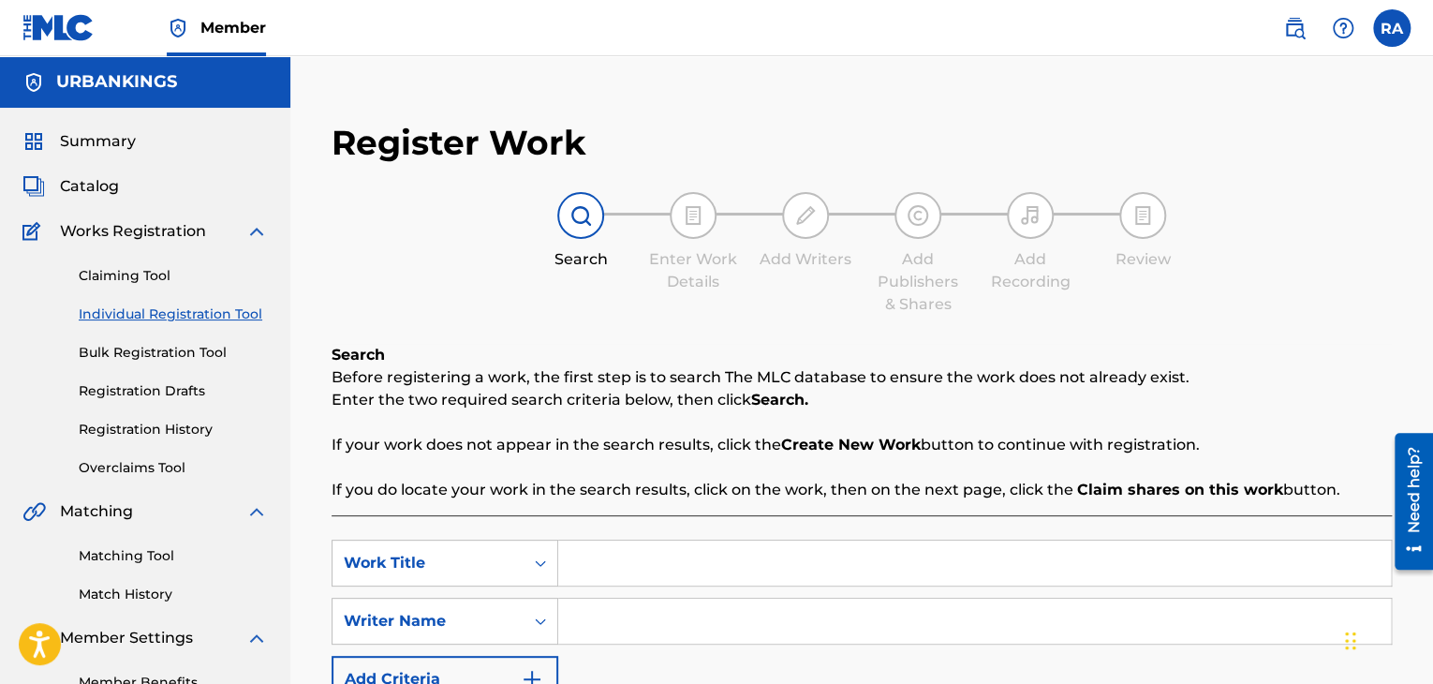
click at [800, 576] on input "Search Form" at bounding box center [974, 562] width 833 height 45
type input "KEEP ON MOVING (RADIO VERSION)"
click at [601, 613] on input "Search Form" at bounding box center [974, 620] width 833 height 45
type input "[PERSON_NAME]"
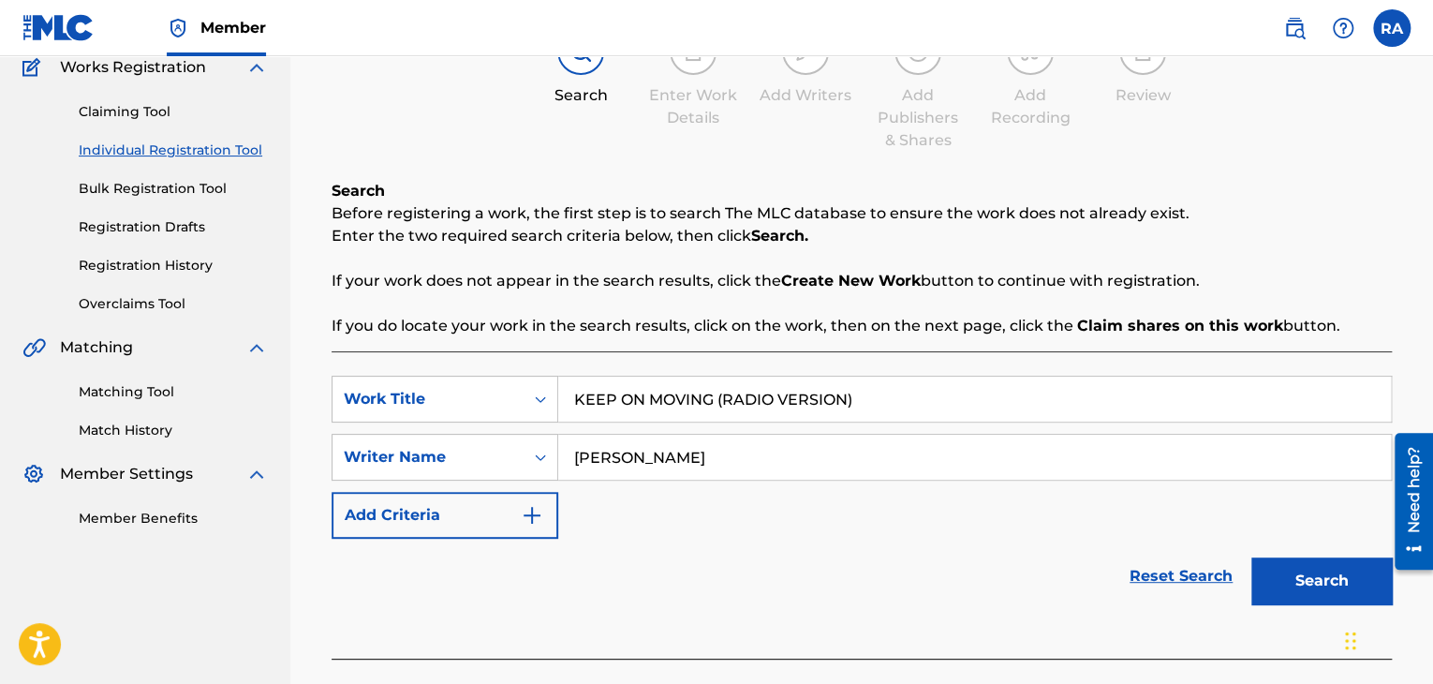
scroll to position [266, 0]
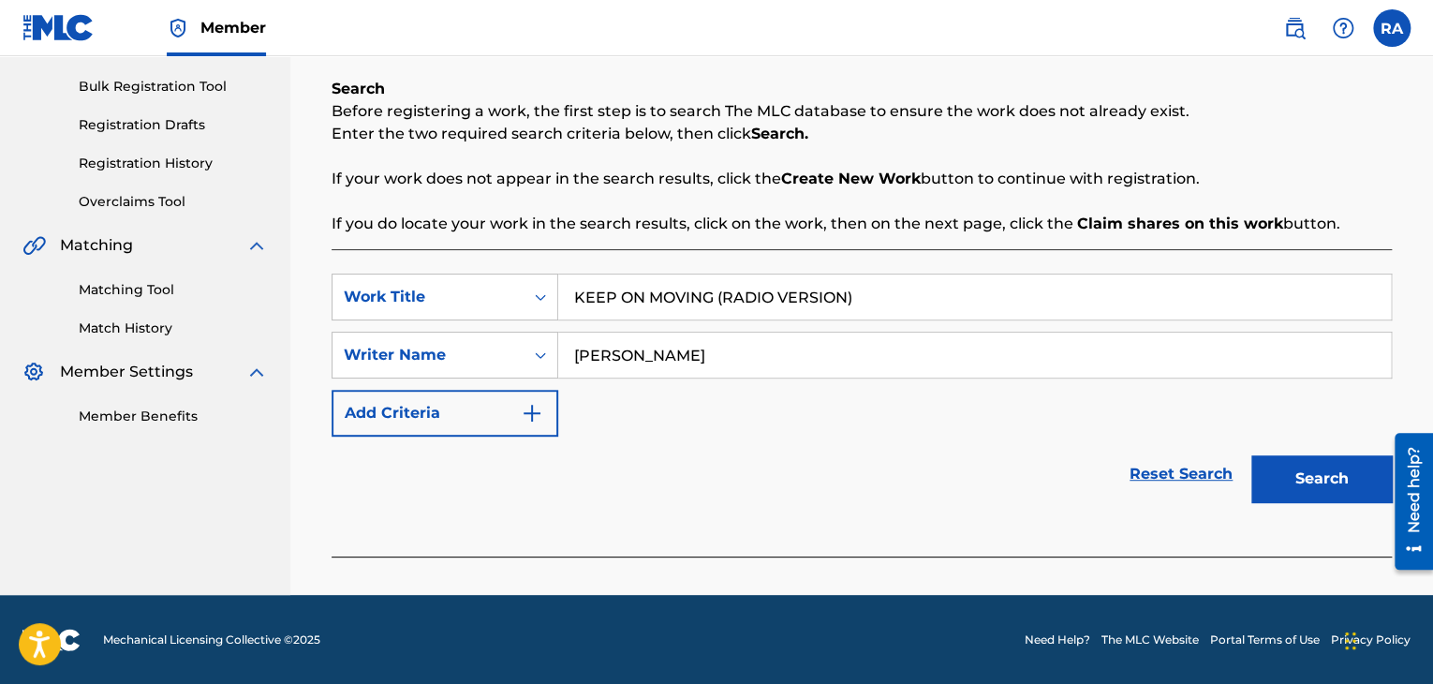
click at [1316, 476] on button "Search" at bounding box center [1321, 478] width 140 height 47
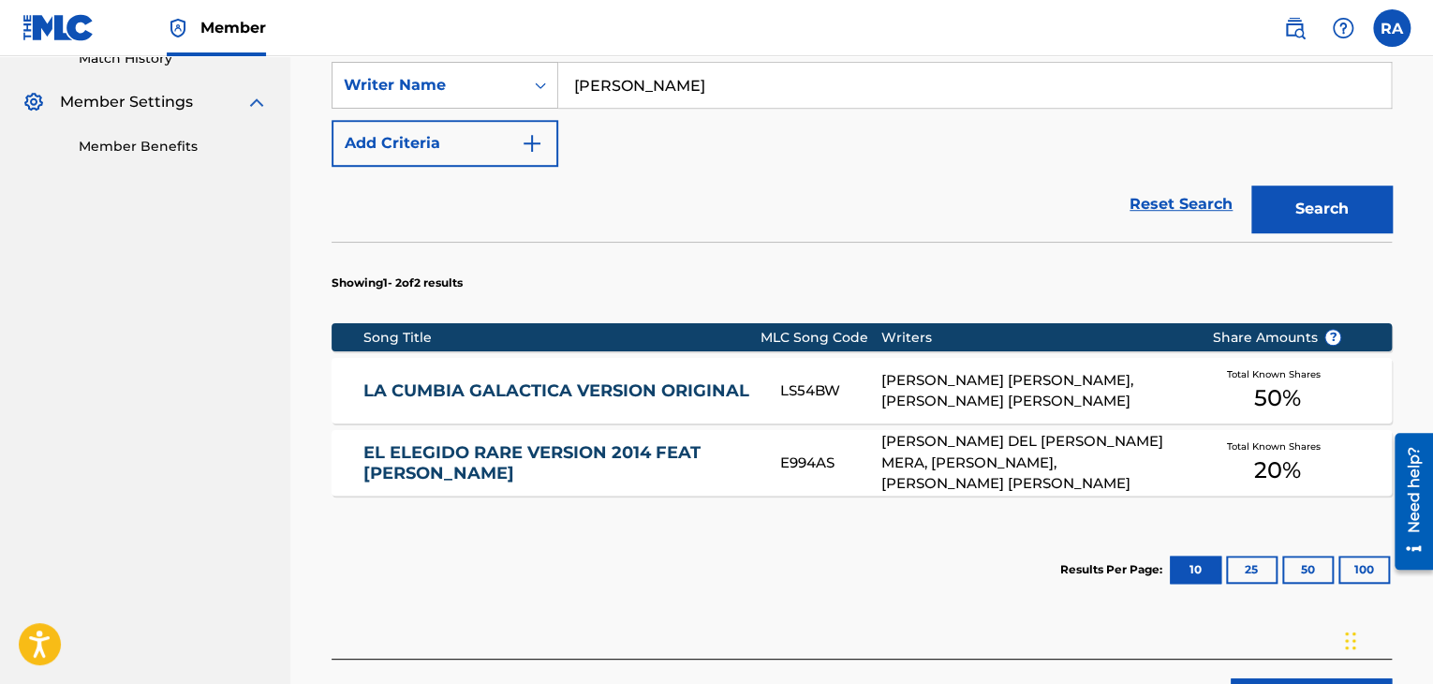
scroll to position [547, 0]
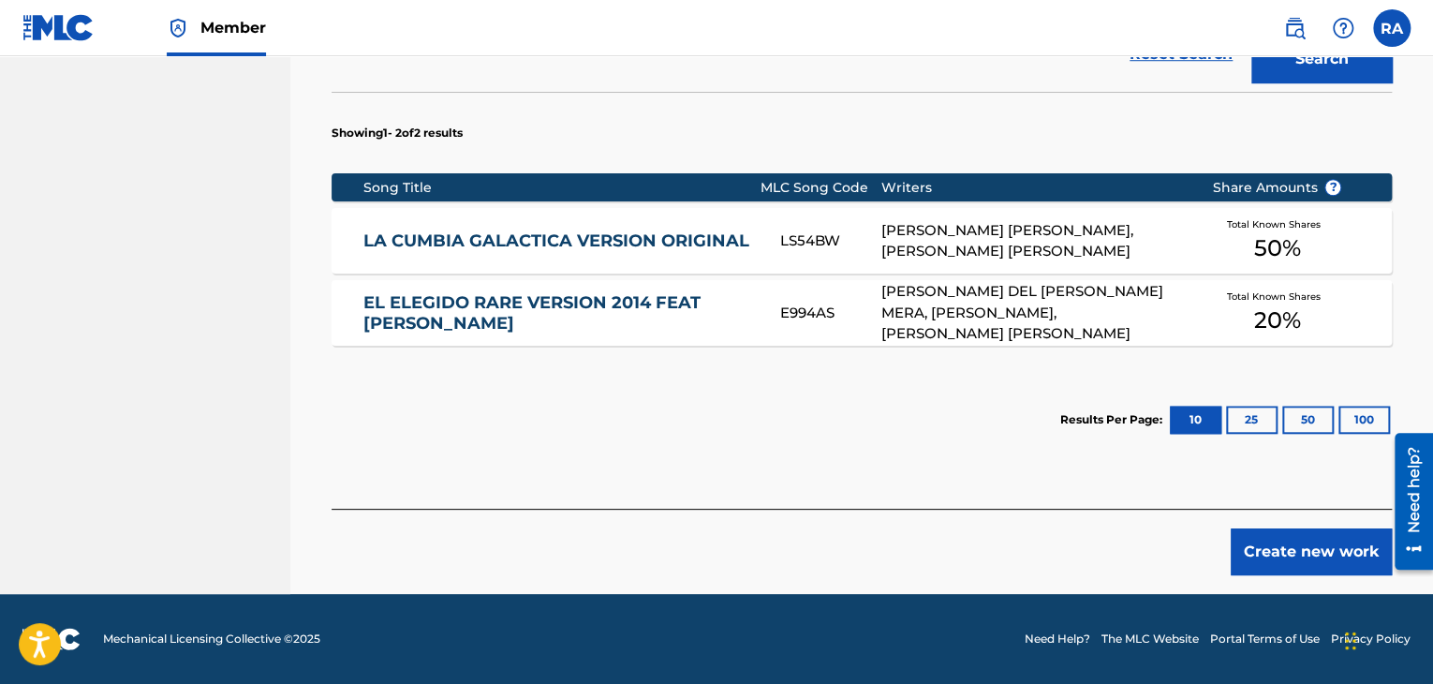
click at [1264, 540] on button "Create new work" at bounding box center [1311, 551] width 161 height 47
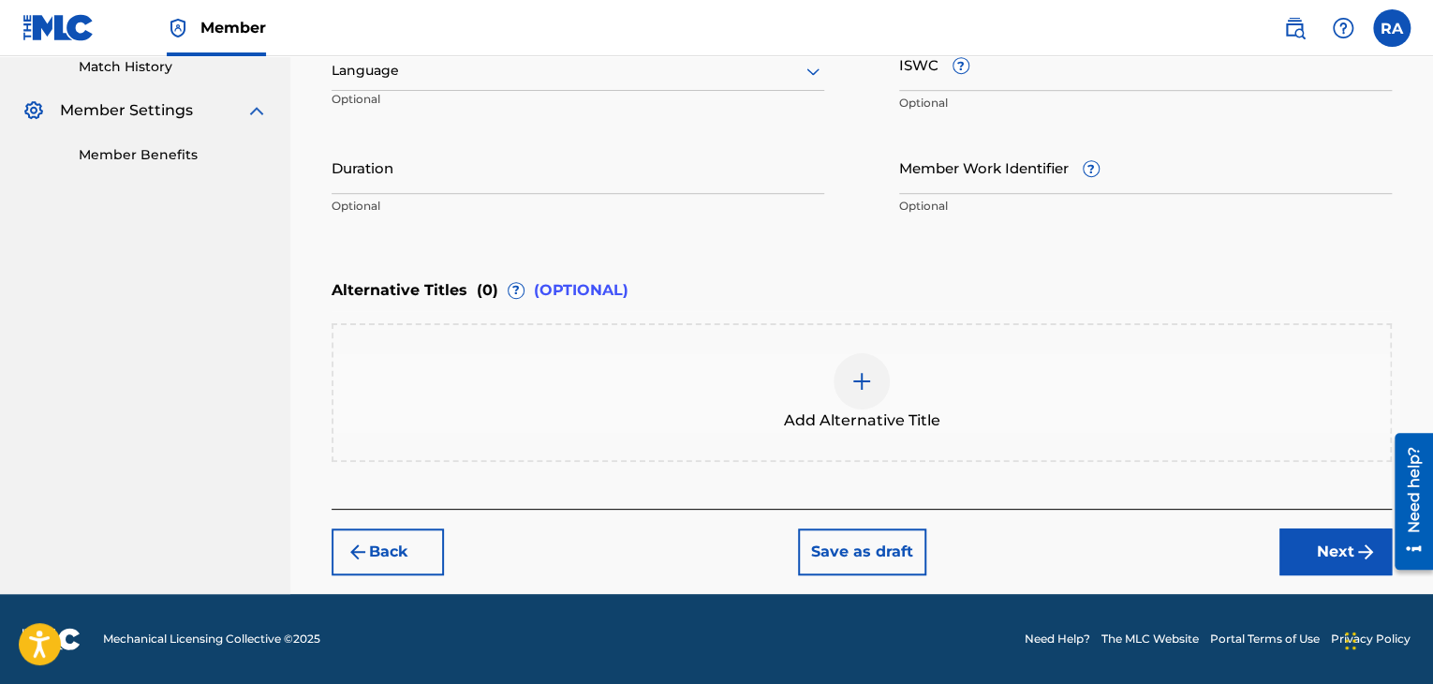
scroll to position [525, 0]
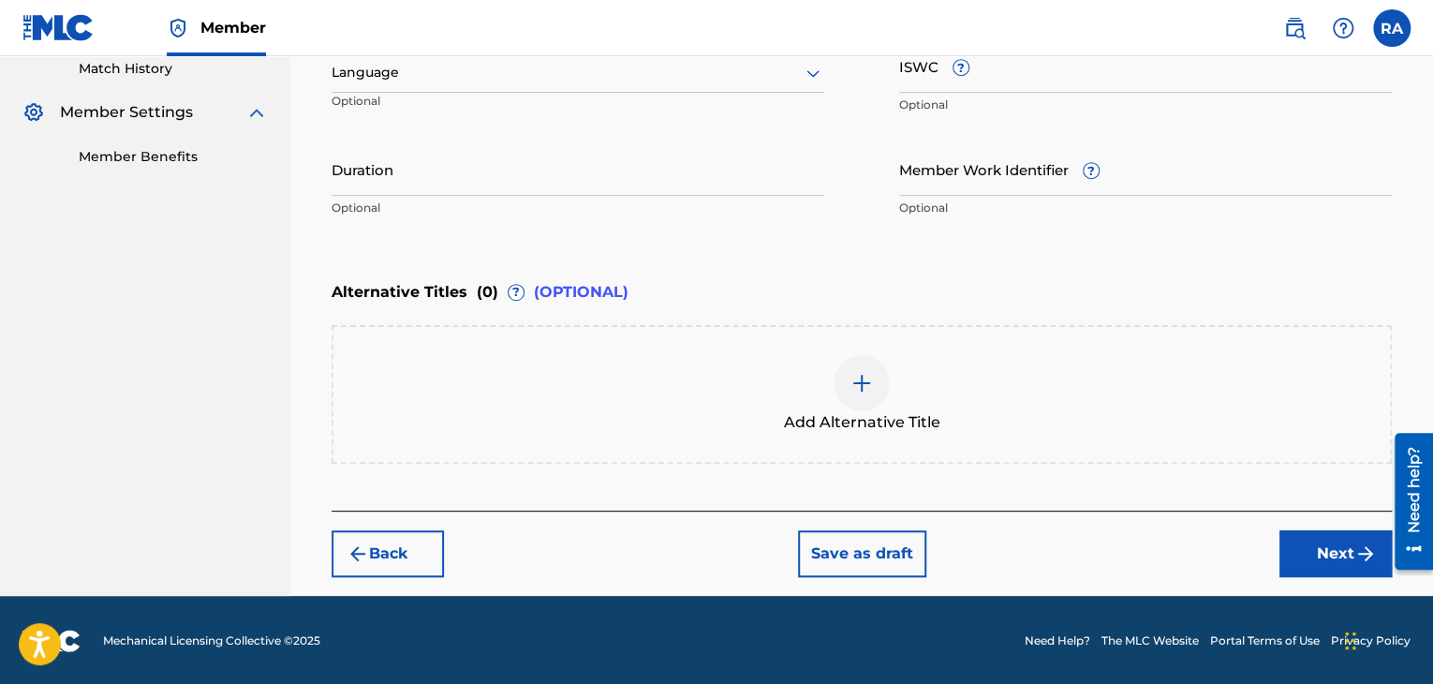
click at [398, 178] on input "Duration" at bounding box center [578, 168] width 493 height 53
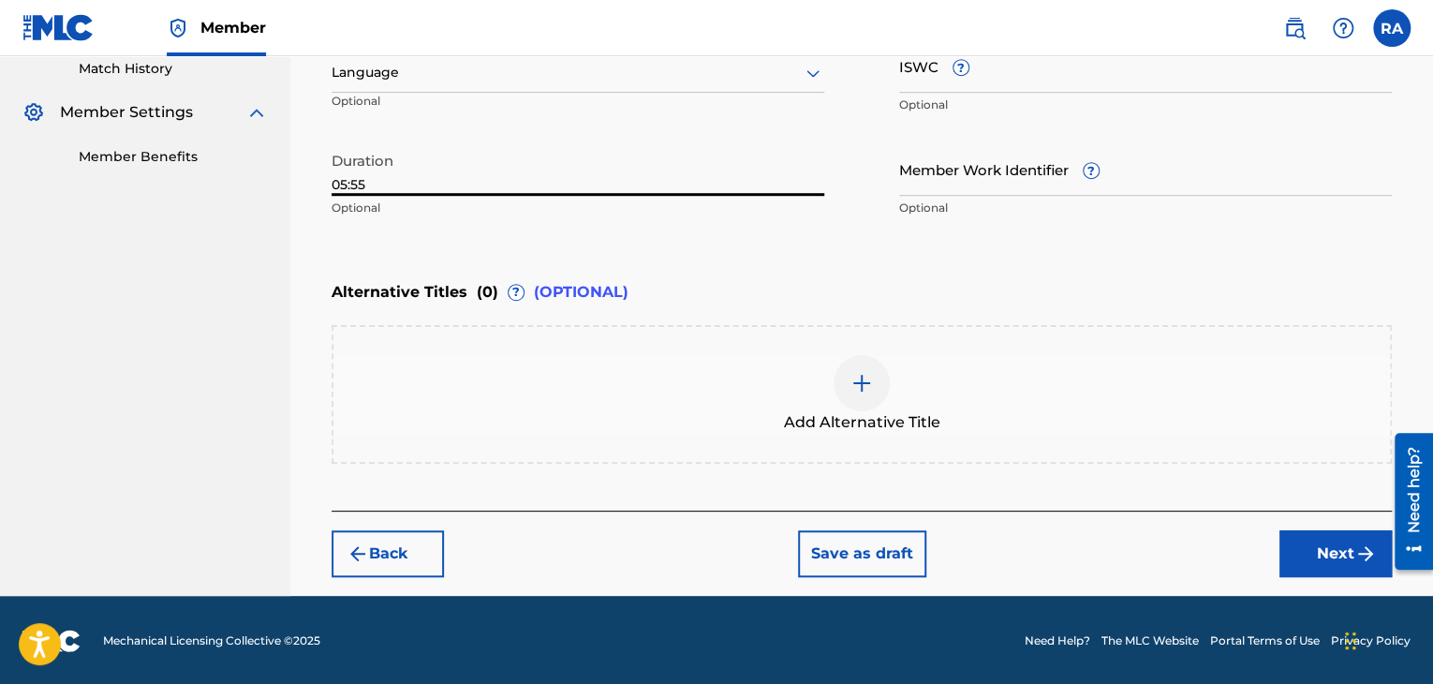
type input "05:55"
click at [1354, 557] on img "submit" at bounding box center [1365, 553] width 22 height 22
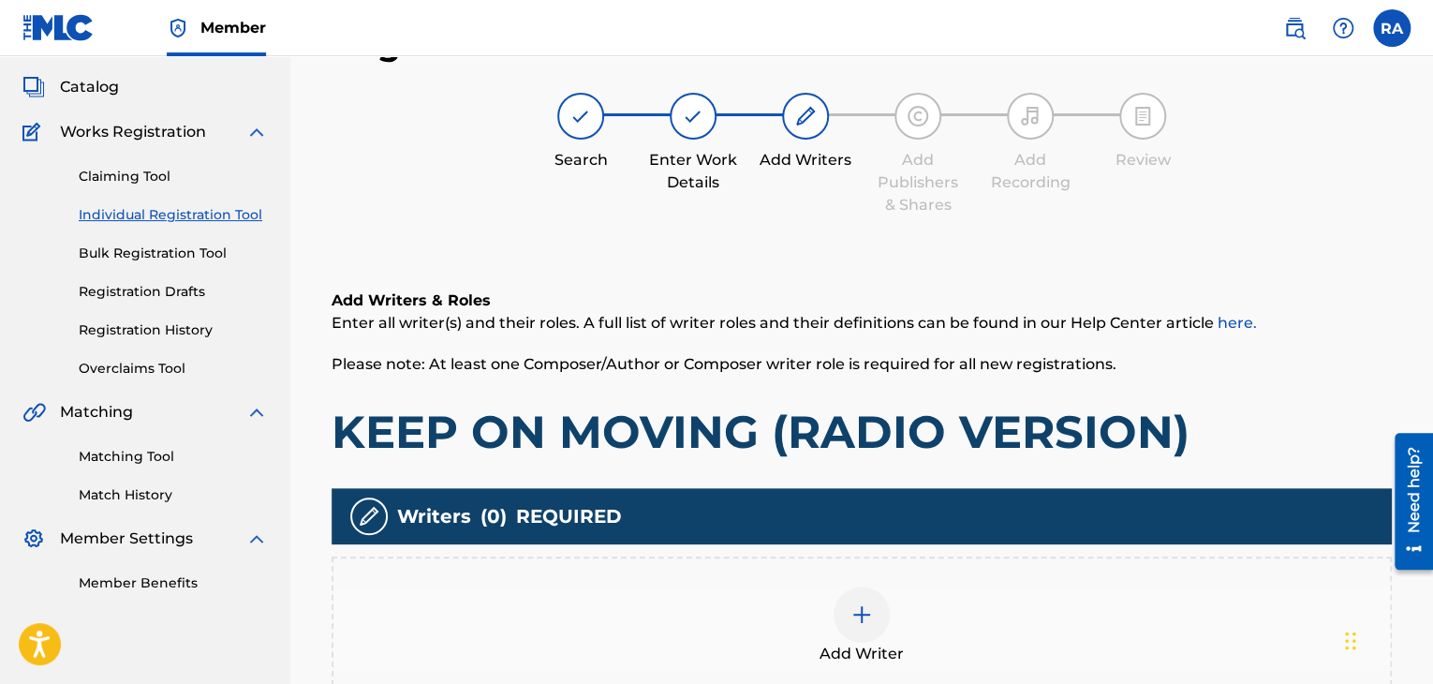
scroll to position [84, 0]
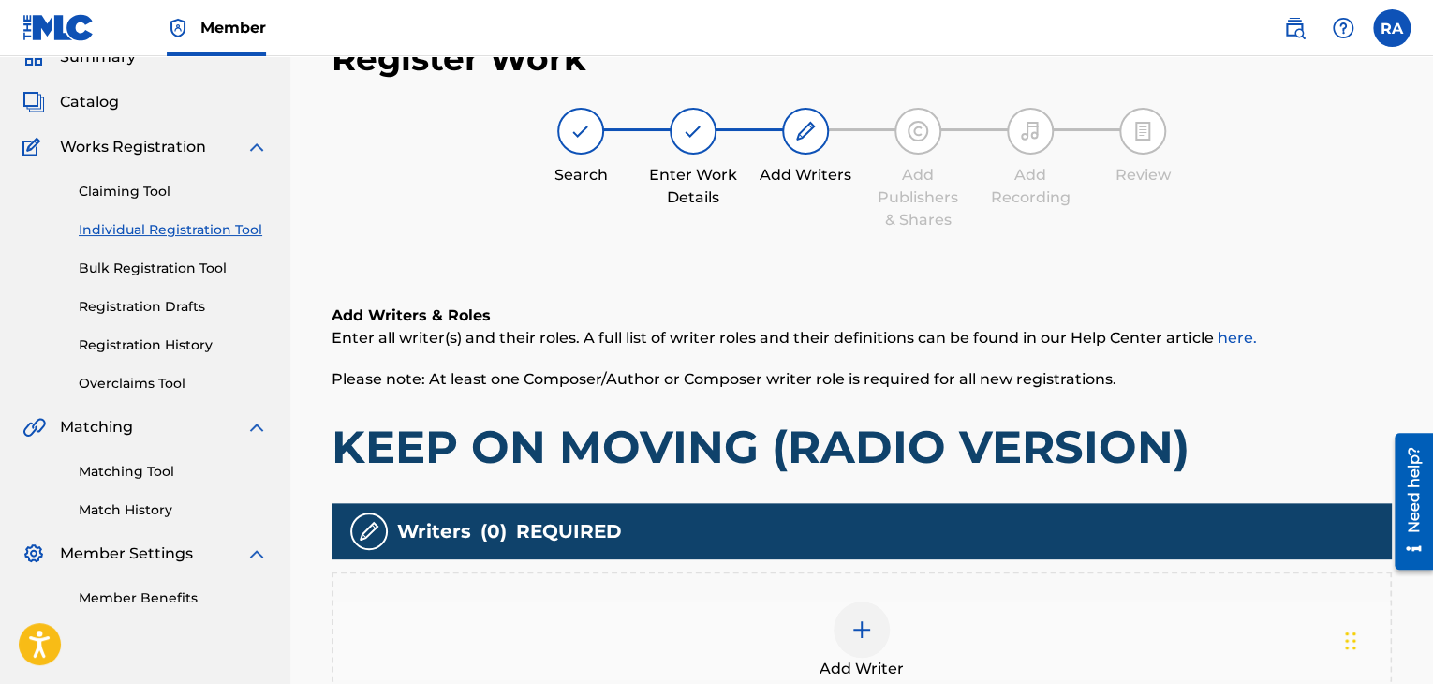
click at [877, 634] on div at bounding box center [861, 629] width 56 height 56
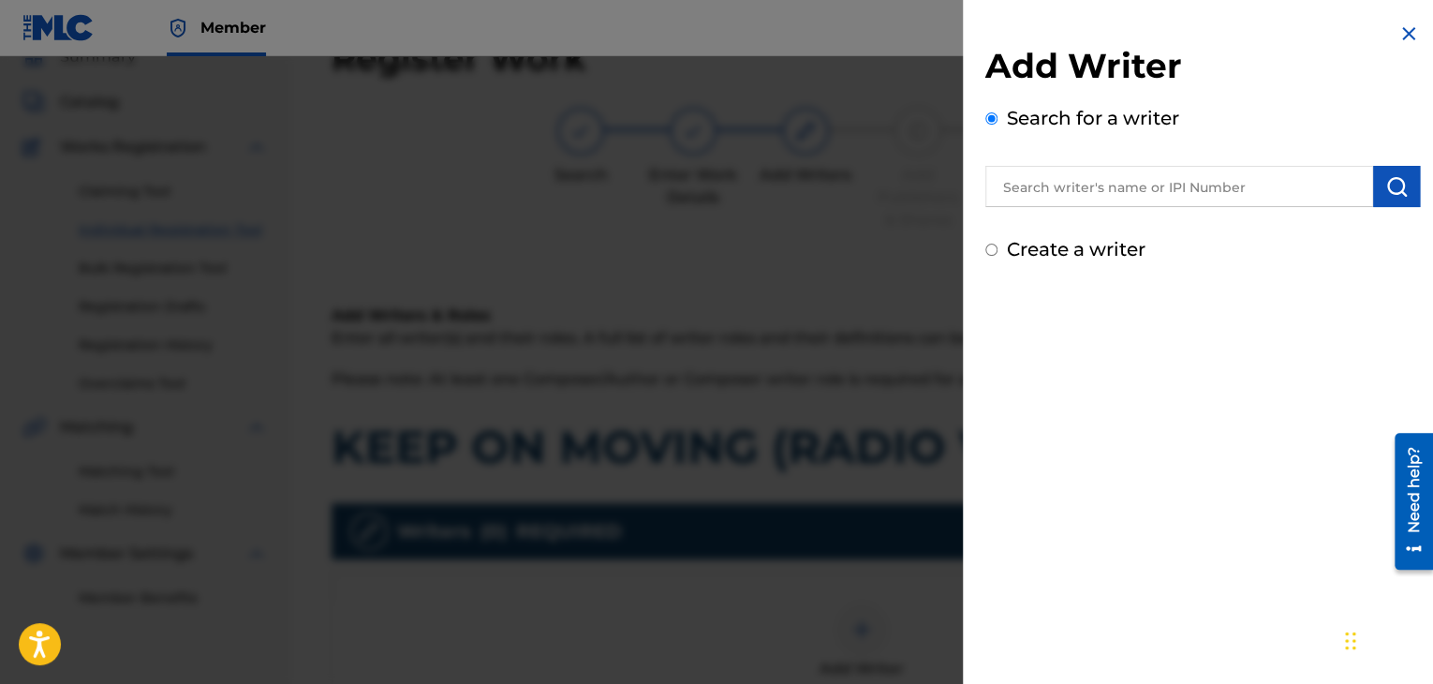
click at [1234, 196] on input "text" at bounding box center [1179, 186] width 388 height 41
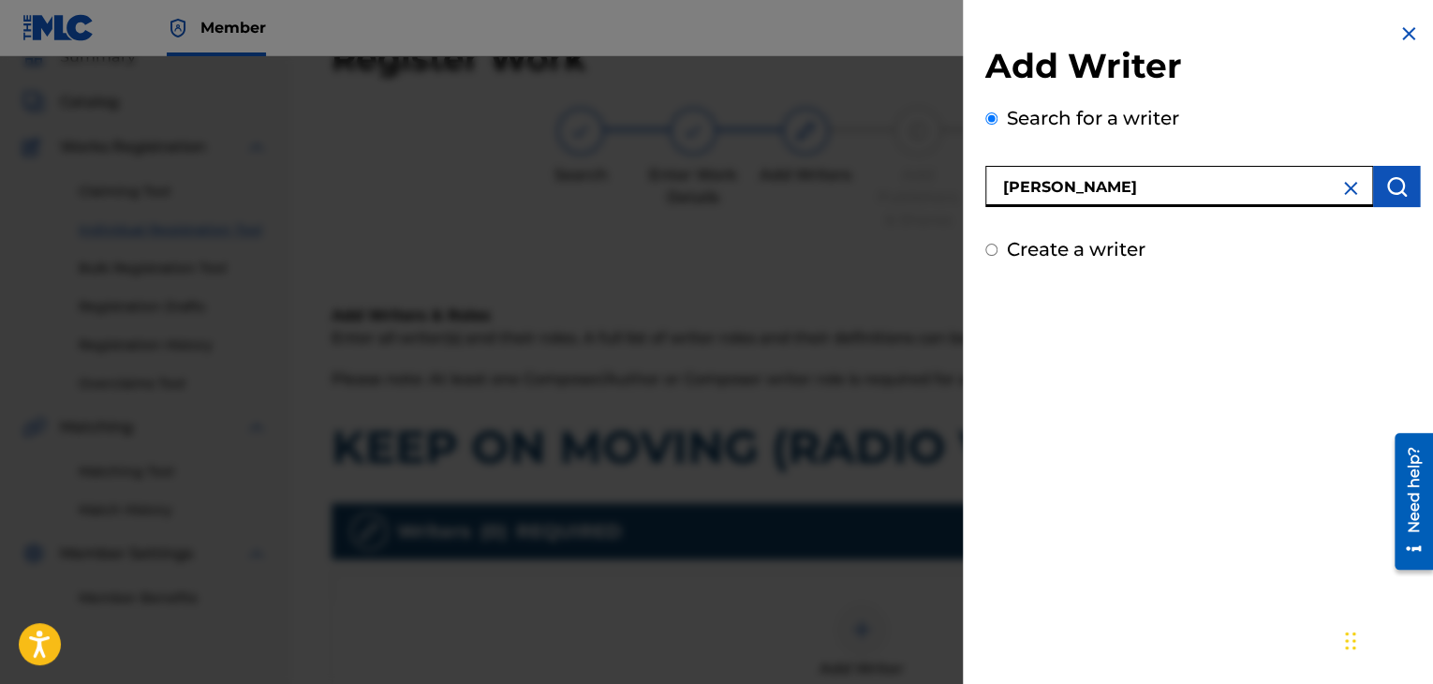
type input "[PERSON_NAME]"
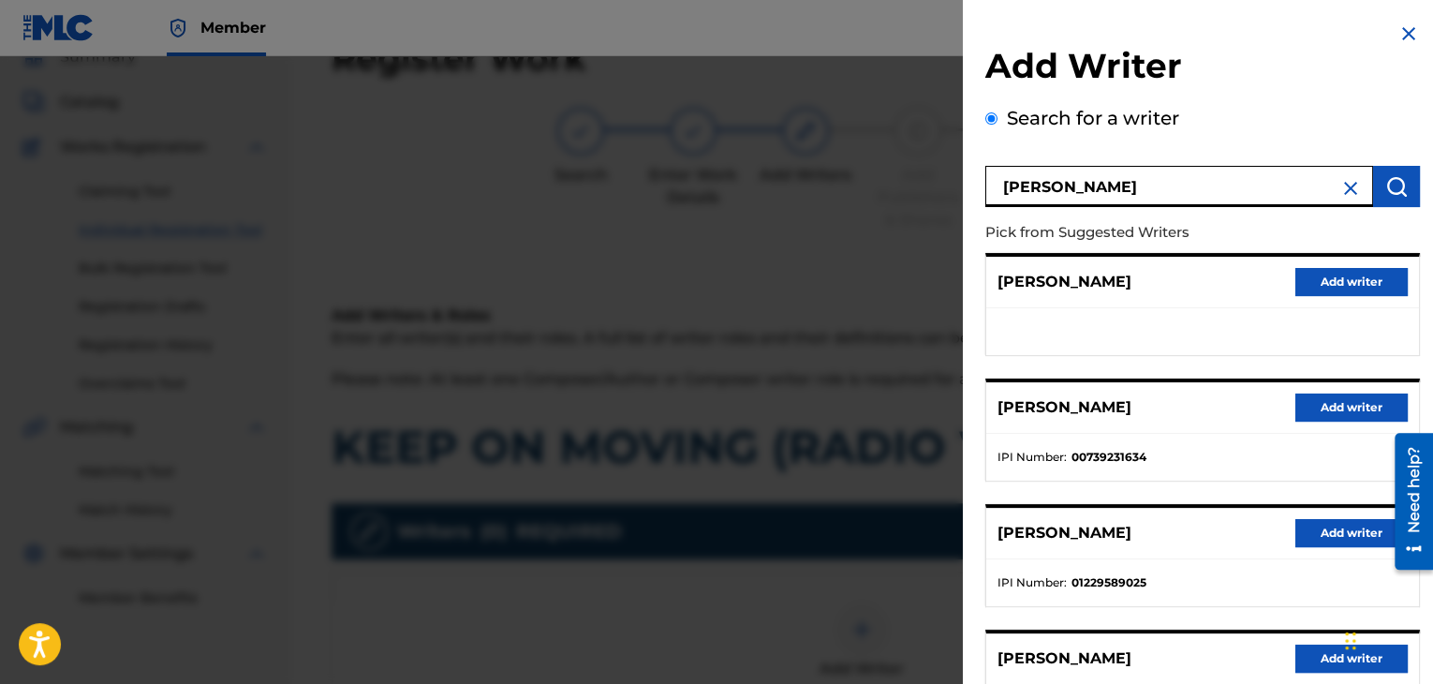
click at [1325, 409] on button "Add writer" at bounding box center [1351, 407] width 112 height 28
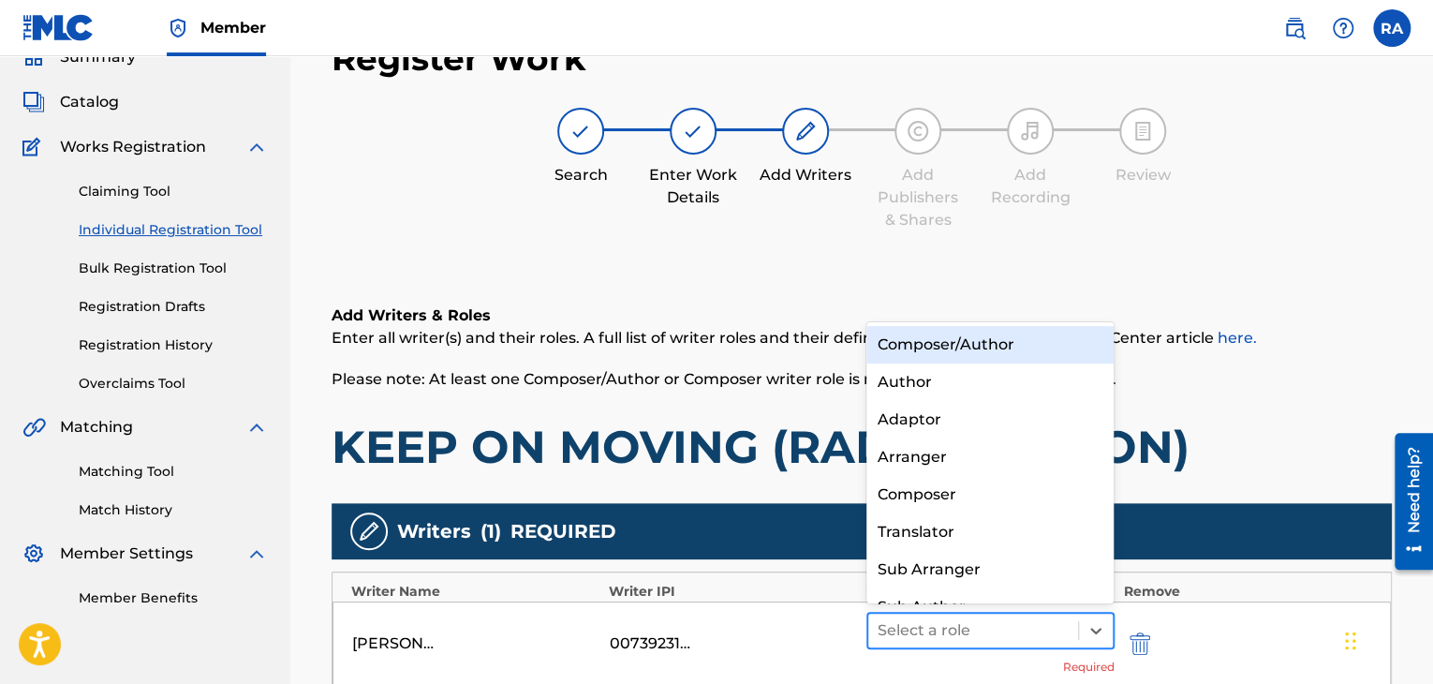
click at [1029, 640] on div at bounding box center [972, 630] width 191 height 26
click at [1007, 353] on div "Composer/Author" at bounding box center [990, 344] width 248 height 37
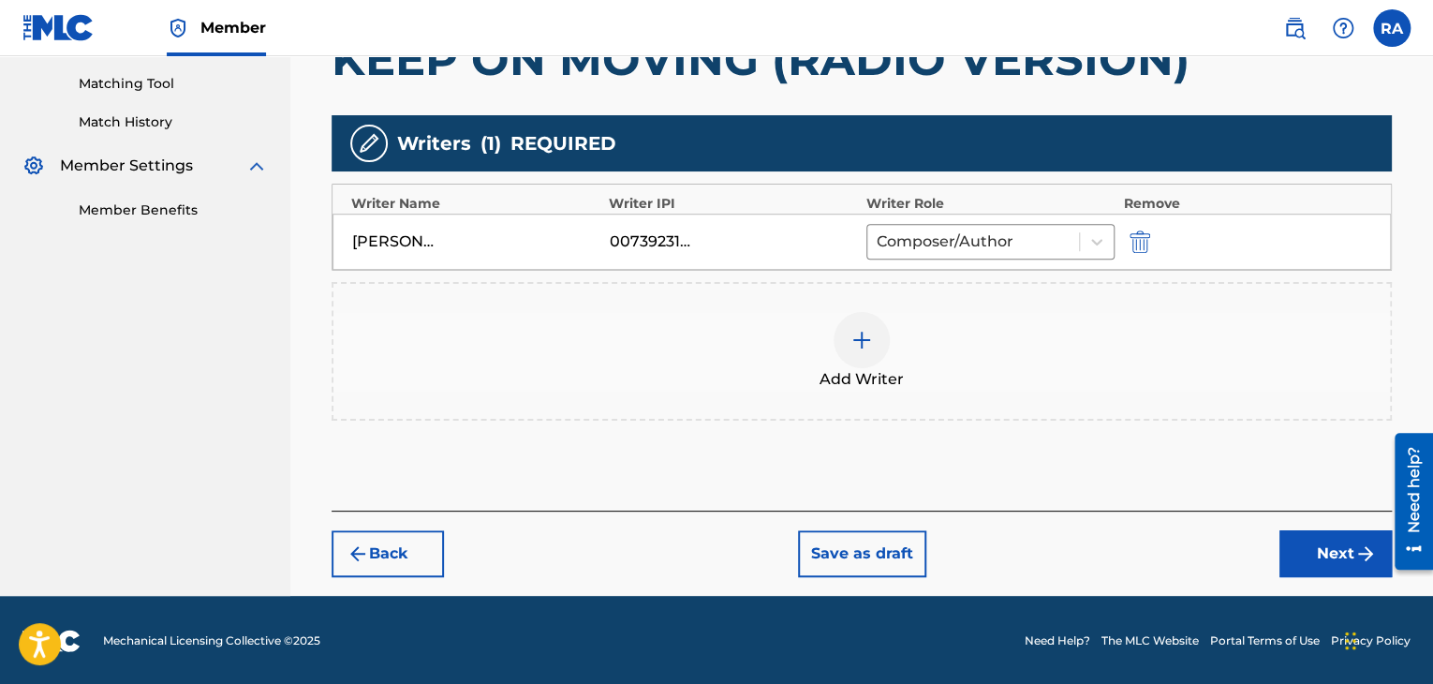
click at [1334, 555] on button "Next" at bounding box center [1335, 553] width 112 height 47
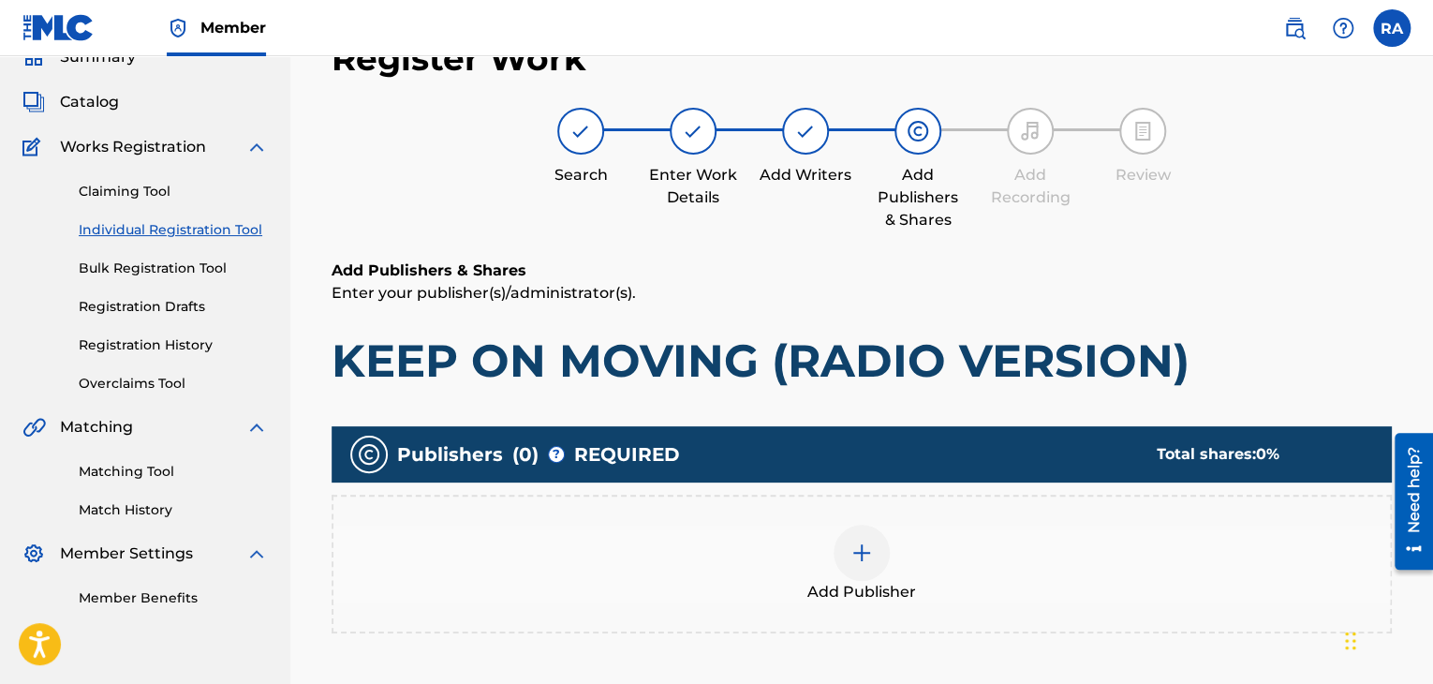
click at [871, 545] on img at bounding box center [861, 552] width 22 height 22
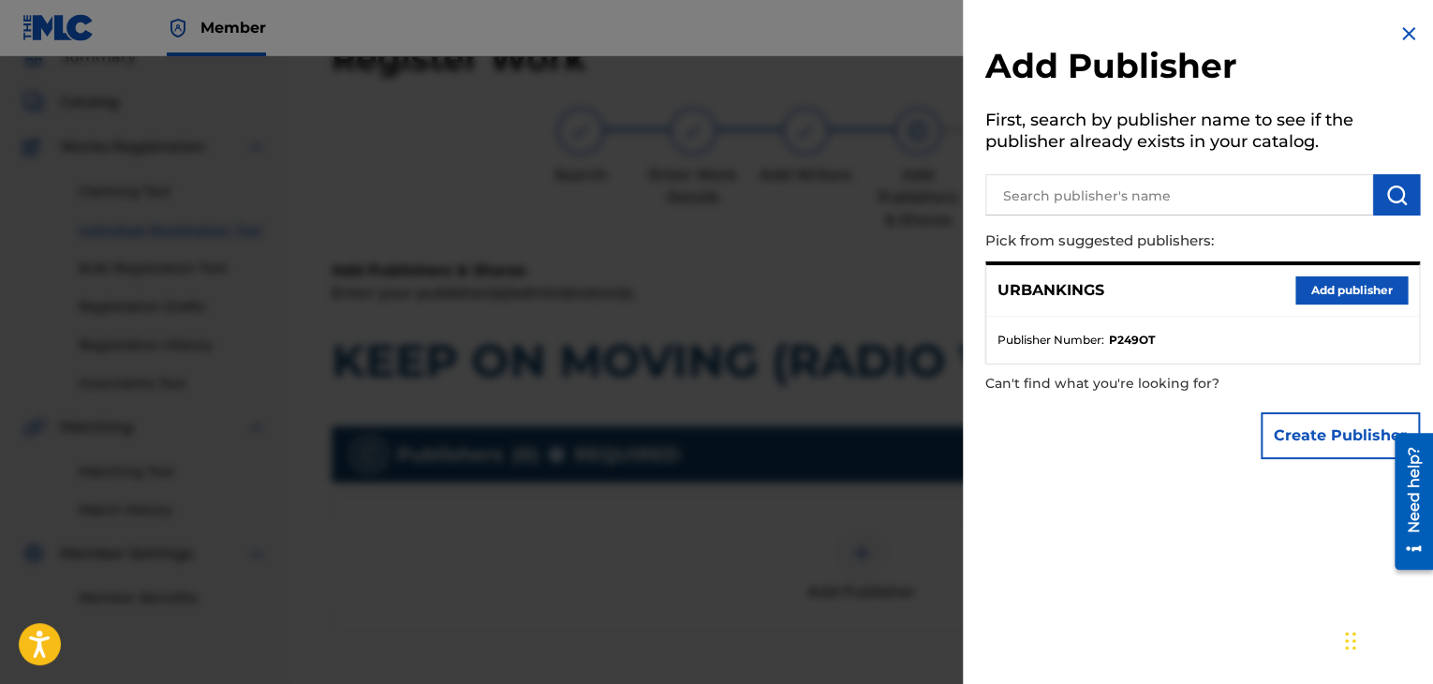
click at [1329, 290] on button "Add publisher" at bounding box center [1351, 290] width 112 height 28
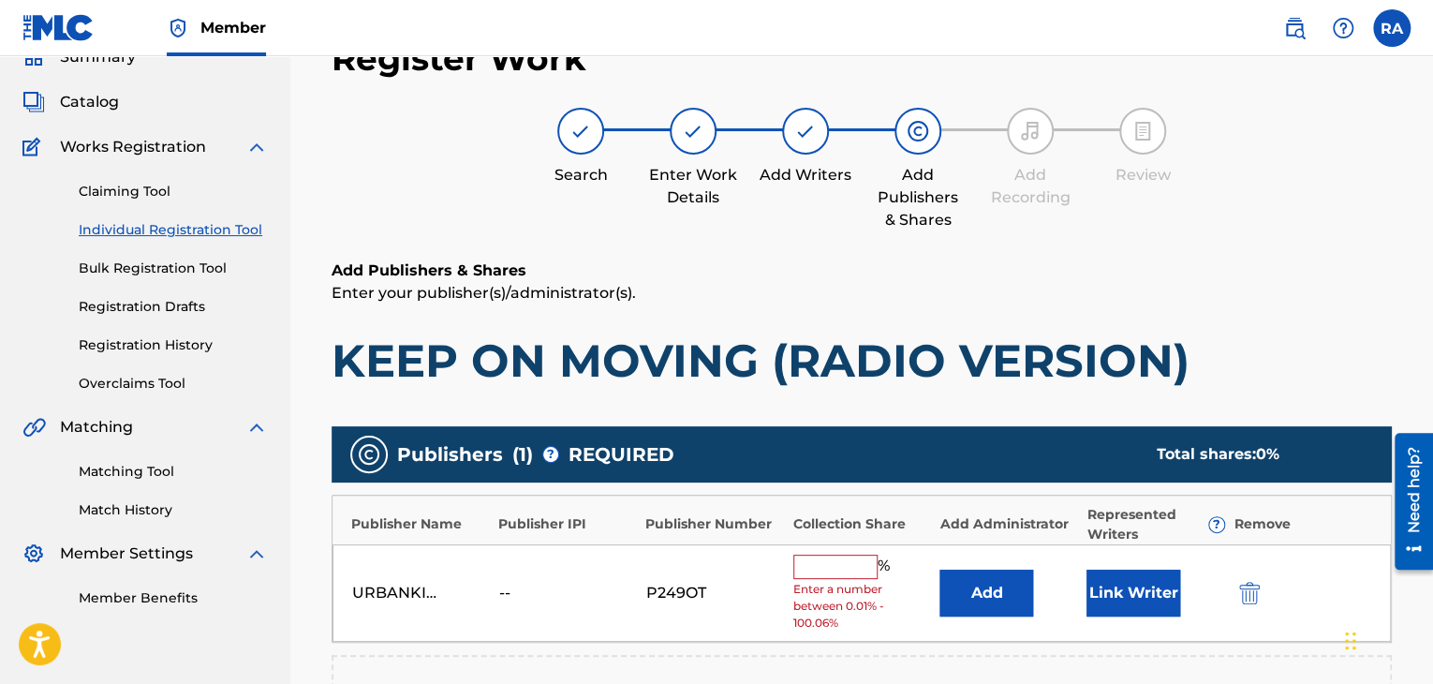
click at [812, 570] on input "text" at bounding box center [835, 566] width 84 height 24
type input "100"
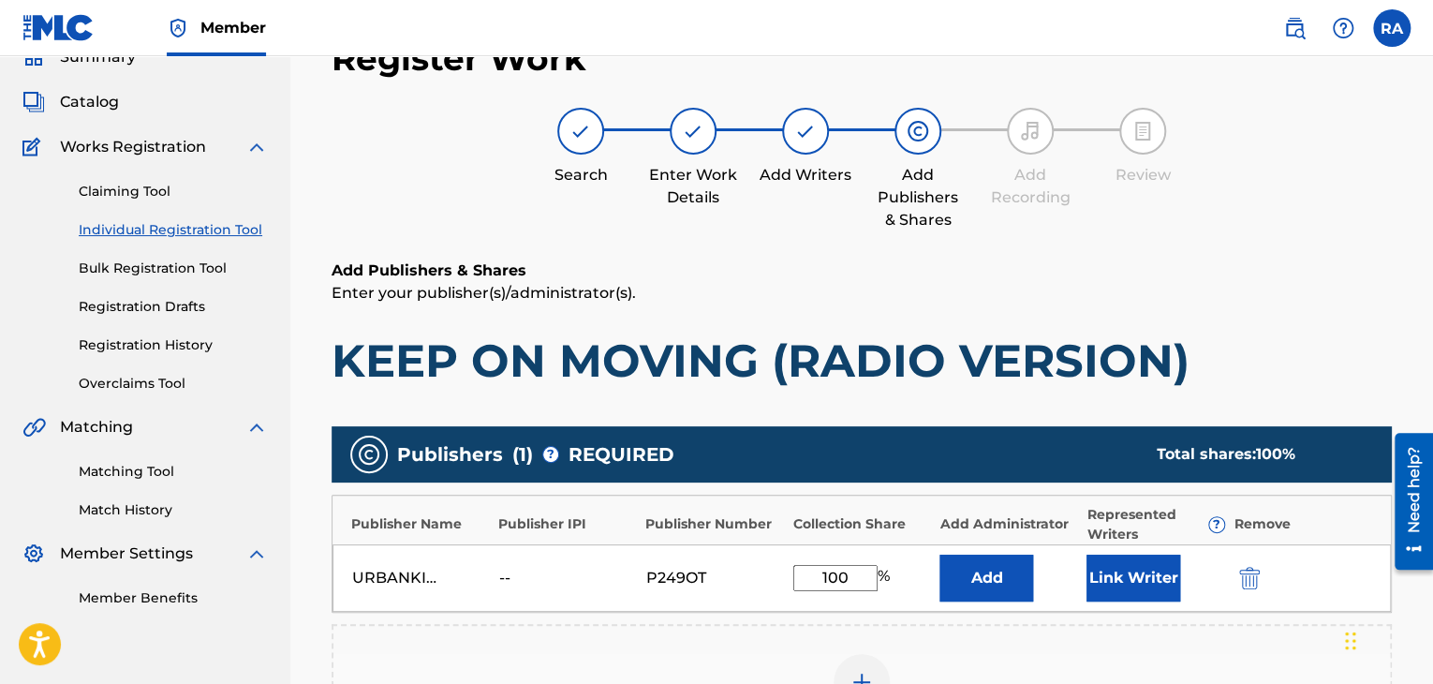
click at [1128, 582] on button "Link Writer" at bounding box center [1133, 577] width 94 height 47
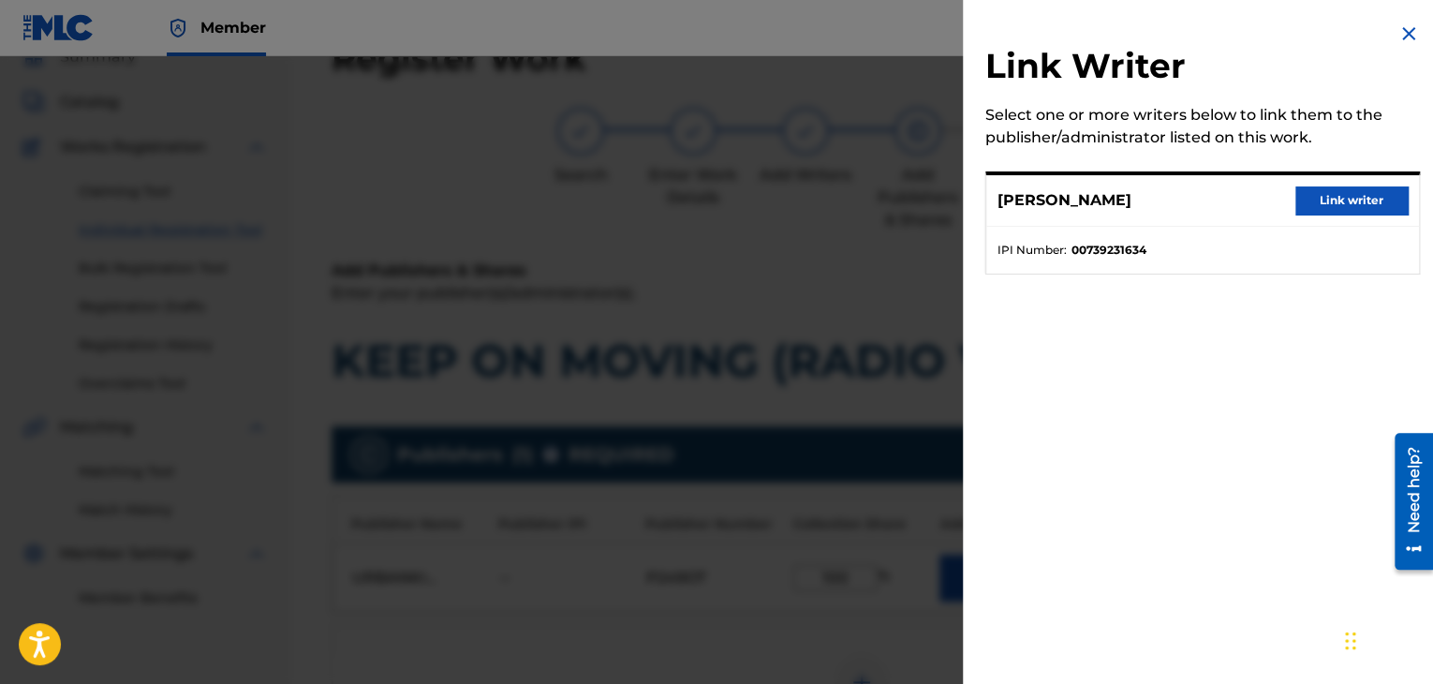
click at [1320, 196] on button "Link writer" at bounding box center [1351, 200] width 112 height 28
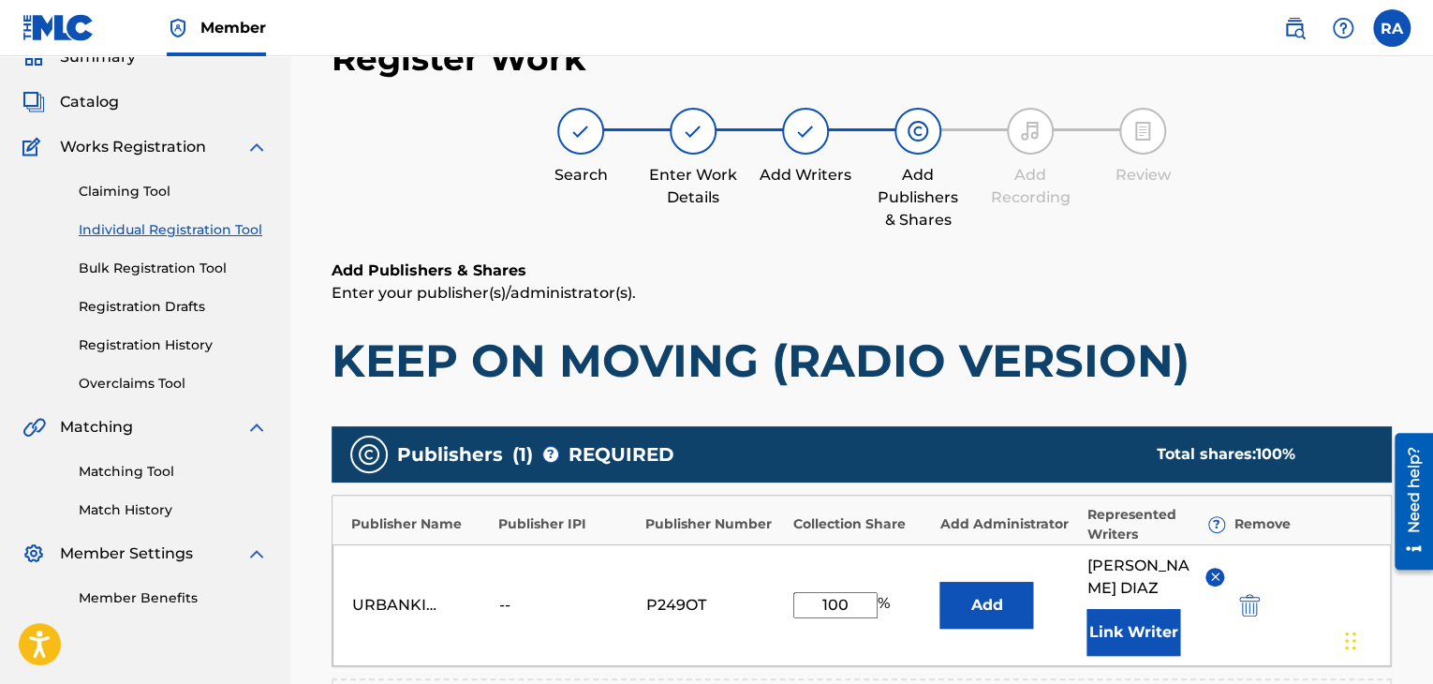
scroll to position [514, 0]
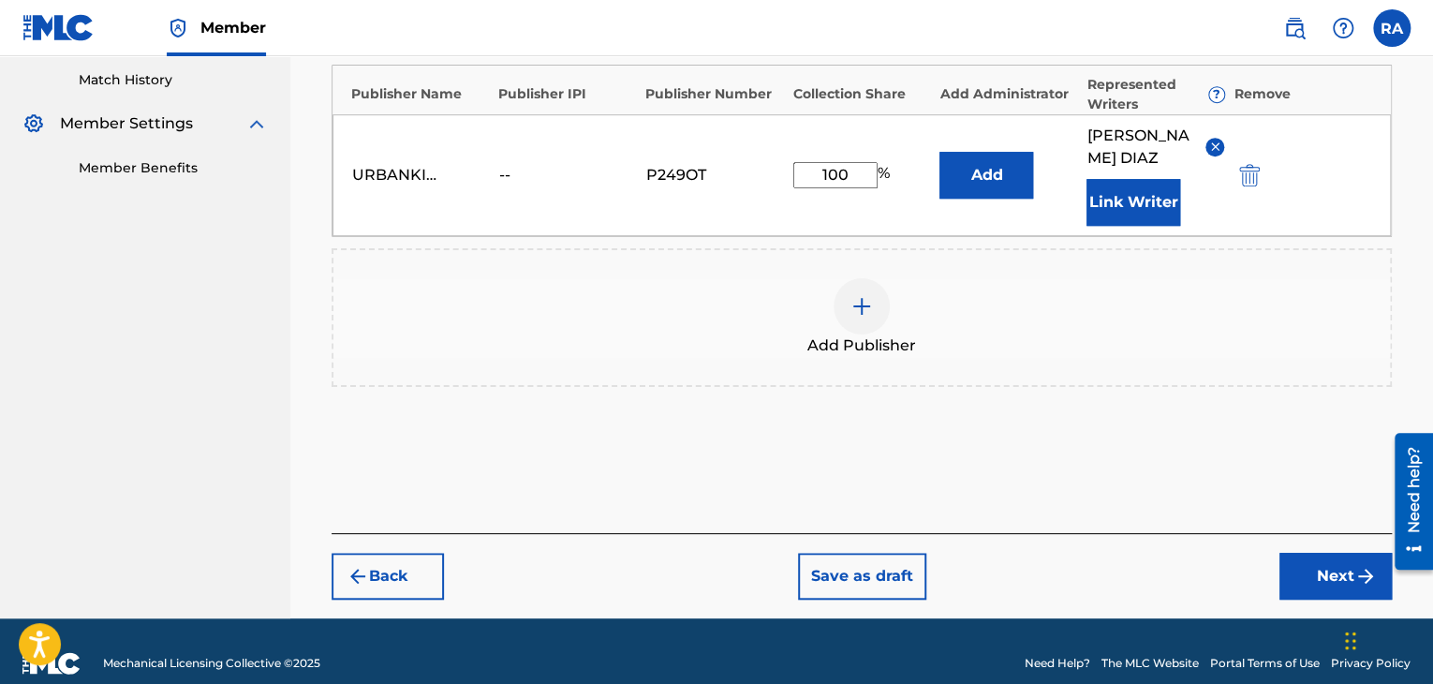
click at [1319, 566] on button "Next" at bounding box center [1335, 576] width 112 height 47
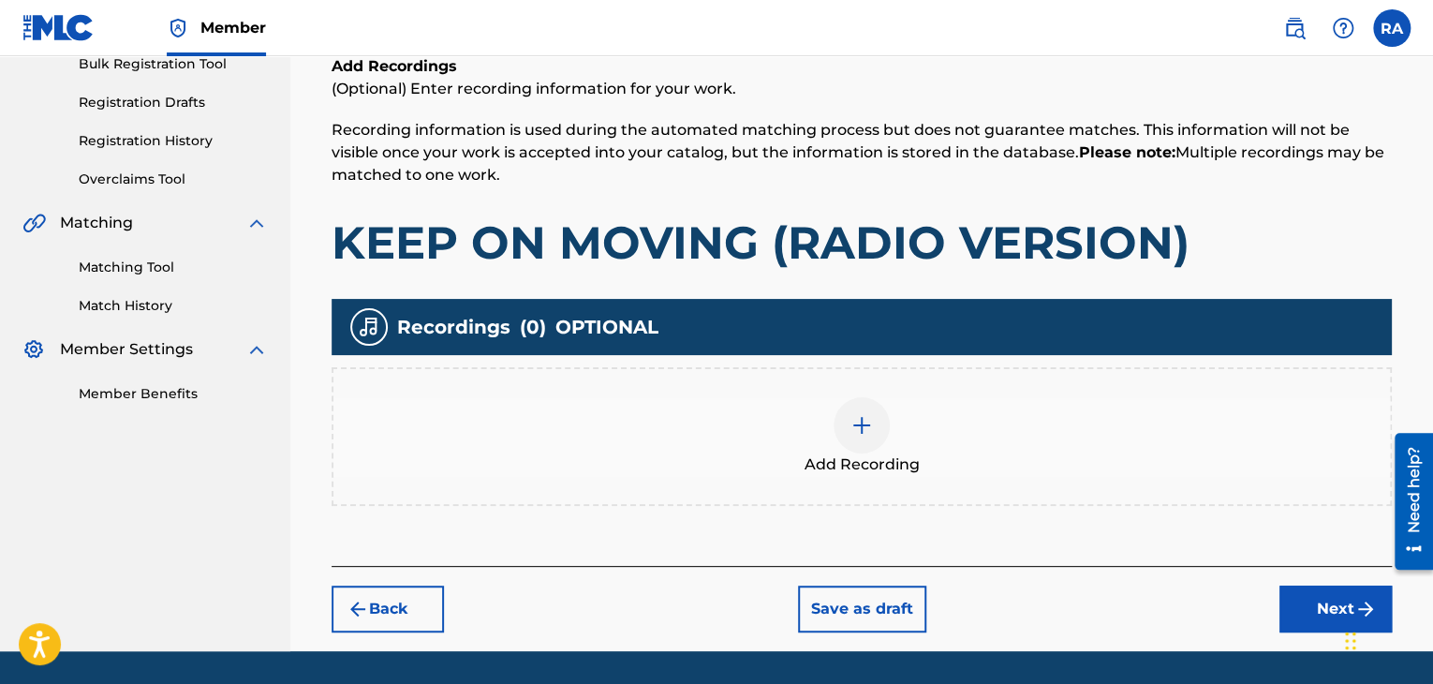
scroll to position [345, 0]
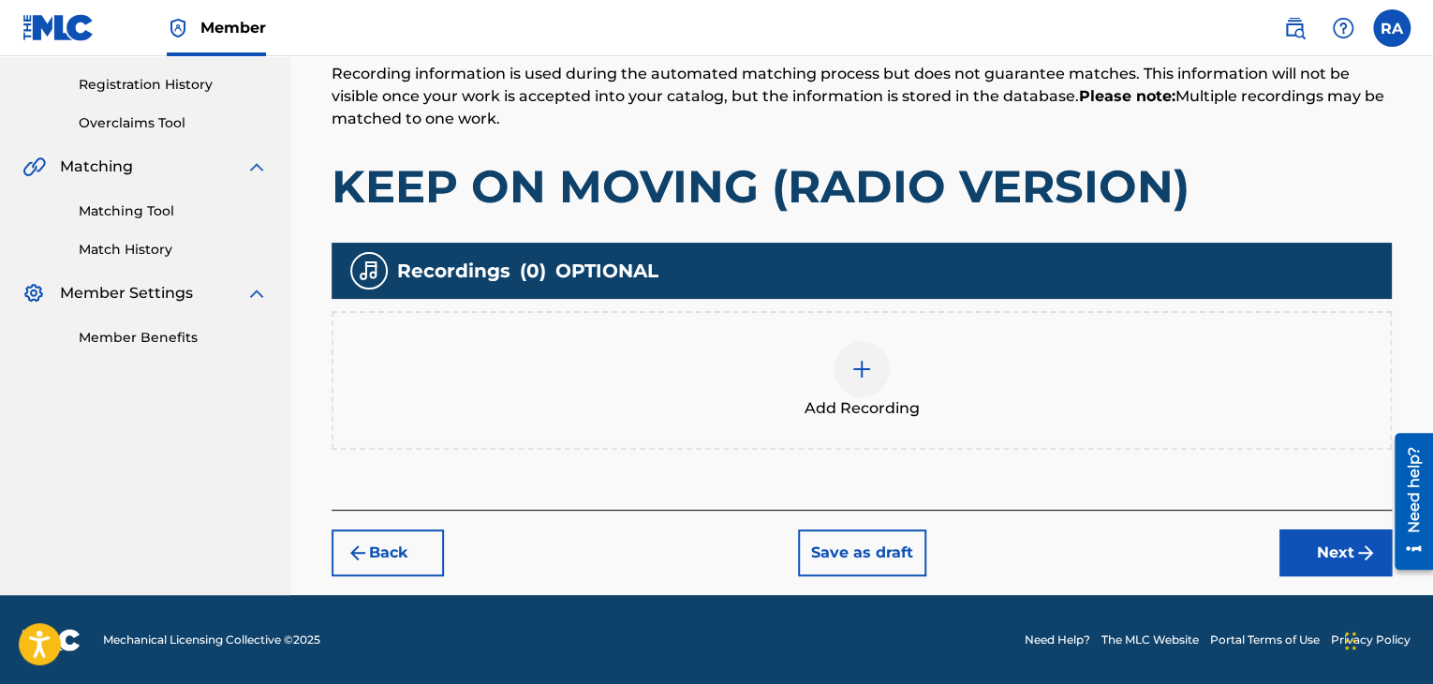
click at [858, 364] on img at bounding box center [861, 369] width 22 height 22
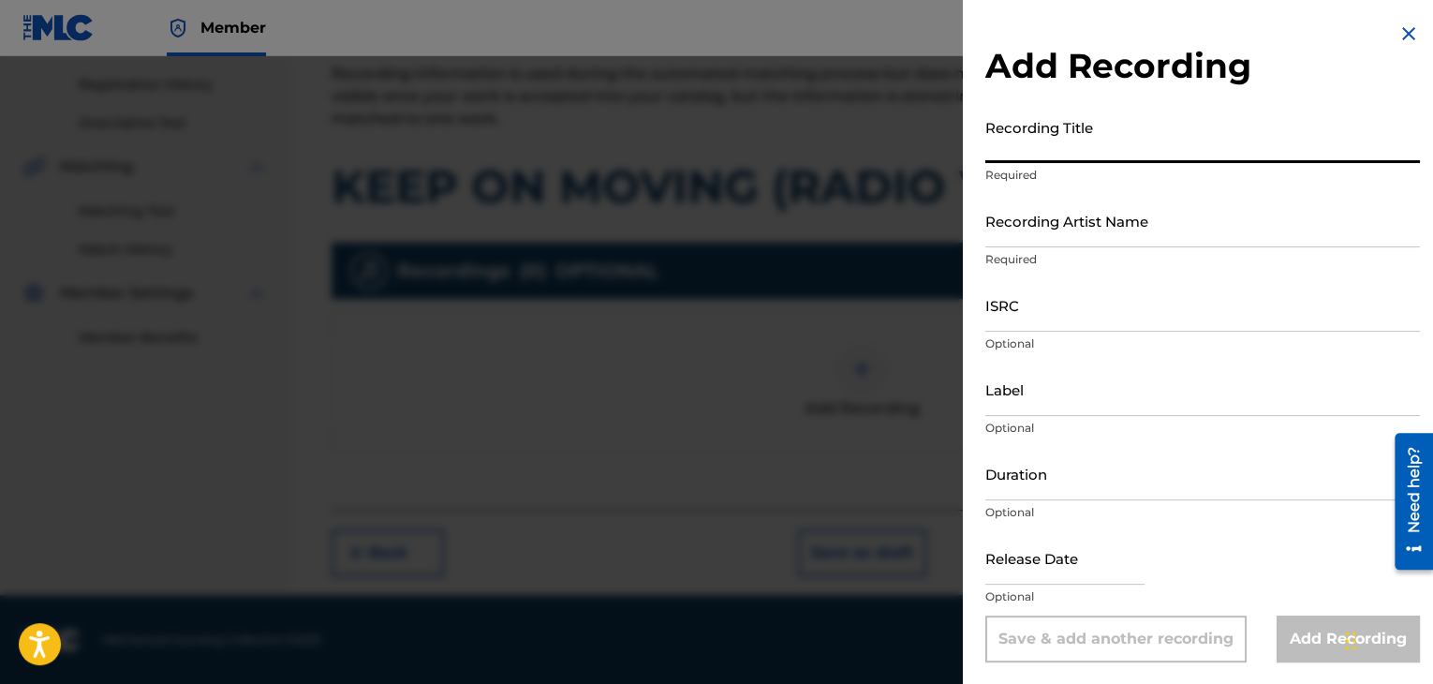
click at [1049, 158] on input "Recording Title" at bounding box center [1202, 136] width 435 height 53
type input "KEEP ON MOVING (RADIO VERSION)"
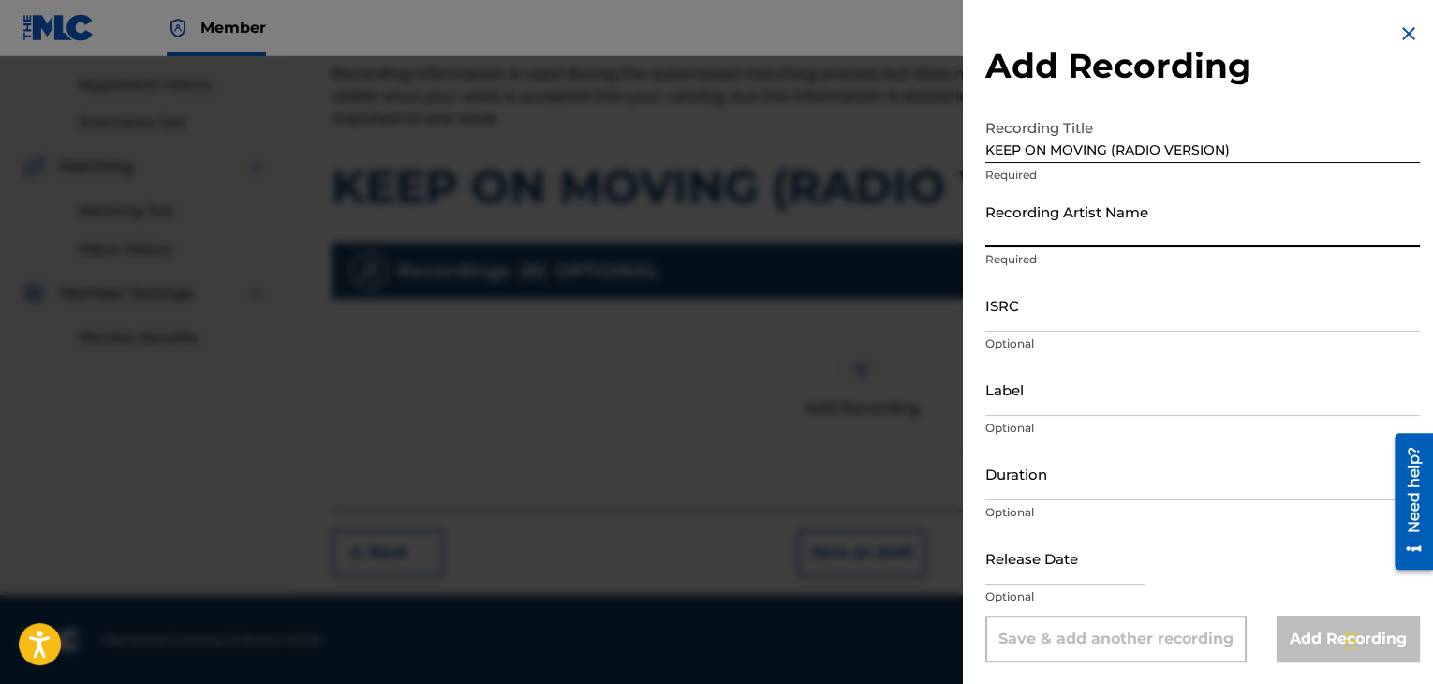
click at [1112, 240] on input "Recording Artist Name" at bounding box center [1202, 220] width 435 height 53
type input "[PERSON_NAME]"
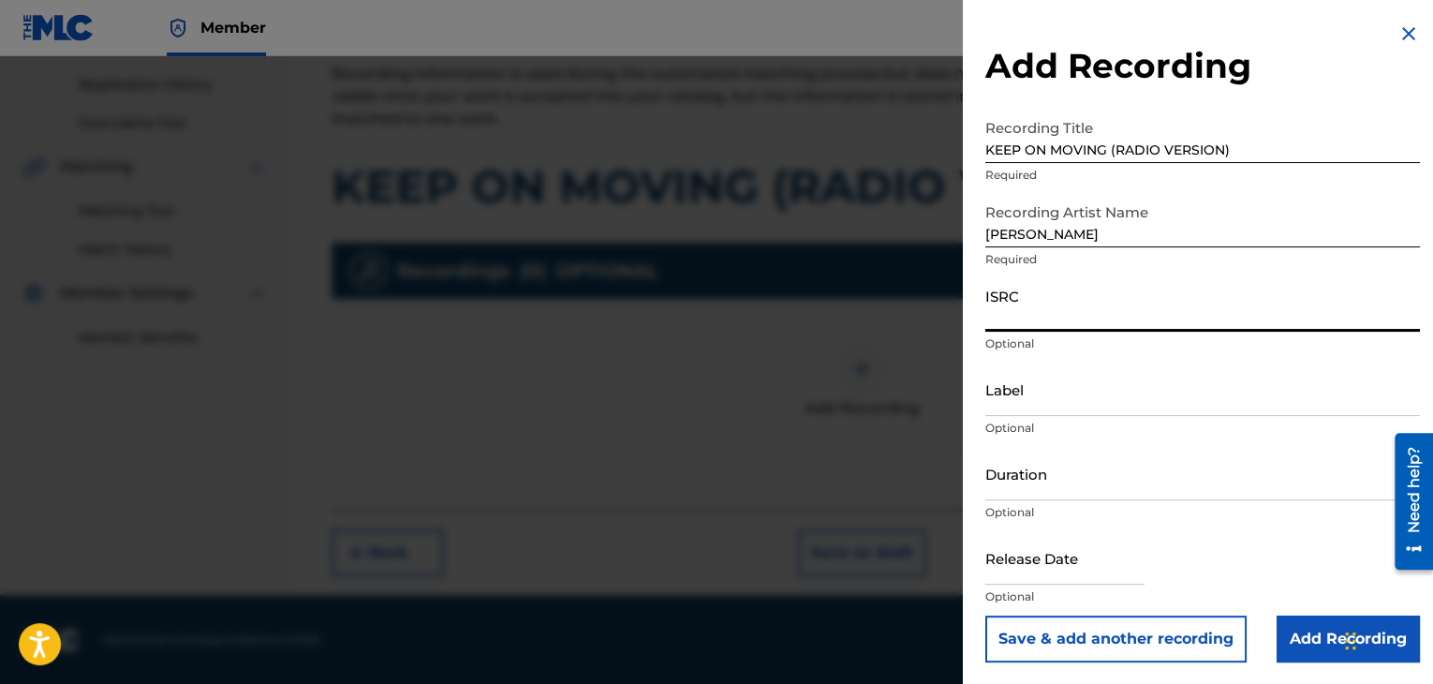
paste input "USPRZ0910069"
type input "USPRZ0910069"
click at [1034, 387] on input "Label" at bounding box center [1202, 388] width 435 height 53
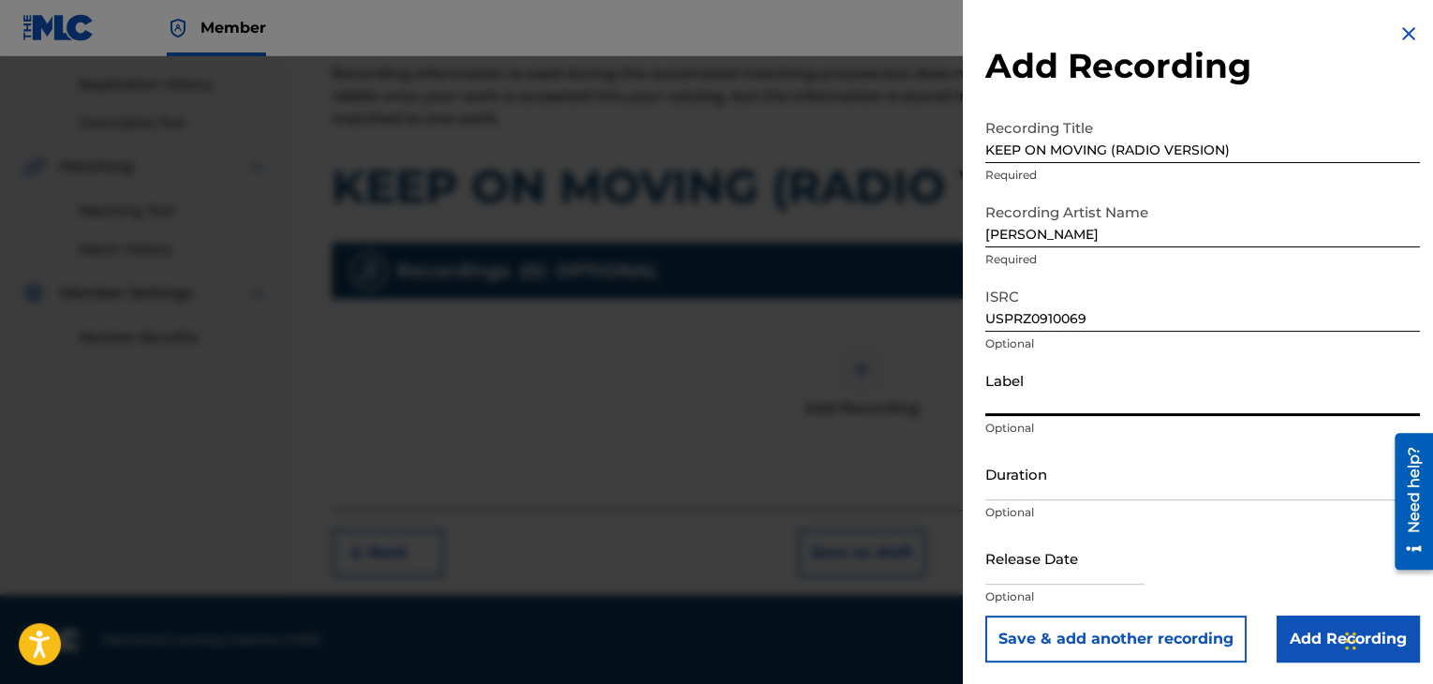
type input "Urban Kings Music Group"
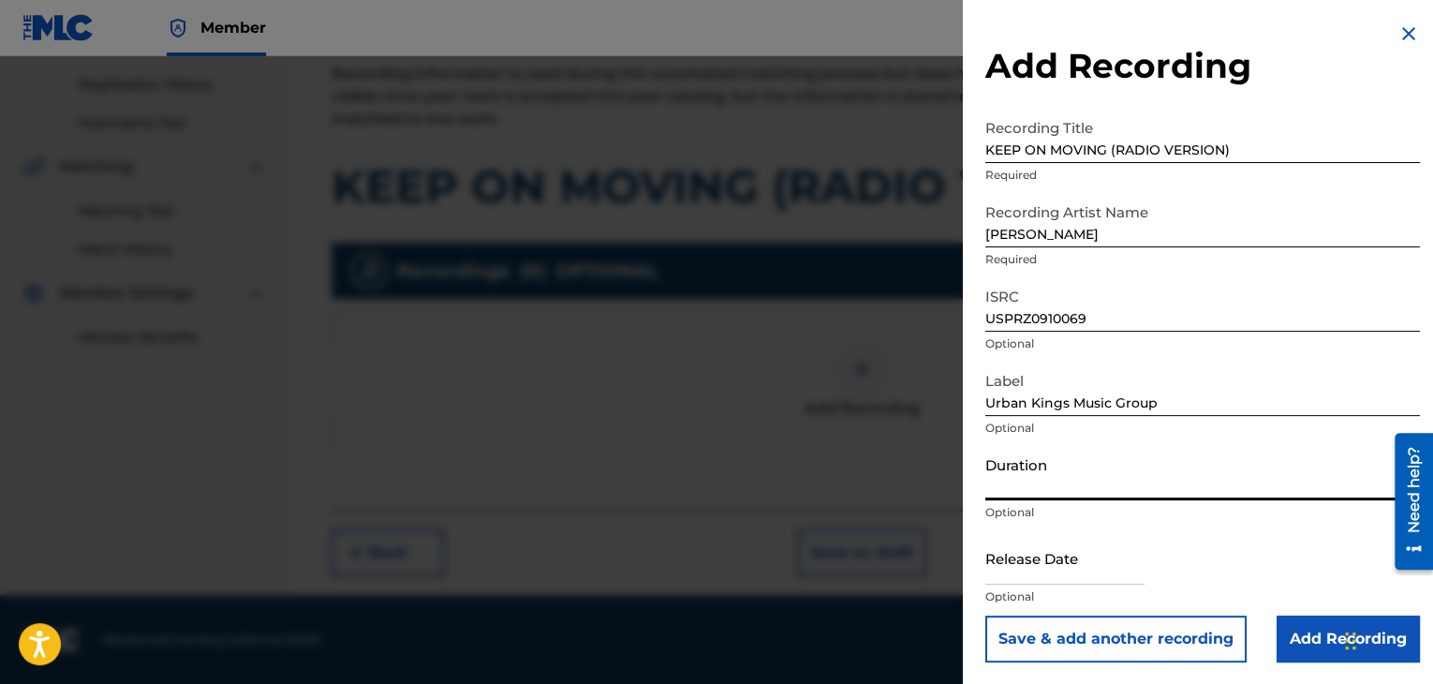
click at [1060, 492] on input "Duration" at bounding box center [1202, 473] width 435 height 53
type input "05:55"
click at [1011, 549] on input "text" at bounding box center [1064, 557] width 159 height 53
select select "7"
select select "2025"
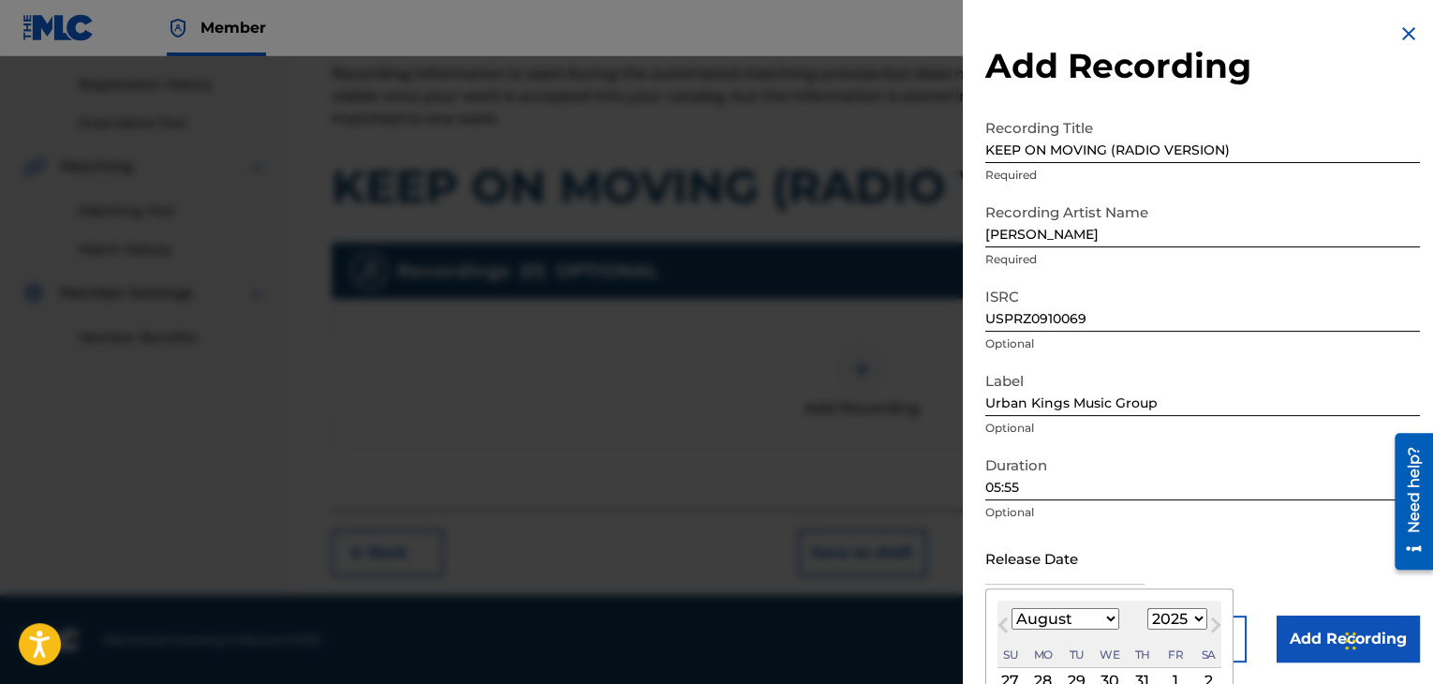
type input "[DATE]"
select select "3"
select select "2009"
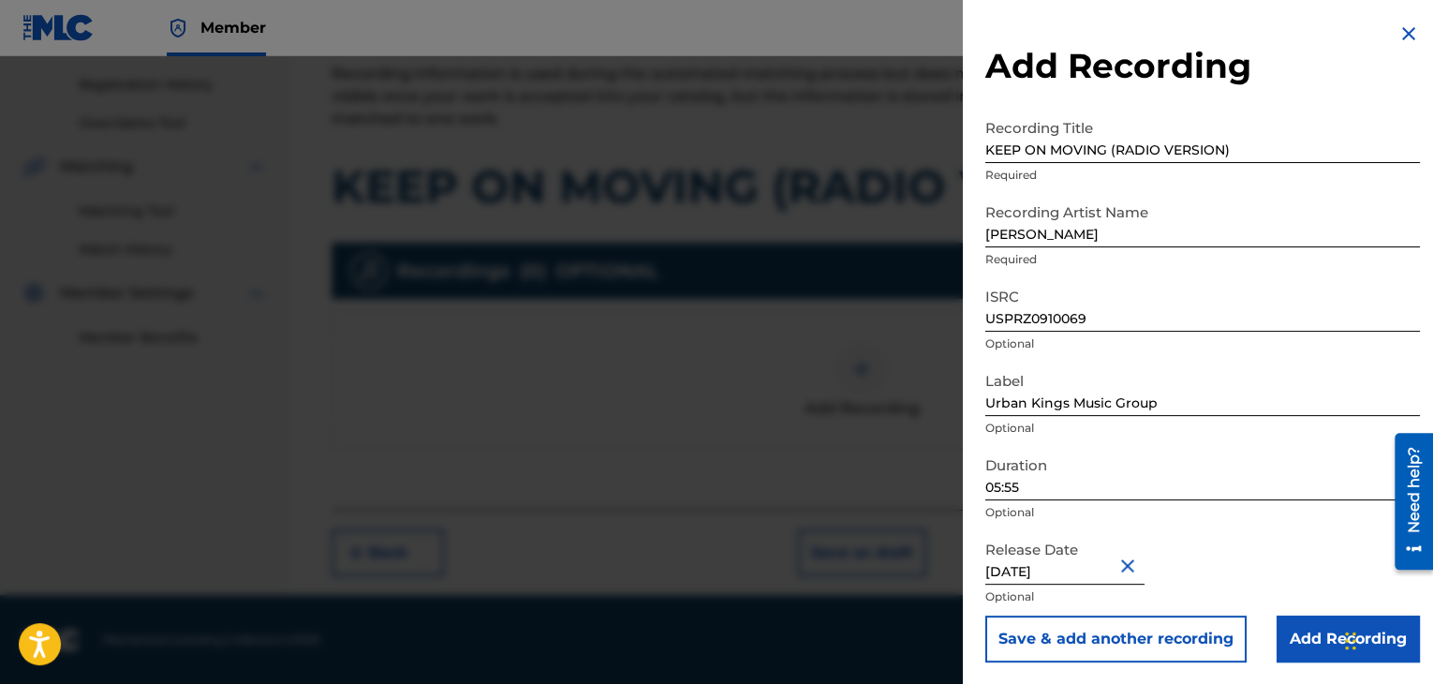
click at [1289, 632] on input "Add Recording" at bounding box center [1347, 638] width 143 height 47
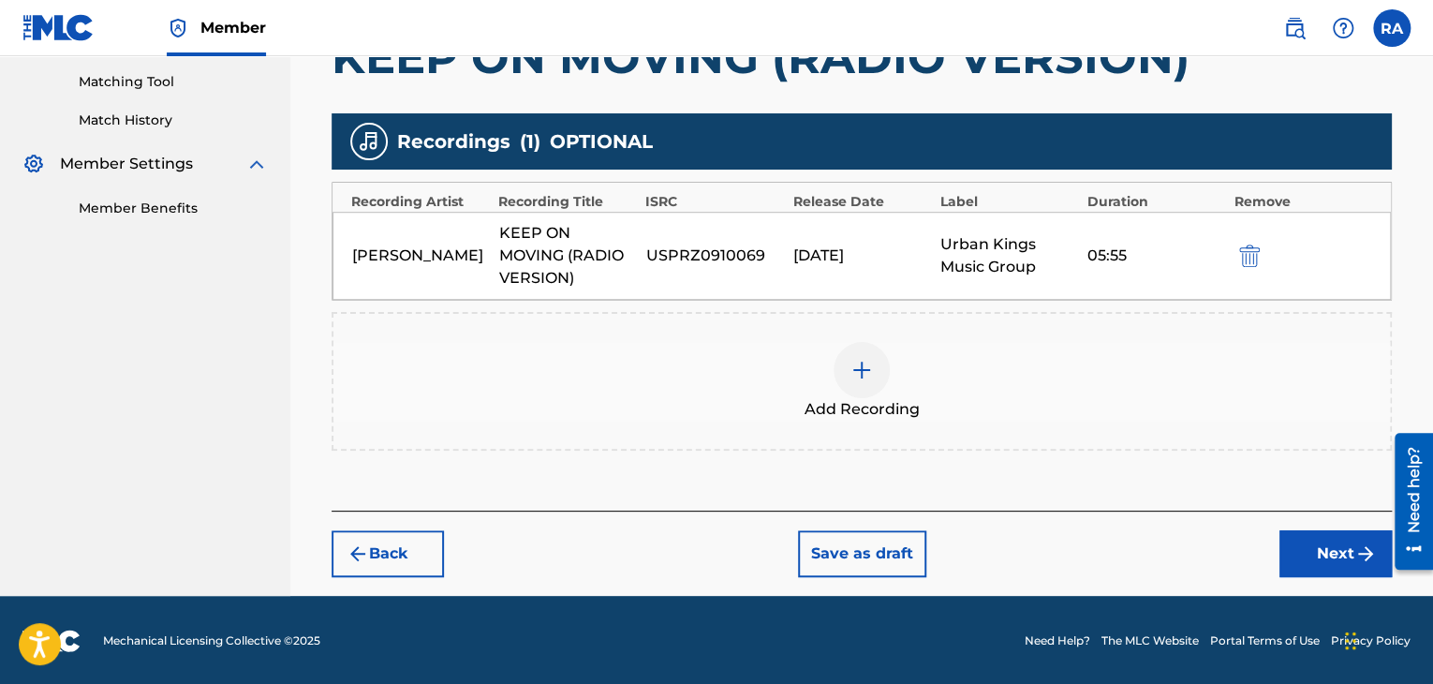
click at [1386, 579] on div "Register Work Search Enter Work Details Add Writers Add Publishers & Shares Add…" at bounding box center [862, 112] width 1098 height 966
click at [1363, 560] on img "submit" at bounding box center [1365, 553] width 22 height 22
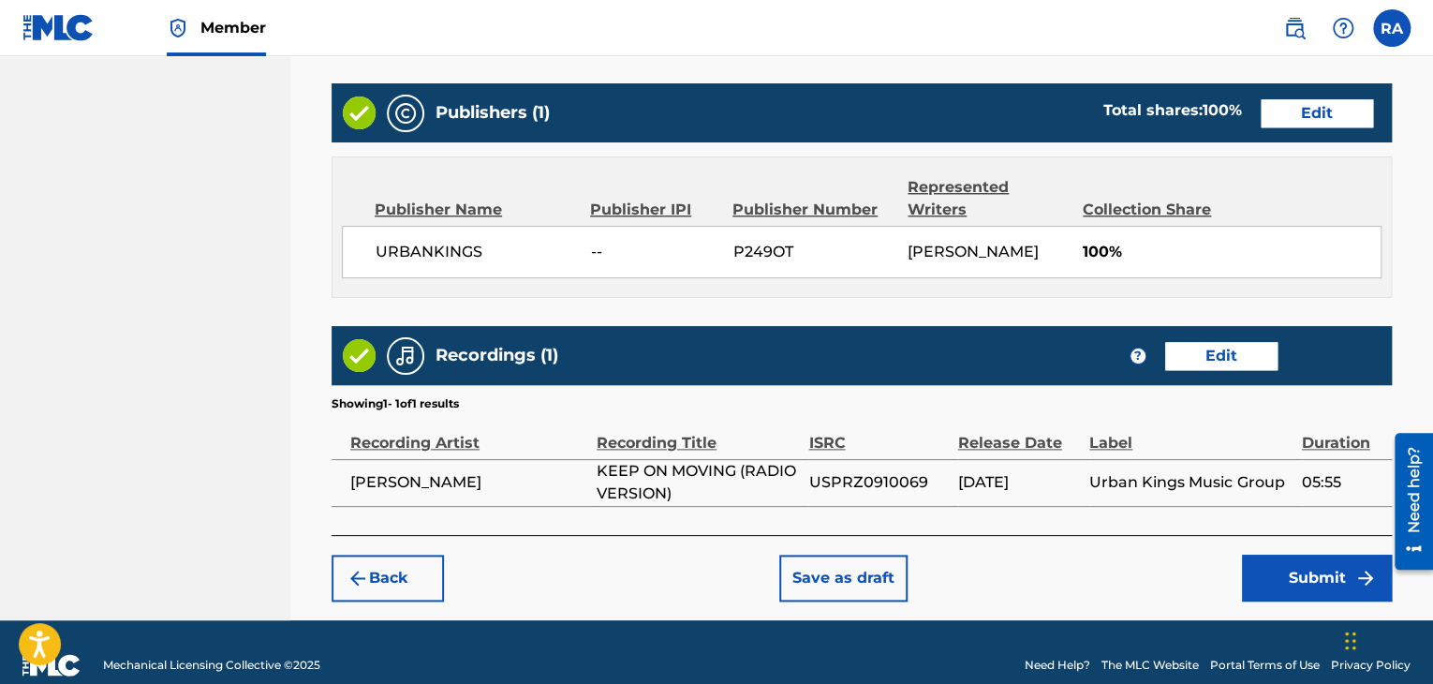
scroll to position [958, 0]
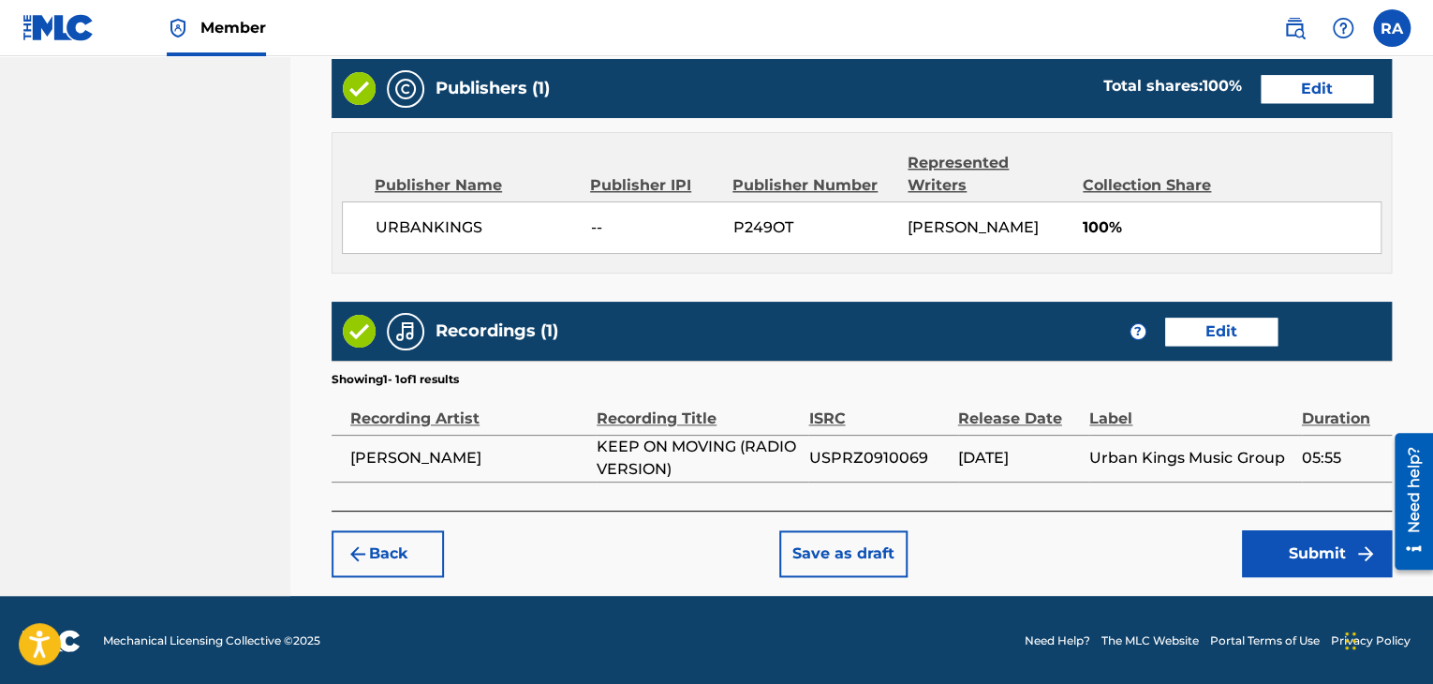
click at [1326, 565] on button "Submit" at bounding box center [1317, 553] width 150 height 47
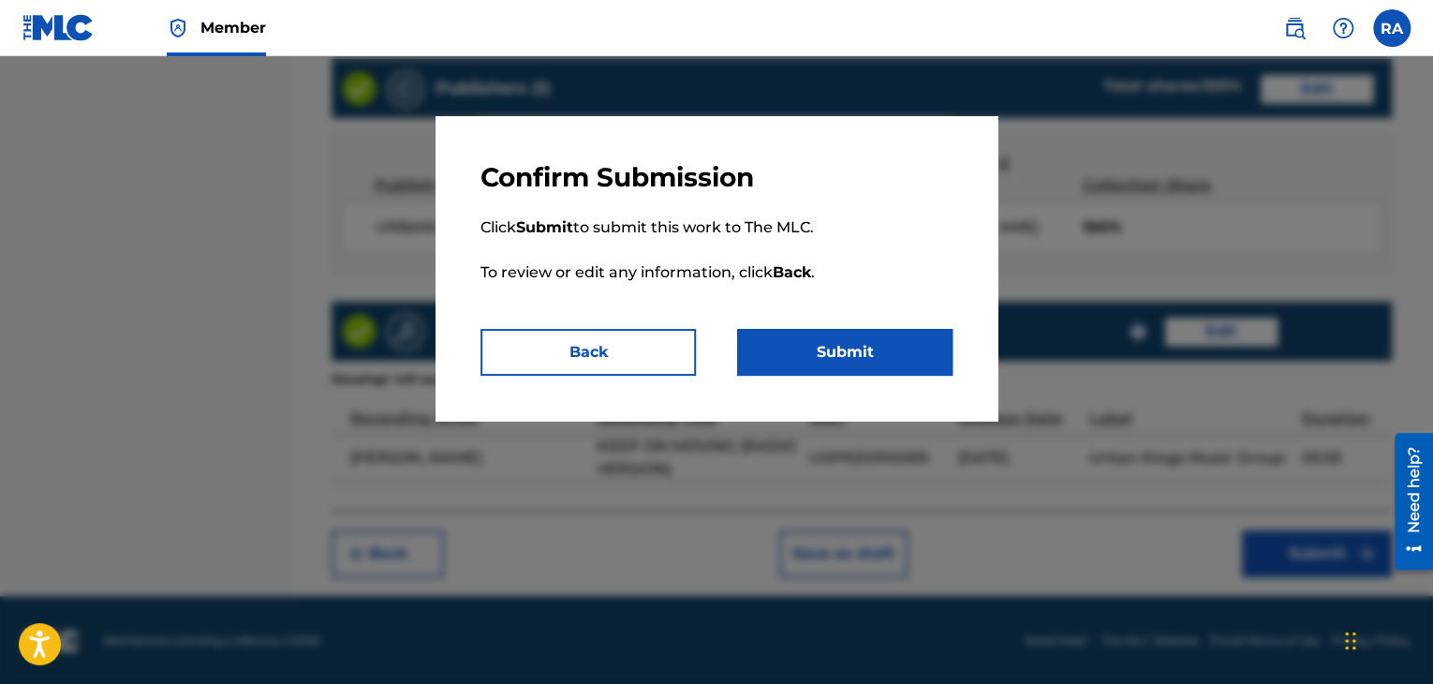
click at [803, 352] on button "Submit" at bounding box center [844, 352] width 215 height 47
click at [804, 352] on button "Submit" at bounding box center [844, 352] width 215 height 47
